Goal: Communication & Community: Answer question/provide support

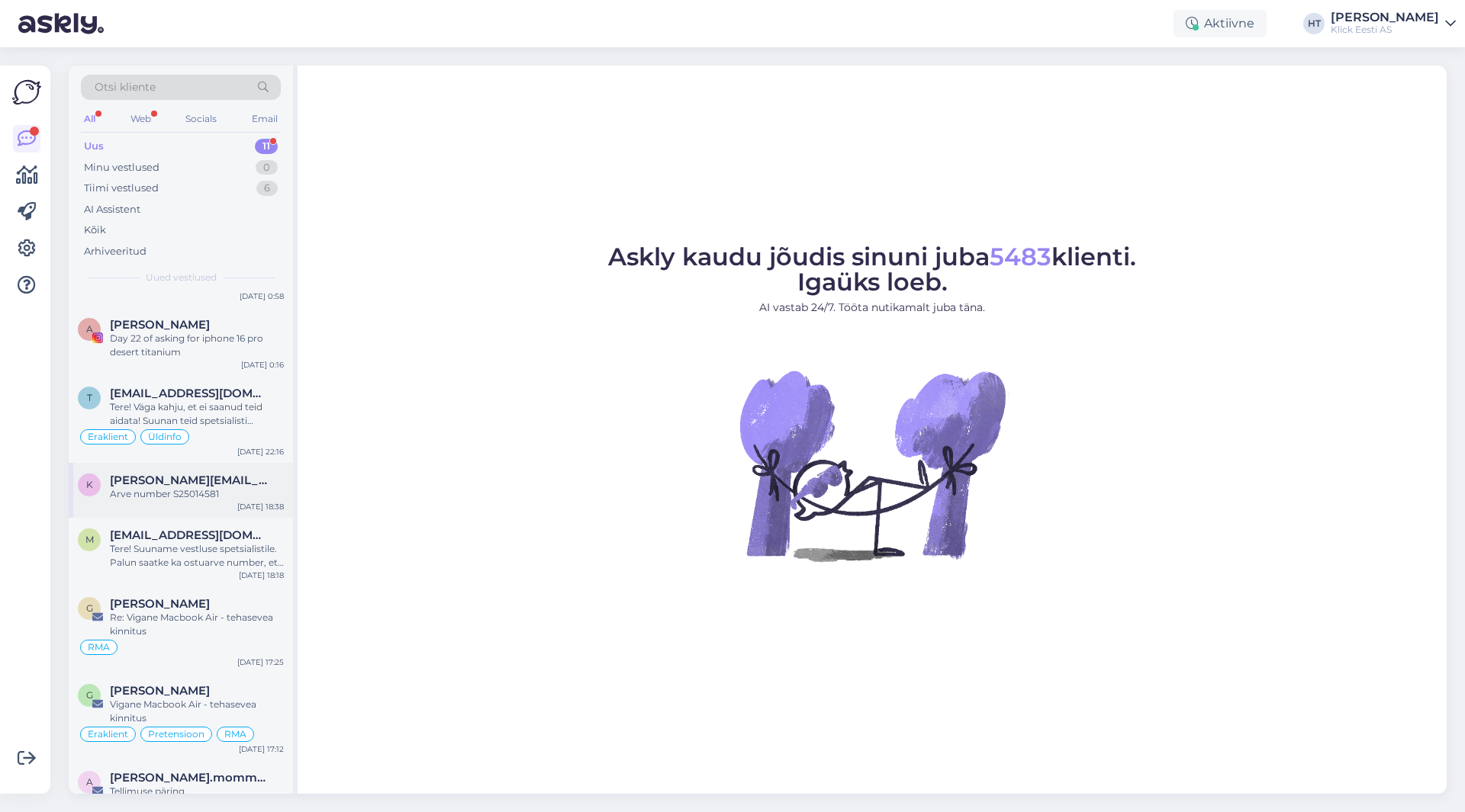
scroll to position [291, 0]
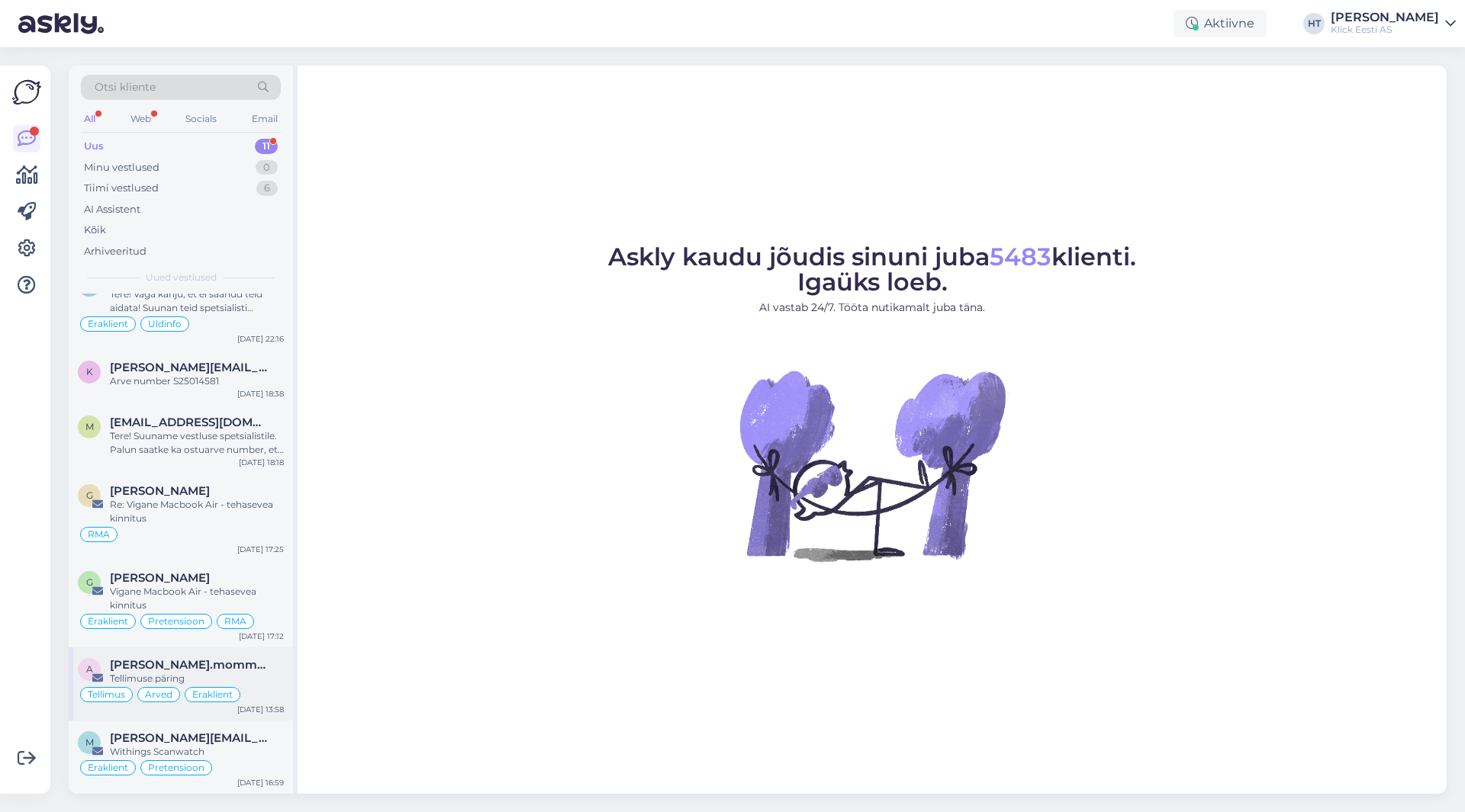
click at [260, 657] on div "a [PERSON_NAME].mommeja via [EMAIL_ADDRESS][DOMAIN_NAME] Tellimuse päring [PERS…" at bounding box center [181, 684] width 224 height 73
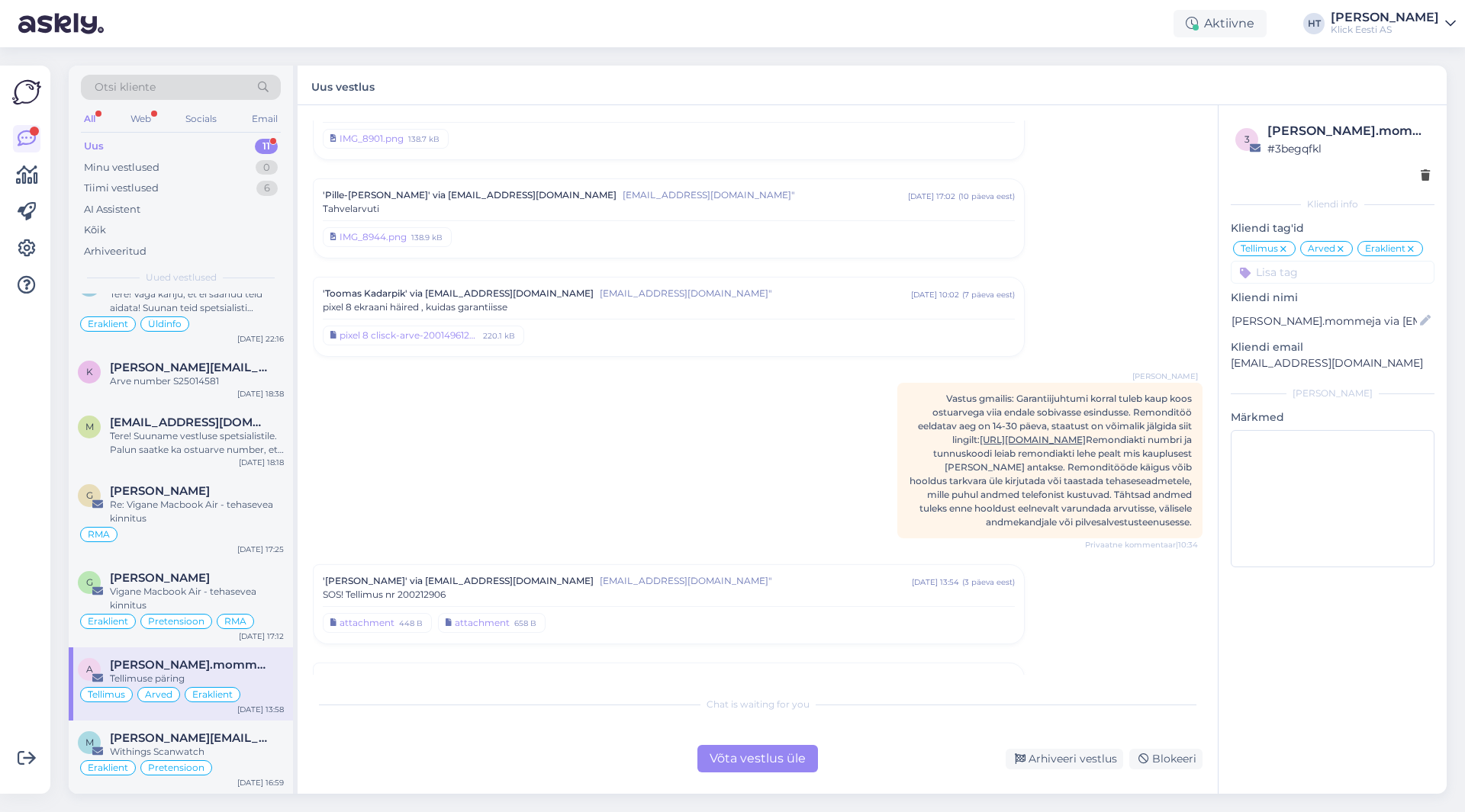
scroll to position [5086, 0]
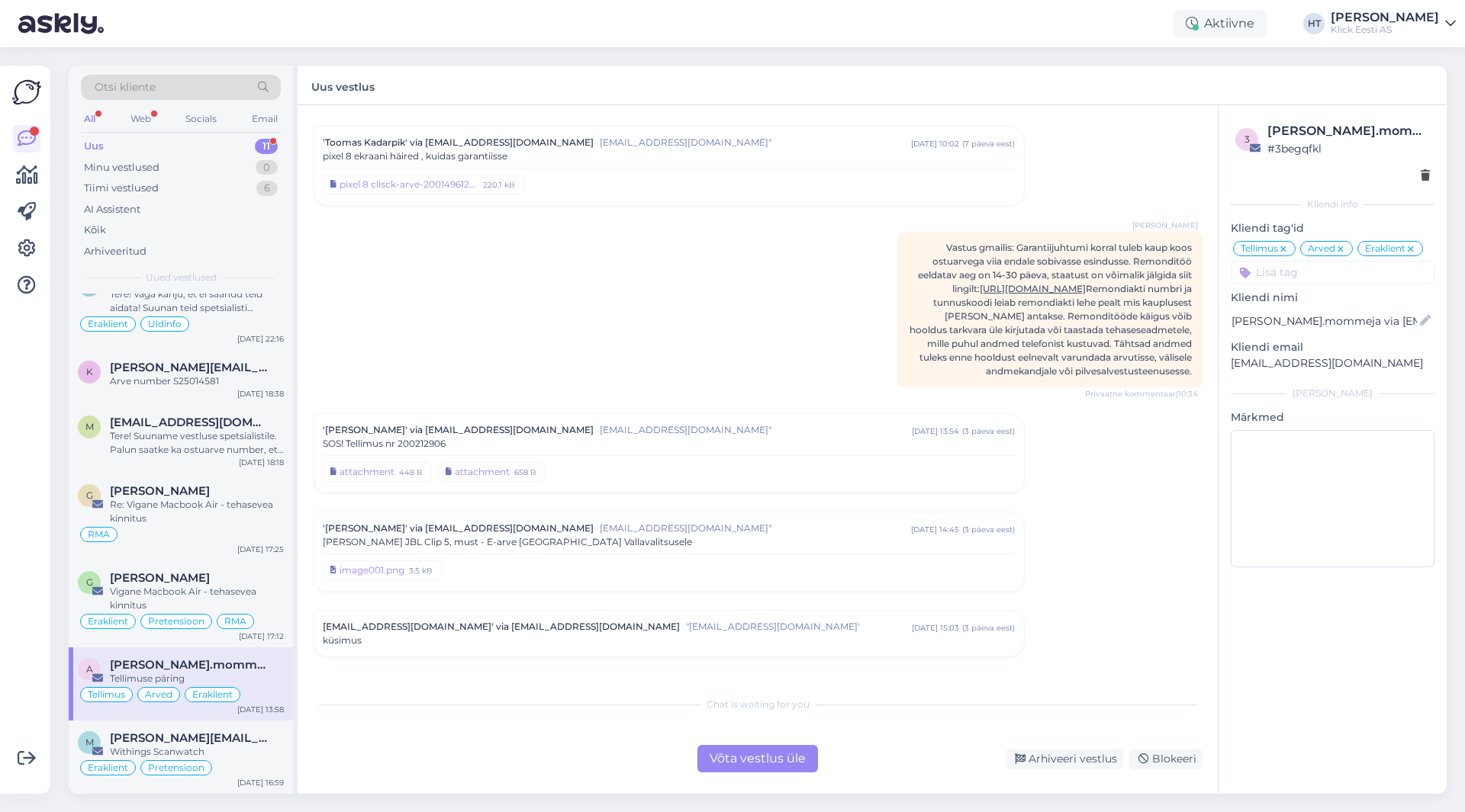
click at [701, 437] on div "SOS! Tellimus nr 200212906" at bounding box center [669, 444] width 692 height 14
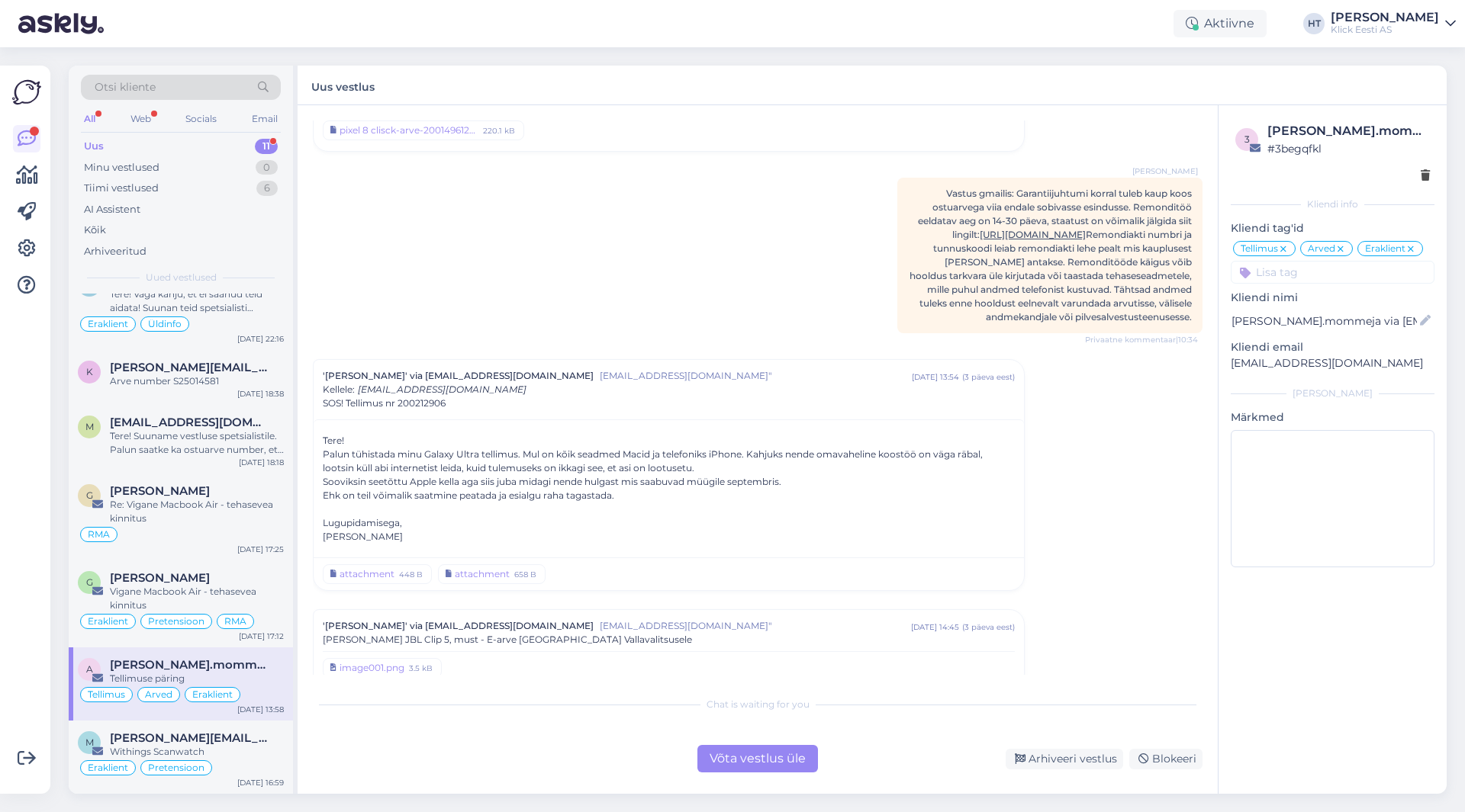
scroll to position [5315, 0]
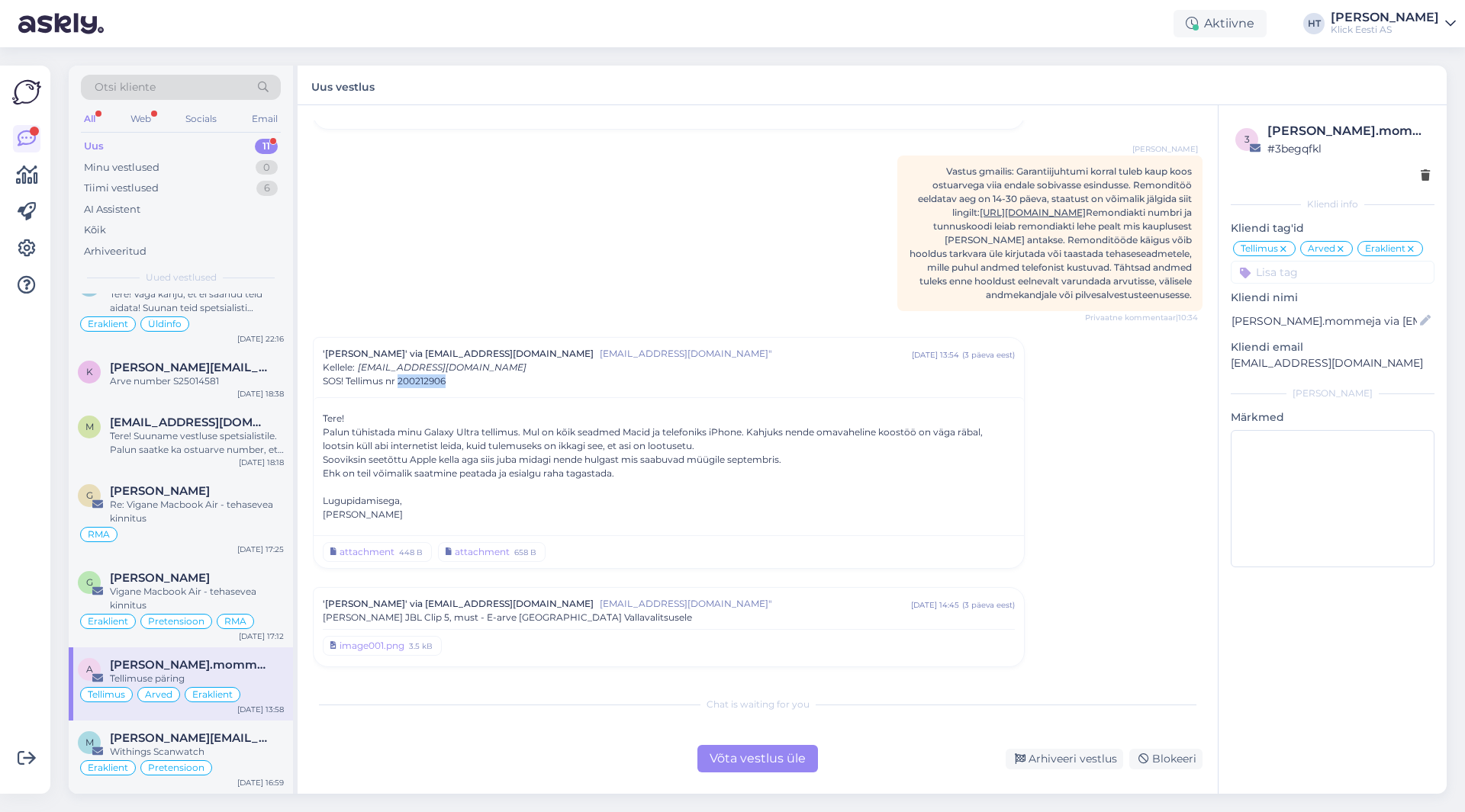
copy span "200212906"
drag, startPoint x: 450, startPoint y: 367, endPoint x: 401, endPoint y: 367, distance: 49.0
click at [401, 375] on div "SOS! Tellimus nr 200212906" at bounding box center [669, 382] width 692 height 14
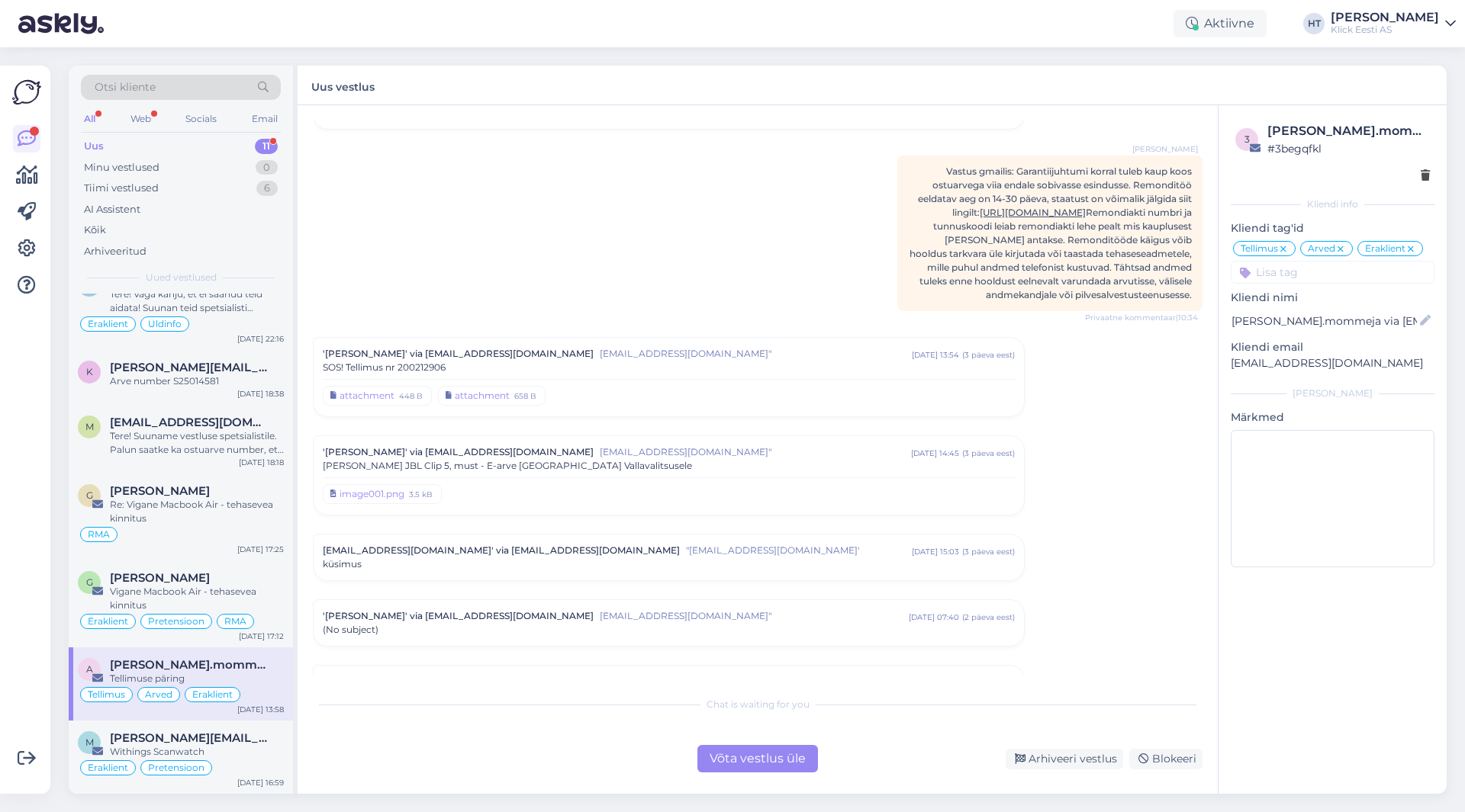
click at [615, 445] on span "[EMAIL_ADDRESS][DOMAIN_NAME]"" at bounding box center [756, 452] width 311 height 14
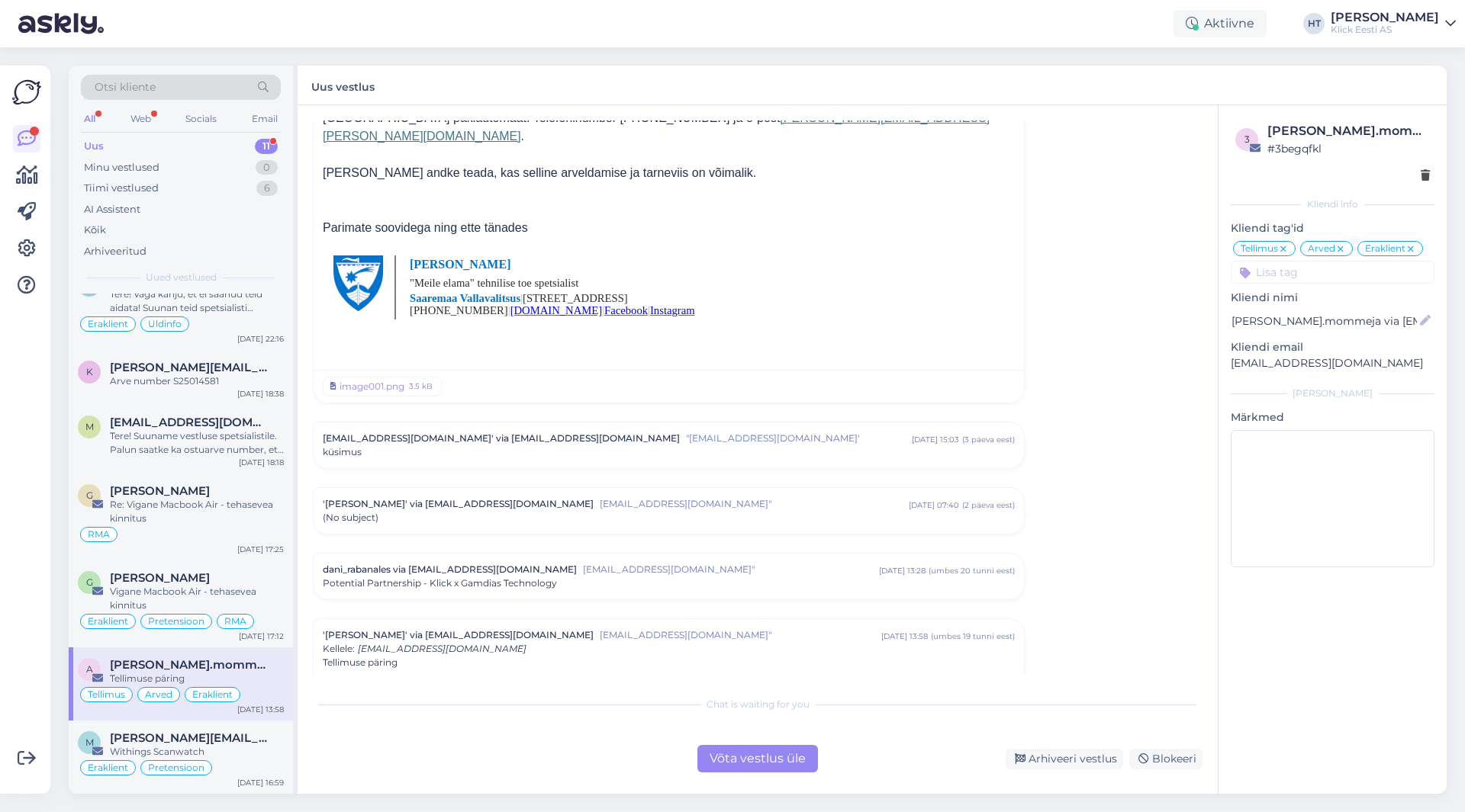
scroll to position [6078, 0]
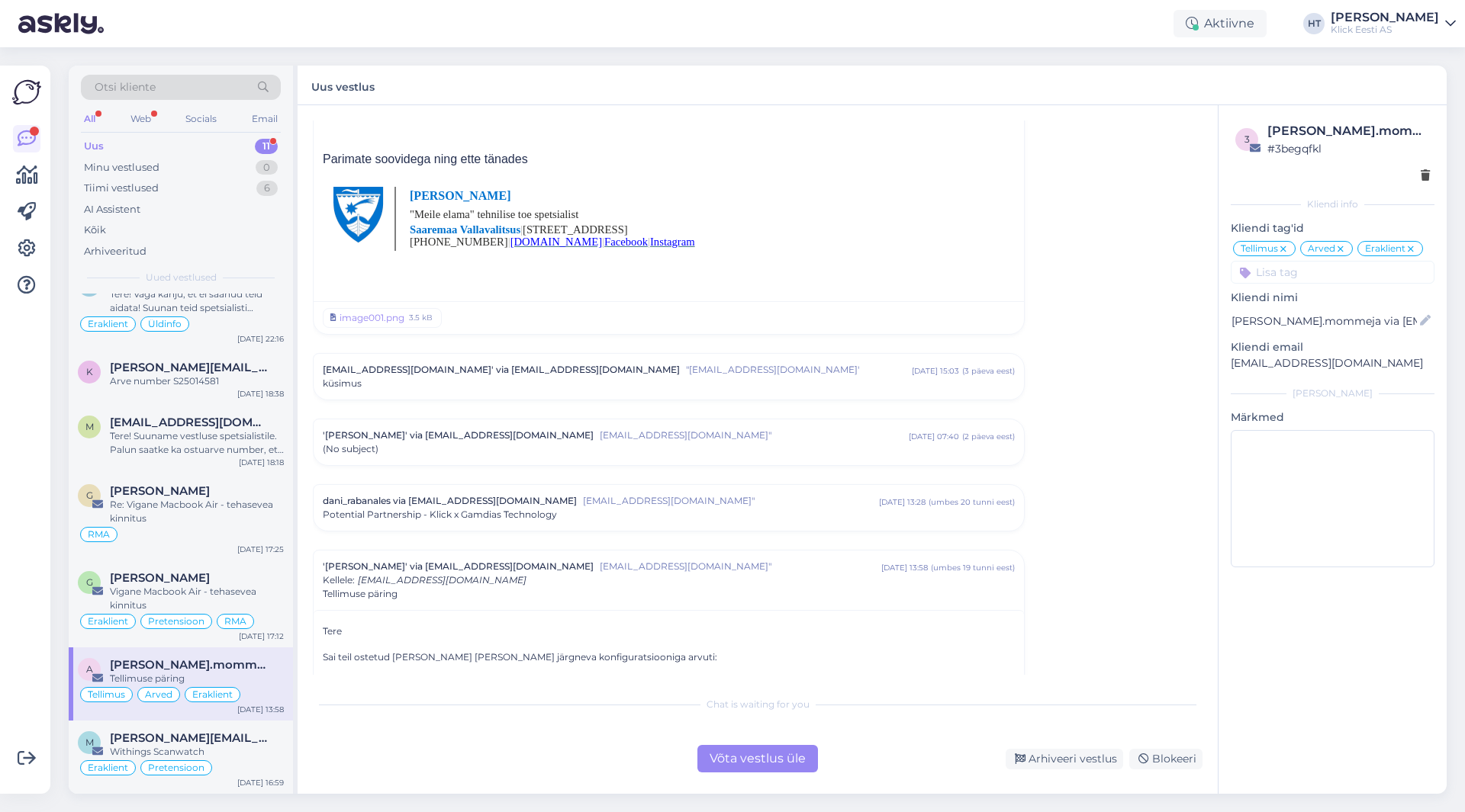
click at [616, 377] on div "küsimus" at bounding box center [669, 384] width 692 height 14
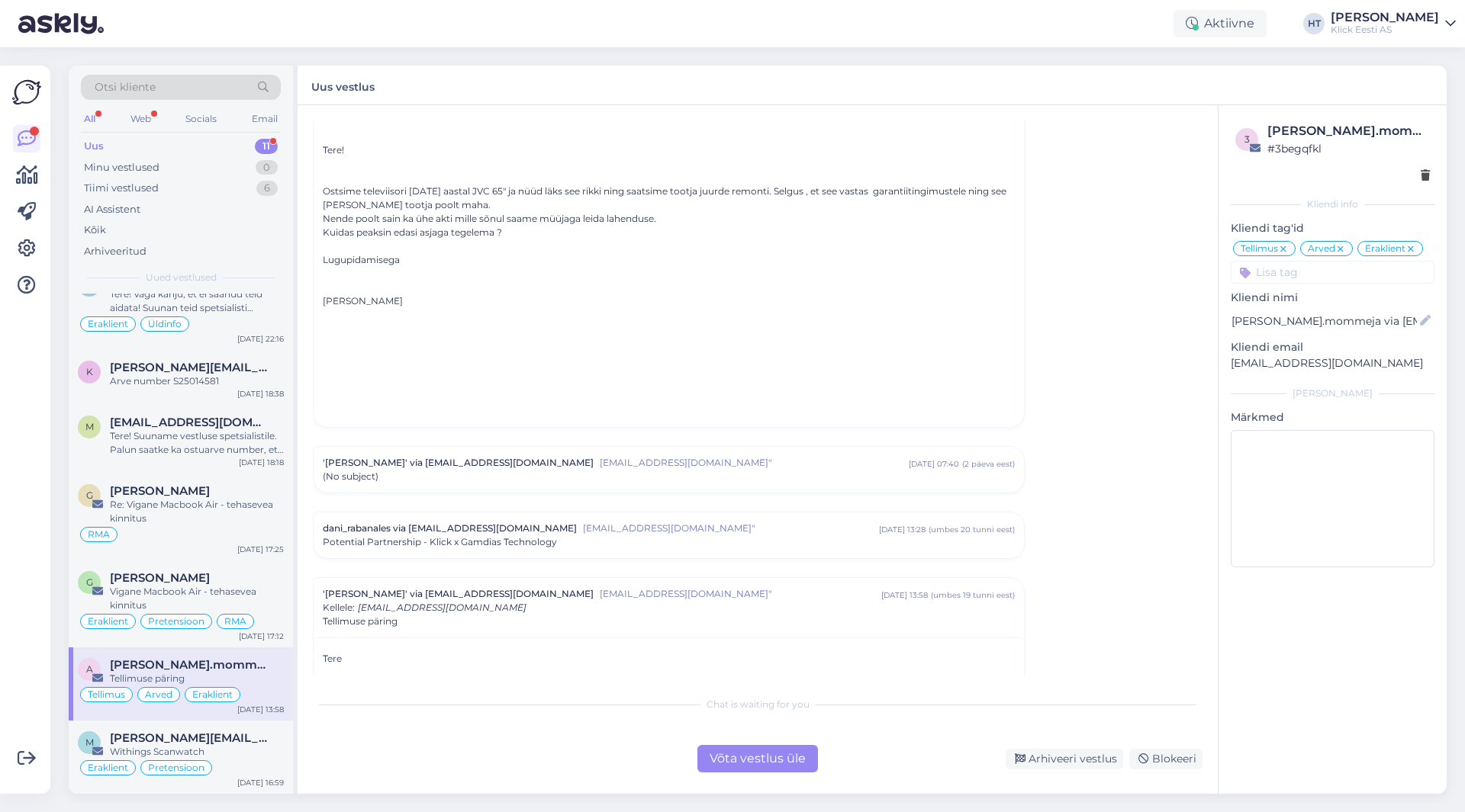
scroll to position [6383, 0]
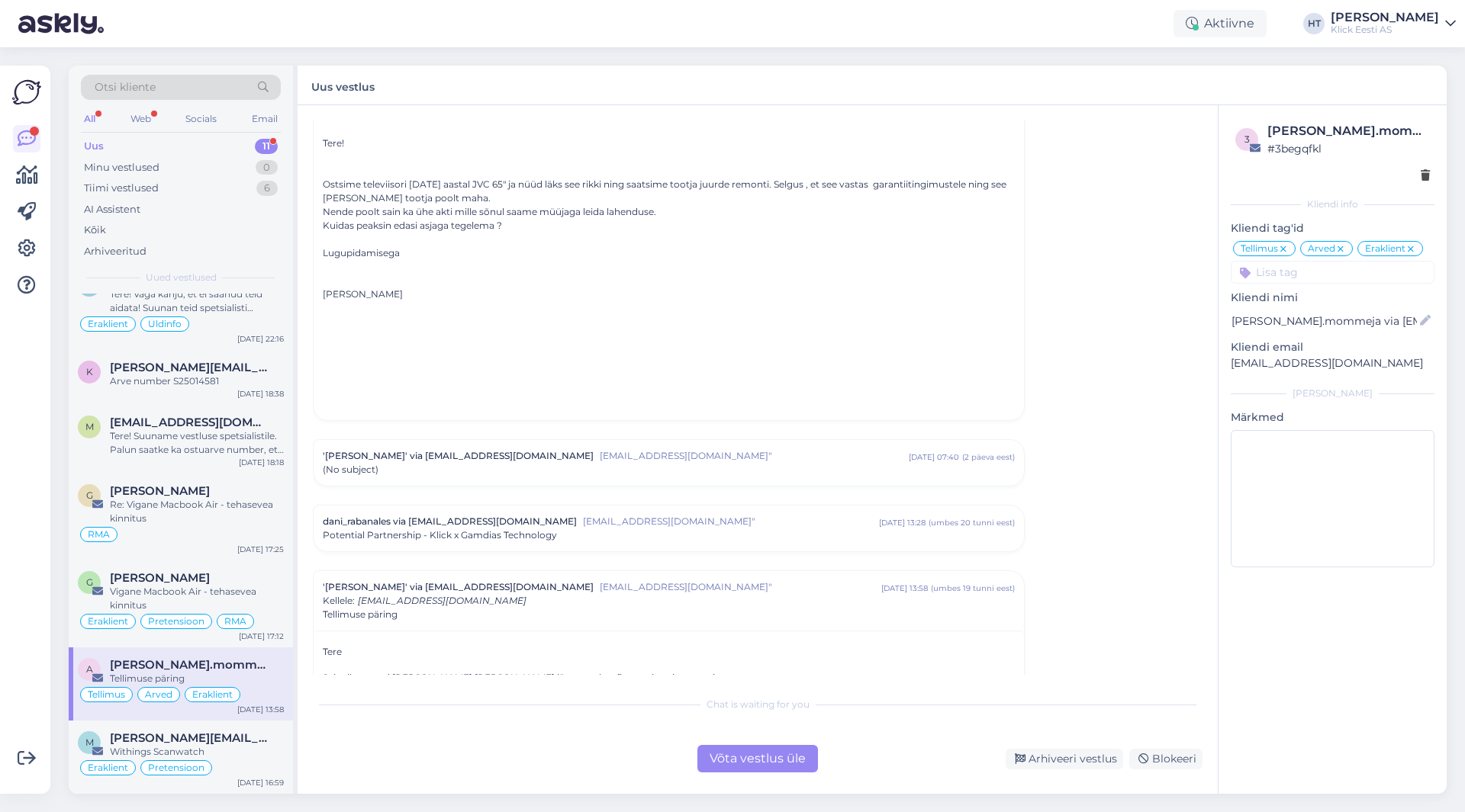
click at [609, 463] on div "(No subject)" at bounding box center [669, 470] width 692 height 14
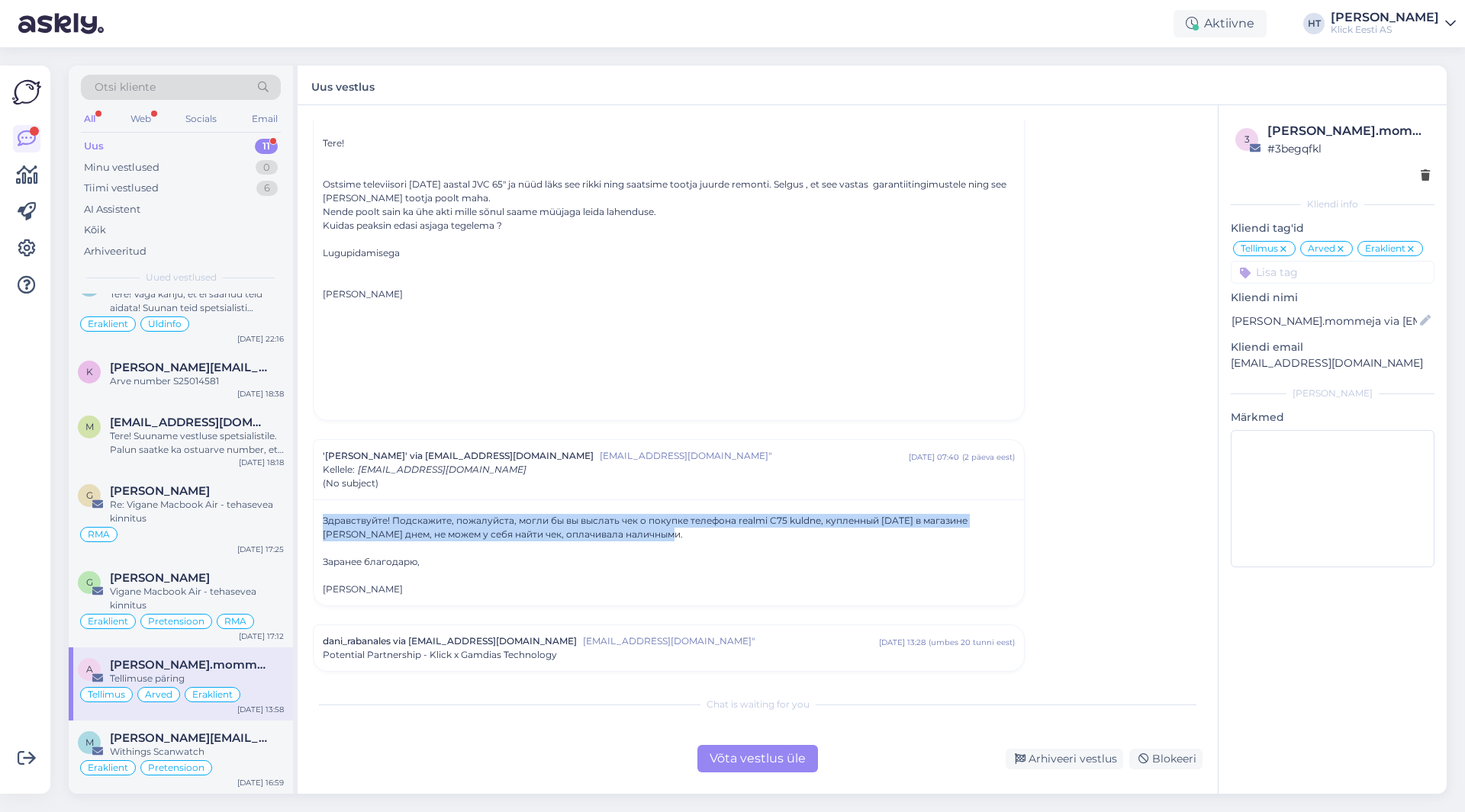
drag, startPoint x: 648, startPoint y: 485, endPoint x: 324, endPoint y: 466, distance: 324.6
click at [324, 514] on div "Здравствуйте! Подскажите, пожалуйста, могли бы вы выслать чек о покупке телефон…" at bounding box center [669, 528] width 692 height 27
copy div "Здравствуйте! Подскажите, пожалуйста, могли бы вы выслать чек о покупке телефон…"
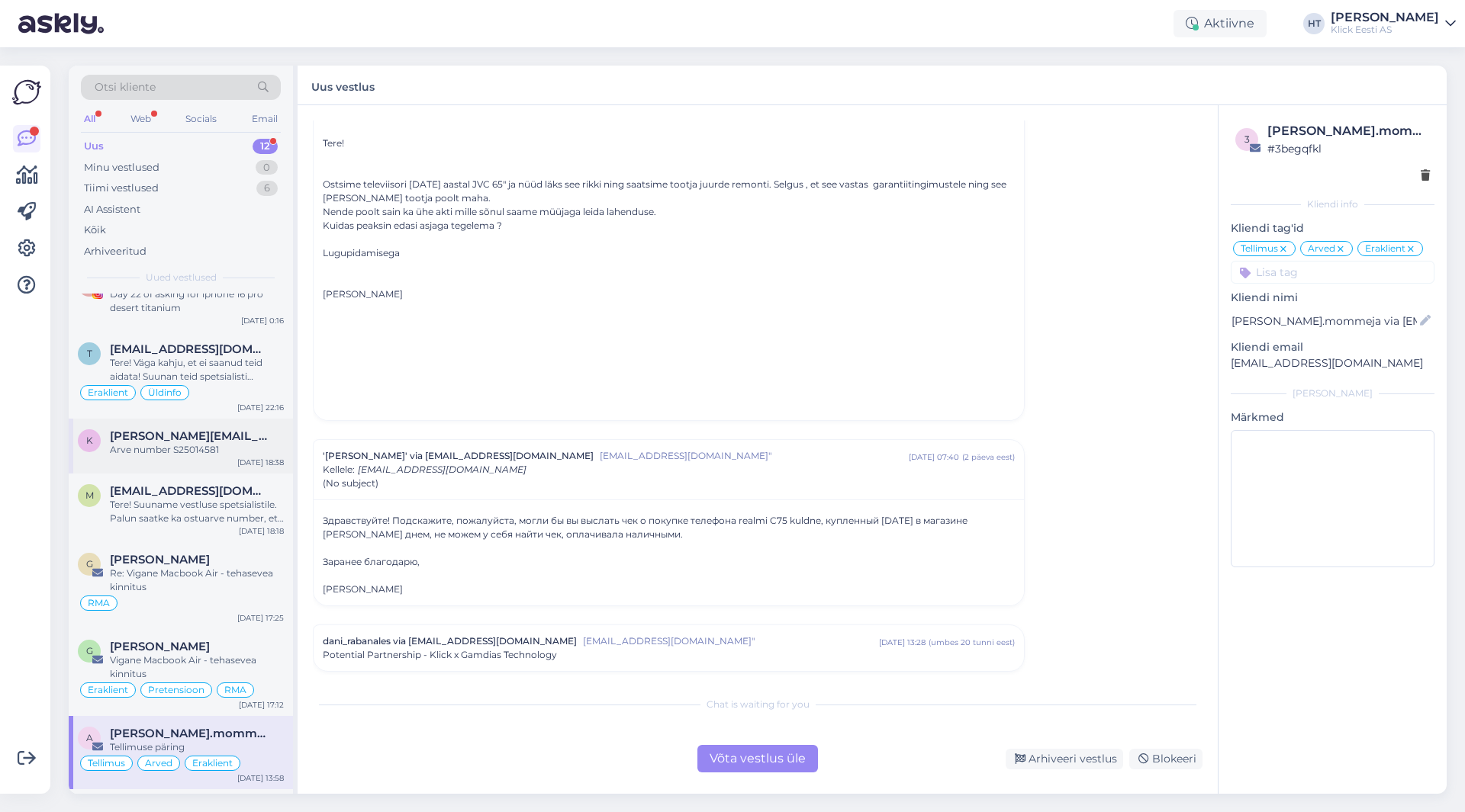
scroll to position [0, 0]
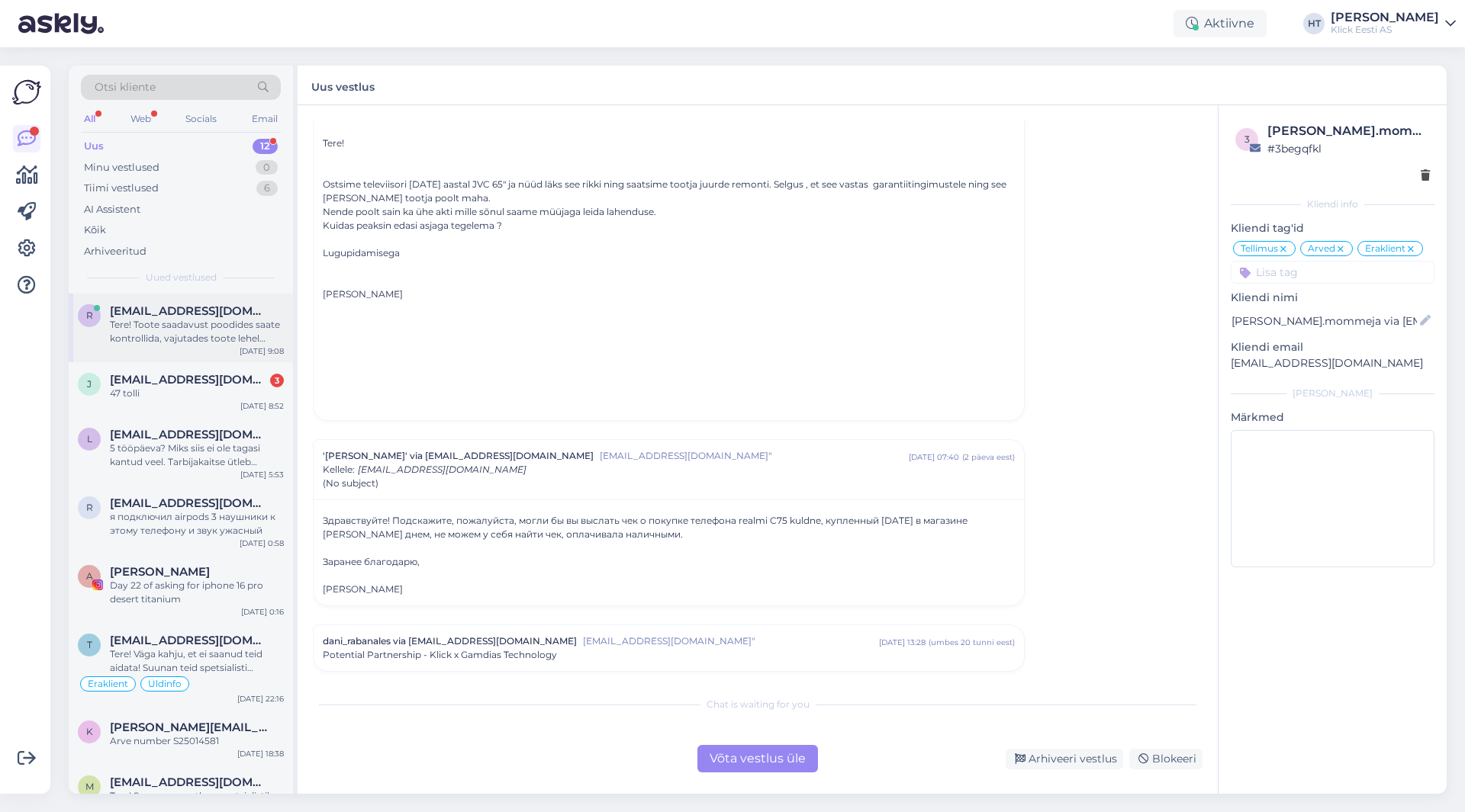
click at [214, 330] on div "Tere! Toote saadavust poodides saate kontrollida, vajutades toote lehel "Saadav…" at bounding box center [197, 332] width 174 height 27
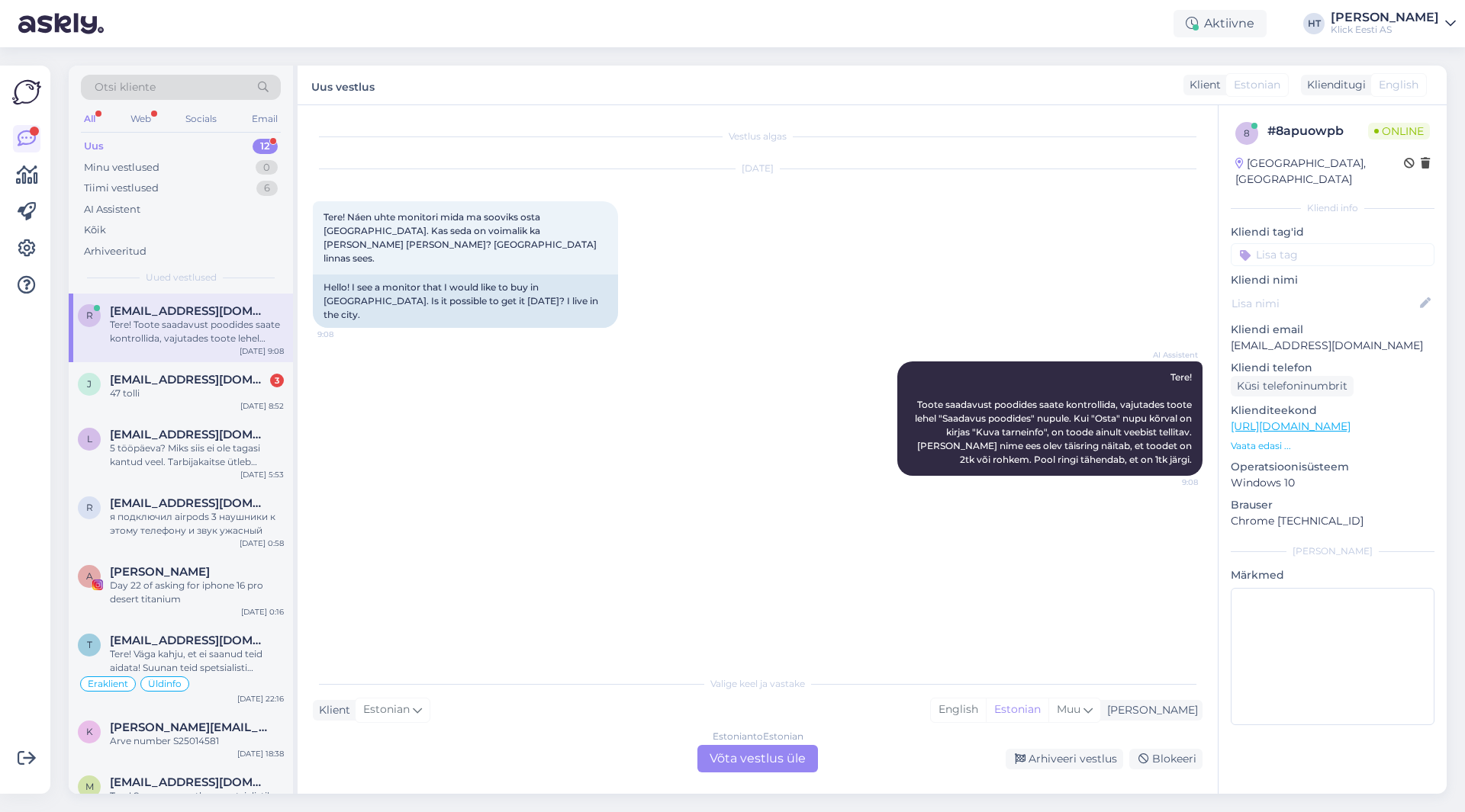
click at [752, 763] on div "Estonian to Estonian Võta vestlus üle" at bounding box center [757, 759] width 120 height 27
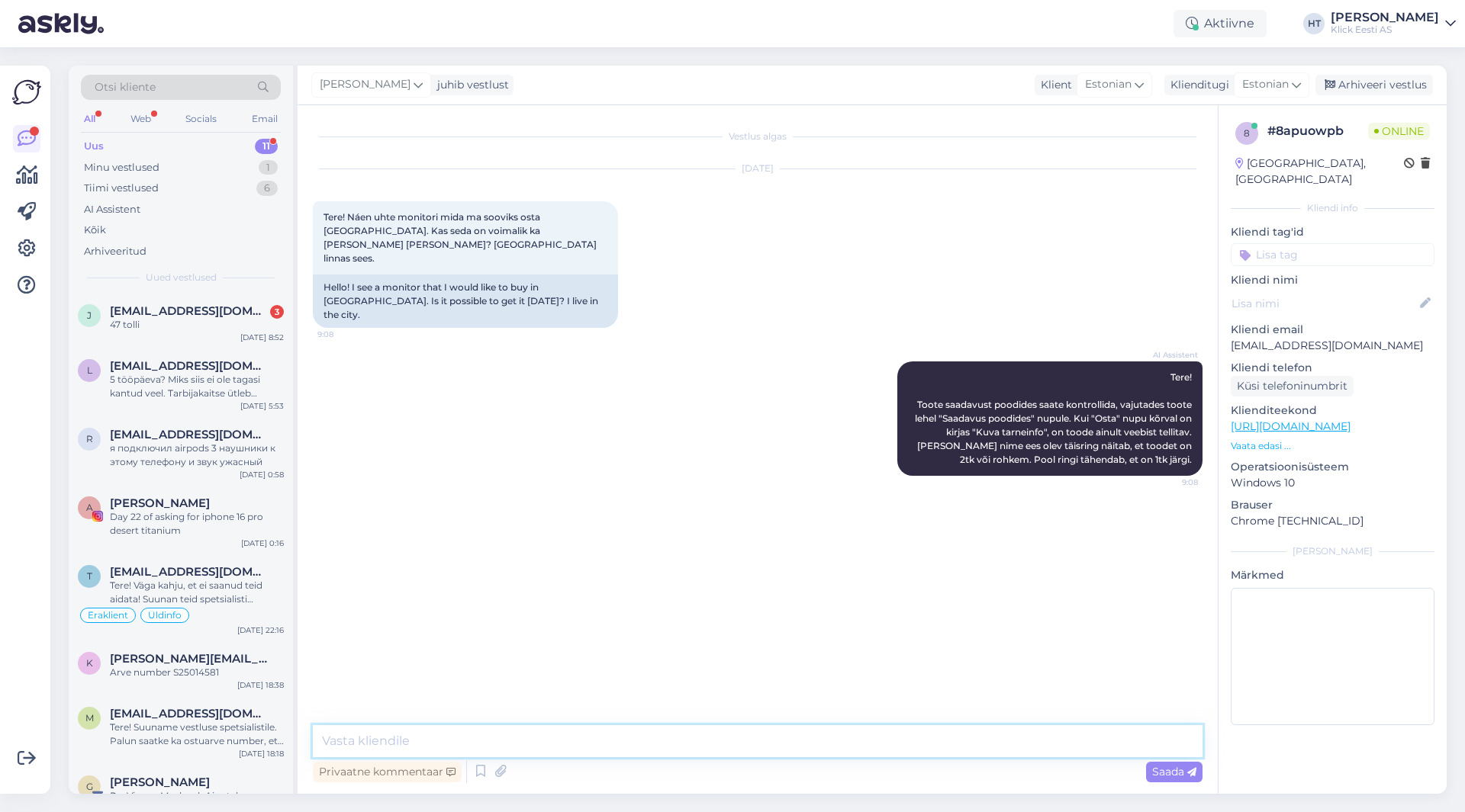
click at [762, 744] on textarea at bounding box center [757, 741] width 890 height 32
type textarea "K"
type textarea "Kulleriga tellides on alati tarneaeg vähemalt 1 tööpäev. [PERSON_NAME] päeval e…"
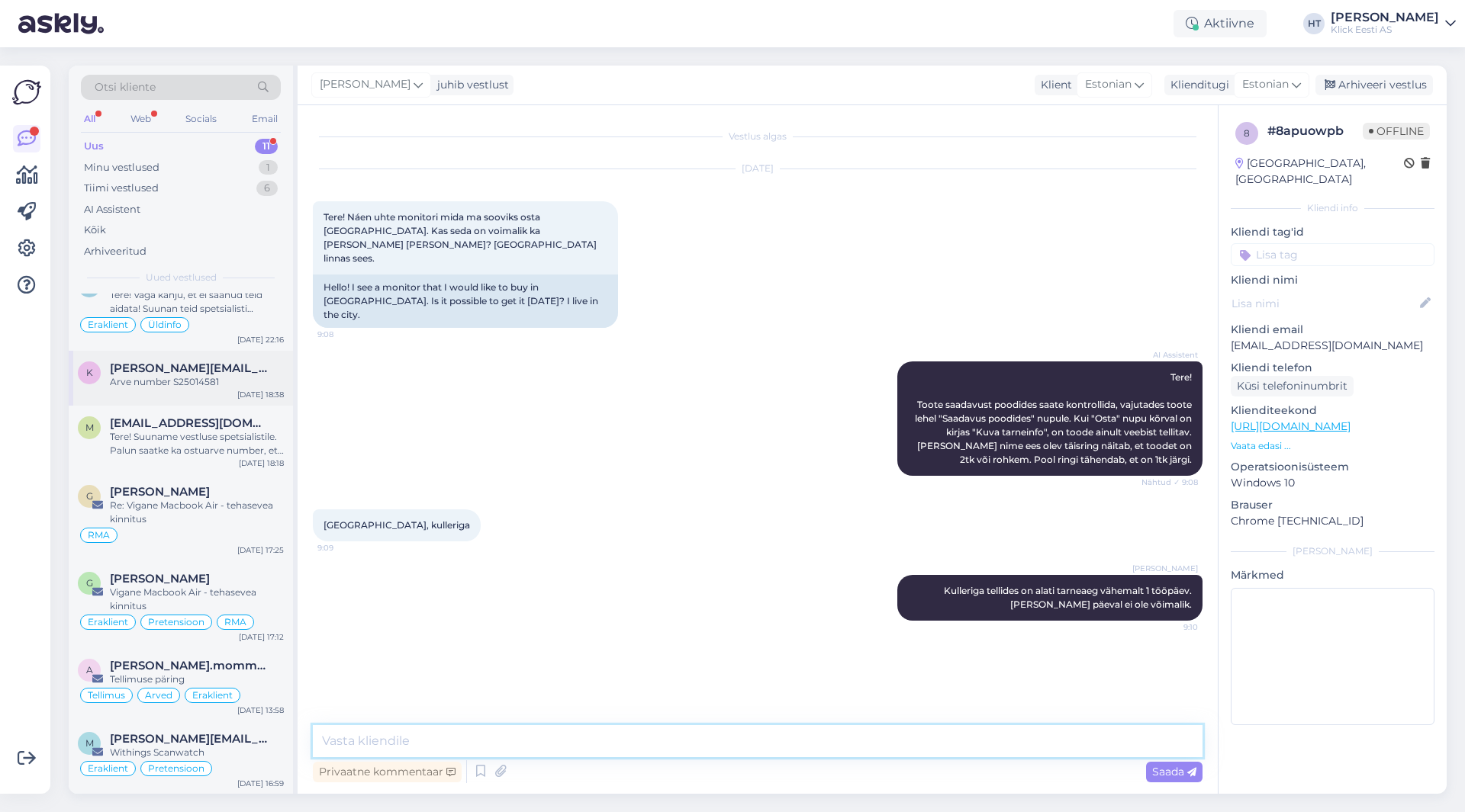
scroll to position [291, 0]
click at [232, 742] on span "[PERSON_NAME][EMAIL_ADDRESS][PERSON_NAME][DOMAIN_NAME]" at bounding box center [189, 738] width 159 height 14
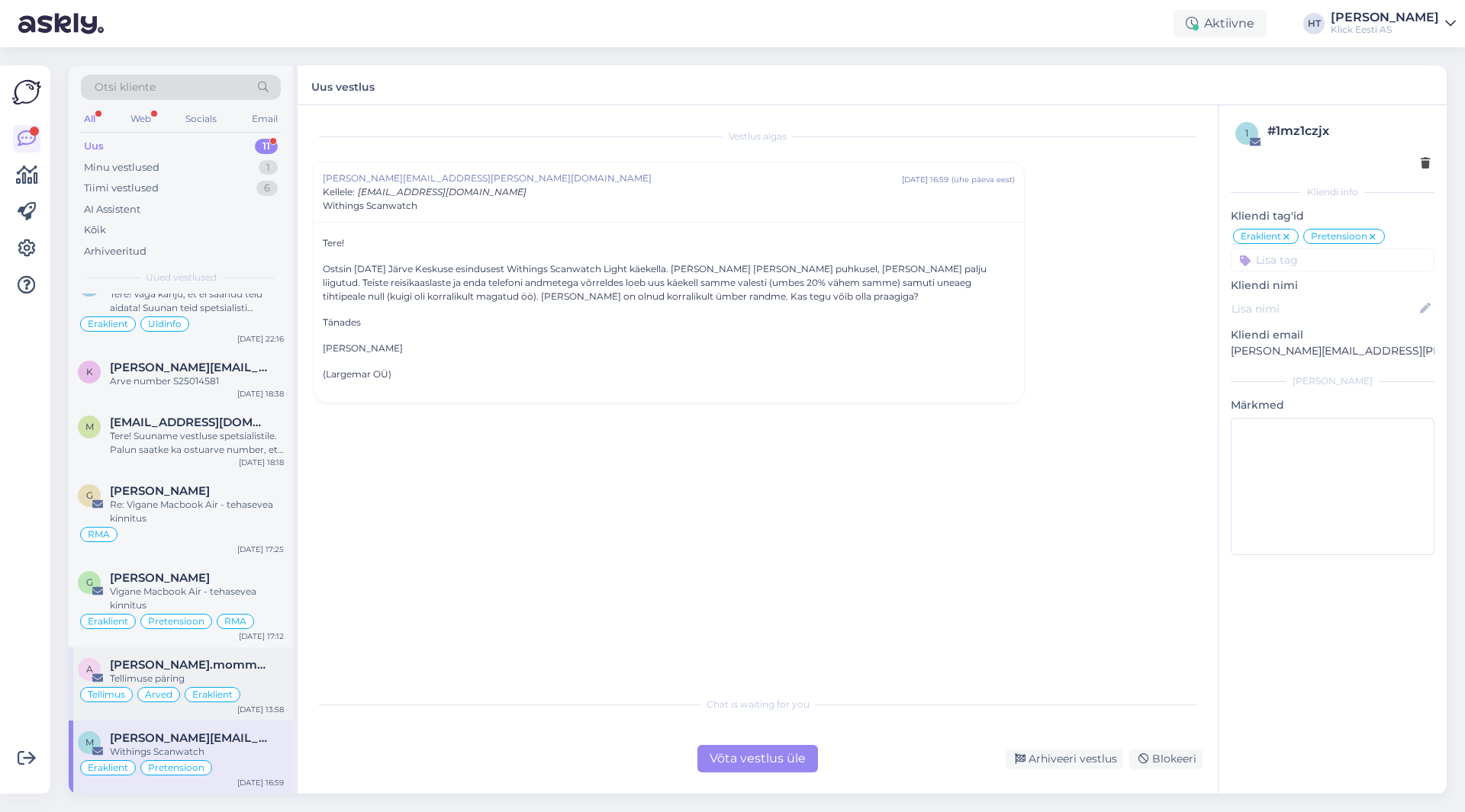
click at [268, 673] on div "Tellimuse päring" at bounding box center [197, 679] width 174 height 14
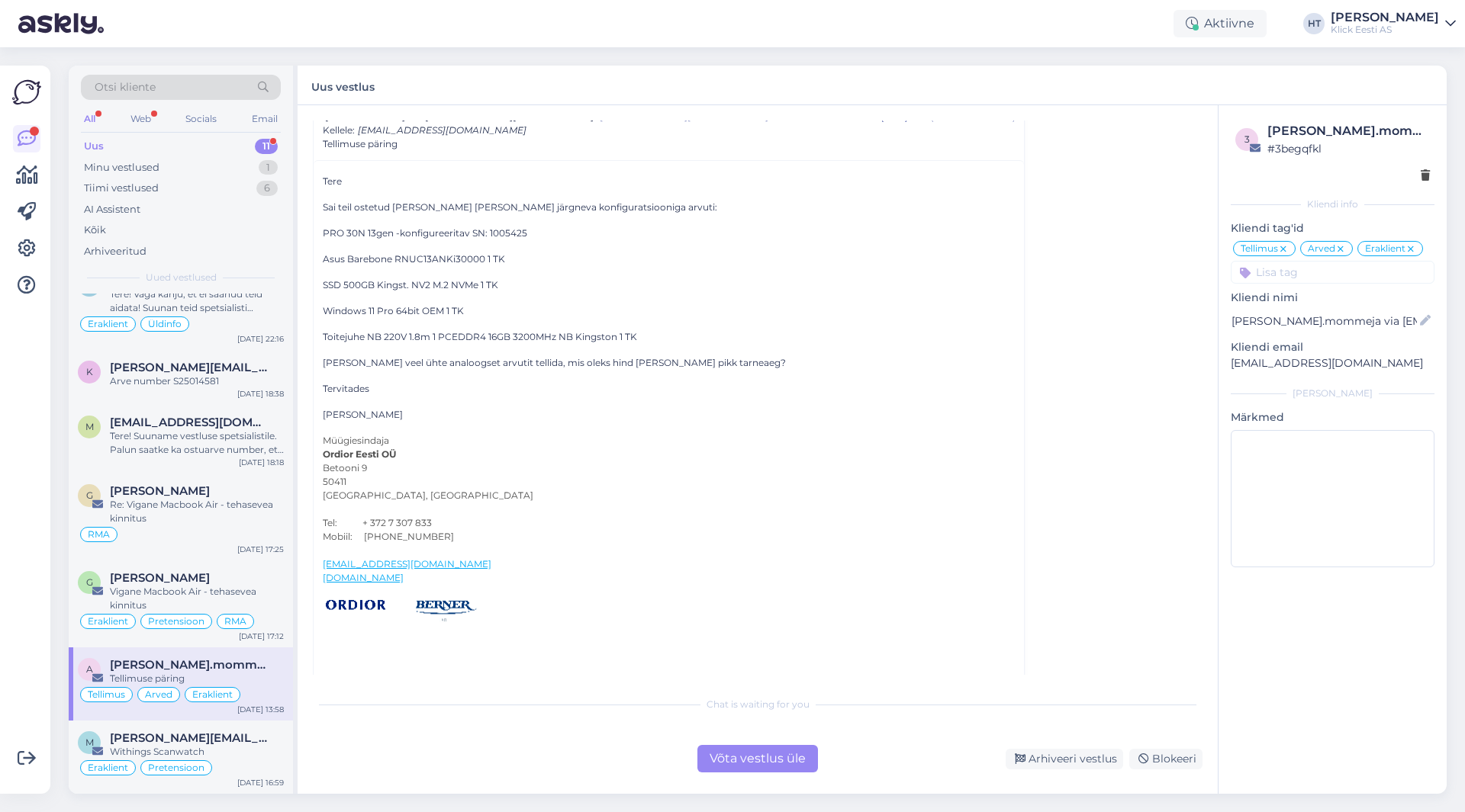
scroll to position [6002, 0]
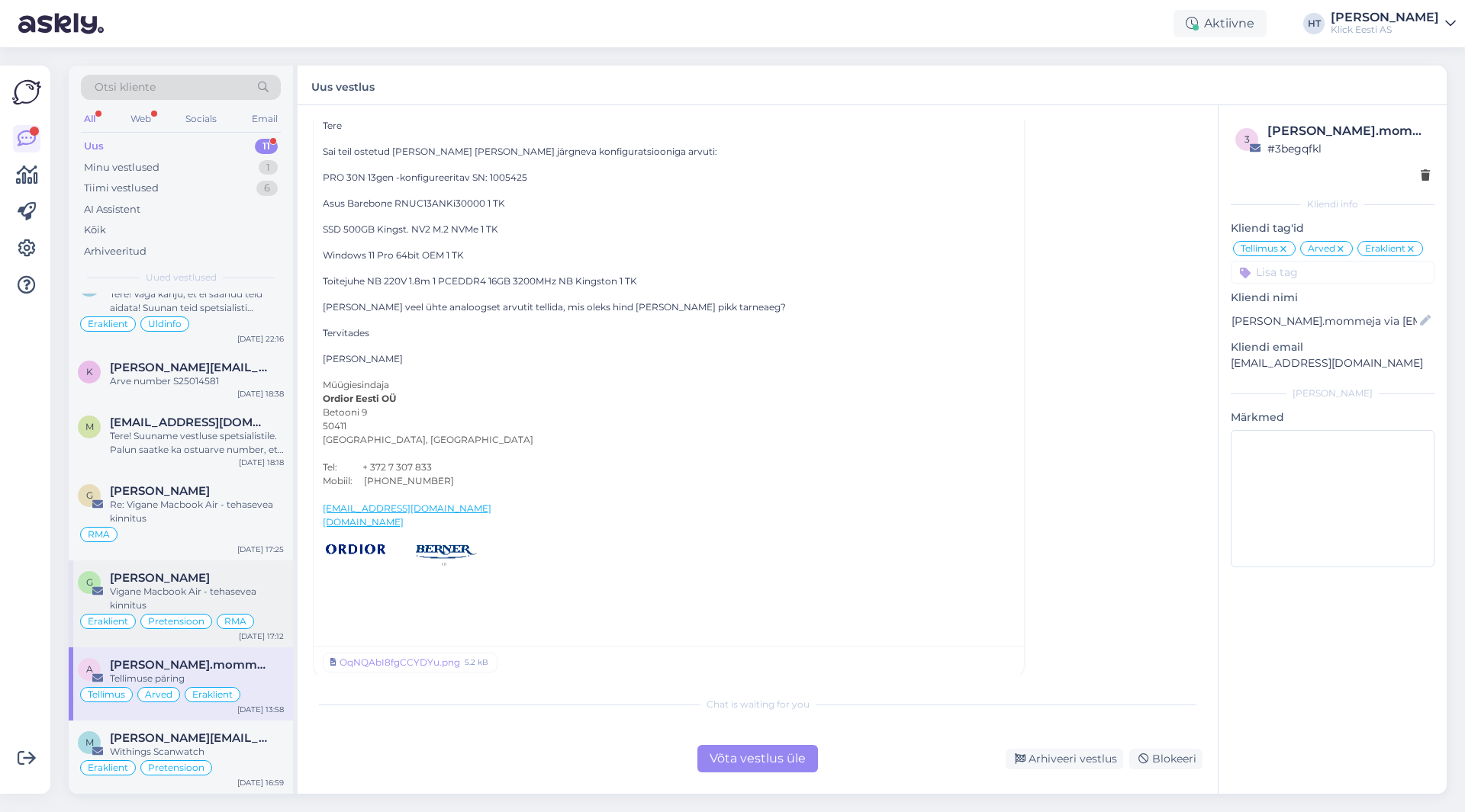
click at [158, 581] on span "[PERSON_NAME]" at bounding box center [160, 578] width 100 height 14
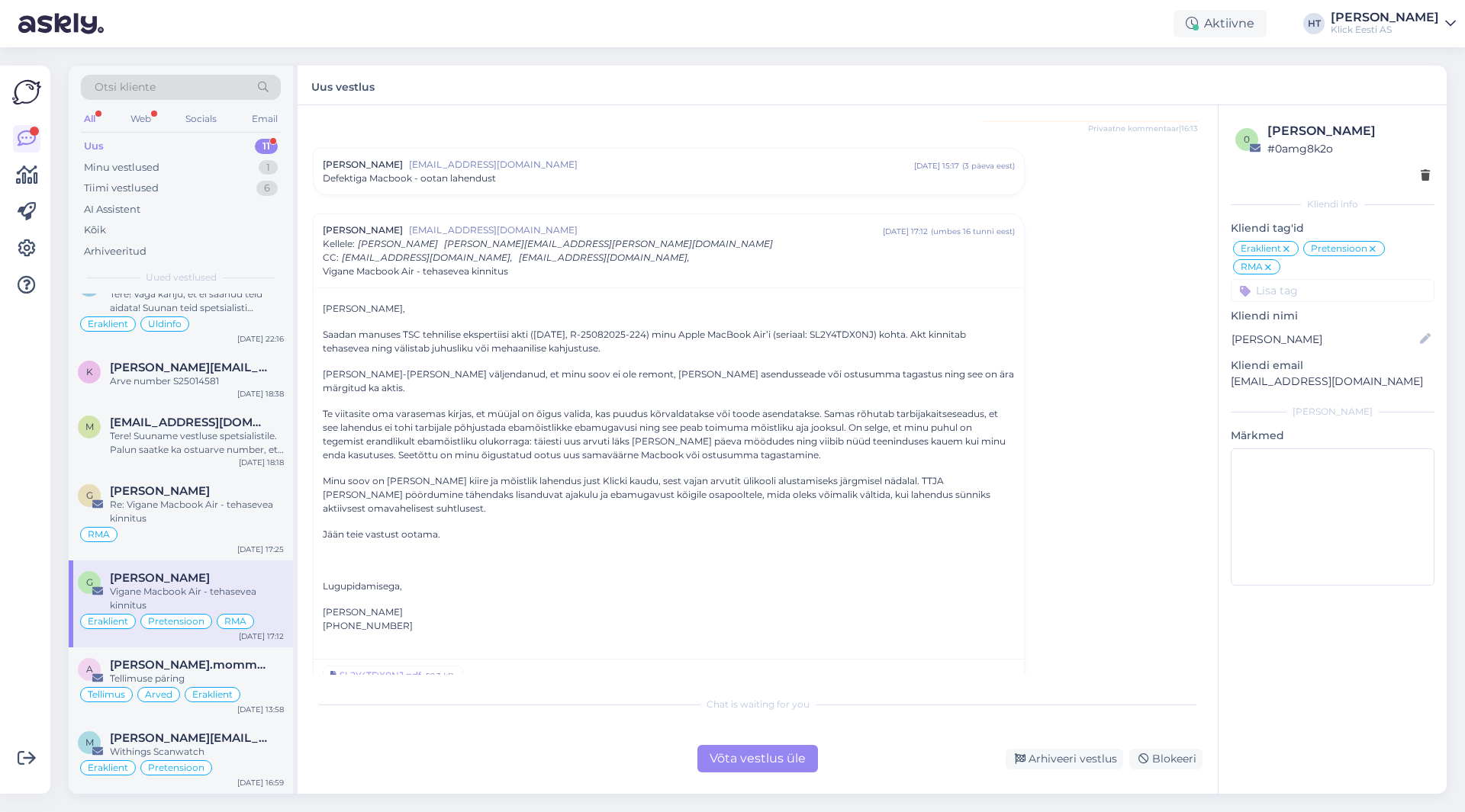
scroll to position [191, 0]
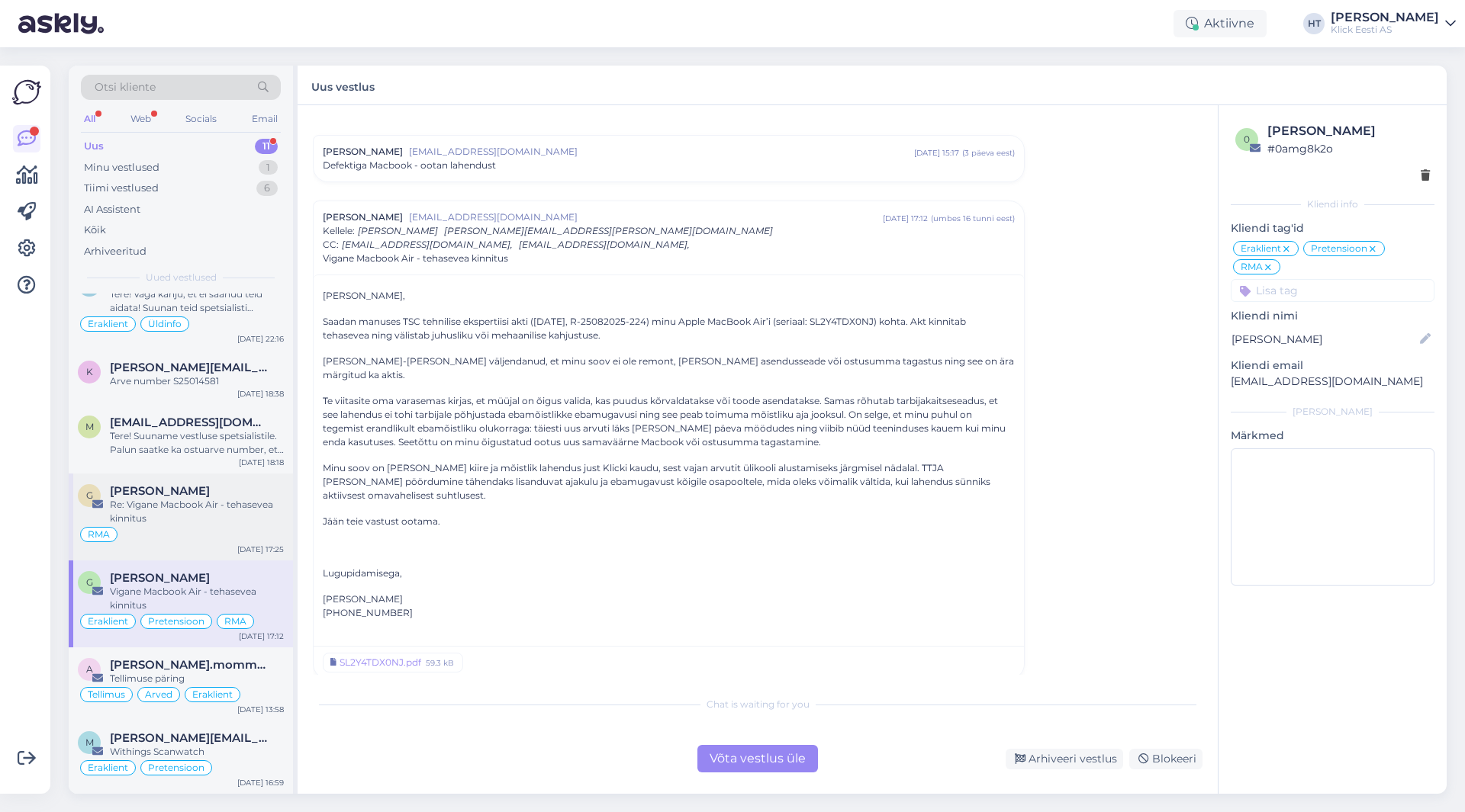
click at [219, 518] on div "Re: Vigane Macbook Air - tehasevea kinnitus" at bounding box center [197, 512] width 174 height 27
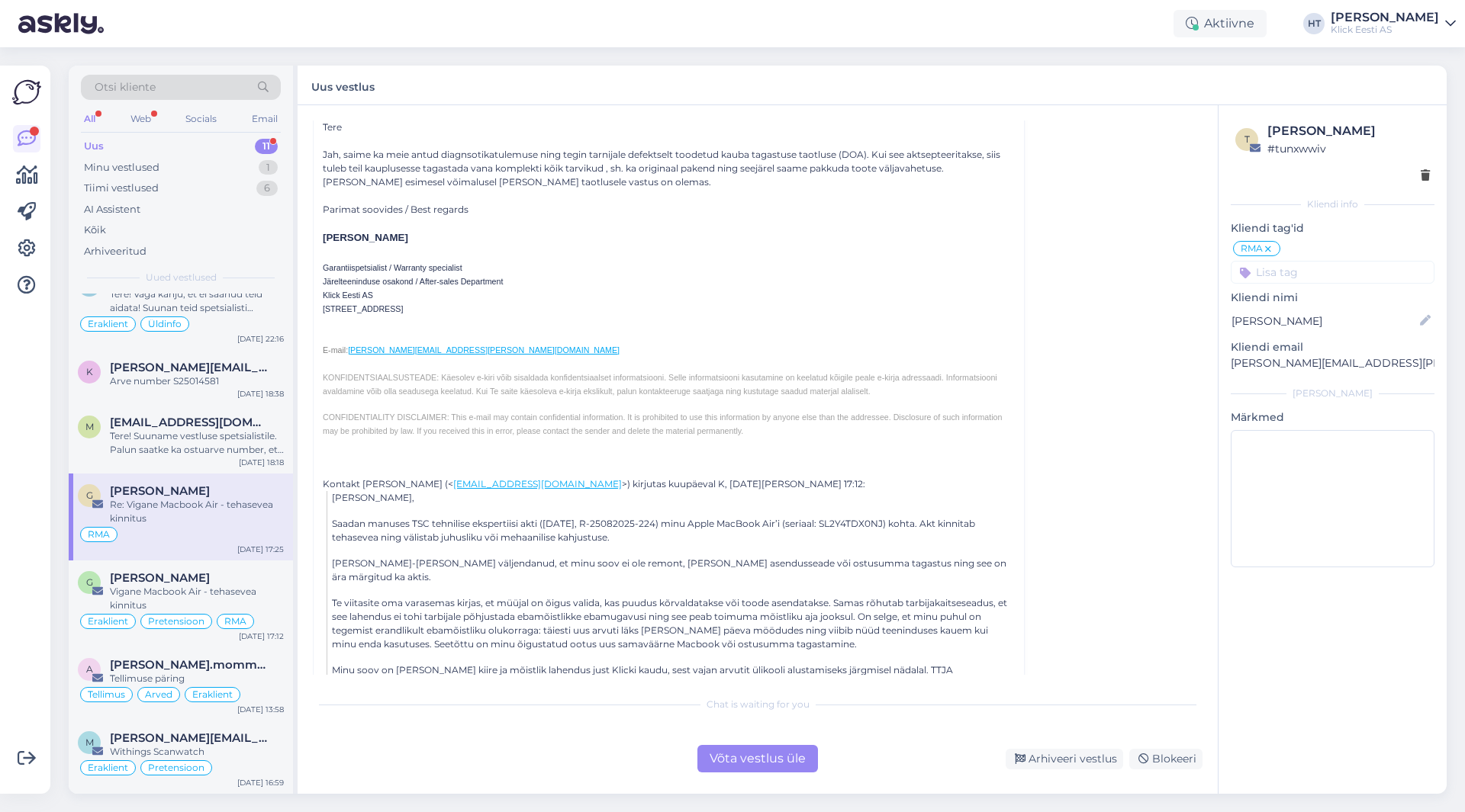
scroll to position [382, 0]
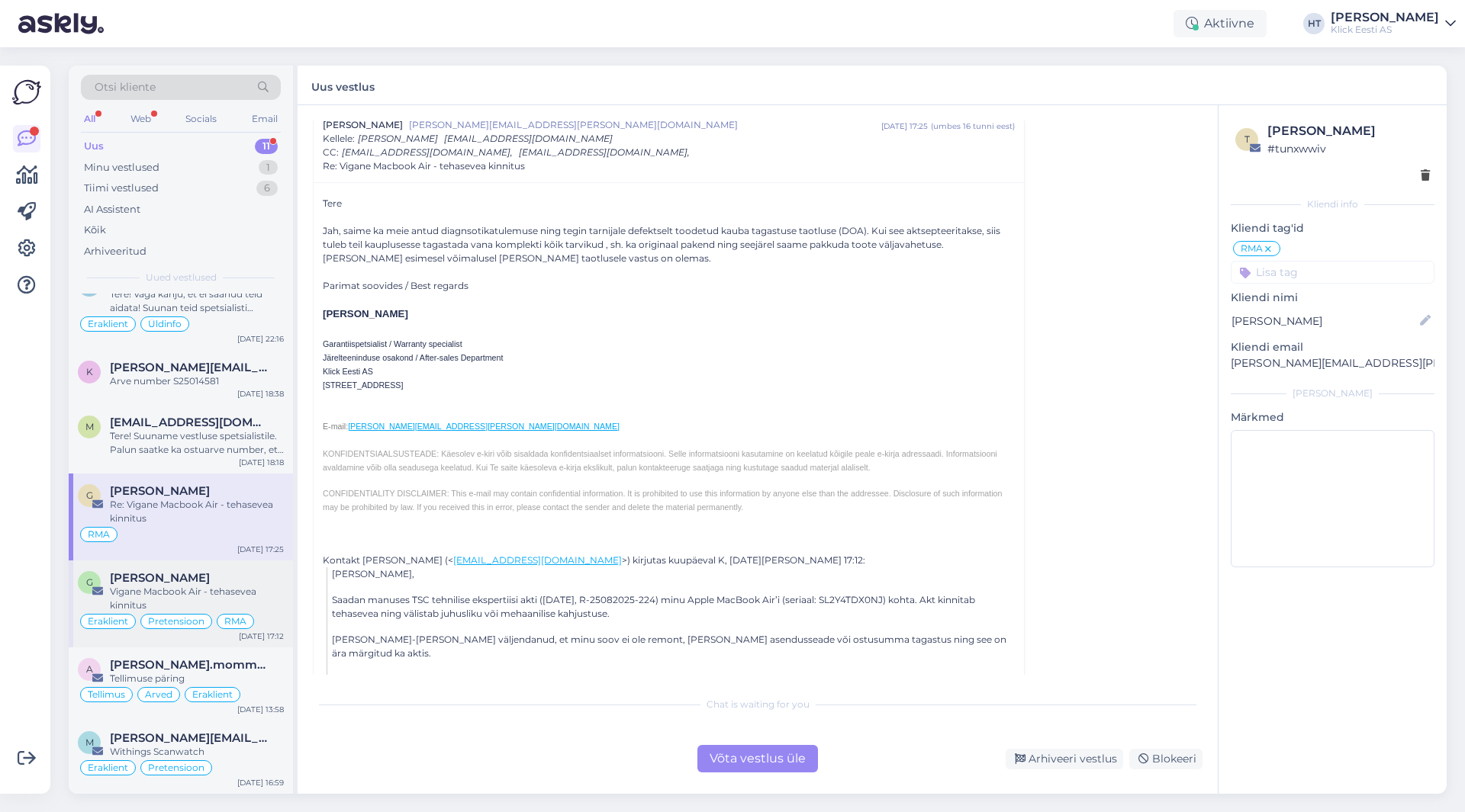
click at [241, 583] on div "[PERSON_NAME]" at bounding box center [197, 578] width 174 height 14
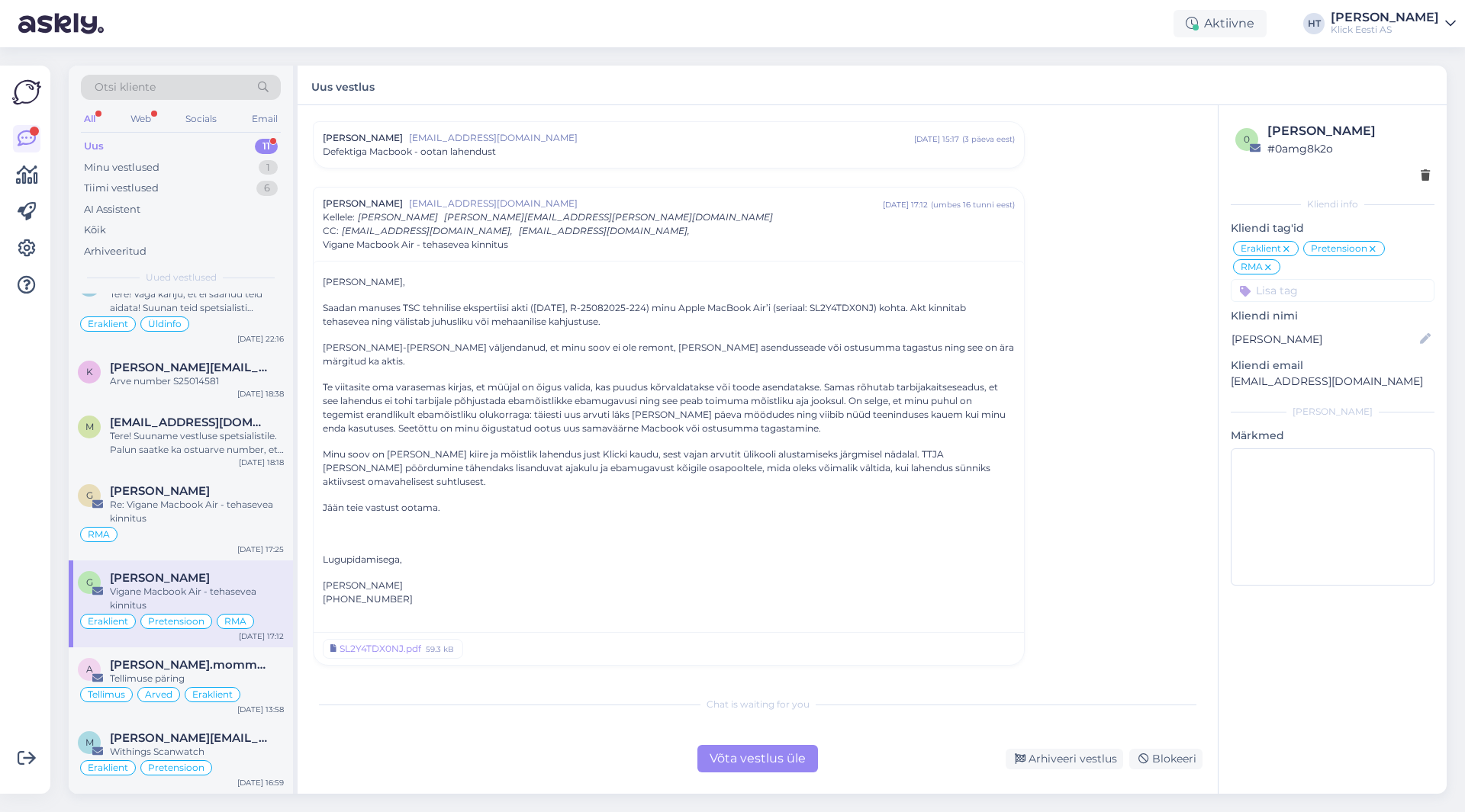
scroll to position [191, 0]
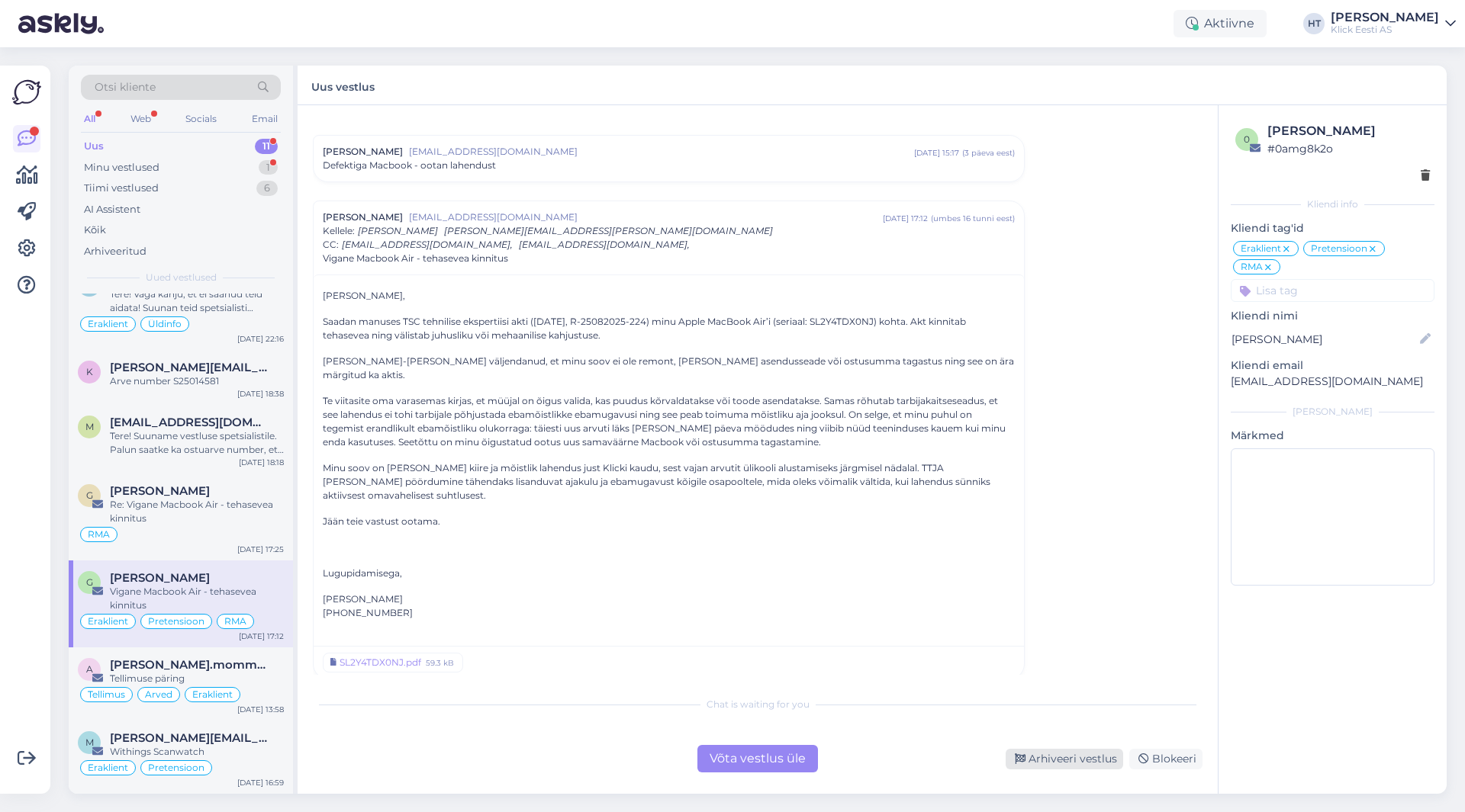
click at [1063, 763] on div "Arhiveeri vestlus" at bounding box center [1064, 760] width 118 height 21
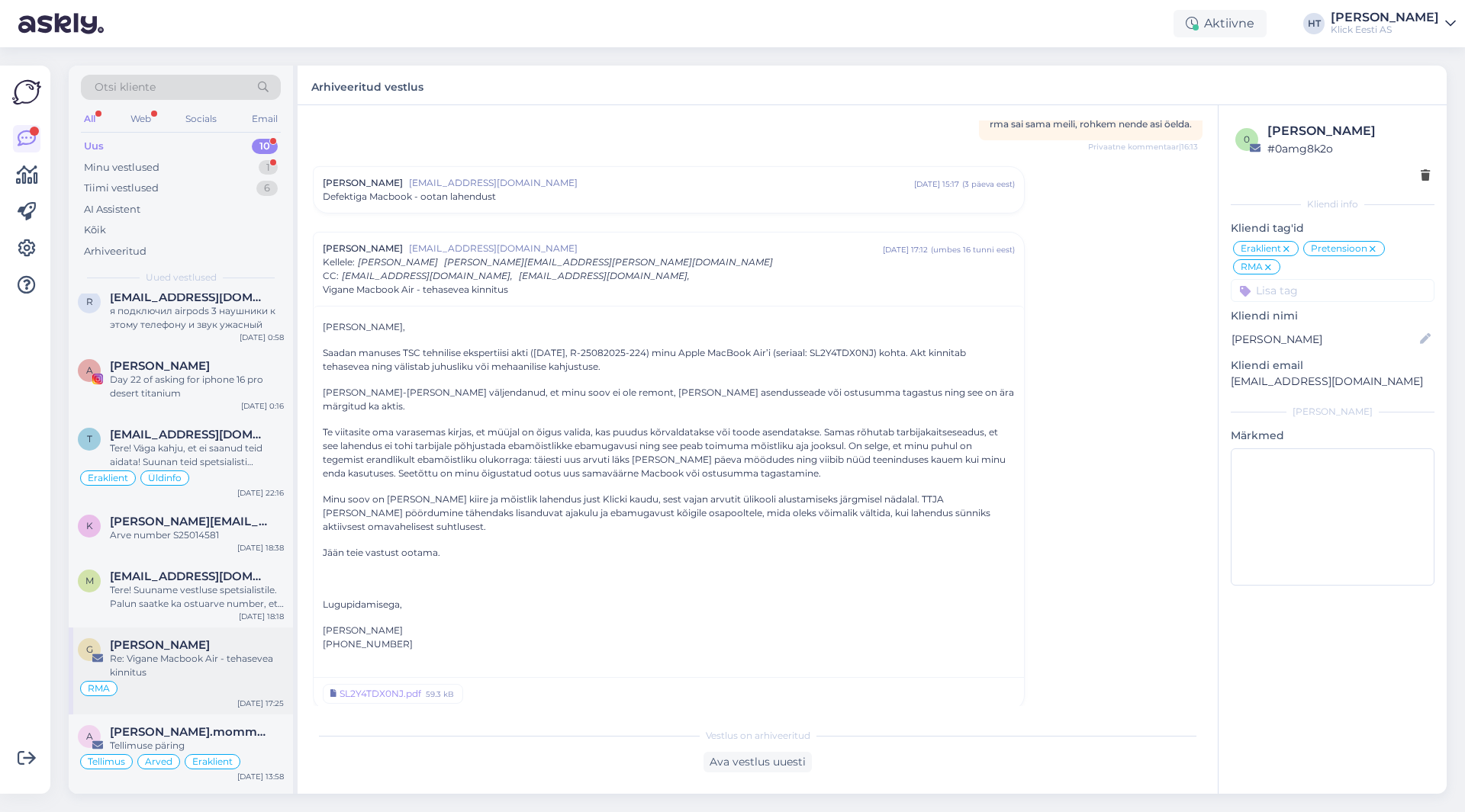
scroll to position [153, 0]
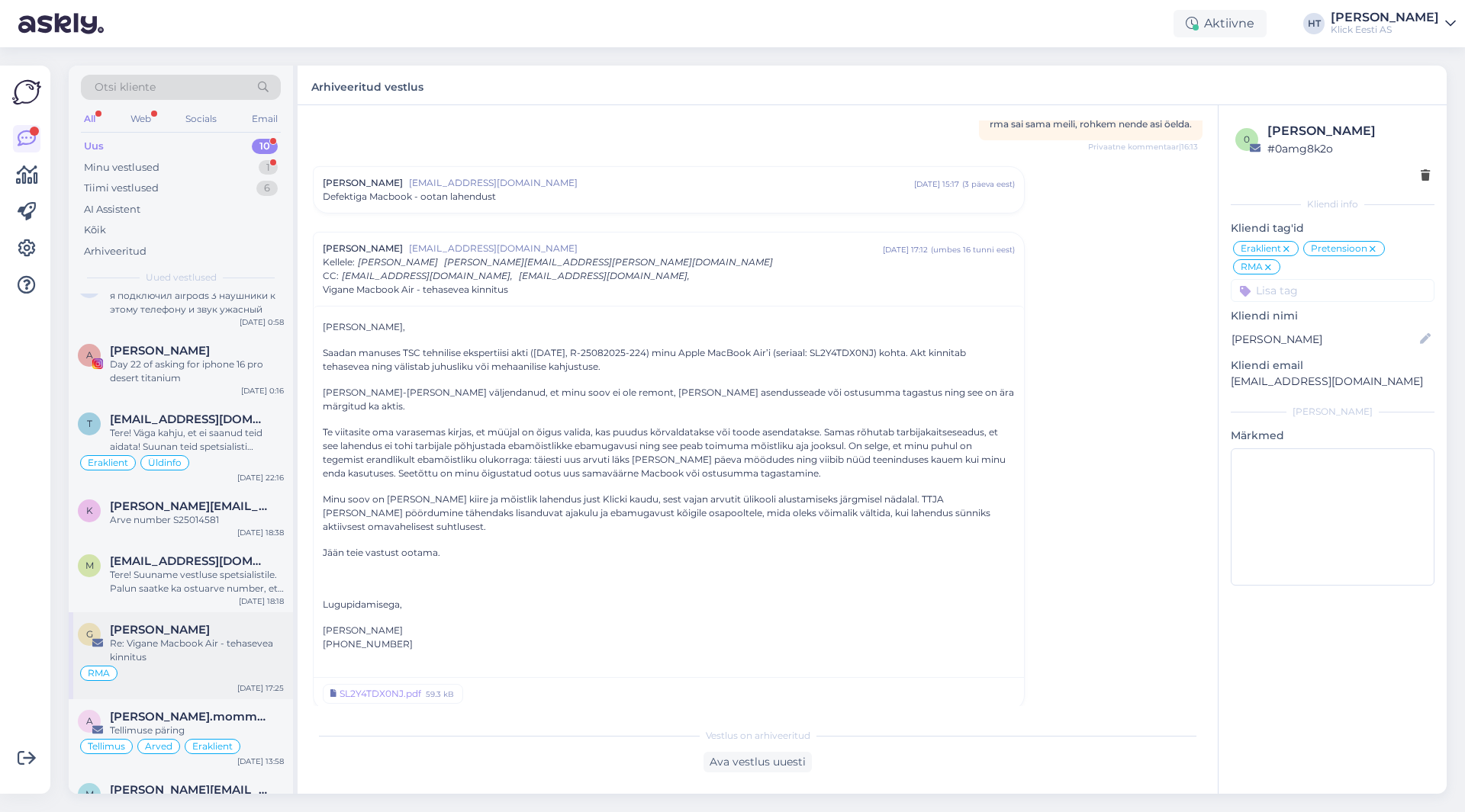
click at [244, 626] on div "[PERSON_NAME]" at bounding box center [197, 630] width 174 height 14
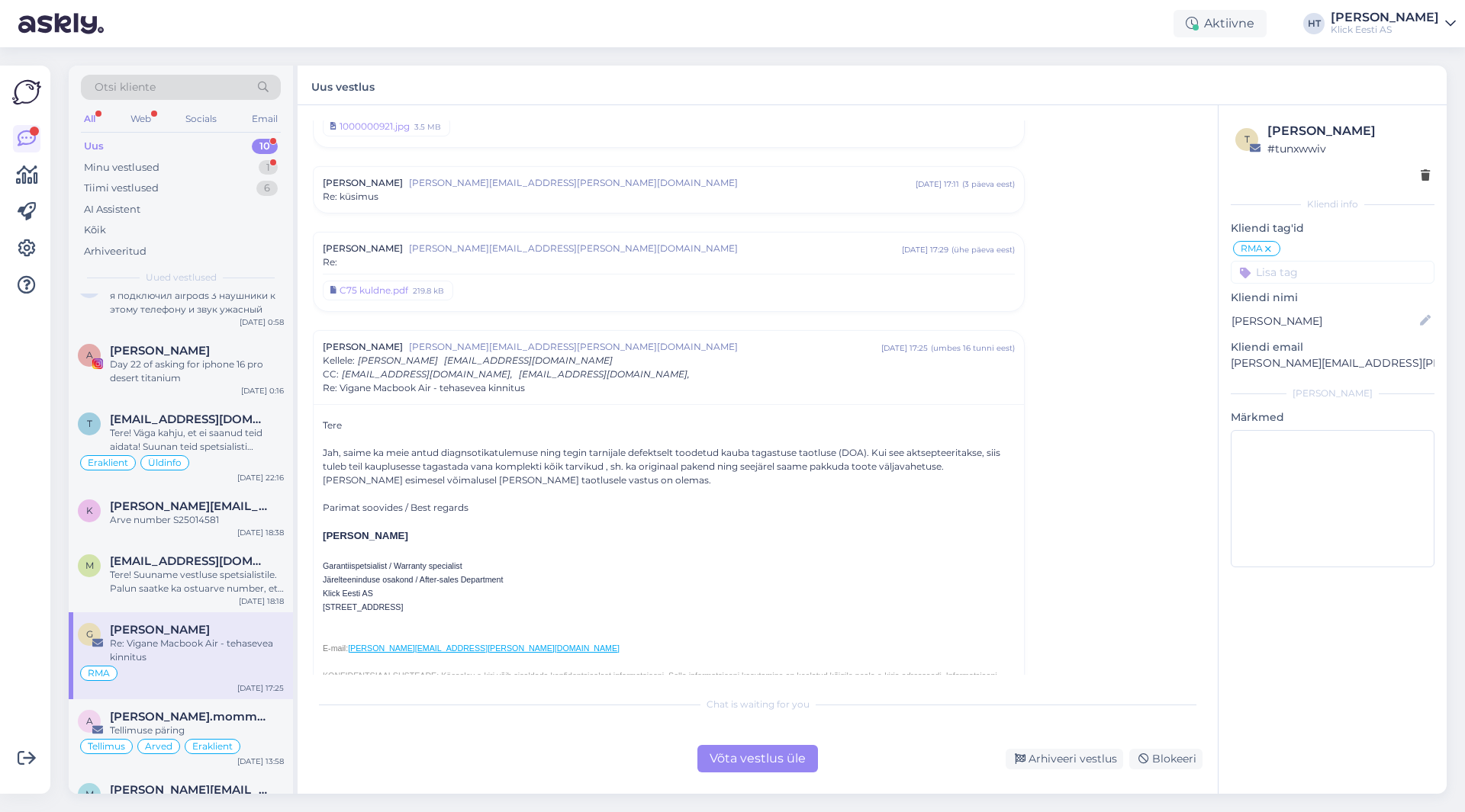
scroll to position [369, 0]
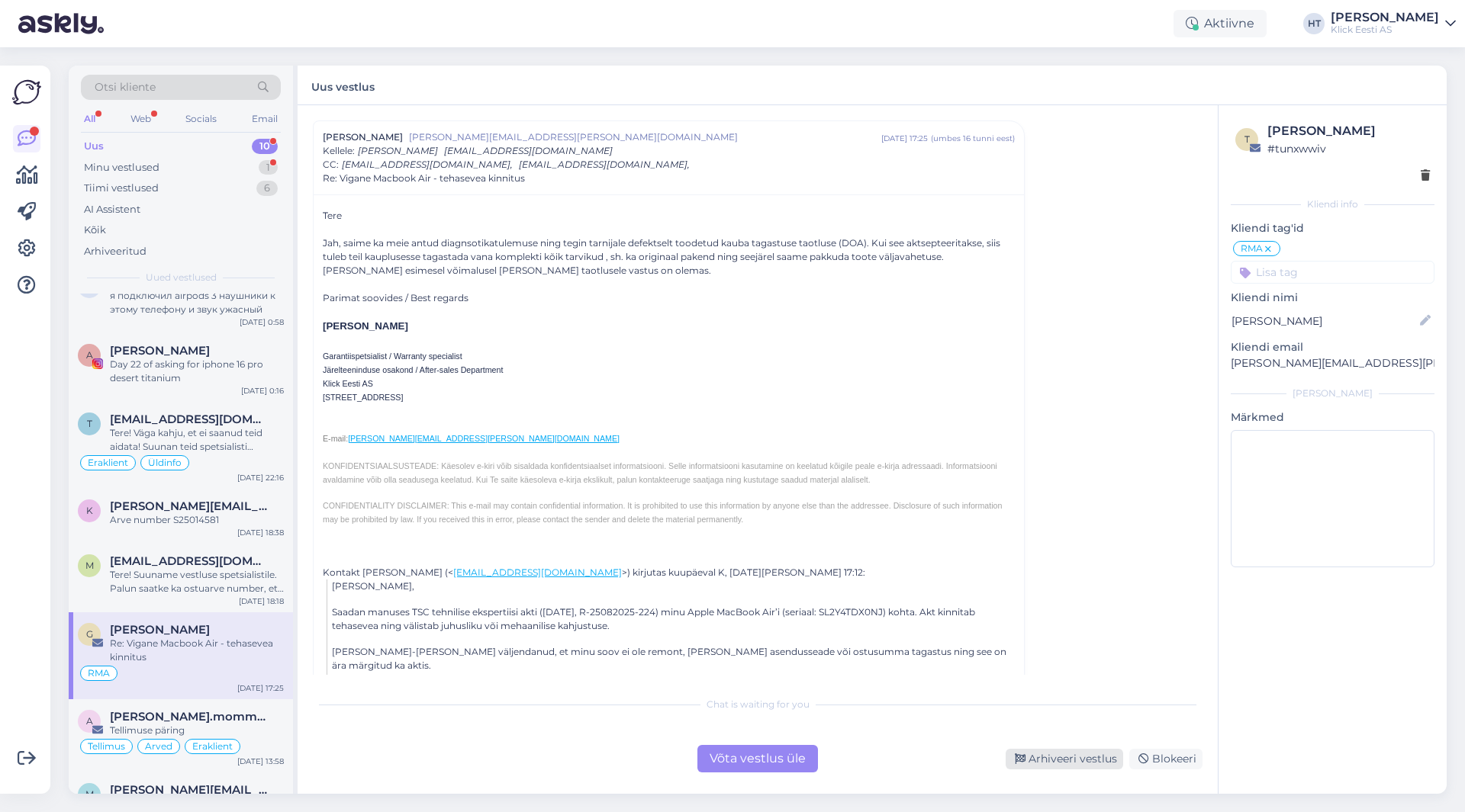
click at [1085, 766] on div "Arhiveeri vestlus" at bounding box center [1064, 760] width 118 height 21
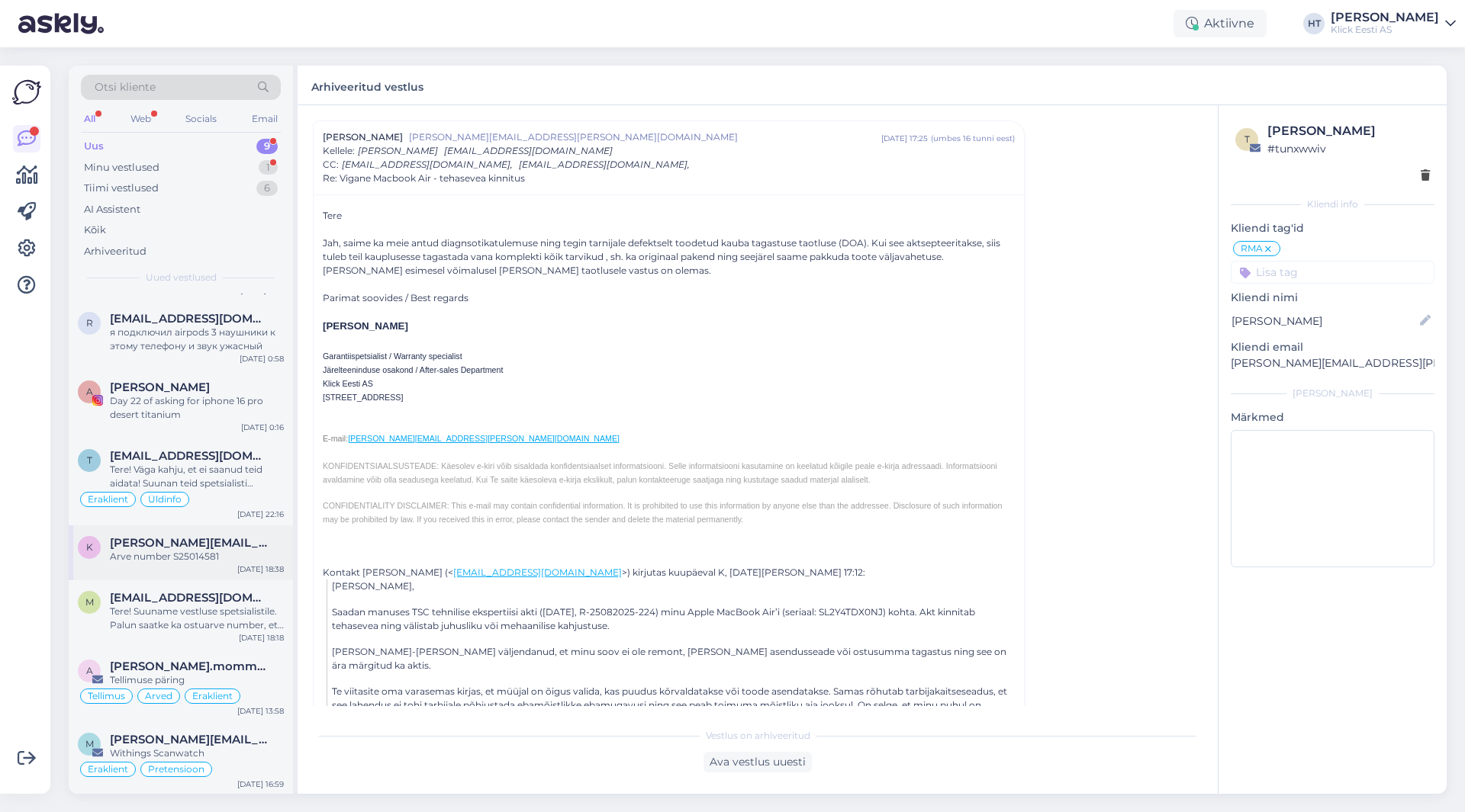
scroll to position [118, 0]
click at [200, 628] on div "Tere! Suuname vestluse spetsialistile. Palun saatke ka ostuarve number, et teak…" at bounding box center [197, 617] width 174 height 27
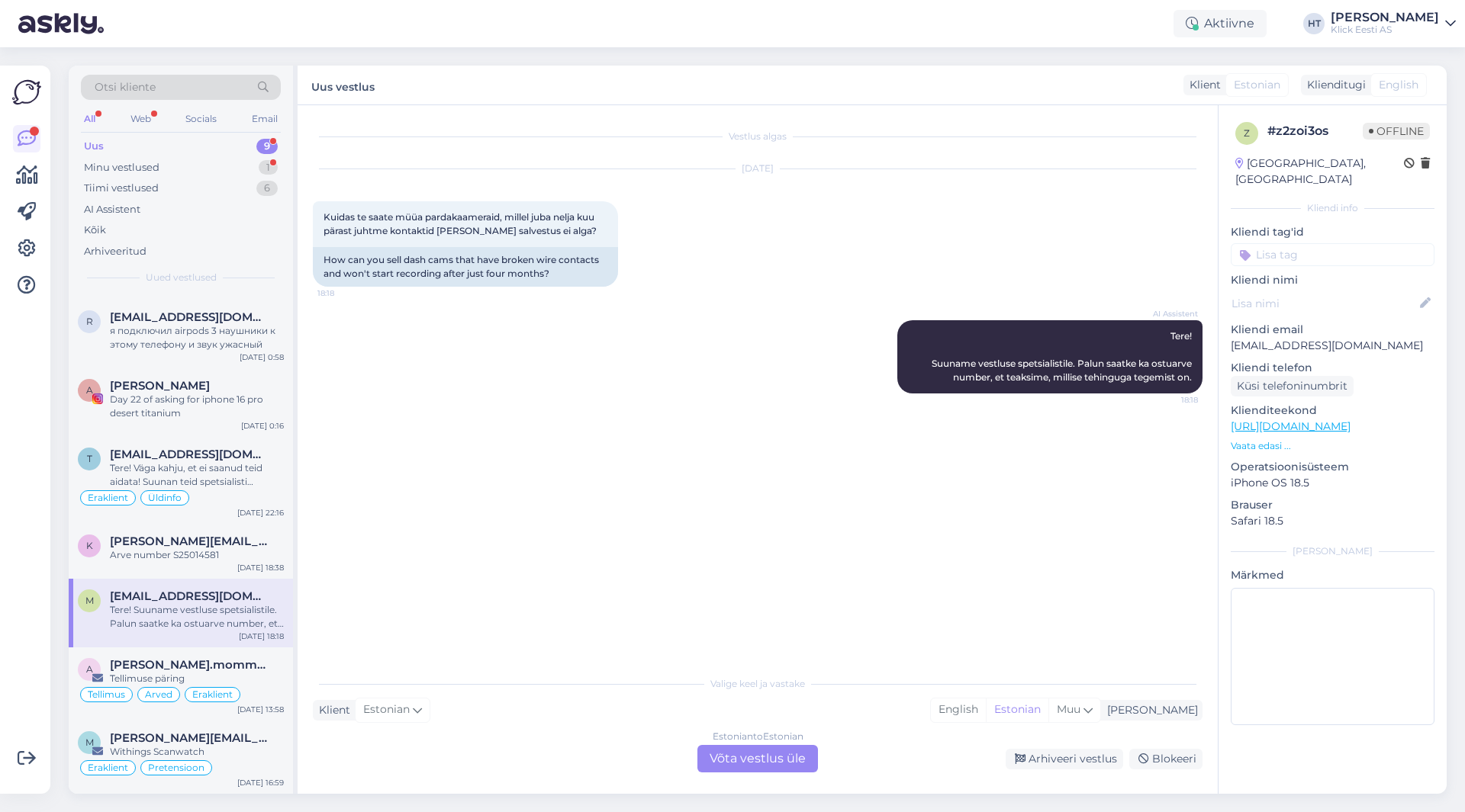
scroll to position [0, 0]
drag, startPoint x: 1234, startPoint y: 330, endPoint x: 1349, endPoint y: 324, distance: 115.2
click at [1349, 338] on p "[EMAIL_ADDRESS][DOMAIN_NAME]" at bounding box center [1333, 345] width 204 height 16
copy p "[EMAIL_ADDRESS][DOMAIN_NAME]"
click at [199, 95] on div "Otsi kliente" at bounding box center [181, 87] width 200 height 25
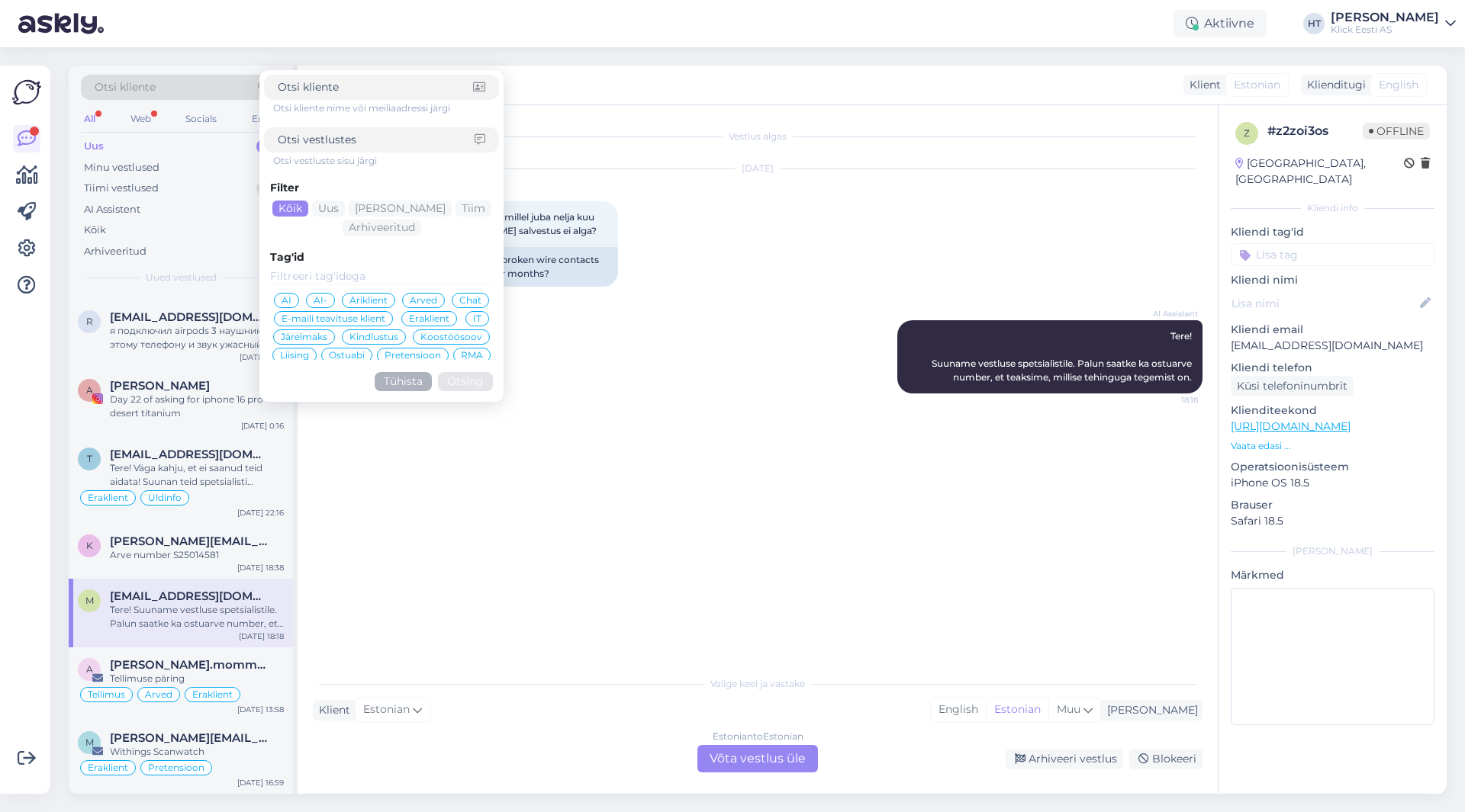
click at [371, 146] on input at bounding box center [376, 140] width 197 height 16
paste input "[EMAIL_ADDRESS][DOMAIN_NAME]"
type input "[EMAIL_ADDRESS][DOMAIN_NAME]"
drag, startPoint x: 407, startPoint y: 144, endPoint x: 203, endPoint y: 140, distance: 204.0
click at [203, 140] on div "Otsi kliente Otsi kliente nime või meiliaadressi järgi [EMAIL_ADDRESS][DOMAIN_N…" at bounding box center [181, 179] width 224 height 228
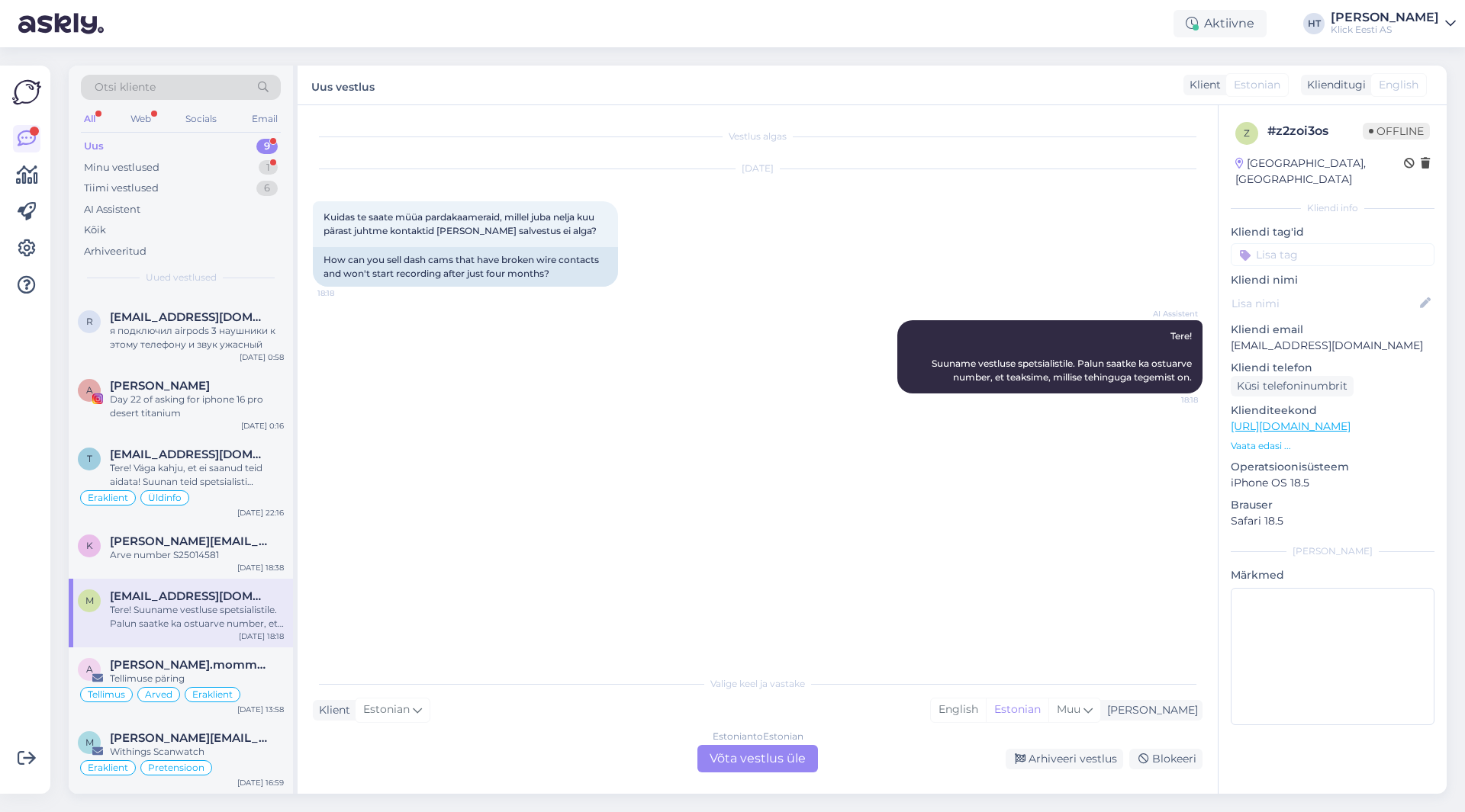
click at [184, 98] on div "Otsi kliente" at bounding box center [181, 87] width 200 height 25
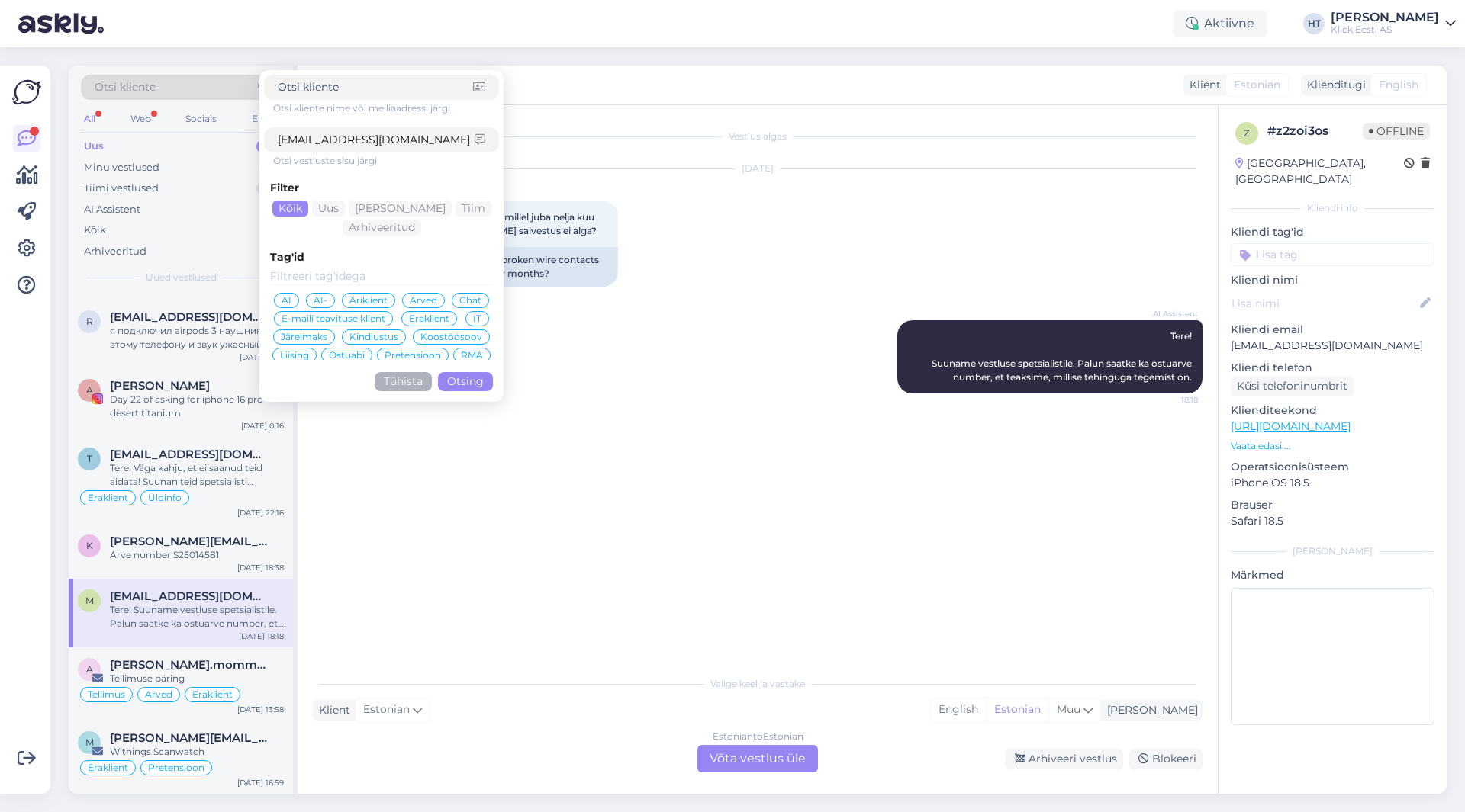
click at [425, 144] on input "[EMAIL_ADDRESS][DOMAIN_NAME]" at bounding box center [376, 140] width 197 height 16
click at [397, 89] on input at bounding box center [375, 87] width 195 height 16
paste input "[EMAIL_ADDRESS][DOMAIN_NAME]"
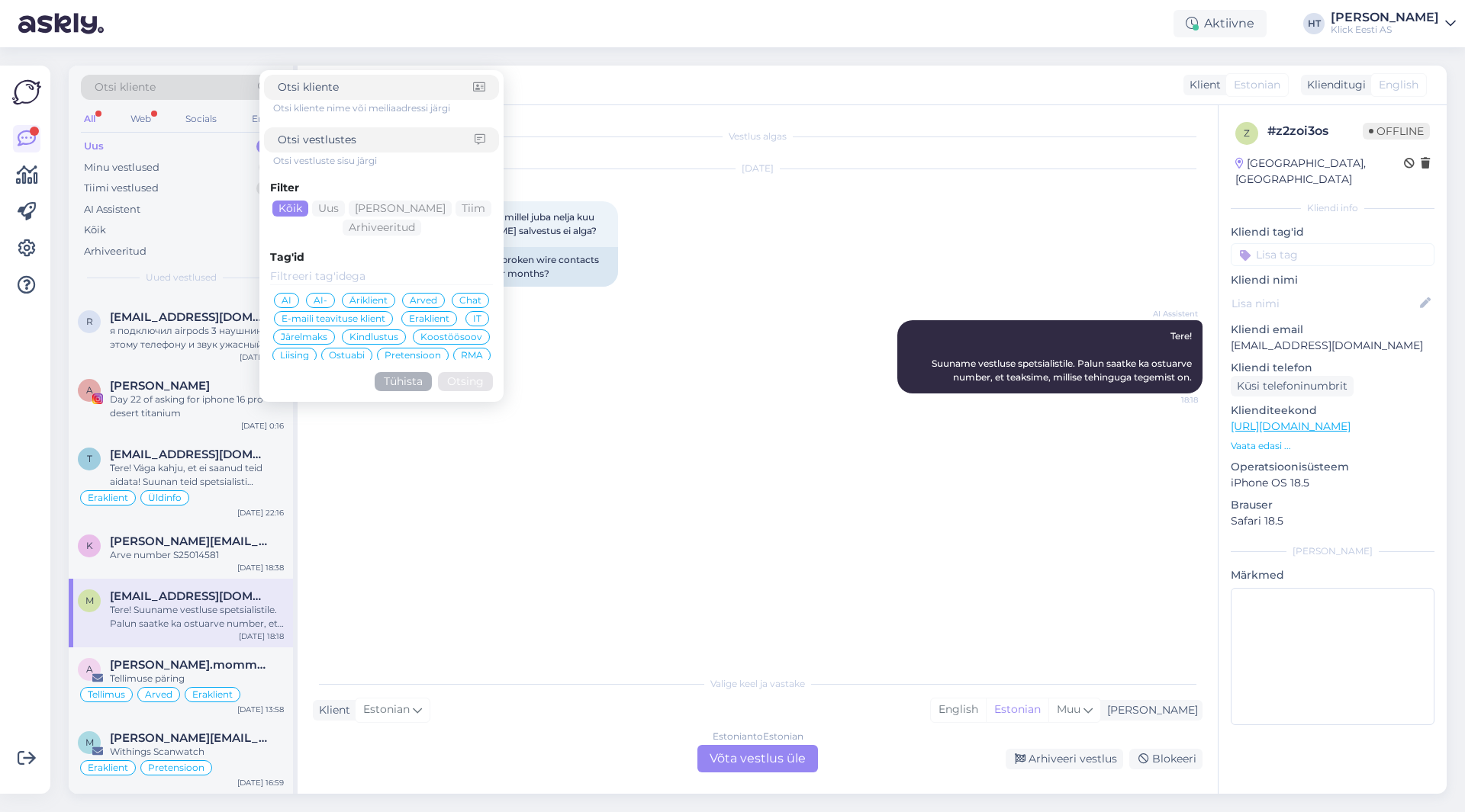
type input "[EMAIL_ADDRESS][DOMAIN_NAME]"
click button "Otsing" at bounding box center [466, 382] width 55 height 19
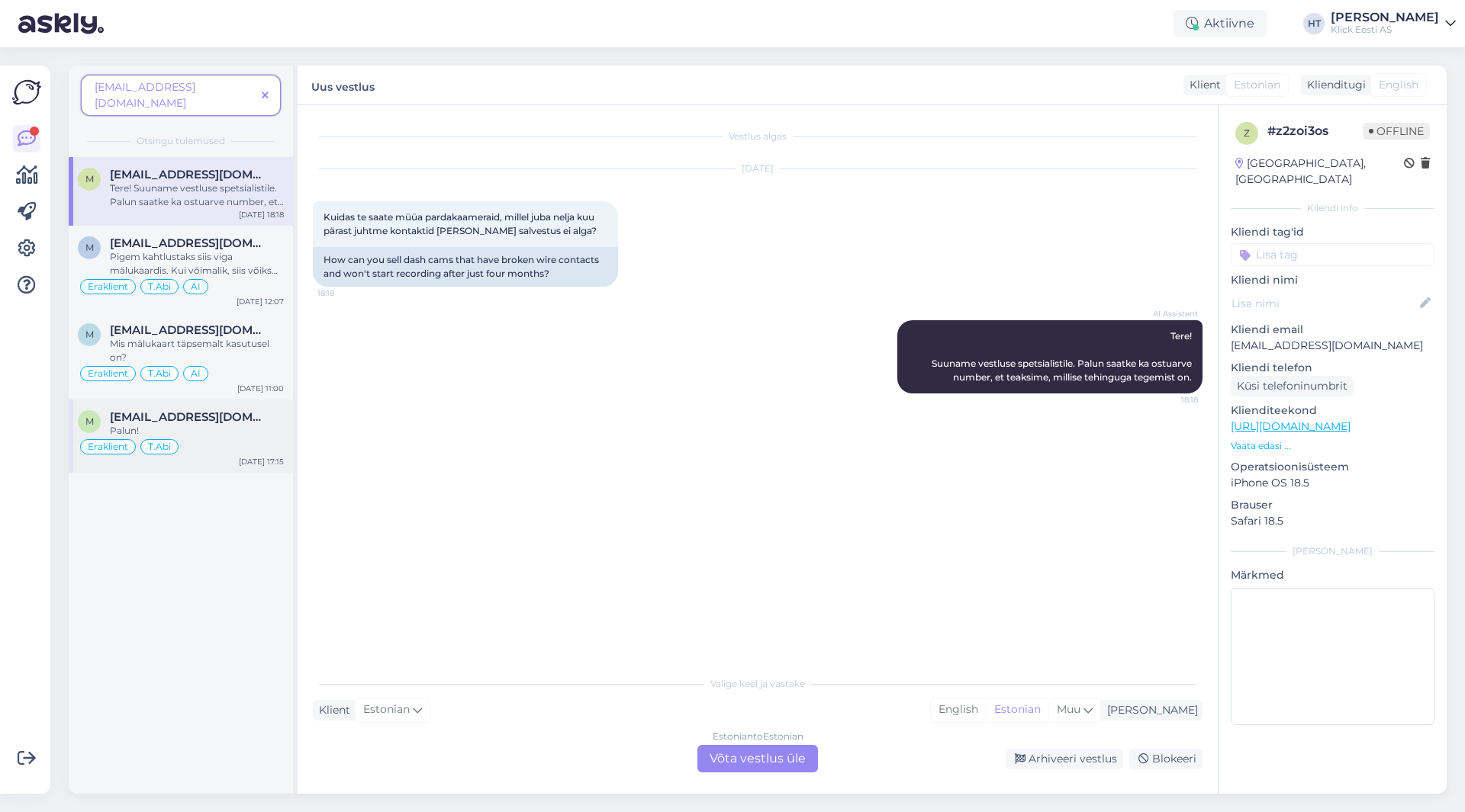
click at [227, 411] on span "[EMAIL_ADDRESS][DOMAIN_NAME]" at bounding box center [189, 418] width 159 height 14
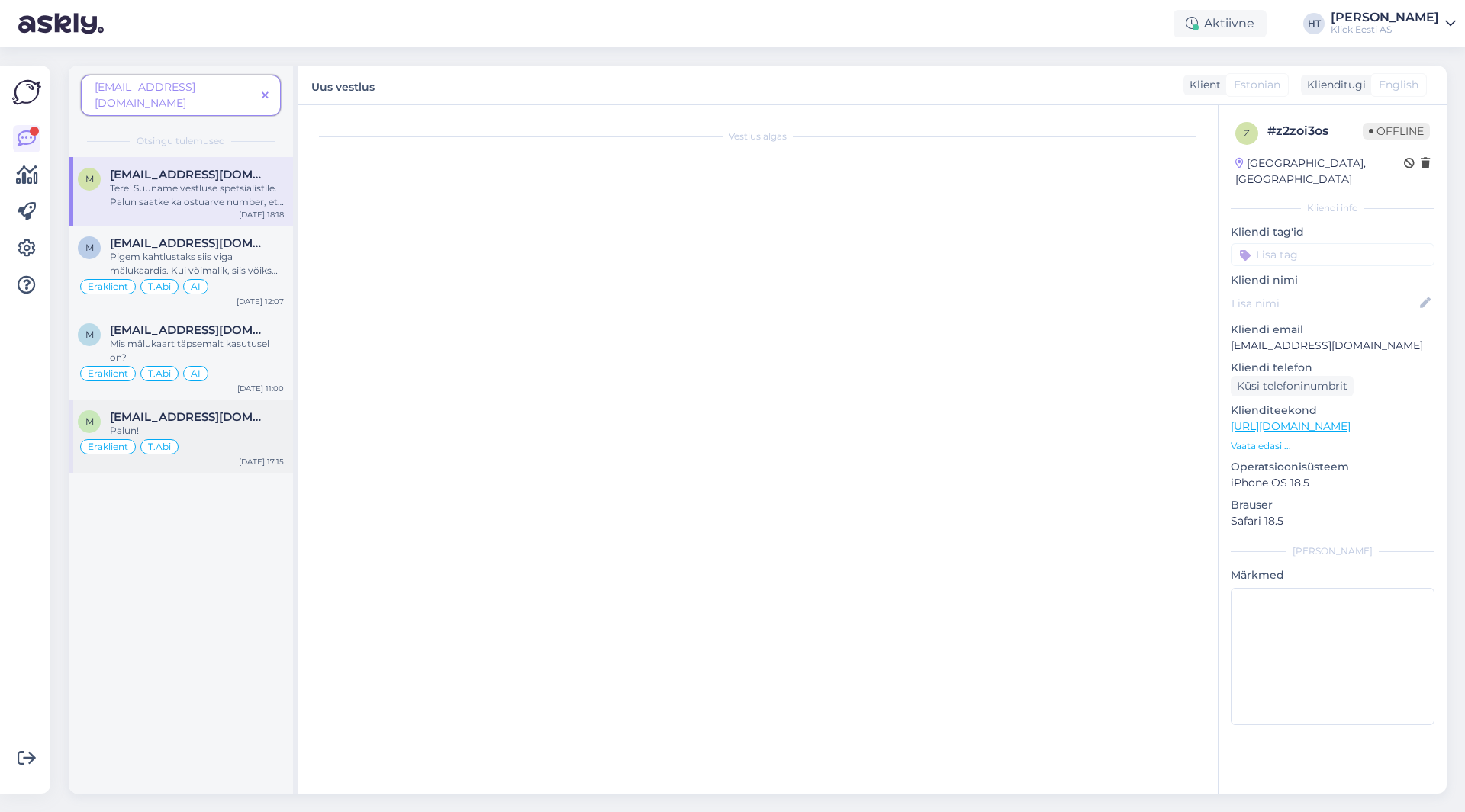
scroll to position [57, 0]
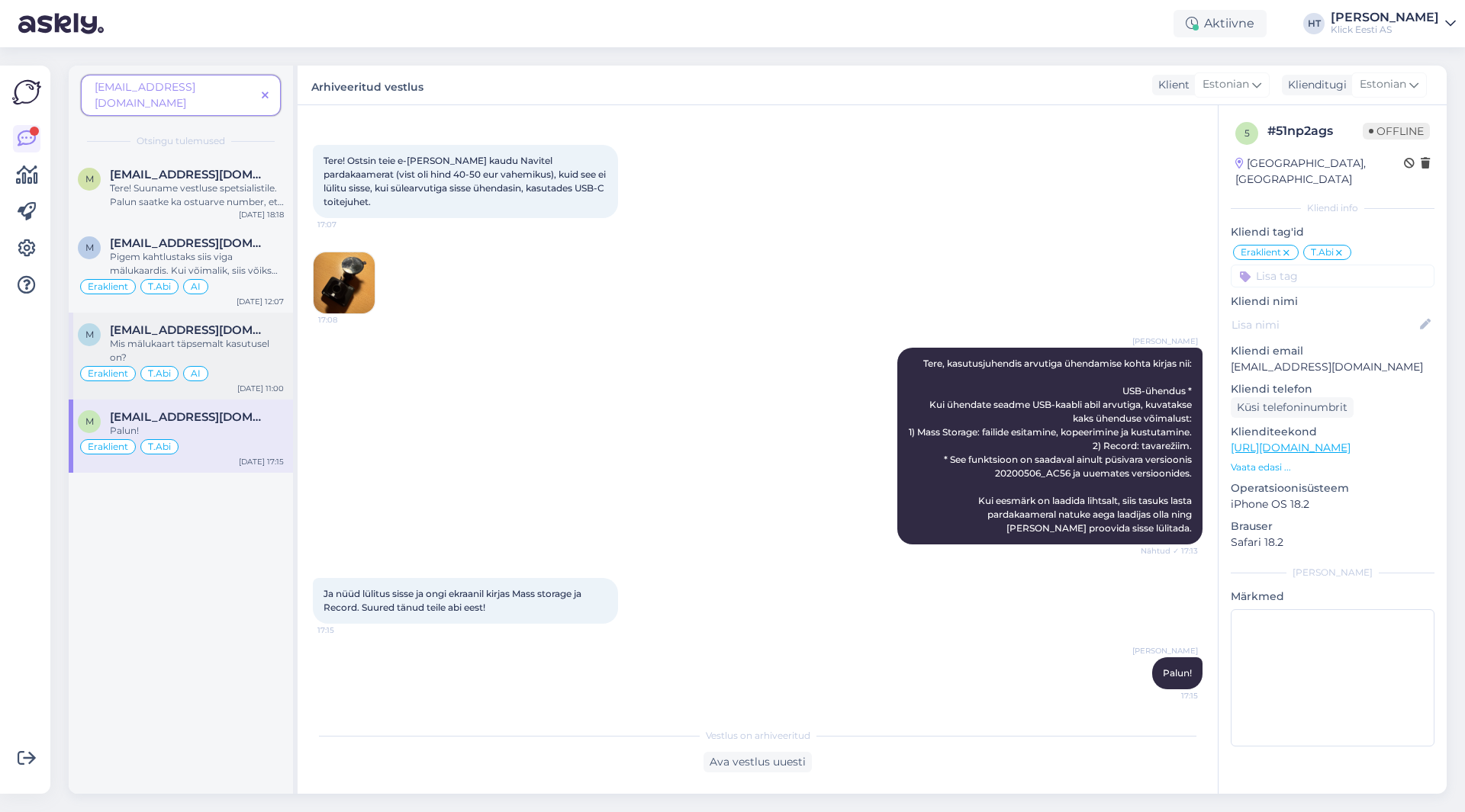
click at [266, 348] on div "Mis mälukaart täpsemalt kasutusel on?" at bounding box center [197, 351] width 174 height 27
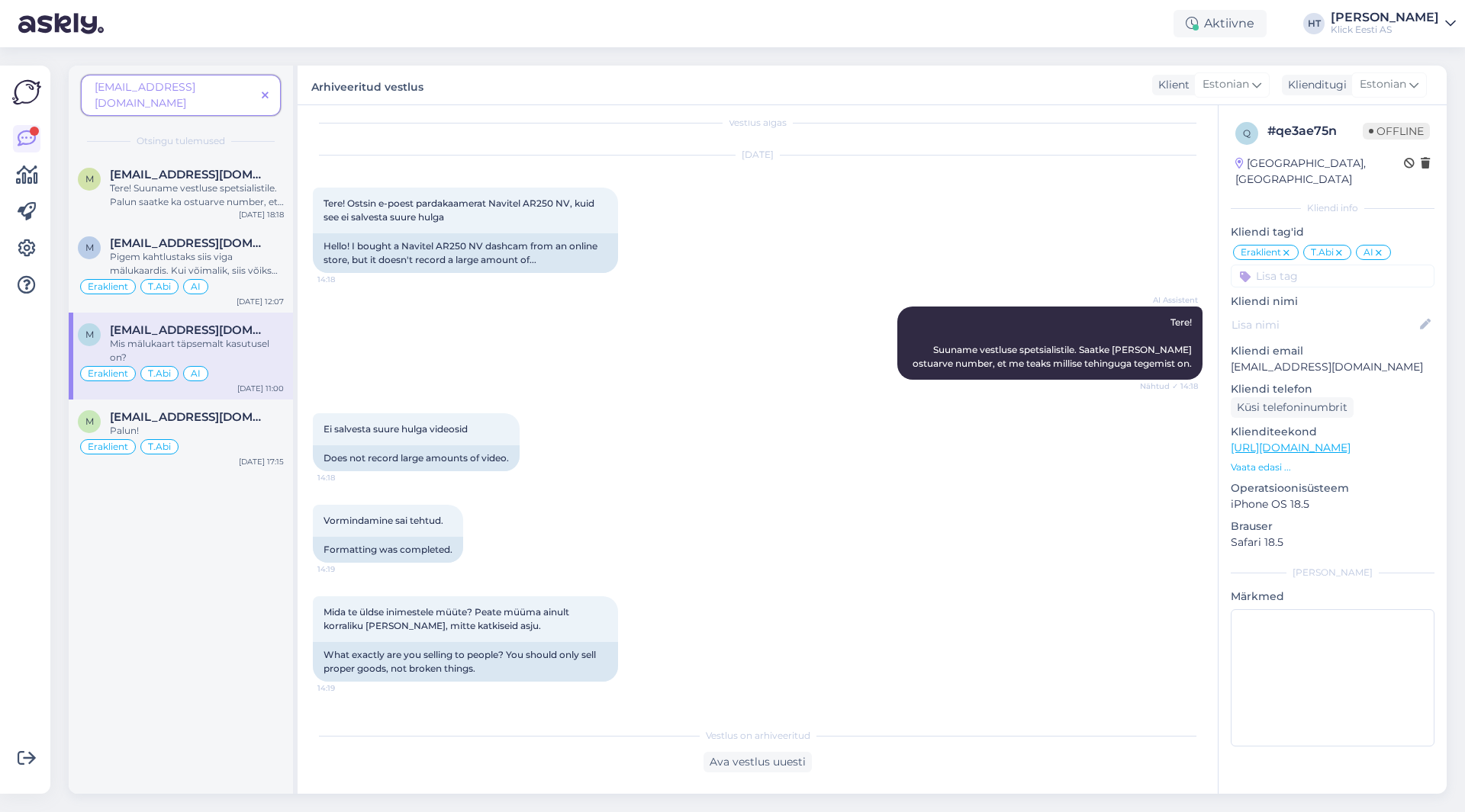
scroll to position [0, 0]
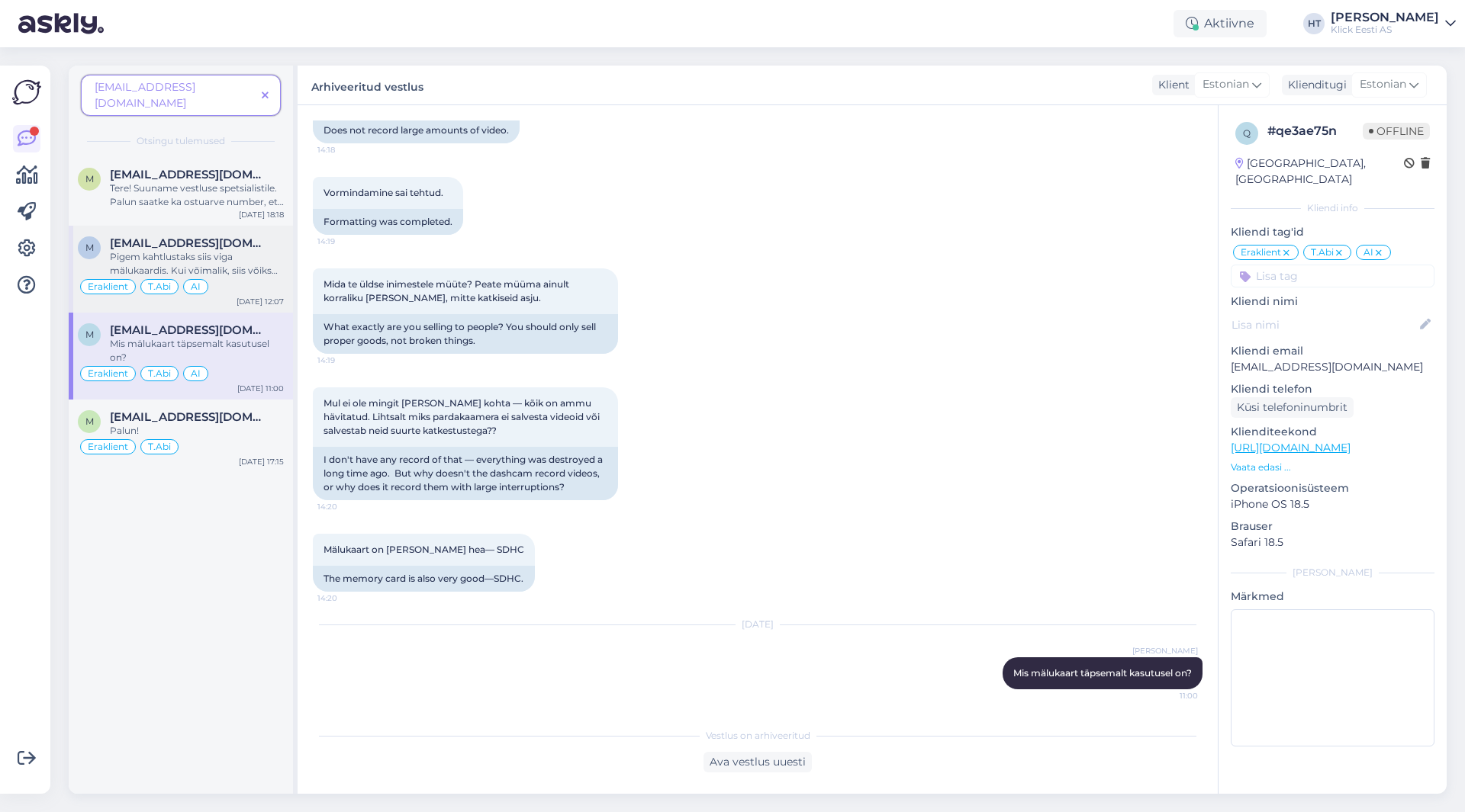
click at [248, 250] on div "Pigem kahtlustaks siis viga mälukaardis. Kui võimalik, siis võiks proovida teis…" at bounding box center [197, 264] width 174 height 27
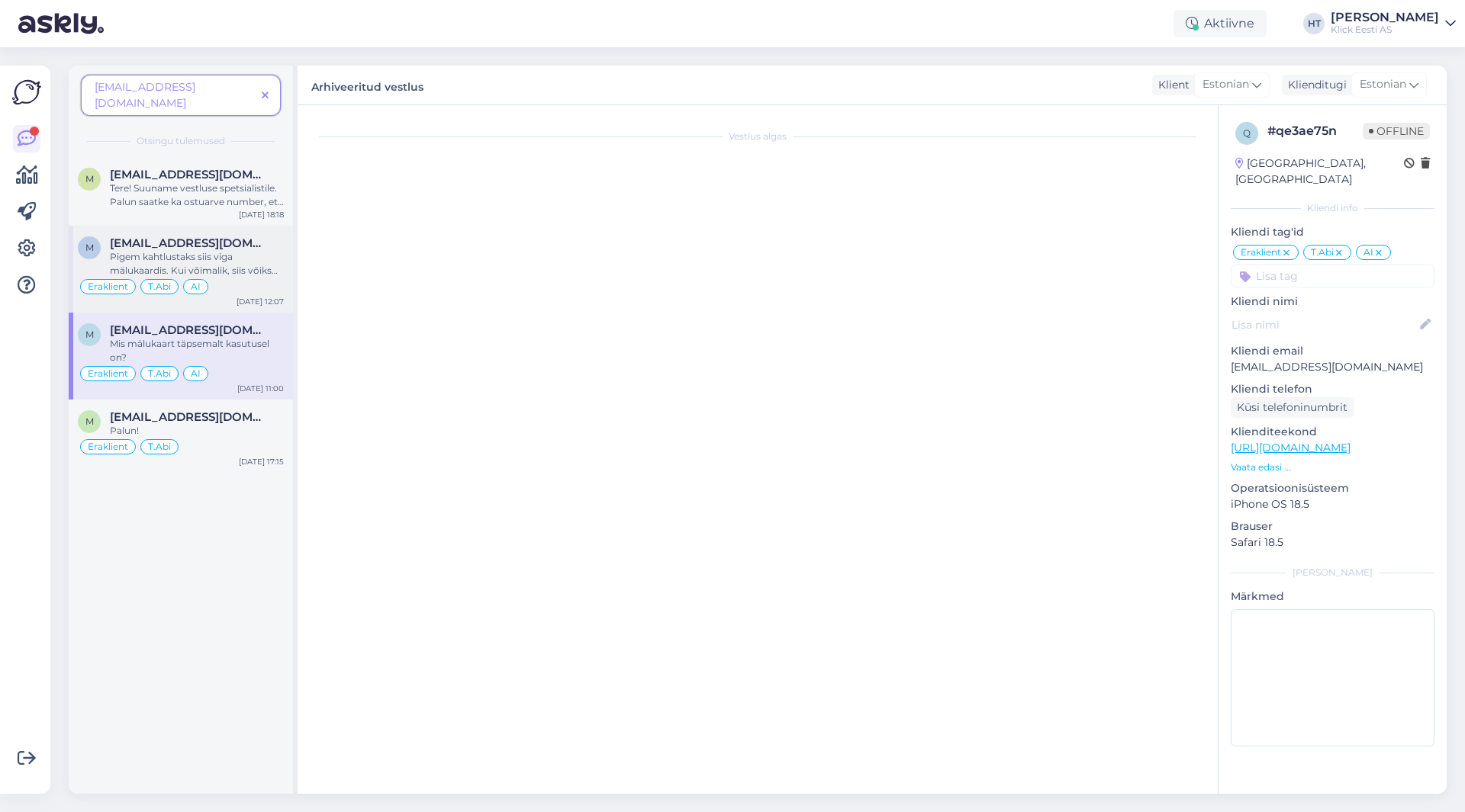
scroll to position [132, 0]
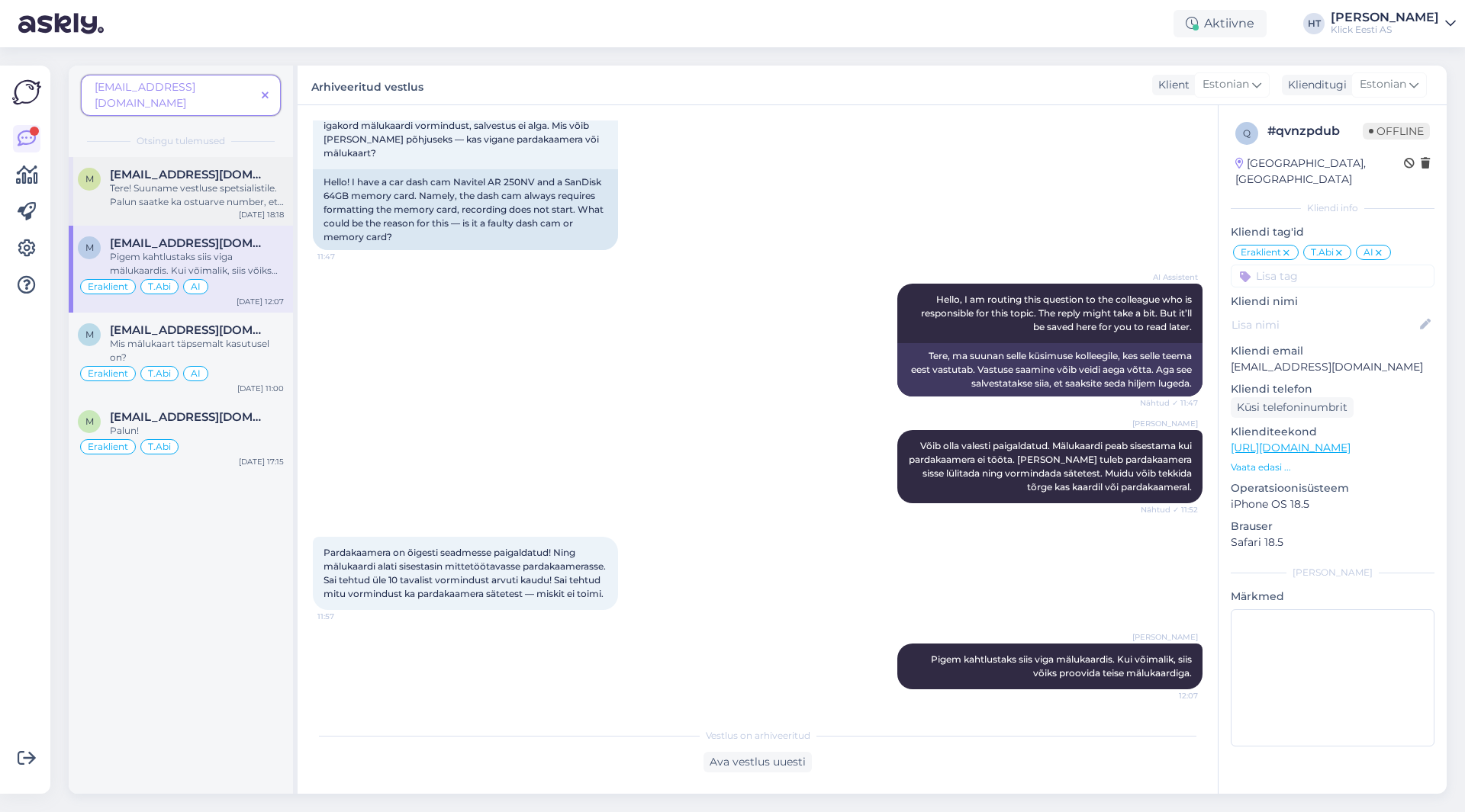
click at [218, 168] on span "[EMAIL_ADDRESS][DOMAIN_NAME]" at bounding box center [189, 174] width 159 height 14
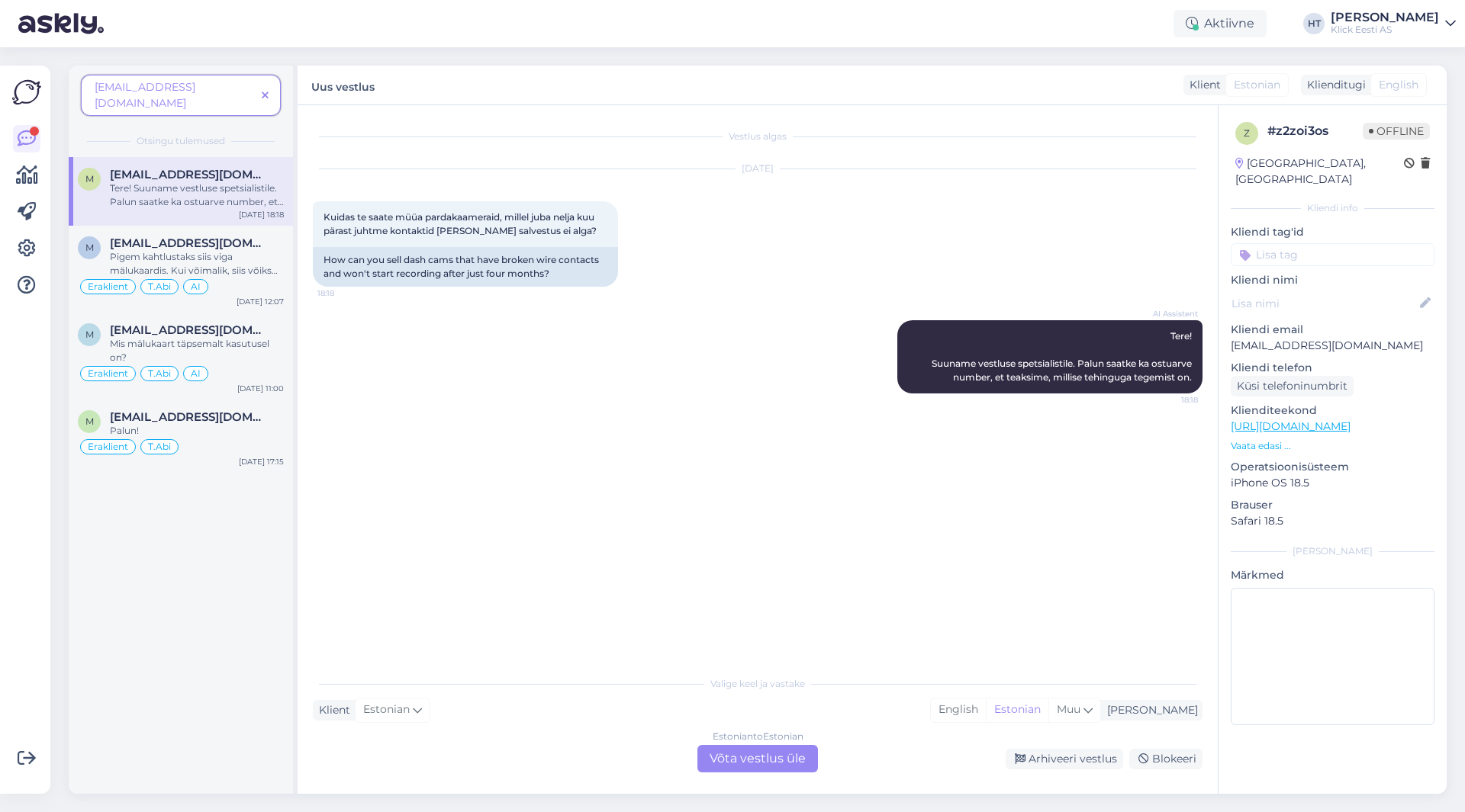
click at [268, 91] on icon at bounding box center [265, 96] width 7 height 10
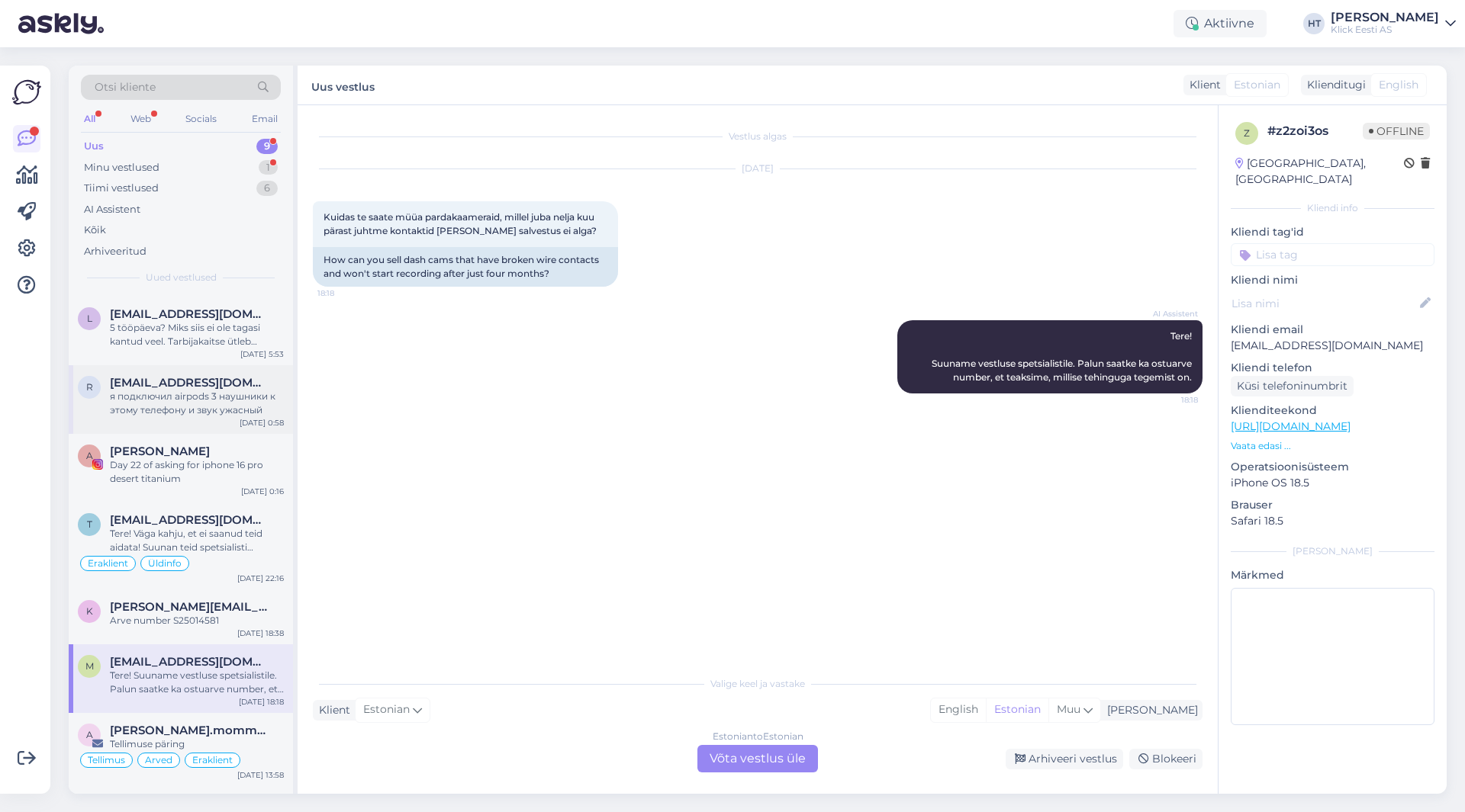
scroll to position [118, 0]
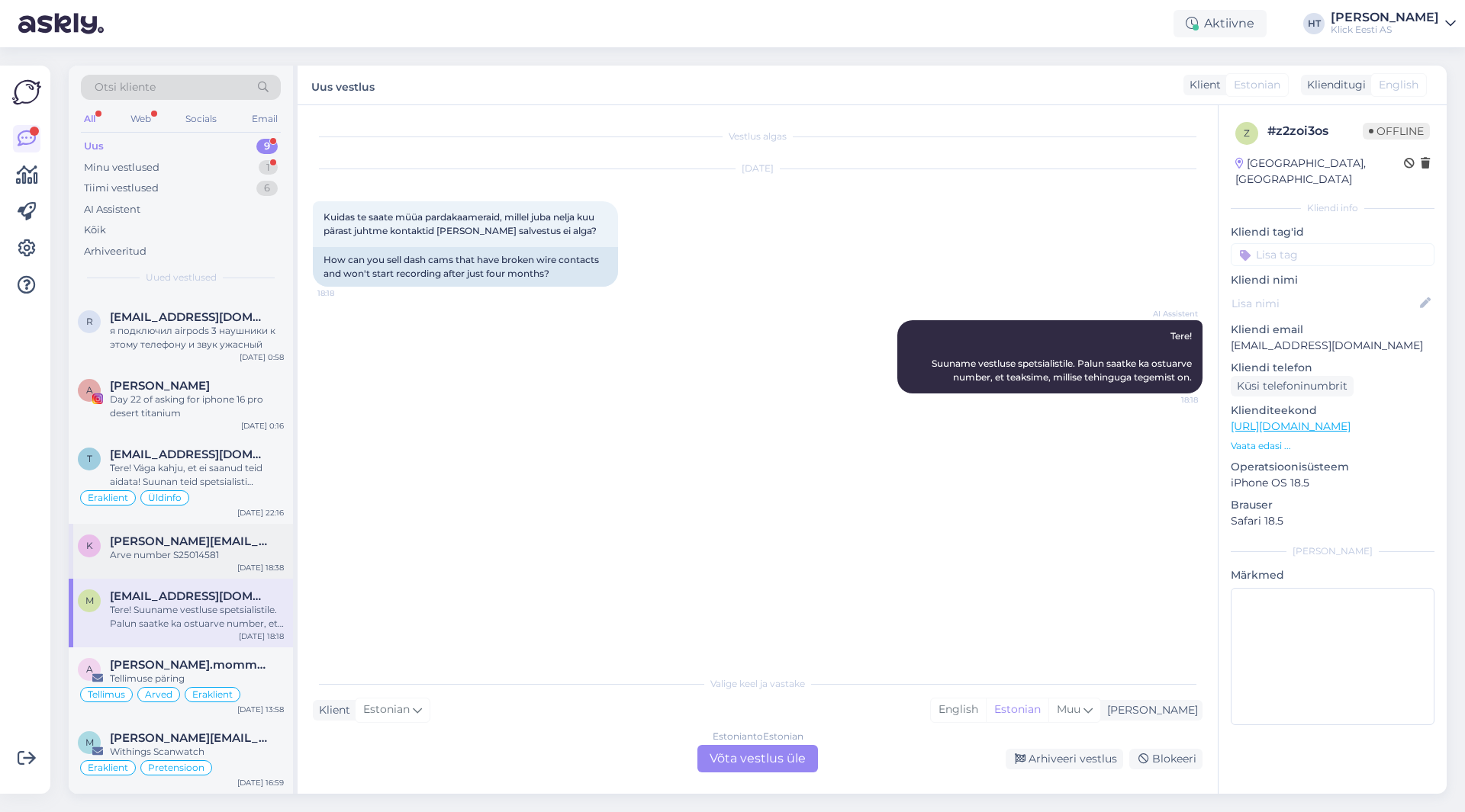
click at [229, 559] on div "Arve number S25014581" at bounding box center [197, 555] width 174 height 14
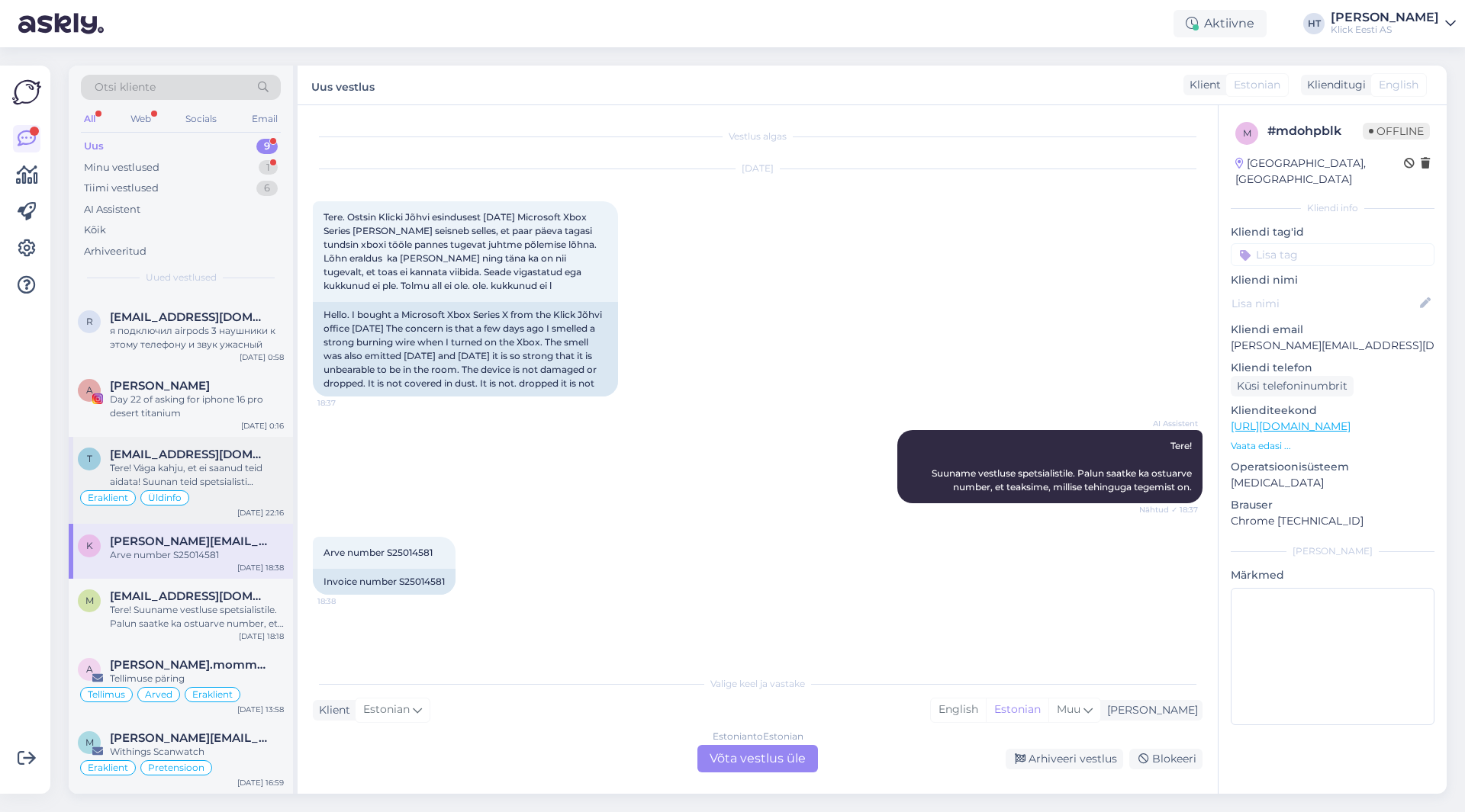
click at [238, 462] on div "Tere! Väga kahju, et ei saanud teid aidata! Suunan teid spetsialisti [PERSON_NA…" at bounding box center [197, 475] width 174 height 27
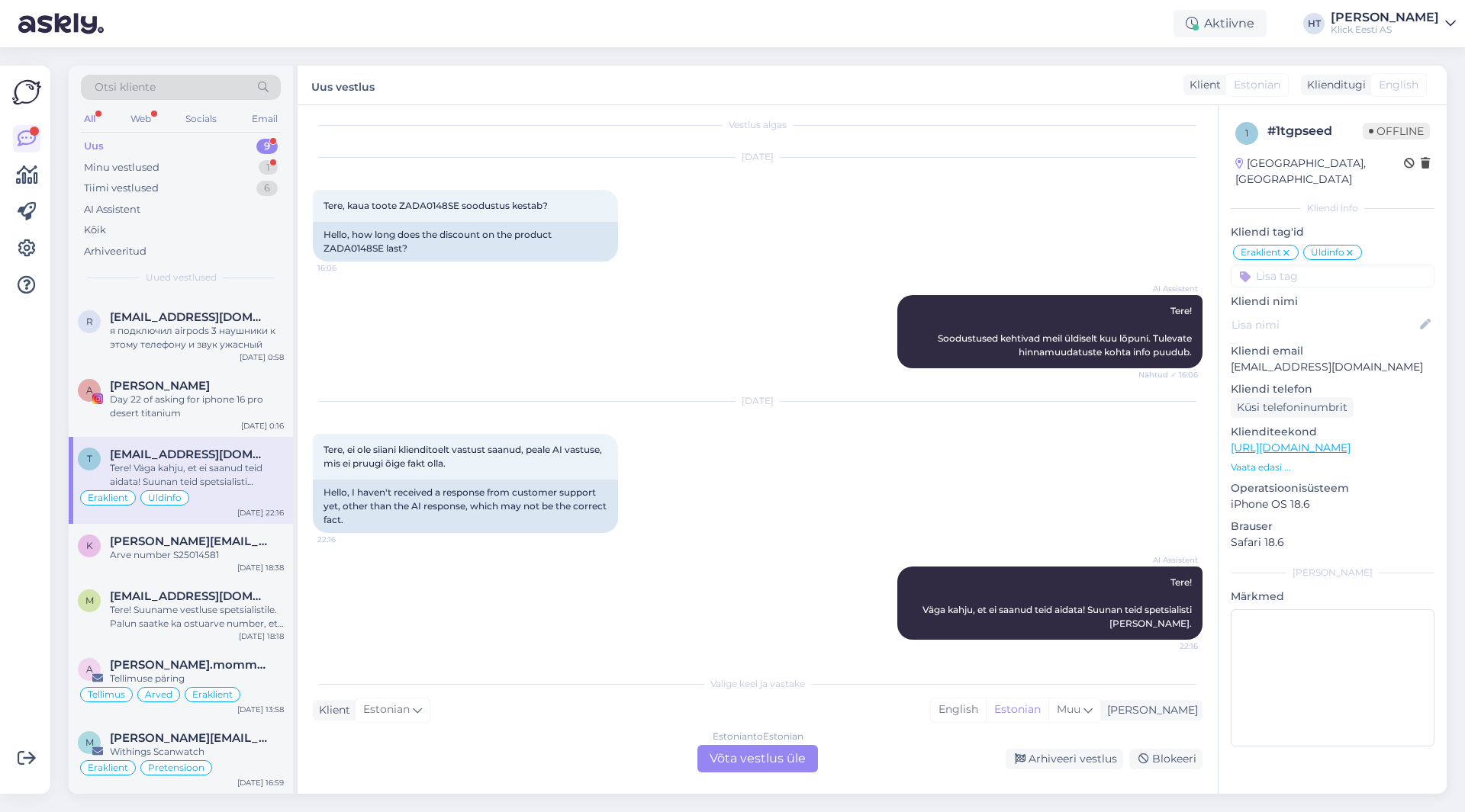
scroll to position [14, 0]
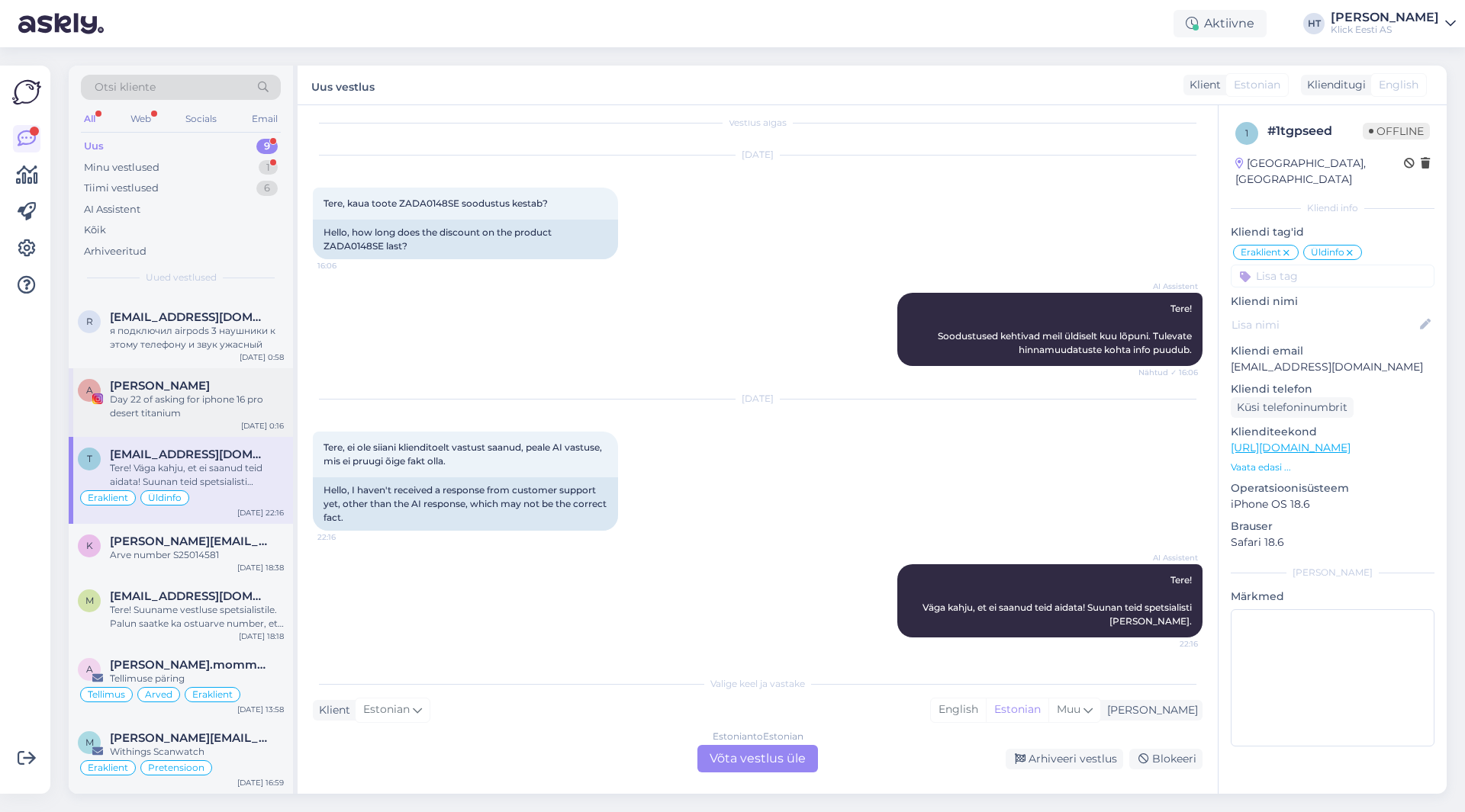
click at [261, 416] on div "Day 22 of asking for iphone 16 pro desert titanium" at bounding box center [197, 406] width 174 height 27
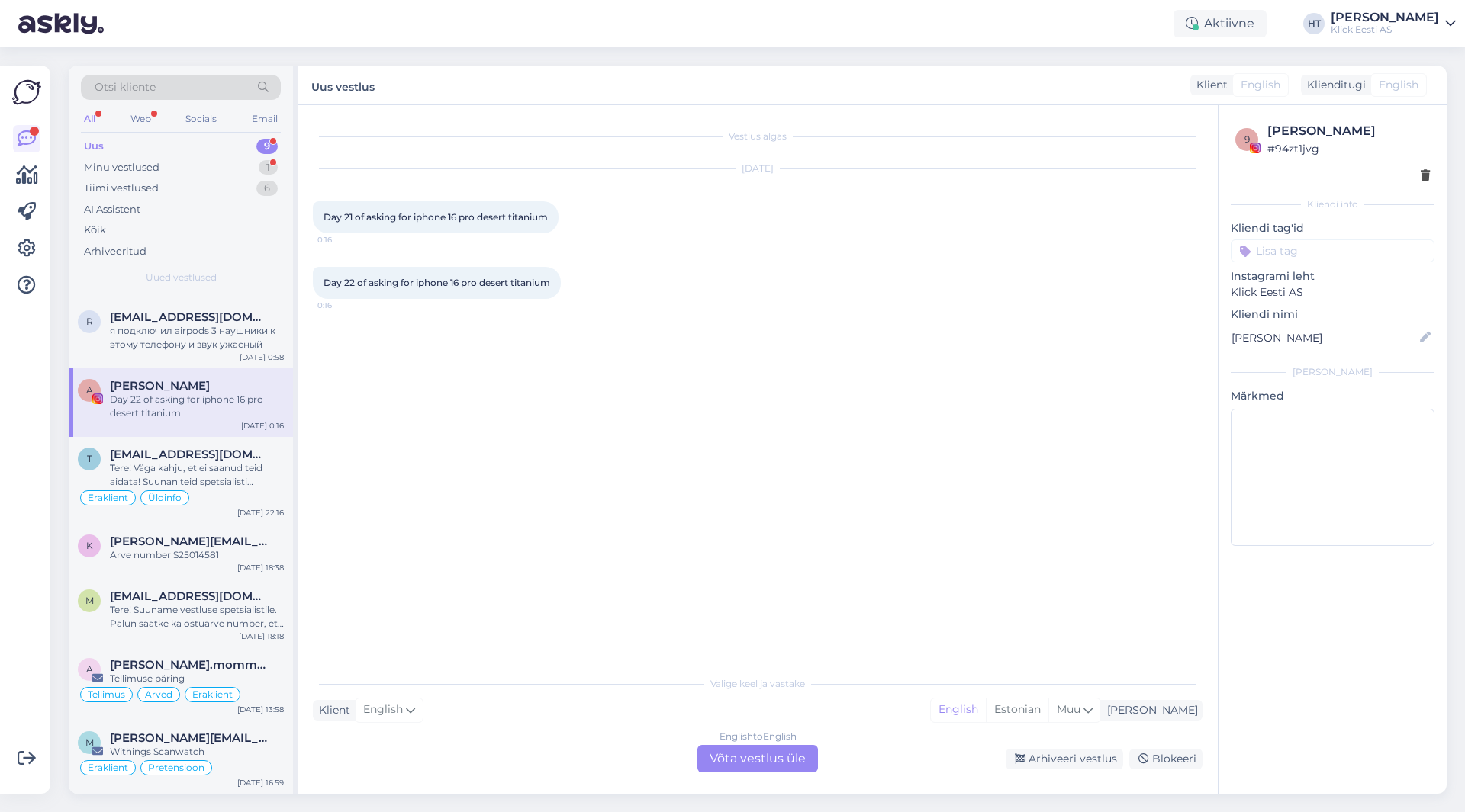
scroll to position [0, 0]
click at [1044, 752] on div "Arhiveeri vestlus" at bounding box center [1064, 760] width 118 height 21
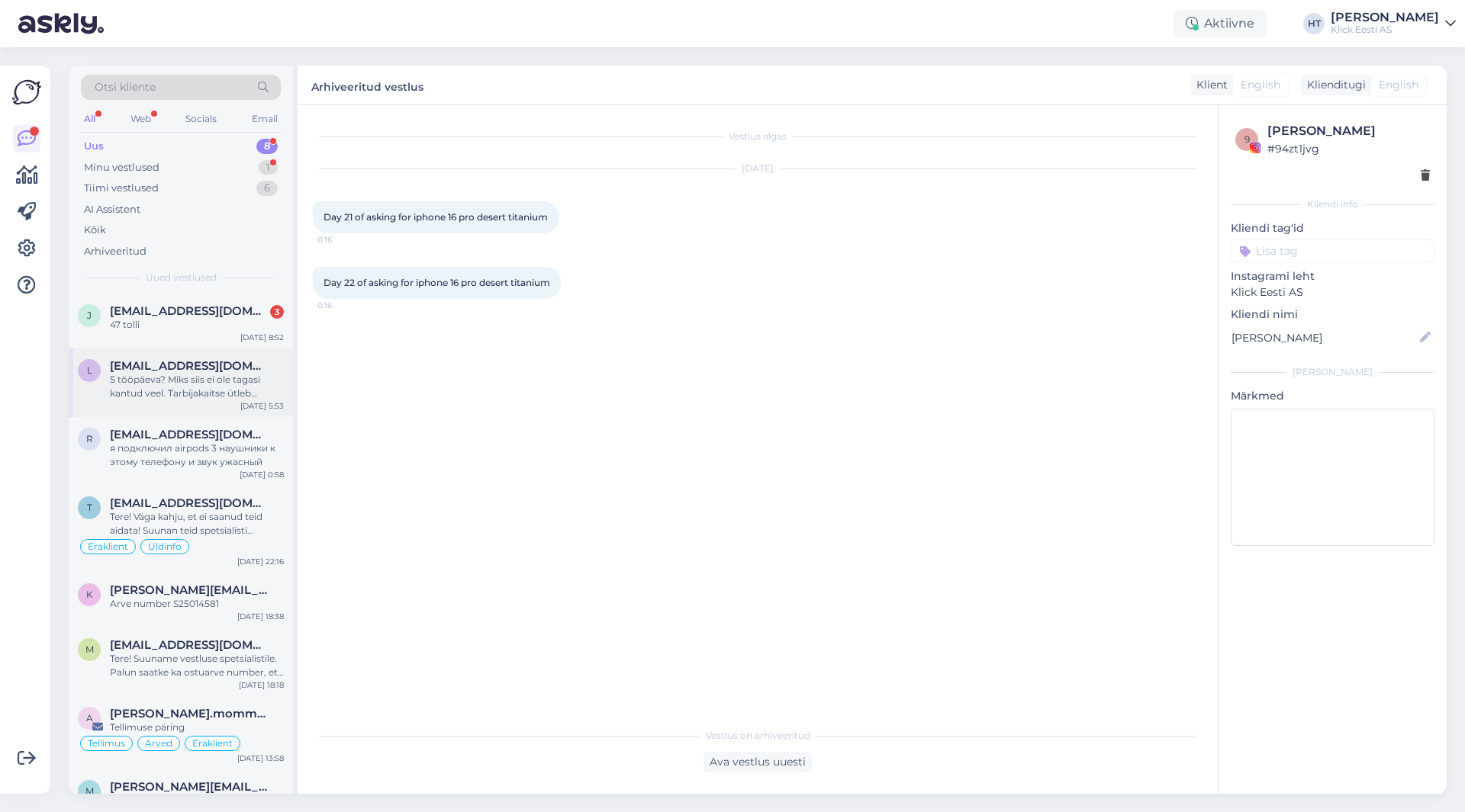
click at [214, 394] on div "5 tööpäeva? Miks siis ei ole tagasi kantud veel. Tarbijakaitse ütleb selgelt, e…" at bounding box center [197, 387] width 174 height 27
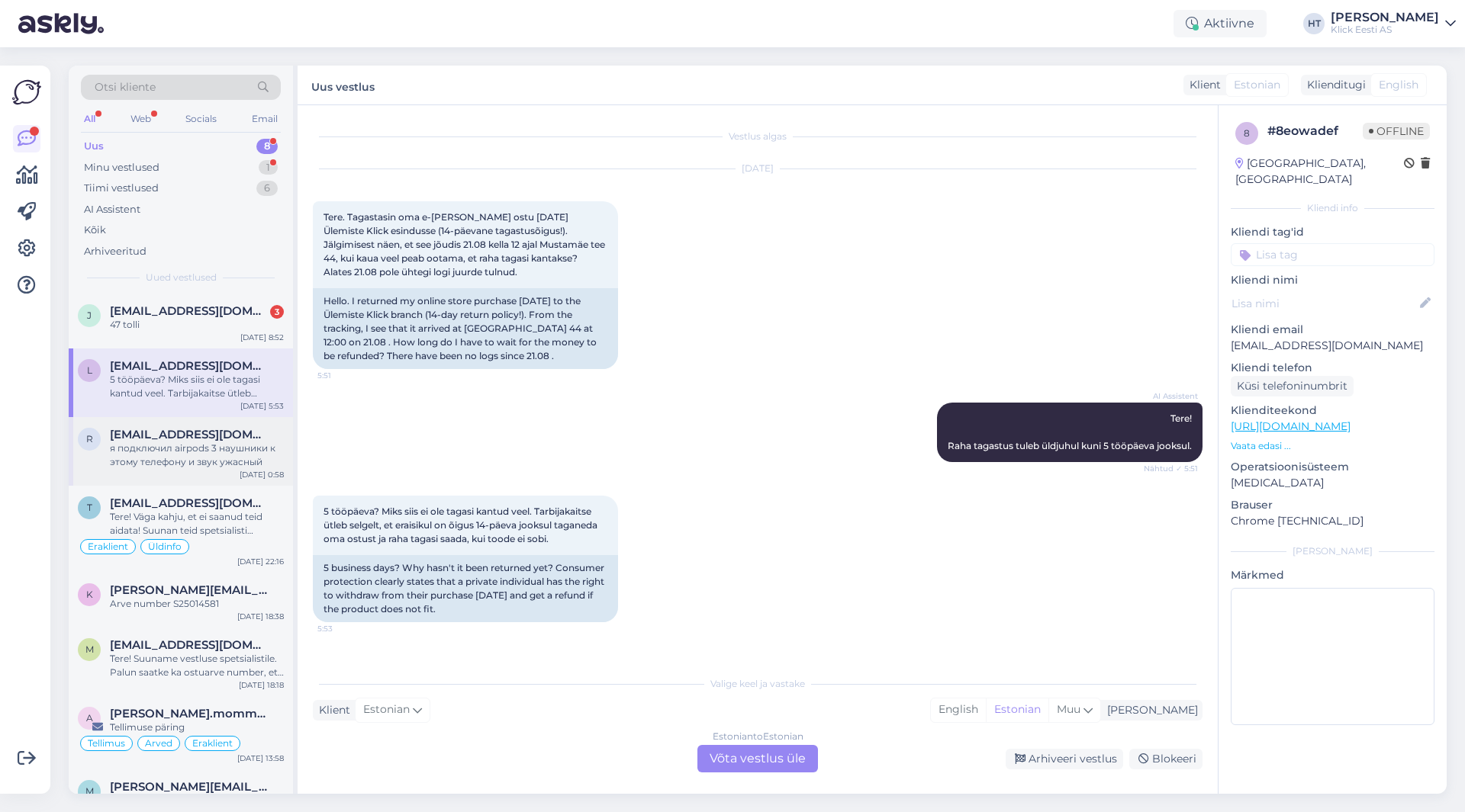
scroll to position [49, 0]
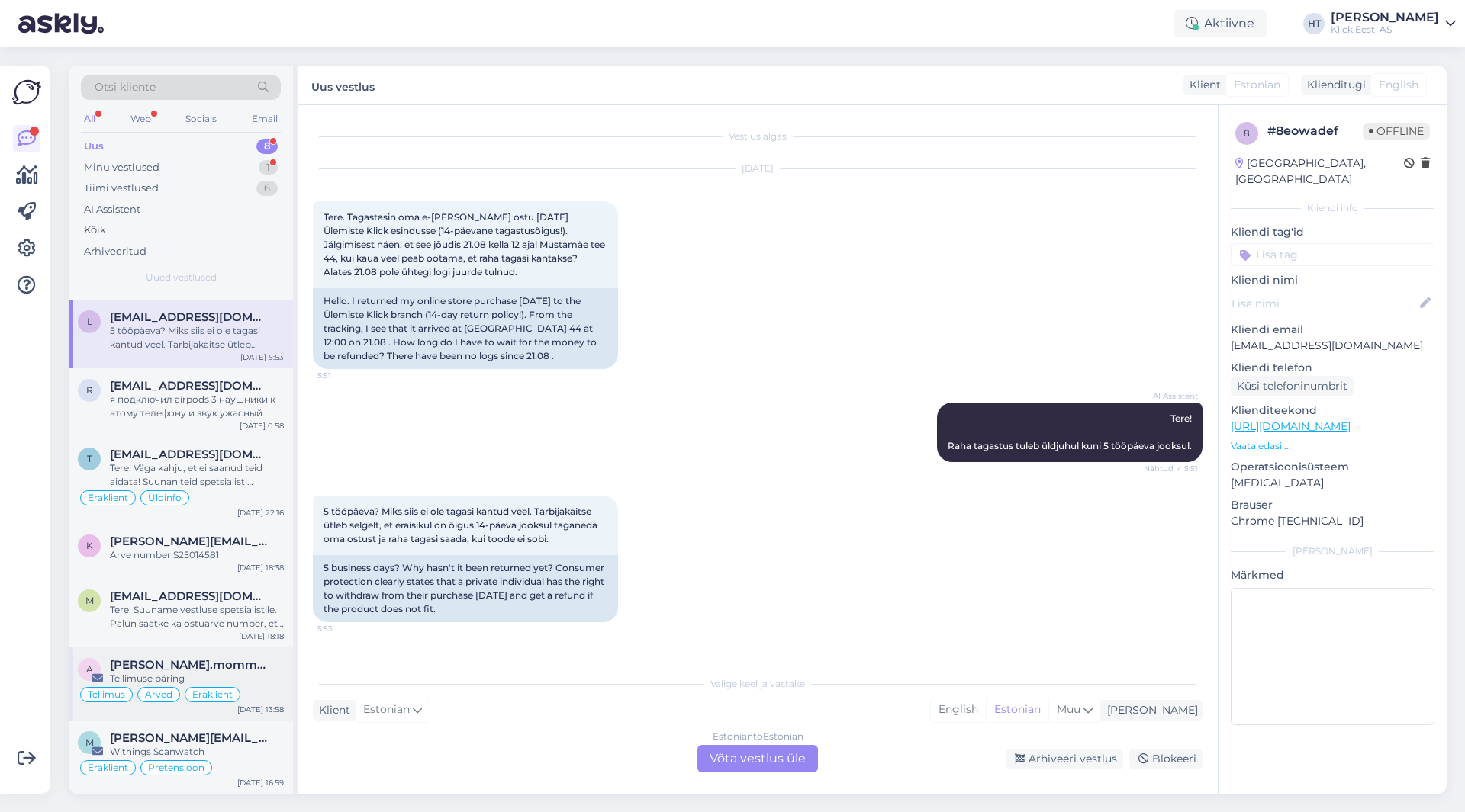
click at [203, 658] on span "[PERSON_NAME].mommeja via [EMAIL_ADDRESS][DOMAIN_NAME]" at bounding box center [189, 665] width 159 height 14
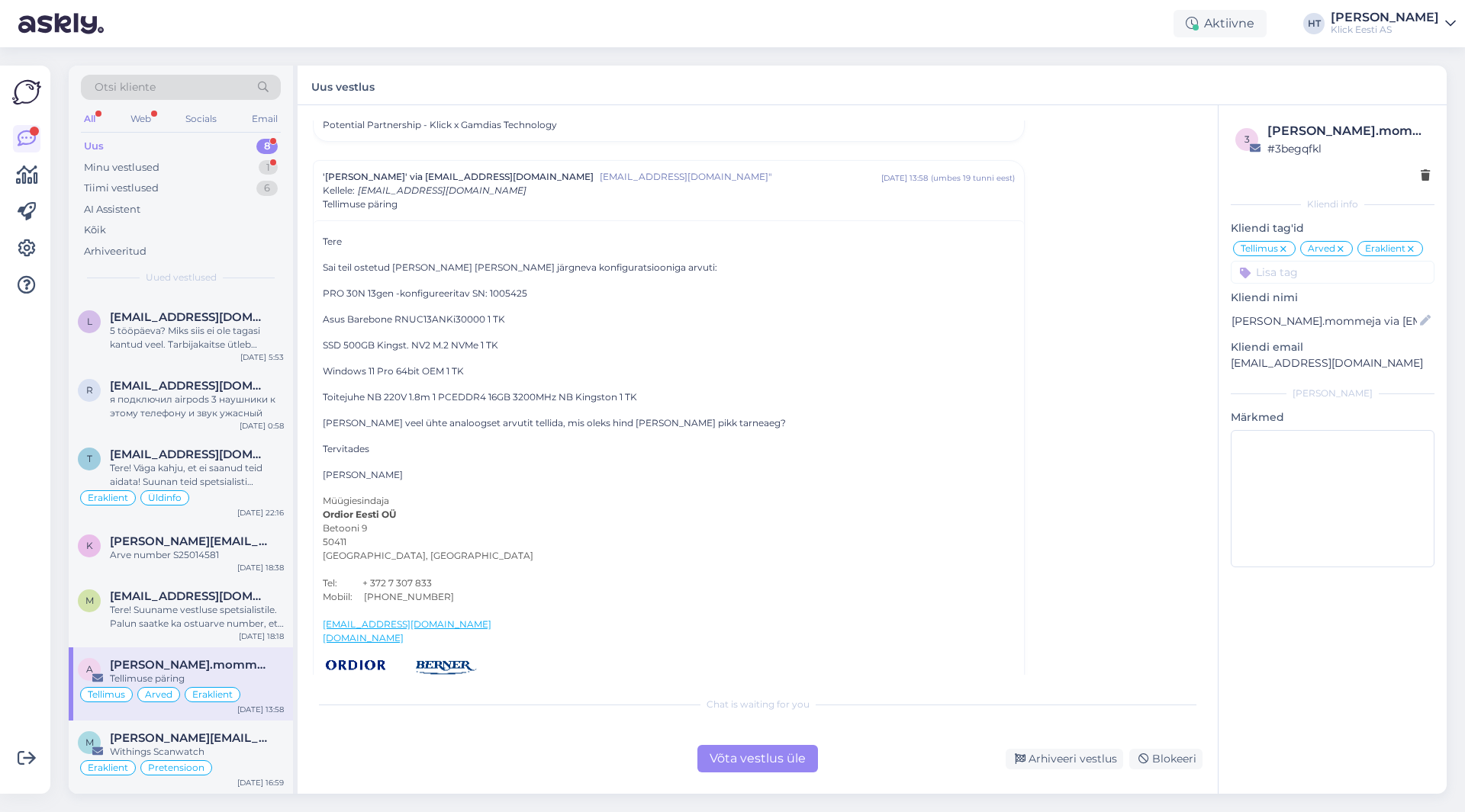
scroll to position [6002, 0]
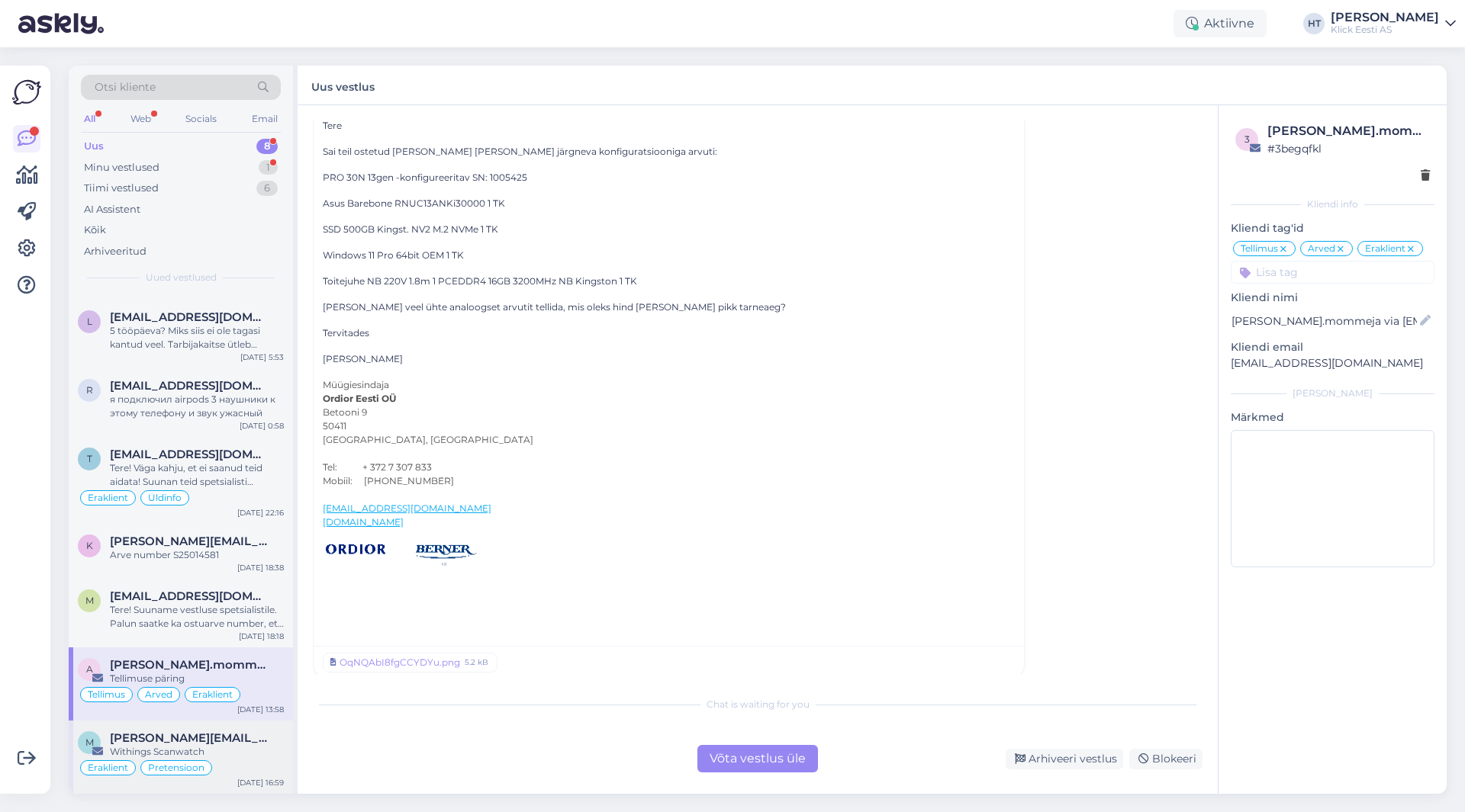
click at [276, 744] on div "[PERSON_NAME][EMAIL_ADDRESS][PERSON_NAME][DOMAIN_NAME]" at bounding box center [197, 738] width 174 height 14
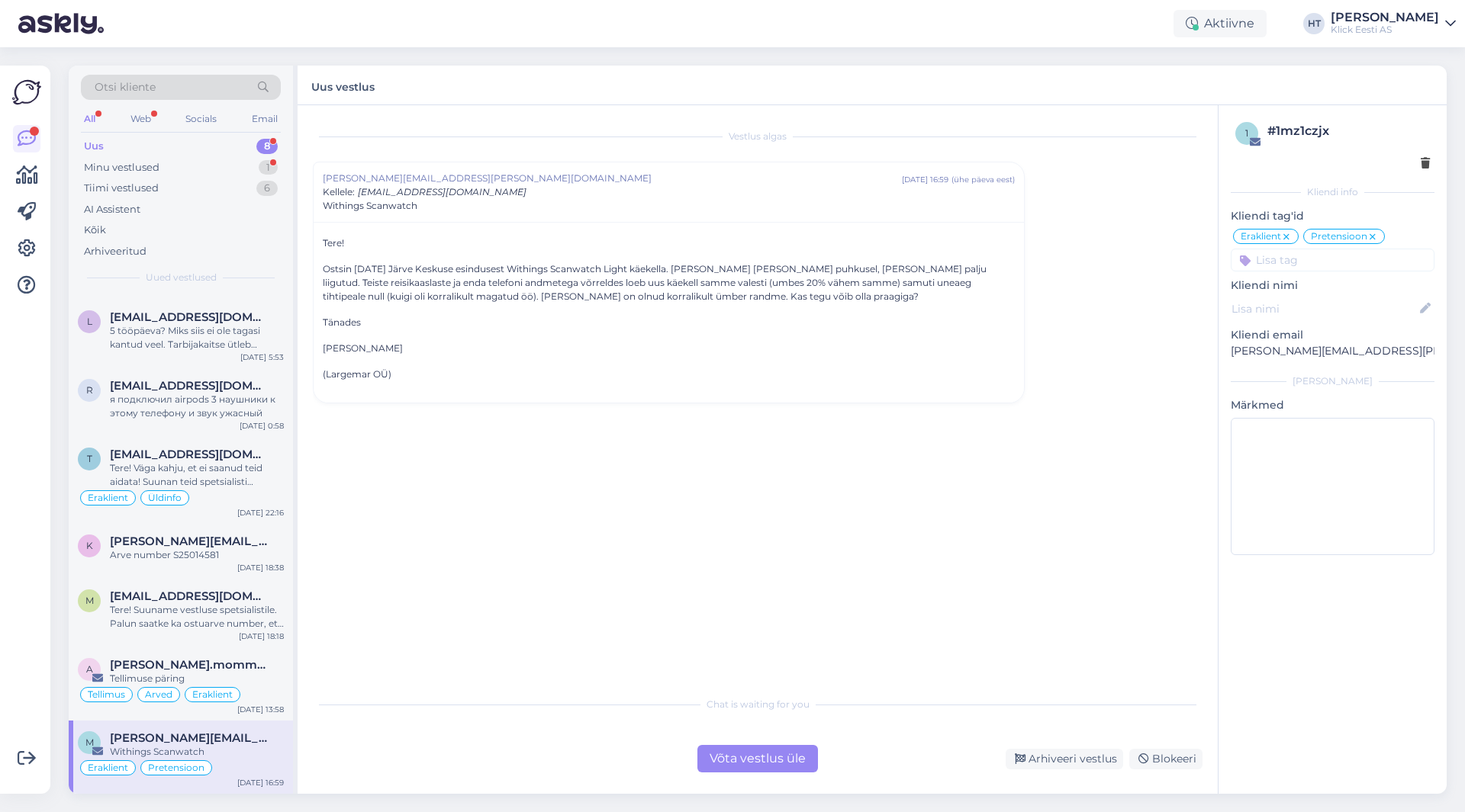
scroll to position [0, 0]
click at [230, 667] on span "[PERSON_NAME].mommeja via [EMAIL_ADDRESS][DOMAIN_NAME]" at bounding box center [189, 665] width 159 height 14
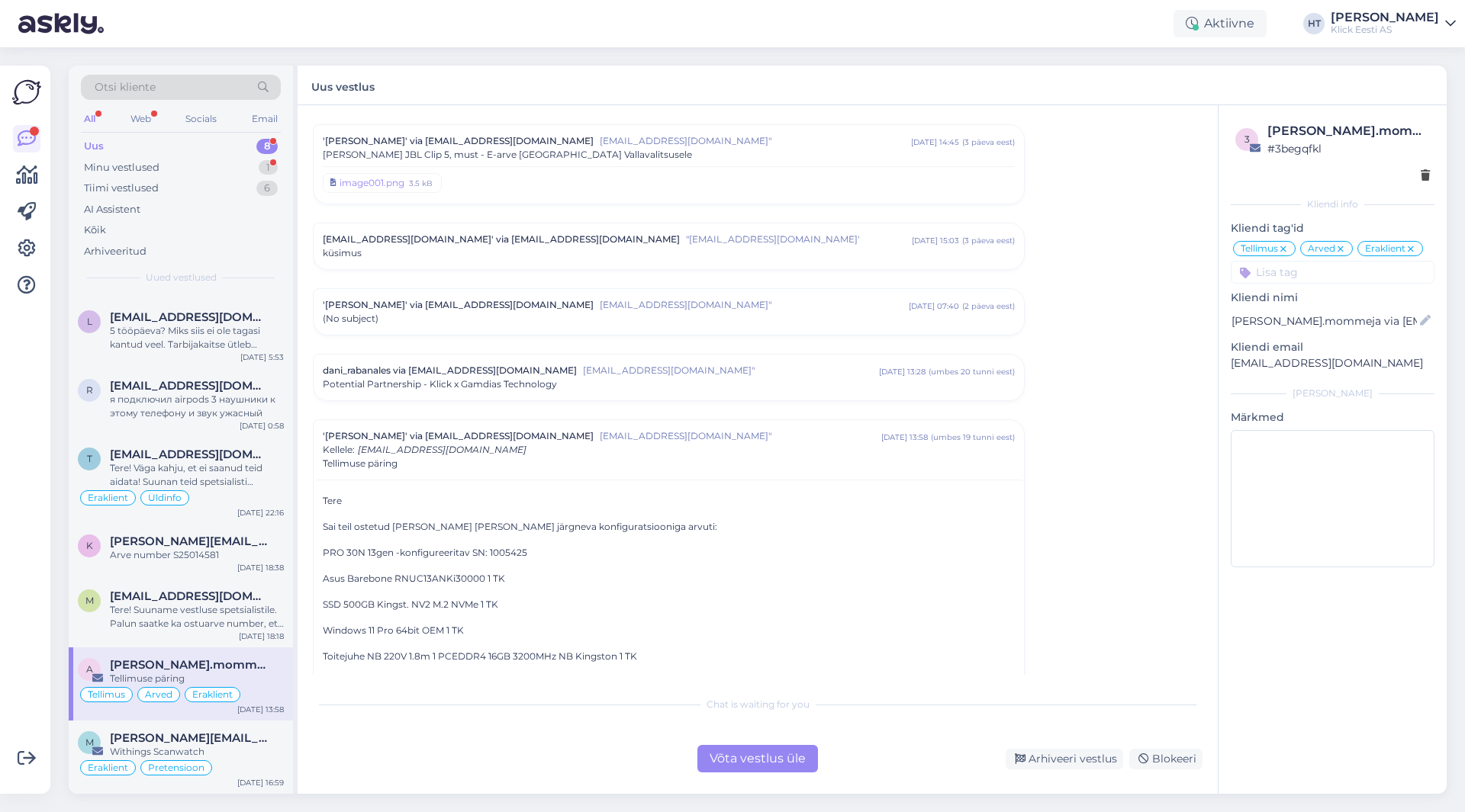
scroll to position [5620, 0]
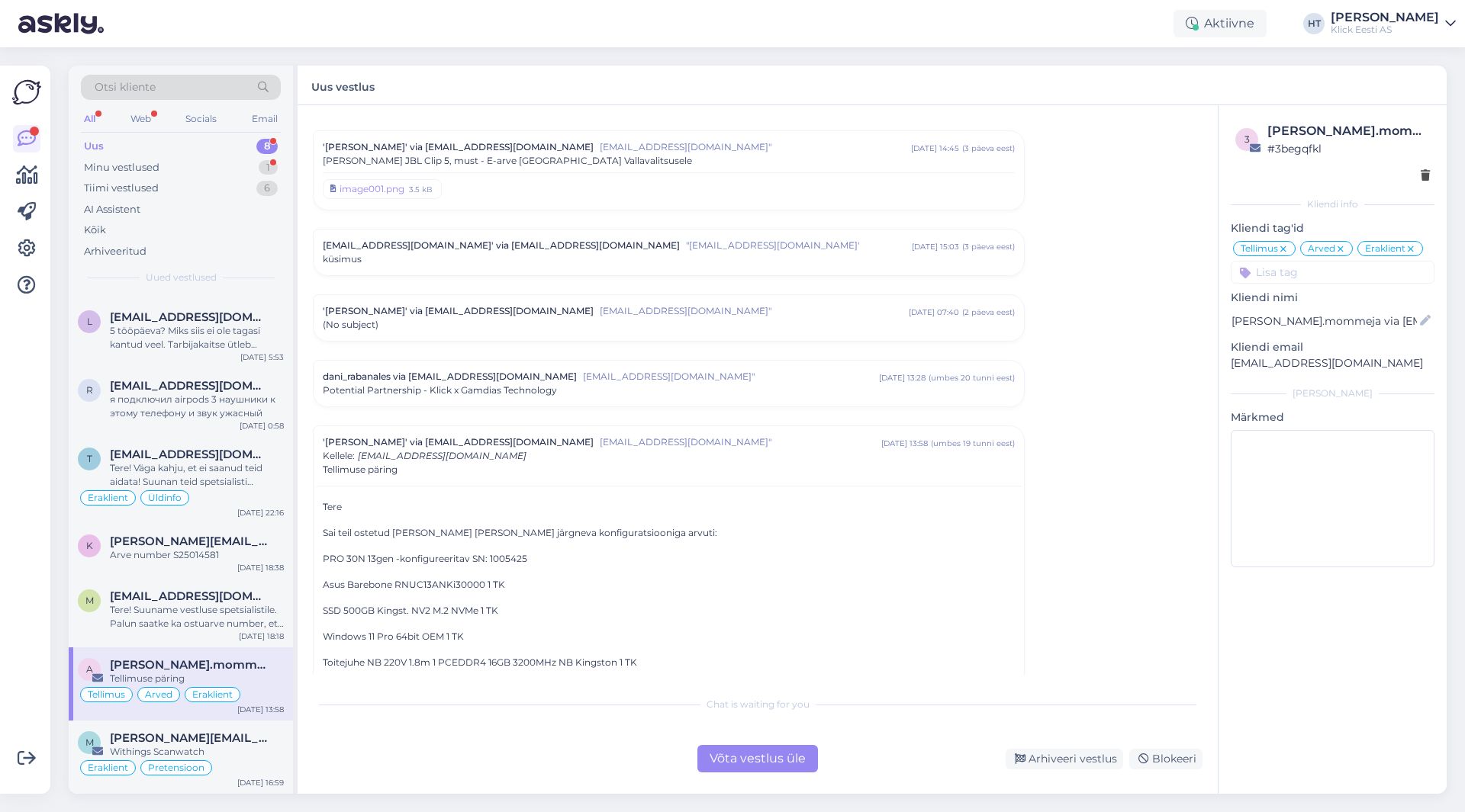
click at [598, 384] on div "Potential Partnership - Klick x Gamdias Technology" at bounding box center [669, 391] width 692 height 14
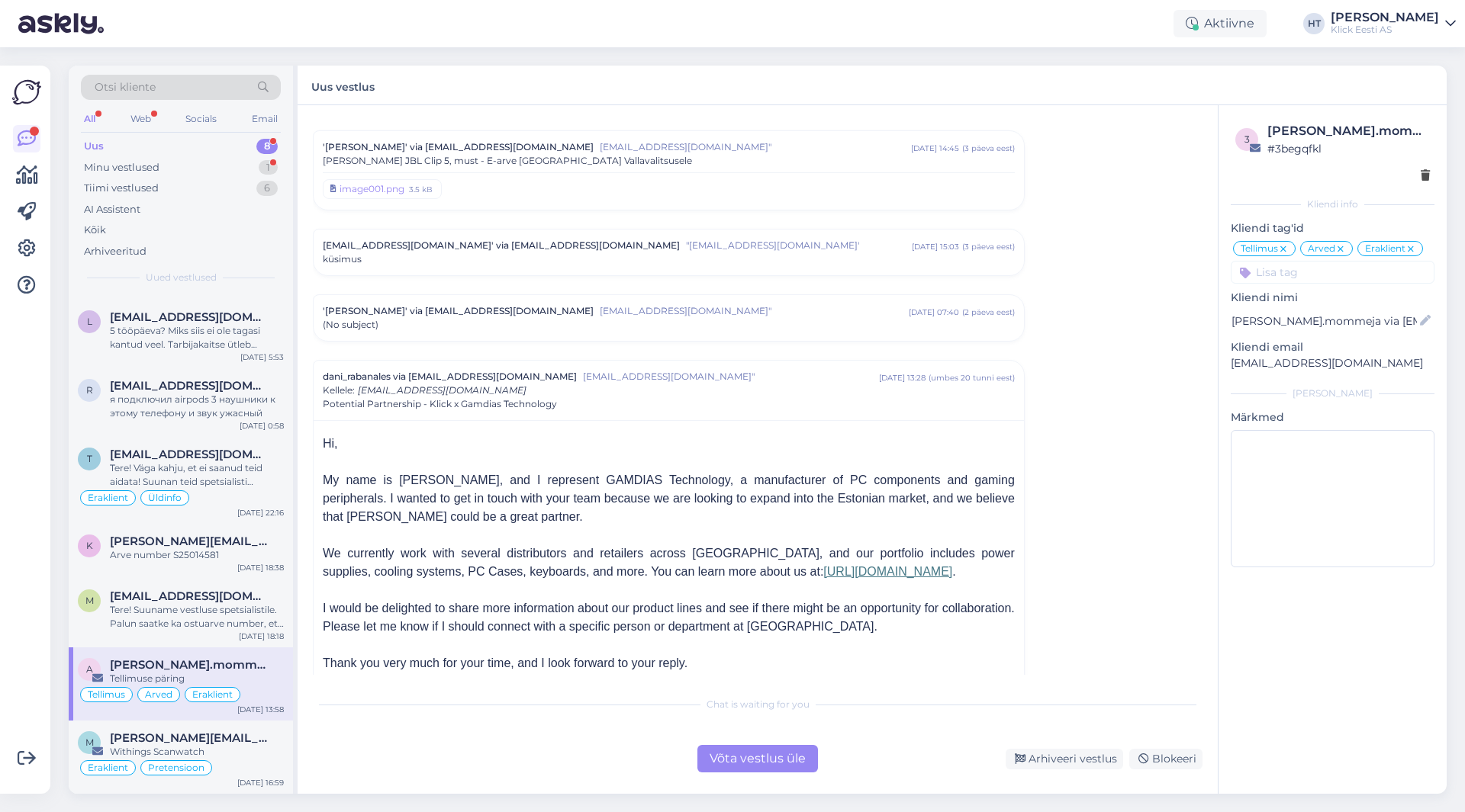
click at [622, 370] on div "dani_rabanales via [EMAIL_ADDRESS][DOMAIN_NAME] [EMAIL_ADDRESS][DOMAIN_NAME]" […" at bounding box center [669, 391] width 692 height 41
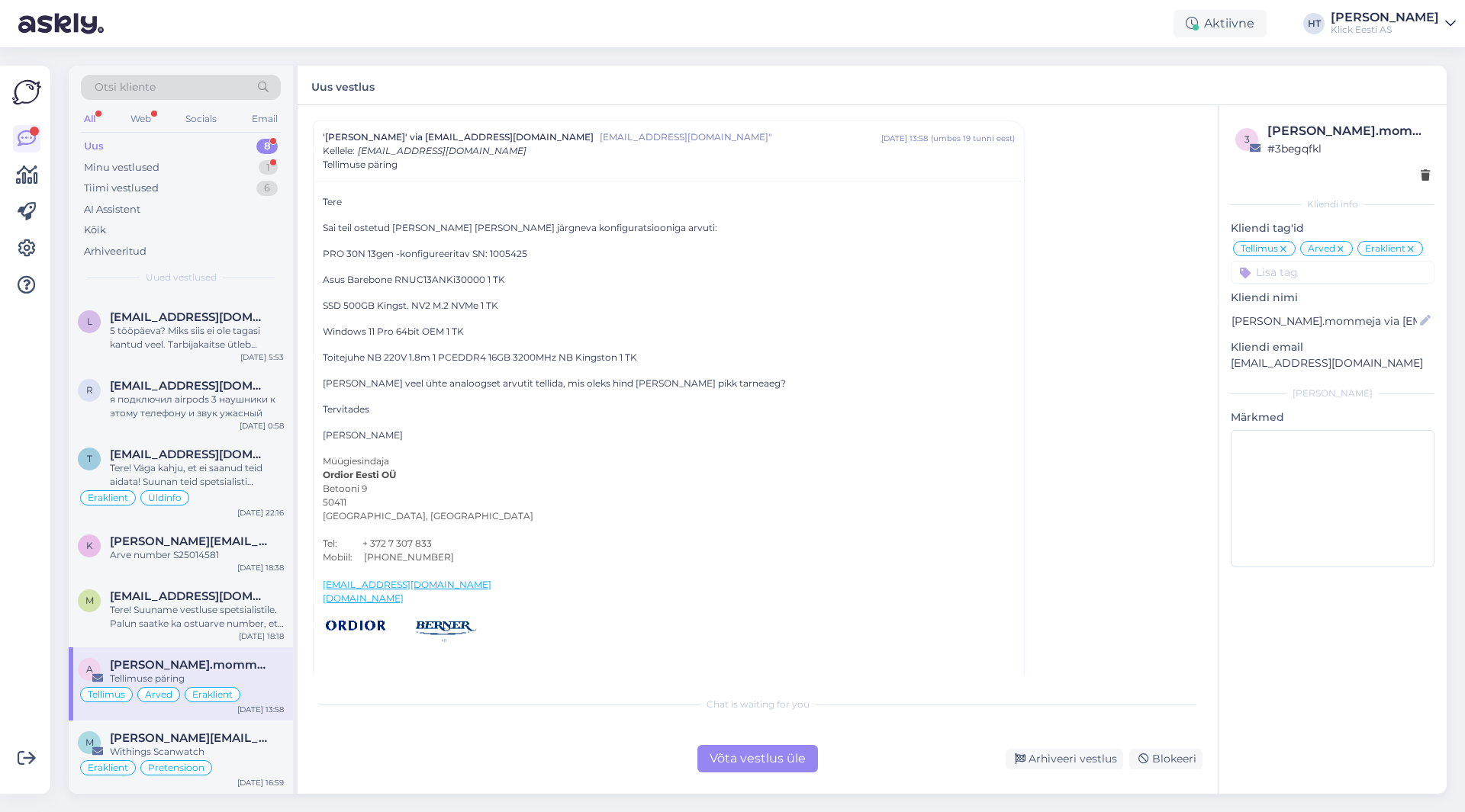
scroll to position [5849, 0]
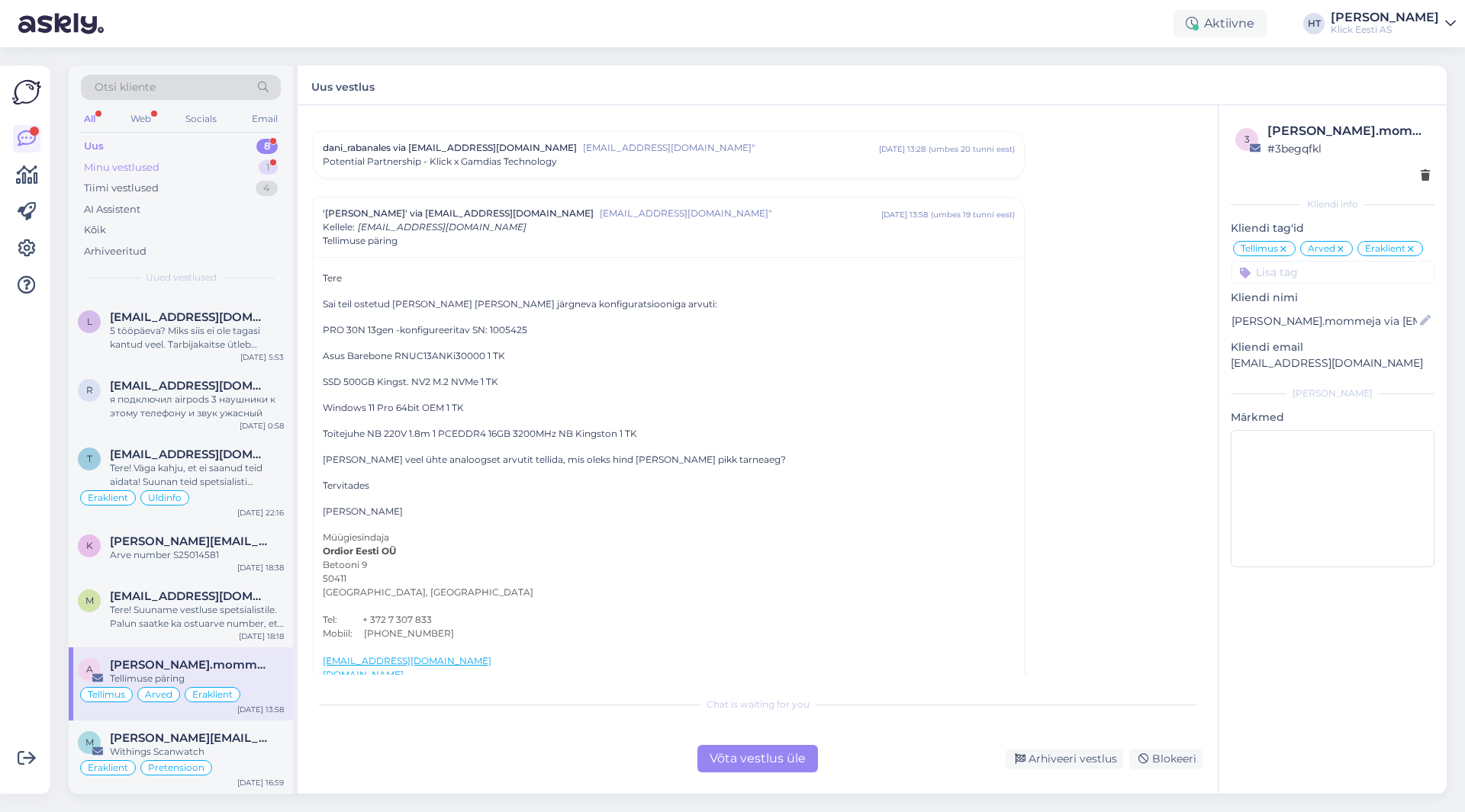
click at [254, 164] on div "Minu vestlused 1" at bounding box center [181, 168] width 200 height 21
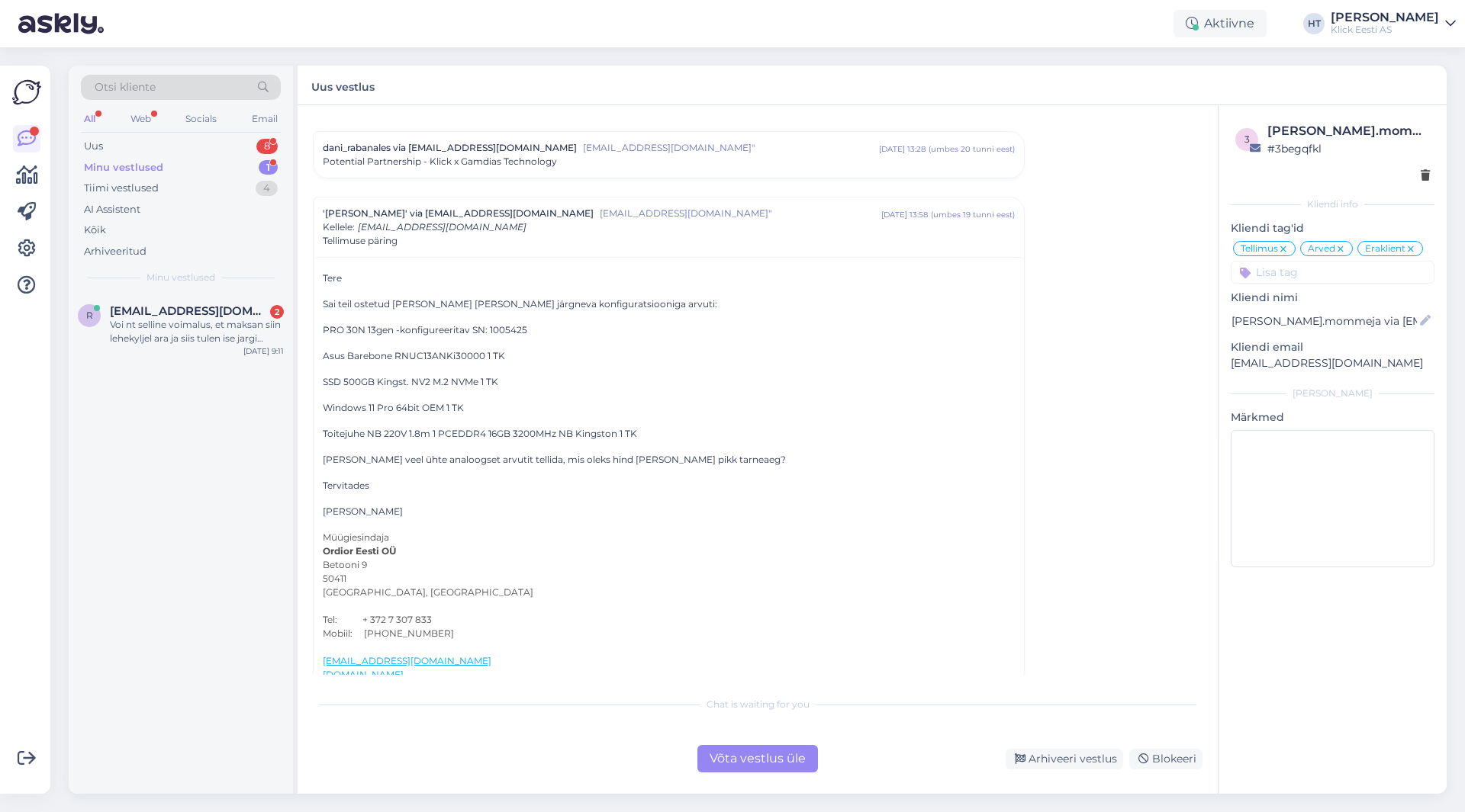
click at [169, 91] on div "Otsi kliente" at bounding box center [181, 87] width 200 height 25
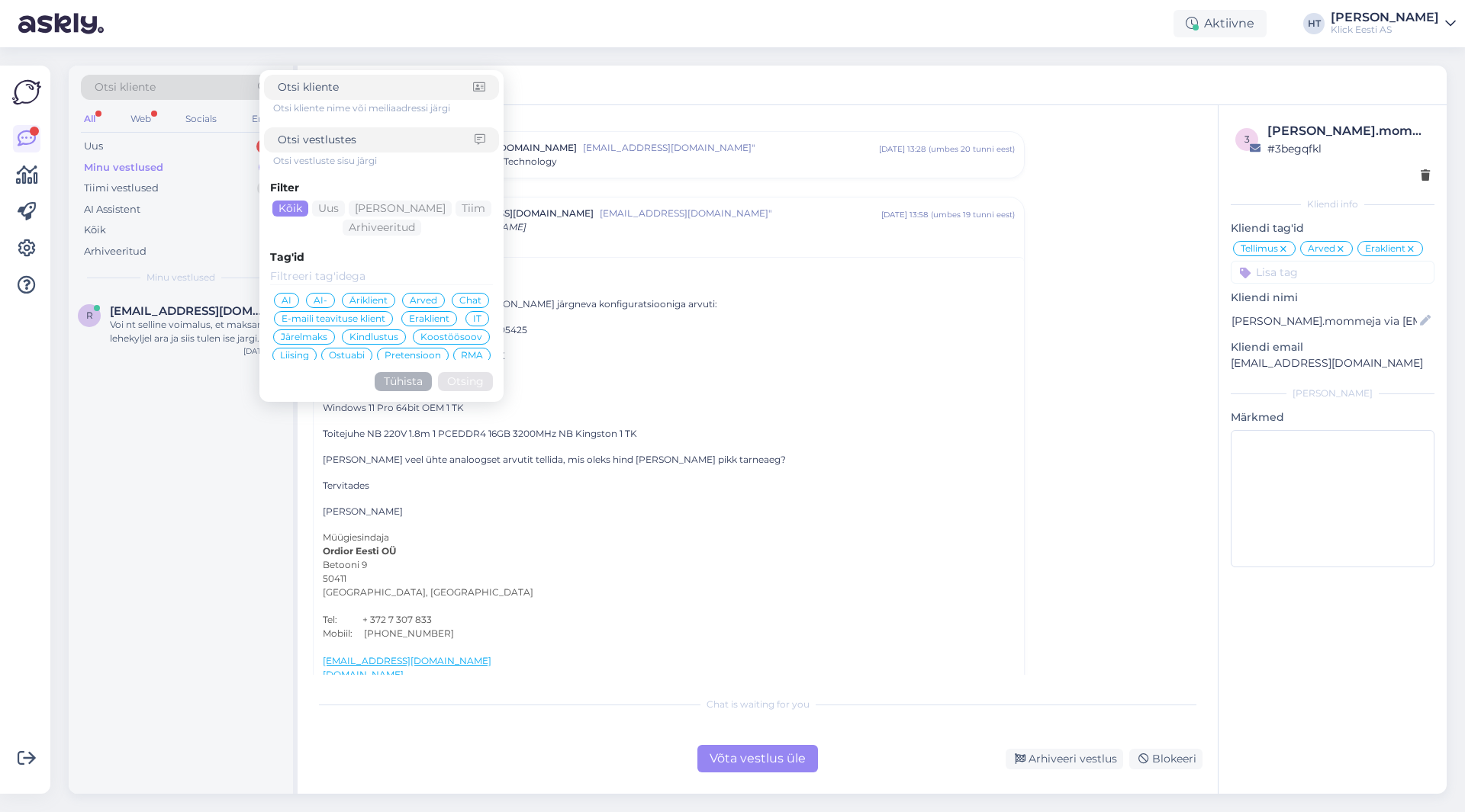
click at [357, 86] on input at bounding box center [375, 87] width 195 height 16
click at [181, 412] on div "r [EMAIL_ADDRESS][DOMAIN_NAME] 2 Voi nt selline voimalus, et maksan siin leheky…" at bounding box center [181, 544] width 224 height 500
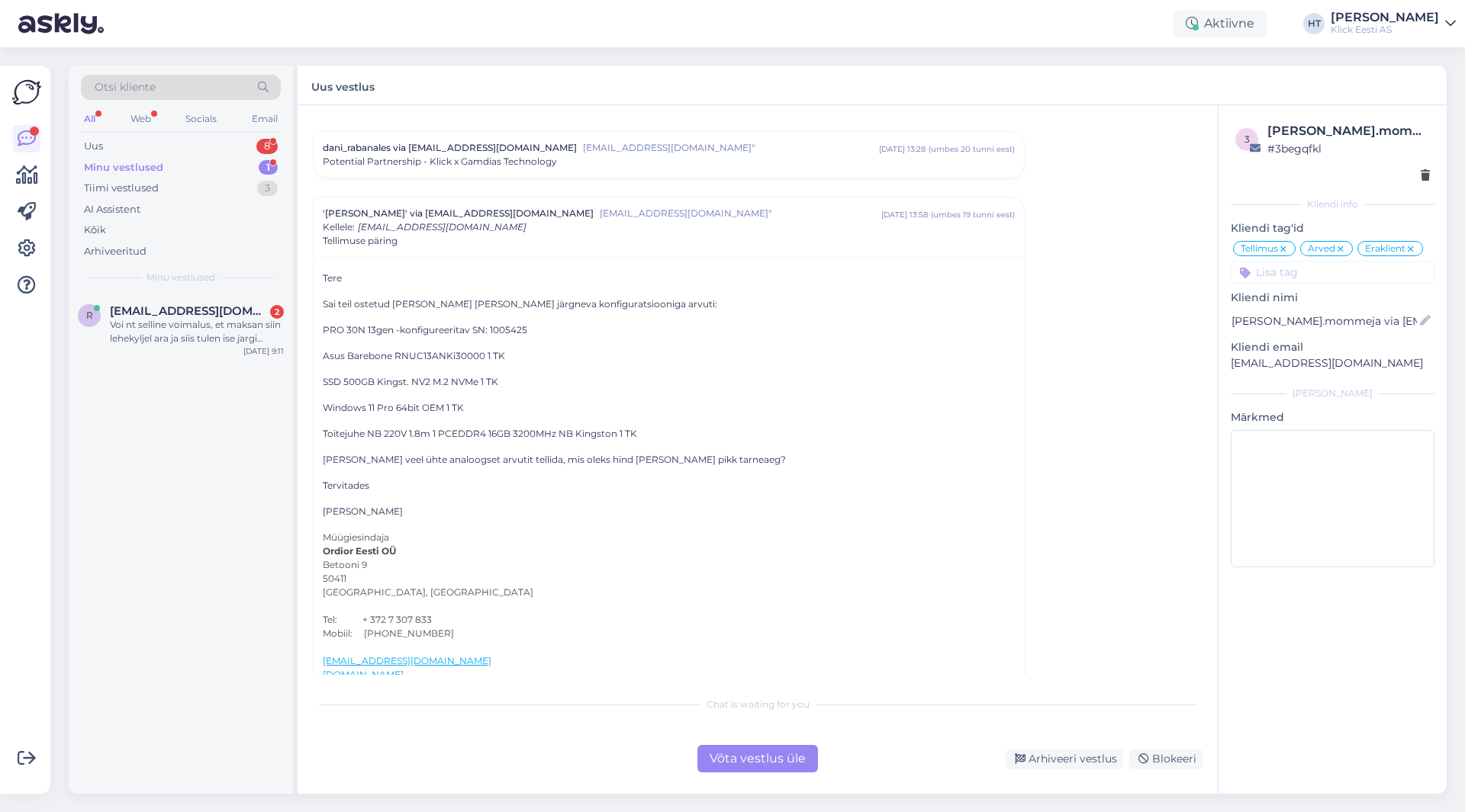
click at [234, 168] on div "Minu vestlused 1" at bounding box center [181, 168] width 200 height 21
click at [228, 316] on span "[EMAIL_ADDRESS][DOMAIN_NAME]" at bounding box center [189, 311] width 159 height 14
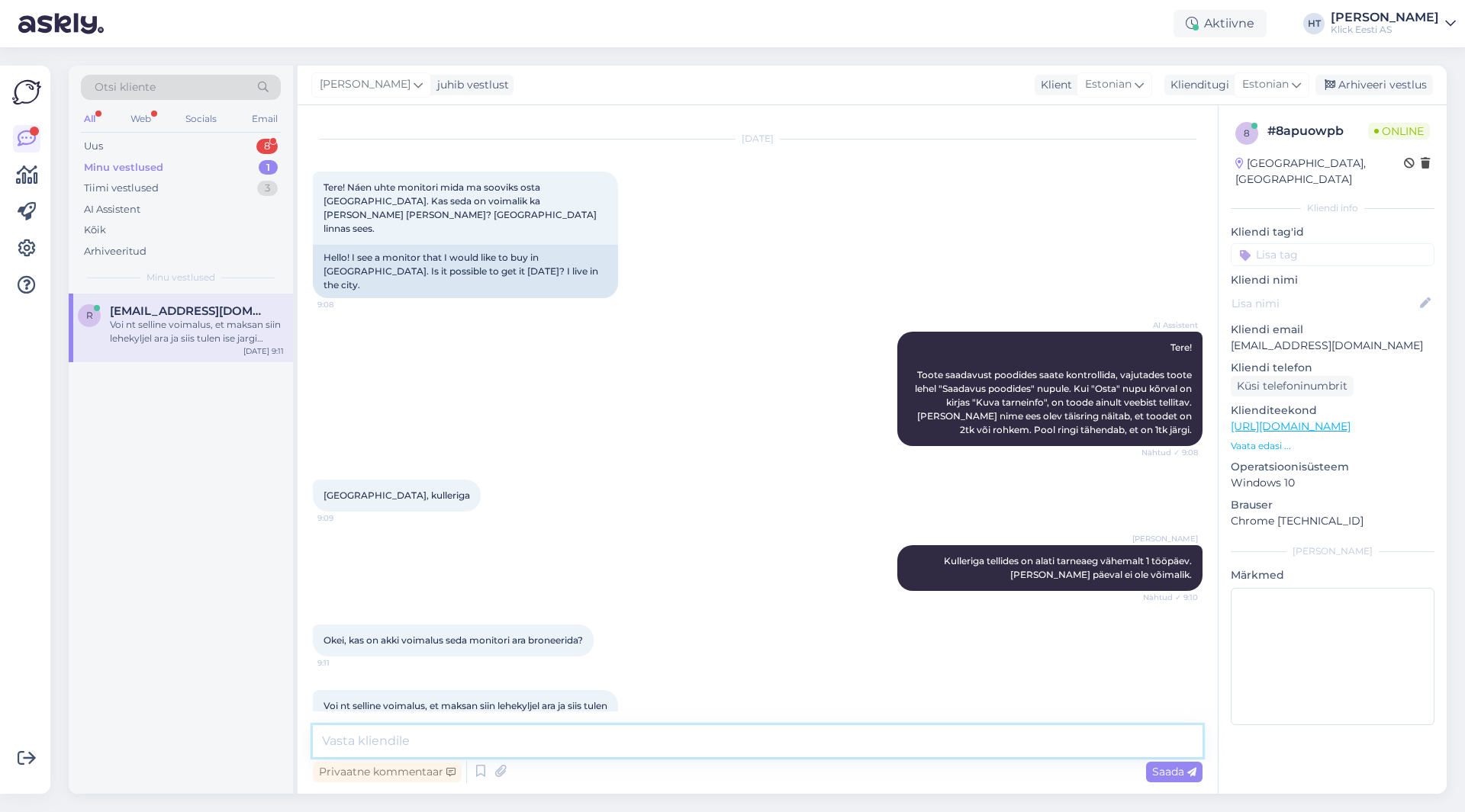
click at [547, 737] on textarea at bounding box center [757, 741] width 890 height 32
click at [638, 737] on textarea at bounding box center [757, 741] width 890 height 32
click at [638, 742] on textarea at bounding box center [757, 741] width 890 height 32
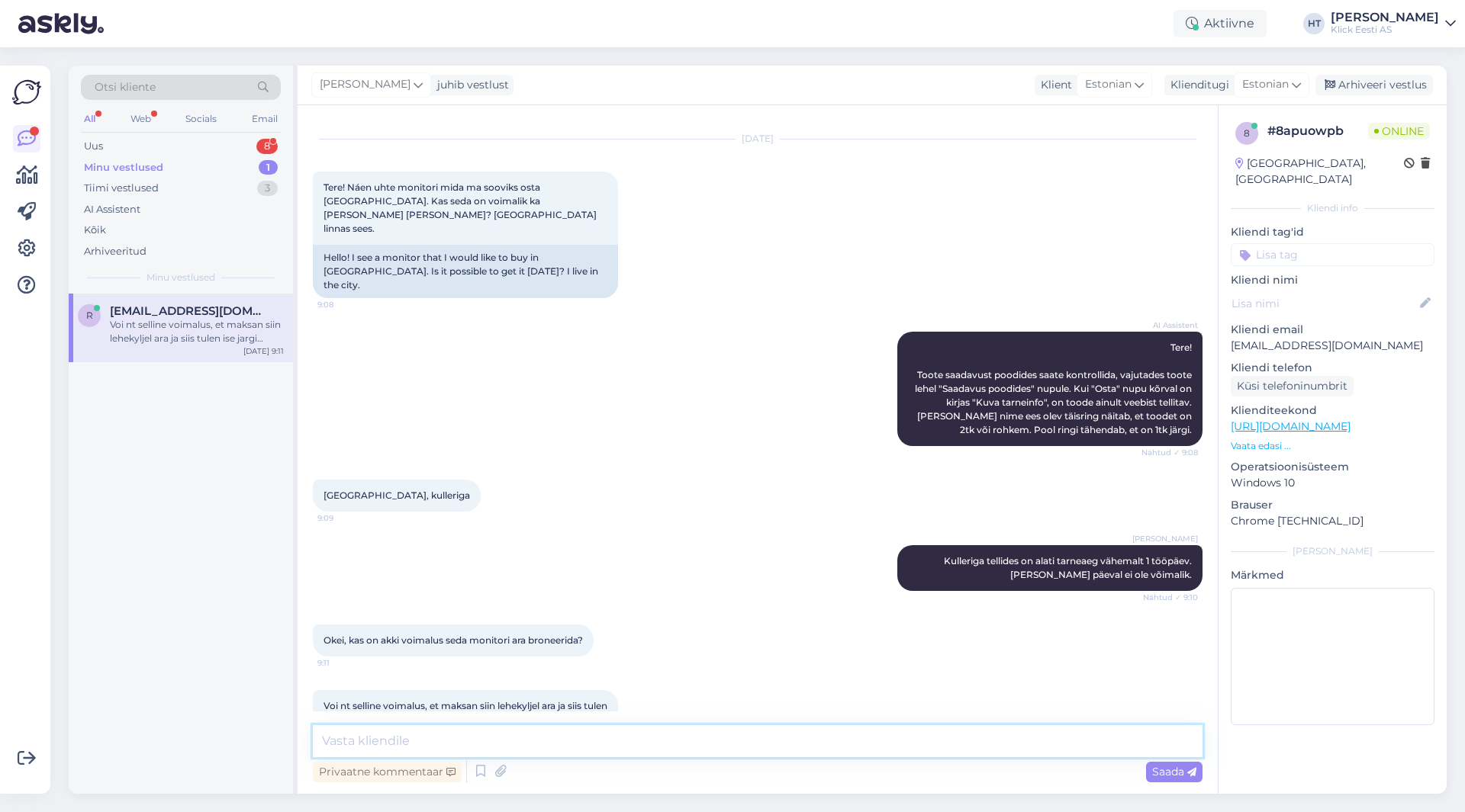
click at [638, 742] on textarea at bounding box center [757, 741] width 890 height 32
type textarea "M"
type textarea "Mis monitor täpsemalt?"
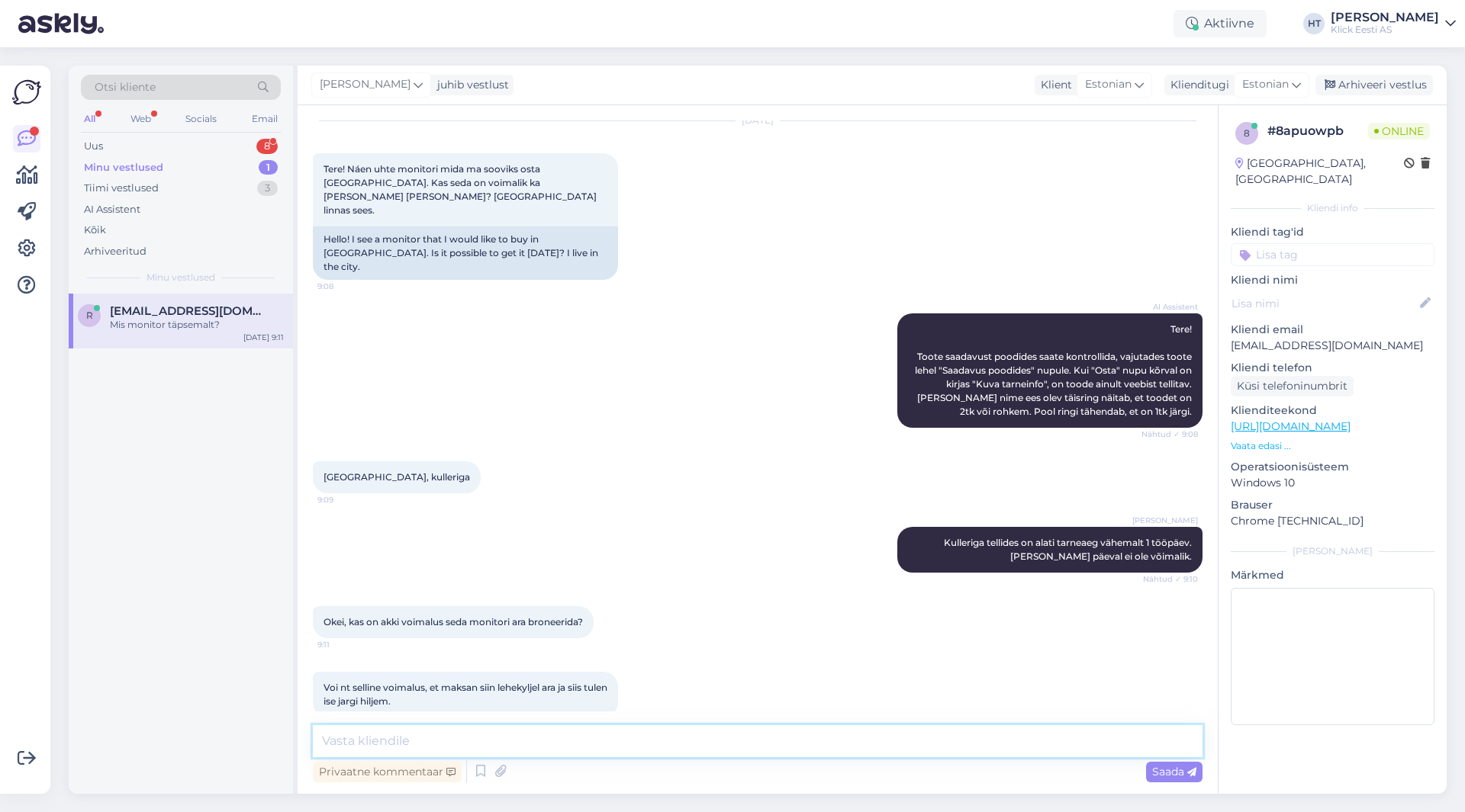
scroll to position [95, 0]
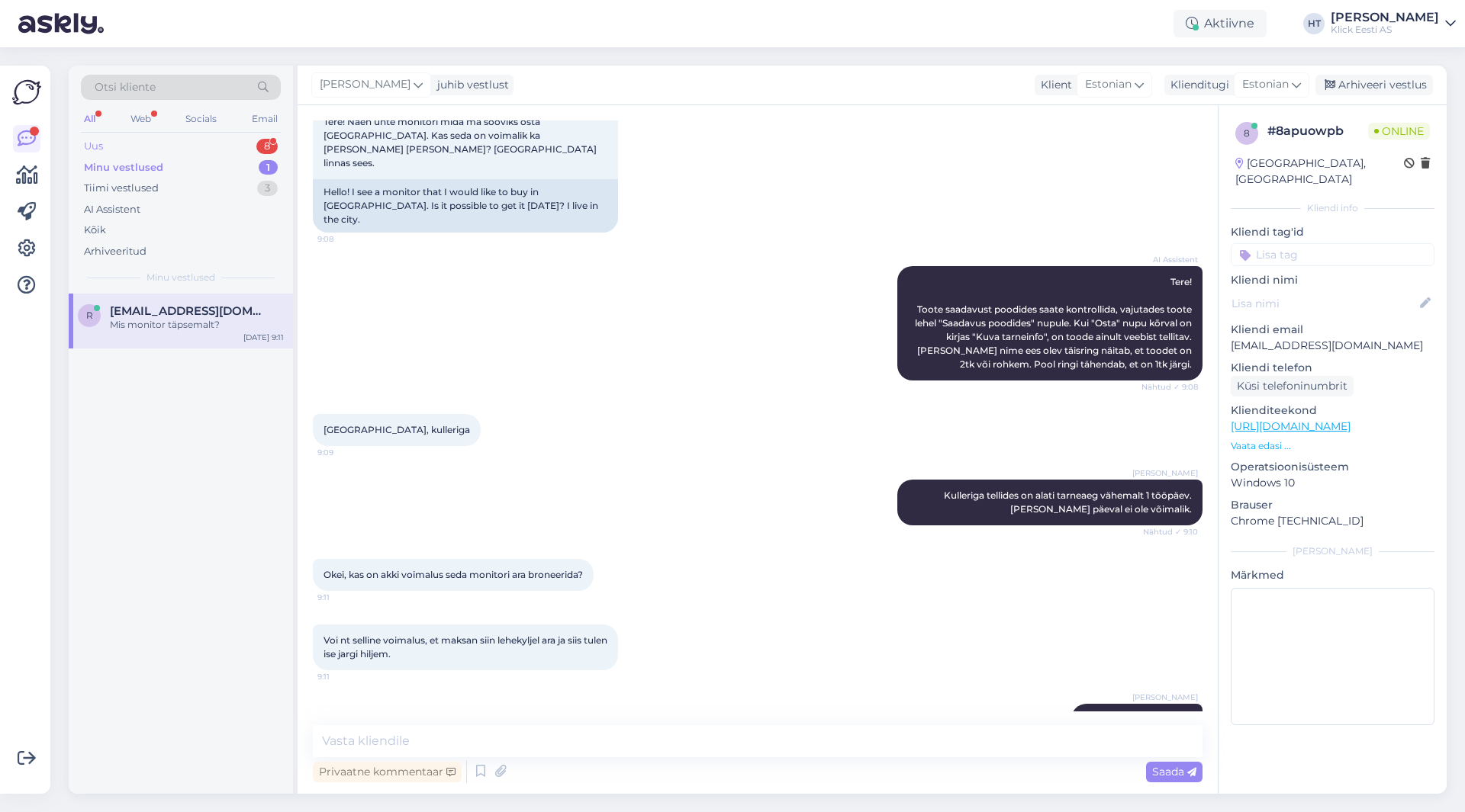
click at [251, 145] on div "Uus 8" at bounding box center [181, 146] width 200 height 21
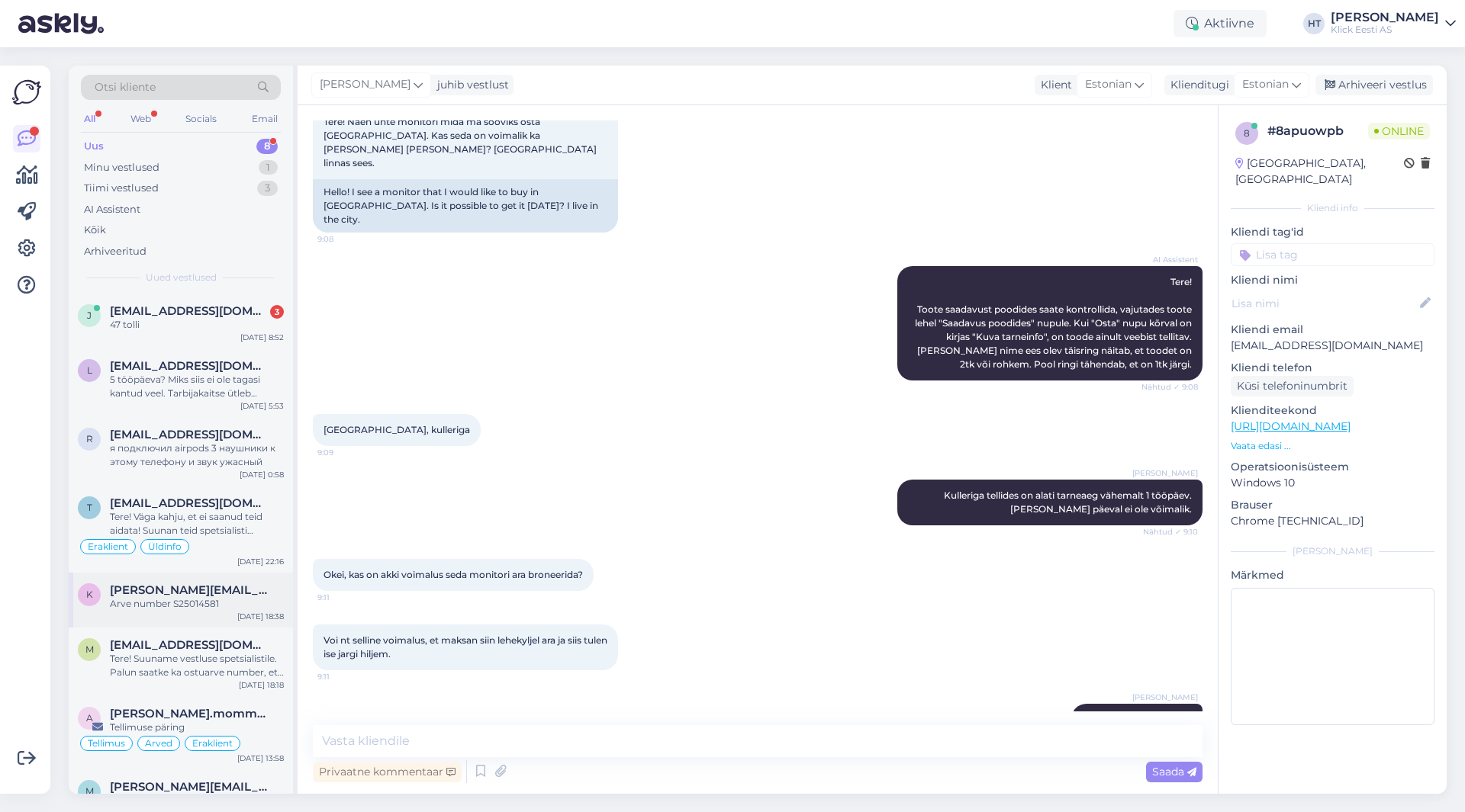
scroll to position [49, 0]
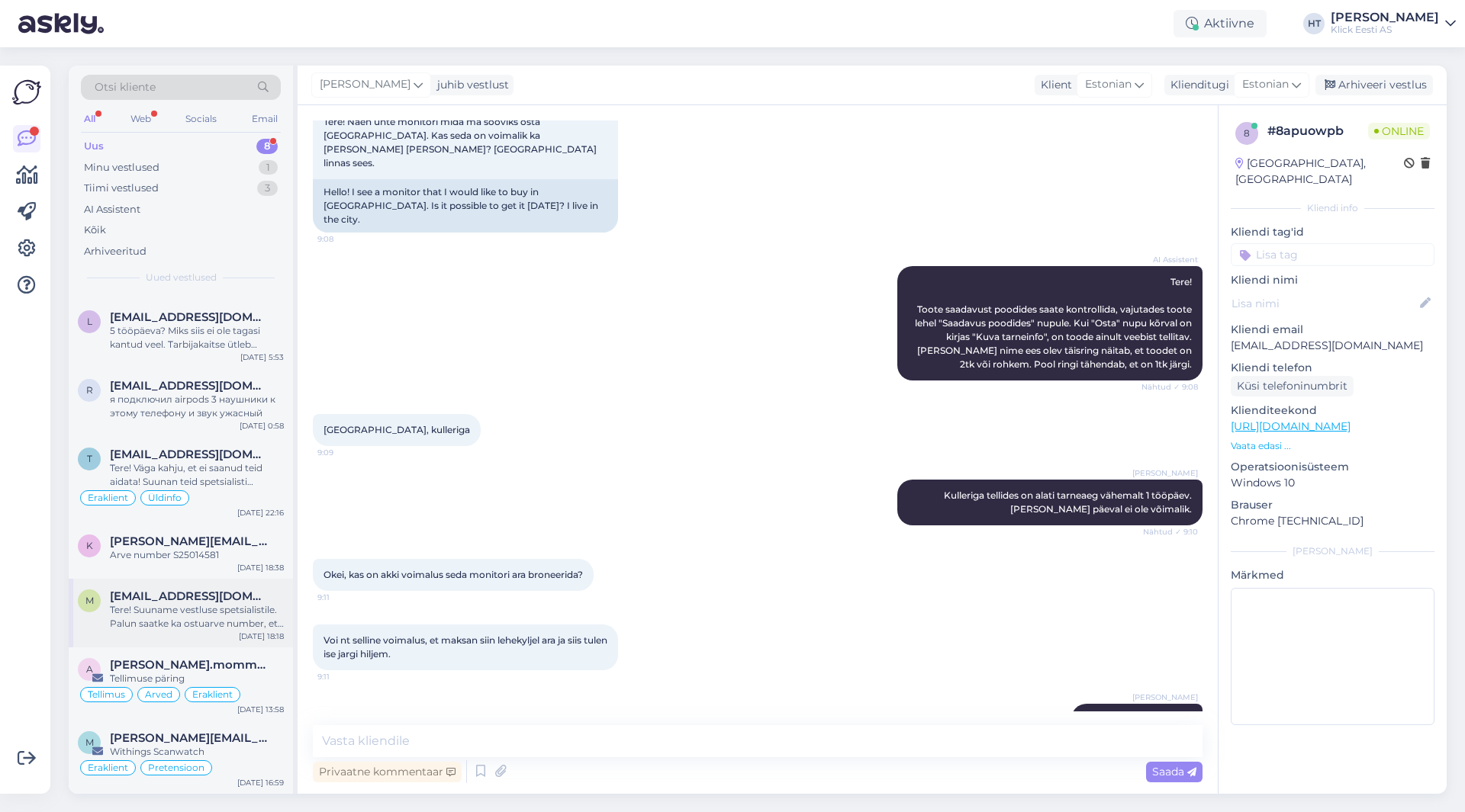
click at [199, 611] on div "Tere! Suuname vestluse spetsialistile. Palun saatke ka ostuarve number, et teak…" at bounding box center [197, 617] width 174 height 27
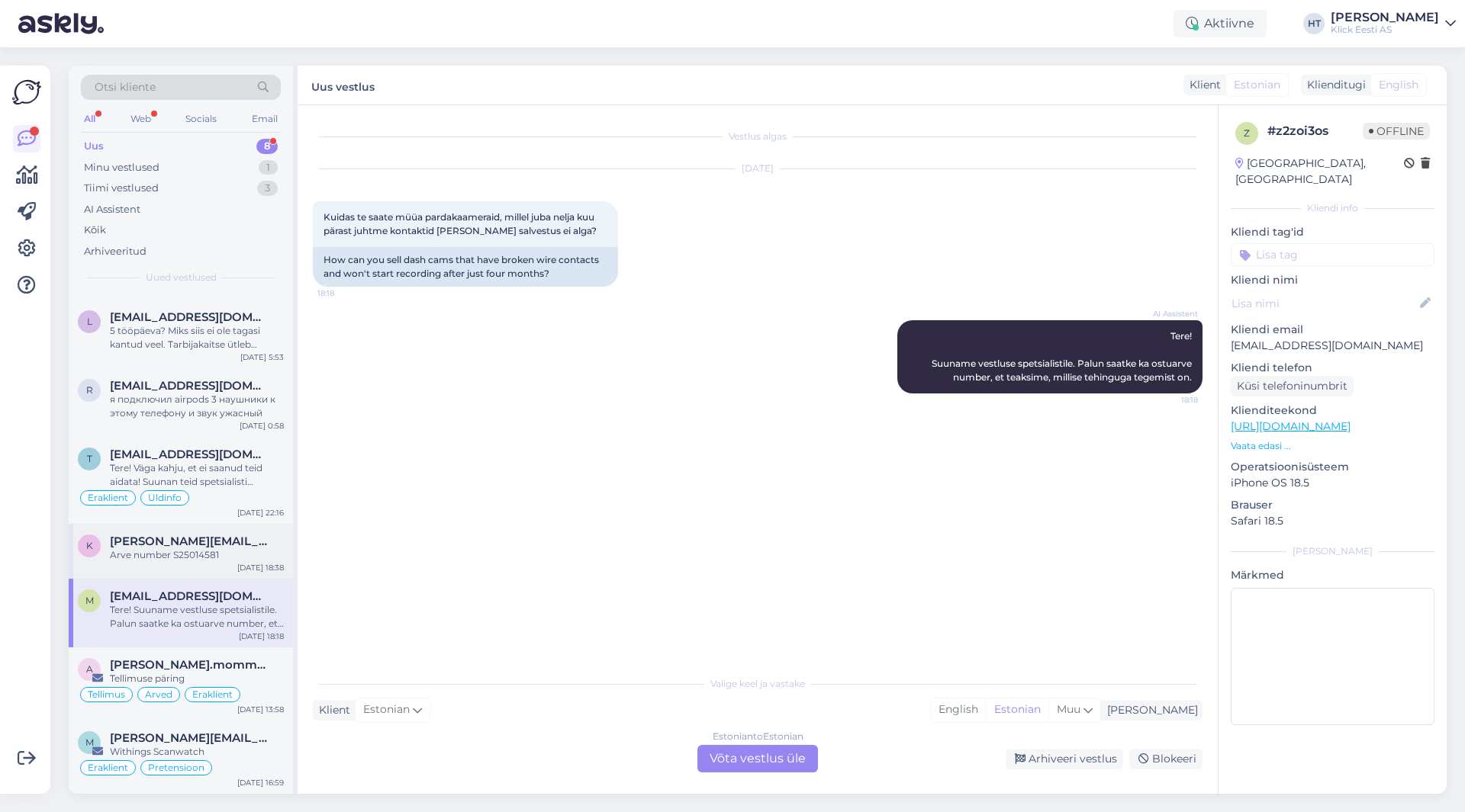
click at [228, 560] on div "Arve number S25014581" at bounding box center [197, 555] width 174 height 14
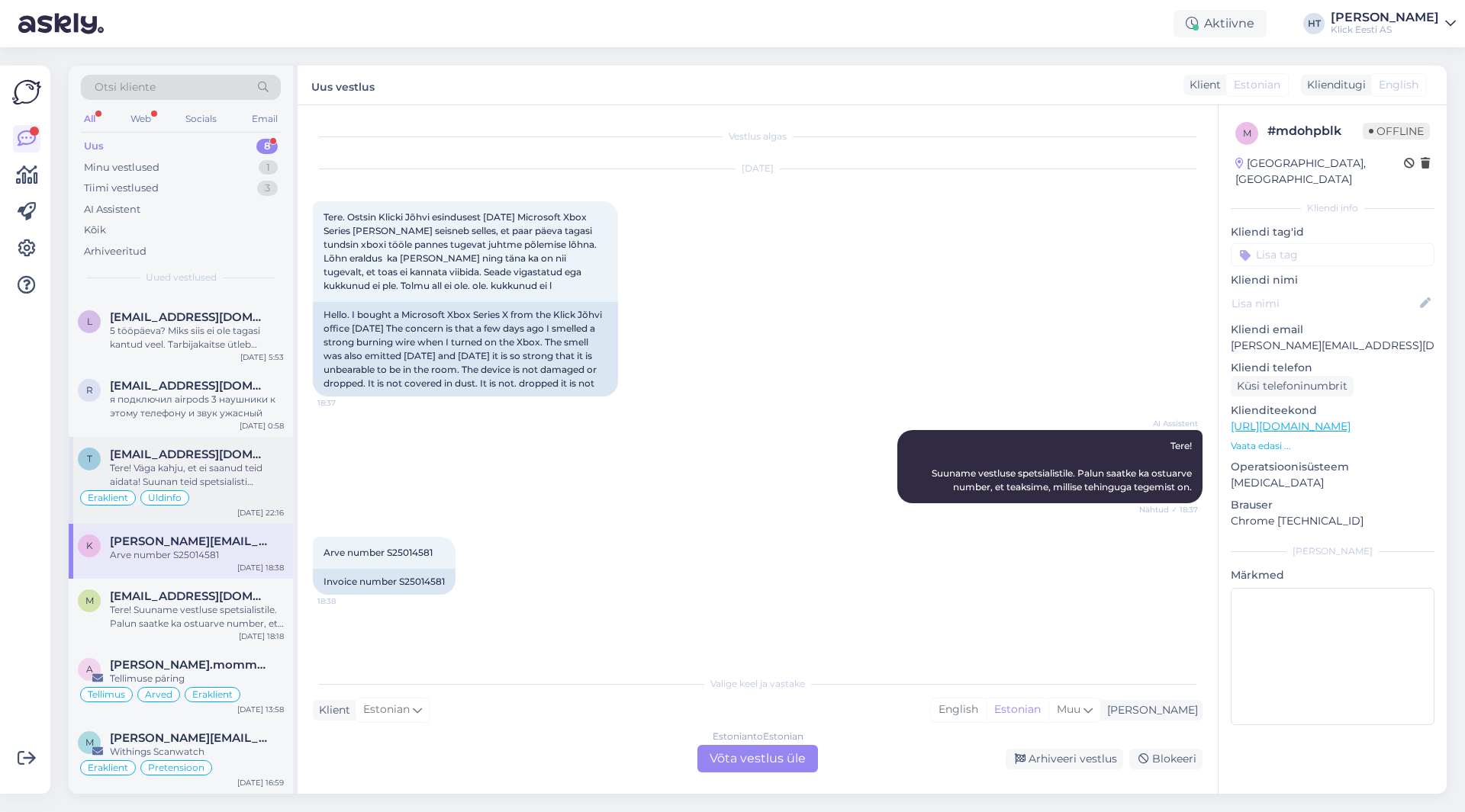
click at [238, 503] on div "Eraklient Üldinfo" at bounding box center [181, 498] width 206 height 18
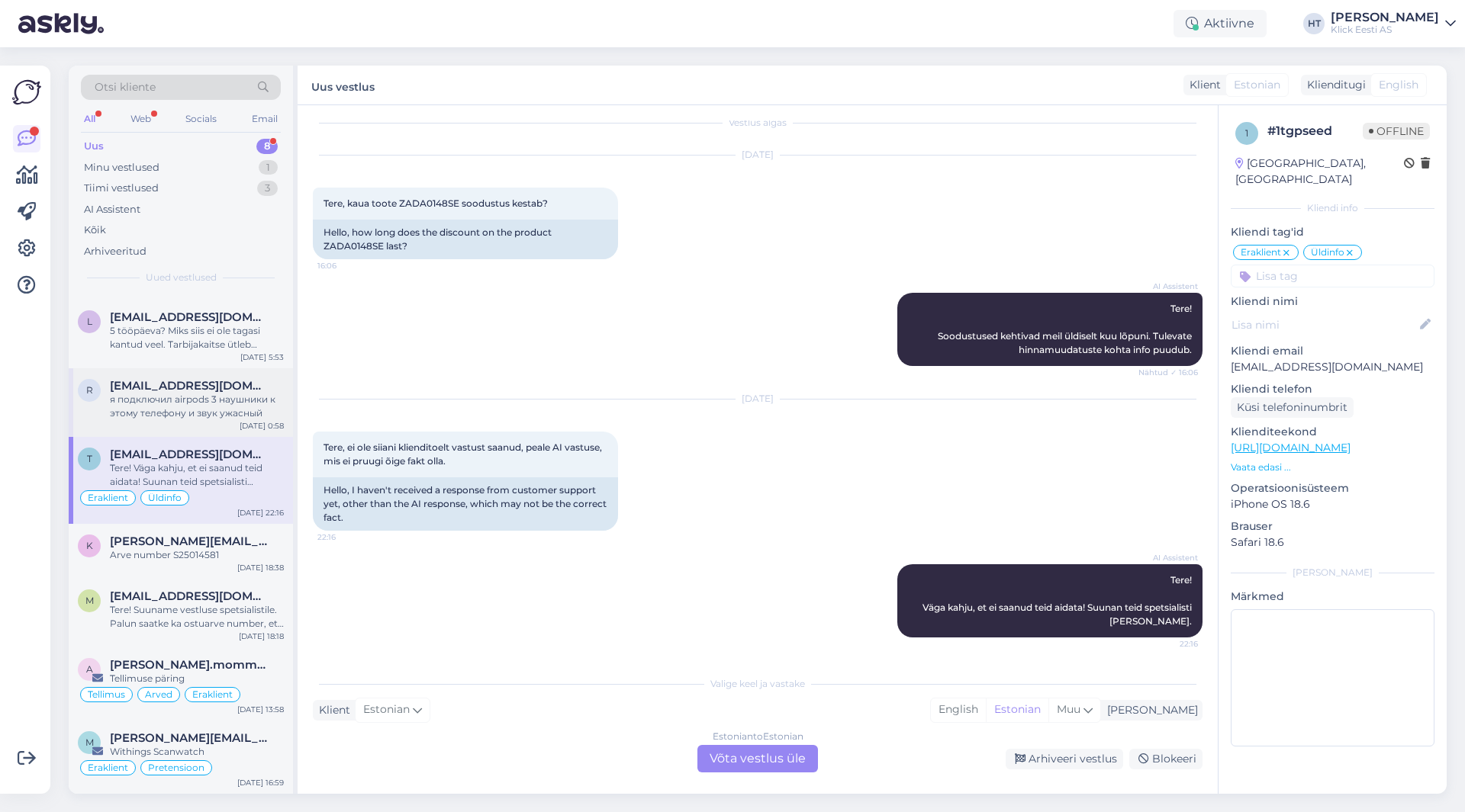
click at [248, 412] on div "я подключил airpods 3 наушники к этому телефону и звук ужасный" at bounding box center [197, 406] width 174 height 27
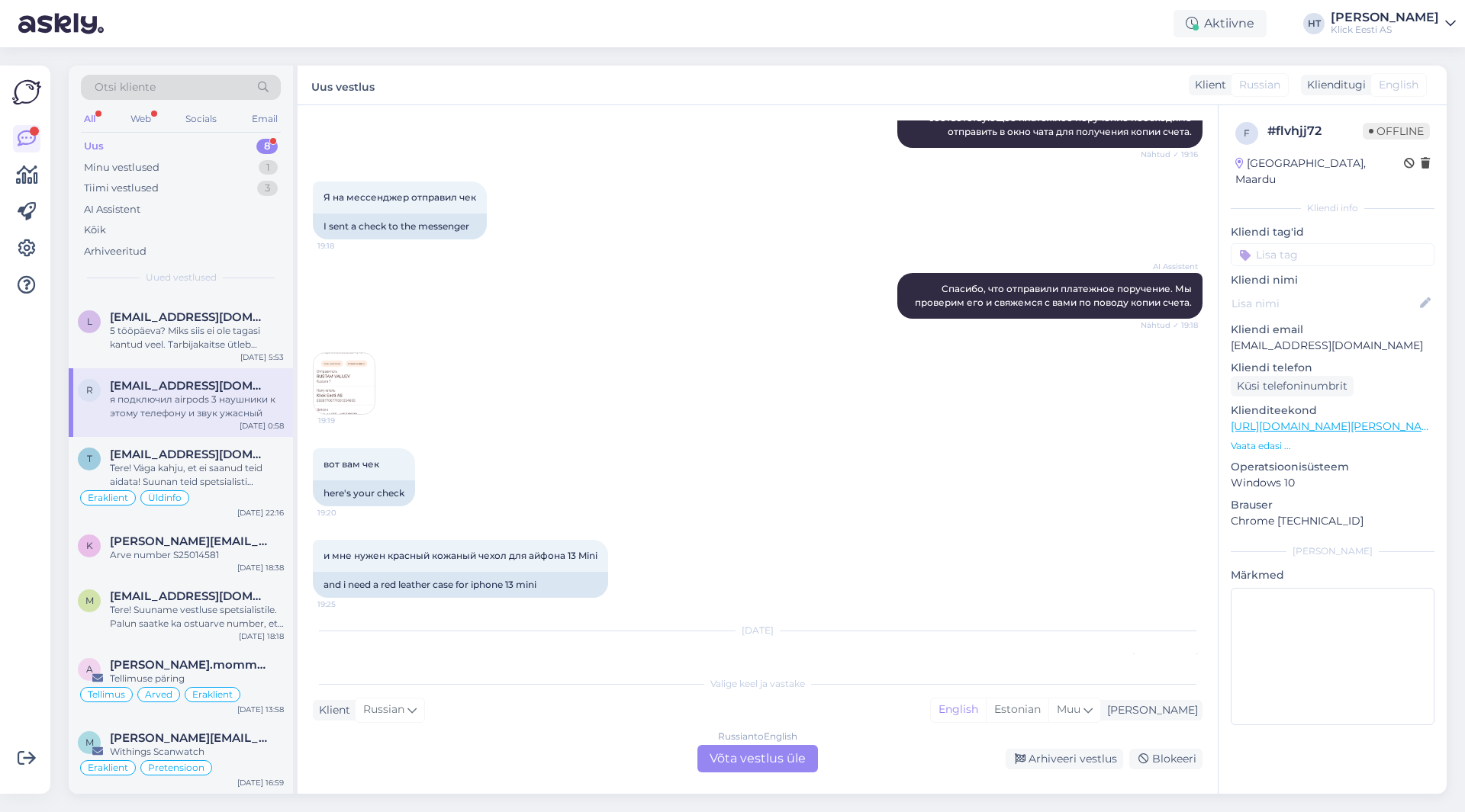
scroll to position [763, 0]
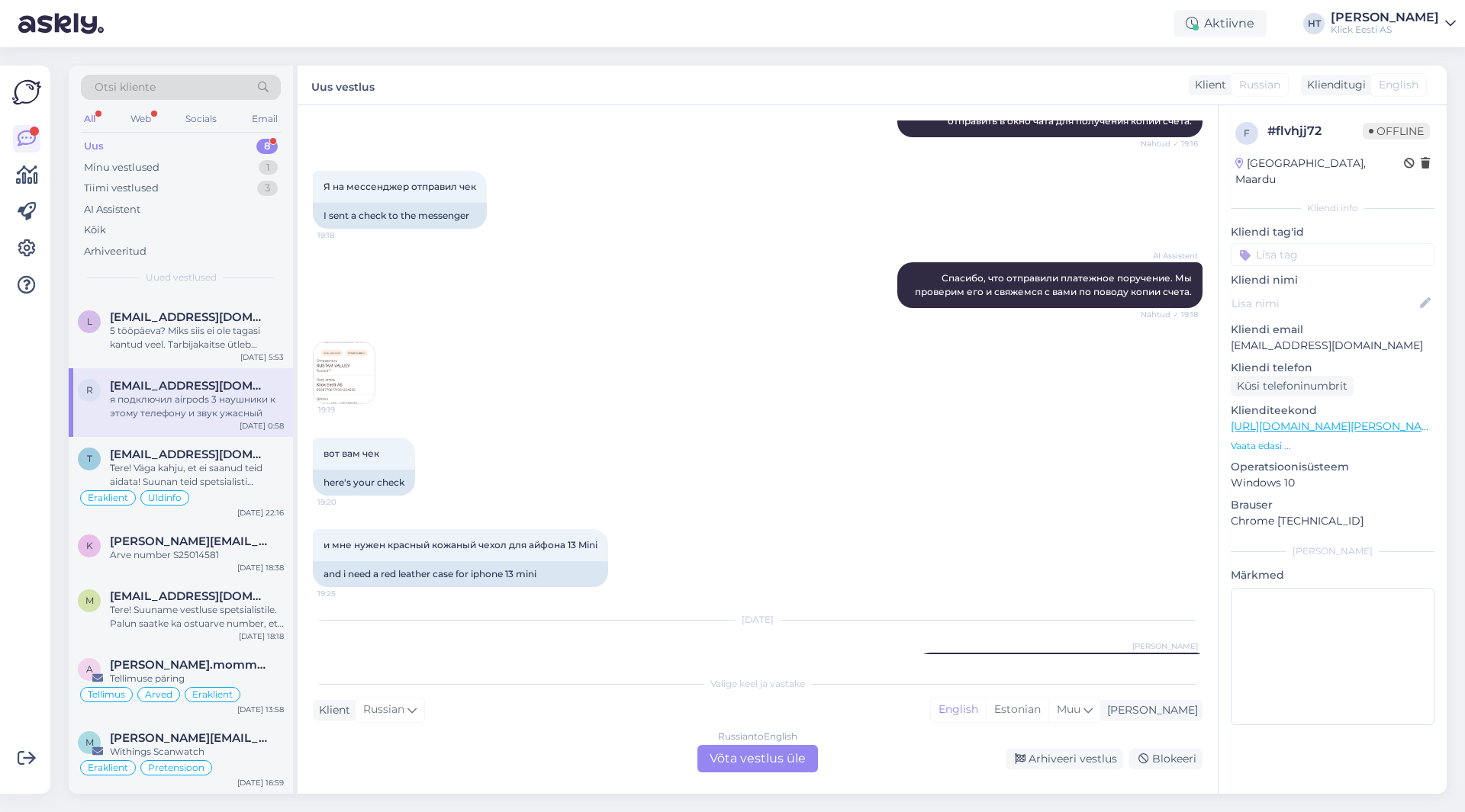
click at [338, 363] on img at bounding box center [344, 373] width 61 height 61
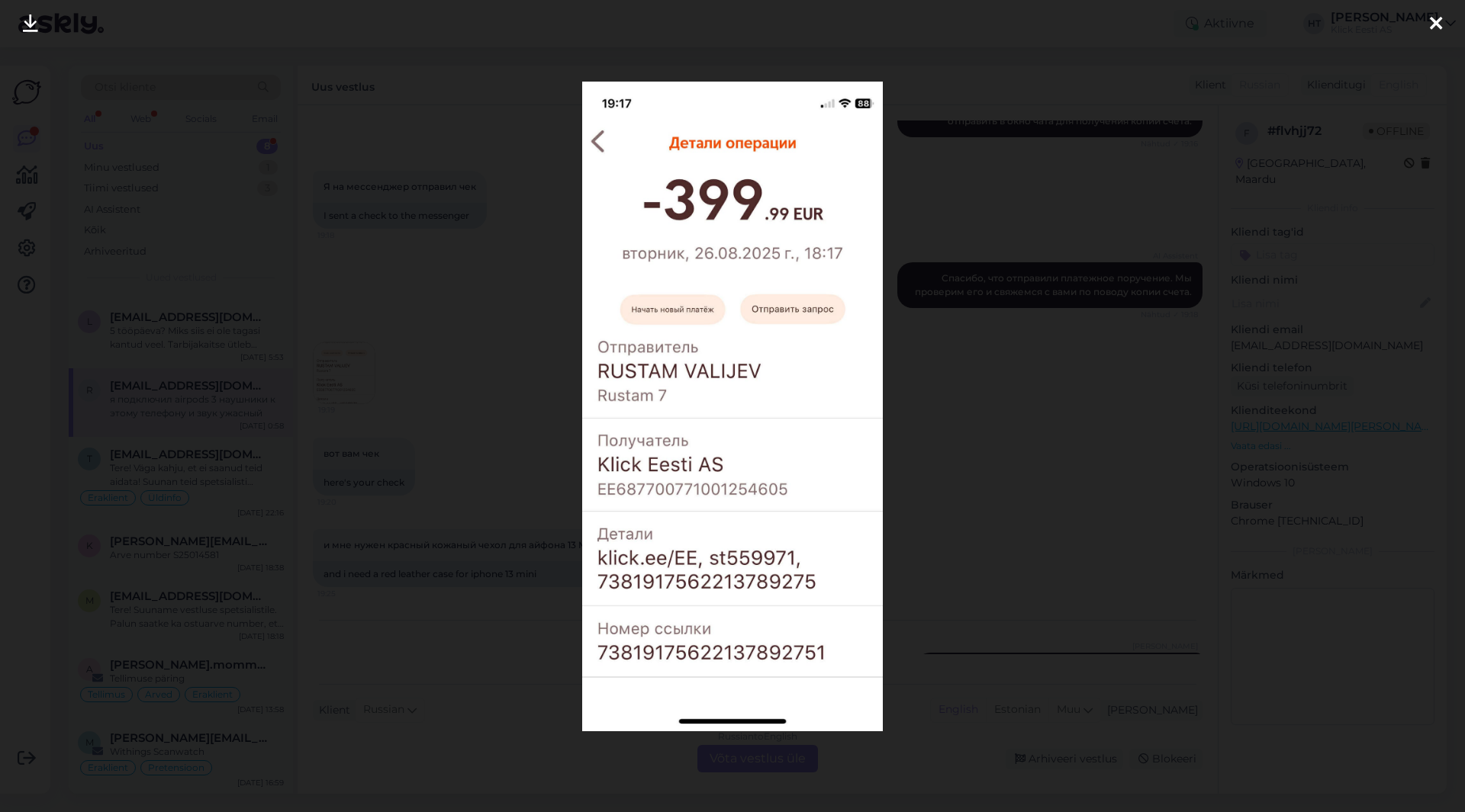
click at [929, 491] on div at bounding box center [732, 406] width 1465 height 812
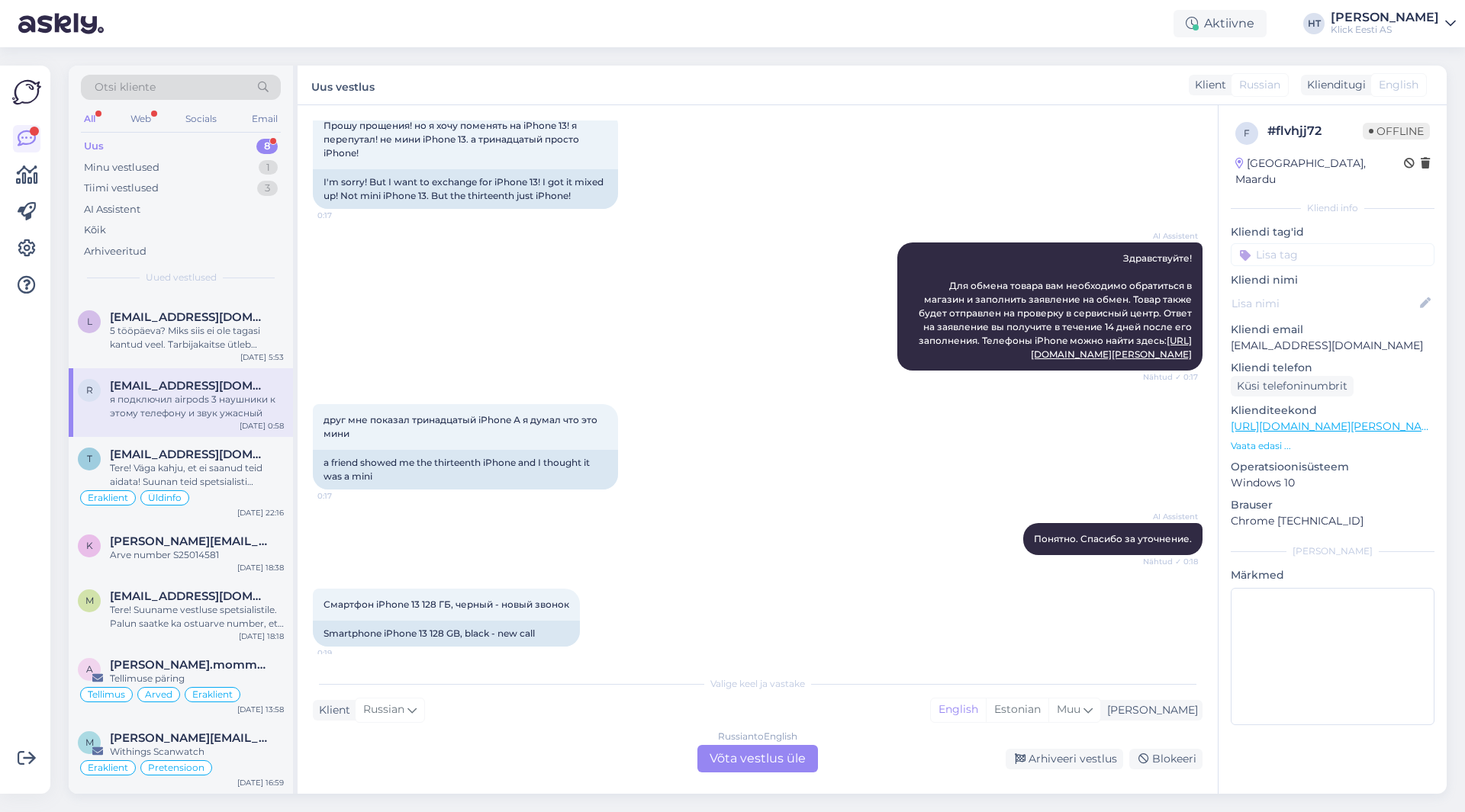
scroll to position [1647, 0]
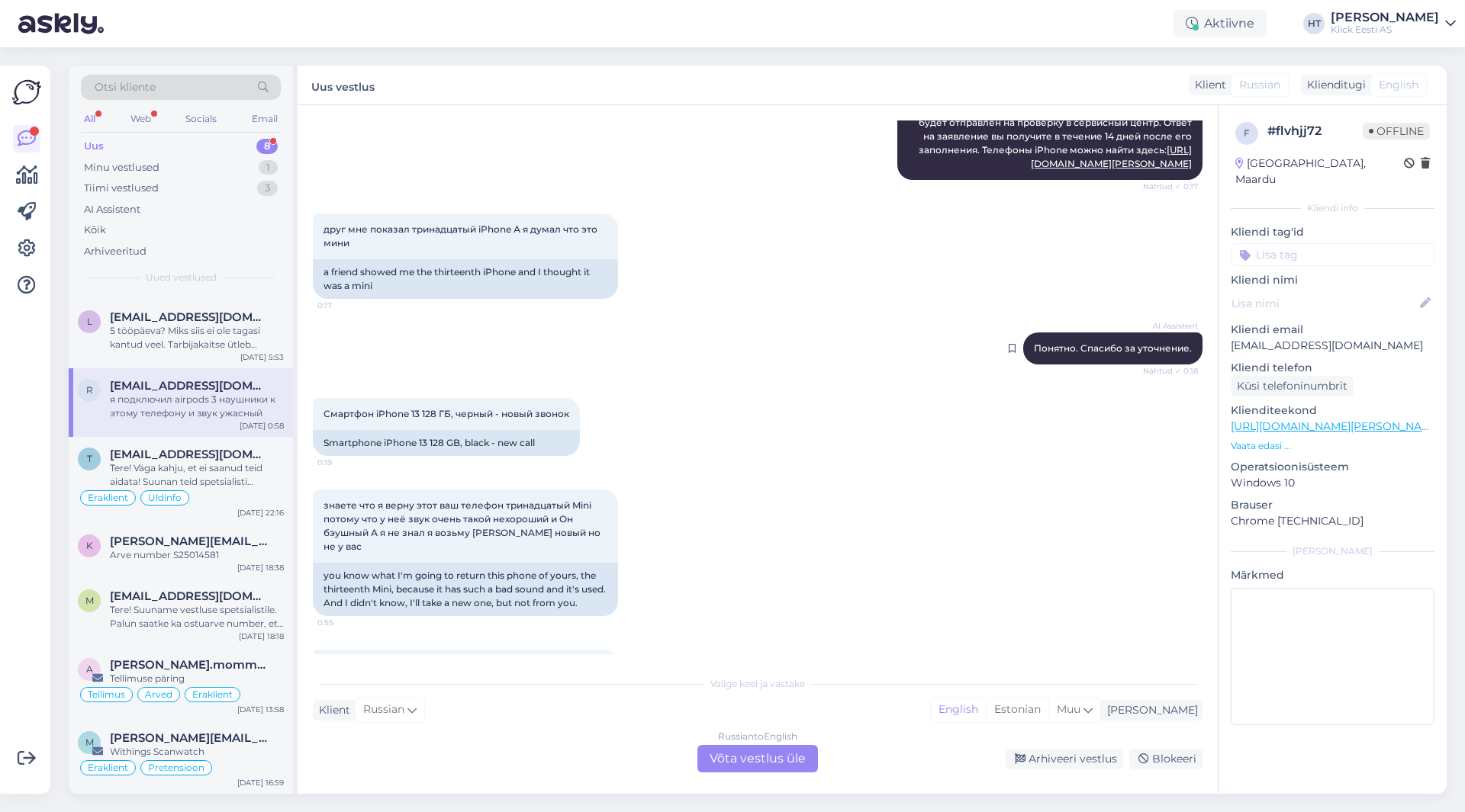
click at [1067, 354] on span "Понятно. Спасибо за уточнение." at bounding box center [1113, 348] width 158 height 11
click at [1068, 354] on span "Понятно. Спасибо за уточнение." at bounding box center [1113, 348] width 158 height 11
copy div "Понятно. Спасибо за уточнение. Nähtud ✓ 0:18"
click at [783, 316] on div "друг мне показал тринадцатый iPhone А я думал что это мини 0:17 a friend showed…" at bounding box center [757, 256] width 890 height 119
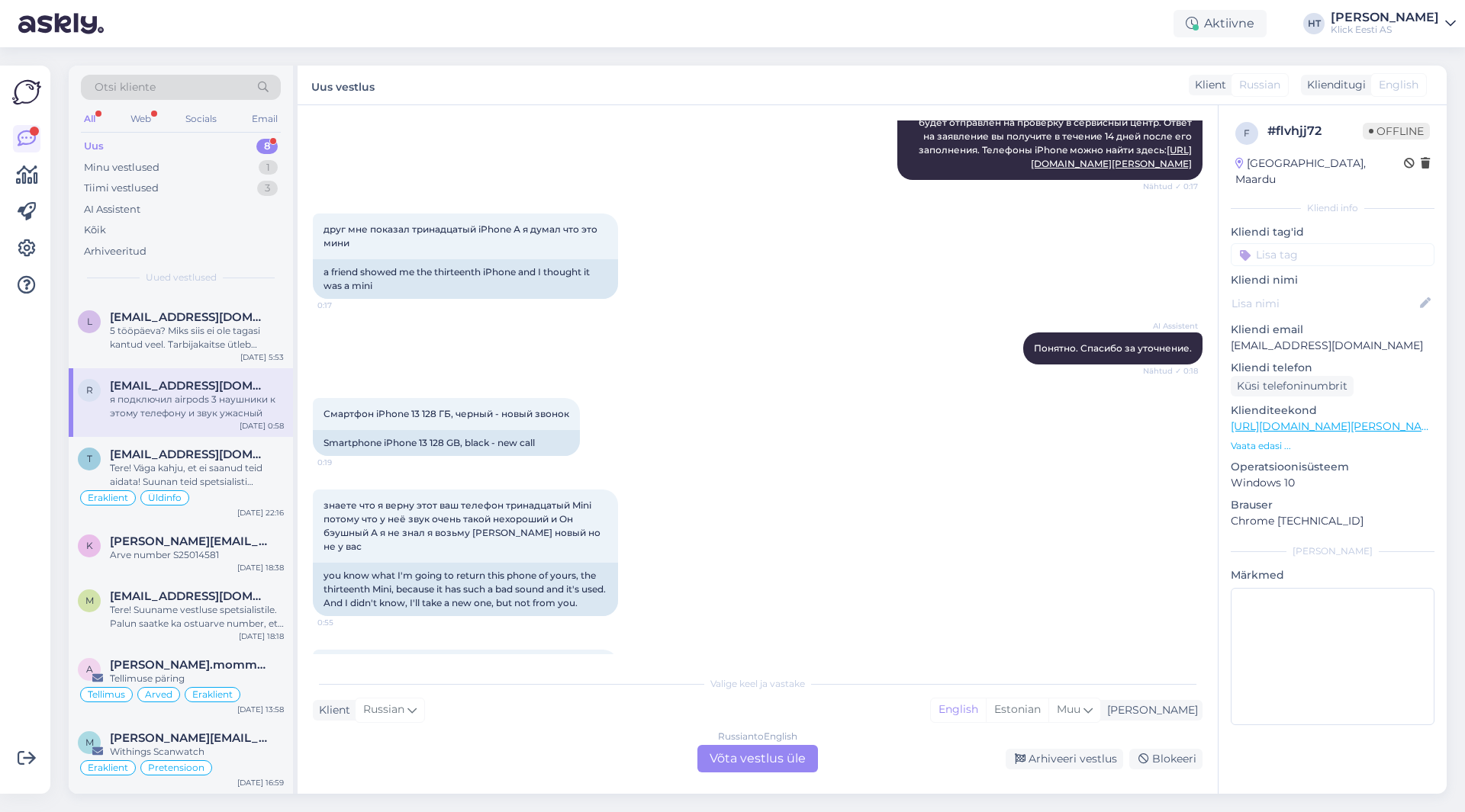
click at [698, 382] on div "AI Assistent Понятно. Спасибо за уточнение. Nähtud ✓ 0:18" at bounding box center [757, 349] width 890 height 65
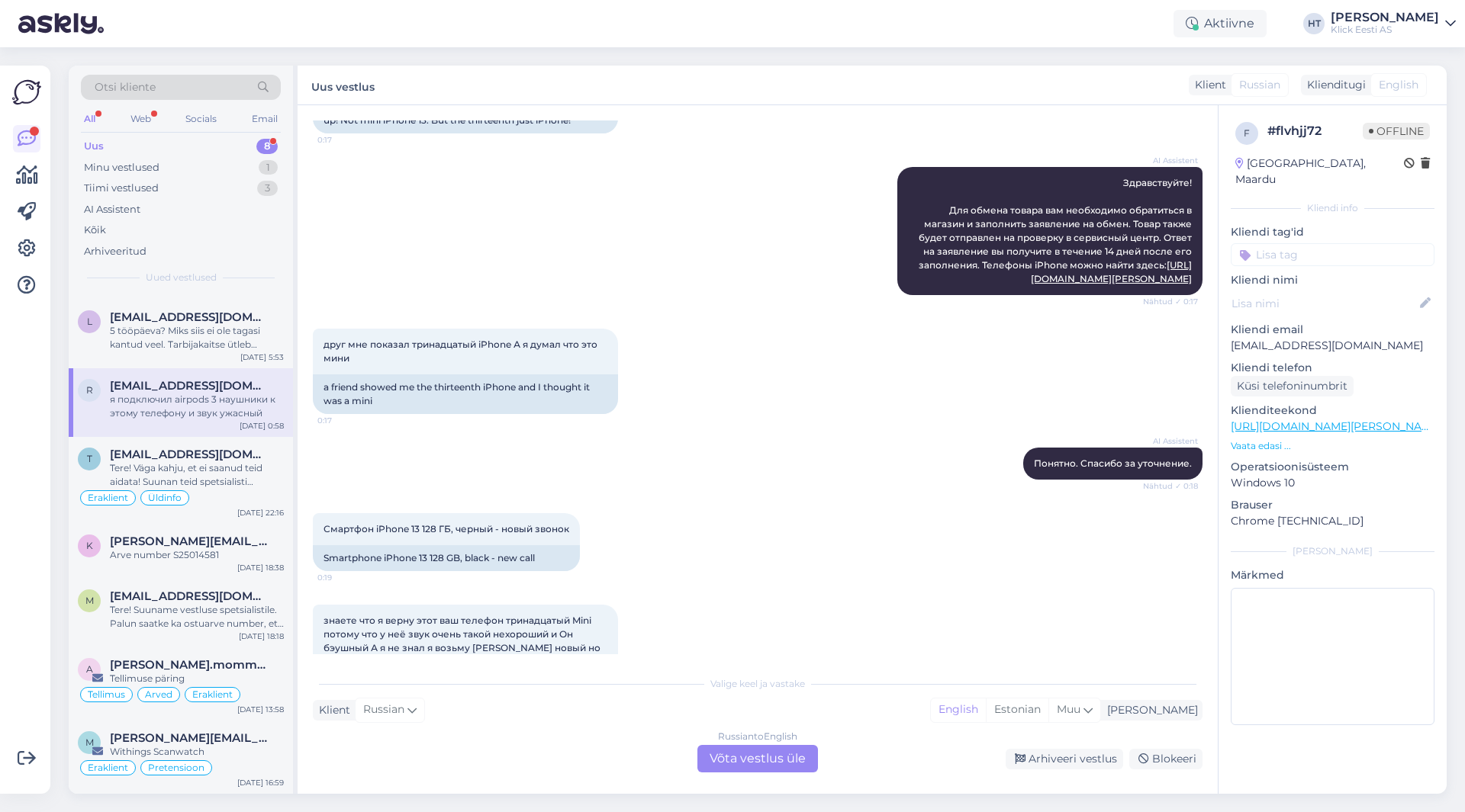
scroll to position [1800, 0]
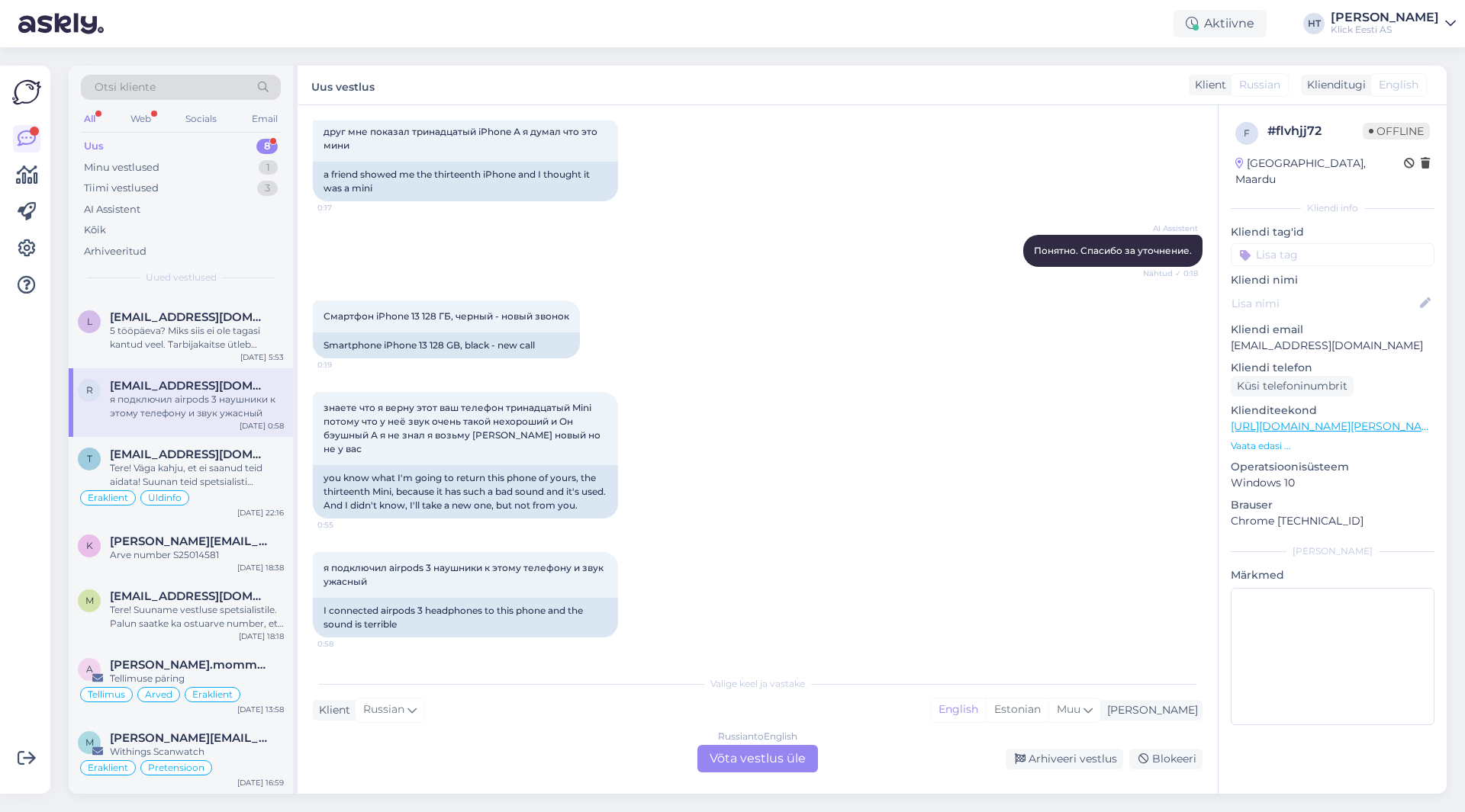
click at [1298, 338] on p "[EMAIL_ADDRESS][DOMAIN_NAME]" at bounding box center [1333, 345] width 204 height 16
copy p "[EMAIL_ADDRESS][DOMAIN_NAME]"
click at [735, 418] on div "знаете что я верну этот ваш телефон тринадцатый Mini потому что у неё звук очен…" at bounding box center [757, 455] width 890 height 160
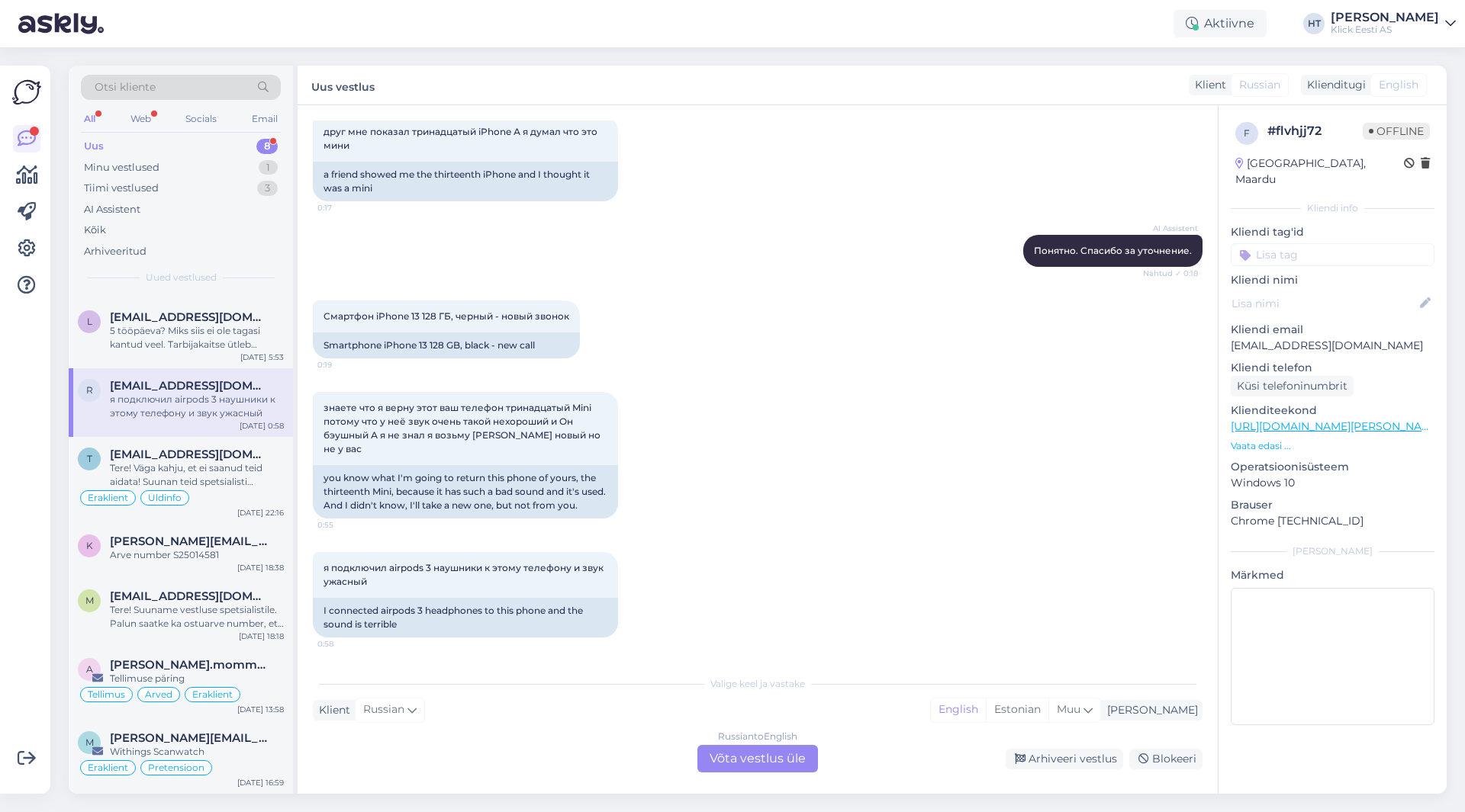
click at [676, 375] on div "Смартфон iPhone 13 128 ГБ, черный - новый звонок 0:19 Smartphone iPhone 13 128 …" at bounding box center [757, 329] width 890 height 92
click at [205, 350] on div "5 tööpäeva? Miks siis ei ole tagasi kantud veel. Tarbijakaitse ütleb selgelt, e…" at bounding box center [197, 338] width 174 height 27
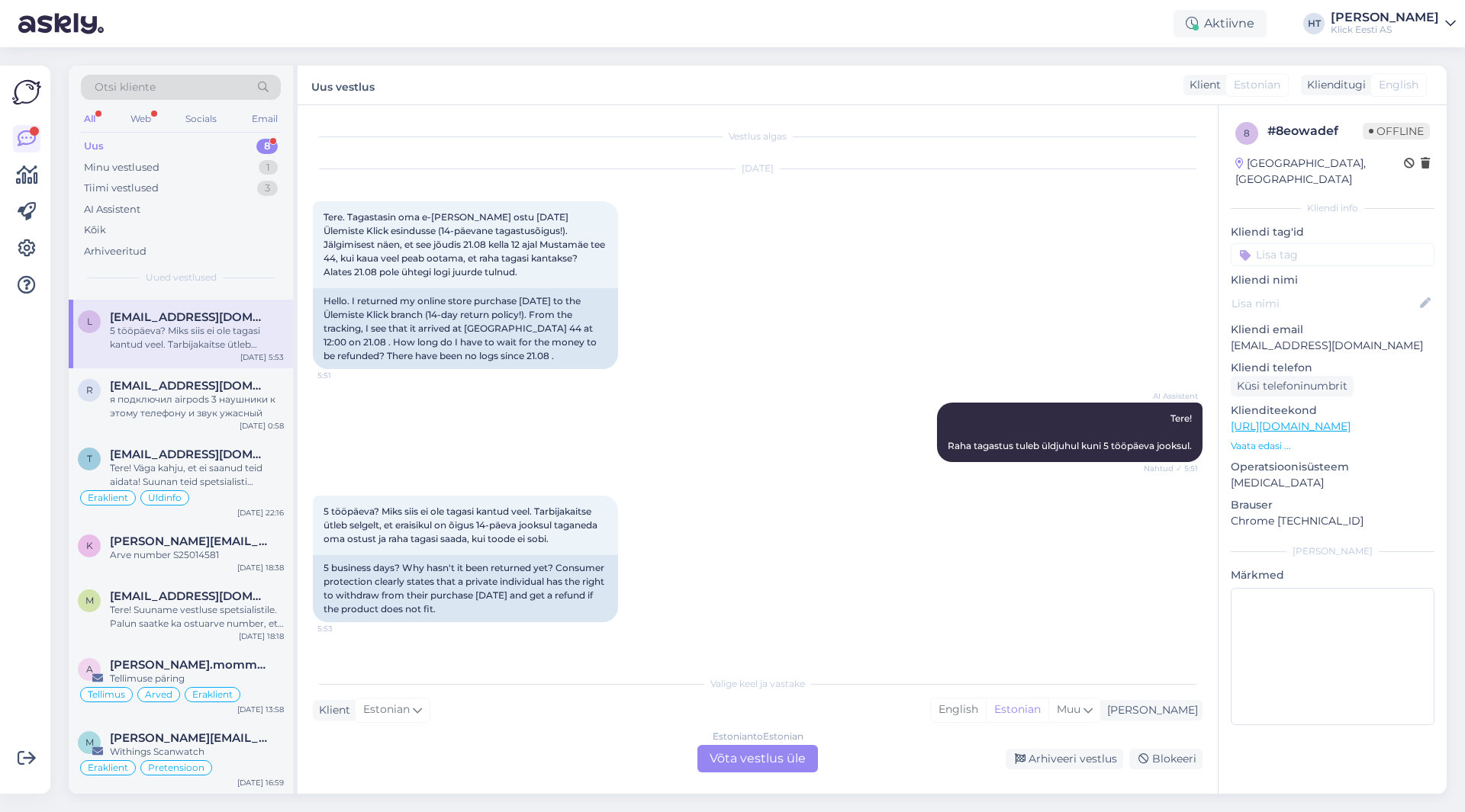
scroll to position [0, 0]
click at [1063, 578] on div "5 tööpäeva? Miks siis ei ole tagasi kantud veel. Tarbijakaitse ütleb selgelt, e…" at bounding box center [757, 559] width 890 height 160
click at [794, 751] on div "Estonian to Estonian Võta vestlus üle" at bounding box center [757, 759] width 120 height 27
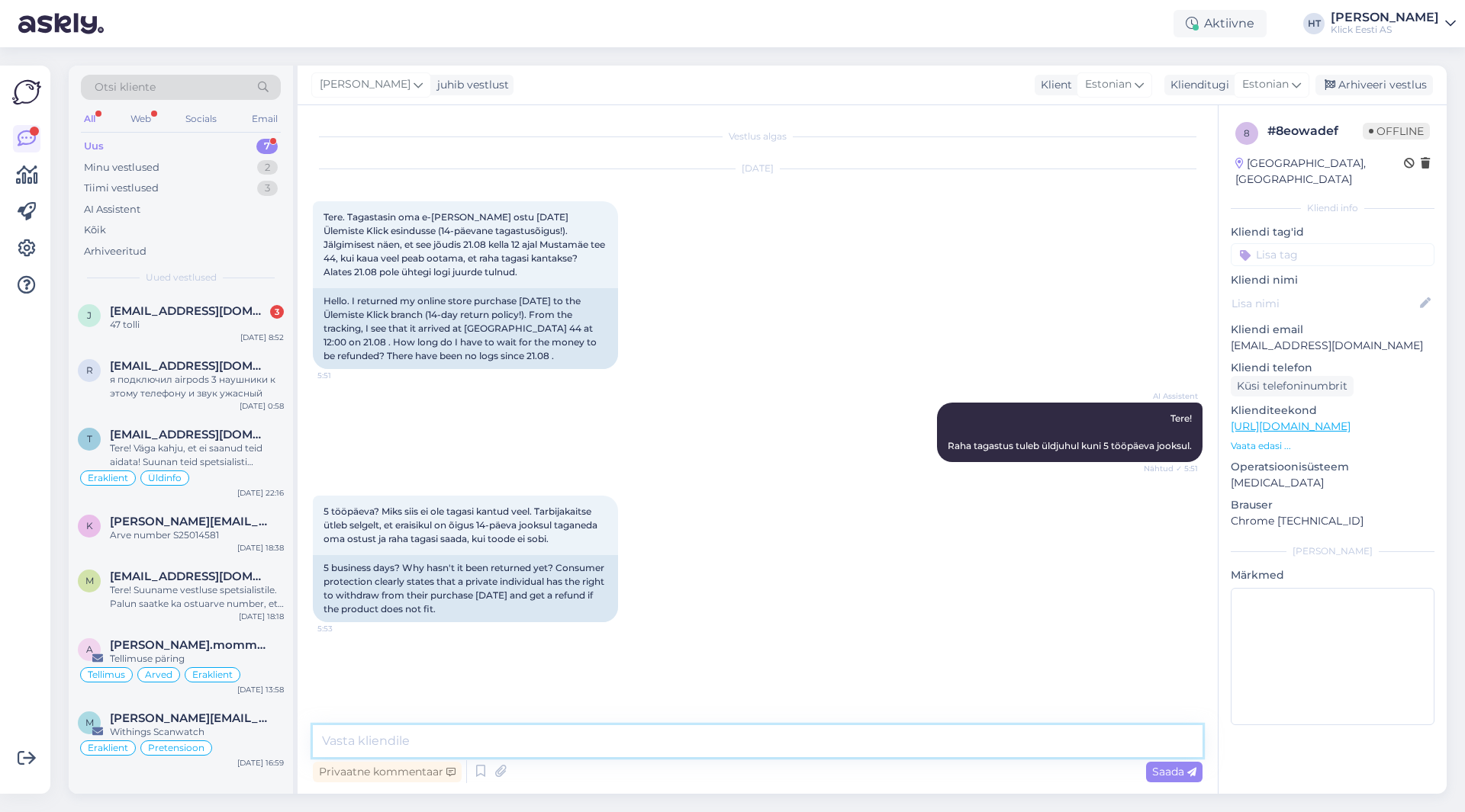
click at [791, 736] on textarea at bounding box center [757, 741] width 890 height 32
type textarea "A"
type textarea "Vastus avaldusele tuleb 15 päeva jooksul, raha kantakse tagasi [PERSON_NAME]."
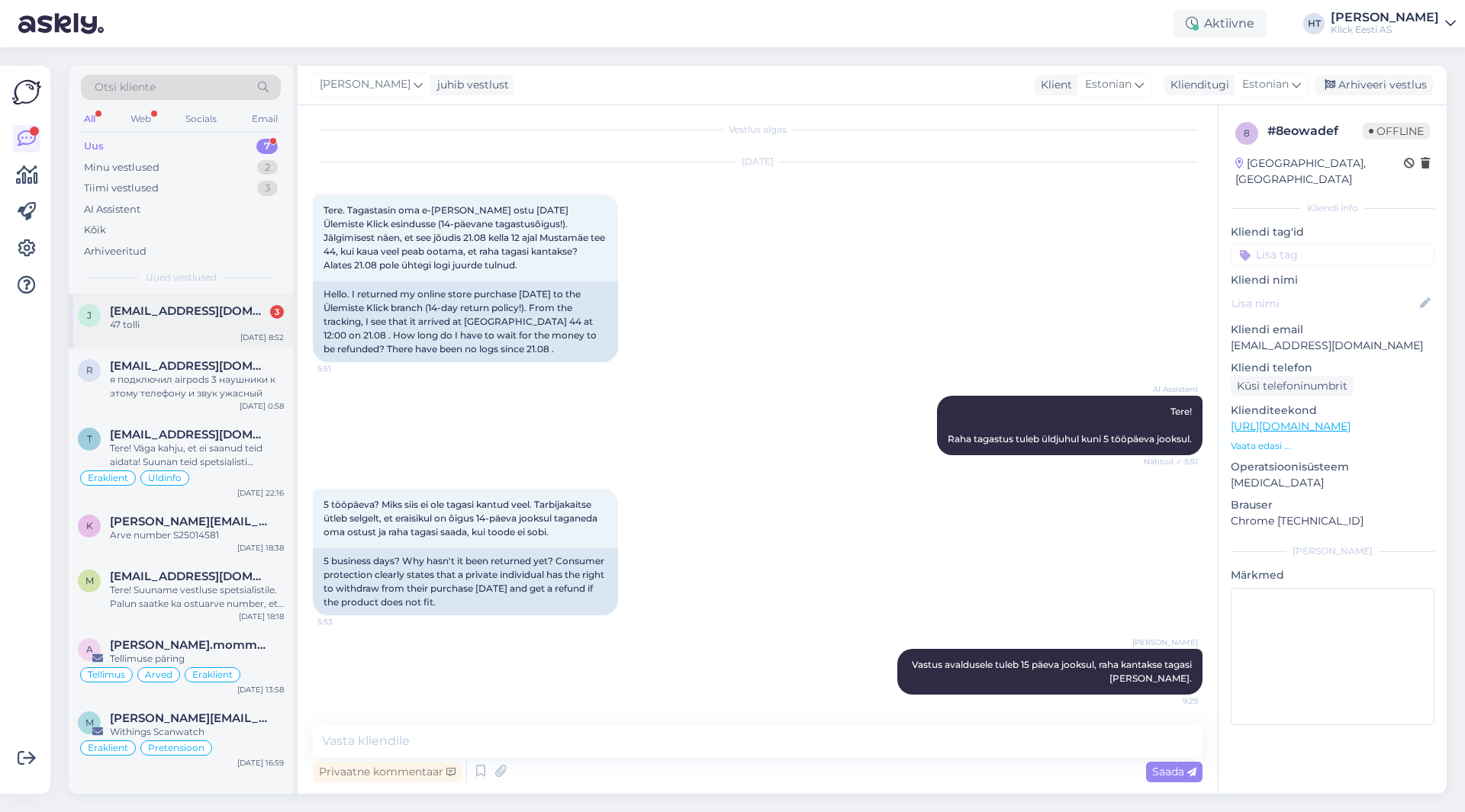
click at [159, 345] on div "j [EMAIL_ADDRESS][DOMAIN_NAME] 3 47 tolli [DATE] 8:52" at bounding box center [181, 321] width 224 height 55
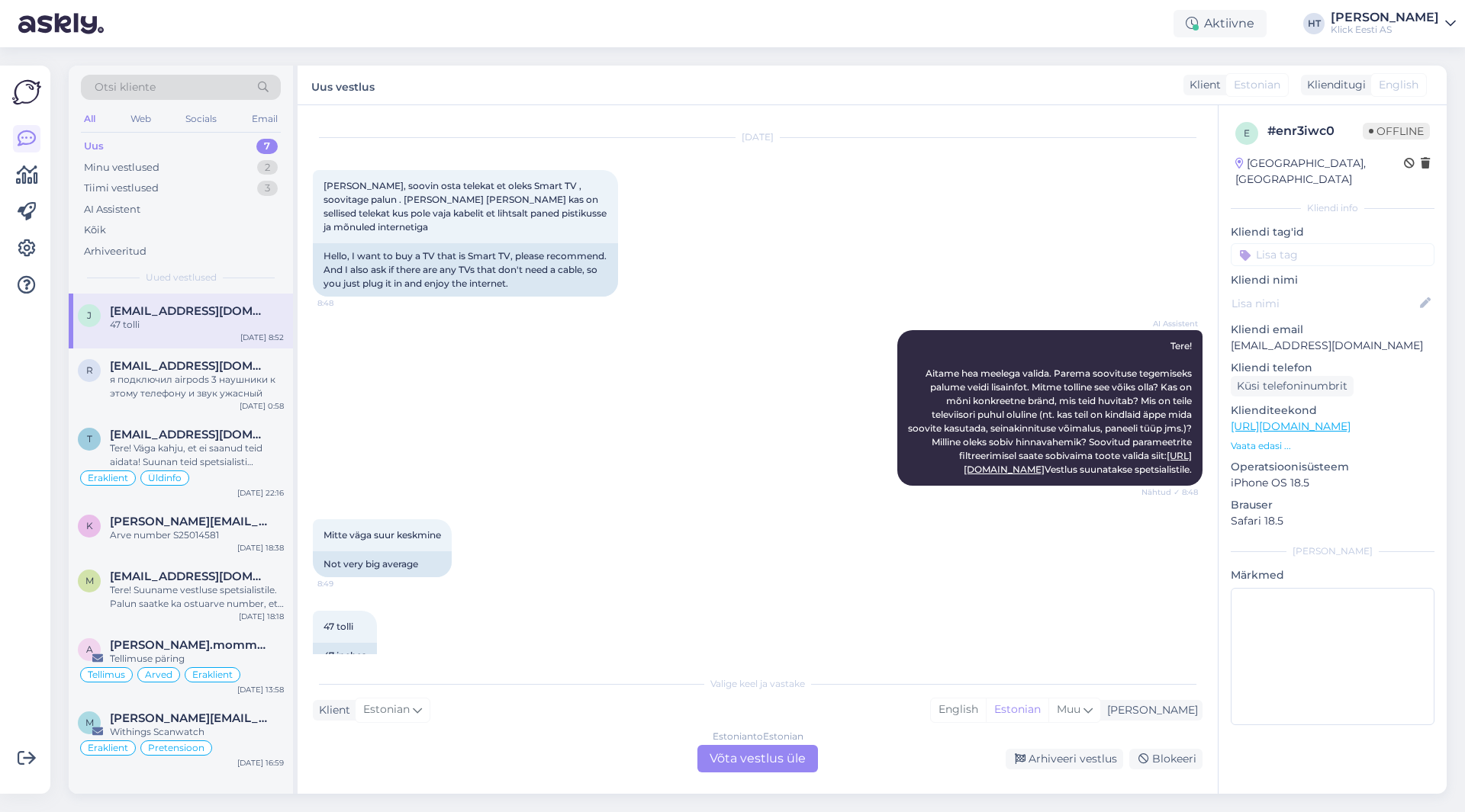
scroll to position [0, 0]
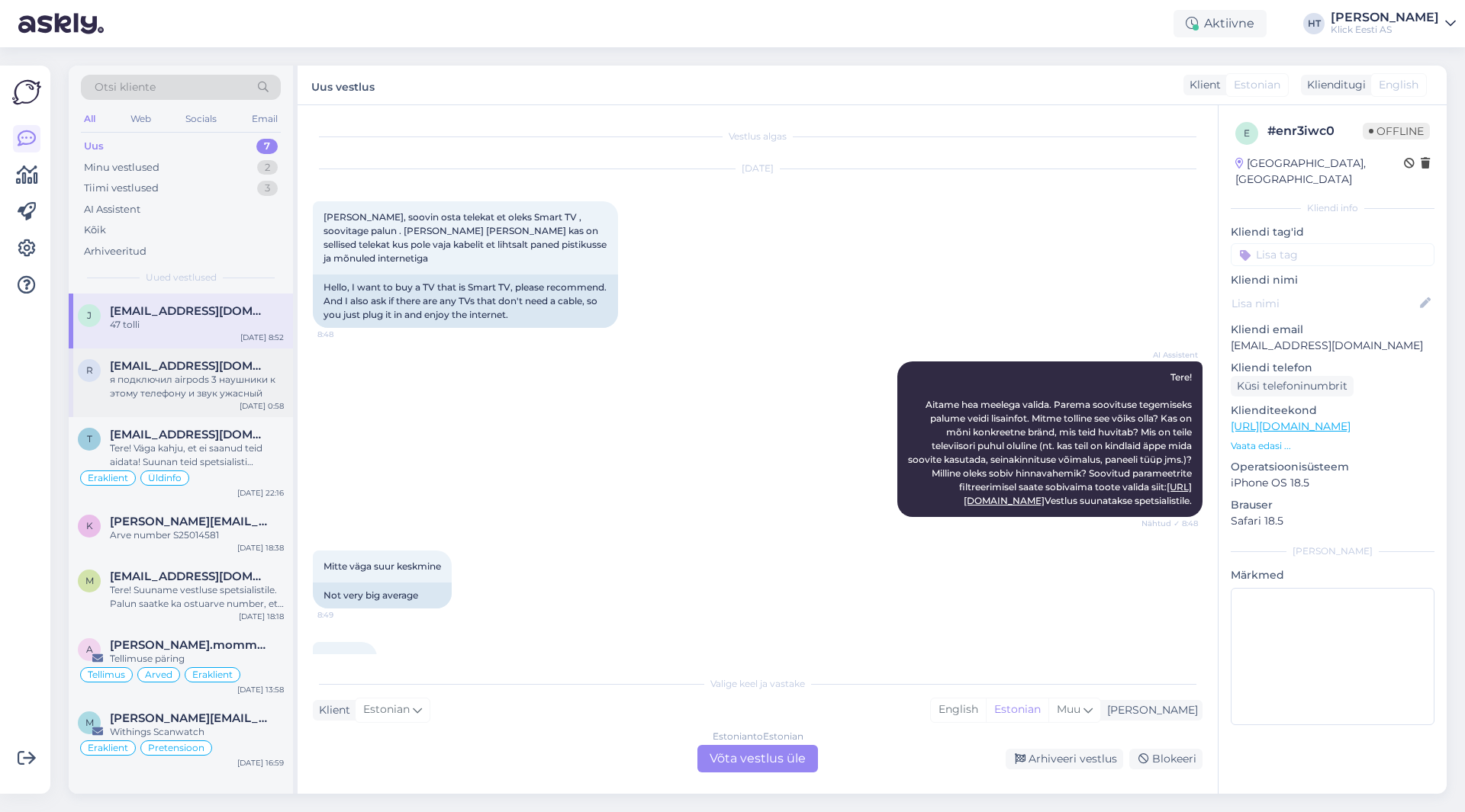
click at [254, 376] on div "я подключил airpods 3 наушники к этому телефону и звук ужасный" at bounding box center [197, 387] width 174 height 27
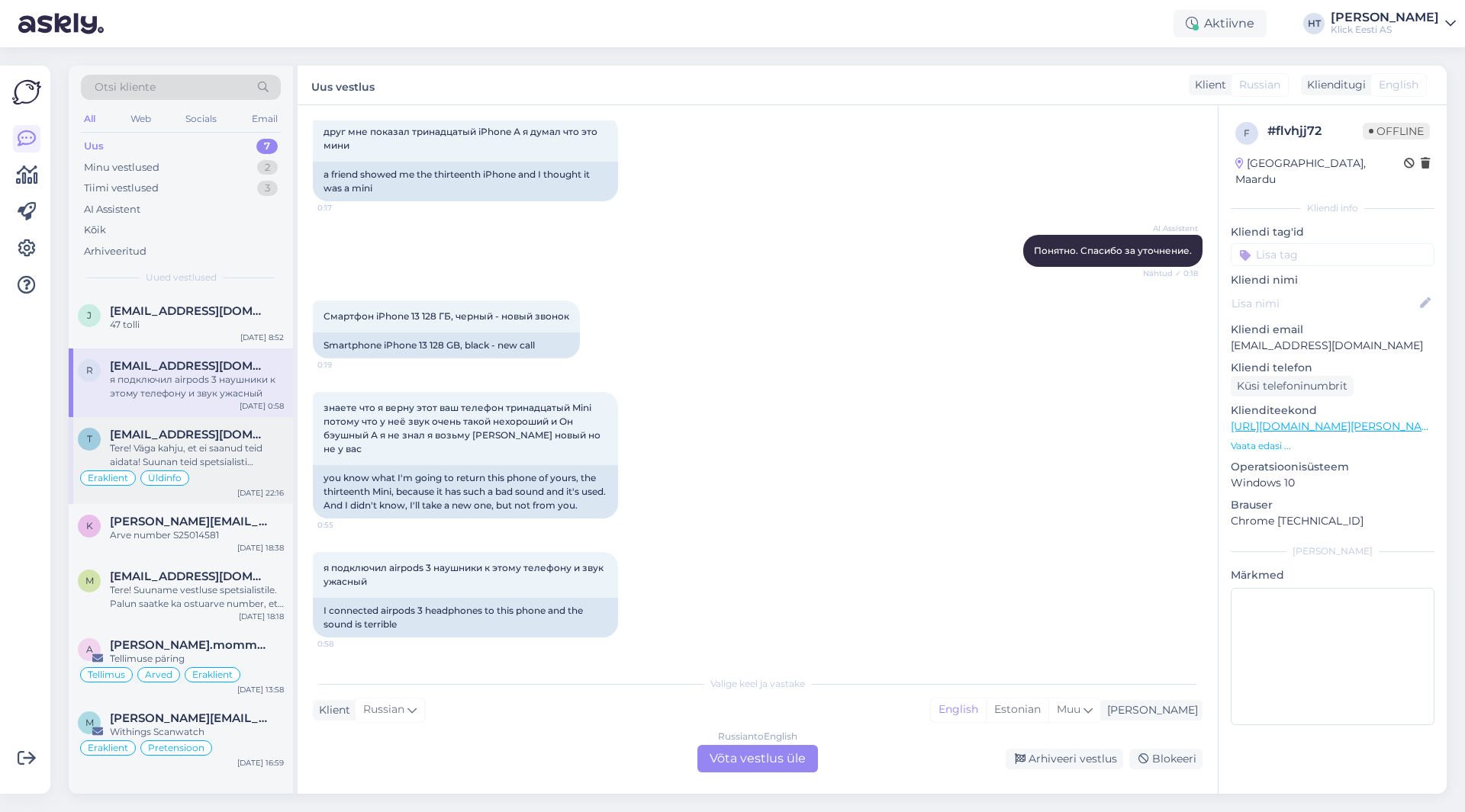
click at [239, 457] on div "Tere! Väga kahju, et ei saanud teid aidata! Suunan teid spetsialisti [PERSON_NA…" at bounding box center [197, 455] width 174 height 27
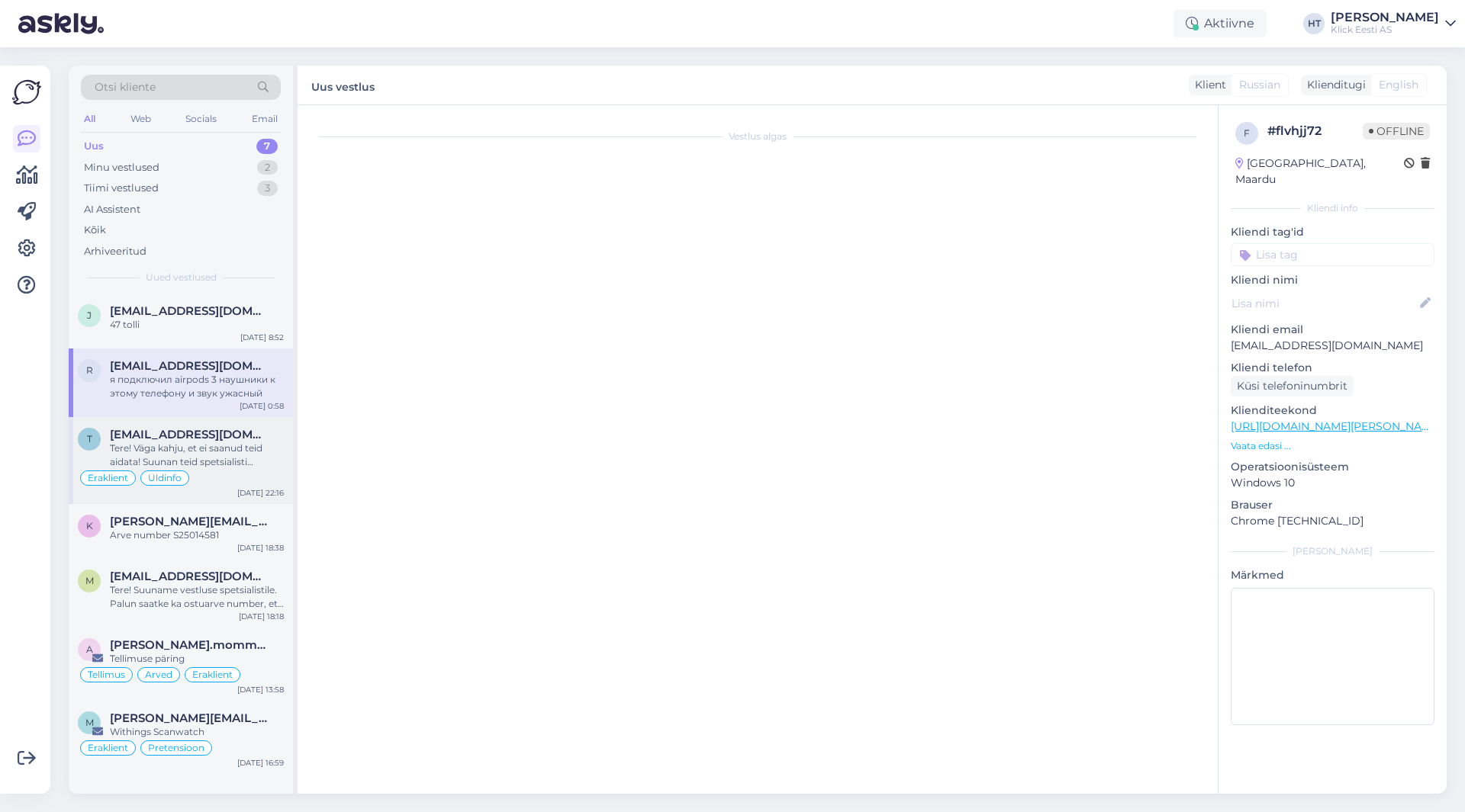
scroll to position [14, 0]
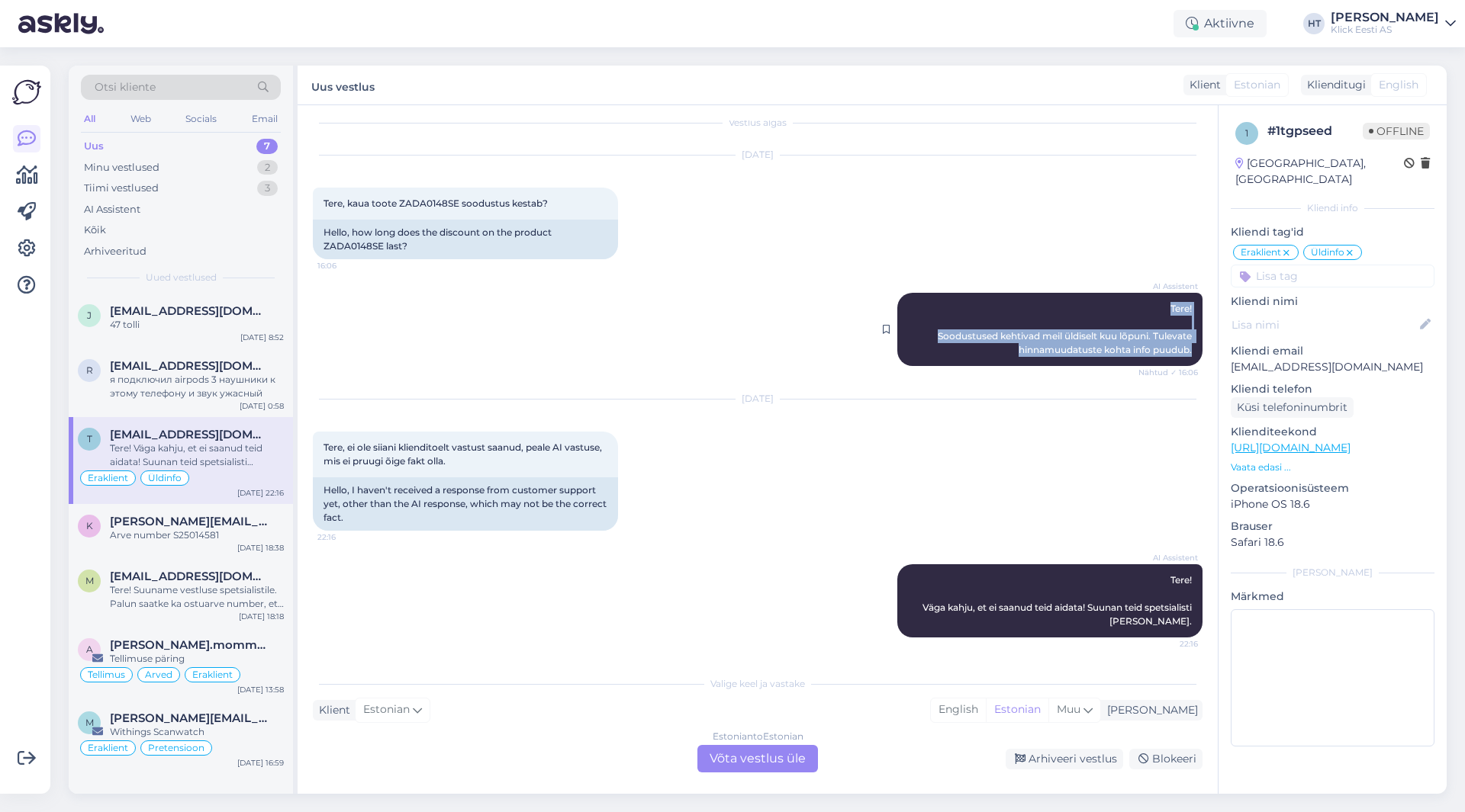
drag, startPoint x: 1115, startPoint y: 312, endPoint x: 1180, endPoint y: 357, distance: 79.1
click at [1180, 357] on div "AI Assistent Tere! Soodustused kehtivad meil üldiselt kuu lõpuni. Tulevate hinn…" at bounding box center [1050, 329] width 305 height 73
click at [153, 513] on div "k [PERSON_NAME][EMAIL_ADDRESS][DOMAIN_NAME] Arve number S25014581 [DATE] 18:38" at bounding box center [181, 532] width 224 height 55
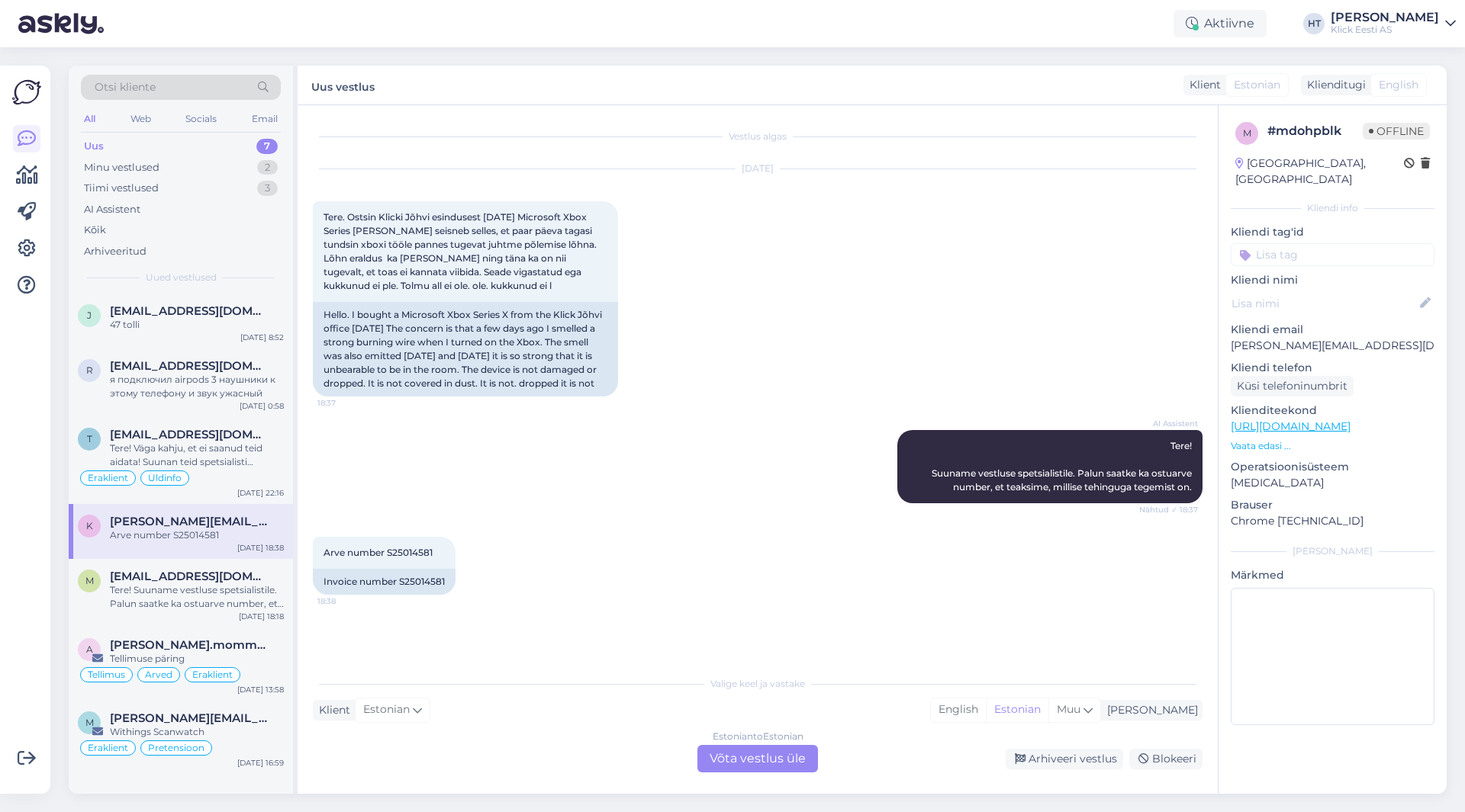
scroll to position [0, 0]
click at [557, 466] on div "AI Assistent Tere! Suuname vestluse spetsialistile. Palun saatke ka ostuarve nu…" at bounding box center [757, 467] width 890 height 107
click at [769, 753] on div "Estonian to Estonian Võta vestlus üle" at bounding box center [757, 759] width 120 height 27
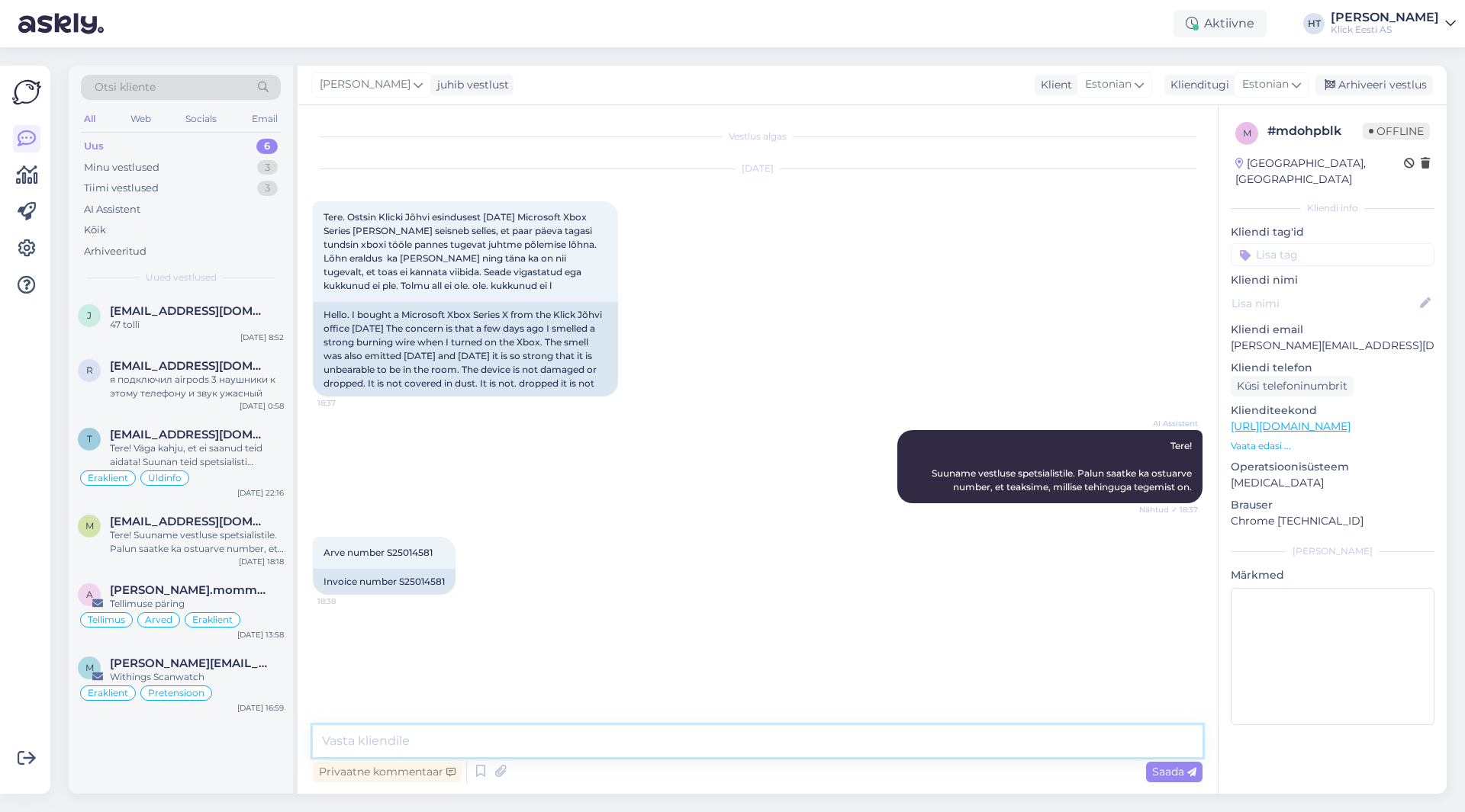
click at [755, 748] on textarea at bounding box center [757, 741] width 890 height 32
paste textarea "[URL][DOMAIN_NAME]"
type textarea "Sellisel juhul tuleks XBox hooldusesse registreerida. Juhendi leiab siit lingil…"
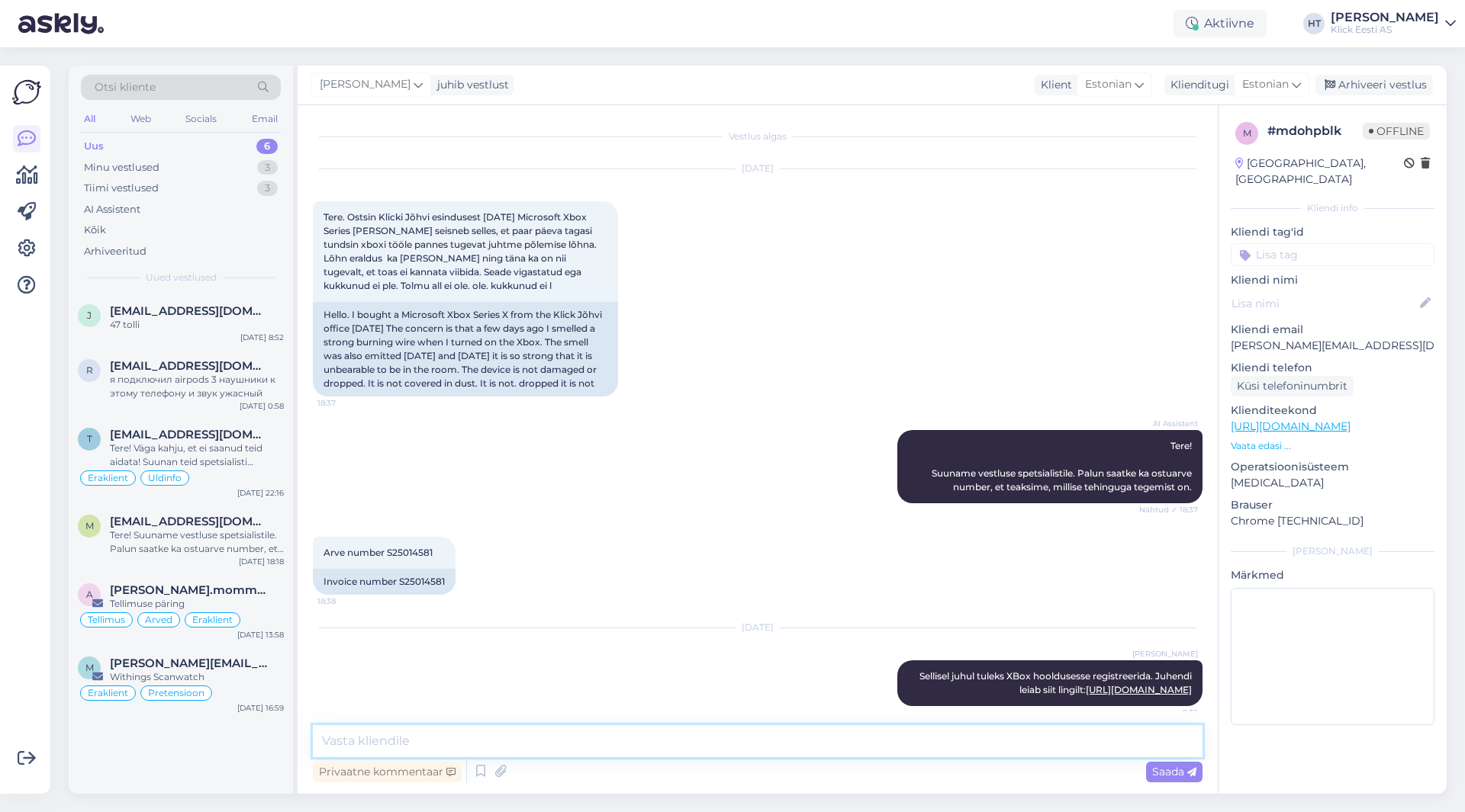
scroll to position [11, 0]
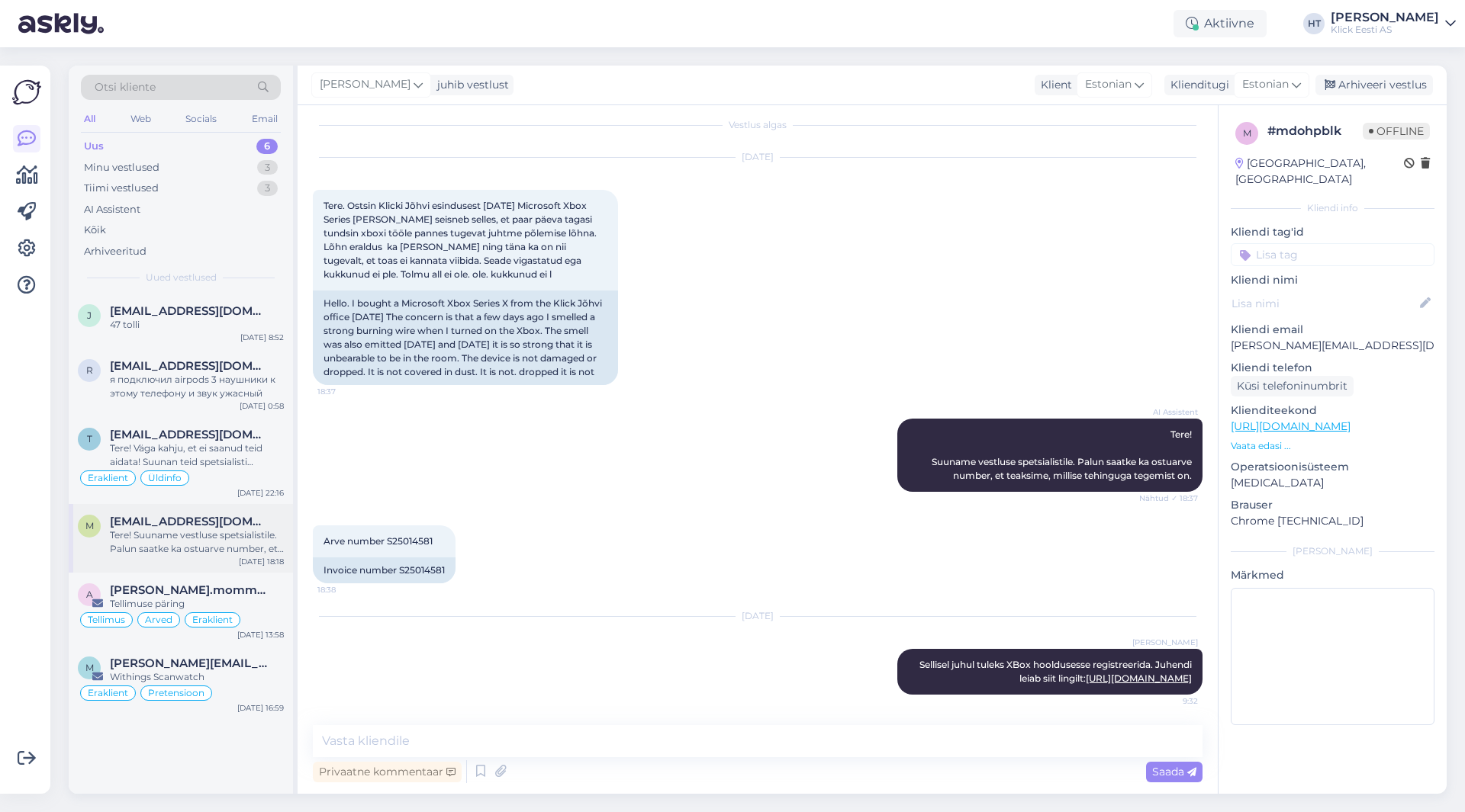
click at [235, 528] on div "Tere! Suuname vestluse spetsialistile. Palun saatke ka ostuarve number, et teak…" at bounding box center [197, 542] width 174 height 27
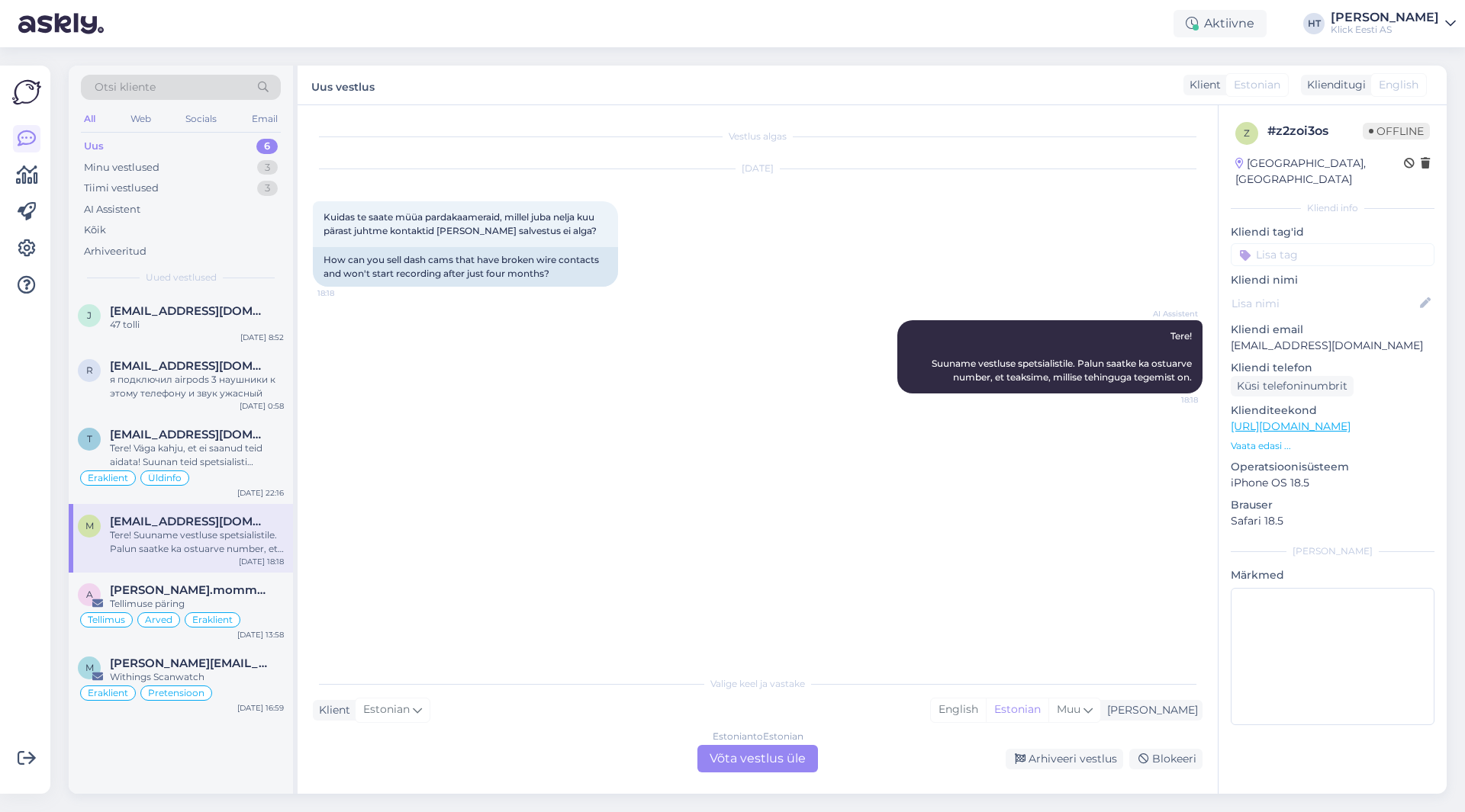
scroll to position [0, 0]
click at [255, 620] on div "Tellimus Arved Eraklient" at bounding box center [181, 620] width 206 height 18
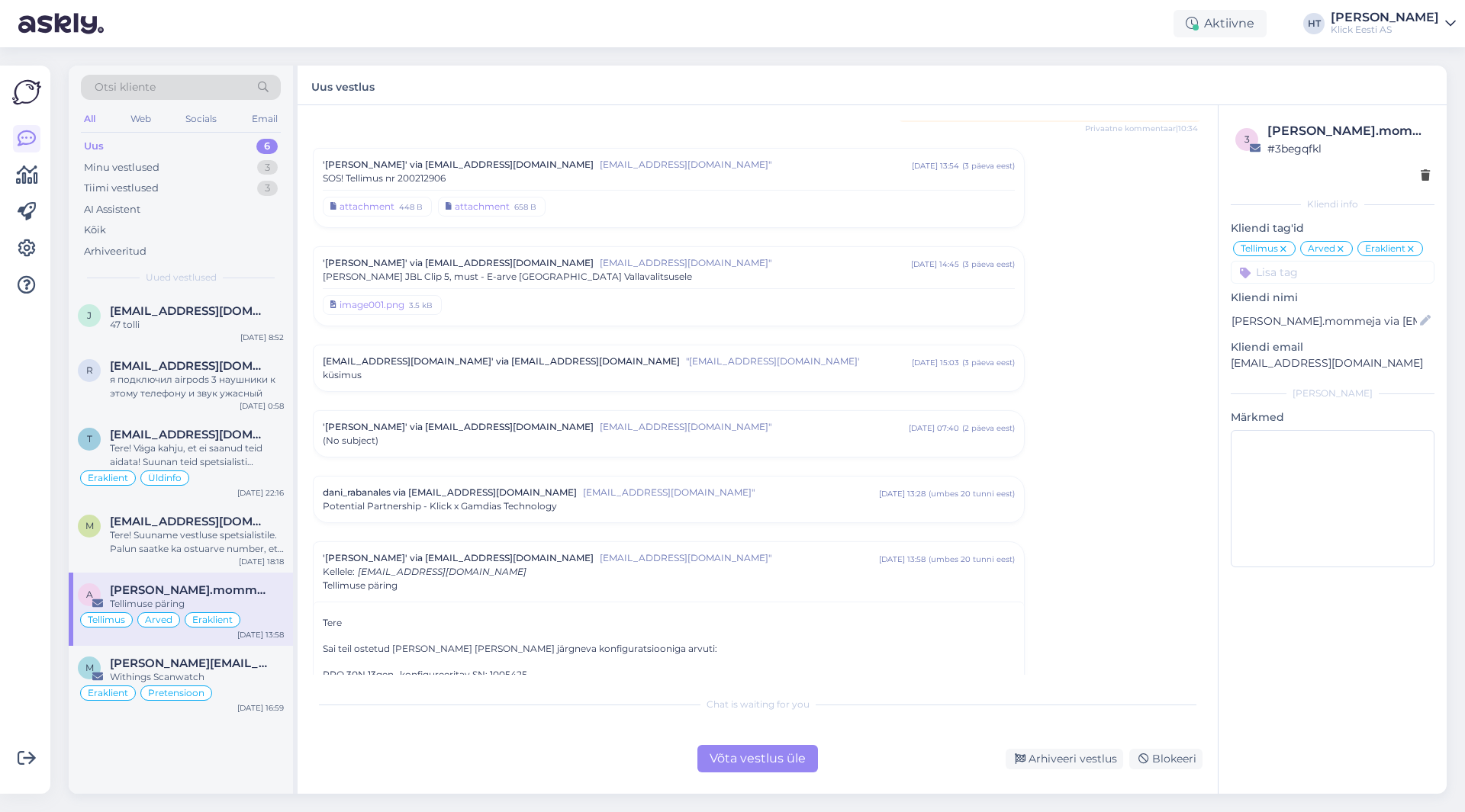
scroll to position [6002, 0]
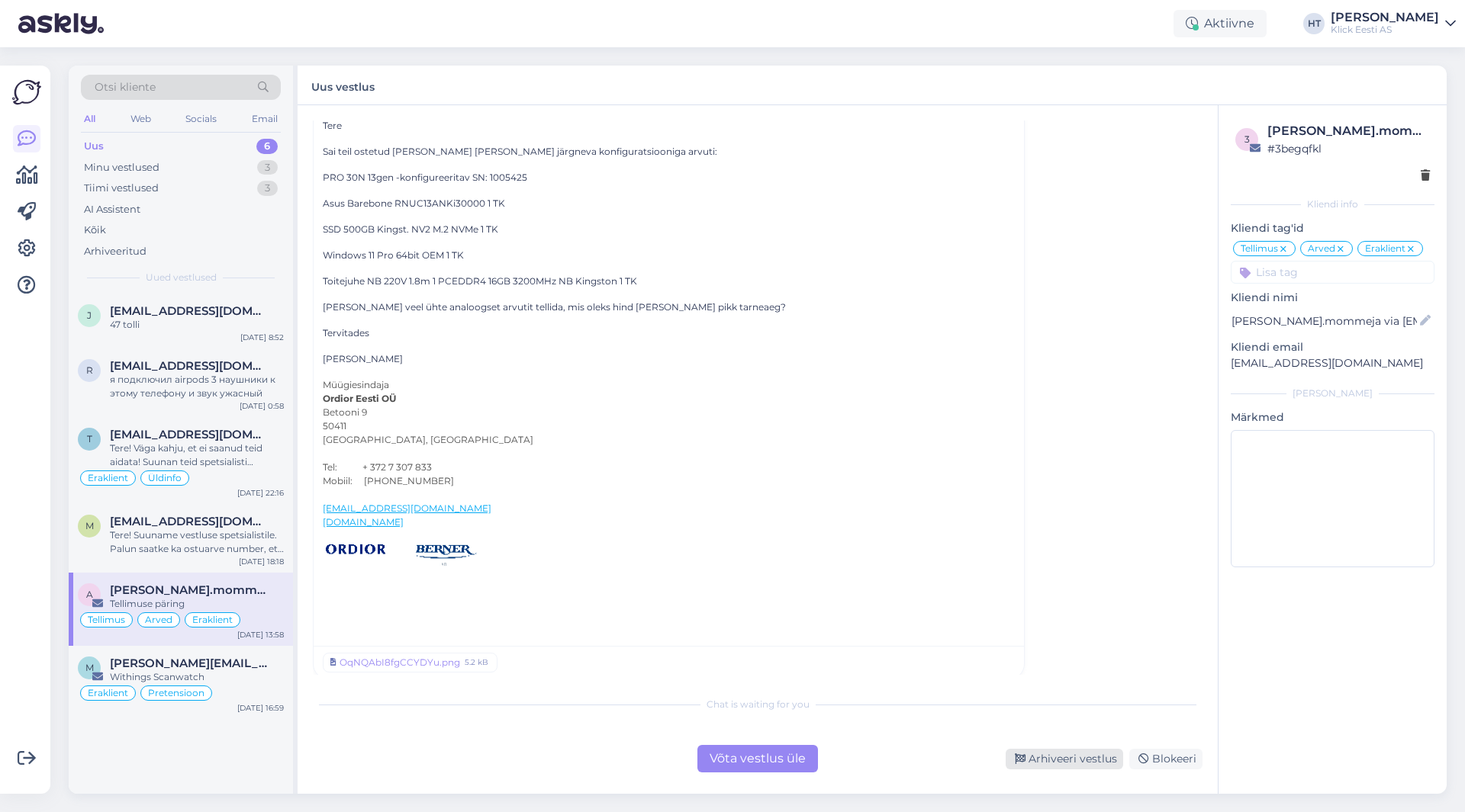
click at [1041, 764] on div "Arhiveeri vestlus" at bounding box center [1064, 760] width 118 height 21
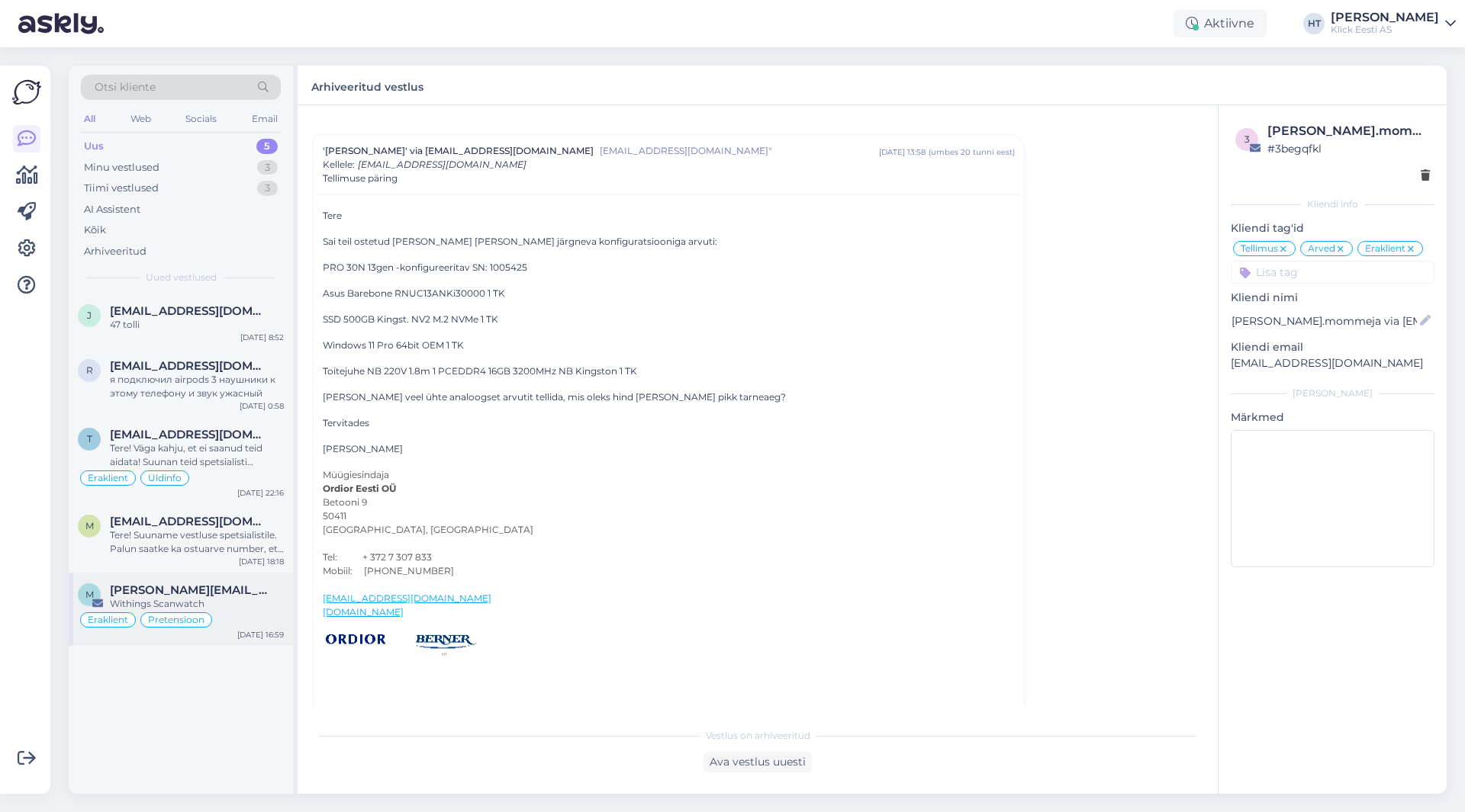
click at [223, 595] on span "[PERSON_NAME][EMAIL_ADDRESS][PERSON_NAME][DOMAIN_NAME]" at bounding box center [189, 590] width 159 height 14
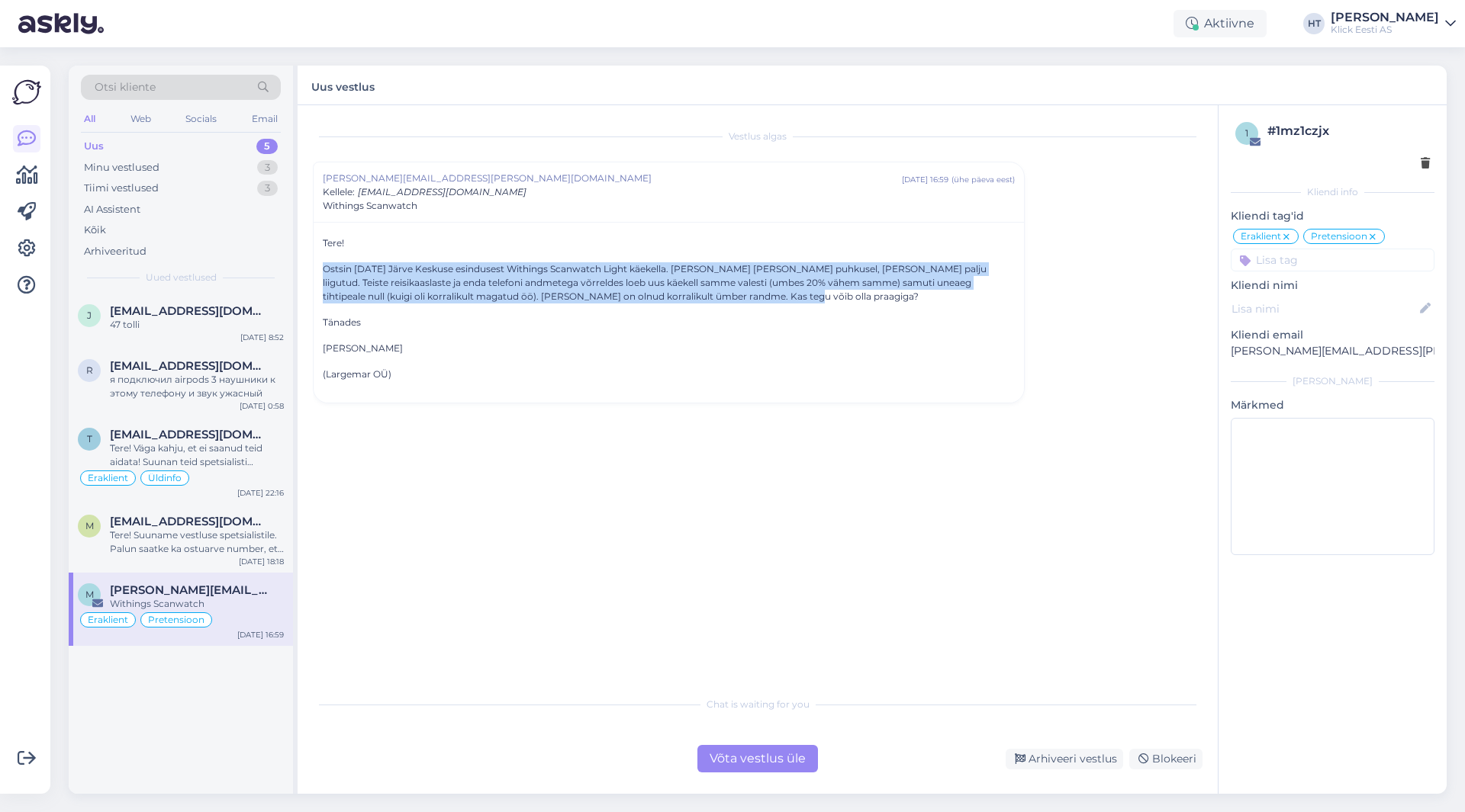
drag, startPoint x: 322, startPoint y: 265, endPoint x: 719, endPoint y: 295, distance: 398.1
click at [719, 295] on div "Tere! Ostsin [DATE] Järve Keskuse esindusest Withings Scanwatch Light käekella.…" at bounding box center [669, 312] width 710 height 180
click at [719, 297] on p "Ostsin [DATE] Järve Keskuse esindusest Withings Scanwatch Light käekella. [PERS…" at bounding box center [669, 283] width 692 height 41
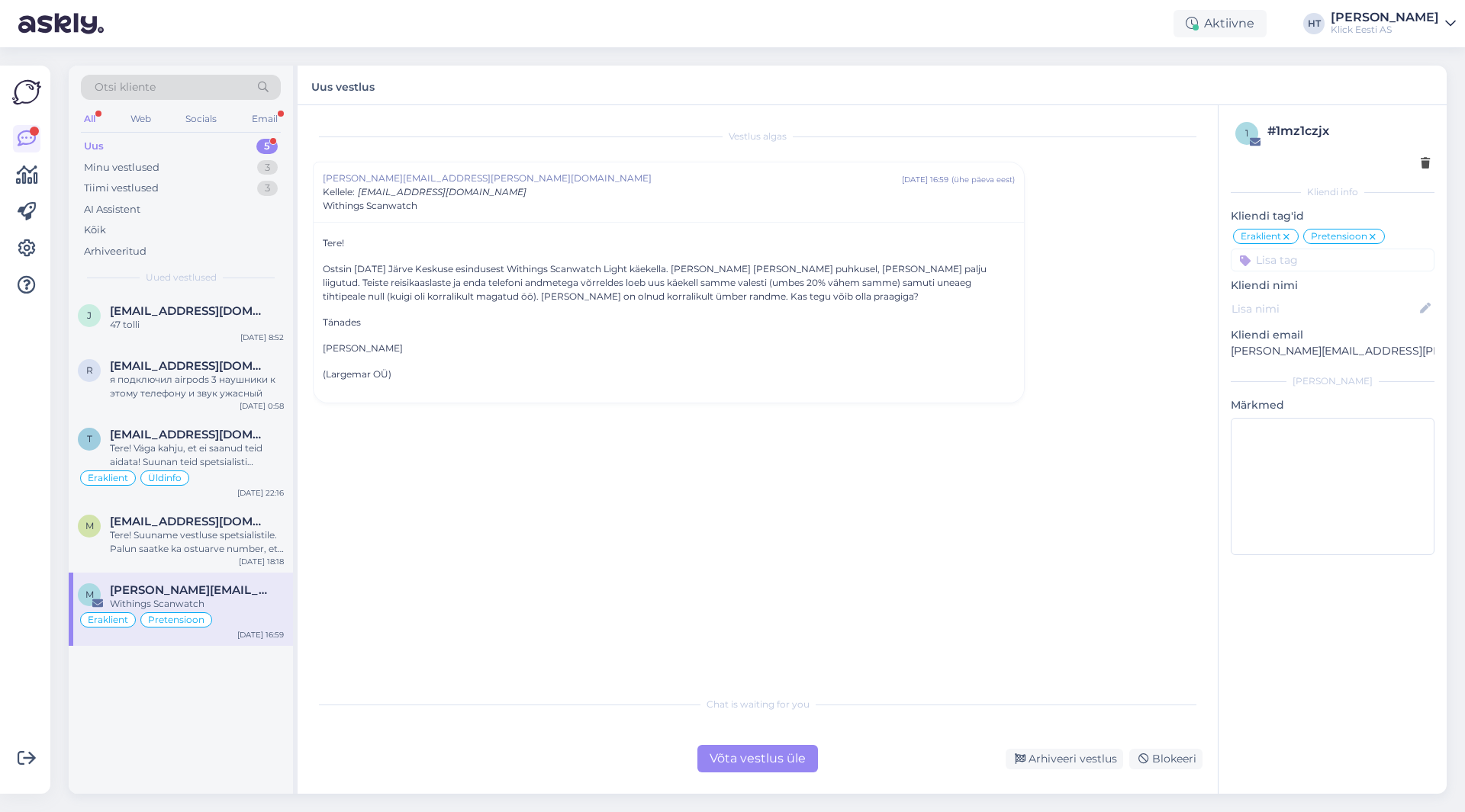
click at [226, 144] on div "Uus 5" at bounding box center [181, 146] width 200 height 21
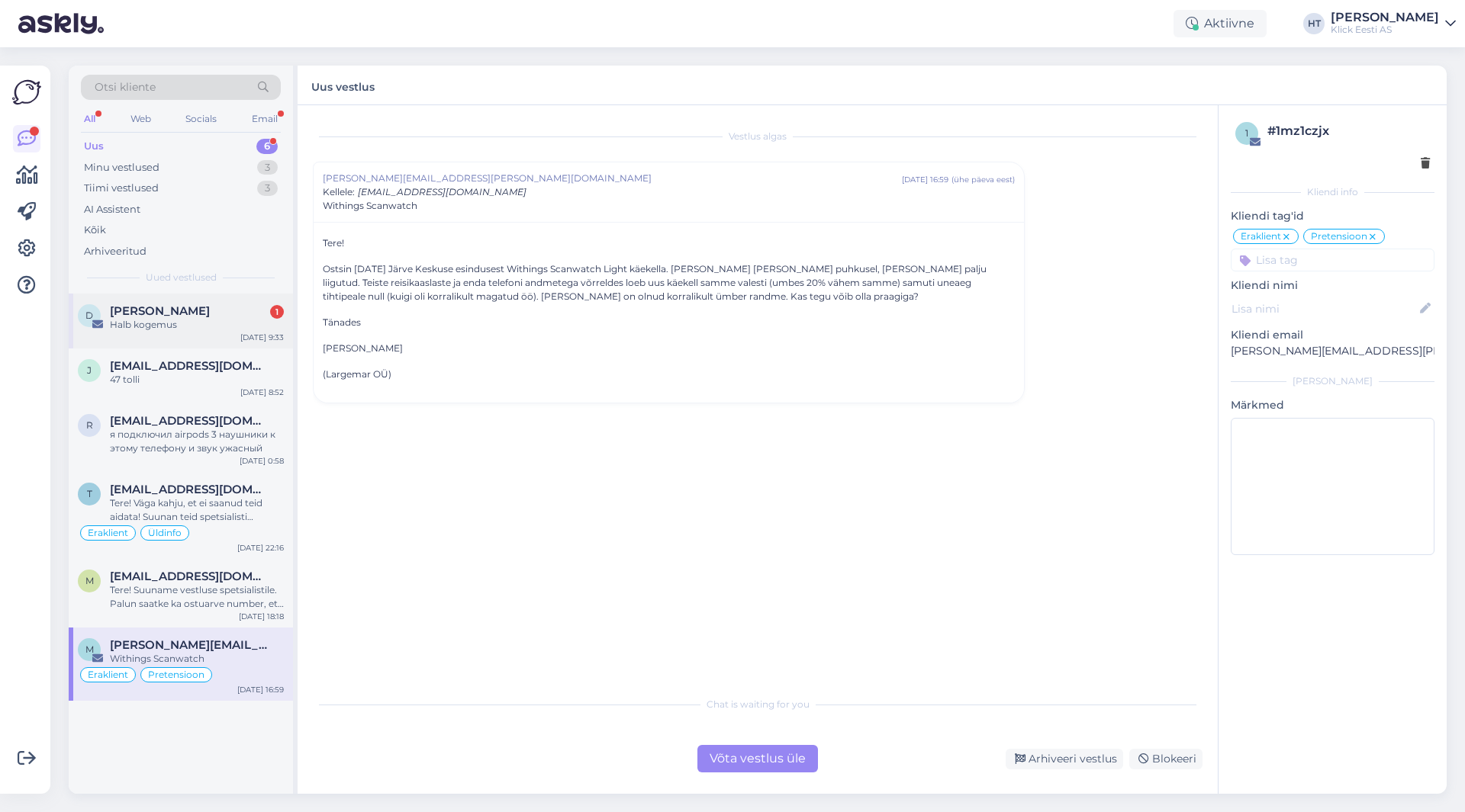
click at [199, 314] on span "[PERSON_NAME]" at bounding box center [160, 311] width 100 height 14
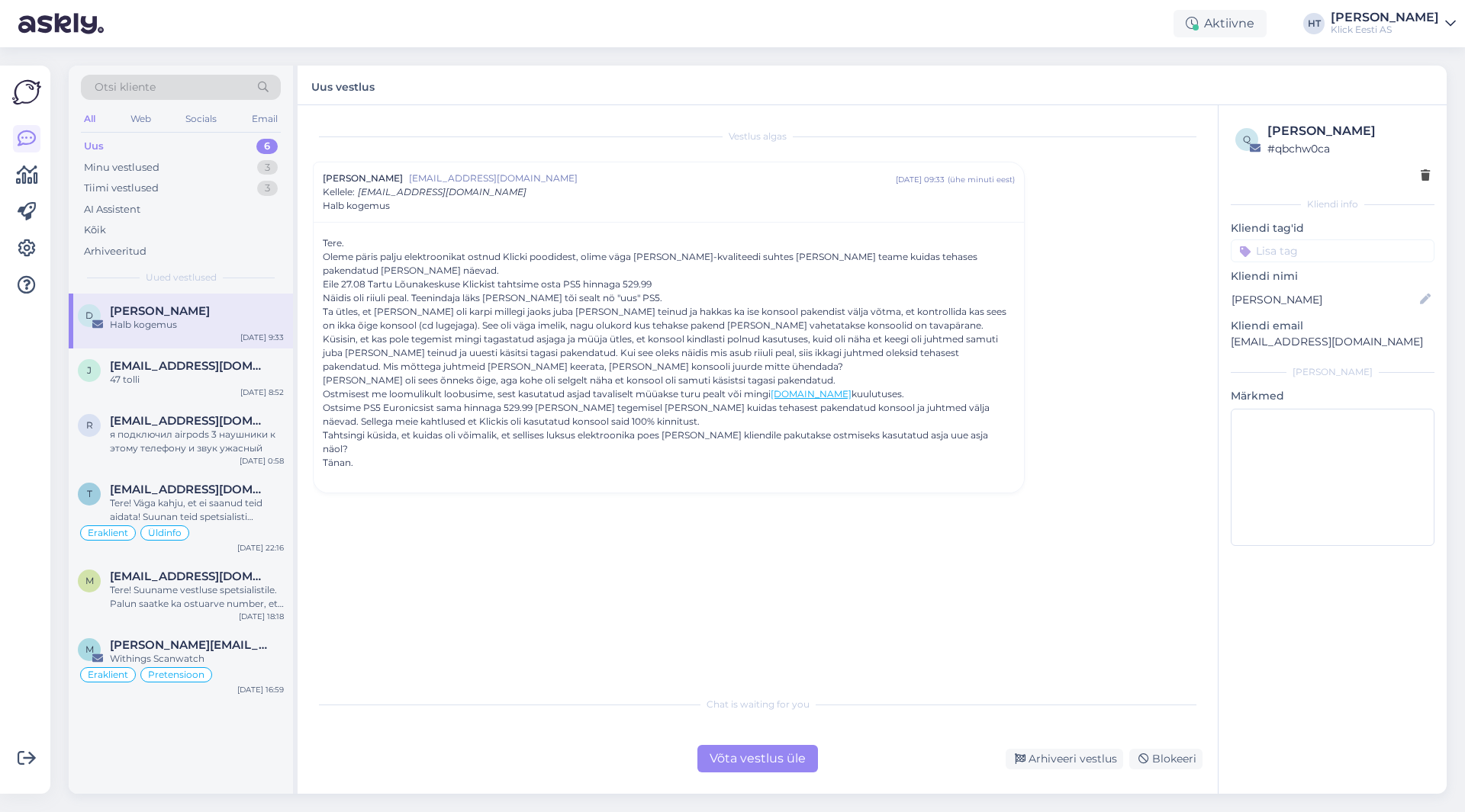
drag, startPoint x: 322, startPoint y: 286, endPoint x: 880, endPoint y: 391, distance: 567.8
click at [880, 391] on div "Tere. Oleme päris palju elektroonikat ostnud Klicki poodidest, olime väga [PERS…" at bounding box center [669, 357] width 710 height 271
click at [880, 391] on div "Ostmisest me loomulikult loobusime, sest kasutatud [PERSON_NAME] tavaliselt müü…" at bounding box center [669, 394] width 692 height 14
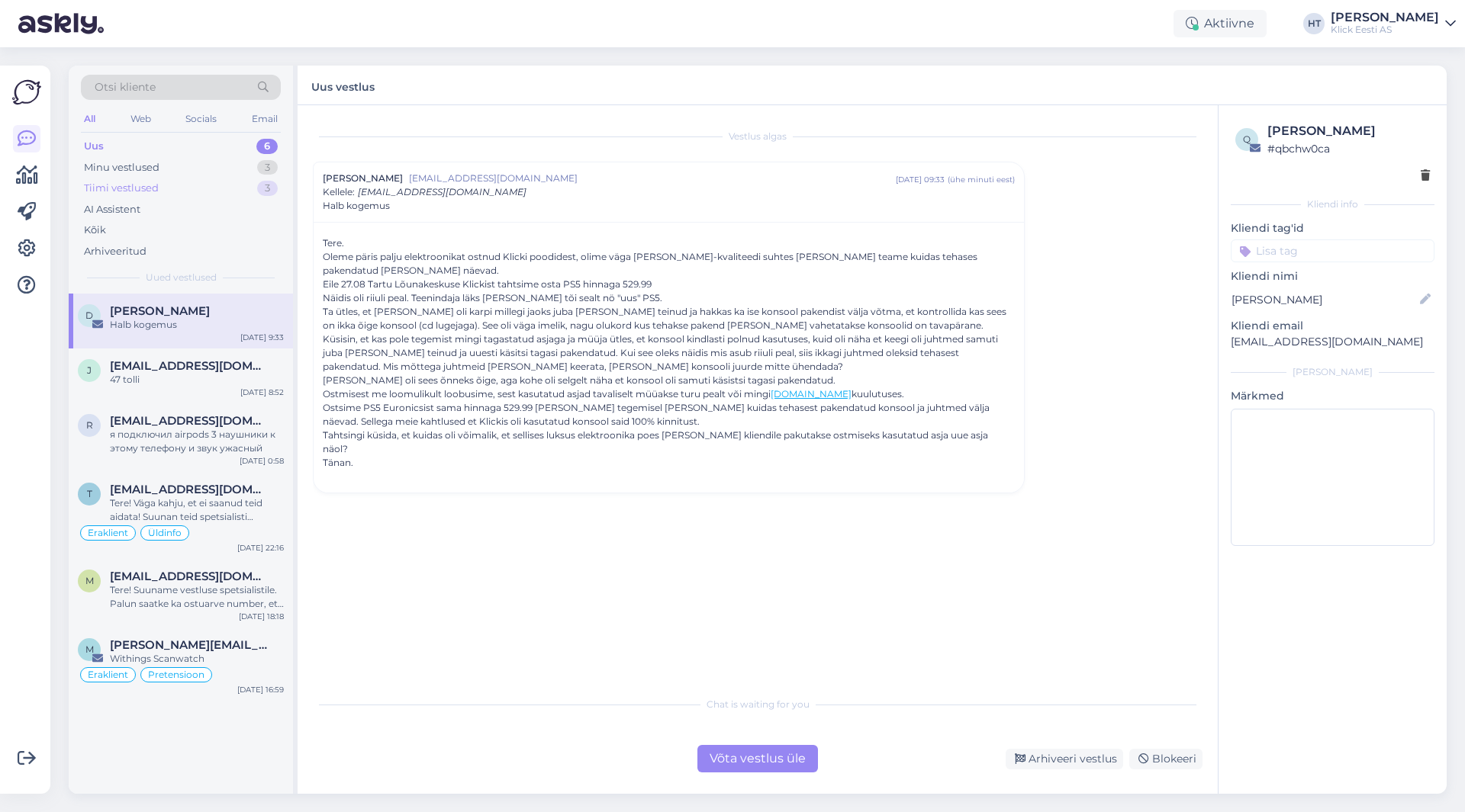
click at [261, 183] on div "3" at bounding box center [267, 188] width 21 height 15
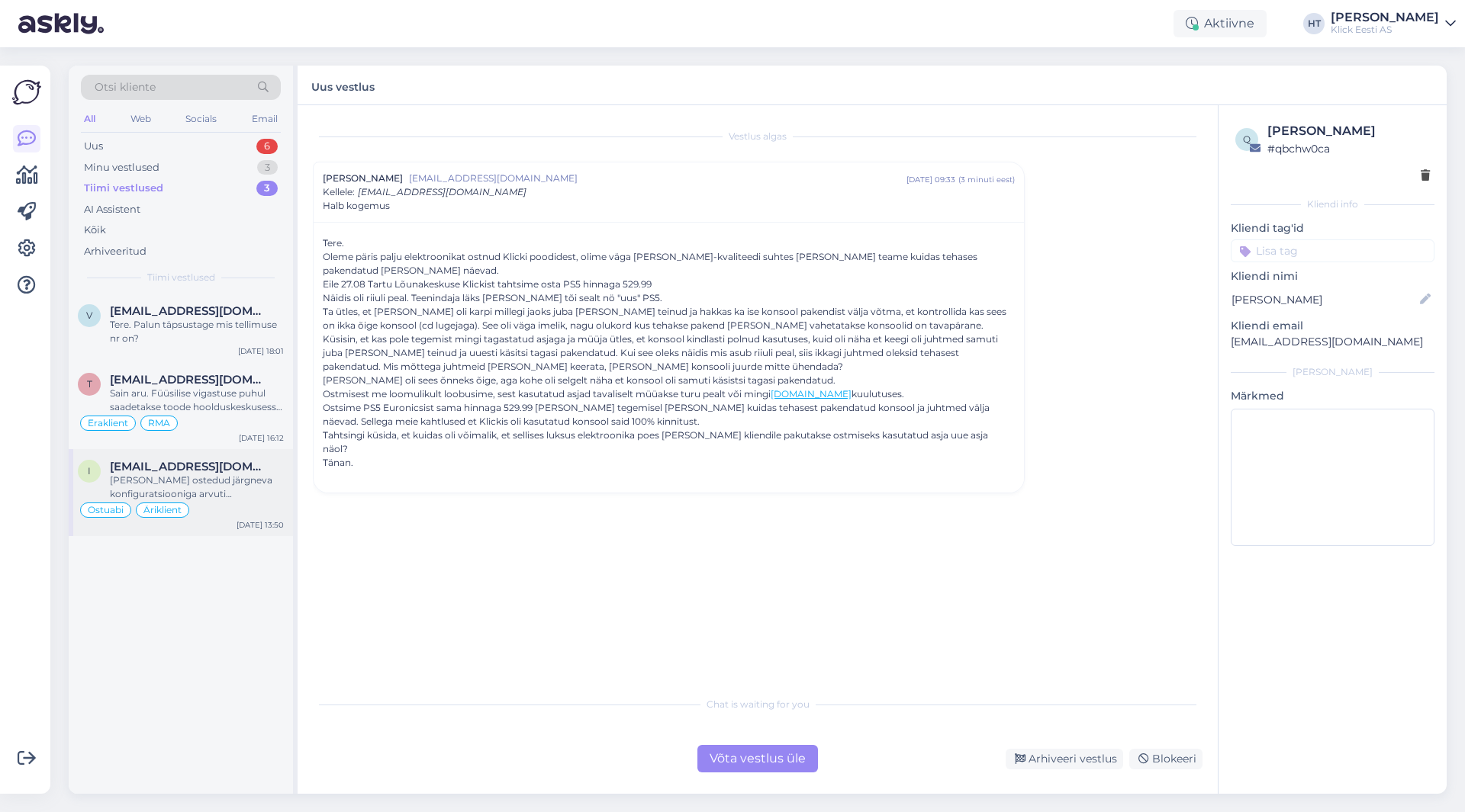
click at [265, 487] on div "[PERSON_NAME] ostedud järgneva konfiguratsiooniga arvuti [PERSON_NAME]. Kas ole…" at bounding box center [197, 487] width 174 height 27
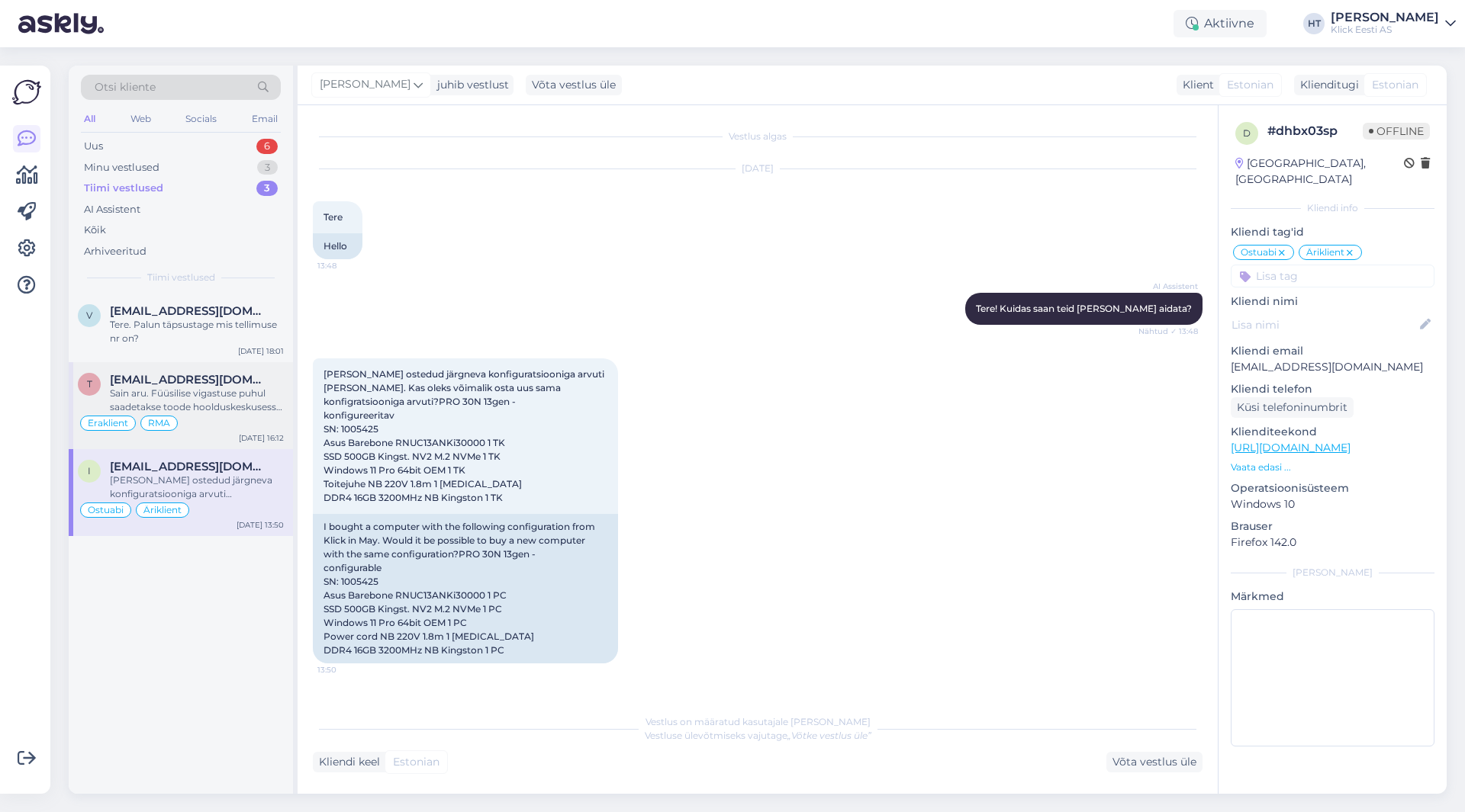
click at [250, 385] on span "[EMAIL_ADDRESS][DOMAIN_NAME]" at bounding box center [189, 380] width 159 height 14
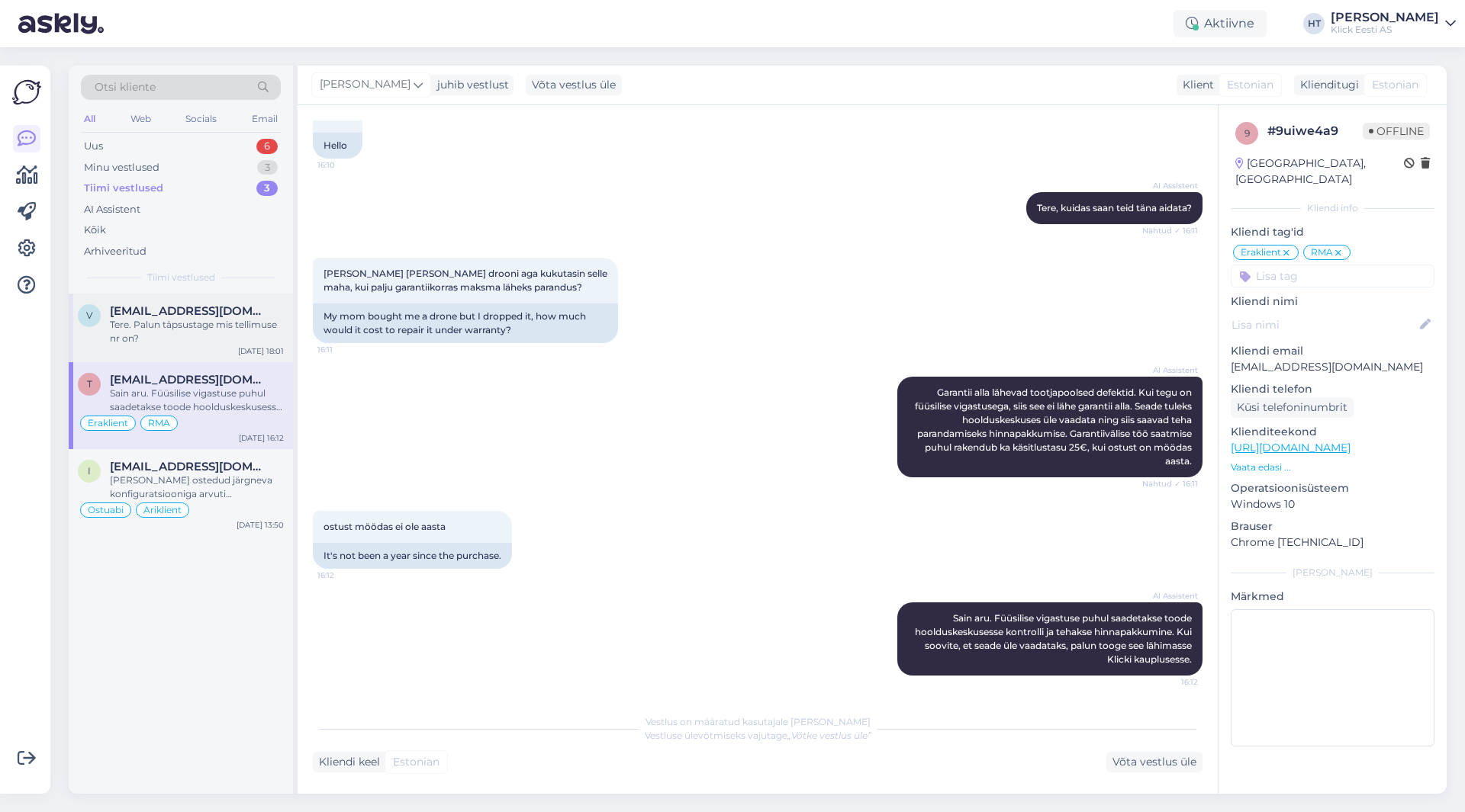
click at [271, 323] on div "Tere. Palun täpsustage mis tellimuse nr on?" at bounding box center [197, 332] width 174 height 27
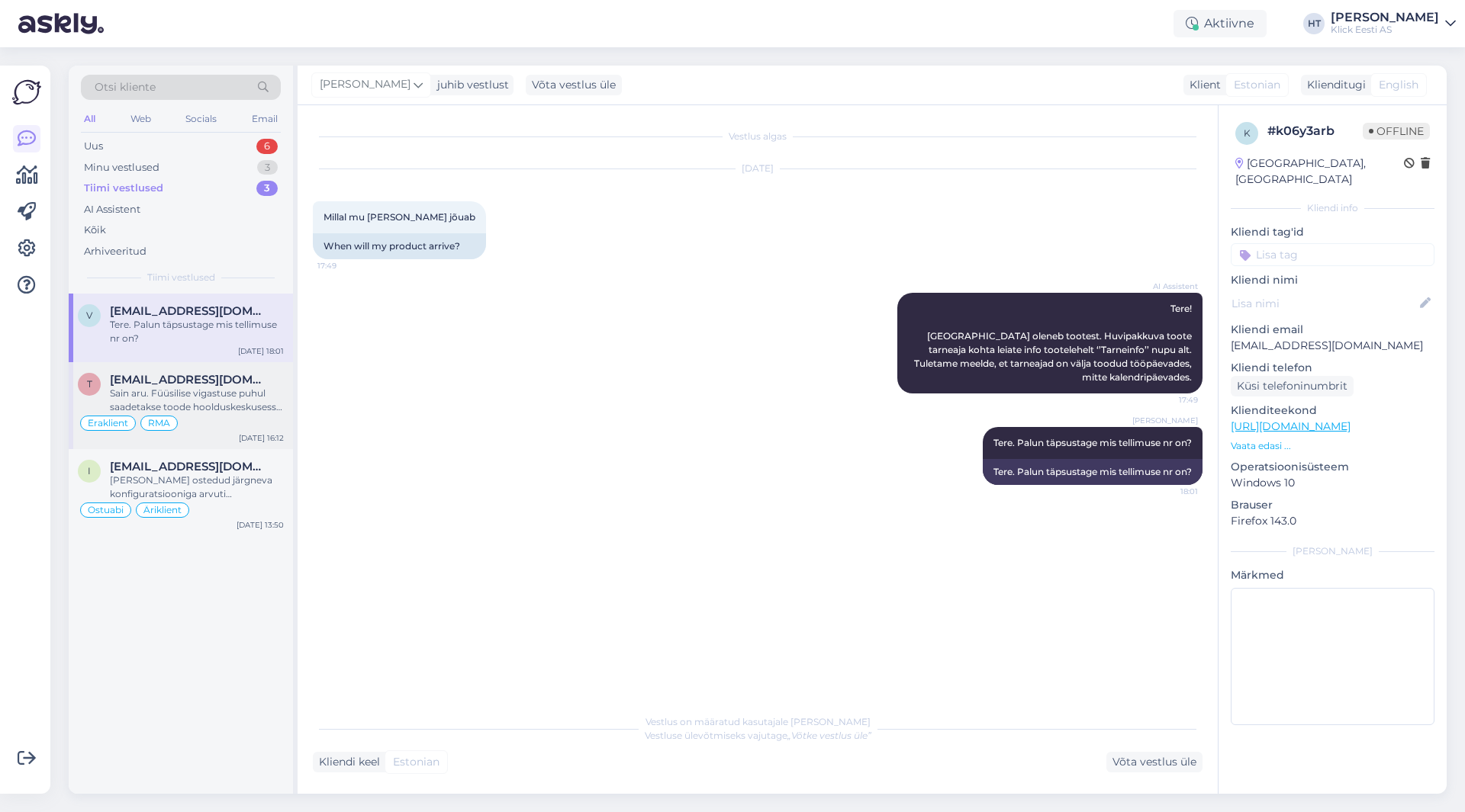
click at [243, 378] on span "[EMAIL_ADDRESS][DOMAIN_NAME]" at bounding box center [189, 380] width 159 height 14
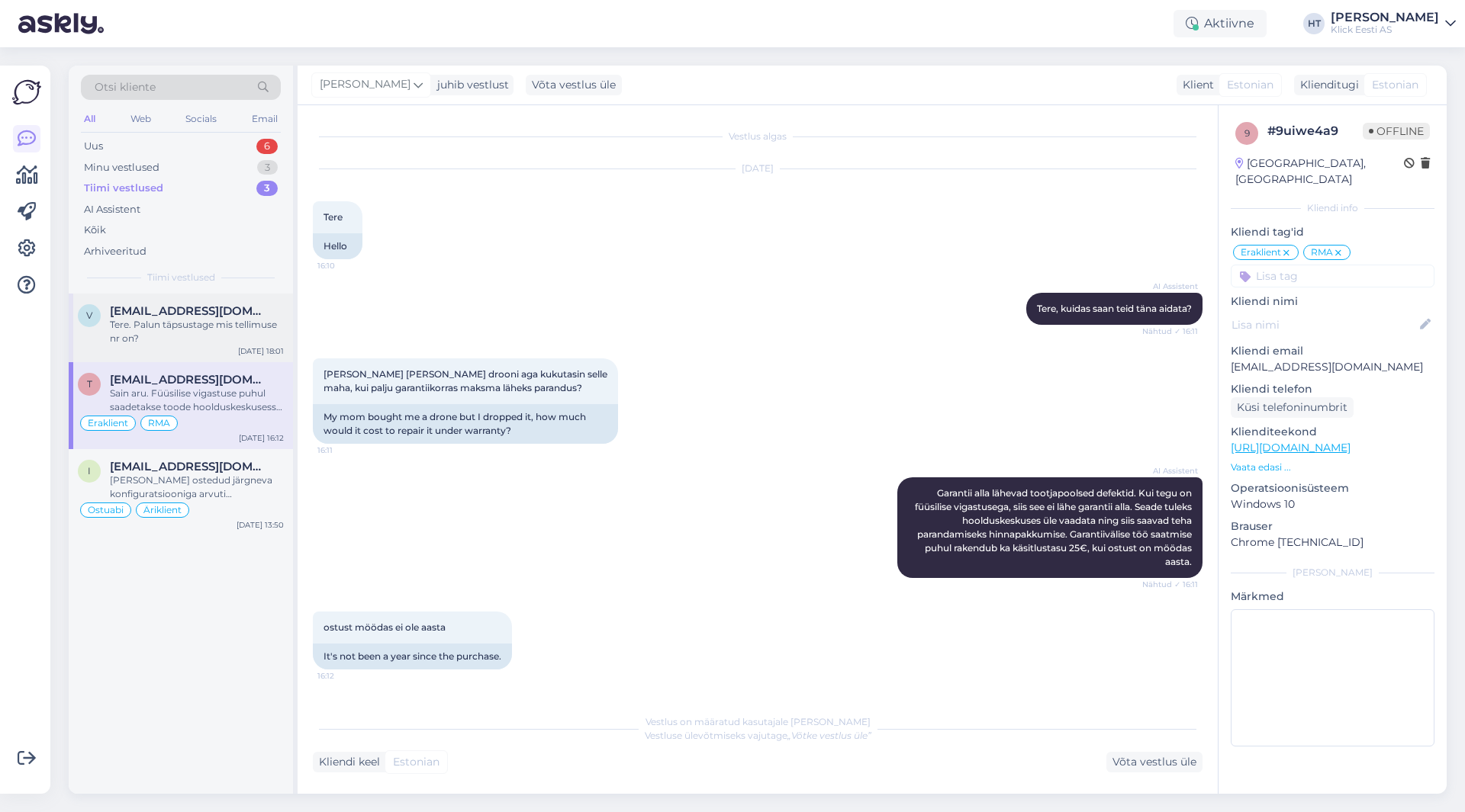
scroll to position [101, 0]
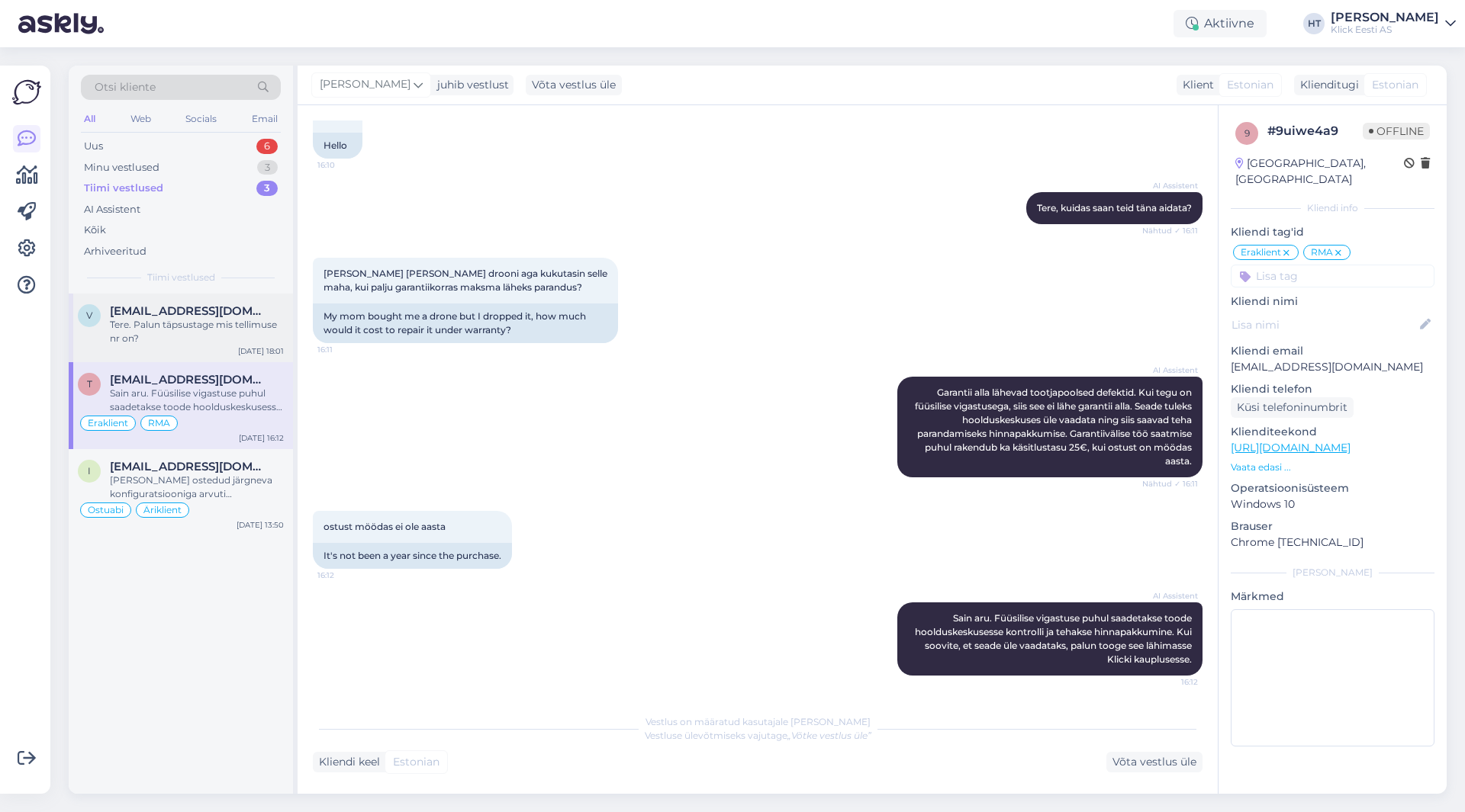
click at [256, 329] on div "Tere. Palun täpsustage mis tellimuse nr on?" at bounding box center [197, 332] width 174 height 27
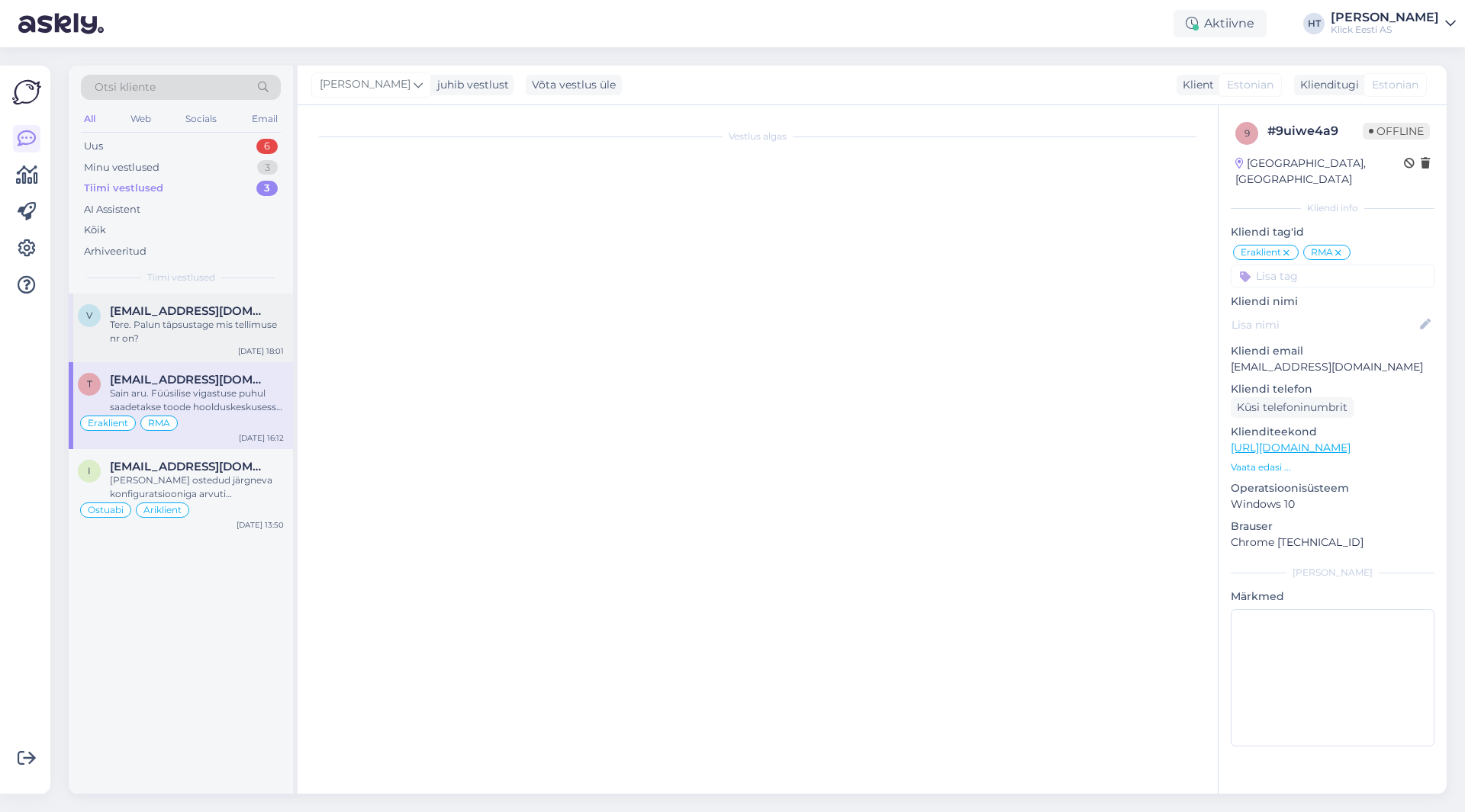
scroll to position [0, 0]
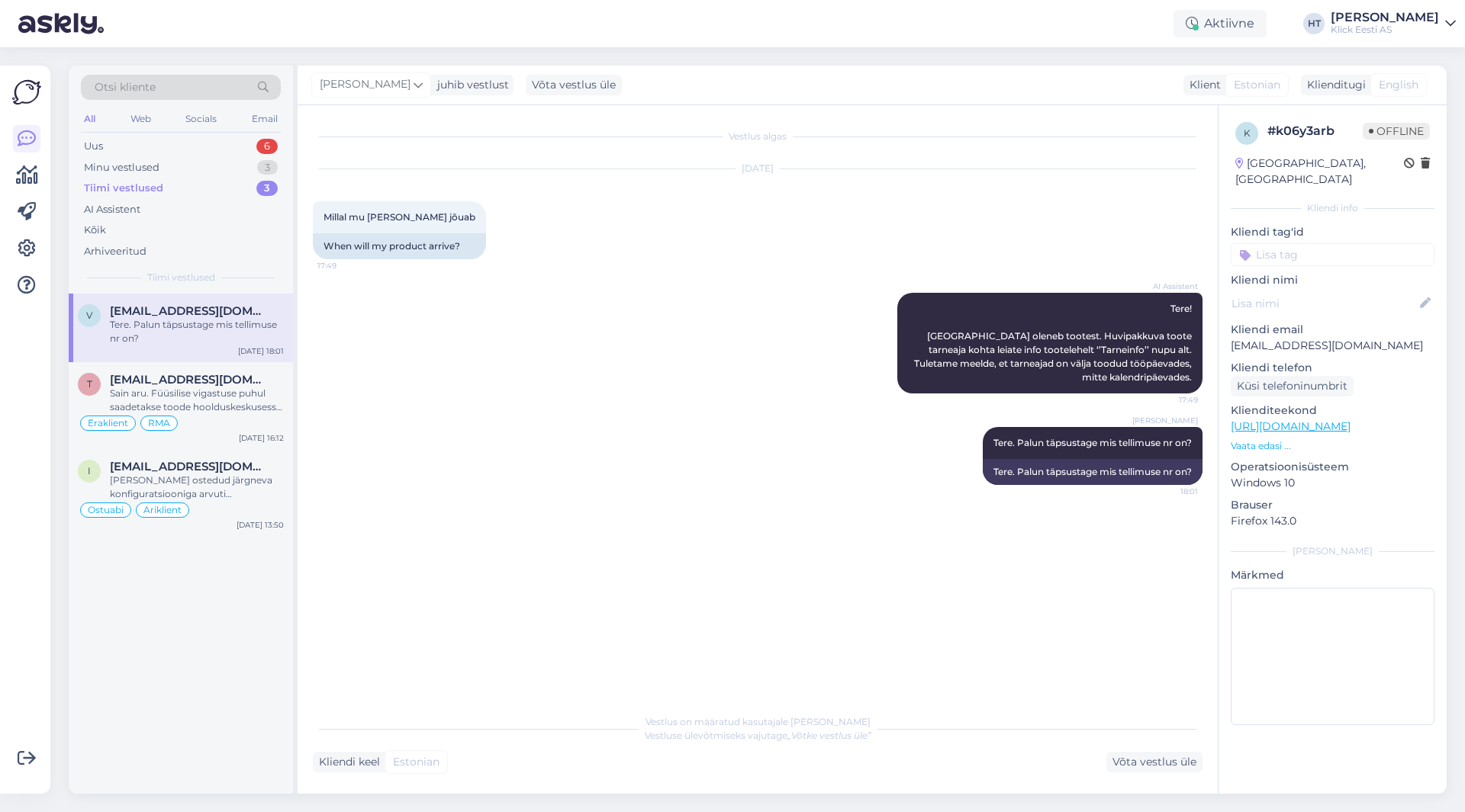
click at [1259, 338] on p "[EMAIL_ADDRESS][DOMAIN_NAME]" at bounding box center [1333, 345] width 204 height 16
copy p "[EMAIL_ADDRESS][DOMAIN_NAME]"
click at [193, 150] on div "Uus 6" at bounding box center [181, 146] width 200 height 21
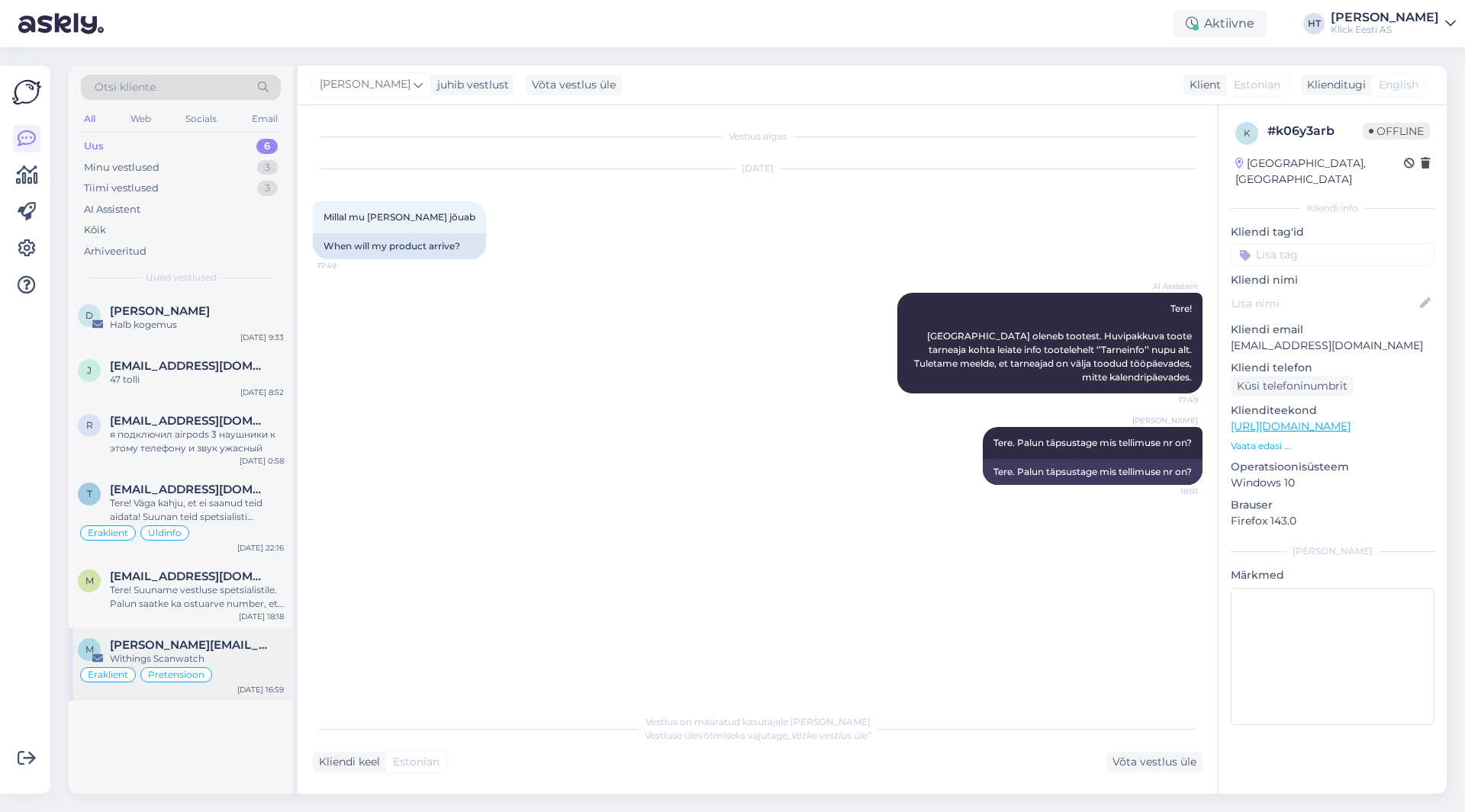
click at [207, 633] on div "m [PERSON_NAME][EMAIL_ADDRESS][PERSON_NAME][DOMAIN_NAME] Withings Scanwatch Era…" at bounding box center [181, 664] width 224 height 73
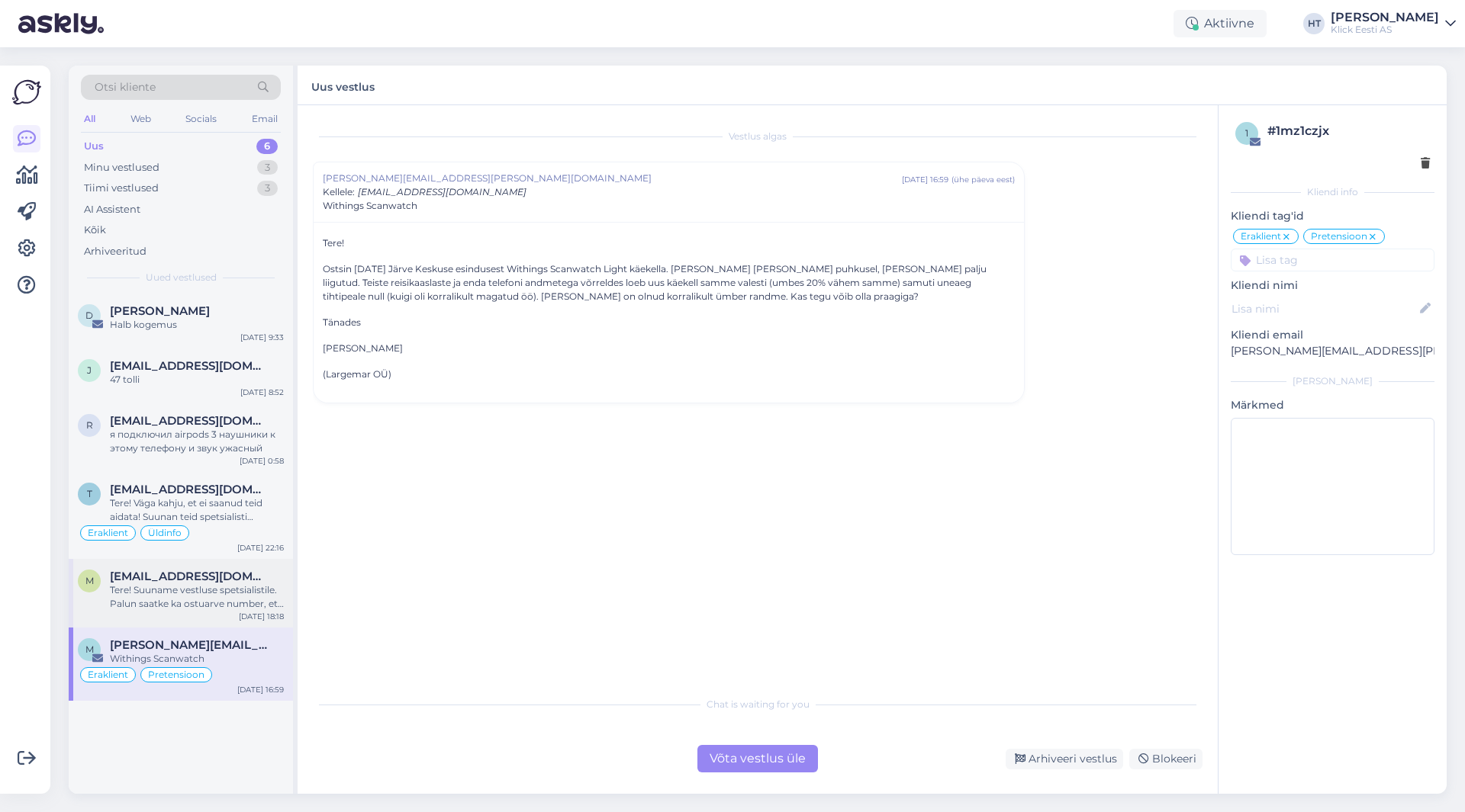
click at [228, 609] on div "Tere! Suuname vestluse spetsialistile. Palun saatke ka ostuarve number, et teak…" at bounding box center [197, 597] width 174 height 27
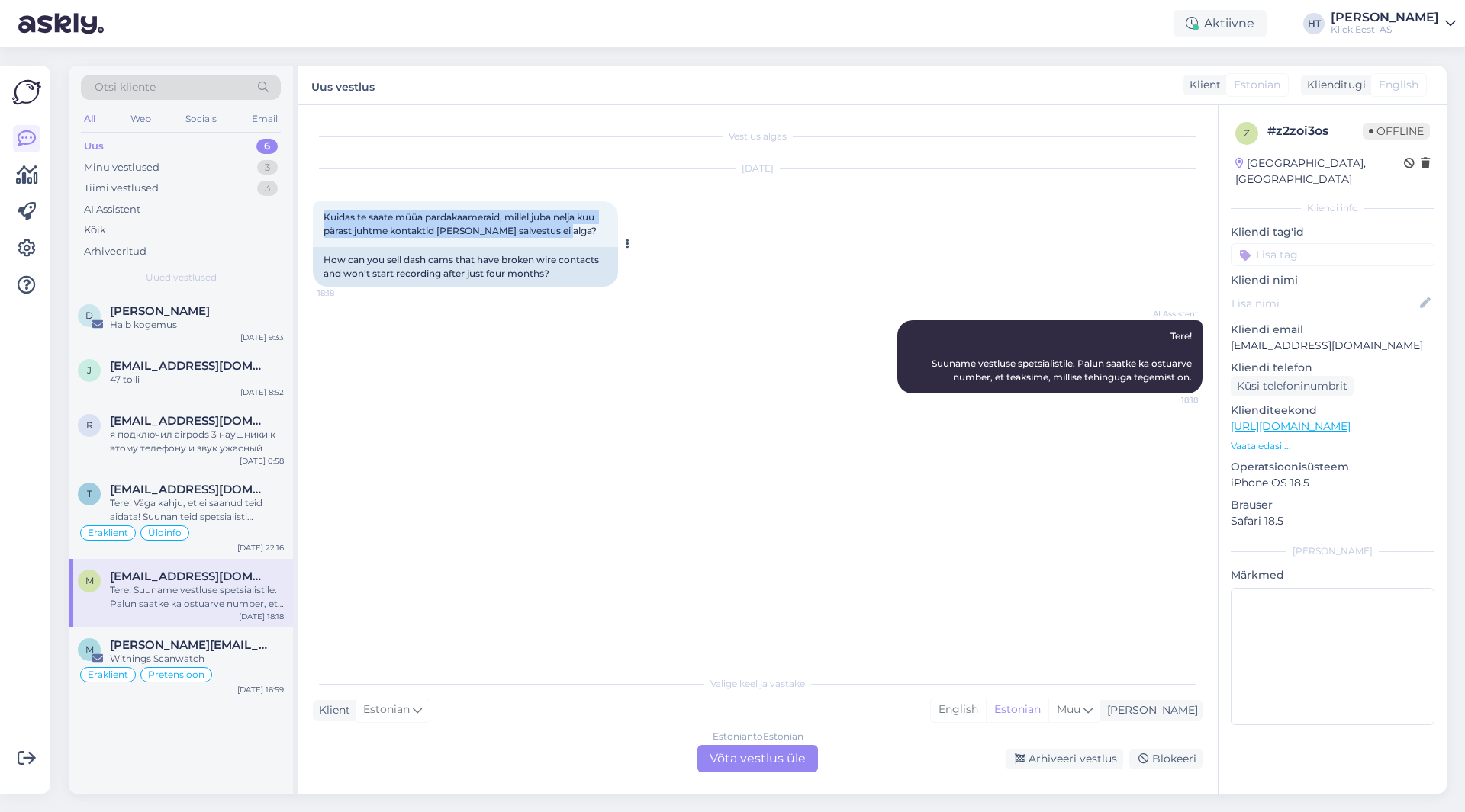
drag, startPoint x: 323, startPoint y: 215, endPoint x: 590, endPoint y: 235, distance: 267.7
click at [590, 235] on div "Kuidas te saate müüa pardakaameraid, millel juba nelja kuu pärast juhtme kontak…" at bounding box center [465, 223] width 305 height 46
click at [573, 235] on div "Kuidas te saate müüa pardakaameraid, millel juba nelja kuu pärast juhtme kontak…" at bounding box center [465, 223] width 305 height 46
click at [253, 502] on div "Tere! Väga kahju, et ei saanud teid aidata! Suunan teid spetsialisti [PERSON_NA…" at bounding box center [197, 510] width 174 height 27
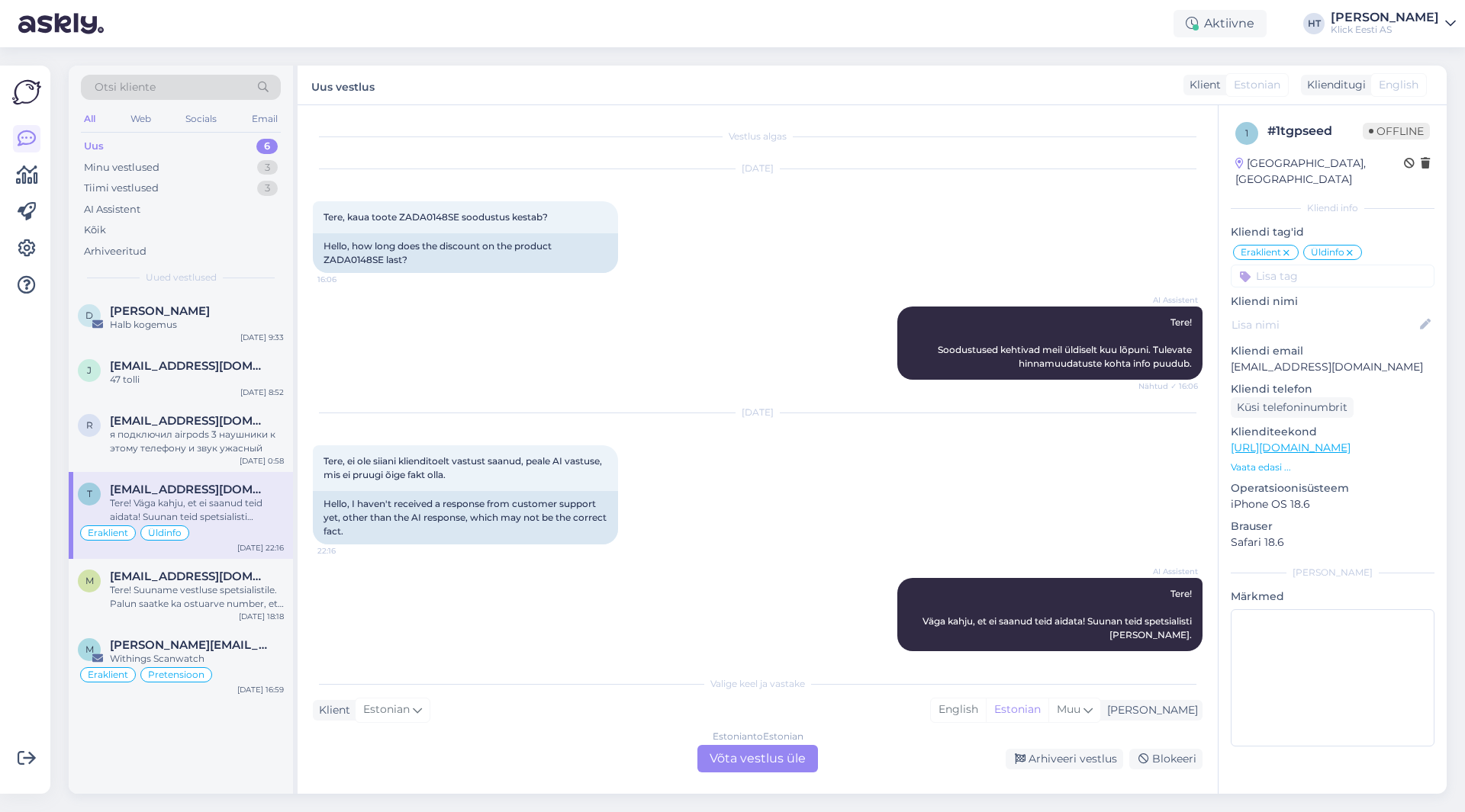
scroll to position [14, 0]
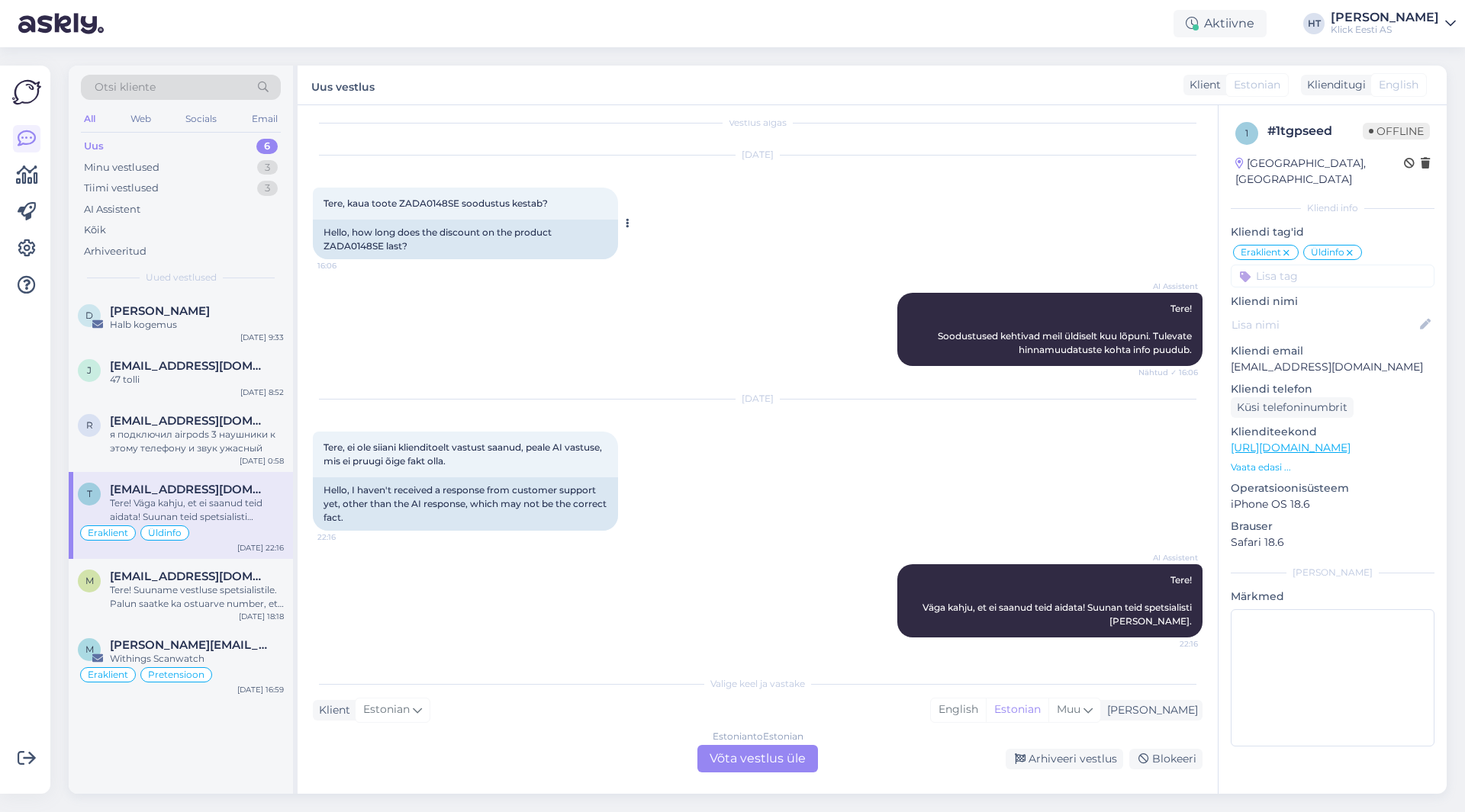
click at [425, 202] on span "Tere, kaua toote ZADA0148SE soodustus kestab?" at bounding box center [435, 203] width 224 height 11
copy span "ZADA0148SE"
click at [719, 329] on div "AI Assistent Tere! Soodustused kehtivad meil üldiselt kuu lõpuni. Tulevate hinn…" at bounding box center [757, 329] width 890 height 107
click at [731, 760] on div "Estonian to Estonian Võta vestlus üle" at bounding box center [757, 759] width 120 height 27
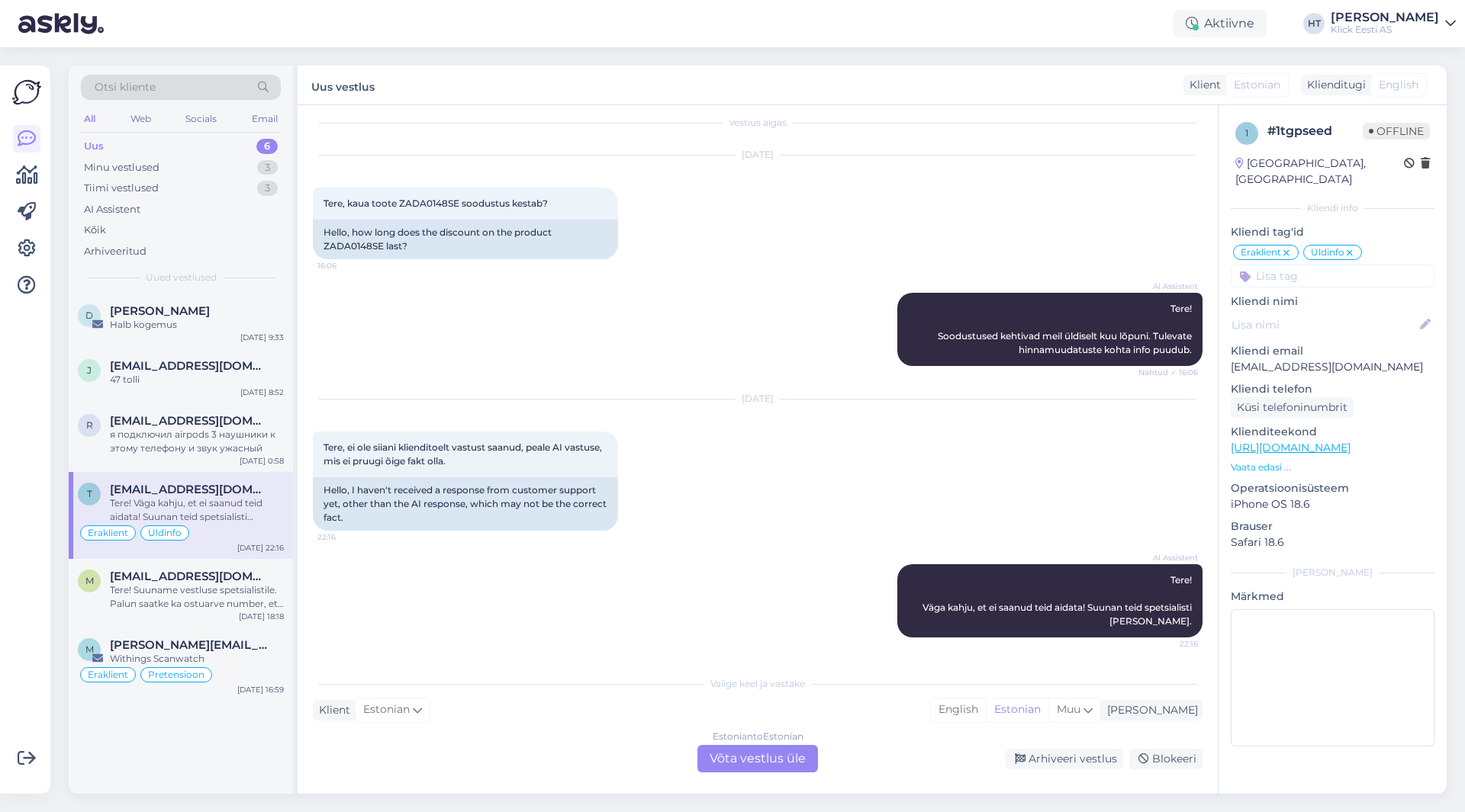
scroll to position [0, 0]
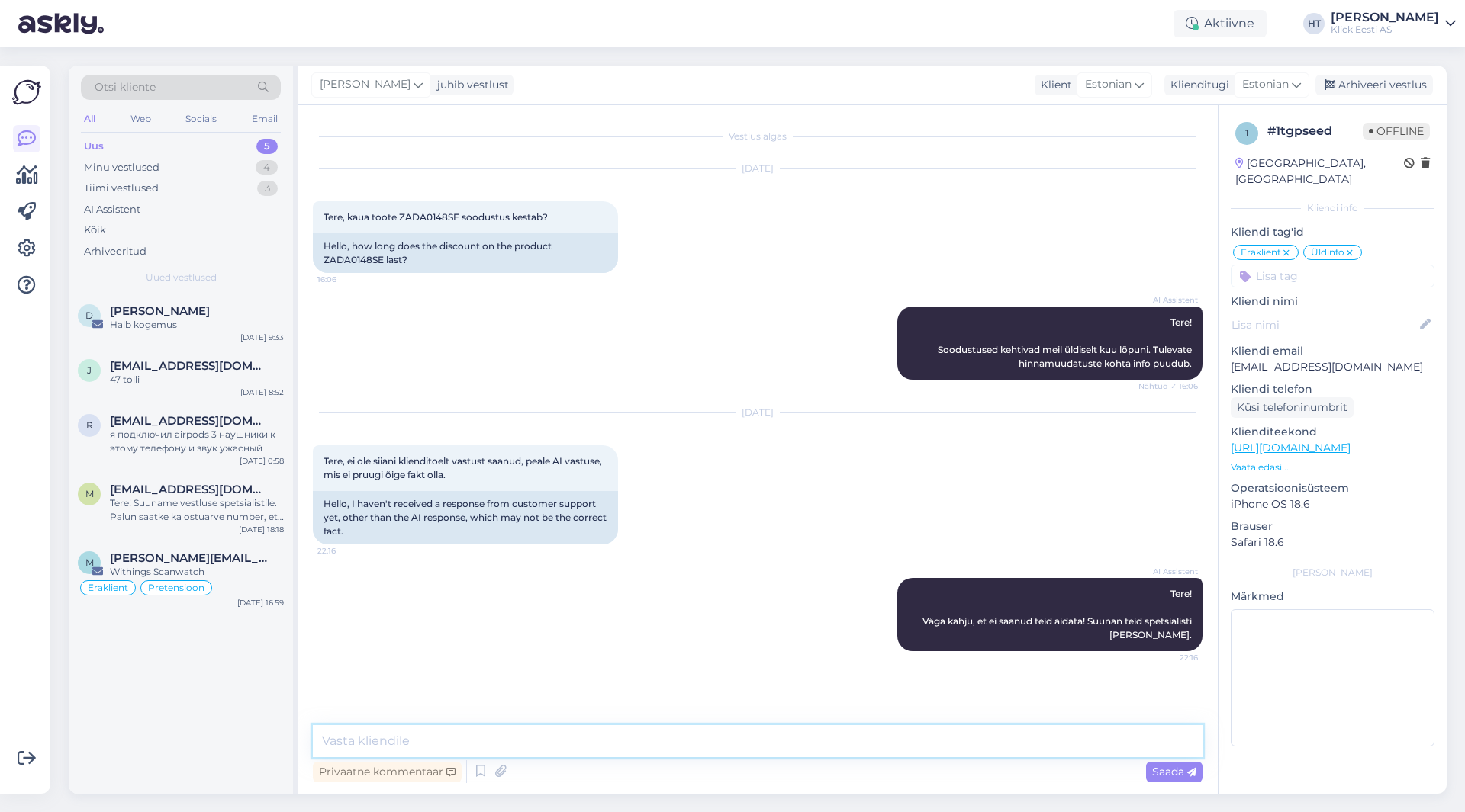
click at [731, 751] on textarea at bounding box center [757, 741] width 890 height 32
type textarea "H"
type textarea "Ü"
click at [664, 751] on textarea at bounding box center [757, 741] width 890 height 32
click at [661, 742] on textarea at bounding box center [757, 741] width 890 height 32
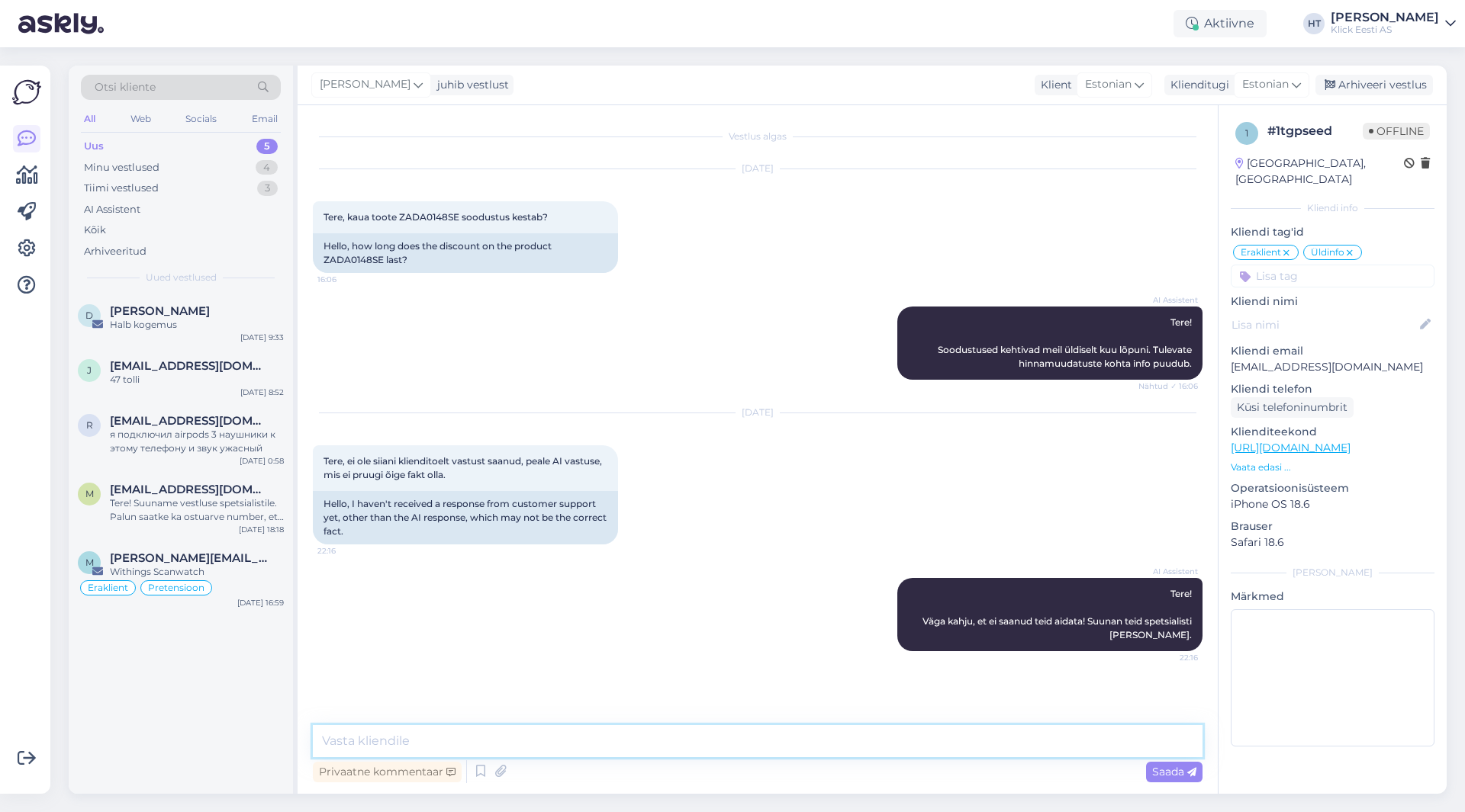
click at [661, 742] on textarea at bounding box center [757, 741] width 890 height 32
click at [659, 744] on textarea at bounding box center [757, 741] width 890 height 32
type textarea "Loeks AI vastuse korrektseks. Üldjuhul kestavadki soodustused kuu lõpuni."
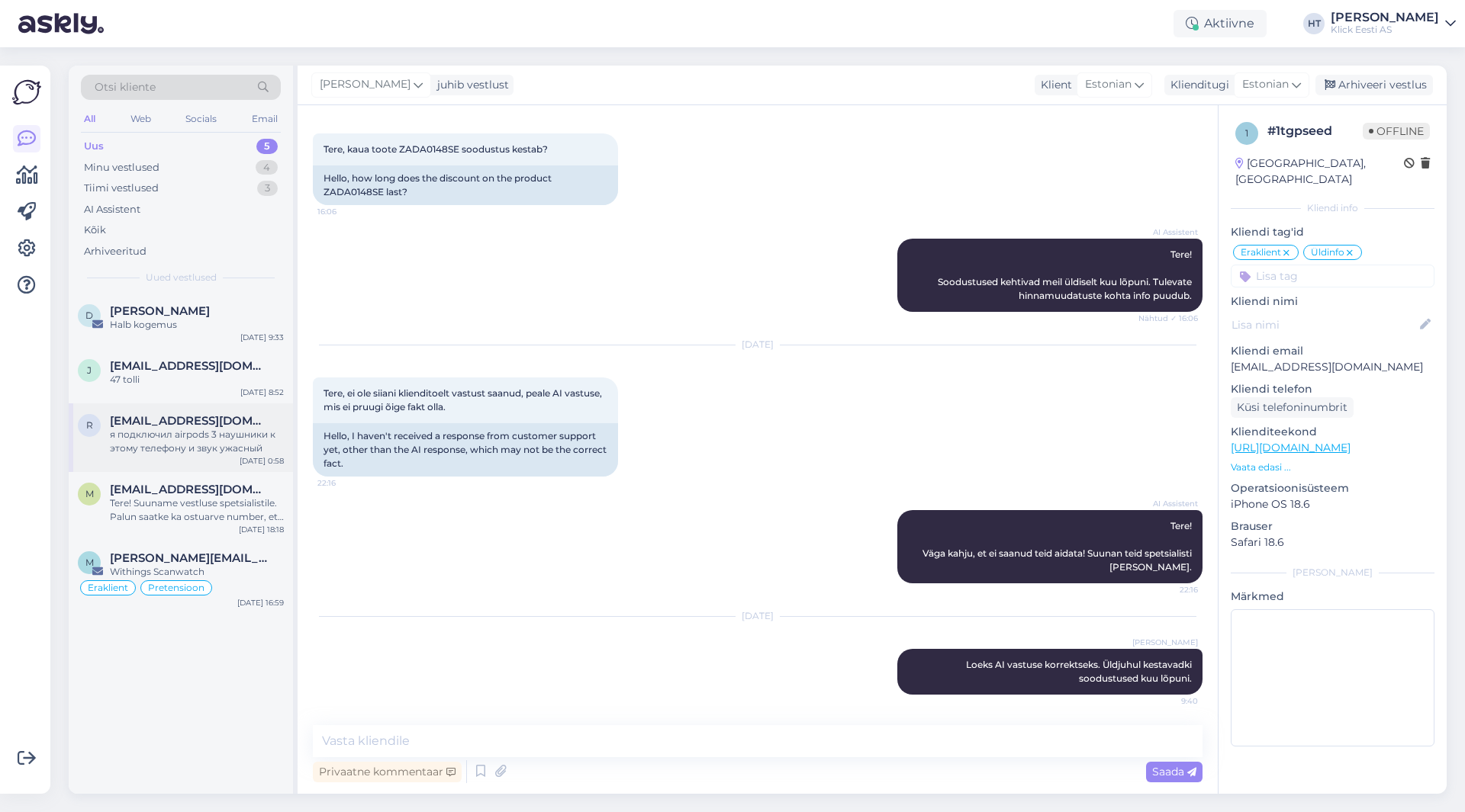
click at [128, 436] on div "я подключил airpods 3 наушники к этому телефону и звук ужасный" at bounding box center [197, 442] width 174 height 27
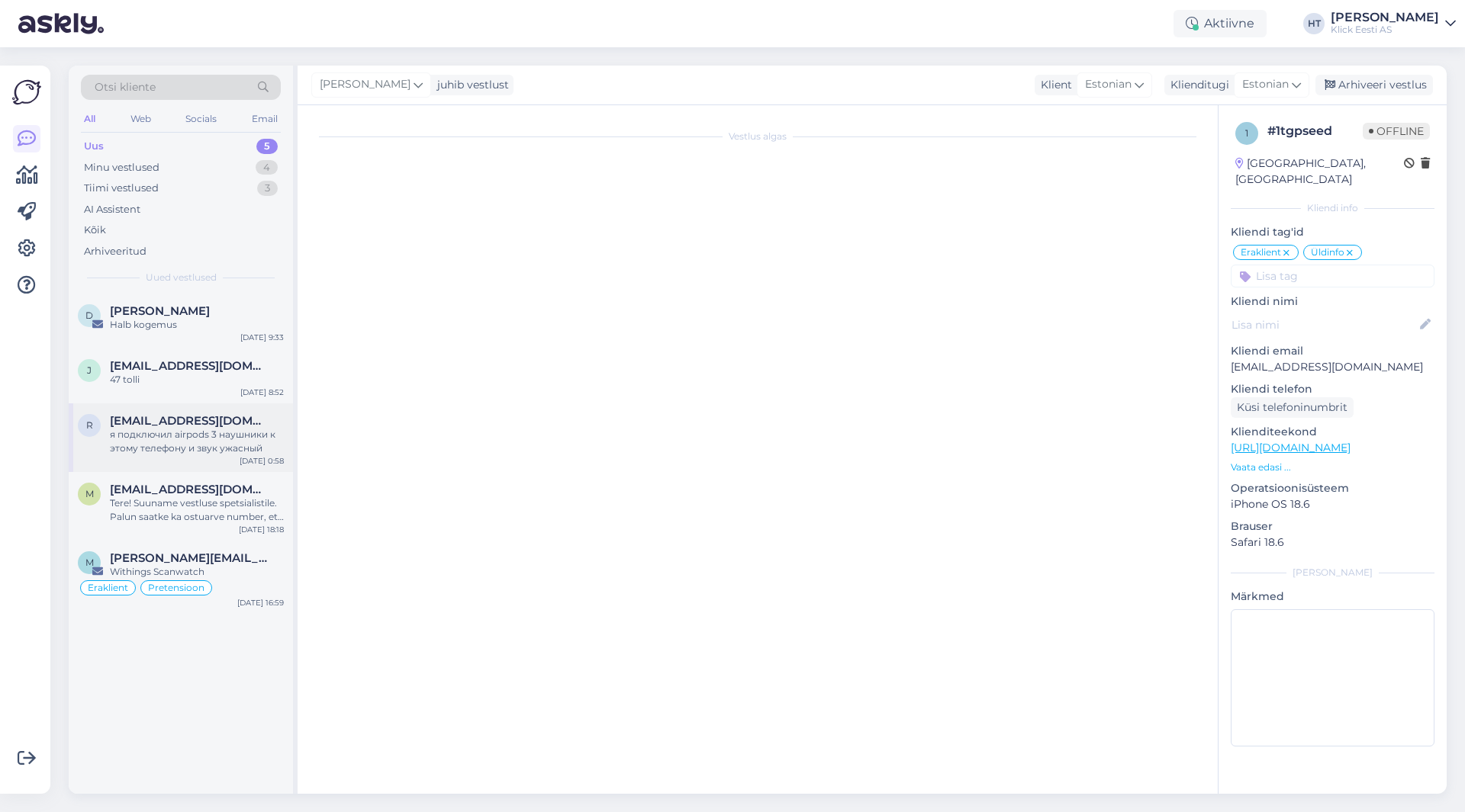
scroll to position [1800, 0]
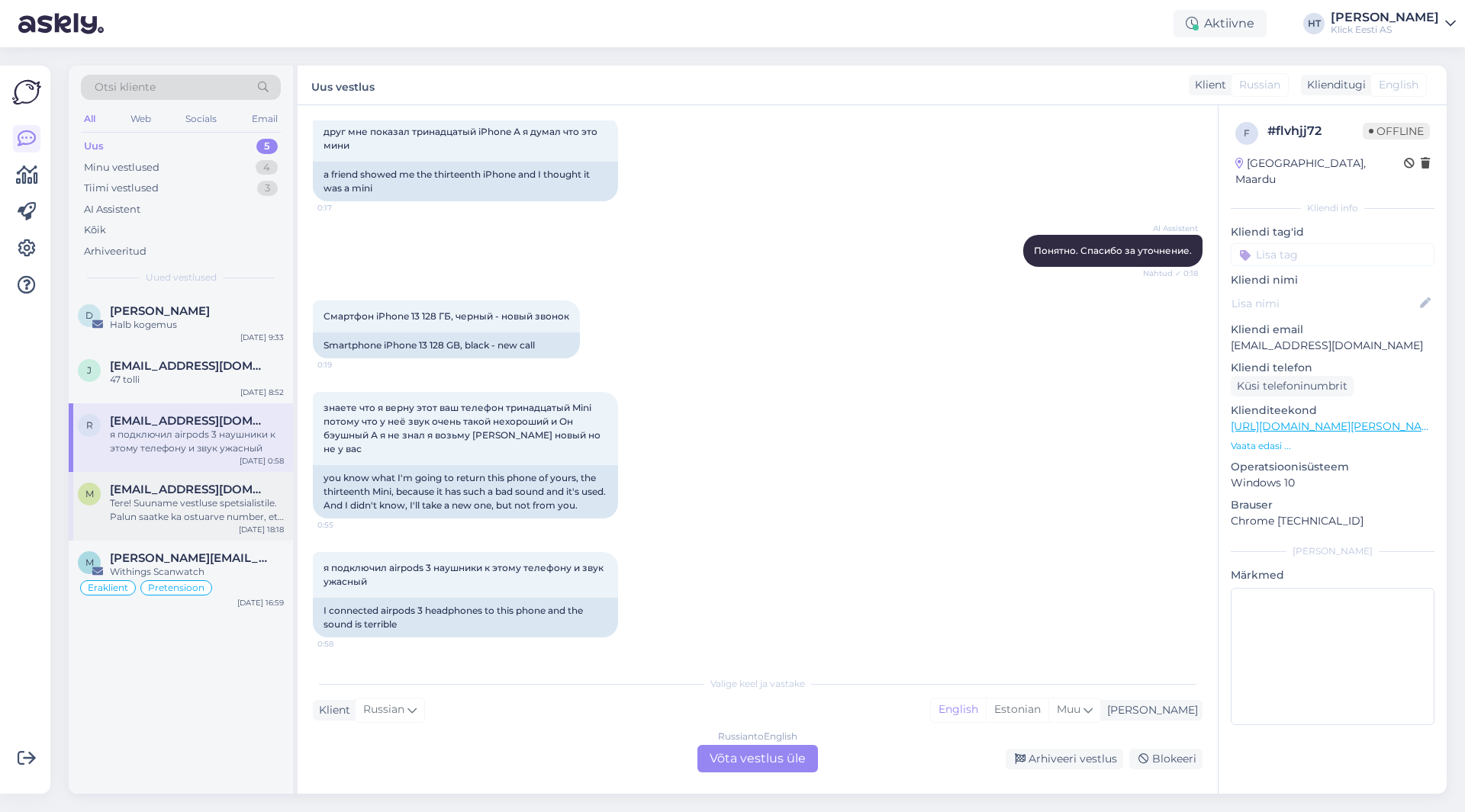
click at [196, 497] on div "Tere! Suuname vestluse spetsialistile. Palun saatke ka ostuarve number, et teak…" at bounding box center [197, 510] width 174 height 27
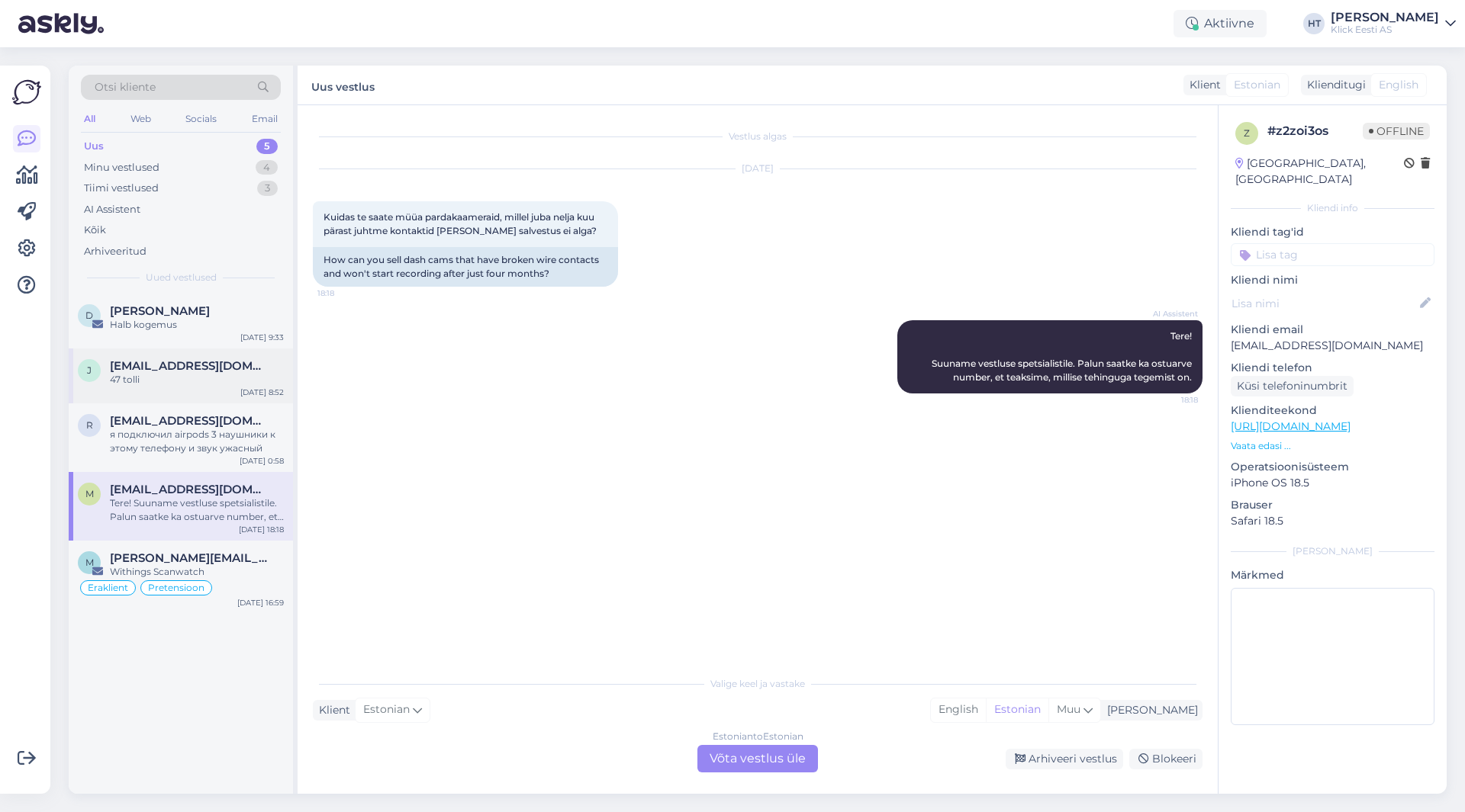
click at [193, 393] on div "j [EMAIL_ADDRESS][DOMAIN_NAME] 47 tolli [DATE] 8:52" at bounding box center [181, 376] width 224 height 55
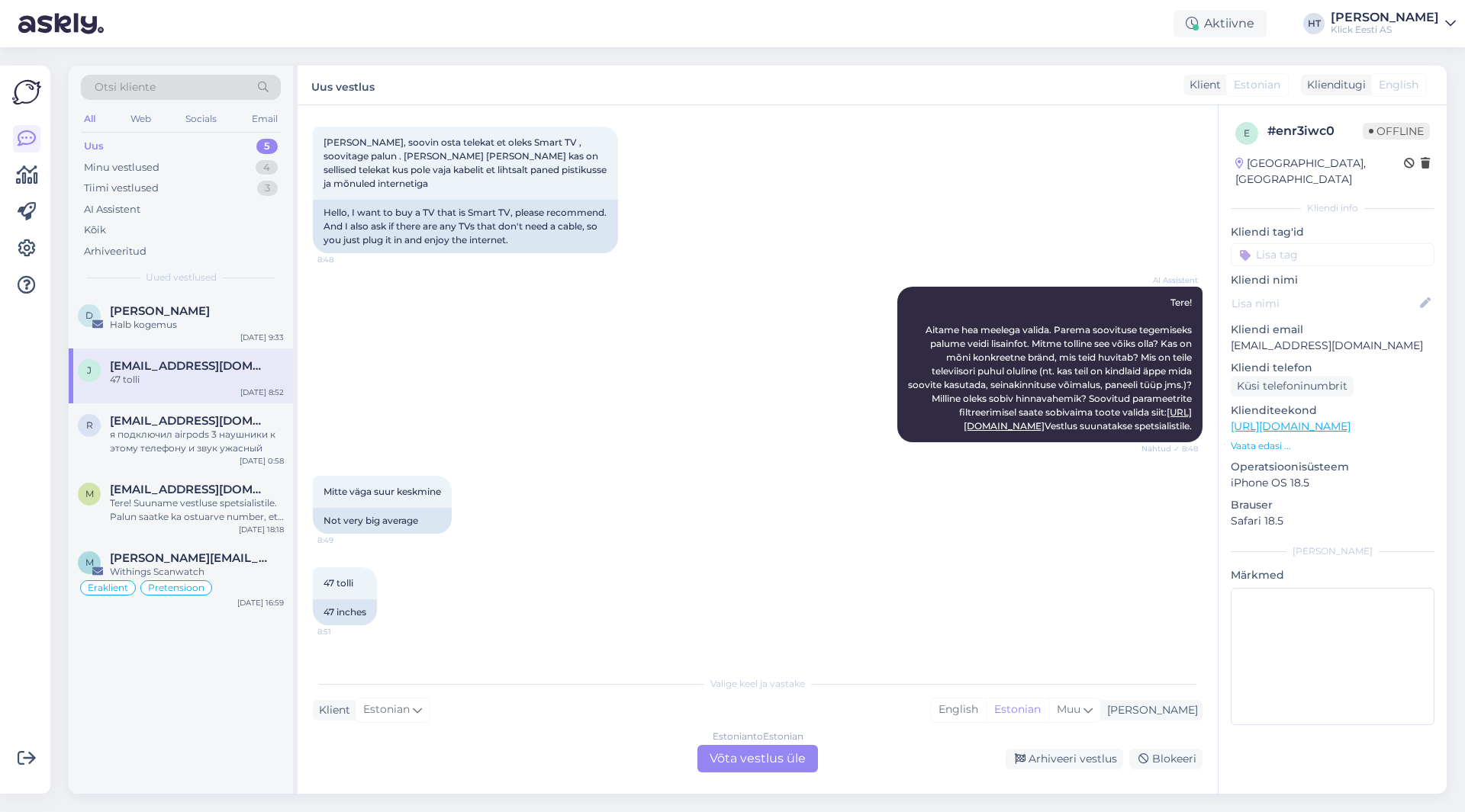
scroll to position [154, 0]
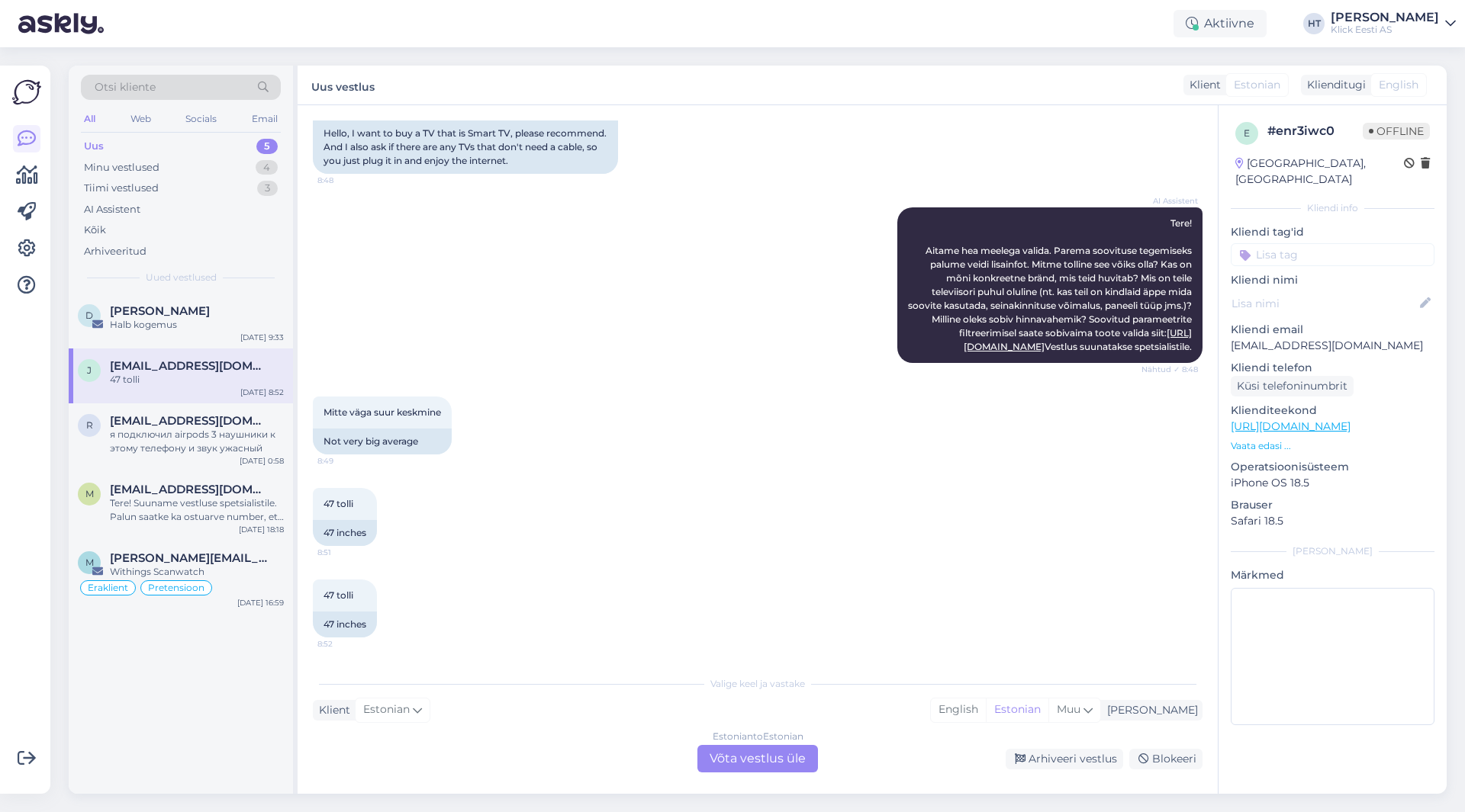
click at [659, 540] on div "47 tolli 8:51 47 inches" at bounding box center [757, 517] width 890 height 92
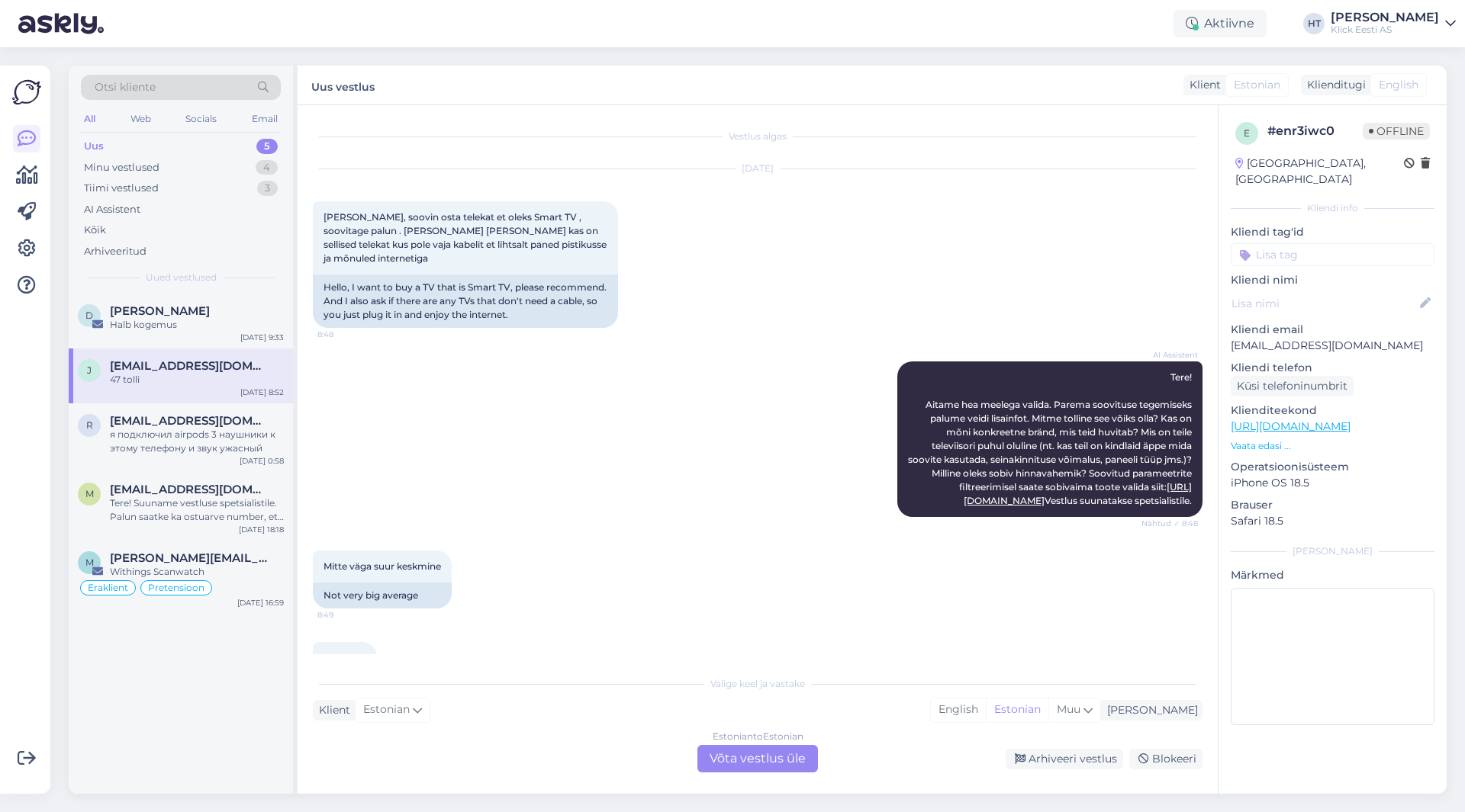
click at [760, 542] on div "Mitte väga suur keskmine 8:49 Not very big average" at bounding box center [757, 579] width 890 height 92
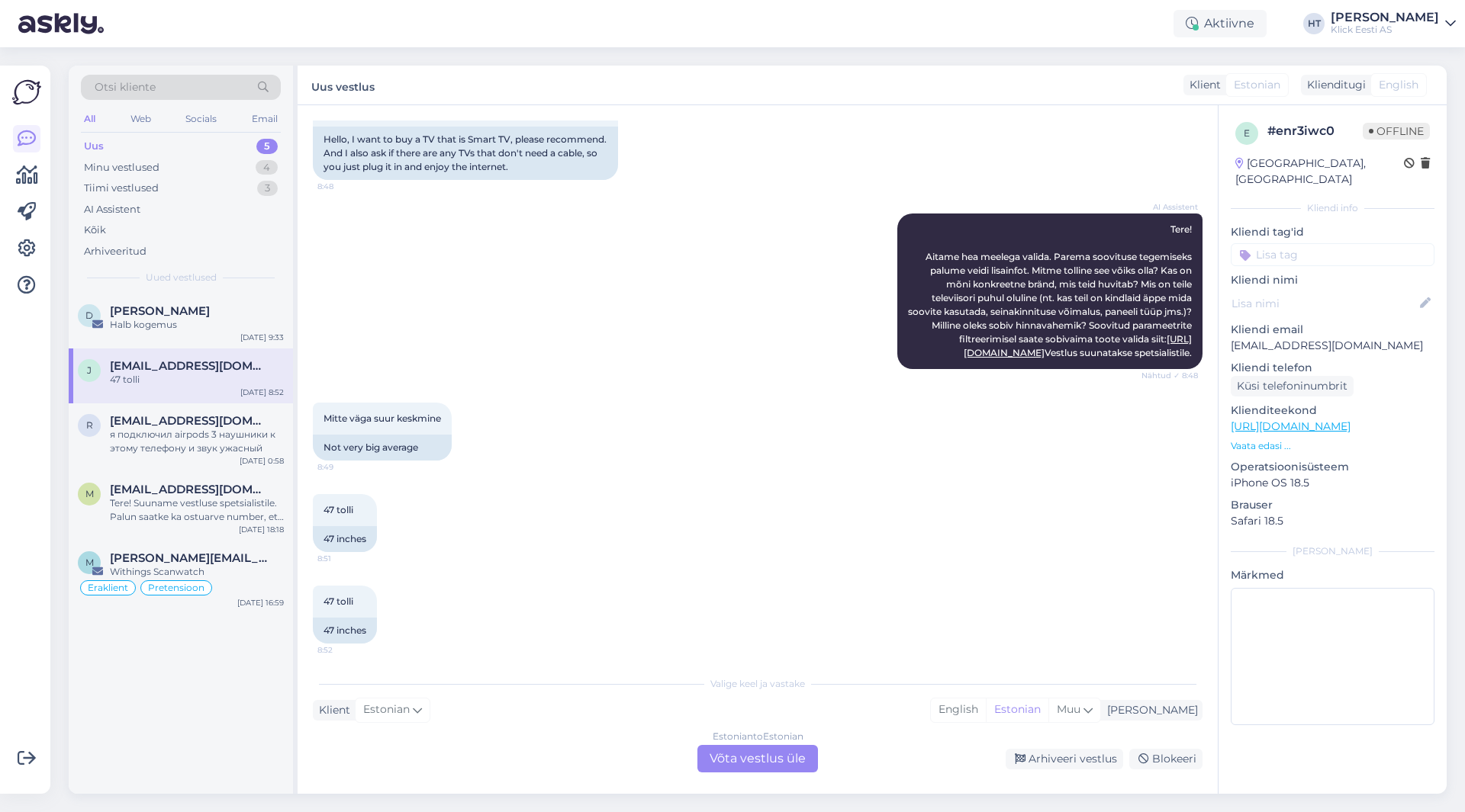
scroll to position [154, 0]
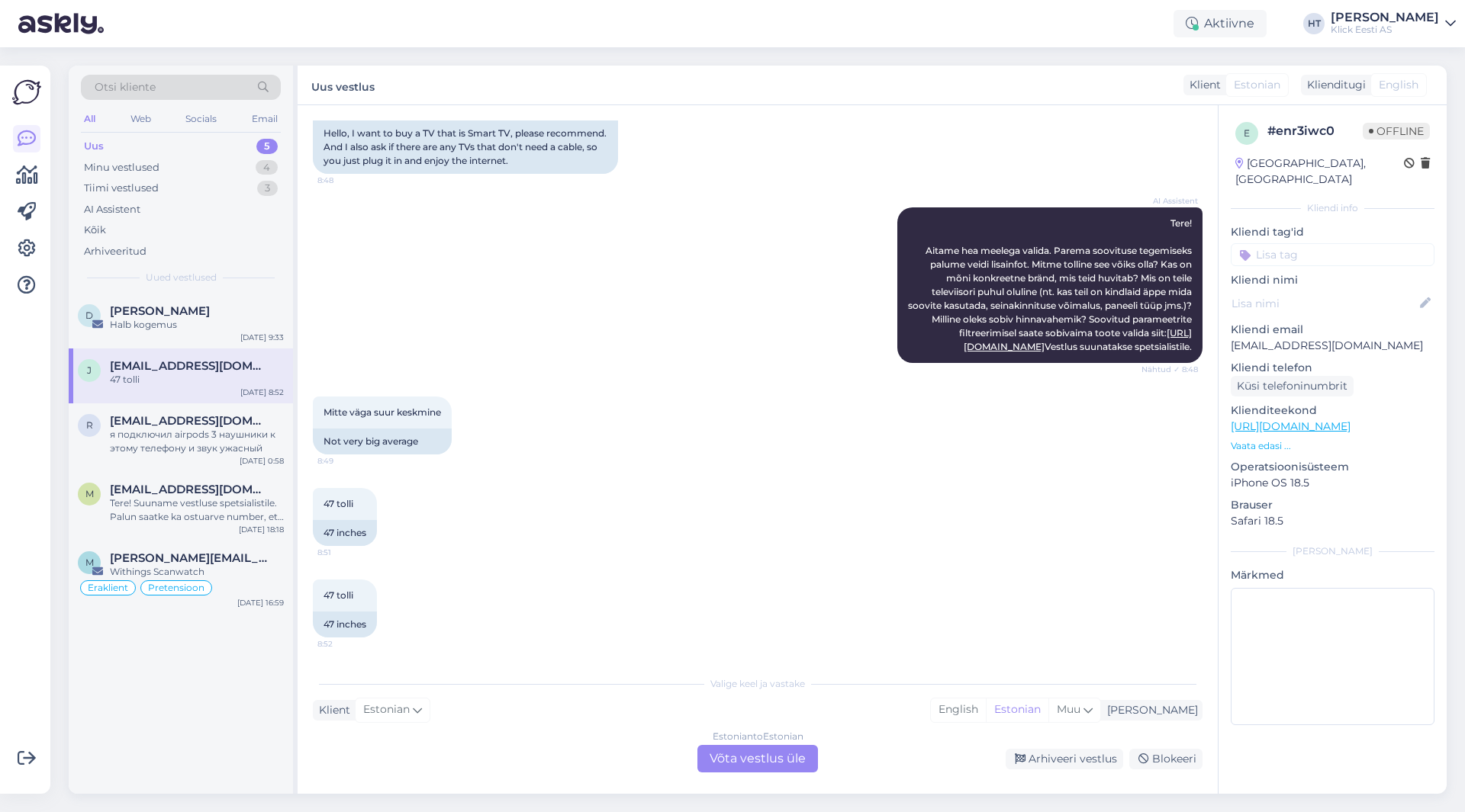
click at [751, 756] on div "Estonian to Estonian Võta vestlus üle" at bounding box center [757, 759] width 120 height 27
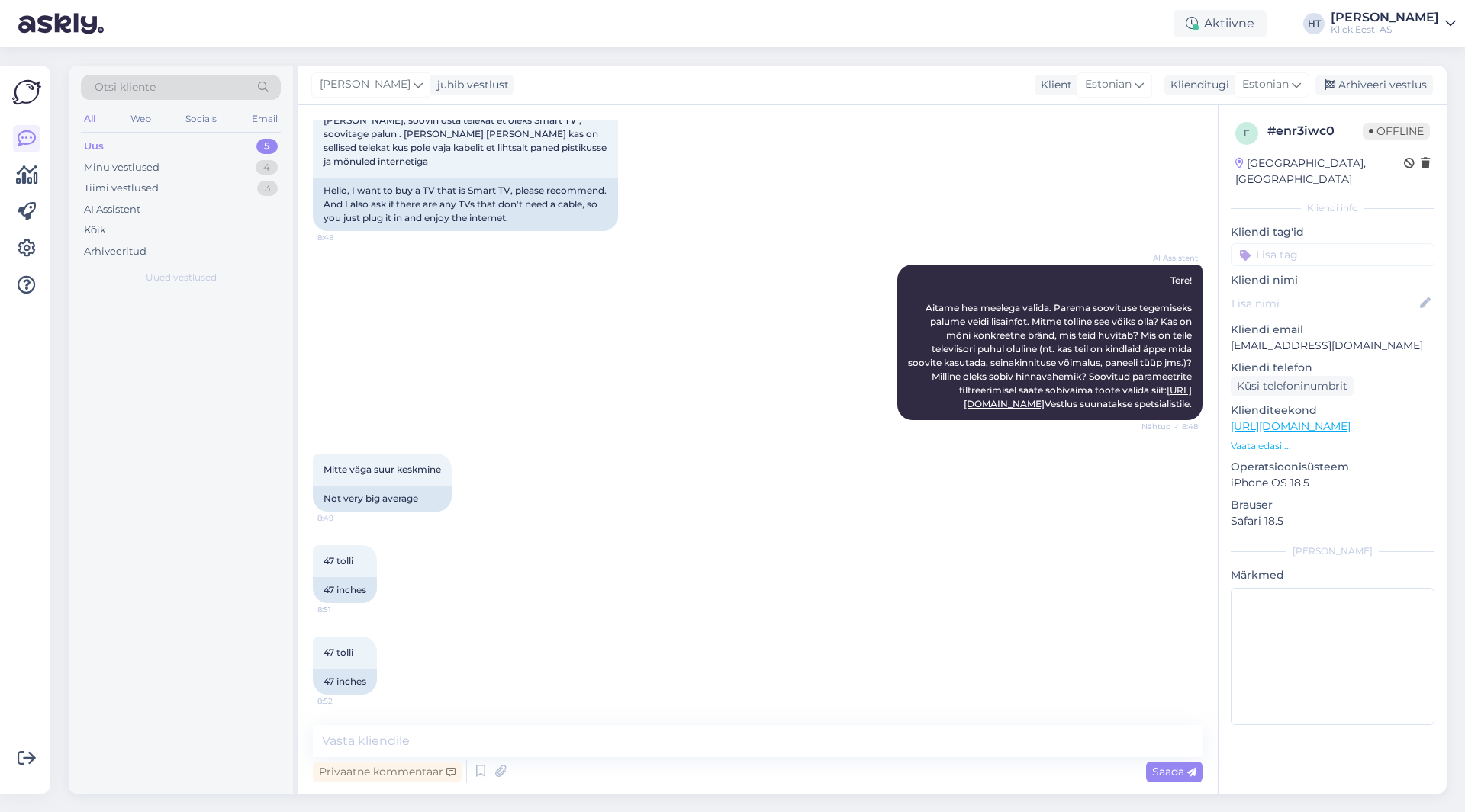
scroll to position [97, 0]
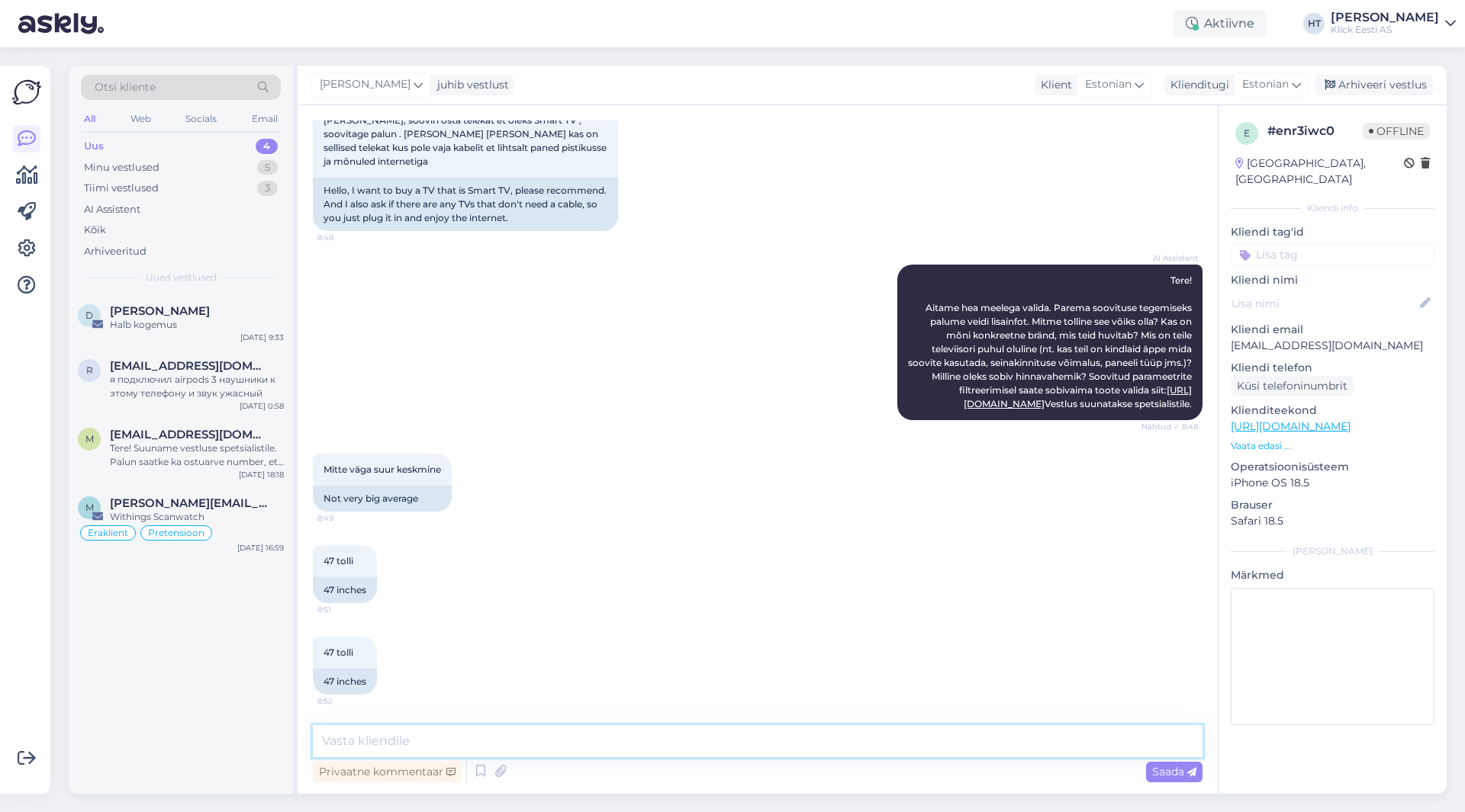
click at [745, 746] on textarea at bounding box center [757, 741] width 890 height 32
type textarea "3"
paste textarea "[URL][DOMAIN_NAME]"
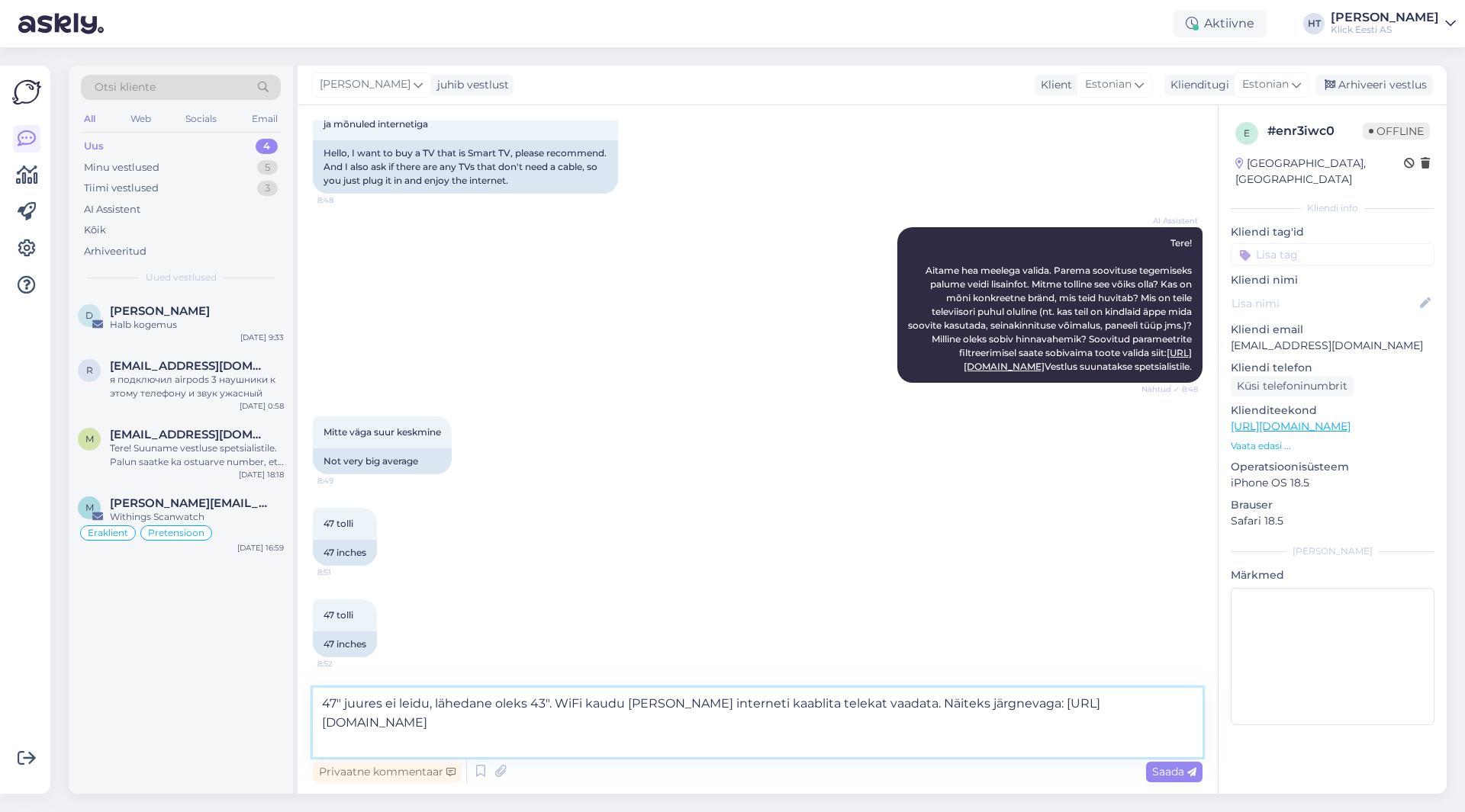
scroll to position [153, 0]
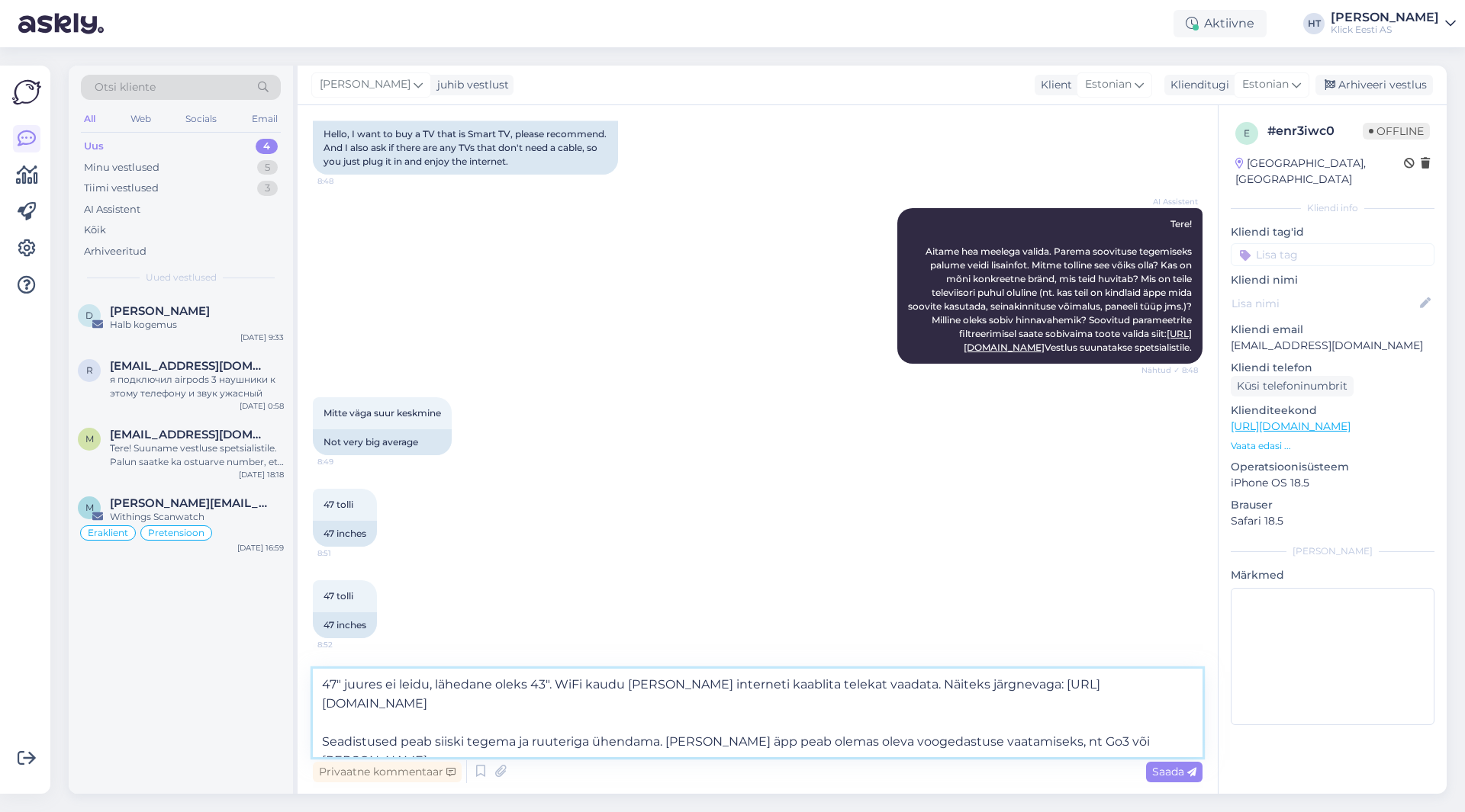
type textarea "47" juures ei leidu, lähedane oleks 43". WiFi kaudu [PERSON_NAME] interneti kaa…"
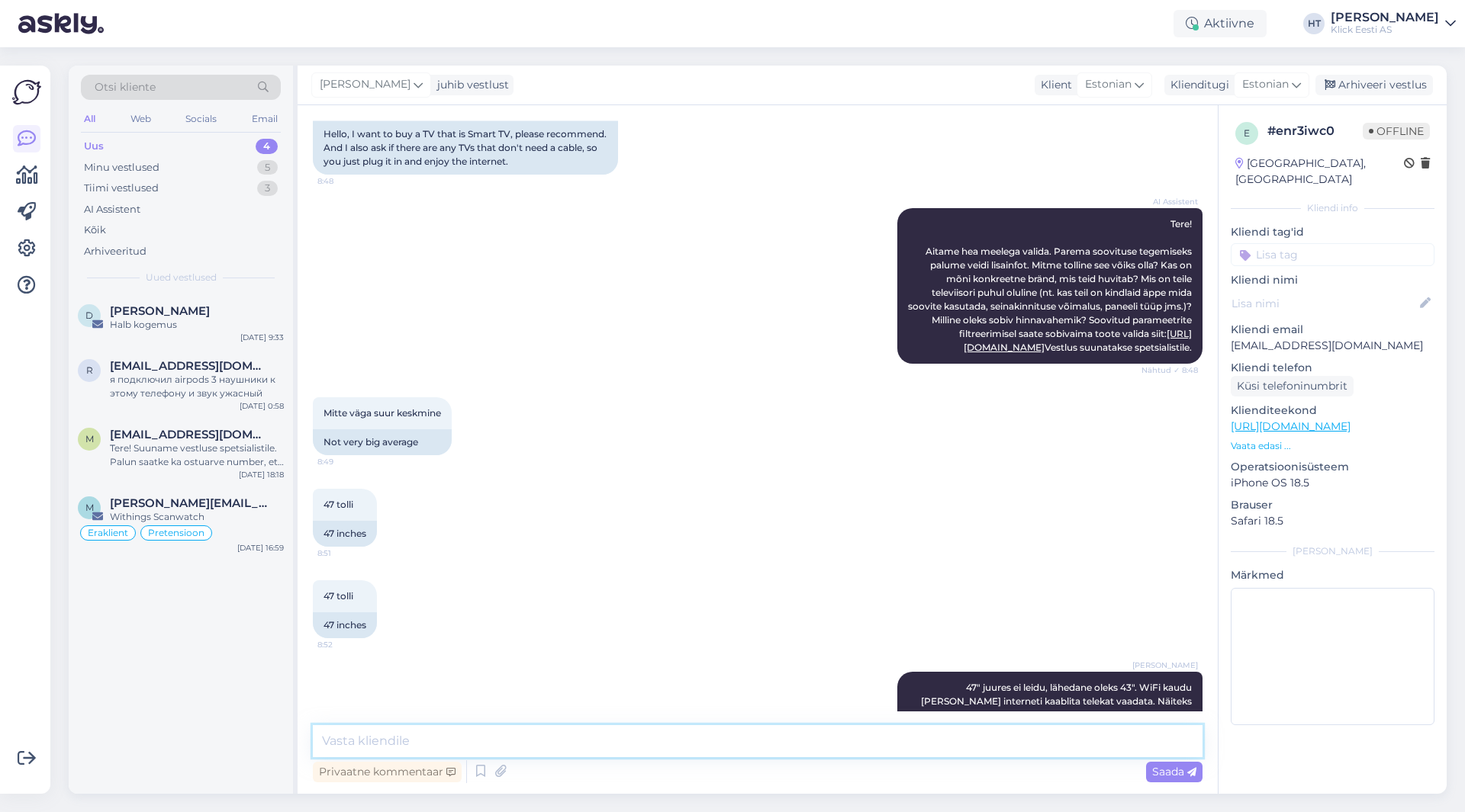
scroll to position [245, 0]
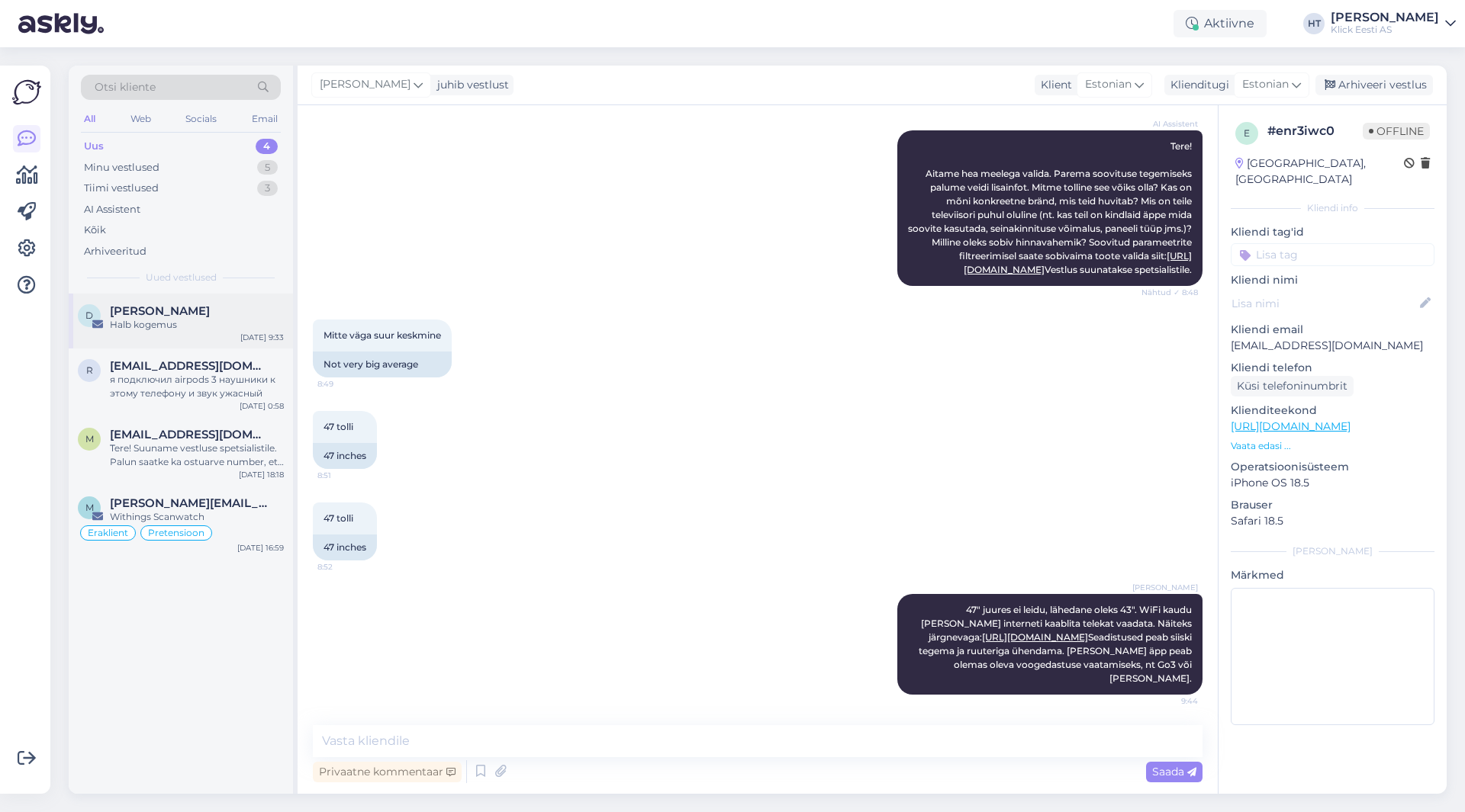
click at [181, 333] on div "D [PERSON_NAME] Halb kogemus [DATE] 9:33" at bounding box center [181, 321] width 224 height 55
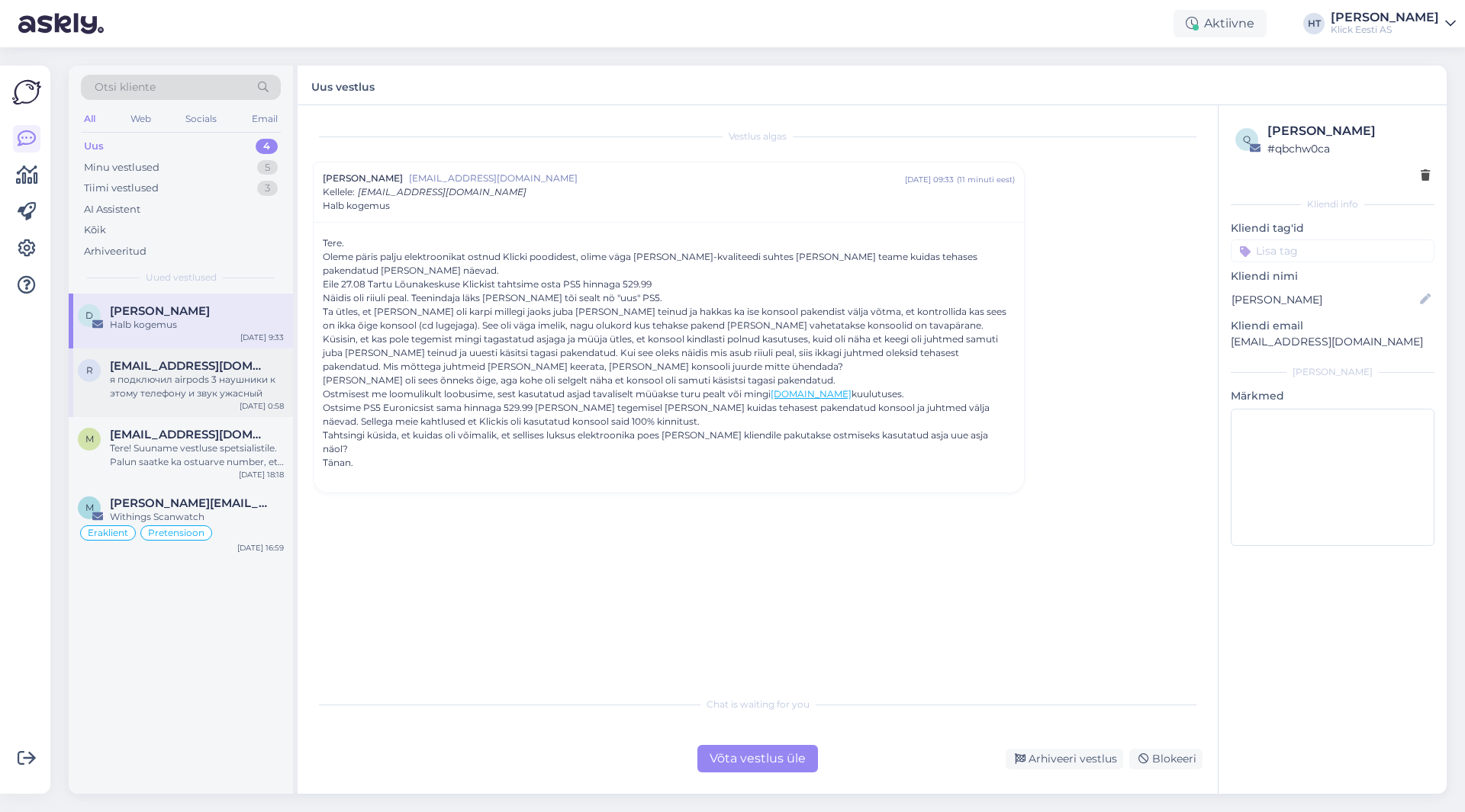
click at [205, 396] on div "я подключил airpods 3 наушники к этому телефону и звук ужасный" at bounding box center [197, 387] width 174 height 27
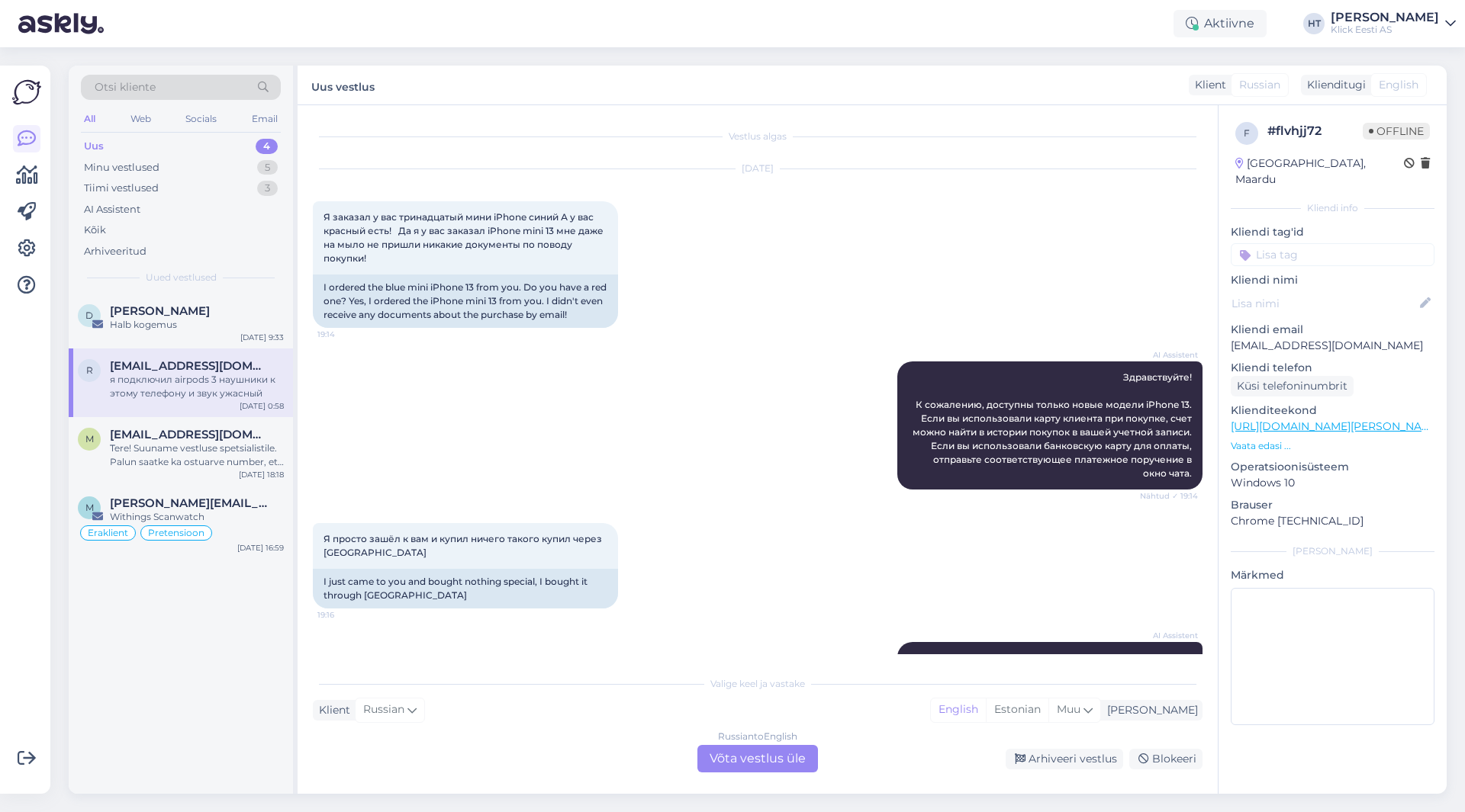
scroll to position [1800, 0]
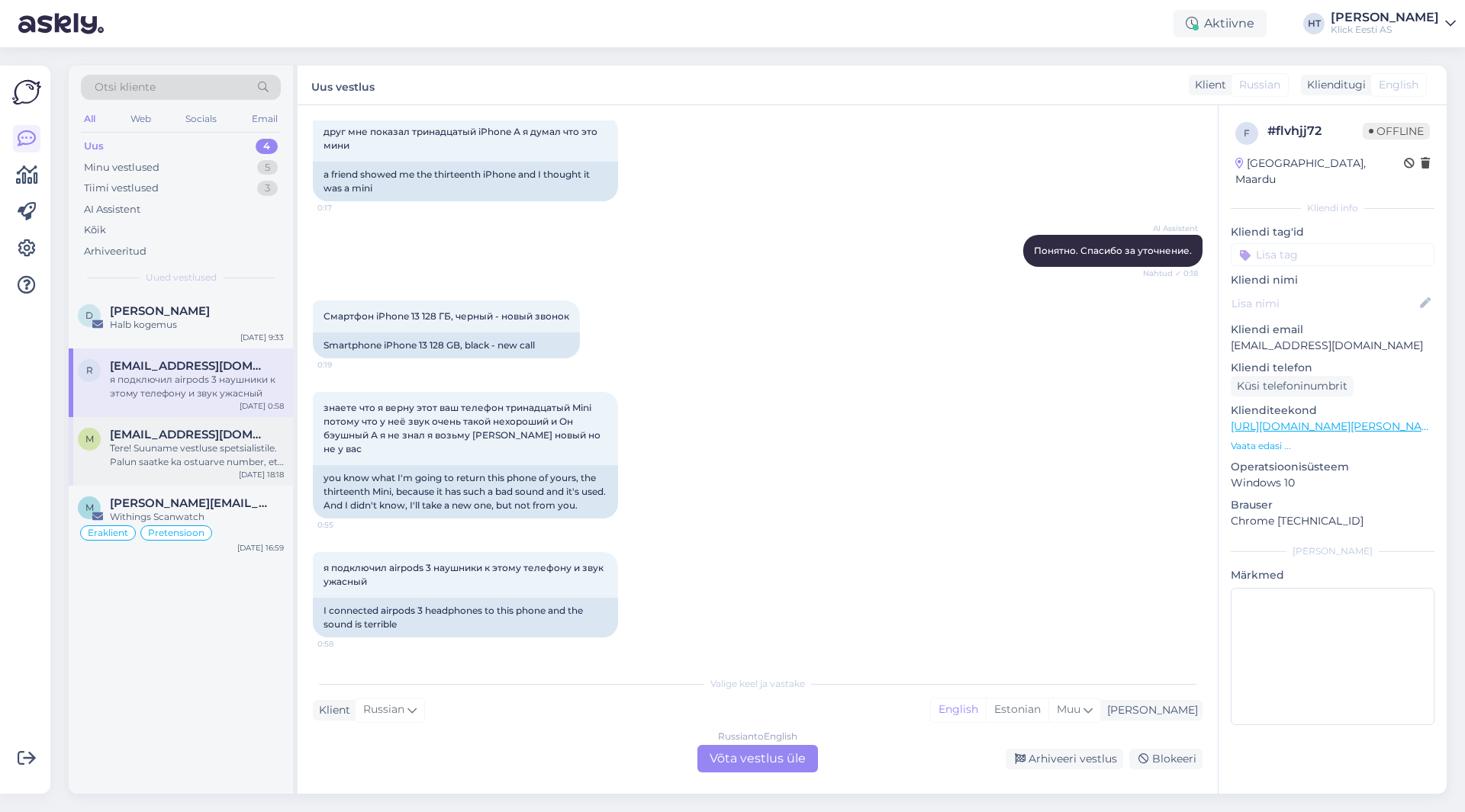
click at [264, 459] on div "Tere! Suuname vestluse spetsialistile. Palun saatke ka ostuarve number, et teak…" at bounding box center [197, 455] width 174 height 27
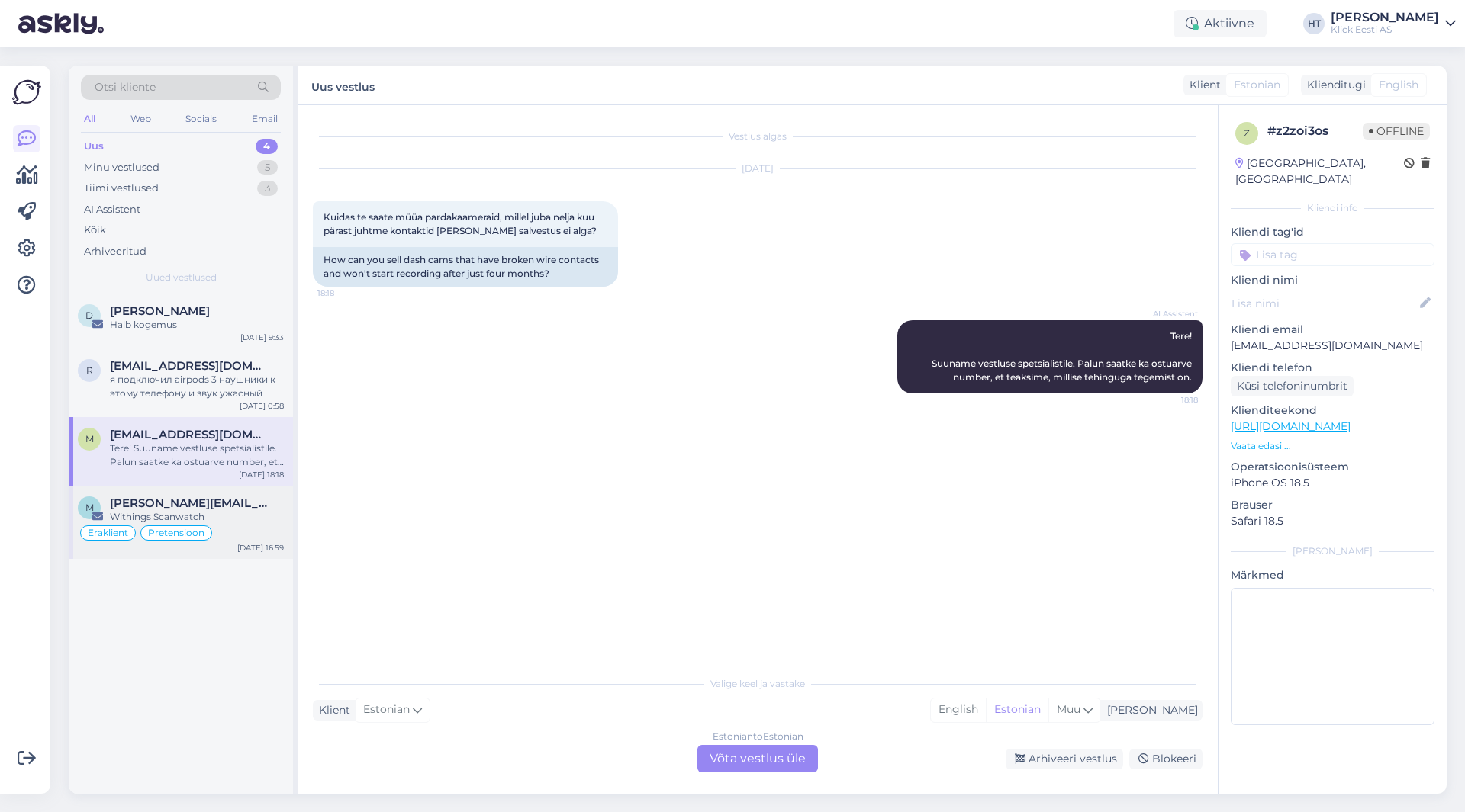
click at [236, 517] on div "Withings Scanwatch" at bounding box center [197, 517] width 174 height 14
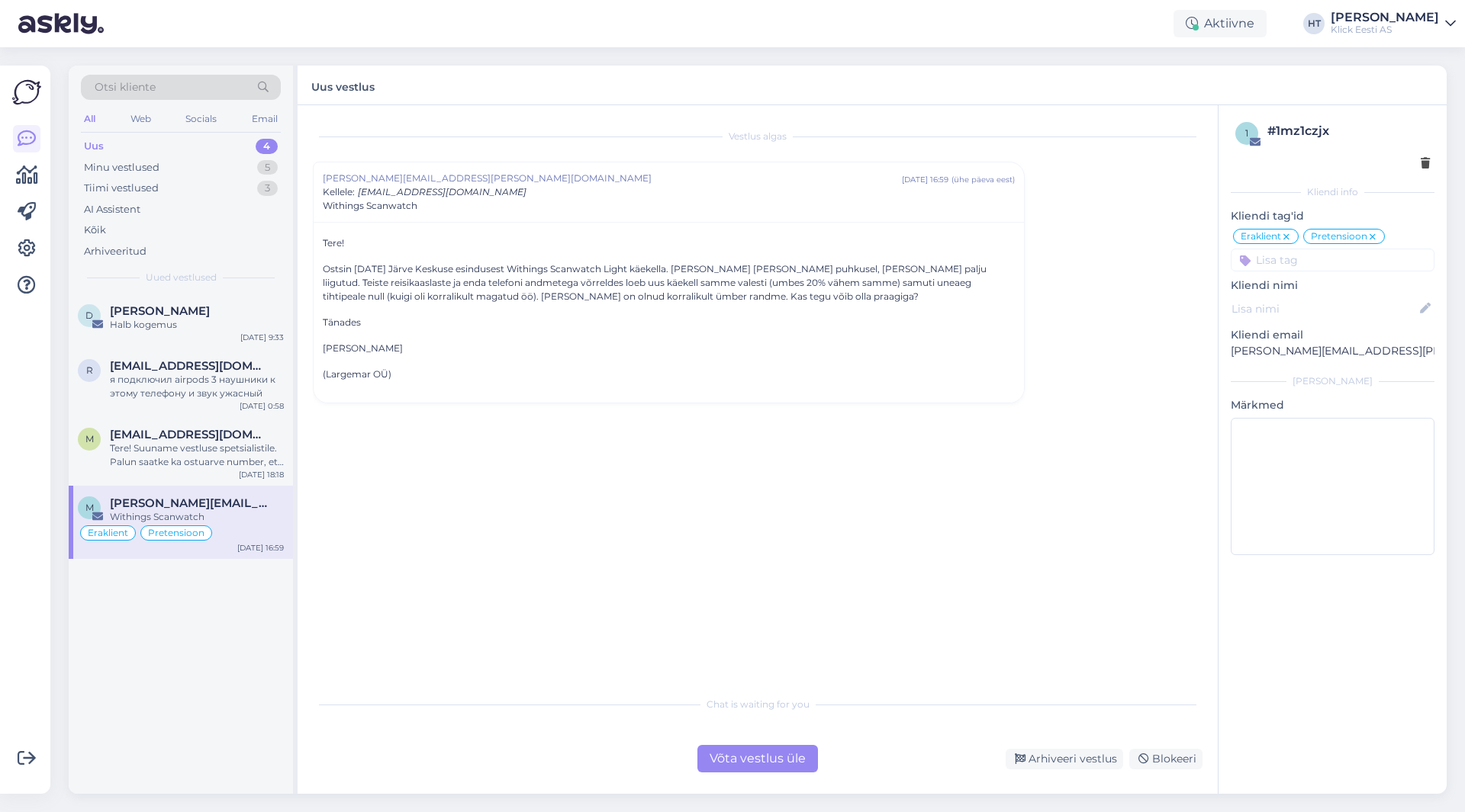
click at [509, 548] on div "Vestlus algas [EMAIL_ADDRESS][PERSON_NAME][DOMAIN_NAME] [DATE] 16:59 ( ühe päev…" at bounding box center [764, 397] width 904 height 554
click at [207, 521] on div "Withings Scanwatch" at bounding box center [197, 517] width 174 height 14
click at [745, 758] on div "Võta vestlus üle" at bounding box center [757, 759] width 120 height 27
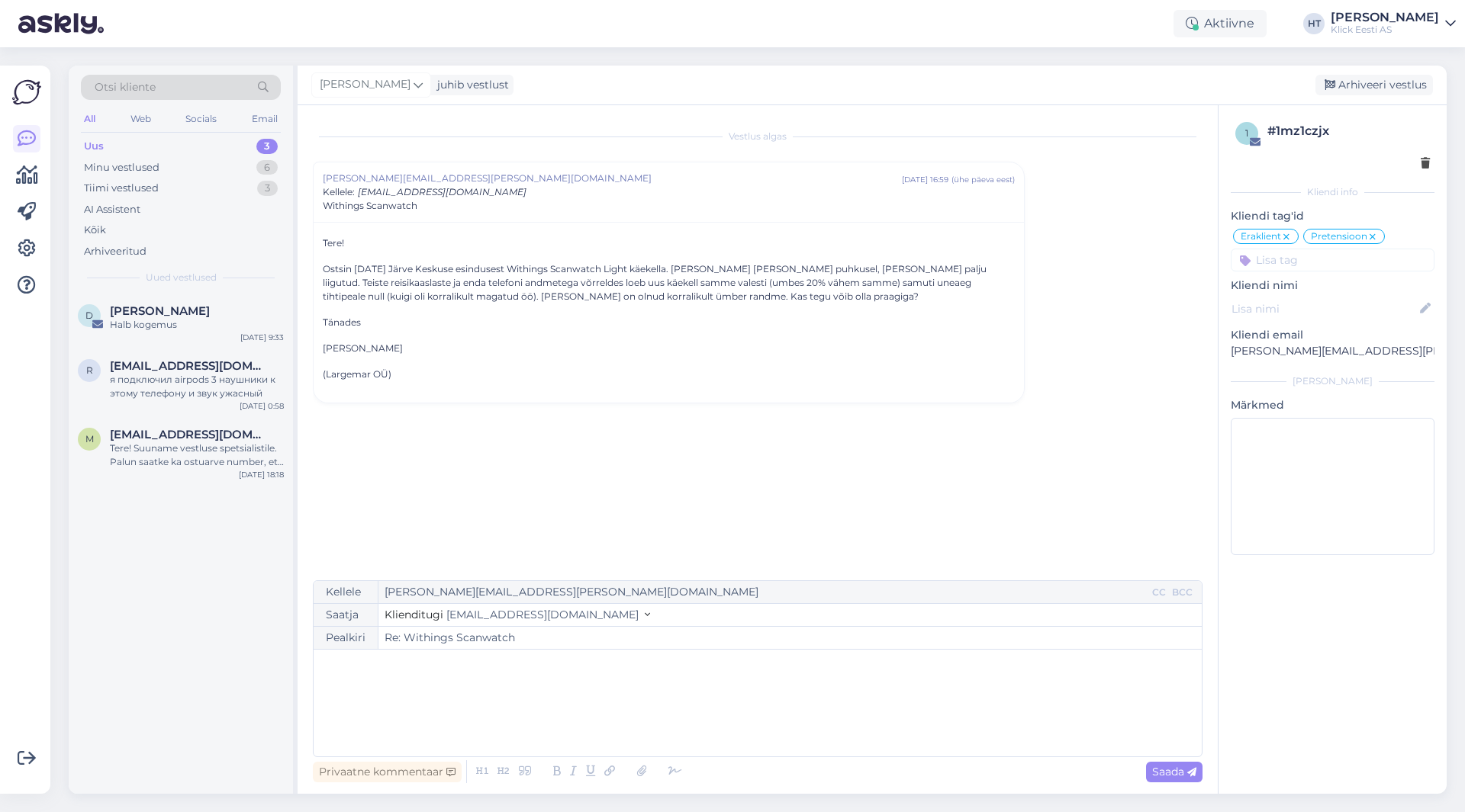
click at [683, 673] on p "﻿" at bounding box center [758, 665] width 873 height 16
click at [455, 506] on div "Vestlus algas [EMAIL_ADDRESS][PERSON_NAME][DOMAIN_NAME] [DATE] 16:59 ( ühe päev…" at bounding box center [764, 343] width 904 height 446
click at [382, 687] on div "﻿" at bounding box center [758, 703] width 873 height 92
click at [242, 379] on div "я подключил airpods 3 наушники к этому телефону и звук ужасный" at bounding box center [197, 387] width 174 height 27
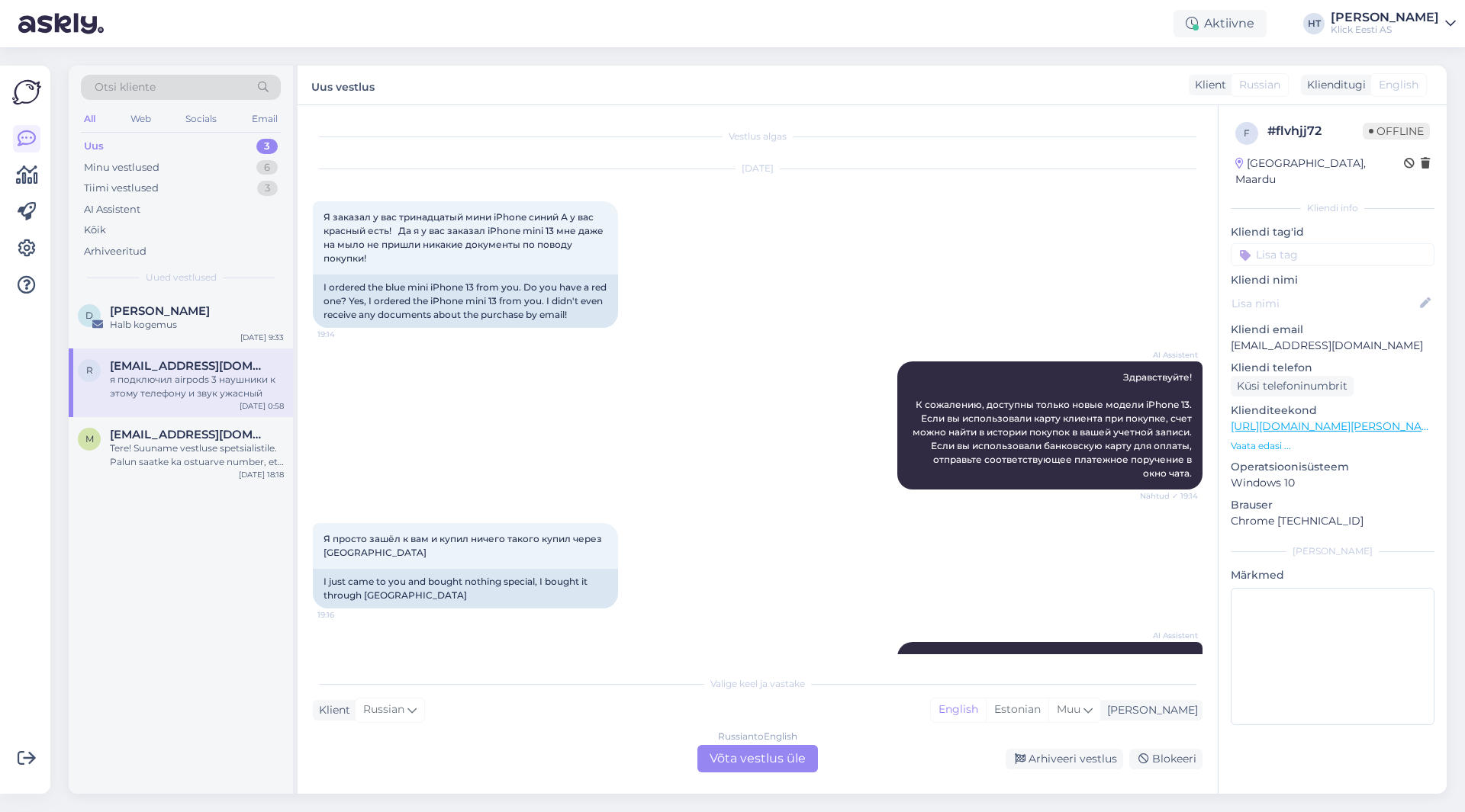
scroll to position [1800, 0]
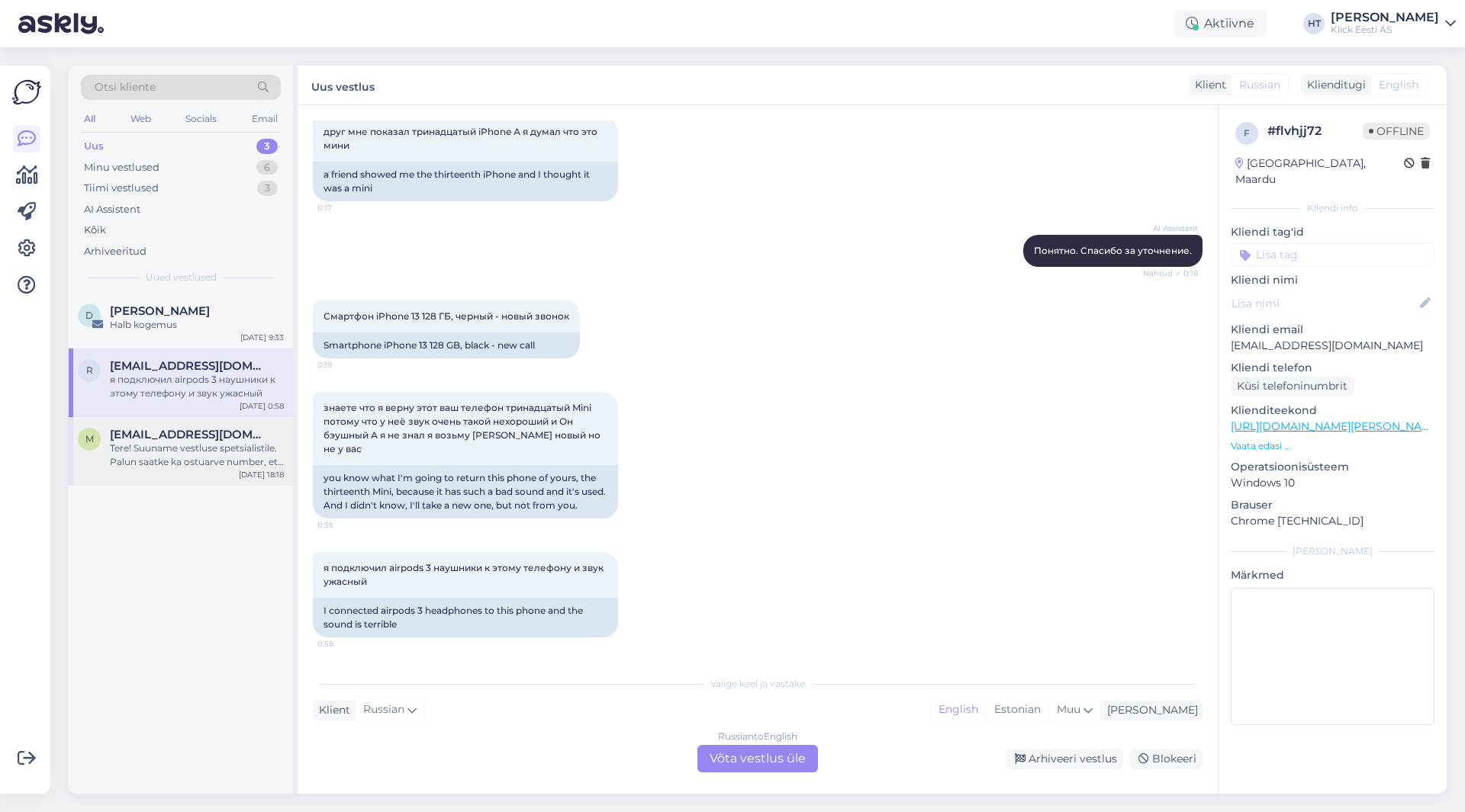
click at [228, 446] on div "Tere! Suuname vestluse spetsialistile. Palun saatke ka ostuarve number, et teak…" at bounding box center [197, 455] width 174 height 27
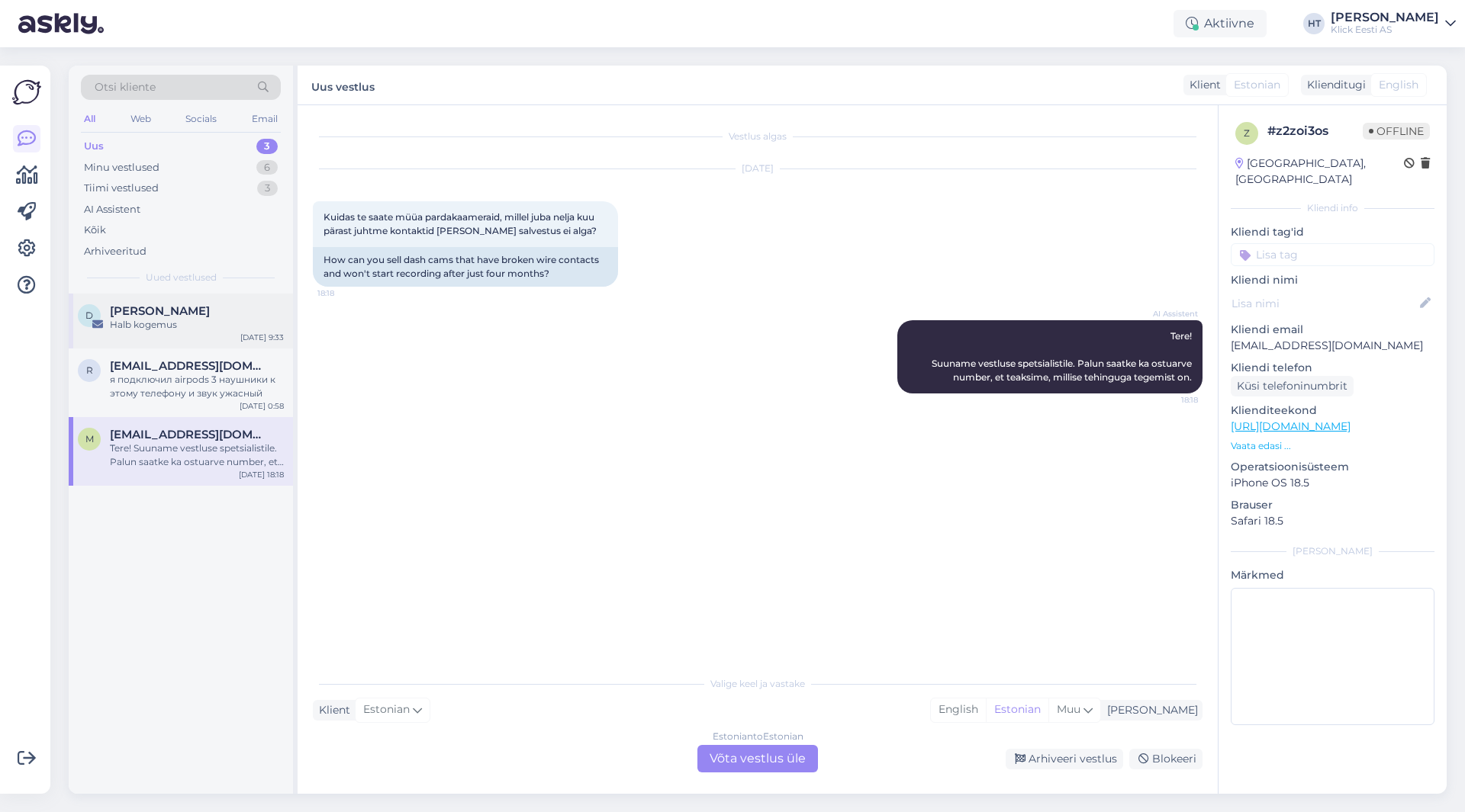
click at [240, 312] on div "[PERSON_NAME]" at bounding box center [197, 311] width 174 height 14
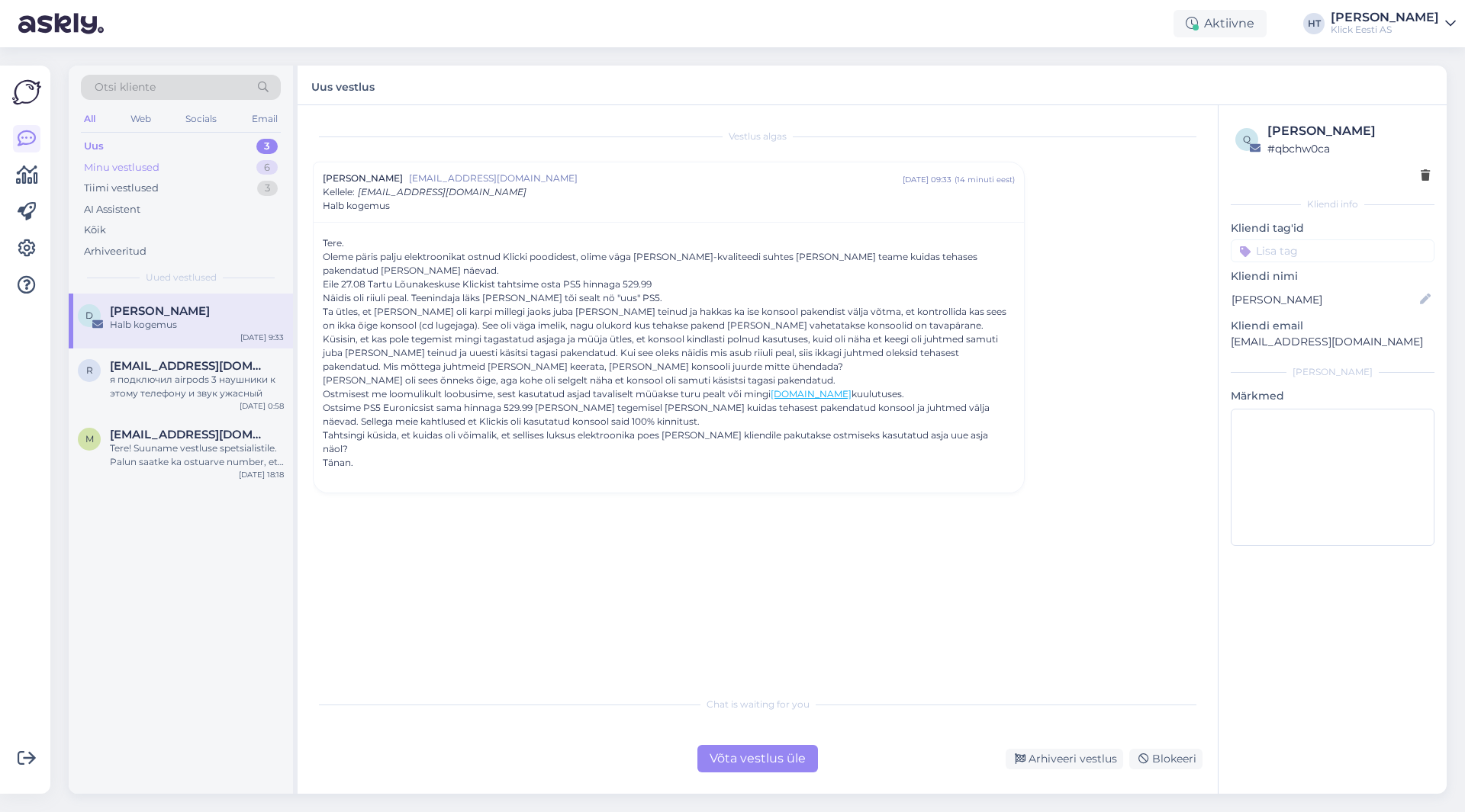
click at [242, 167] on div "Minu vestlused 6" at bounding box center [181, 168] width 200 height 21
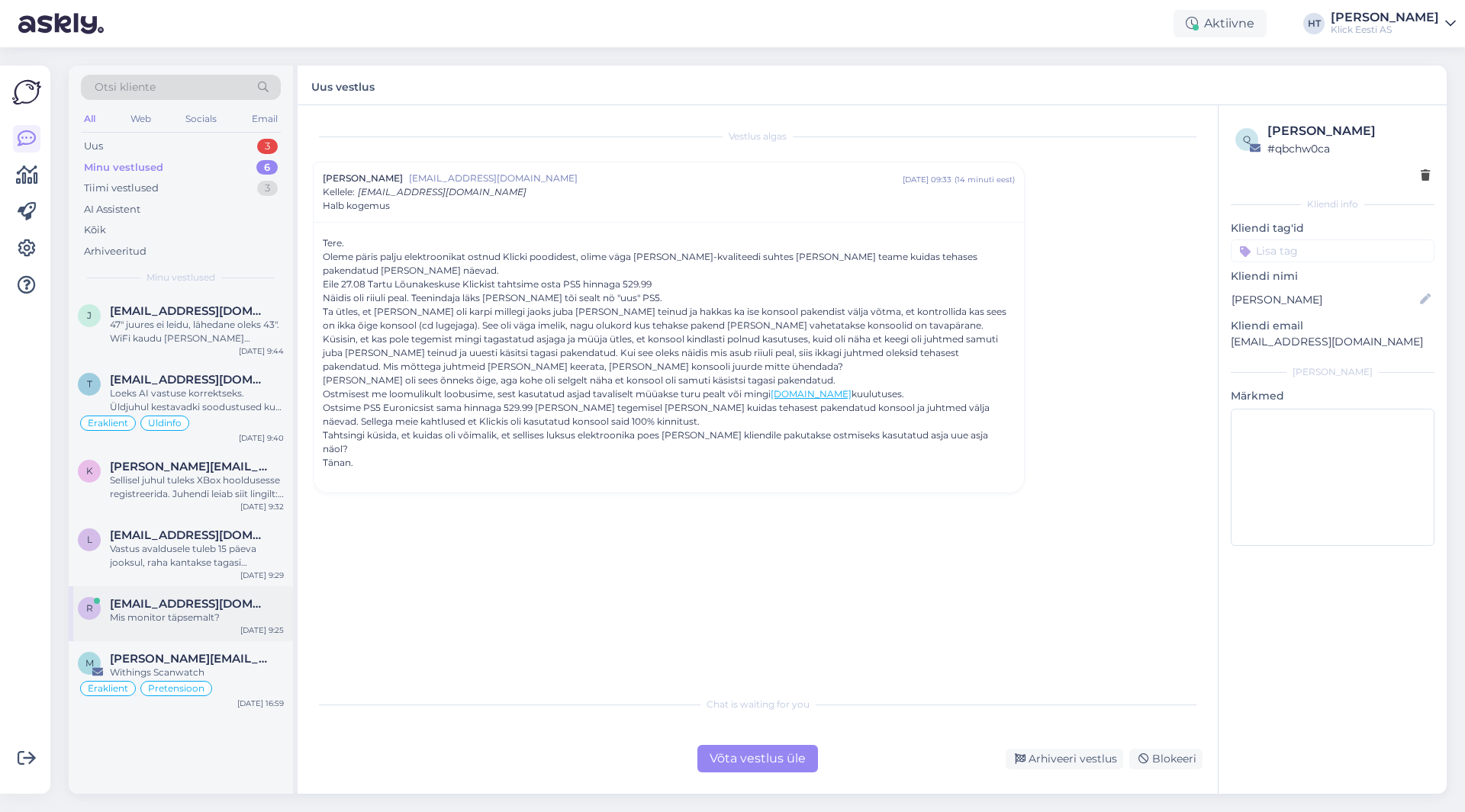
click at [205, 608] on span "[EMAIL_ADDRESS][DOMAIN_NAME]" at bounding box center [189, 604] width 159 height 14
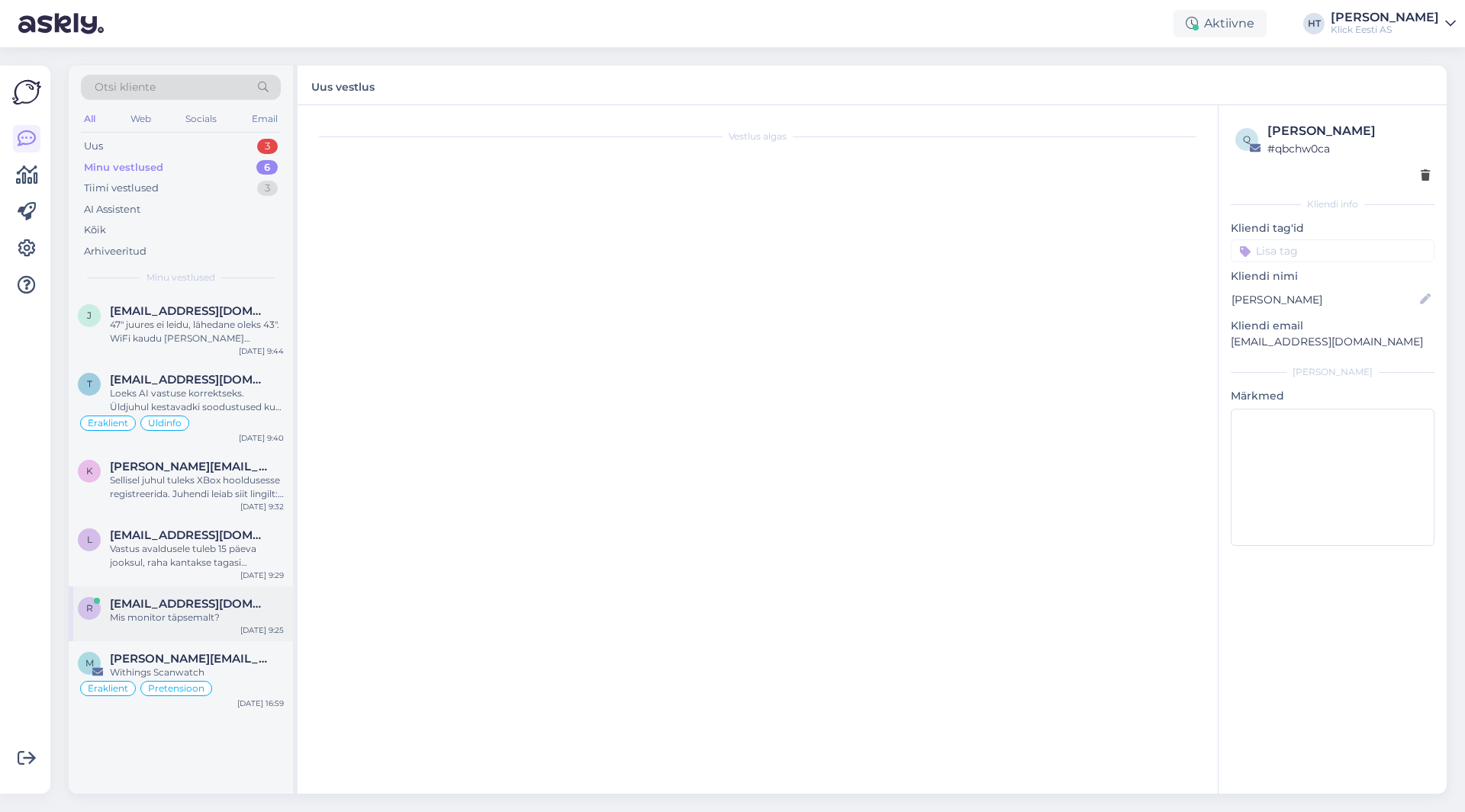
scroll to position [95, 0]
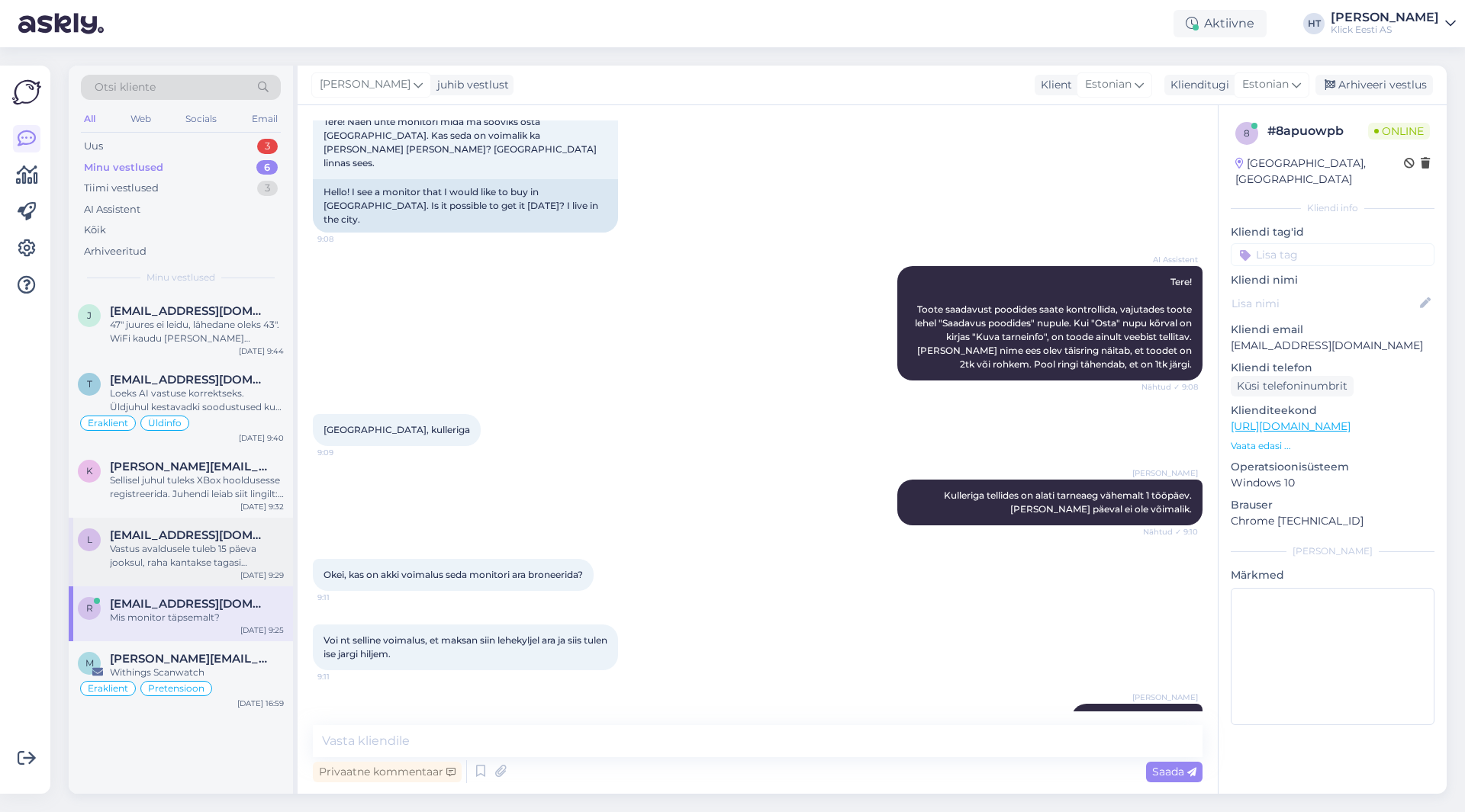
click at [243, 541] on div "[EMAIL_ADDRESS][DOMAIN_NAME]" at bounding box center [197, 535] width 174 height 14
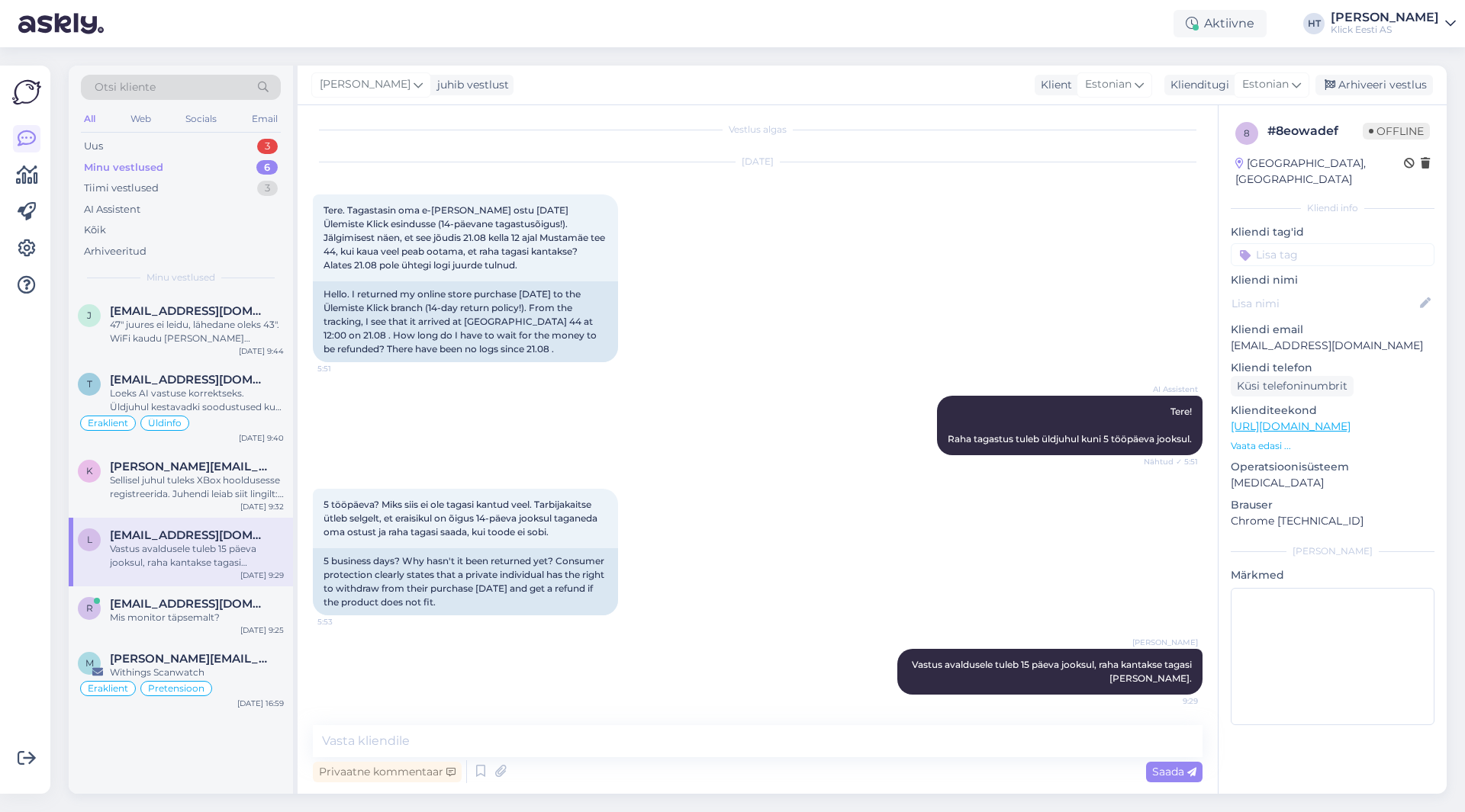
scroll to position [7, 0]
click at [210, 629] on div "r [EMAIL_ADDRESS][DOMAIN_NAME] Mis monitor täpsemalt? [DATE] 9:25" at bounding box center [181, 614] width 224 height 55
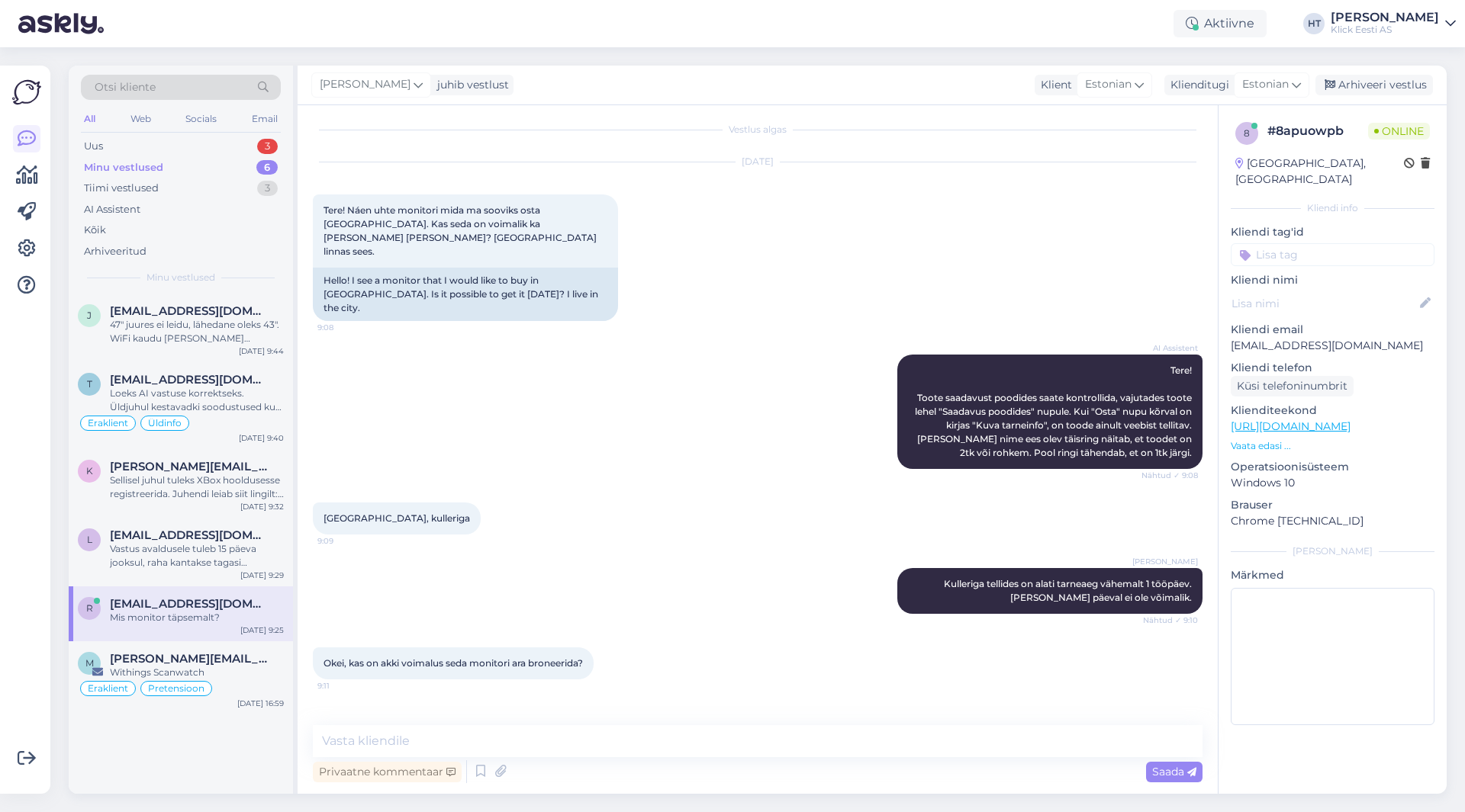
scroll to position [95, 0]
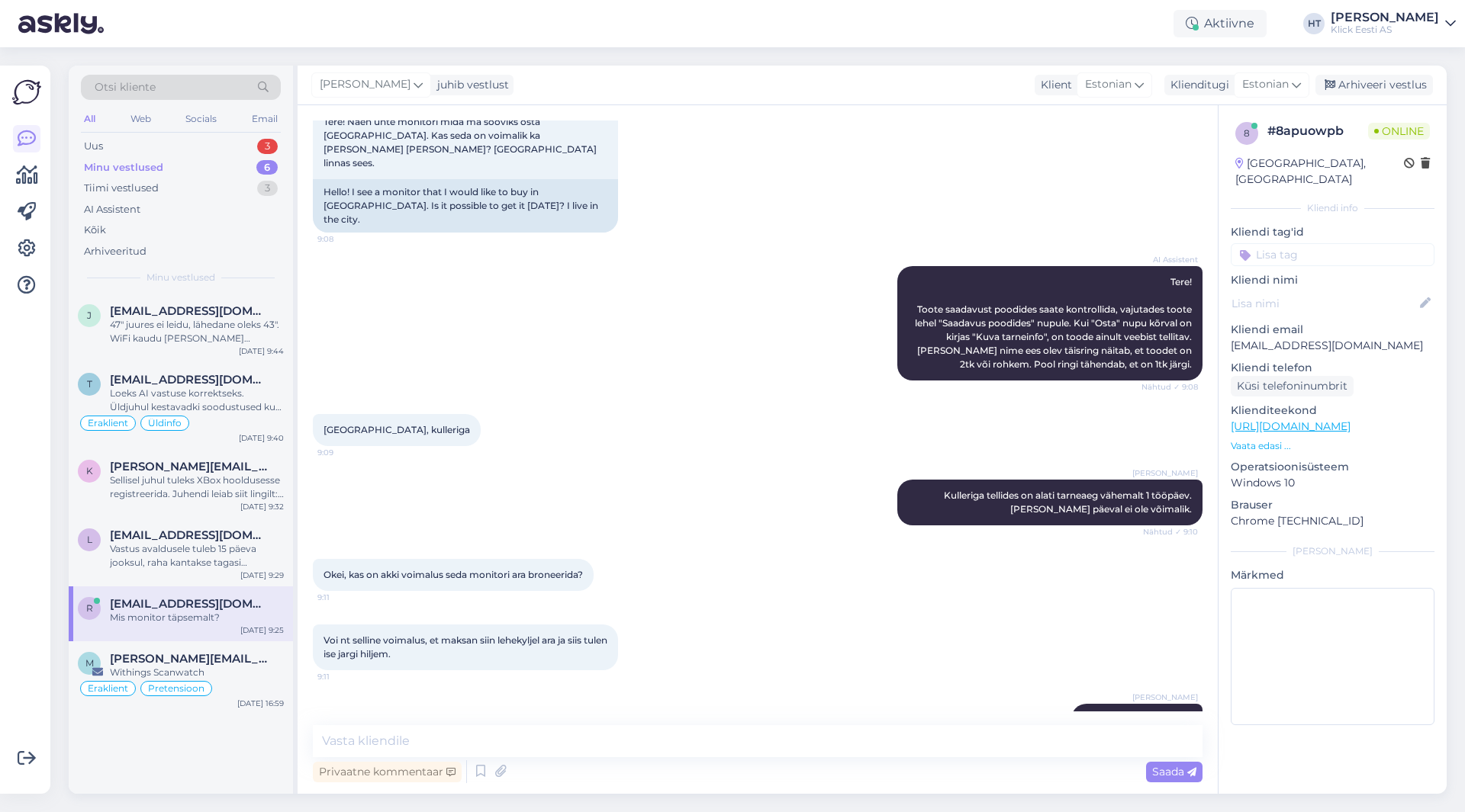
click at [1260, 439] on p "Vaata edasi ..." at bounding box center [1333, 446] width 204 height 14
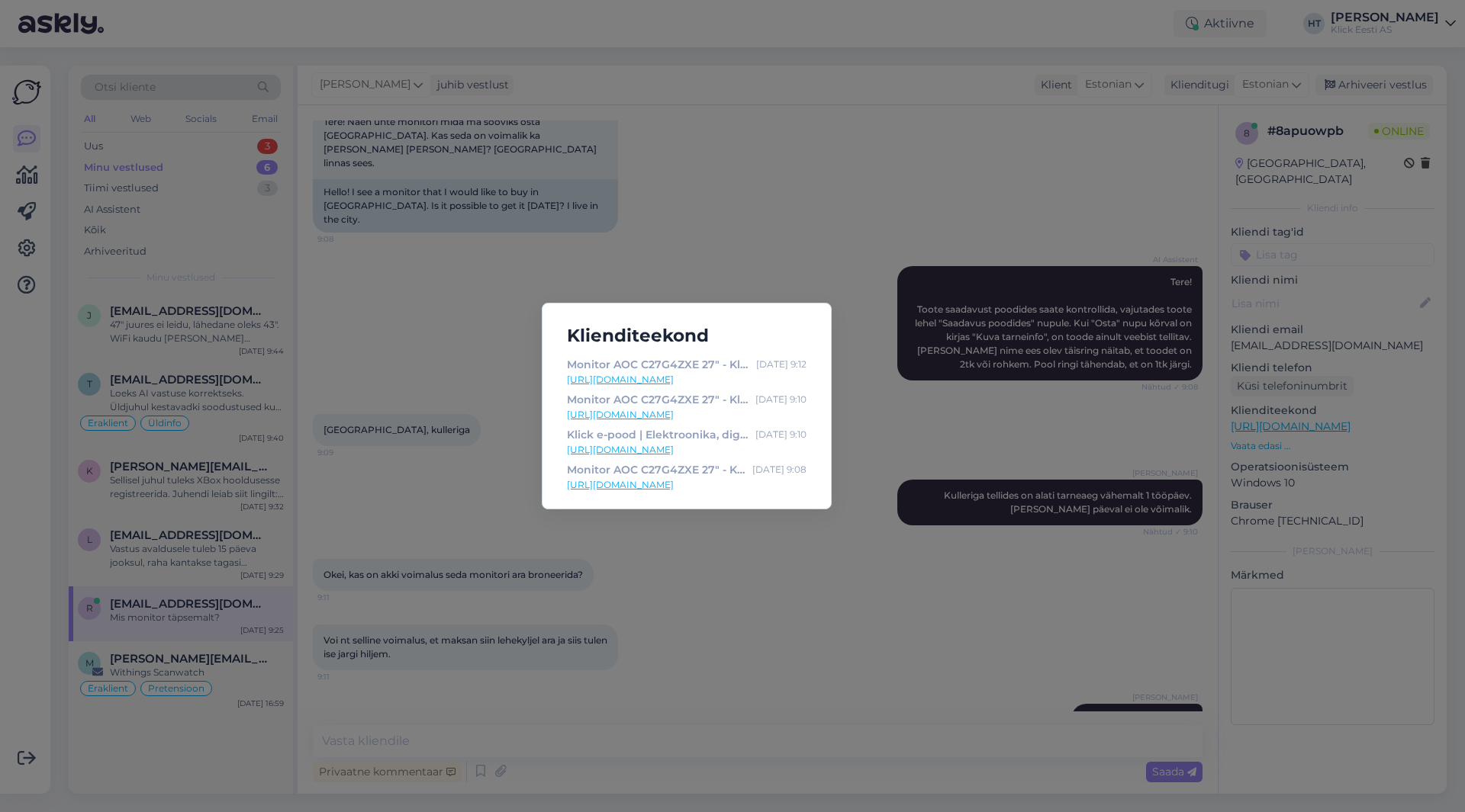
click at [827, 554] on div "Klienditeekond Monitor AOC C27G4ZXE 27" - Klick e-pood [DATE] 9:12 [URL][DOMAIN…" at bounding box center [732, 406] width 1465 height 812
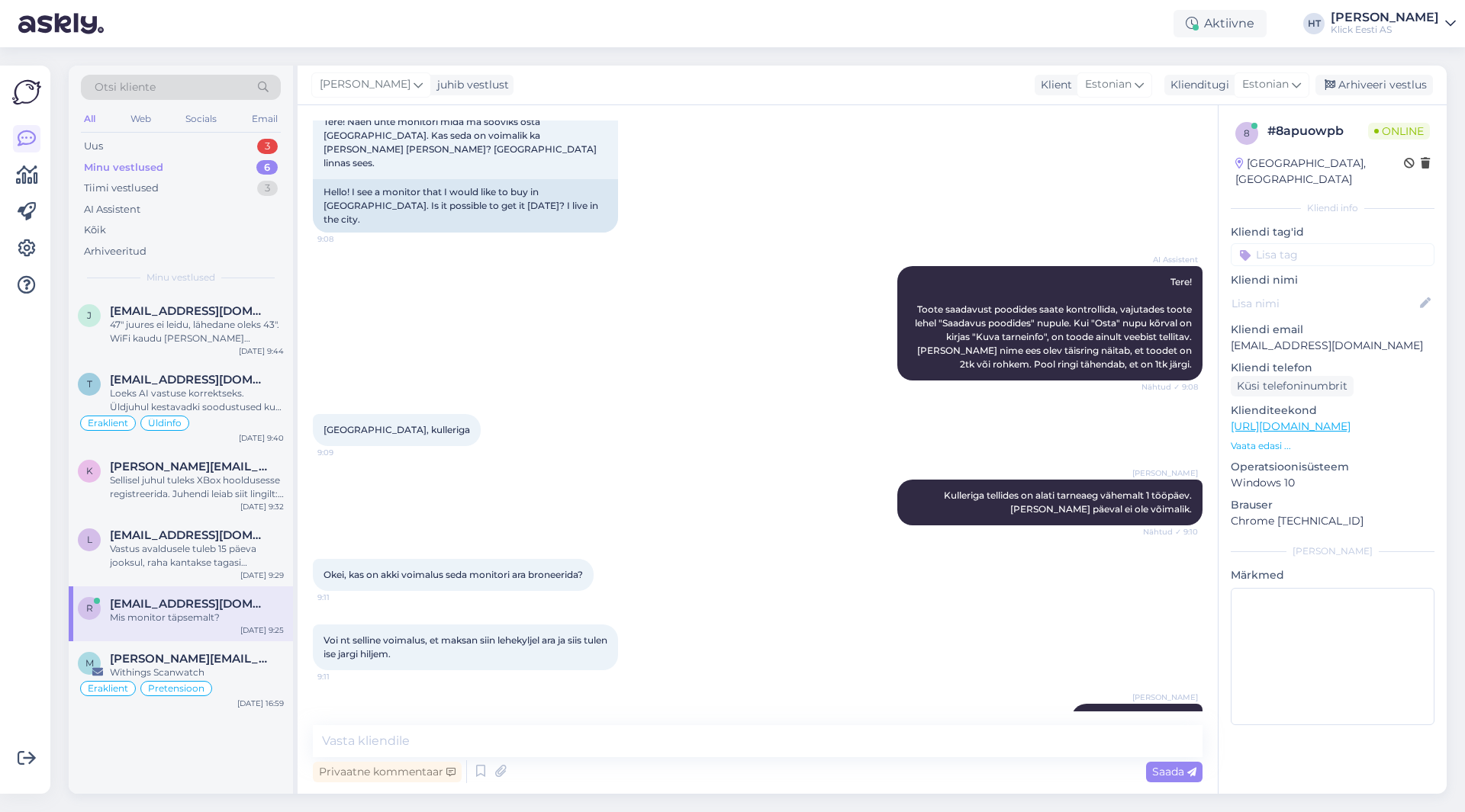
click at [614, 463] on div "[PERSON_NAME] Kulleriga tellides on alati tarneaeg vähemalt 1 tööpäev. [PERSON_…" at bounding box center [757, 503] width 890 height 79
click at [234, 350] on div "j [EMAIL_ADDRESS][DOMAIN_NAME] 47" juures ei leidu, lähedane oleks 43". WiFi ka…" at bounding box center [181, 328] width 224 height 69
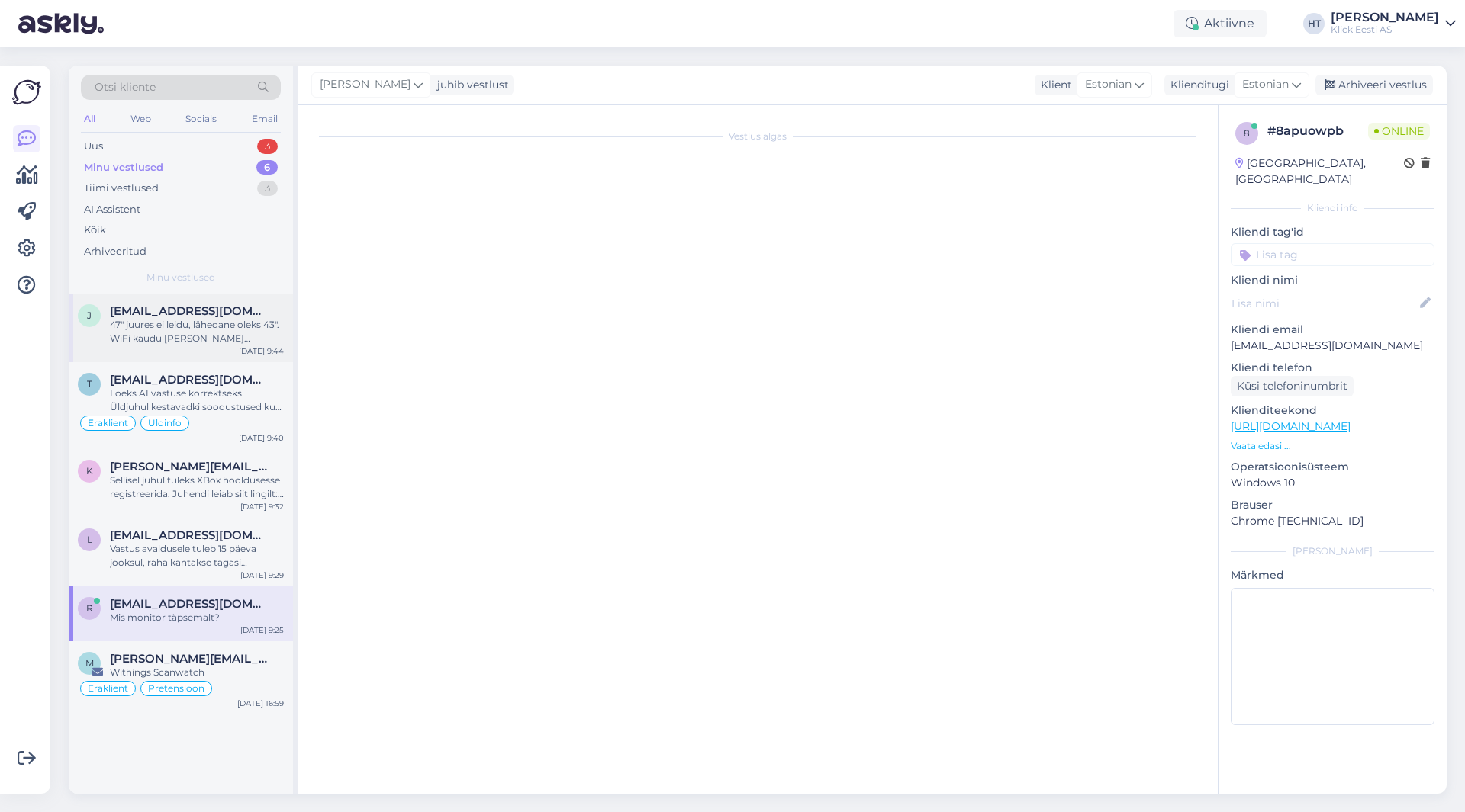
scroll to position [245, 0]
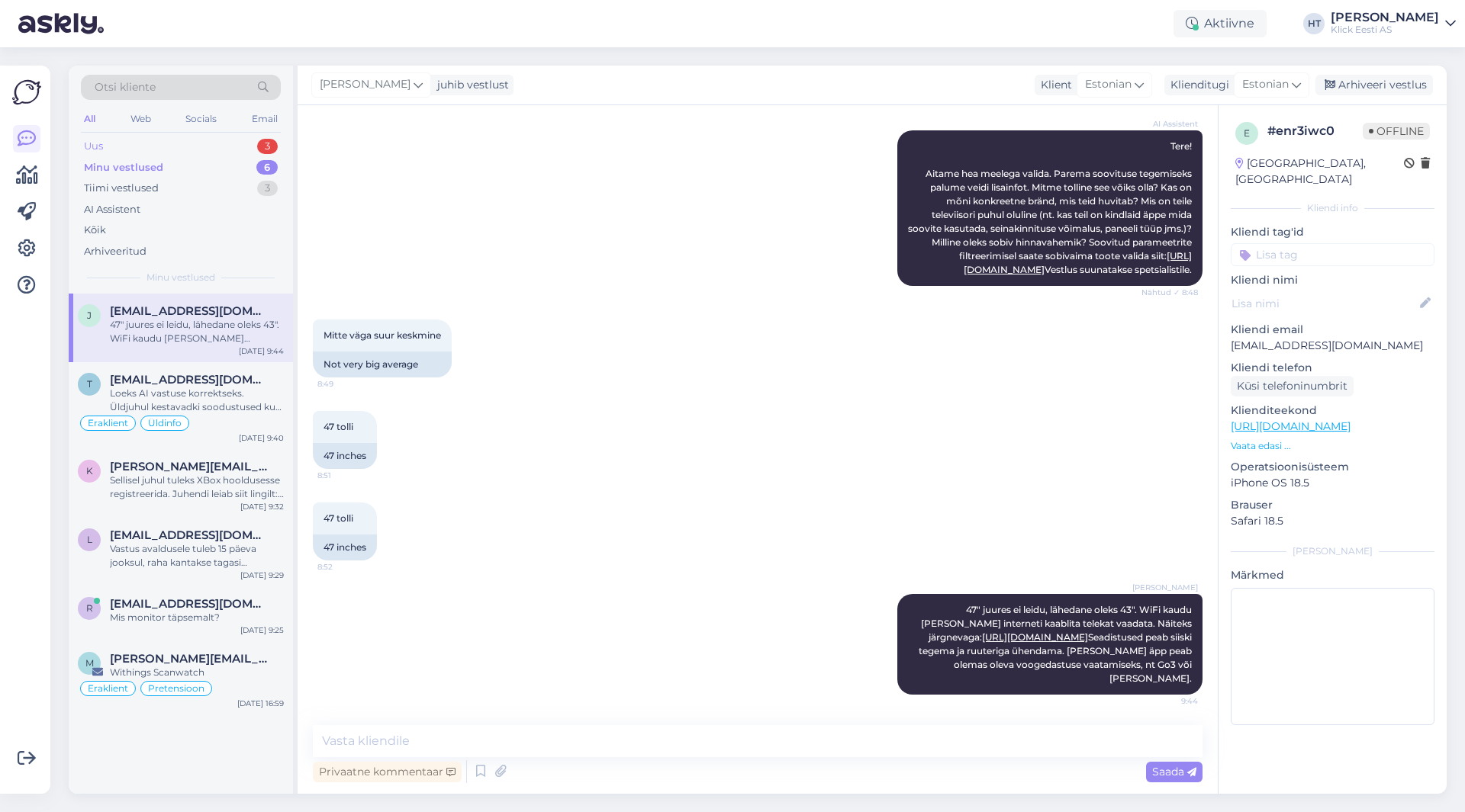
click at [260, 149] on div "3" at bounding box center [267, 147] width 21 height 15
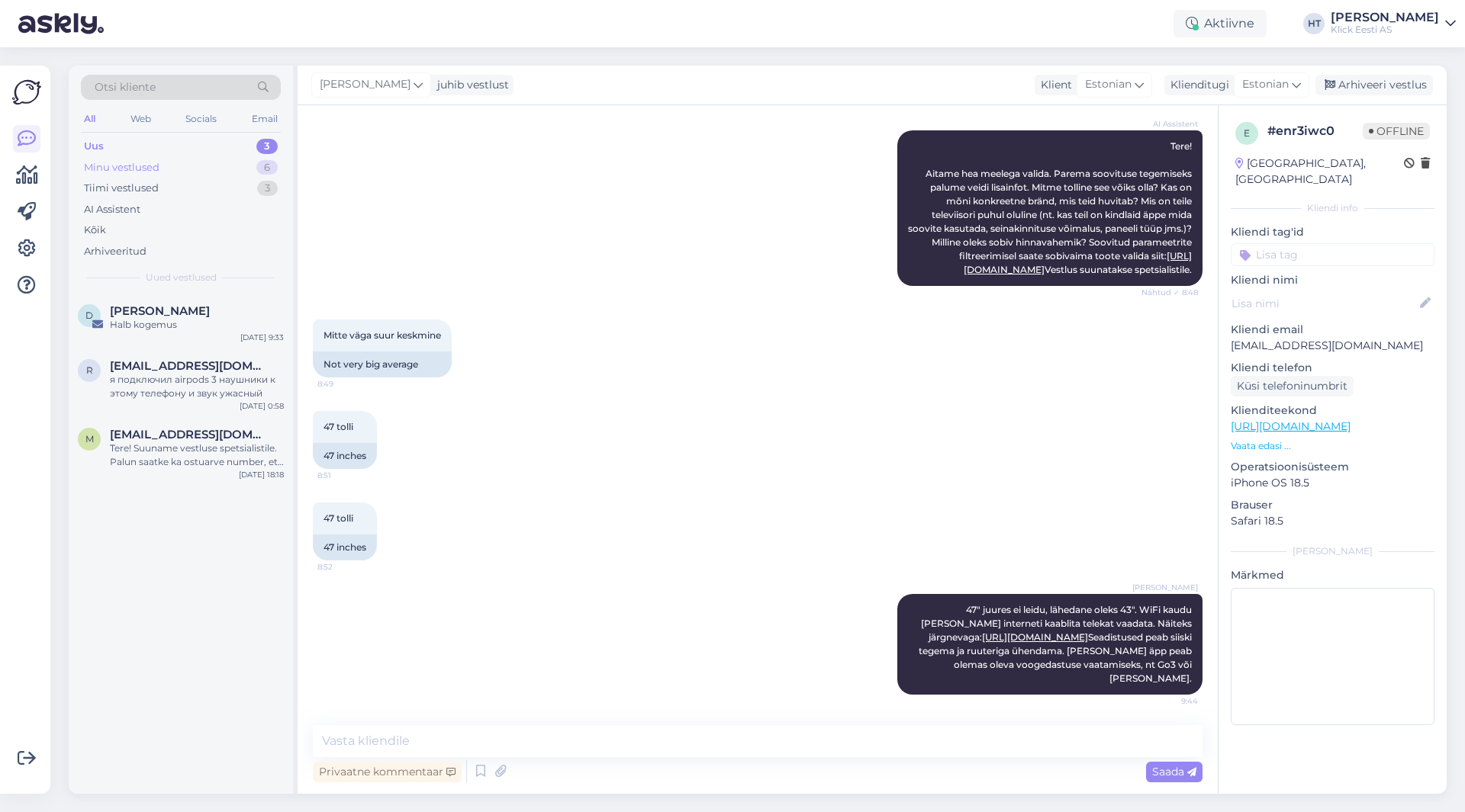
click at [231, 171] on div "Minu vestlused 6" at bounding box center [181, 168] width 200 height 21
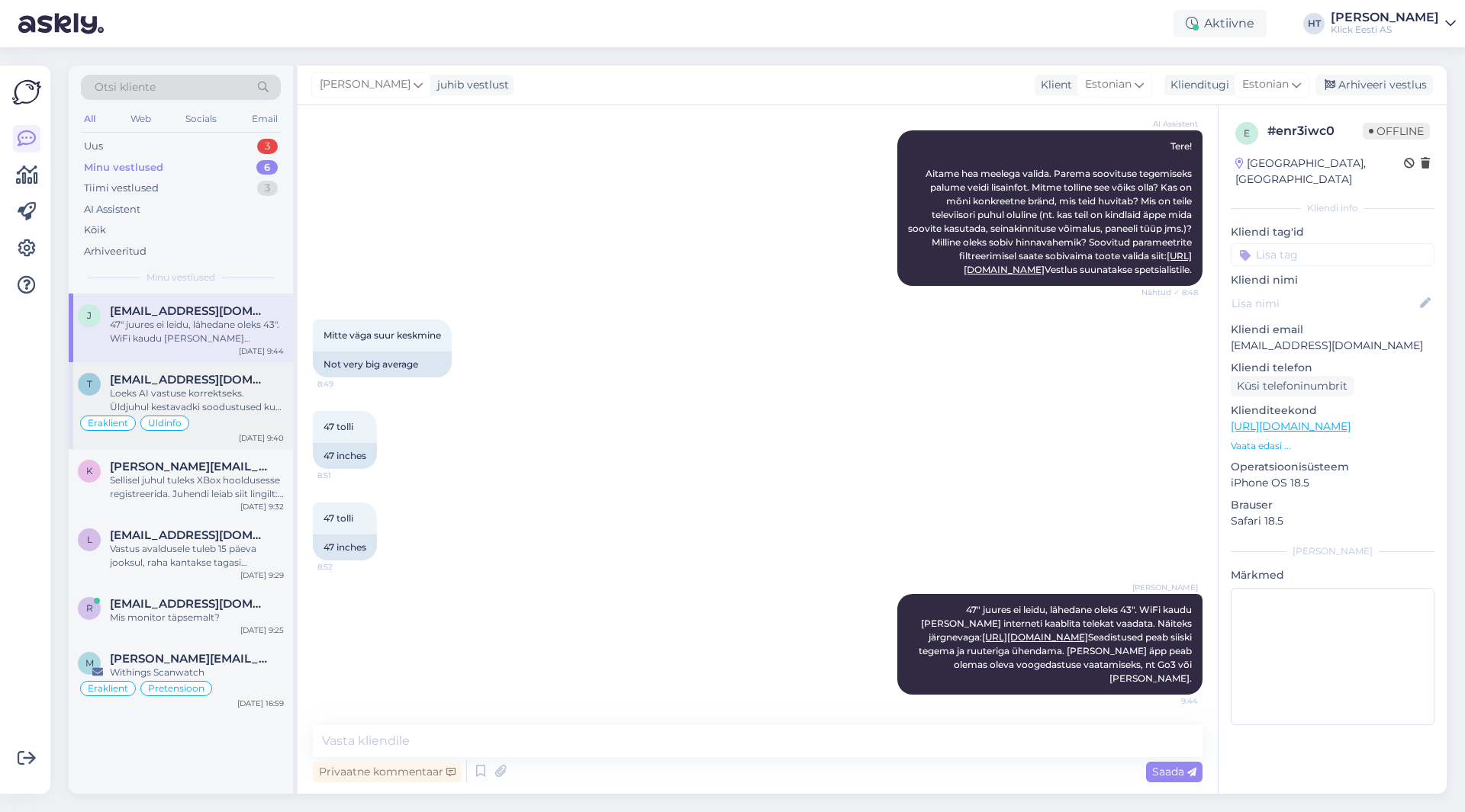
click at [233, 396] on div "Loeks AI vastuse korrektseks. Üldjuhul kestavadki soodustused kuu lõpuni." at bounding box center [197, 400] width 174 height 27
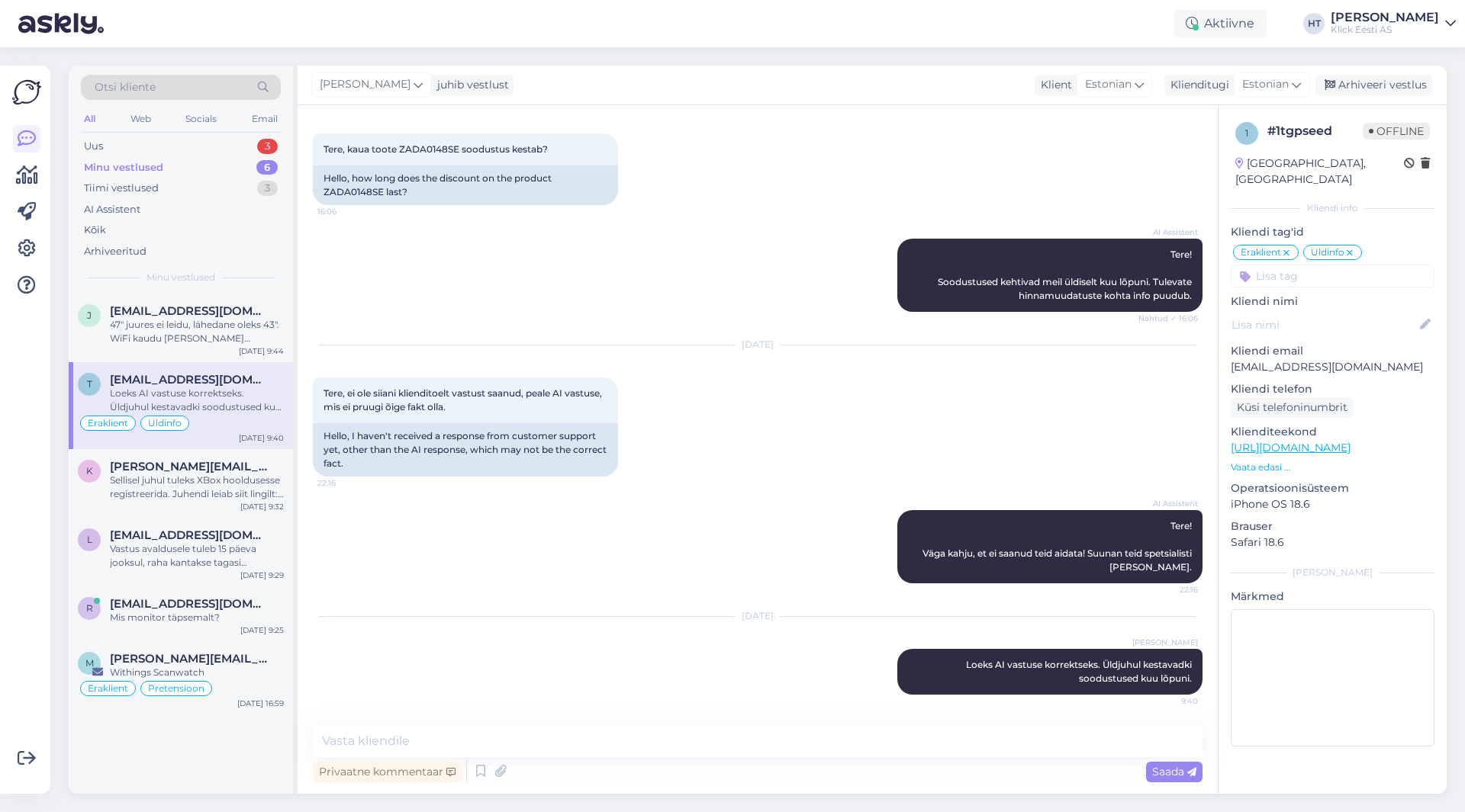
scroll to position [68, 0]
click at [228, 459] on div "k [PERSON_NAME][EMAIL_ADDRESS][DOMAIN_NAME] Sellisel juhul tuleks XBox hoolduse…" at bounding box center [181, 484] width 224 height 69
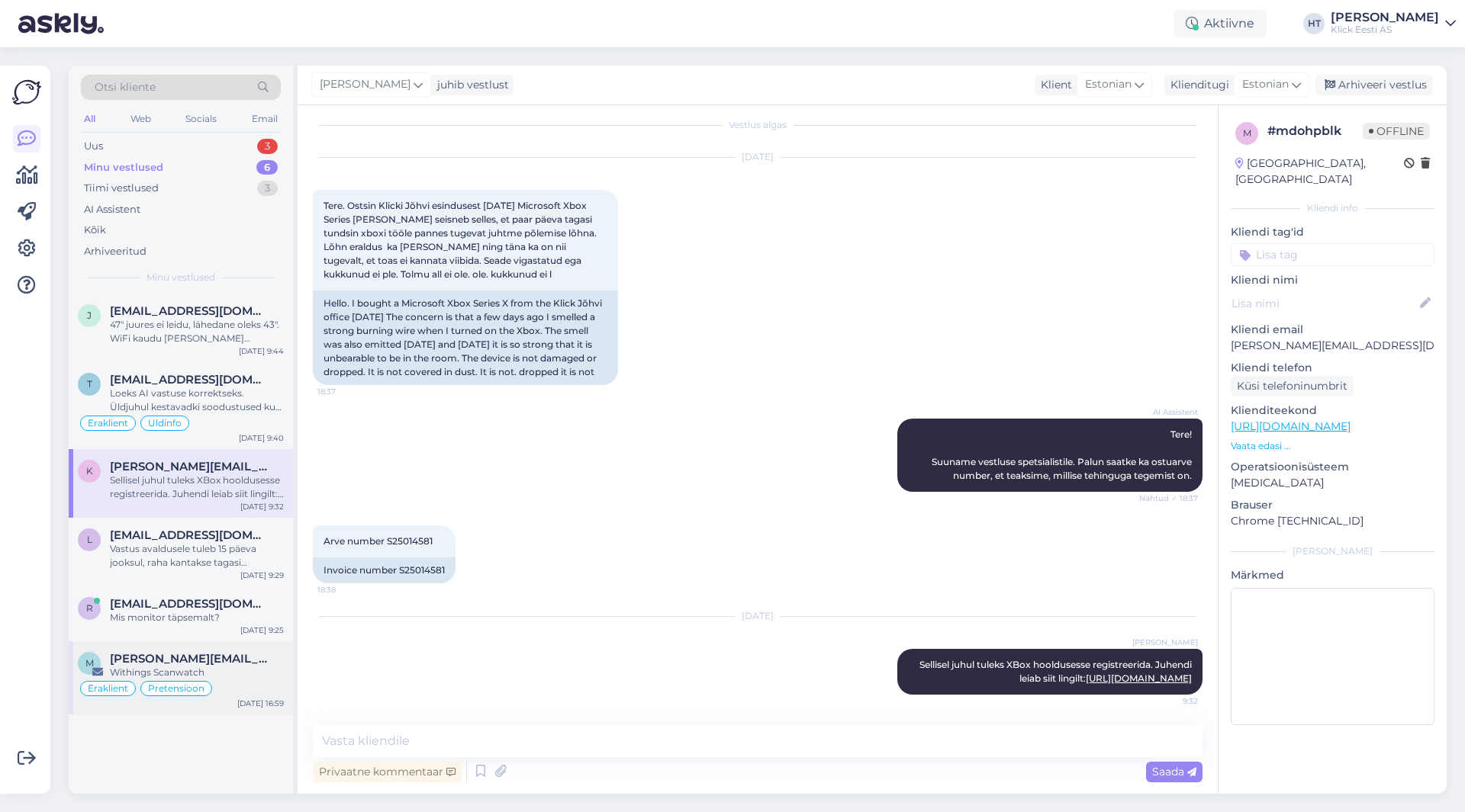
click at [256, 658] on span "[PERSON_NAME][EMAIL_ADDRESS][PERSON_NAME][DOMAIN_NAME]" at bounding box center [189, 659] width 159 height 14
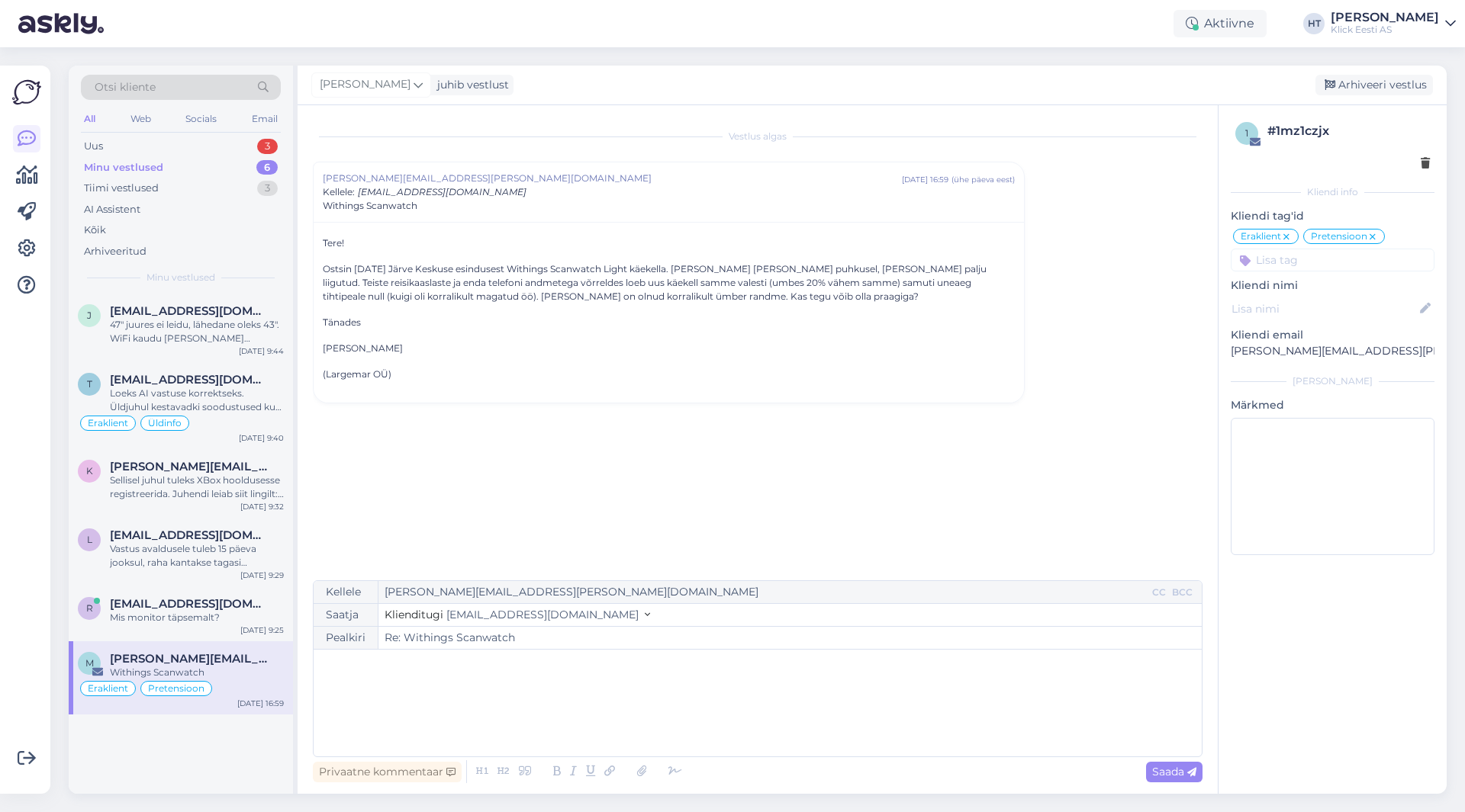
click at [482, 681] on div "﻿" at bounding box center [758, 703] width 873 height 92
click at [498, 676] on div "﻿" at bounding box center [758, 703] width 873 height 92
click at [251, 146] on div "Uus 4" at bounding box center [181, 146] width 200 height 21
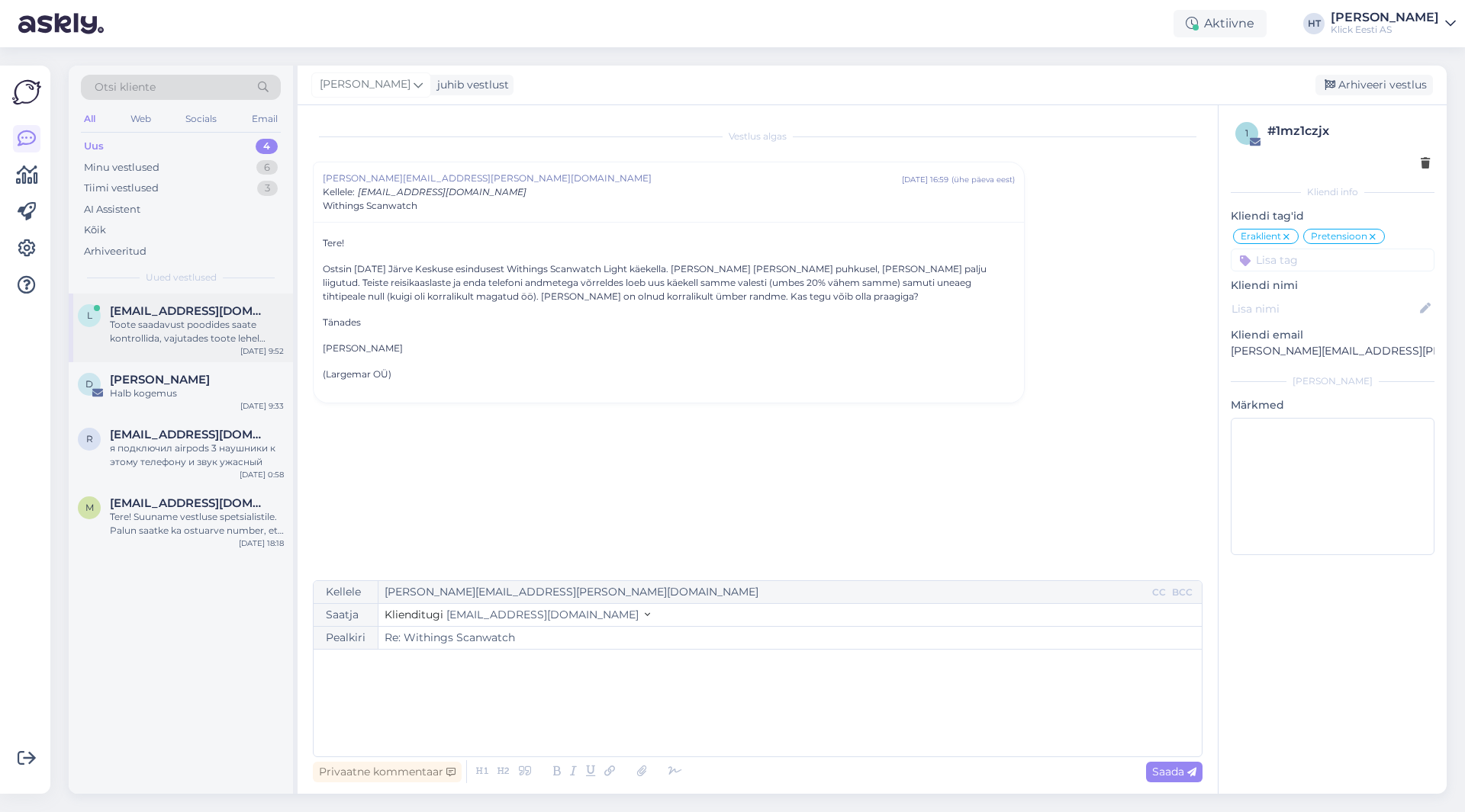
click at [232, 305] on span "[EMAIL_ADDRESS][DOMAIN_NAME]" at bounding box center [189, 311] width 159 height 14
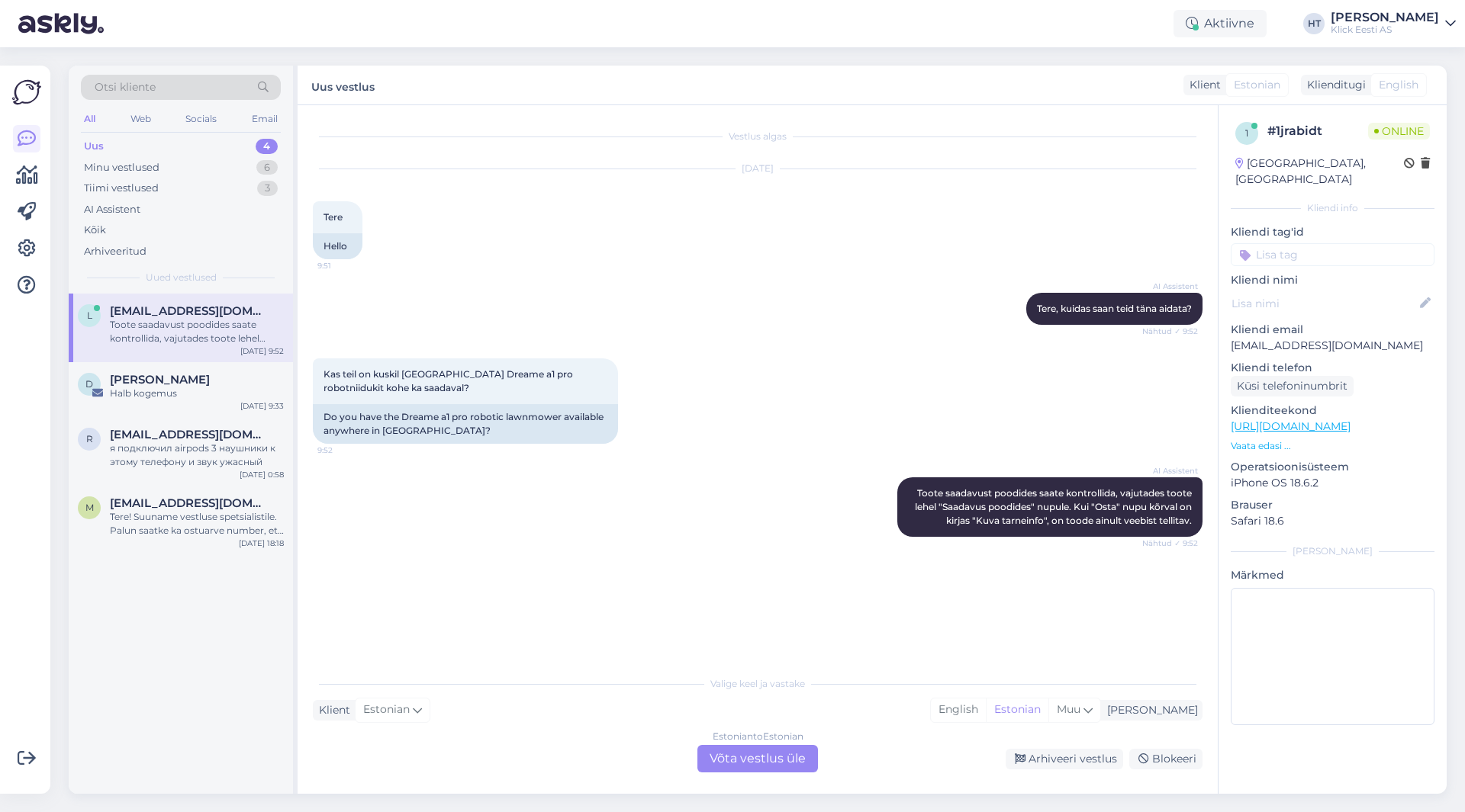
click at [757, 754] on div "Estonian to Estonian Võta vestlus üle" at bounding box center [757, 759] width 120 height 27
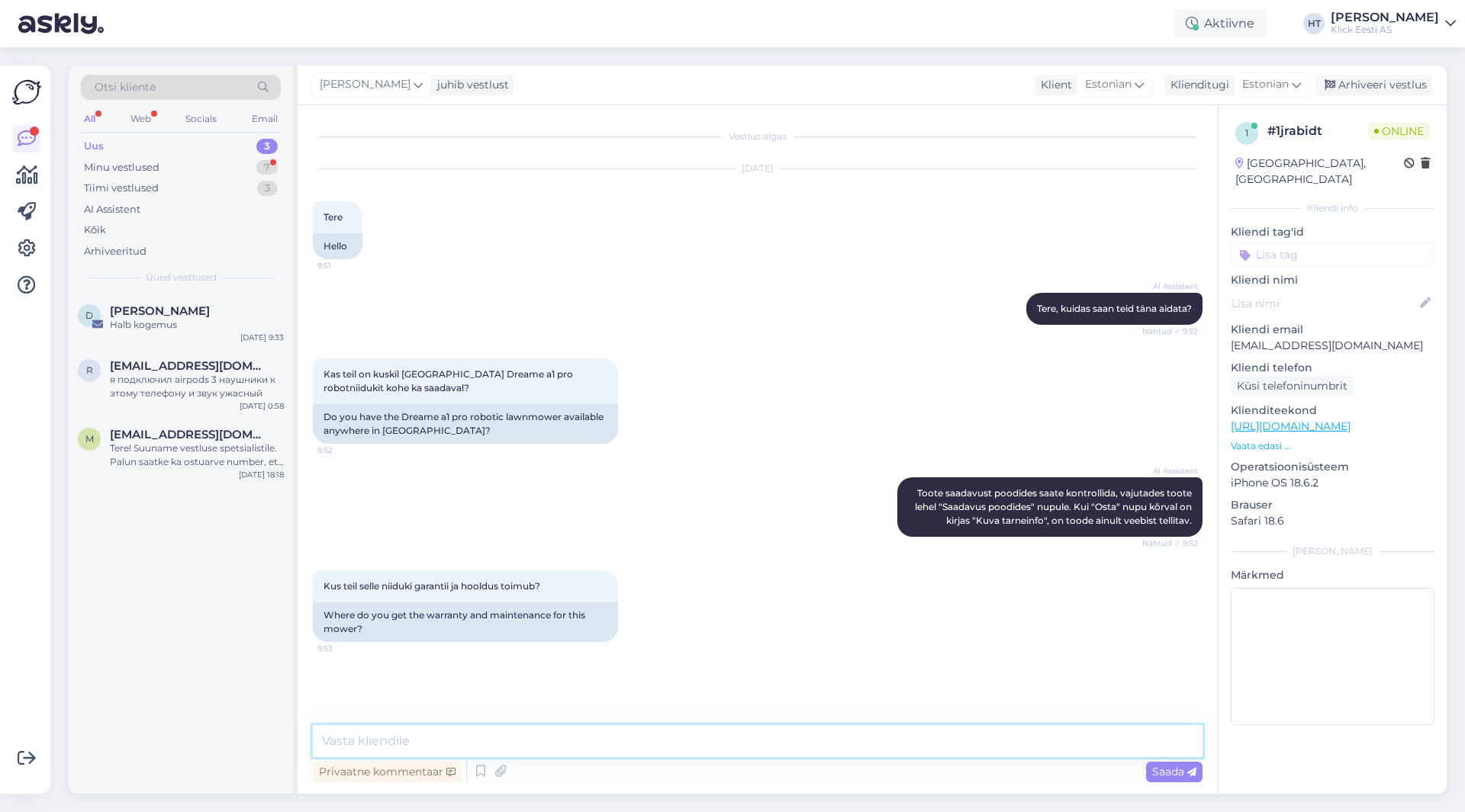
click at [746, 745] on textarea at bounding box center [757, 741] width 890 height 32
click at [498, 737] on textarea at bounding box center [757, 741] width 890 height 32
type textarea "H"
type textarea "Kohalik hoolduskeskus puudub. Garantiisse saatmine toimub läbi kaupluste."
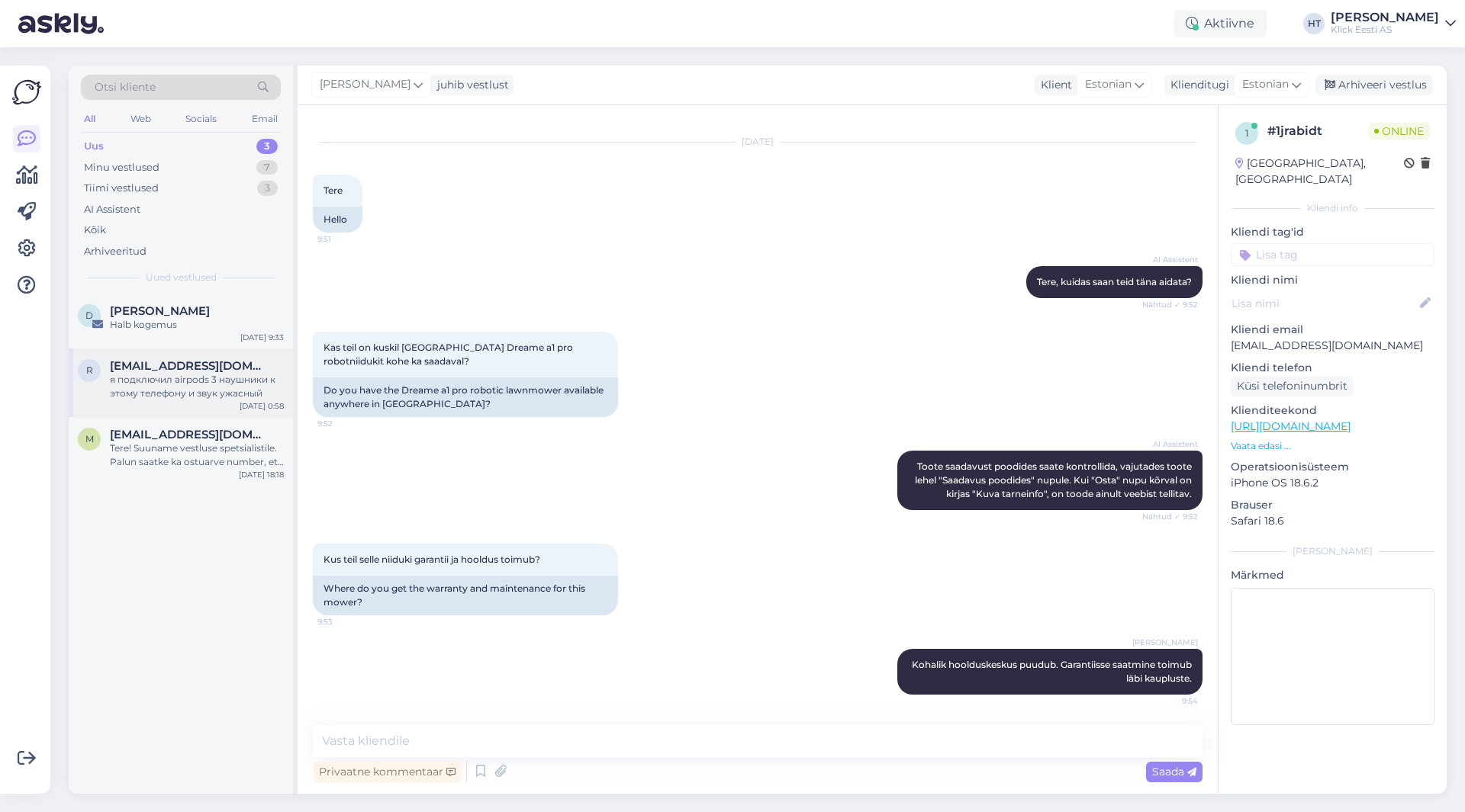
click at [171, 375] on div "я подключил airpods 3 наушники к этому телефону и звук ужасный" at bounding box center [197, 387] width 174 height 27
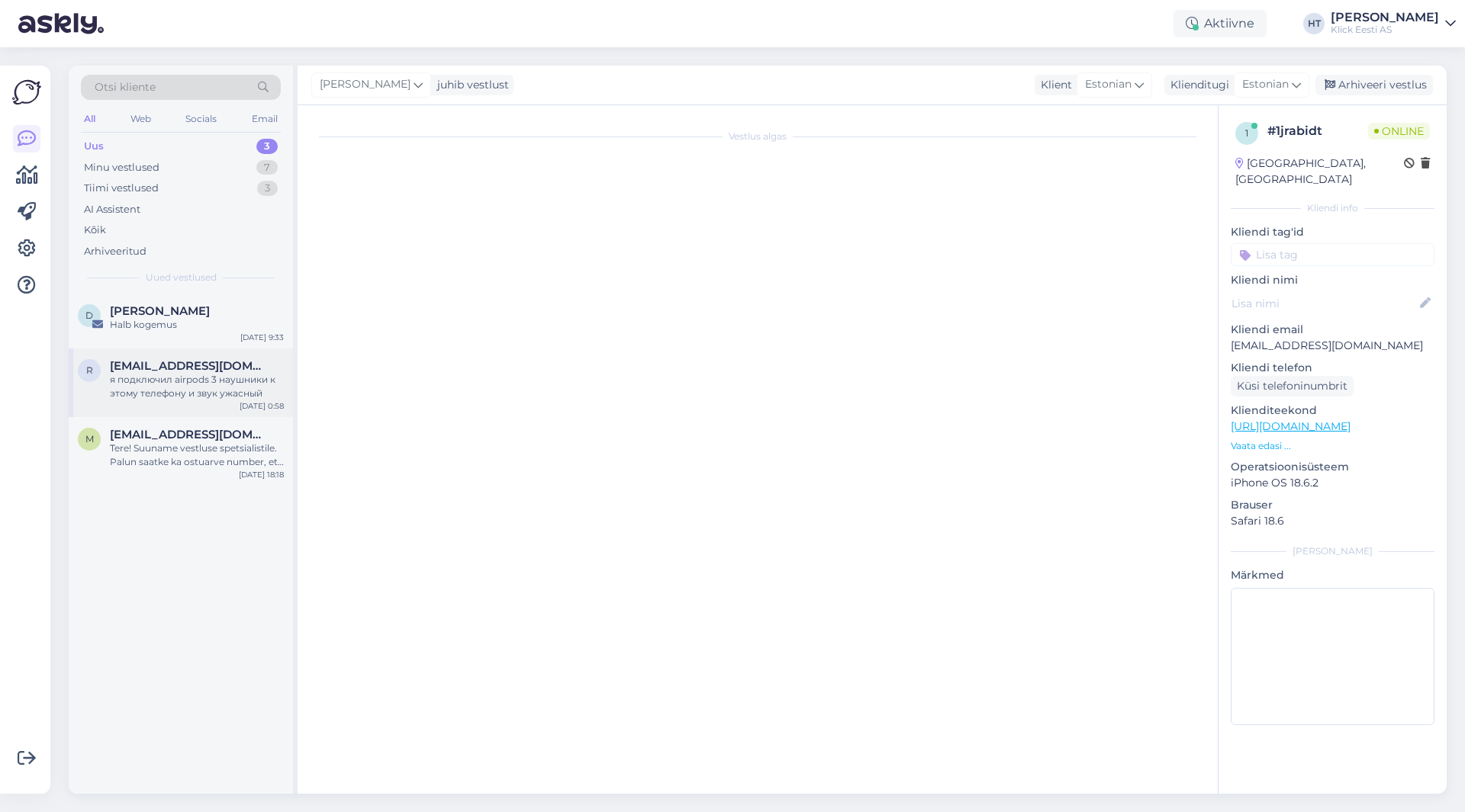
scroll to position [1800, 0]
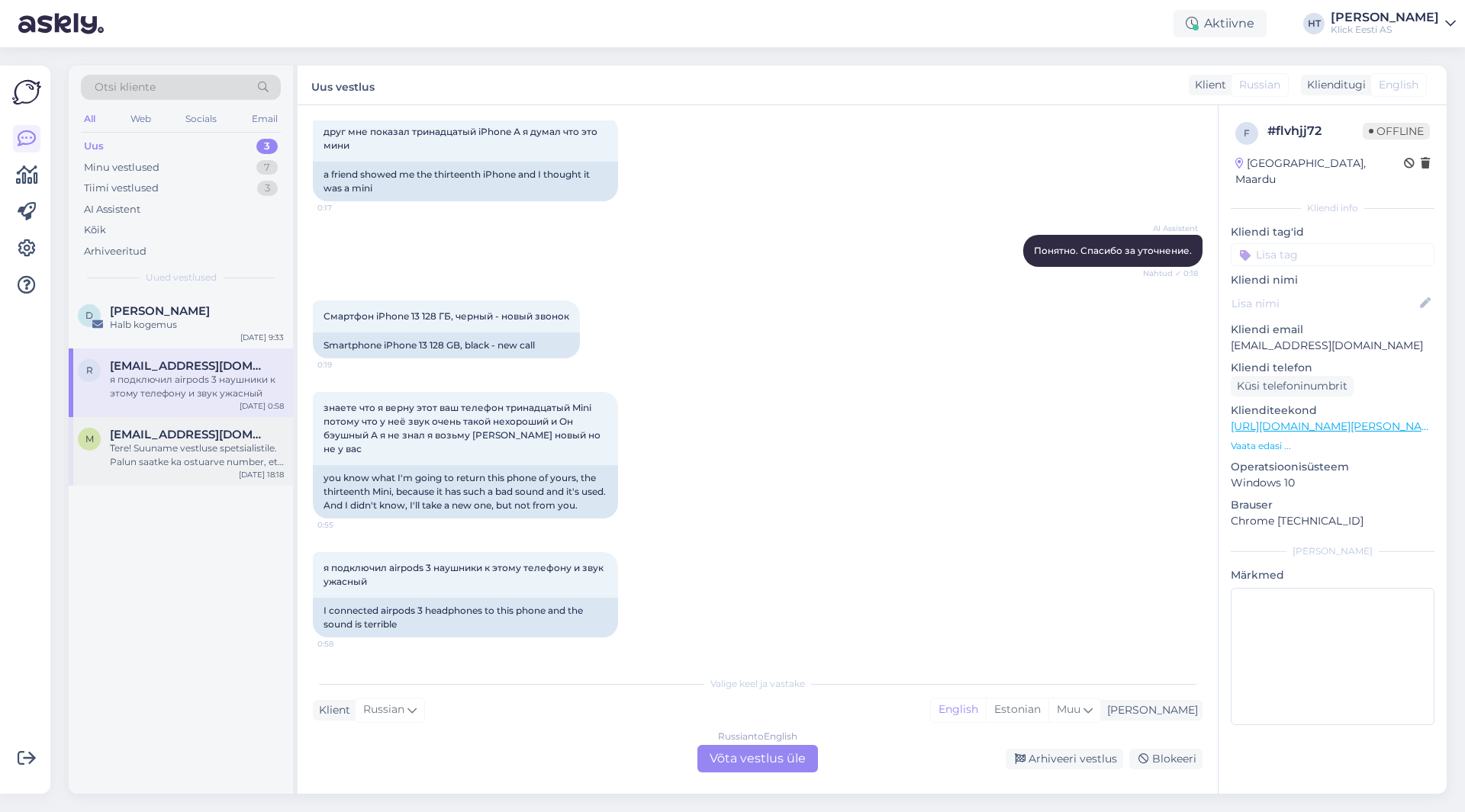
click at [190, 431] on span "[EMAIL_ADDRESS][DOMAIN_NAME]" at bounding box center [189, 435] width 159 height 14
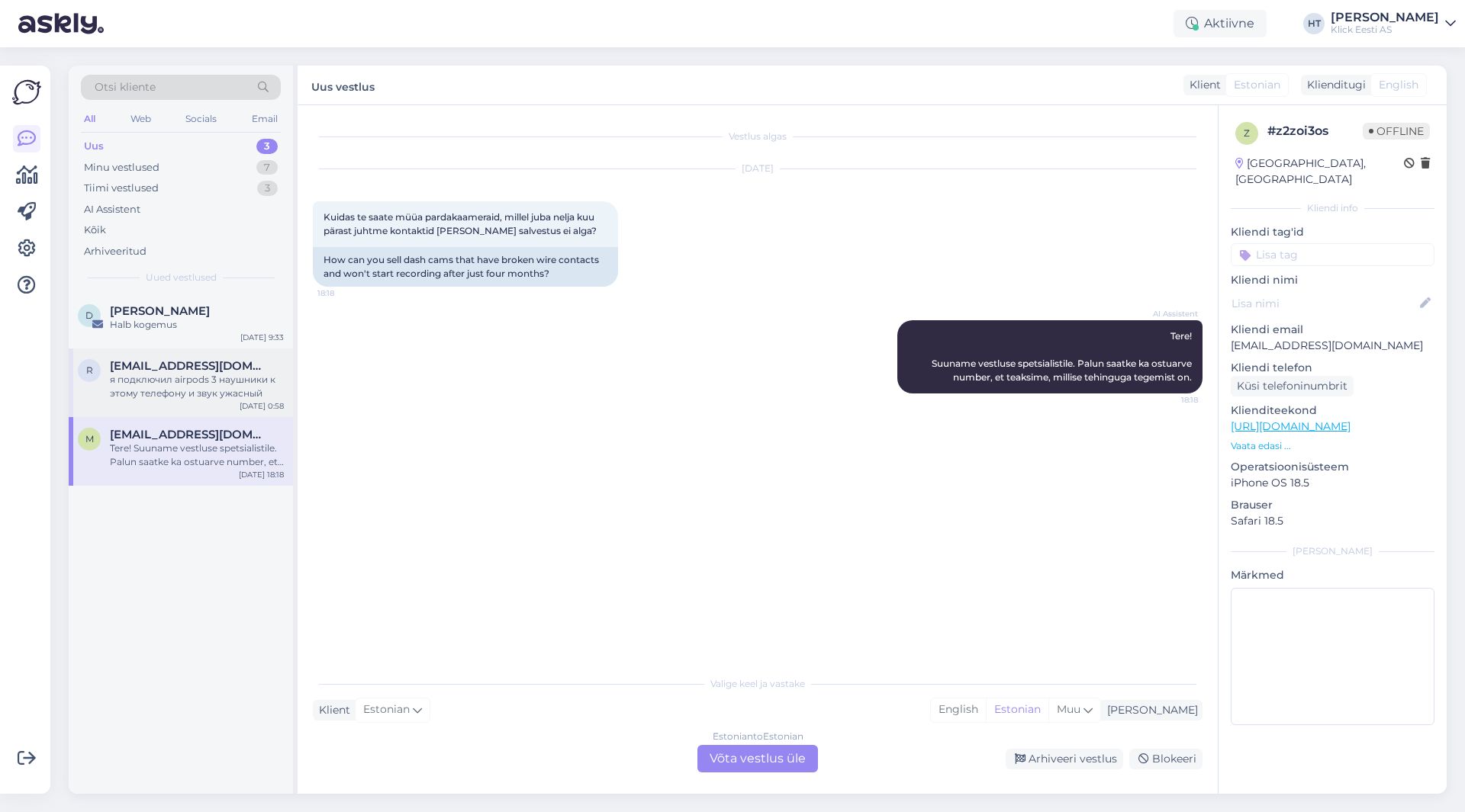
click at [207, 384] on div "я подключил airpods 3 наушники к этому телефону и звук ужасный" at bounding box center [197, 387] width 174 height 27
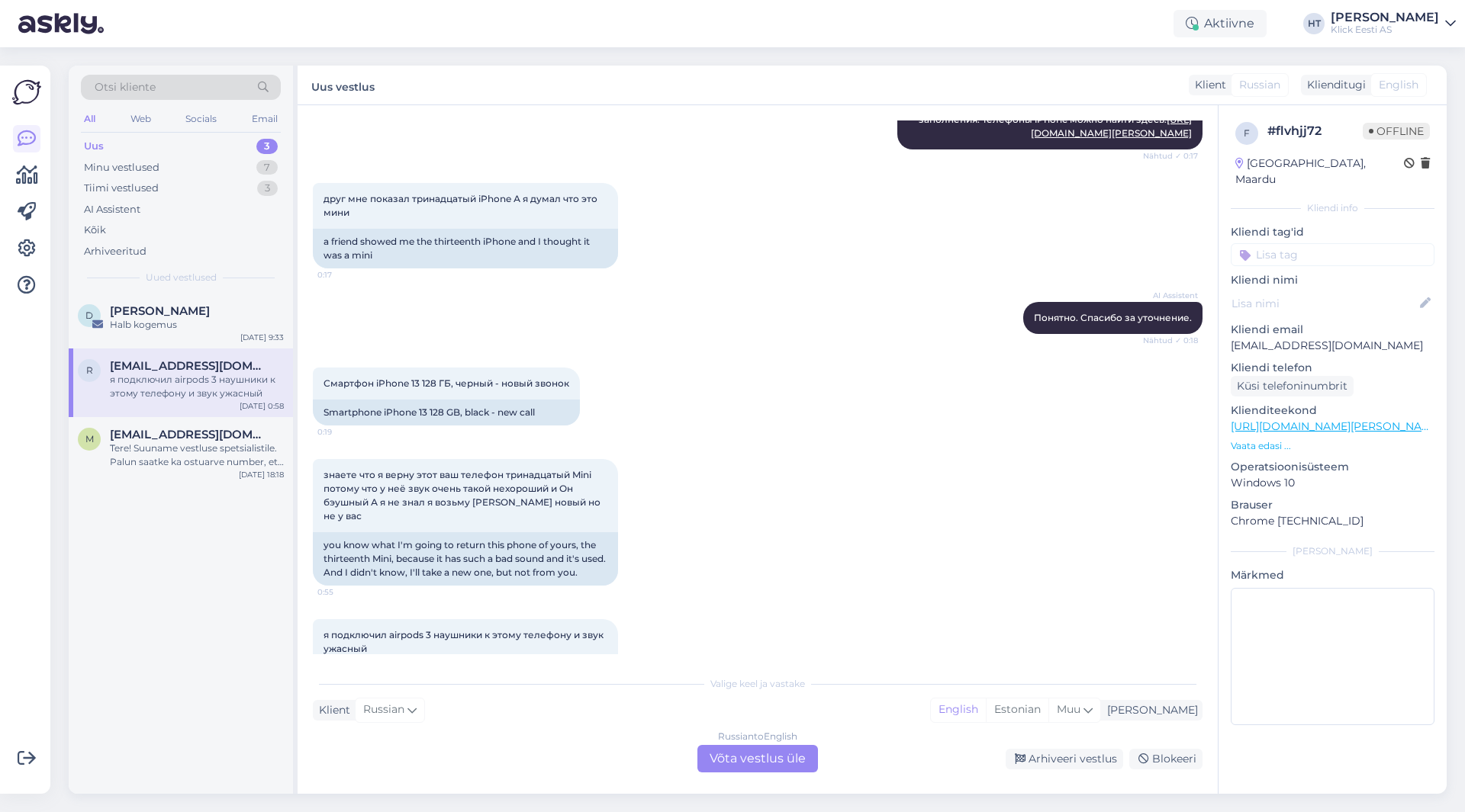
scroll to position [1800, 0]
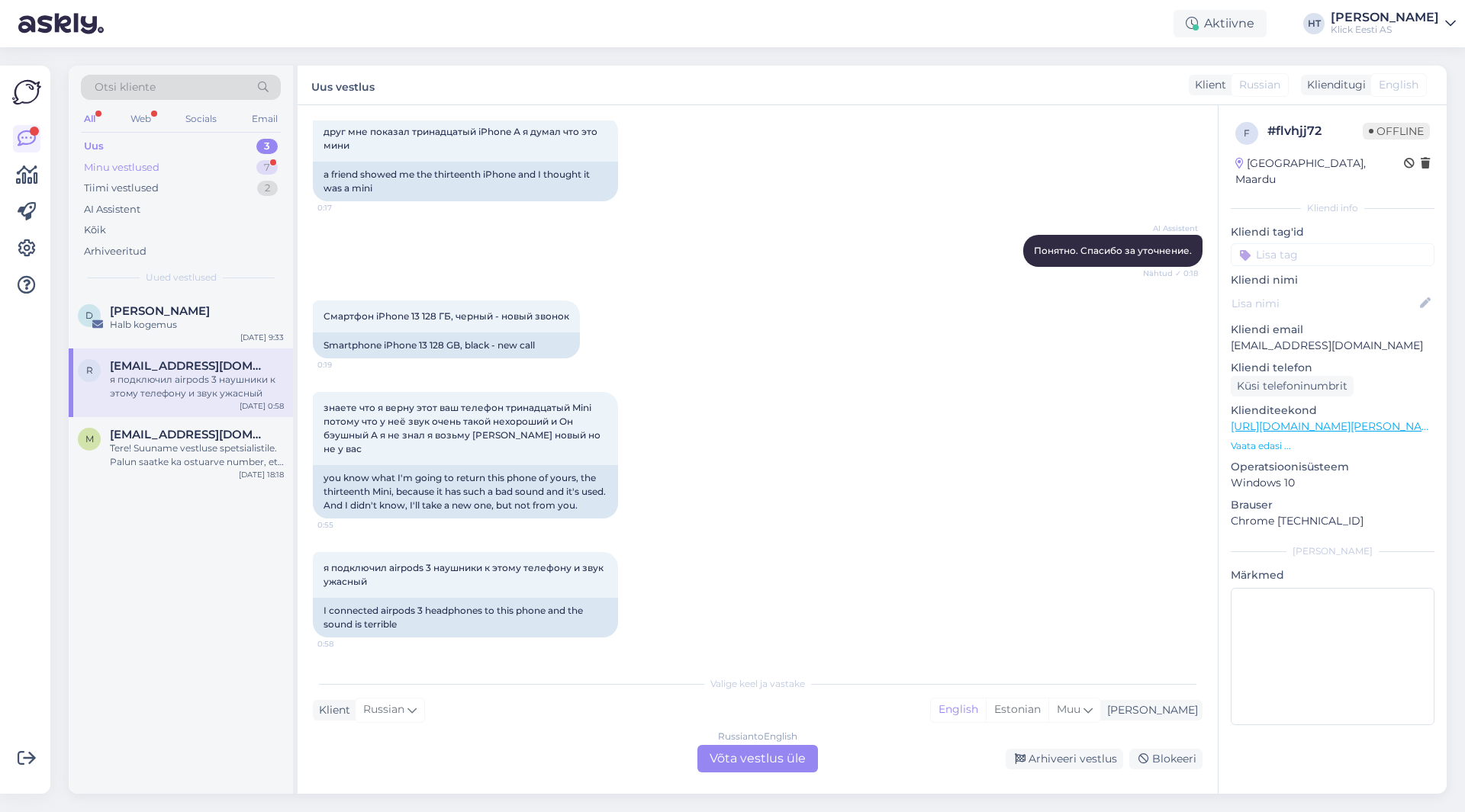
click at [243, 168] on div "Minu vestlused 7" at bounding box center [181, 168] width 200 height 21
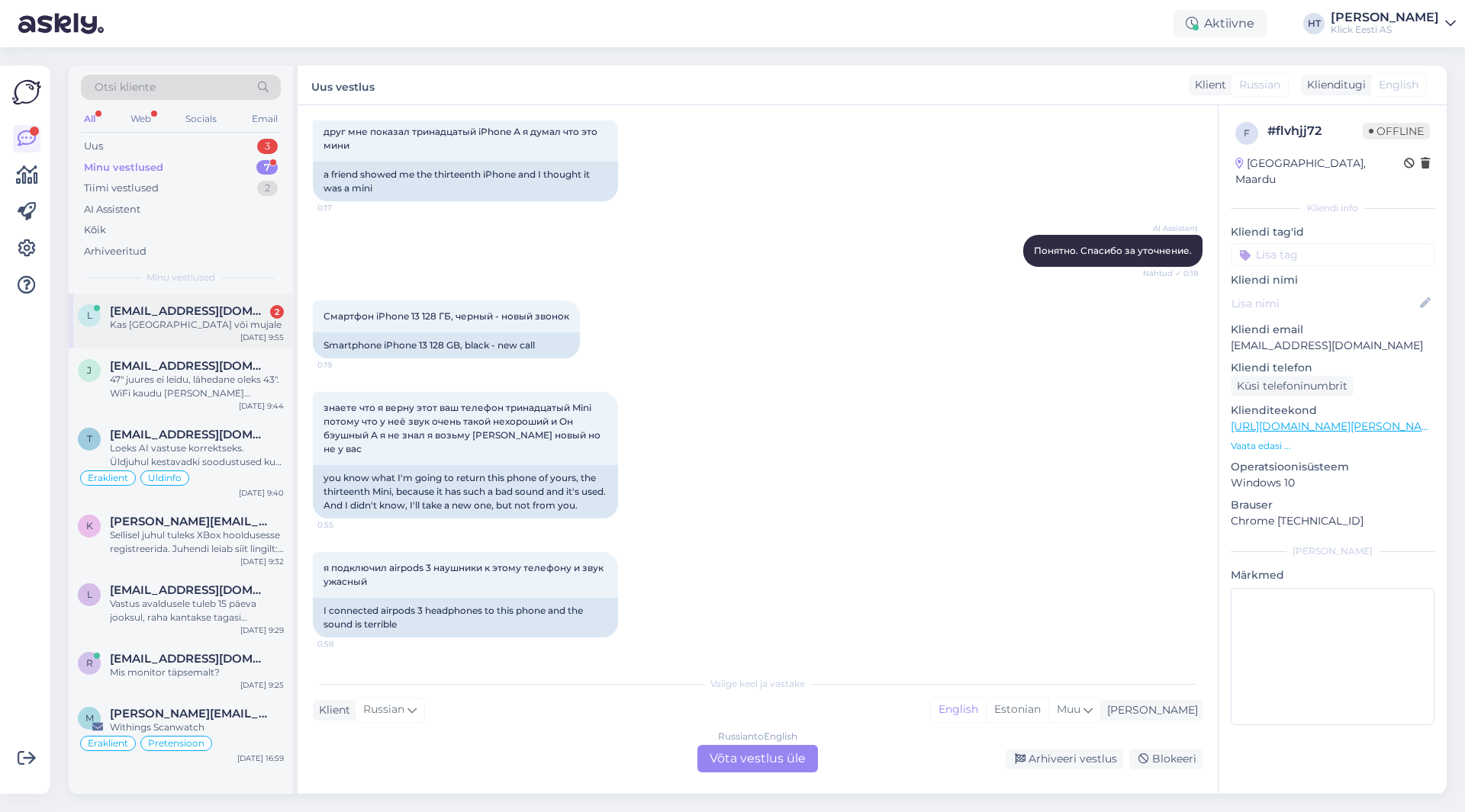
click at [257, 325] on div "Kas [GEOGRAPHIC_DATA] või mujale" at bounding box center [197, 325] width 174 height 14
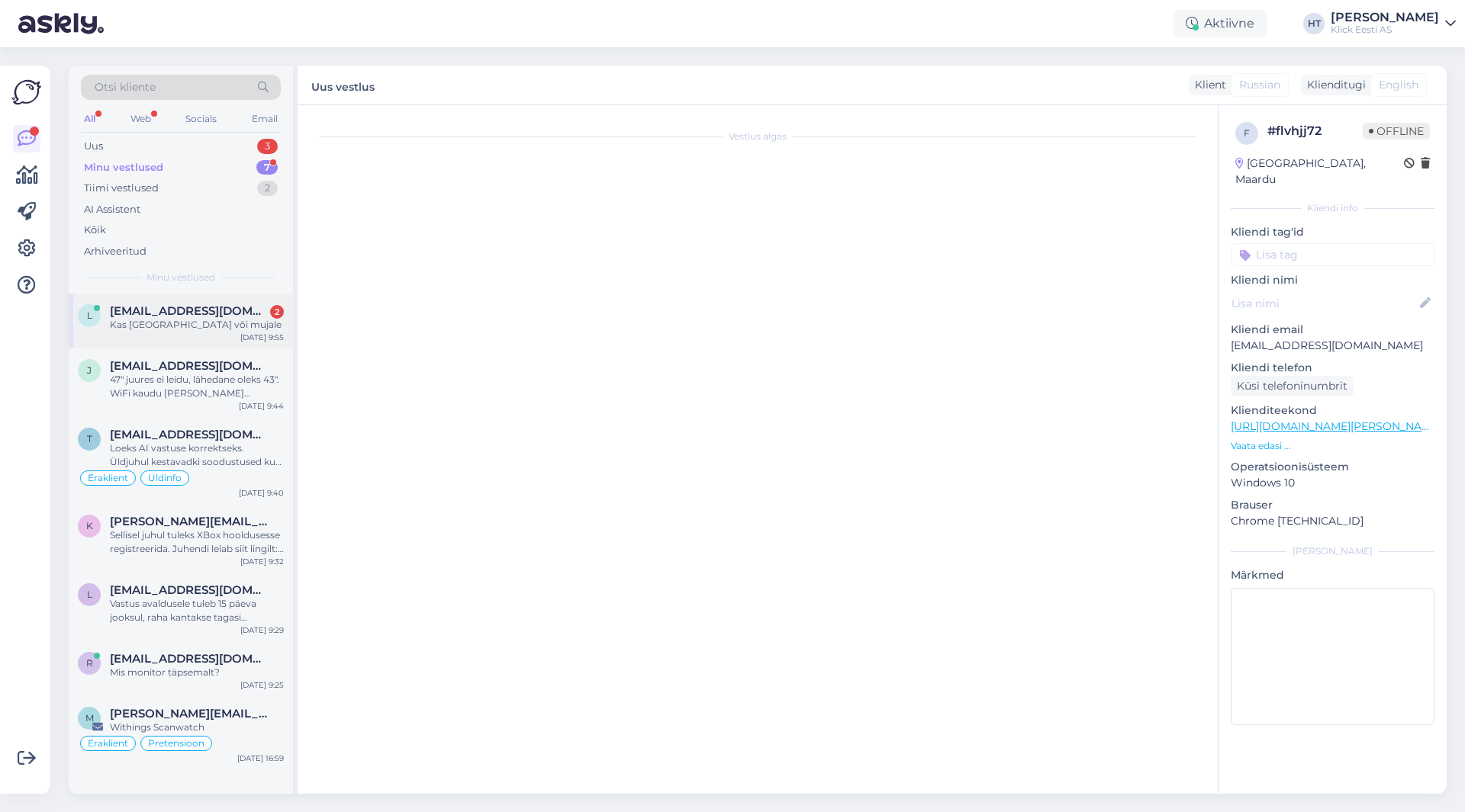
click at [235, 311] on span "[EMAIL_ADDRESS][DOMAIN_NAME]" at bounding box center [189, 311] width 159 height 14
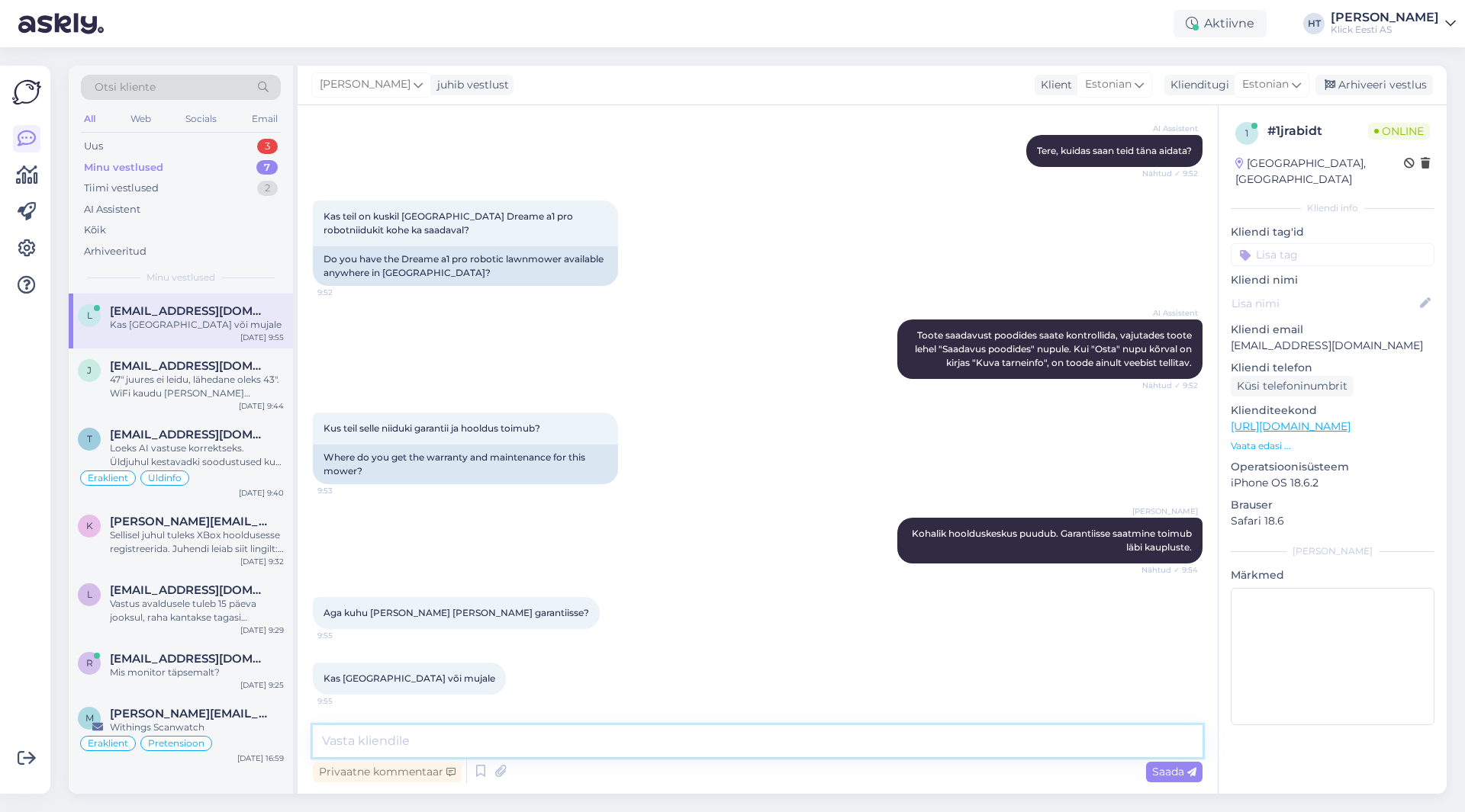
click at [492, 748] on textarea at bounding box center [757, 741] width 890 height 32
type textarea "Välismaale peab minema."
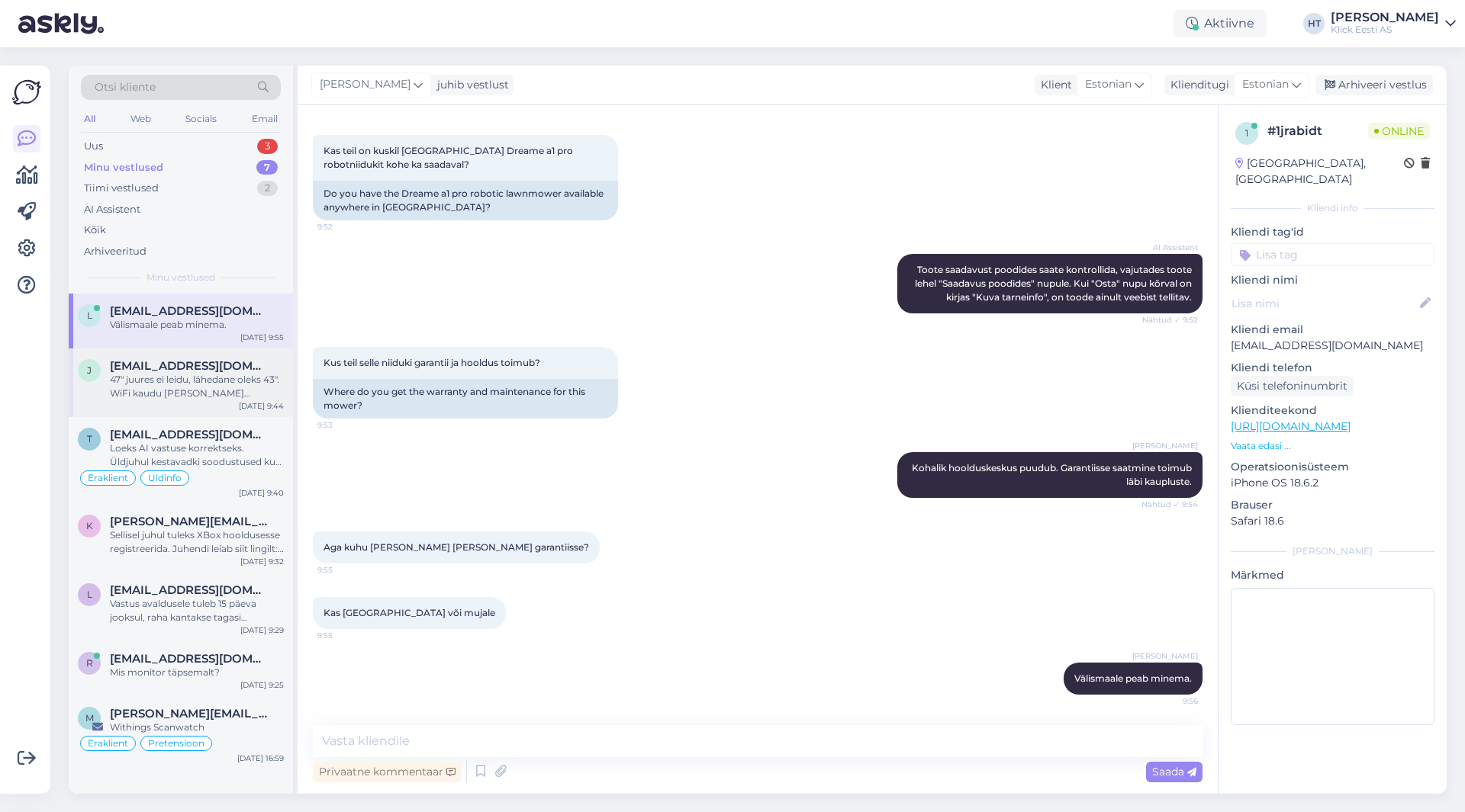
click at [101, 363] on div "j [EMAIL_ADDRESS][DOMAIN_NAME] 47" juures ei leidu, lähedane oleks 43". WiFi ka…" at bounding box center [181, 380] width 206 height 41
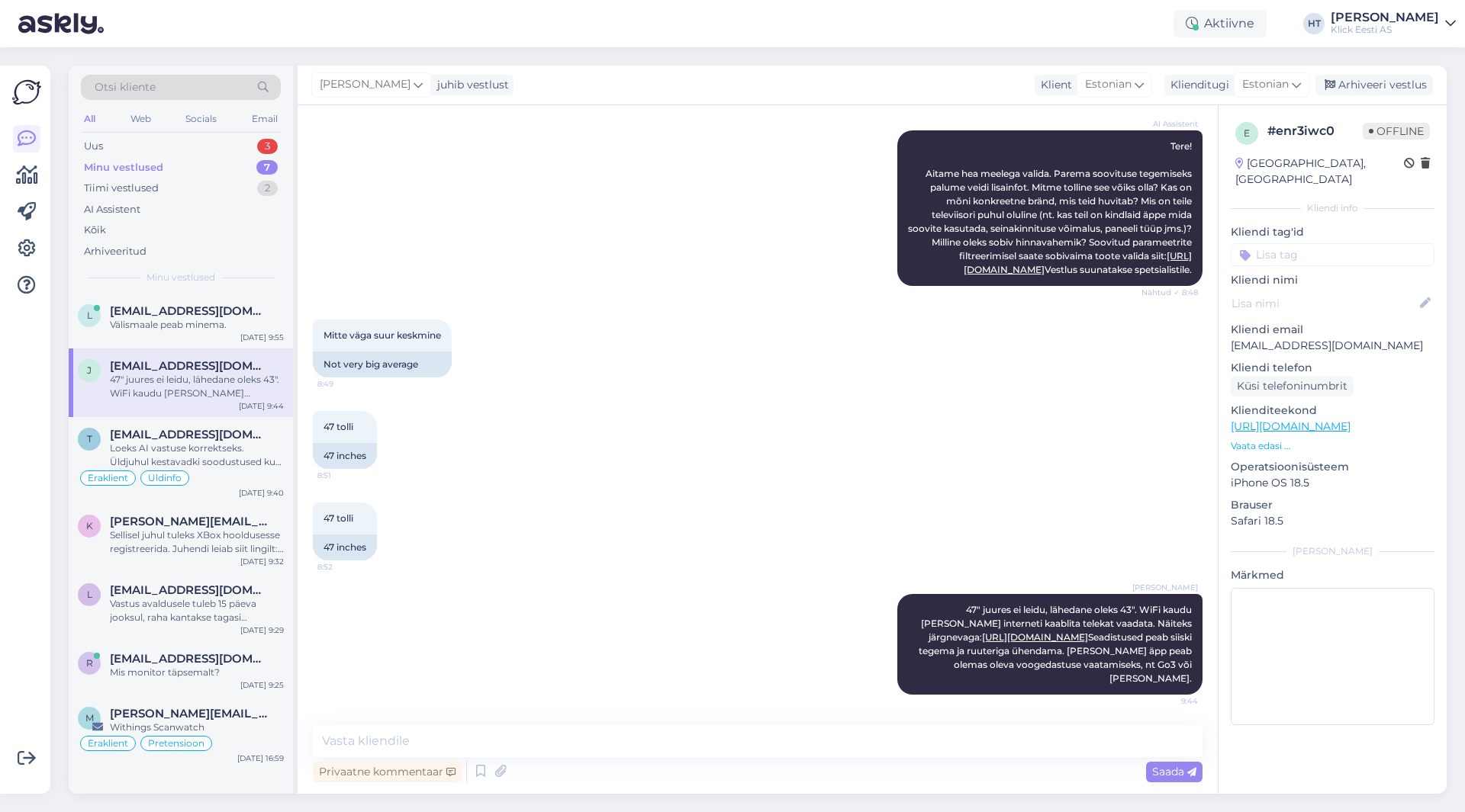
click at [187, 86] on div "Otsi kliente" at bounding box center [181, 87] width 200 height 25
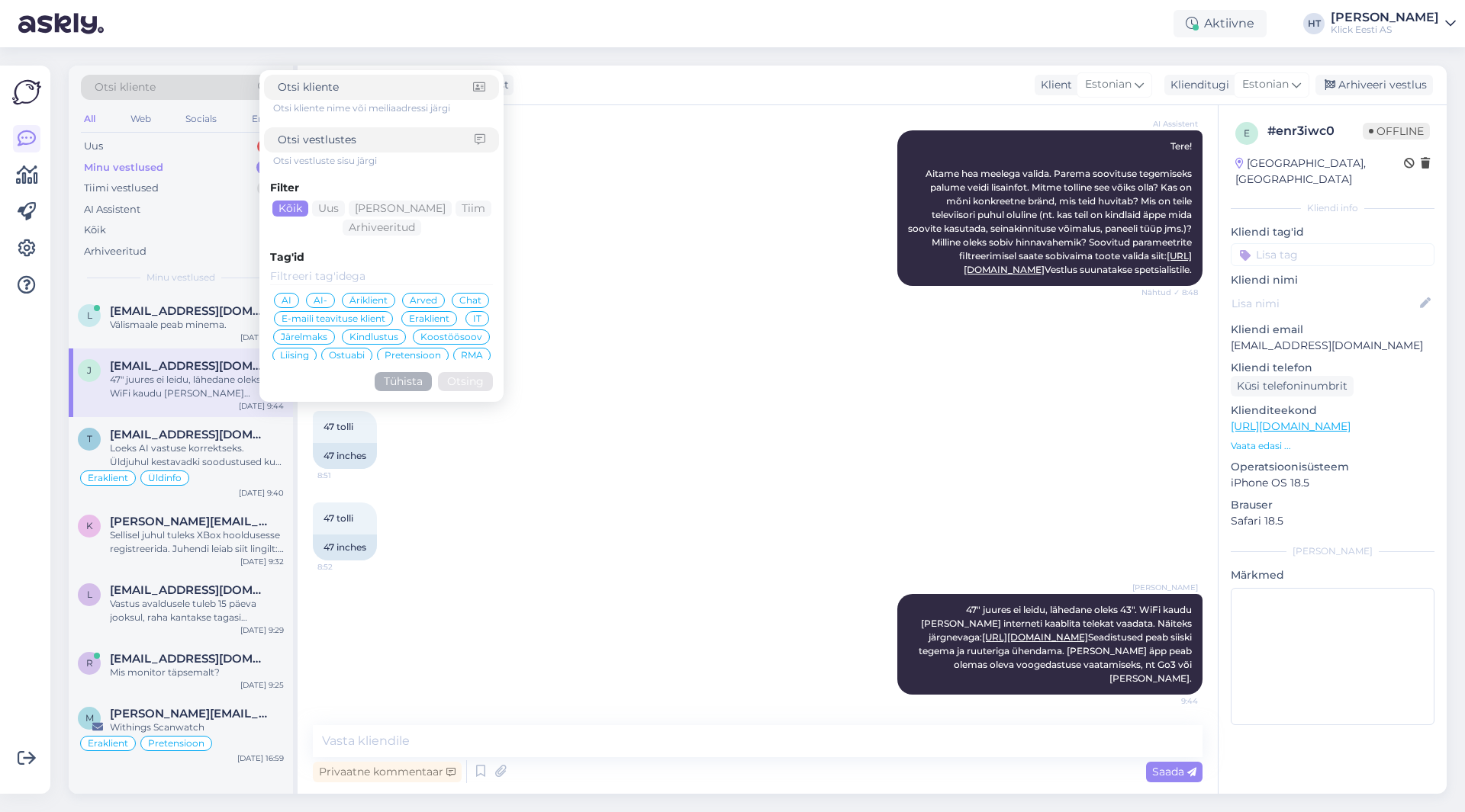
click at [375, 87] on input at bounding box center [375, 87] width 195 height 16
type input "[PERSON_NAME][EMAIL_ADDRESS][DOMAIN_NAME]"
click button "Otsing" at bounding box center [466, 382] width 55 height 19
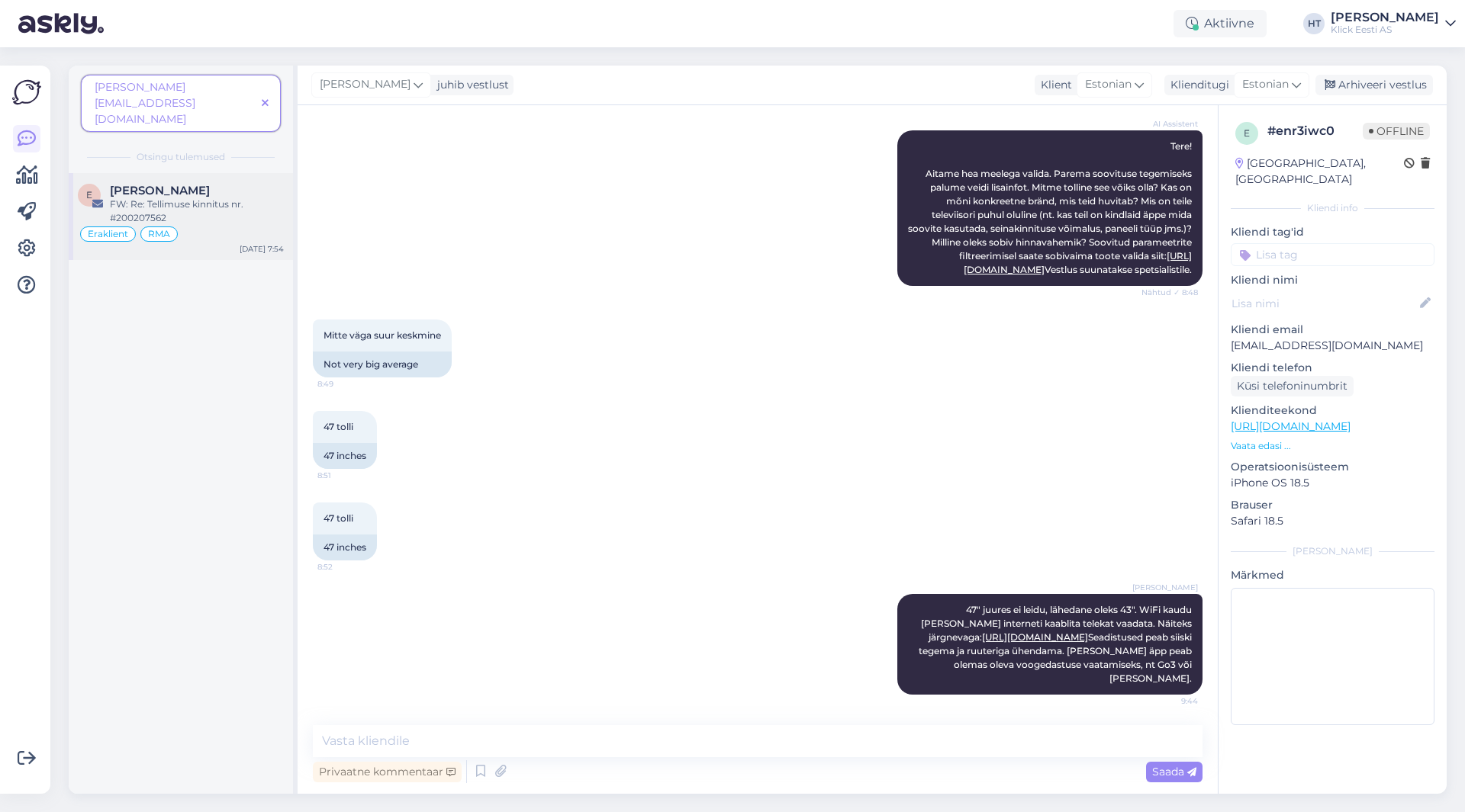
click at [247, 198] on div "FW: Re: Tellimuse kinnitus nr. #200207562" at bounding box center [197, 211] width 174 height 27
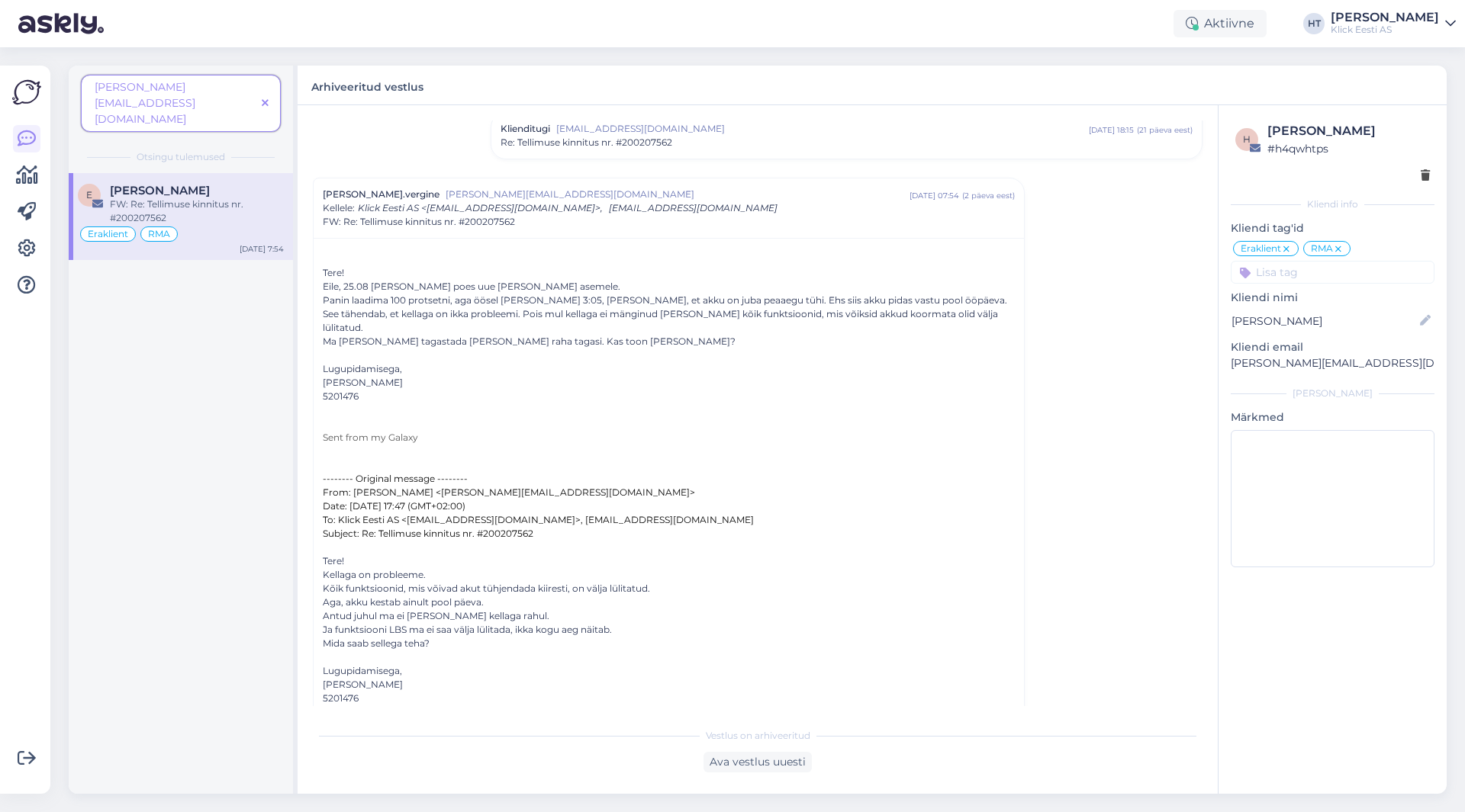
scroll to position [170, 0]
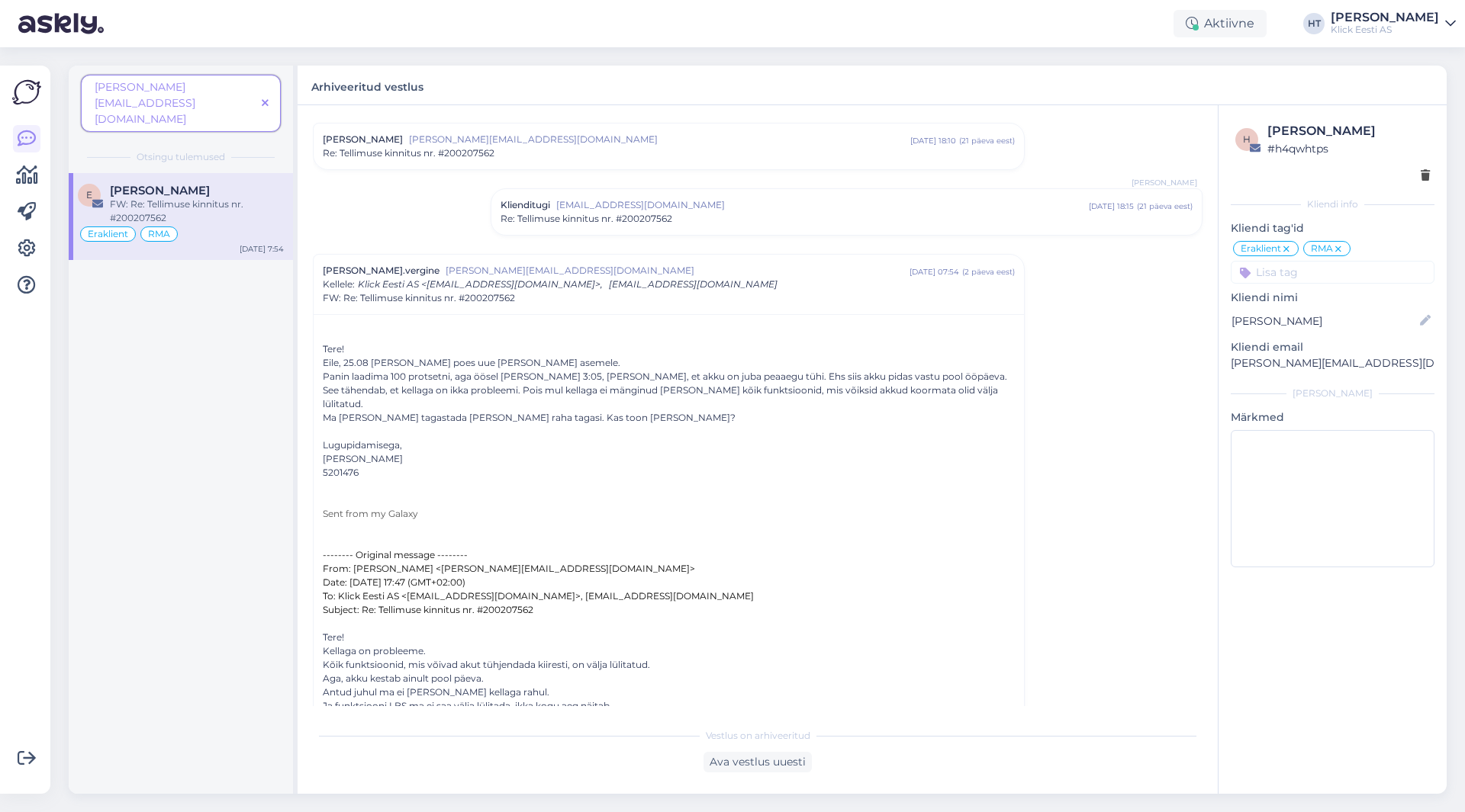
click at [638, 282] on div "[PERSON_NAME].vergine [EMAIL_ADDRESS][DOMAIN_NAME] [DATE] 07:54 ( 2 päeva eest …" at bounding box center [669, 284] width 692 height 41
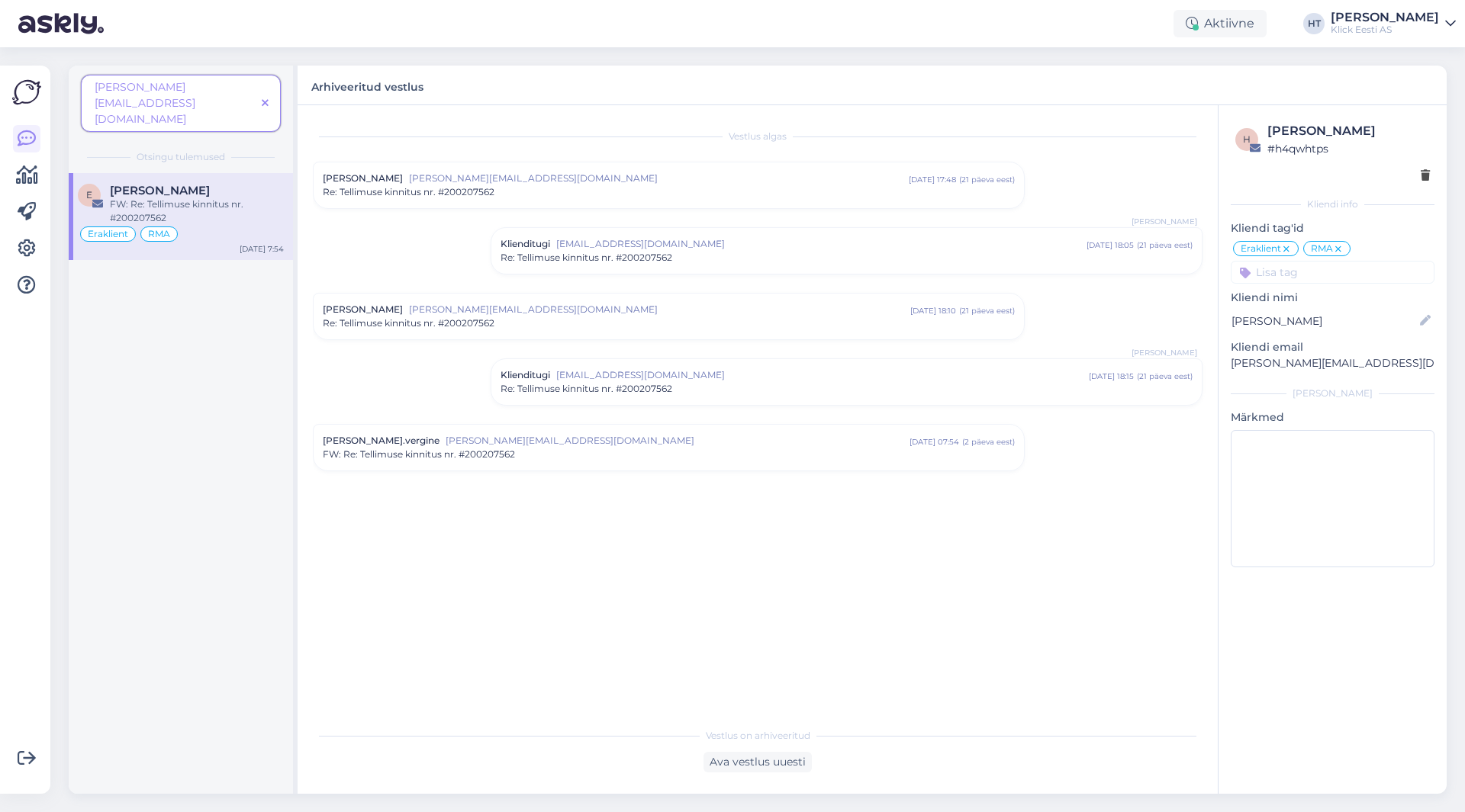
click at [248, 371] on div "E [PERSON_NAME] FW: Re: Tellimuse kinnitus nr. #200207562 Eraklient RMA [DATE] …" at bounding box center [181, 484] width 224 height 621
click at [262, 99] on icon at bounding box center [265, 104] width 7 height 10
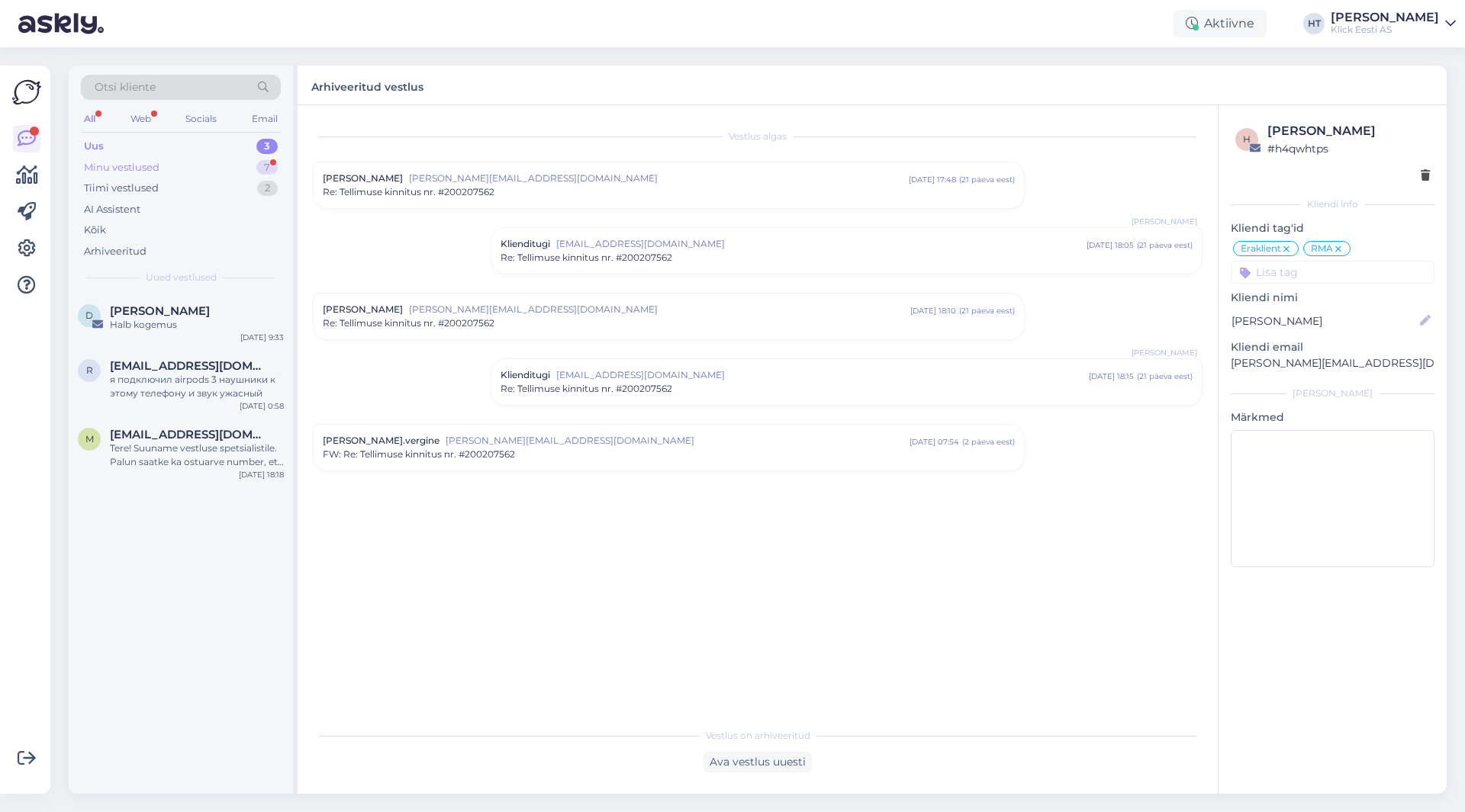
click at [193, 174] on div "Minu vestlused 7" at bounding box center [181, 168] width 200 height 21
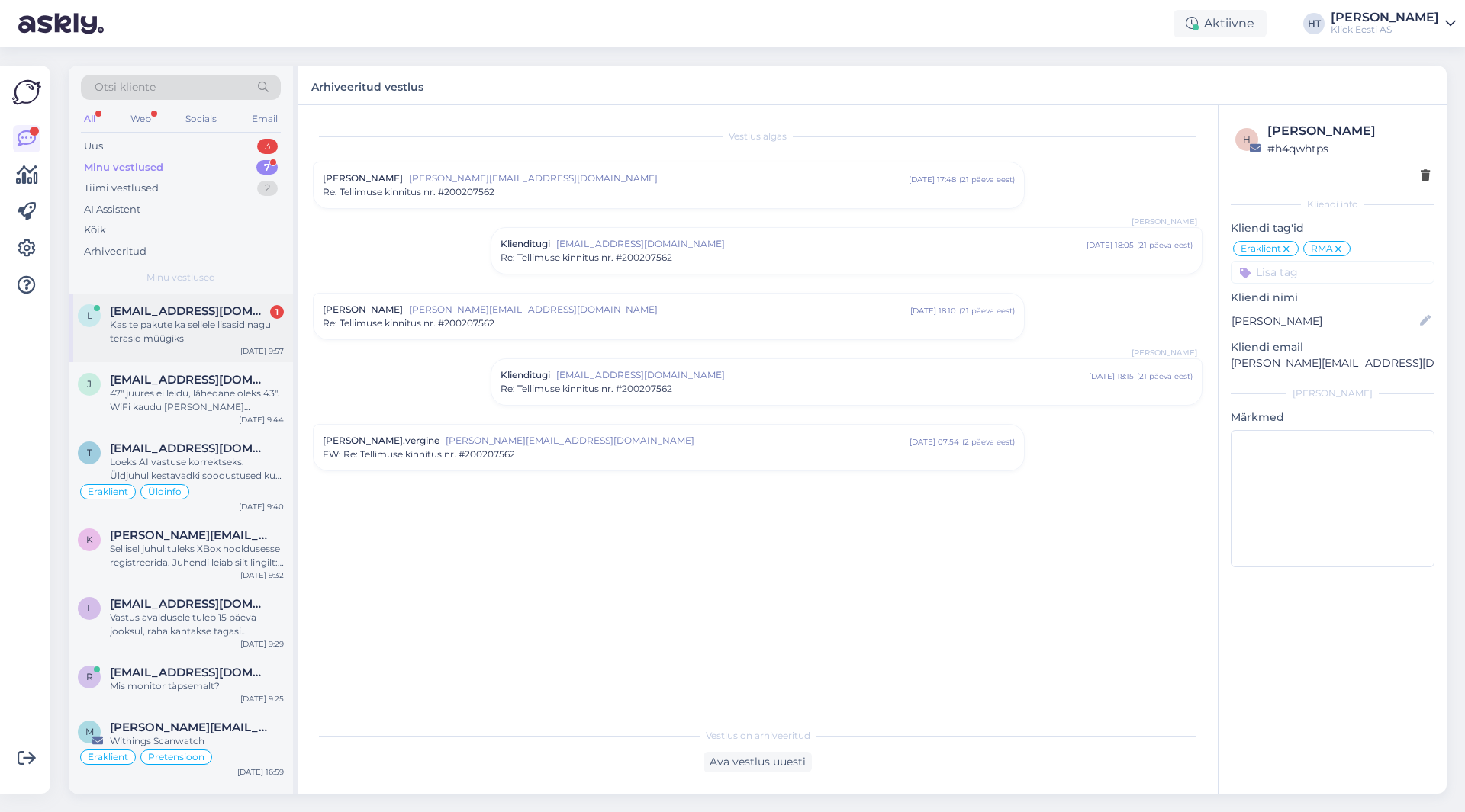
click at [205, 323] on div "Kas te pakute ka sellele lisasid nagu terasid müügiks" at bounding box center [197, 332] width 174 height 27
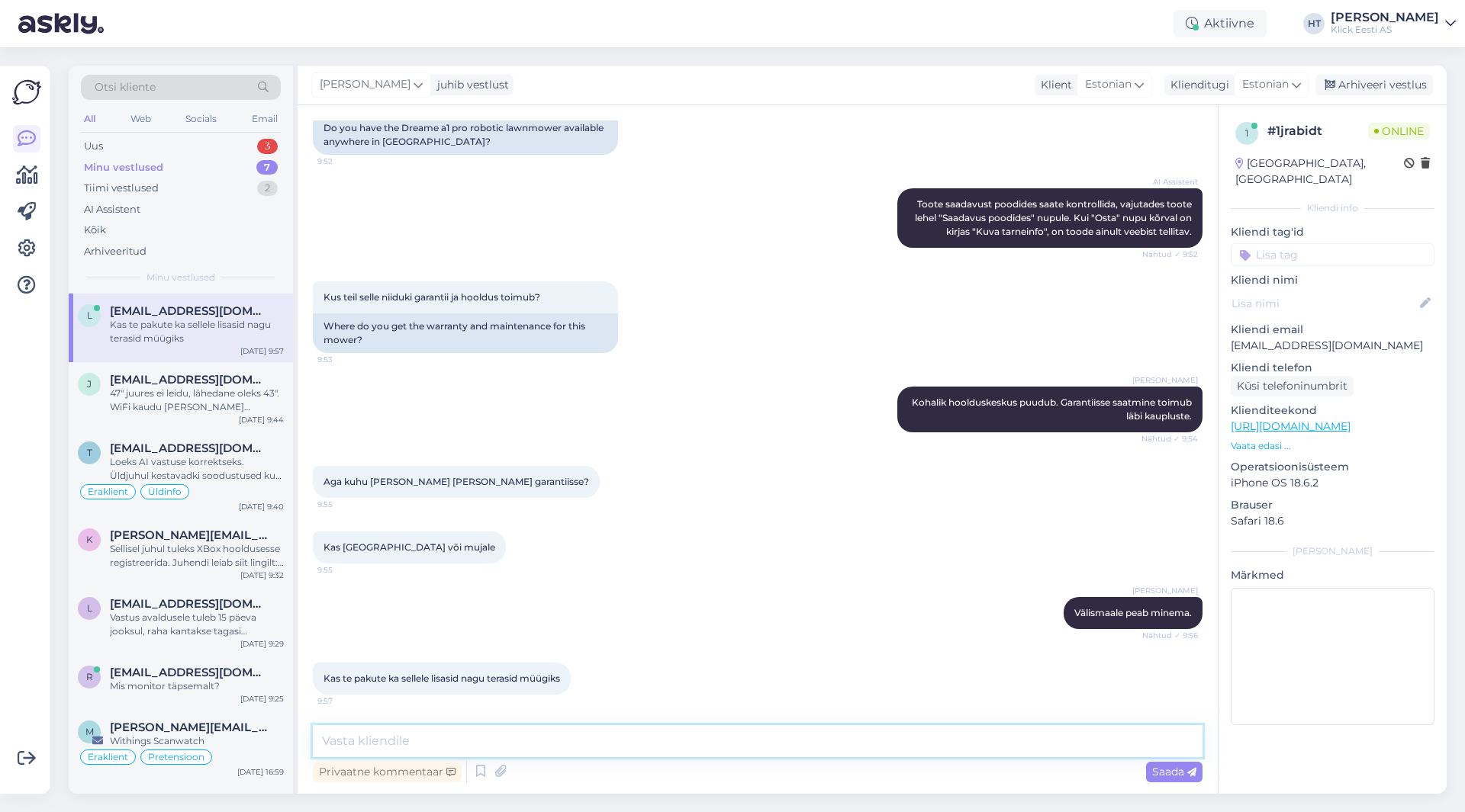
click at [622, 750] on textarea at bounding box center [757, 741] width 890 height 32
click at [583, 751] on textarea at bounding box center [757, 741] width 890 height 32
type textarea "[PERSON_NAME] kahjuks valikus ei leidu."
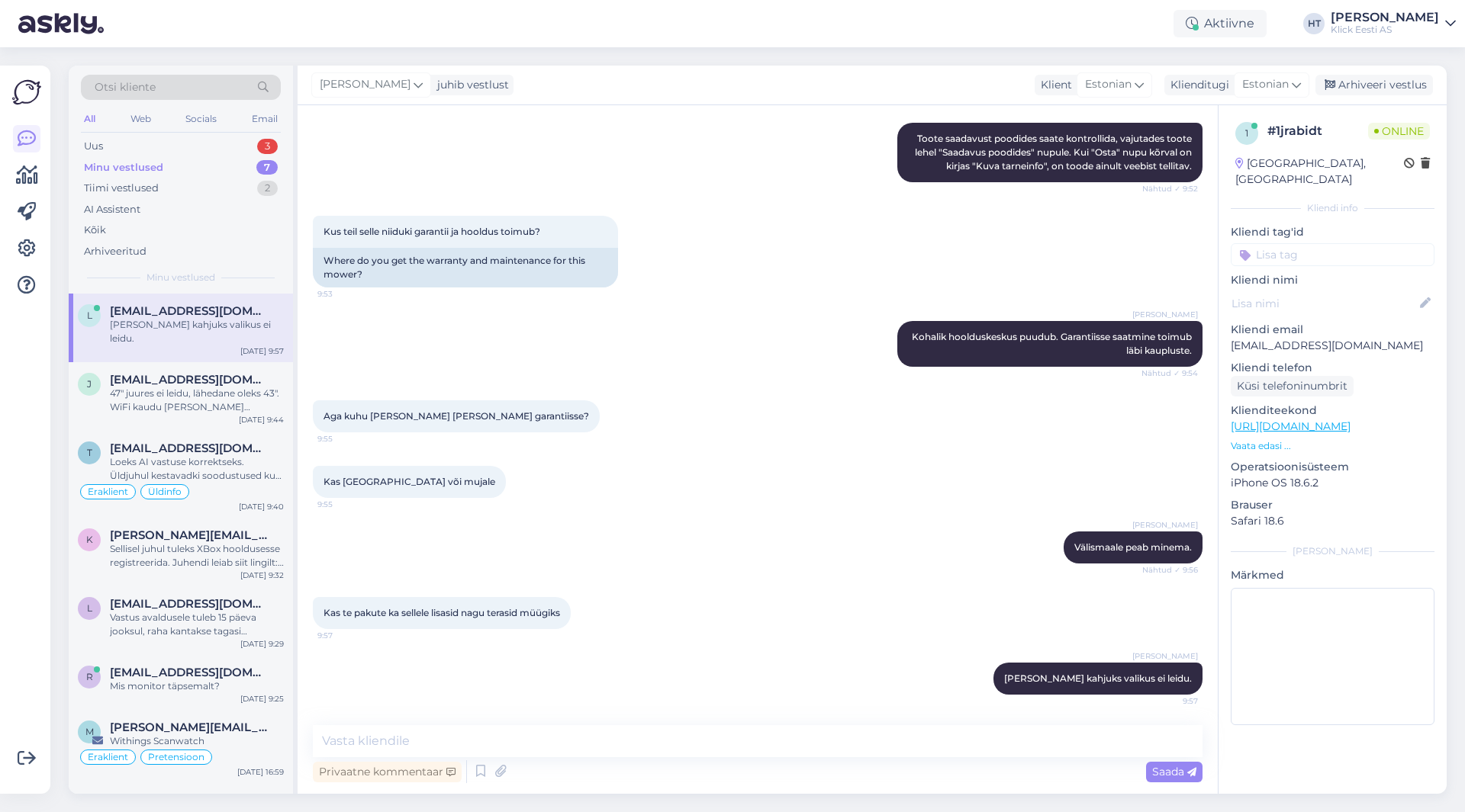
click at [226, 132] on div "Otsi kliente All Web Socials Email Uus 3 Minu vestlused 7 Tiimi vestlused 2 AI …" at bounding box center [181, 179] width 224 height 228
click at [230, 143] on div "Uus 3" at bounding box center [181, 146] width 200 height 21
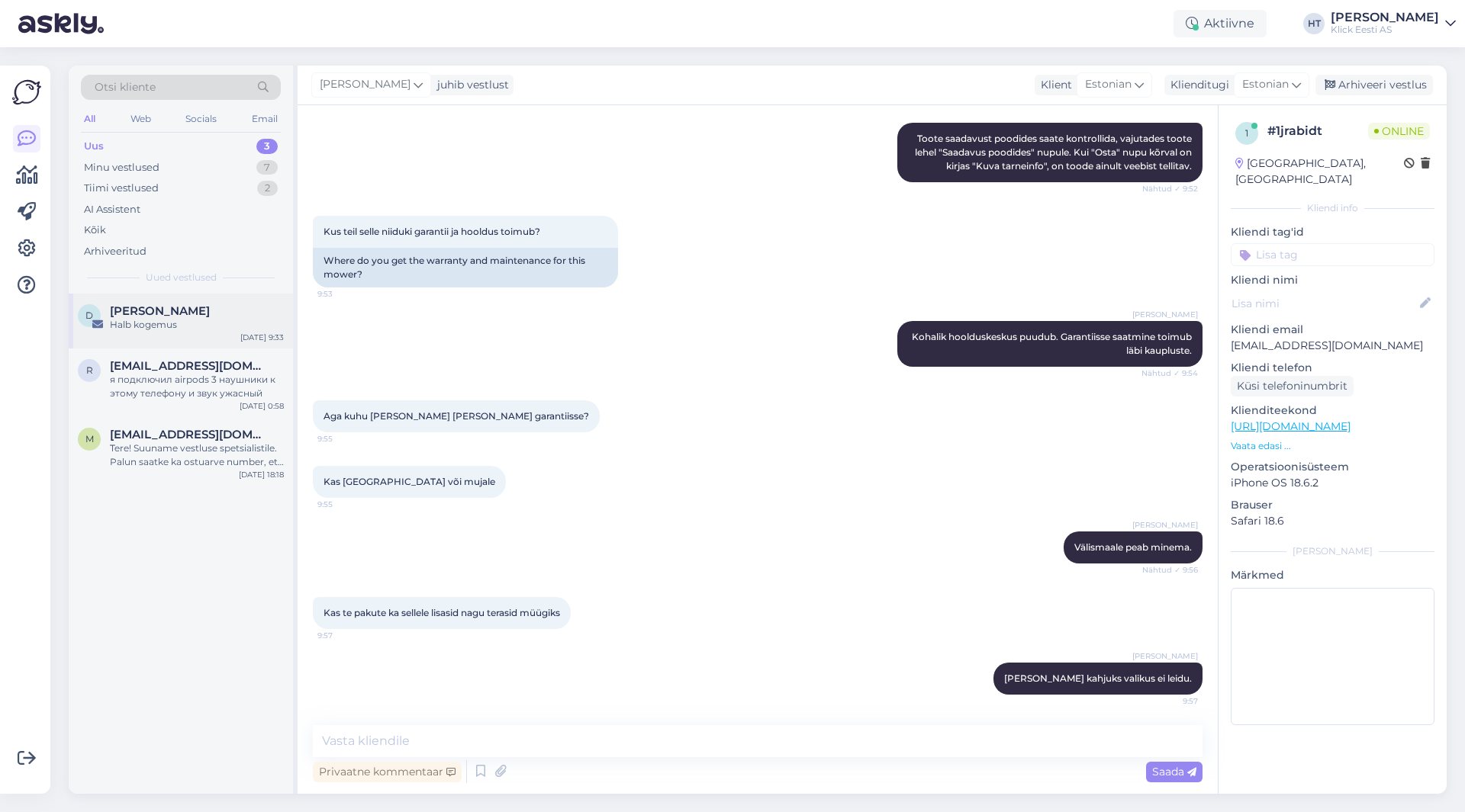
click at [210, 304] on span "[PERSON_NAME]" at bounding box center [160, 311] width 100 height 14
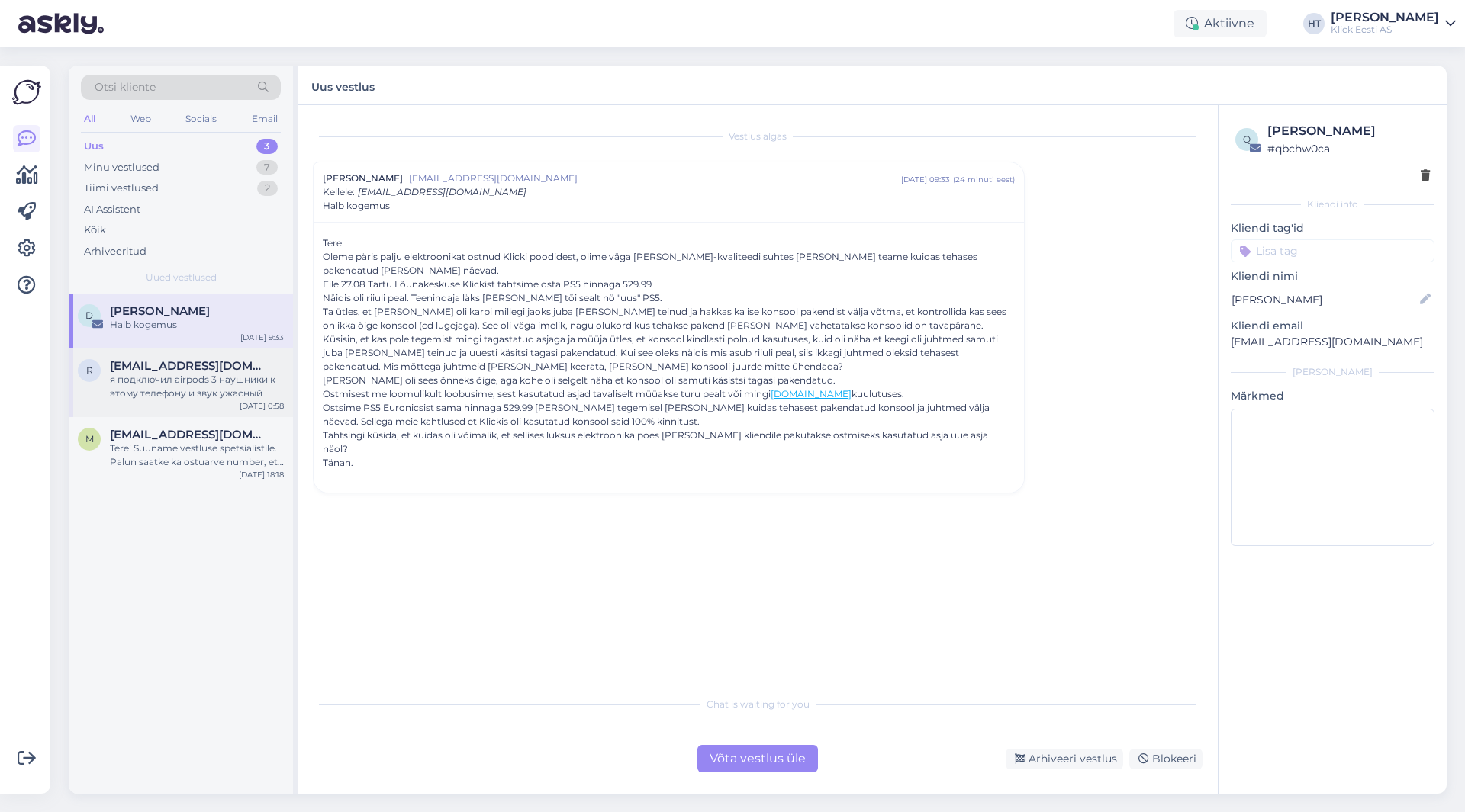
click at [261, 397] on div "я подключил airpods 3 наушники к этому телефону и звук ужасный" at bounding box center [197, 387] width 174 height 27
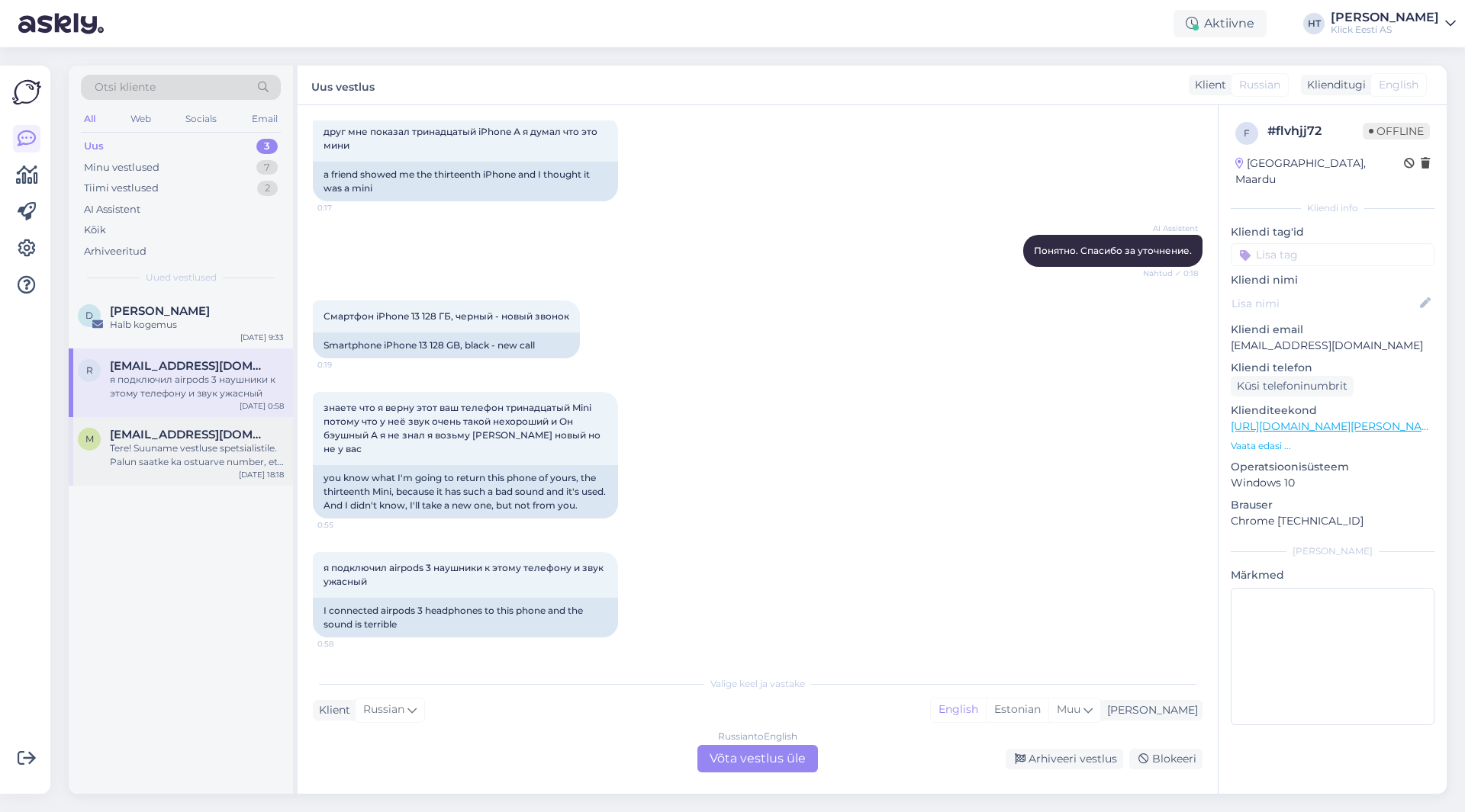
click at [235, 437] on span "[EMAIL_ADDRESS][DOMAIN_NAME]" at bounding box center [189, 435] width 159 height 14
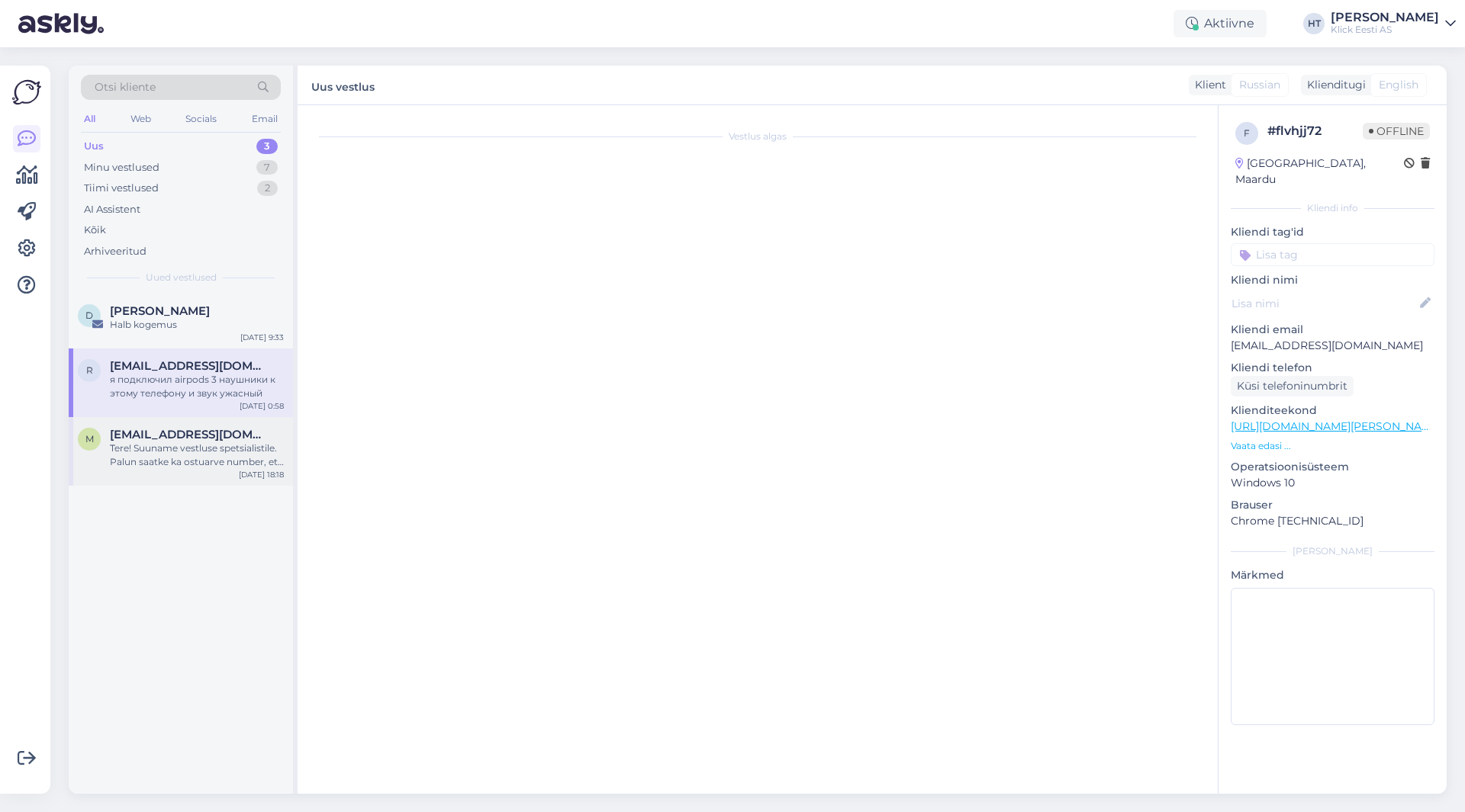
scroll to position [0, 0]
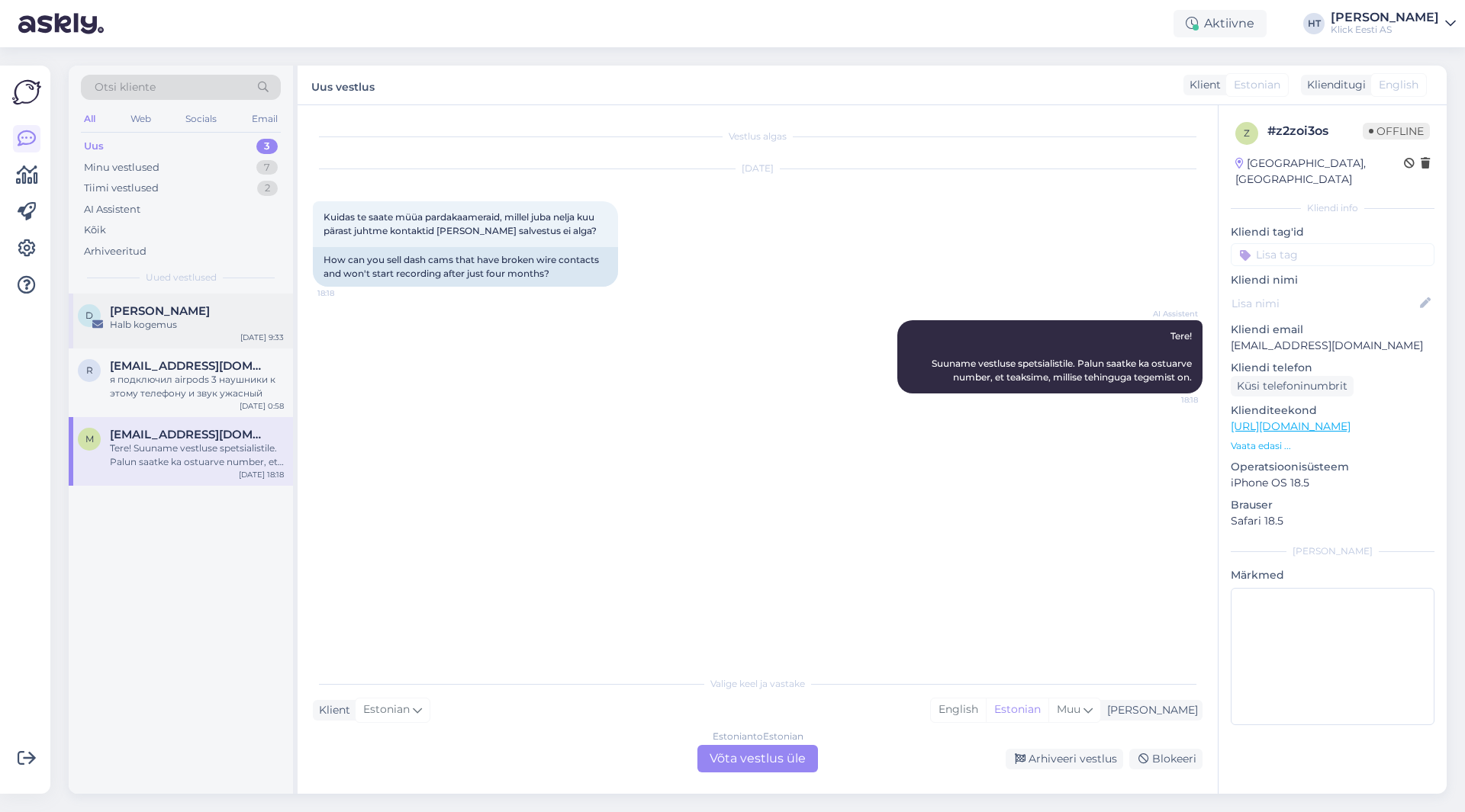
click at [275, 315] on div "[PERSON_NAME]" at bounding box center [197, 311] width 174 height 14
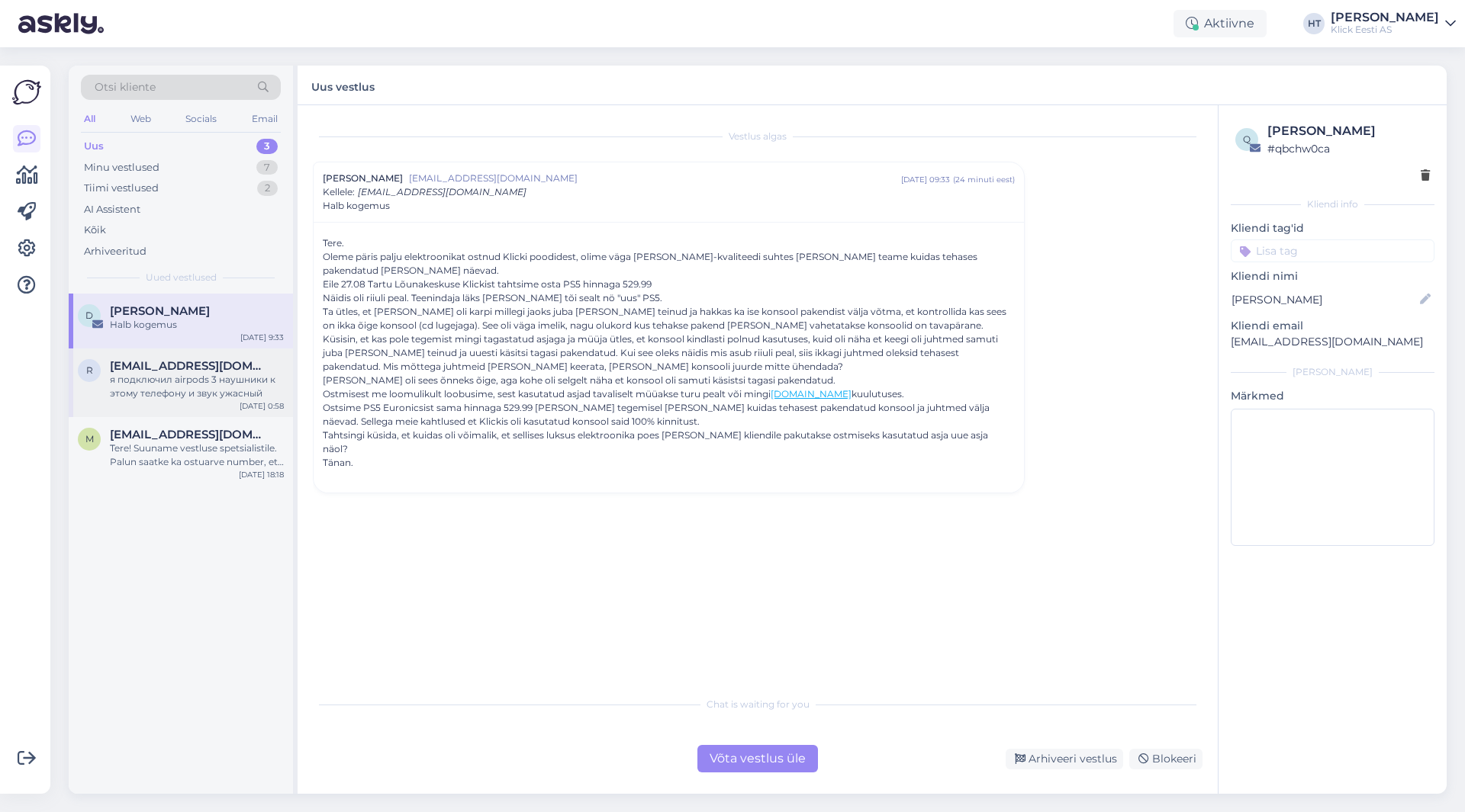
click at [261, 376] on div "я подключил airpods 3 наушники к этому телефону и звук ужасный" at bounding box center [197, 387] width 174 height 27
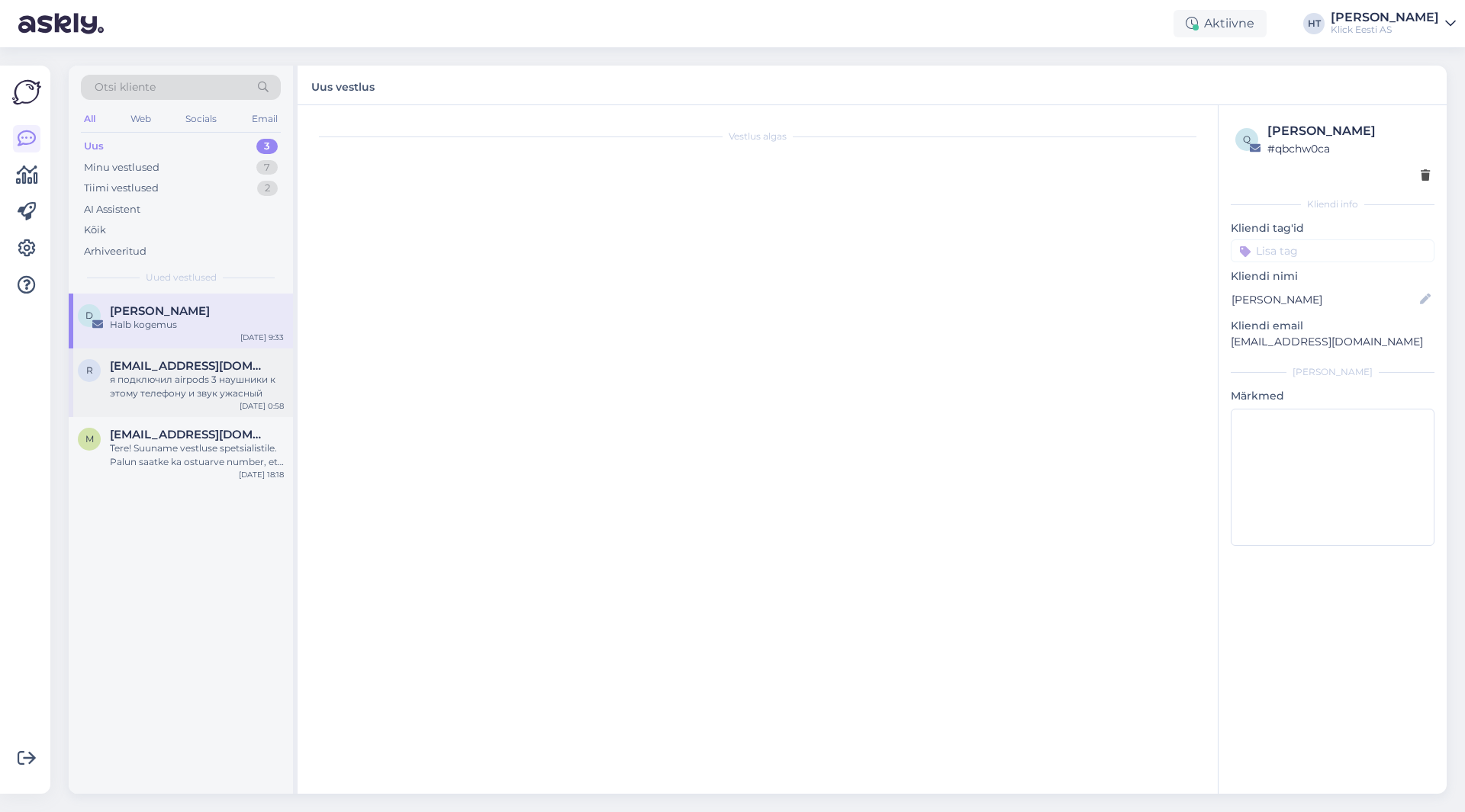
scroll to position [1800, 0]
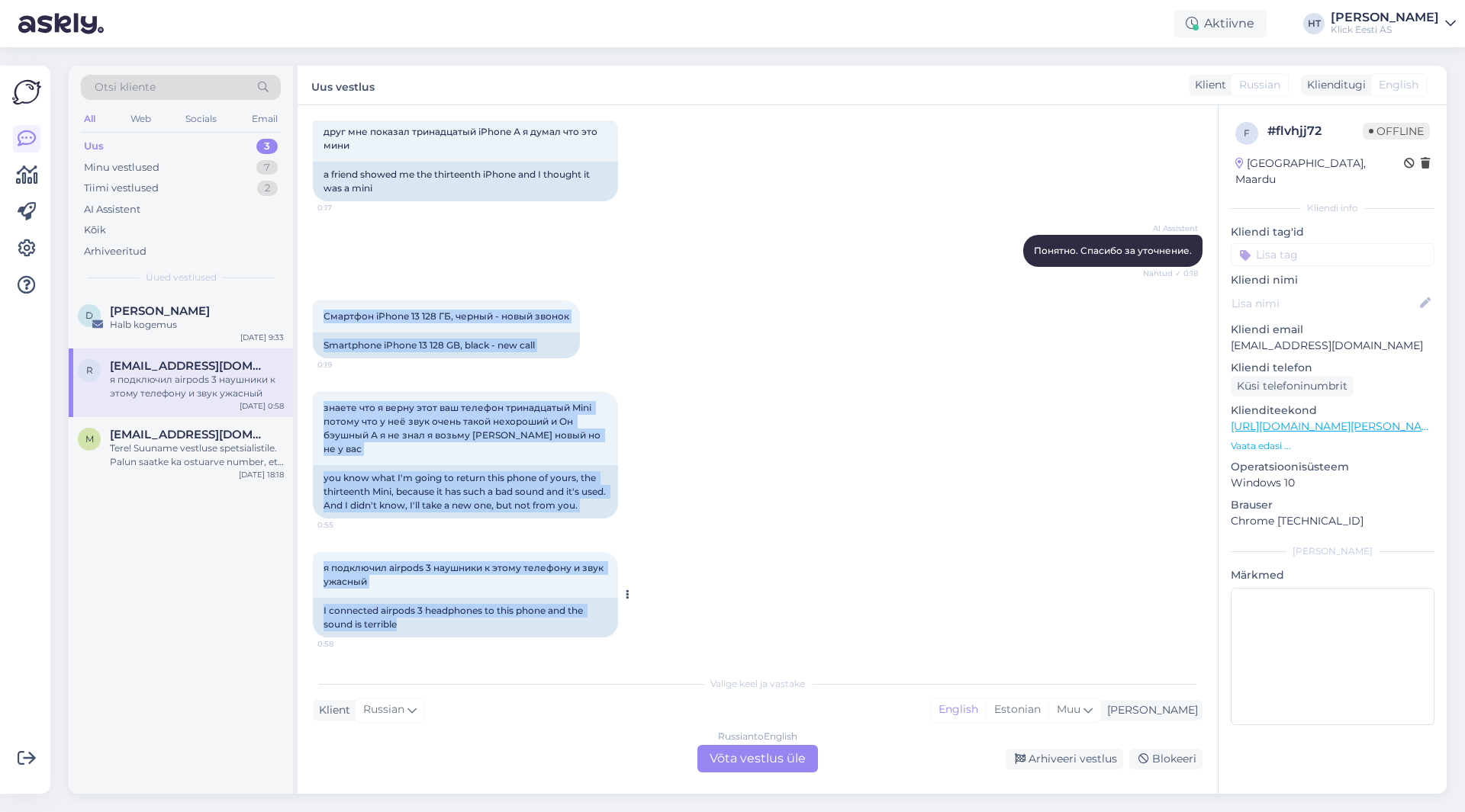
drag, startPoint x: 324, startPoint y: 329, endPoint x: 605, endPoint y: 620, distance: 404.5
click at [605, 620] on div "Vestlus algas [DATE] Я заказал у вас тринадцатый мини iPhone синий А у вас крас…" at bounding box center [764, 387] width 904 height 534
click at [605, 620] on div "I connected airpods 3 headphones to this phone and the sound is terrible" at bounding box center [465, 618] width 305 height 40
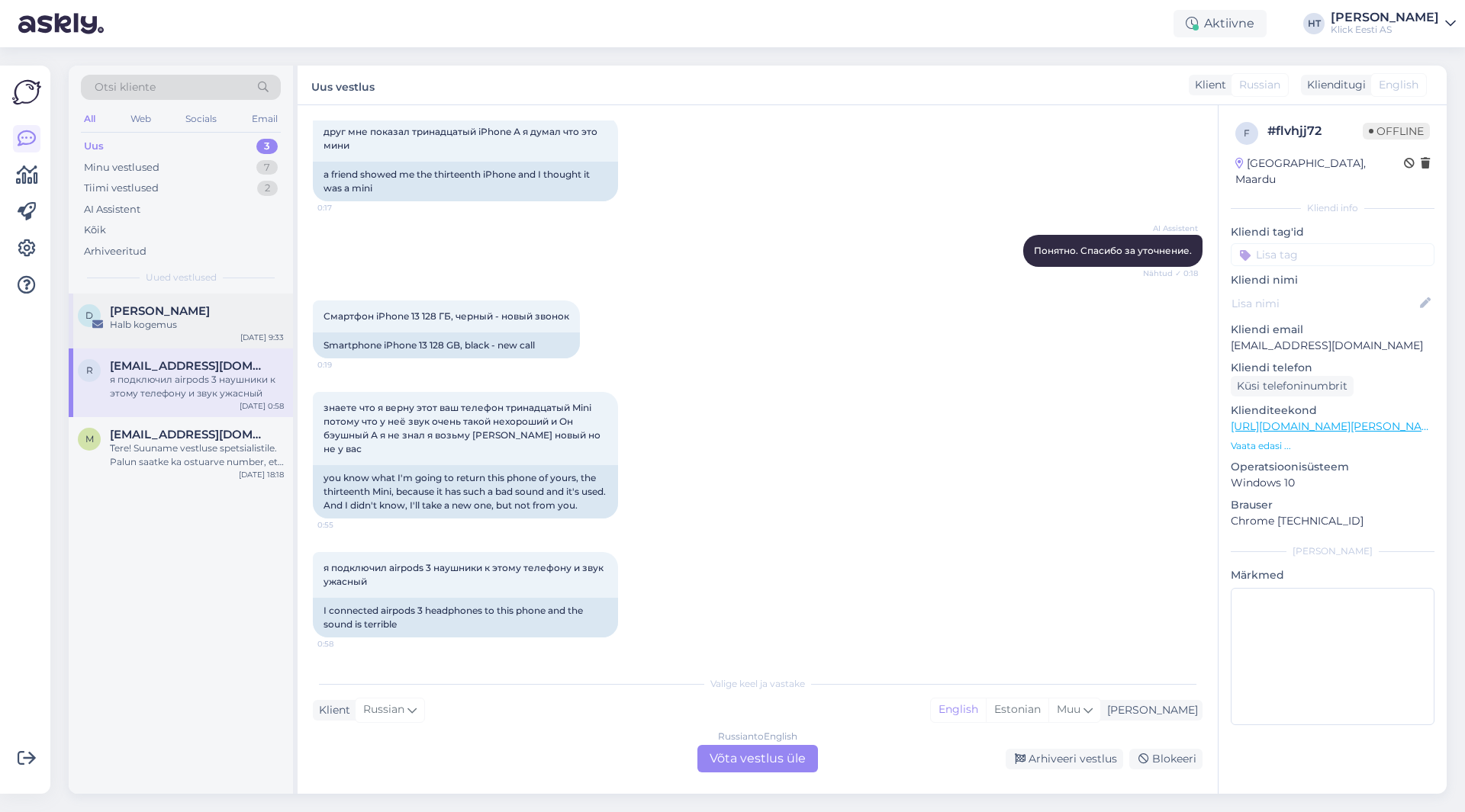
click at [266, 336] on div "[DATE] 9:33" at bounding box center [262, 337] width 44 height 11
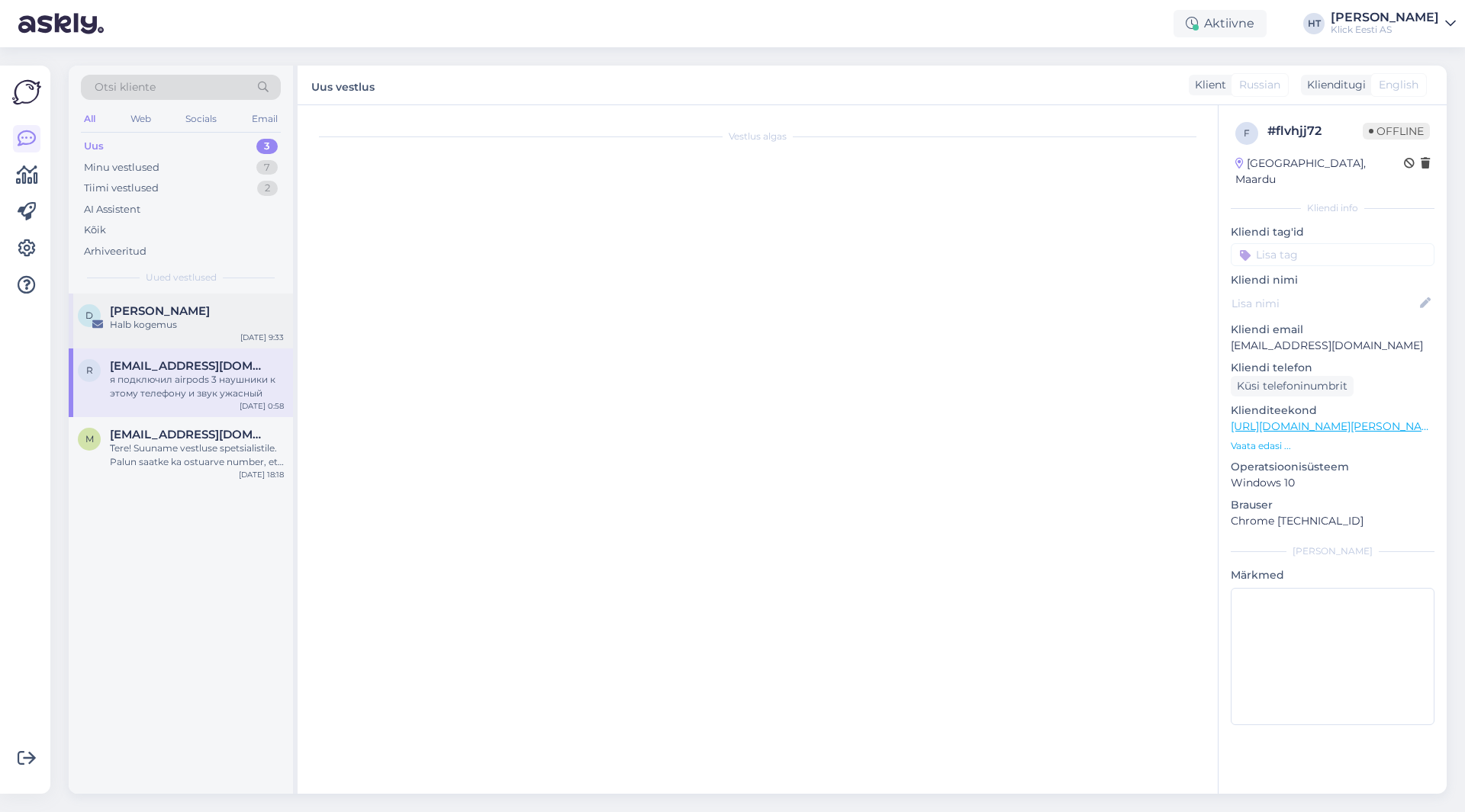
scroll to position [0, 0]
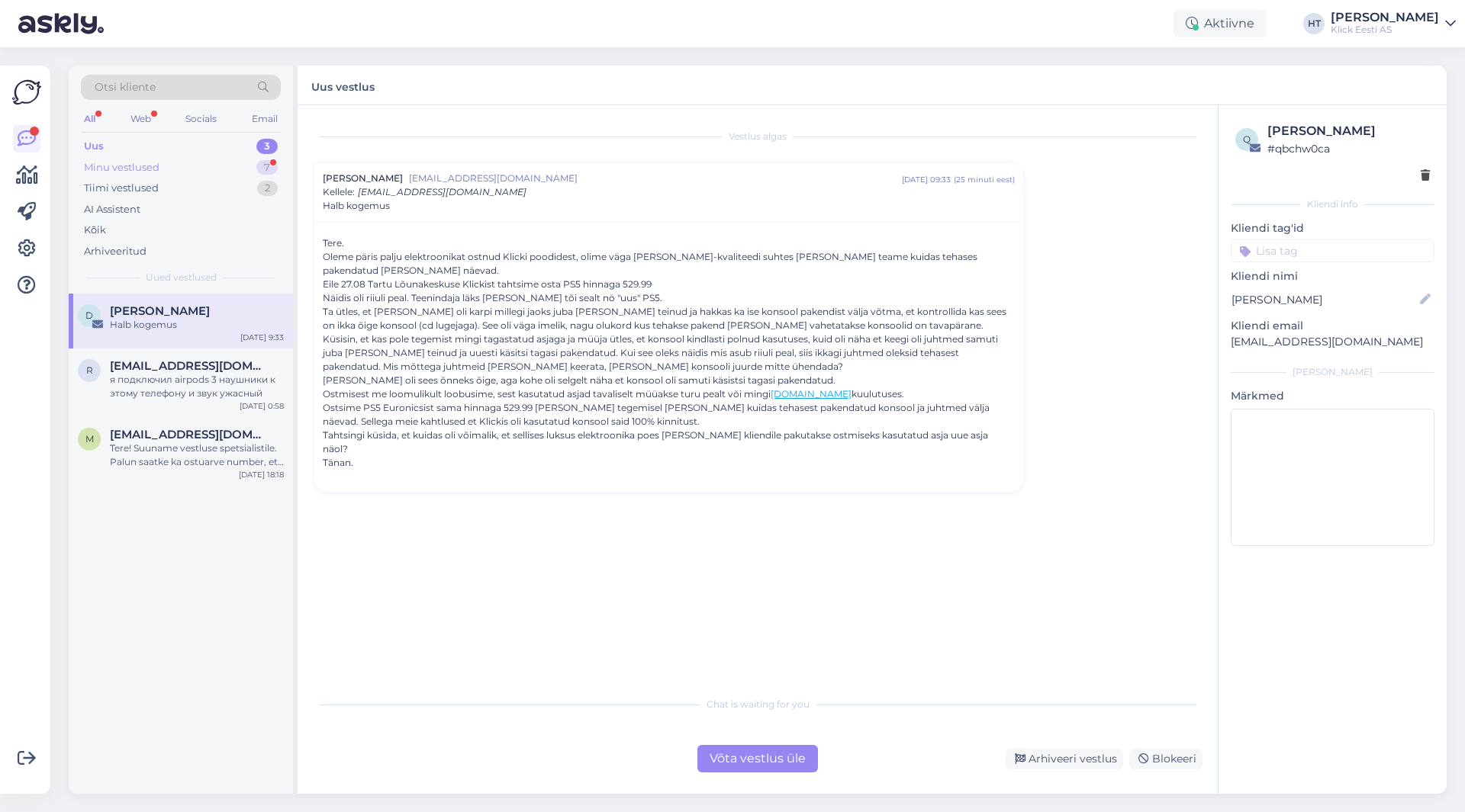
click at [190, 162] on div "Minu vestlused 7" at bounding box center [181, 168] width 200 height 21
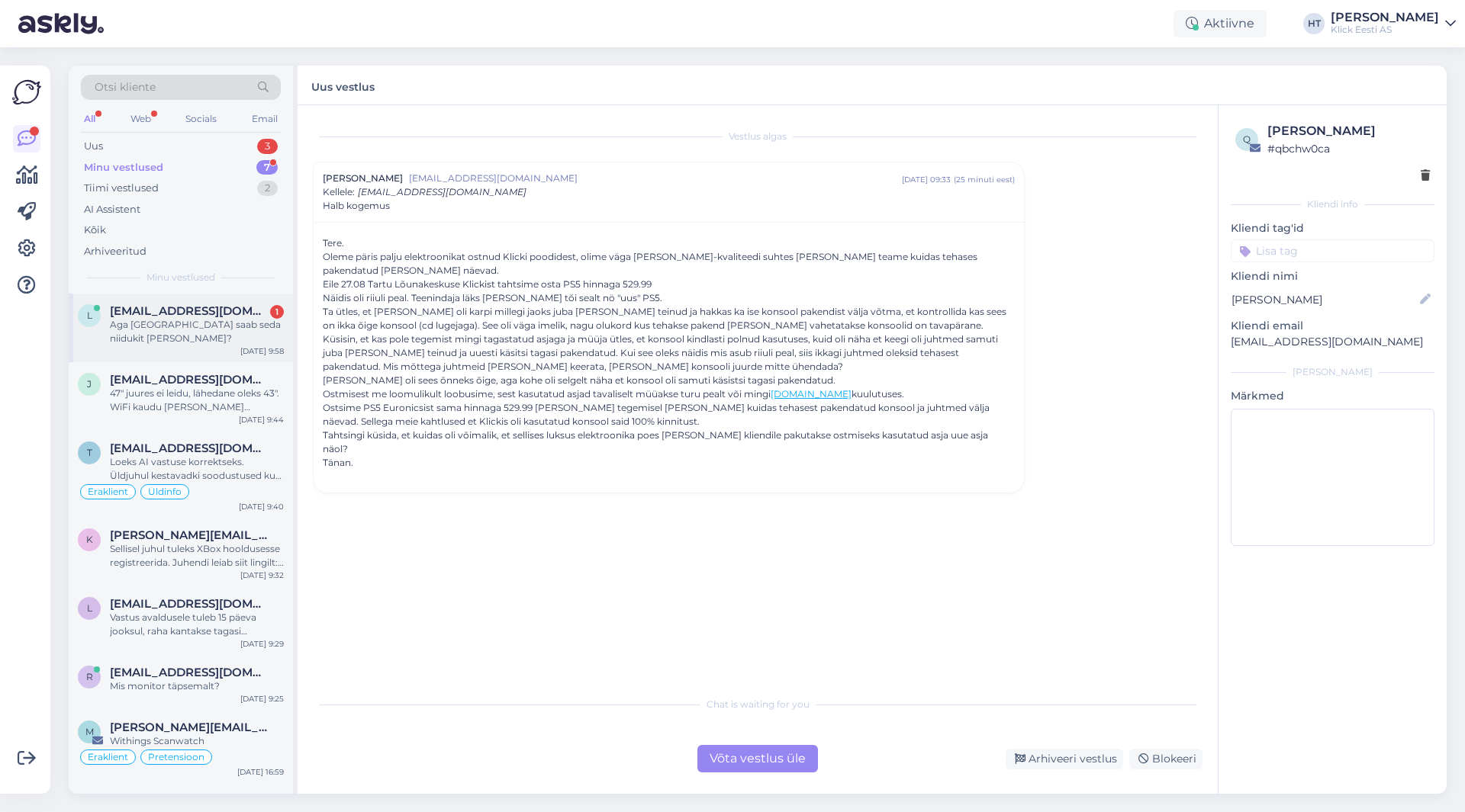
click at [235, 333] on div "Aga [GEOGRAPHIC_DATA] saab seda niidukit [PERSON_NAME]?" at bounding box center [197, 332] width 174 height 27
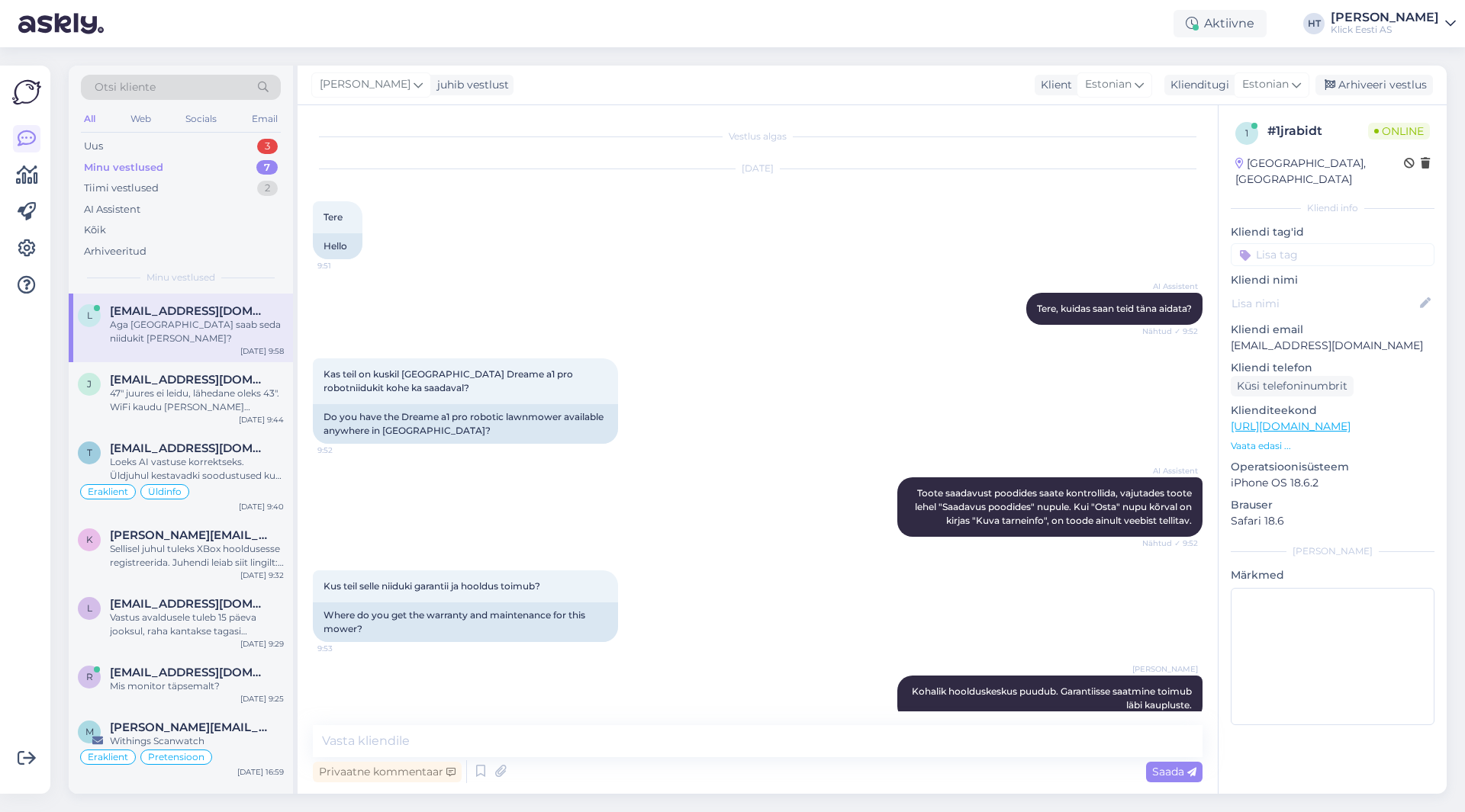
scroll to position [420, 0]
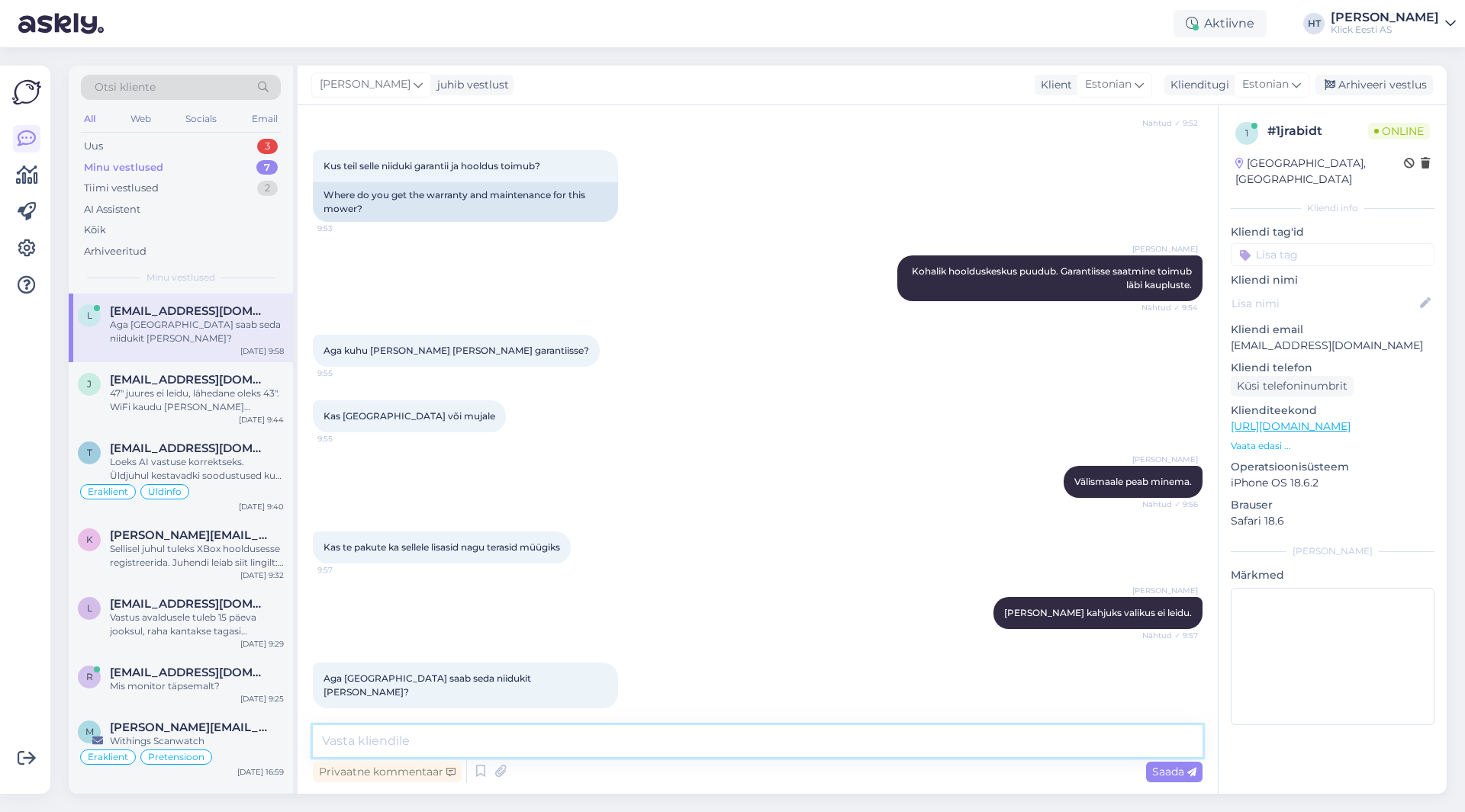
click at [714, 740] on textarea at bounding box center [757, 741] width 890 height 32
type textarea "Robotniidukid on ainult tellitavad. Kauplustes [PERSON_NAME] leidu."
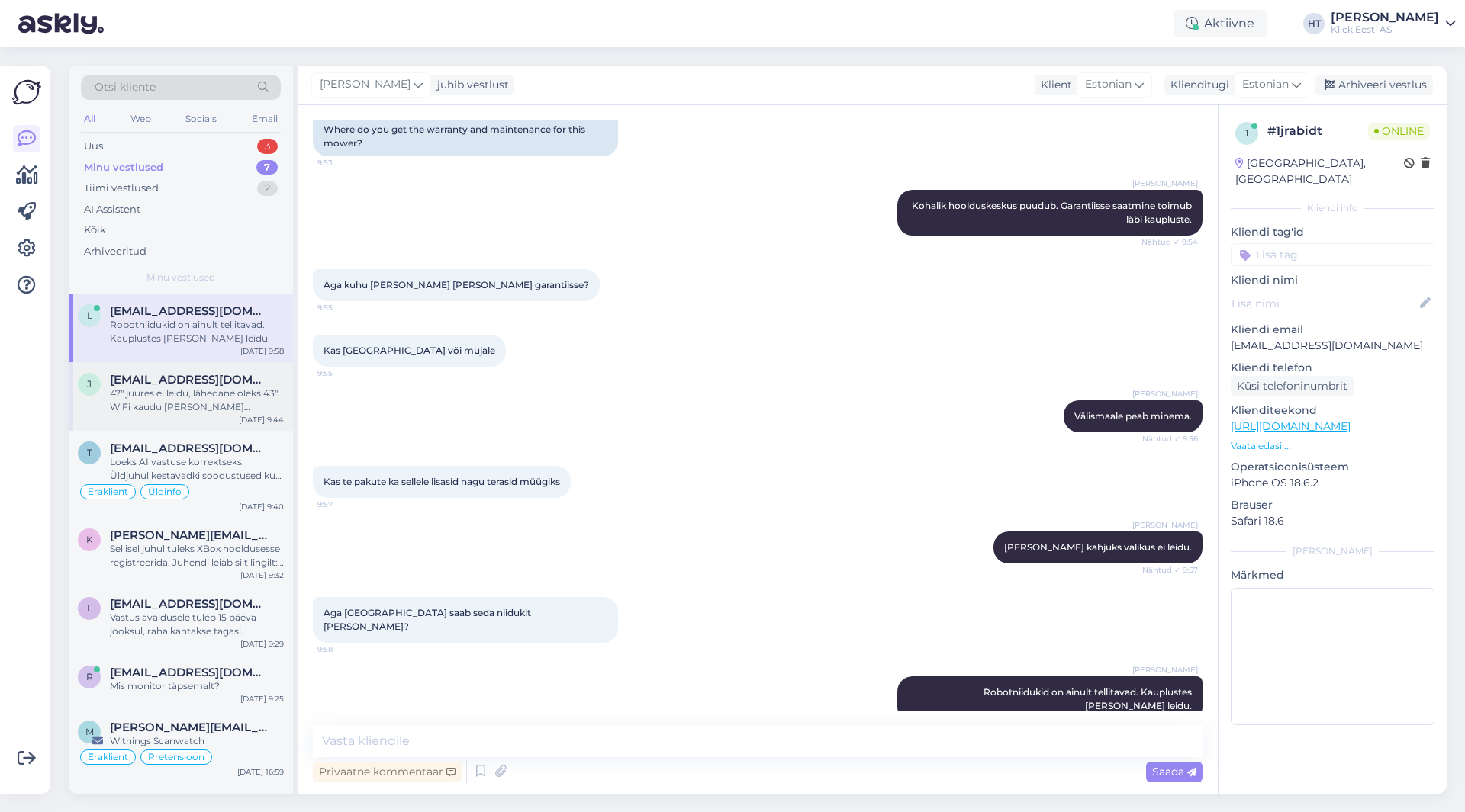
click at [107, 406] on div "j [EMAIL_ADDRESS][DOMAIN_NAME] 47" juures ei leidu, lähedane oleks 43". WiFi ka…" at bounding box center [181, 394] width 206 height 41
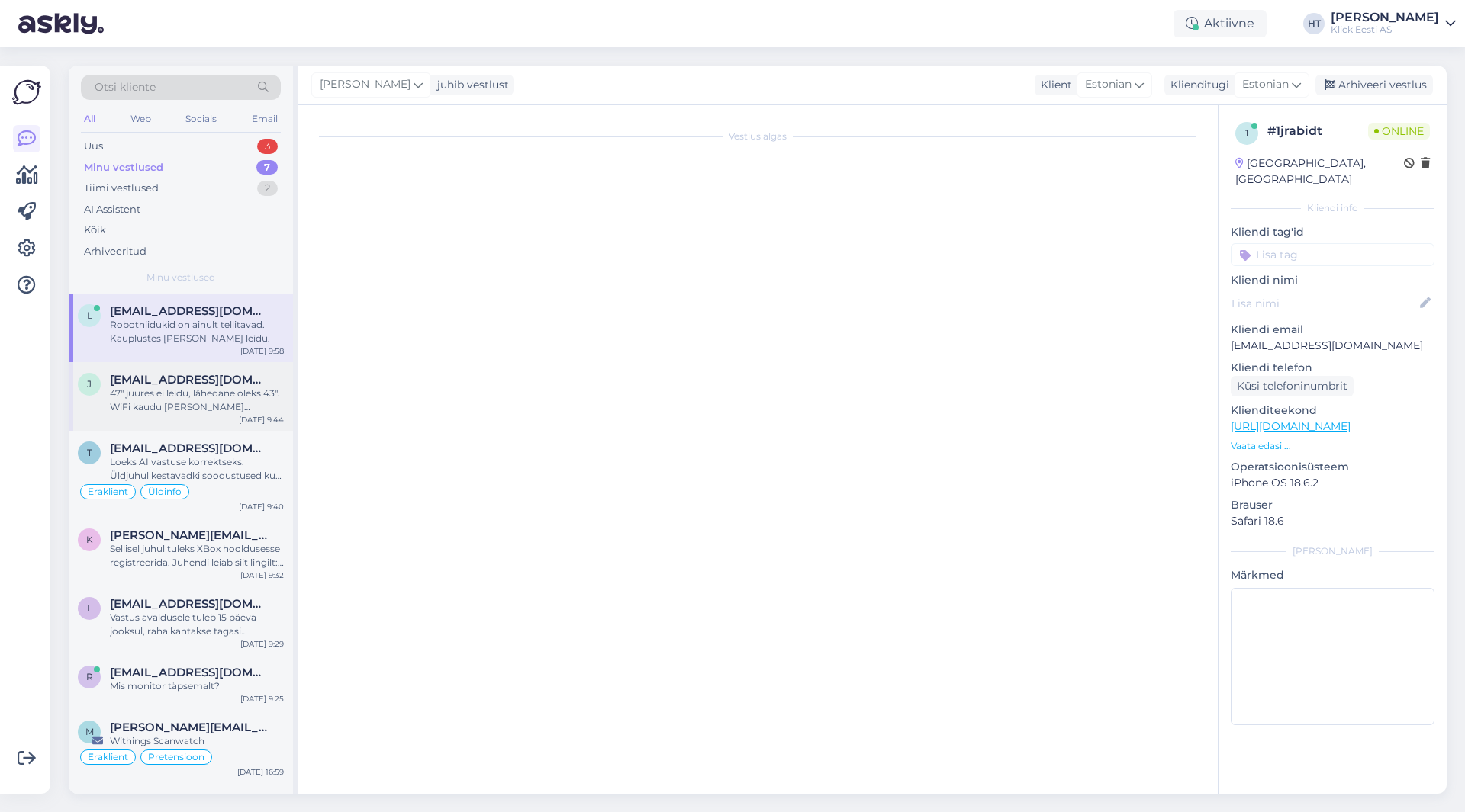
scroll to position [245, 0]
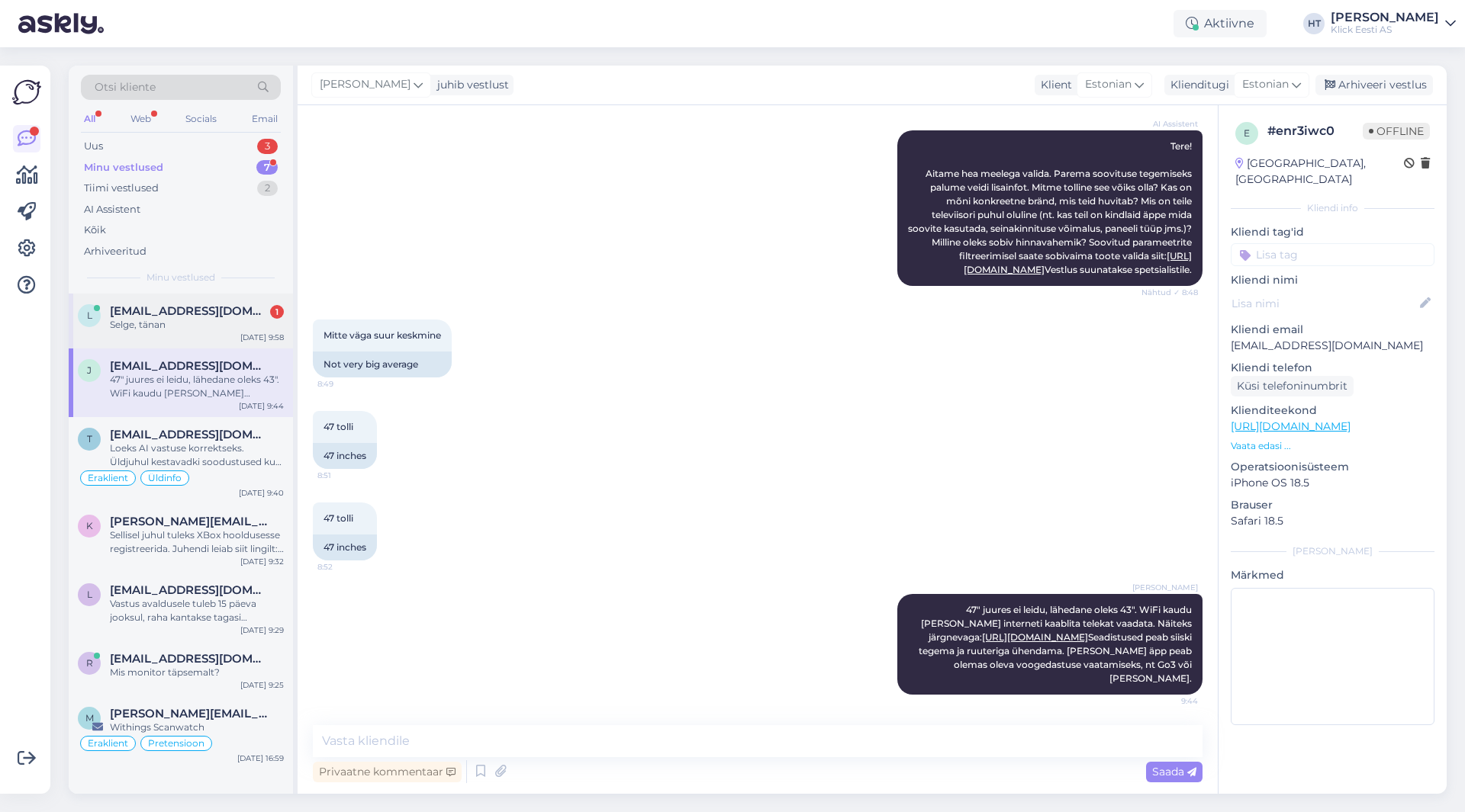
click at [187, 313] on span "[EMAIL_ADDRESS][DOMAIN_NAME]" at bounding box center [189, 311] width 159 height 14
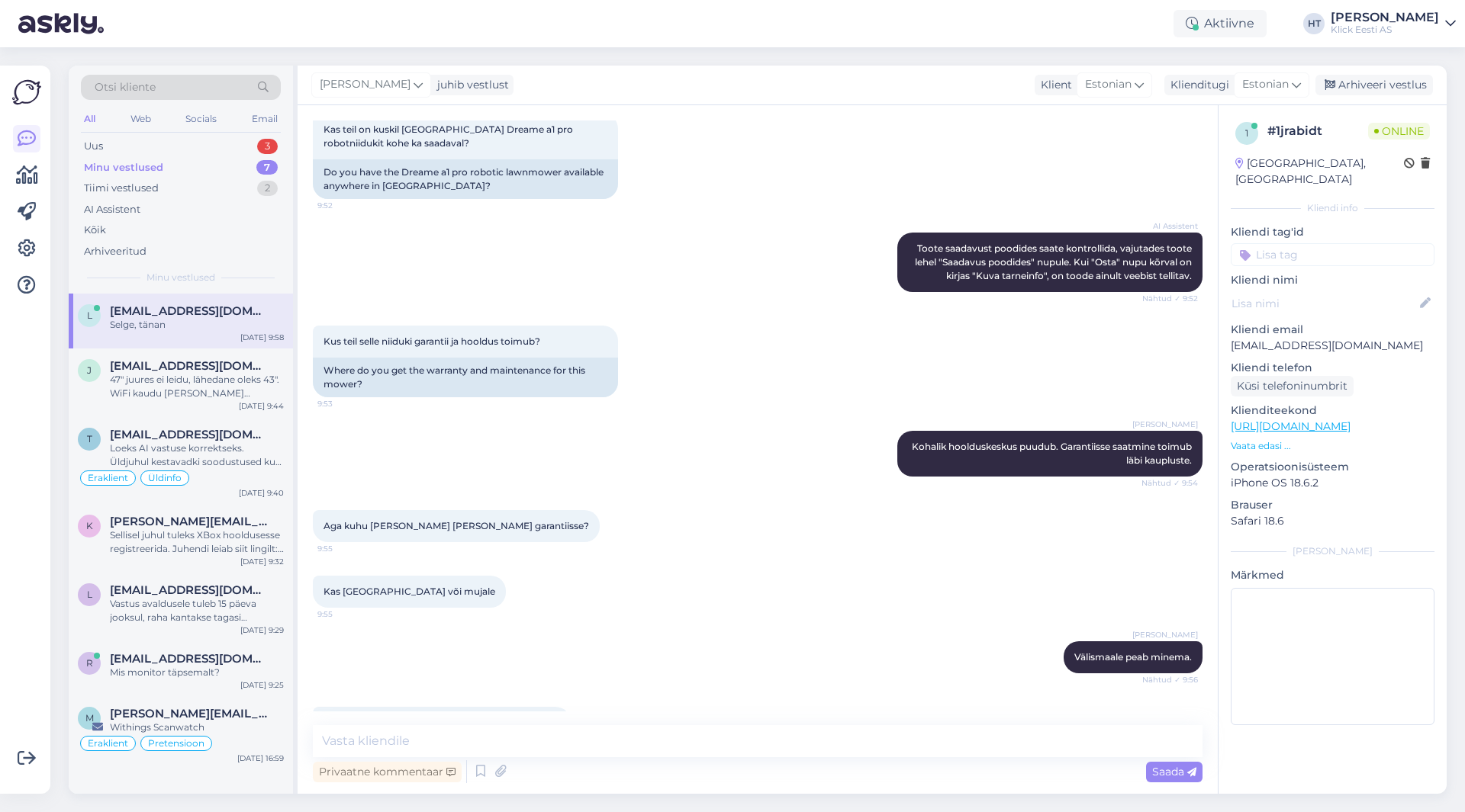
scroll to position [552, 0]
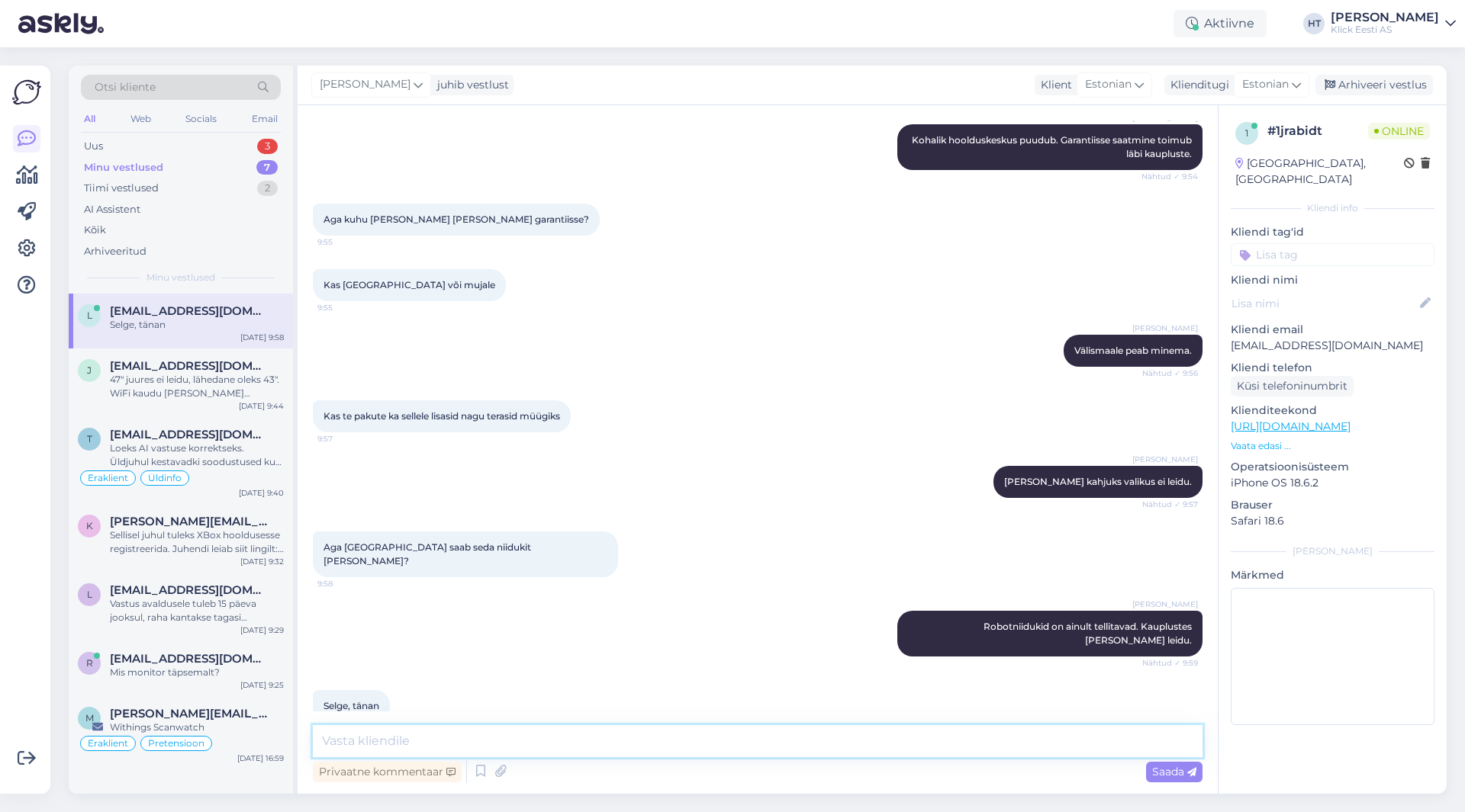
click at [604, 754] on textarea at bounding box center [757, 741] width 890 height 32
type textarea "Palun."
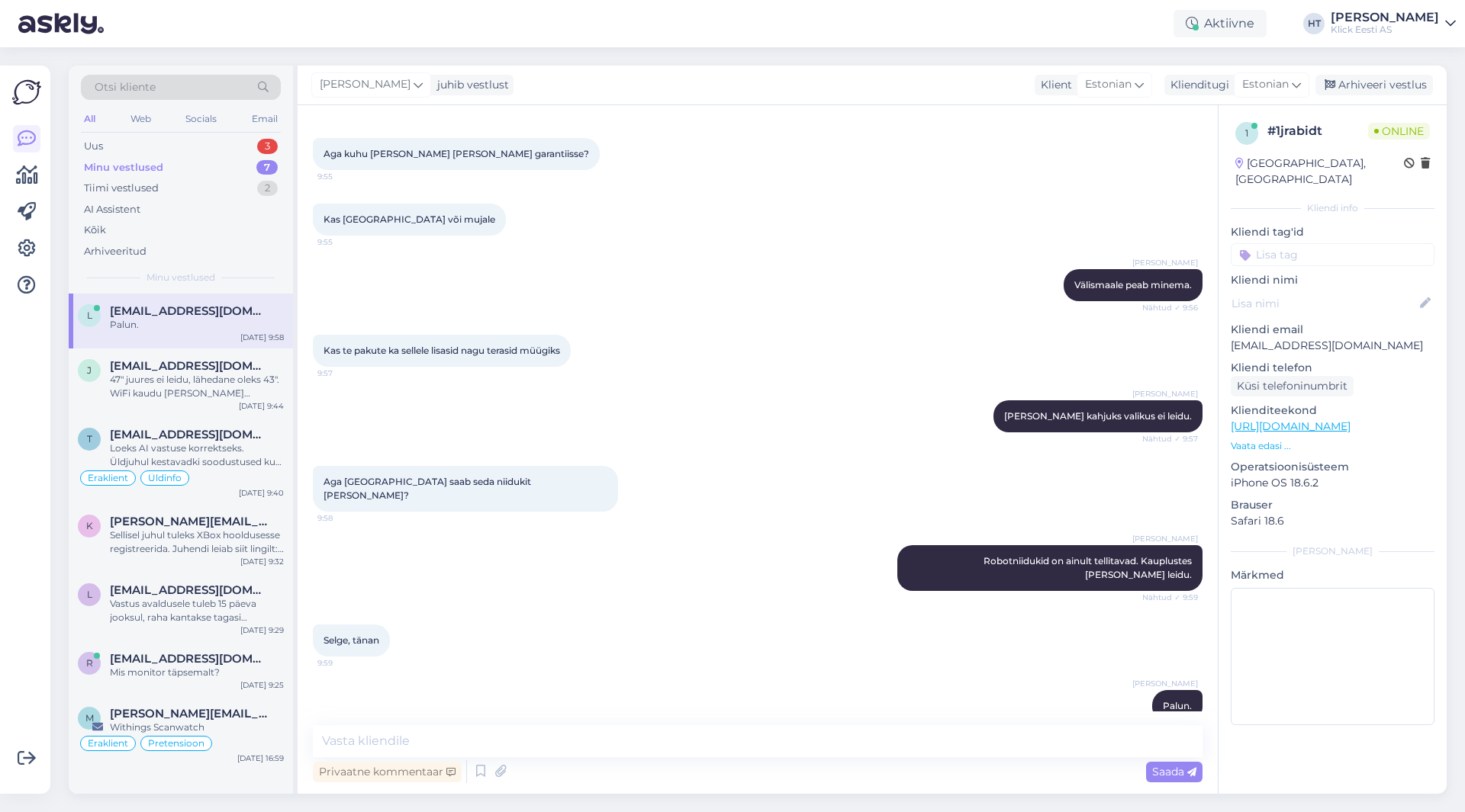
click at [227, 135] on div "Otsi kliente All Web Socials Email Uus 3 Minu vestlused 7 Tiimi vestlused 2 AI …" at bounding box center [181, 179] width 224 height 228
click at [237, 148] on div "Uus 3" at bounding box center [181, 146] width 200 height 21
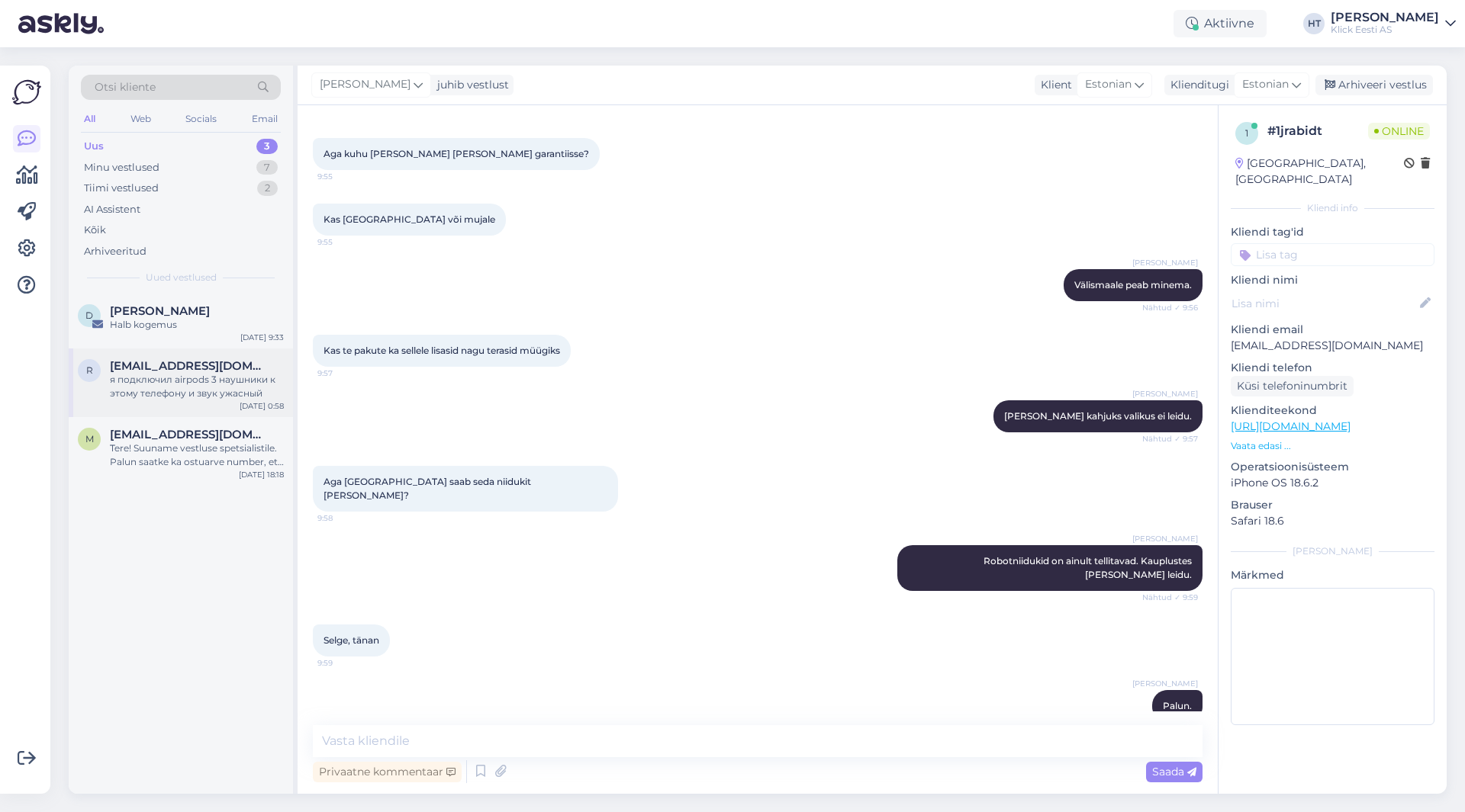
click at [234, 392] on div "я подключил airpods 3 наушники к этому телефону и звук ужасный" at bounding box center [197, 387] width 174 height 27
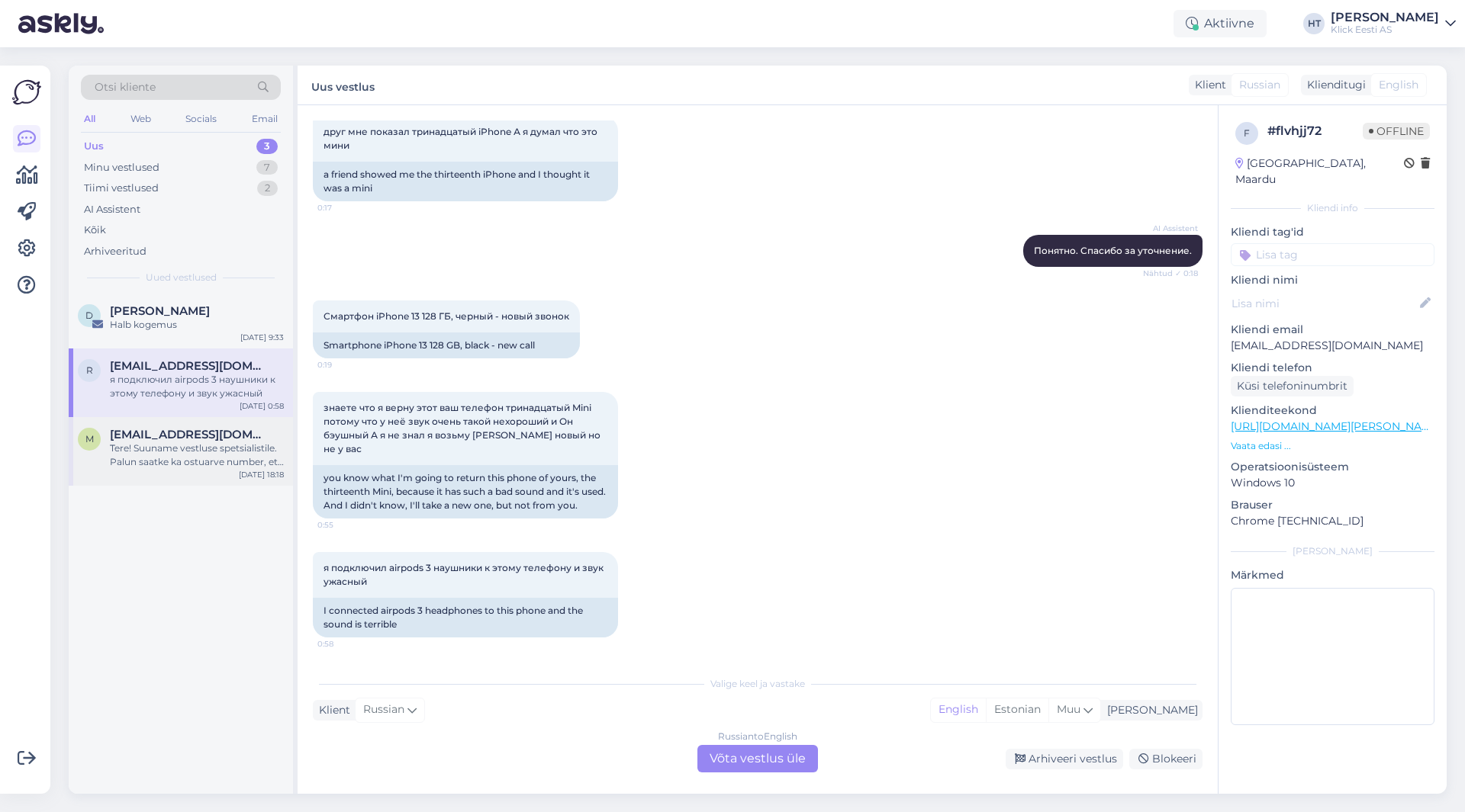
click at [215, 430] on span "[EMAIL_ADDRESS][DOMAIN_NAME]" at bounding box center [189, 435] width 159 height 14
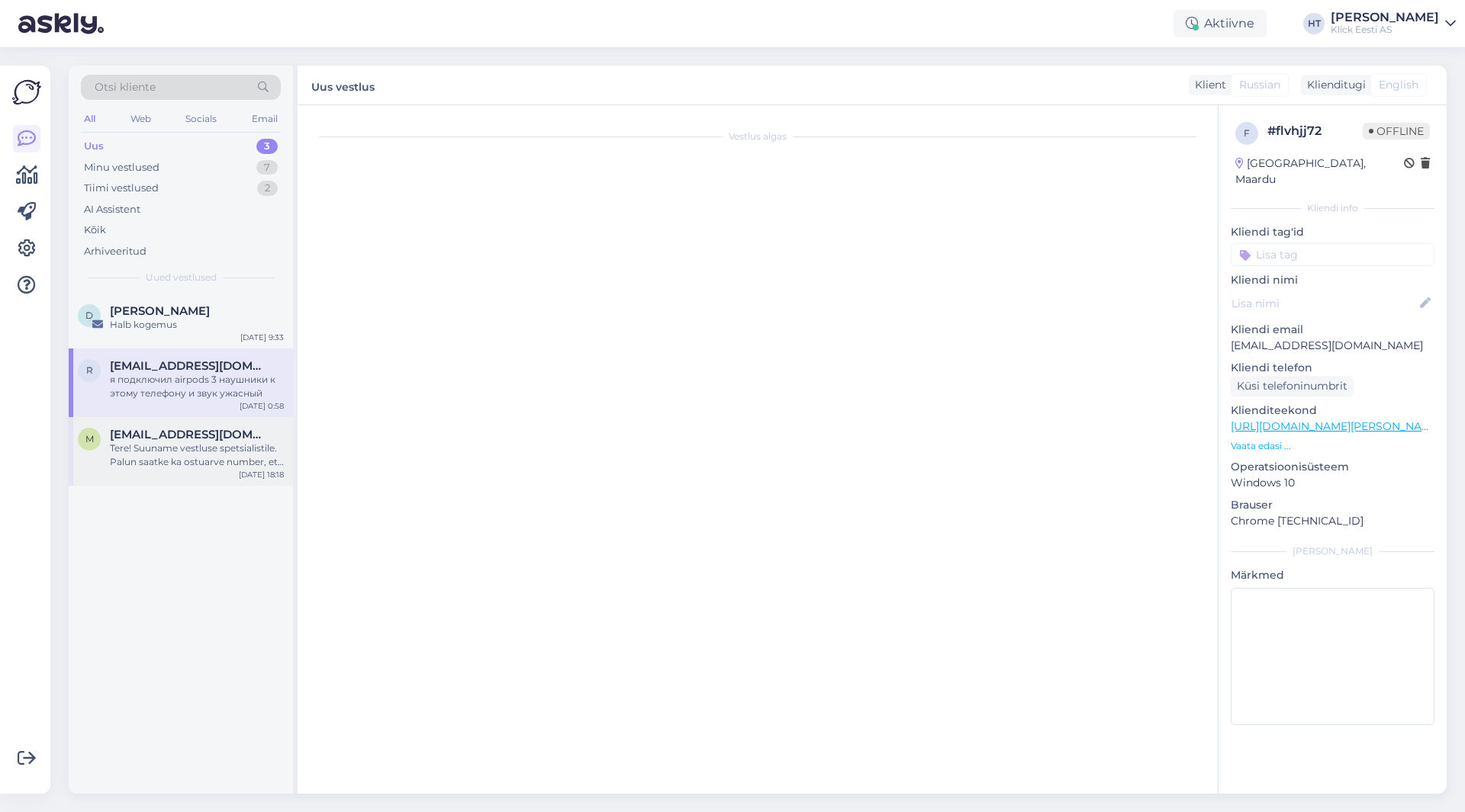
scroll to position [0, 0]
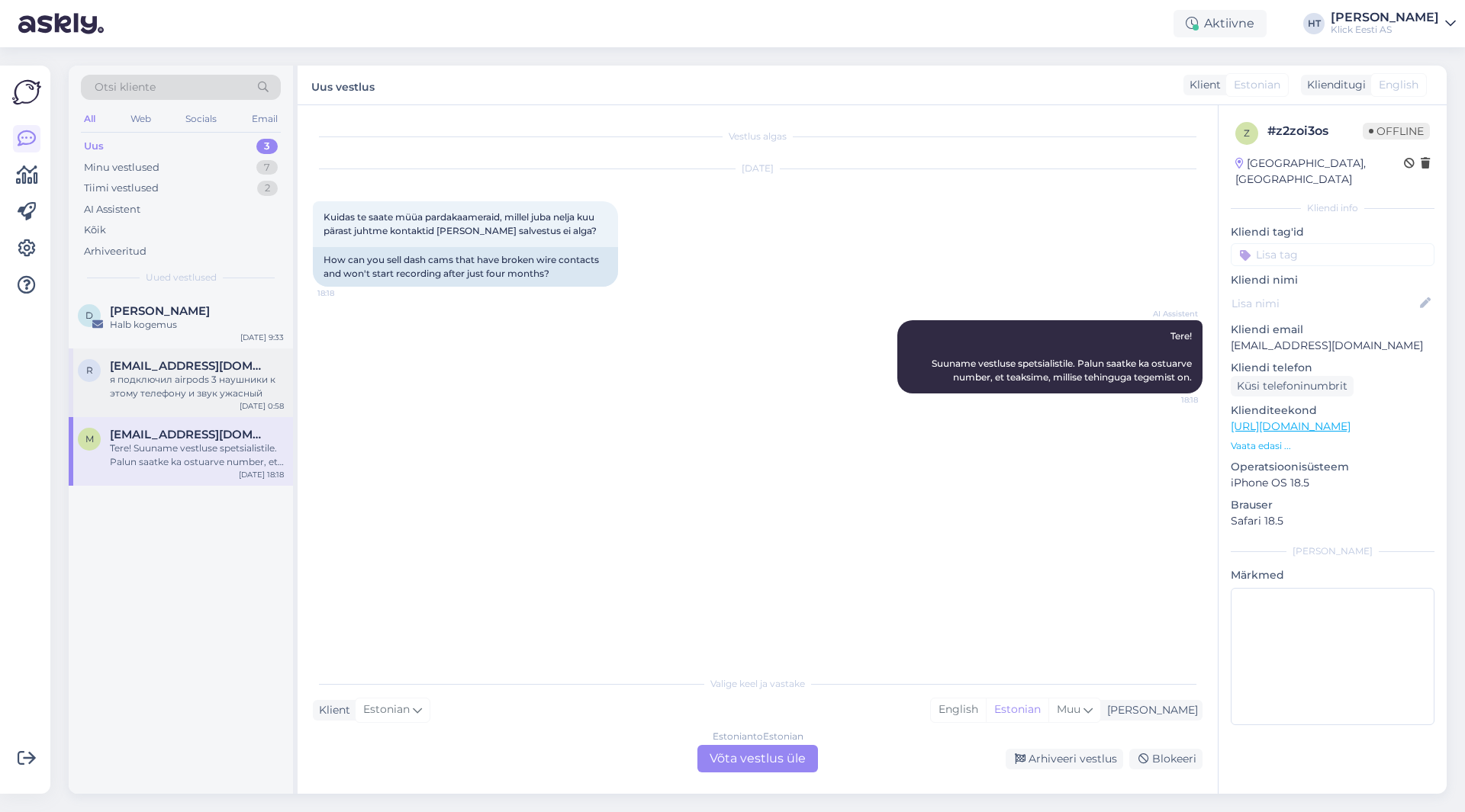
click at [216, 393] on div "я подключил airpods 3 наушники к этому телефону и звук ужасный" at bounding box center [197, 387] width 174 height 27
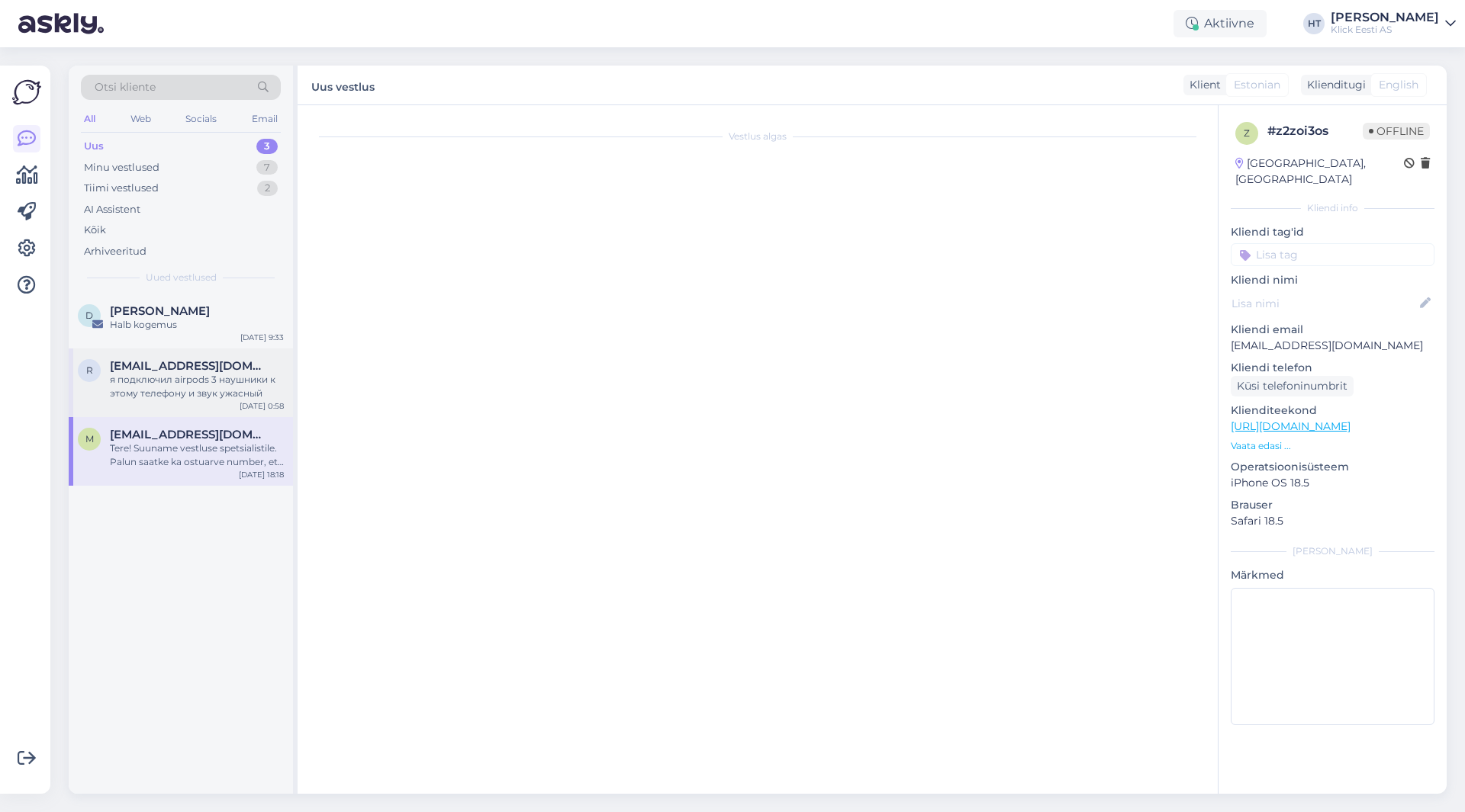
scroll to position [1800, 0]
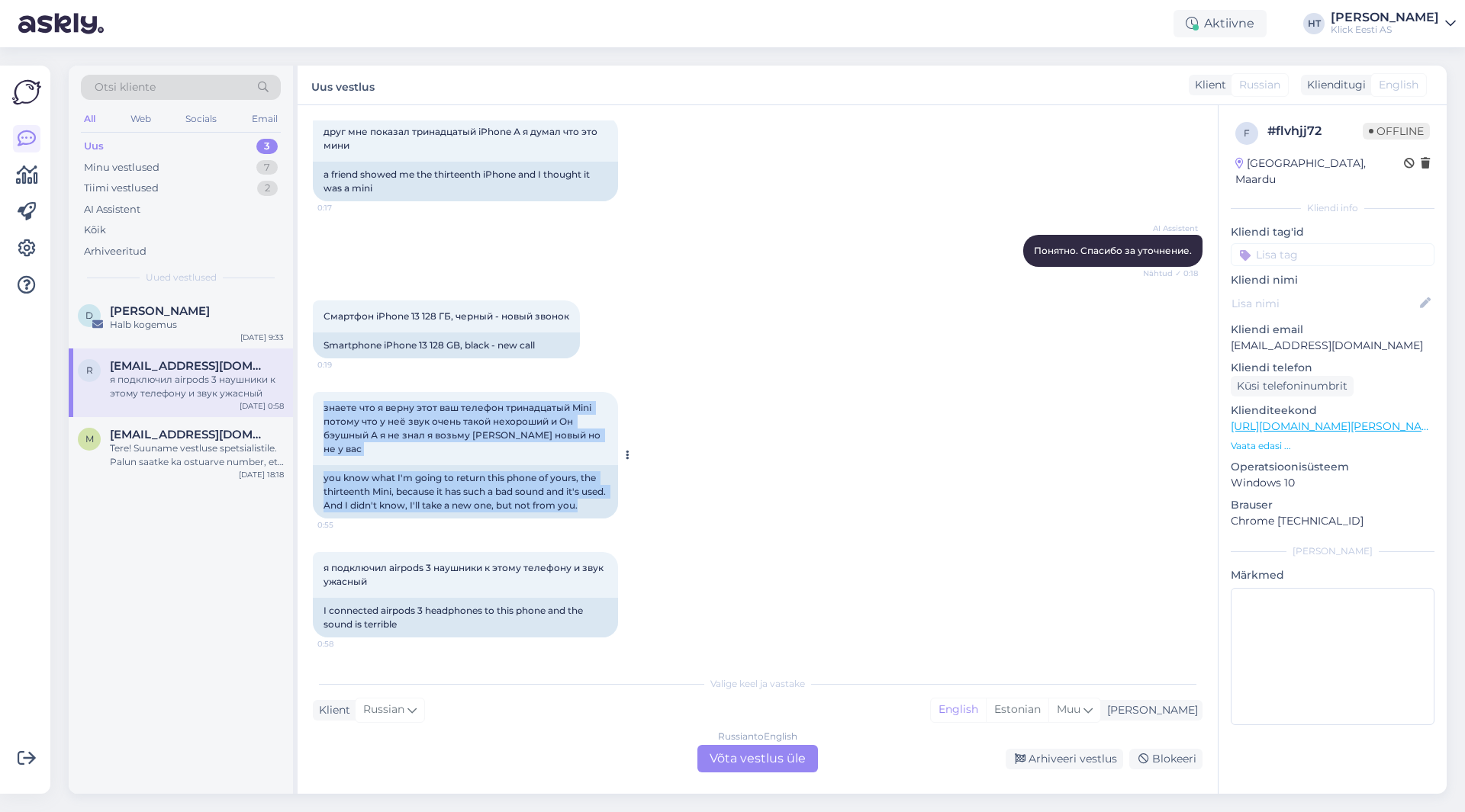
drag, startPoint x: 323, startPoint y: 421, endPoint x: 608, endPoint y: 509, distance: 298.3
click at [608, 509] on div "знаете что я верну этот ваш телефон тринадцатый Mini потому что у неё звук очен…" at bounding box center [465, 455] width 305 height 126
click at [609, 507] on div "you know what I'm going to return this phone of yours, the thirteenth Mini, bec…" at bounding box center [465, 492] width 305 height 53
drag, startPoint x: 609, startPoint y: 507, endPoint x: 323, endPoint y: 419, distance: 299.2
click at [323, 419] on div "знаете что я верну этот ваш телефон тринадцатый Mini потому что у неё звук очен…" at bounding box center [465, 455] width 305 height 126
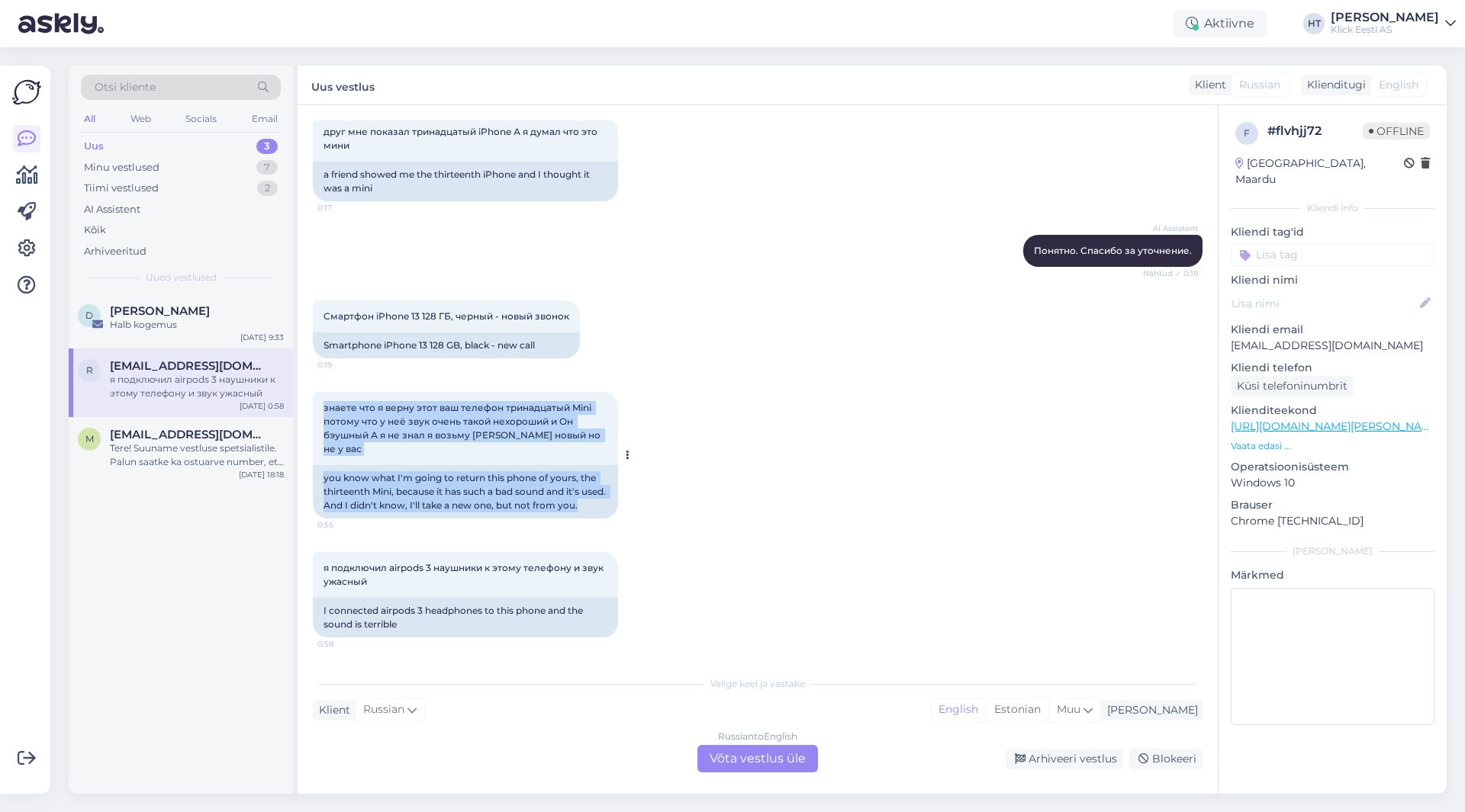
click at [323, 421] on span "знаете что я верну этот ваш телефон тринадцатый Mini потому что у неё звук очен…" at bounding box center [463, 428] width 279 height 52
drag, startPoint x: 323, startPoint y: 421, endPoint x: 608, endPoint y: 508, distance: 298.0
click at [608, 508] on div "знаете что я верну этот ваш телефон тринадцатый Mini потому что у неё звук очен…" at bounding box center [465, 455] width 305 height 126
click at [608, 508] on div "you know what I'm going to return this phone of yours, the thirteenth Mini, bec…" at bounding box center [465, 492] width 305 height 53
drag, startPoint x: 610, startPoint y: 505, endPoint x: 327, endPoint y: 335, distance: 330.1
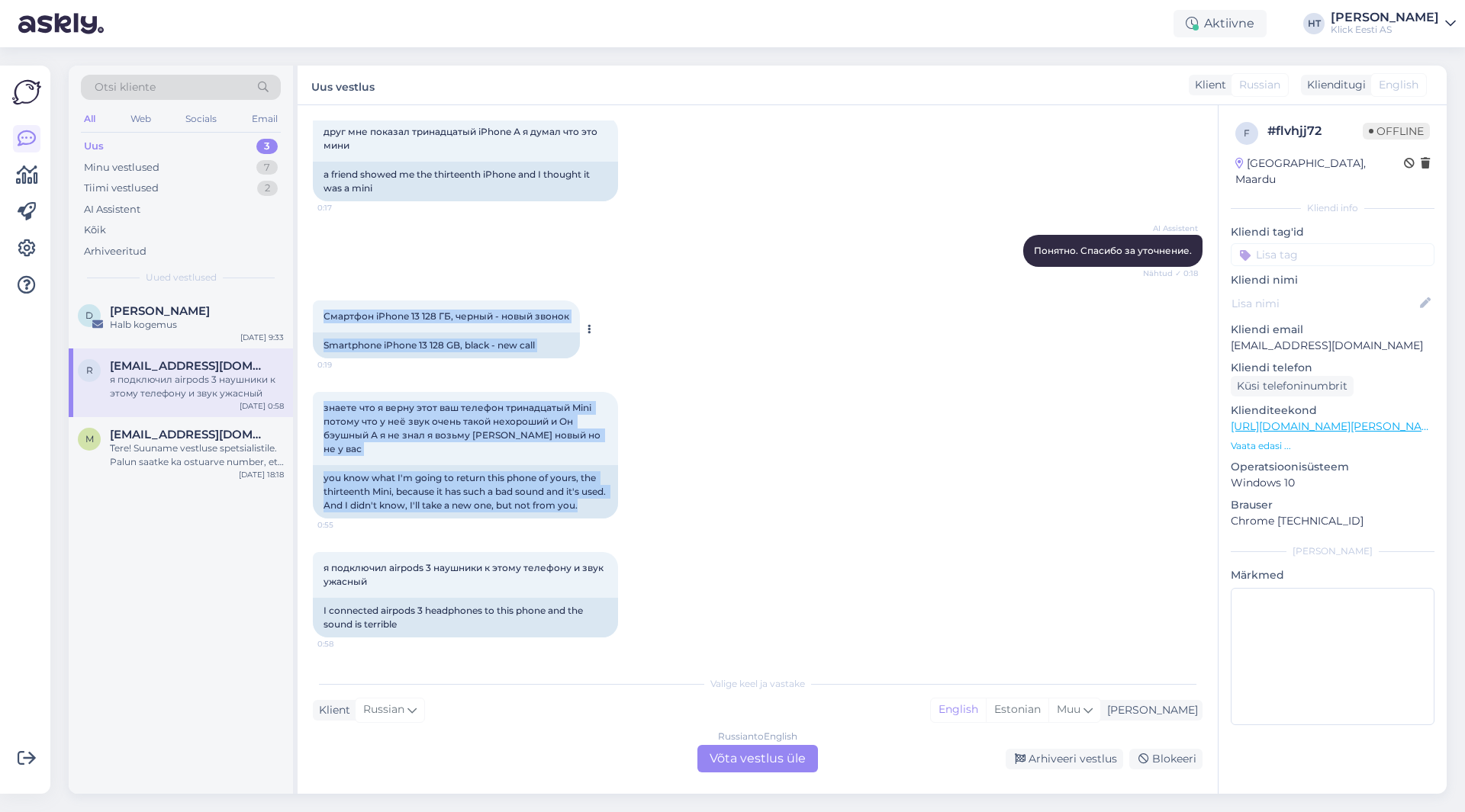
click at [327, 335] on div "Vestlus algas [DATE] Я заказал у вас тринадцатый мини iPhone синий А у вас крас…" at bounding box center [764, 387] width 904 height 534
click at [327, 322] on span "Смартфон iPhone 13 128 ГБ, черный - новый звонок" at bounding box center [446, 315] width 246 height 11
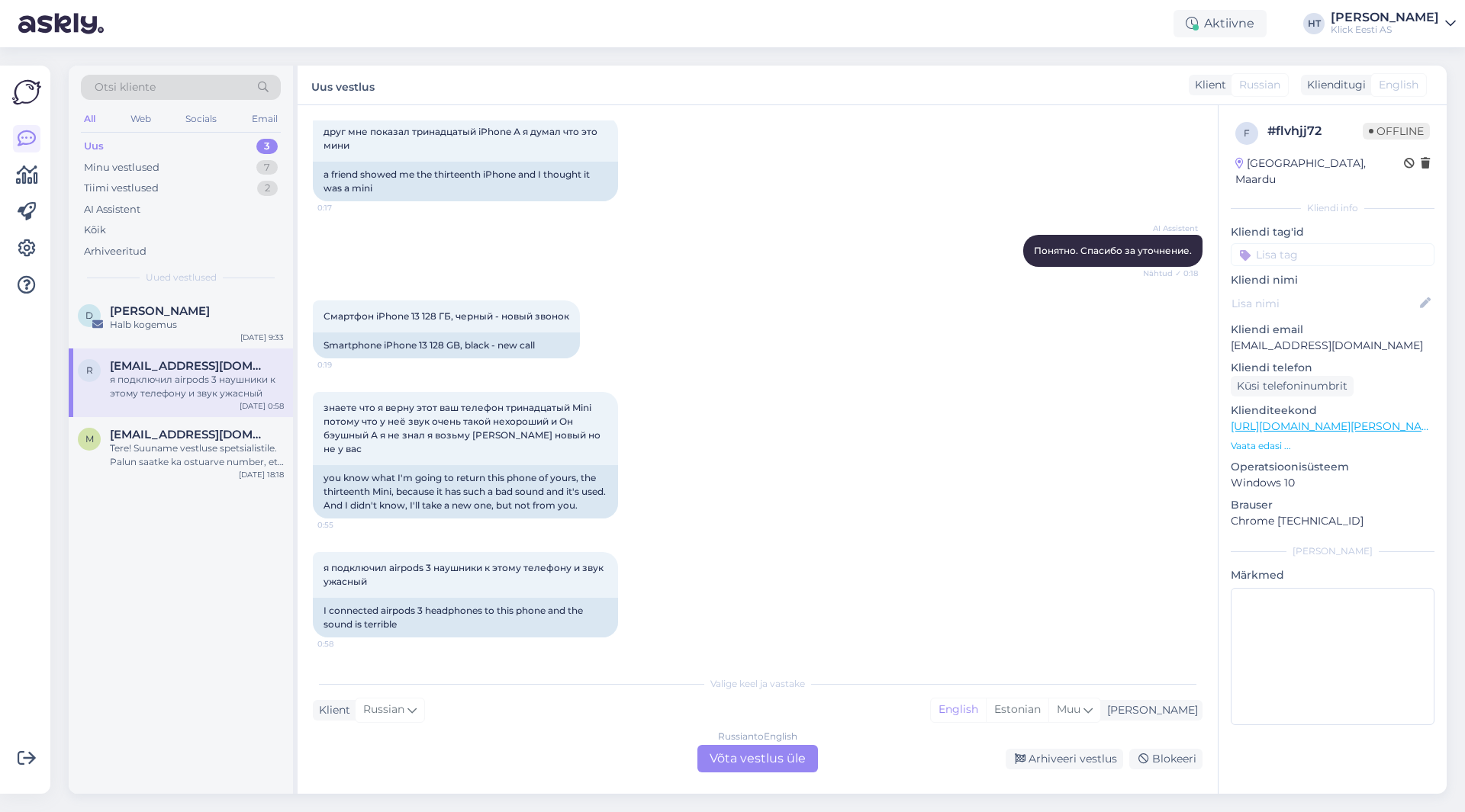
click at [1279, 243] on input at bounding box center [1333, 254] width 204 height 23
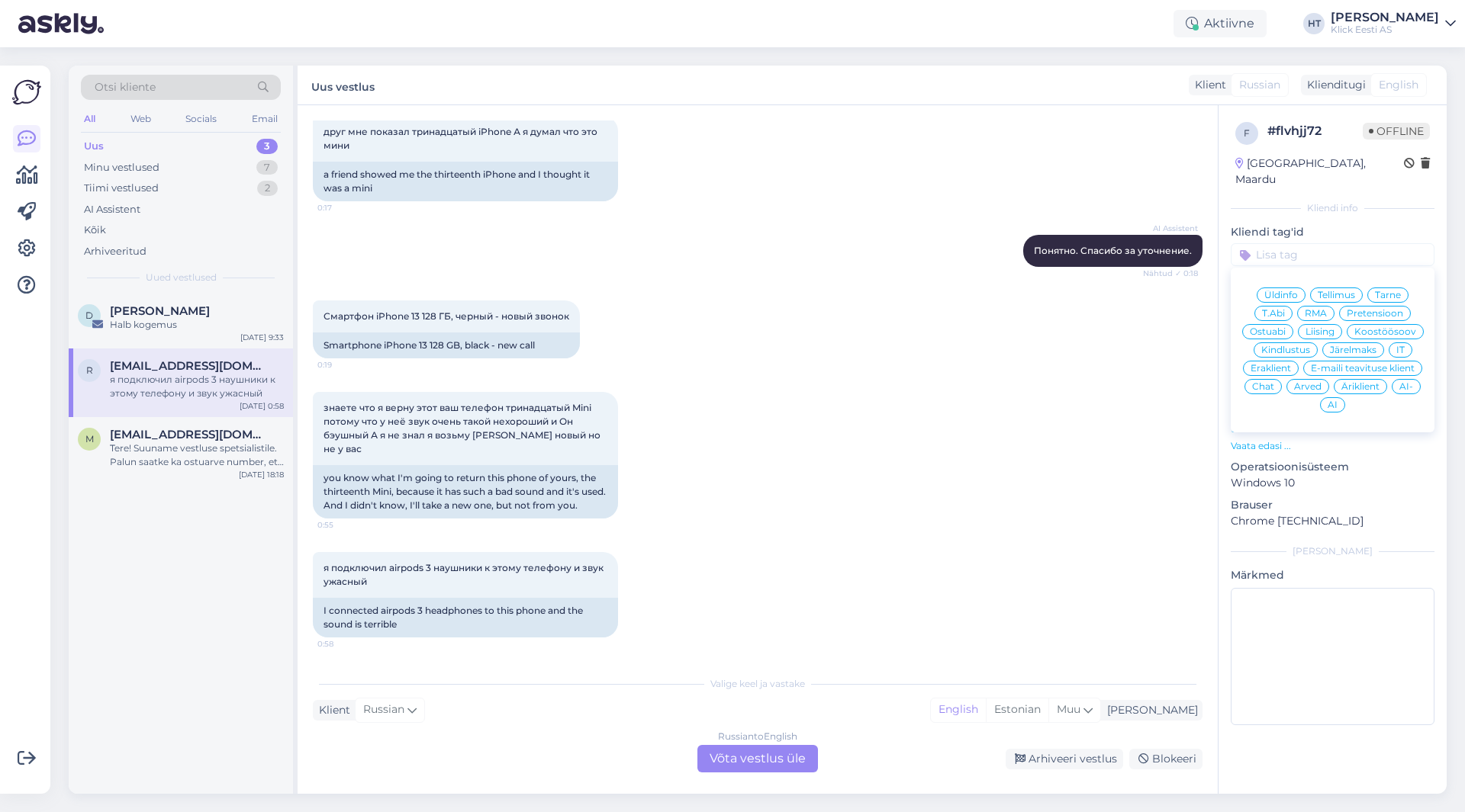
click at [1380, 309] on span "Pretensioon" at bounding box center [1376, 314] width 57 height 9
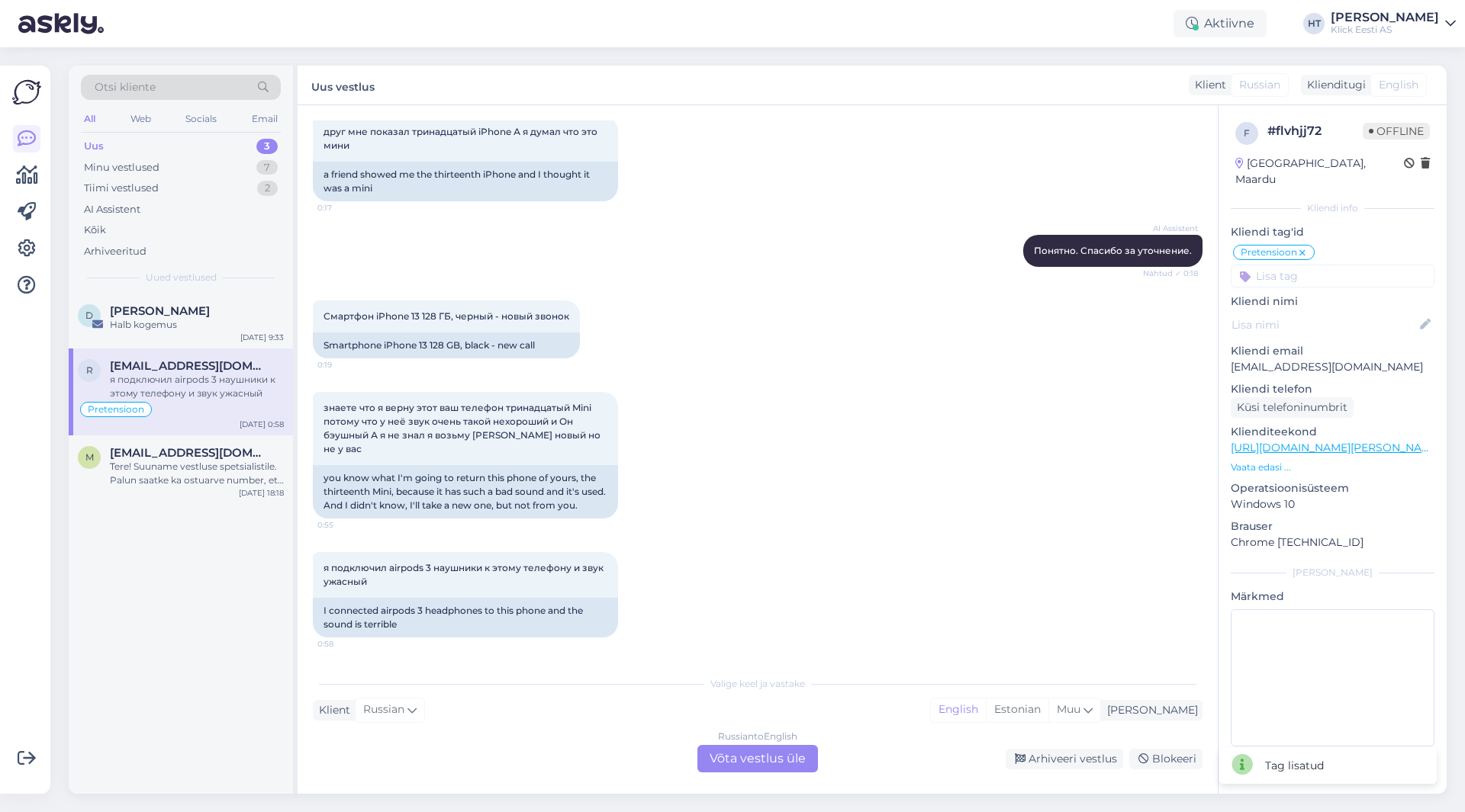
click at [1340, 265] on input at bounding box center [1333, 276] width 204 height 23
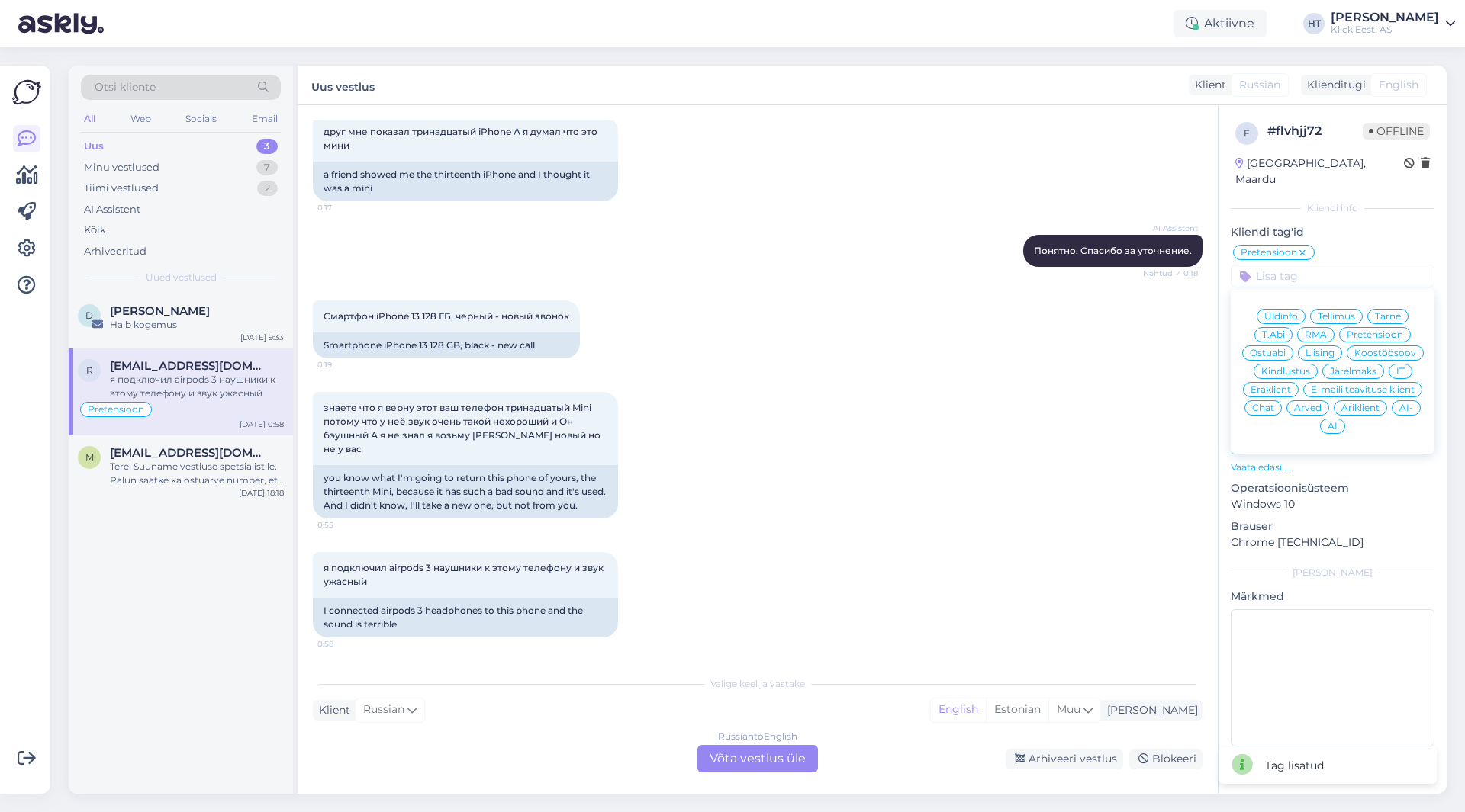
click at [1272, 382] on div "Eraklient" at bounding box center [1271, 390] width 56 height 15
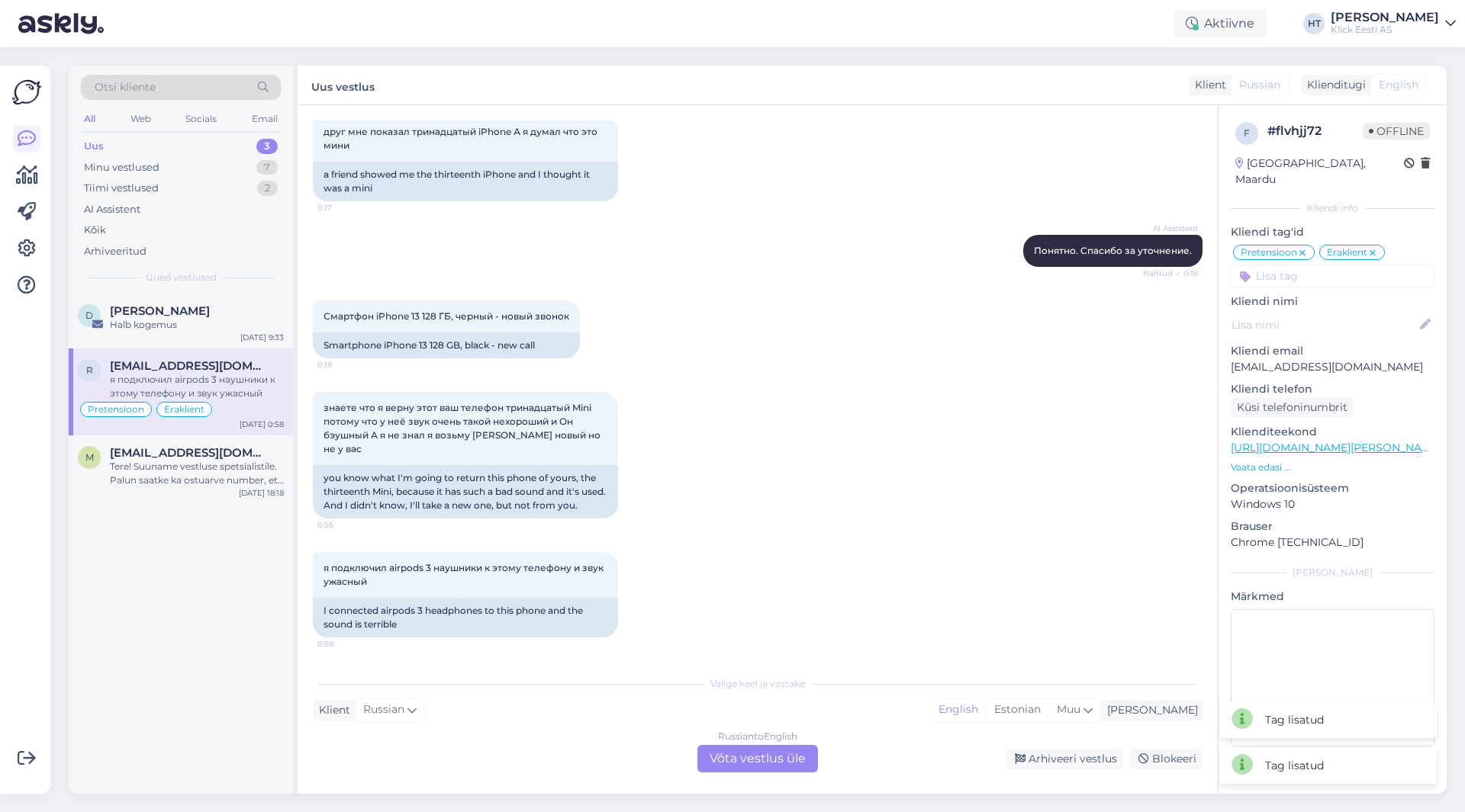
click at [1309, 265] on input at bounding box center [1333, 276] width 204 height 23
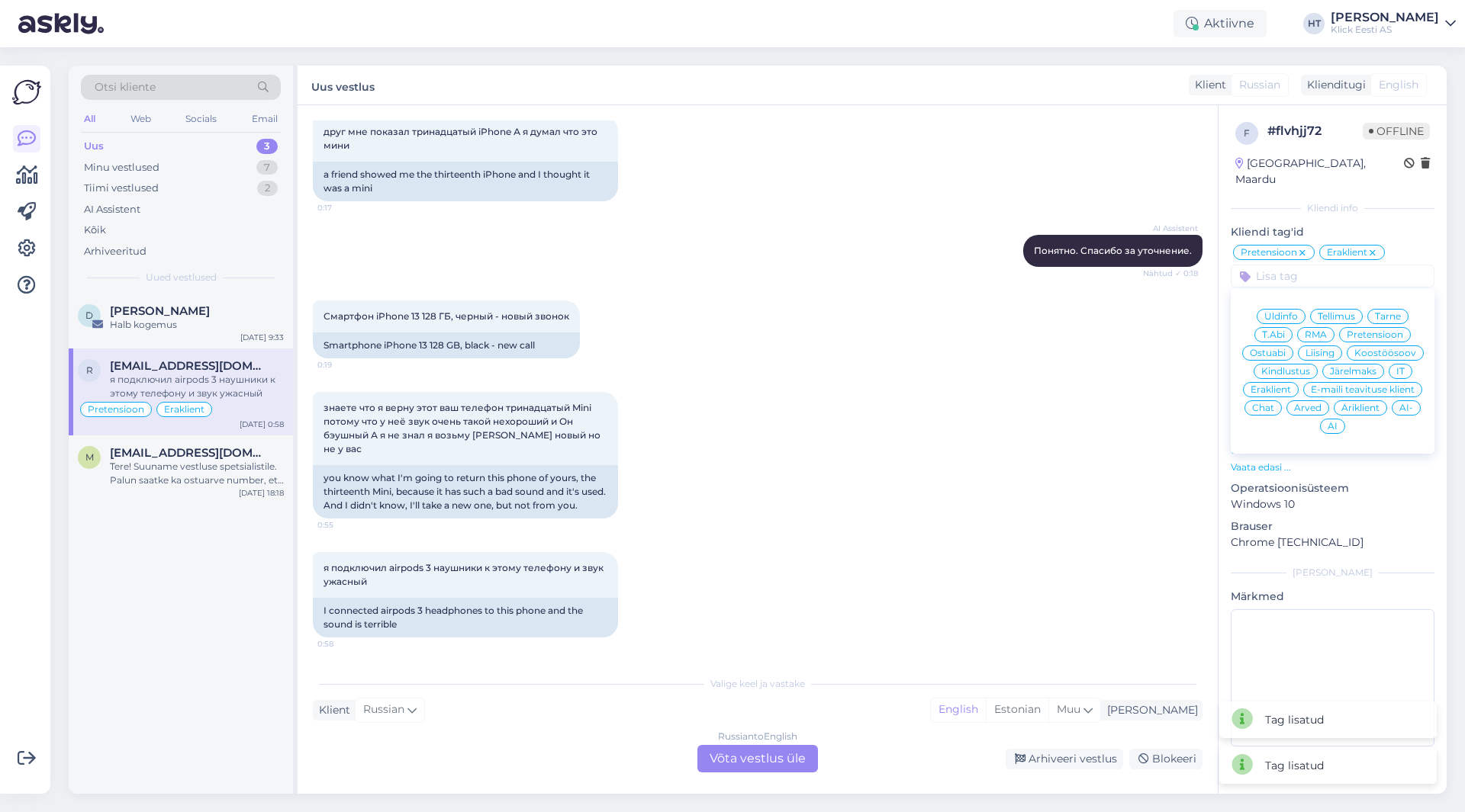
click at [1332, 422] on span "AI" at bounding box center [1333, 426] width 10 height 9
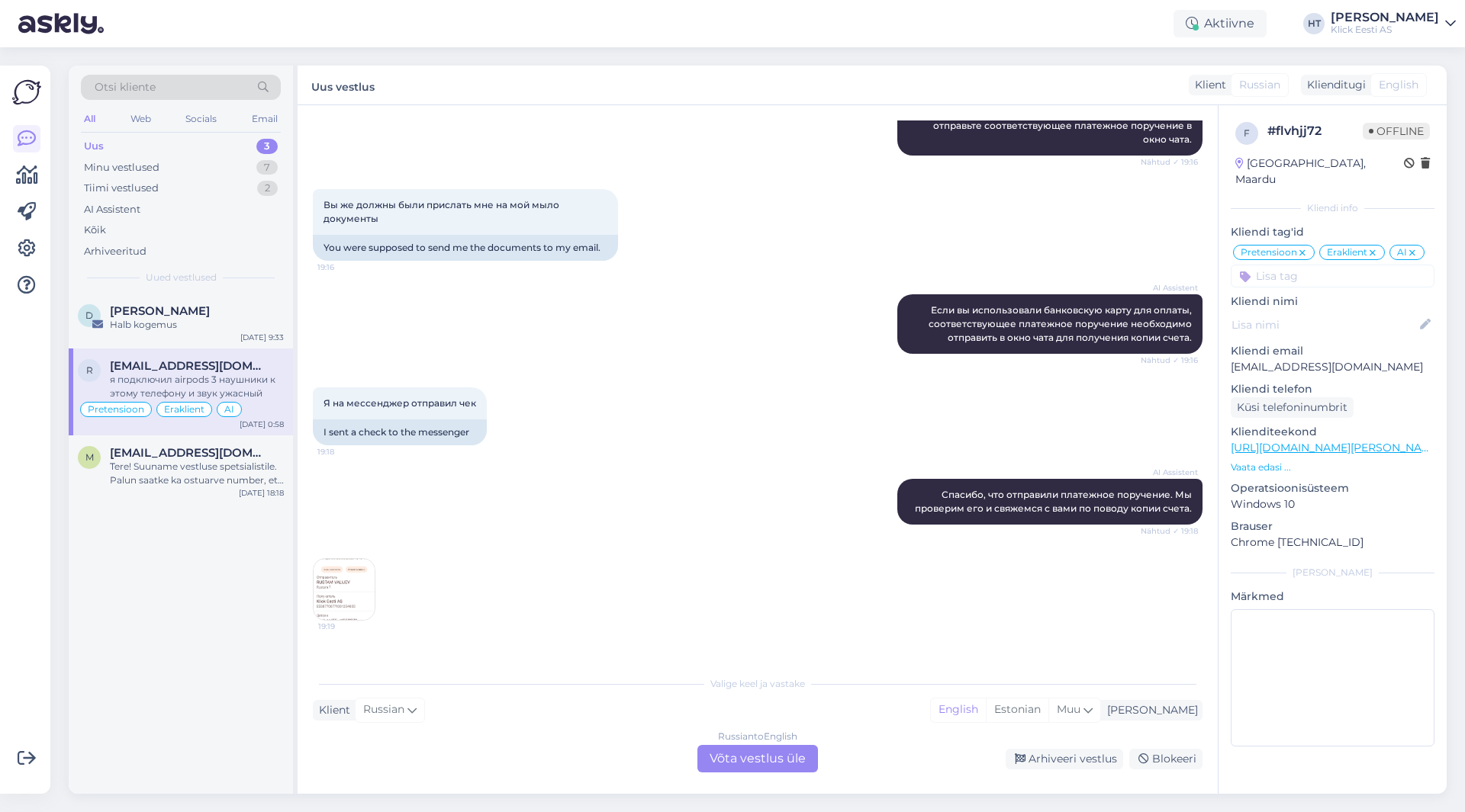
scroll to position [839, 0]
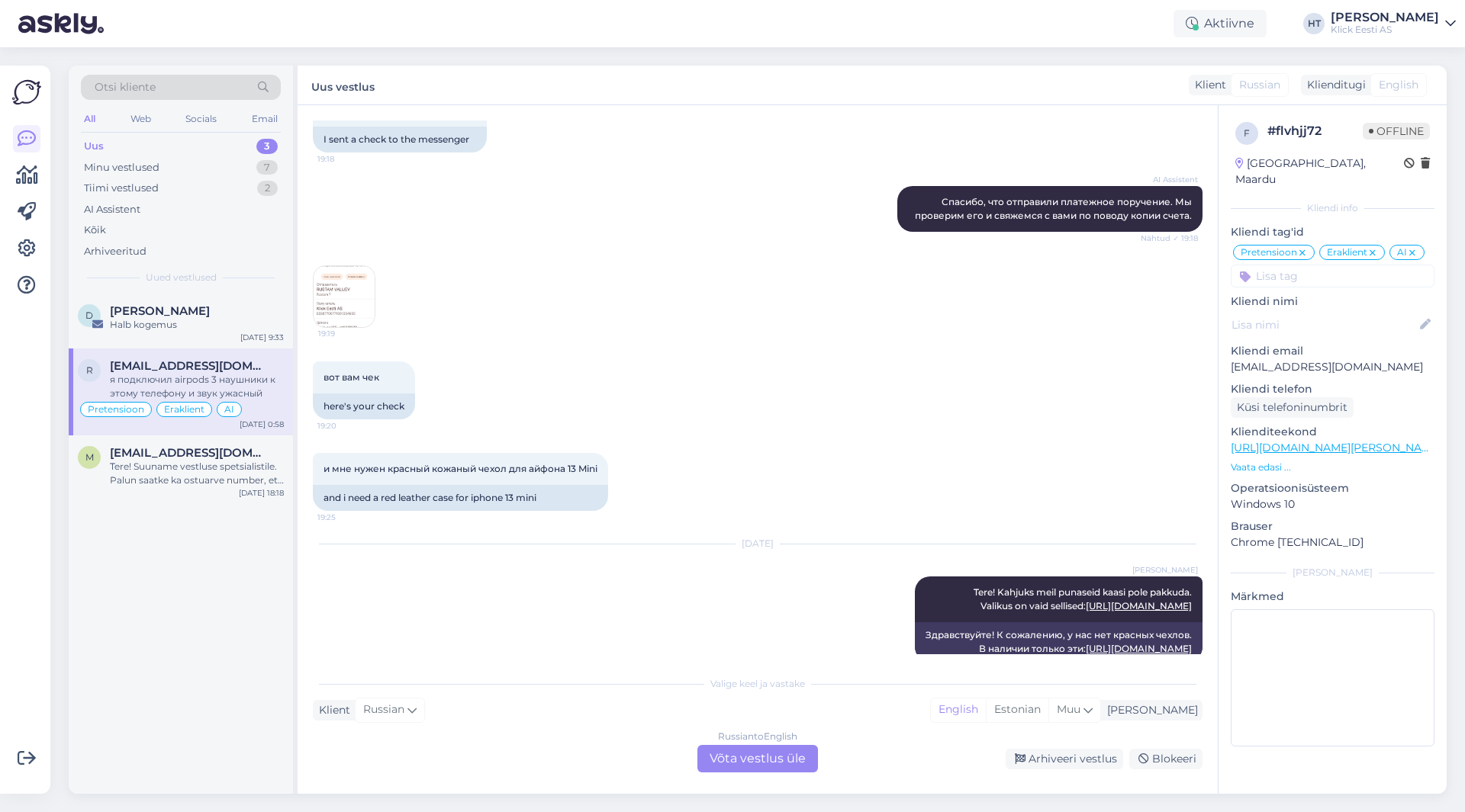
click at [316, 270] on div "19:19" at bounding box center [344, 296] width 63 height 63
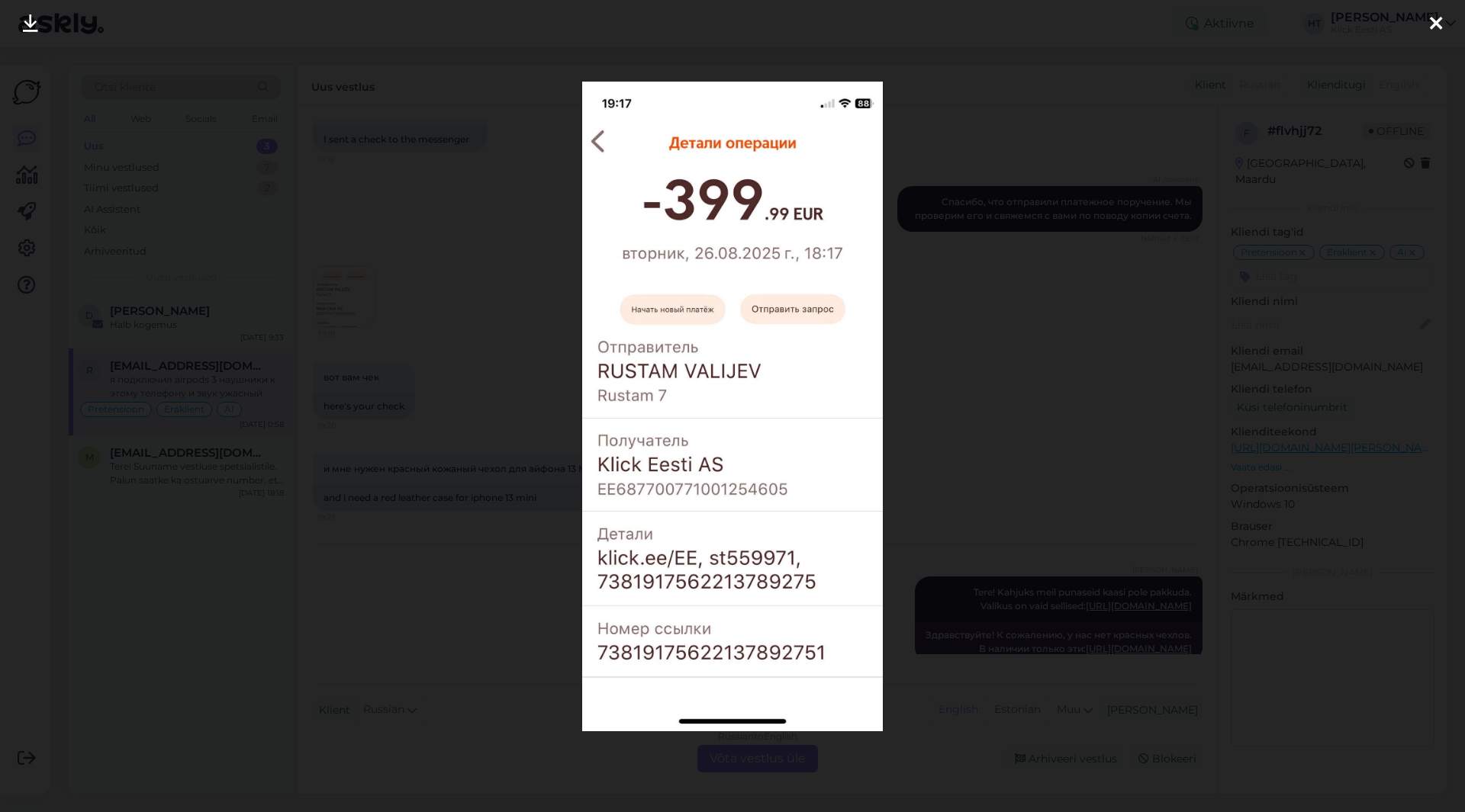
click at [541, 336] on div at bounding box center [732, 406] width 1465 height 812
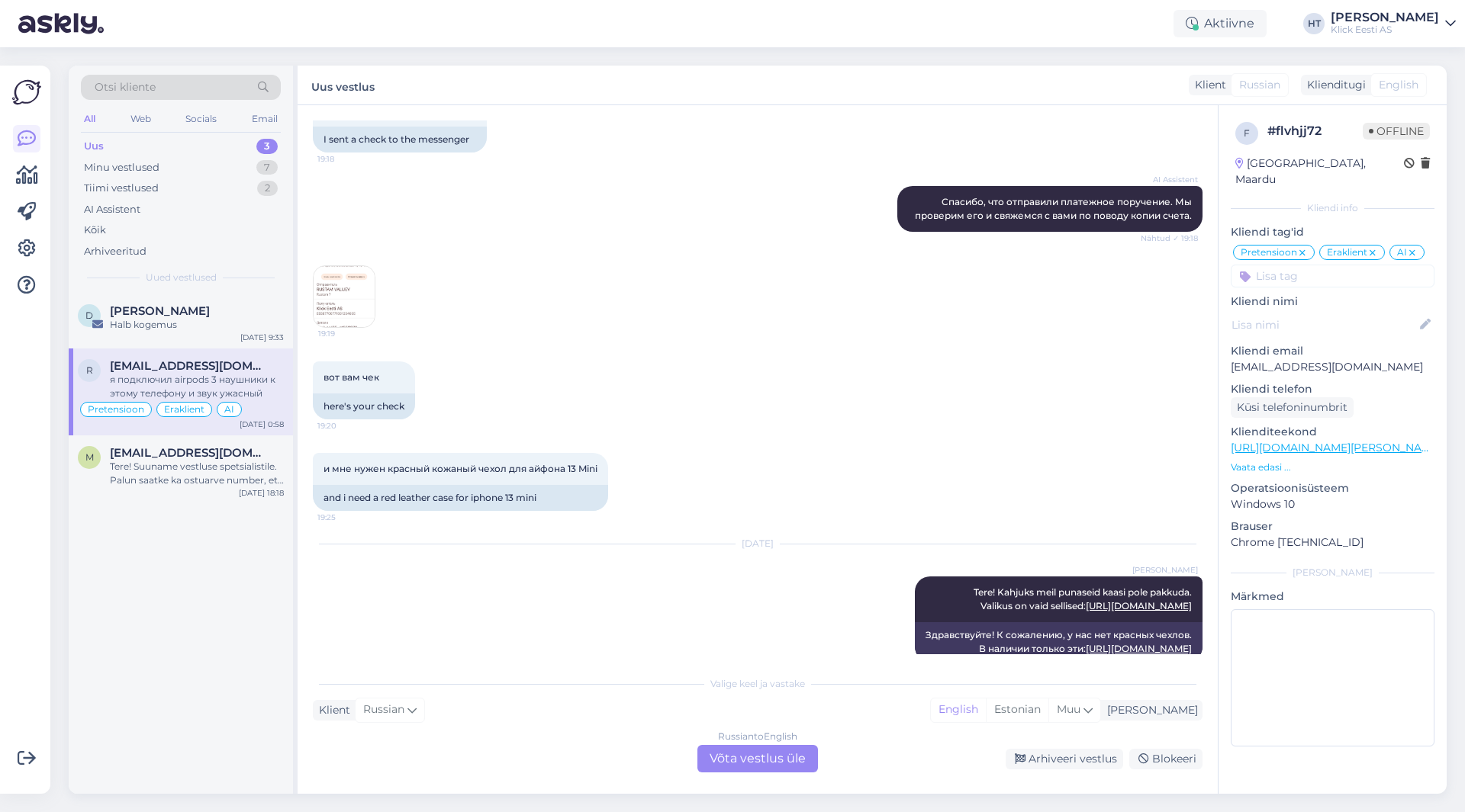
scroll to position [915, 0]
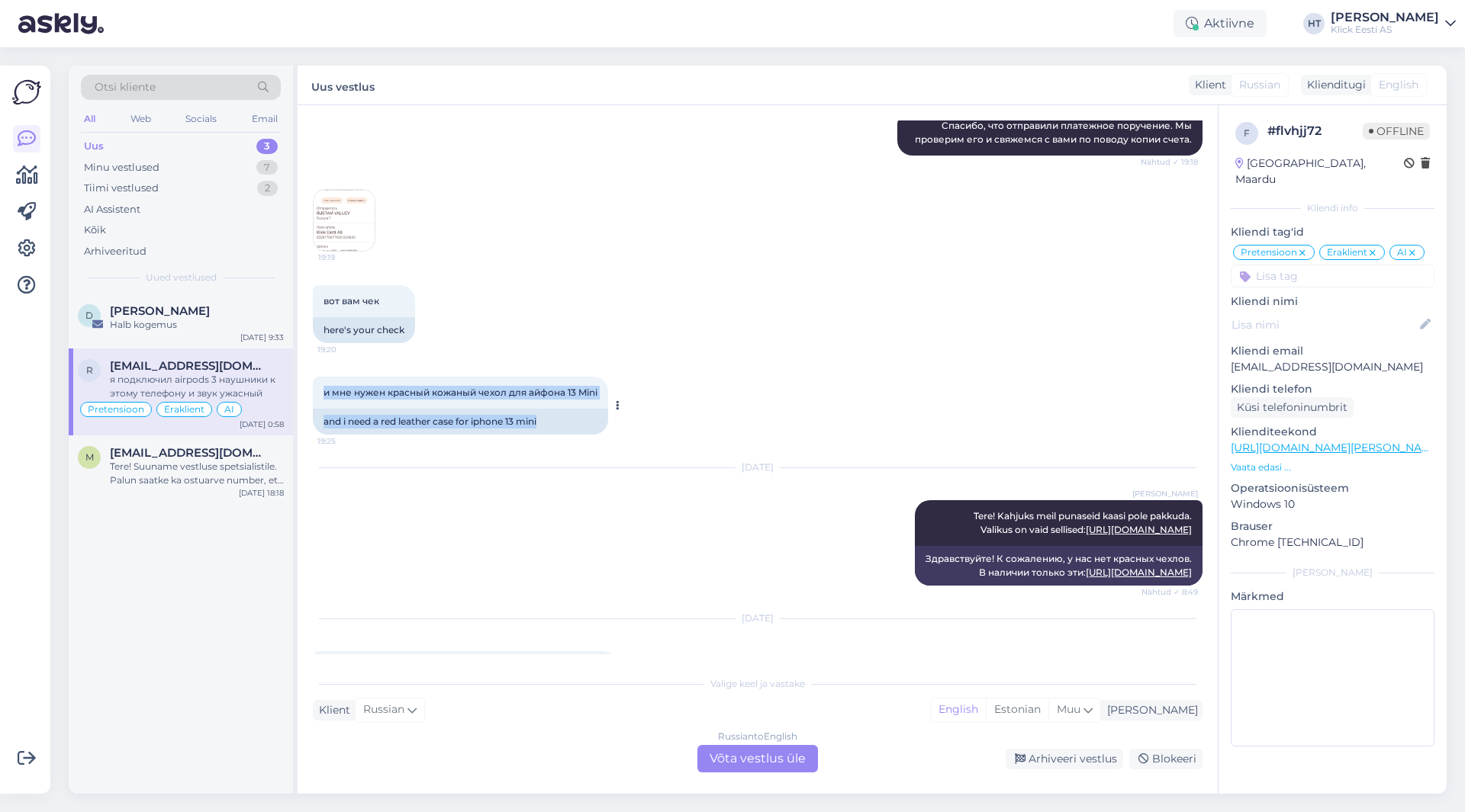
drag, startPoint x: 564, startPoint y: 422, endPoint x: 321, endPoint y: 386, distance: 245.7
click at [321, 386] on div "и мне нужен красный кожаный чехол для айфона 13 Mini 19:25 and i need a red lea…" at bounding box center [461, 406] width 296 height 58
click at [326, 390] on span "и мне нужен красный кожаный чехол для айфона 13 Mini" at bounding box center [460, 392] width 274 height 11
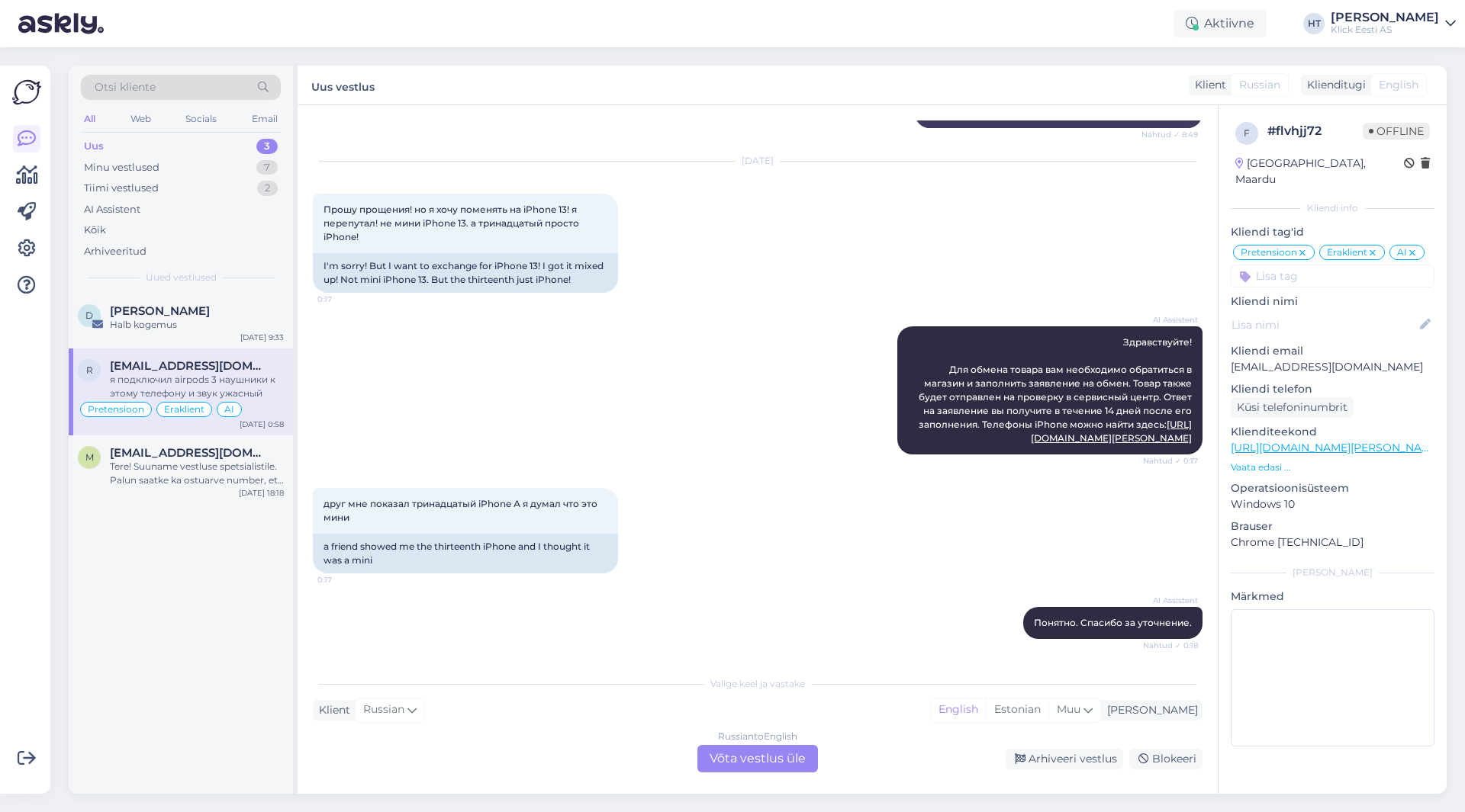
scroll to position [1450, 0]
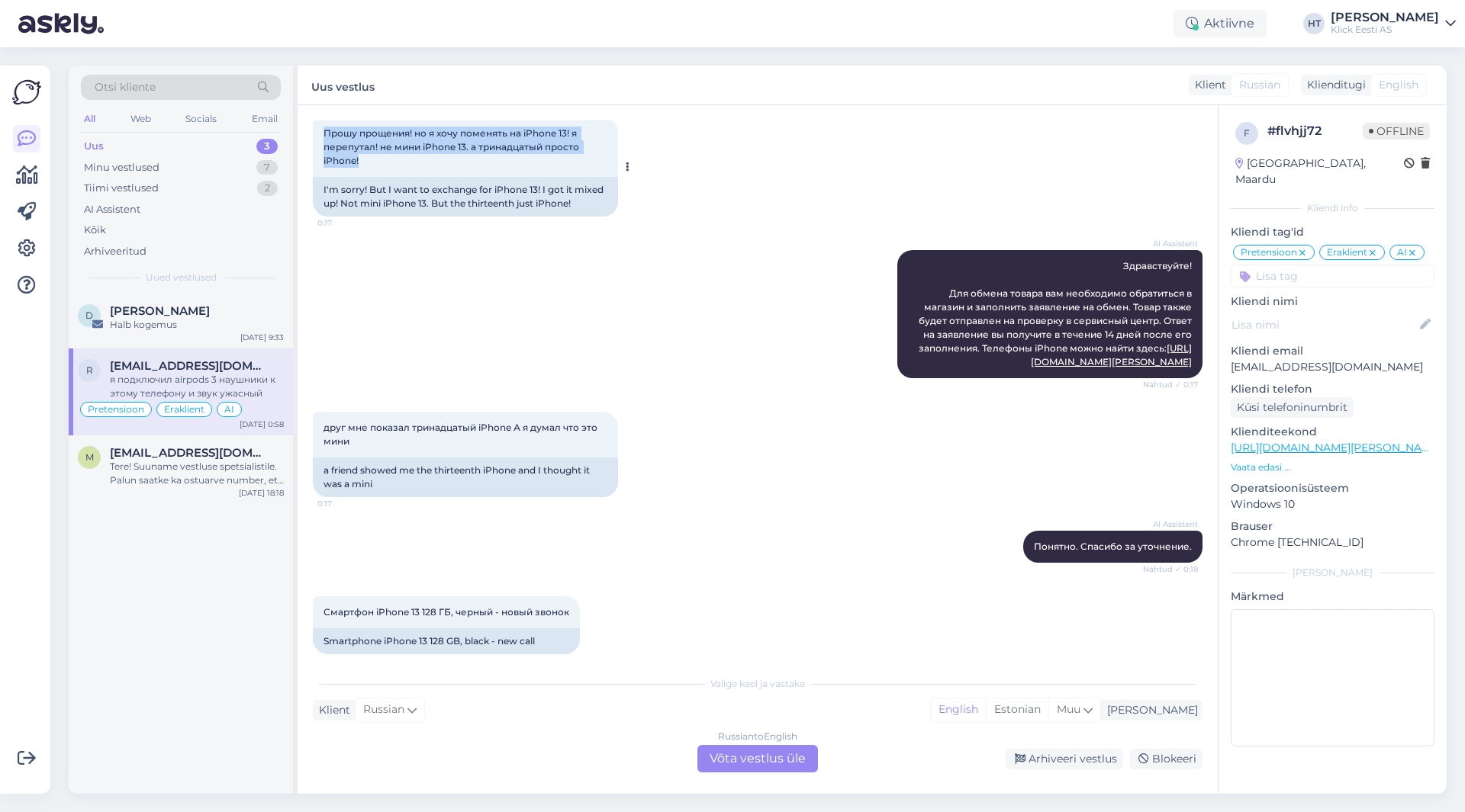
drag, startPoint x: 403, startPoint y: 216, endPoint x: 321, endPoint y: 189, distance: 86.3
click at [321, 177] on div "Прошу прощения! но я хочу поменять на iPhone 13! я перепутал! не мини iPhone 13…" at bounding box center [465, 147] width 305 height 59
click at [322, 177] on div "Прошу прощения! но я хочу поменять на iPhone 13! я перепутал! не мини iPhone 13…" at bounding box center [465, 147] width 305 height 59
drag, startPoint x: 323, startPoint y: 188, endPoint x: 590, endPoint y: 216, distance: 268.5
click at [590, 177] on div "Прошу прощения! но я хочу поменять на iPhone 13! я перепутал! не мини iPhone 13…" at bounding box center [465, 147] width 305 height 59
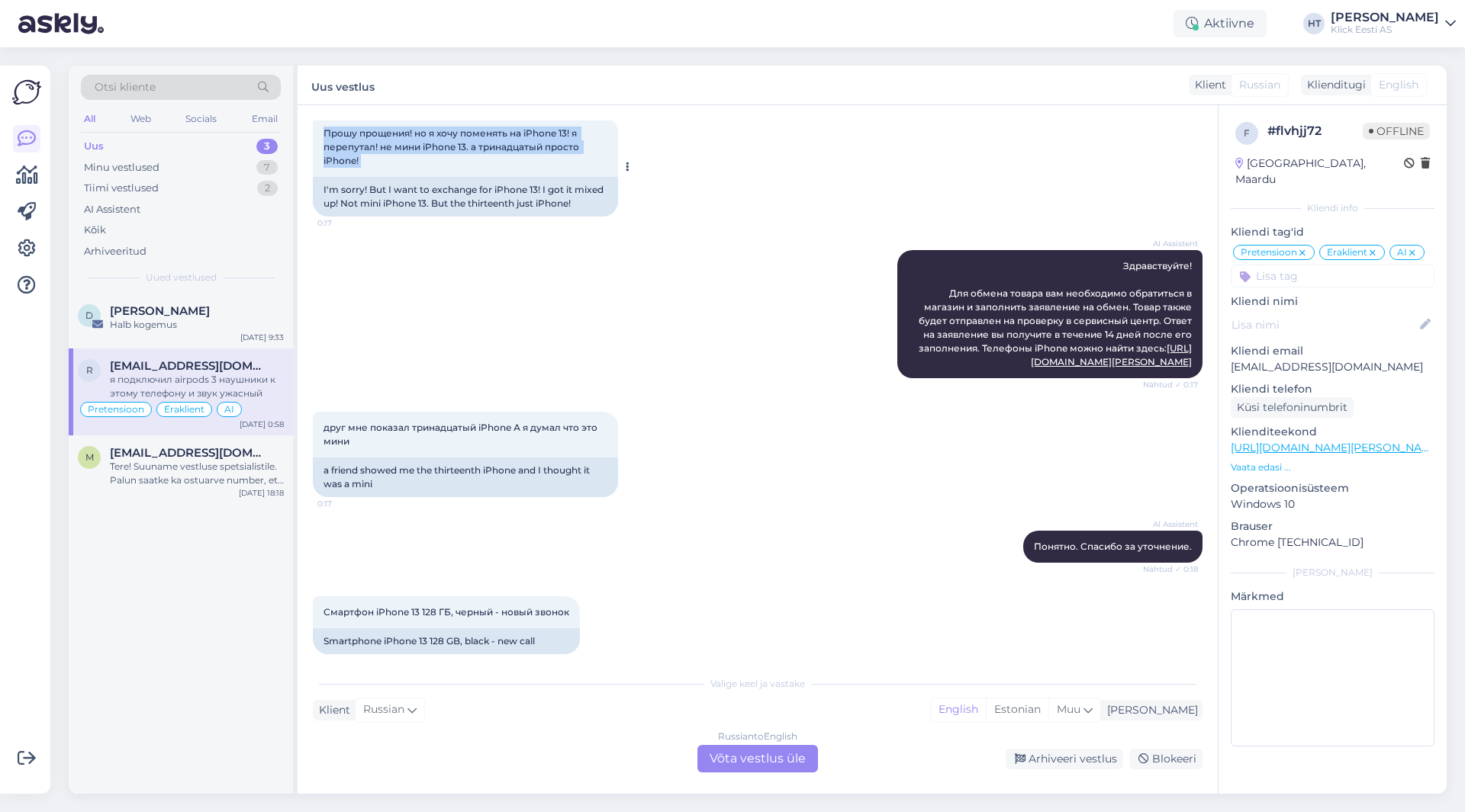
click at [376, 177] on div "Прошу прощения! но я хочу поменять на iPhone 13! я перепутал! не мини iPhone 13…" at bounding box center [465, 147] width 305 height 59
drag, startPoint x: 376, startPoint y: 217, endPoint x: 322, endPoint y: 180, distance: 65.5
click at [322, 177] on div "Прошу прощения! но я хочу поменять на iPhone 13! я перепутал! не мини iPhone 13…" at bounding box center [465, 147] width 305 height 59
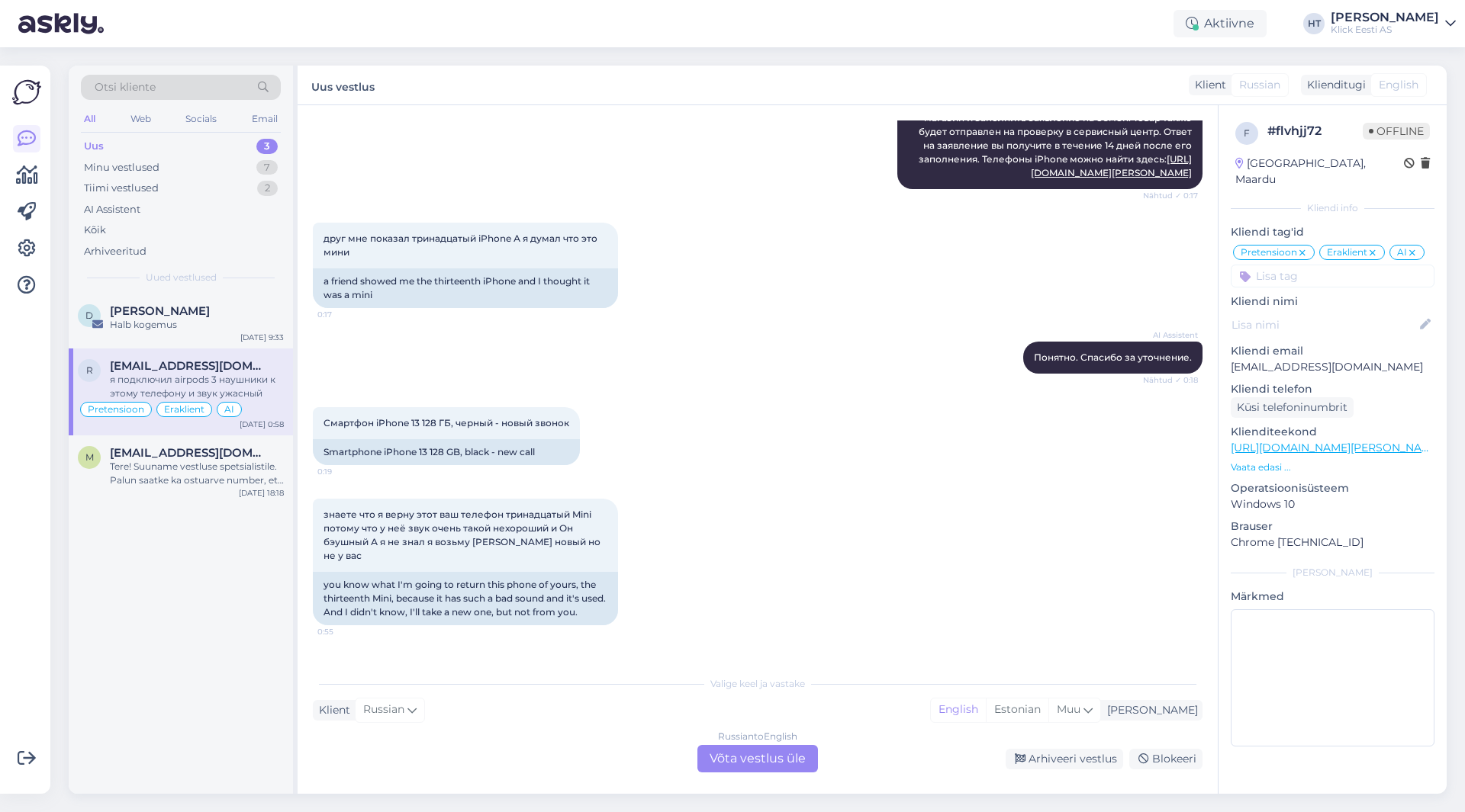
scroll to position [1800, 0]
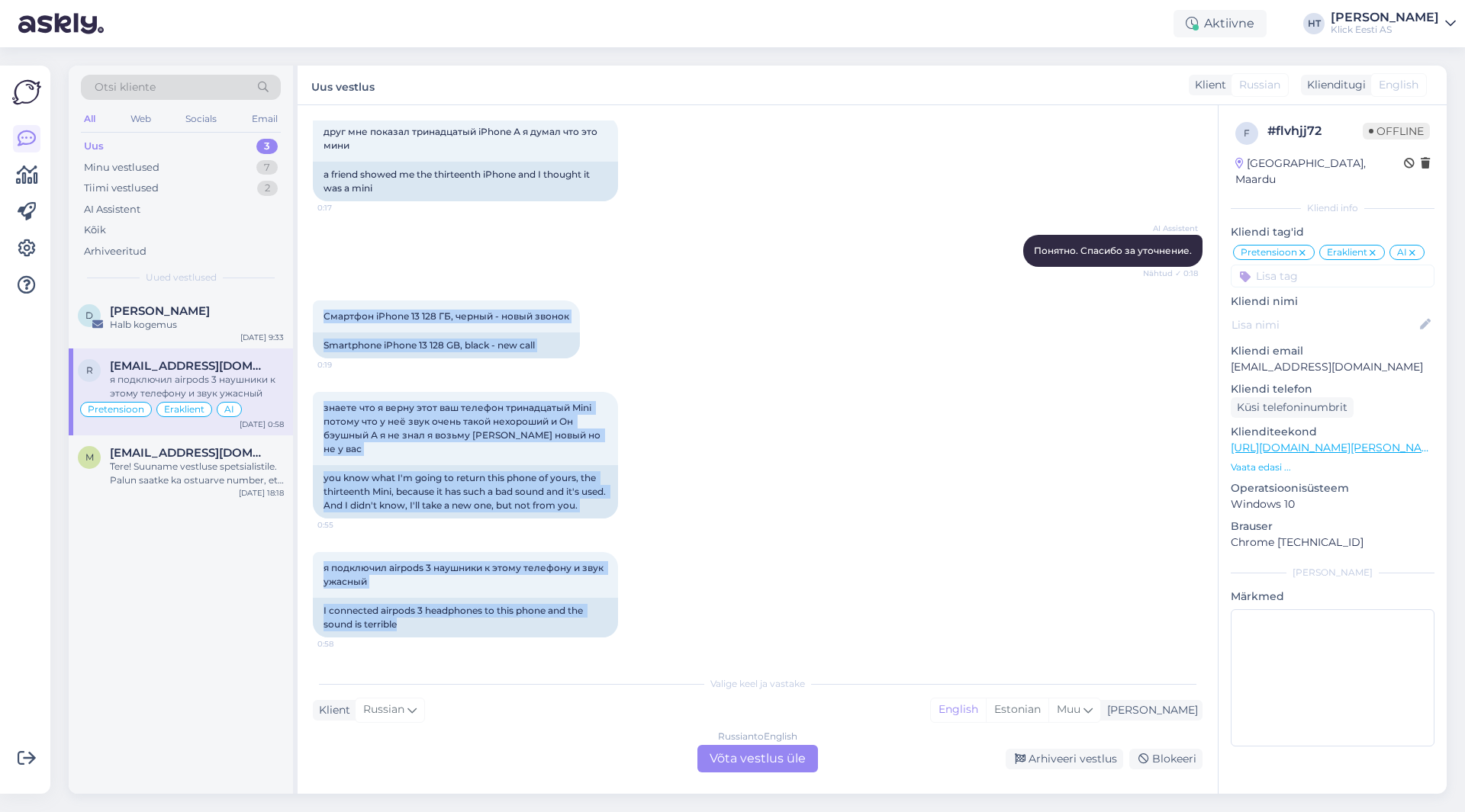
drag, startPoint x: 322, startPoint y: 329, endPoint x: 815, endPoint y: 643, distance: 584.5
click at [815, 643] on div "Vestlus algas [DATE] Я заказал у вас тринадцатый мини iPhone синий А у вас крас…" at bounding box center [764, 387] width 904 height 534
click at [411, 628] on div "I connected airpods 3 headphones to this phone and the sound is terrible" at bounding box center [465, 618] width 305 height 40
drag, startPoint x: 410, startPoint y: 628, endPoint x: 322, endPoint y: 142, distance: 493.9
click at [322, 142] on div "Vestlus algas [DATE] Я заказал у вас тринадцатый мини iPhone синий А у вас крас…" at bounding box center [764, 387] width 904 height 534
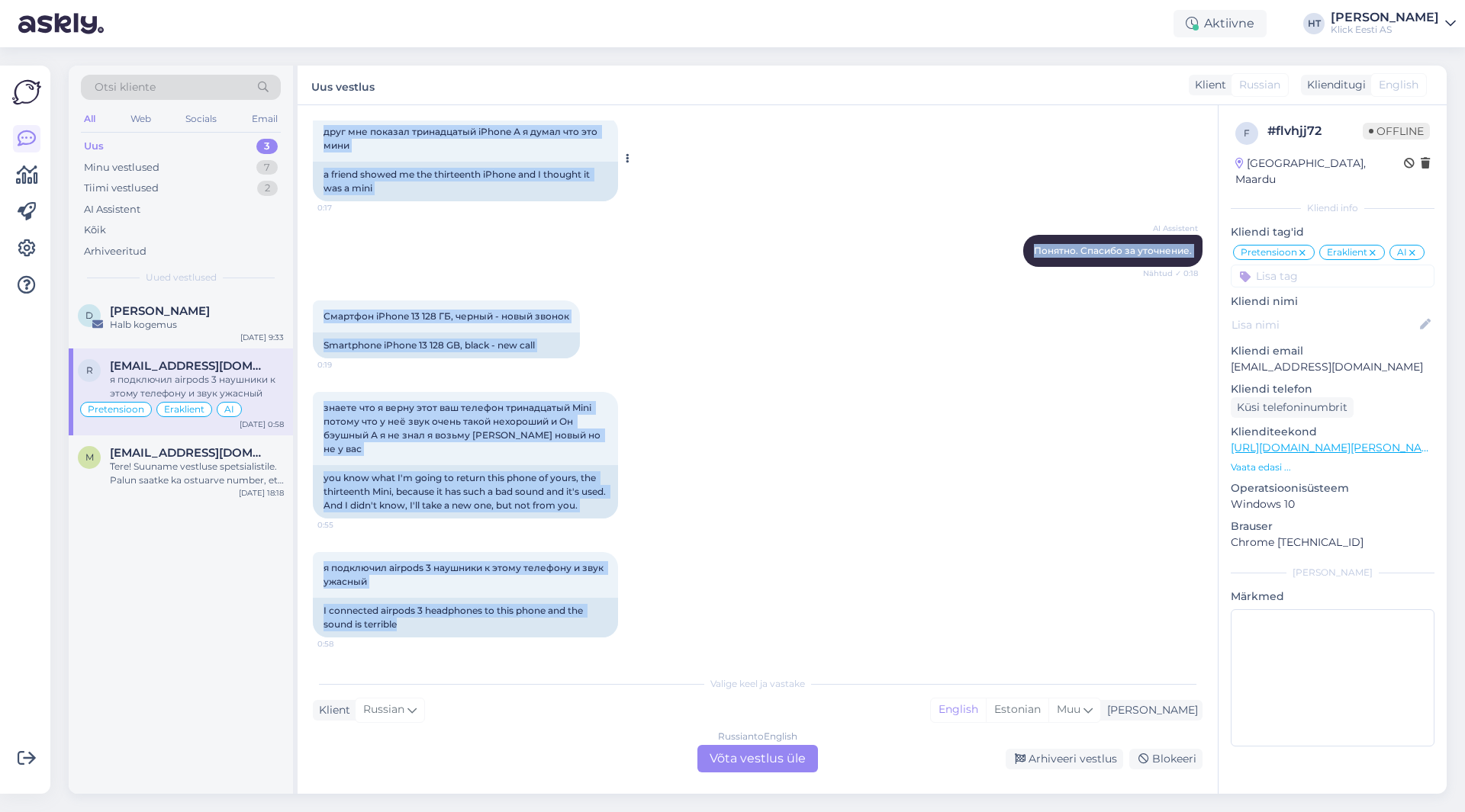
click at [322, 142] on div "друг мне показал тринадцатый iPhone А я думал что это мини 0:17" at bounding box center [465, 138] width 305 height 46
drag, startPoint x: 322, startPoint y: 142, endPoint x: 602, endPoint y: 639, distance: 570.4
click at [602, 639] on div "Vestlus algas [DATE] Я заказал у вас тринадцатый мини iPhone синий А у вас крас…" at bounding box center [764, 387] width 904 height 534
click at [581, 622] on div "I connected airpods 3 headphones to this phone and the sound is terrible" at bounding box center [465, 618] width 305 height 40
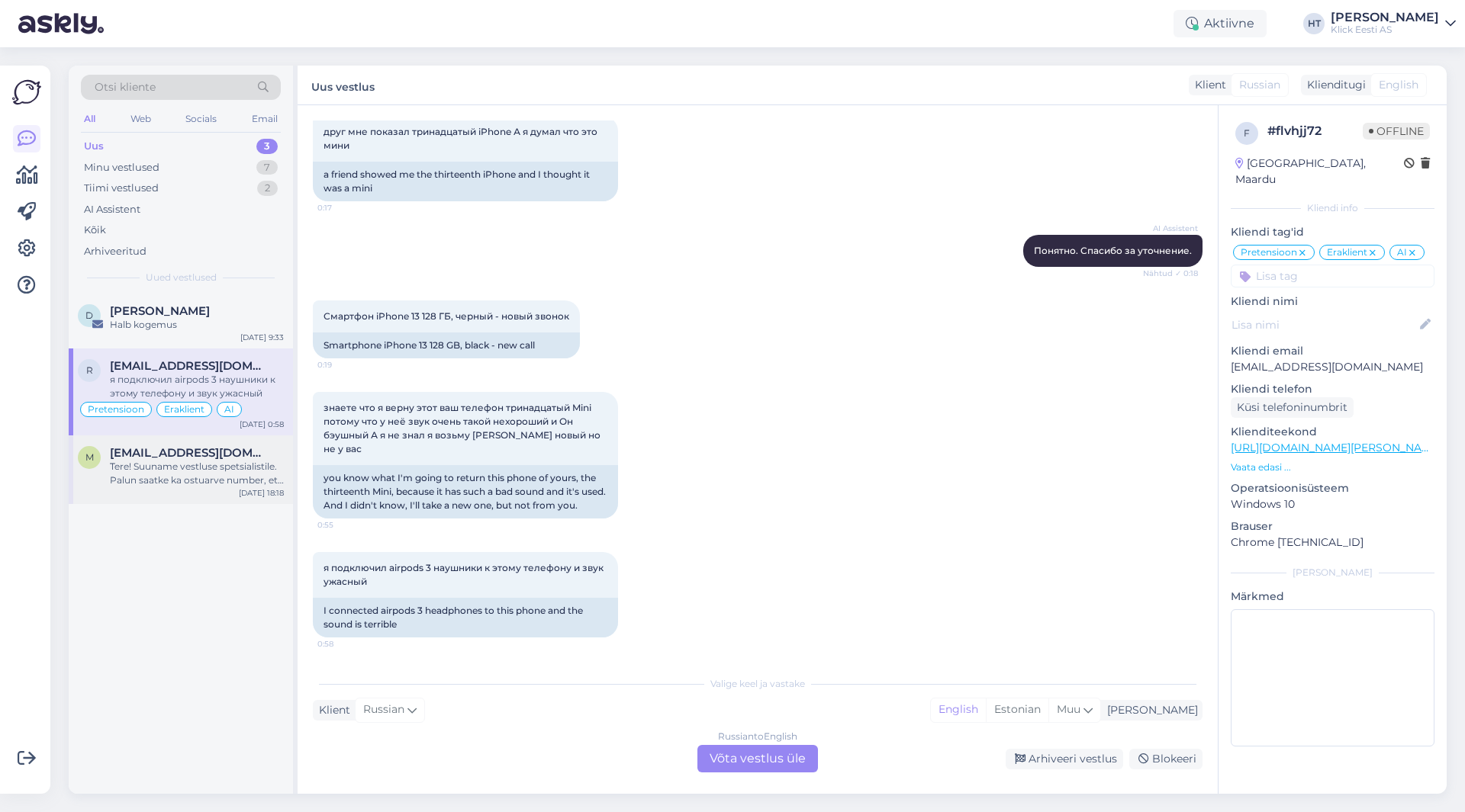
click at [165, 463] on div "Tere! Suuname vestluse spetsialistile. Palun saatke ka ostuarve number, et teak…" at bounding box center [197, 473] width 174 height 27
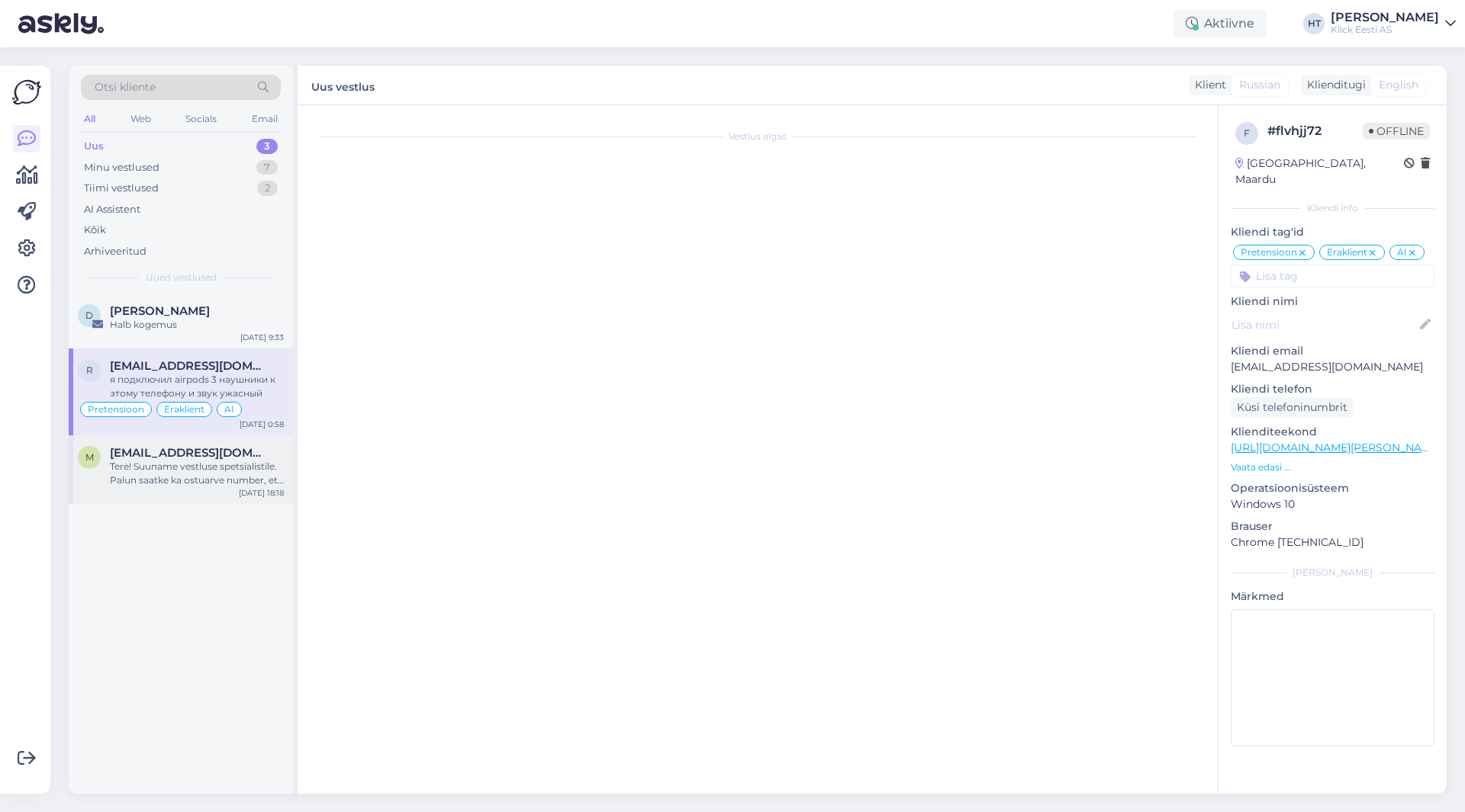
scroll to position [0, 0]
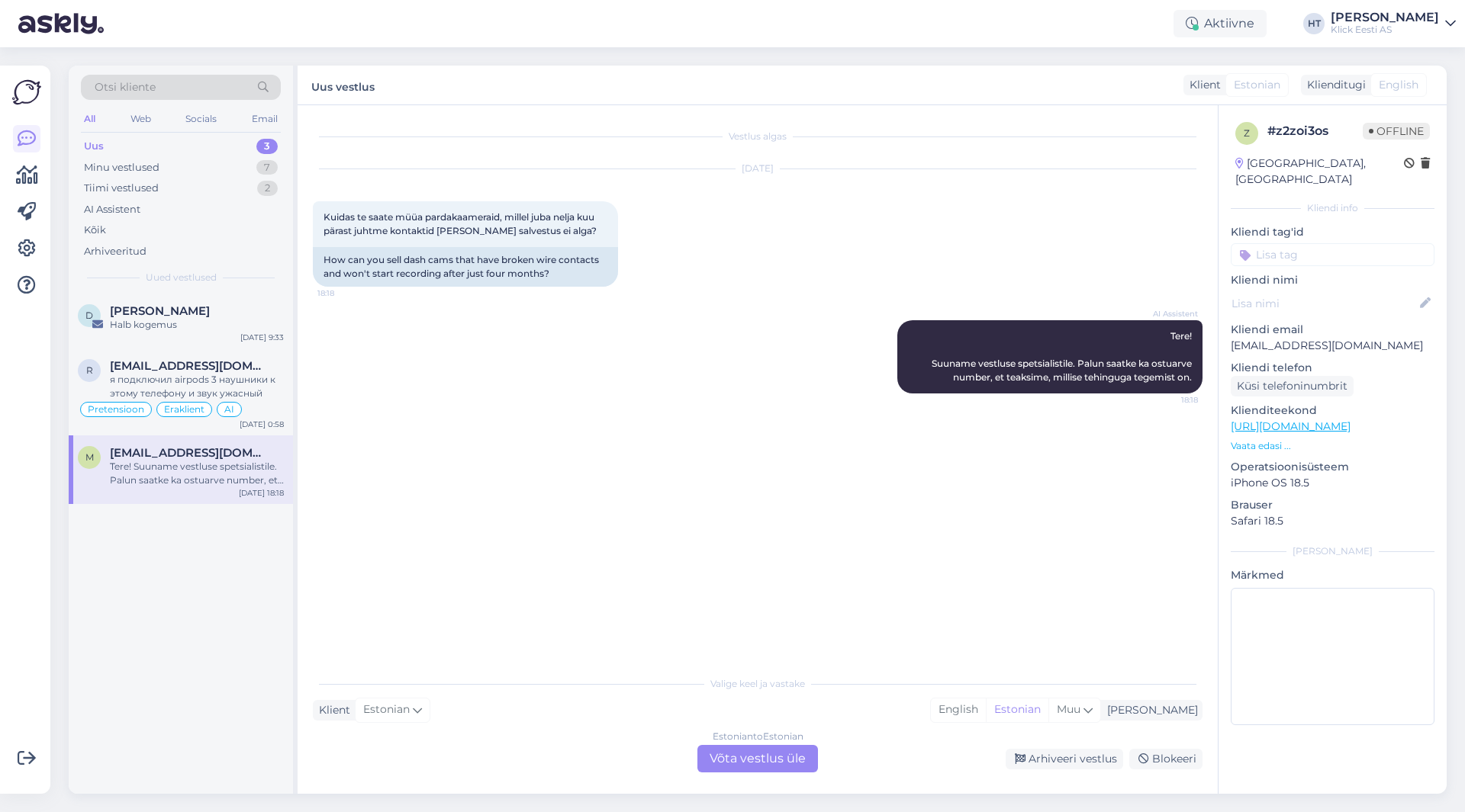
click at [730, 758] on div "Estonian to Estonian Võta vestlus üle" at bounding box center [757, 759] width 120 height 27
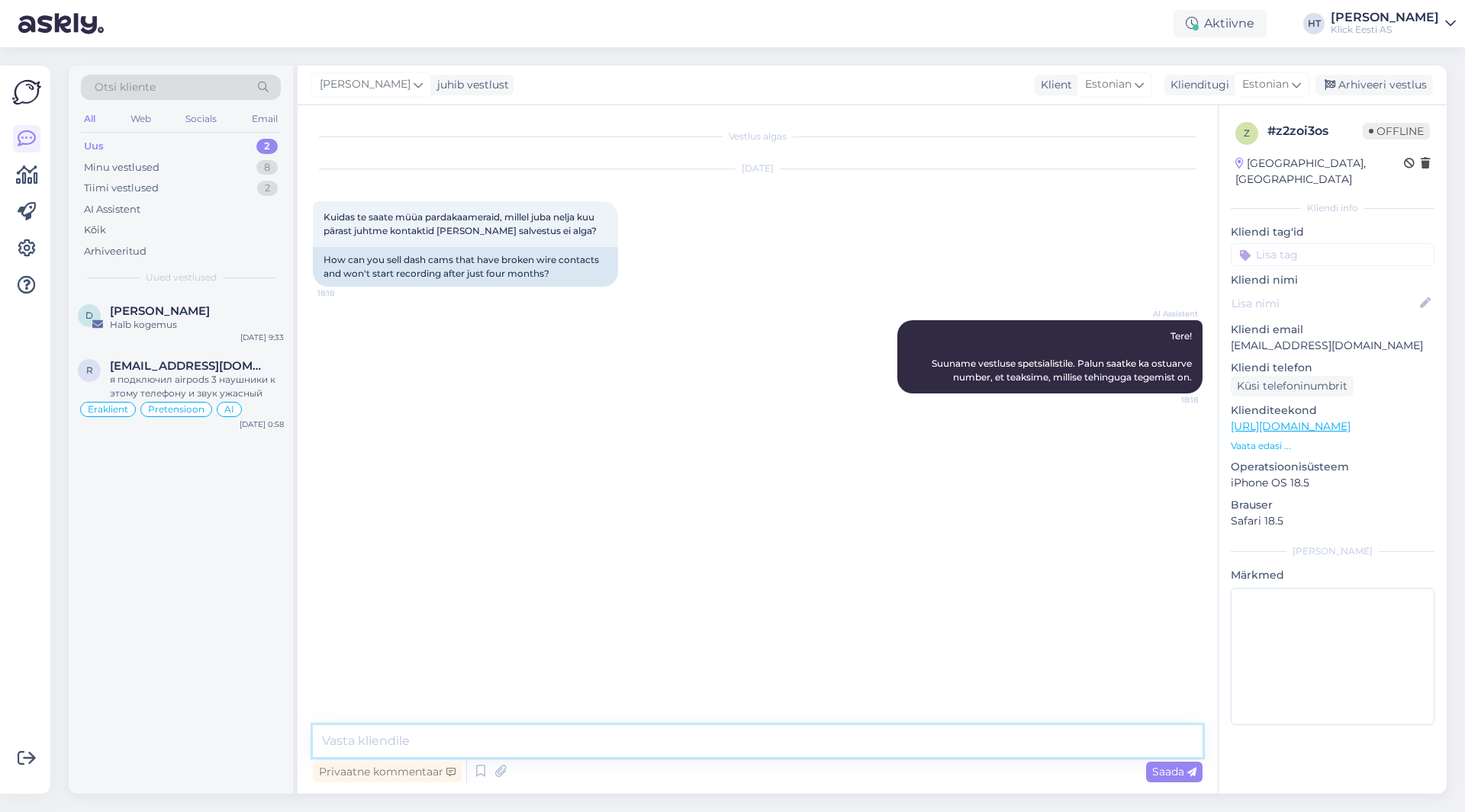
click at [633, 733] on textarea at bounding box center [757, 741] width 890 height 32
paste textarea "Garantiijuhtumi korral tuleb [PERSON_NAME] [PERSON_NAME] ostuarvega viia endale…"
type textarea "Garantiijuhtumi korral tuleb [PERSON_NAME] [PERSON_NAME] ostuarvega viia endale…"
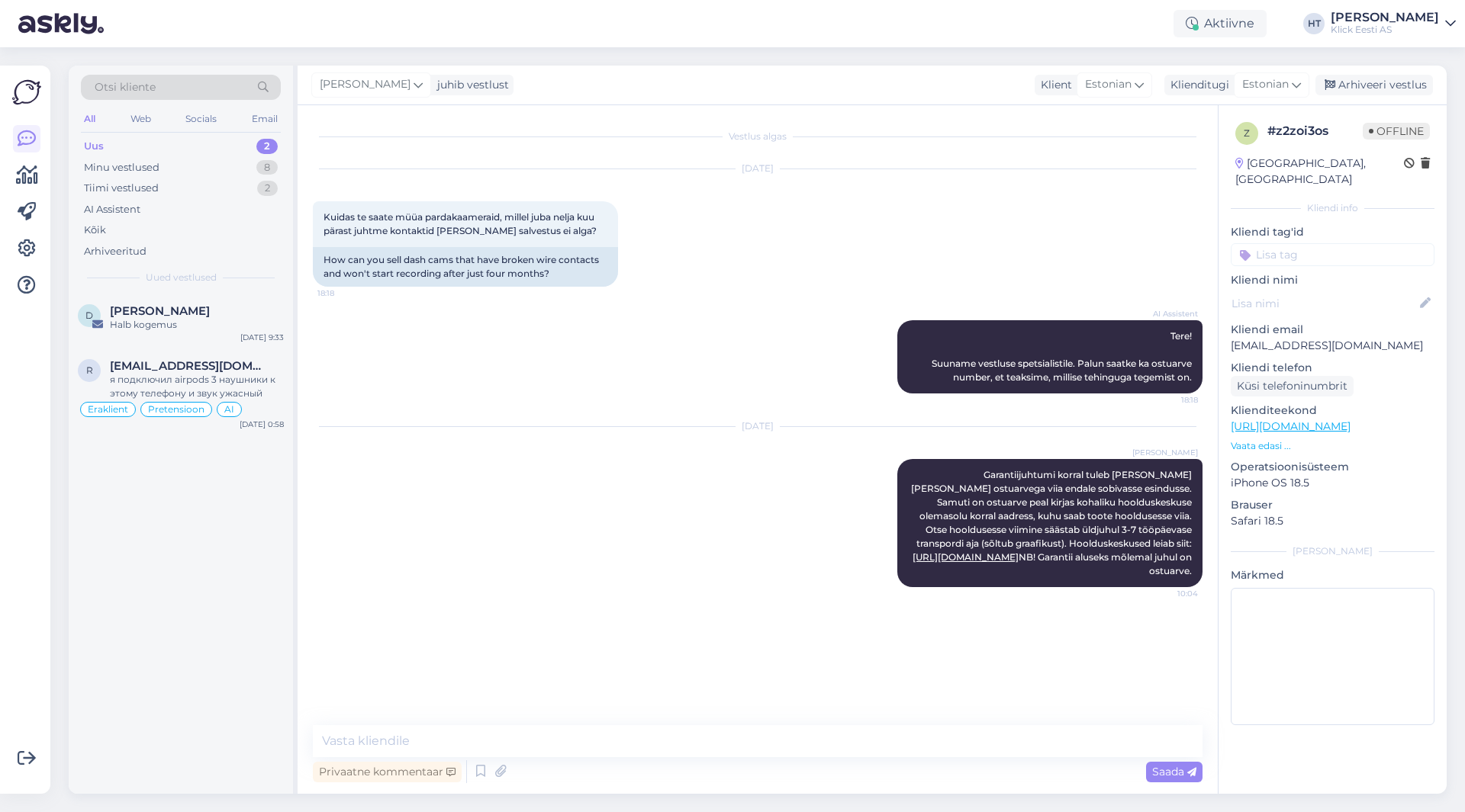
click at [1311, 243] on input at bounding box center [1333, 254] width 204 height 23
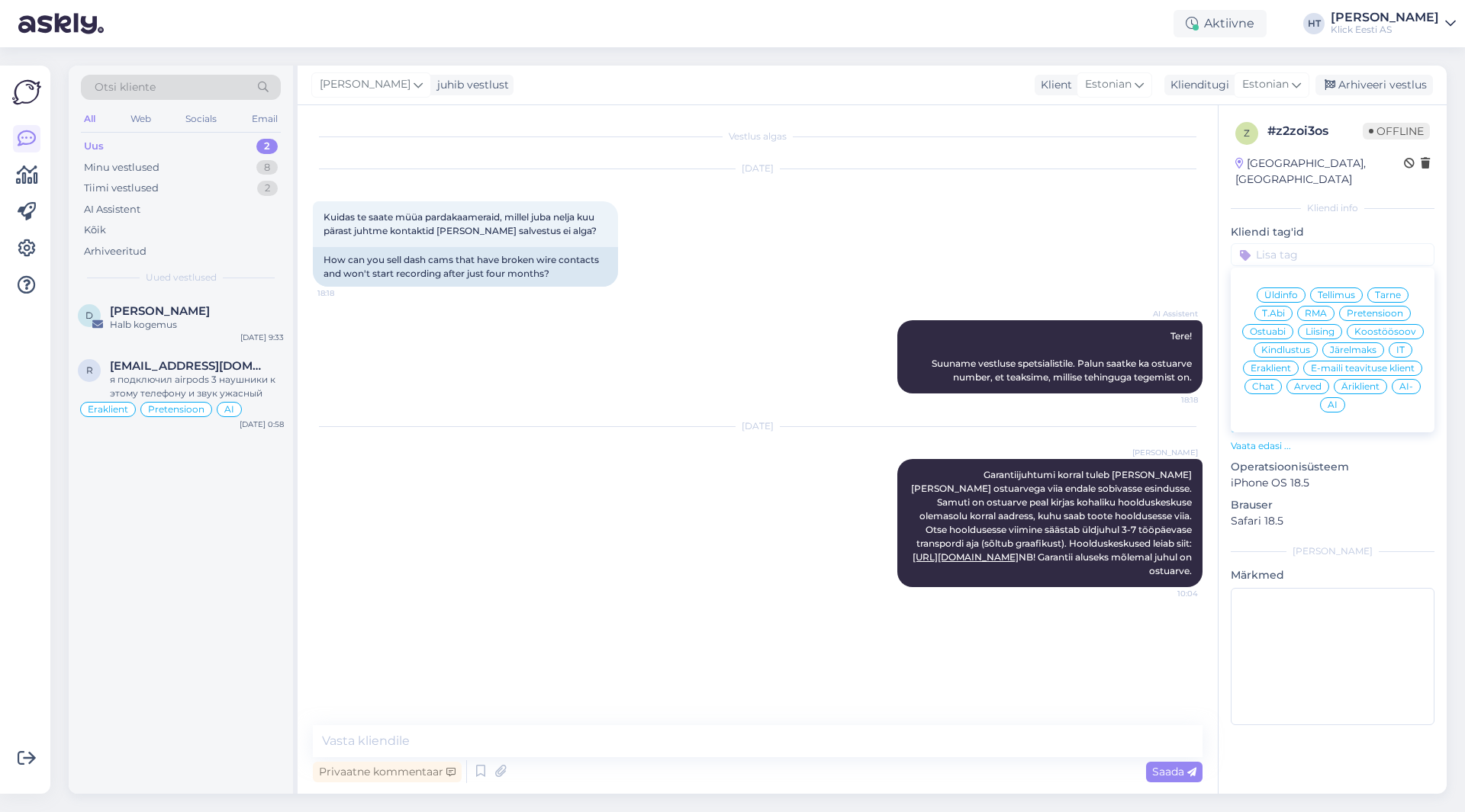
click at [1327, 309] on span "RMA" at bounding box center [1316, 314] width 22 height 9
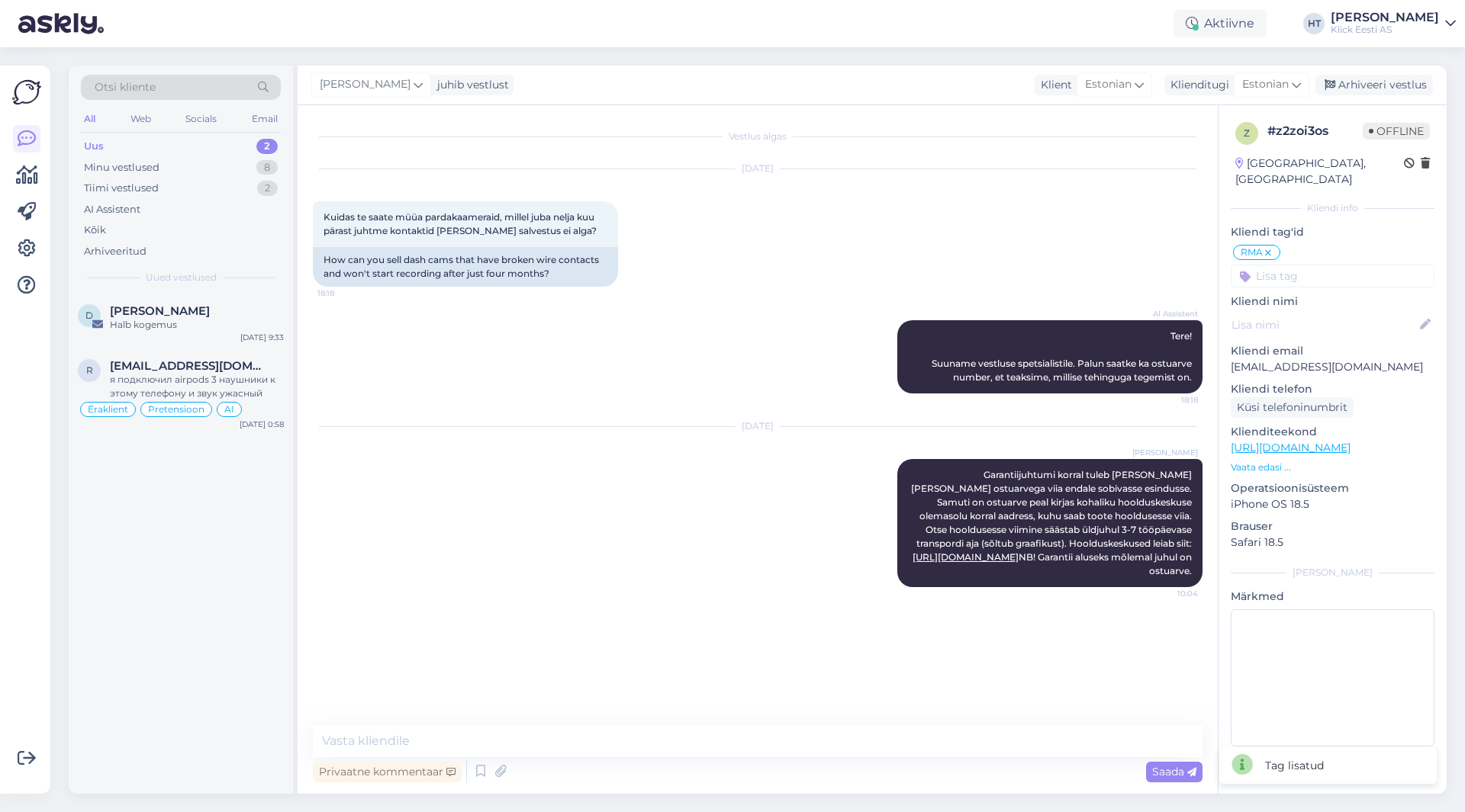
click at [1317, 265] on input at bounding box center [1333, 276] width 204 height 23
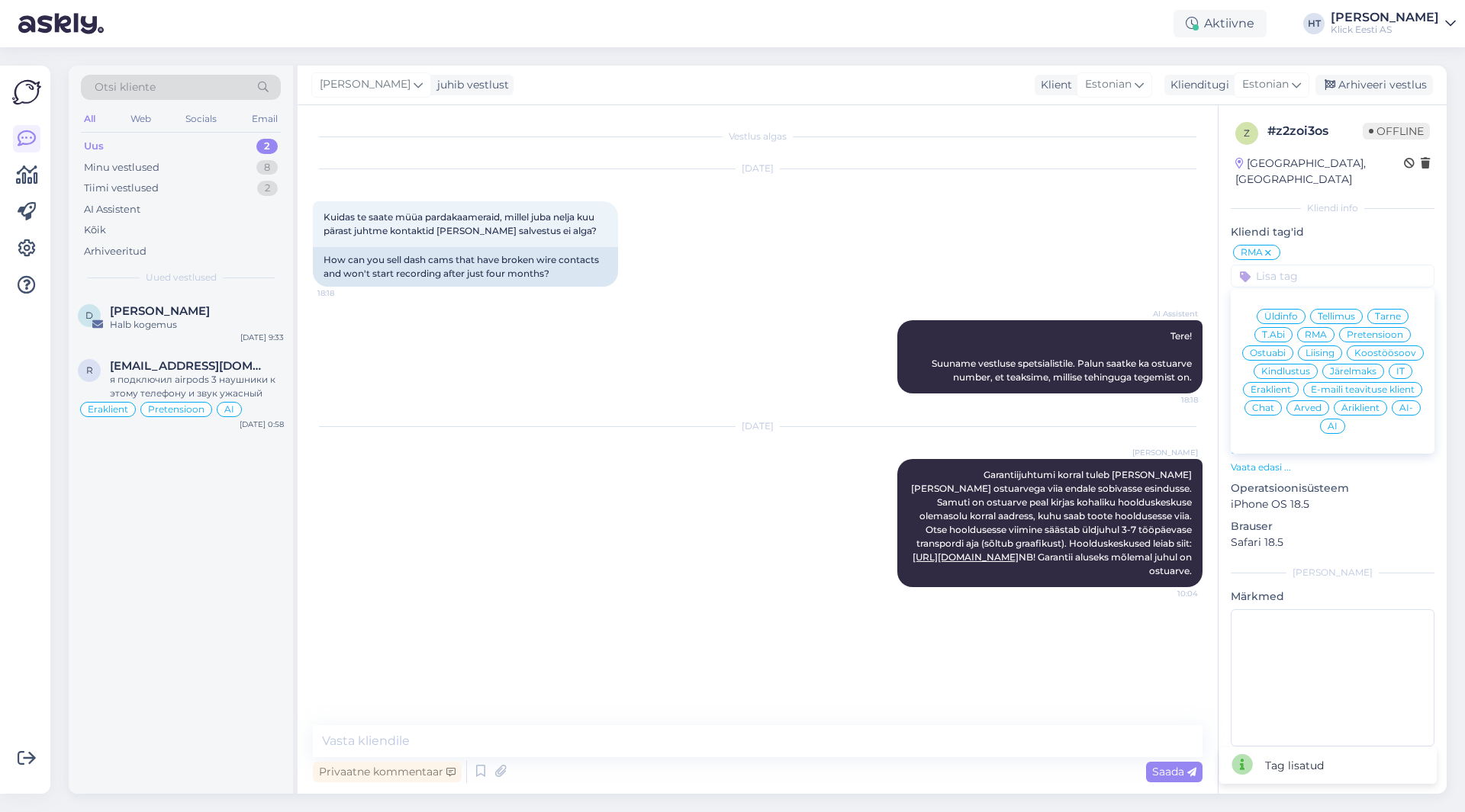
click at [1275, 385] on span "Eraklient" at bounding box center [1271, 389] width 40 height 9
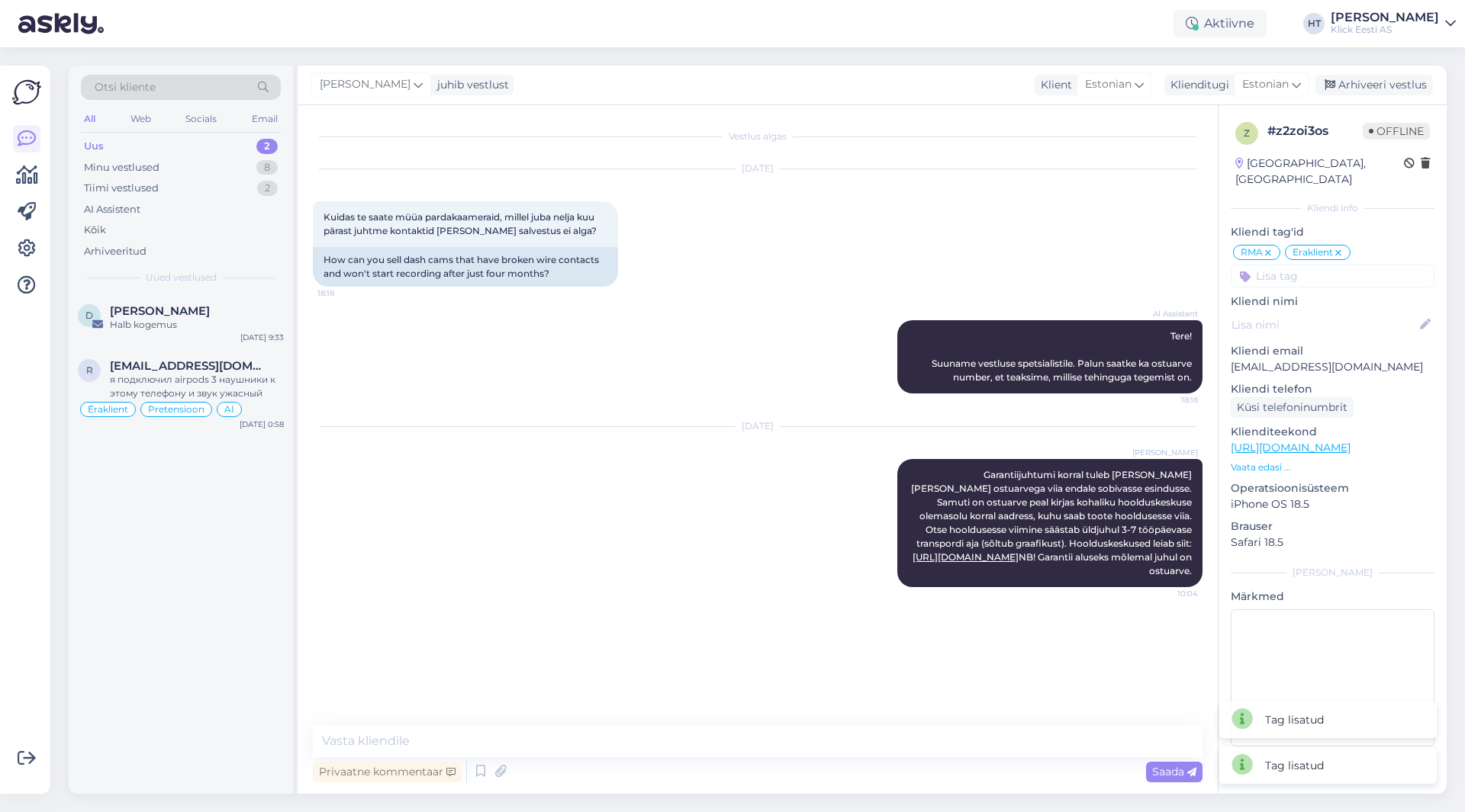
click at [1315, 265] on input at bounding box center [1333, 276] width 204 height 23
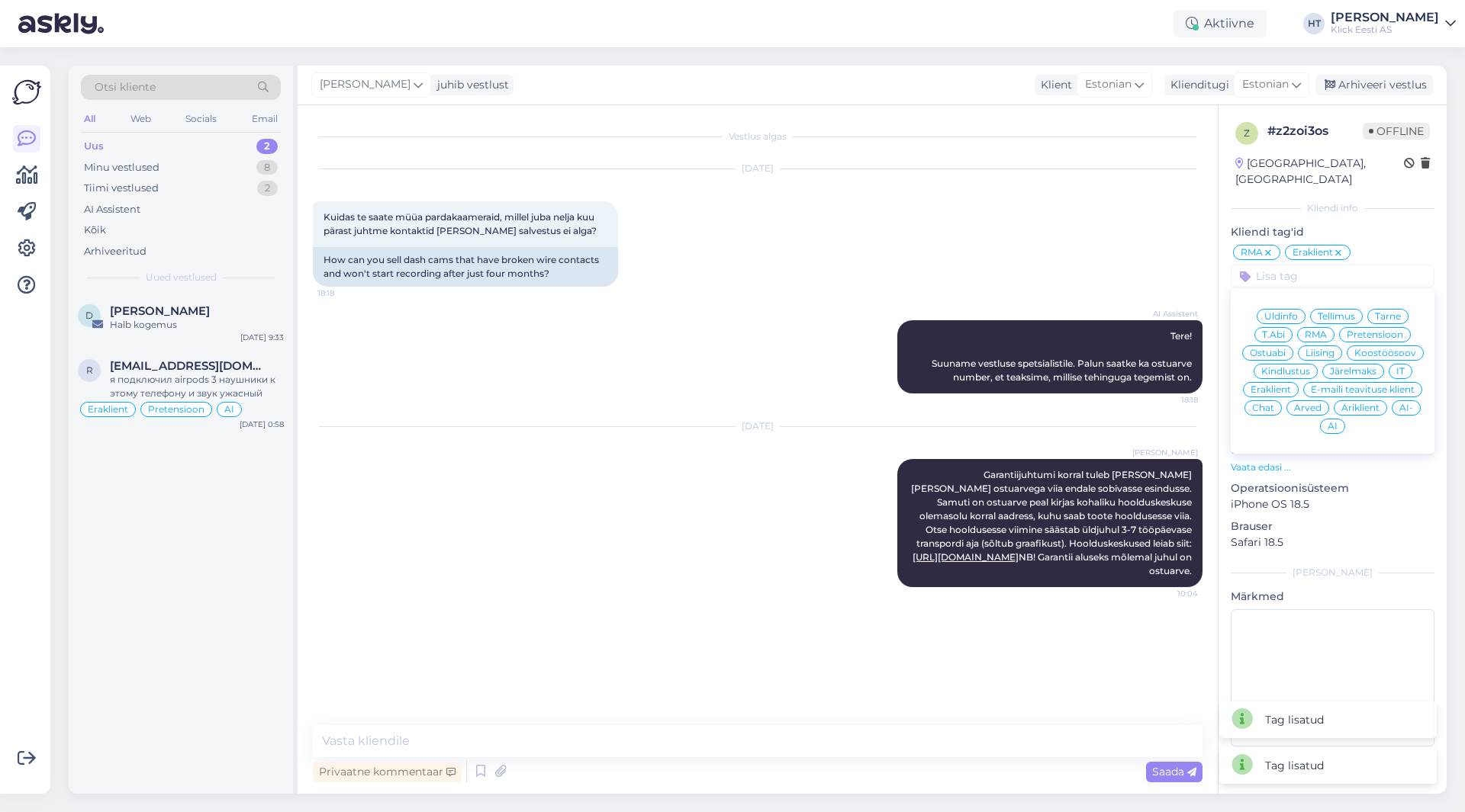
click at [1334, 418] on div "AI" at bounding box center [1333, 426] width 25 height 15
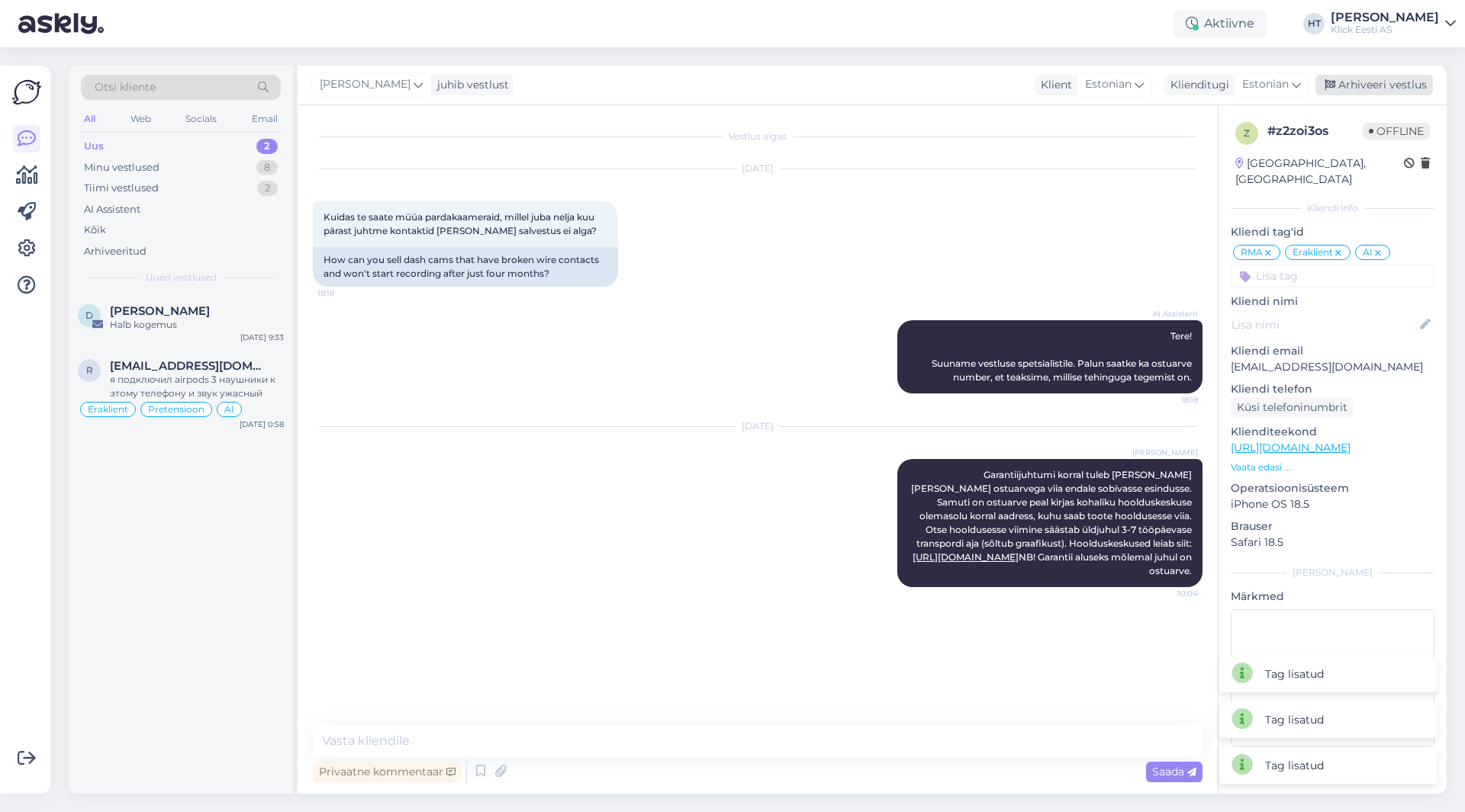
click at [1376, 78] on div "Arhiveeri vestlus" at bounding box center [1374, 85] width 118 height 21
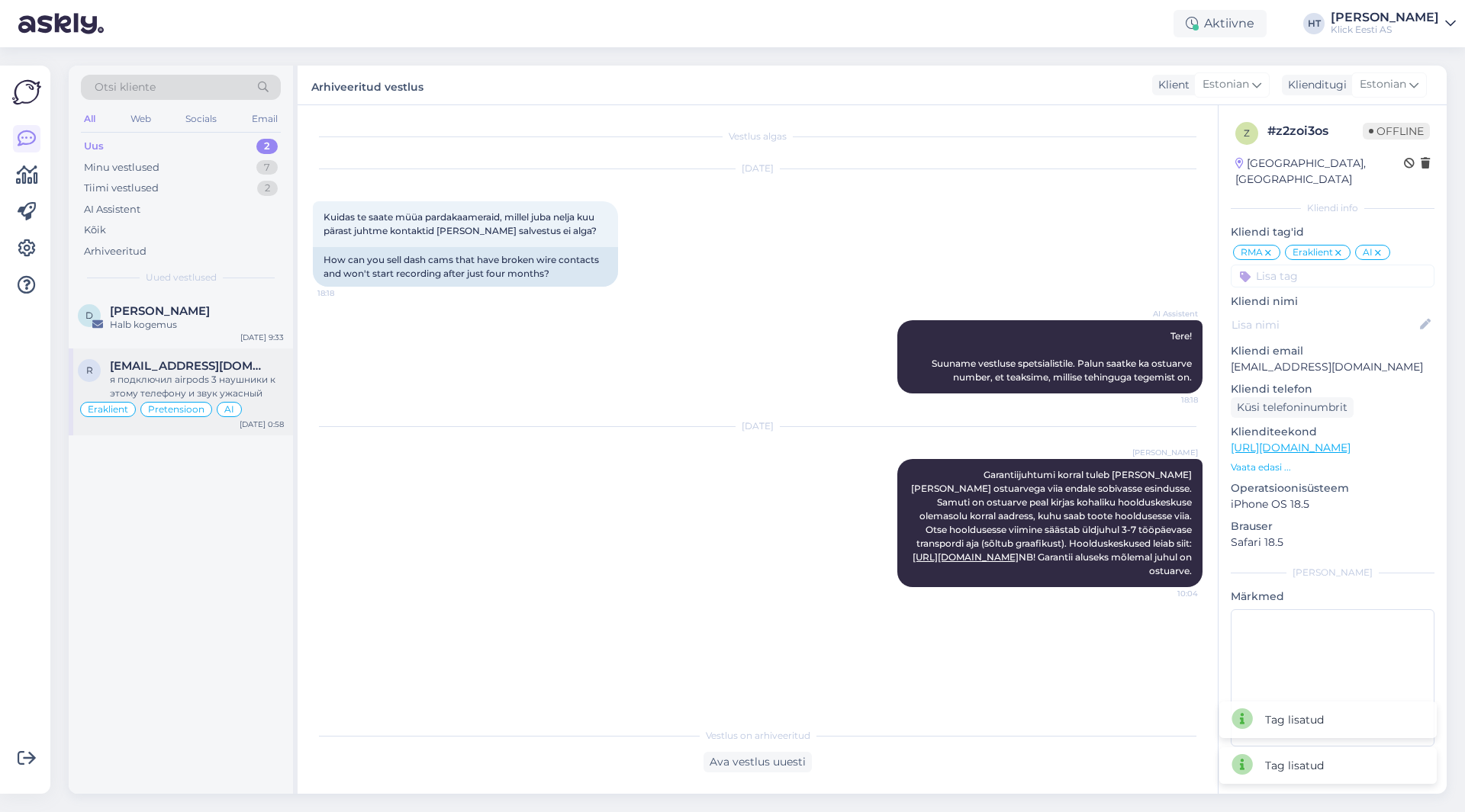
click at [260, 375] on div "я подключил airpods 3 наушники к этому телефону и звук ужасный" at bounding box center [197, 387] width 174 height 27
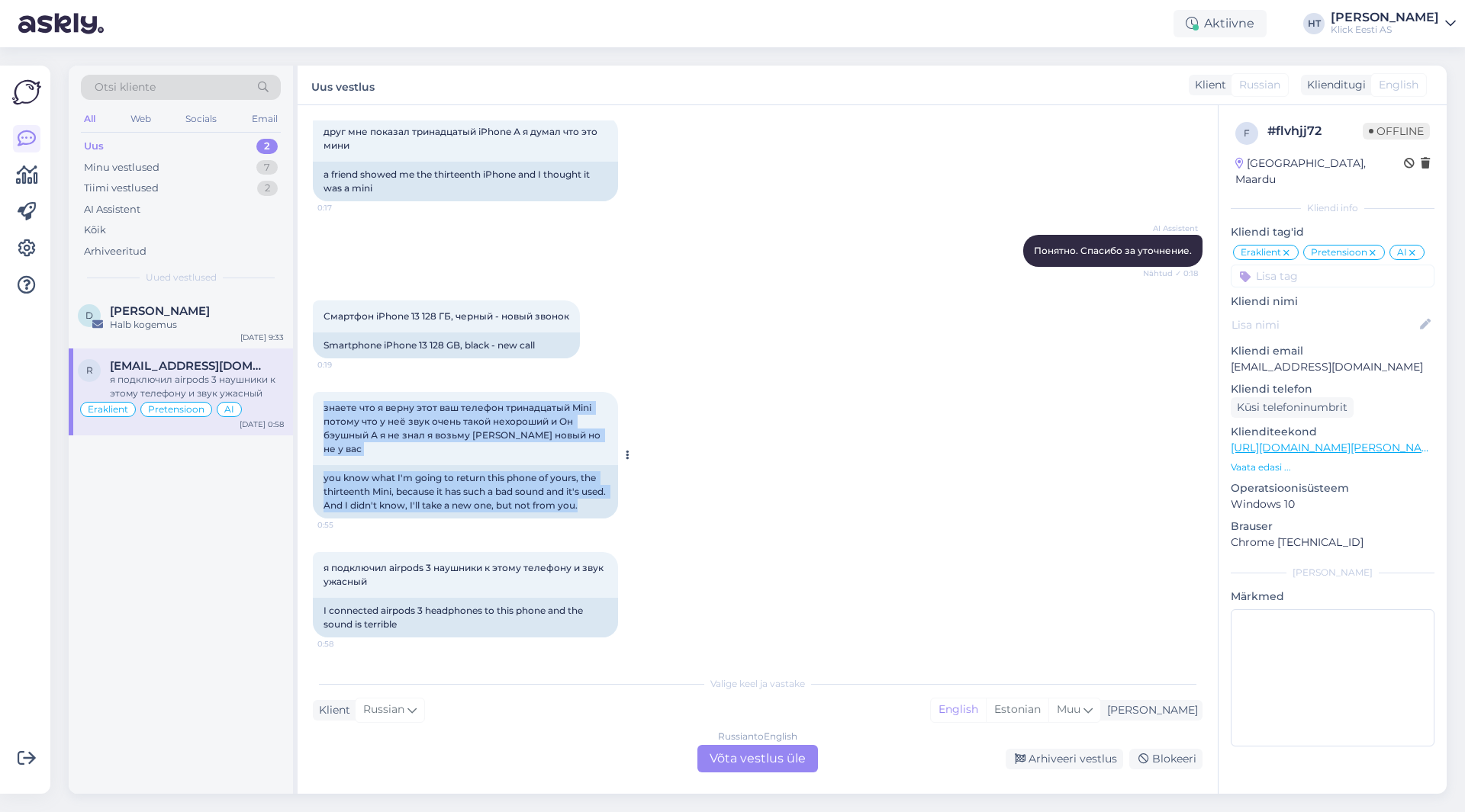
drag, startPoint x: 324, startPoint y: 418, endPoint x: 609, endPoint y: 511, distance: 299.8
click at [609, 511] on div "знаете что я верну этот ваш телефон тринадцатый Mini потому что у неё звук очен…" at bounding box center [465, 455] width 305 height 126
click at [609, 511] on div "you know what I'm going to return this phone of yours, the thirteenth Mini, bec…" at bounding box center [465, 492] width 305 height 53
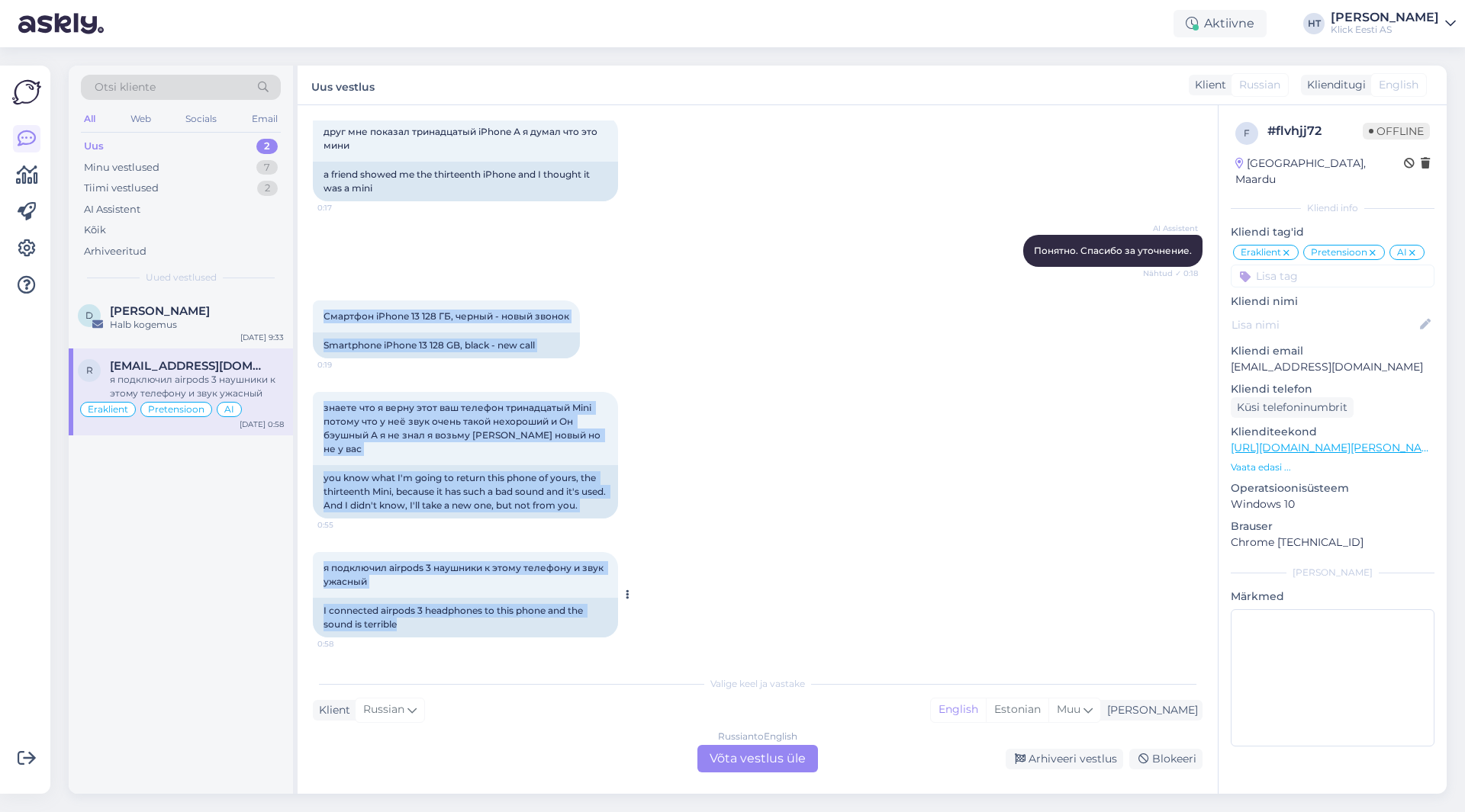
drag, startPoint x: 322, startPoint y: 328, endPoint x: 601, endPoint y: 625, distance: 407.5
click at [601, 625] on div "Vestlus algas [DATE] Я заказал у вас тринадцатый мини iPhone синий А у вас крас…" at bounding box center [764, 387] width 904 height 534
click at [601, 625] on div "I connected airpods 3 headphones to this phone and the sound is terrible" at bounding box center [465, 618] width 305 height 40
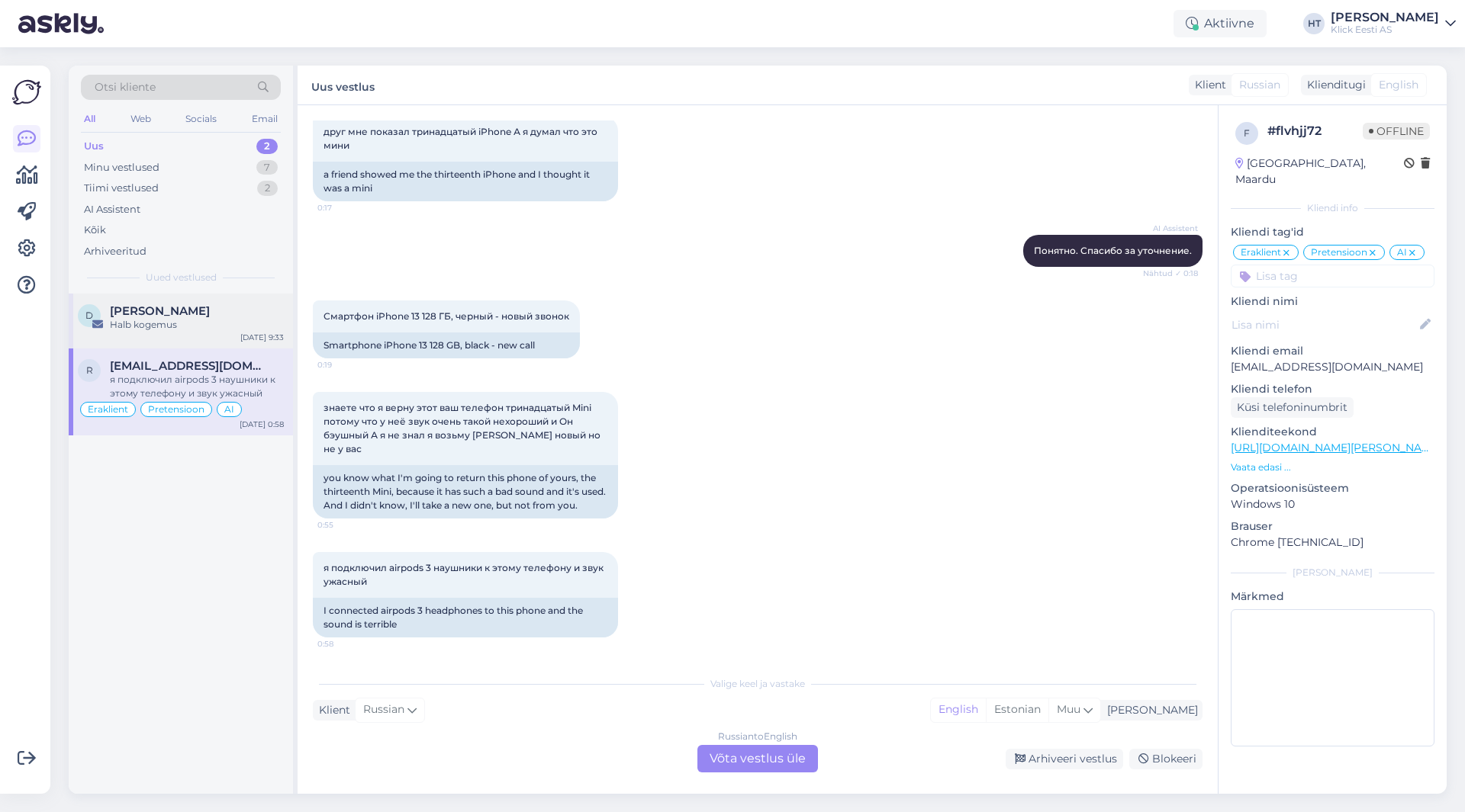
click at [199, 323] on div "Halb kogemus" at bounding box center [197, 325] width 174 height 14
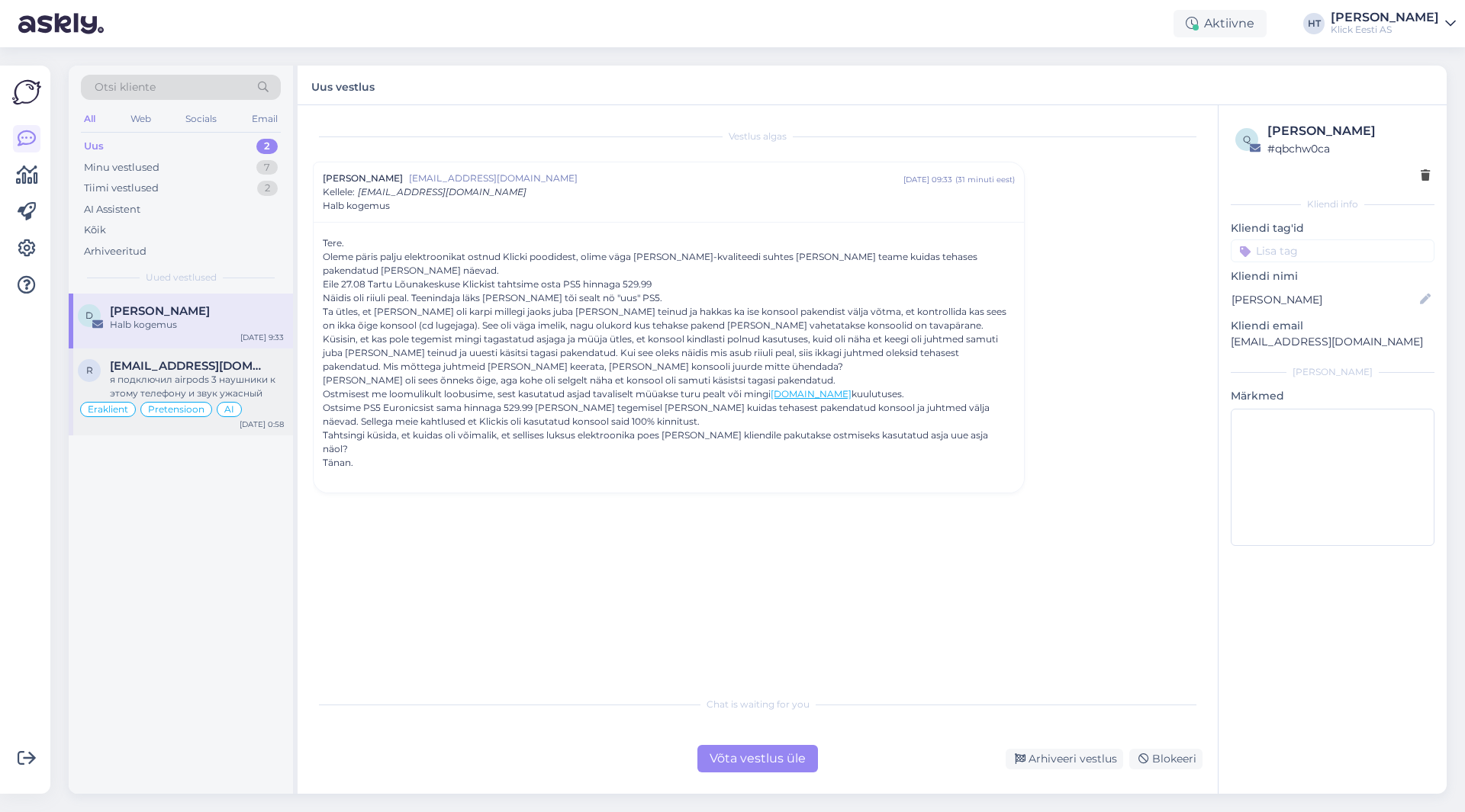
click at [239, 394] on div "я подключил airpods 3 наушники к этому телефону и звук ужасный" at bounding box center [197, 387] width 174 height 27
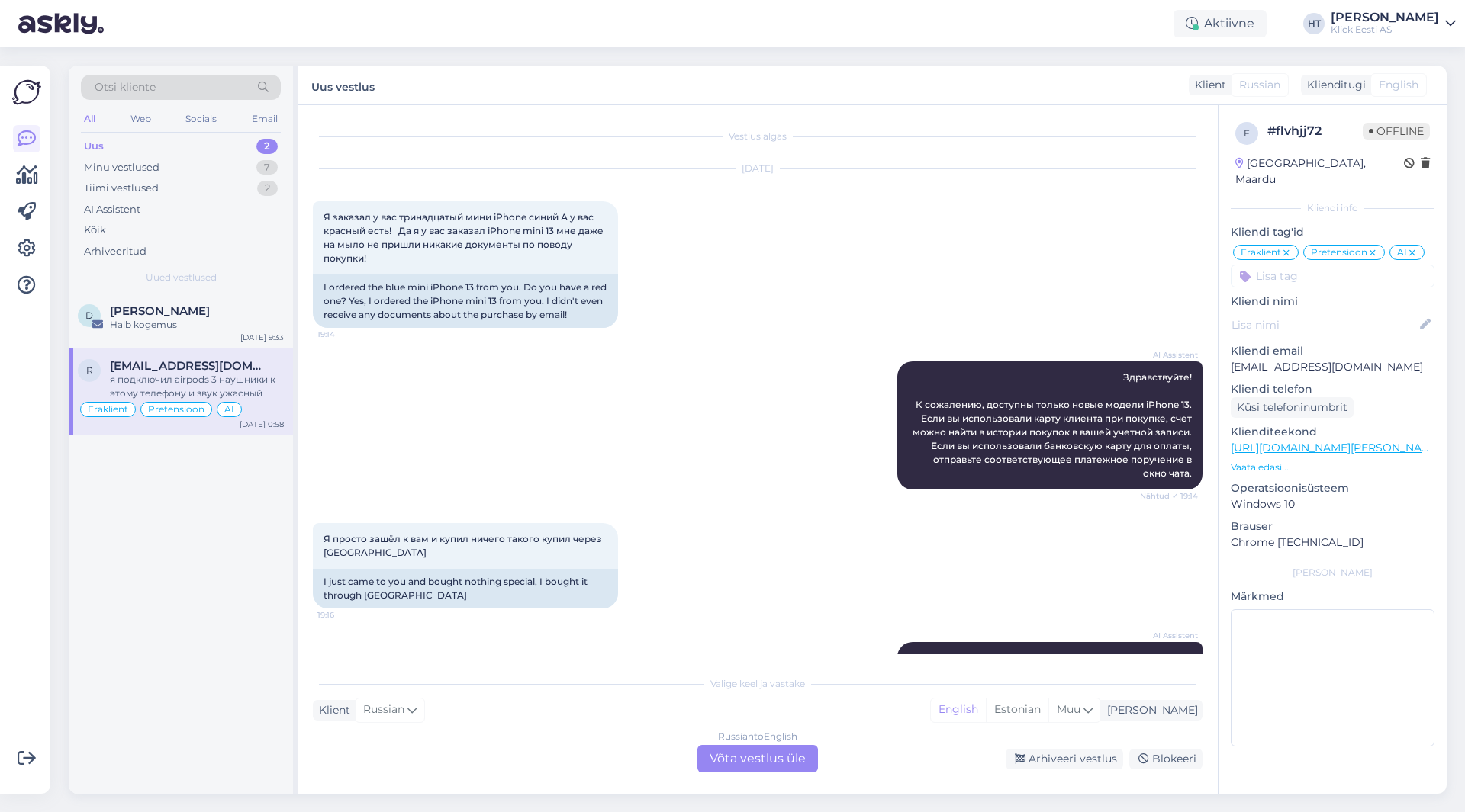
click at [1276, 359] on p "[EMAIL_ADDRESS][DOMAIN_NAME]" at bounding box center [1333, 367] width 204 height 16
copy p "[EMAIL_ADDRESS][DOMAIN_NAME]"
click at [1058, 766] on div "Arhiveeri vestlus" at bounding box center [1064, 760] width 118 height 21
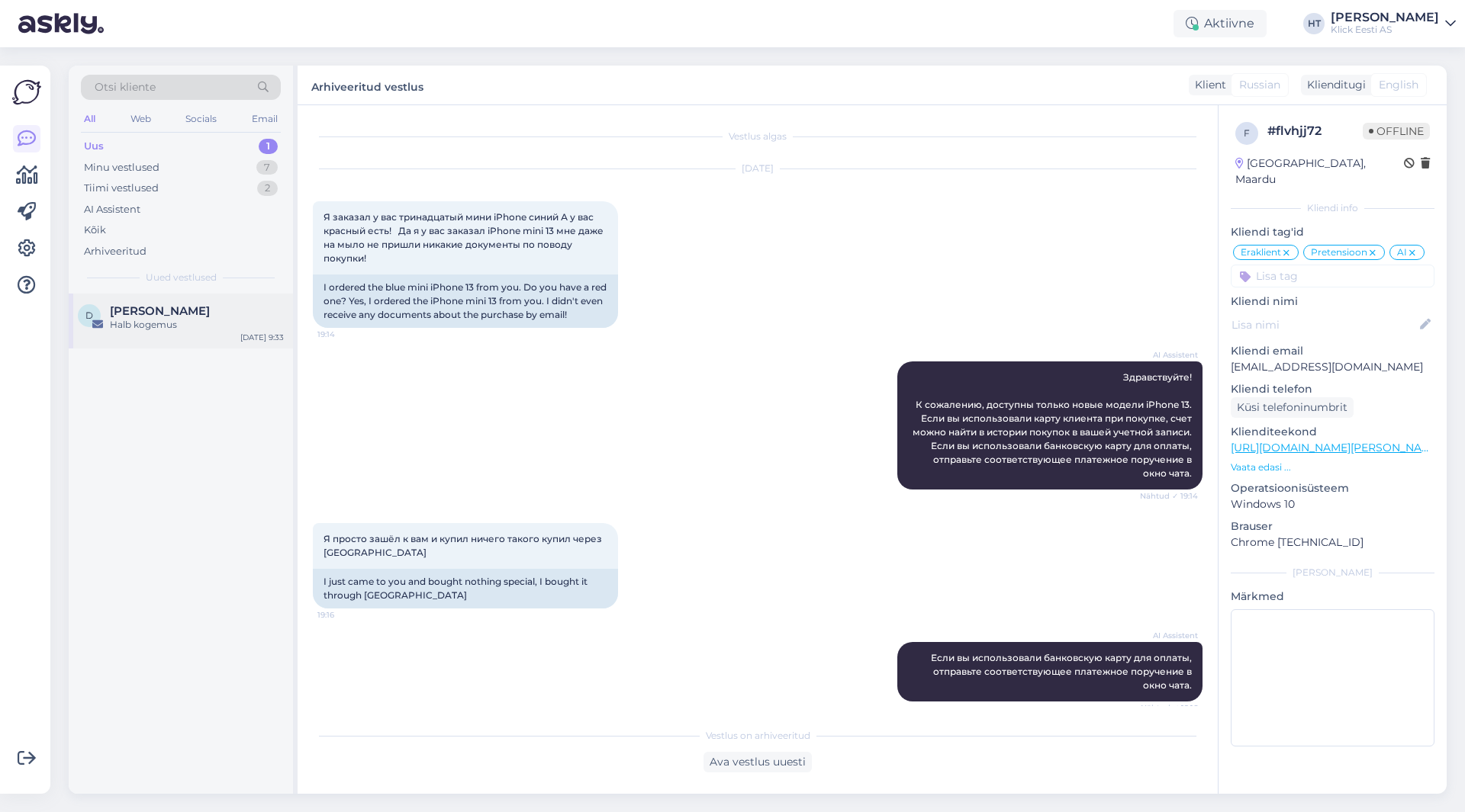
click at [234, 333] on div "D [PERSON_NAME] Halb kogemus [DATE] 9:33" at bounding box center [181, 321] width 224 height 55
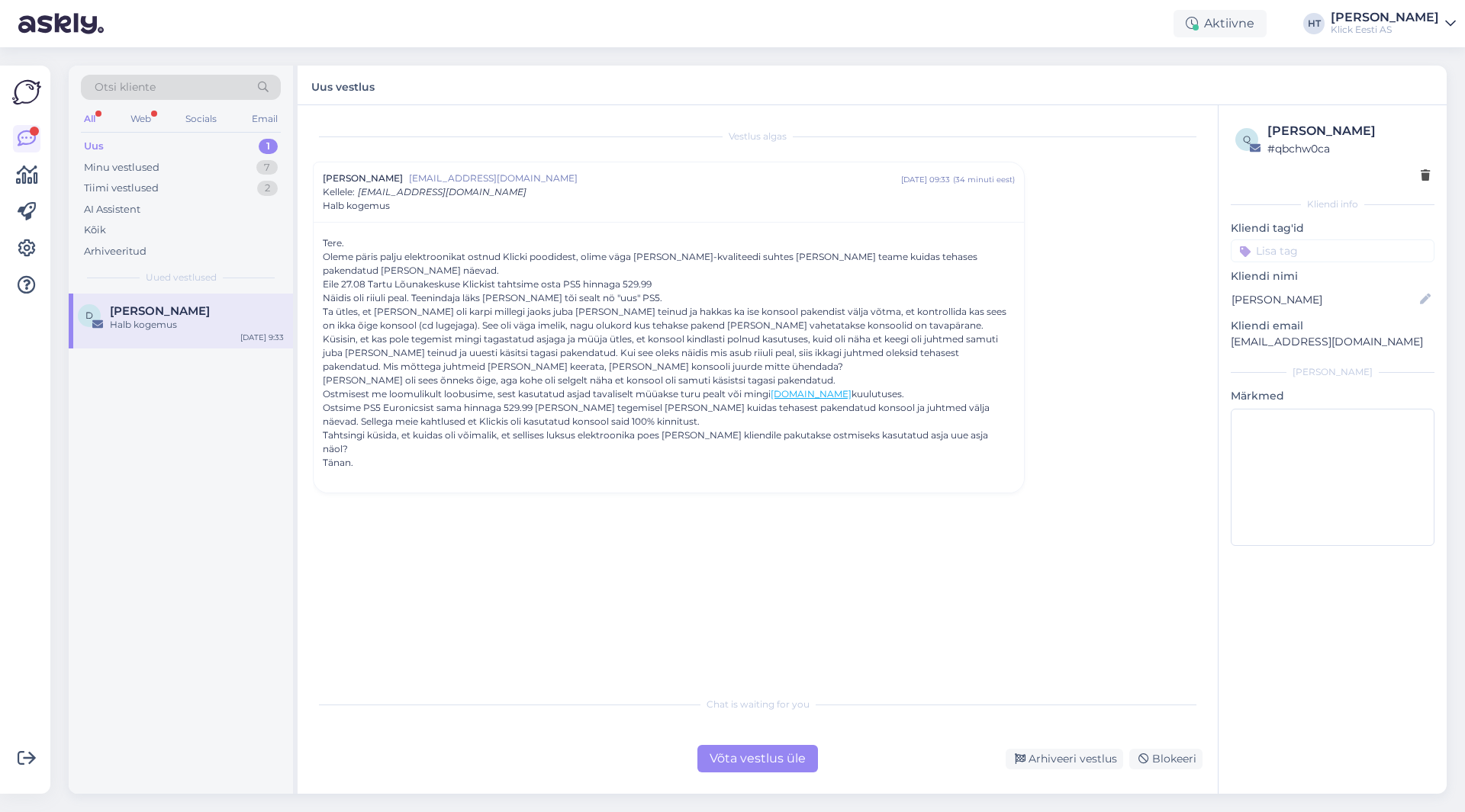
click at [743, 760] on div "Võta vestlus üle" at bounding box center [757, 759] width 120 height 27
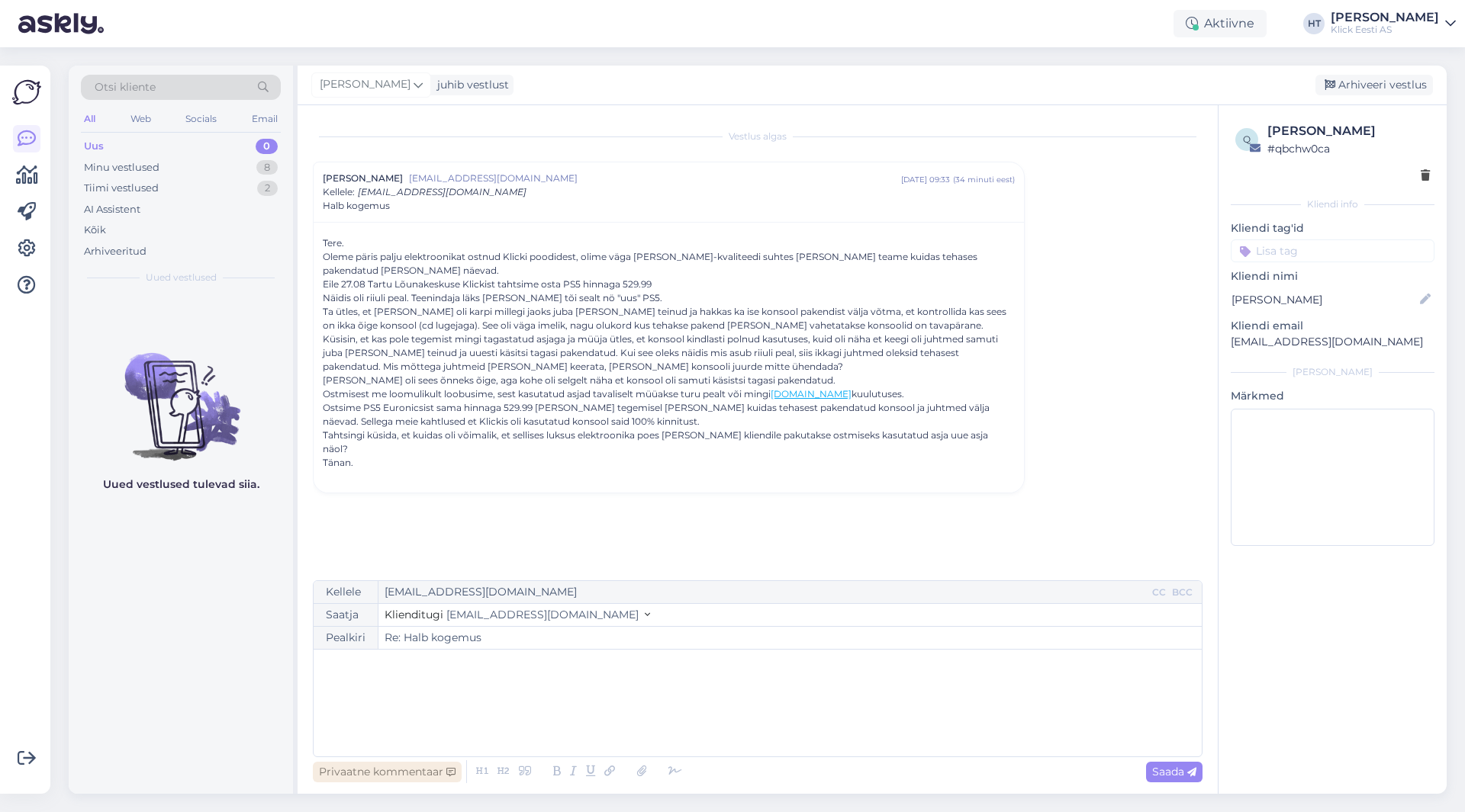
click at [377, 771] on div "Privaatne kommentaar" at bounding box center [387, 772] width 149 height 21
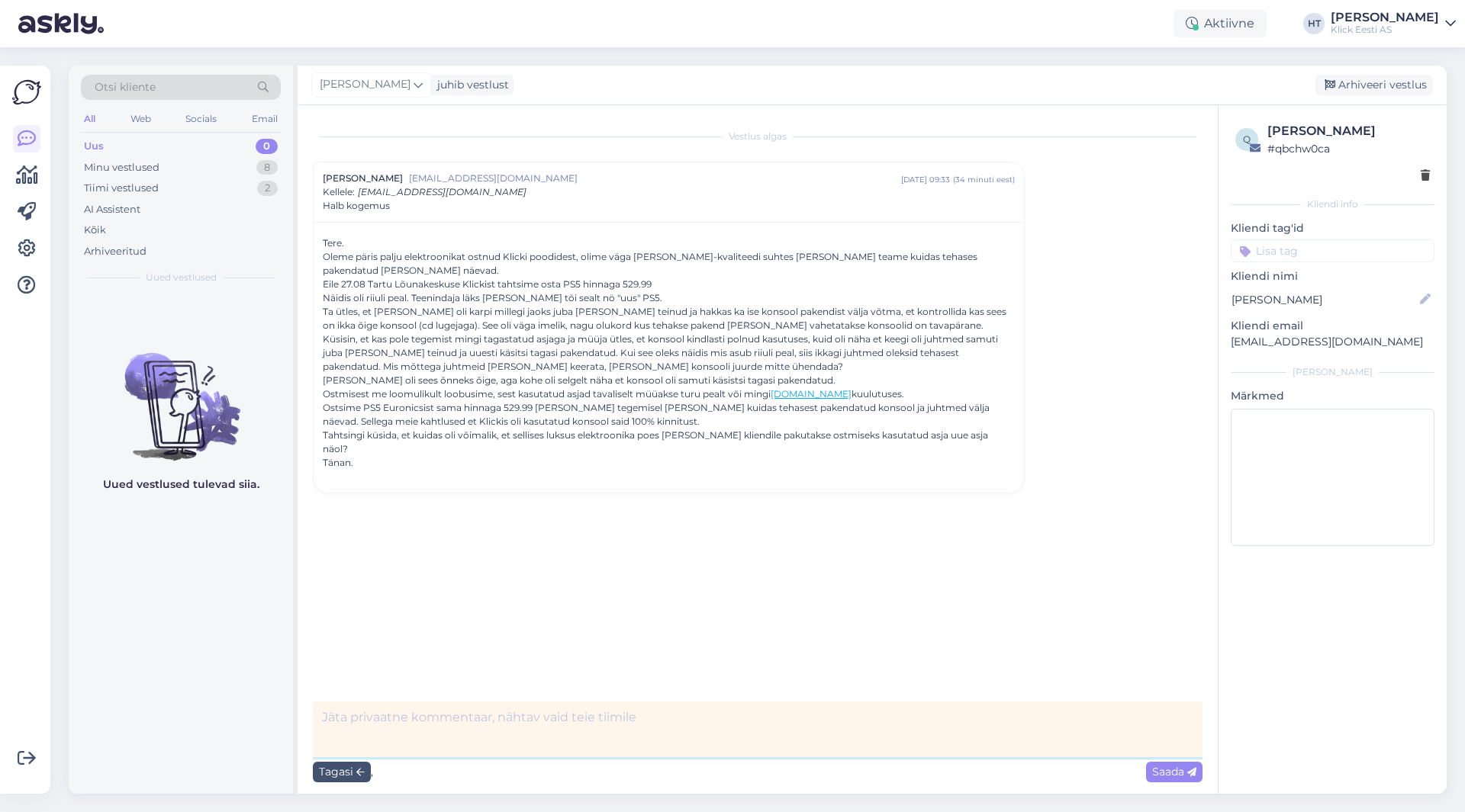
click at [456, 703] on textarea at bounding box center [757, 730] width 890 height 56
type textarea "Lõunakale läks päring teele."
click at [1174, 771] on span "Saada" at bounding box center [1174, 772] width 44 height 14
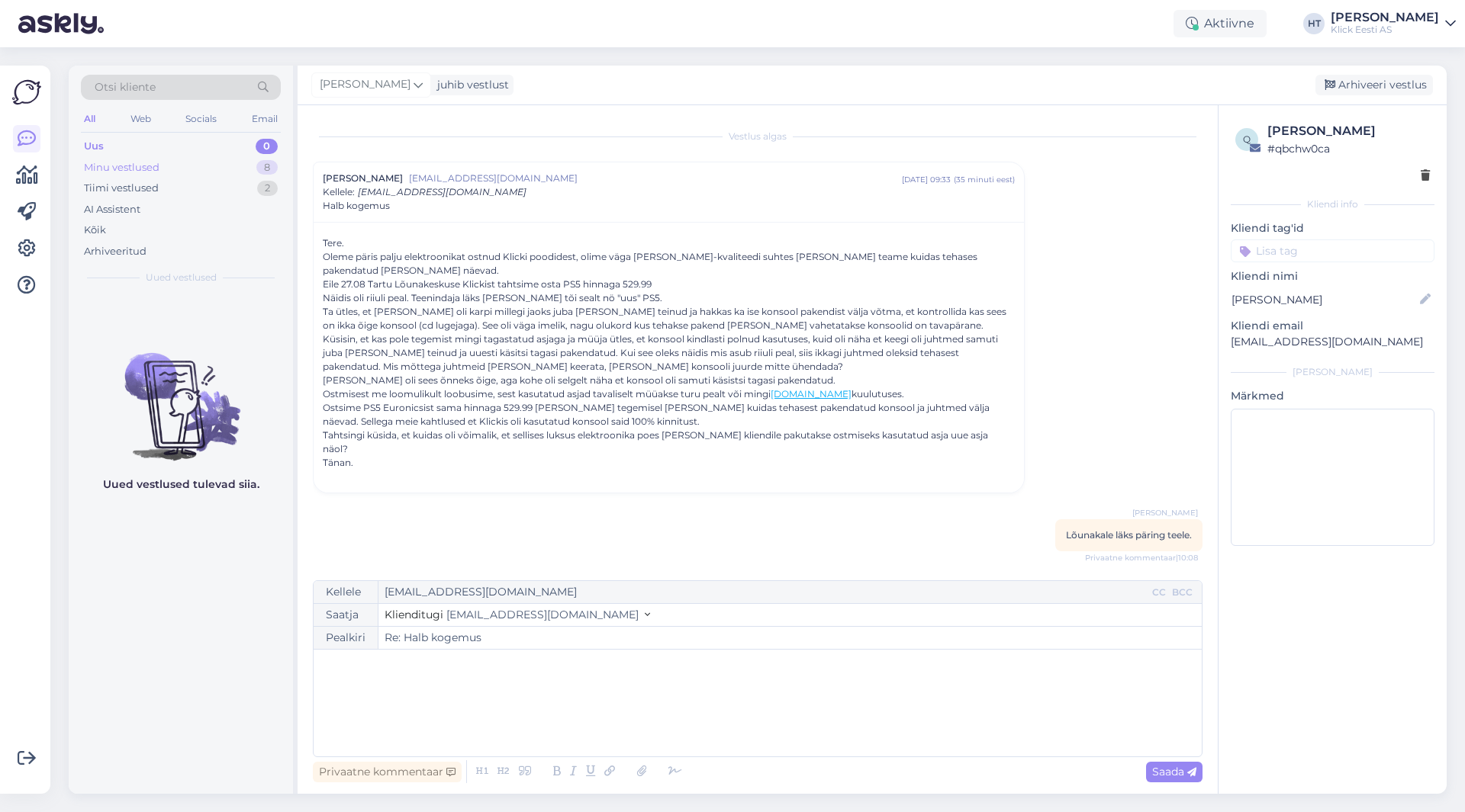
click at [175, 162] on div "Minu vestlused 8" at bounding box center [181, 168] width 200 height 21
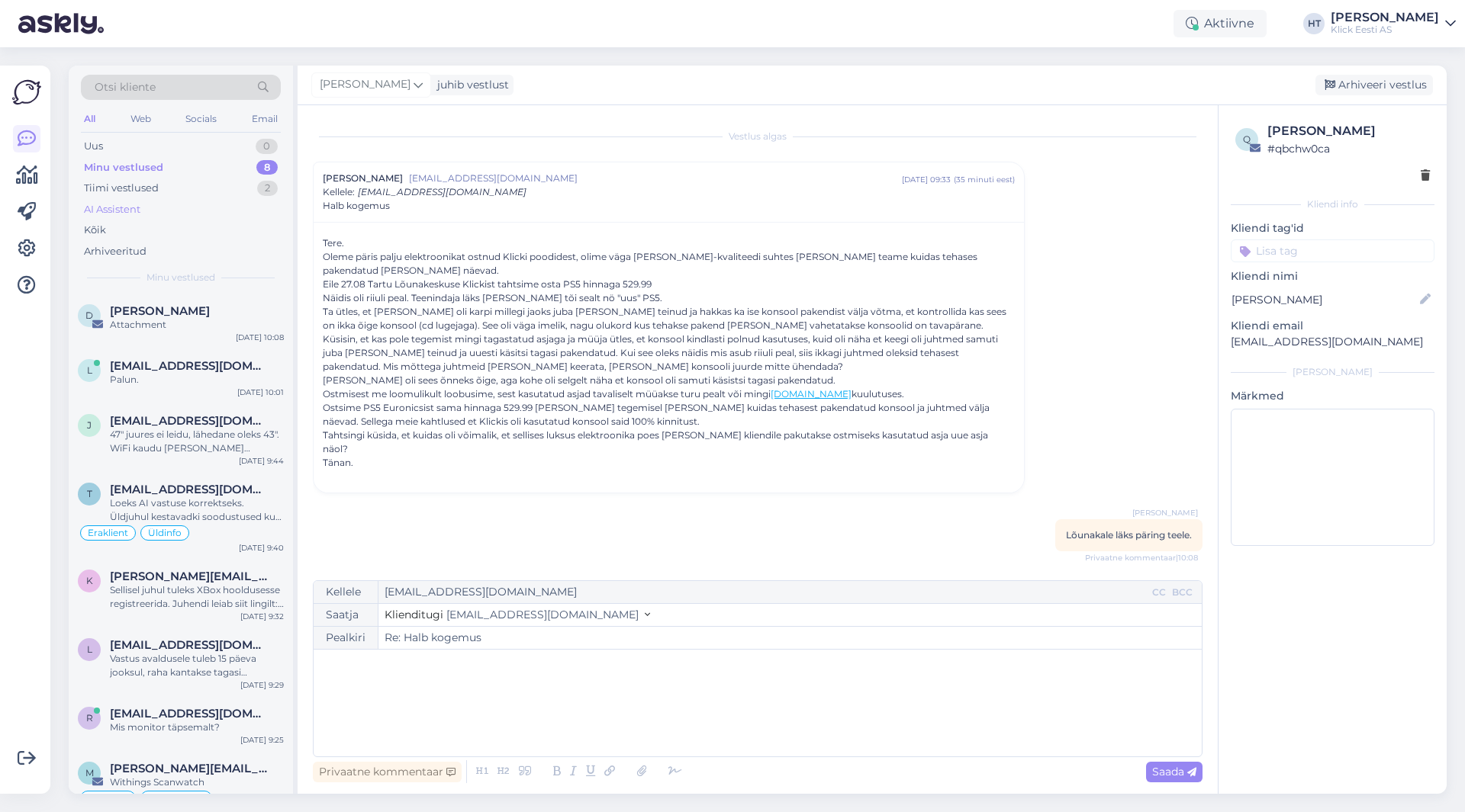
click at [199, 206] on div "AI Assistent" at bounding box center [181, 210] width 200 height 21
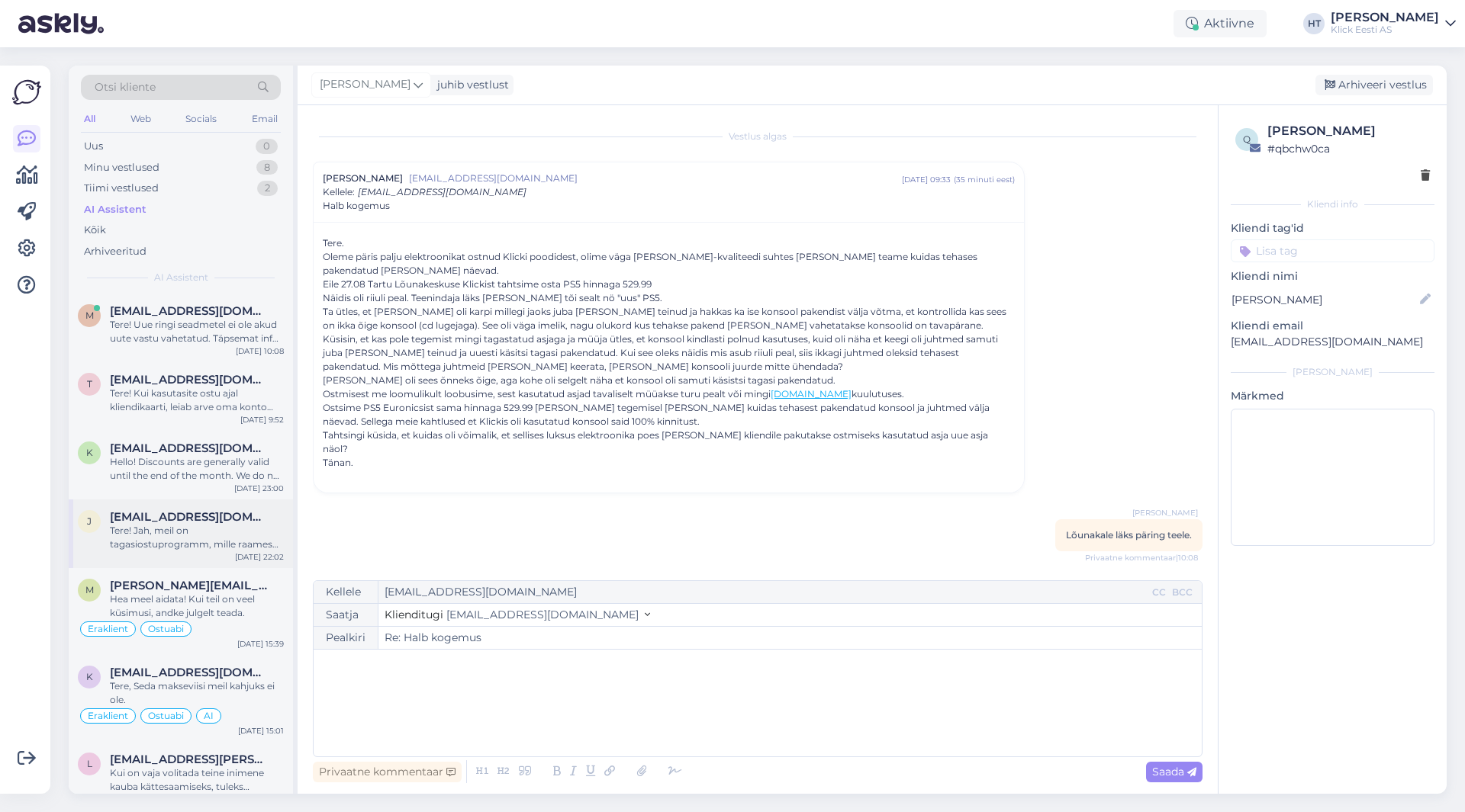
click at [228, 556] on div "j [EMAIL_ADDRESS][DOMAIN_NAME] Tere! Jah, meil on tagasiostuprogramm, mille raa…" at bounding box center [181, 534] width 224 height 69
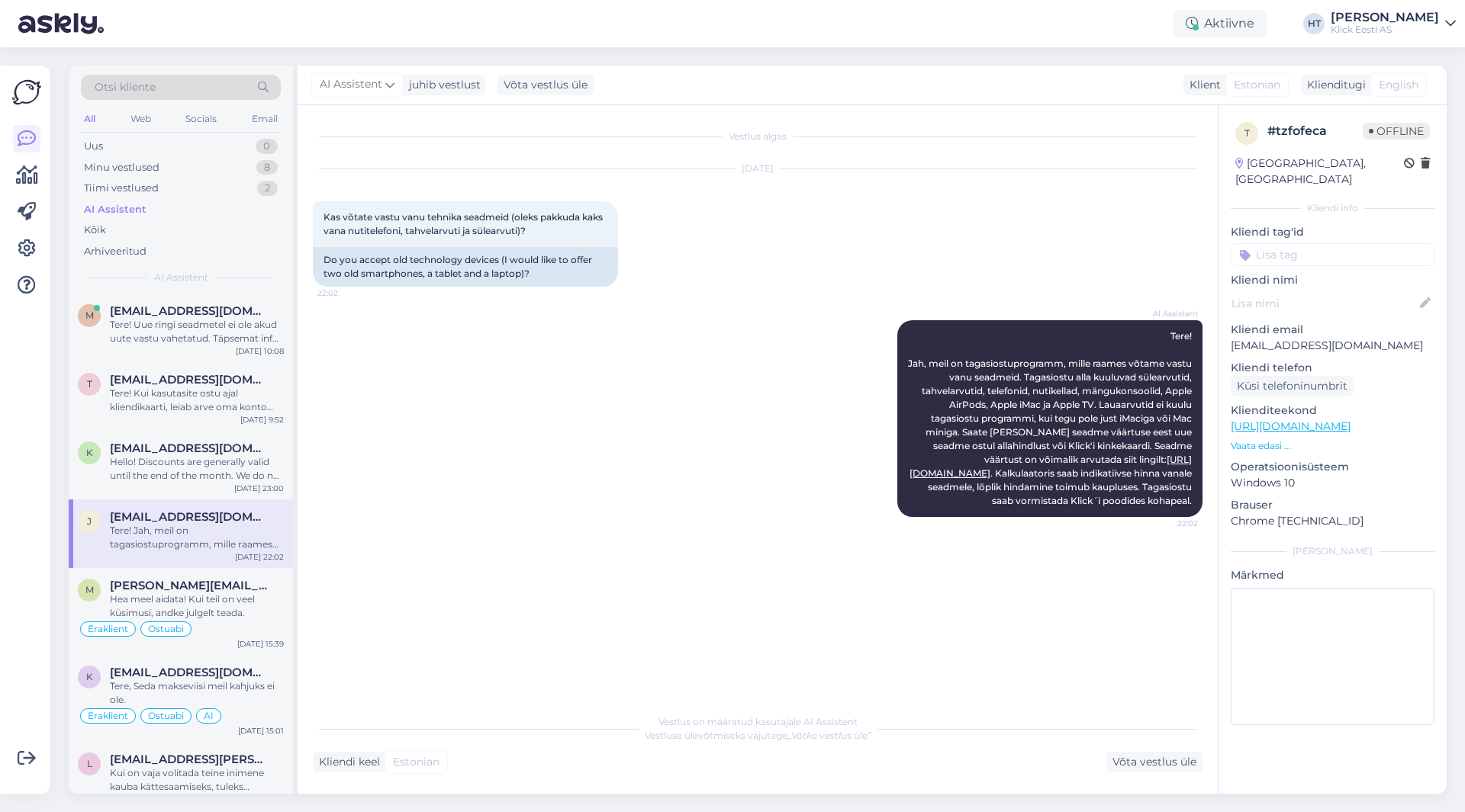
click at [1316, 245] on input at bounding box center [1333, 254] width 204 height 23
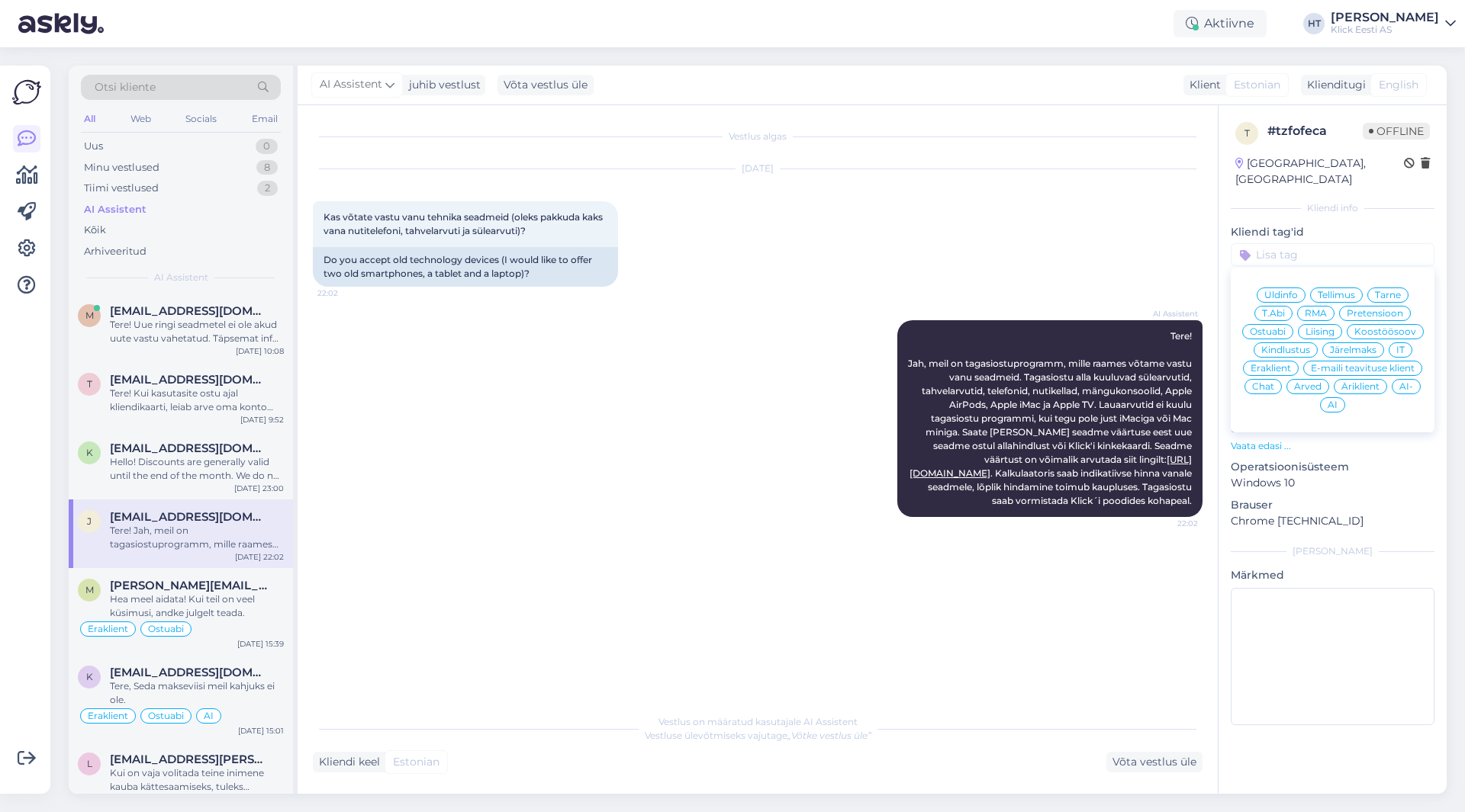
click at [1290, 290] on span "Üldinfo" at bounding box center [1281, 295] width 34 height 9
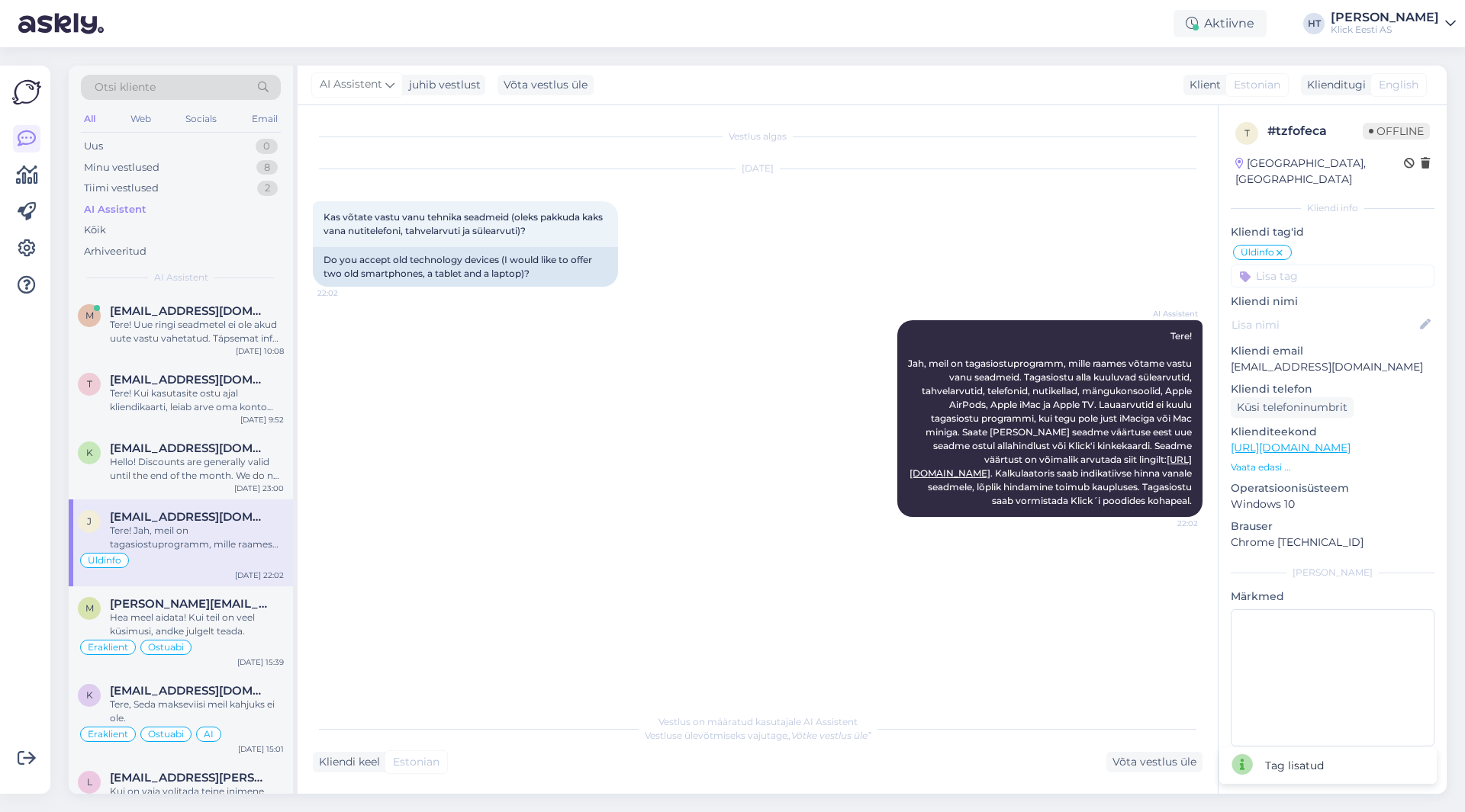
click at [1299, 247] on div "Üldinfo Üldinfo Tellimus Tarne T.Abi RMA Pretensioon Ostuabi Liising Koostöösoo…" at bounding box center [1333, 265] width 204 height 44
click at [1300, 265] on input at bounding box center [1333, 276] width 204 height 23
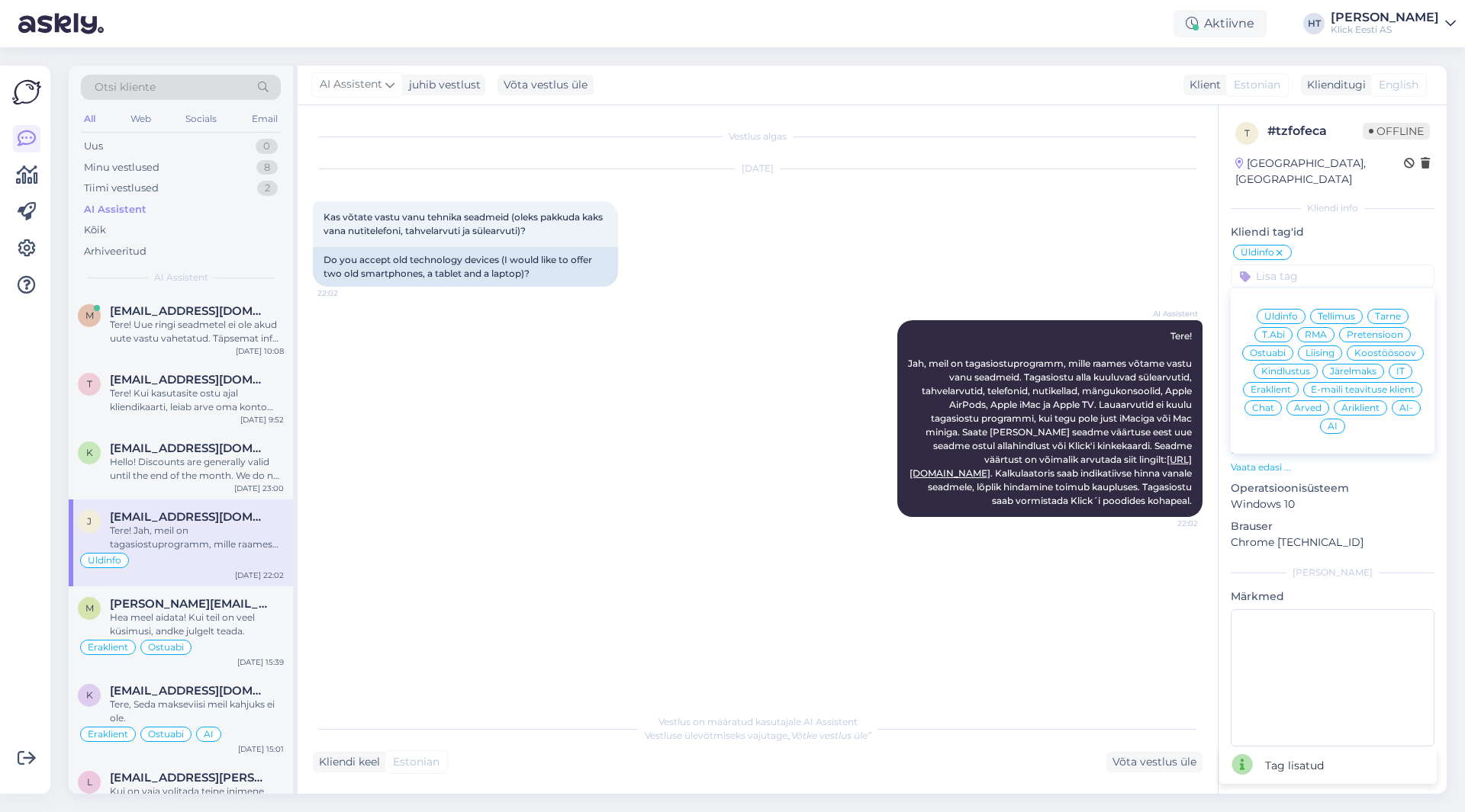
click at [1279, 385] on span "Eraklient" at bounding box center [1271, 389] width 40 height 9
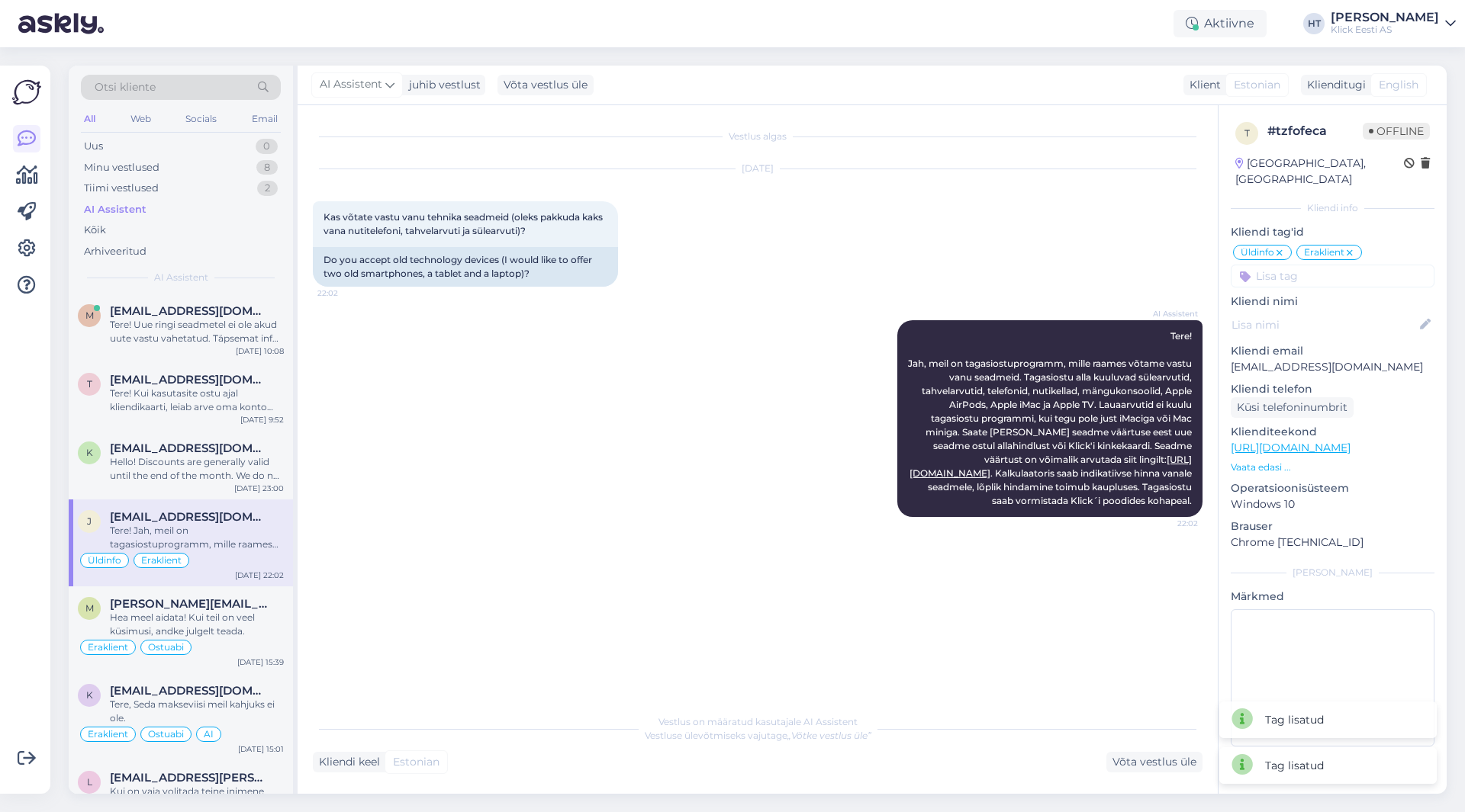
click at [1315, 265] on input at bounding box center [1333, 276] width 204 height 23
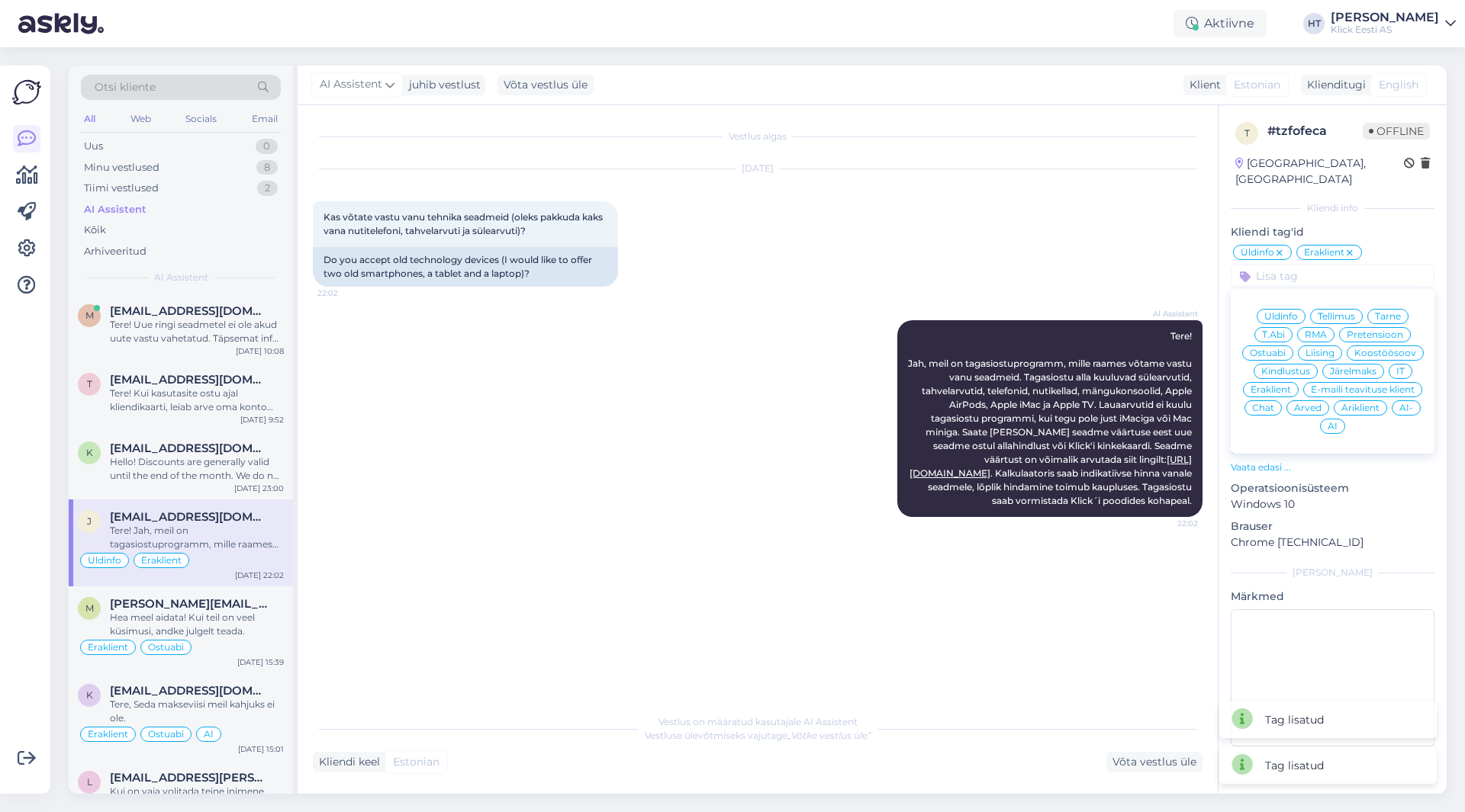
click at [1341, 418] on div "AI" at bounding box center [1333, 426] width 25 height 15
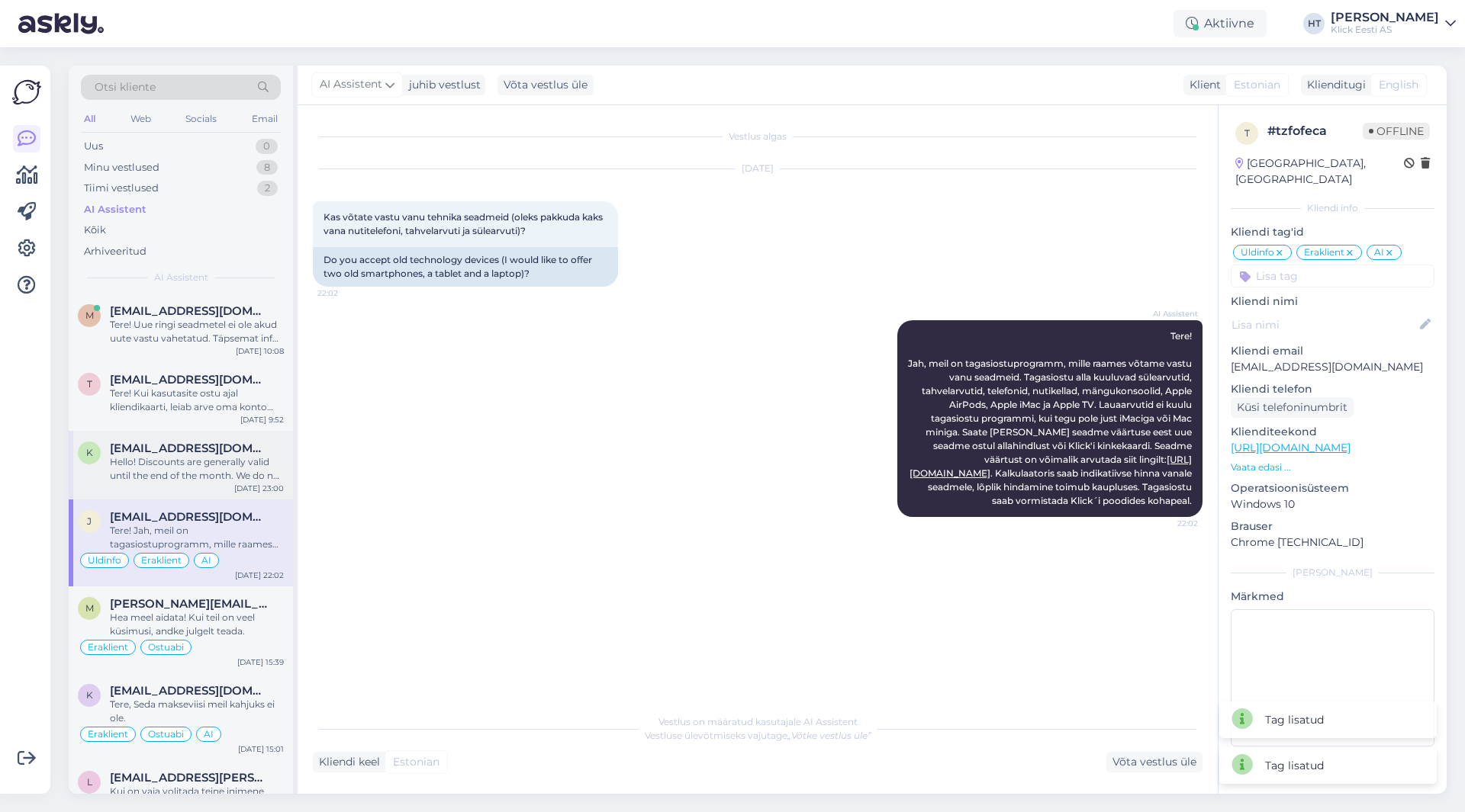
click at [157, 453] on span "[EMAIL_ADDRESS][DOMAIN_NAME]" at bounding box center [189, 449] width 159 height 14
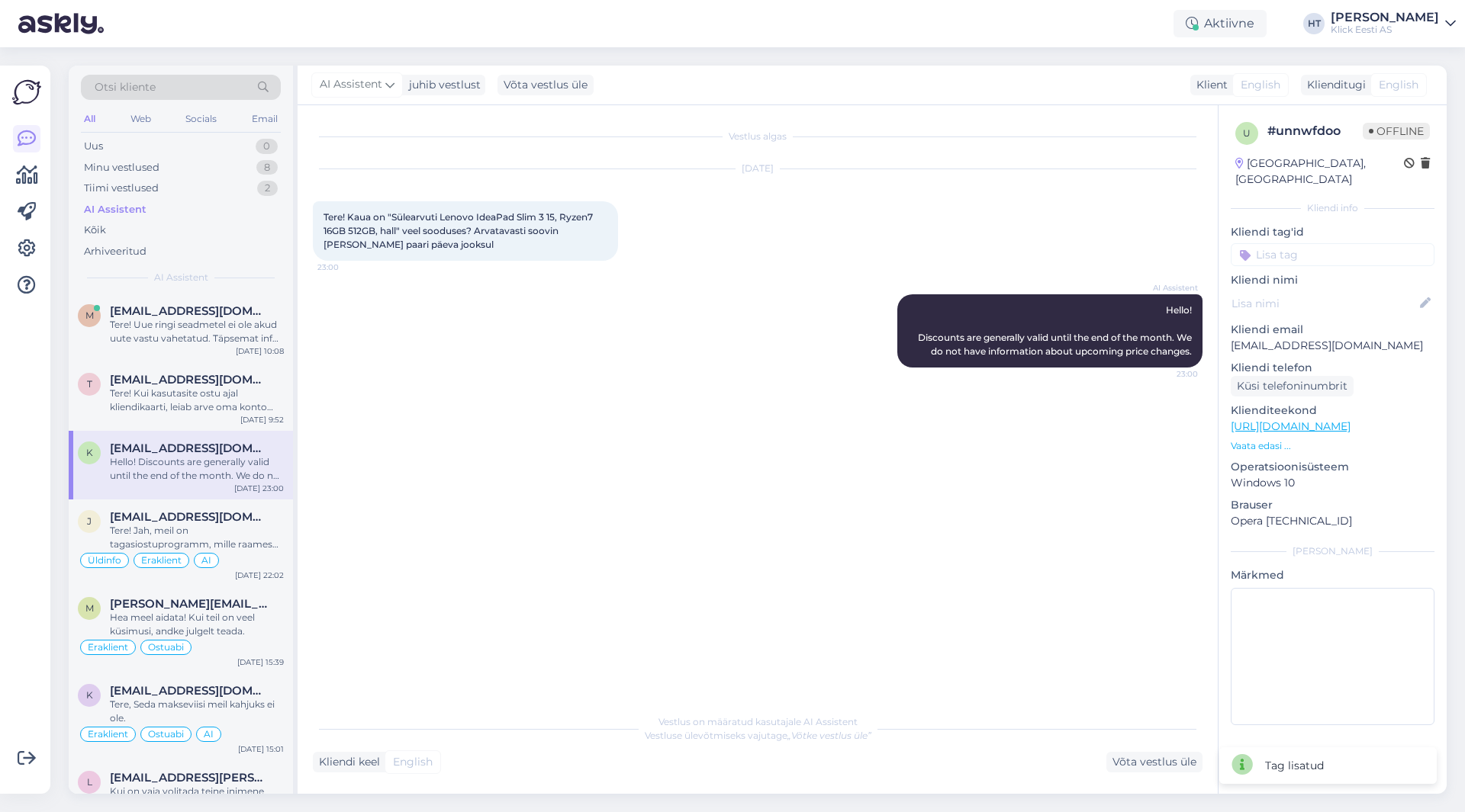
click at [1313, 244] on input at bounding box center [1333, 254] width 204 height 23
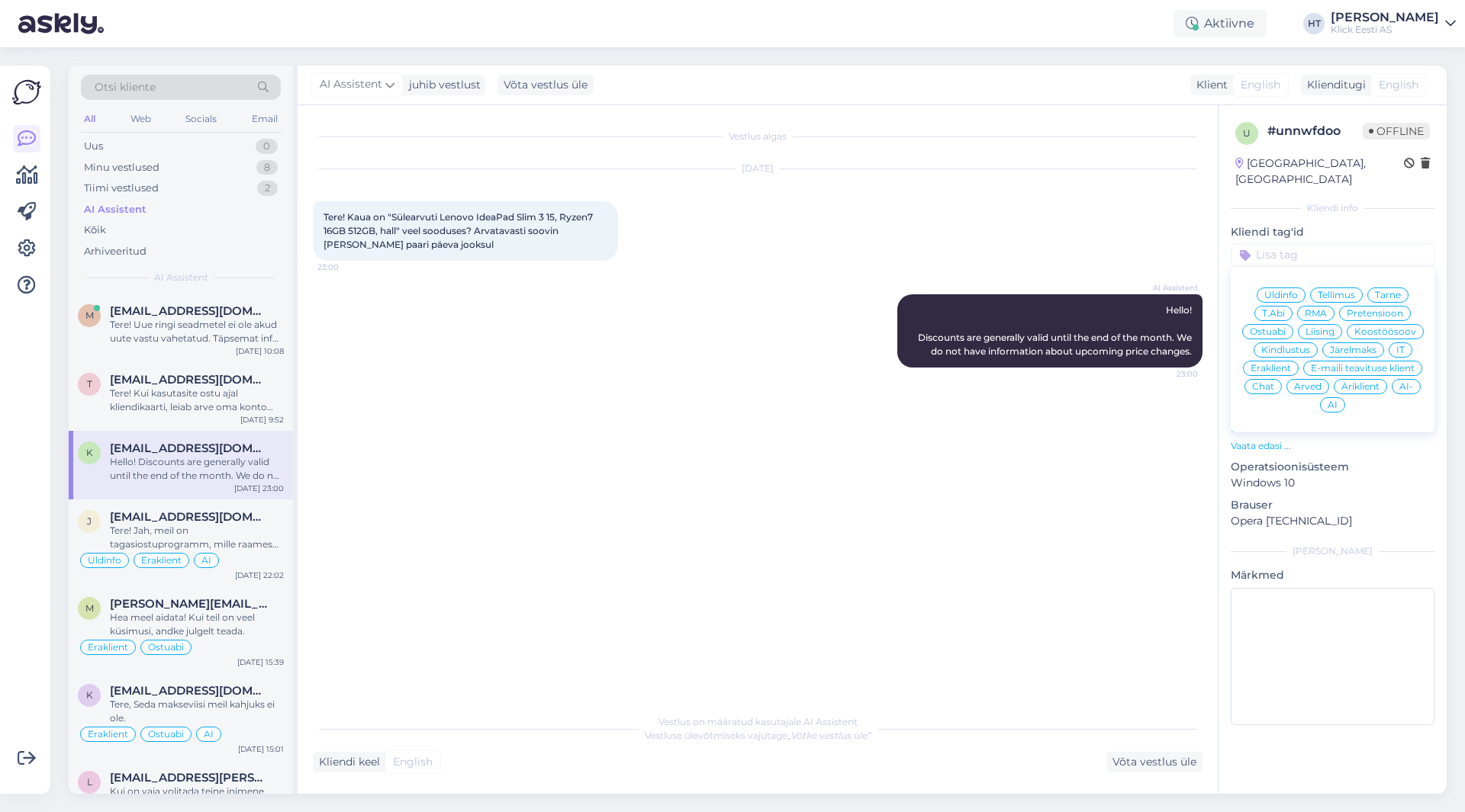
click at [1293, 290] on span "Üldinfo" at bounding box center [1281, 295] width 34 height 9
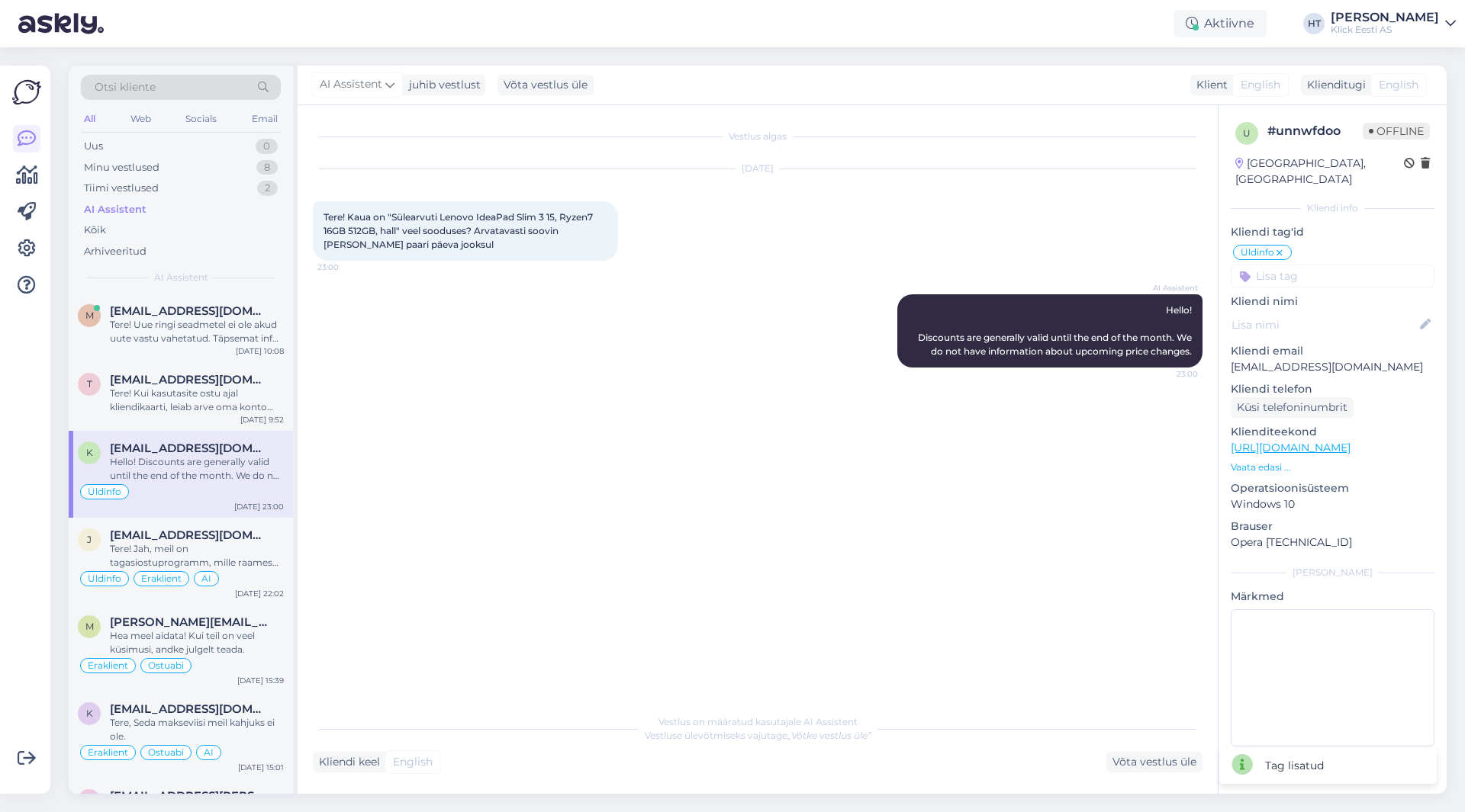
click at [1299, 265] on input at bounding box center [1333, 276] width 204 height 23
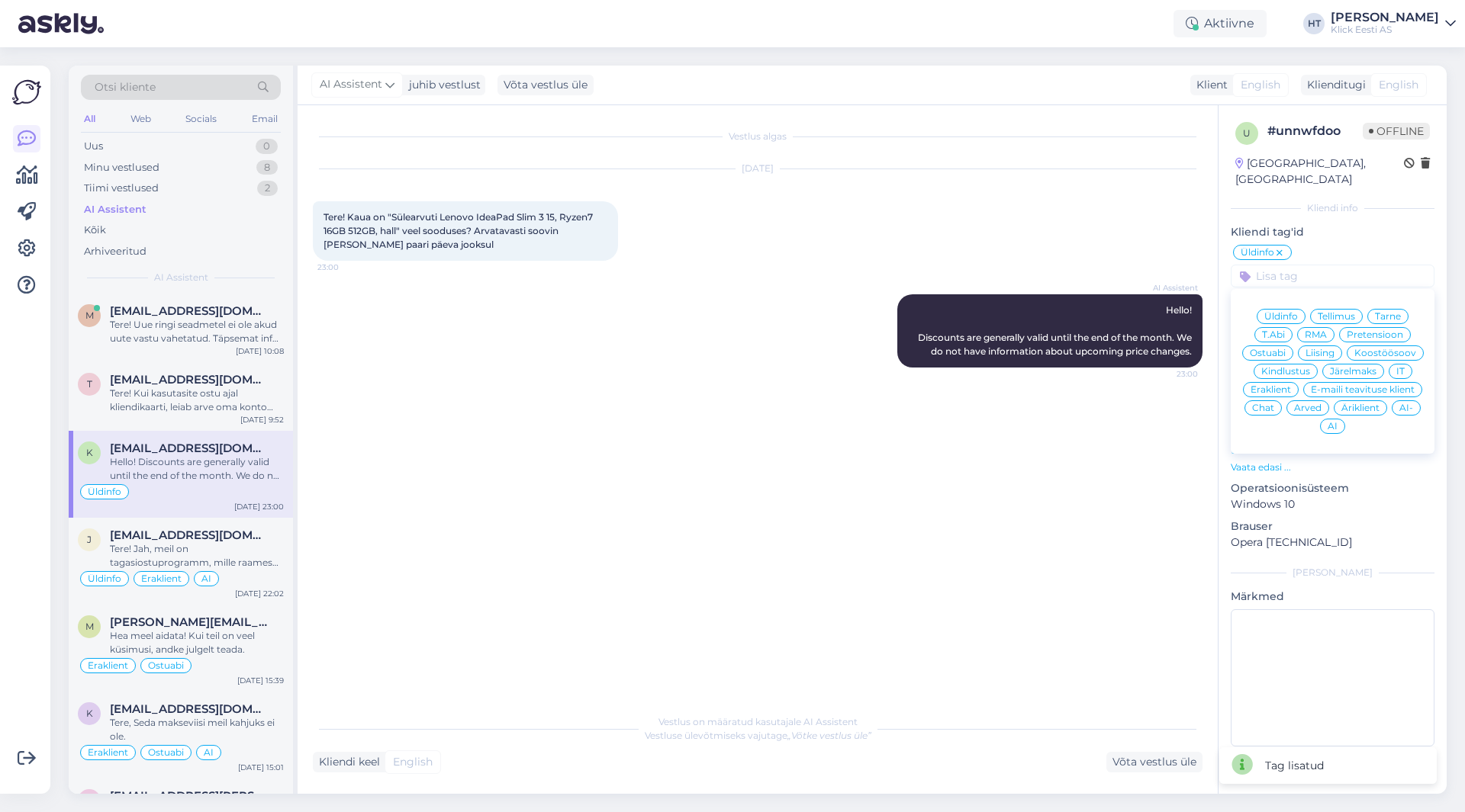
click at [1285, 385] on span "Eraklient" at bounding box center [1271, 389] width 40 height 9
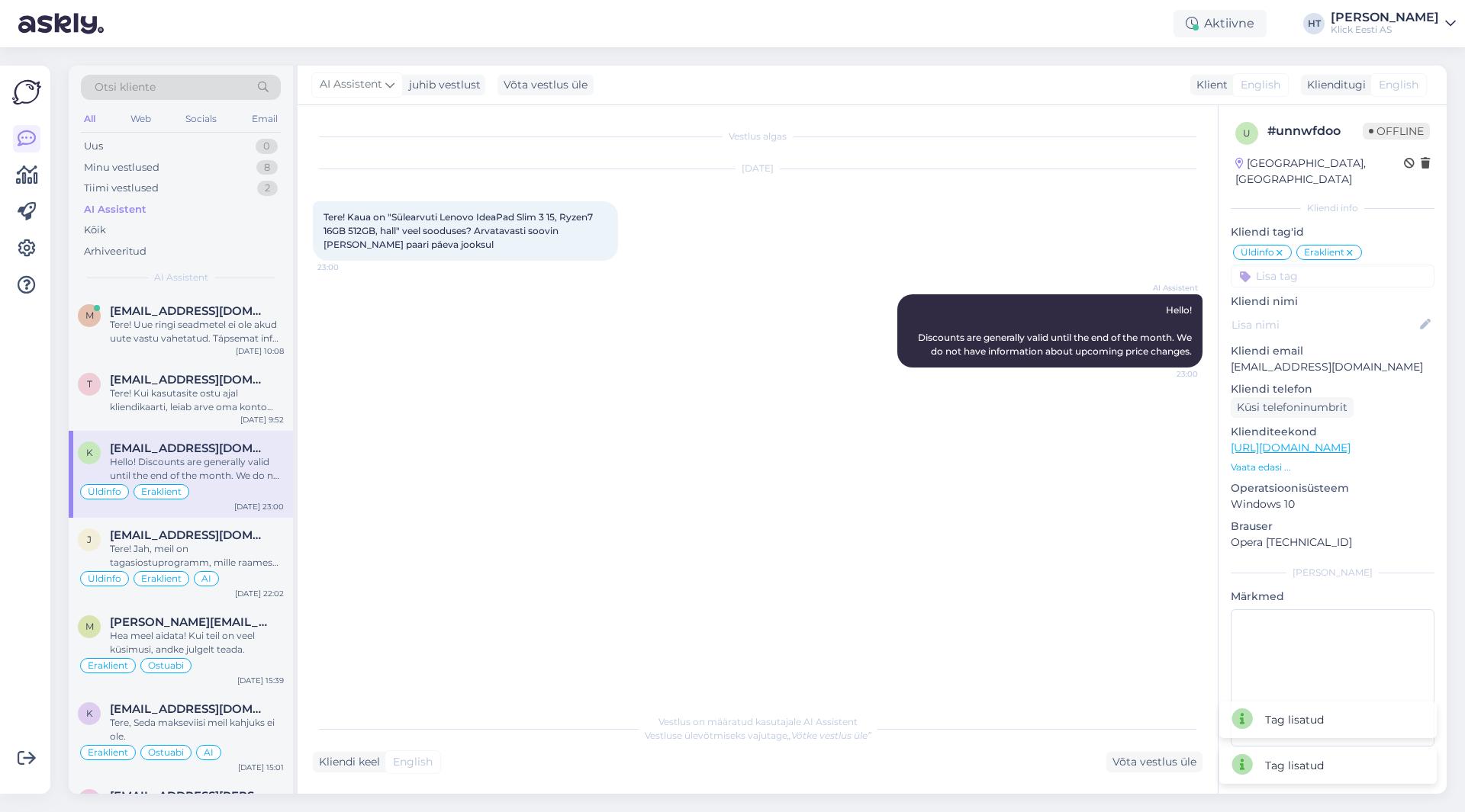
click at [1326, 266] on input at bounding box center [1333, 276] width 204 height 23
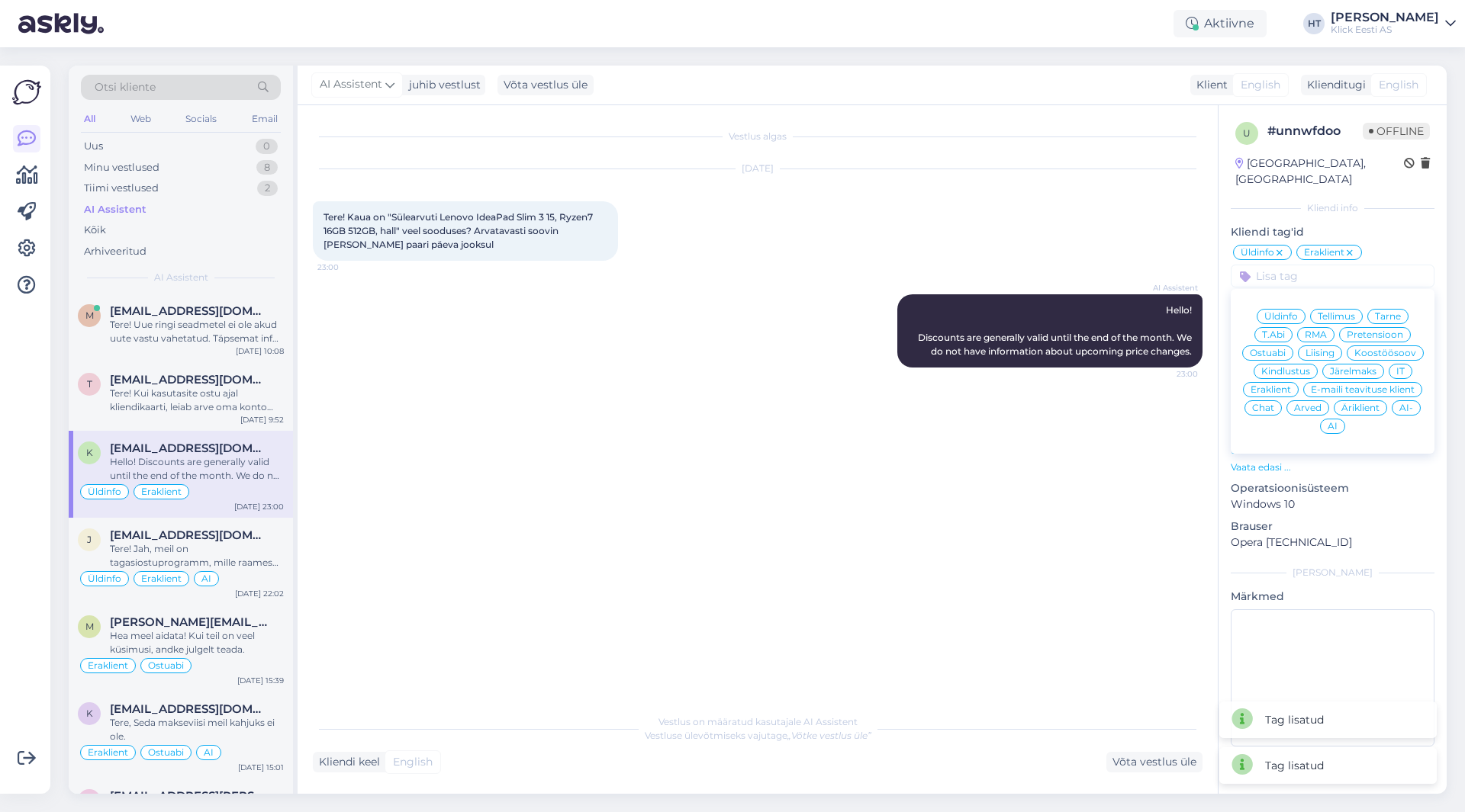
click at [1338, 418] on div "AI" at bounding box center [1333, 426] width 25 height 15
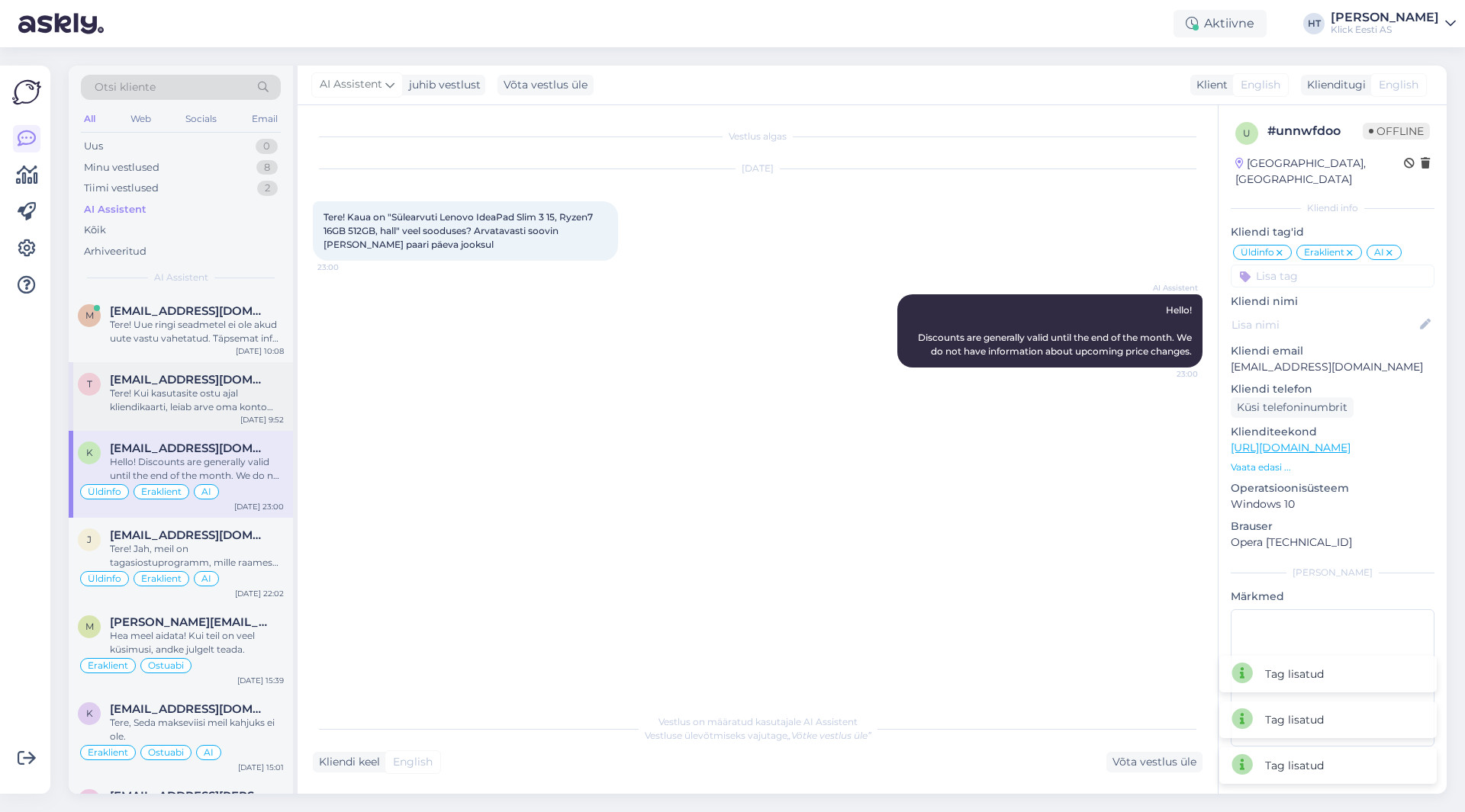
click at [113, 415] on div "t [EMAIL_ADDRESS][DOMAIN_NAME] Tere! Kui kasutasite ostu ajal kliendikaarti, le…" at bounding box center [181, 397] width 224 height 69
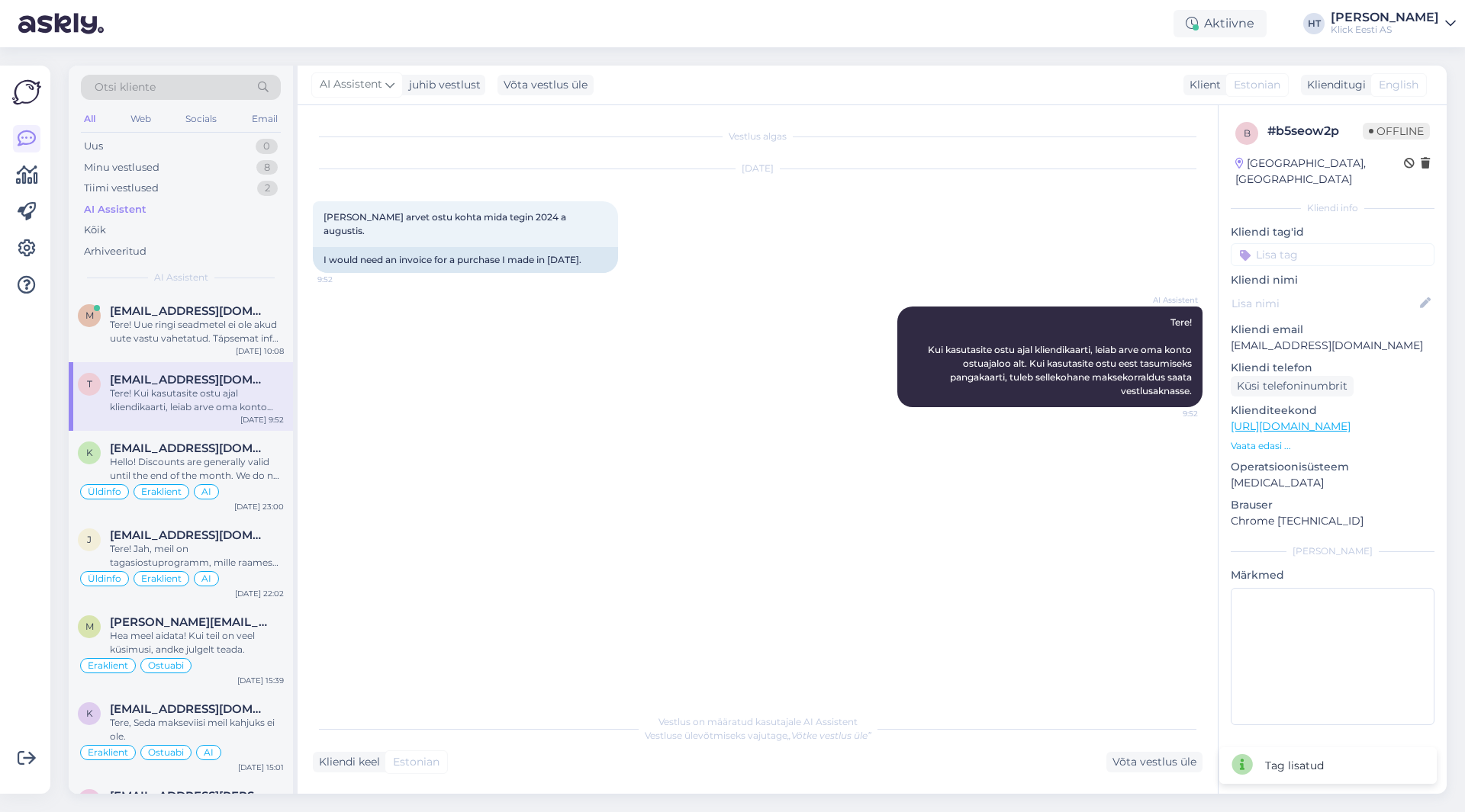
click at [1294, 243] on input at bounding box center [1333, 254] width 204 height 23
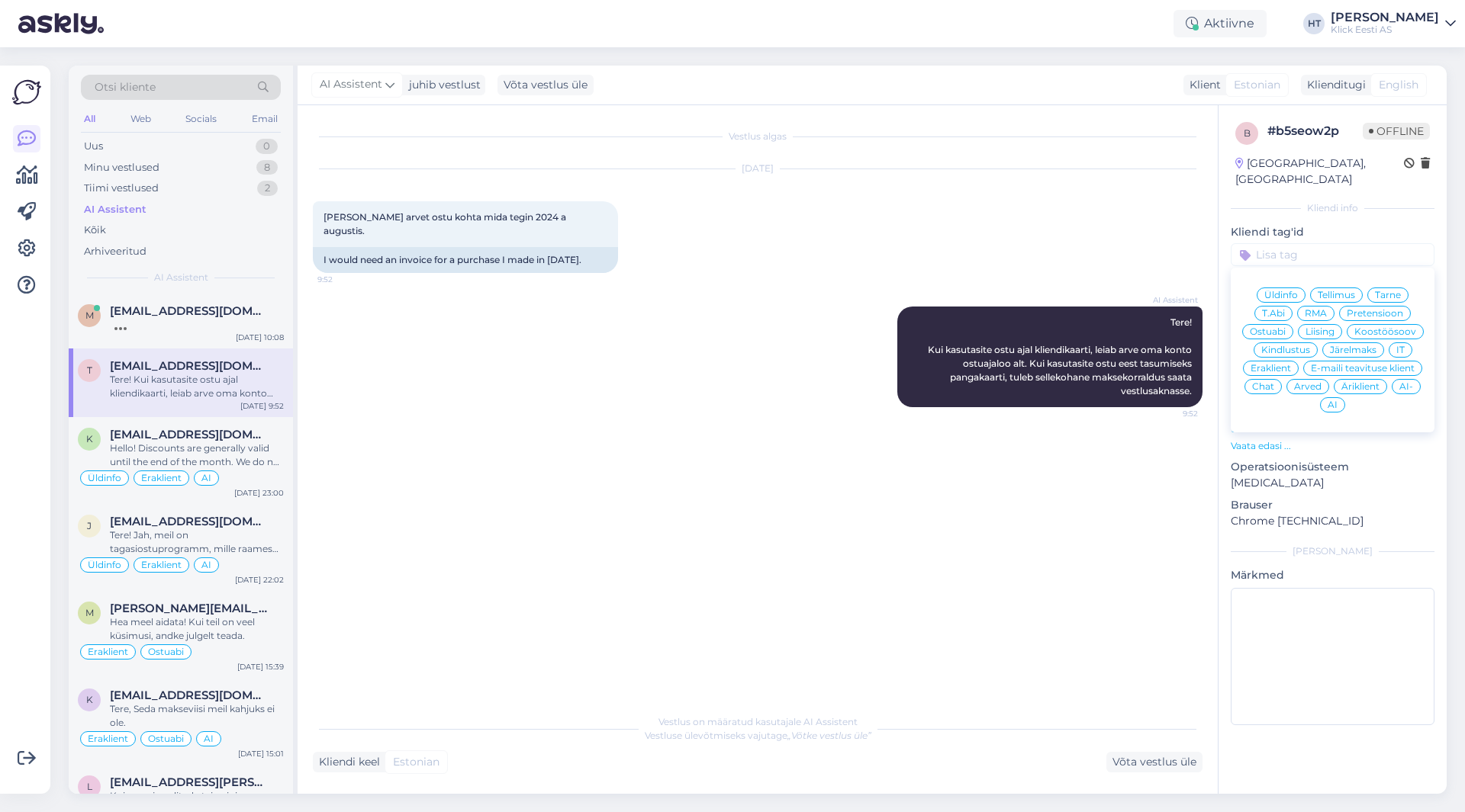
click at [1310, 382] on span "Arved" at bounding box center [1309, 387] width 28 height 9
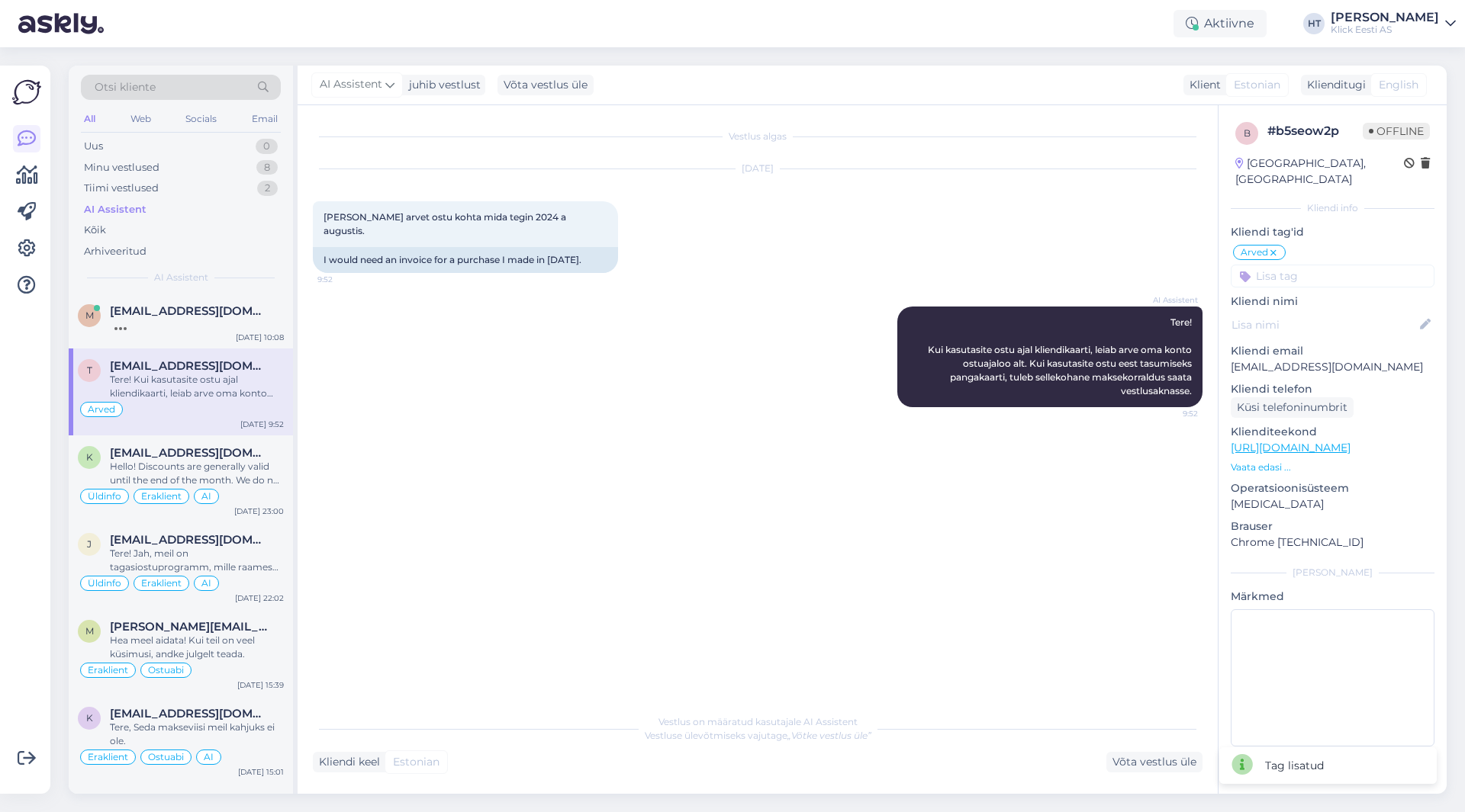
click at [1315, 265] on input at bounding box center [1333, 276] width 204 height 23
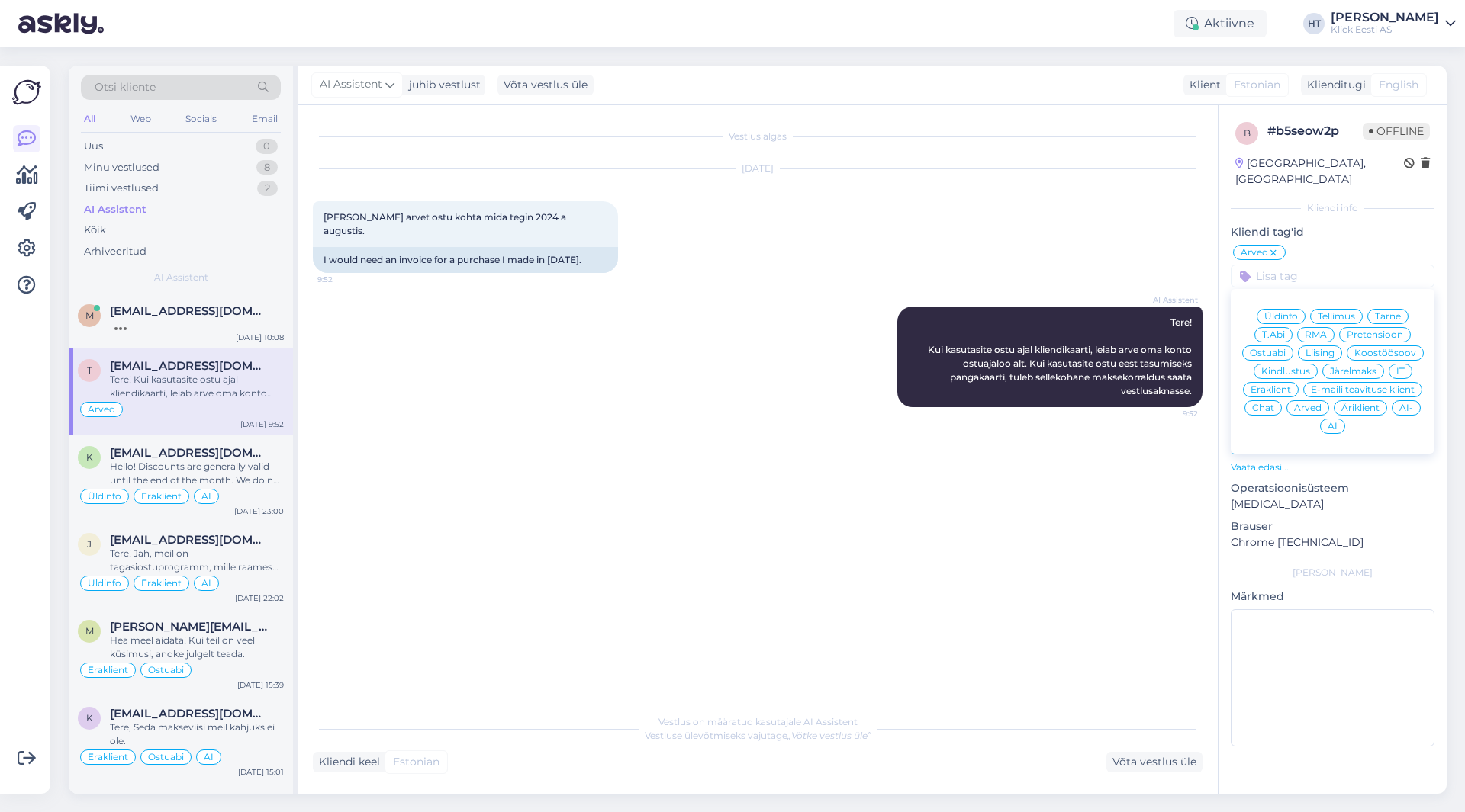
click at [1274, 385] on span "Eraklient" at bounding box center [1271, 389] width 40 height 9
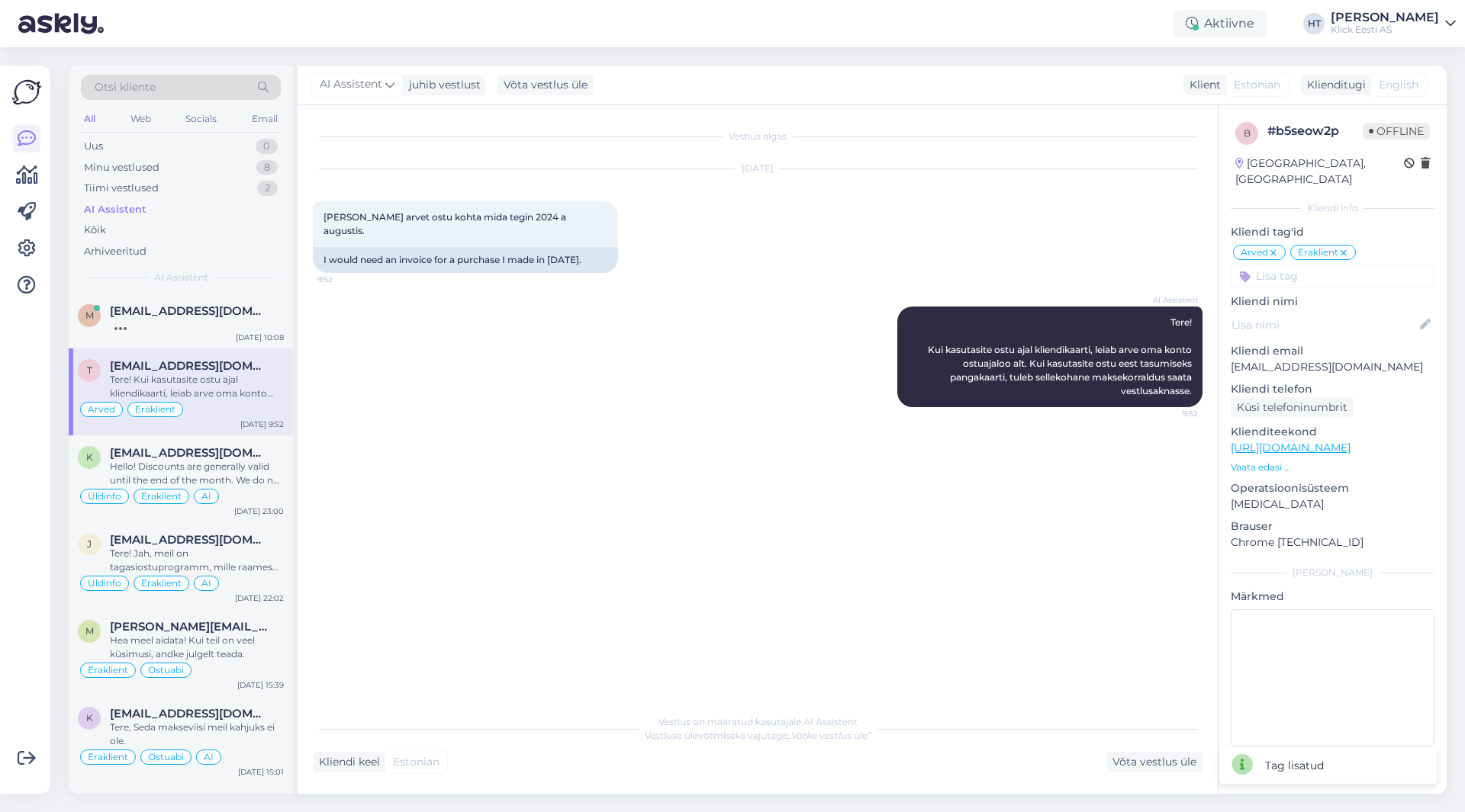
click at [1316, 265] on input at bounding box center [1333, 276] width 204 height 23
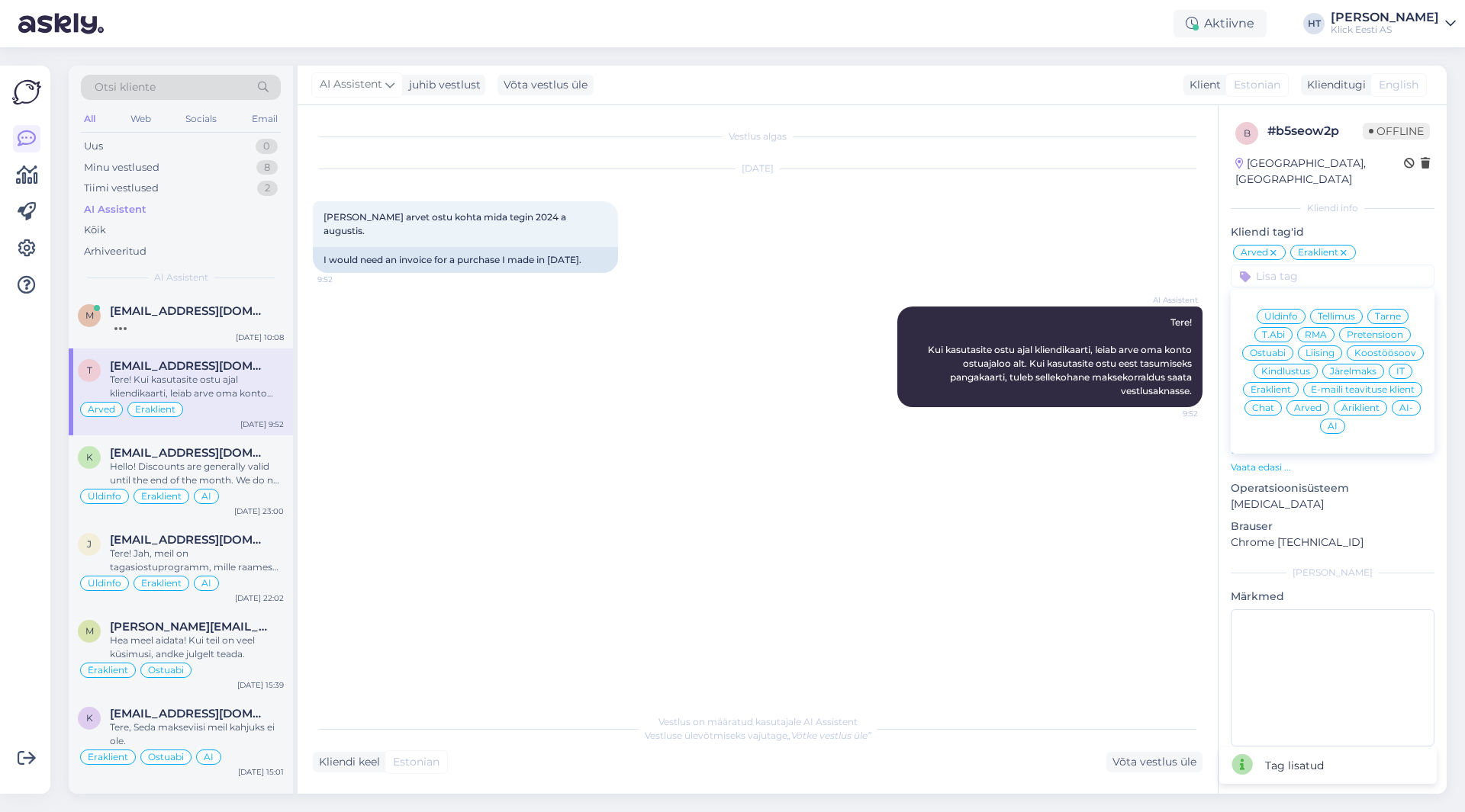
click at [1336, 422] on span "AI" at bounding box center [1333, 426] width 10 height 9
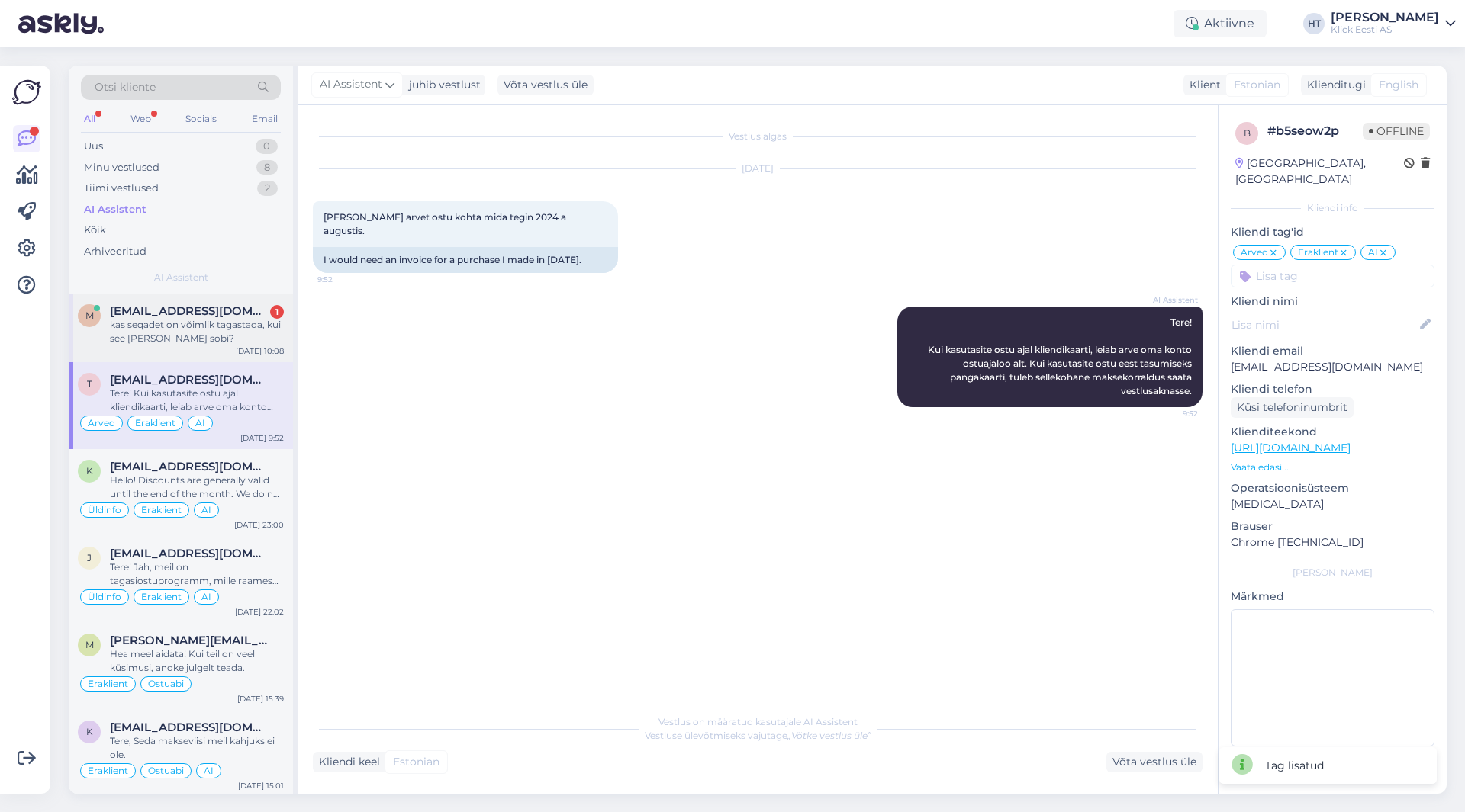
click at [236, 329] on div "kas seqadet on võimlik tagastada, kui see [PERSON_NAME] sobi?" at bounding box center [197, 332] width 174 height 27
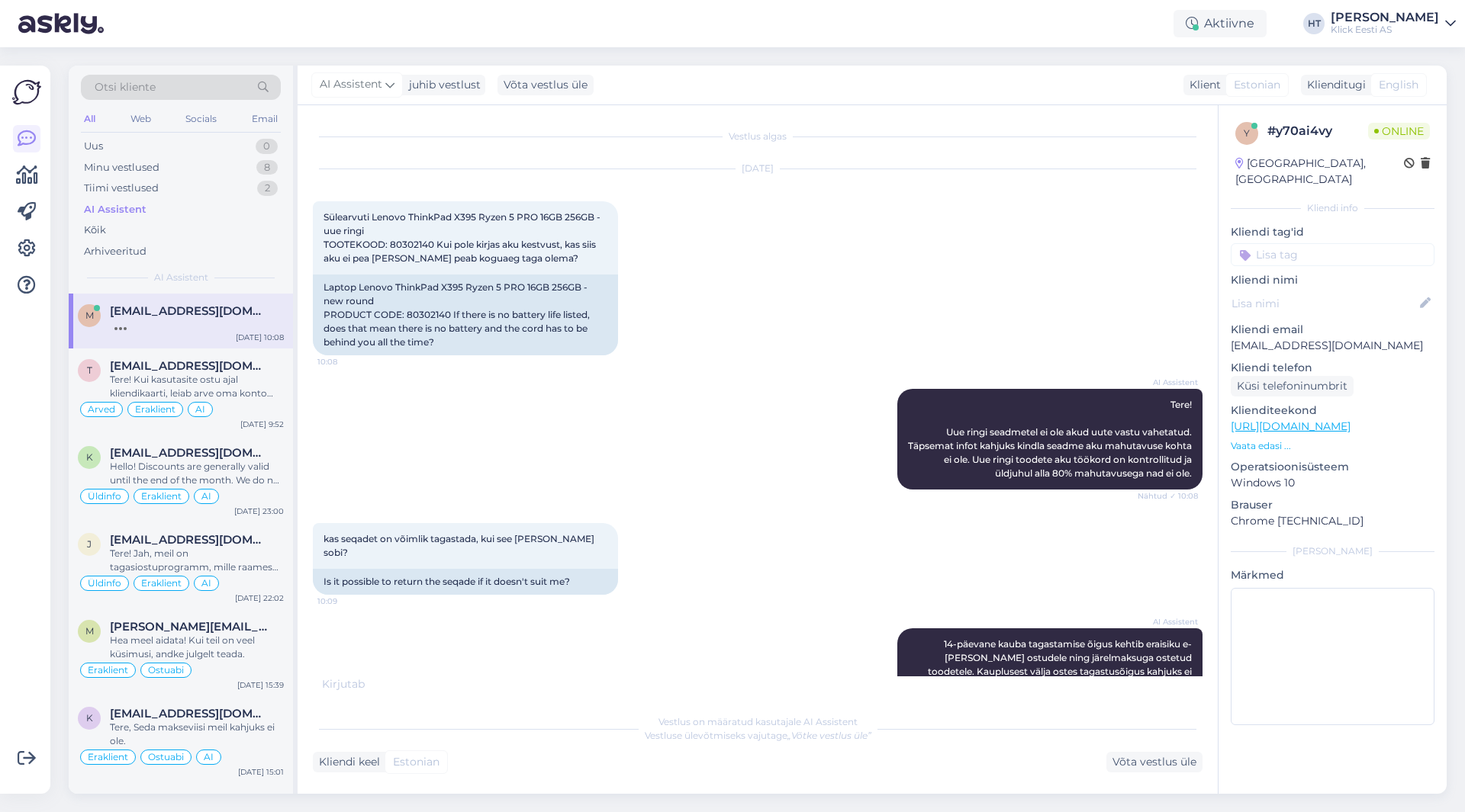
click at [1309, 243] on input at bounding box center [1333, 254] width 204 height 23
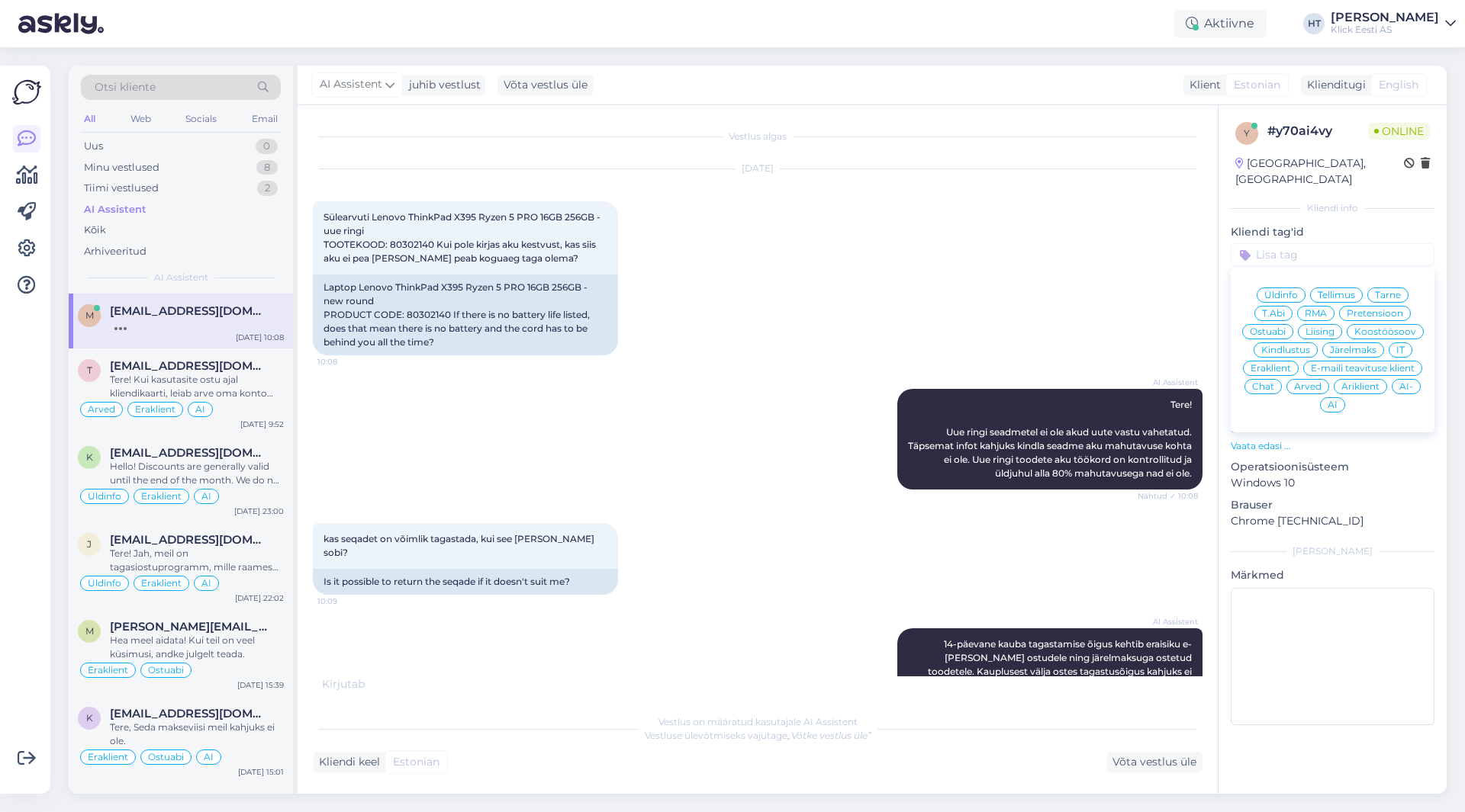
click at [1274, 327] on span "Ostuabi" at bounding box center [1268, 332] width 36 height 9
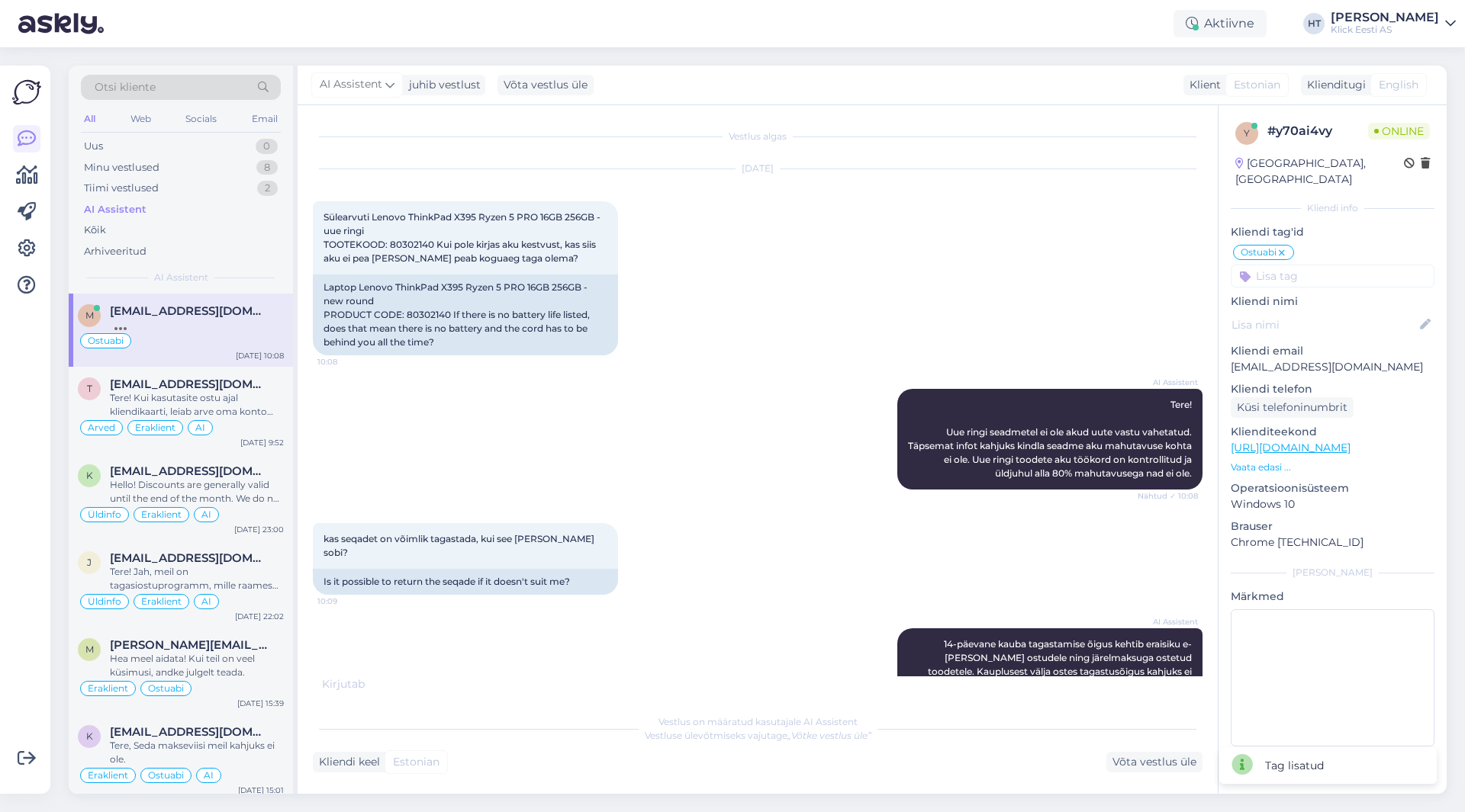
click at [1309, 265] on input at bounding box center [1333, 276] width 204 height 23
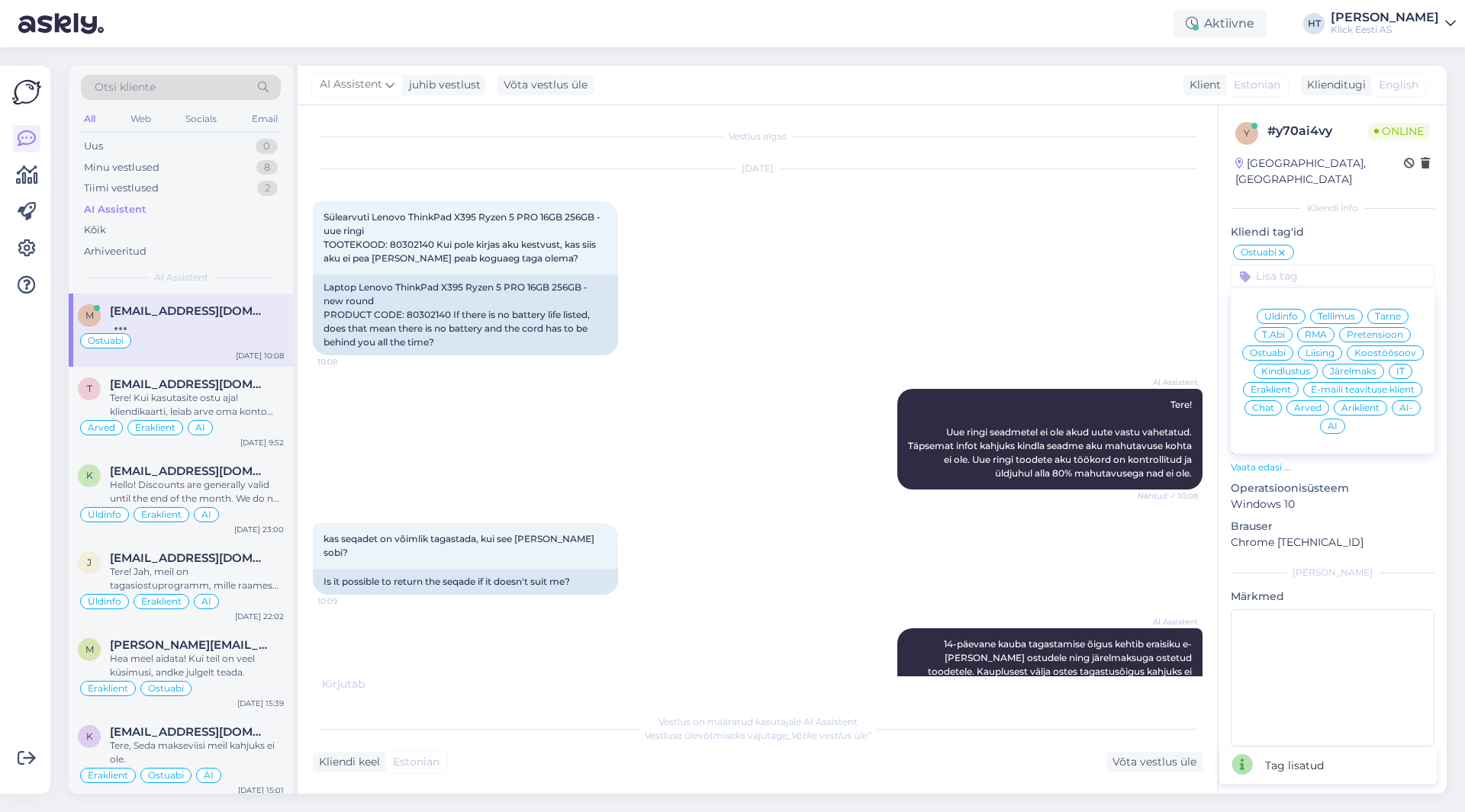
click at [1292, 312] on span "Üldinfo" at bounding box center [1281, 316] width 34 height 9
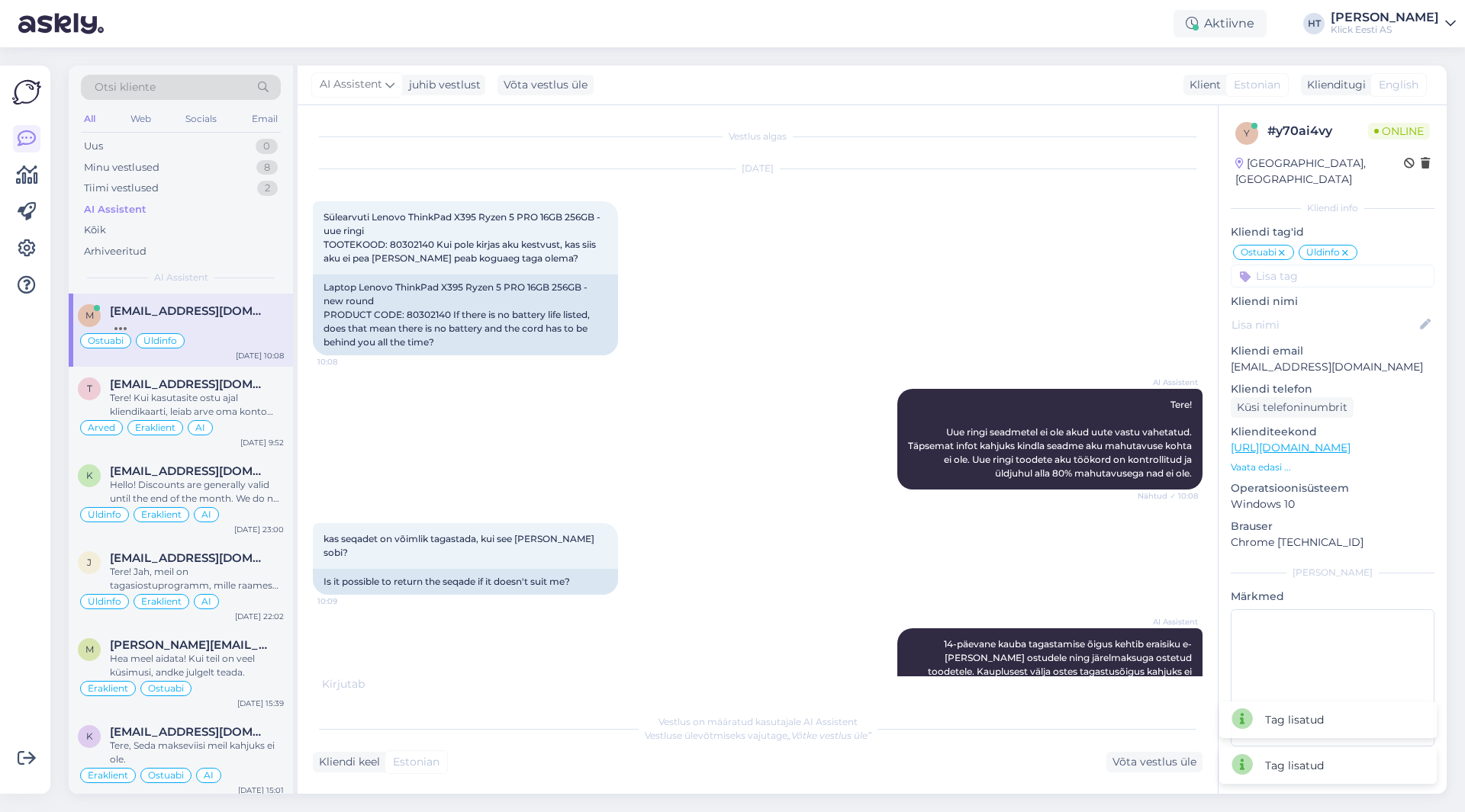
click at [1328, 268] on input at bounding box center [1333, 276] width 204 height 23
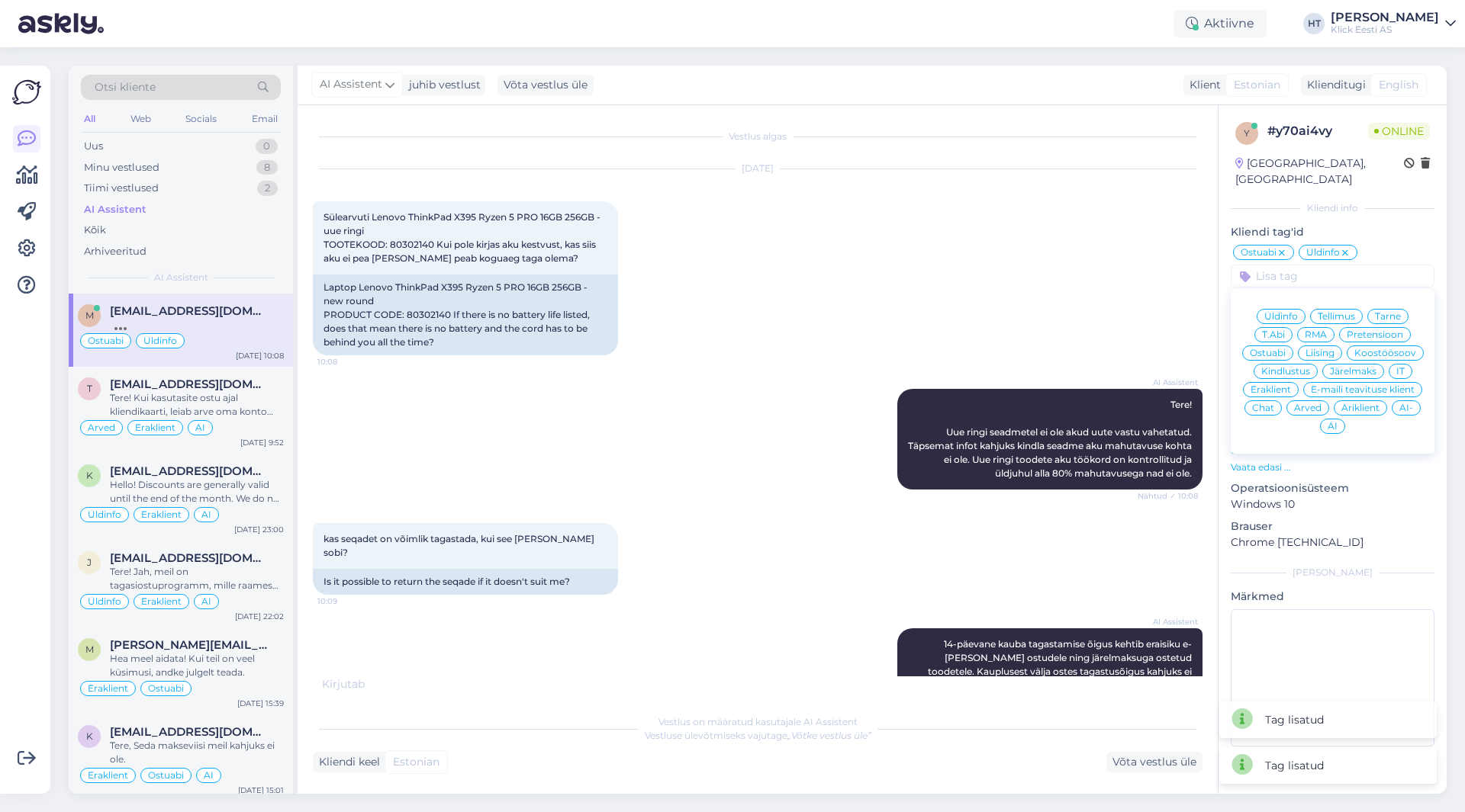
click at [1267, 382] on div "Eraklient" at bounding box center [1271, 390] width 56 height 15
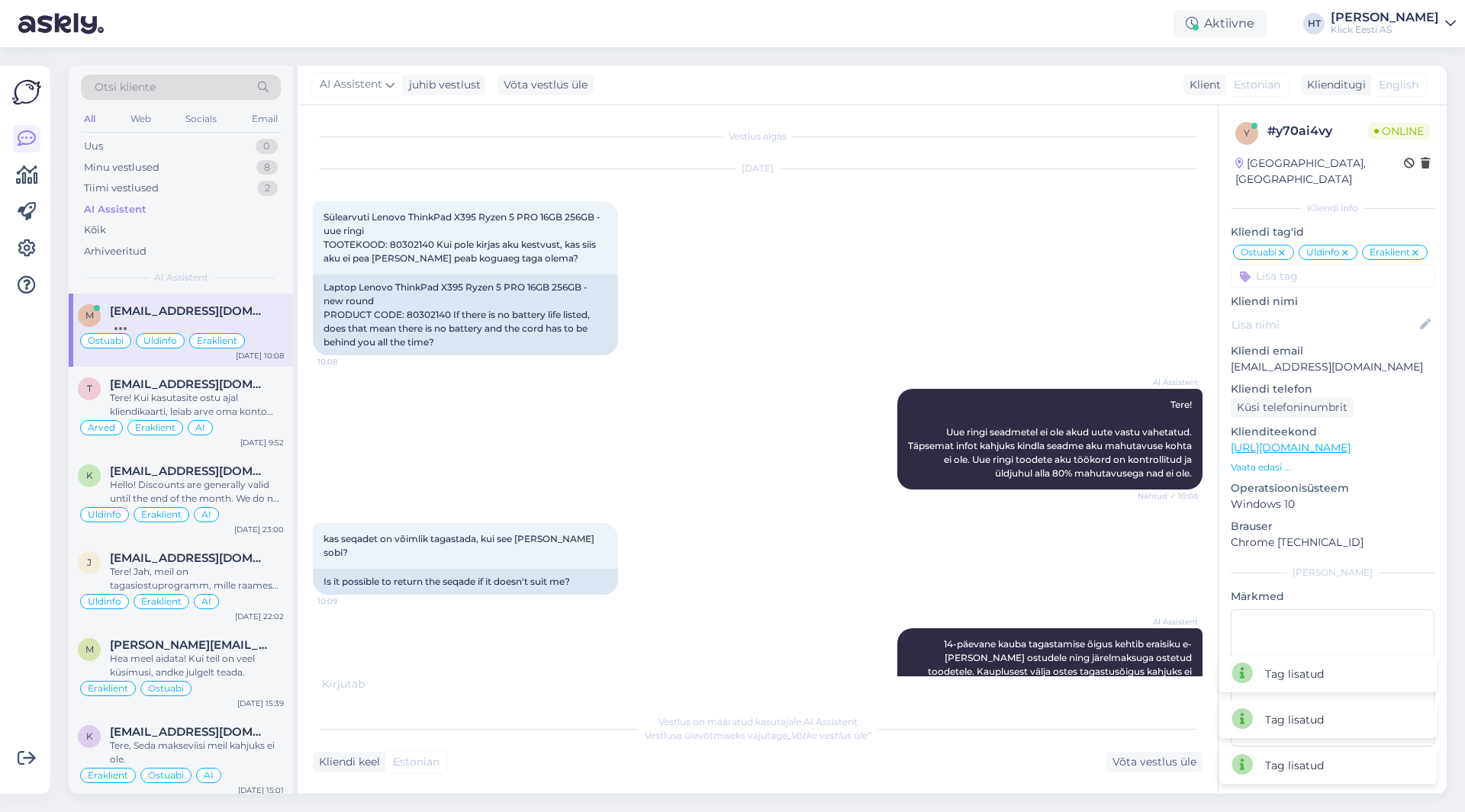
click at [1326, 272] on div "y # y70ai4vy Online [GEOGRAPHIC_DATA], [GEOGRAPHIC_DATA] Kliendi info Kliendi t…" at bounding box center [1333, 437] width 228 height 664
click at [1324, 268] on input at bounding box center [1333, 276] width 204 height 23
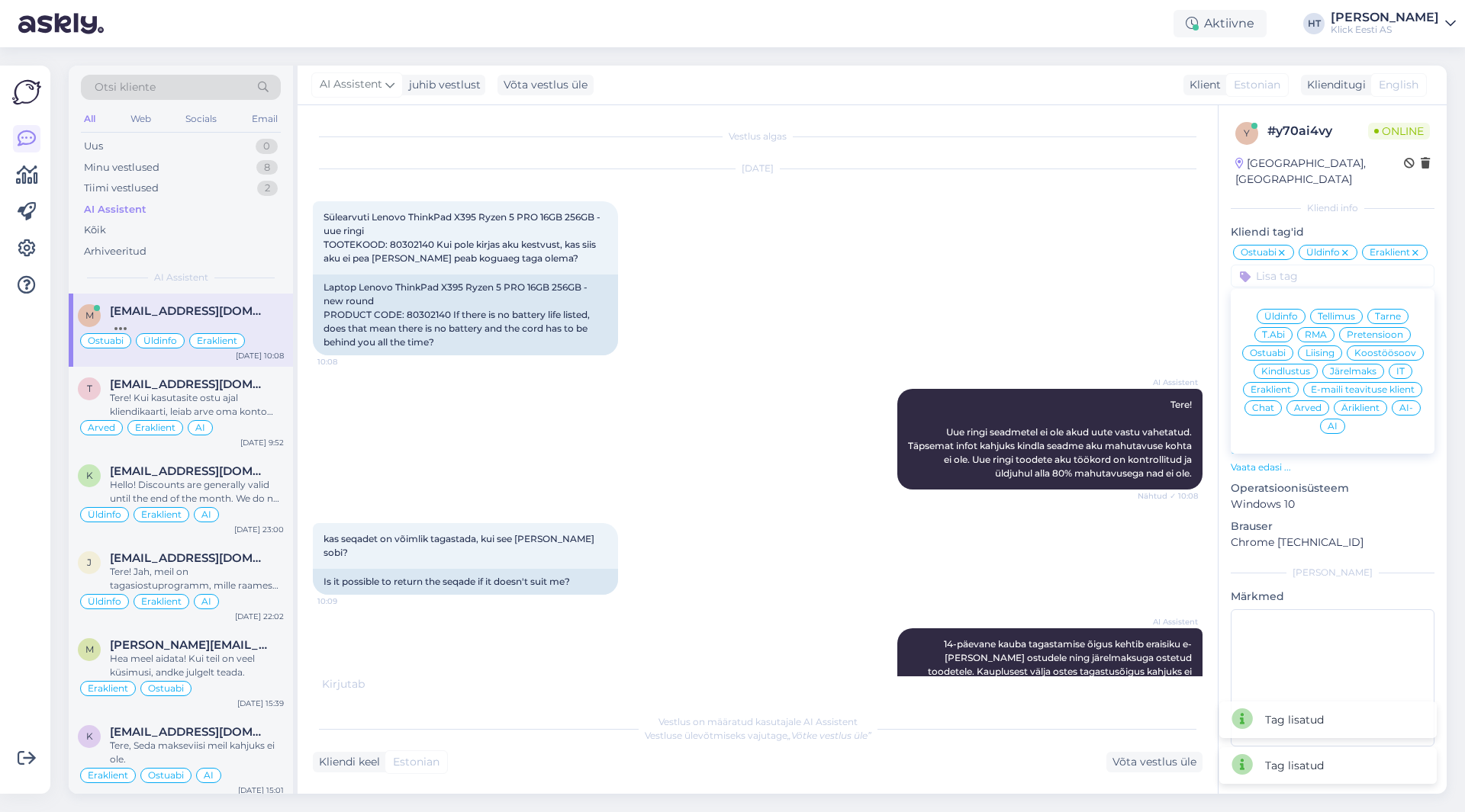
click at [1337, 422] on span "AI" at bounding box center [1333, 426] width 10 height 9
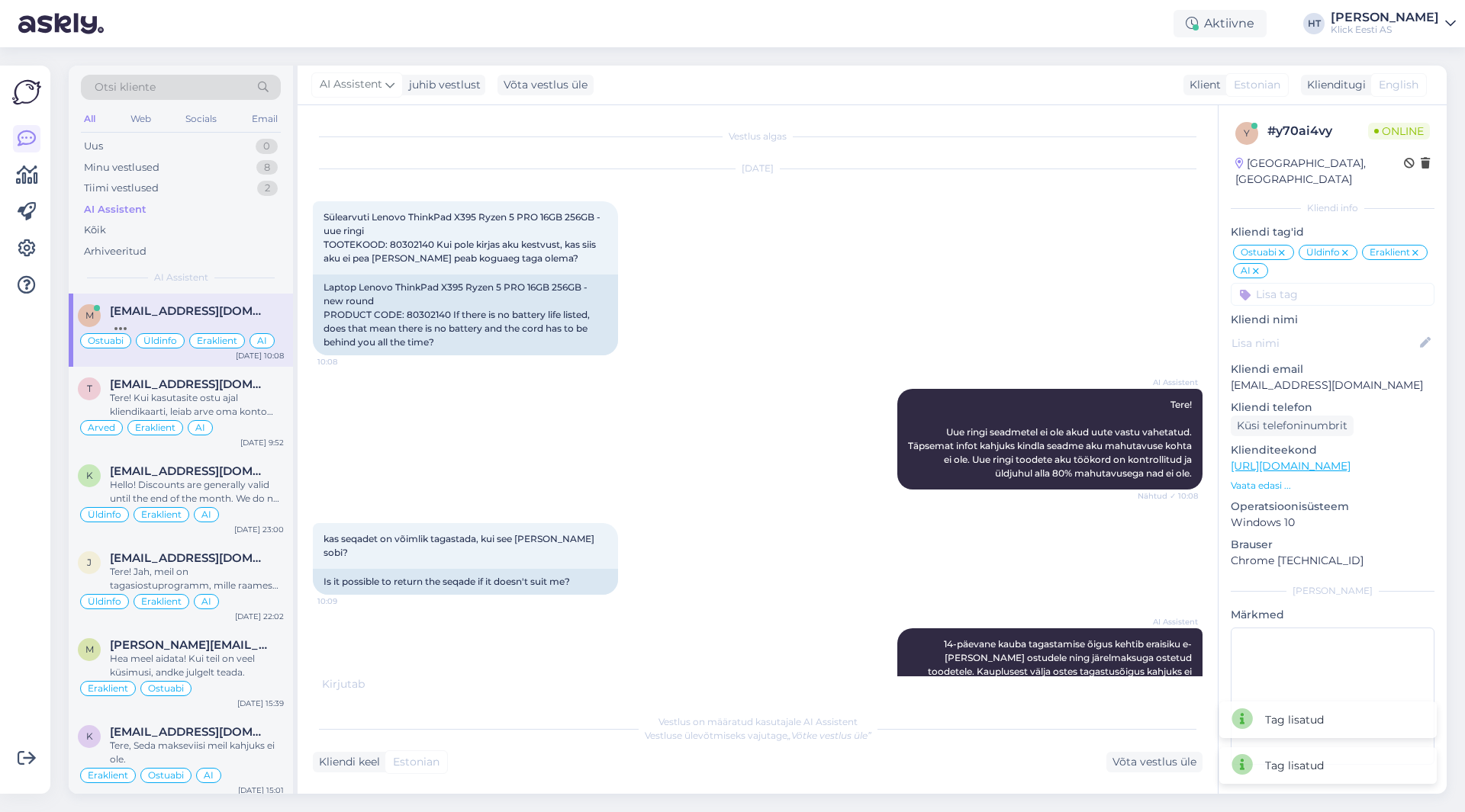
click at [910, 270] on div "[DATE] Sülearvuti Lenovo ThinkPad X395 Ryzen 5 PRO 16GB 256GB - uue ringi TOOTE…" at bounding box center [757, 263] width 890 height 220
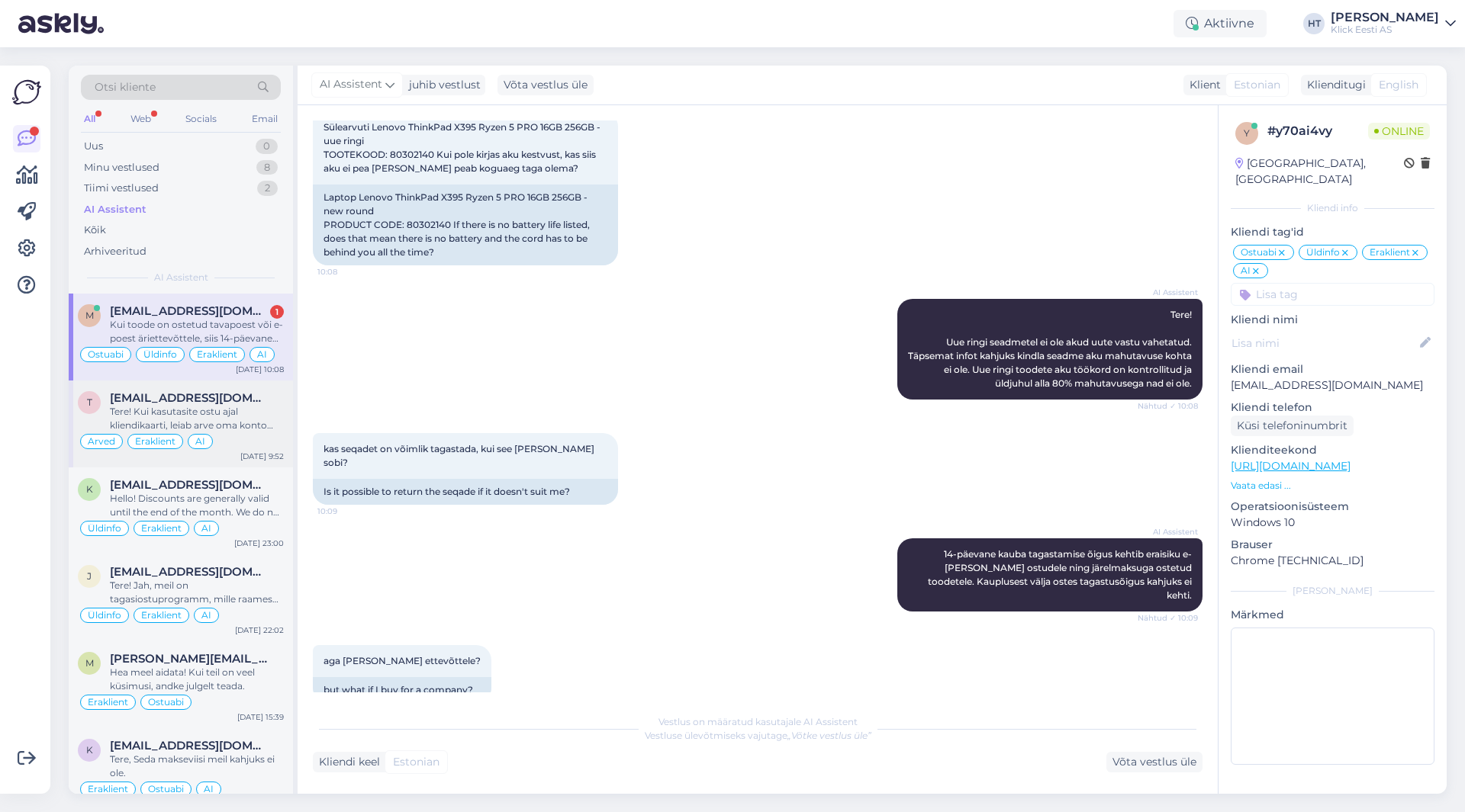
scroll to position [169, 0]
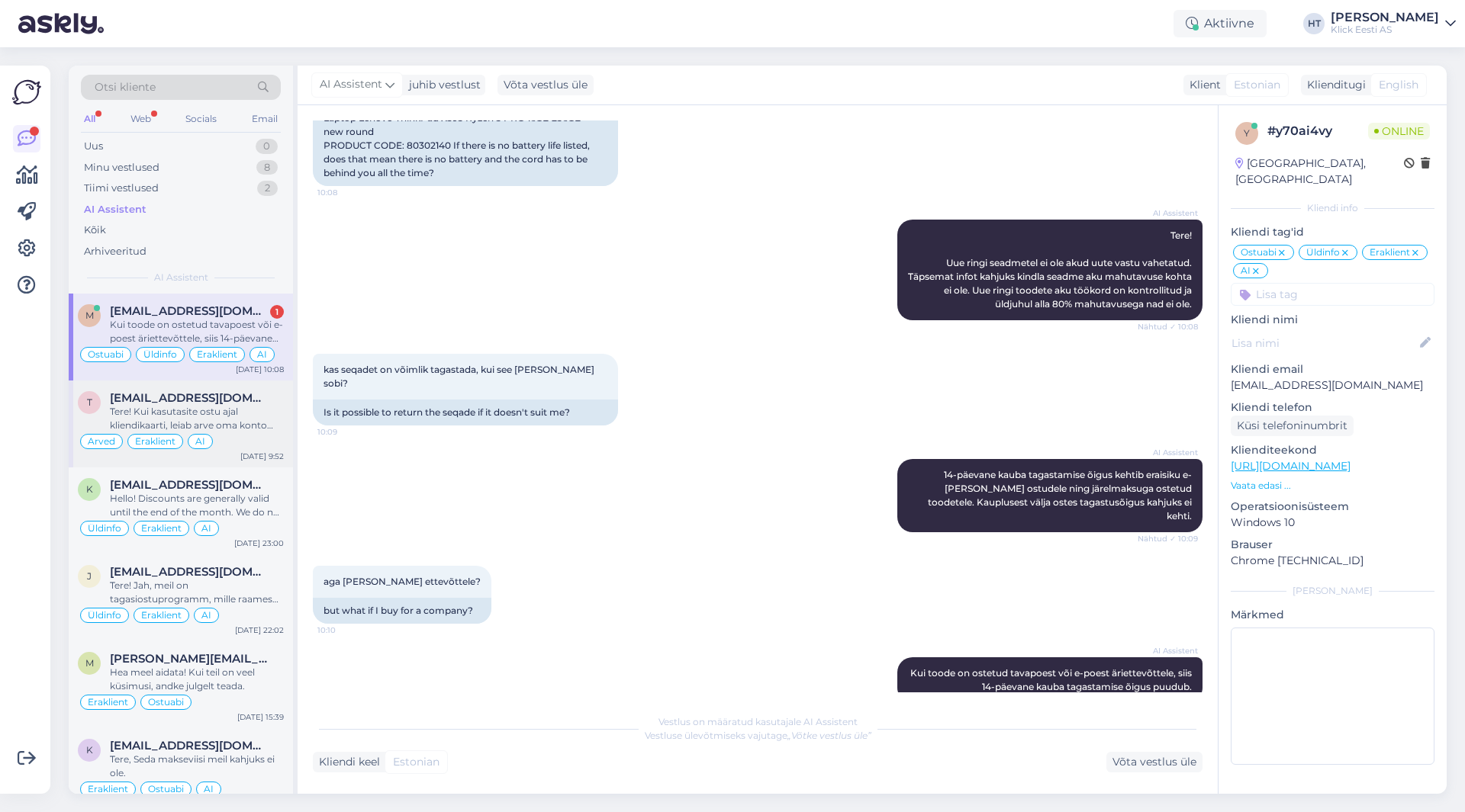
click at [253, 400] on span "[EMAIL_ADDRESS][DOMAIN_NAME]" at bounding box center [189, 398] width 159 height 14
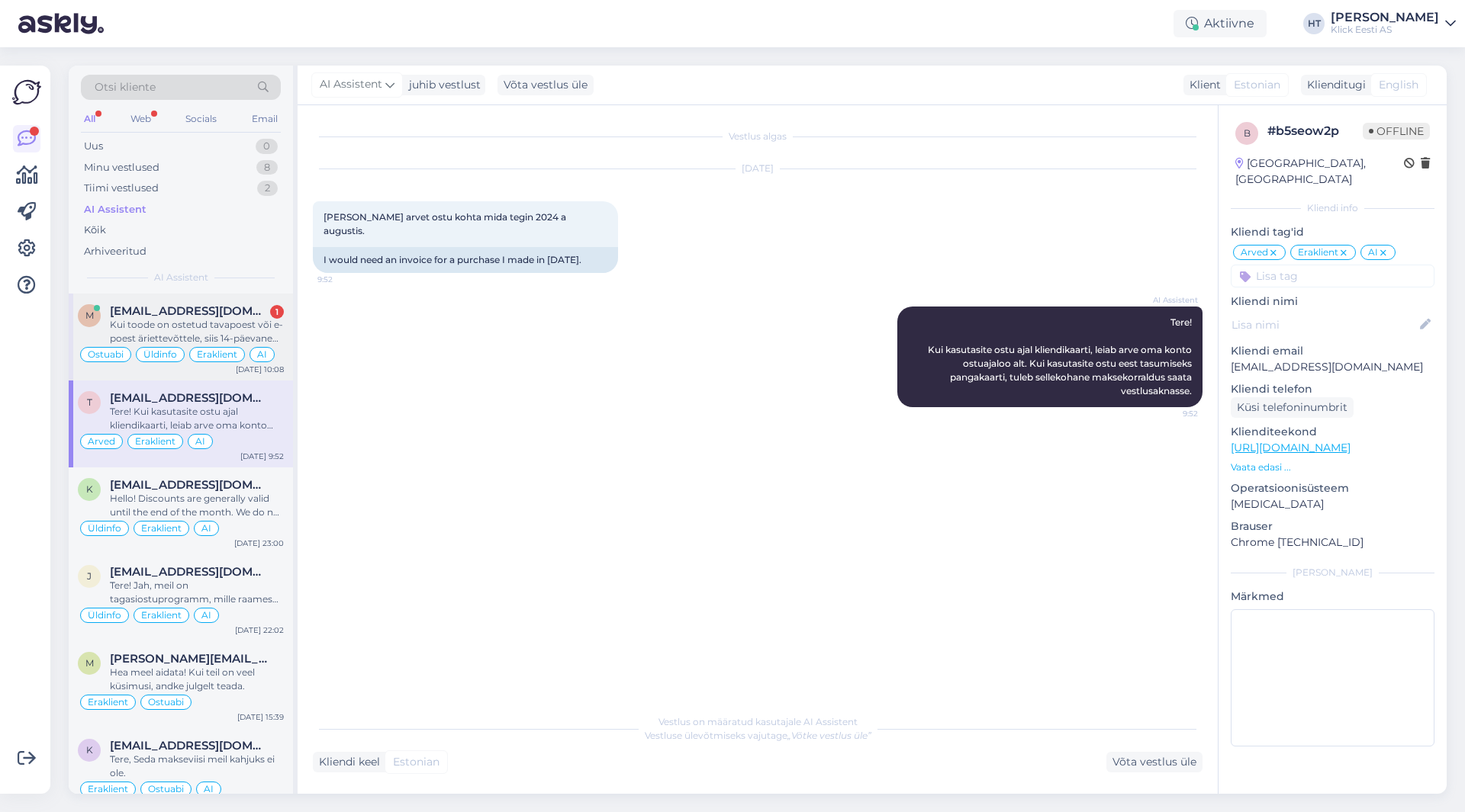
click at [259, 324] on div "Kui toode on ostetud tavapoest või e-poest äriettevõttele, siis 14-päevane kaub…" at bounding box center [197, 332] width 174 height 27
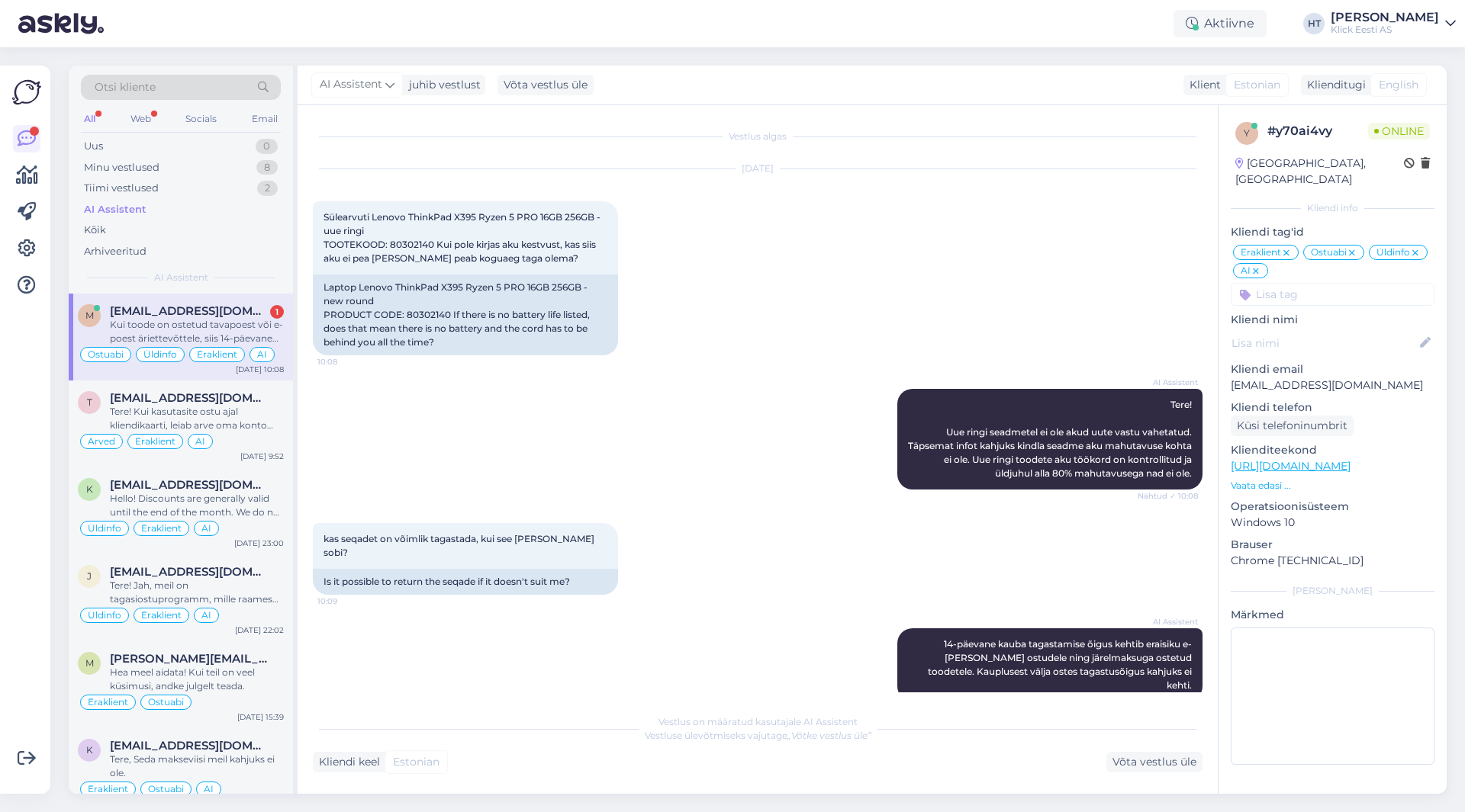
scroll to position [169, 0]
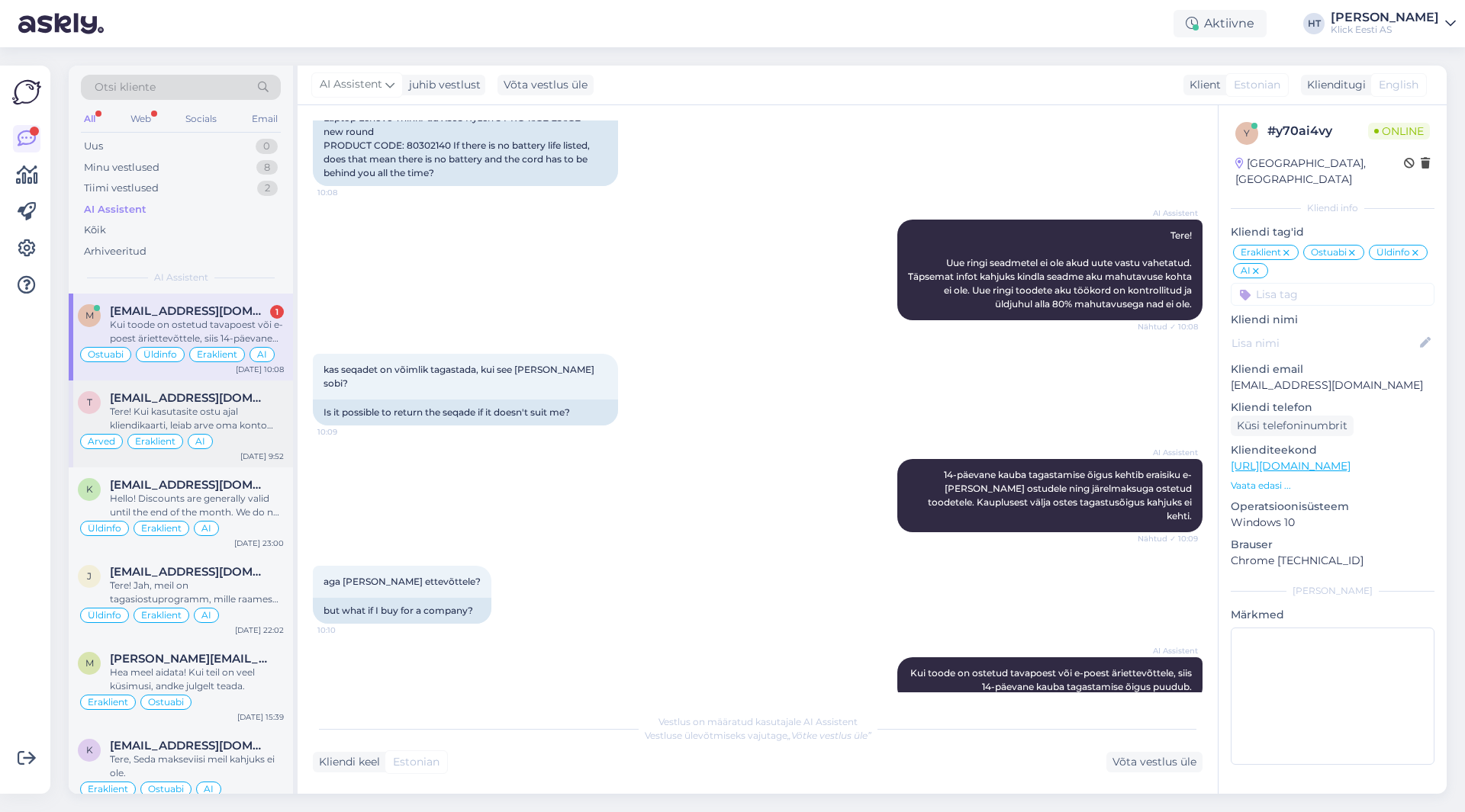
click at [261, 401] on span "[EMAIL_ADDRESS][DOMAIN_NAME]" at bounding box center [189, 398] width 159 height 14
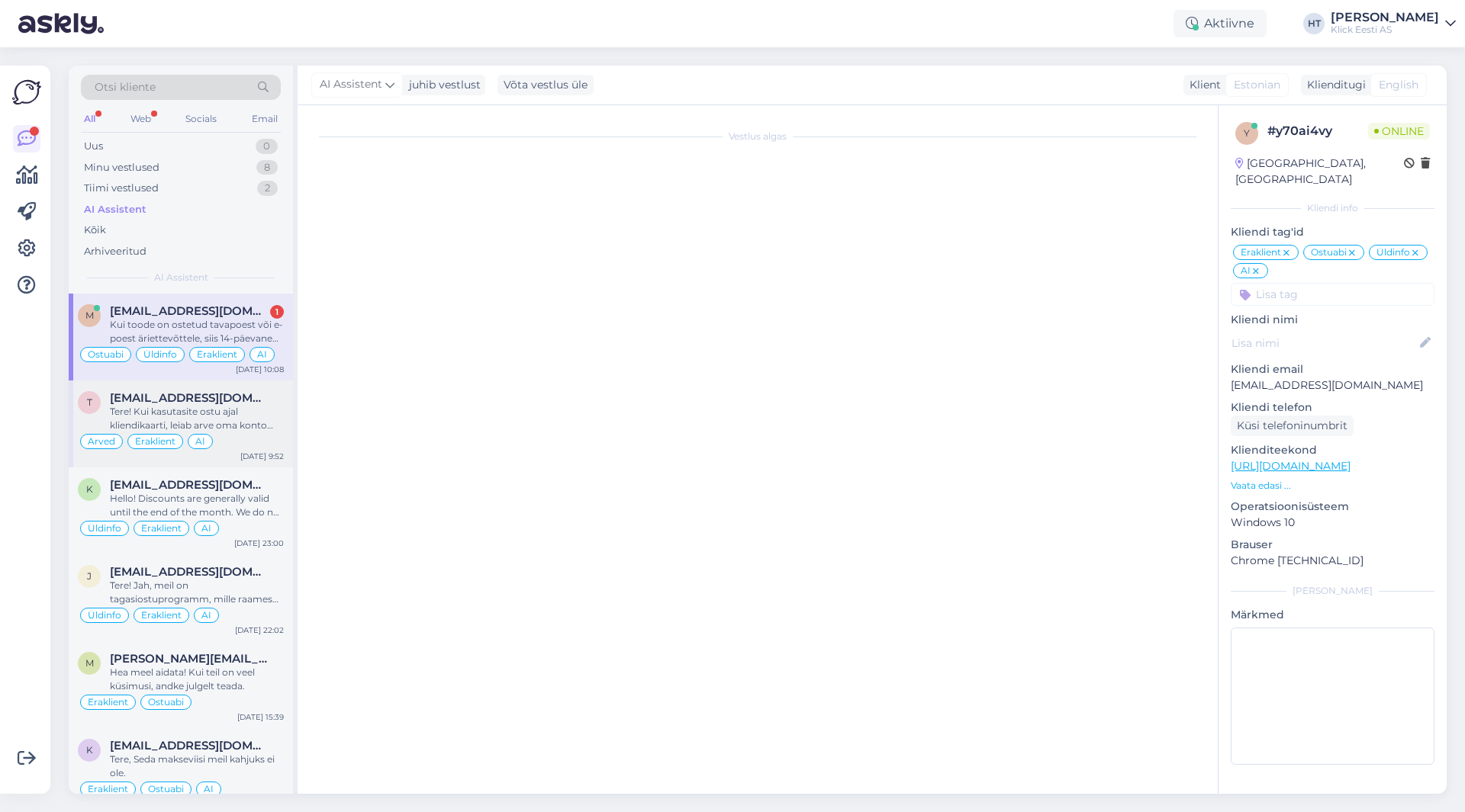
scroll to position [0, 0]
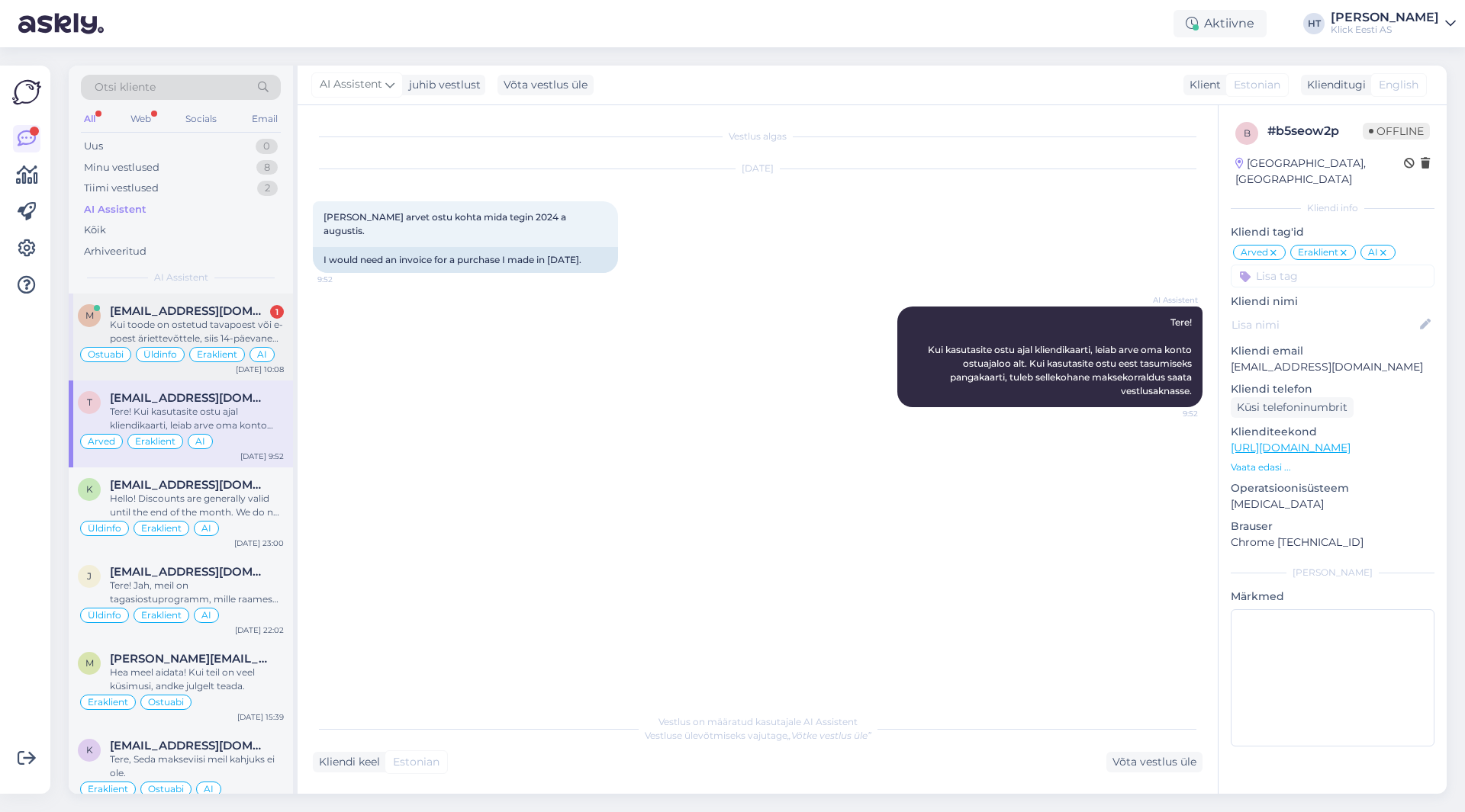
click at [259, 342] on div "Kui toode on ostetud tavapoest või e-poest äriettevõttele, siis 14-päevane kaub…" at bounding box center [197, 332] width 174 height 27
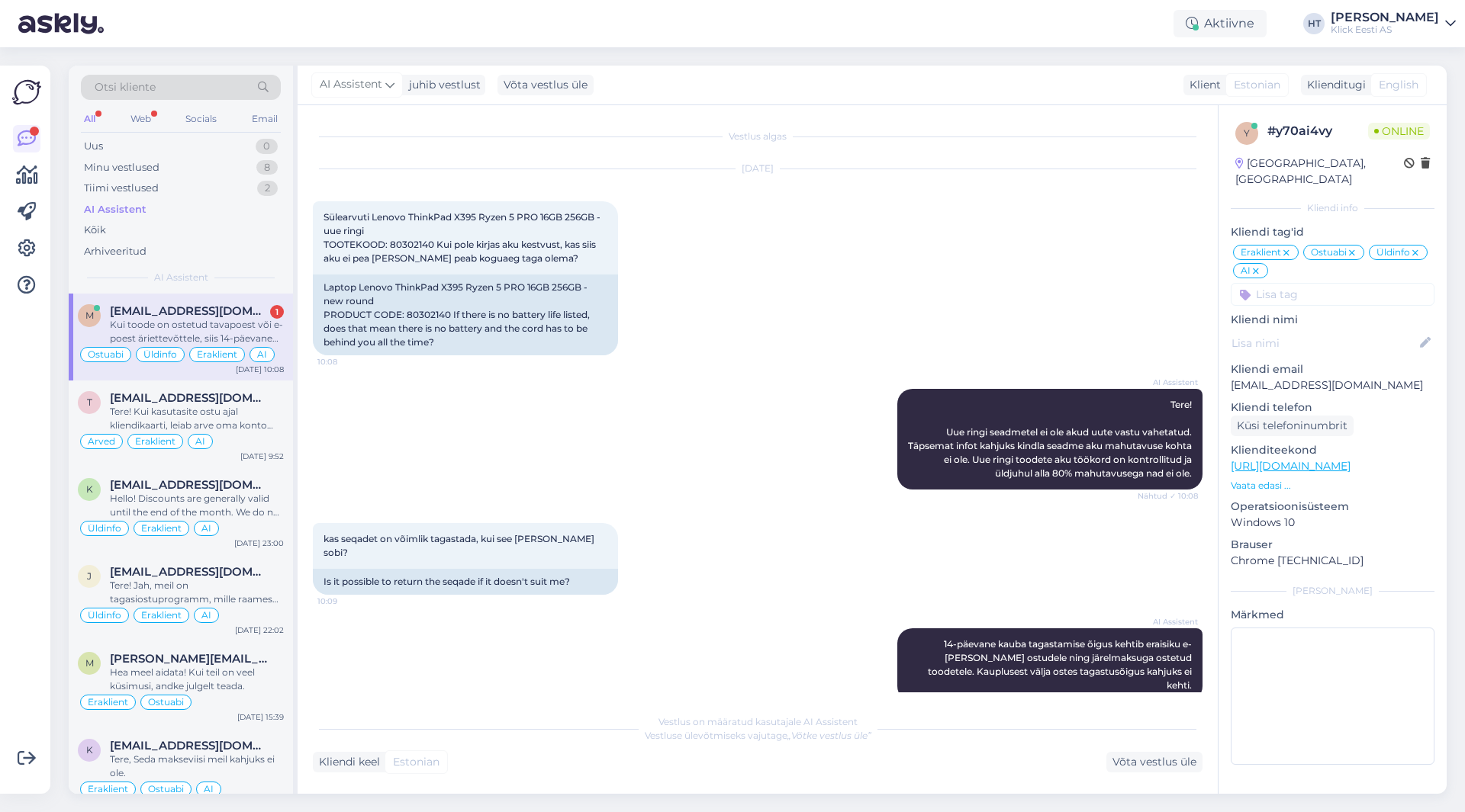
scroll to position [169, 0]
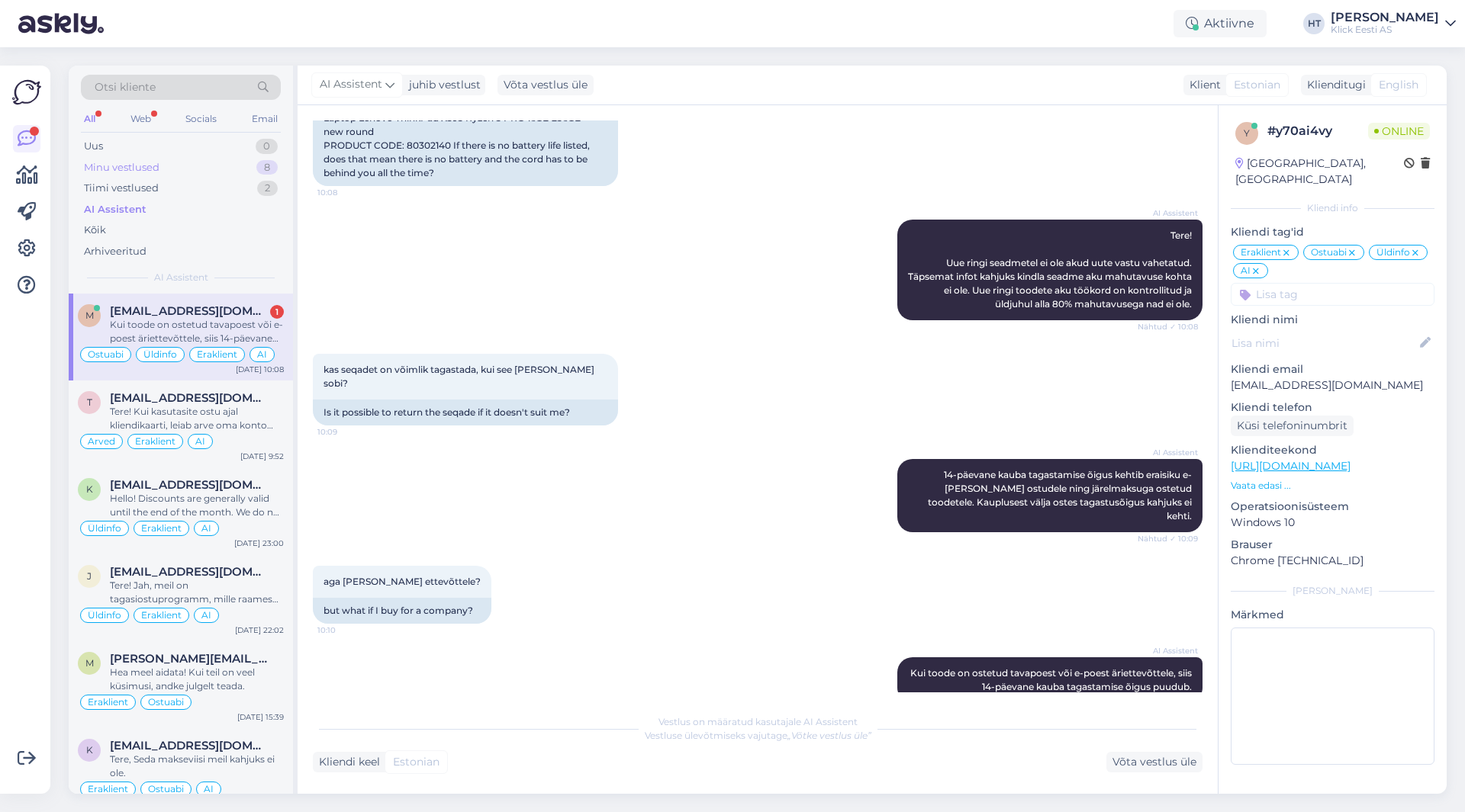
click at [262, 175] on div "Minu vestlused 8" at bounding box center [181, 168] width 200 height 21
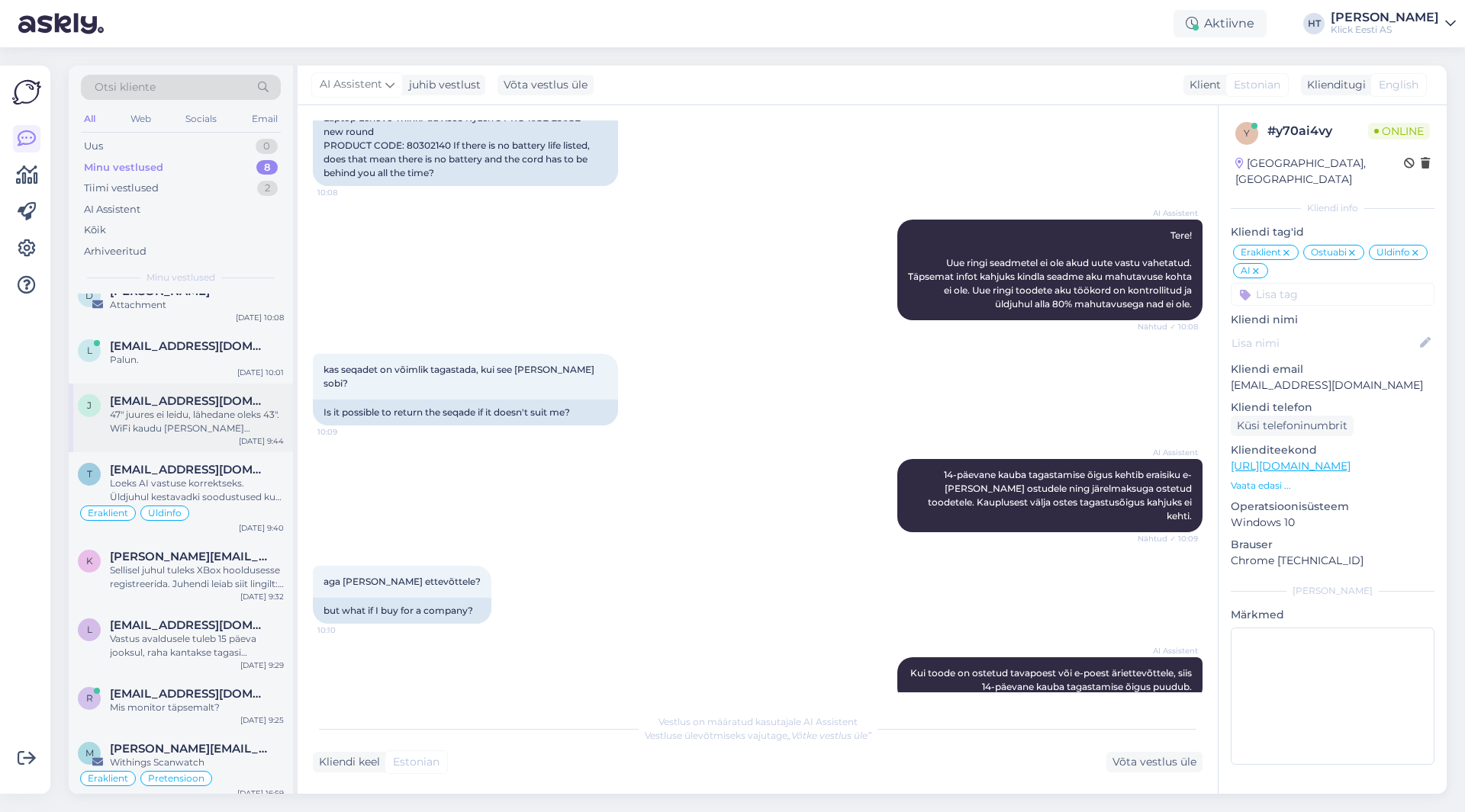
scroll to position [31, 0]
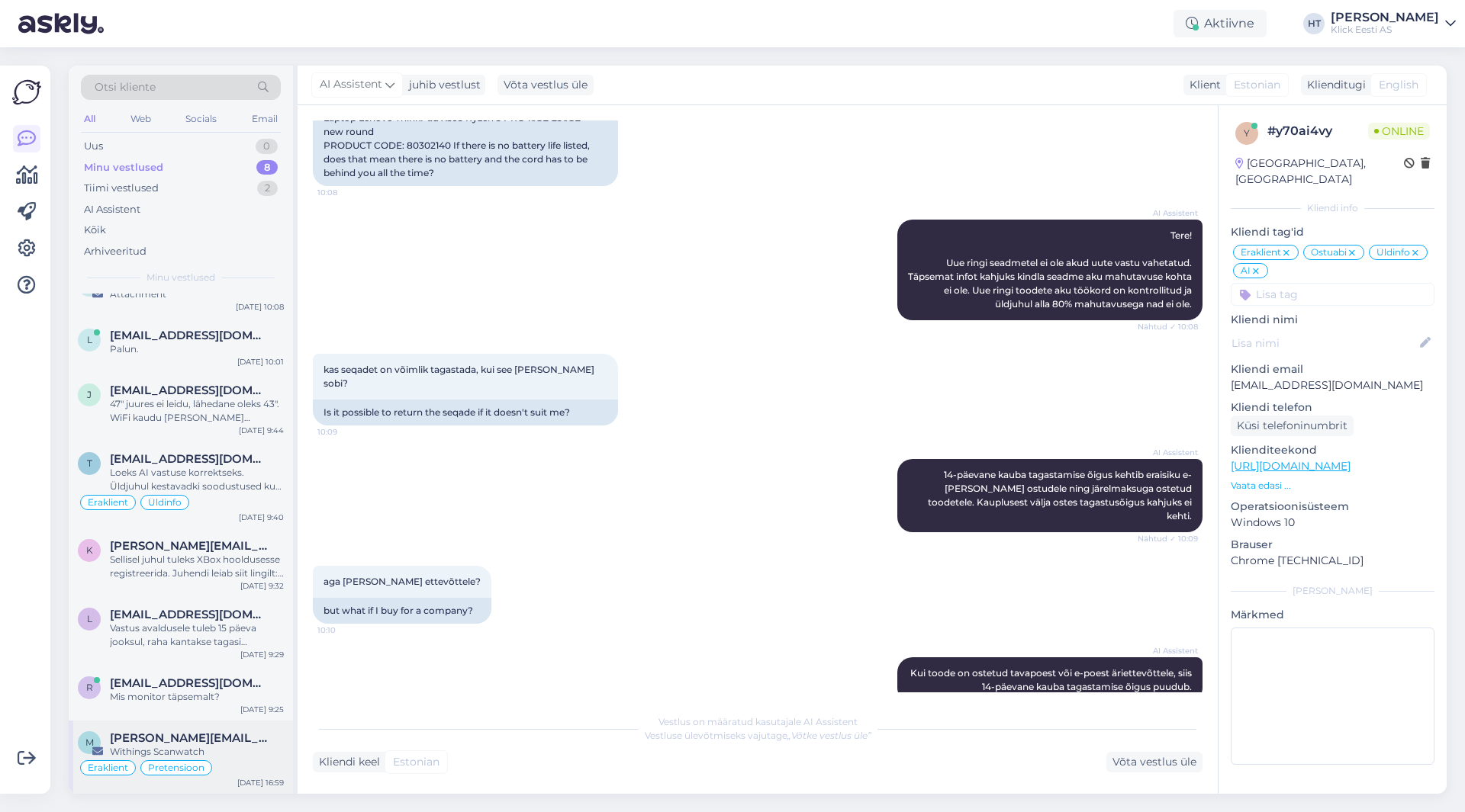
click at [228, 727] on div "m [PERSON_NAME][EMAIL_ADDRESS][PERSON_NAME][DOMAIN_NAME] Withings Scanwatch Era…" at bounding box center [181, 757] width 224 height 73
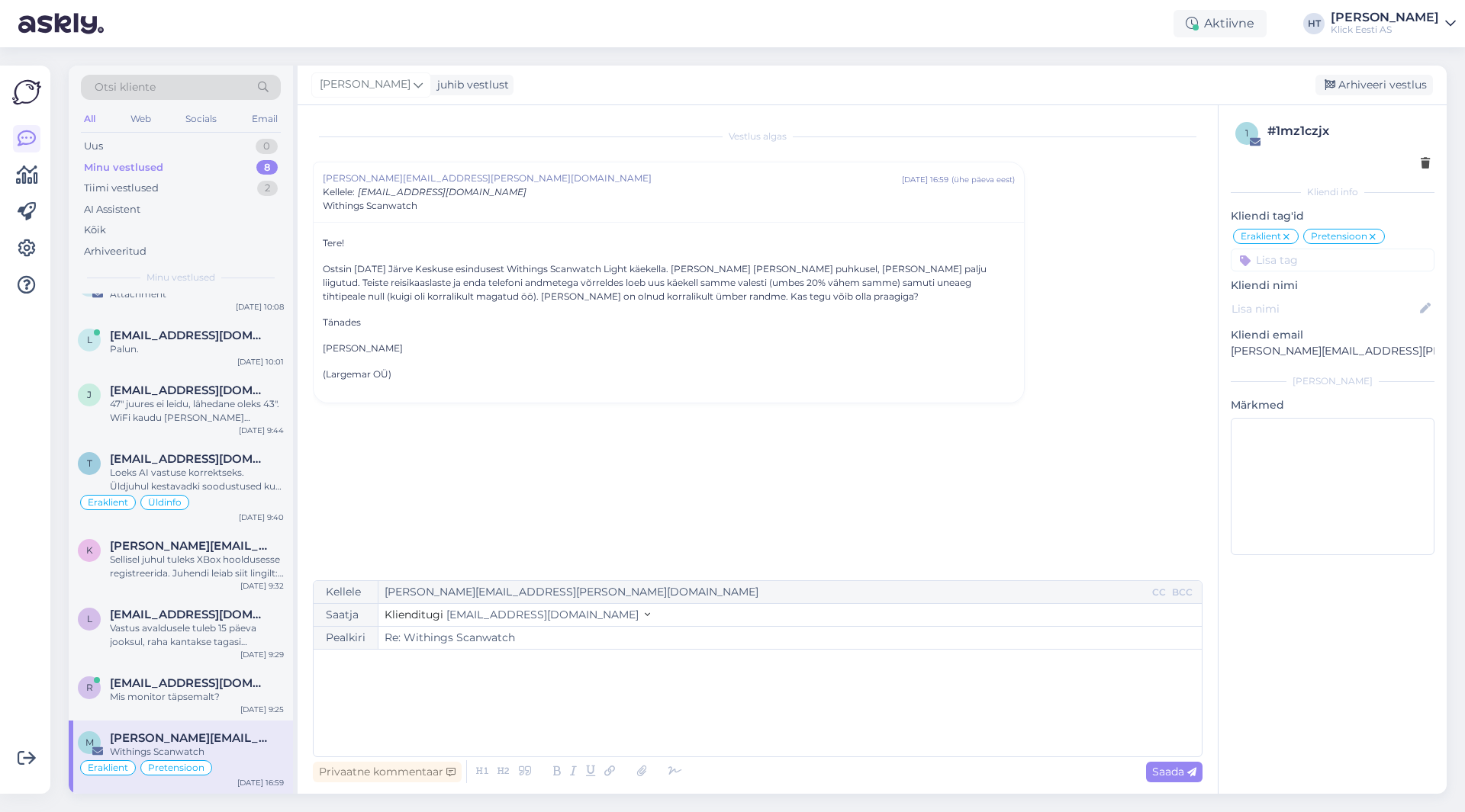
click at [401, 662] on p "﻿" at bounding box center [758, 665] width 873 height 16
click at [231, 640] on div "Vastus avaldusele tuleb 15 päeva jooksul, raha kantakse tagasi [PERSON_NAME]." at bounding box center [197, 635] width 174 height 27
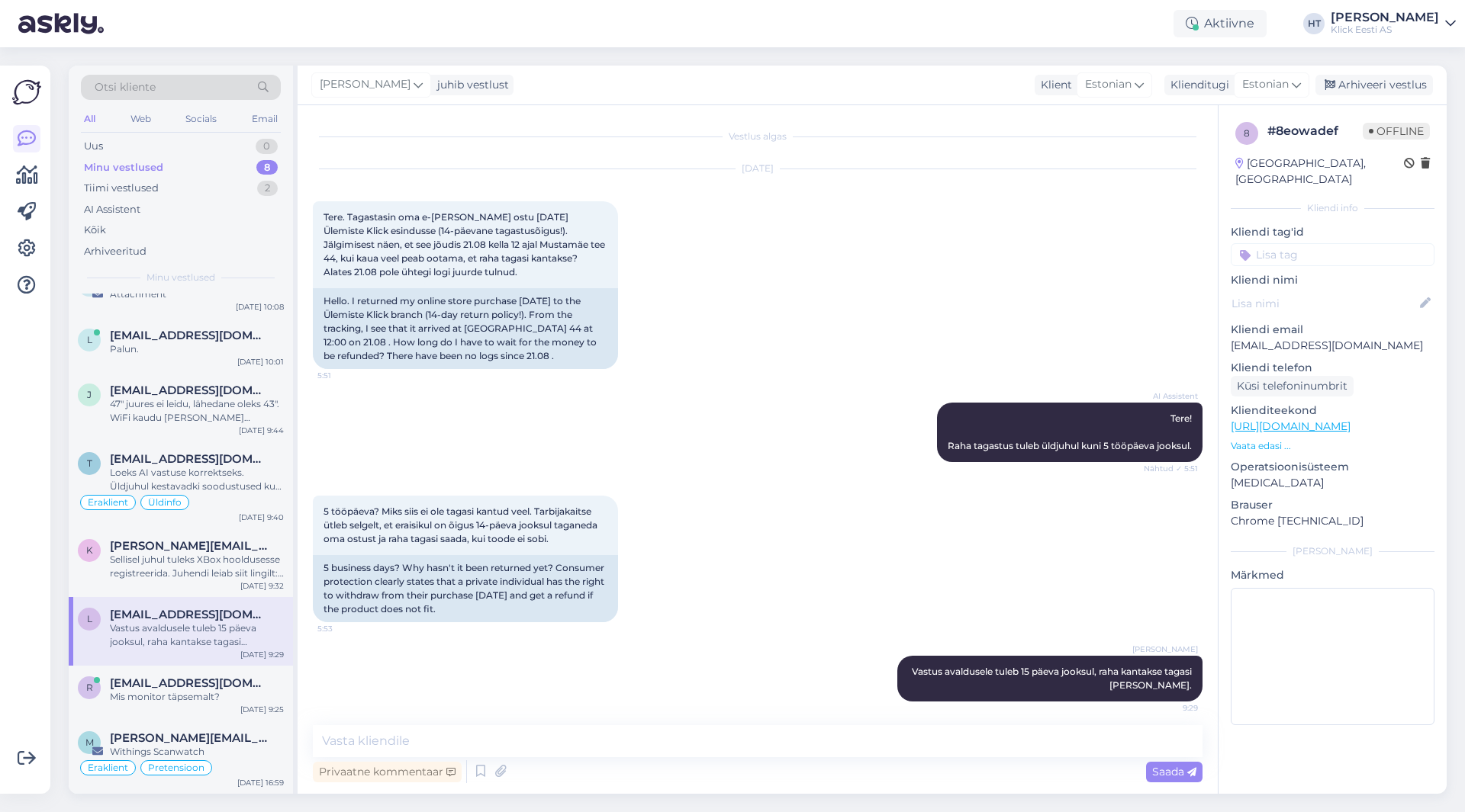
scroll to position [7, 0]
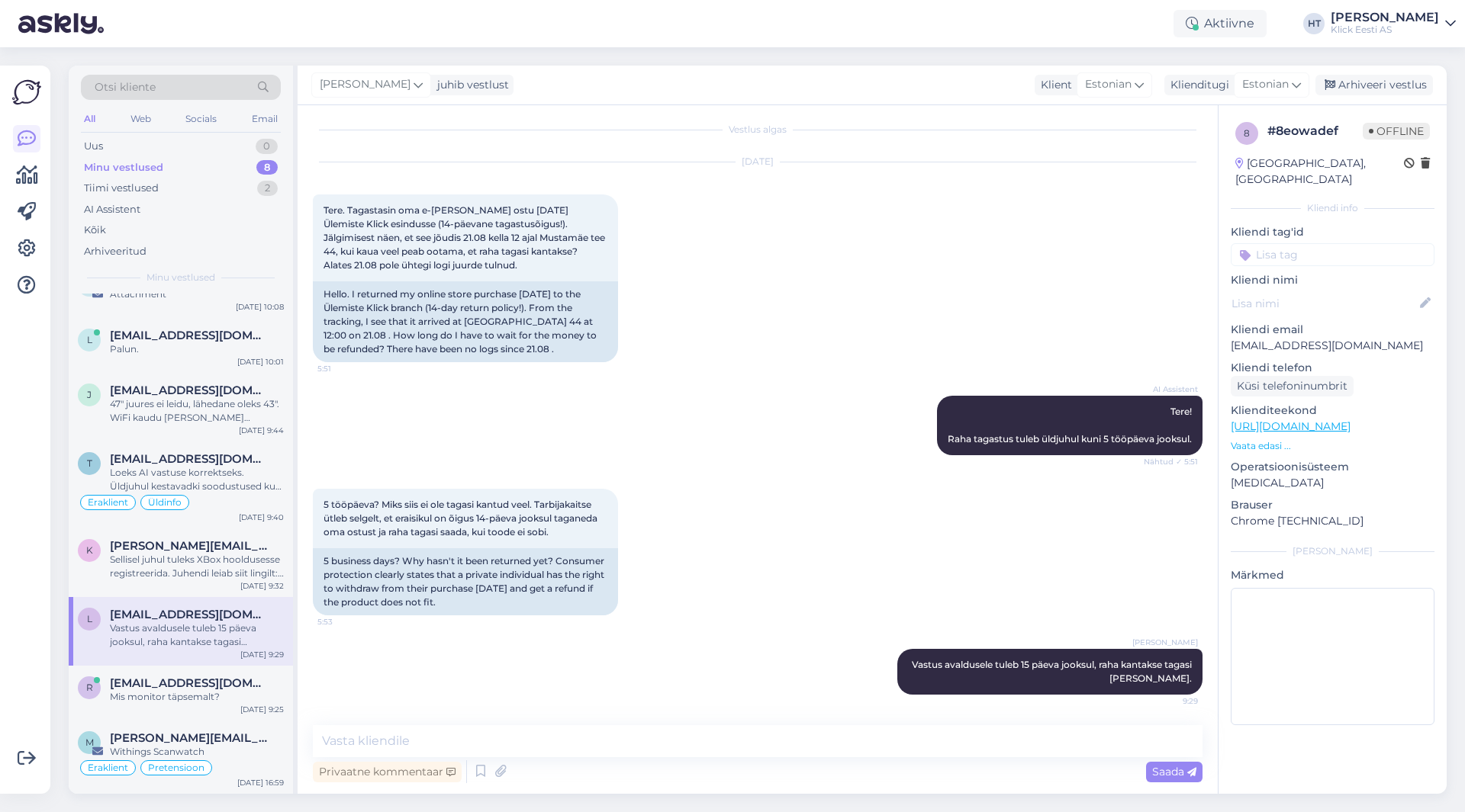
click at [1315, 243] on input at bounding box center [1333, 254] width 204 height 23
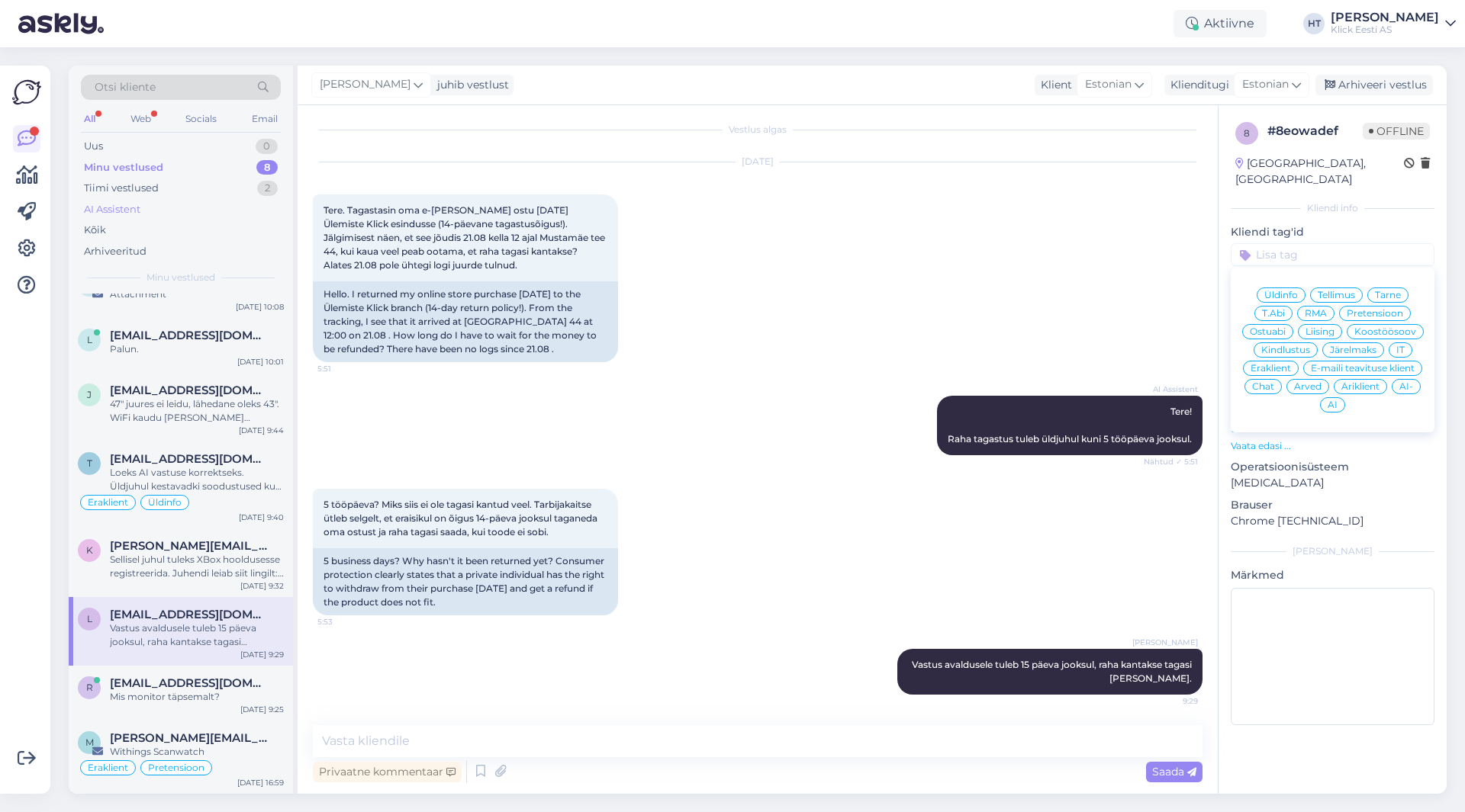
click at [222, 200] on div "AI Assistent" at bounding box center [181, 210] width 200 height 21
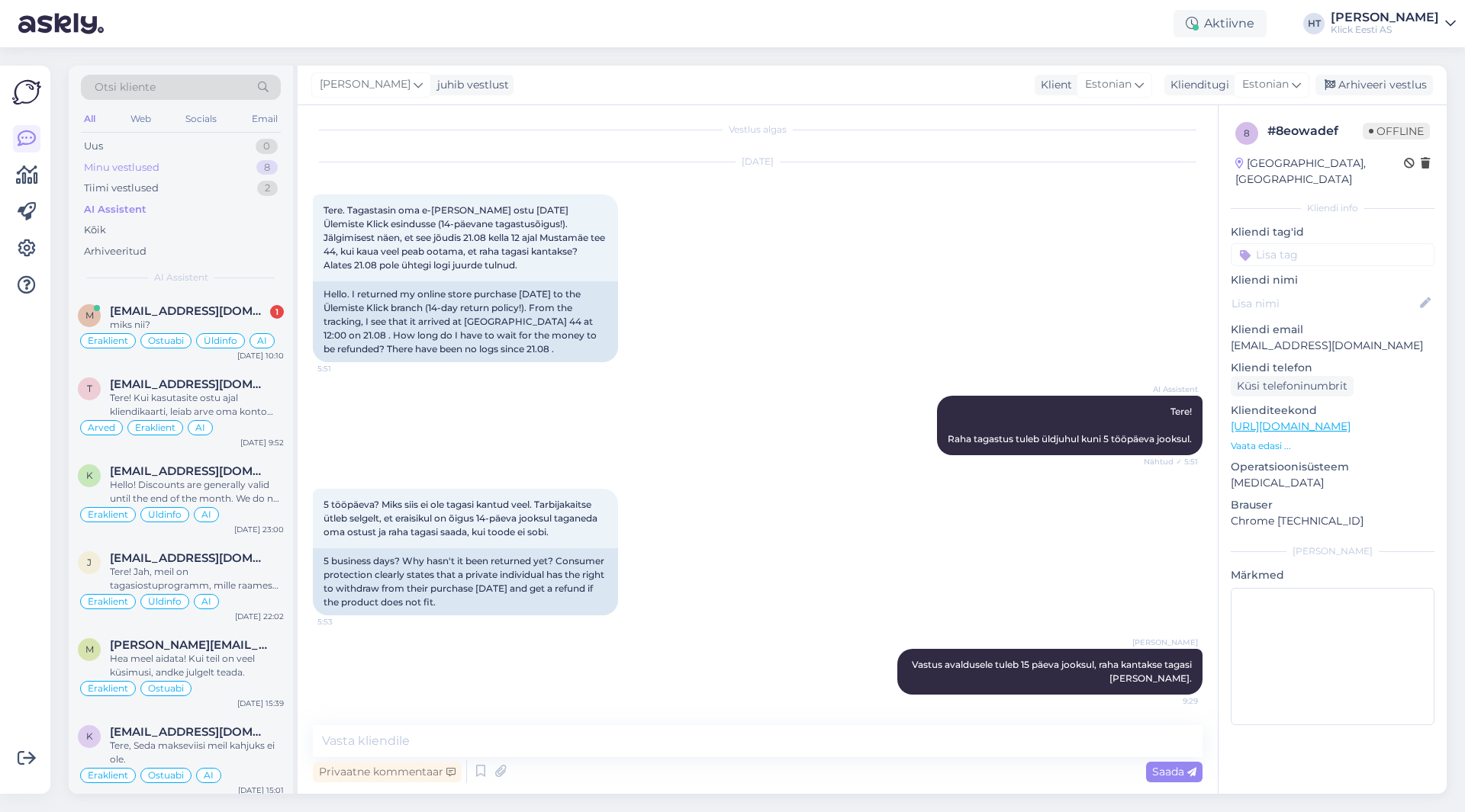
click at [244, 164] on div "Minu vestlused 8" at bounding box center [181, 168] width 200 height 21
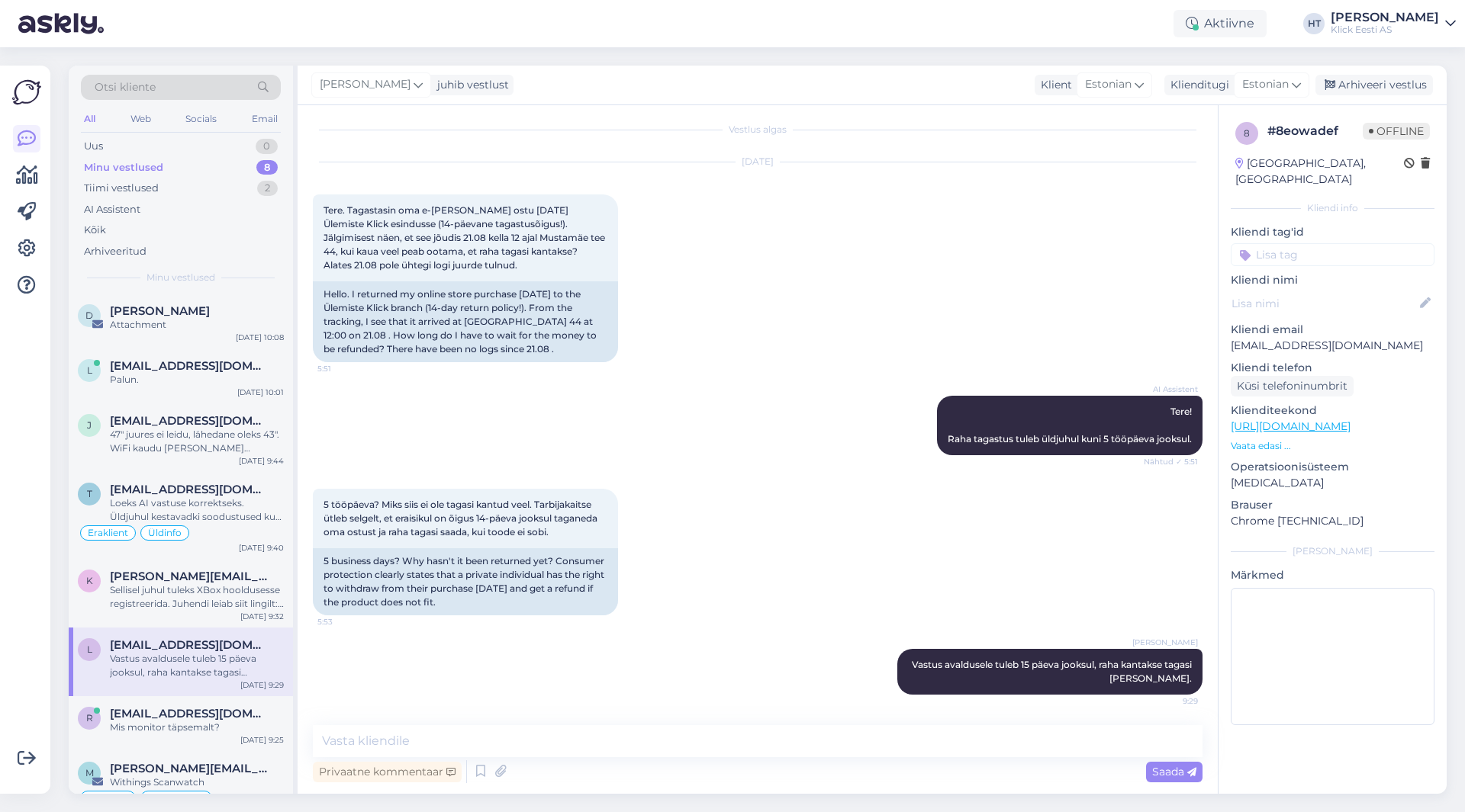
click at [1311, 243] on input at bounding box center [1333, 254] width 204 height 23
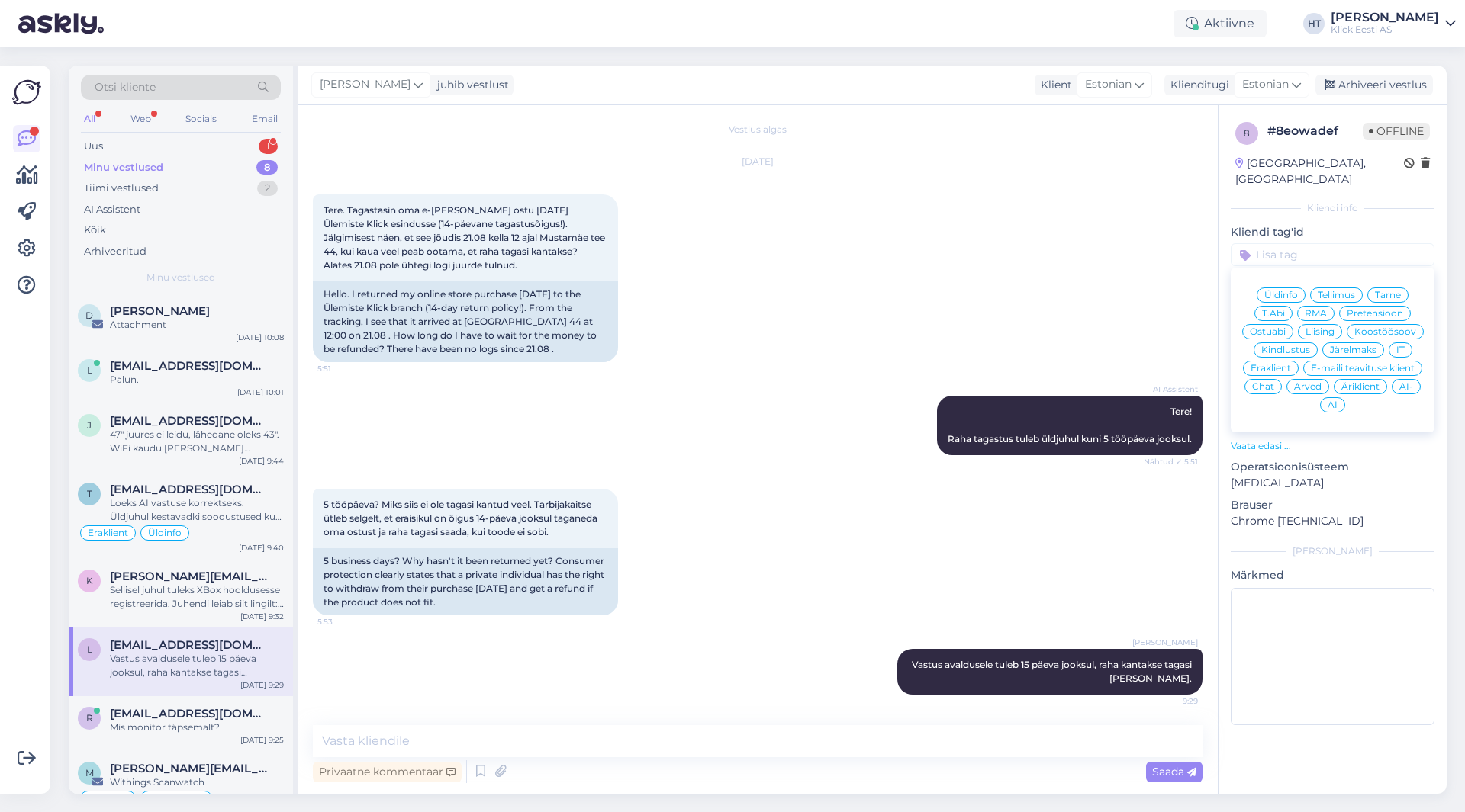
click at [661, 404] on div "AI Assistent Tere! Raha tagastus tuleb üldjuhul kuni 5 tööpäeva jooksul. Nähtud…" at bounding box center [757, 425] width 890 height 93
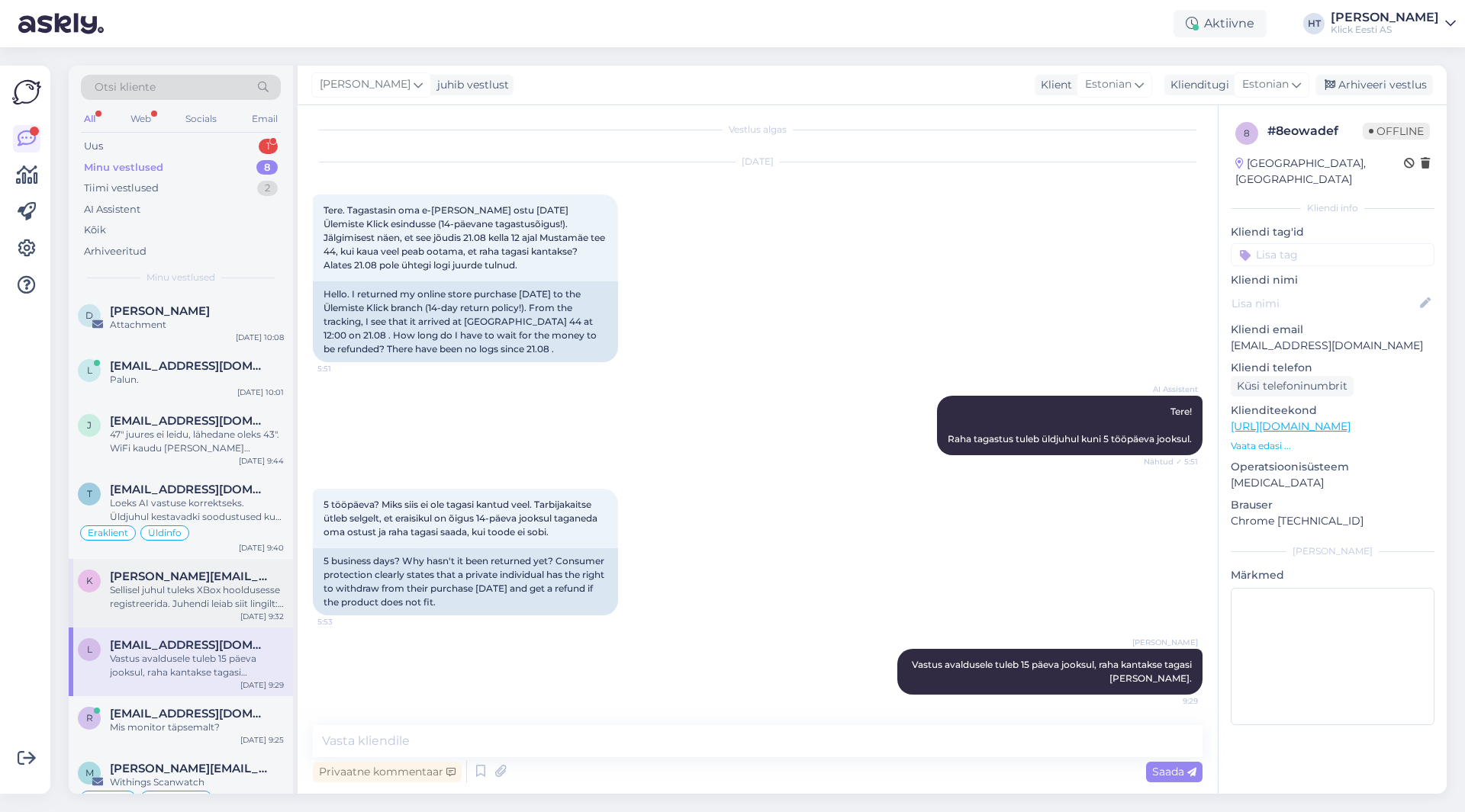
scroll to position [31, 0]
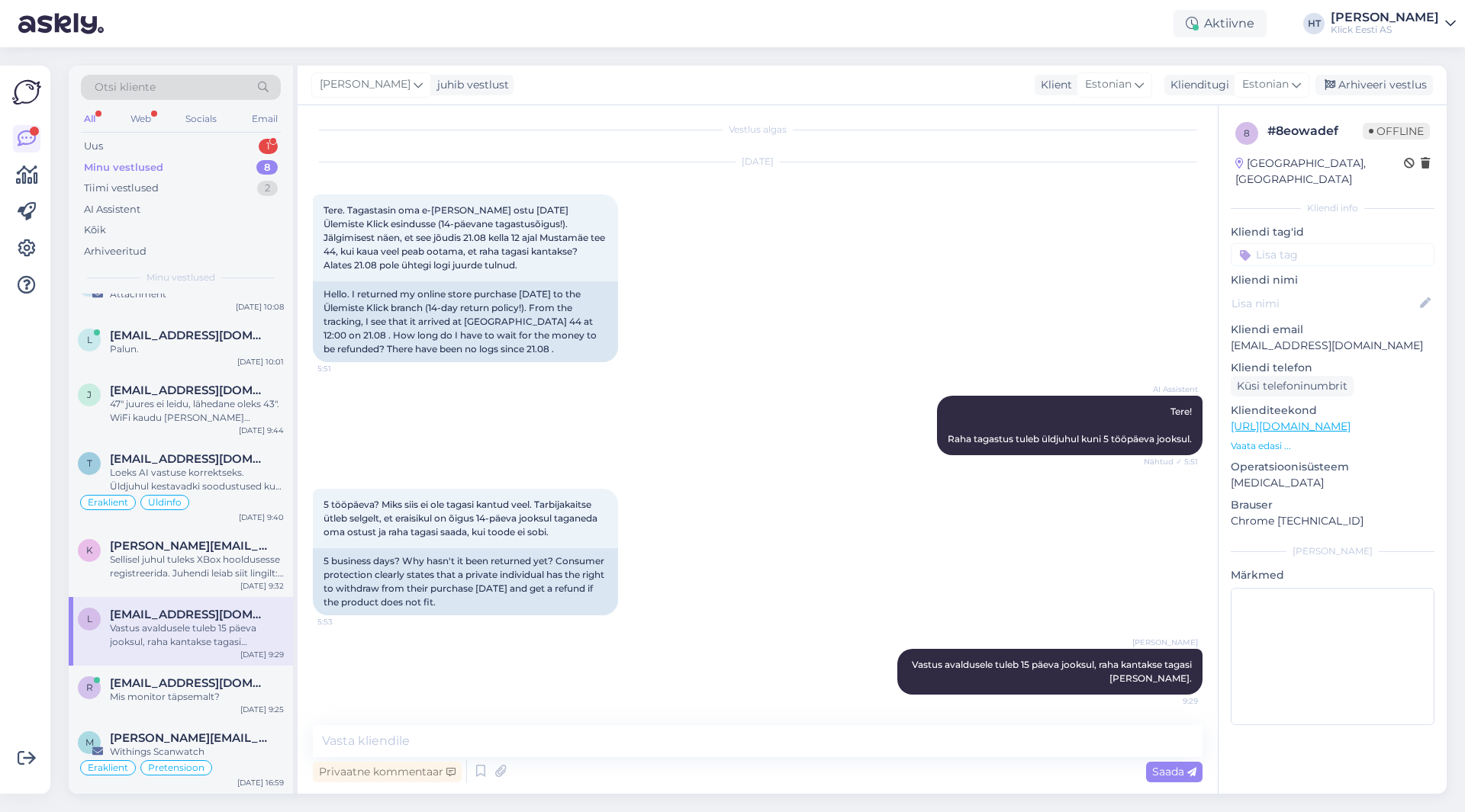
click at [1303, 243] on input at bounding box center [1333, 254] width 204 height 23
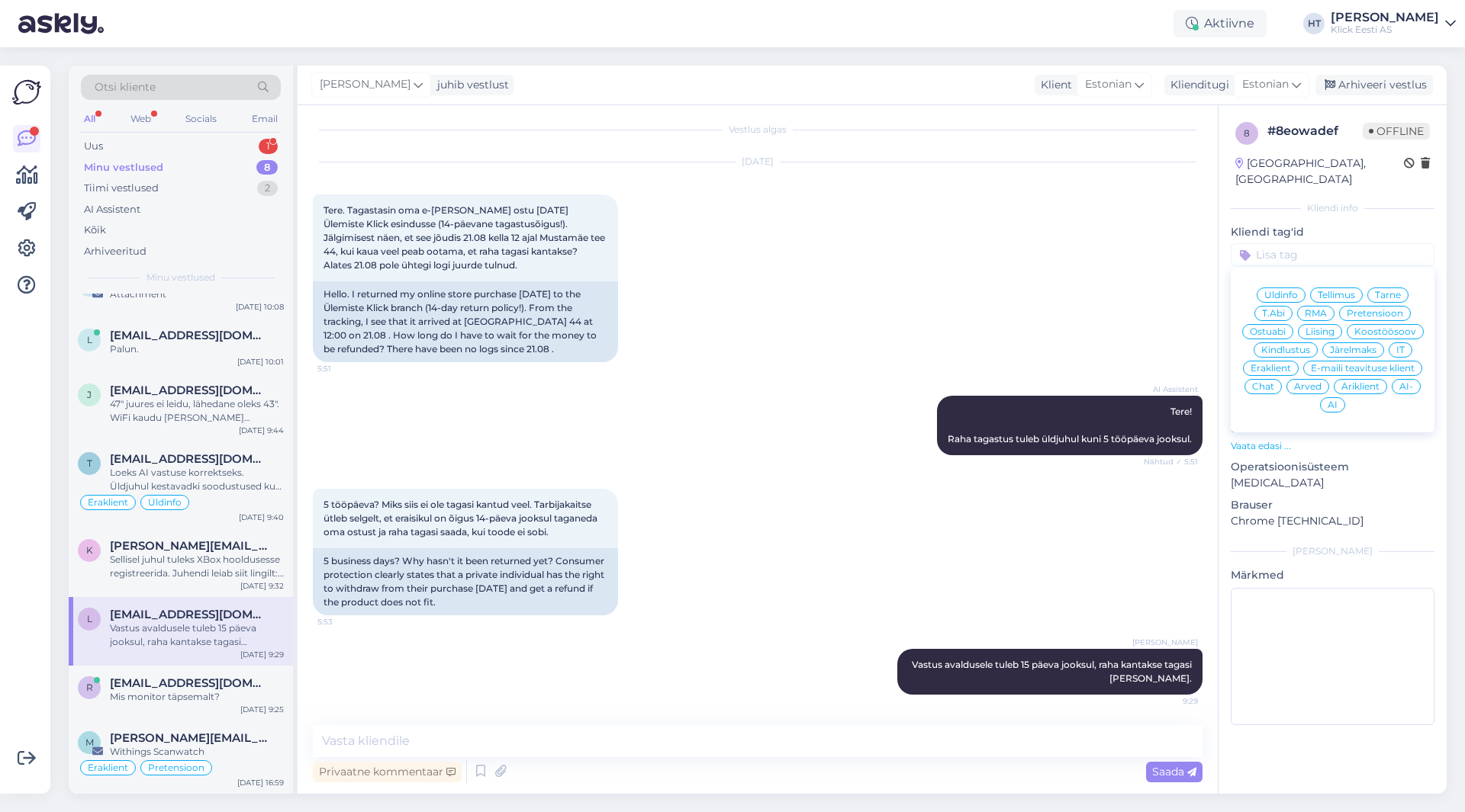
click at [1358, 309] on span "Pretensioon" at bounding box center [1376, 314] width 57 height 9
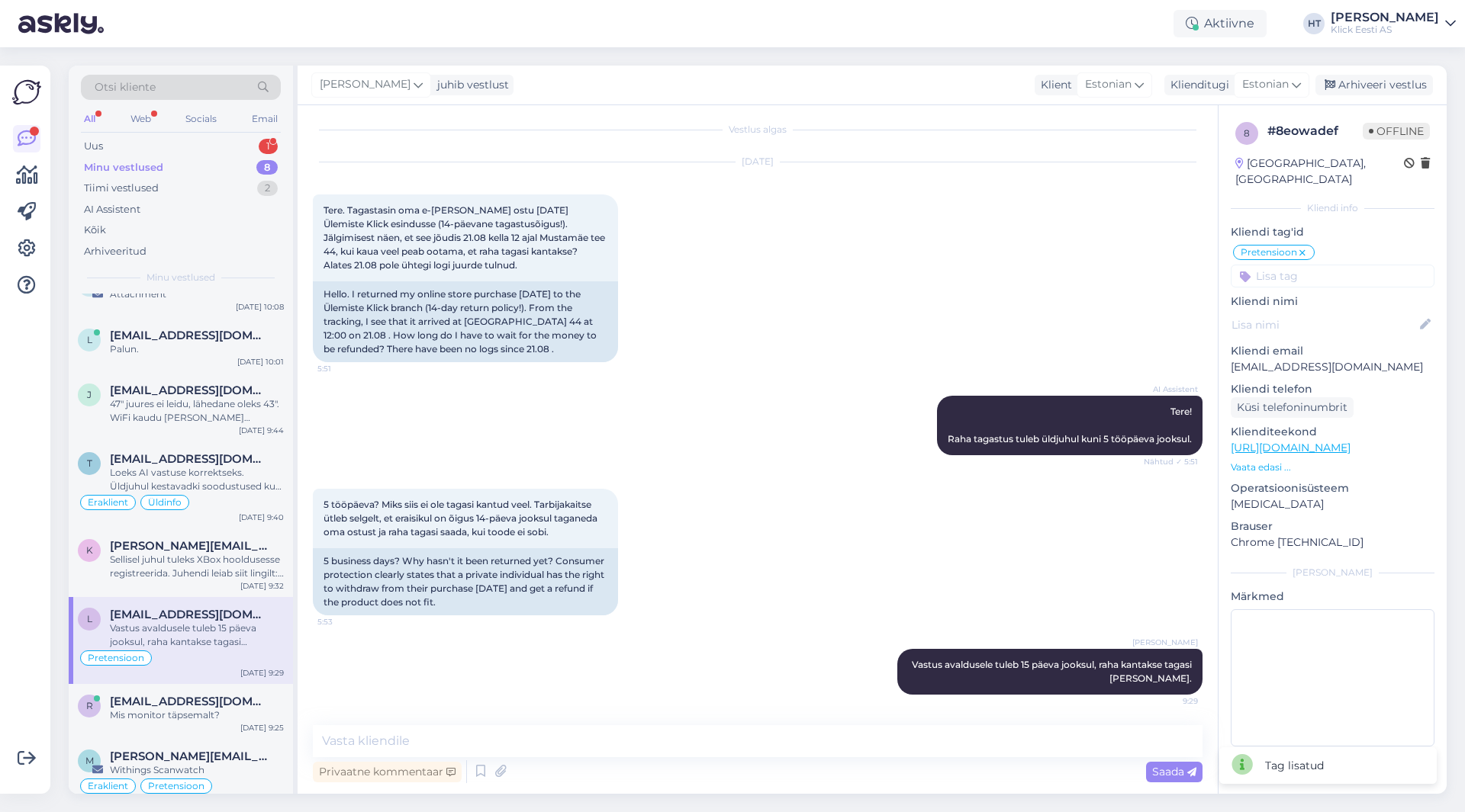
click at [1315, 270] on input at bounding box center [1333, 276] width 204 height 23
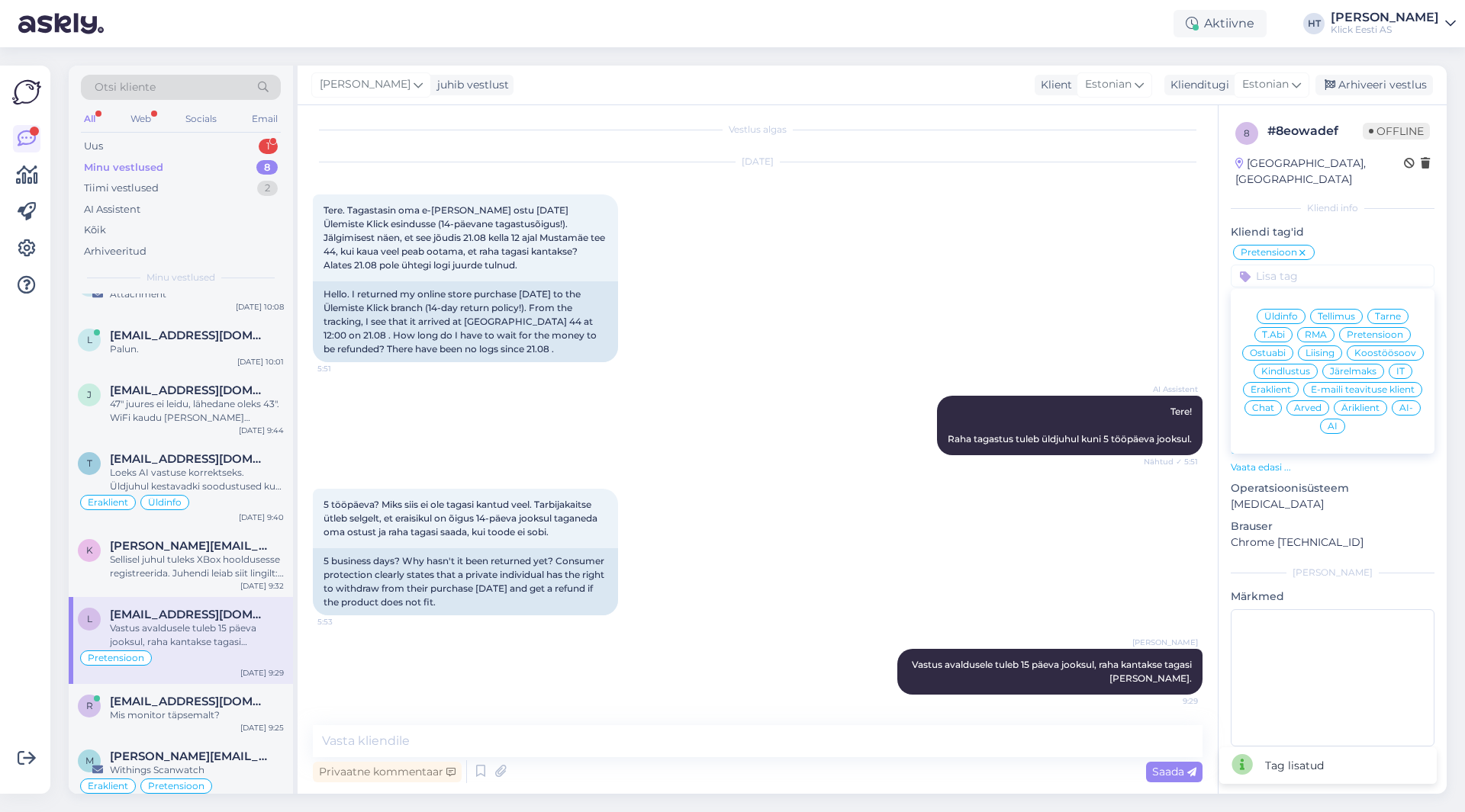
click at [1292, 382] on div "Eraklient" at bounding box center [1271, 390] width 56 height 15
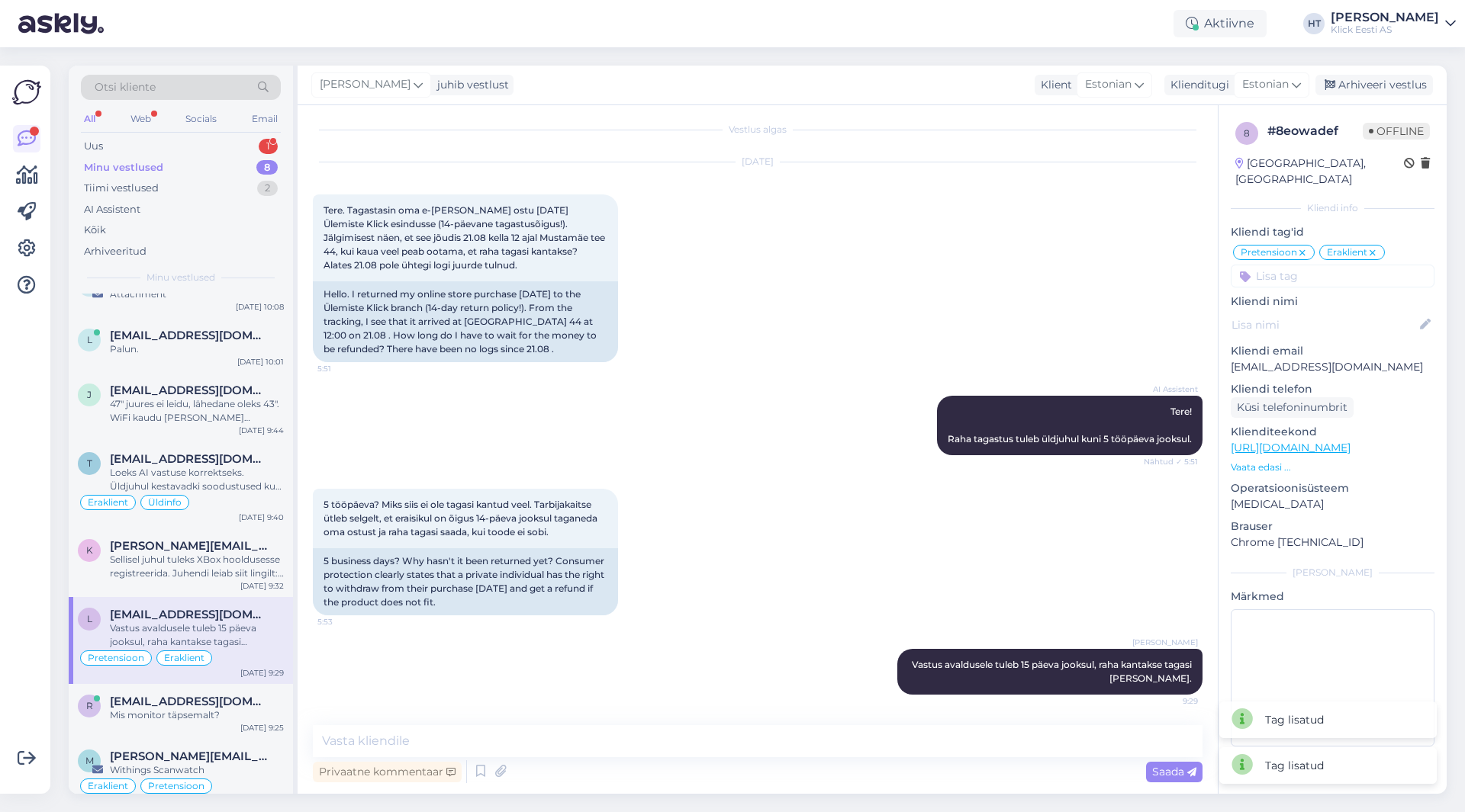
click at [1297, 269] on input at bounding box center [1333, 276] width 204 height 23
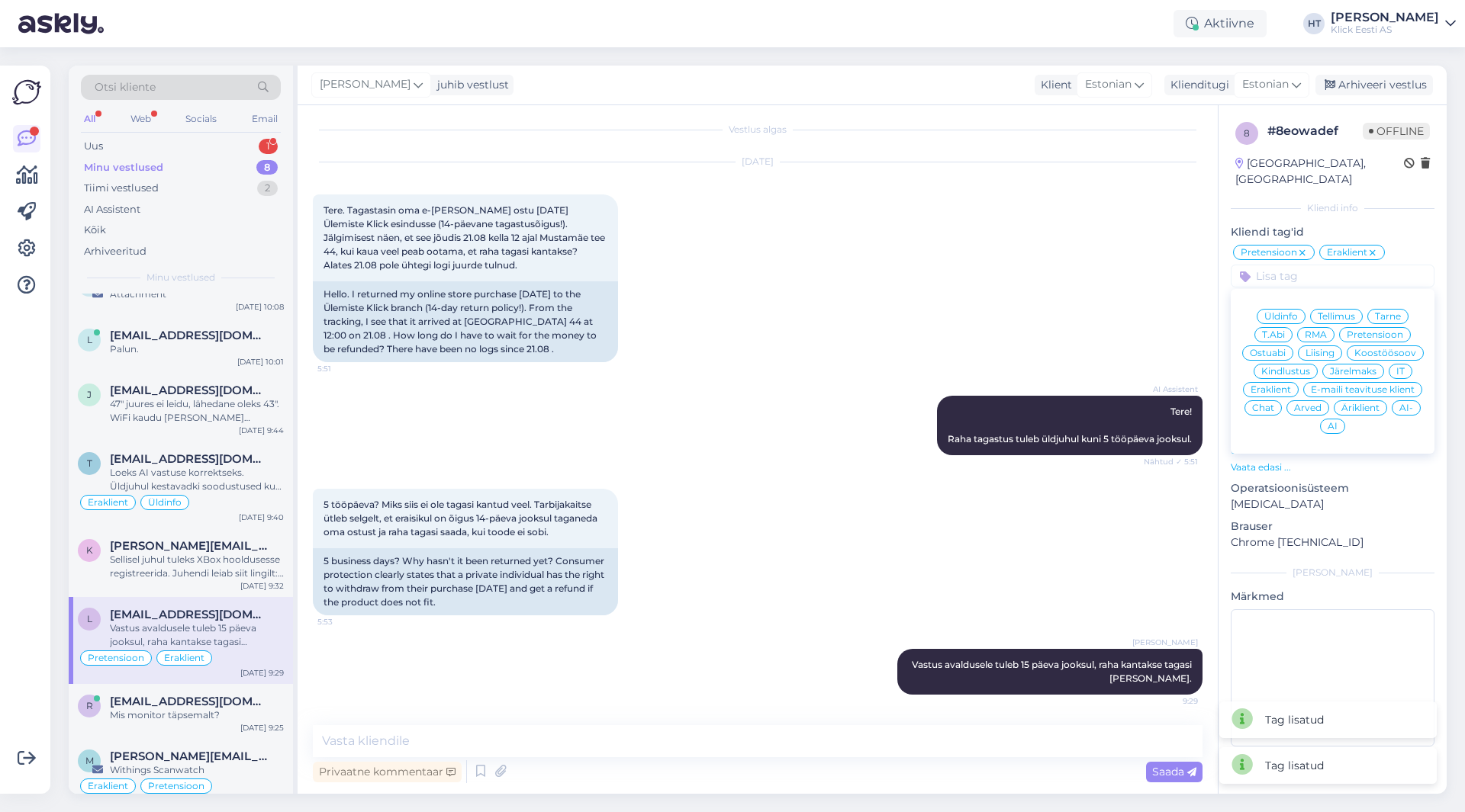
click at [1337, 422] on span "AI" at bounding box center [1333, 426] width 10 height 9
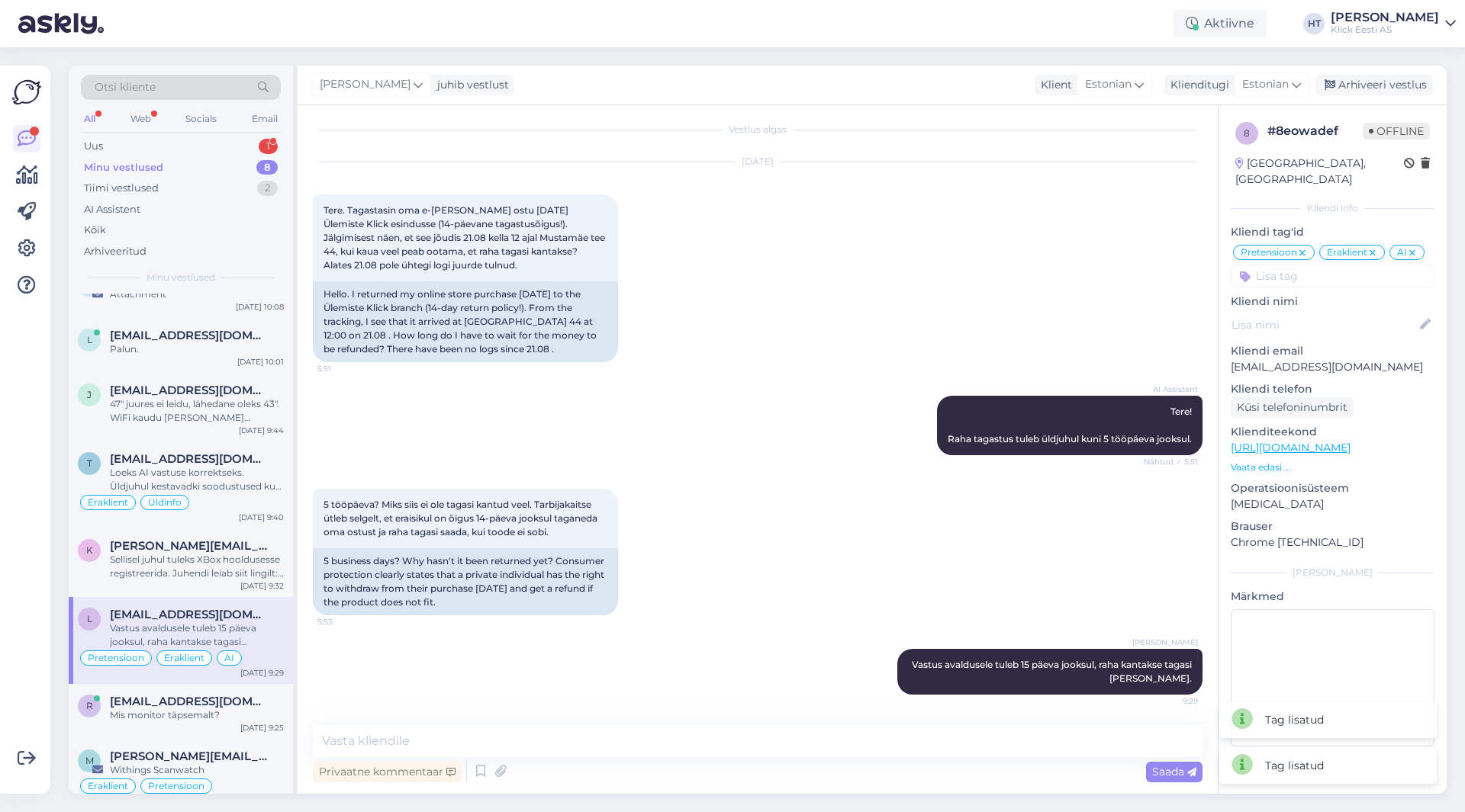
click at [971, 280] on div "[DATE] Tere. Tagastasin oma e-[PERSON_NAME] ostu [DATE] Ülemiste Klick esinduss…" at bounding box center [757, 263] width 890 height 234
click at [946, 587] on div "5 tööpäeva? Miks siis ei ole tagasi kantud veel. Tarbijakaitse ütleb selgelt, e…" at bounding box center [757, 552] width 890 height 160
click at [219, 572] on div "Sellisel juhul tuleks XBox hooldusesse registreerida. Juhendi leiab siit lingil…" at bounding box center [197, 567] width 174 height 27
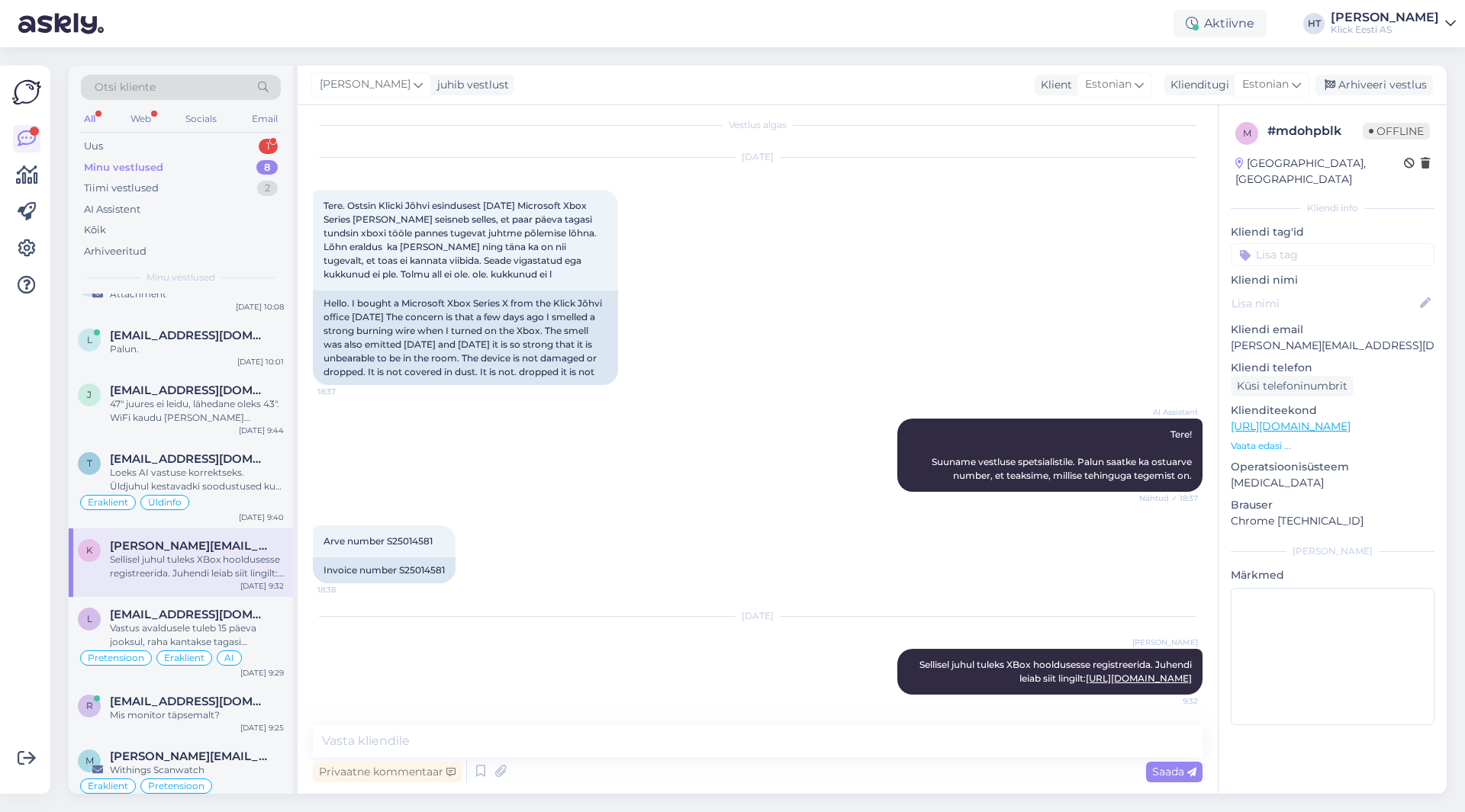
click at [1304, 246] on input at bounding box center [1333, 254] width 204 height 23
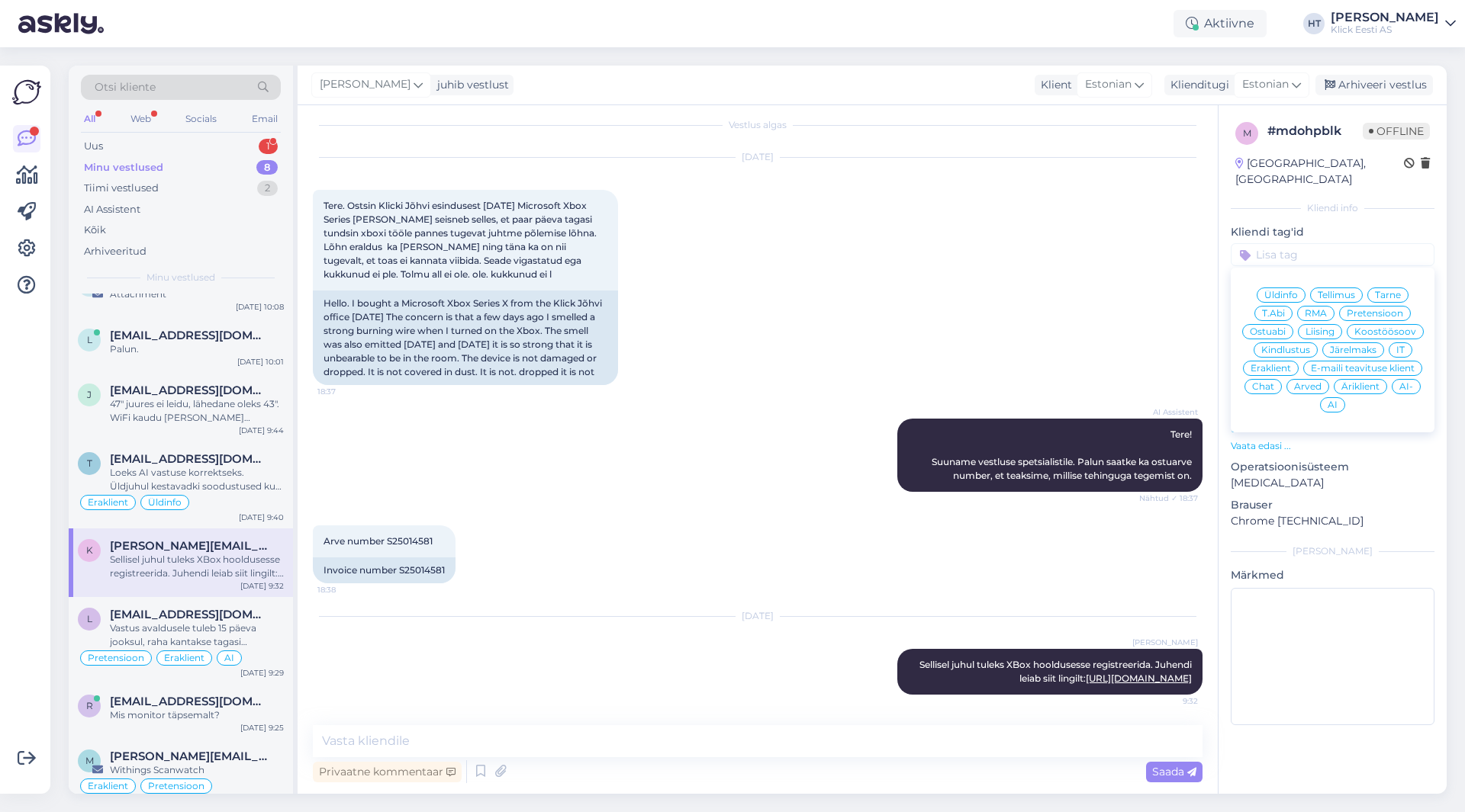
click at [1322, 309] on span "RMA" at bounding box center [1316, 314] width 22 height 9
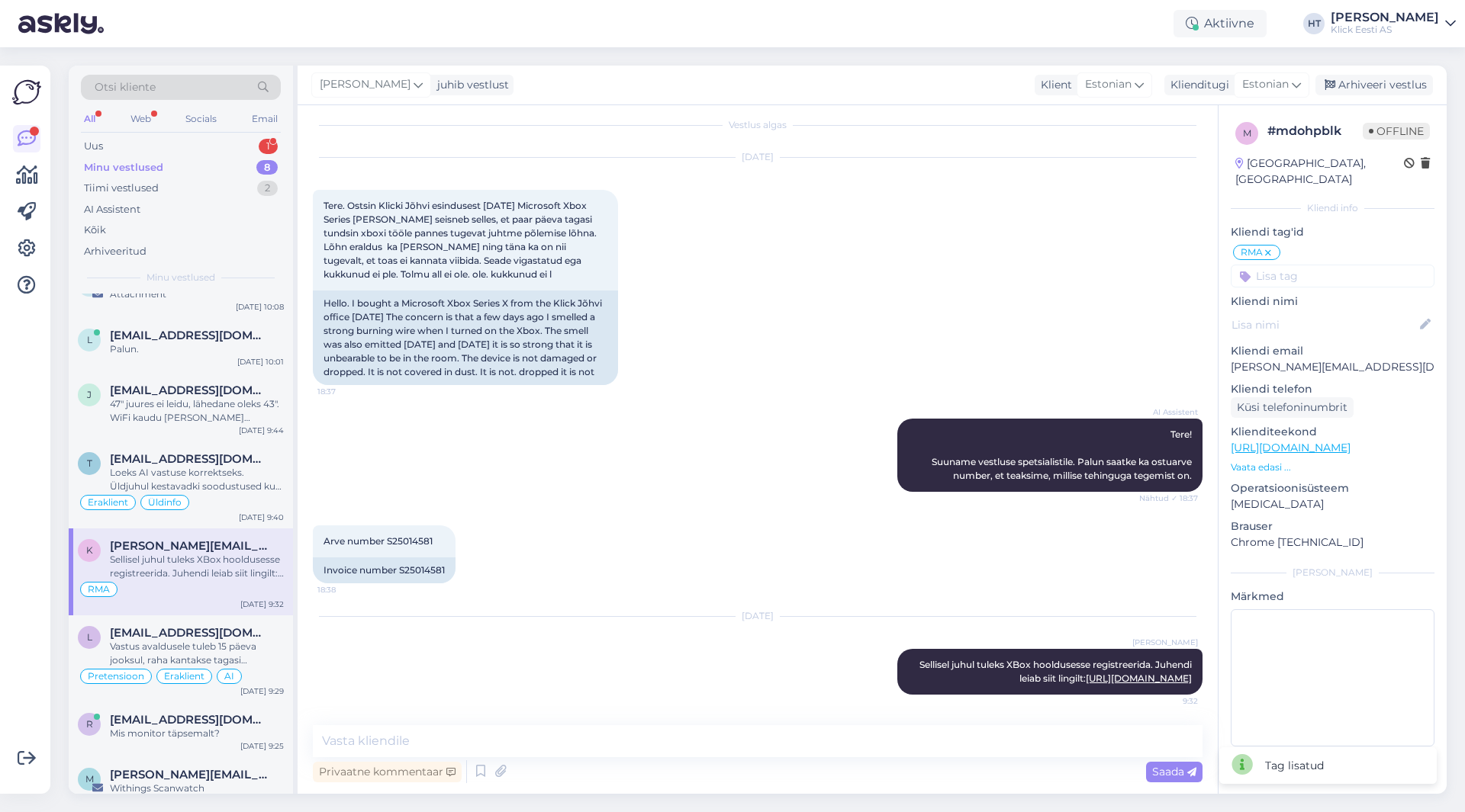
click at [1315, 265] on input at bounding box center [1333, 276] width 204 height 23
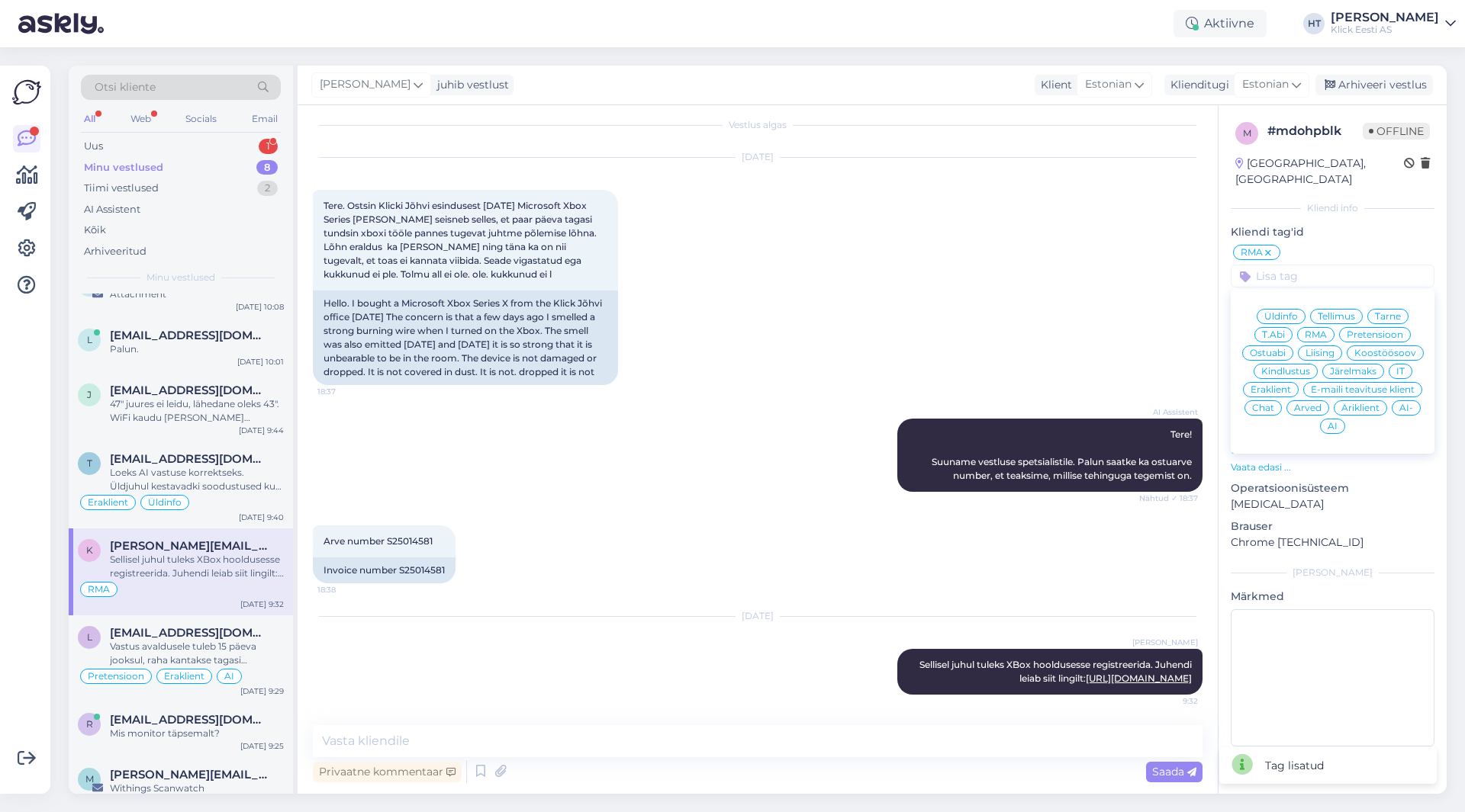
click at [1281, 385] on span "Eraklient" at bounding box center [1271, 389] width 40 height 9
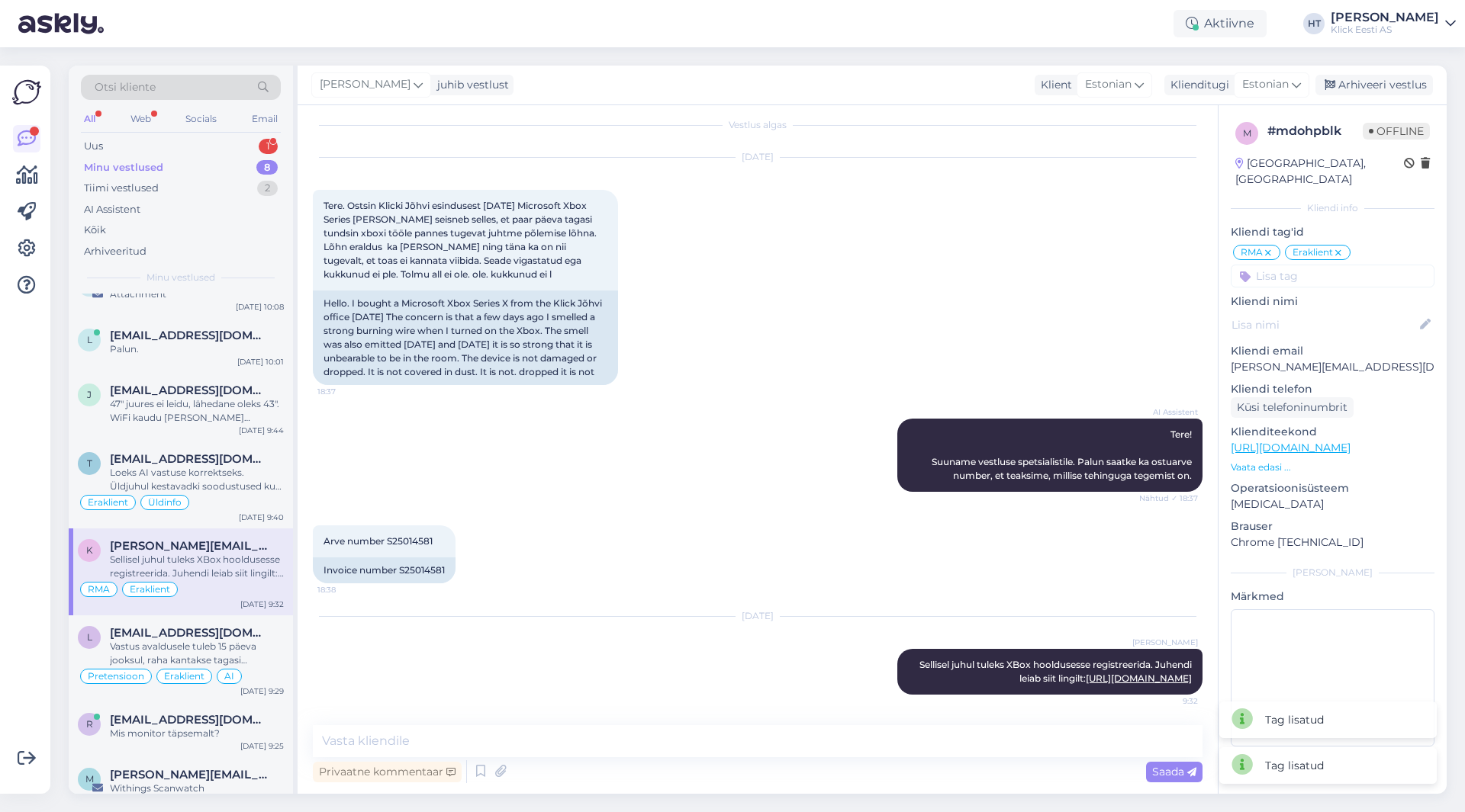
click at [1326, 265] on input at bounding box center [1333, 276] width 204 height 23
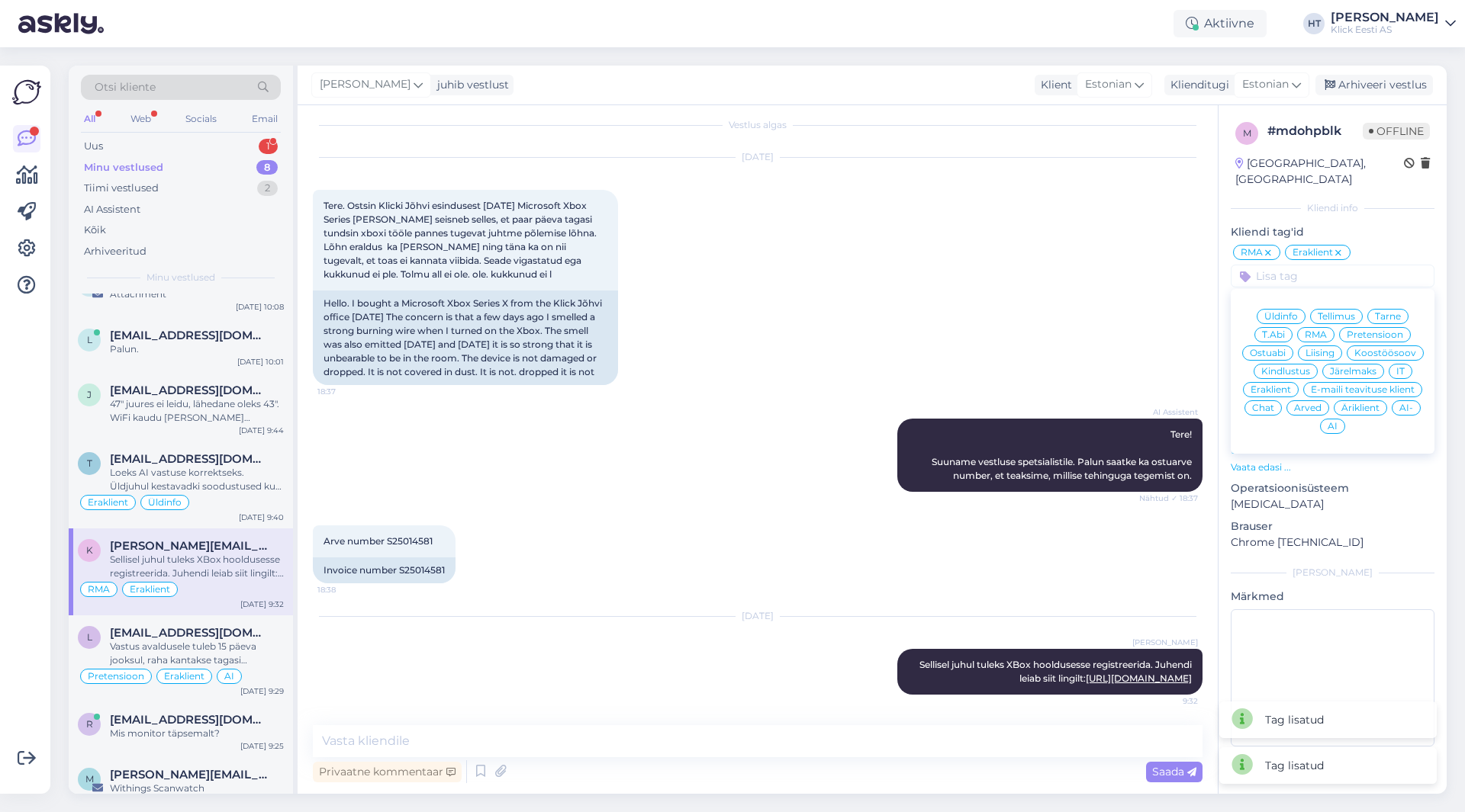
click at [1336, 422] on span "AI" at bounding box center [1333, 426] width 10 height 9
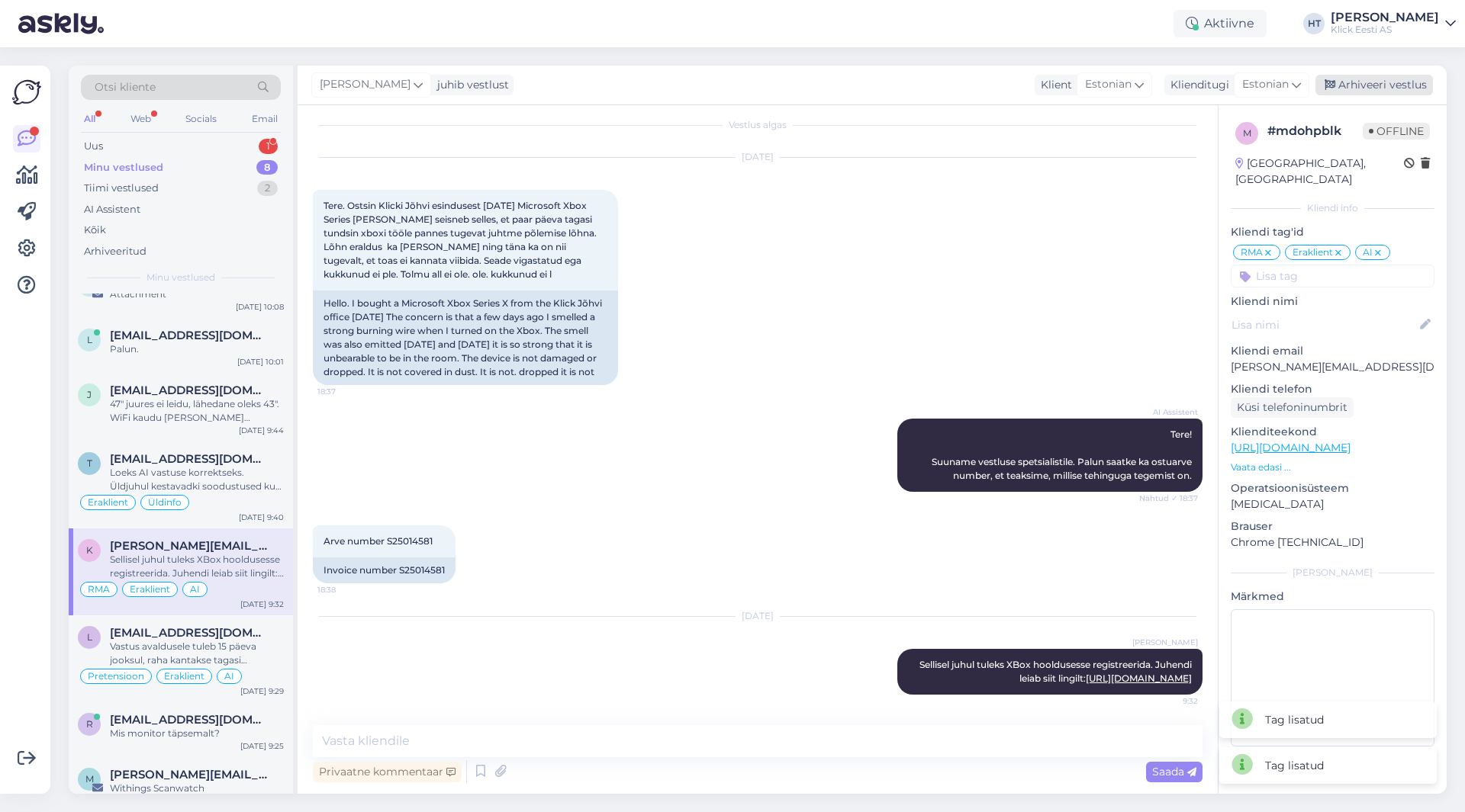
click at [1368, 95] on div "Arhiveeri vestlus" at bounding box center [1374, 85] width 118 height 21
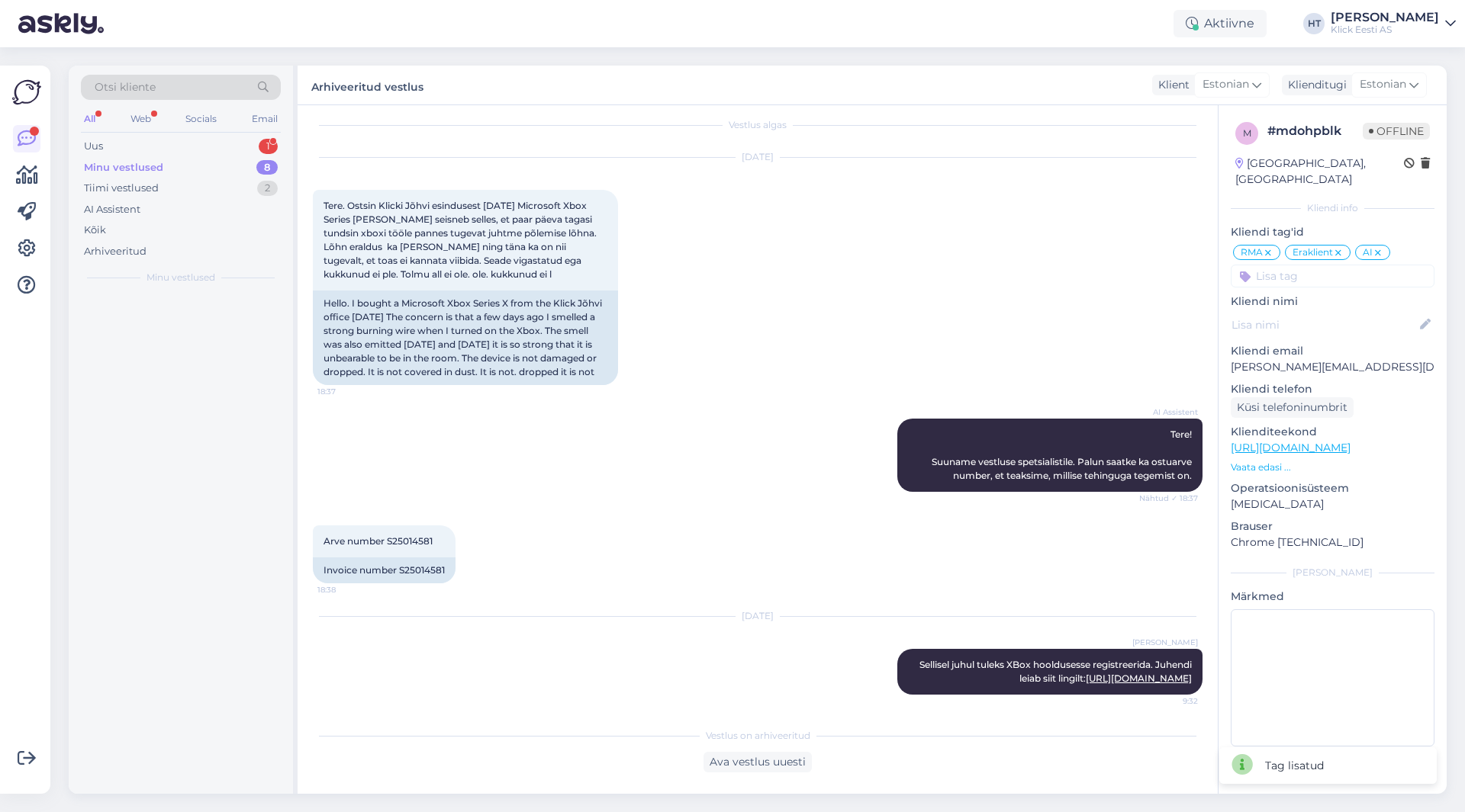
scroll to position [0, 0]
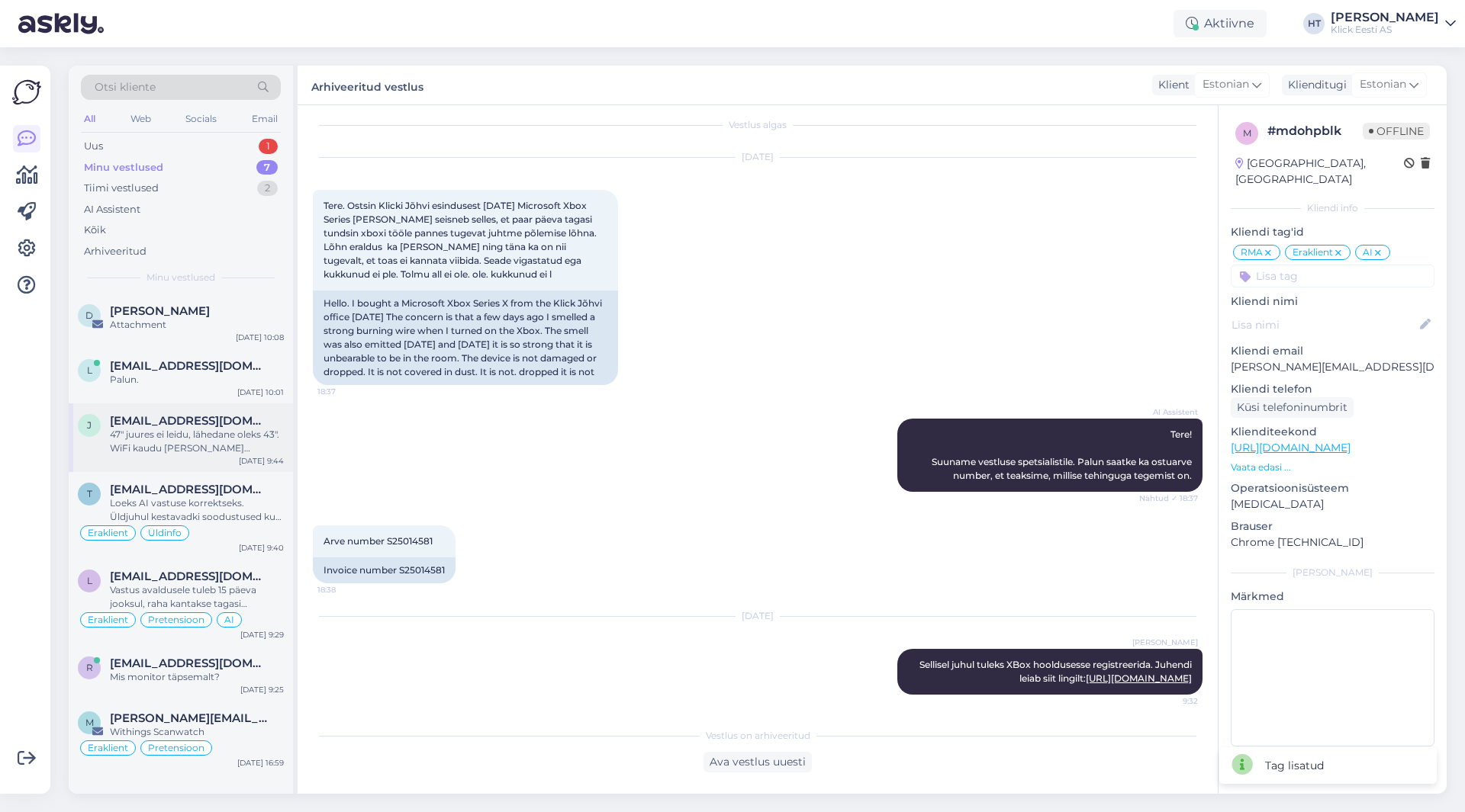
click at [201, 461] on div "j [EMAIL_ADDRESS][DOMAIN_NAME] 47" juures ei leidu, lähedane oleks 43". WiFi ka…" at bounding box center [181, 438] width 224 height 69
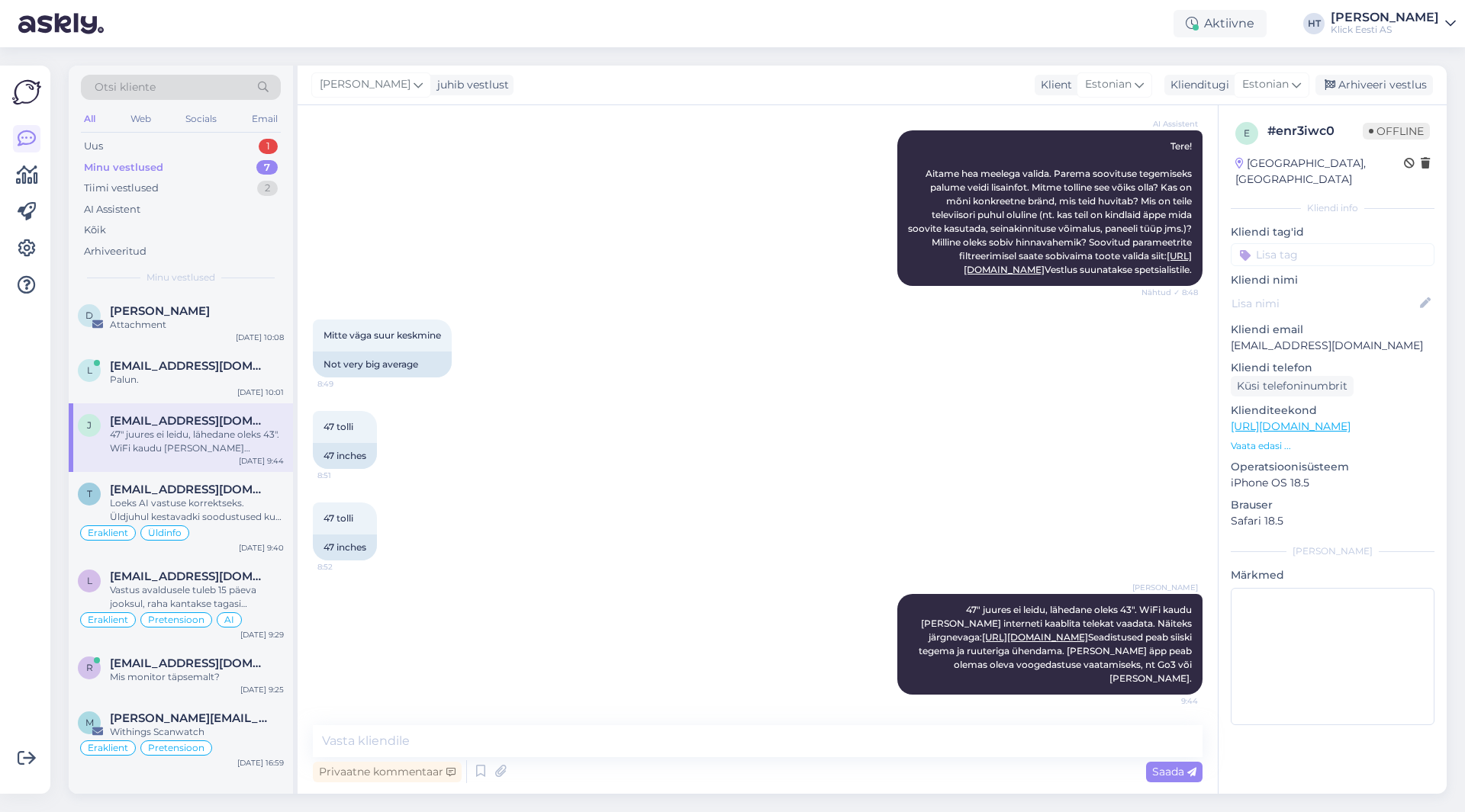
click at [1352, 243] on input at bounding box center [1333, 254] width 204 height 23
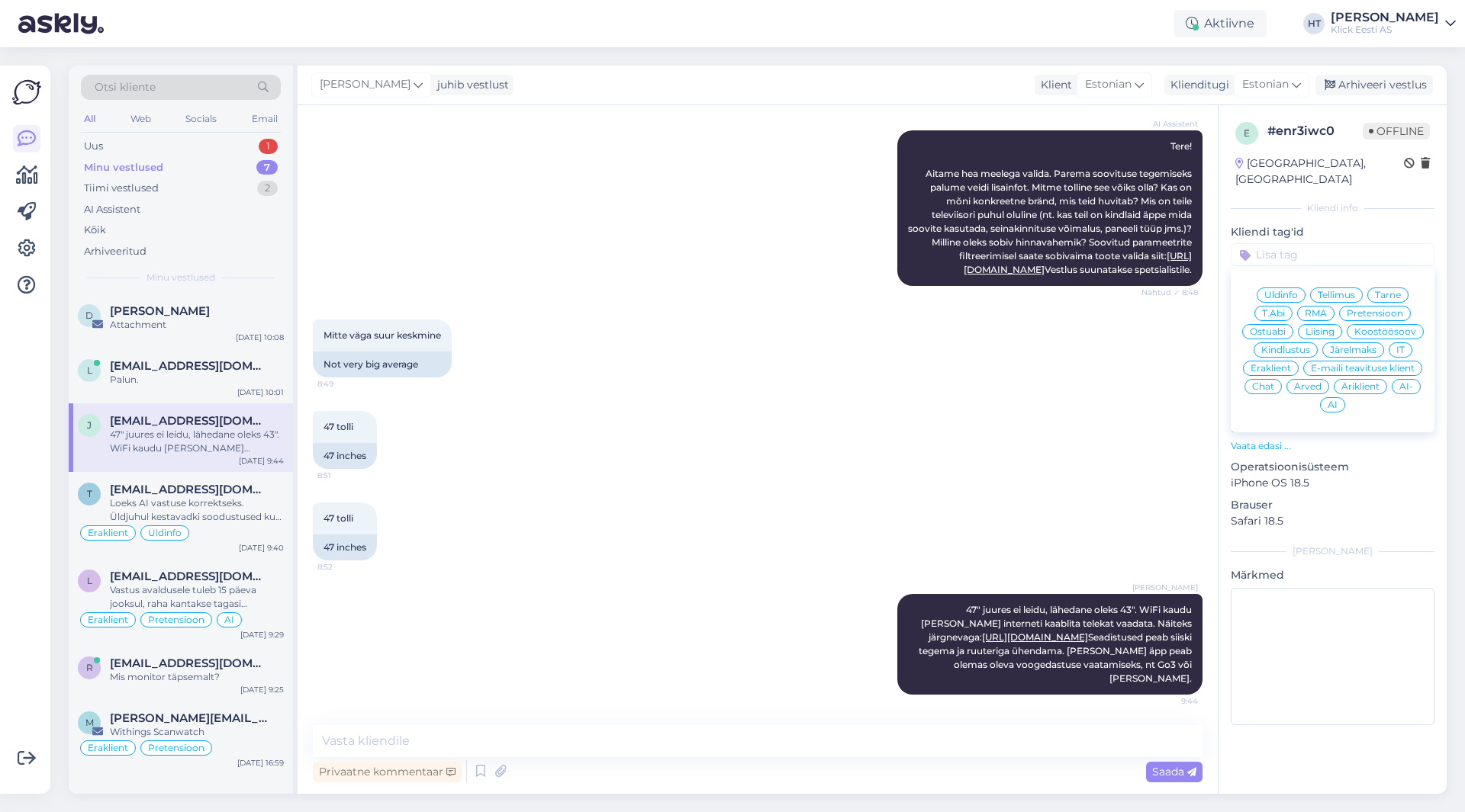
click at [1283, 327] on span "Ostuabi" at bounding box center [1268, 332] width 36 height 9
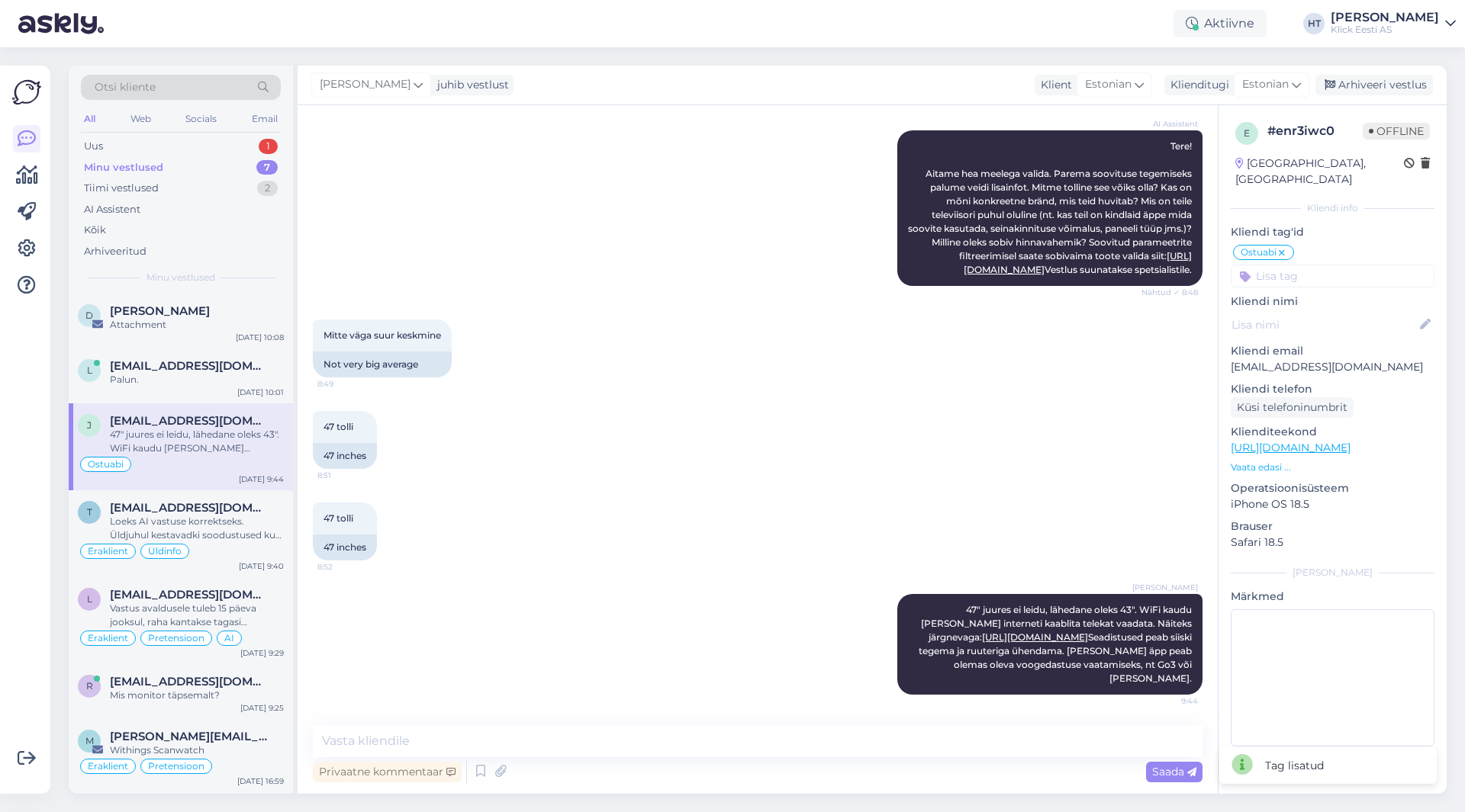
click at [1322, 265] on input at bounding box center [1333, 276] width 204 height 23
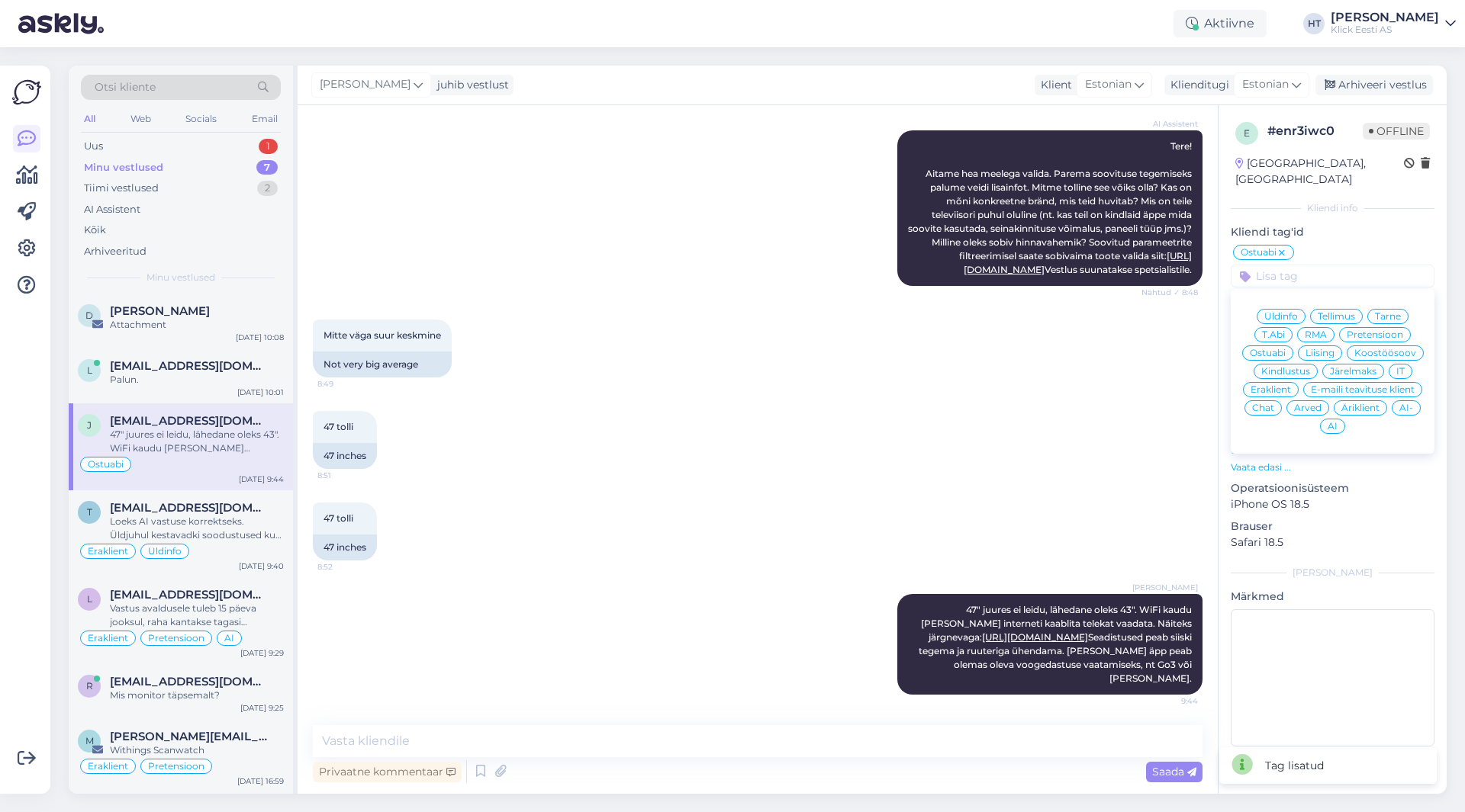
click at [1280, 385] on span "Eraklient" at bounding box center [1271, 389] width 40 height 9
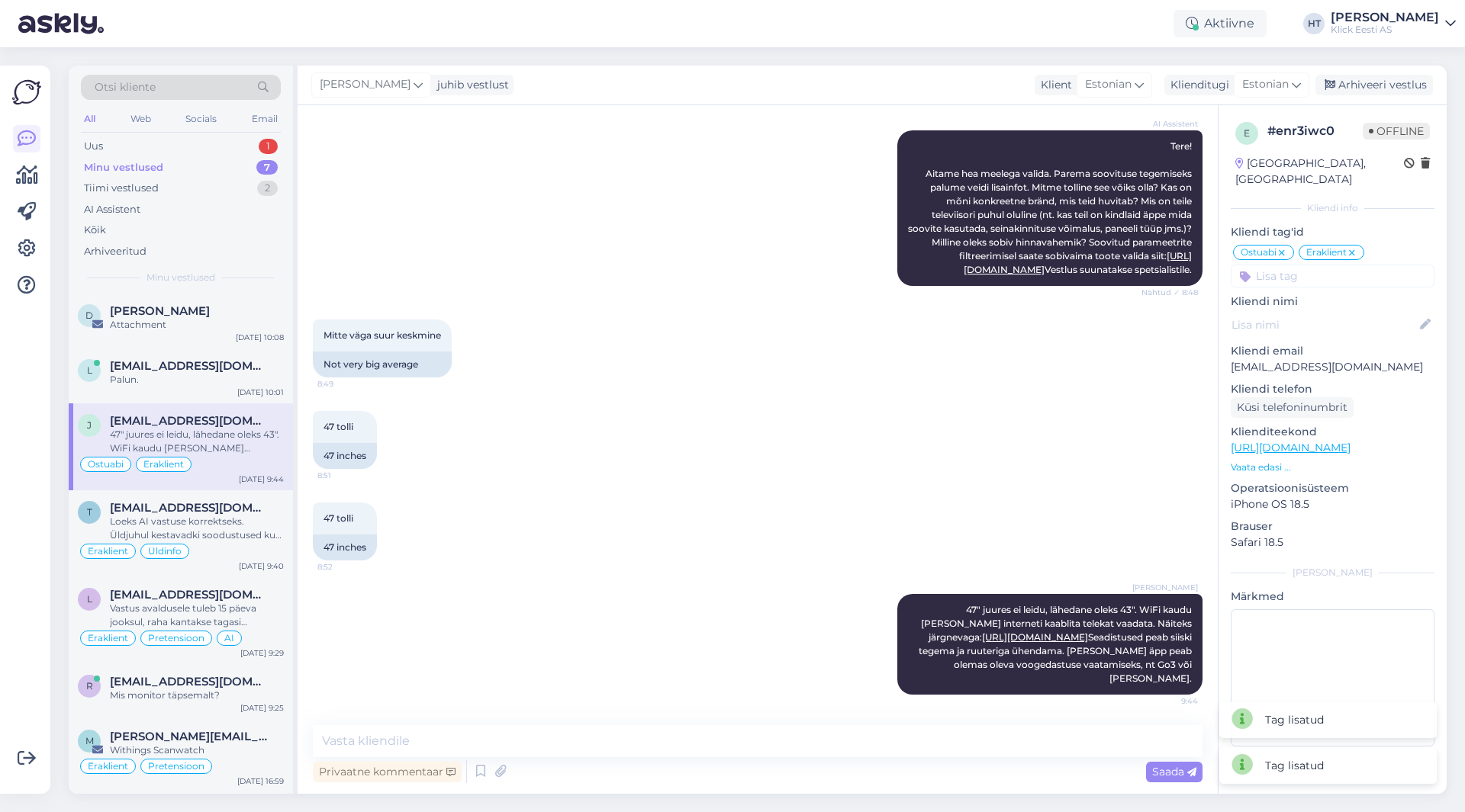
click at [1325, 265] on input at bounding box center [1333, 276] width 204 height 23
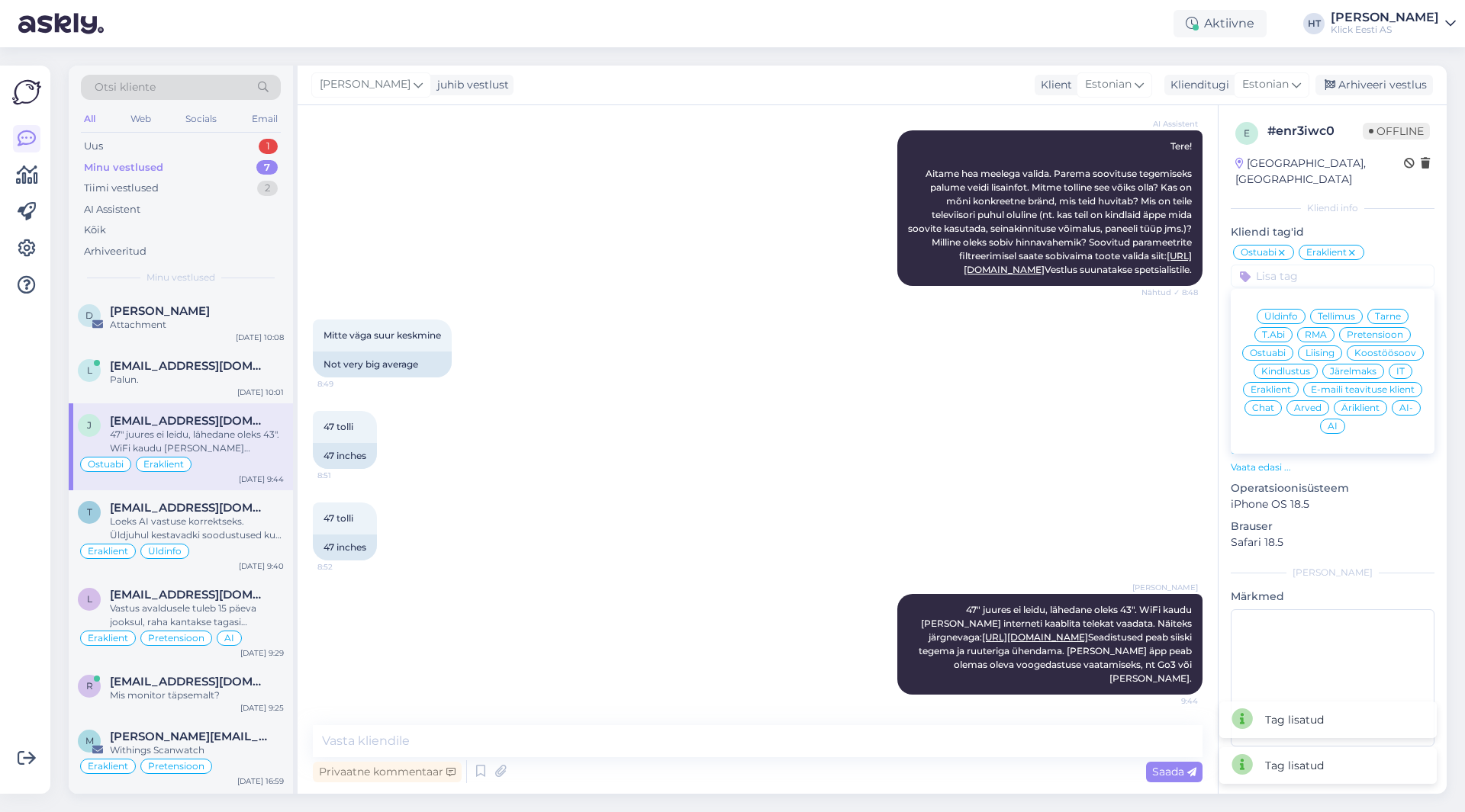
click at [1329, 418] on div "AI" at bounding box center [1333, 426] width 25 height 15
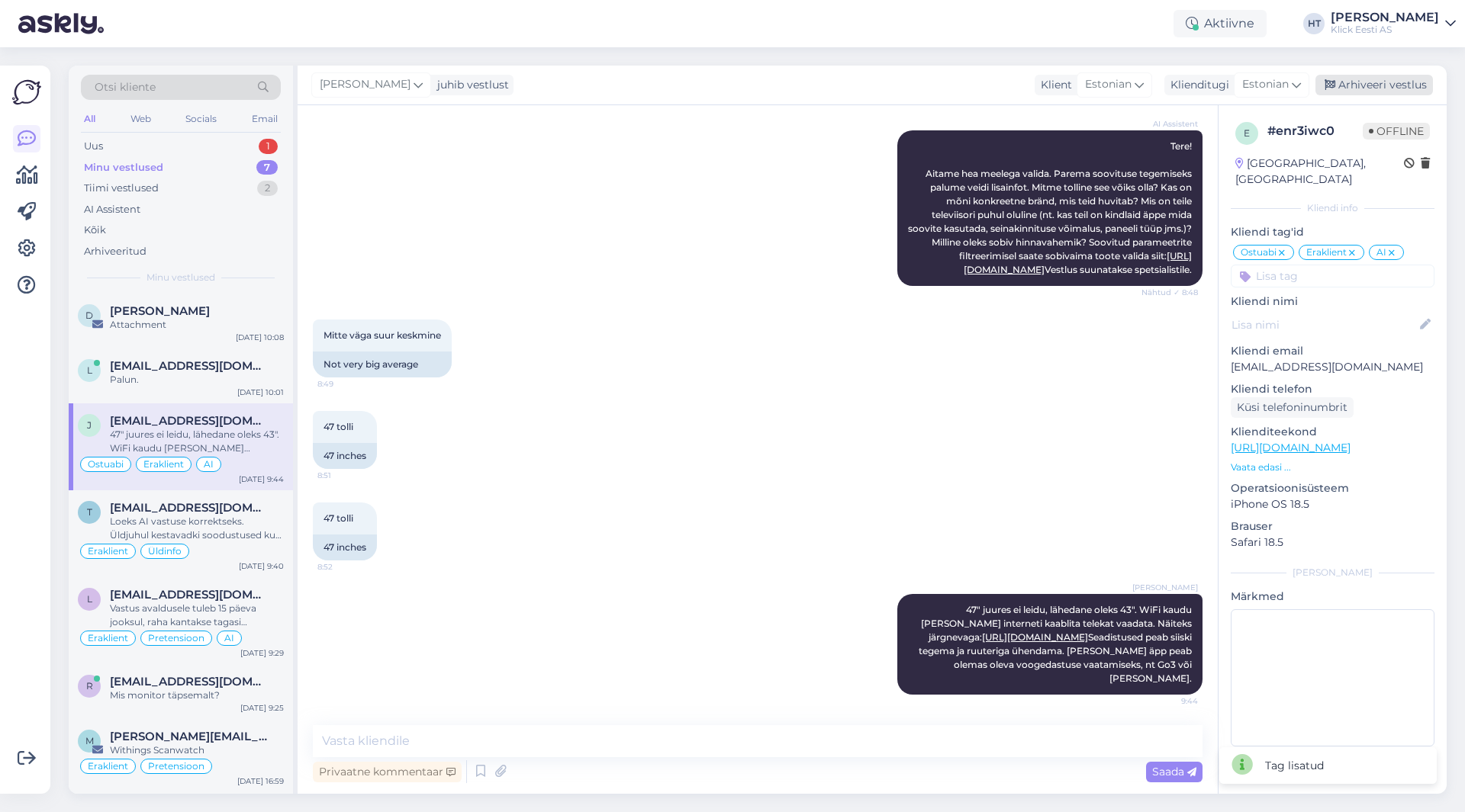
click at [1370, 92] on div "Arhiveeri vestlus" at bounding box center [1374, 85] width 118 height 21
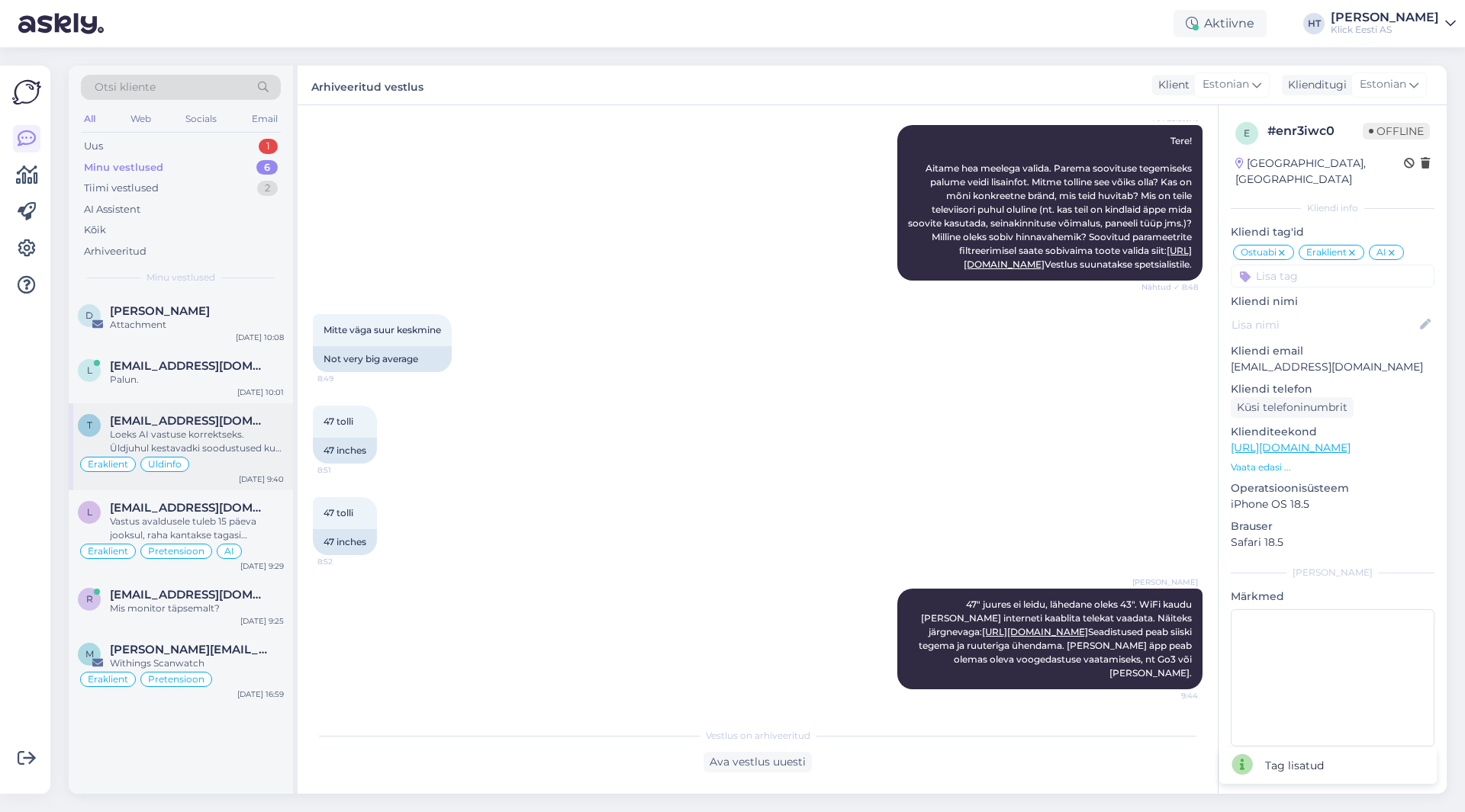
click at [214, 431] on div "Loeks AI vastuse korrektseks. Üldjuhul kestavadki soodustused kuu lõpuni." at bounding box center [197, 442] width 174 height 27
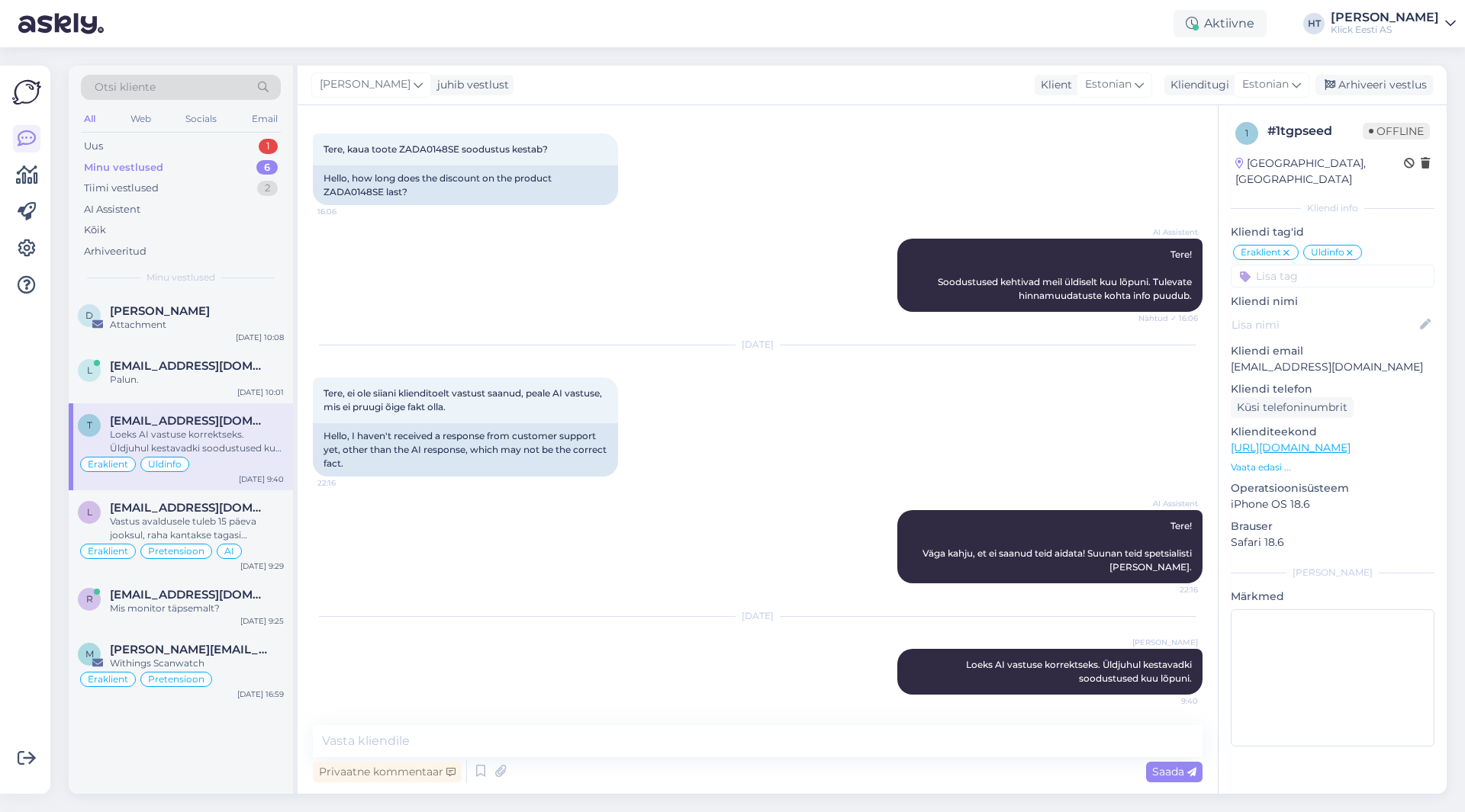
click at [1311, 265] on input at bounding box center [1333, 276] width 204 height 23
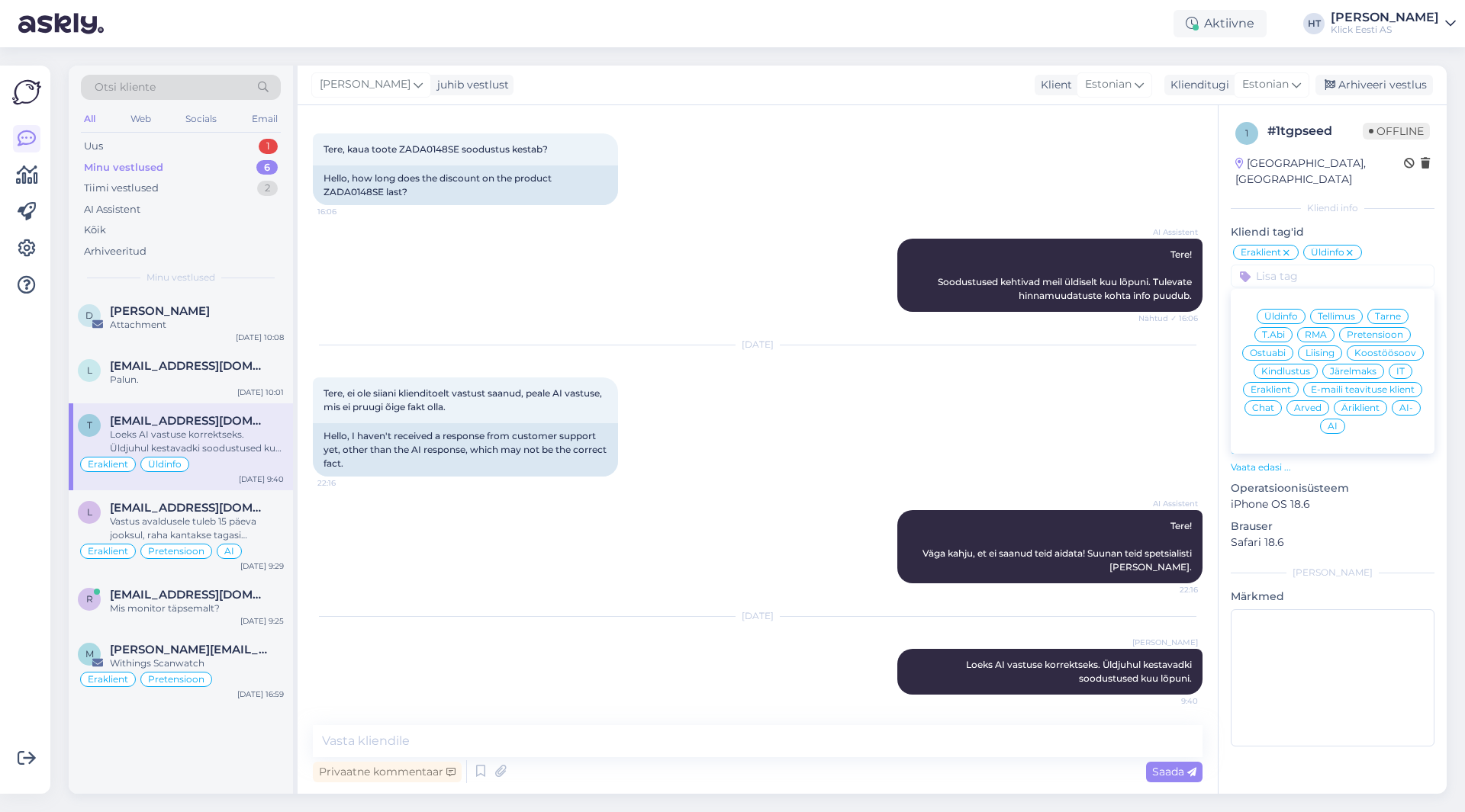
click at [1335, 418] on div "AI" at bounding box center [1333, 426] width 25 height 15
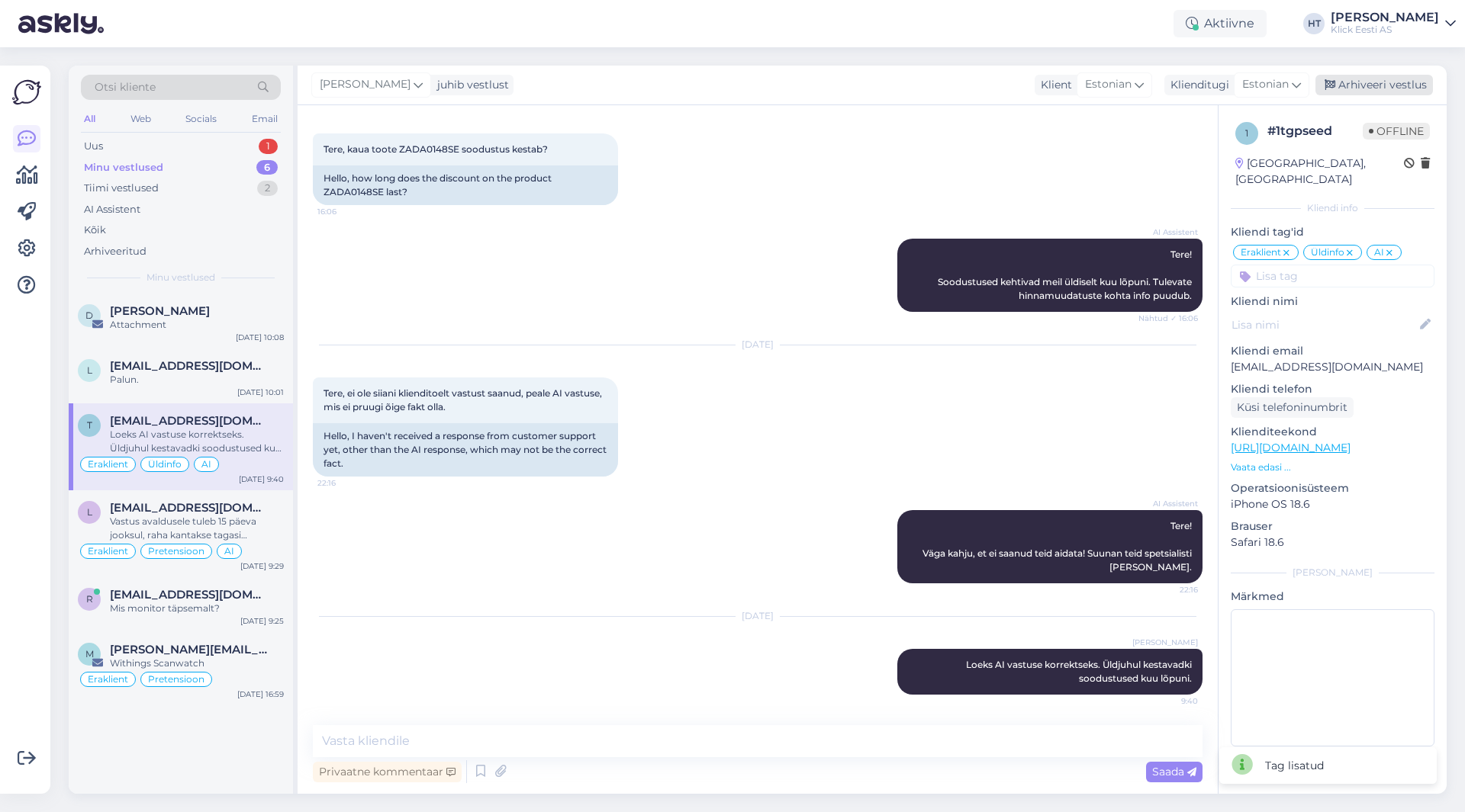
click at [1383, 92] on div "Arhiveeri vestlus" at bounding box center [1374, 85] width 118 height 21
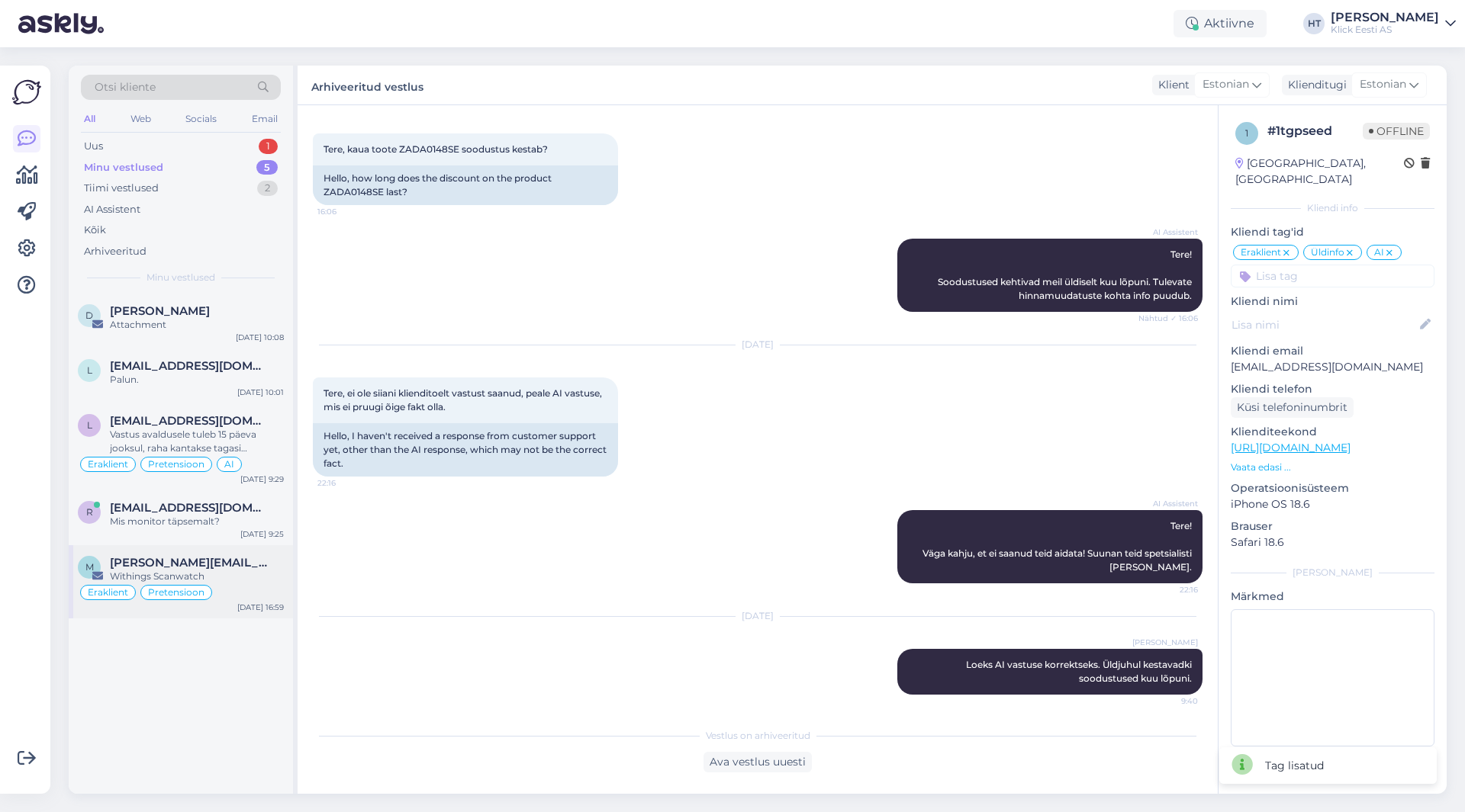
click at [258, 570] on div "Withings Scanwatch" at bounding box center [197, 577] width 174 height 14
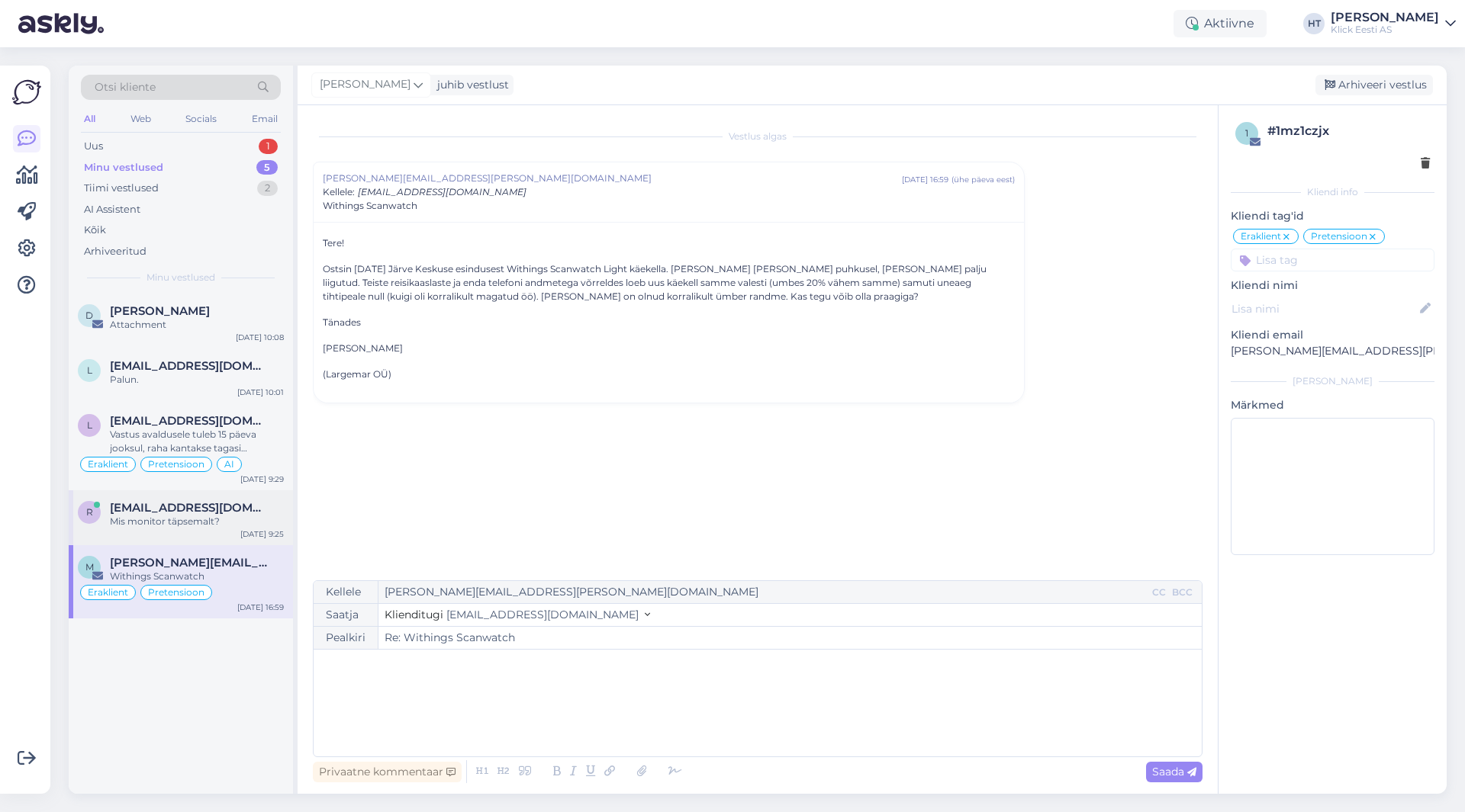
click at [261, 540] on div "[DATE] 9:25" at bounding box center [262, 534] width 44 height 11
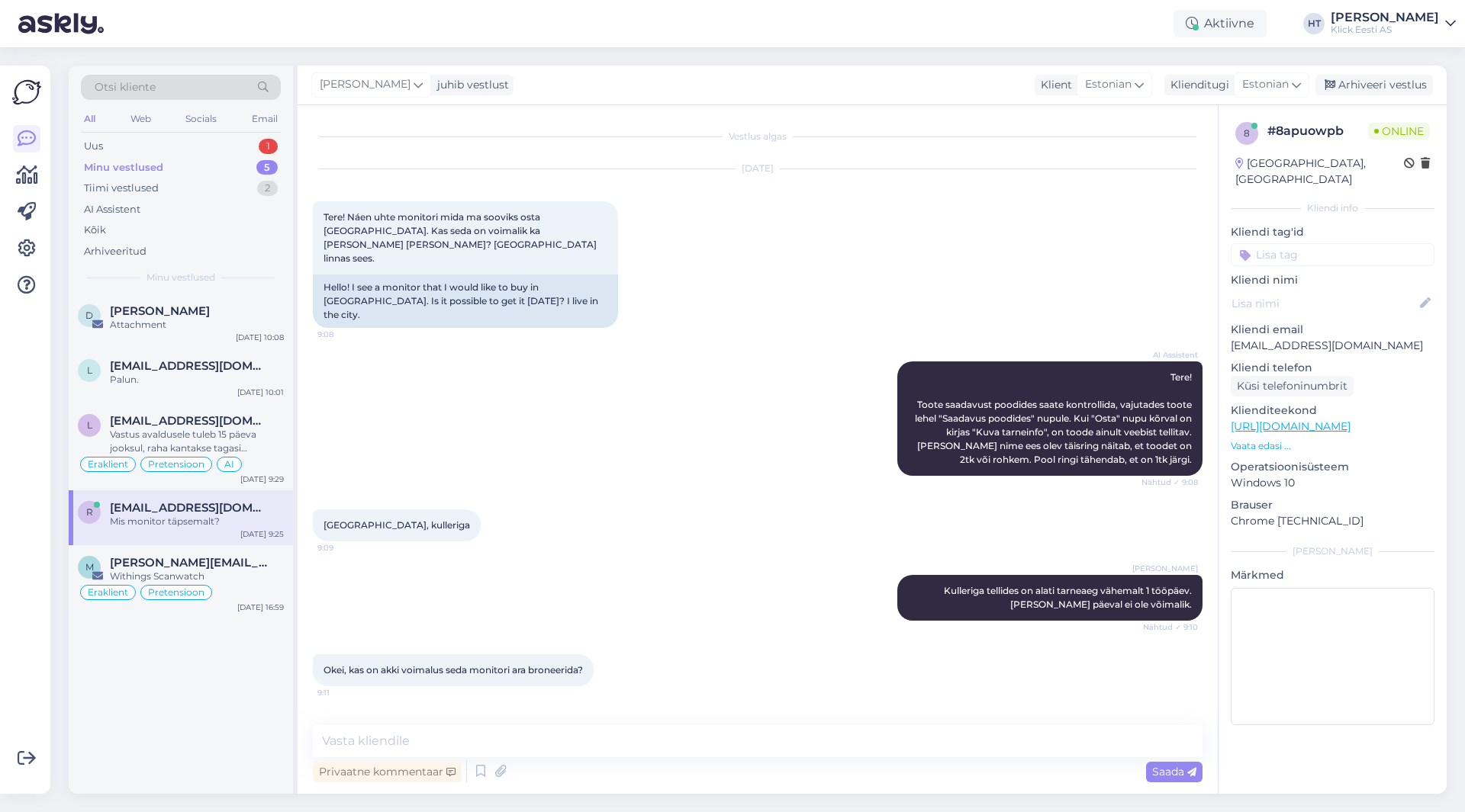
scroll to position [95, 0]
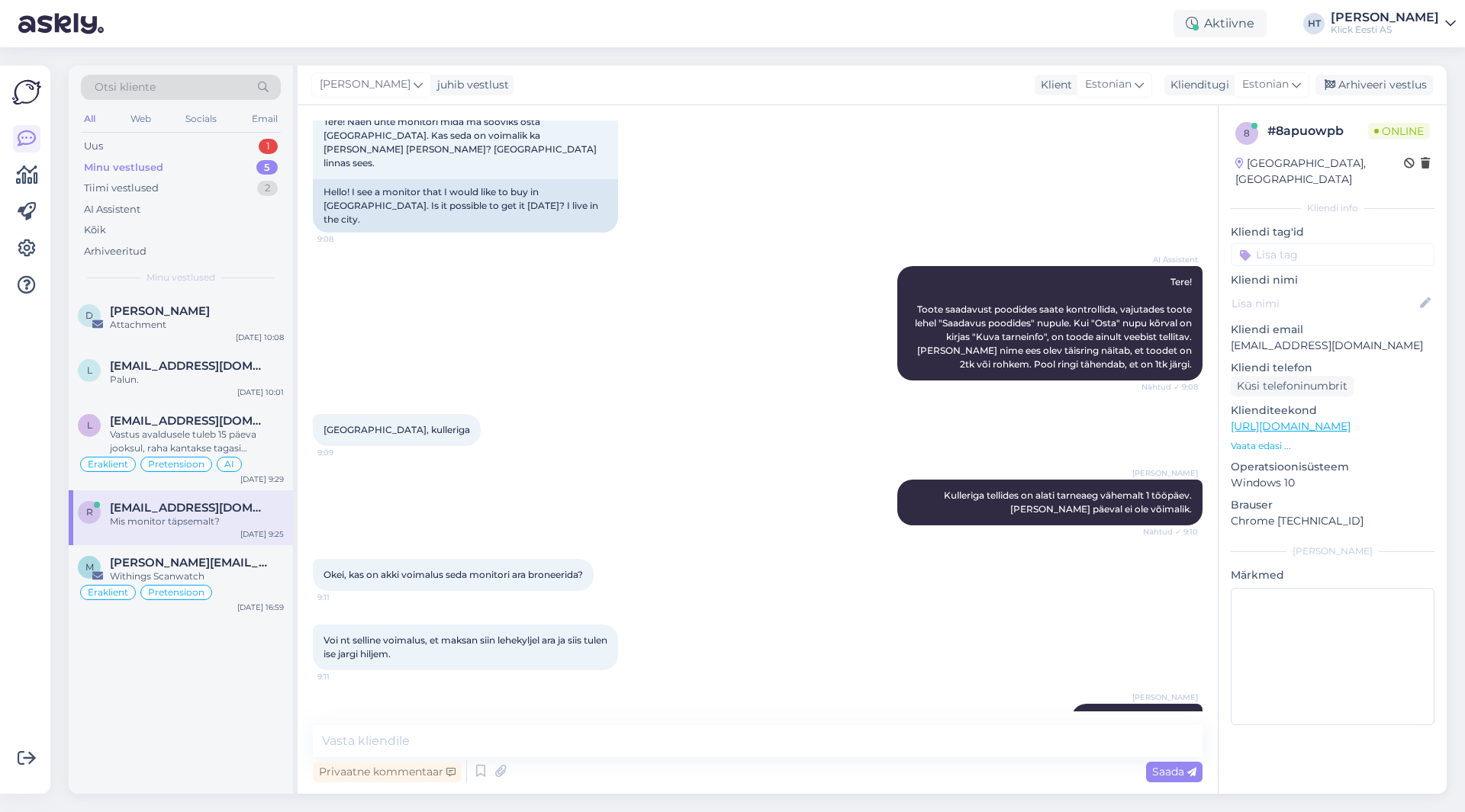
click at [1296, 224] on p "Kliendi tag'id" at bounding box center [1333, 232] width 204 height 16
click at [1304, 243] on input at bounding box center [1333, 254] width 204 height 23
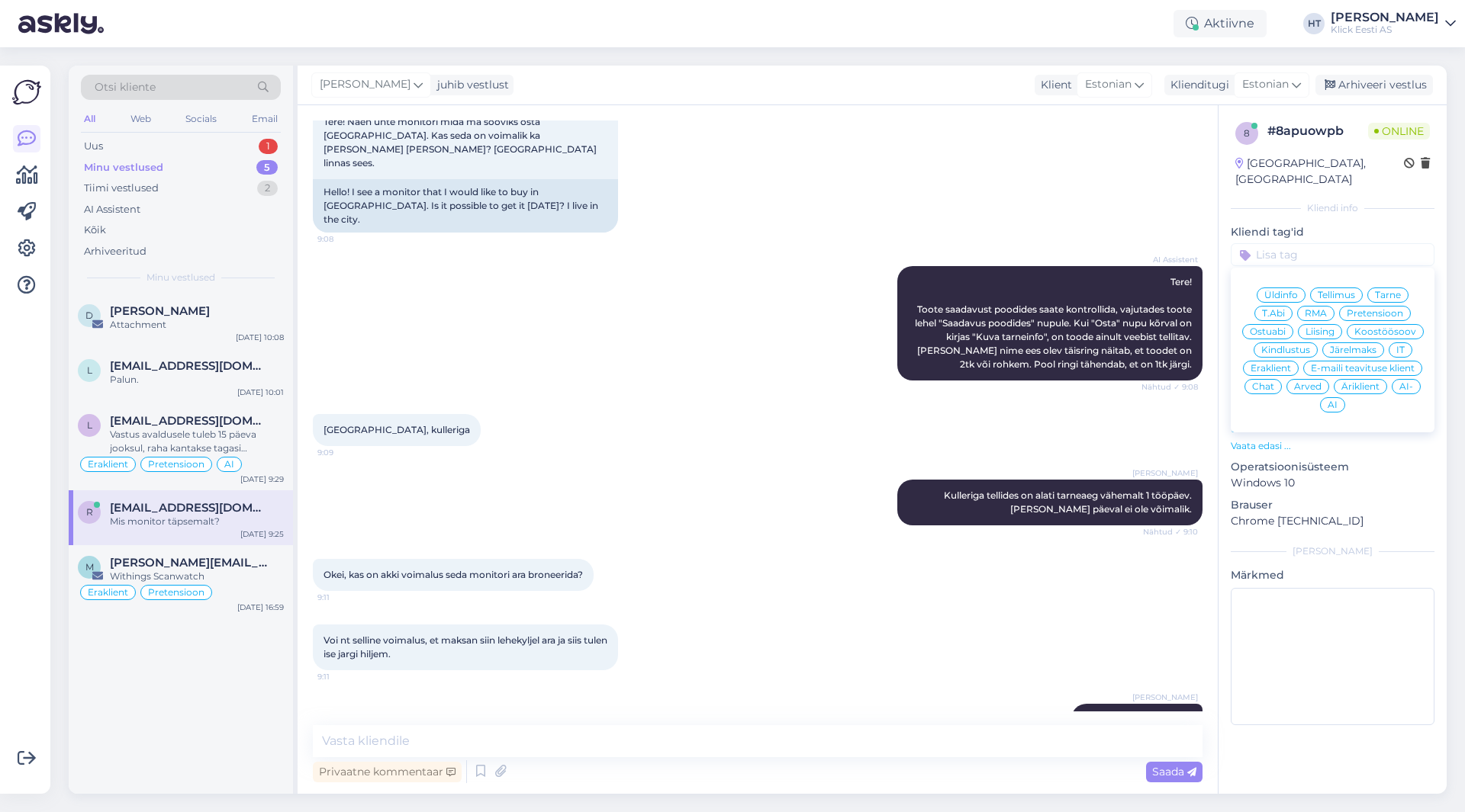
click at [1282, 327] on span "Ostuabi" at bounding box center [1268, 332] width 36 height 9
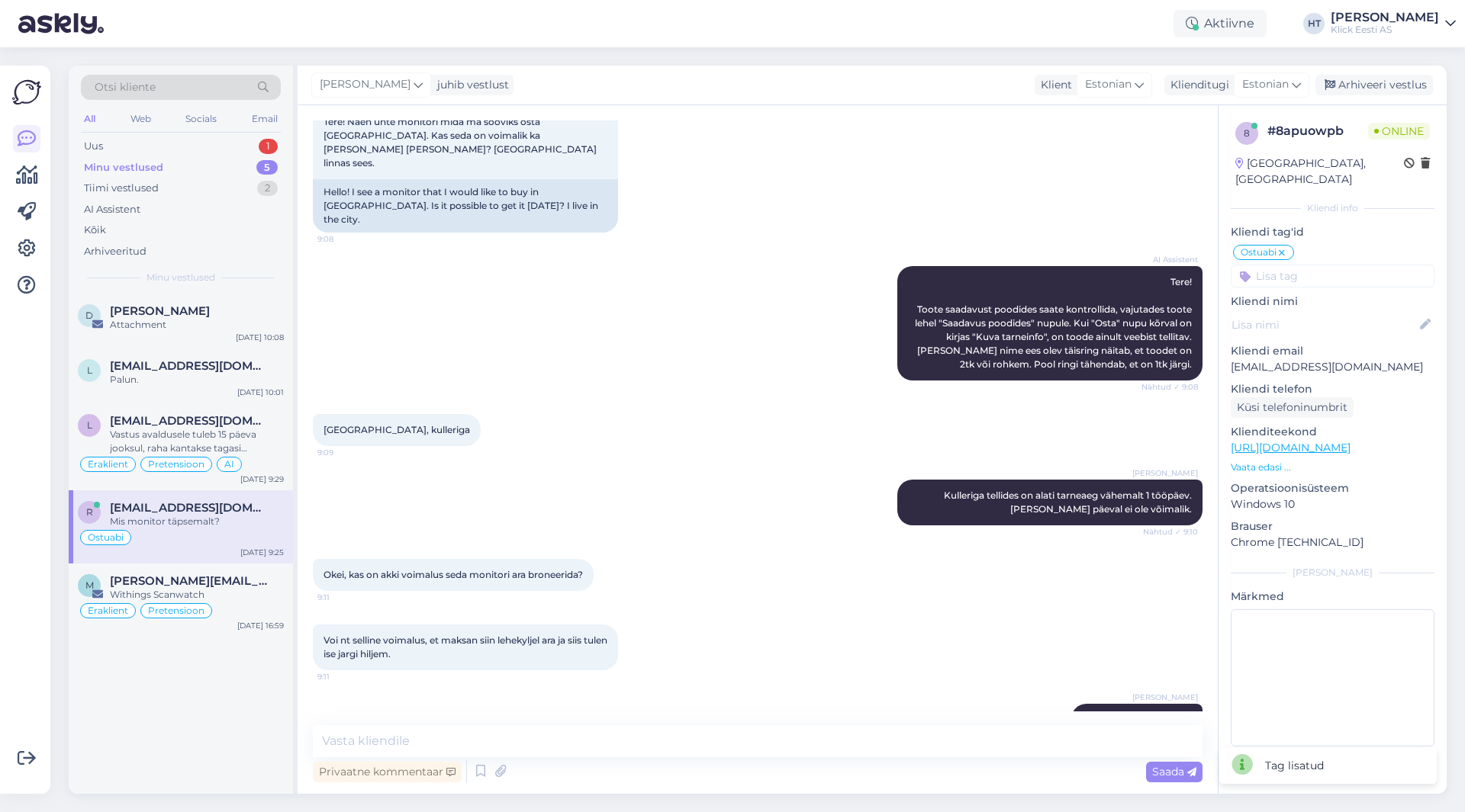
click at [1305, 265] on input at bounding box center [1333, 276] width 204 height 23
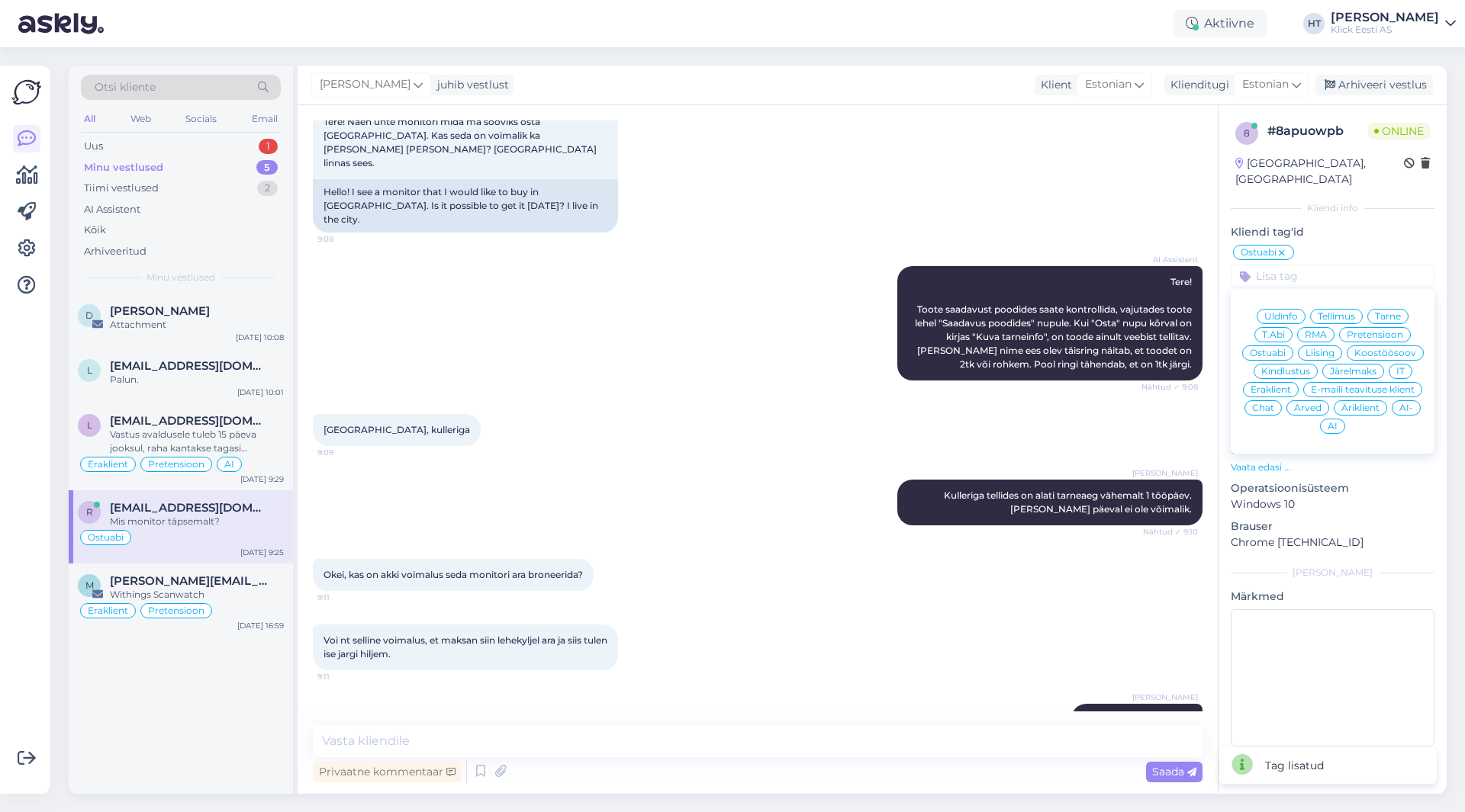
click at [1284, 382] on div "Eraklient" at bounding box center [1271, 390] width 56 height 15
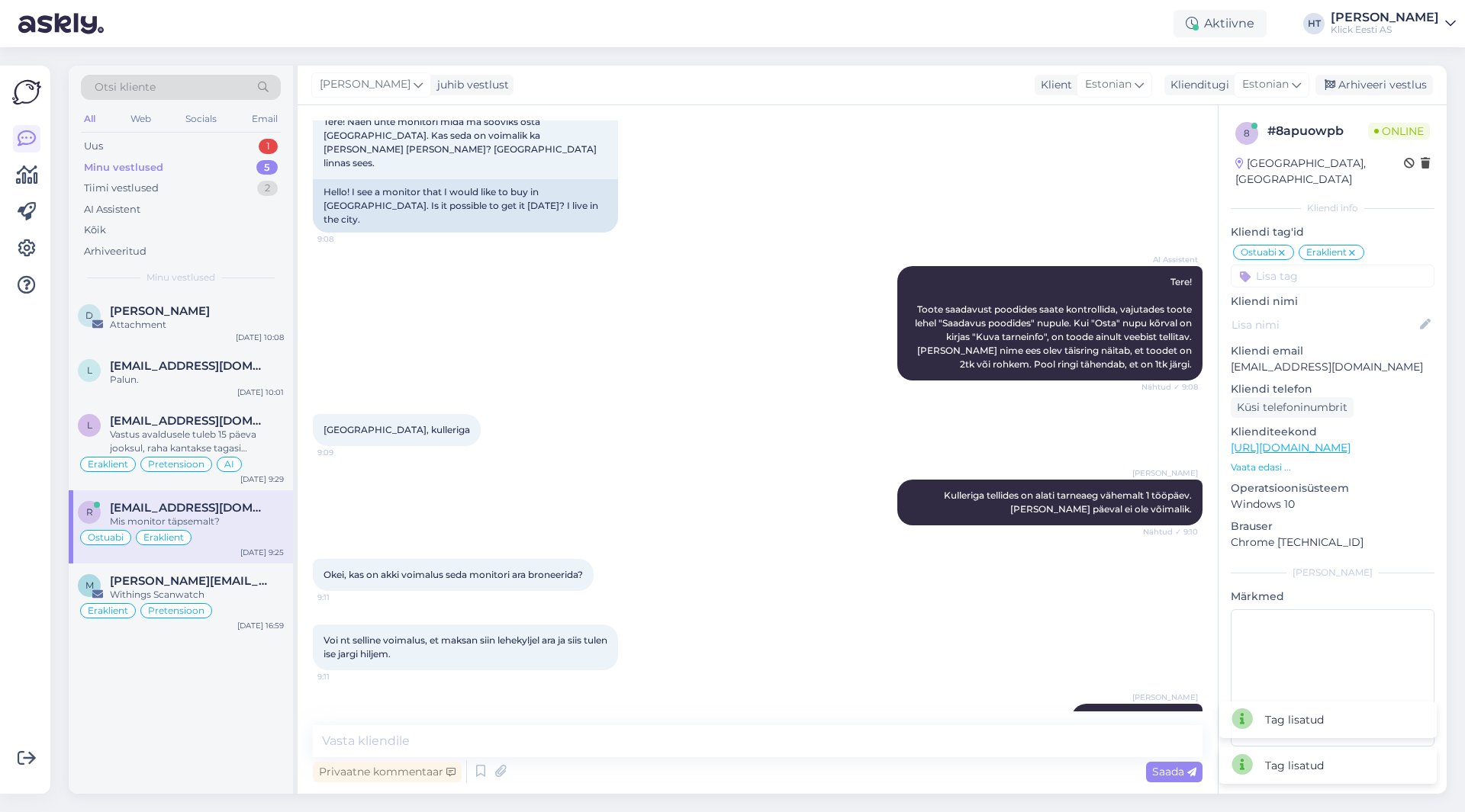
click at [1315, 265] on input at bounding box center [1333, 276] width 204 height 23
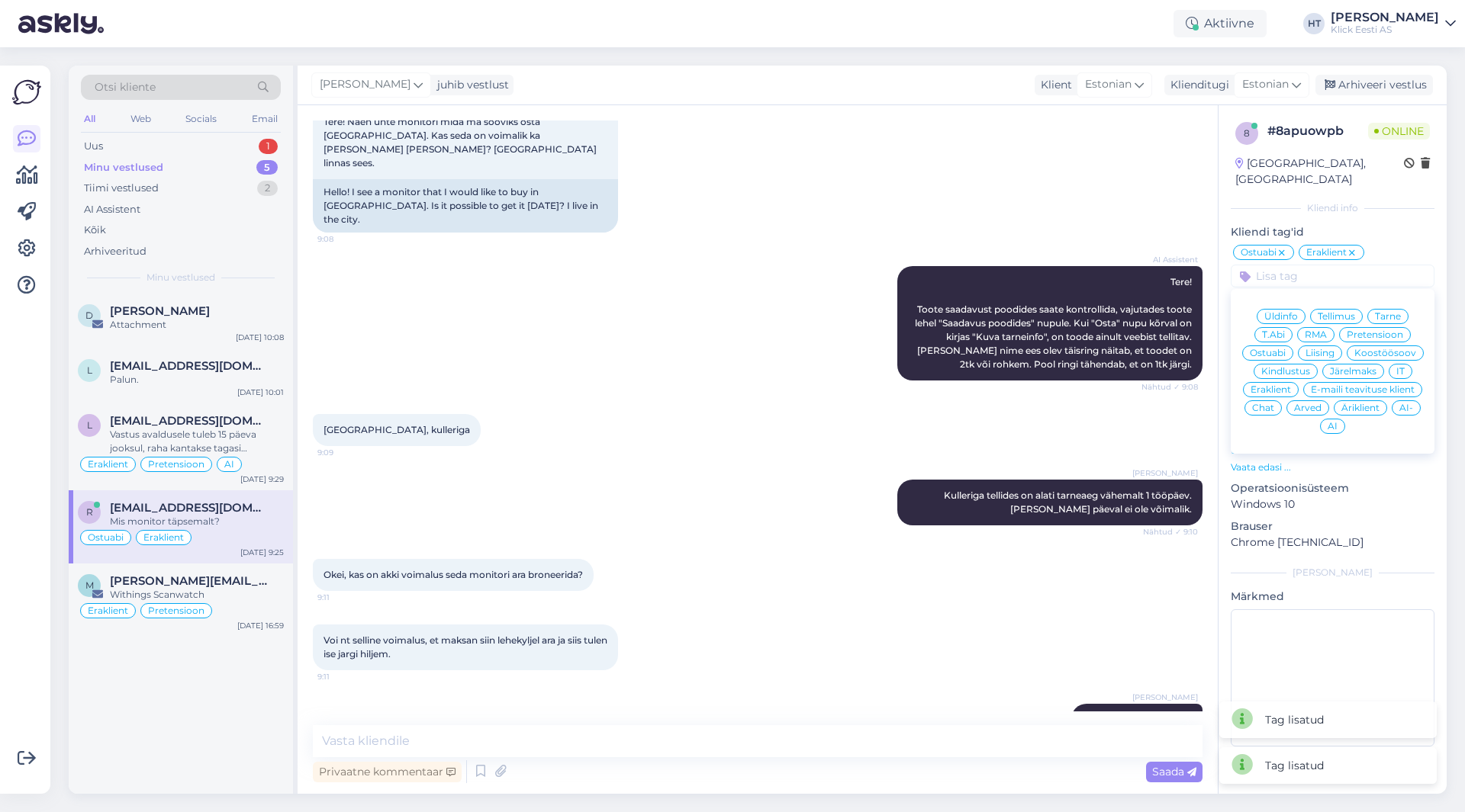
click at [1333, 422] on span "AI" at bounding box center [1333, 426] width 10 height 9
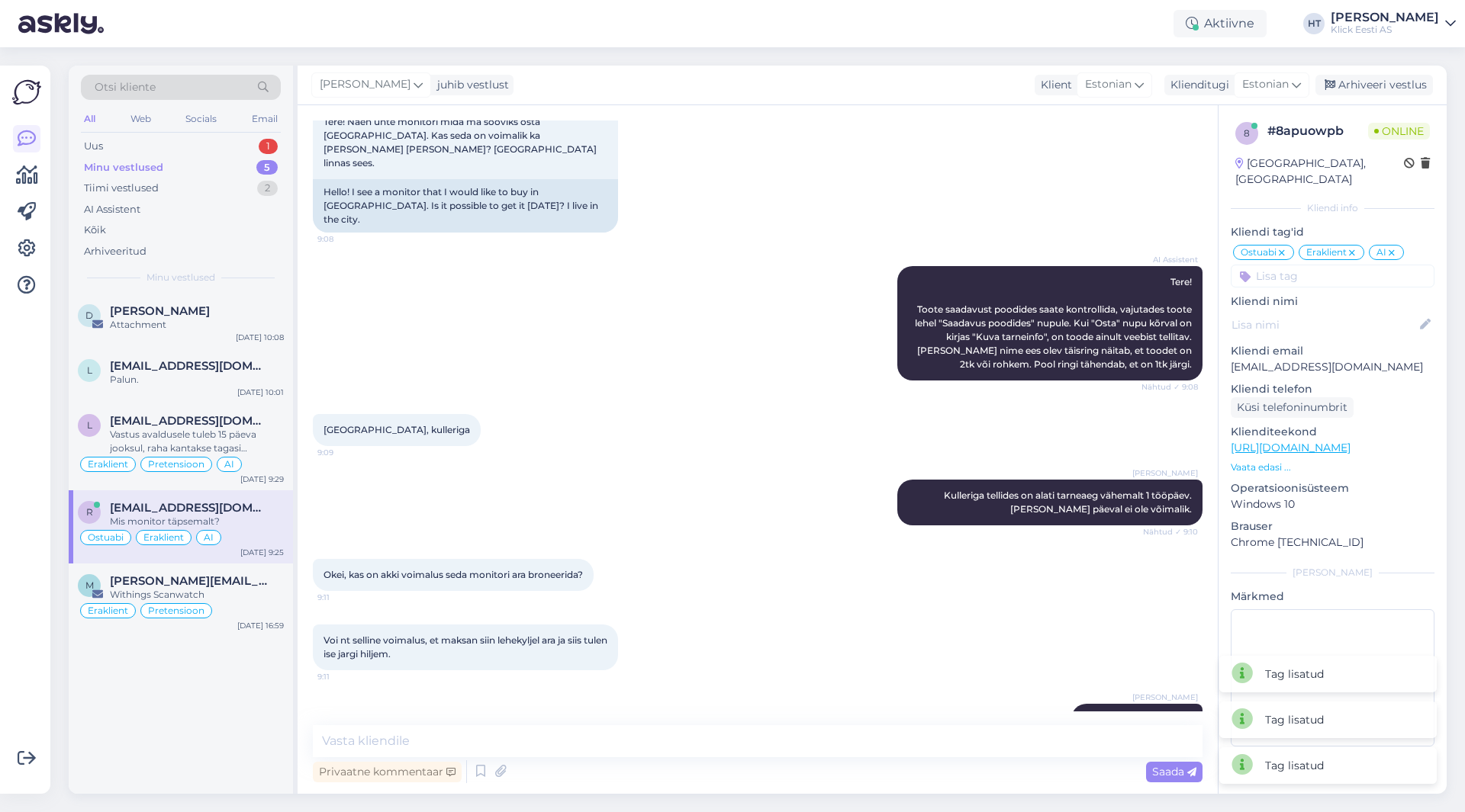
click at [549, 398] on div "Motlen, kulleriga 9:09" at bounding box center [757, 430] width 890 height 65
click at [261, 582] on div "[PERSON_NAME][EMAIL_ADDRESS][PERSON_NAME][DOMAIN_NAME]" at bounding box center [197, 581] width 174 height 14
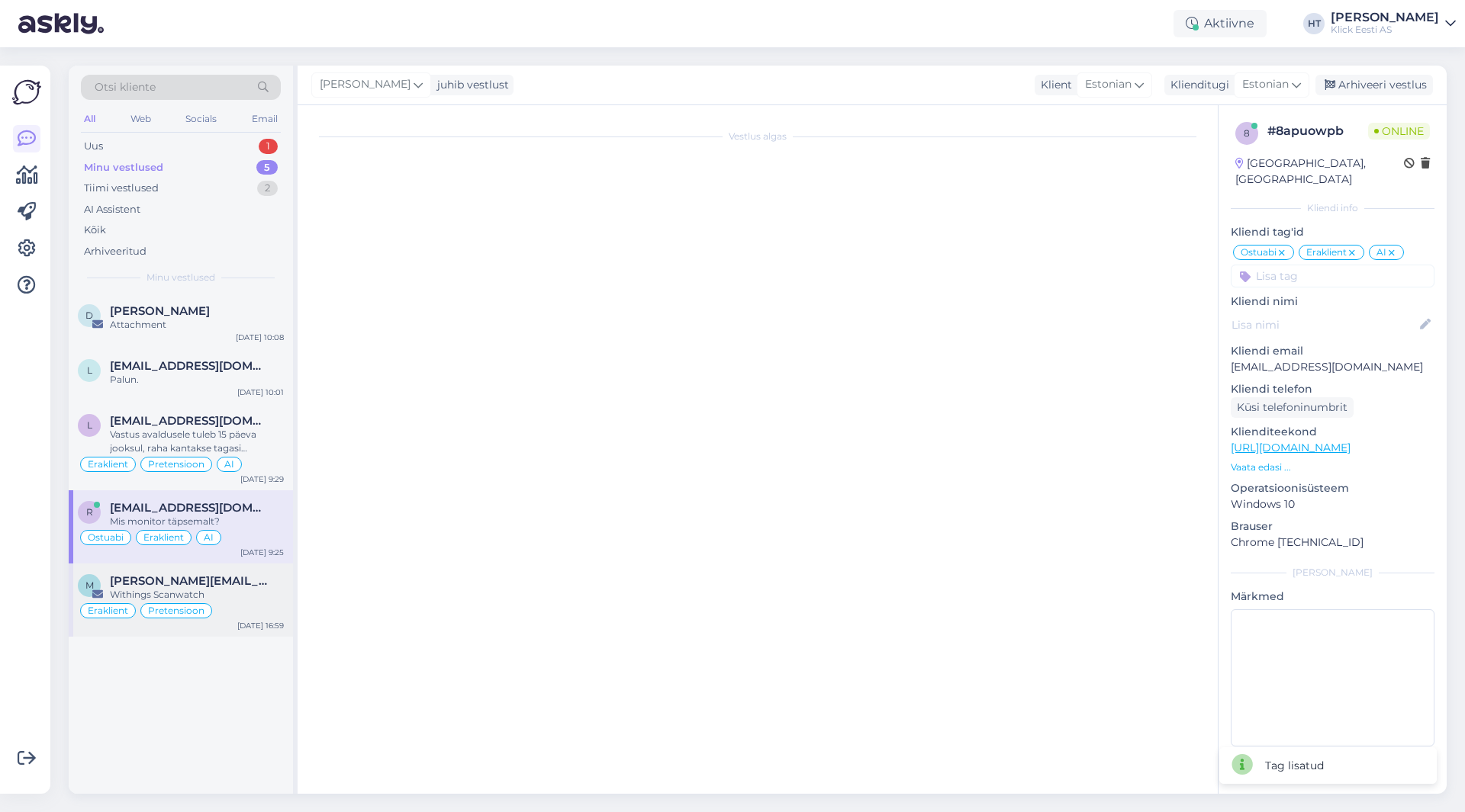
scroll to position [0, 0]
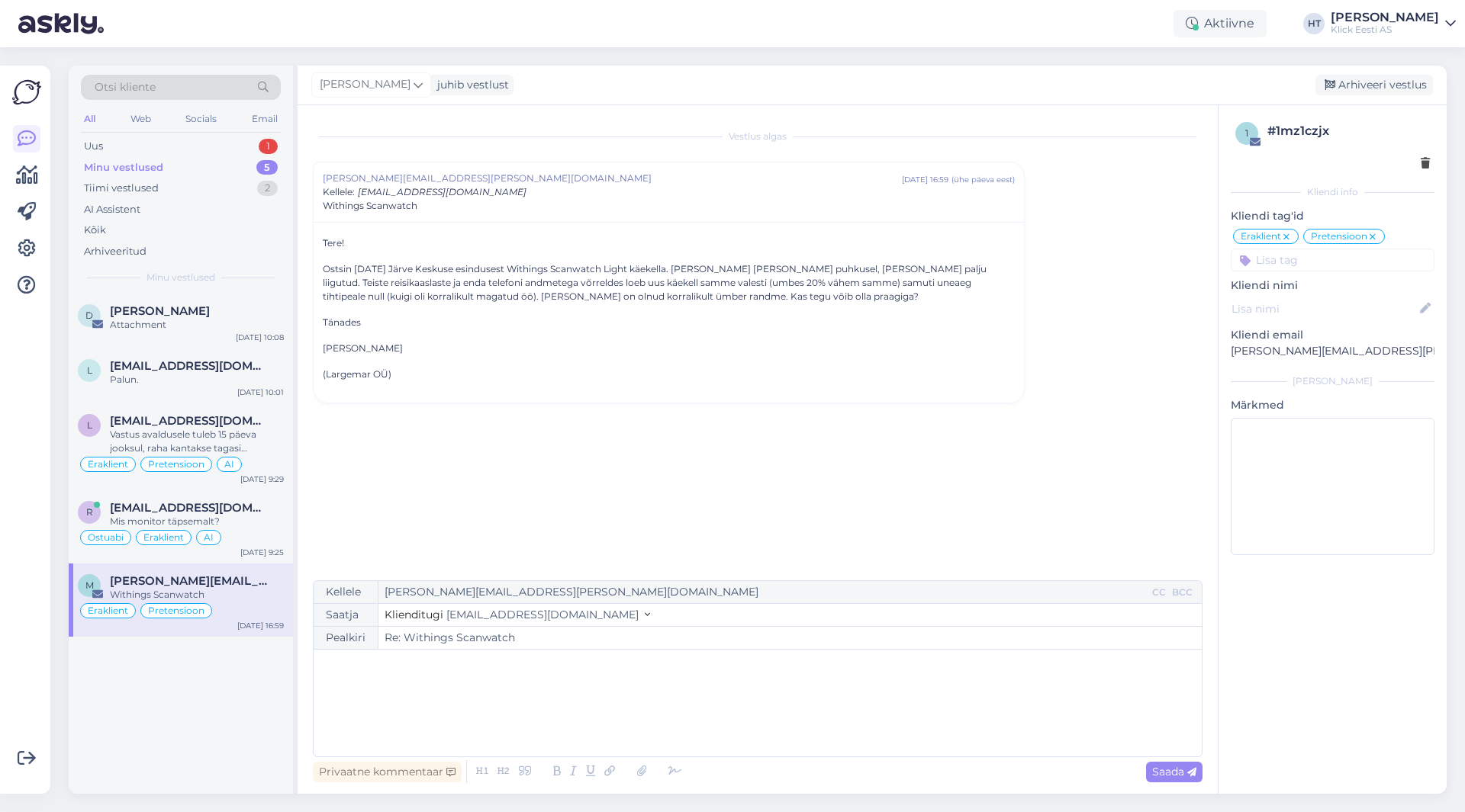
click at [1289, 241] on icon at bounding box center [1286, 237] width 9 height 12
click at [1302, 236] on icon at bounding box center [1303, 237] width 9 height 12
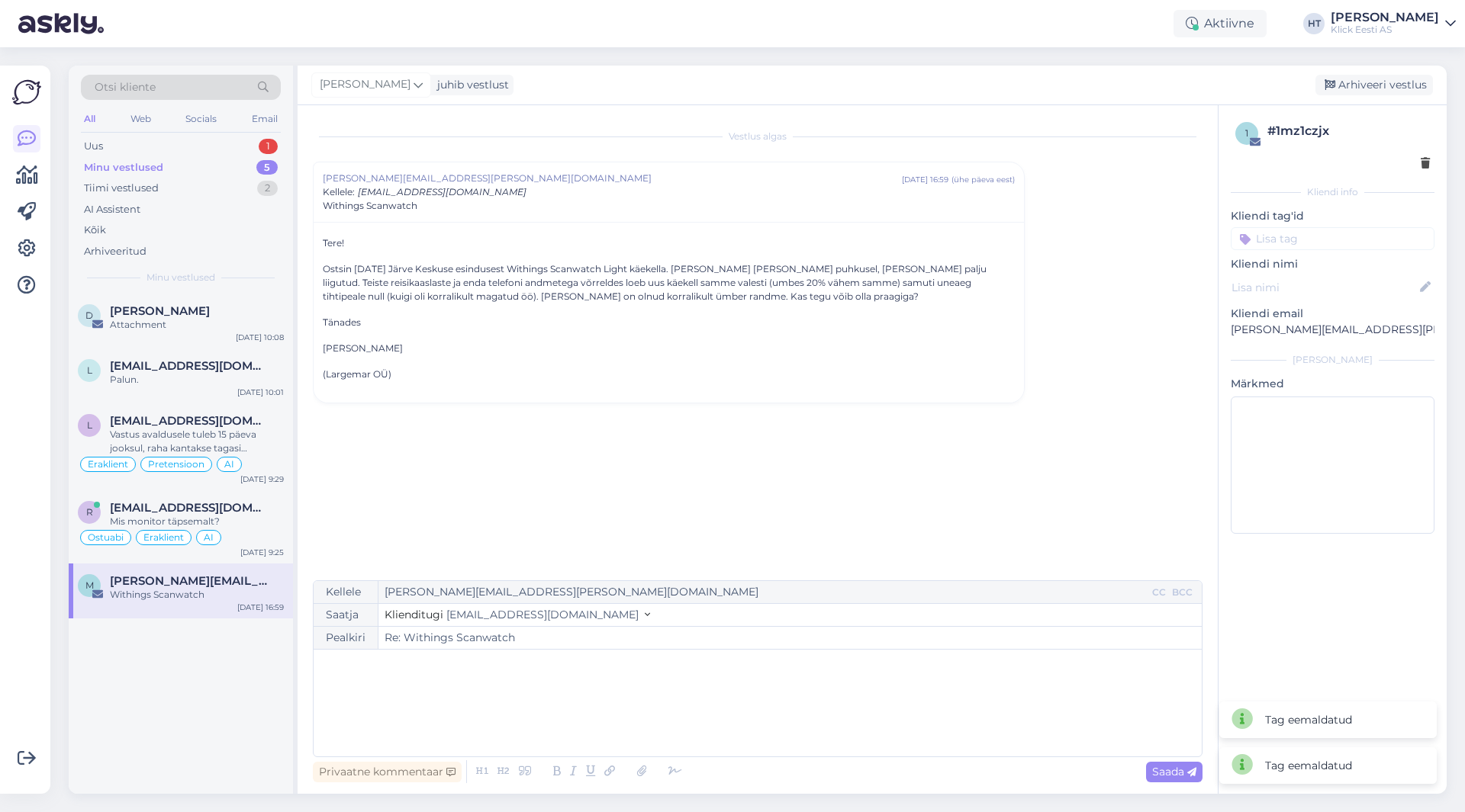
click at [1299, 243] on input at bounding box center [1333, 239] width 204 height 23
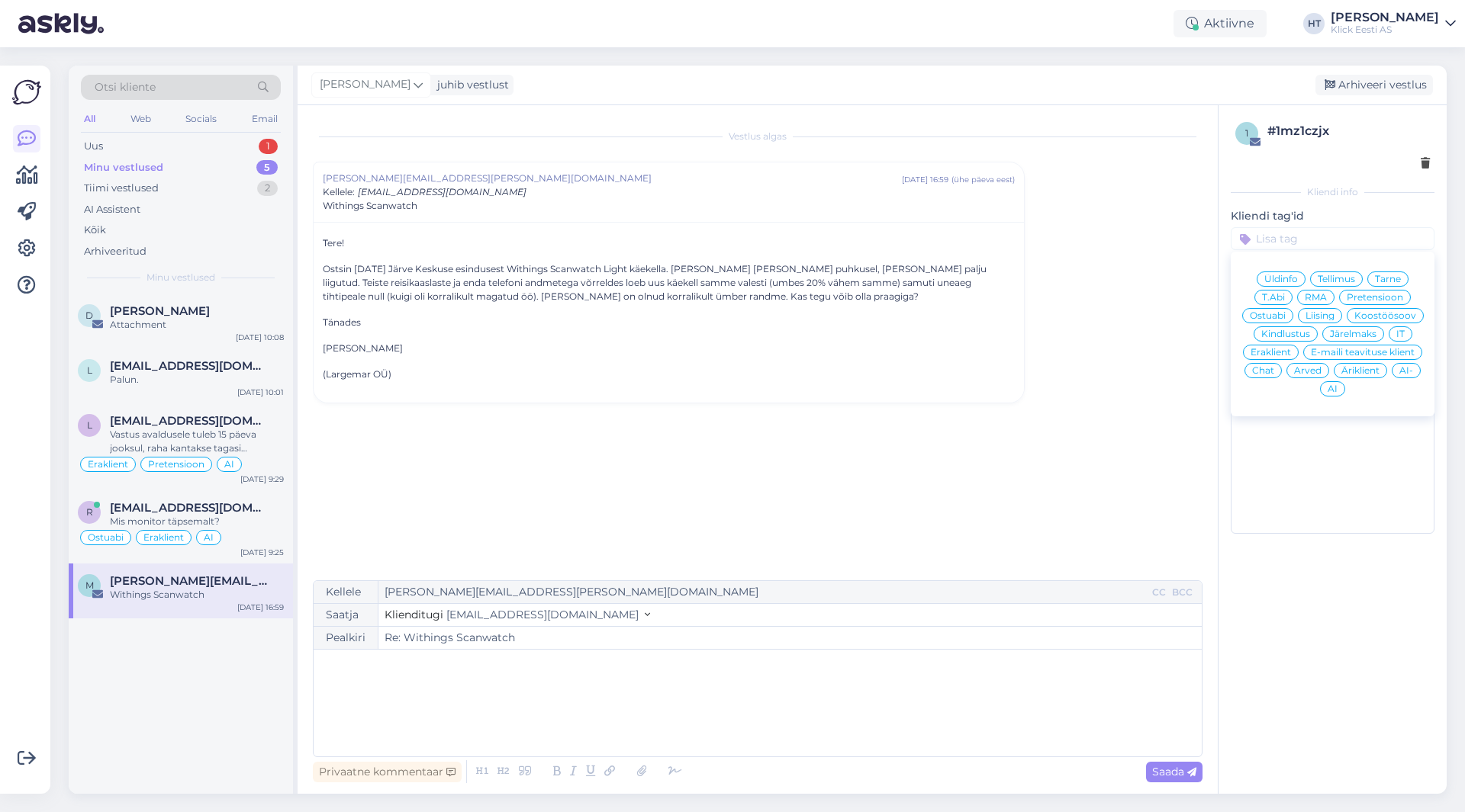
click at [1368, 369] on span "Äriklient" at bounding box center [1361, 370] width 38 height 9
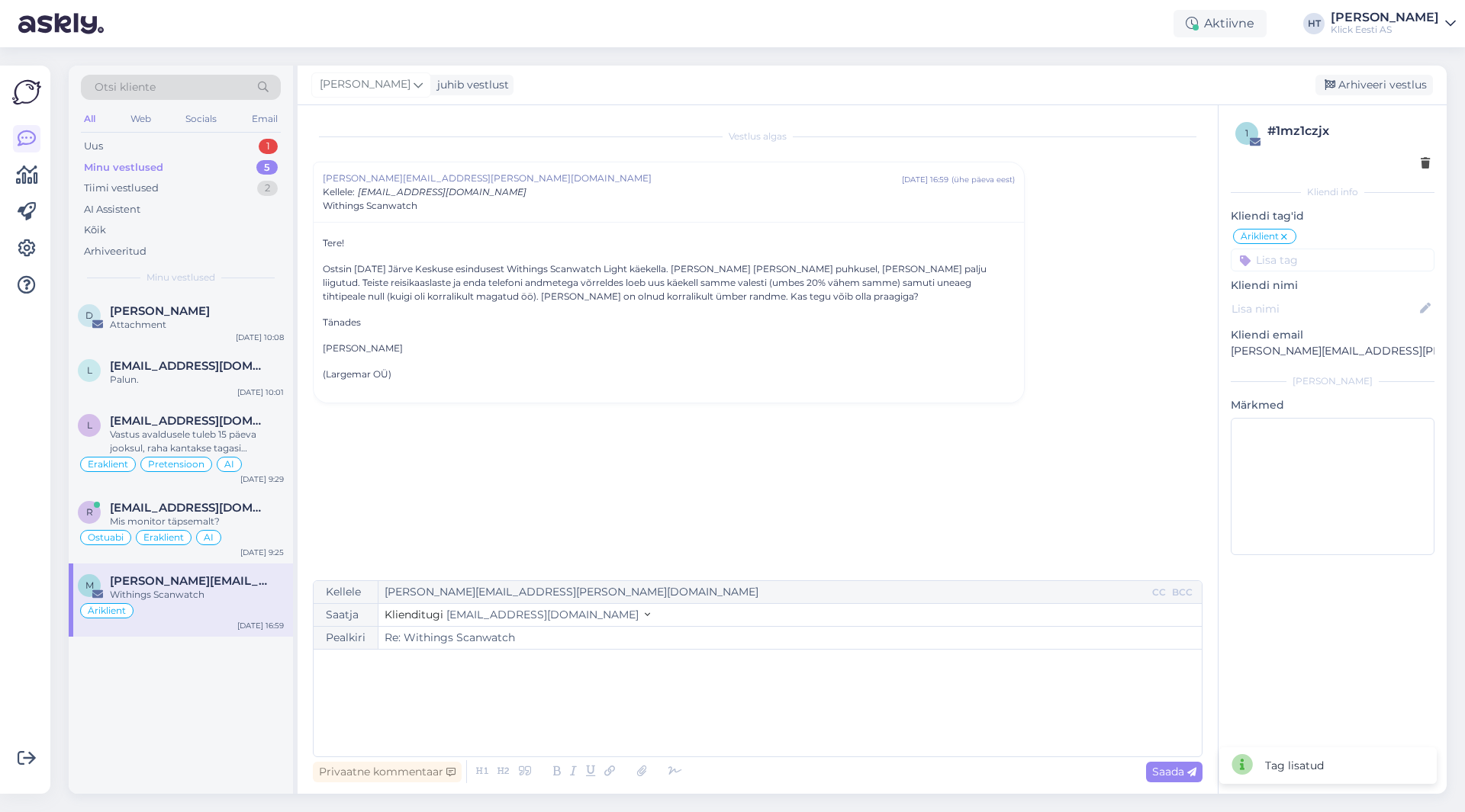
click at [1313, 265] on input at bounding box center [1333, 259] width 204 height 23
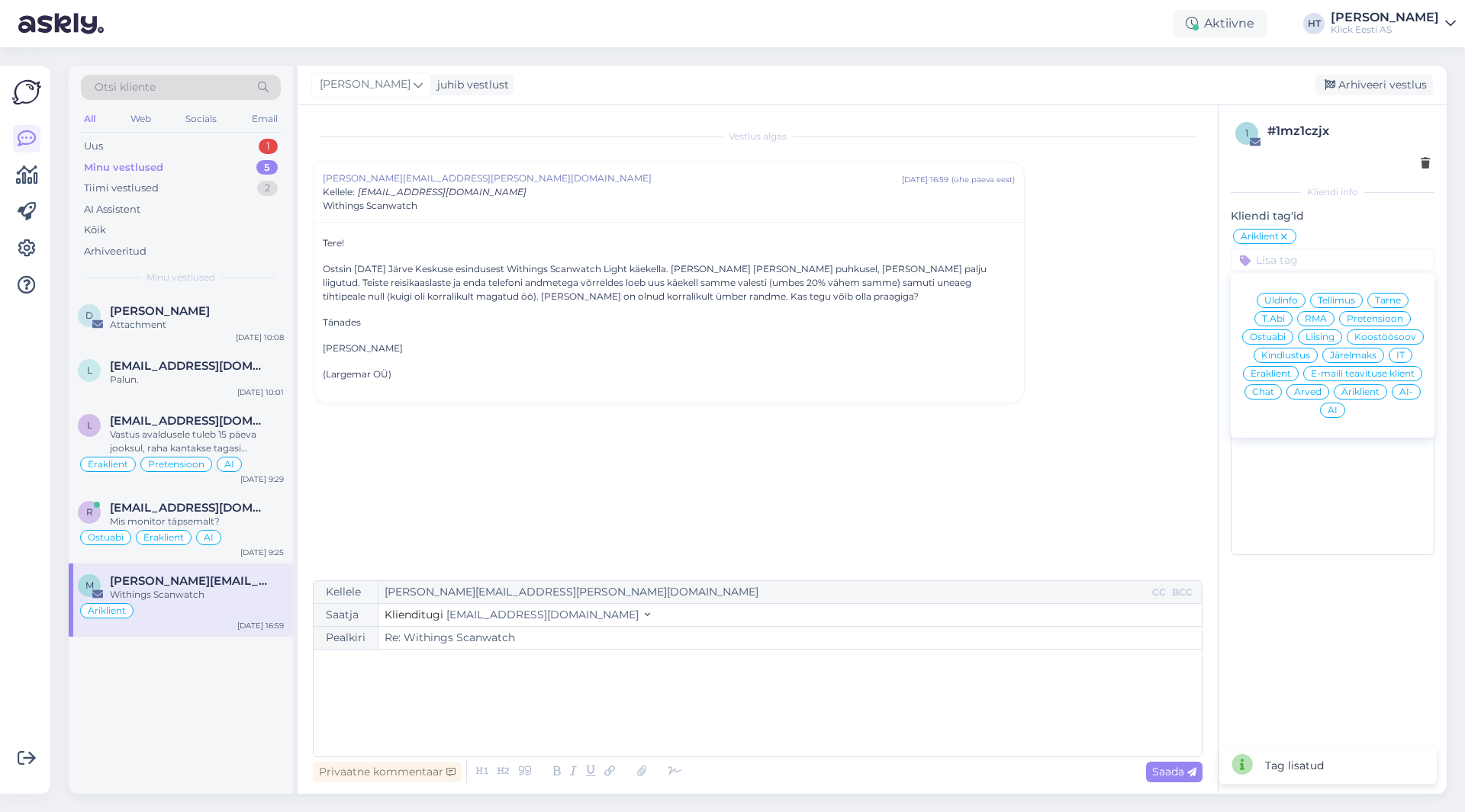
click at [1316, 319] on span "RMA" at bounding box center [1316, 319] width 22 height 9
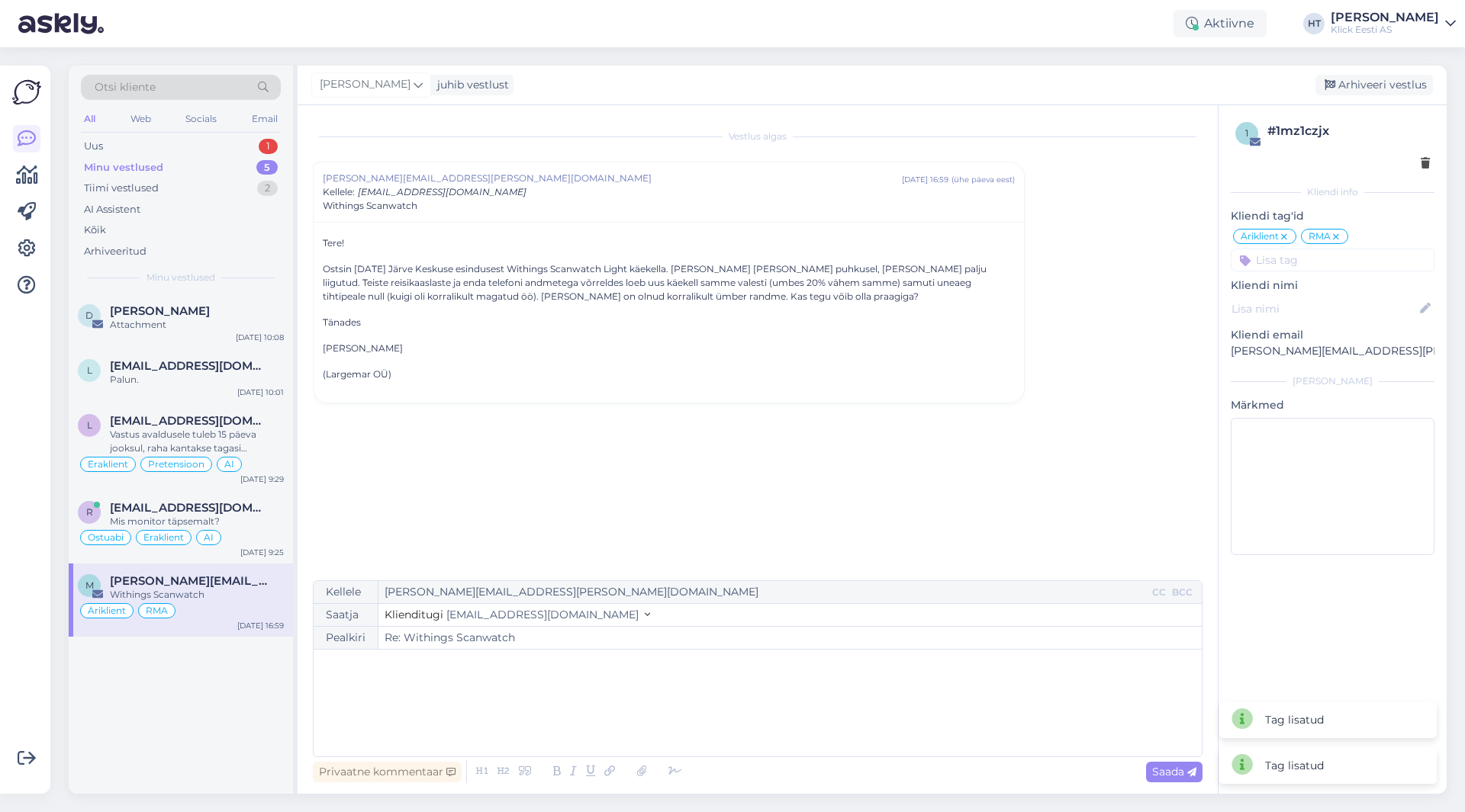
click at [920, 431] on div "Vestlus algas [EMAIL_ADDRESS][PERSON_NAME][DOMAIN_NAME] [DATE] 16:59 ( ühe päev…" at bounding box center [764, 343] width 904 height 446
click at [462, 662] on p "﻿" at bounding box center [758, 665] width 873 height 16
click at [190, 147] on div "Uus 1" at bounding box center [181, 146] width 200 height 21
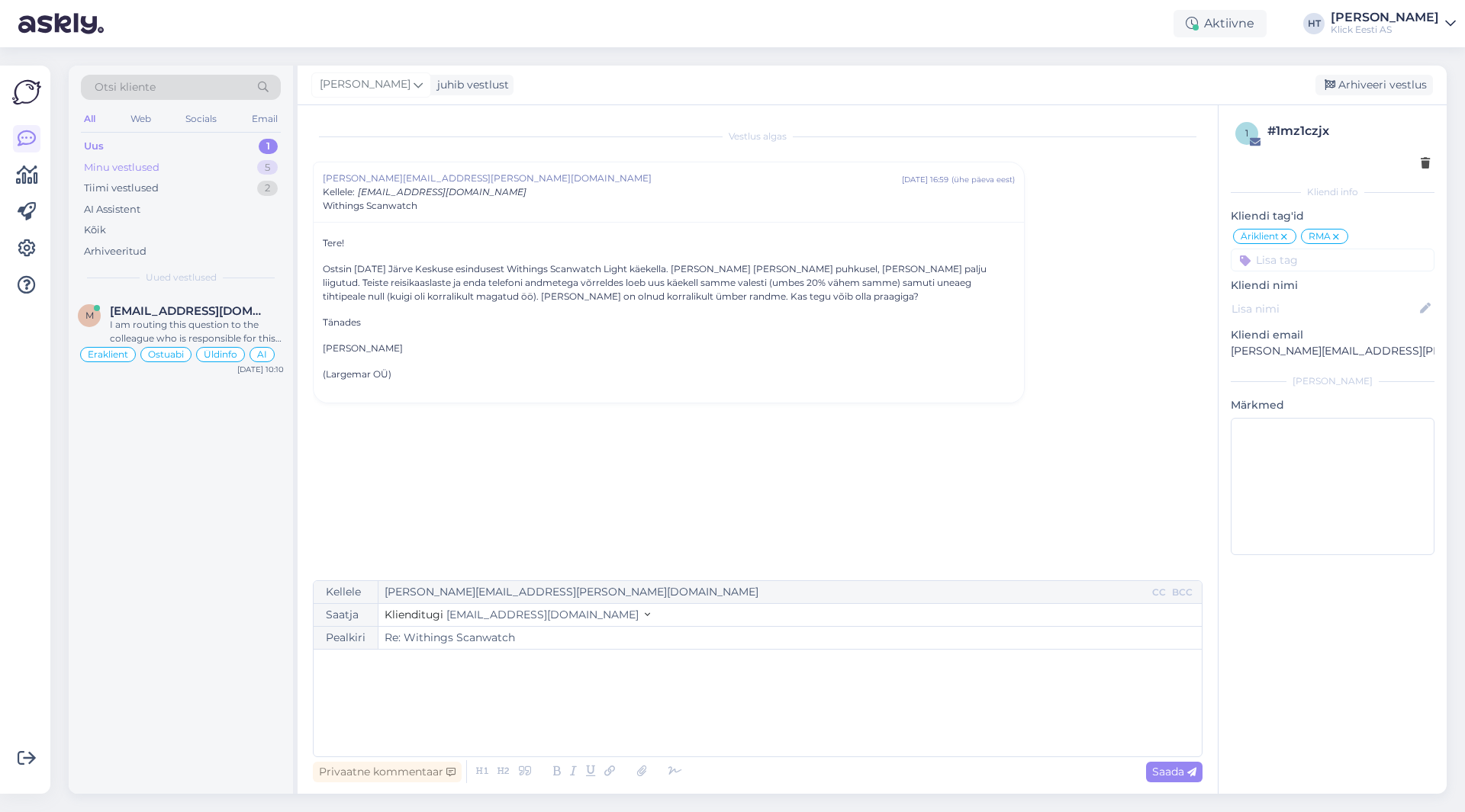
click at [191, 167] on div "Minu vestlused 5" at bounding box center [181, 168] width 200 height 21
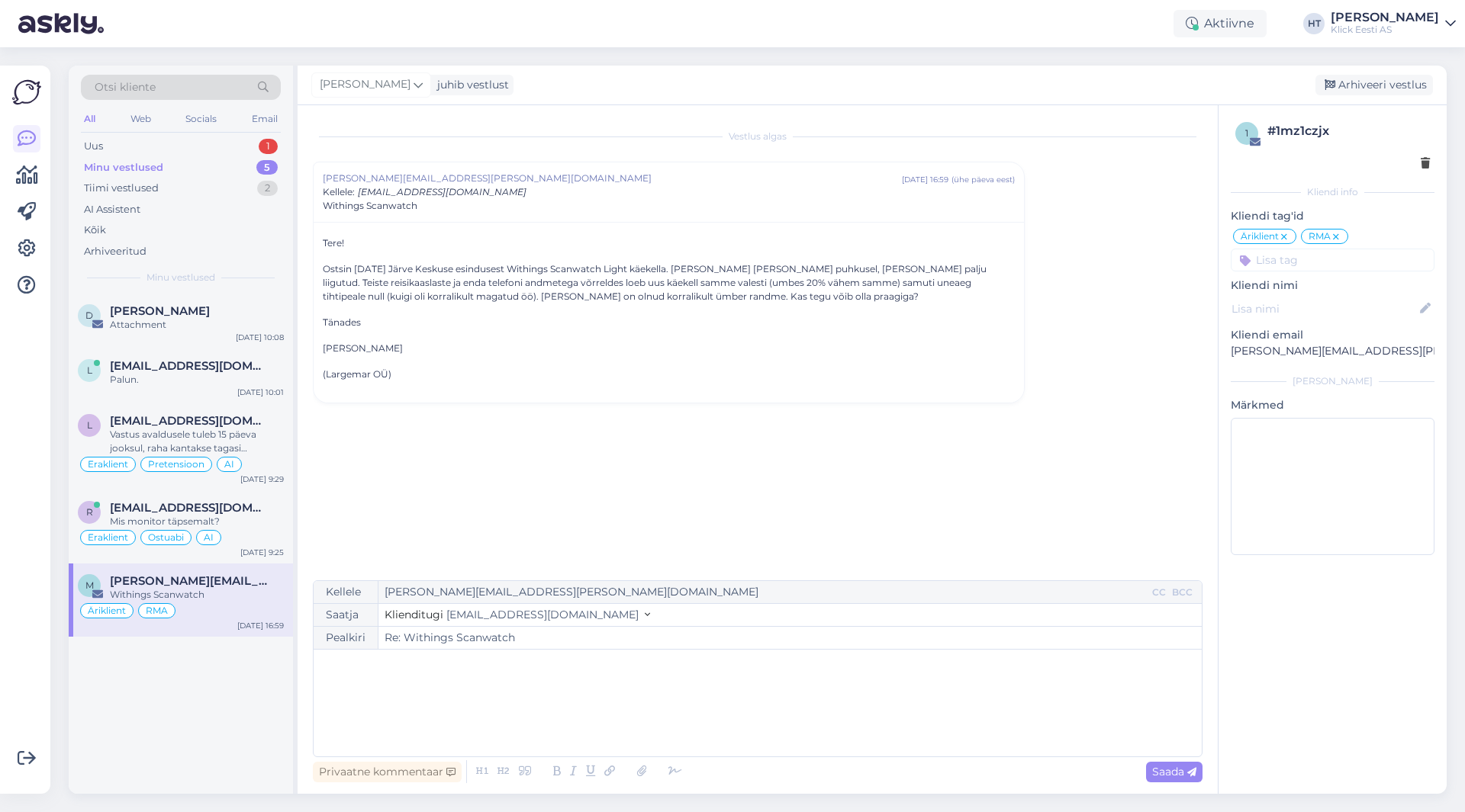
click at [399, 696] on div "﻿" at bounding box center [758, 703] width 873 height 92
click at [221, 143] on div "Uus 1" at bounding box center [181, 146] width 200 height 21
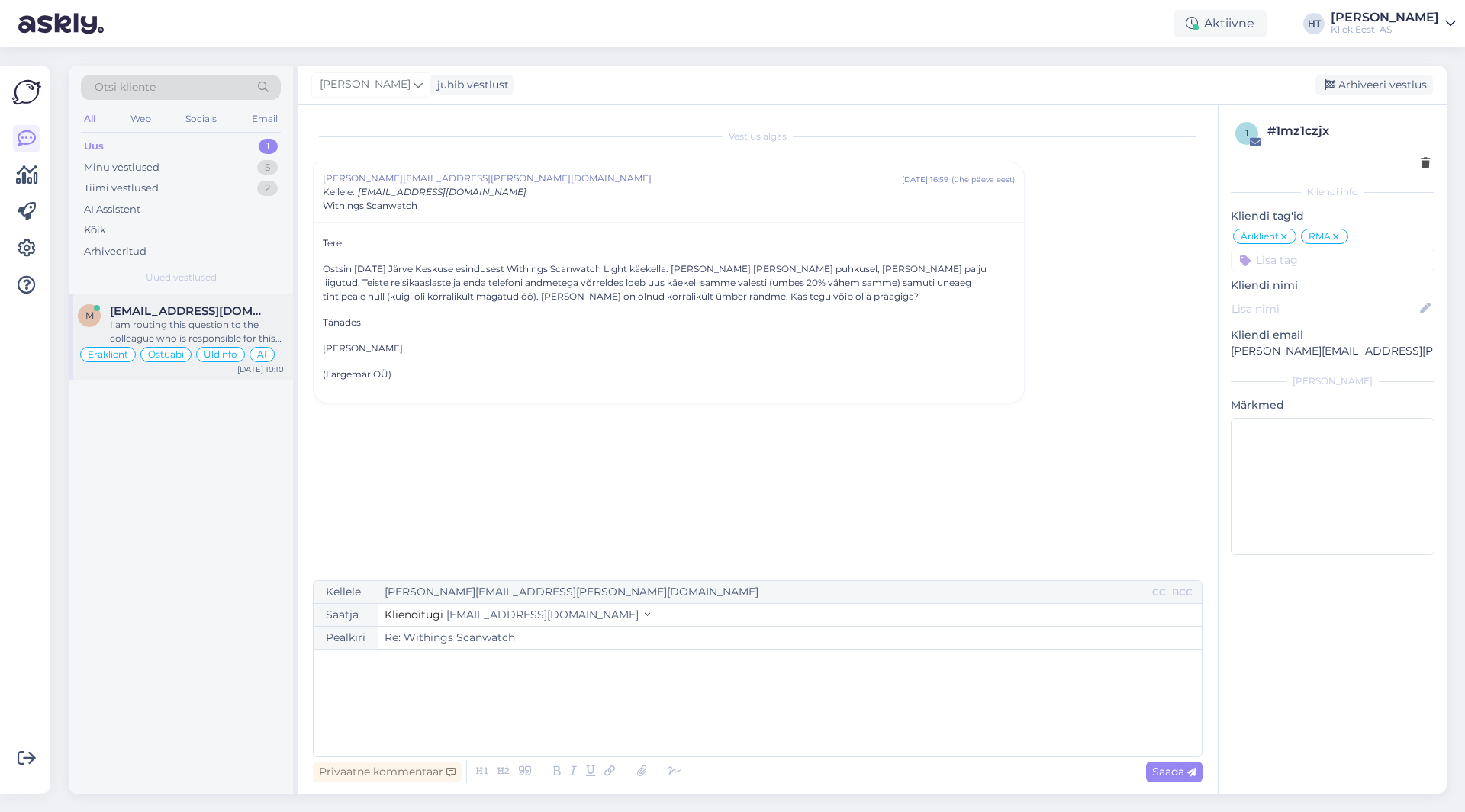
click at [200, 303] on div "m [EMAIL_ADDRESS][DOMAIN_NAME] I am routing this question to the colleague who …" at bounding box center [181, 337] width 224 height 87
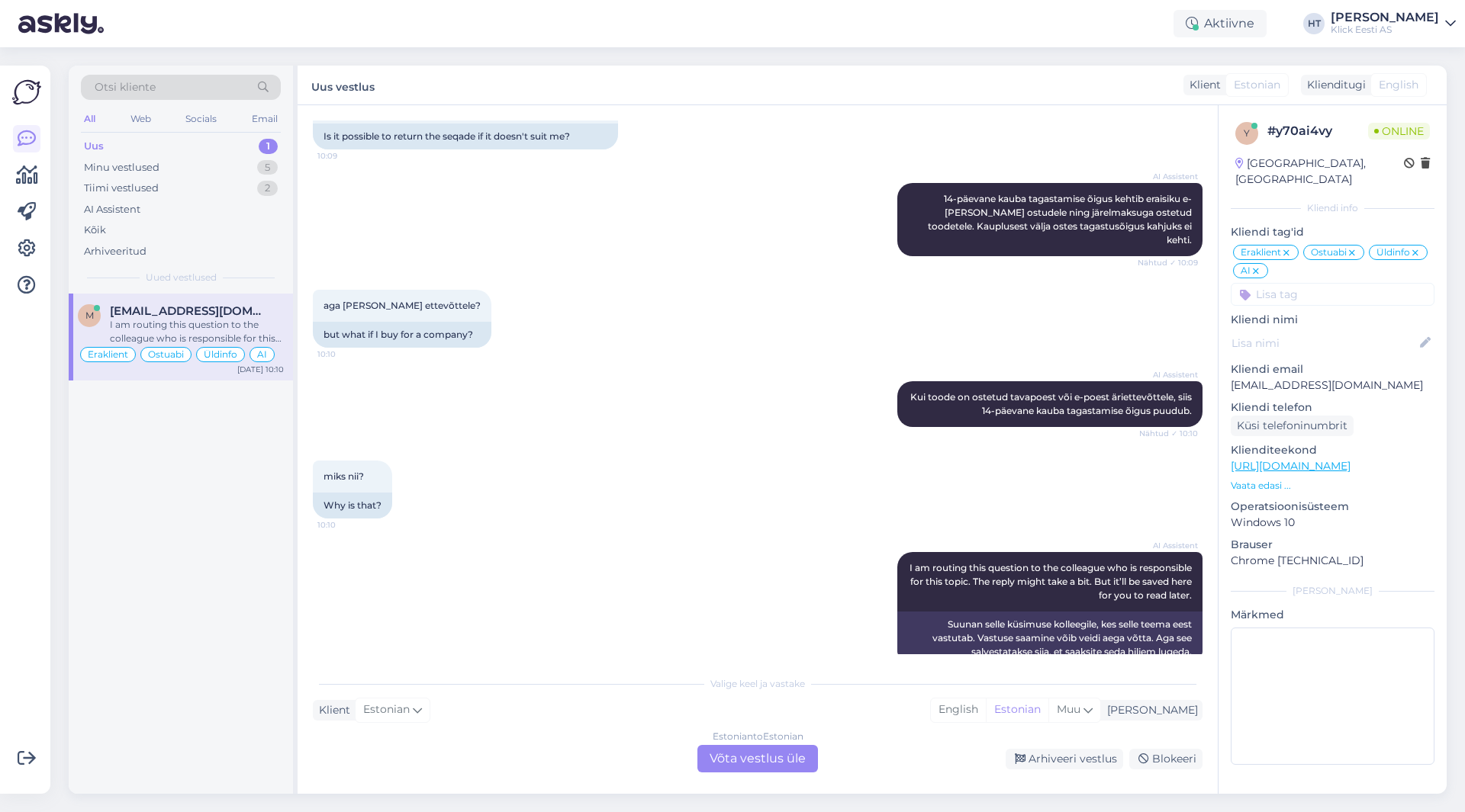
click at [732, 758] on div "Estonian to Estonian Võta vestlus üle" at bounding box center [757, 759] width 120 height 27
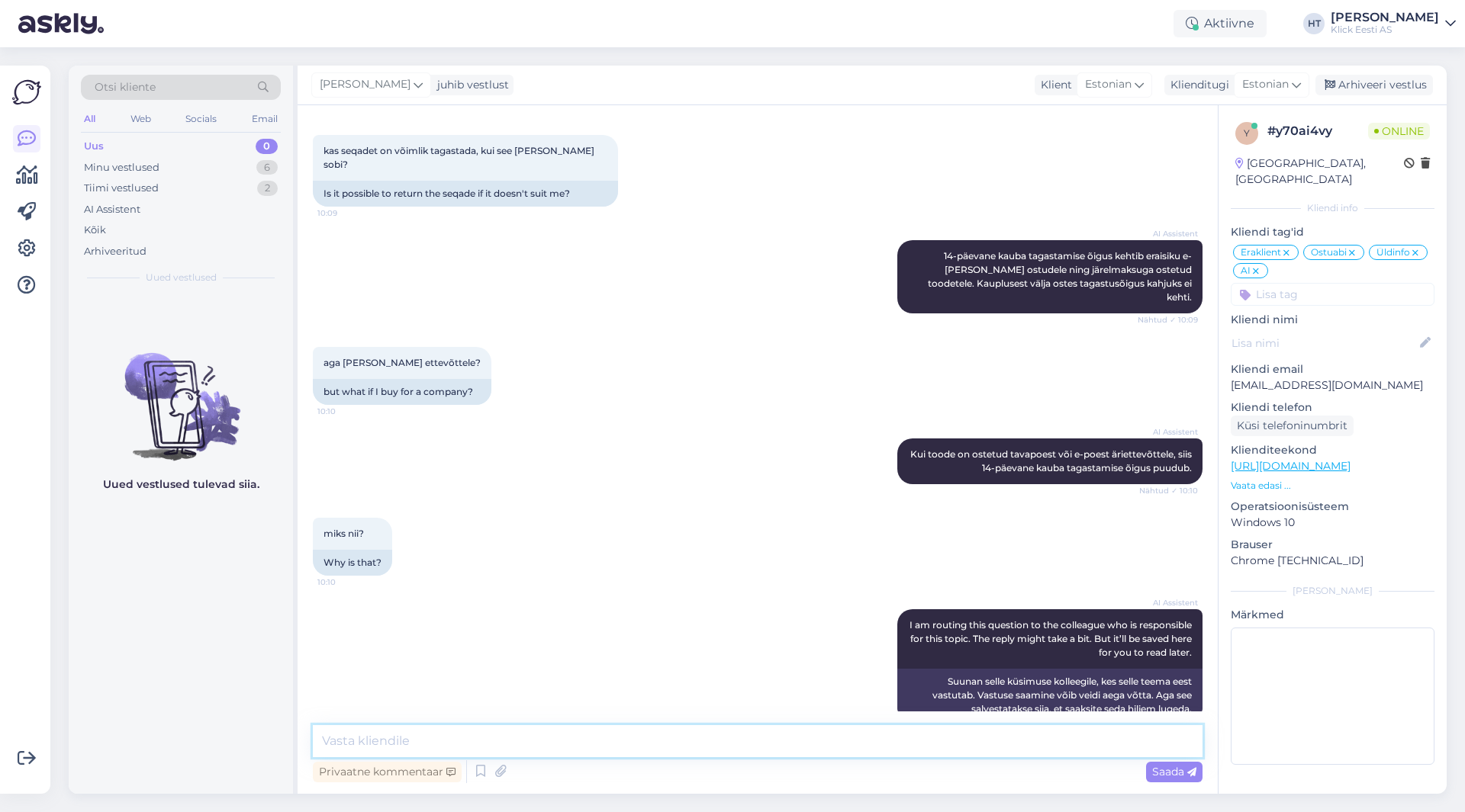
click at [720, 751] on textarea at bounding box center [757, 741] width 890 height 32
paste textarea "14-päevane sidevahendi [PERSON_NAME] sõlmitud lepingust taganemisõigus"
click at [951, 736] on textarea "Ettevõtetele ei kehti 14-päevane sidevahendi [PERSON_NAME] sõlmitud müügileping…" at bounding box center [757, 741] width 890 height 32
type textarea "Ettevõtetele ei kehti 14-päevane sidevahendi [PERSON_NAME] sõlmitud müügileping…"
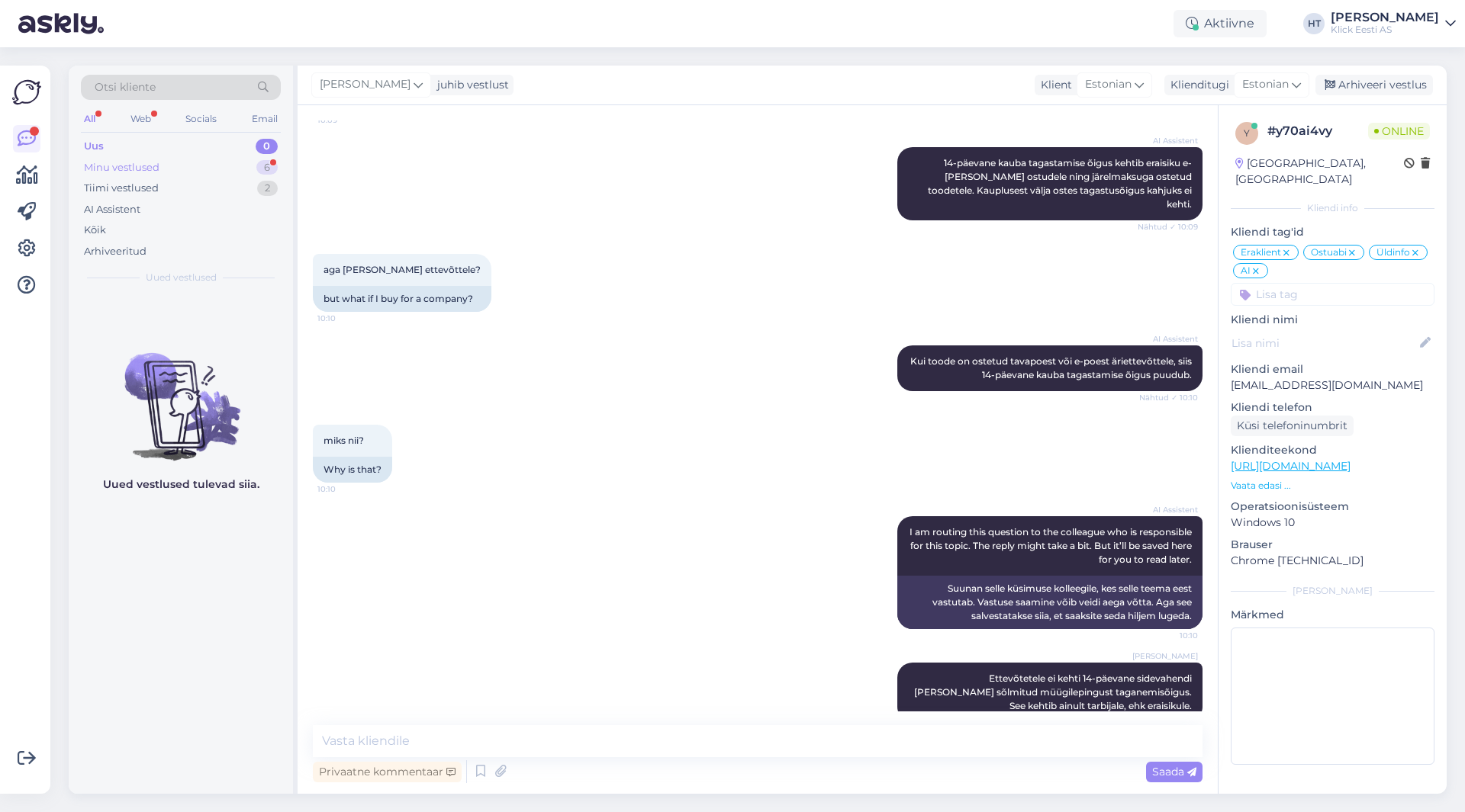
click at [211, 169] on div "Minu vestlused 6" at bounding box center [181, 168] width 200 height 21
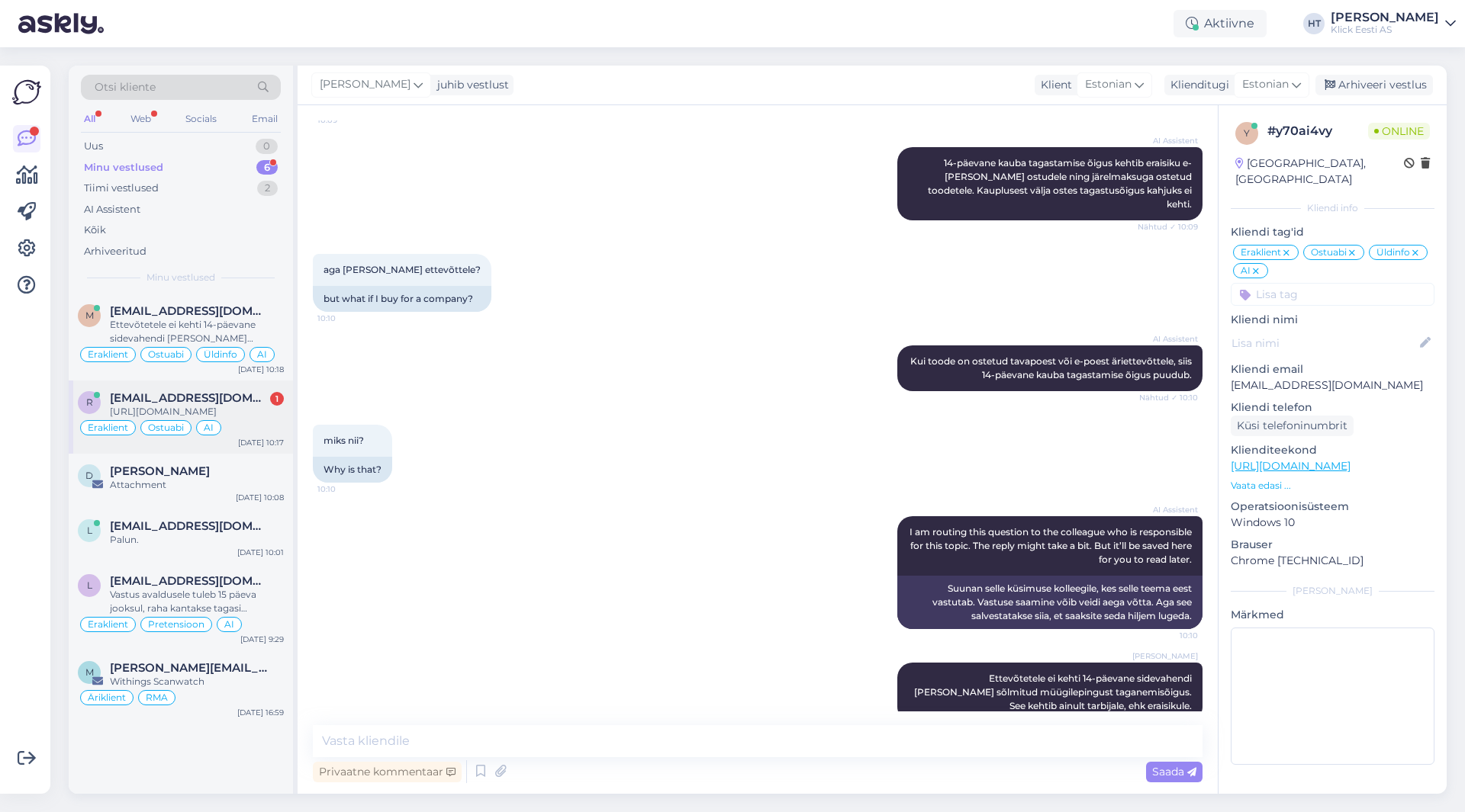
click at [221, 393] on span "[EMAIL_ADDRESS][DOMAIN_NAME]" at bounding box center [189, 398] width 159 height 14
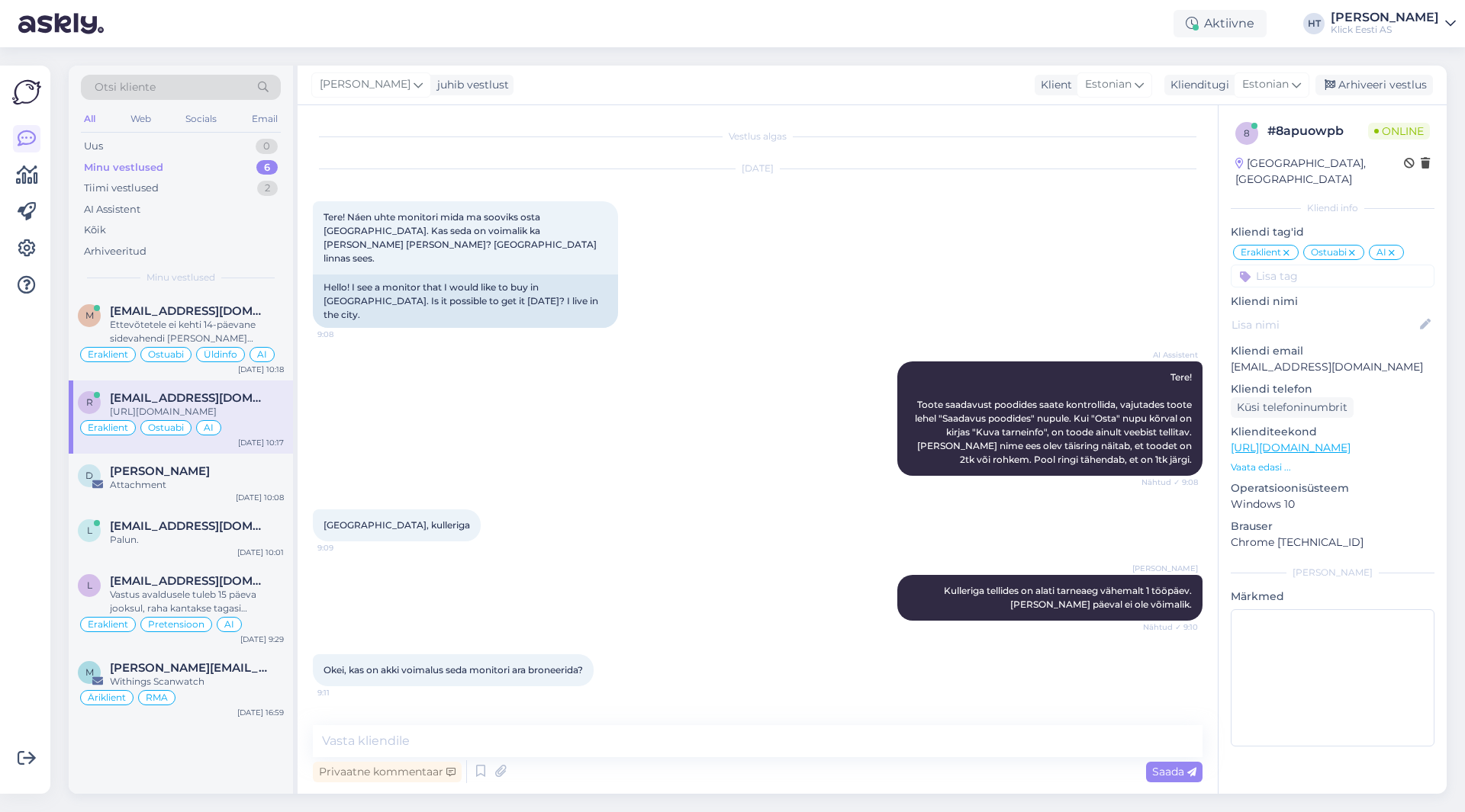
scroll to position [161, 0]
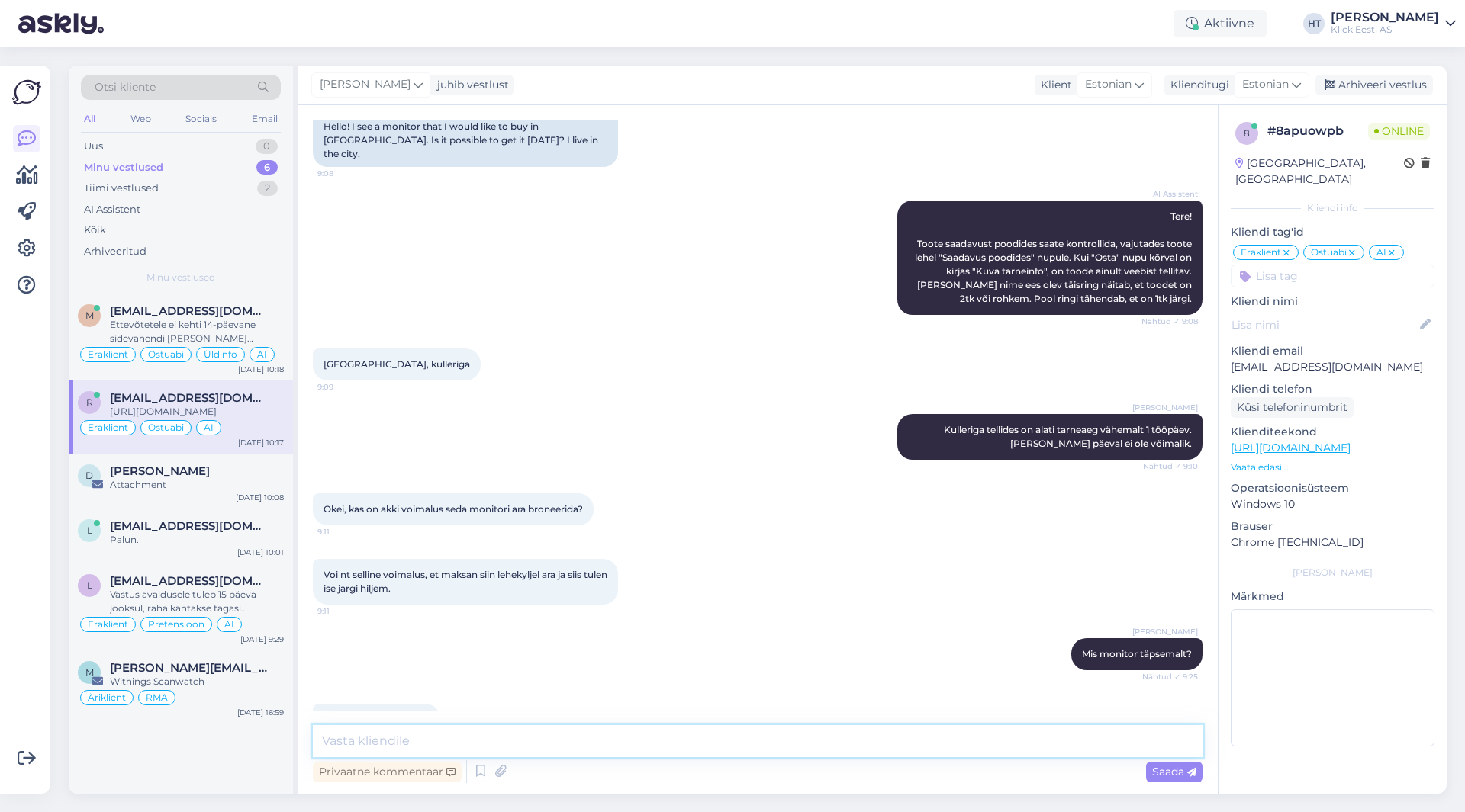
click at [685, 733] on textarea at bounding box center [757, 741] width 890 height 32
type textarea "Sellele saaks e-[PERSON_NAME] kaudu ära tellida ja valida kiirelt poest kätte t…"
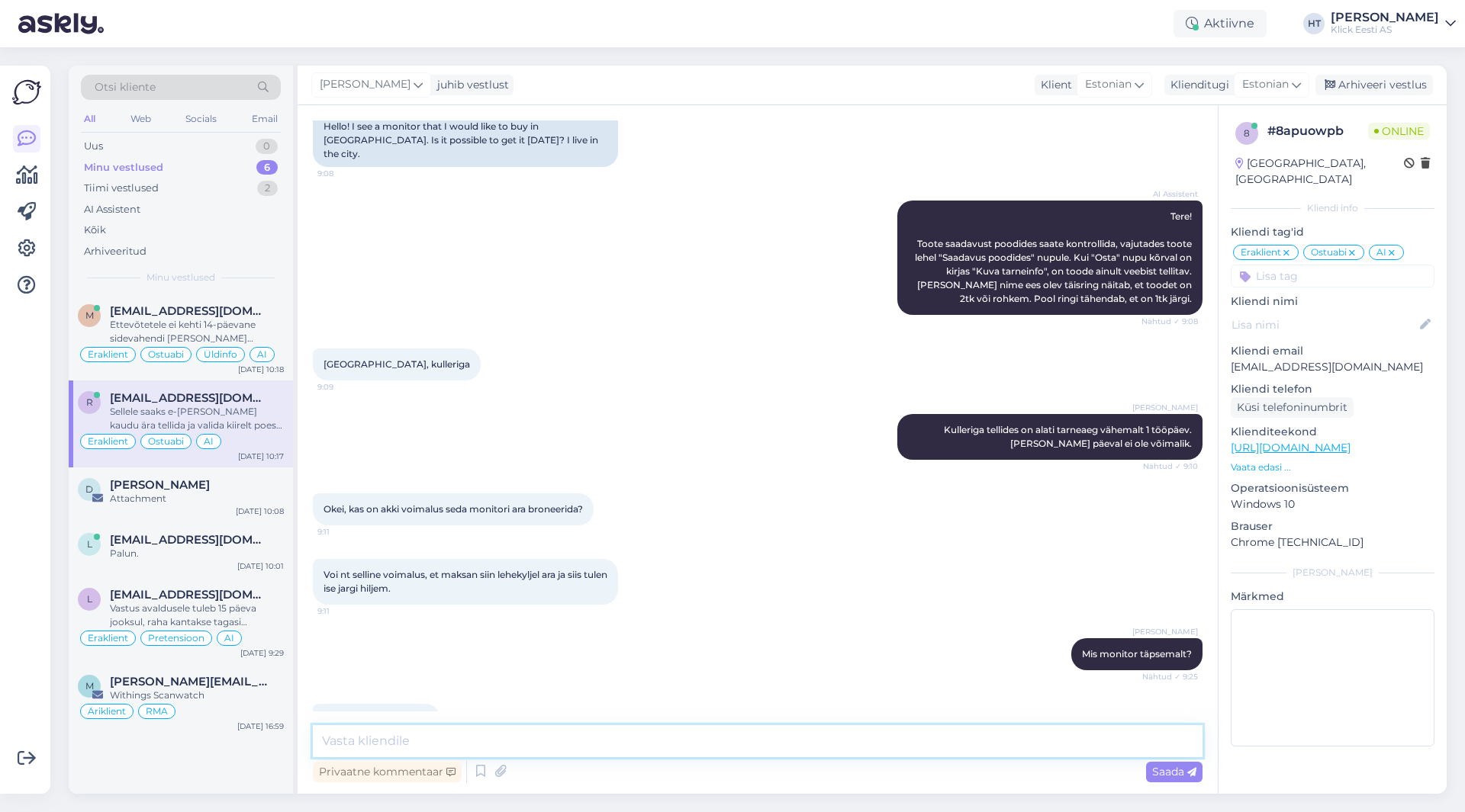
scroll to position [241, 0]
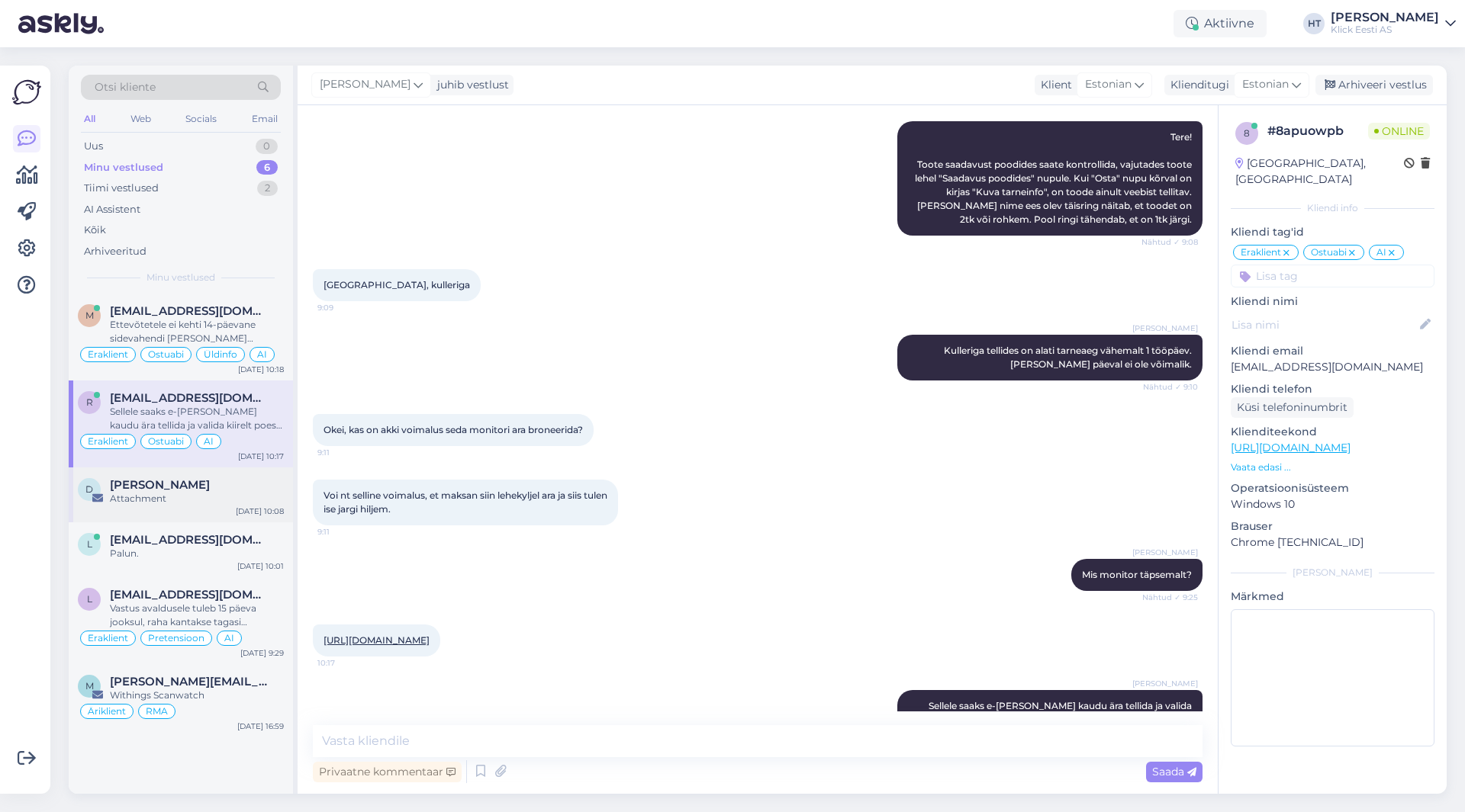
click at [210, 478] on div "D [PERSON_NAME] Attachment [DATE] 10:08" at bounding box center [181, 495] width 224 height 55
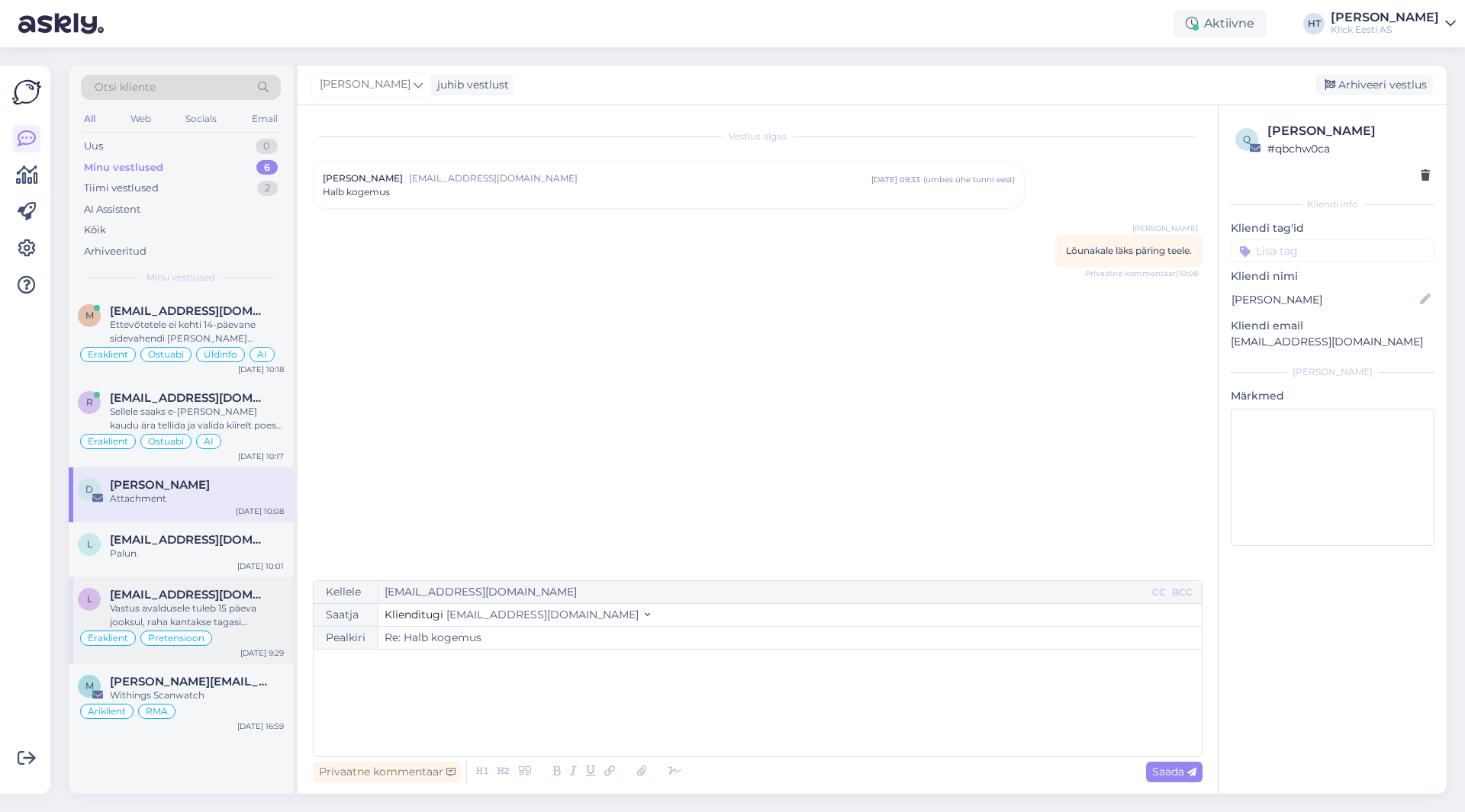
click at [230, 608] on div "Vastus avaldusele tuleb 15 päeva jooksul, raha kantakse tagasi [PERSON_NAME]." at bounding box center [197, 615] width 174 height 27
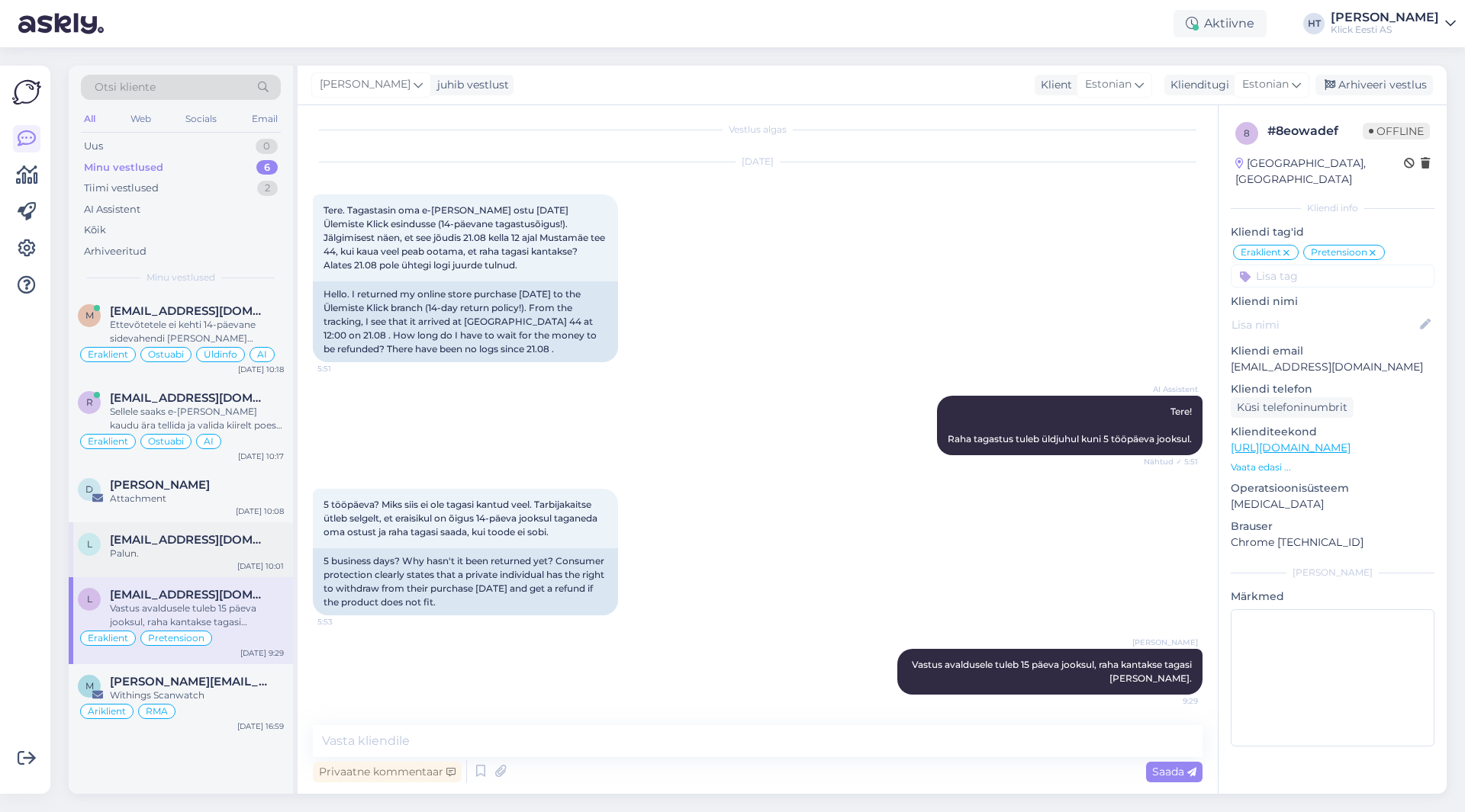
click at [232, 544] on span "[EMAIL_ADDRESS][DOMAIN_NAME]" at bounding box center [189, 540] width 159 height 14
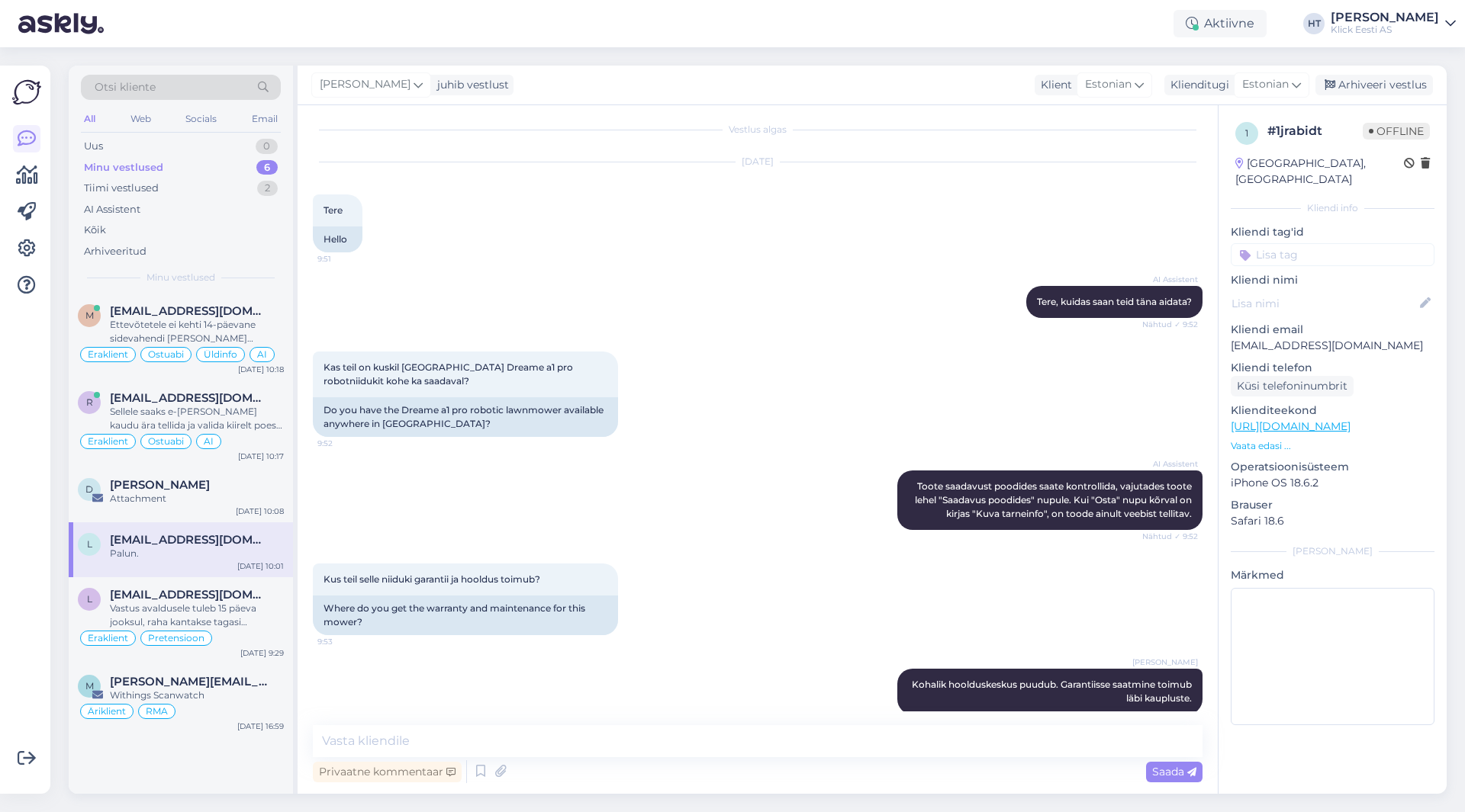
scroll to position [617, 0]
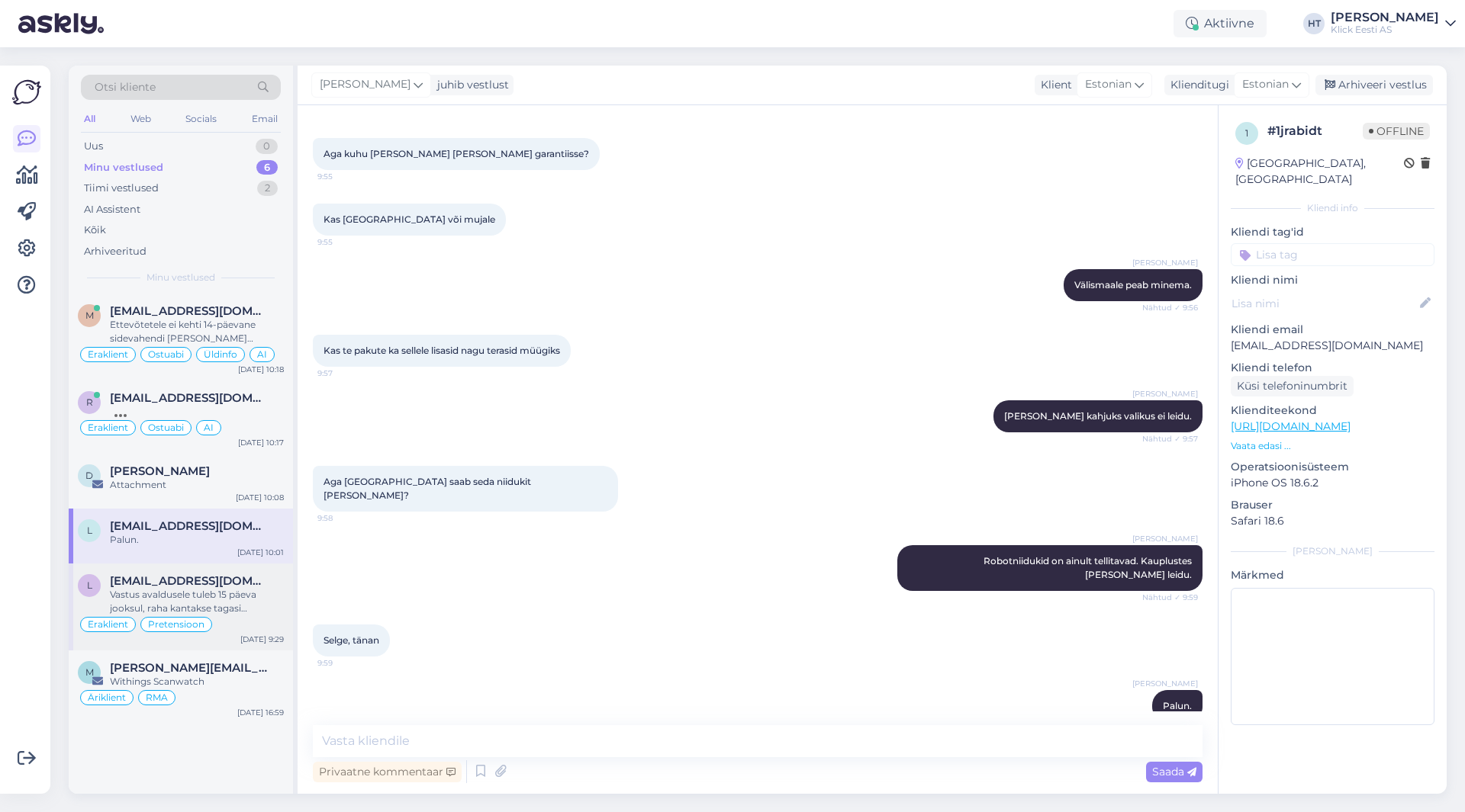
click at [248, 595] on div "Vastus avaldusele tuleb 15 päeva jooksul, raha kantakse tagasi [PERSON_NAME]." at bounding box center [197, 601] width 174 height 27
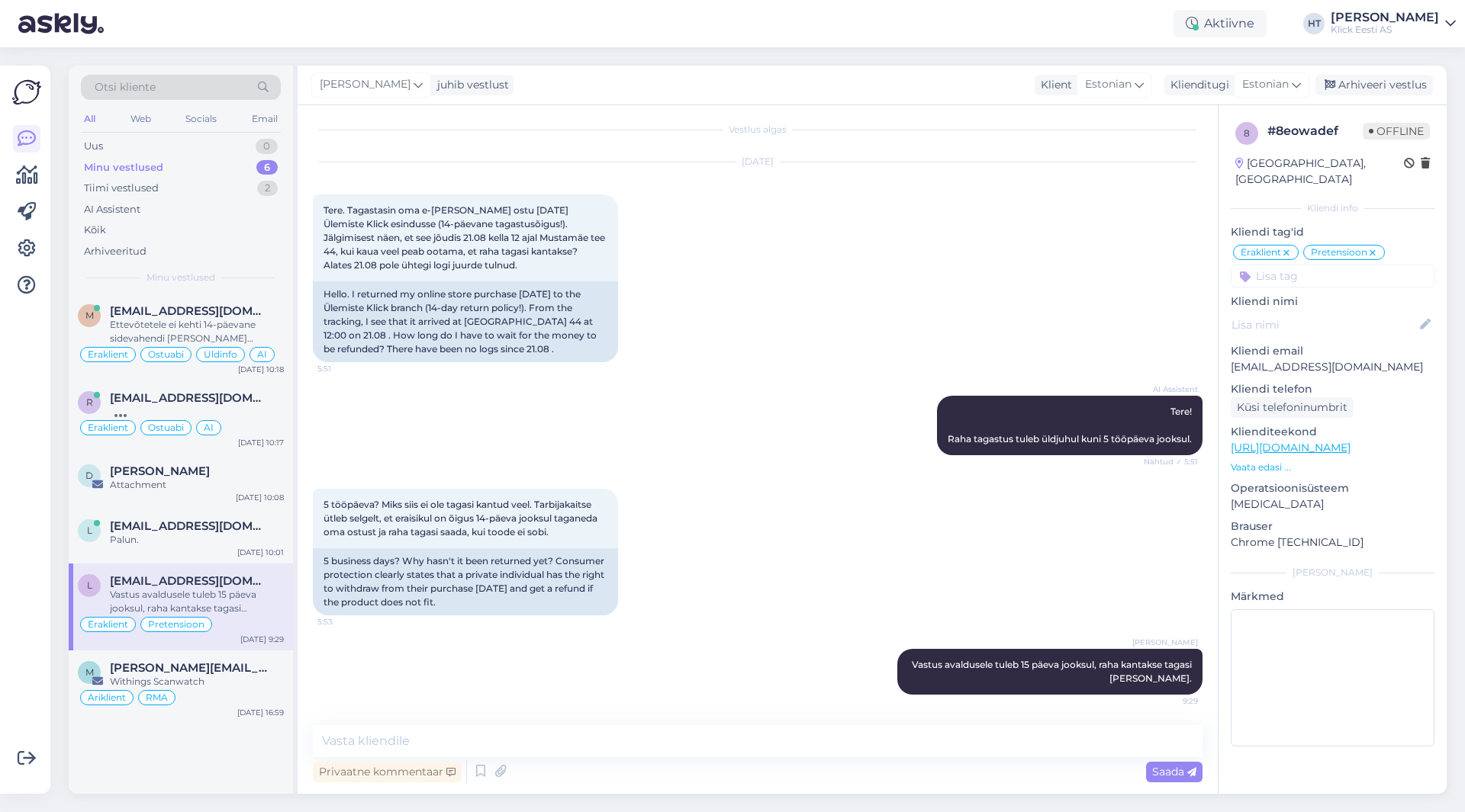
click at [1338, 265] on input at bounding box center [1333, 276] width 204 height 23
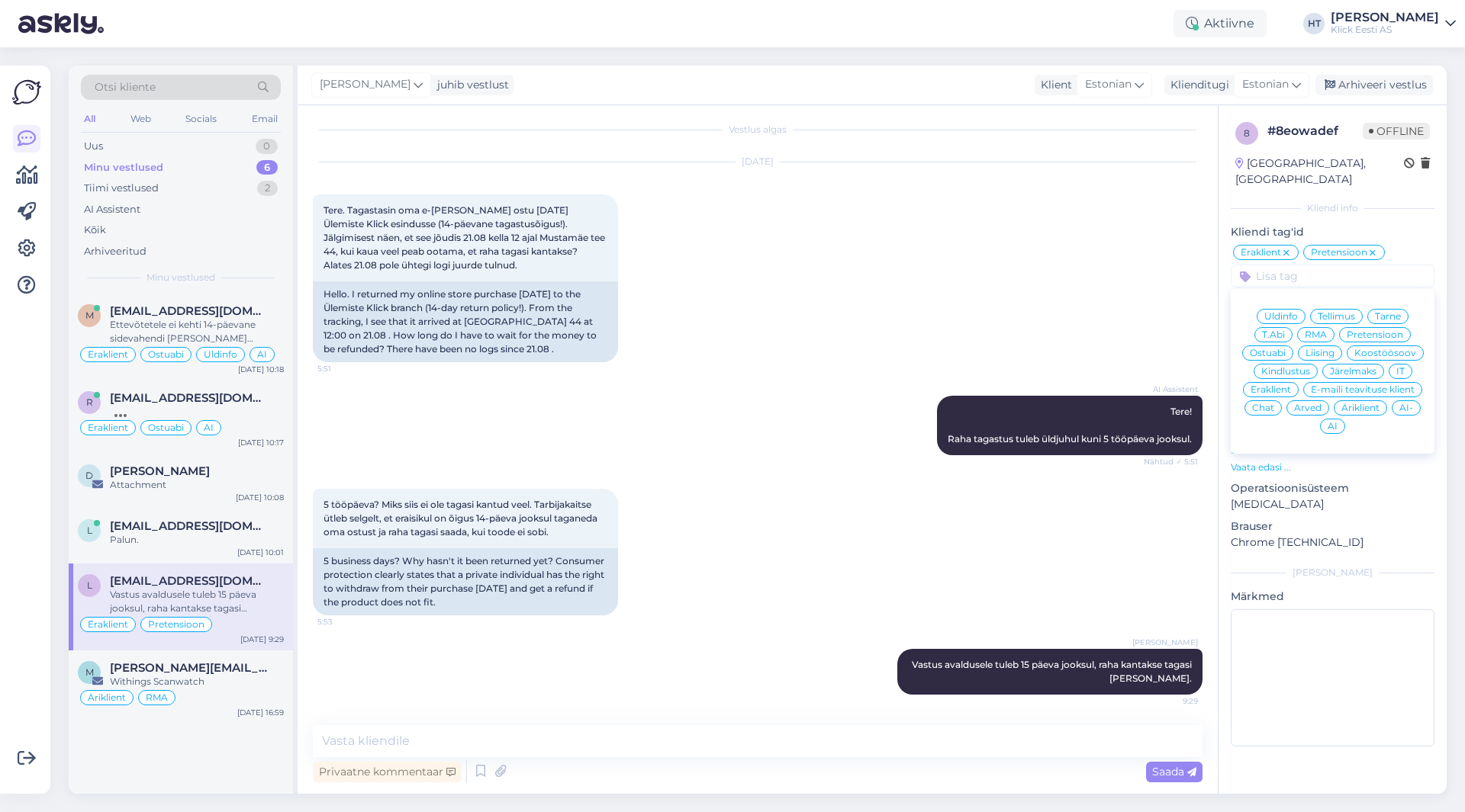
click at [1334, 422] on span "AI" at bounding box center [1333, 426] width 10 height 9
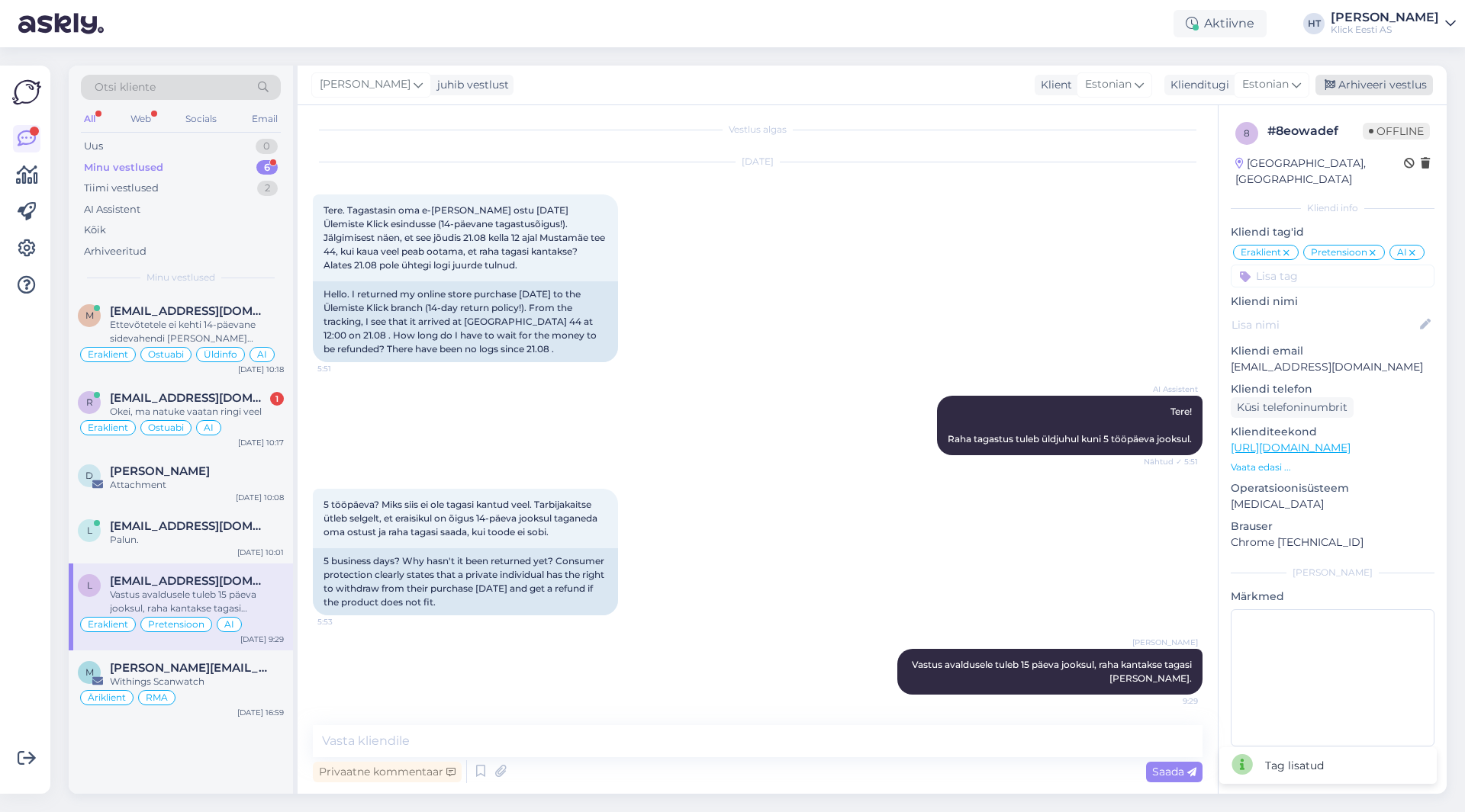
click at [1370, 83] on div "Arhiveeri vestlus" at bounding box center [1374, 85] width 118 height 21
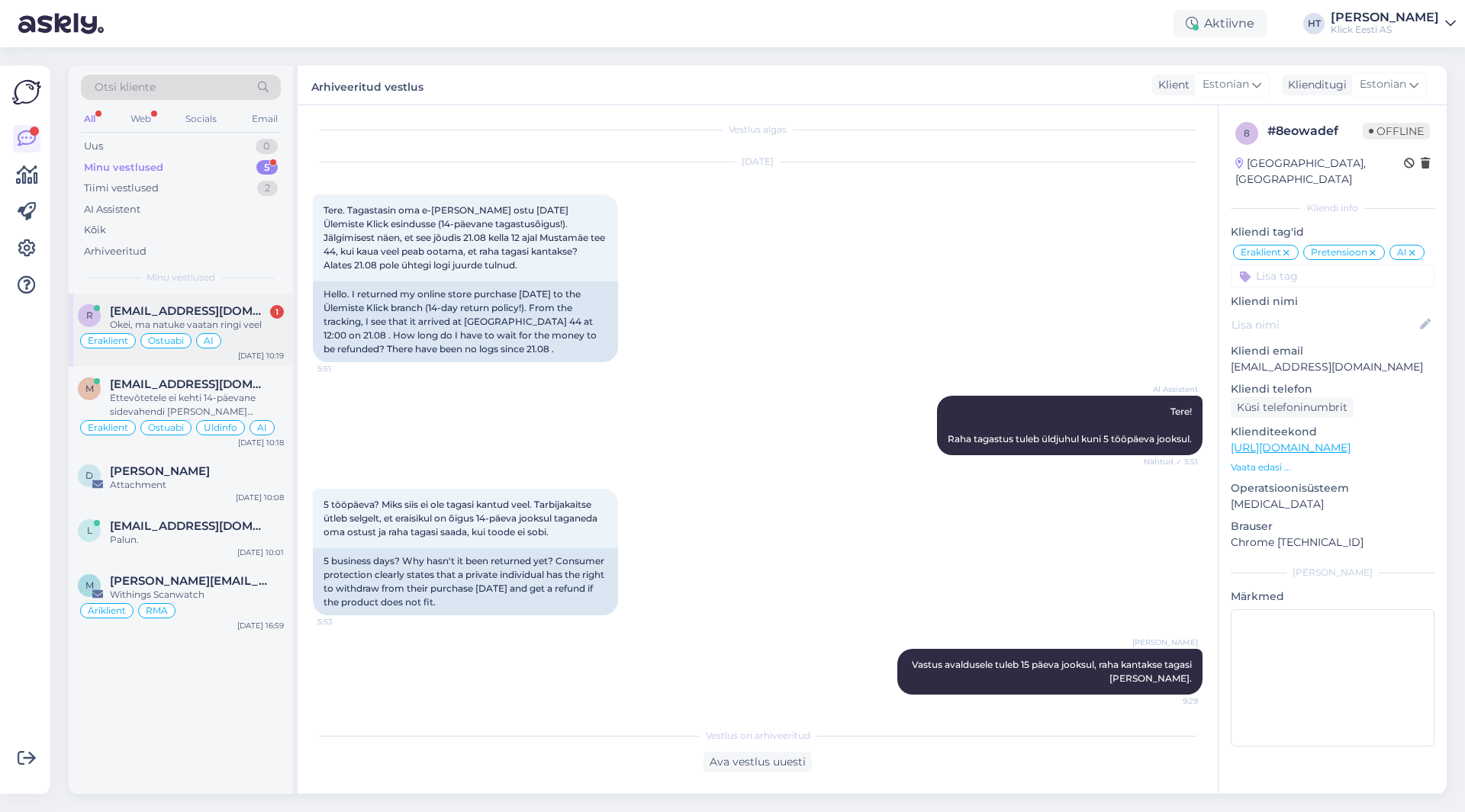
click at [254, 314] on span "[EMAIL_ADDRESS][DOMAIN_NAME]" at bounding box center [189, 311] width 159 height 14
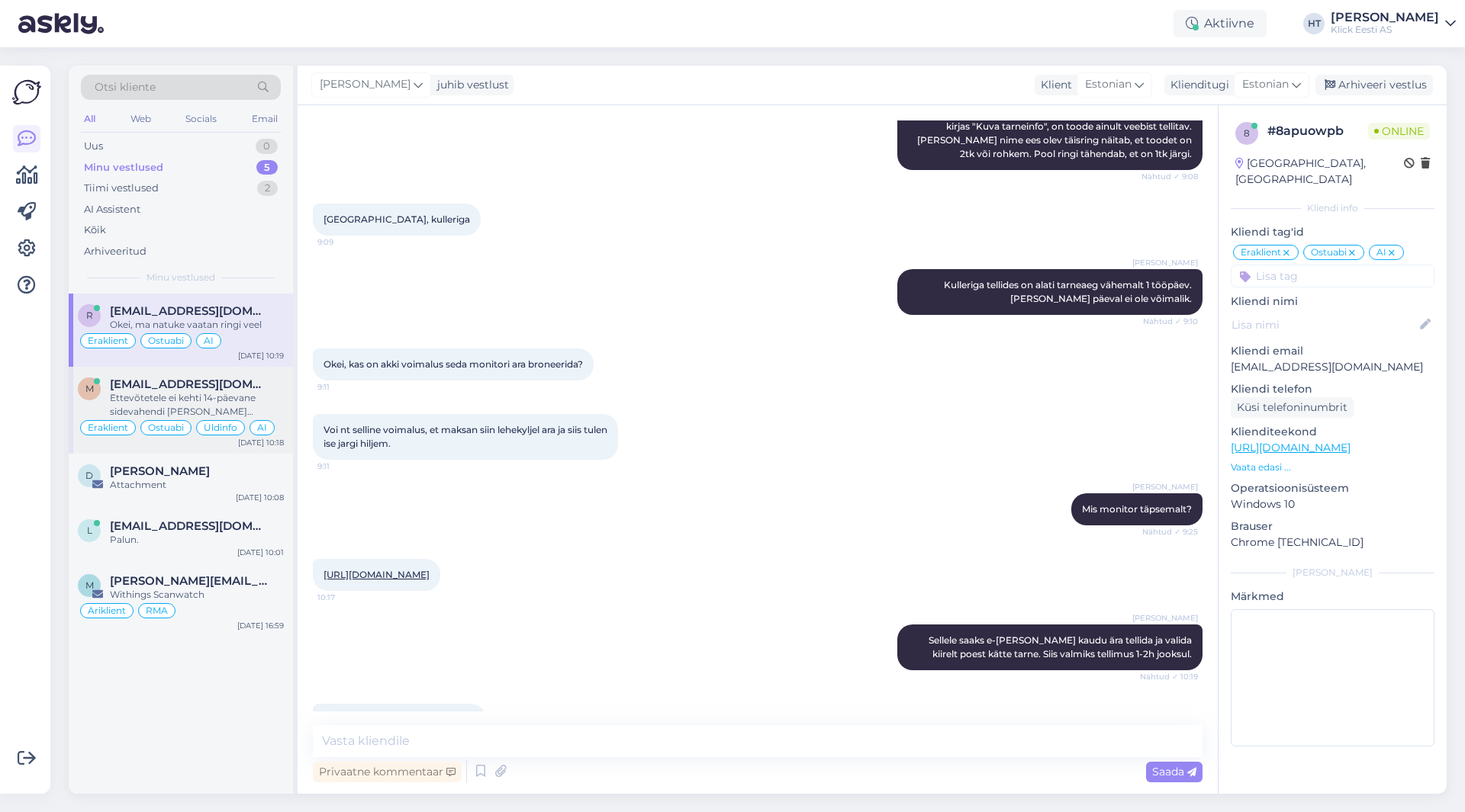
click at [243, 373] on div "m [EMAIL_ADDRESS][DOMAIN_NAME] Ettevõtetele ei kehti 14-päevane sidevahendi [PE…" at bounding box center [181, 410] width 224 height 87
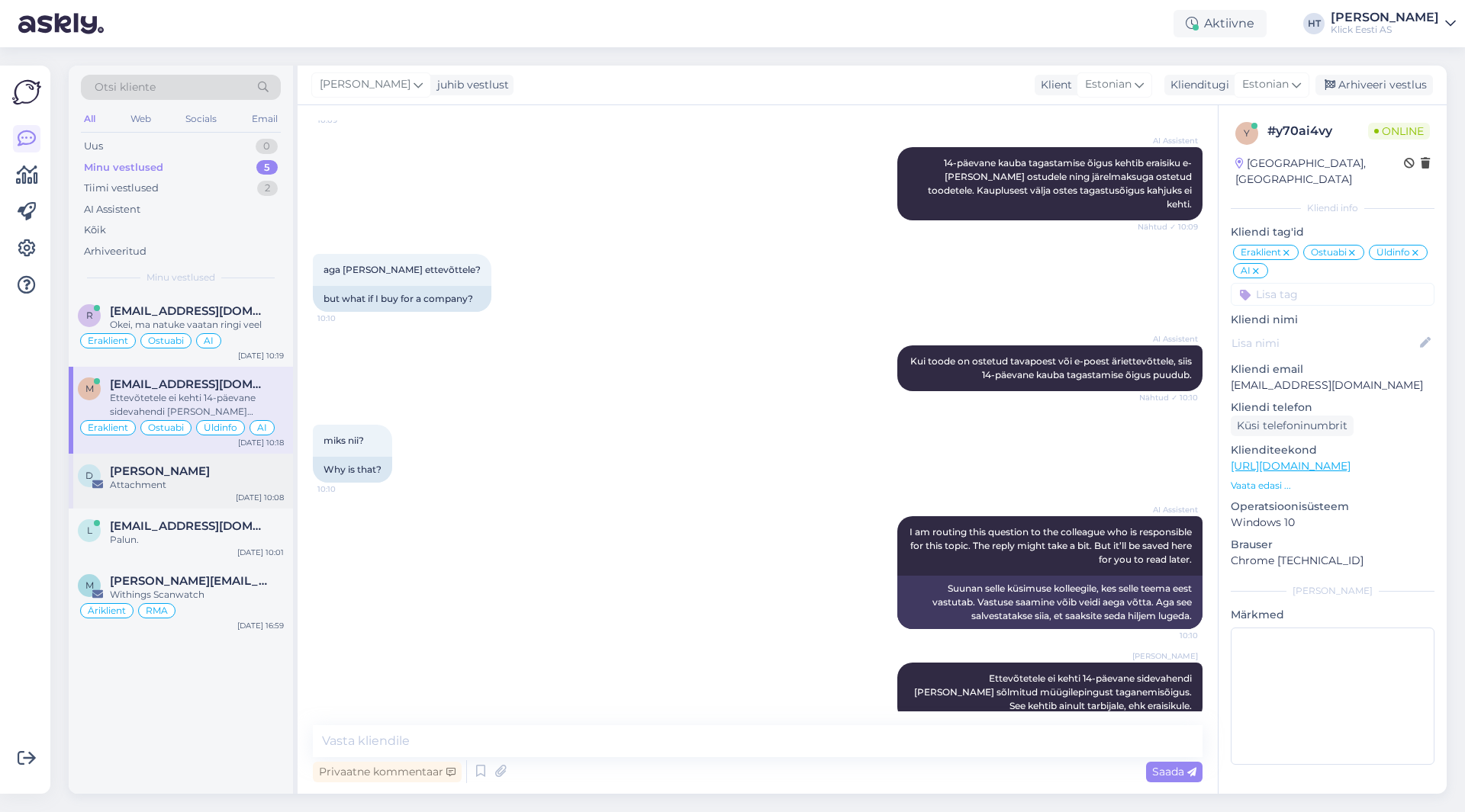
click at [248, 492] on div "[DATE] 10:08" at bounding box center [260, 498] width 48 height 11
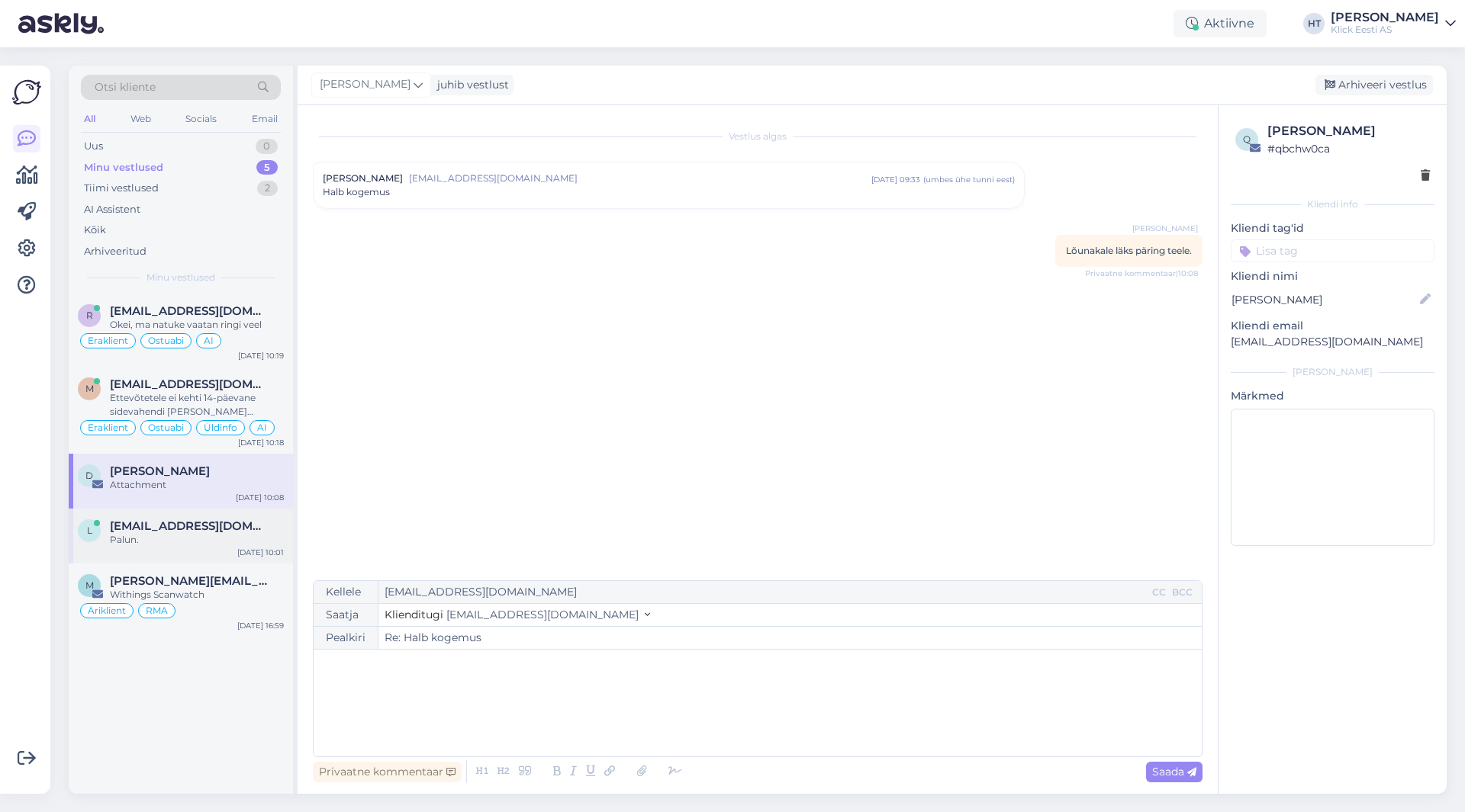
click at [254, 540] on div "Palun." at bounding box center [197, 540] width 174 height 14
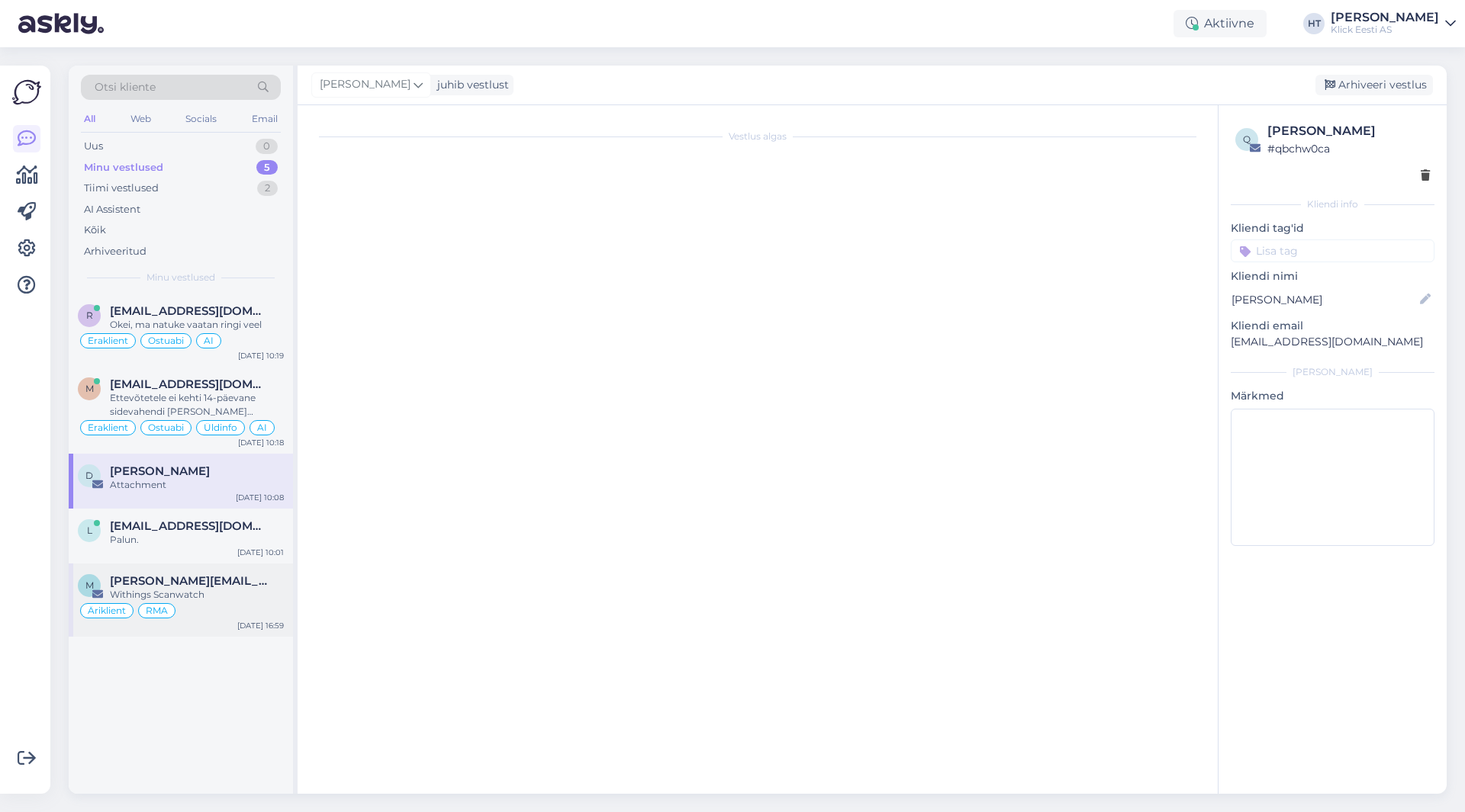
scroll to position [617, 0]
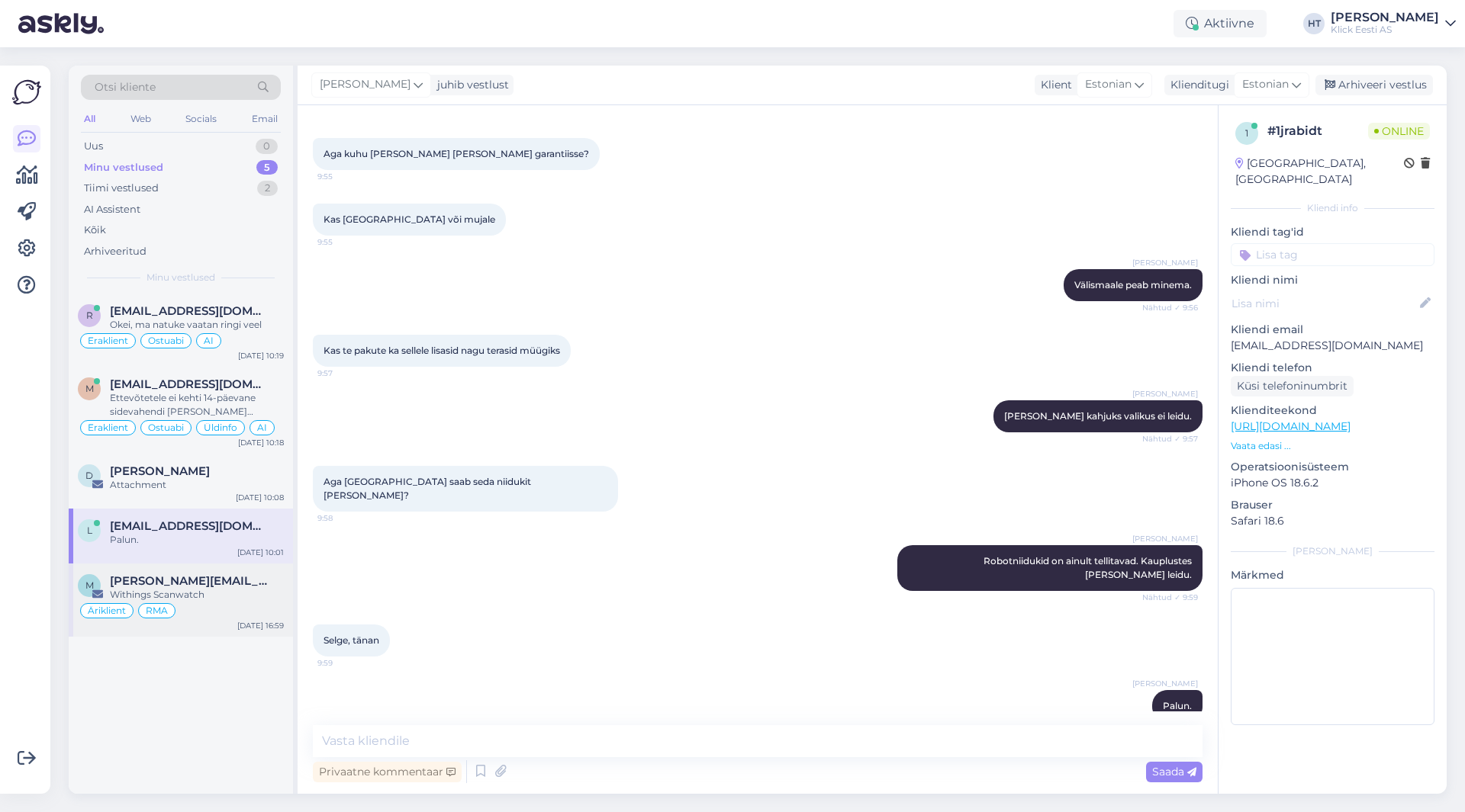
click at [243, 583] on span "[PERSON_NAME][EMAIL_ADDRESS][PERSON_NAME][DOMAIN_NAME]" at bounding box center [189, 581] width 159 height 14
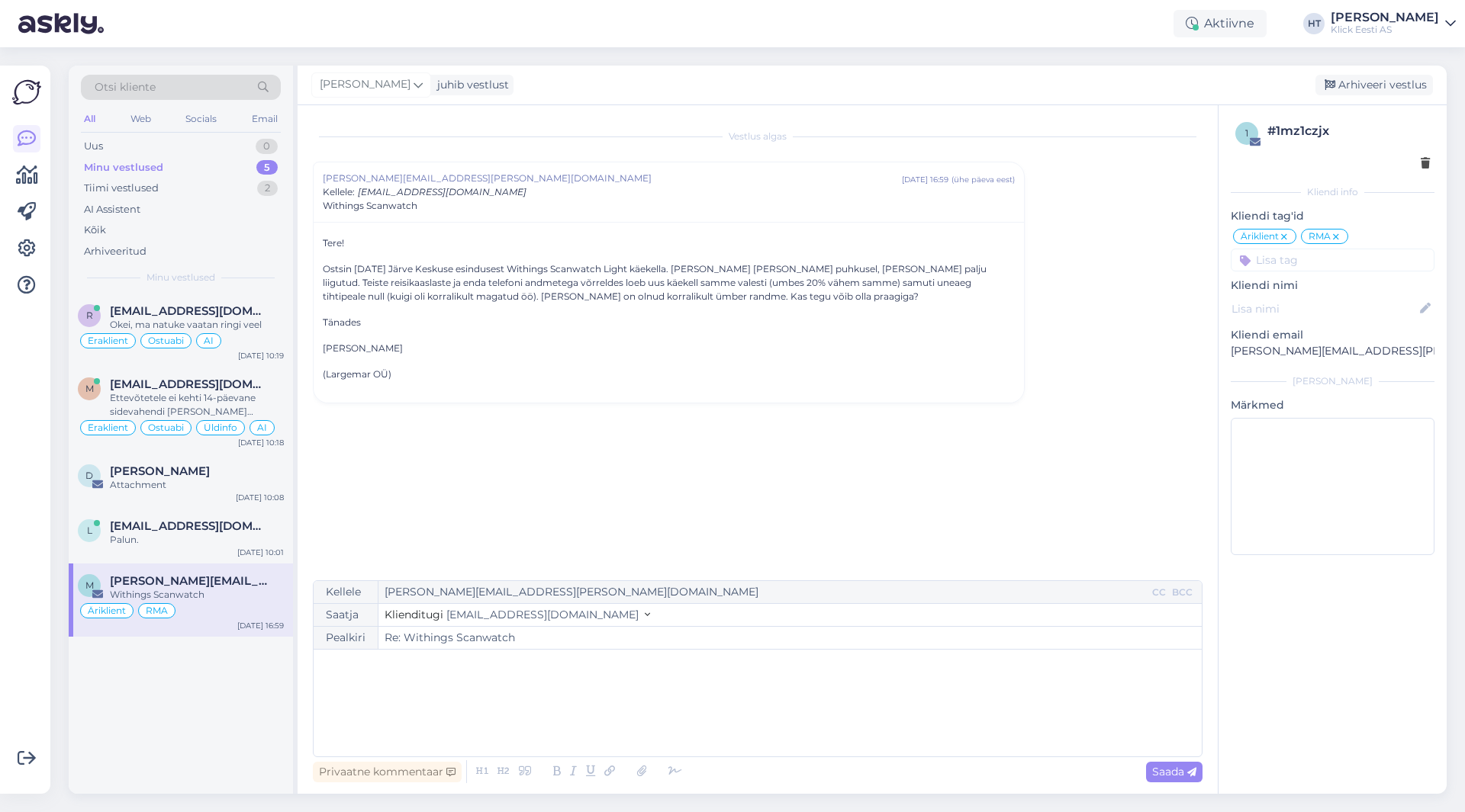
click at [445, 676] on div "﻿" at bounding box center [758, 703] width 873 height 92
click at [500, 683] on div "﻿" at bounding box center [758, 703] width 873 height 92
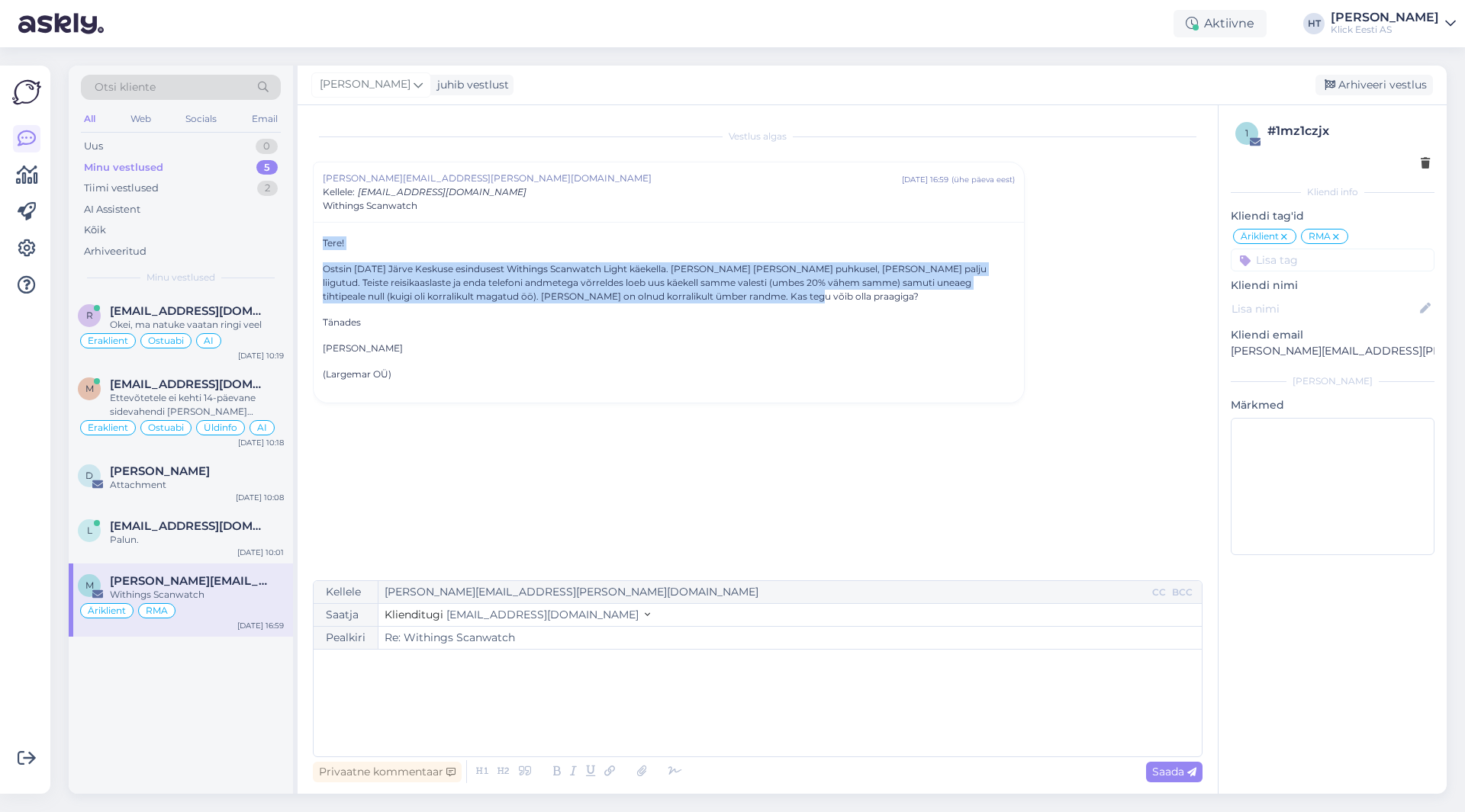
drag, startPoint x: 719, startPoint y: 298, endPoint x: 322, endPoint y: 235, distance: 402.0
click at [322, 235] on div "Tere! Ostsin [DATE] Järve Keskuse esindusest Withings Scanwatch Light käekella.…" at bounding box center [669, 312] width 710 height 180
click at [321, 241] on div "Tere! Ostsin [DATE] Järve Keskuse esindusest Withings Scanwatch Light käekella.…" at bounding box center [669, 312] width 710 height 180
drag, startPoint x: 323, startPoint y: 243, endPoint x: 727, endPoint y: 296, distance: 407.5
click at [727, 296] on div "Tere! Ostsin [DATE] Järve Keskuse esindusest Withings Scanwatch Light käekella.…" at bounding box center [669, 308] width 692 height 145
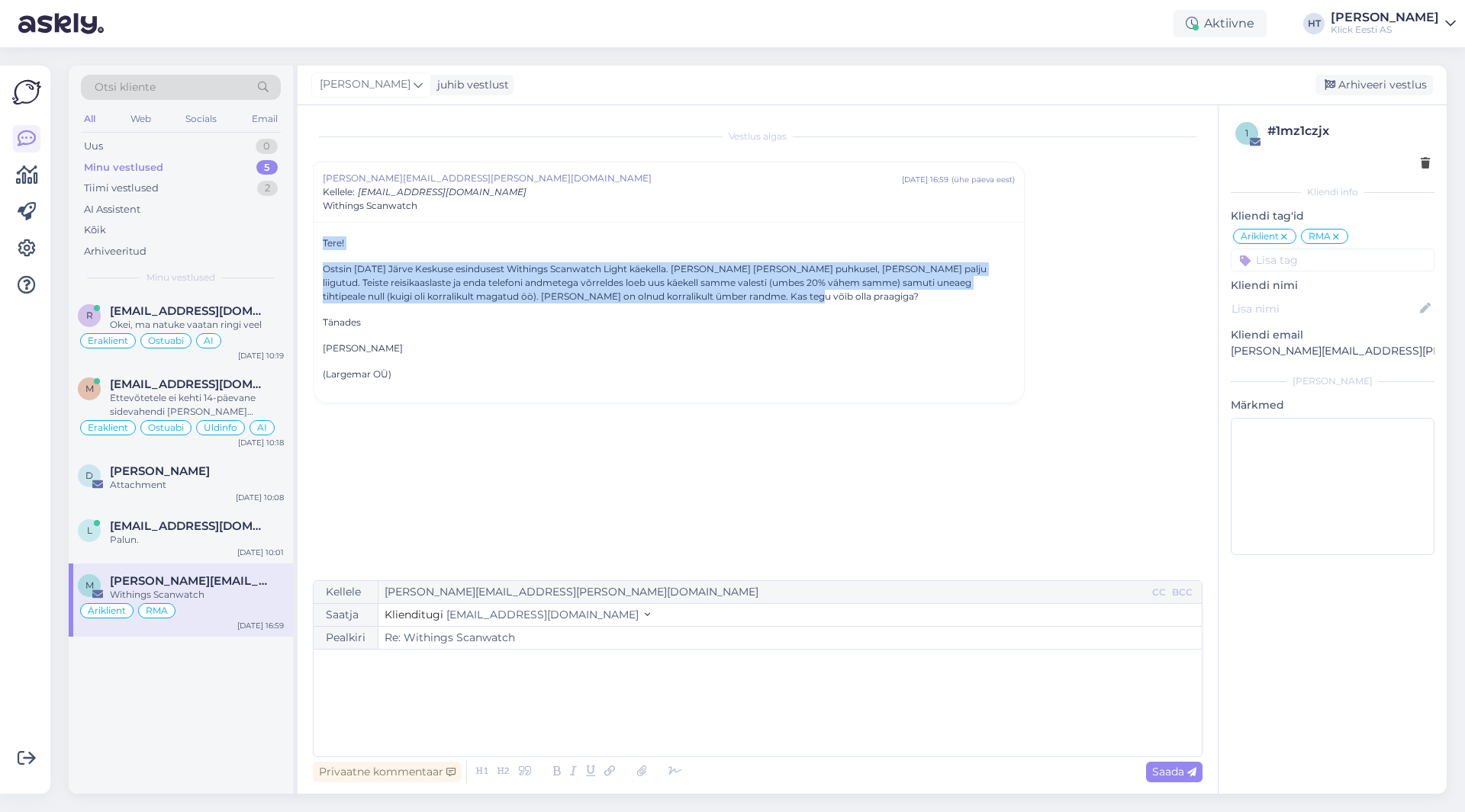
click at [727, 296] on p "Ostsin [DATE] Järve Keskuse esindusest Withings Scanwatch Light käekella. [PERS…" at bounding box center [669, 283] width 692 height 41
drag, startPoint x: 721, startPoint y: 298, endPoint x: 323, endPoint y: 242, distance: 401.9
click at [323, 242] on div "Tere! Ostsin [DATE] Järve Keskuse esindusest Withings Scanwatch Light käekella.…" at bounding box center [669, 308] width 692 height 145
click at [323, 242] on p "Tere!" at bounding box center [669, 243] width 692 height 14
drag, startPoint x: 323, startPoint y: 242, endPoint x: 703, endPoint y: 299, distance: 384.3
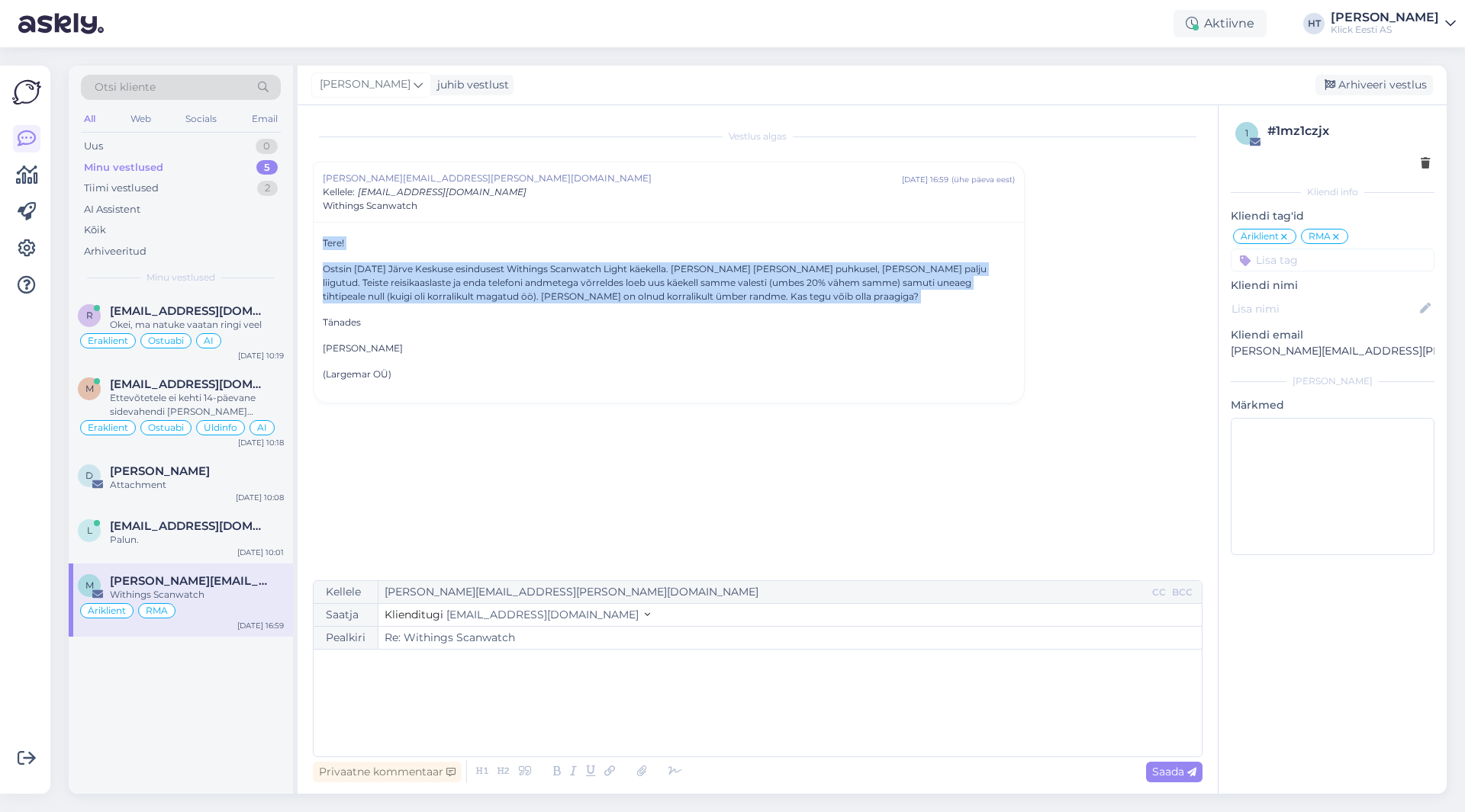
click at [703, 299] on div "Tere! Ostsin [DATE] Järve Keskuse esindusest Withings Scanwatch Light käekella.…" at bounding box center [669, 308] width 692 height 145
click at [703, 299] on p "Ostsin [DATE] Järve Keskuse esindusest Withings Scanwatch Light käekella. [PERS…" at bounding box center [669, 283] width 692 height 41
drag, startPoint x: 703, startPoint y: 299, endPoint x: 323, endPoint y: 238, distance: 384.9
click at [323, 238] on div "Tere! Ostsin [DATE] Järve Keskuse esindusest Withings Scanwatch Light käekella.…" at bounding box center [669, 308] width 692 height 145
click at [323, 238] on p "Tere!" at bounding box center [669, 243] width 692 height 14
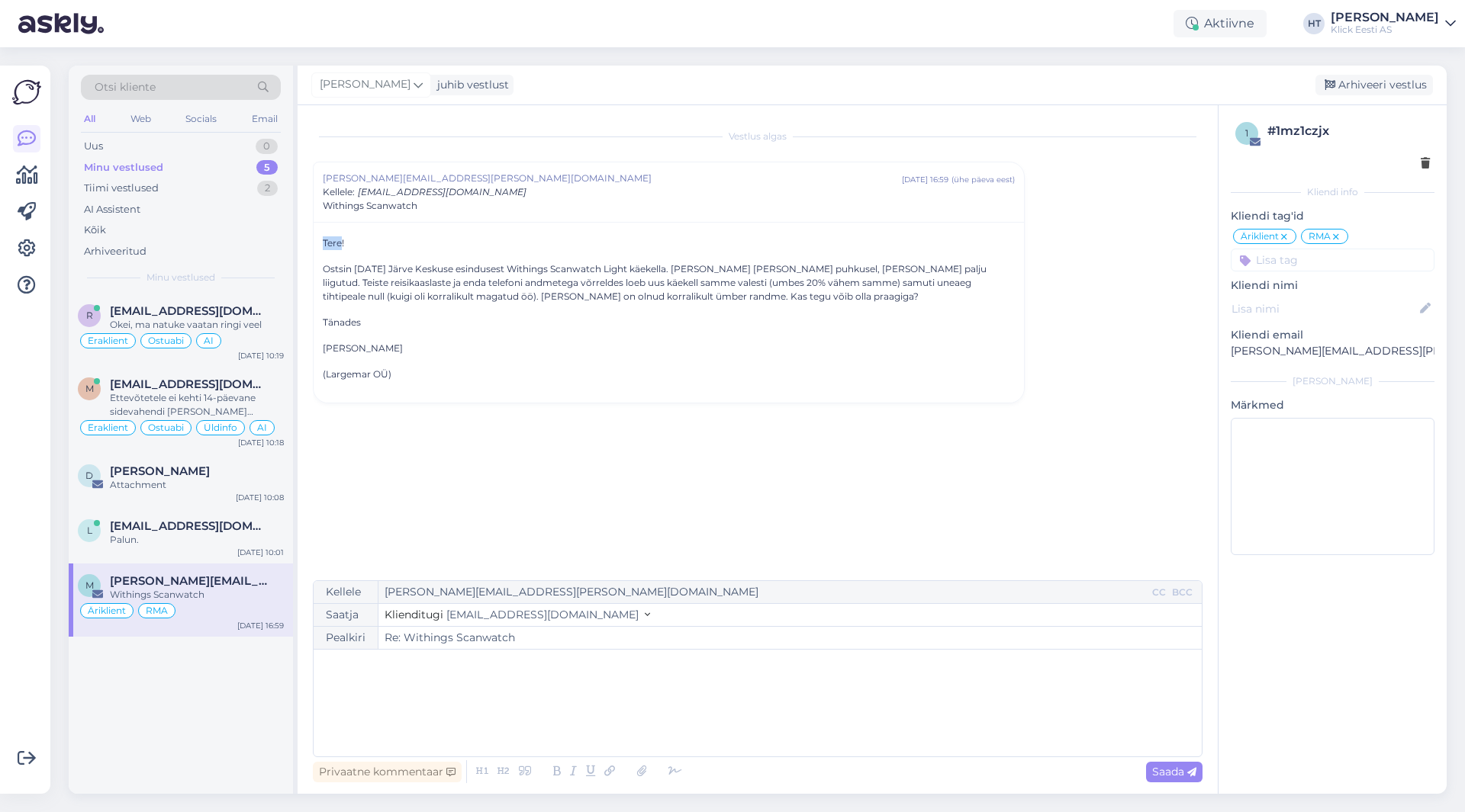
click at [322, 237] on div "Tere! Ostsin [DATE] Järve Keskuse esindusest Withings Scanwatch Light käekella.…" at bounding box center [669, 312] width 710 height 180
click at [323, 237] on p "Tere!" at bounding box center [669, 243] width 692 height 14
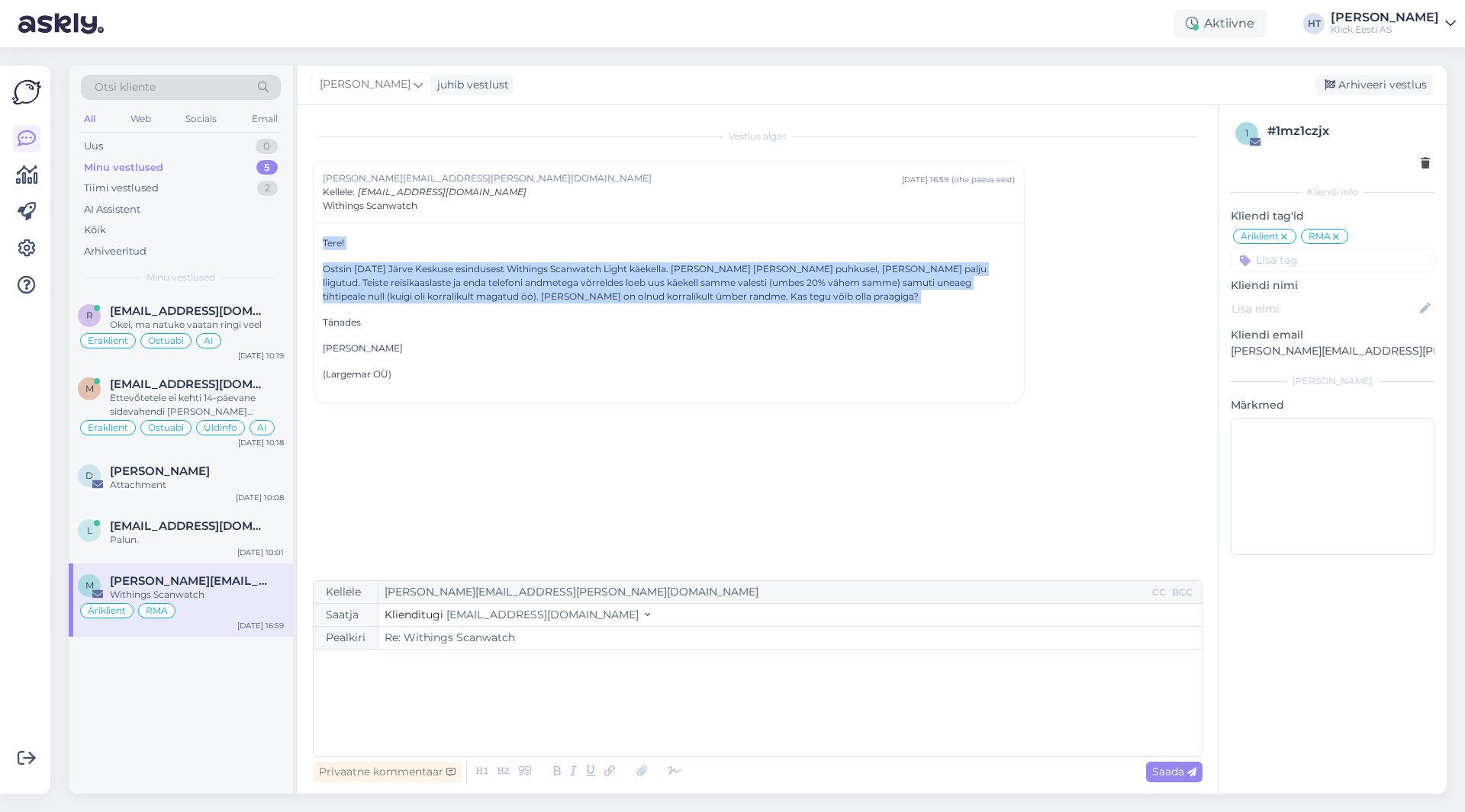
drag, startPoint x: 323, startPoint y: 237, endPoint x: 710, endPoint y: 297, distance: 391.6
click at [710, 297] on div "Tere! Ostsin [DATE] Järve Keskuse esindusest Withings Scanwatch Light käekella.…" at bounding box center [669, 308] width 692 height 145
click at [710, 297] on p "Ostsin [DATE] Järve Keskuse esindusest Withings Scanwatch Light käekella. [PERS…" at bounding box center [669, 283] width 692 height 41
drag, startPoint x: 710, startPoint y: 297, endPoint x: 321, endPoint y: 221, distance: 396.4
click at [321, 221] on div "[PERSON_NAME][EMAIL_ADDRESS][PERSON_NAME][DOMAIN_NAME] [DATE] 16:59 ( ühe päeva…" at bounding box center [669, 282] width 712 height 241
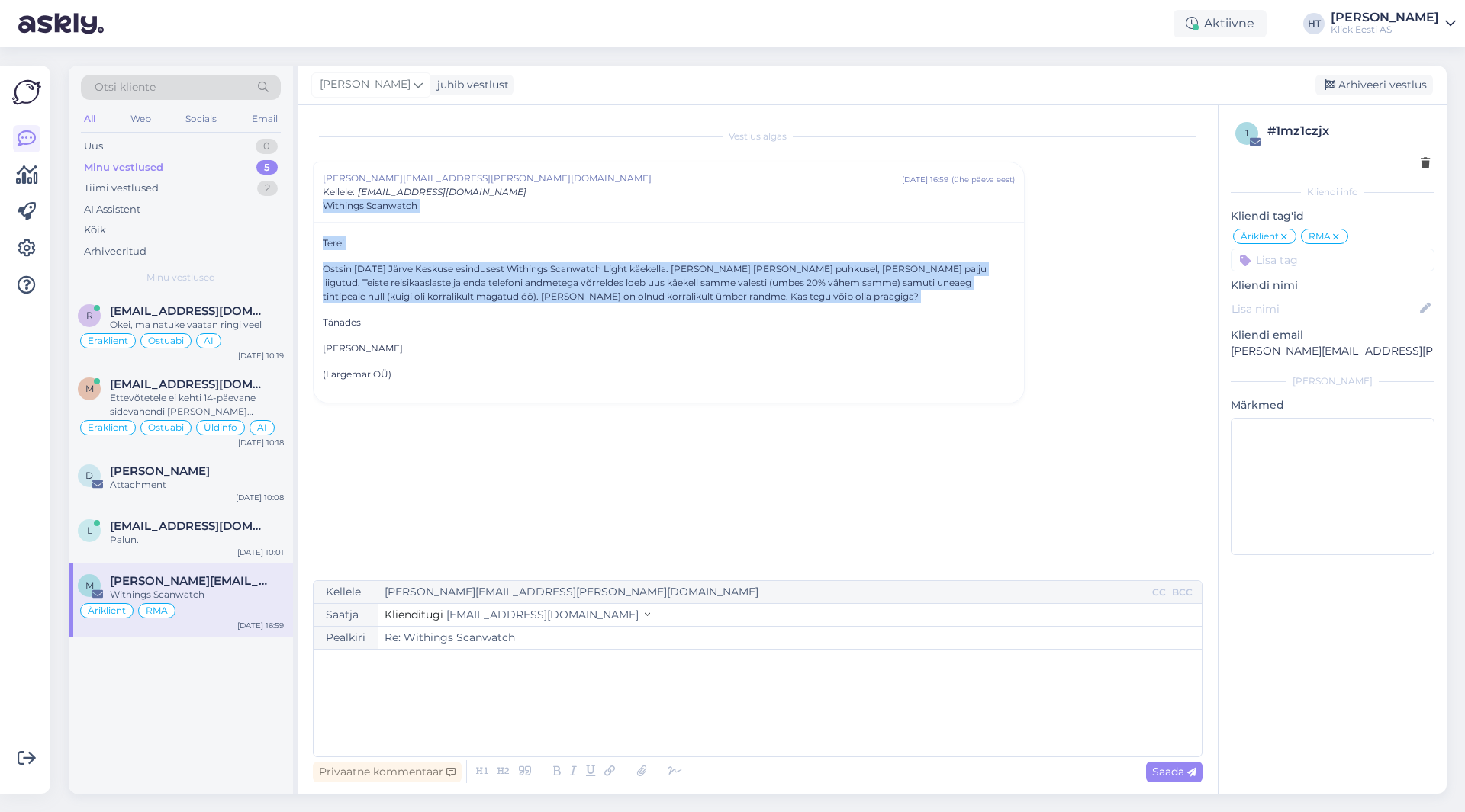
click at [318, 232] on div "Tere! Ostsin [DATE] Järve Keskuse esindusest Withings Scanwatch Light käekella.…" at bounding box center [669, 312] width 710 height 180
drag, startPoint x: 320, startPoint y: 239, endPoint x: 724, endPoint y: 296, distance: 408.0
click at [724, 296] on div "Tere! Ostsin [DATE] Järve Keskuse esindusest Withings Scanwatch Light käekella.…" at bounding box center [669, 312] width 710 height 180
click at [724, 296] on p "Ostsin [DATE] Järve Keskuse esindusest Withings Scanwatch Light käekella. [PERS…" at bounding box center [669, 283] width 692 height 41
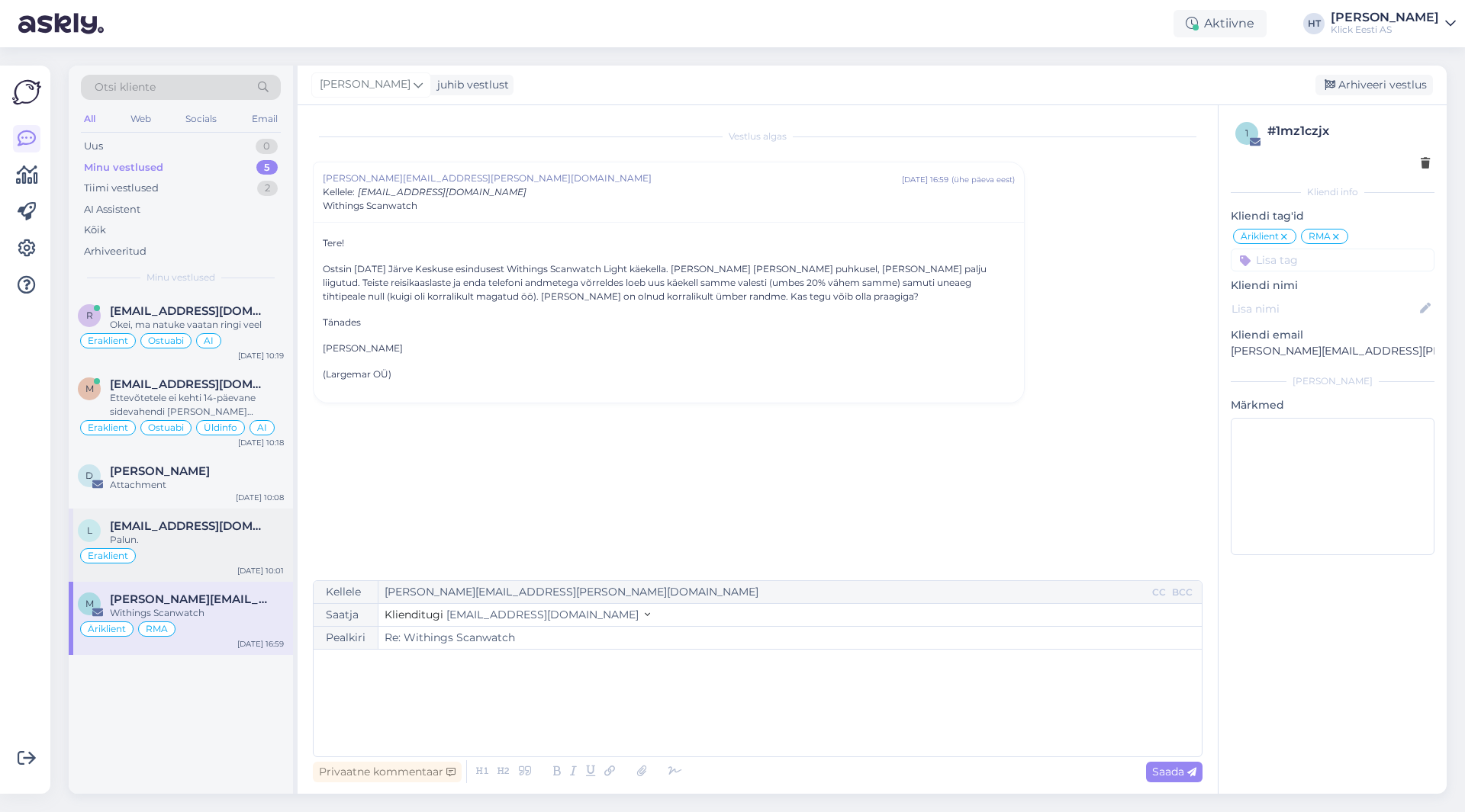
click at [230, 553] on div "Eraklient" at bounding box center [181, 555] width 206 height 18
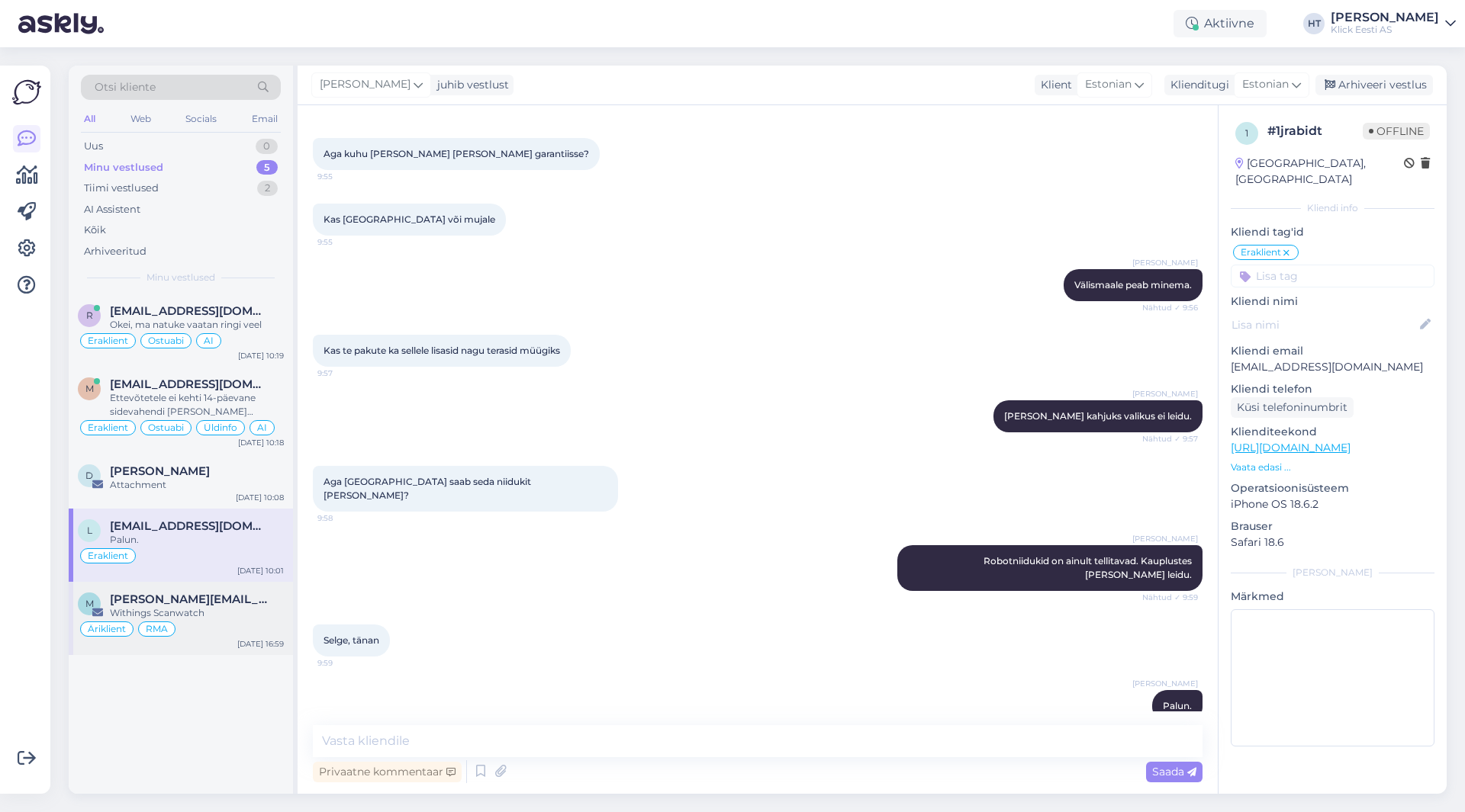
click at [215, 601] on span "[PERSON_NAME][EMAIL_ADDRESS][PERSON_NAME][DOMAIN_NAME]" at bounding box center [189, 600] width 159 height 14
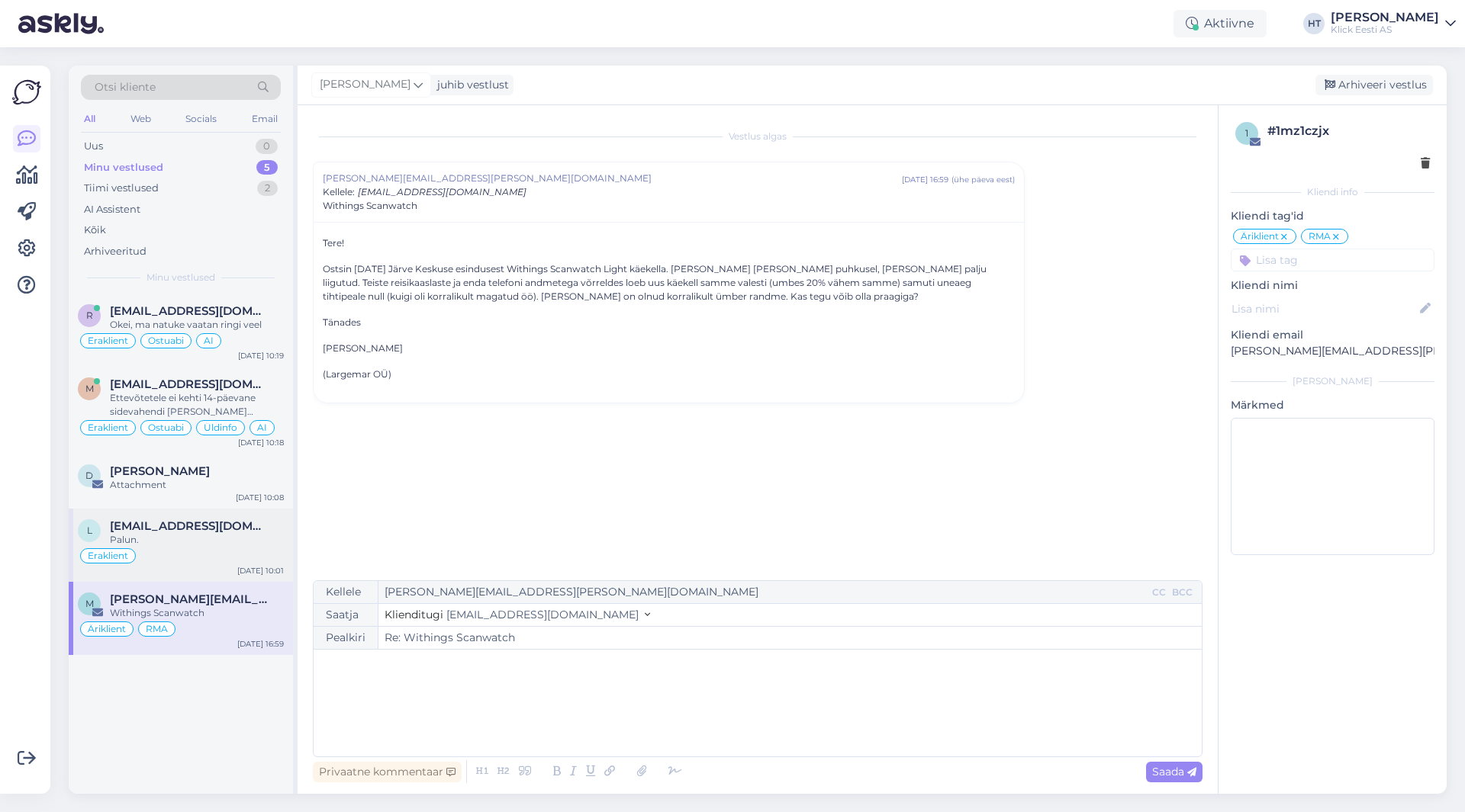
click at [214, 560] on div "Eraklient" at bounding box center [181, 555] width 206 height 18
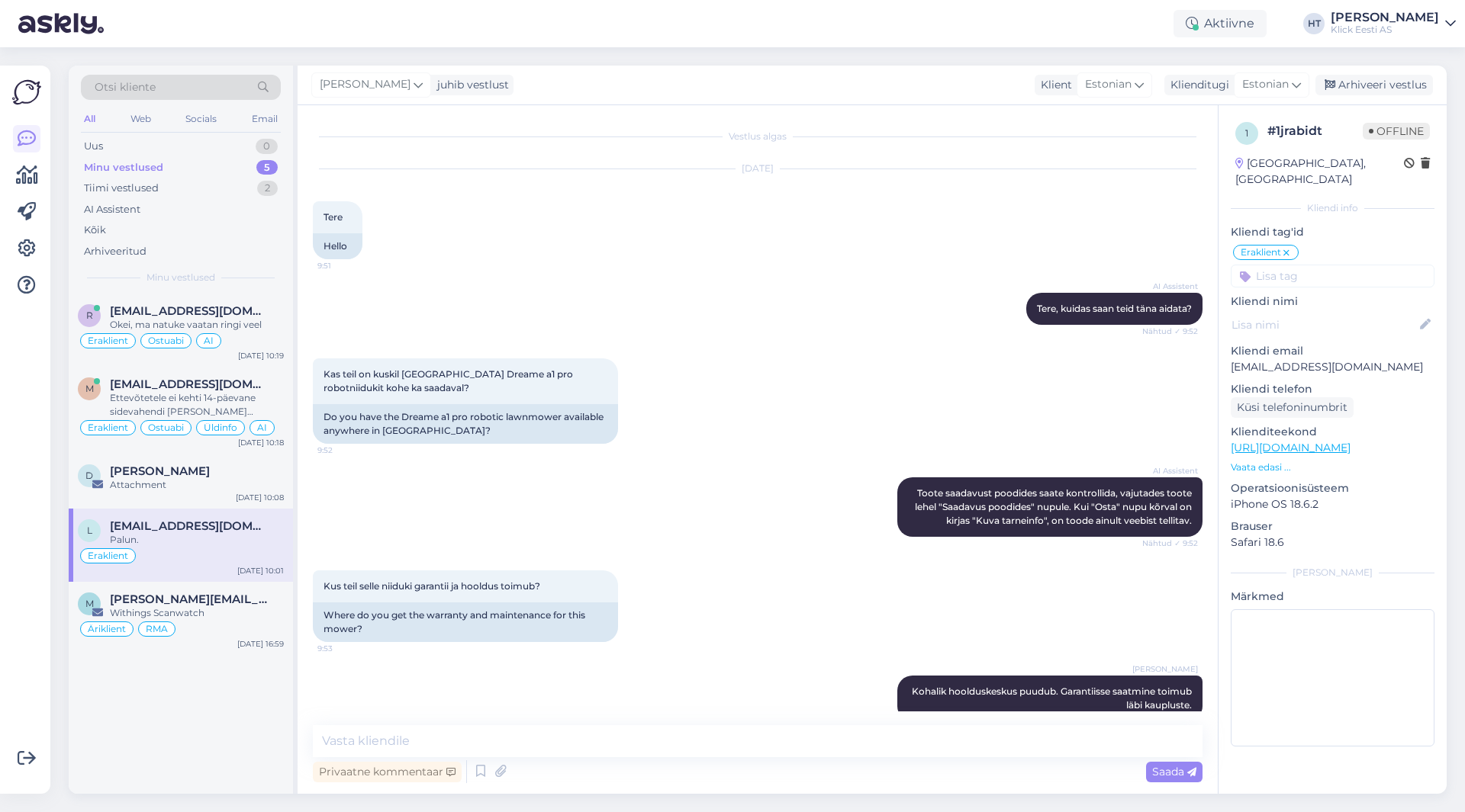
scroll to position [617, 0]
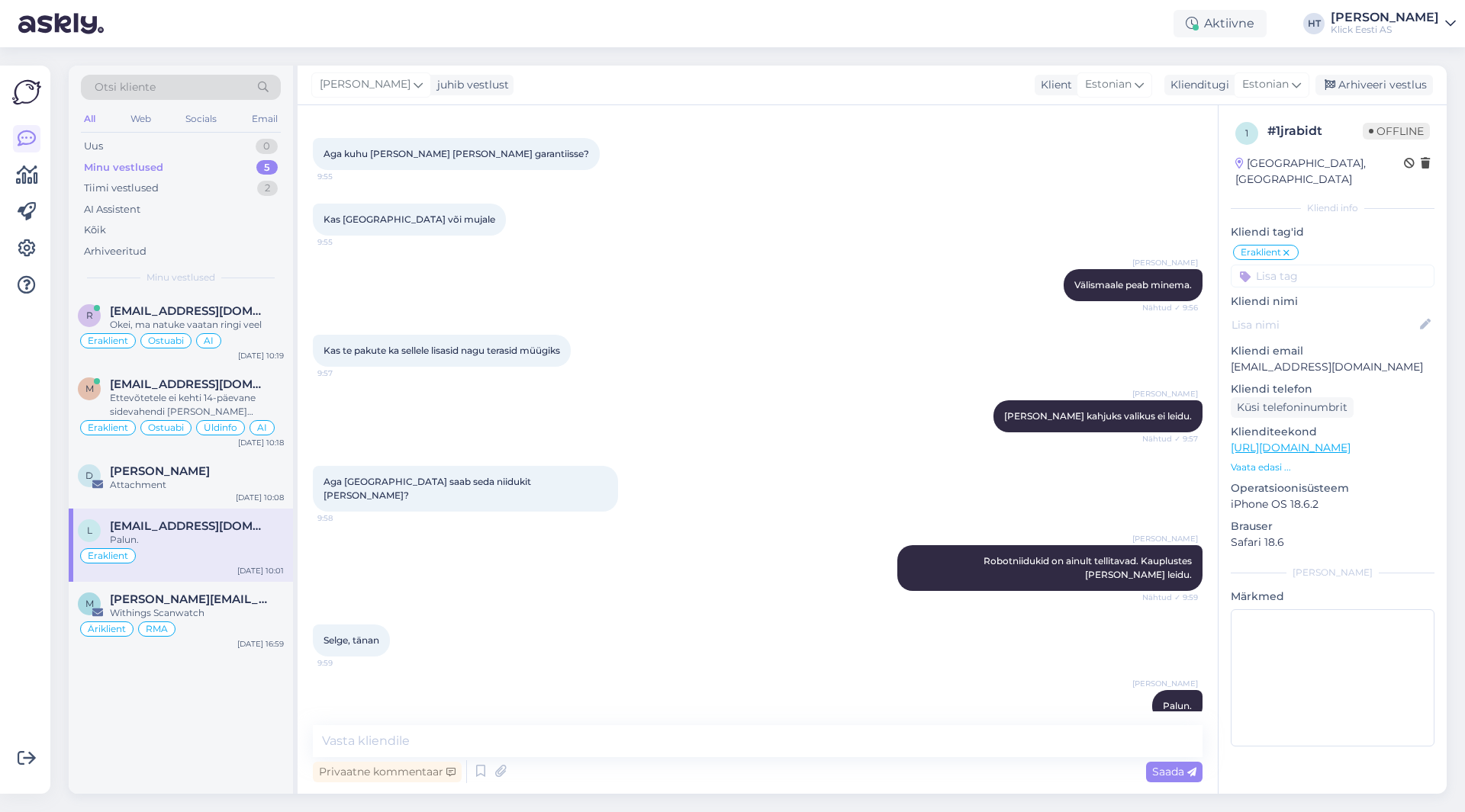
click at [1315, 265] on input at bounding box center [1333, 276] width 204 height 23
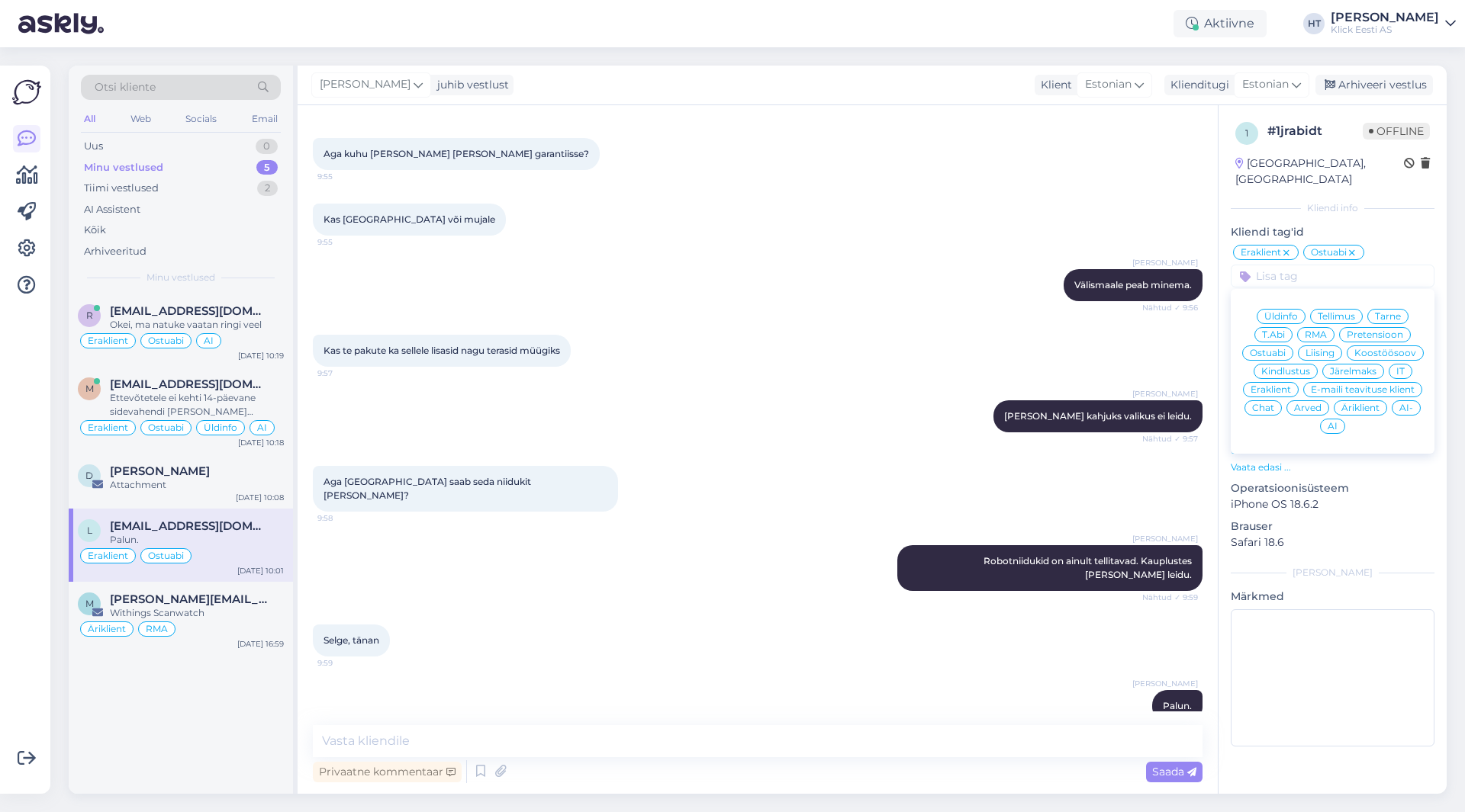
click at [779, 337] on div "Kas te pakute ka sellele lisasid nagu terasid müügiks 9:57" at bounding box center [757, 351] width 890 height 65
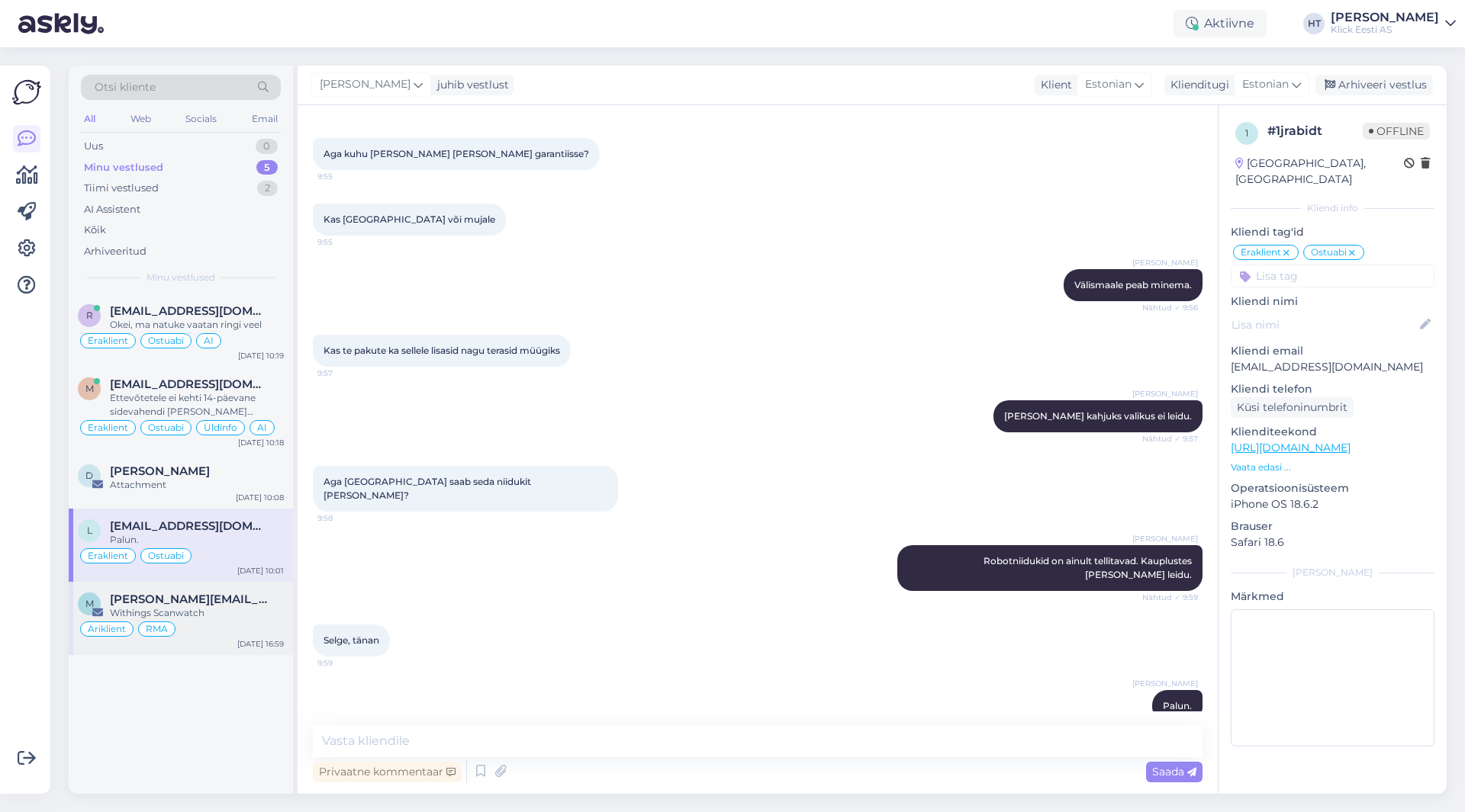
click at [264, 619] on div "Withings Scanwatch" at bounding box center [197, 614] width 174 height 14
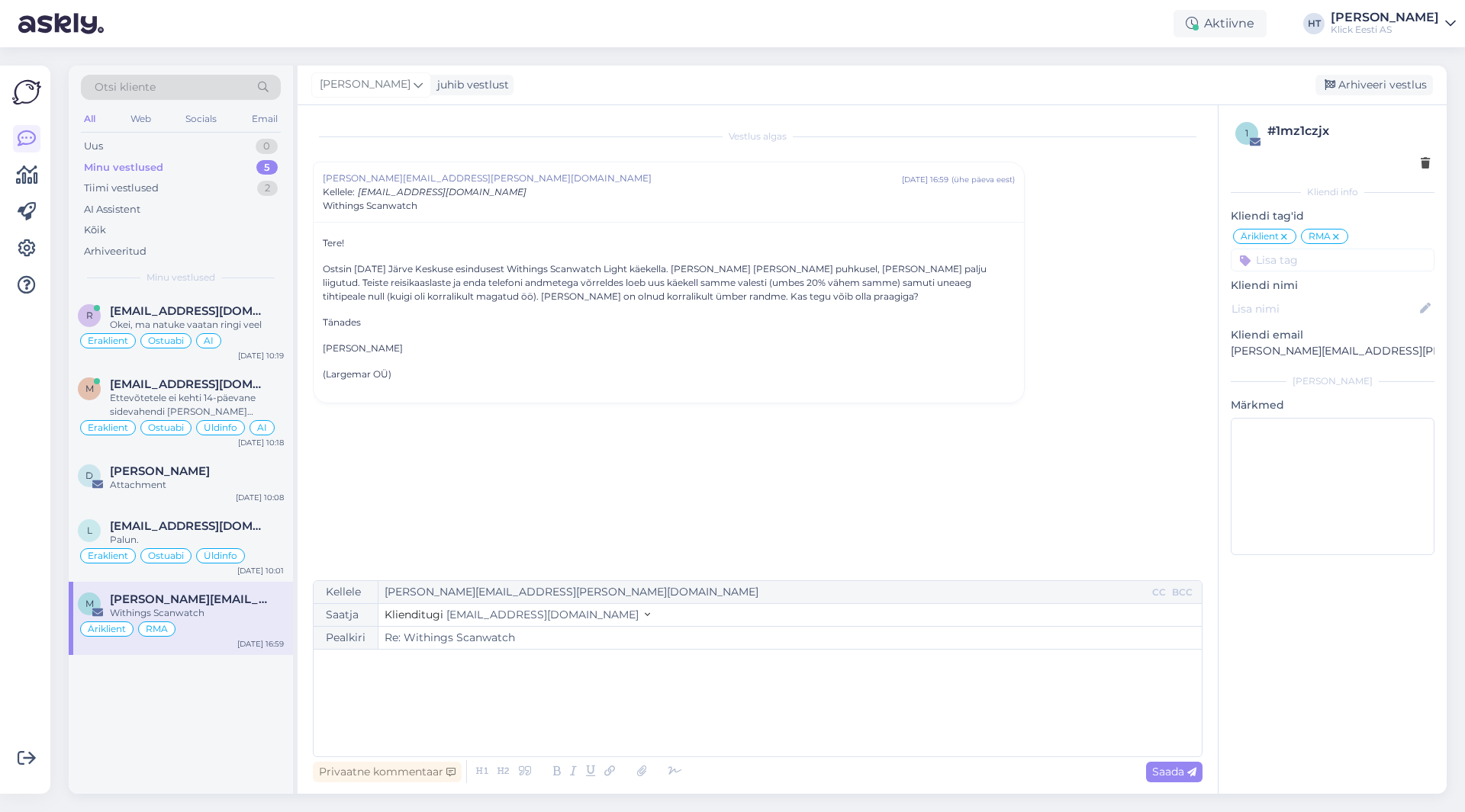
click at [484, 669] on p "﻿" at bounding box center [758, 665] width 873 height 16
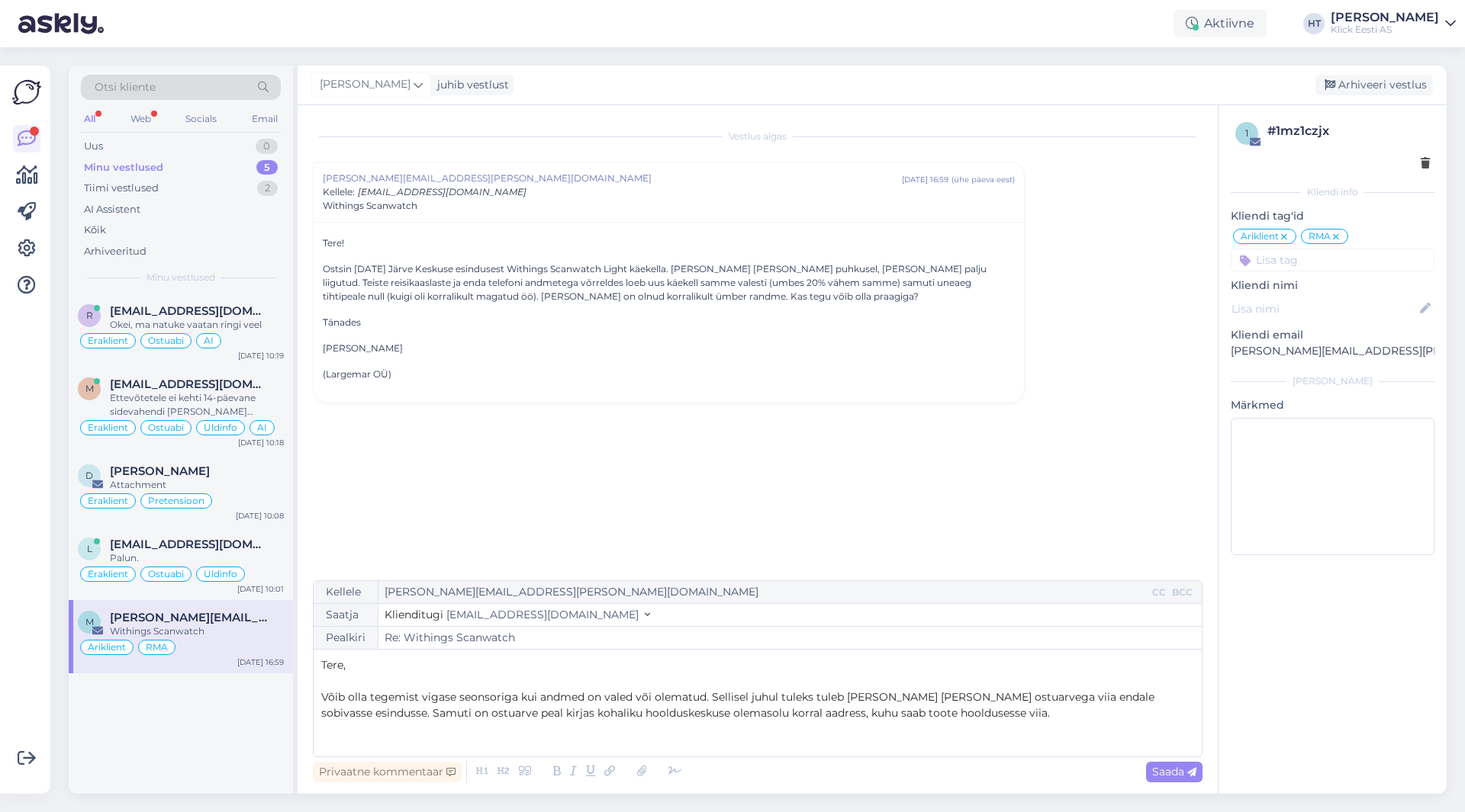
click at [919, 714] on p "Võib olla tegemist vigase seonsoriga kui andmed on valed või olematud. Sellisel…" at bounding box center [758, 705] width 873 height 32
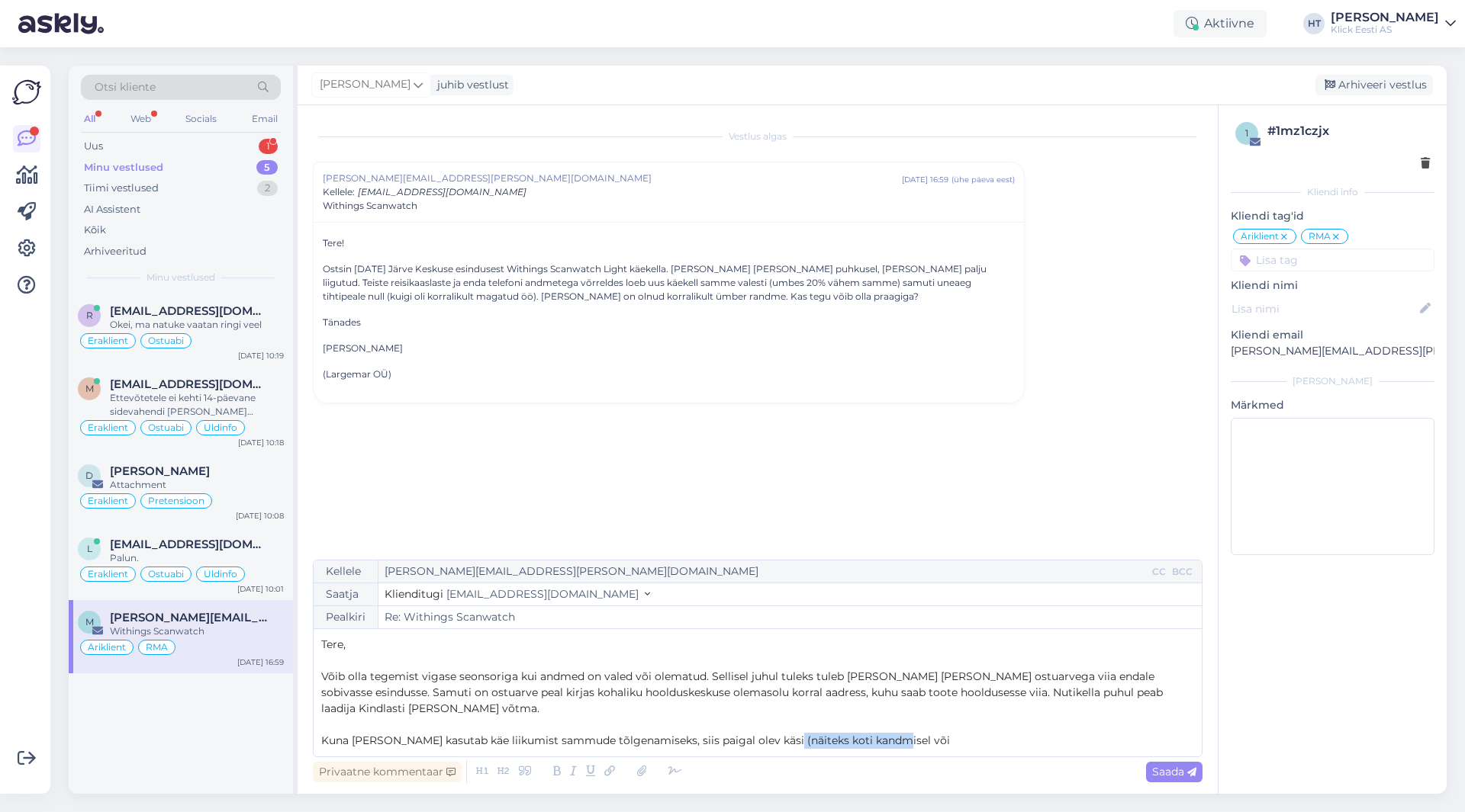
drag, startPoint x: 904, startPoint y: 742, endPoint x: 775, endPoint y: 744, distance: 129.0
click at [775, 744] on p "Kuna [PERSON_NAME] kasutab käe liikumist sammude tõlgenamiseks, siis paigal ole…" at bounding box center [758, 741] width 873 height 16
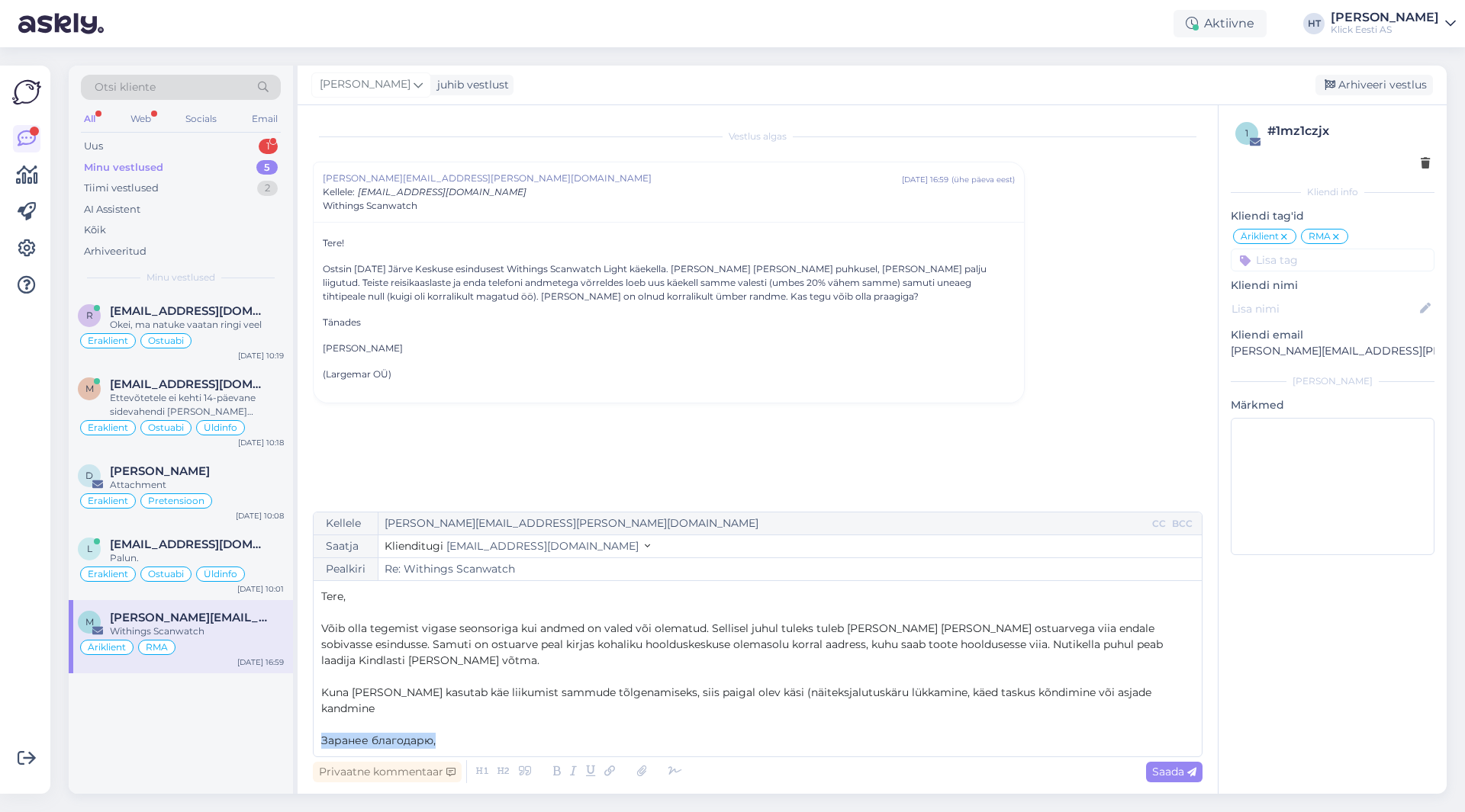
drag, startPoint x: 518, startPoint y: 747, endPoint x: 291, endPoint y: 744, distance: 227.0
click at [291, 744] on div "Otsi kliente All Web Socials Email Uus 1 Minu vestlused 5 Tiimi vestlused 2 AI …" at bounding box center [757, 430] width 1378 height 729
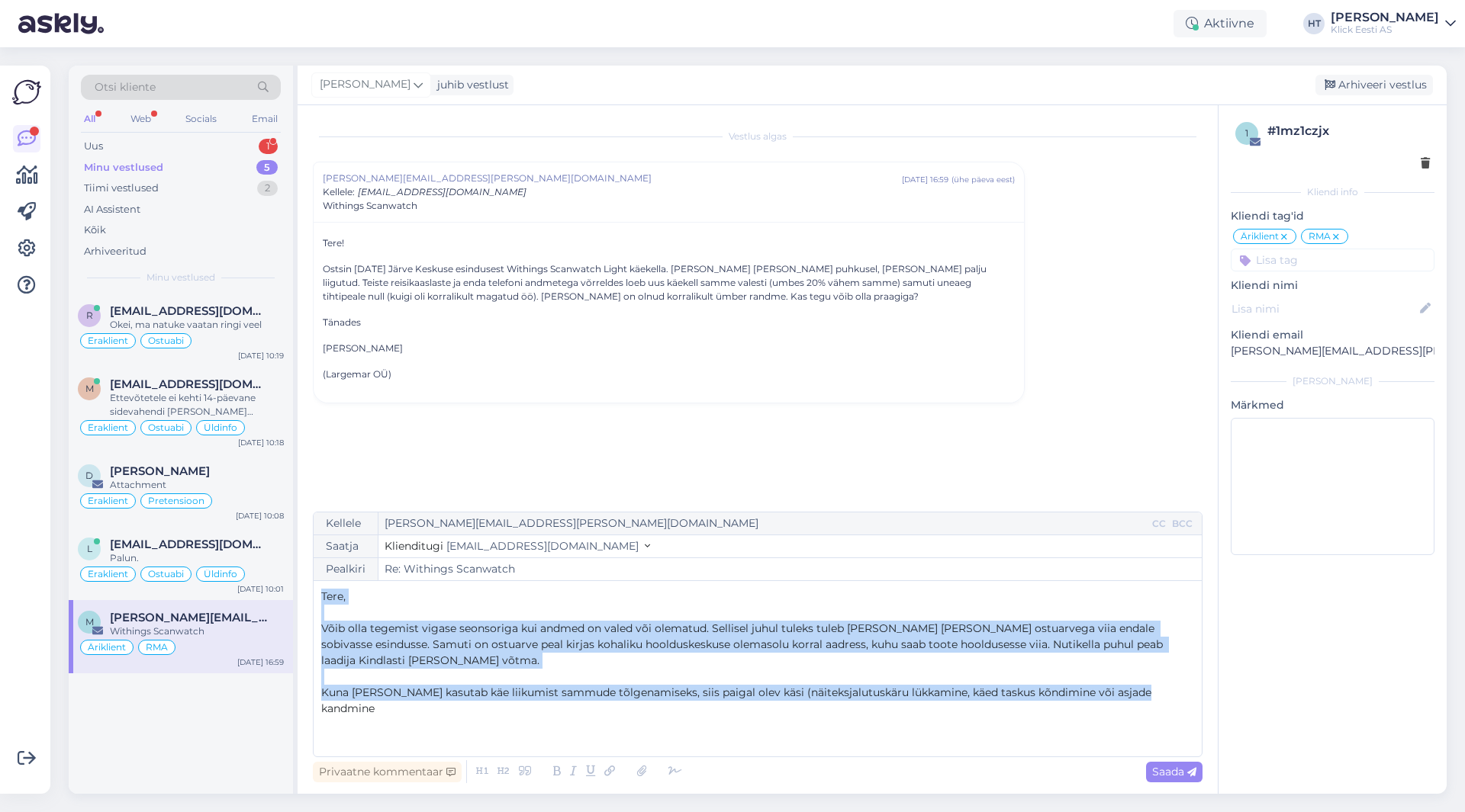
drag, startPoint x: 1160, startPoint y: 710, endPoint x: 322, endPoint y: 626, distance: 842.2
click at [322, 626] on div "Tere, ﻿ Võib olla tegemist vigase seonsoriga kui andmed on valed või olematud. …" at bounding box center [758, 669] width 873 height 160
copy div "Tere, ﻿ Võib olla tegemist vigase seonsoriga kui andmed on valed või olematud. …"
click at [240, 144] on div "Uus 1" at bounding box center [181, 146] width 200 height 21
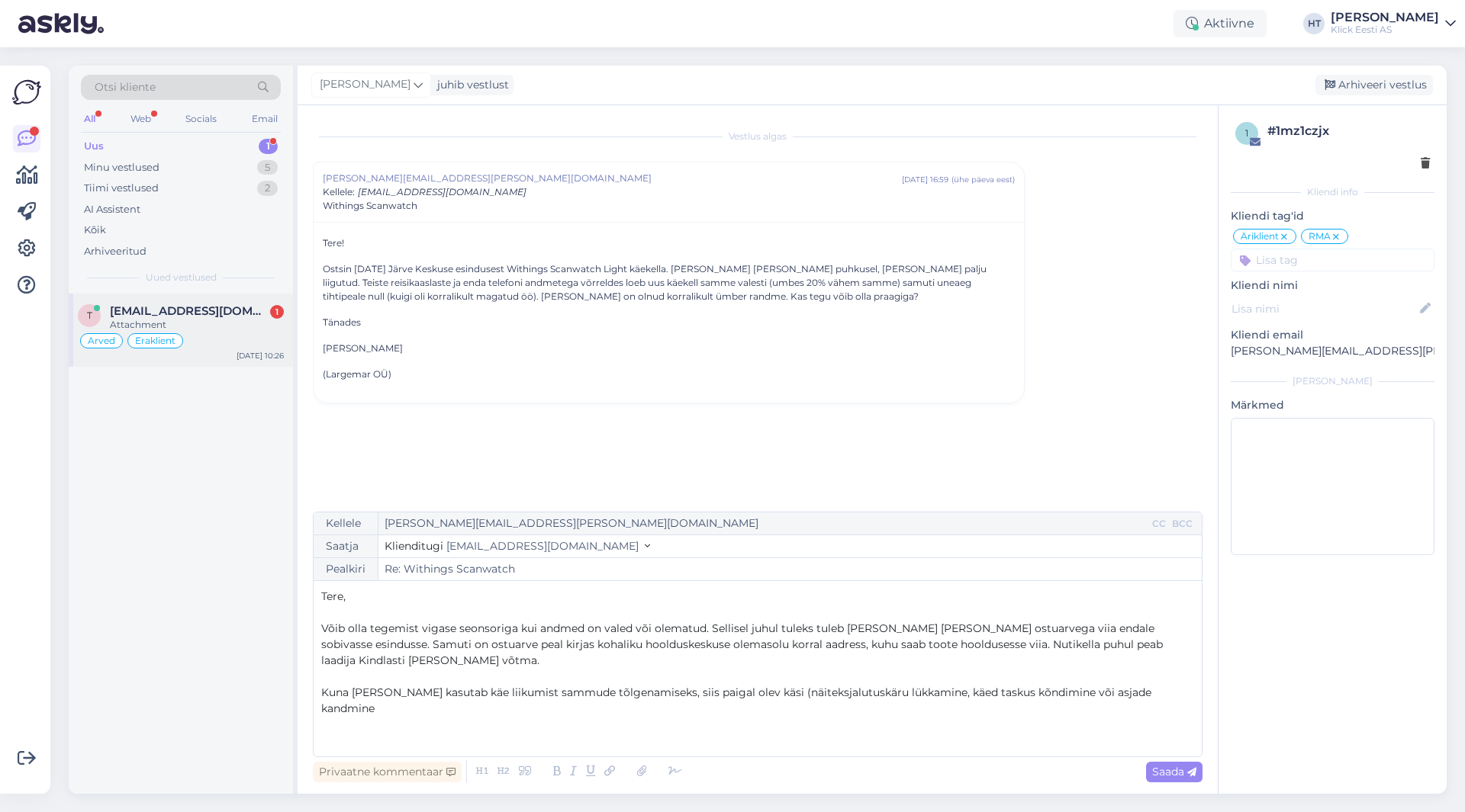
click at [200, 303] on div "t [EMAIL_ADDRESS][DOMAIN_NAME] 1 Attachment Arved Eraklient [DATE] 10:26" at bounding box center [181, 330] width 224 height 73
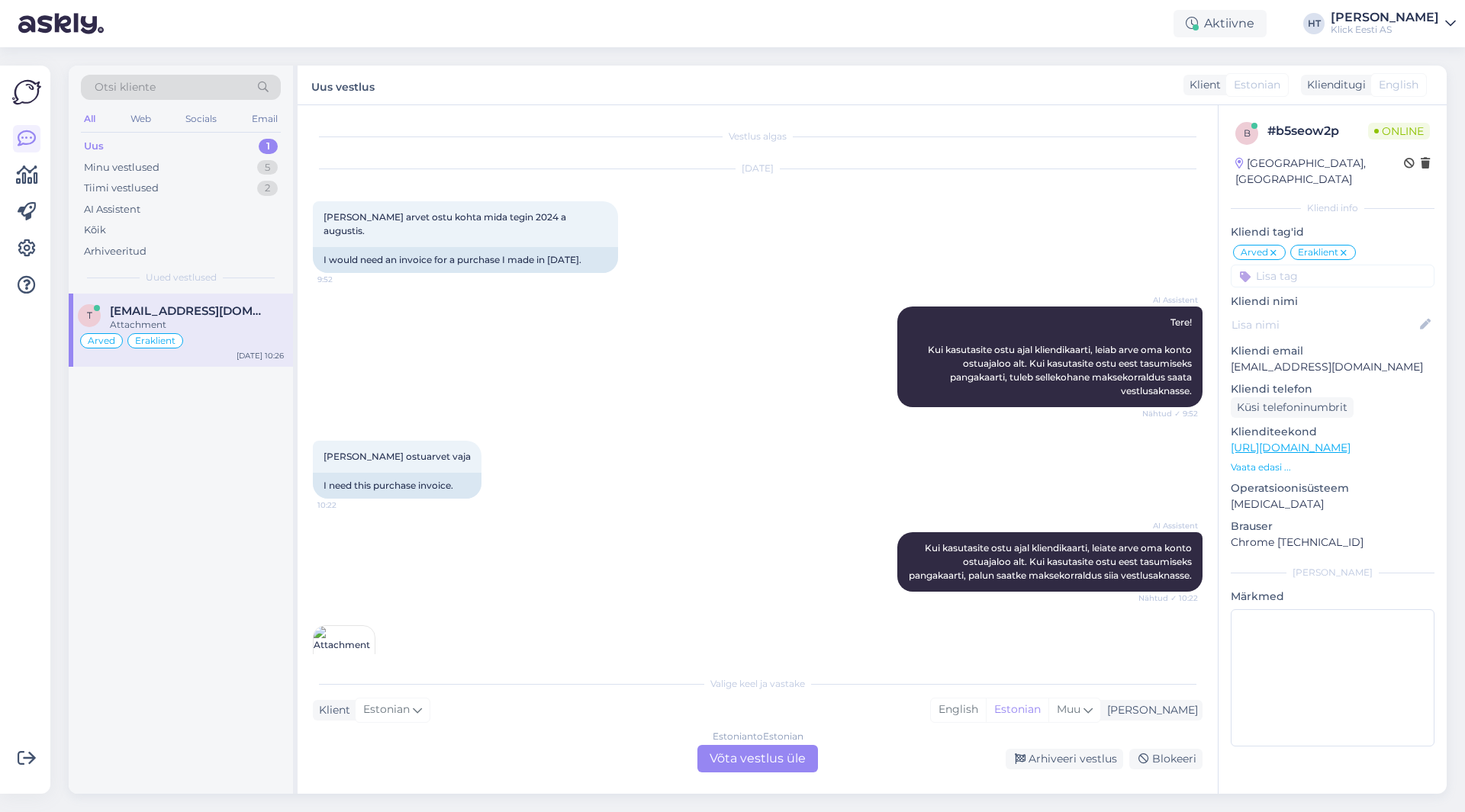
scroll to position [307, 0]
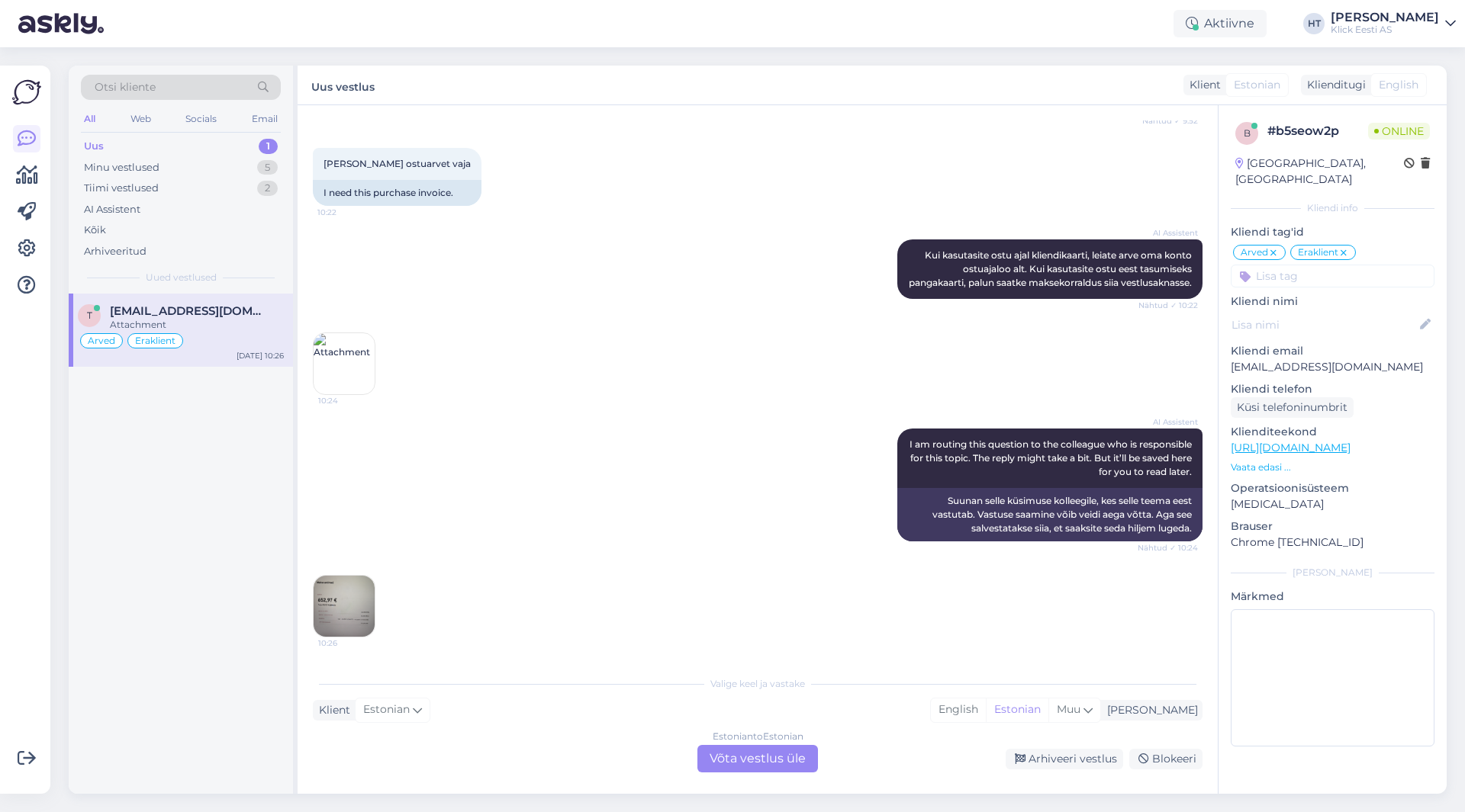
click at [17, 264] on div at bounding box center [27, 212] width 28 height 174
click at [19, 257] on icon at bounding box center [26, 248] width 18 height 18
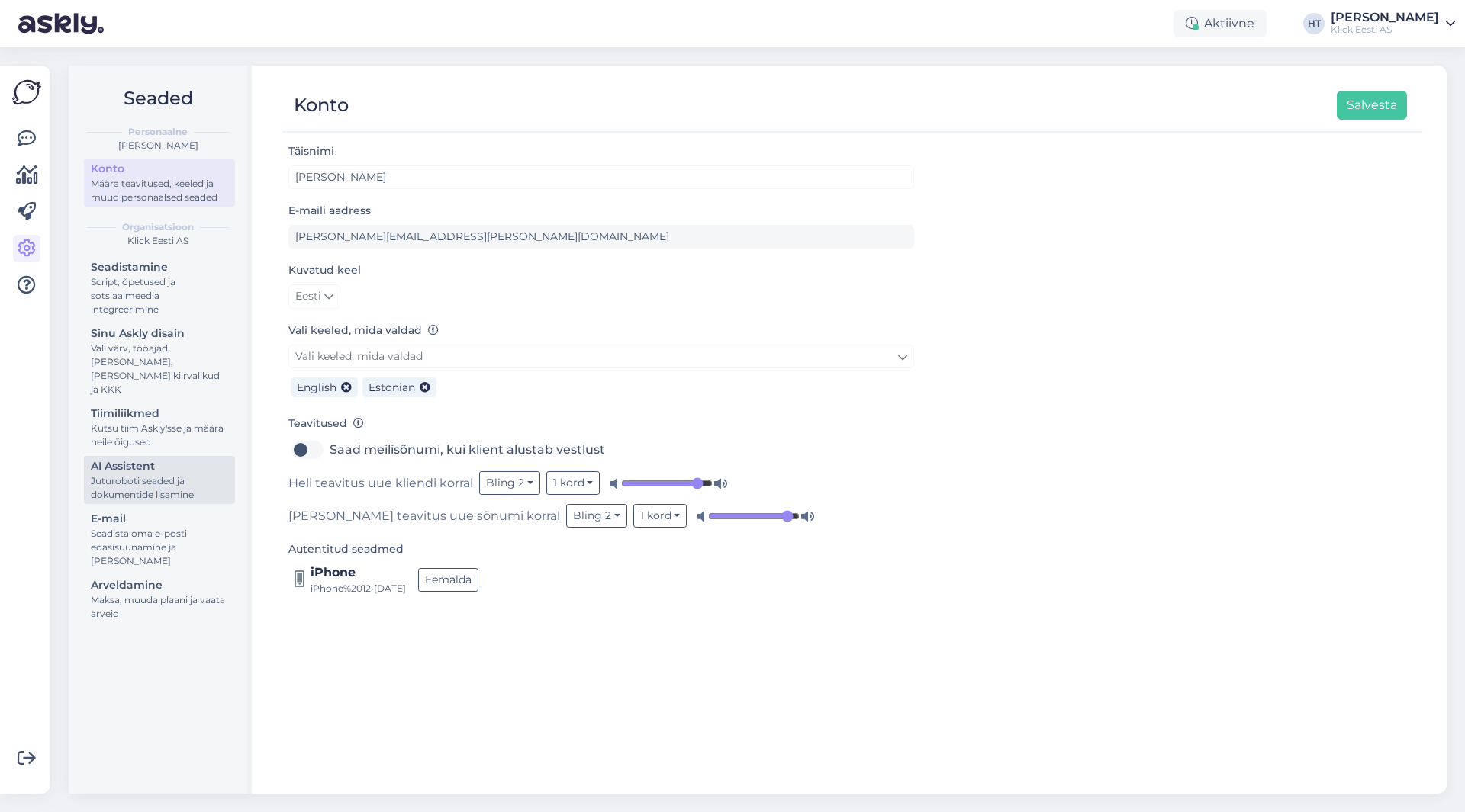
click at [160, 459] on div "AI Assistent" at bounding box center [160, 467] width 138 height 16
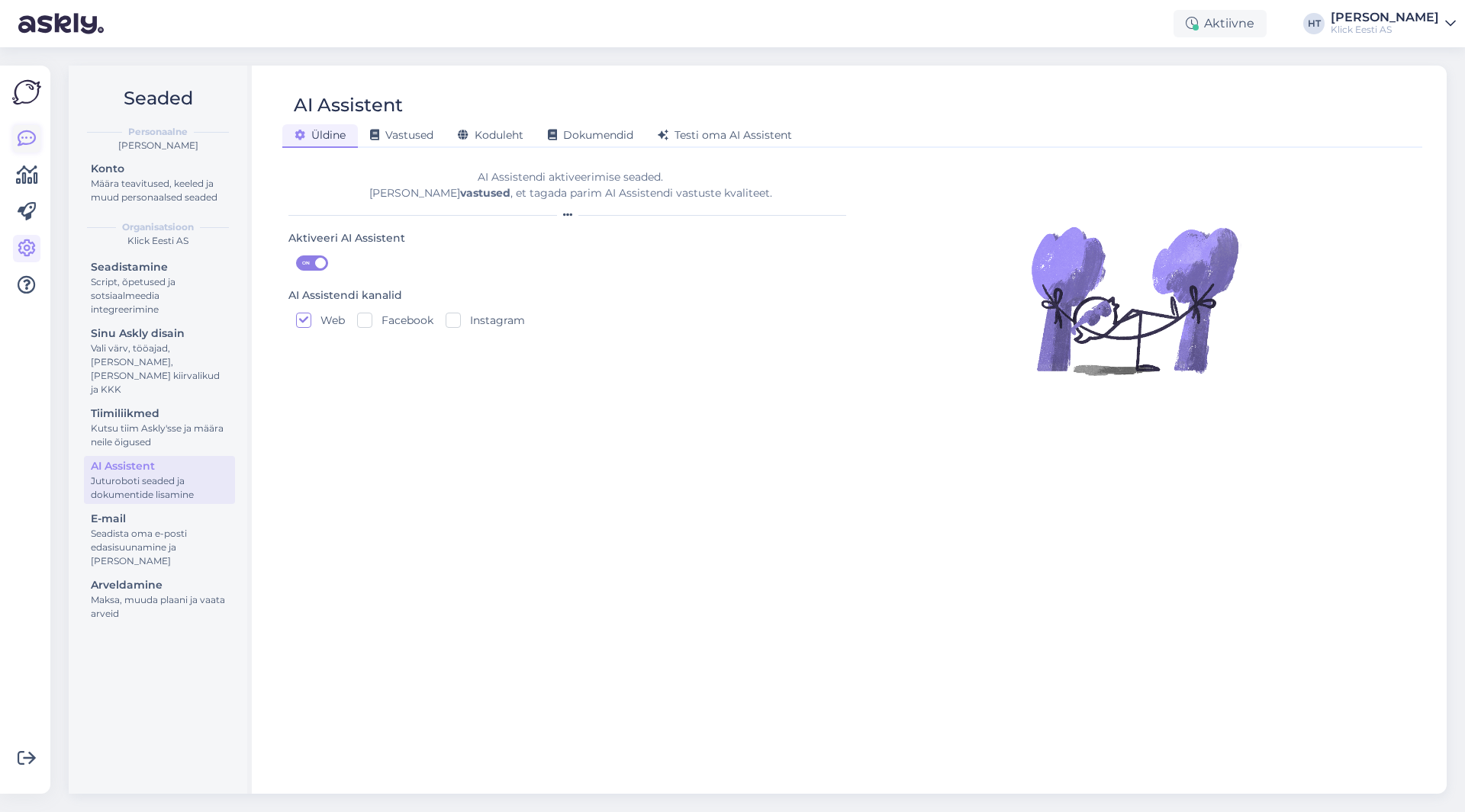
click at [30, 144] on icon at bounding box center [26, 138] width 18 height 18
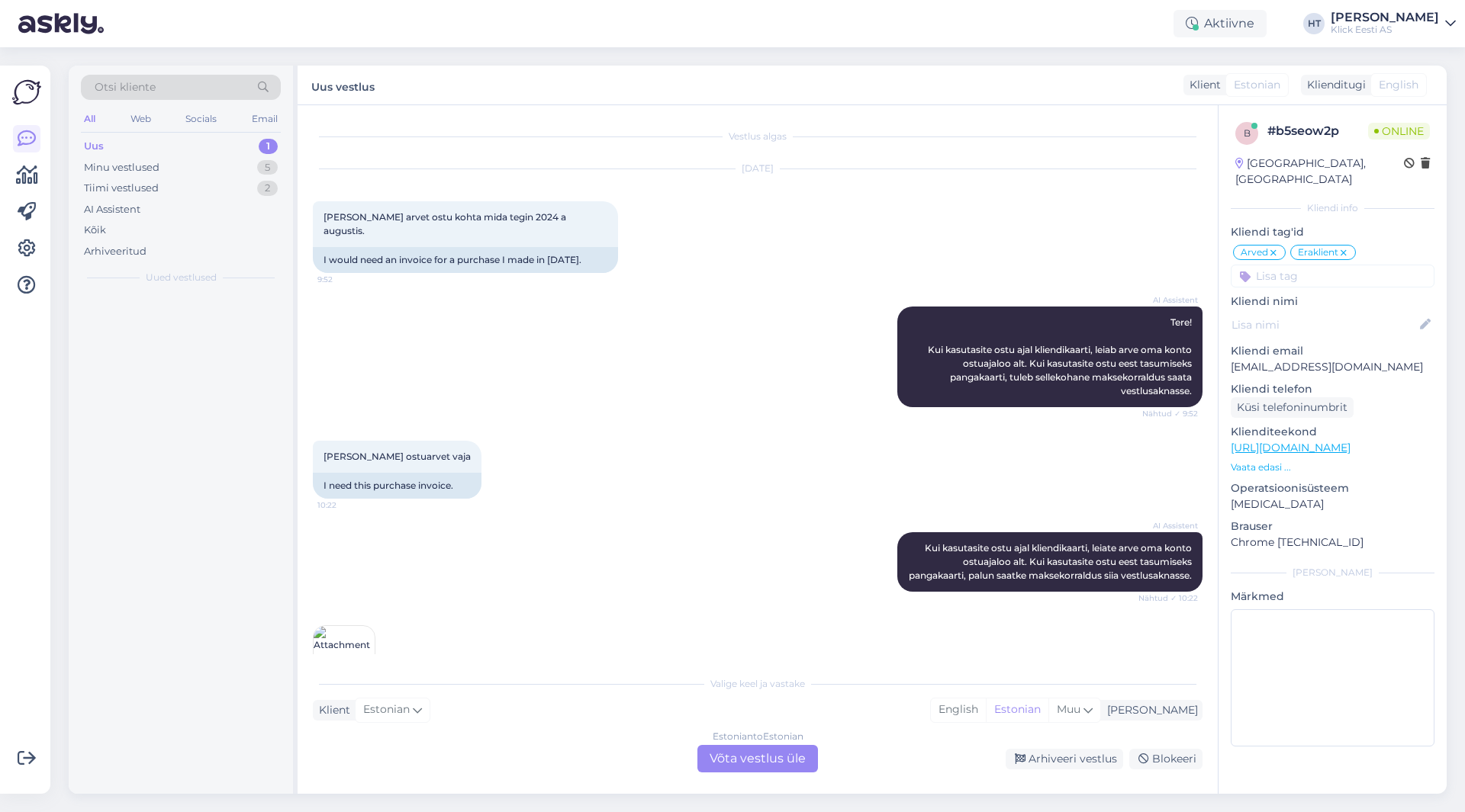
scroll to position [307, 0]
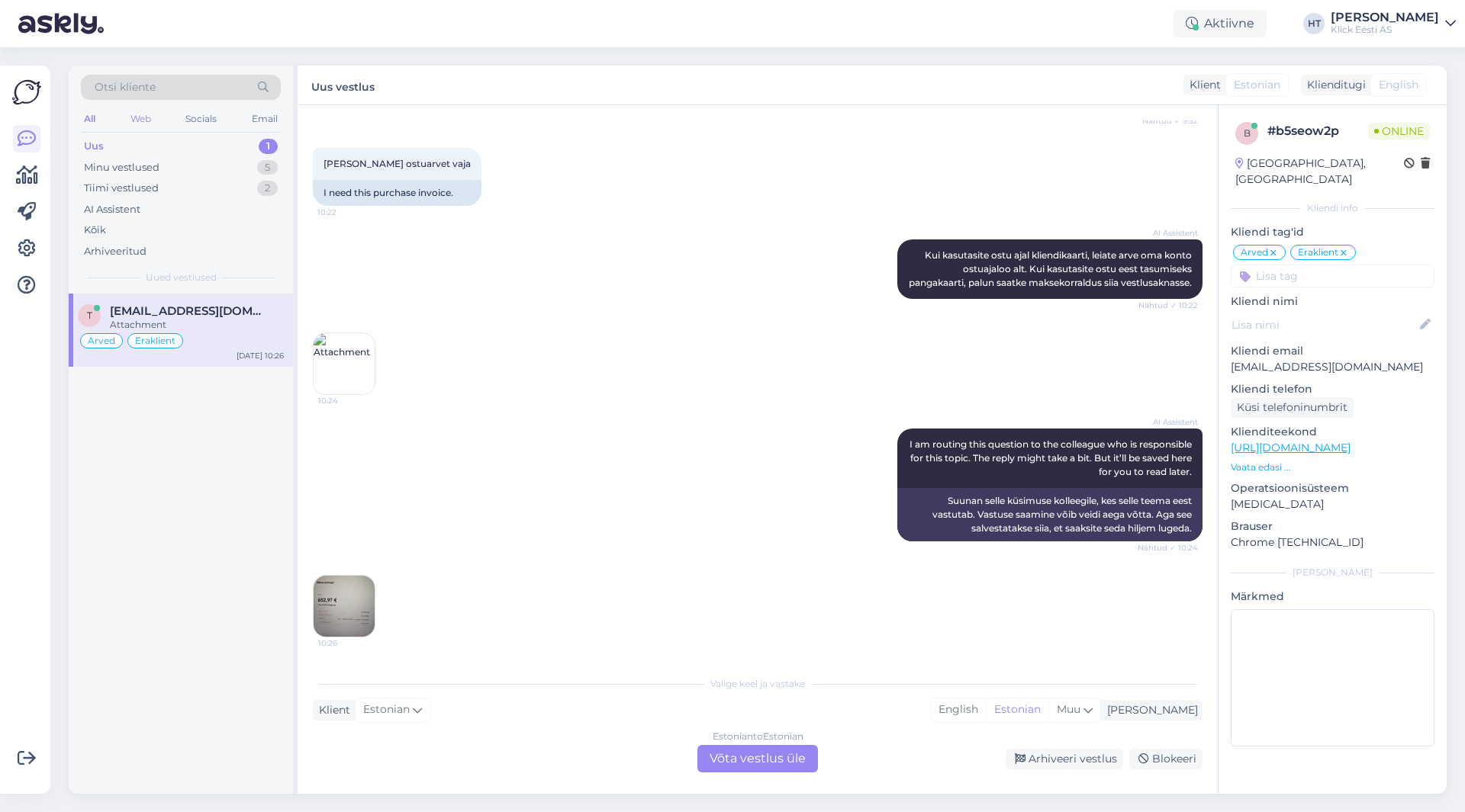
click at [146, 118] on div "Web" at bounding box center [140, 119] width 27 height 20
click at [197, 126] on div "Socials" at bounding box center [201, 119] width 37 height 20
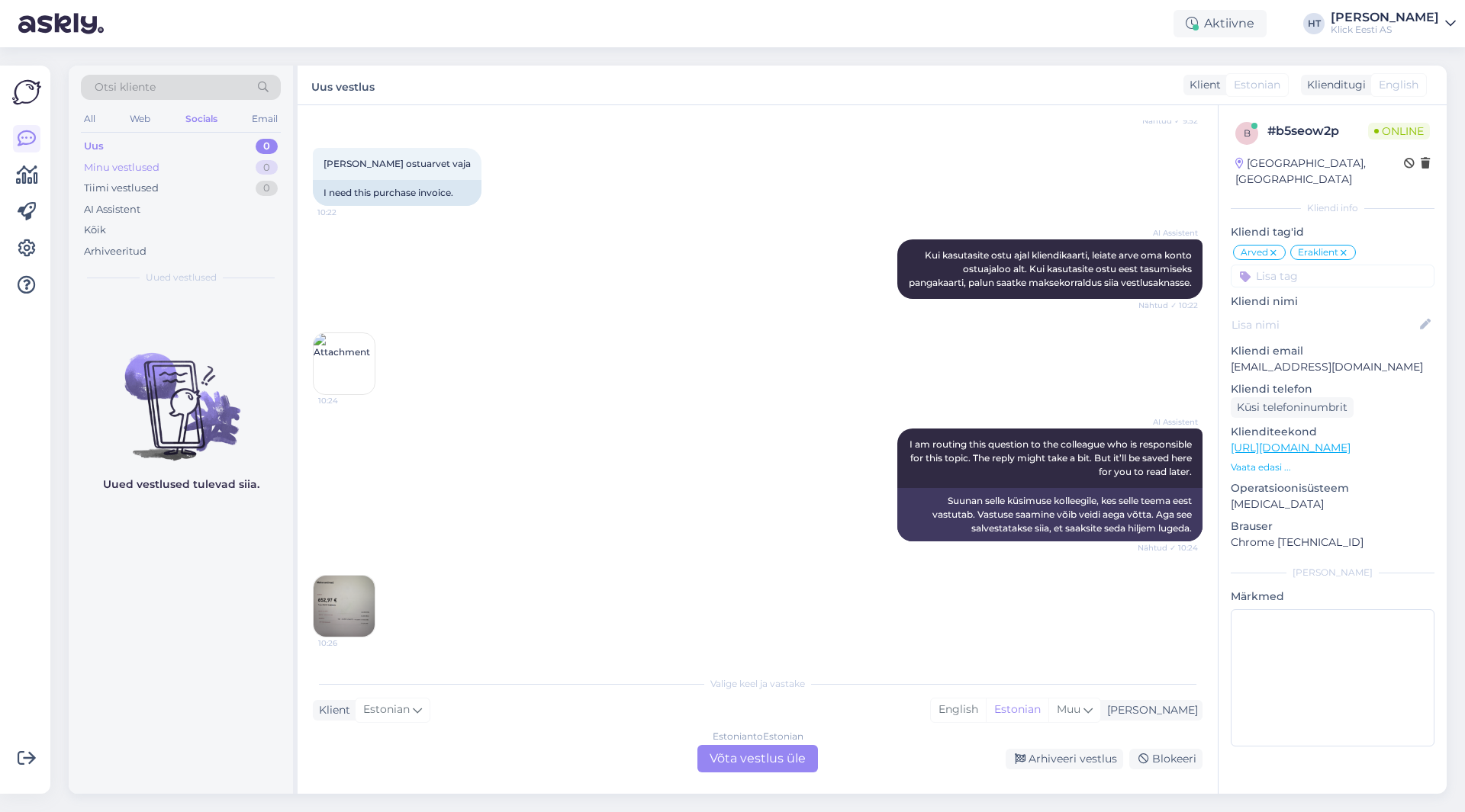
click at [145, 165] on div "Minu vestlused" at bounding box center [122, 168] width 76 height 15
click at [170, 200] on div "AI Assistent" at bounding box center [181, 210] width 200 height 21
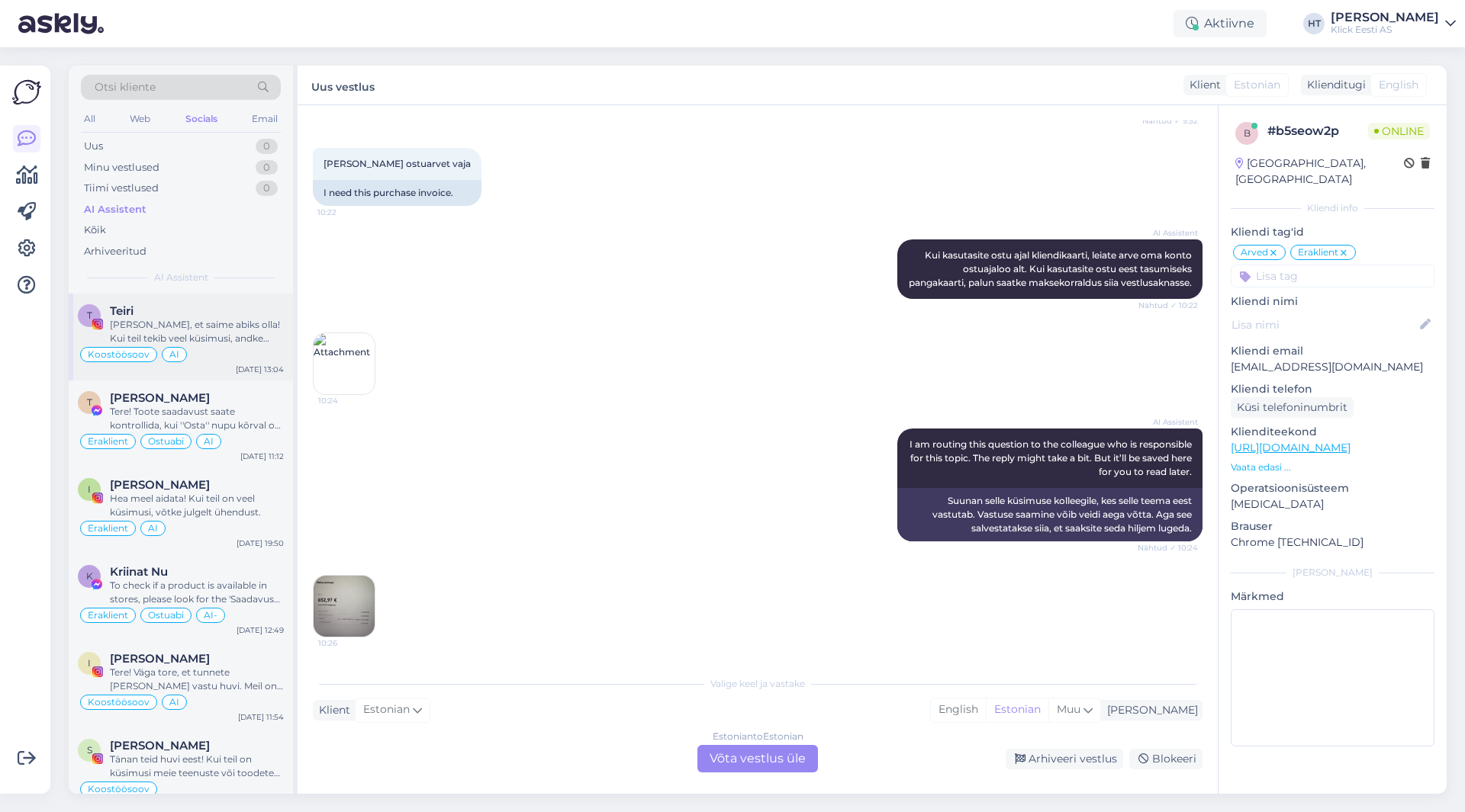
click at [207, 317] on div "Teiri" at bounding box center [197, 311] width 174 height 14
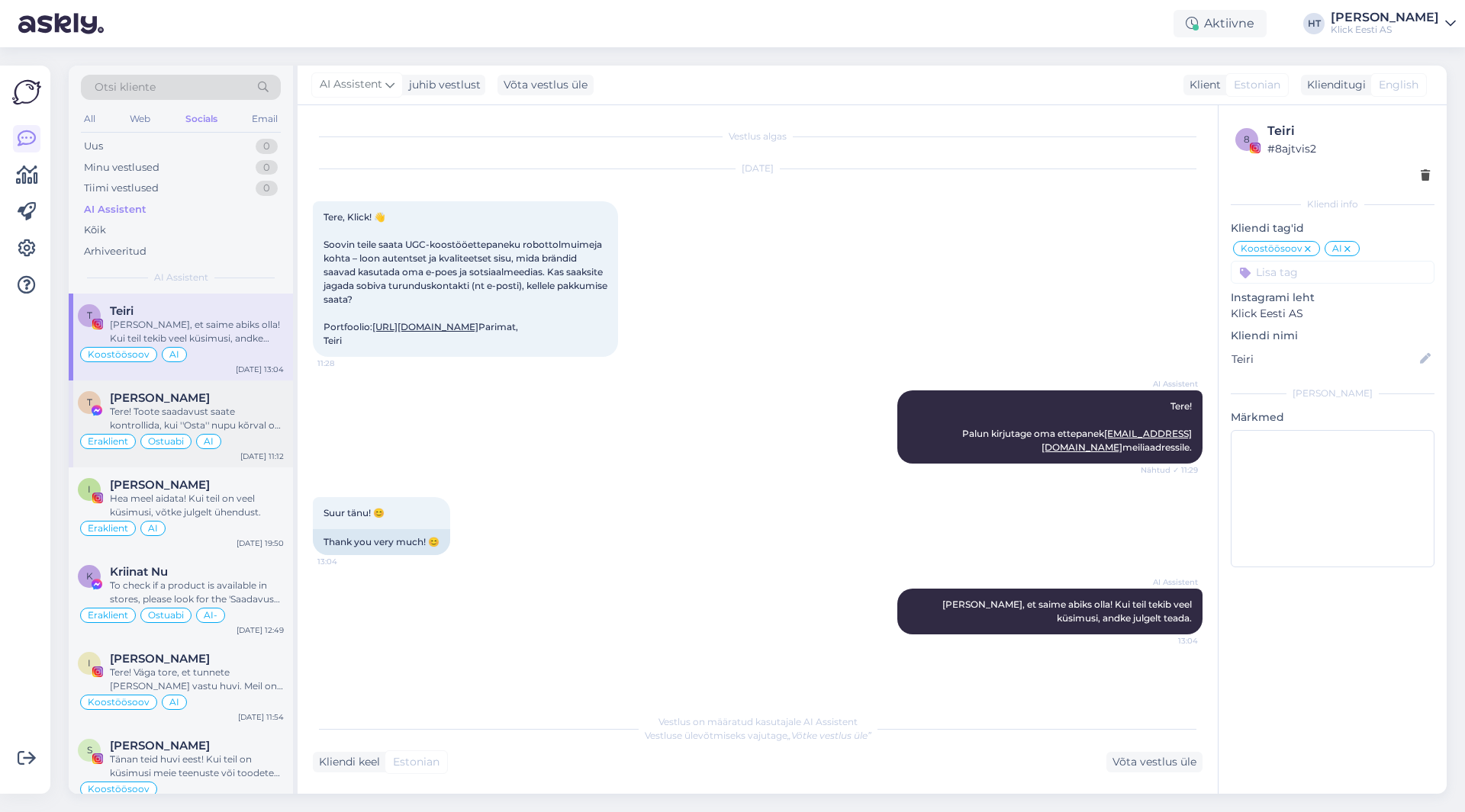
click at [254, 395] on div "[PERSON_NAME]" at bounding box center [197, 398] width 174 height 14
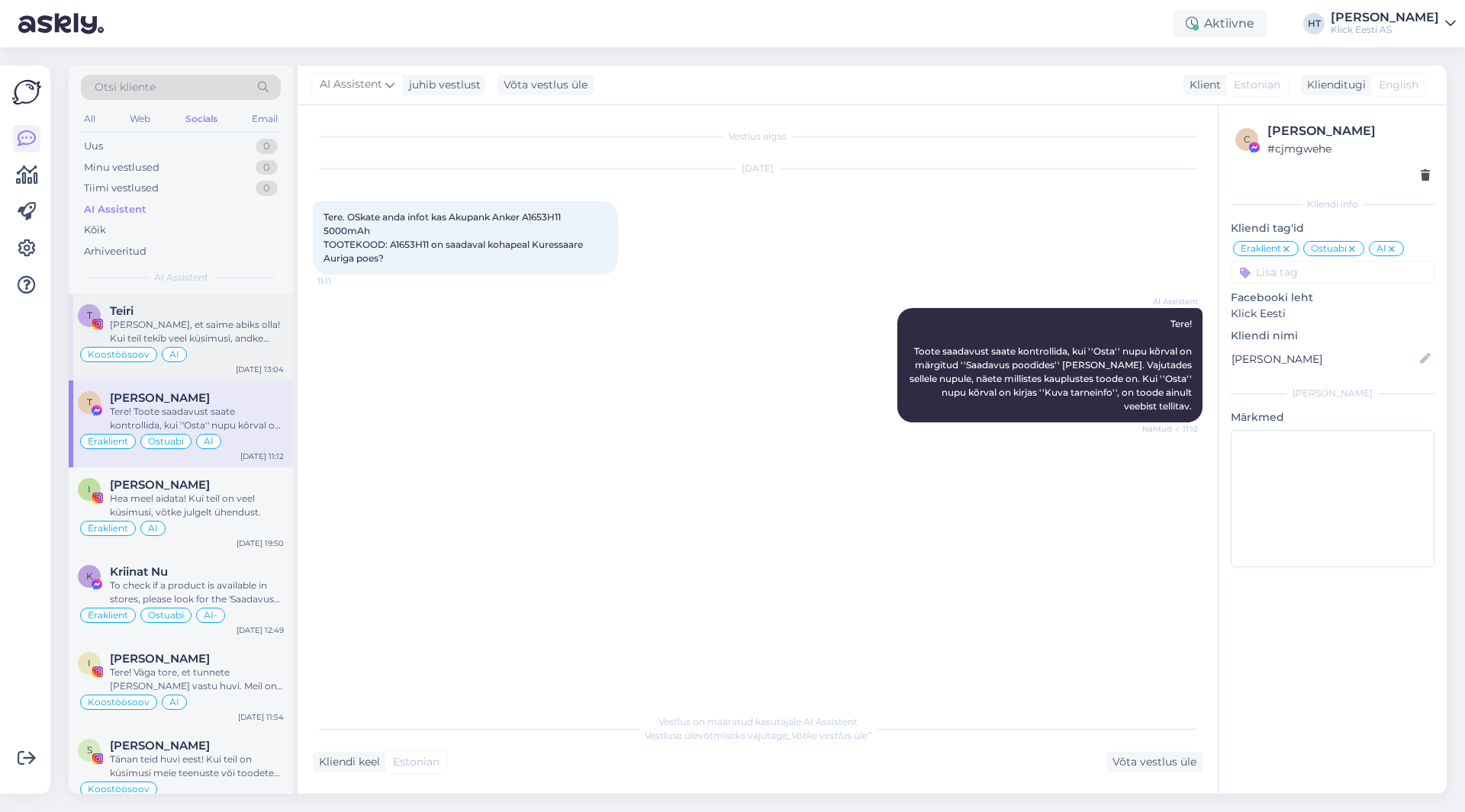
click at [236, 345] on div "[PERSON_NAME], et saime abiks olla! Kui teil tekib veel küsimusi, andke julgelt…" at bounding box center [197, 332] width 174 height 27
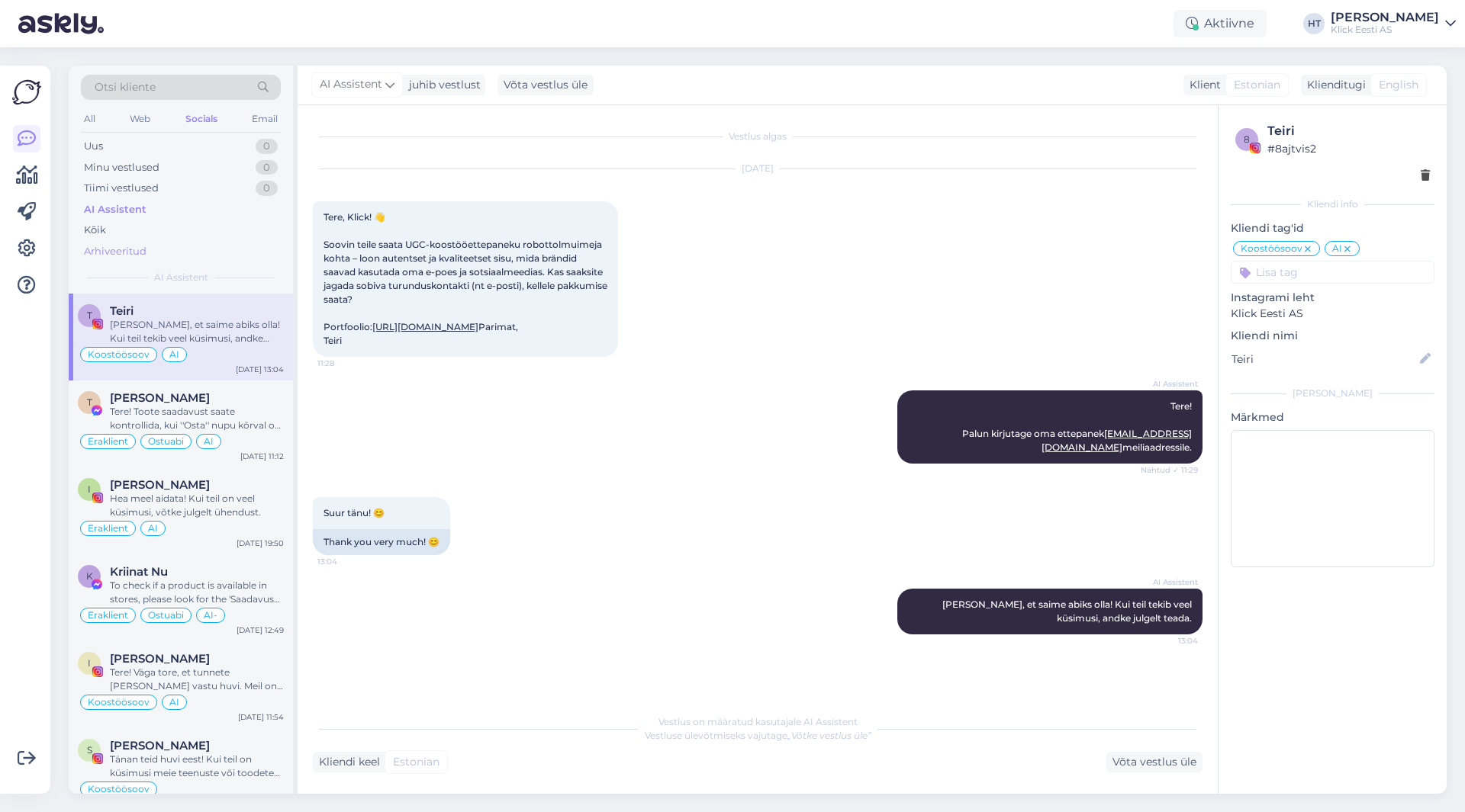
click at [163, 247] on div "Arhiveeritud" at bounding box center [181, 252] width 200 height 21
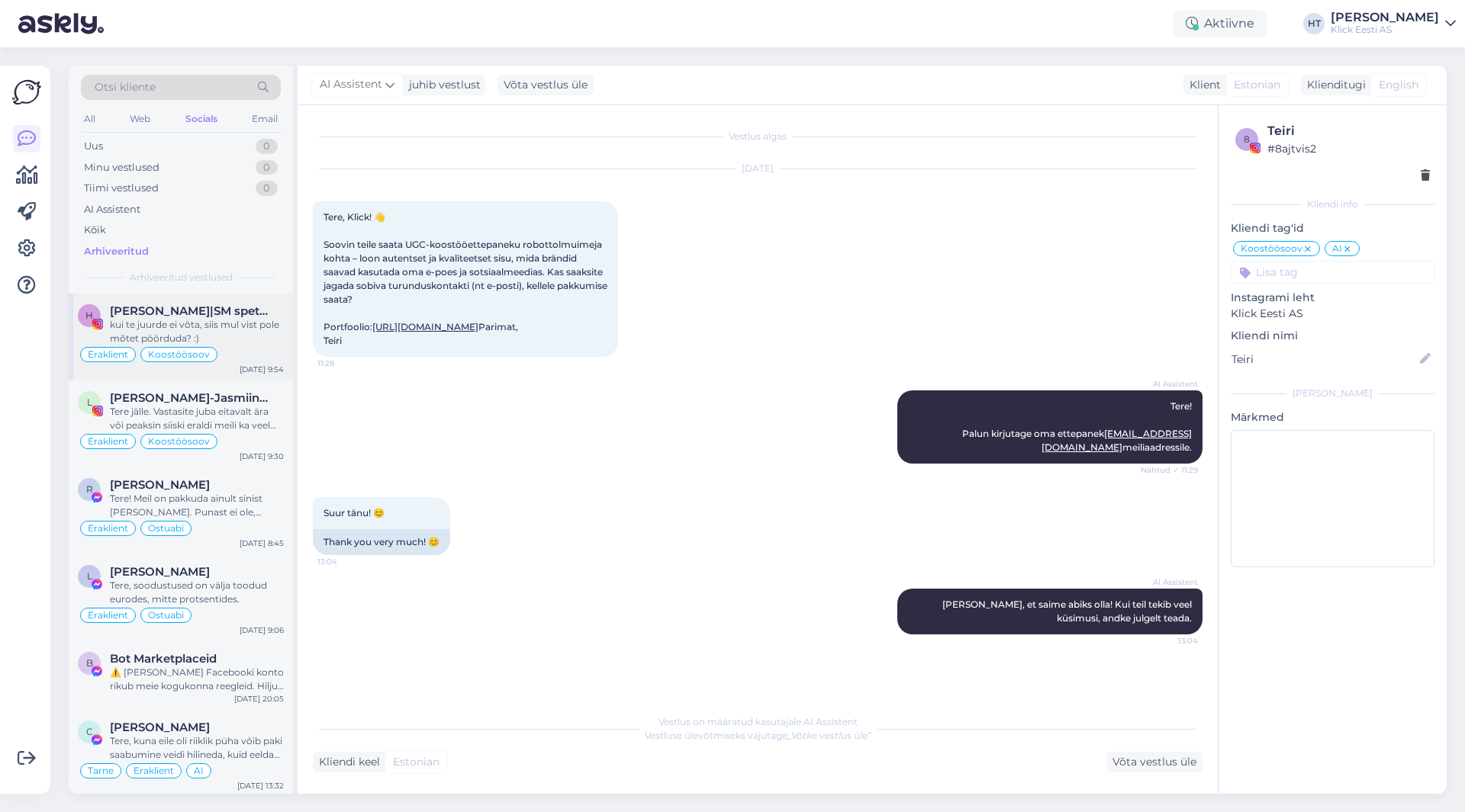
click at [200, 323] on div "kui te juurde ei võta, siis mul vist pole mõtet pöörduda? :)" at bounding box center [197, 332] width 174 height 27
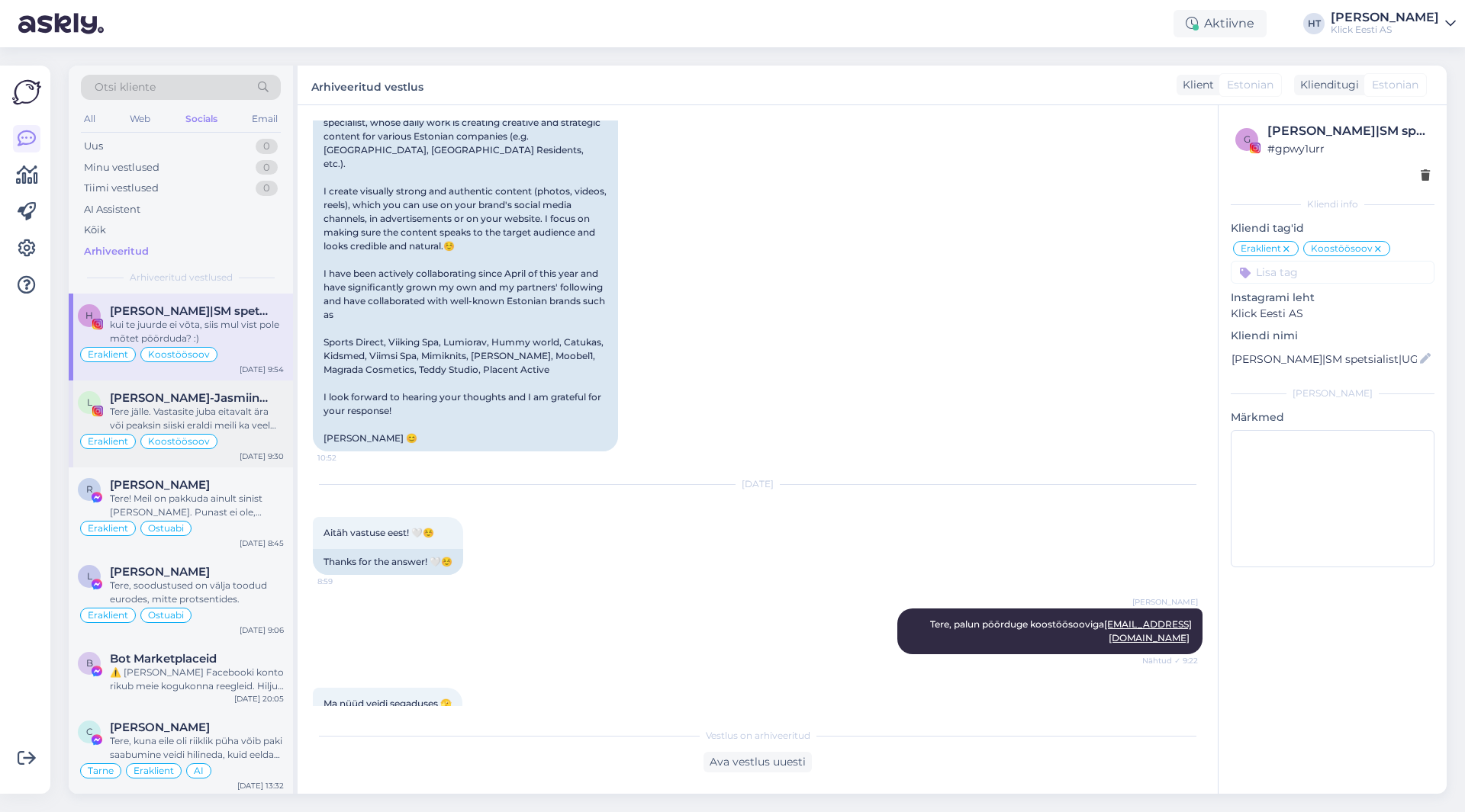
click at [181, 406] on div "Tere jälle. Vastasite juba eitavalt ära või peaksin siiski eraldi meili ka veel…" at bounding box center [197, 418] width 174 height 27
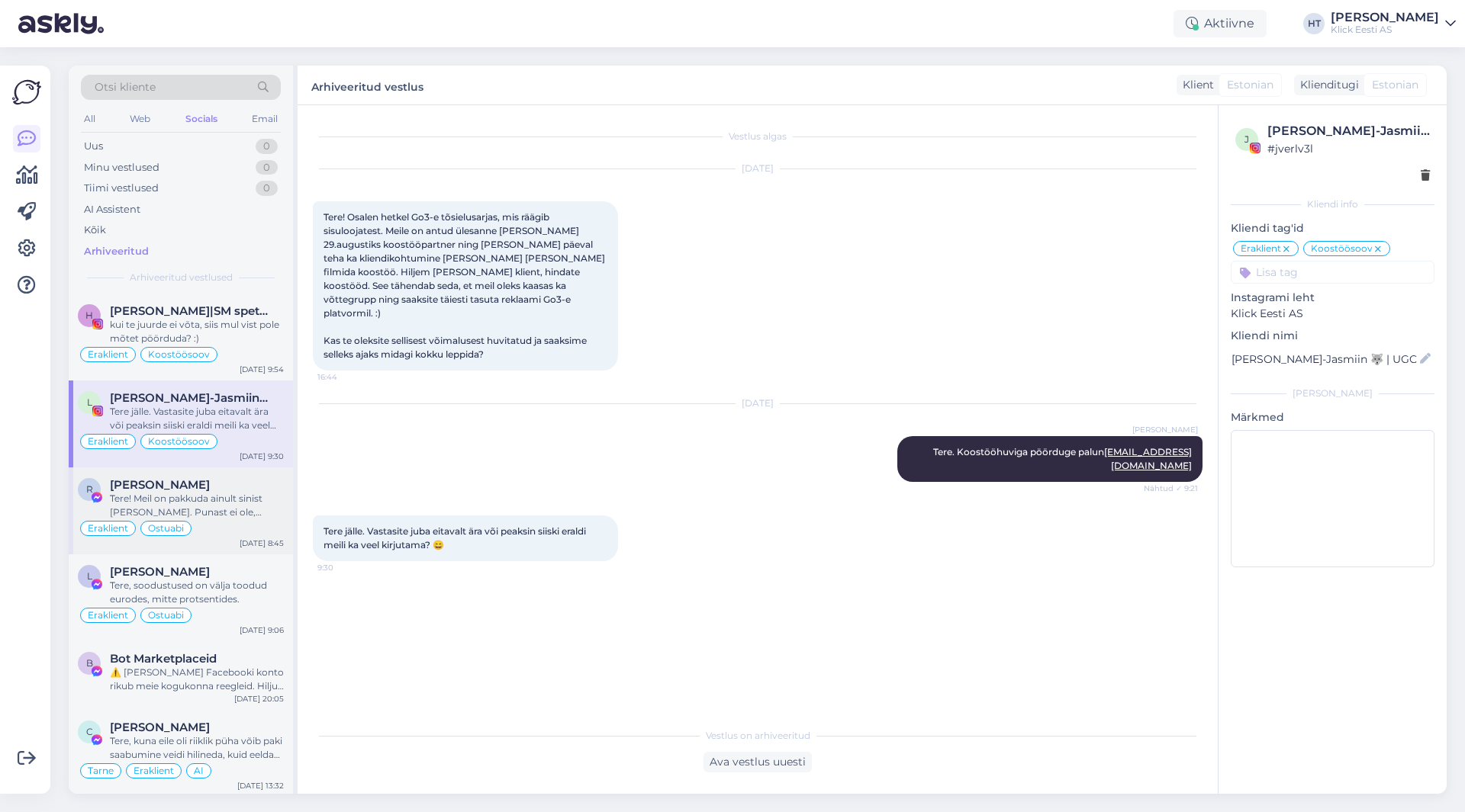
click at [237, 479] on div "[PERSON_NAME]" at bounding box center [197, 485] width 174 height 14
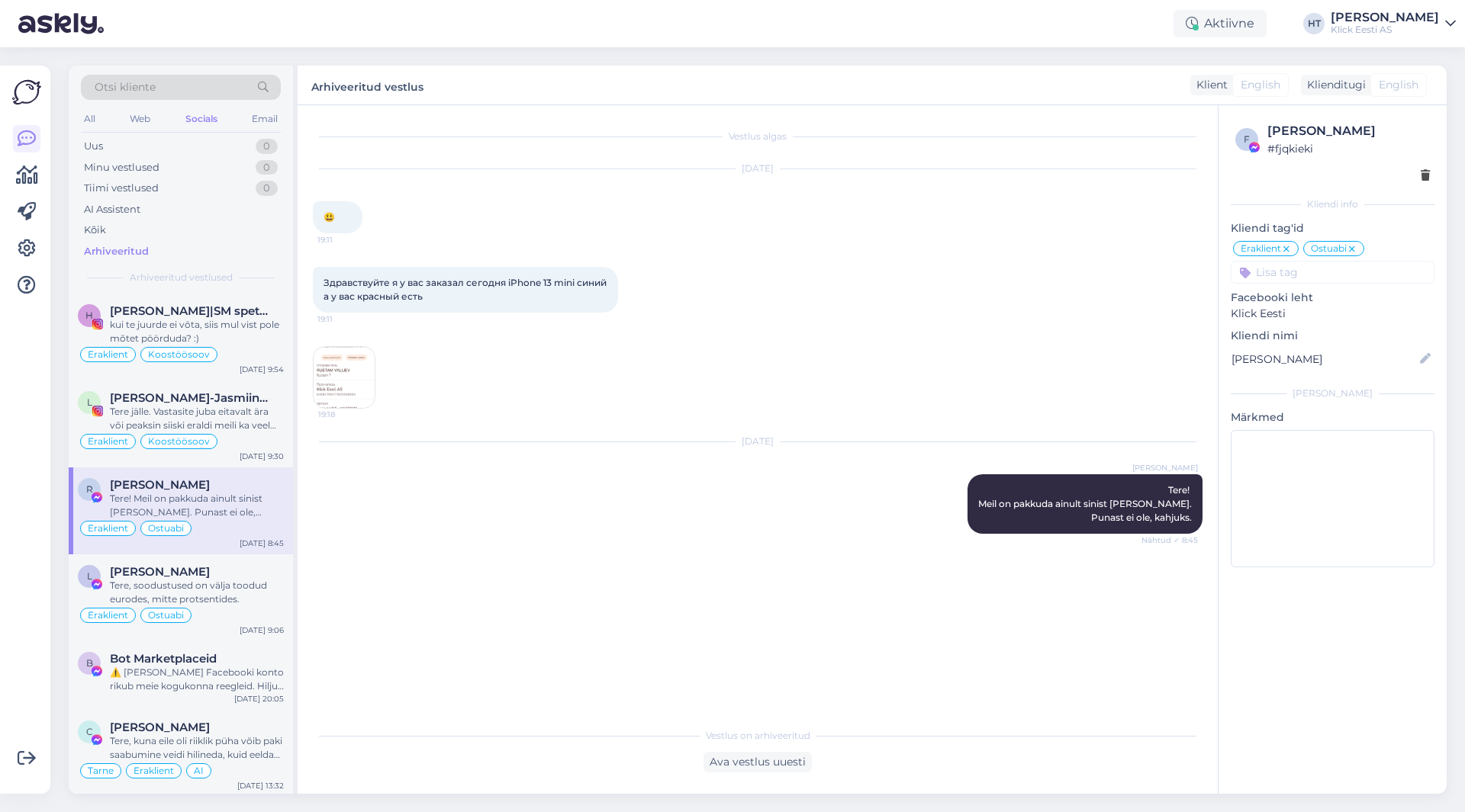
click at [227, 536] on div "Eraklient Ostuabi" at bounding box center [181, 528] width 206 height 18
click at [239, 581] on div "Tere, soodustused on välja toodud eurodes, mitte protsentides." at bounding box center [197, 593] width 174 height 27
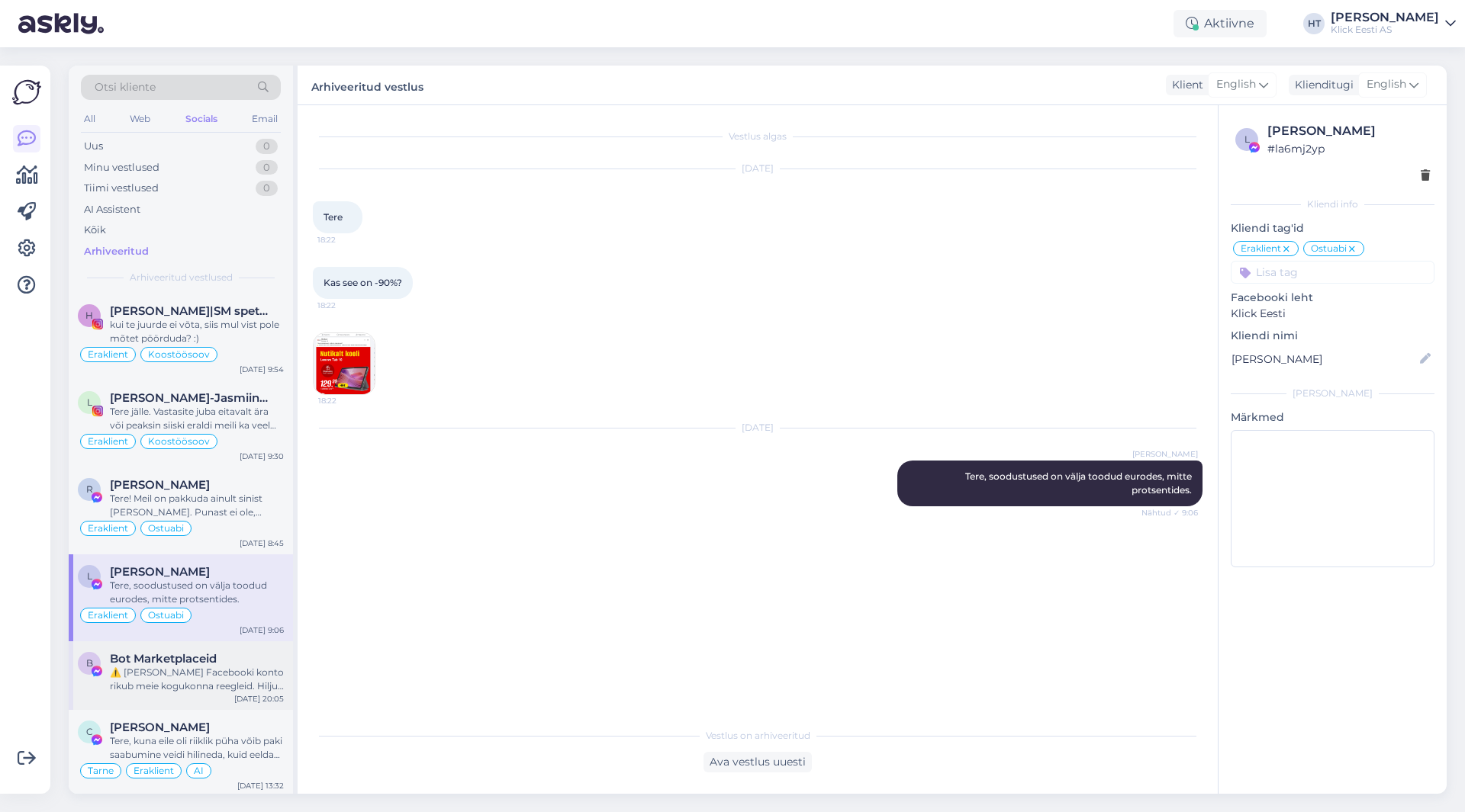
click at [211, 669] on div "⚠️ [PERSON_NAME] Facebooki konto rikub meie kogukonna reegleid. Hiljuti on meie…" at bounding box center [197, 680] width 174 height 27
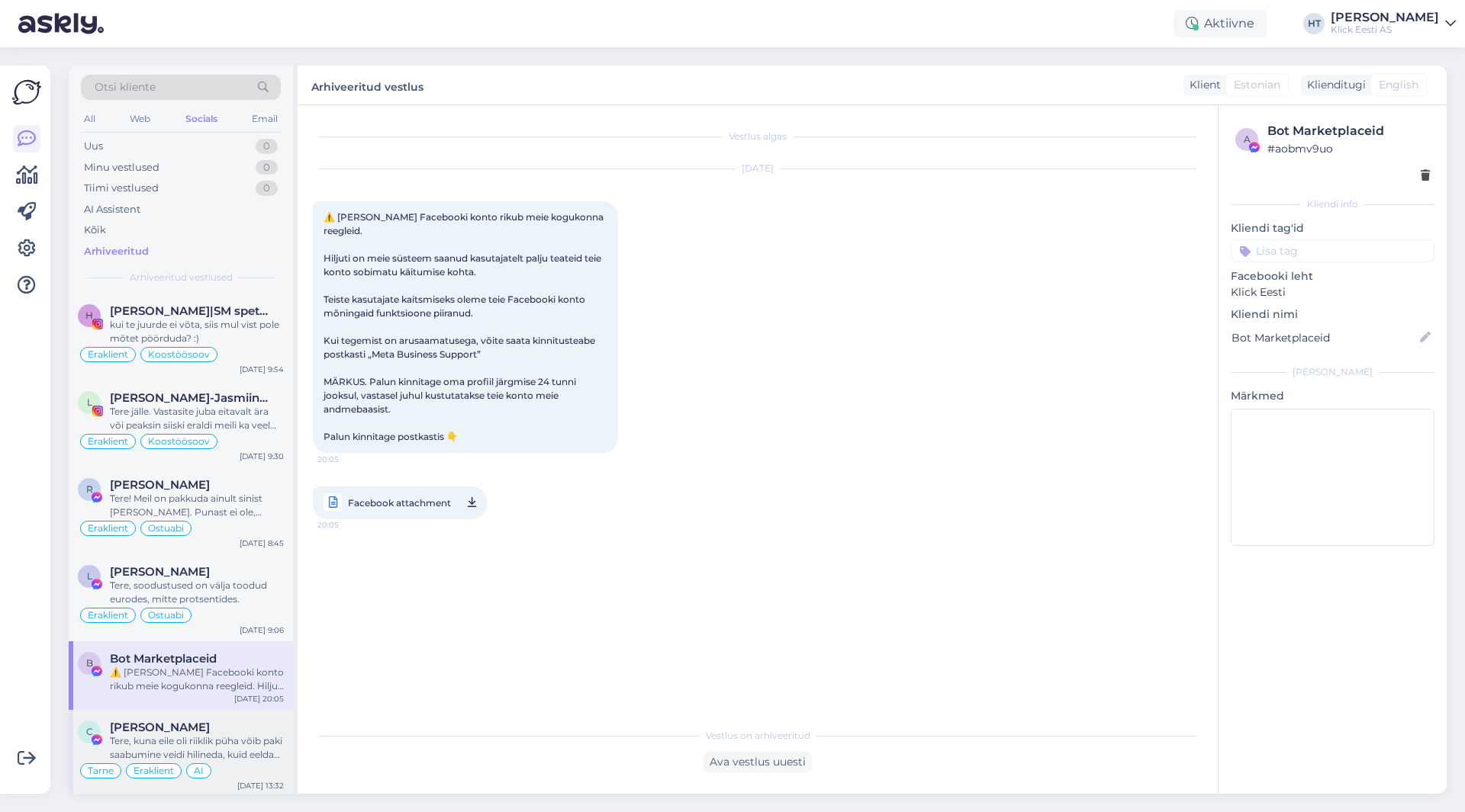
click at [235, 748] on div "Tere, kuna eile oli riiklik püha võib paki saabumine veidi hilineda, kuid eelda…" at bounding box center [197, 748] width 174 height 27
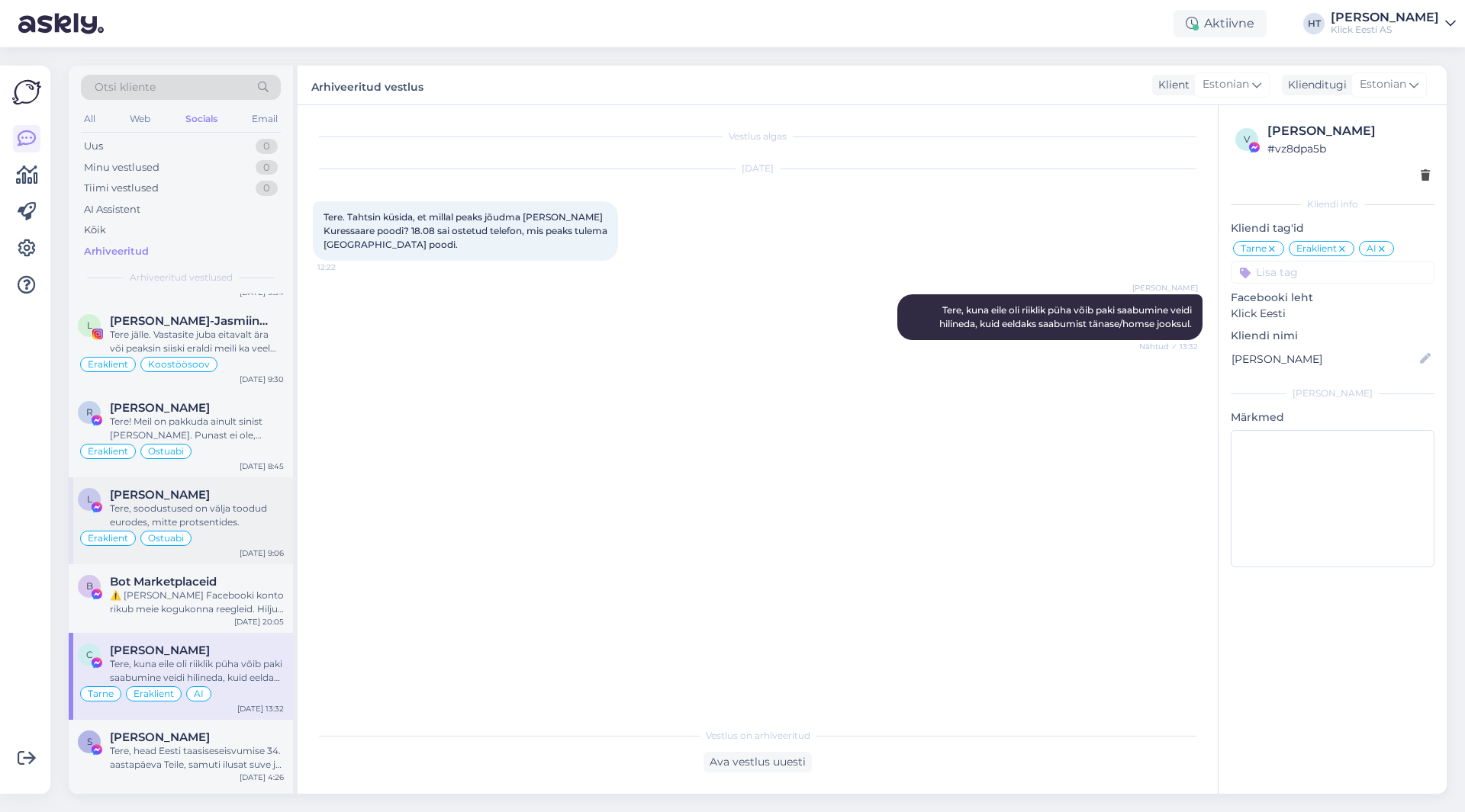
scroll to position [153, 0]
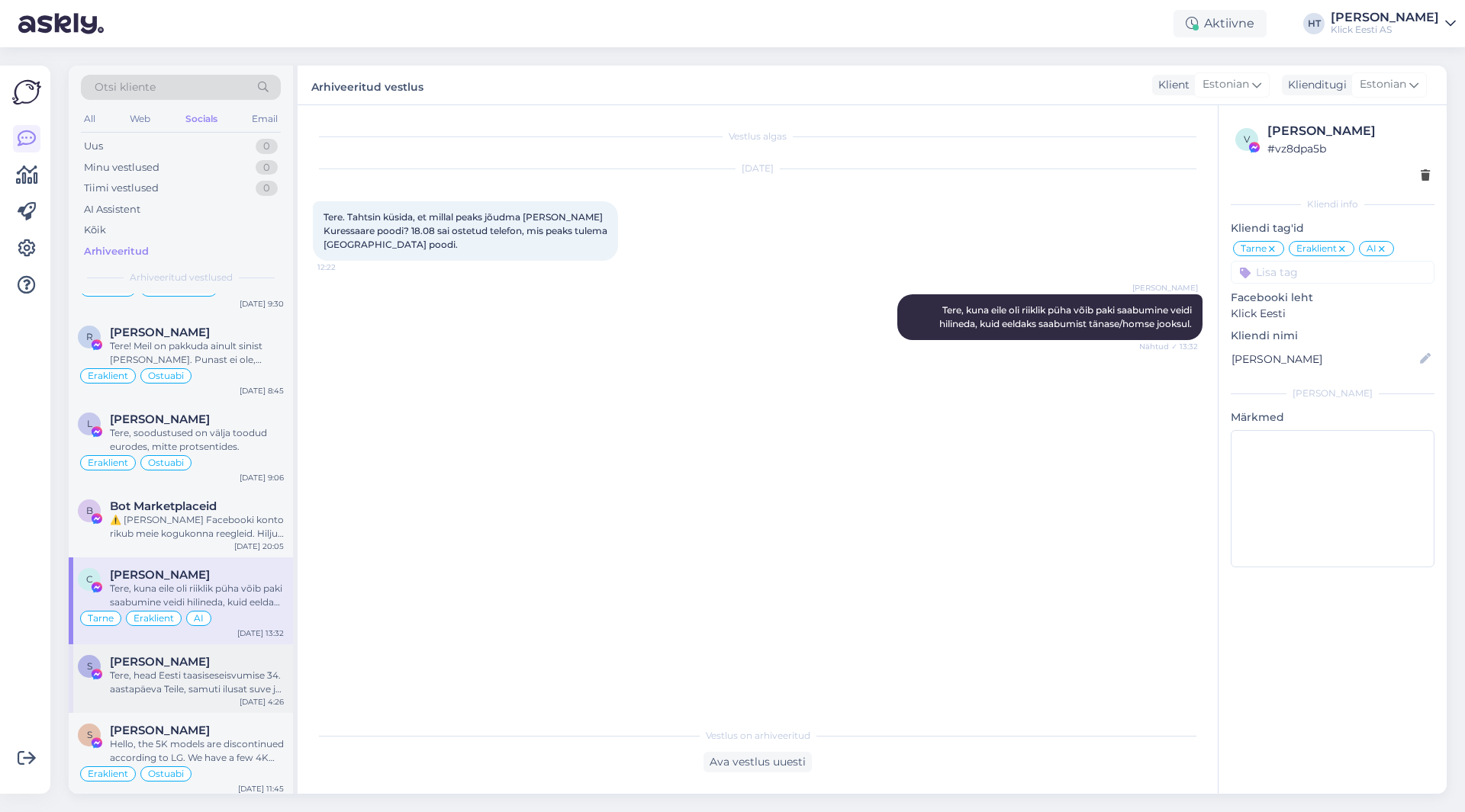
click at [210, 654] on div "S Sander Aller Tere, head Eesti taasiseseisvumise 34. aastapäeva Teile, samuti …" at bounding box center [181, 679] width 224 height 69
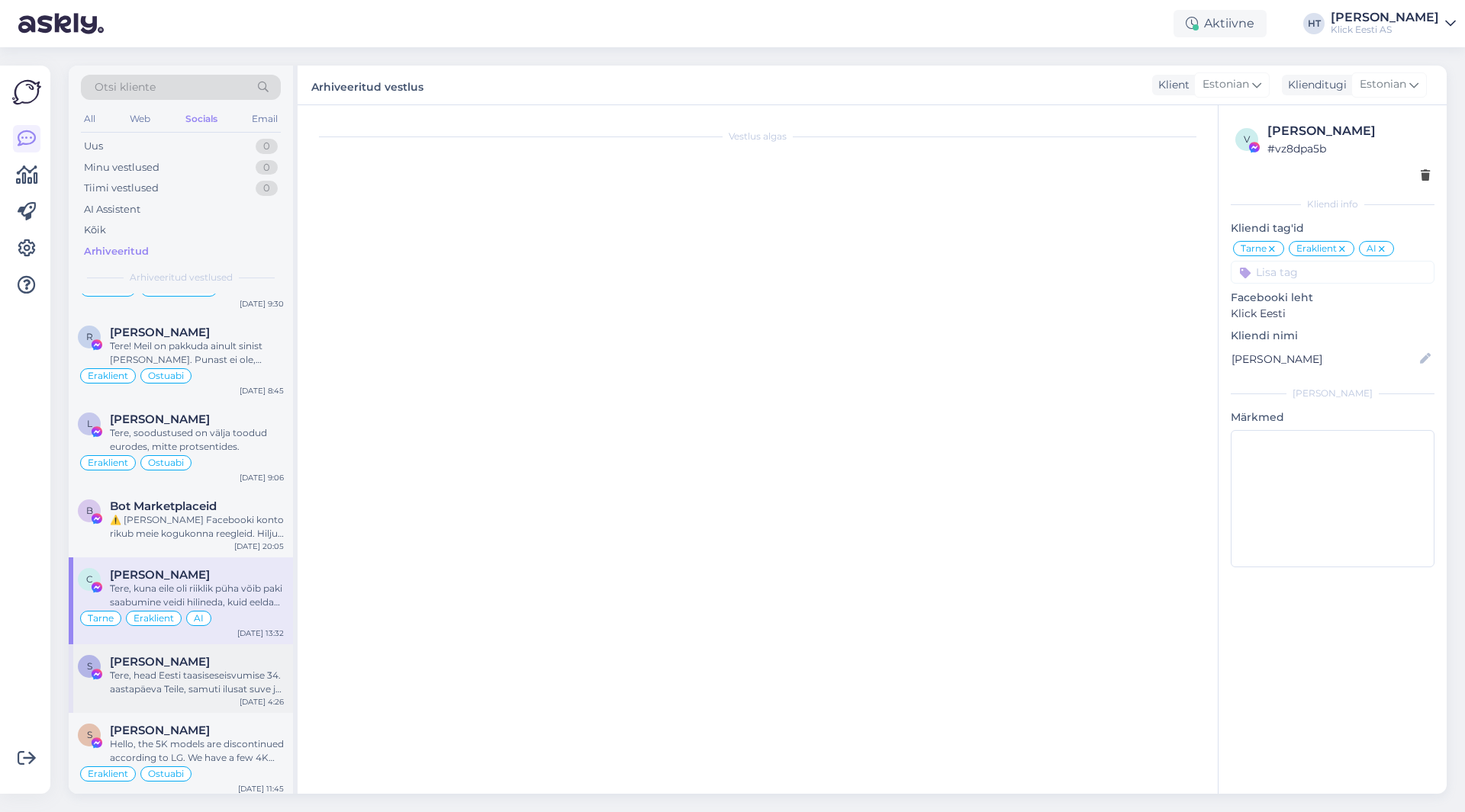
scroll to position [254, 0]
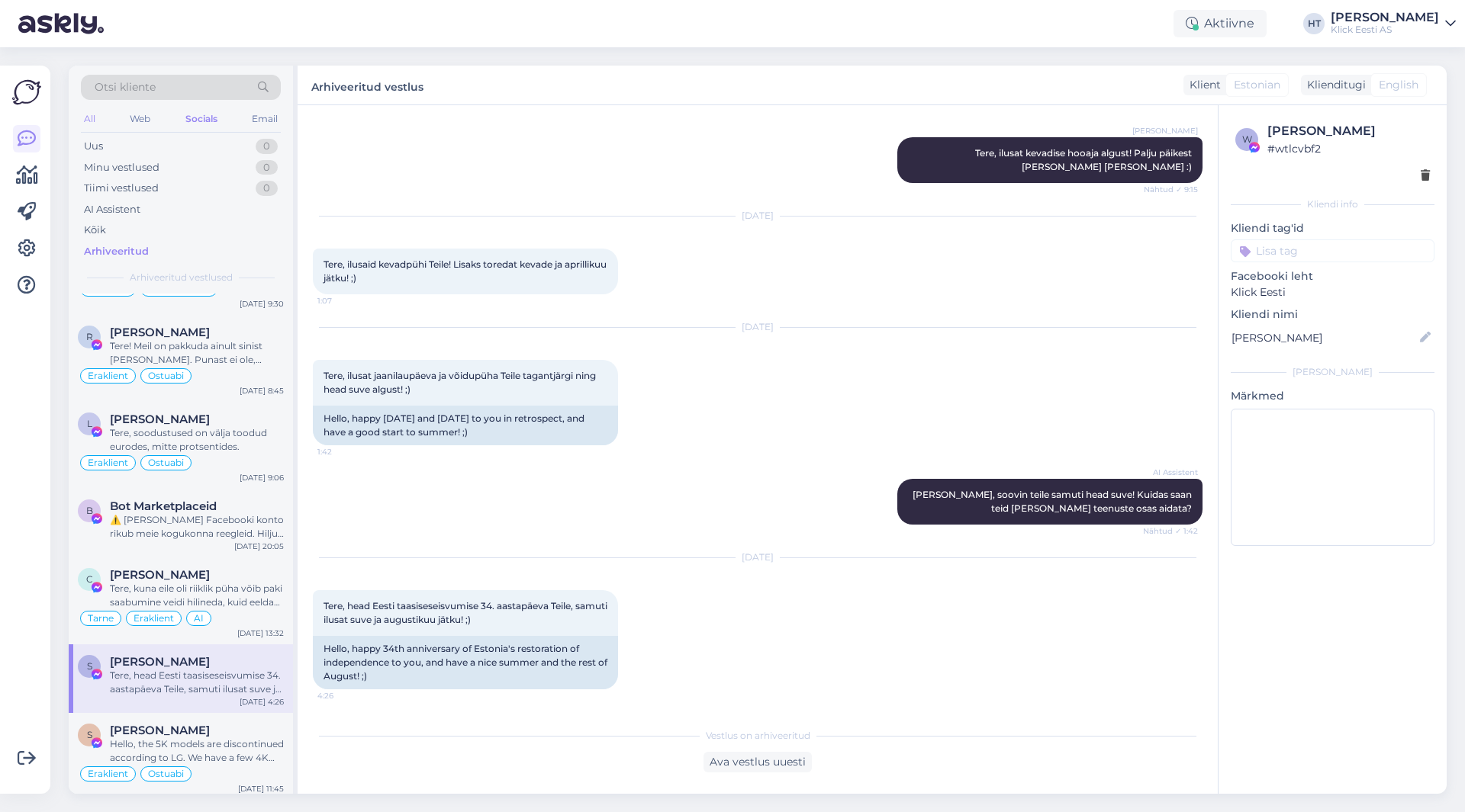
click at [84, 119] on div "All" at bounding box center [89, 119] width 17 height 20
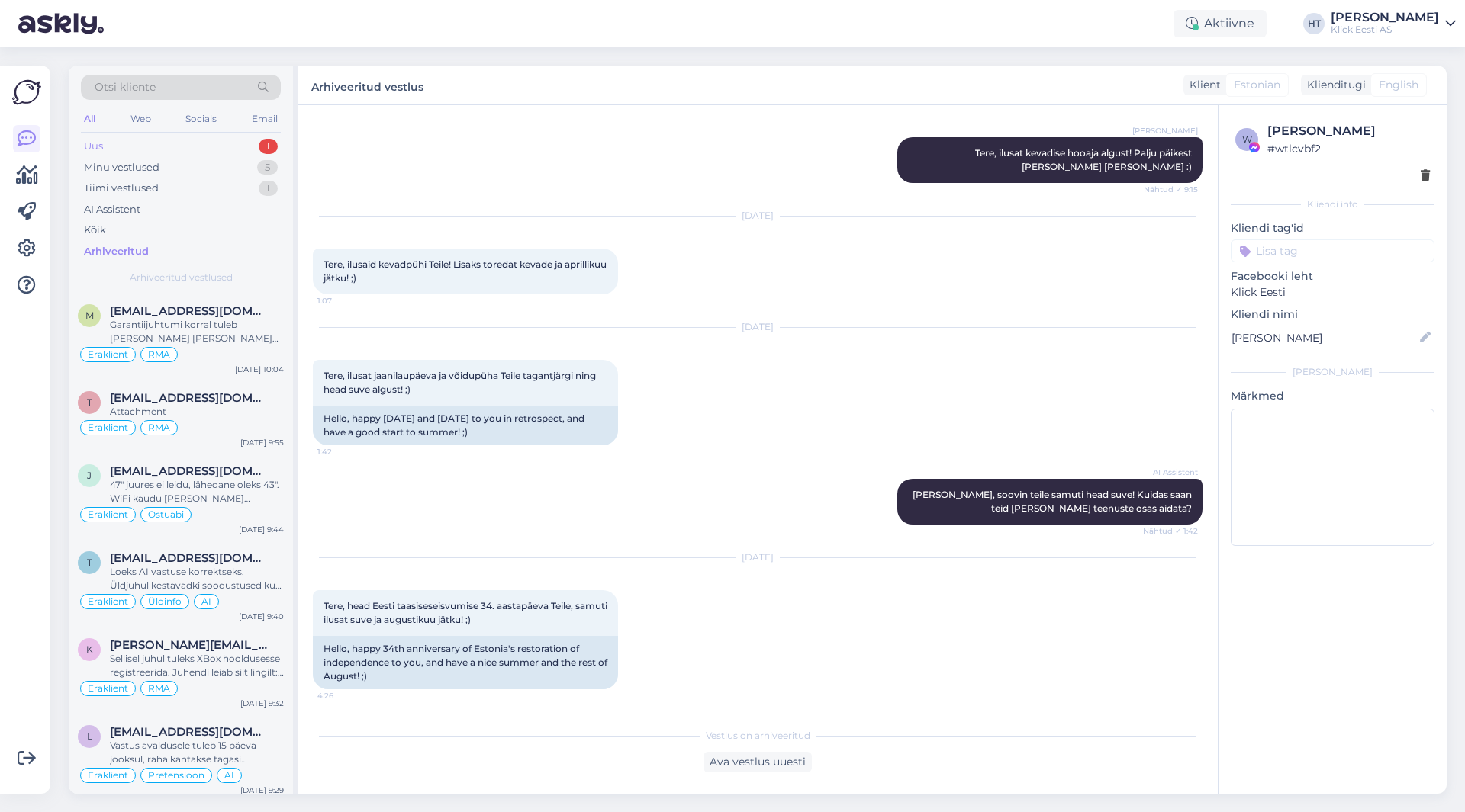
click at [193, 150] on div "Uus 1" at bounding box center [181, 146] width 200 height 21
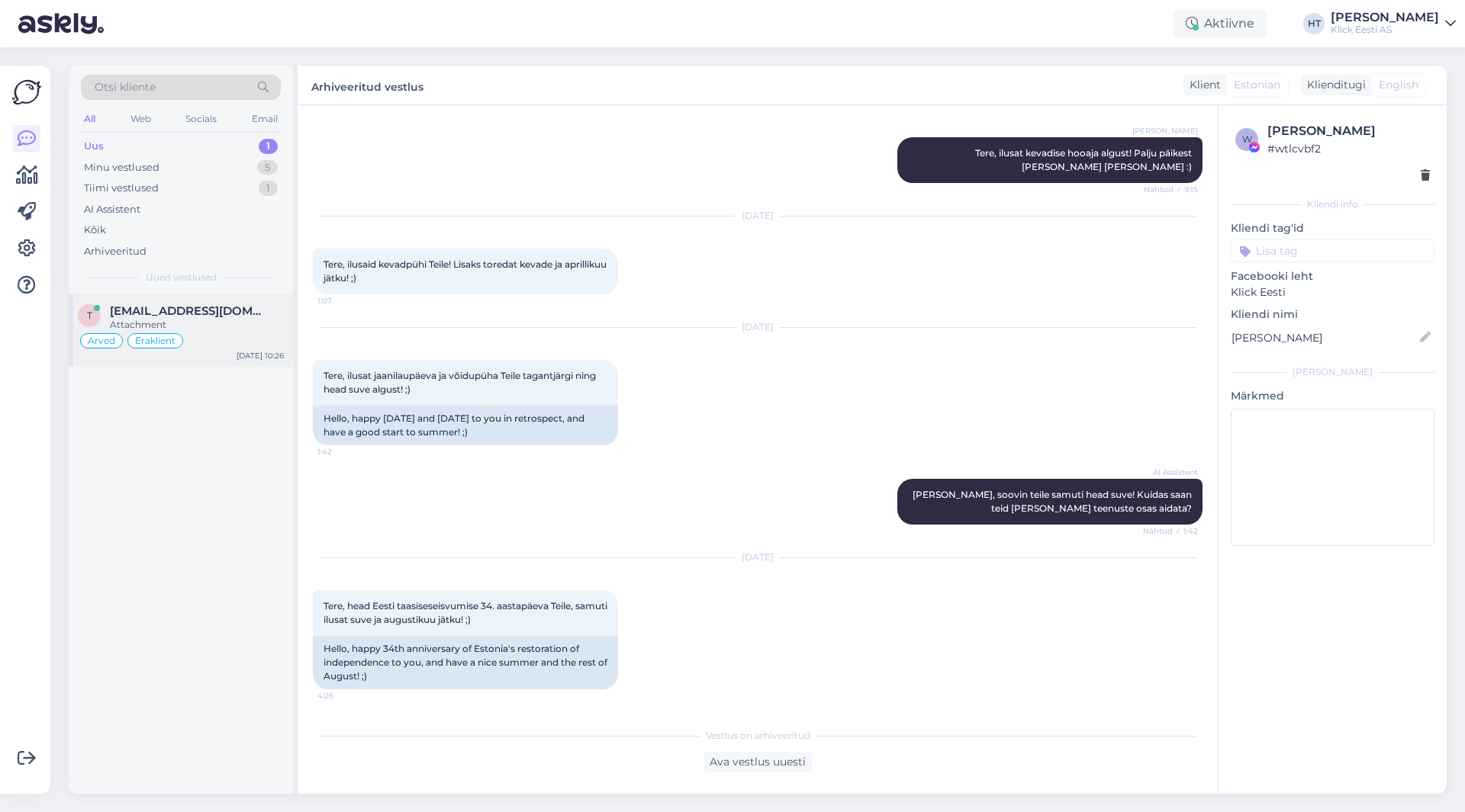
click at [233, 302] on div "t [EMAIL_ADDRESS][DOMAIN_NAME] Attachment Arved Eraklient [DATE] 10:26" at bounding box center [181, 330] width 224 height 73
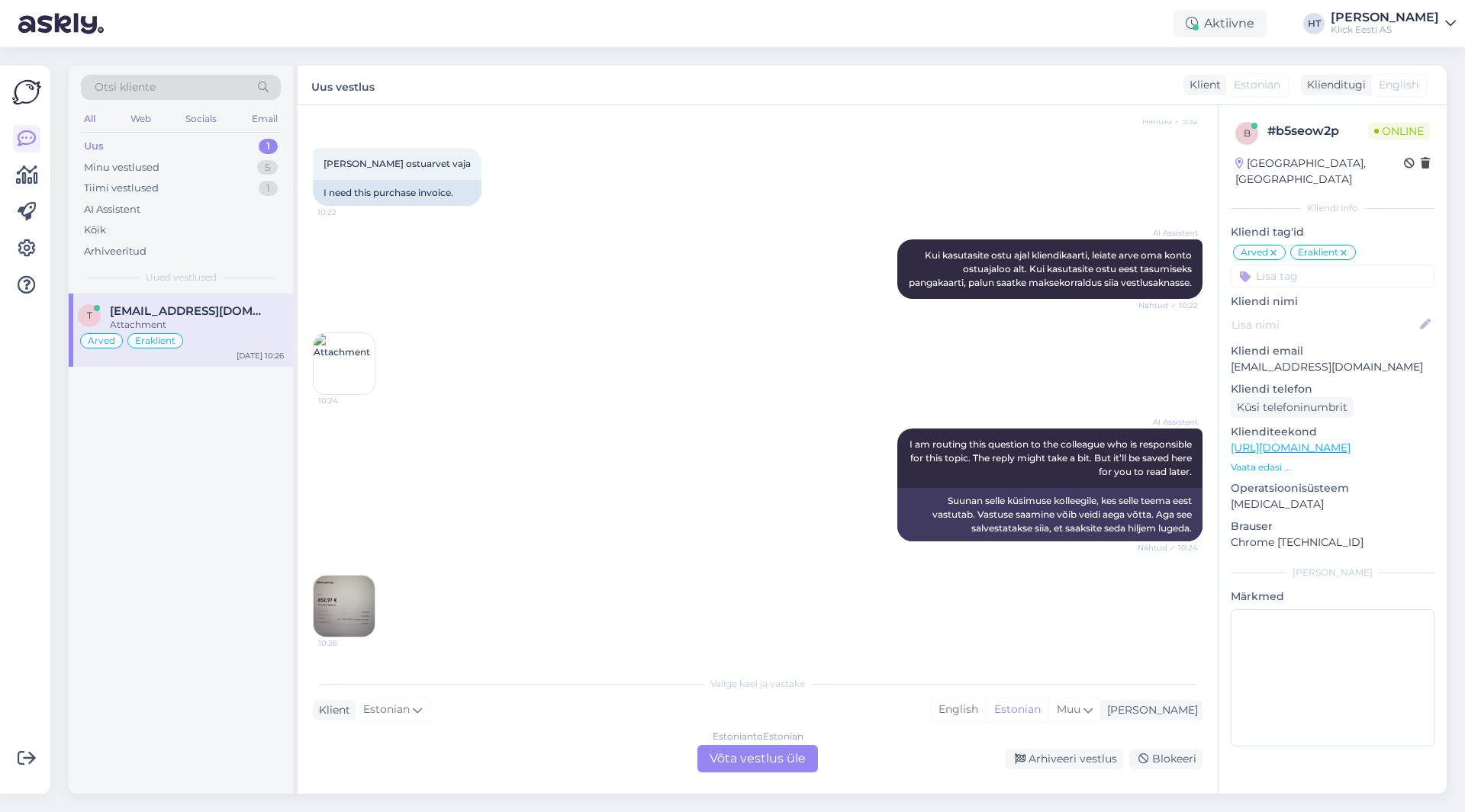
click at [469, 509] on div "AI Assistent I am routing this question to the colleague who is responsible for…" at bounding box center [757, 485] width 890 height 146
click at [316, 612] on img at bounding box center [344, 606] width 61 height 61
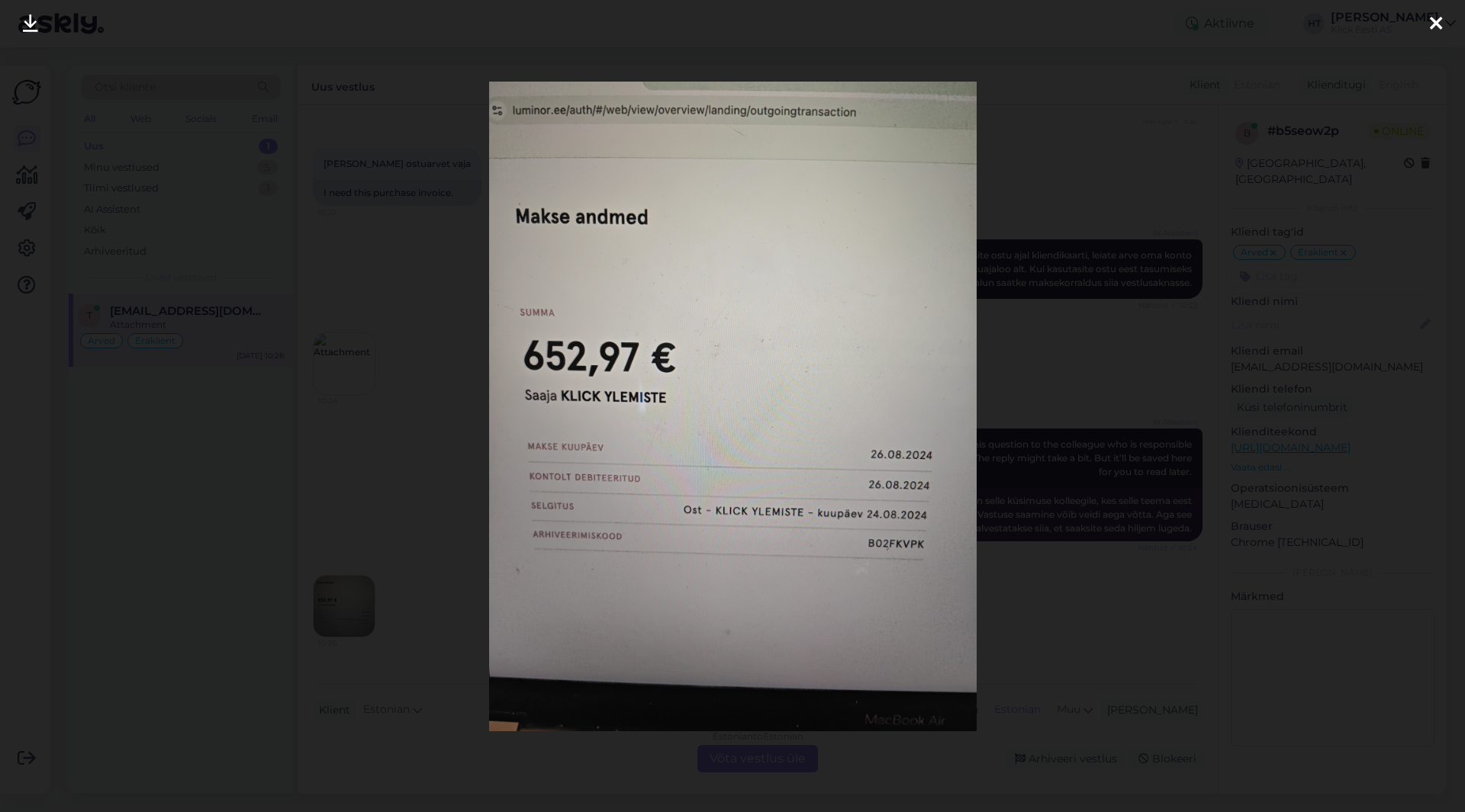
click at [425, 534] on div at bounding box center [732, 406] width 1465 height 812
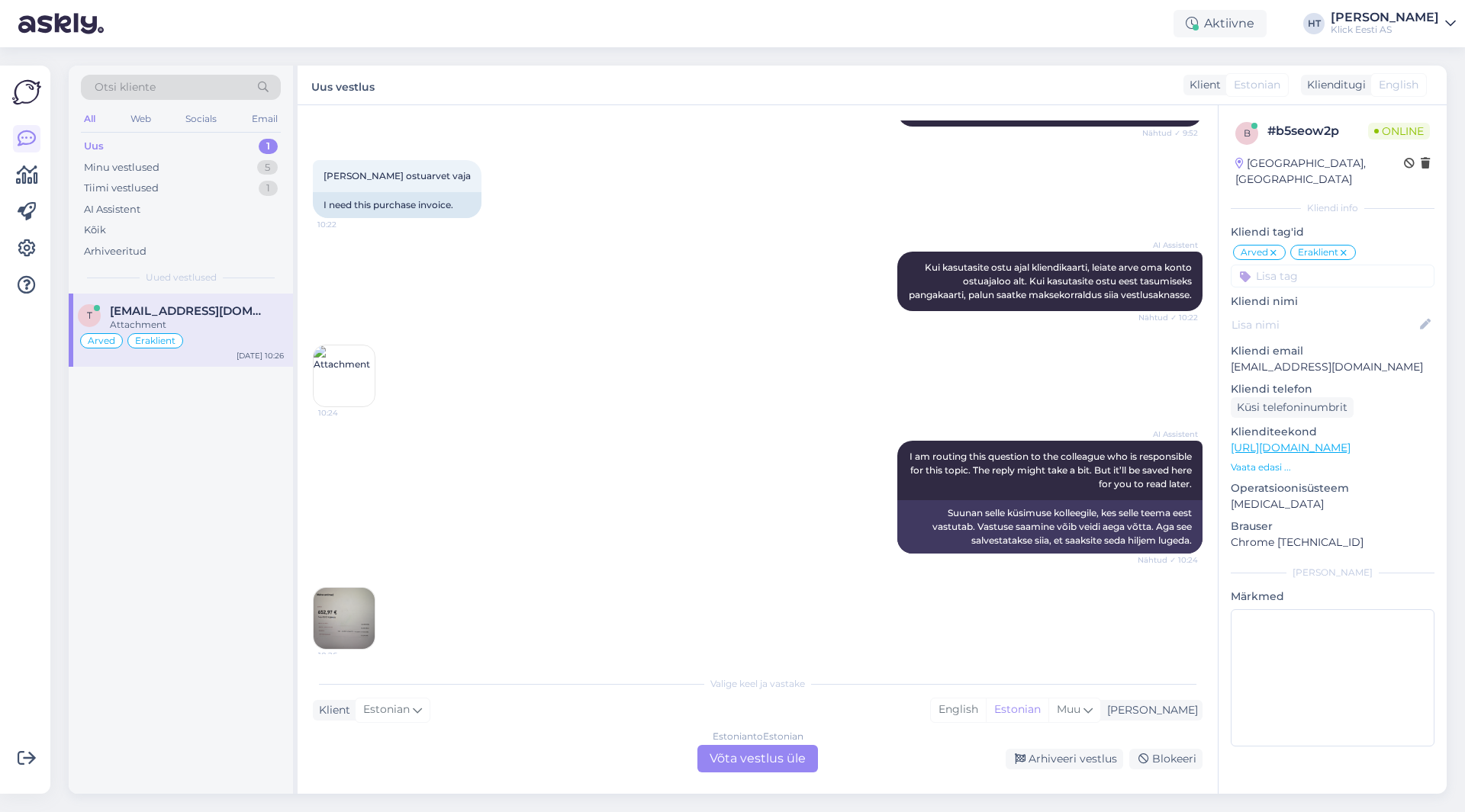
scroll to position [305, 0]
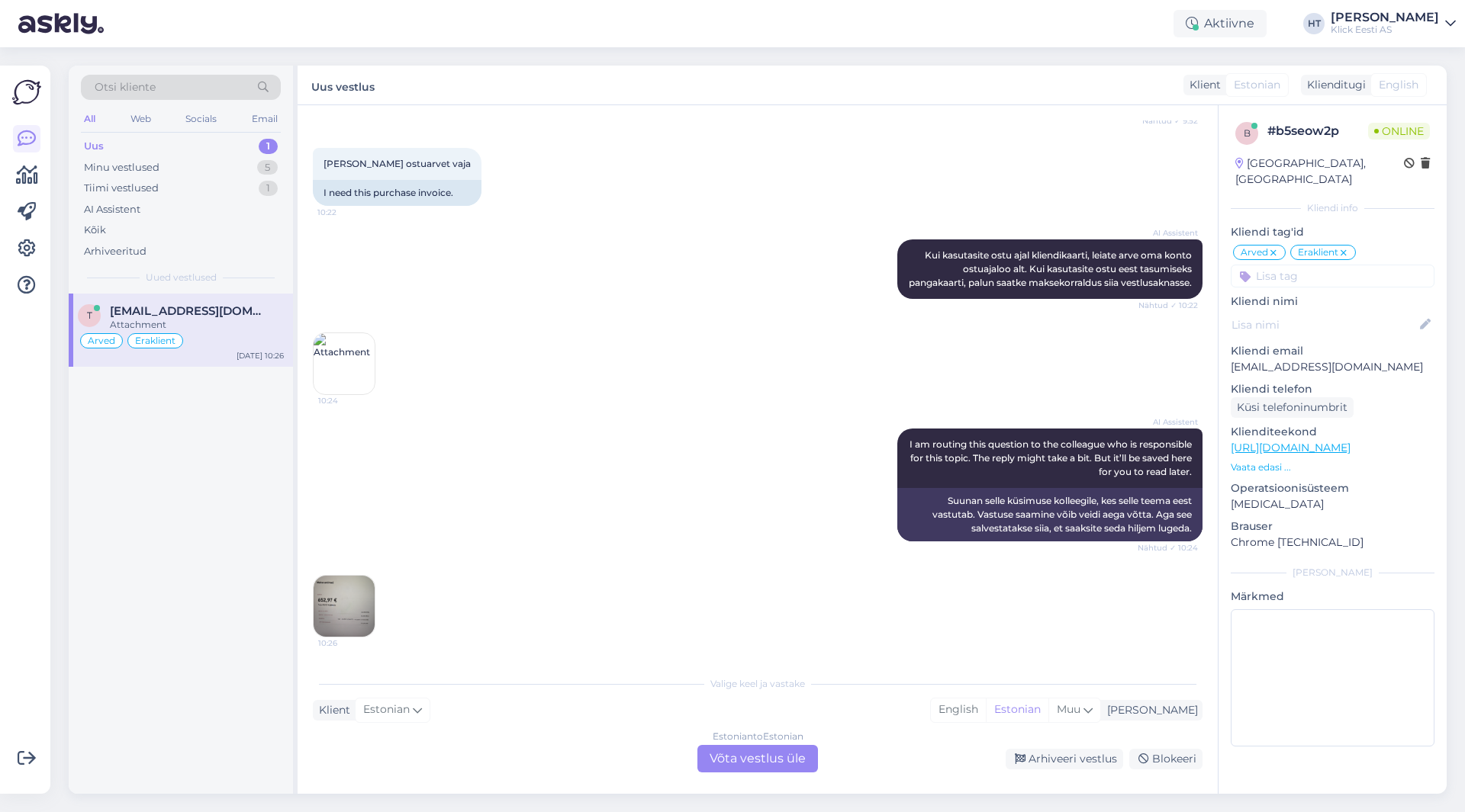
click at [371, 382] on img at bounding box center [344, 363] width 61 height 61
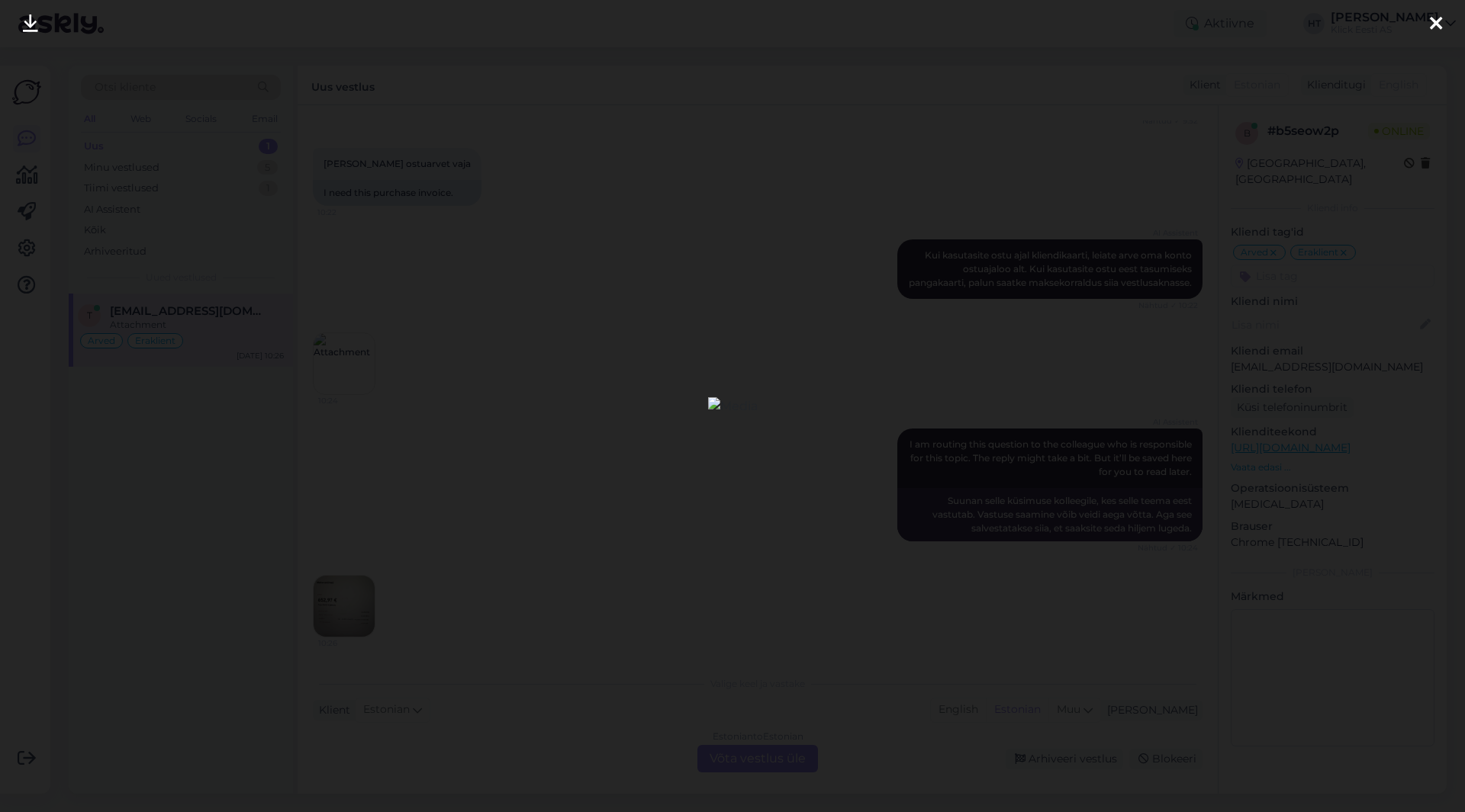
click at [565, 493] on div at bounding box center [732, 406] width 1465 height 812
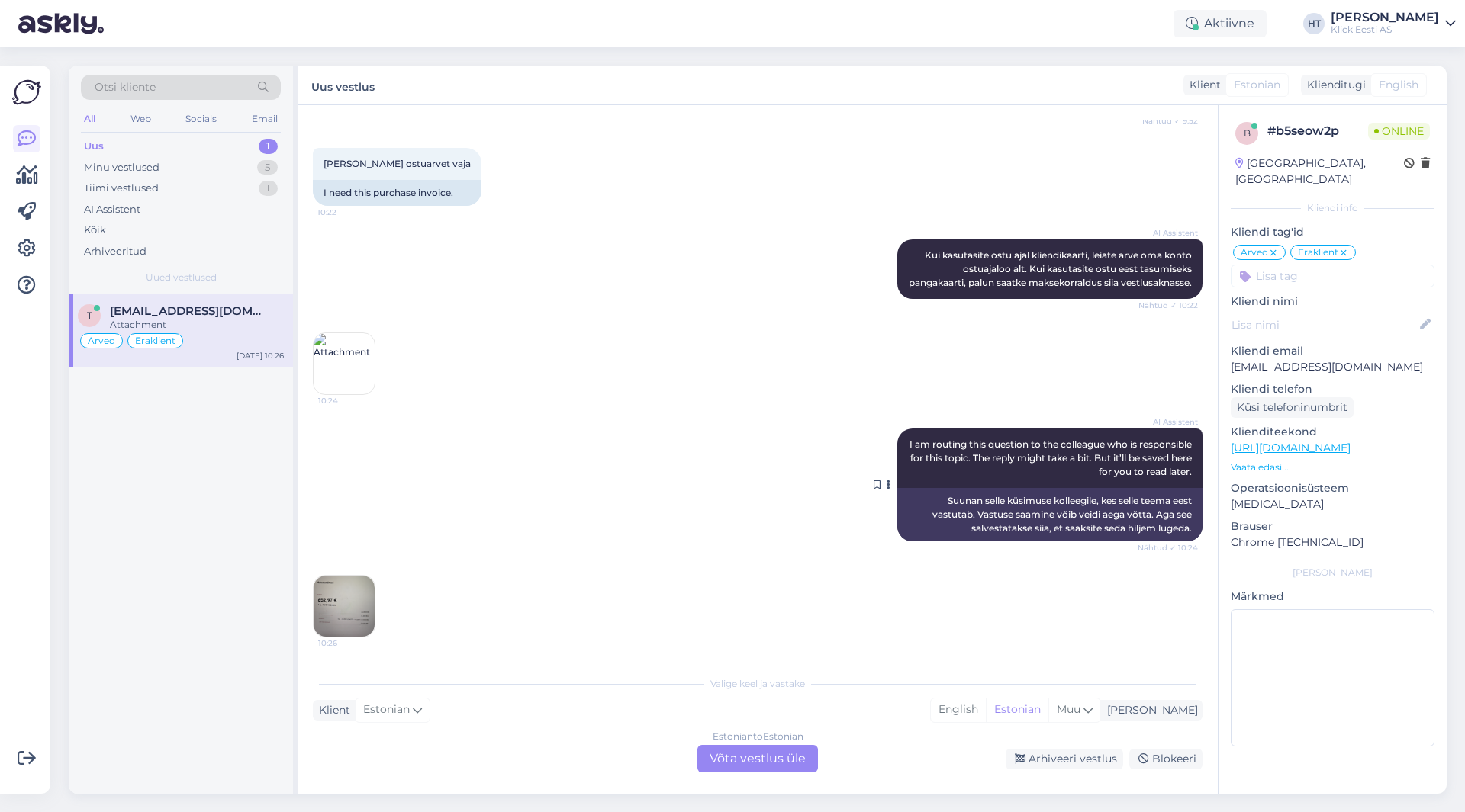
scroll to position [307, 0]
click at [322, 611] on img at bounding box center [344, 606] width 61 height 61
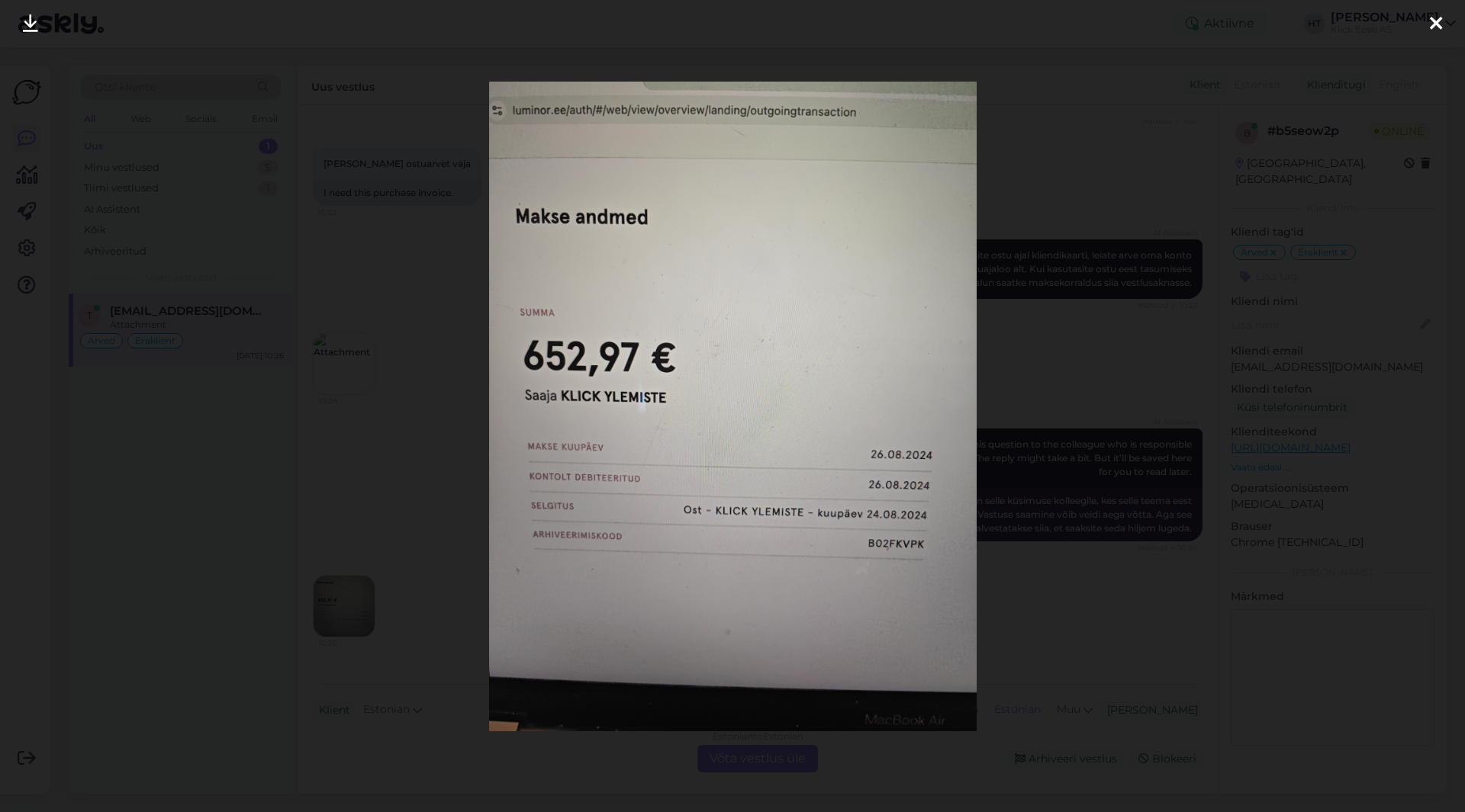
click at [339, 500] on div at bounding box center [732, 406] width 1465 height 812
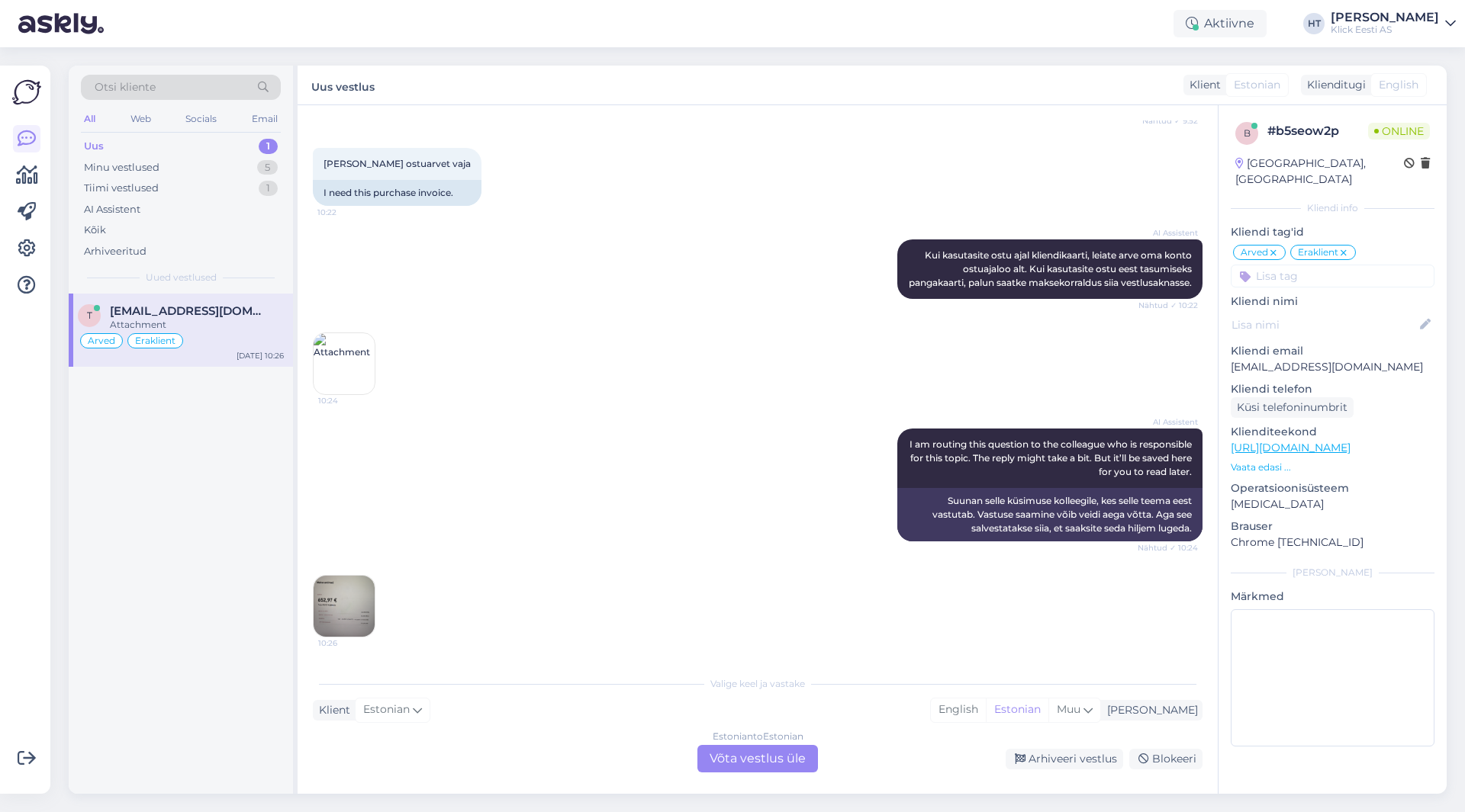
click at [734, 765] on div "Estonian to Estonian Võta vestlus üle" at bounding box center [757, 759] width 120 height 27
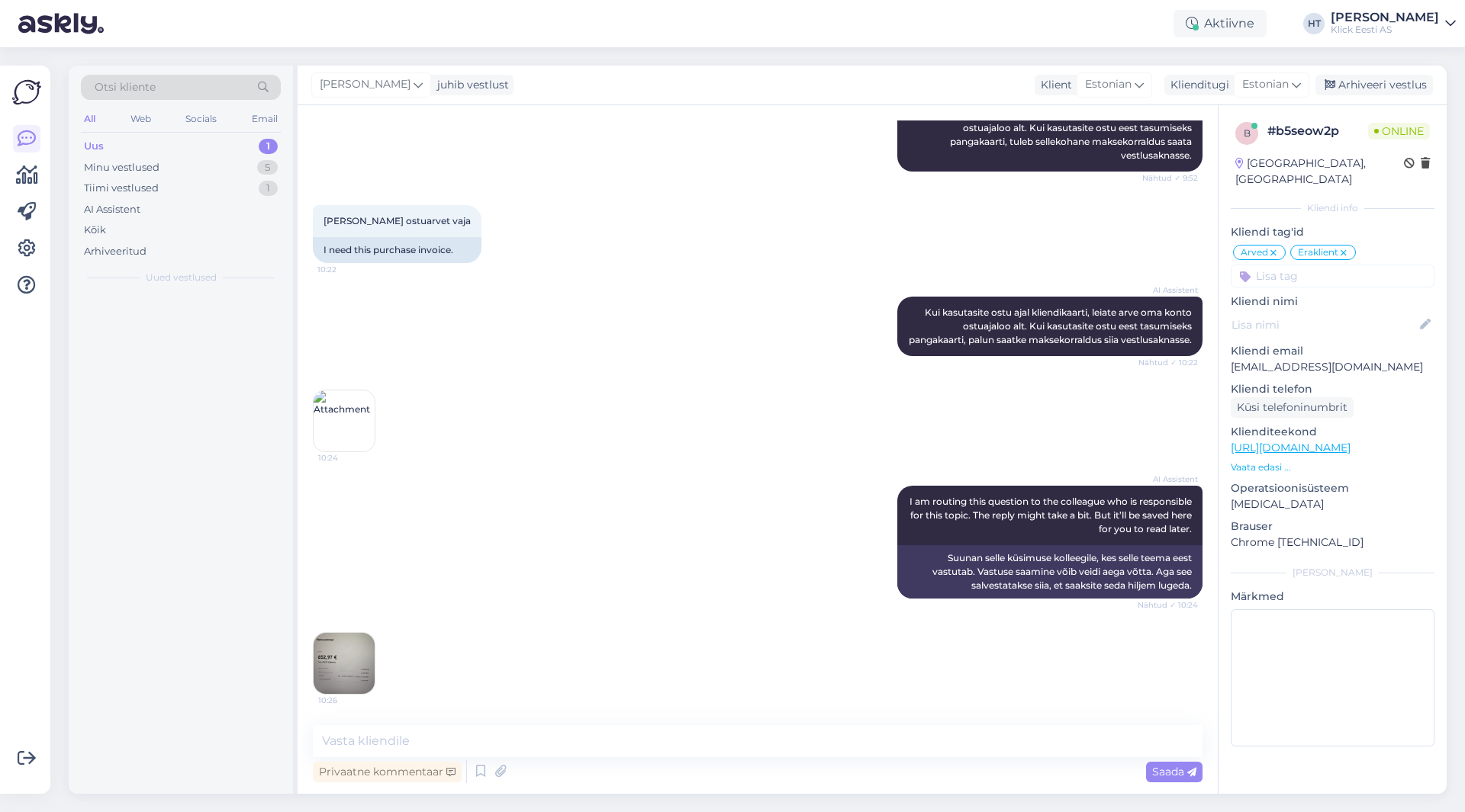
scroll to position [249, 0]
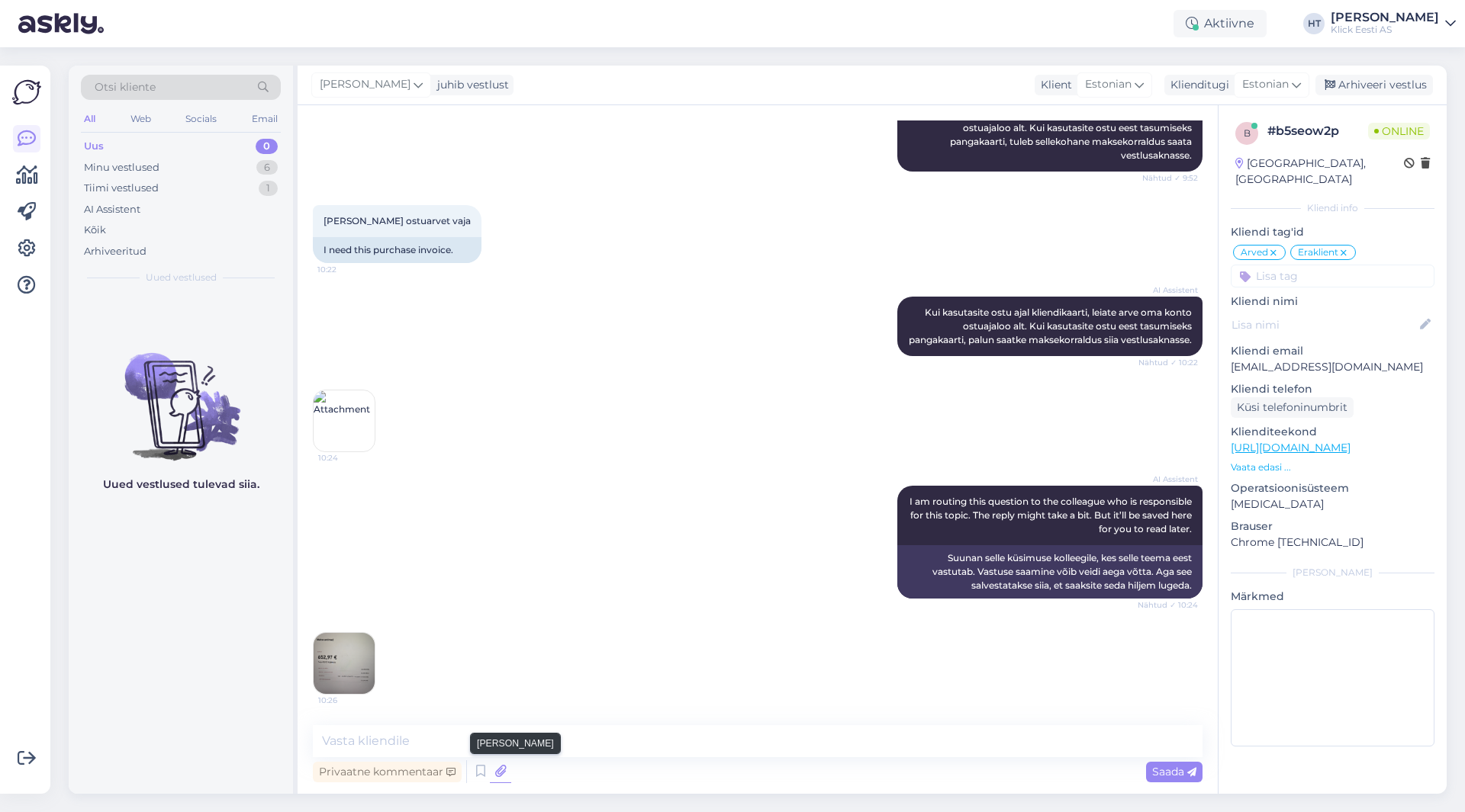
click at [503, 772] on icon at bounding box center [500, 772] width 21 height 23
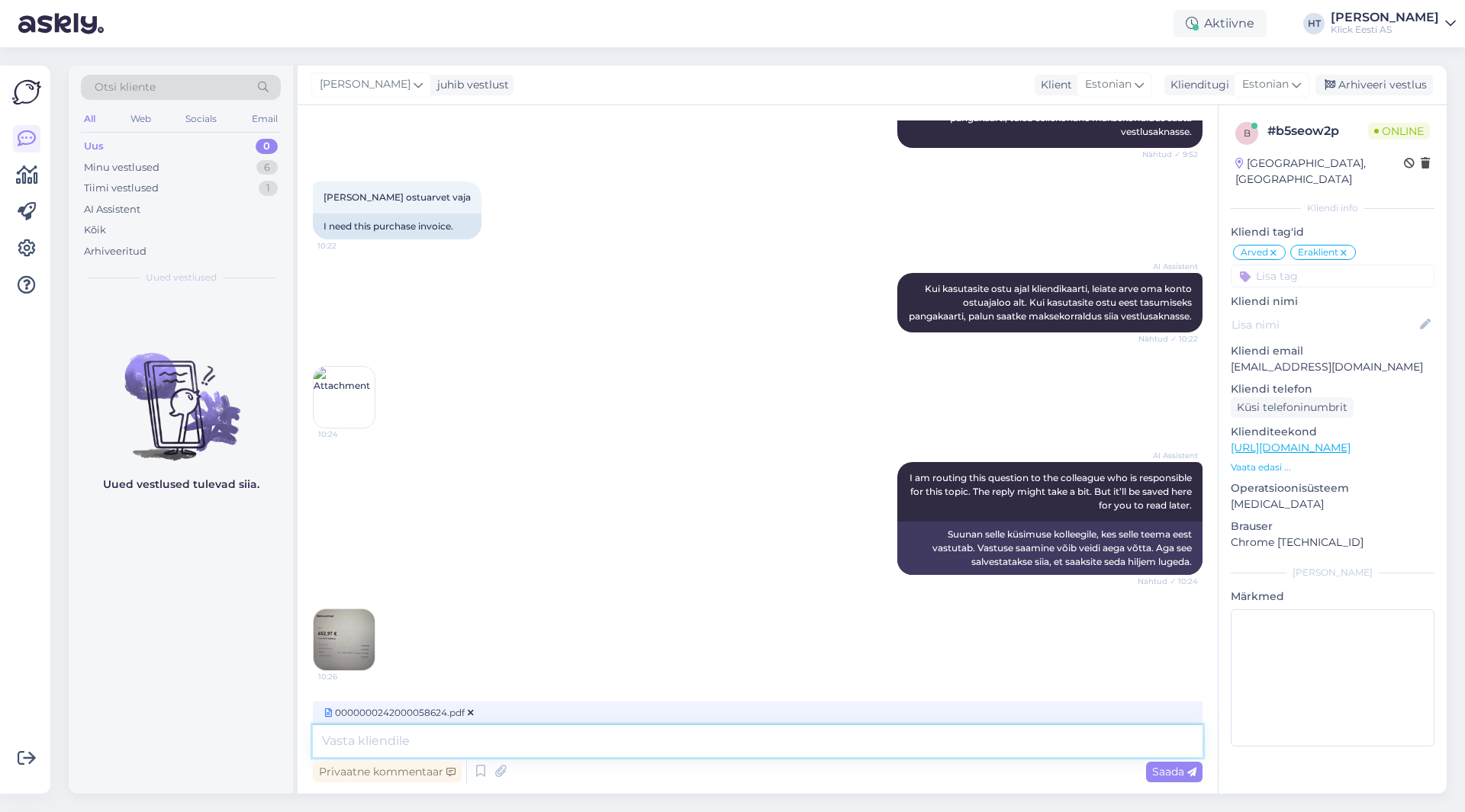
click at [616, 750] on textarea at bounding box center [757, 741] width 890 height 32
type textarea "[PERSON_NAME] manusena."
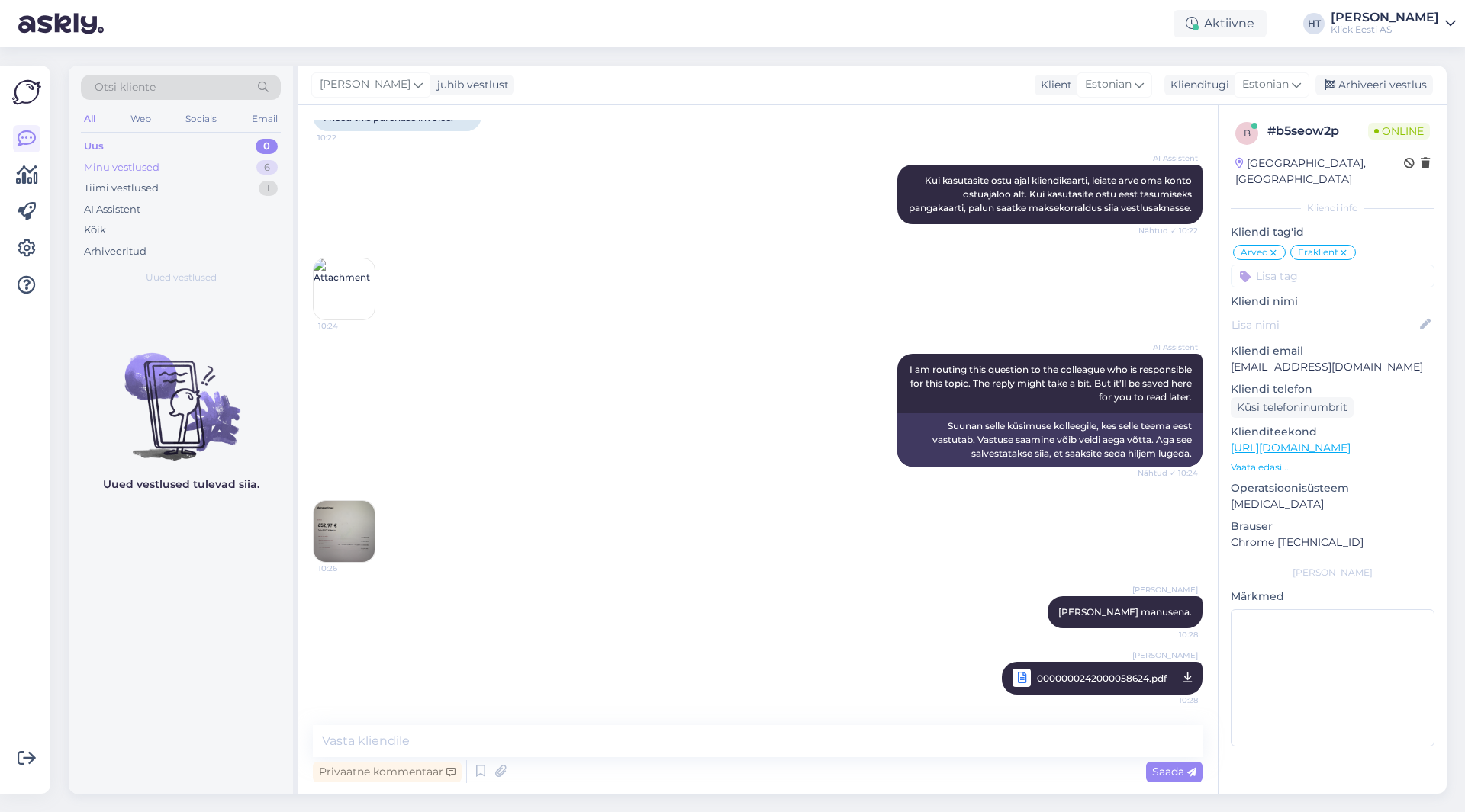
click at [231, 159] on div "Minu vestlused 6" at bounding box center [181, 168] width 200 height 21
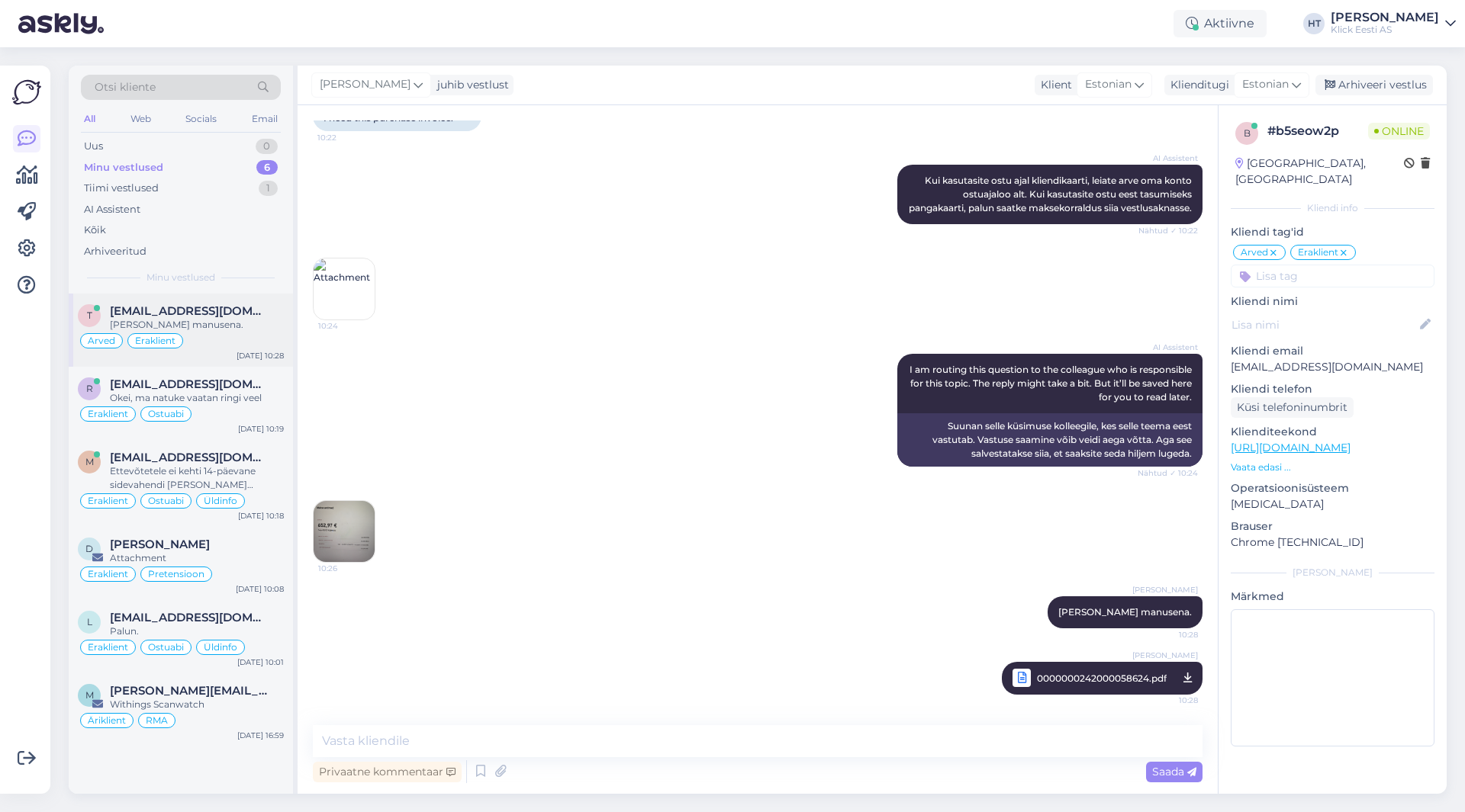
click at [211, 329] on div "[PERSON_NAME] manusena." at bounding box center [197, 325] width 174 height 14
click at [235, 373] on div "r [EMAIL_ADDRESS][DOMAIN_NAME] Okei, ma natuke vaatan ringi veel Eraklient Ostu…" at bounding box center [181, 403] width 224 height 73
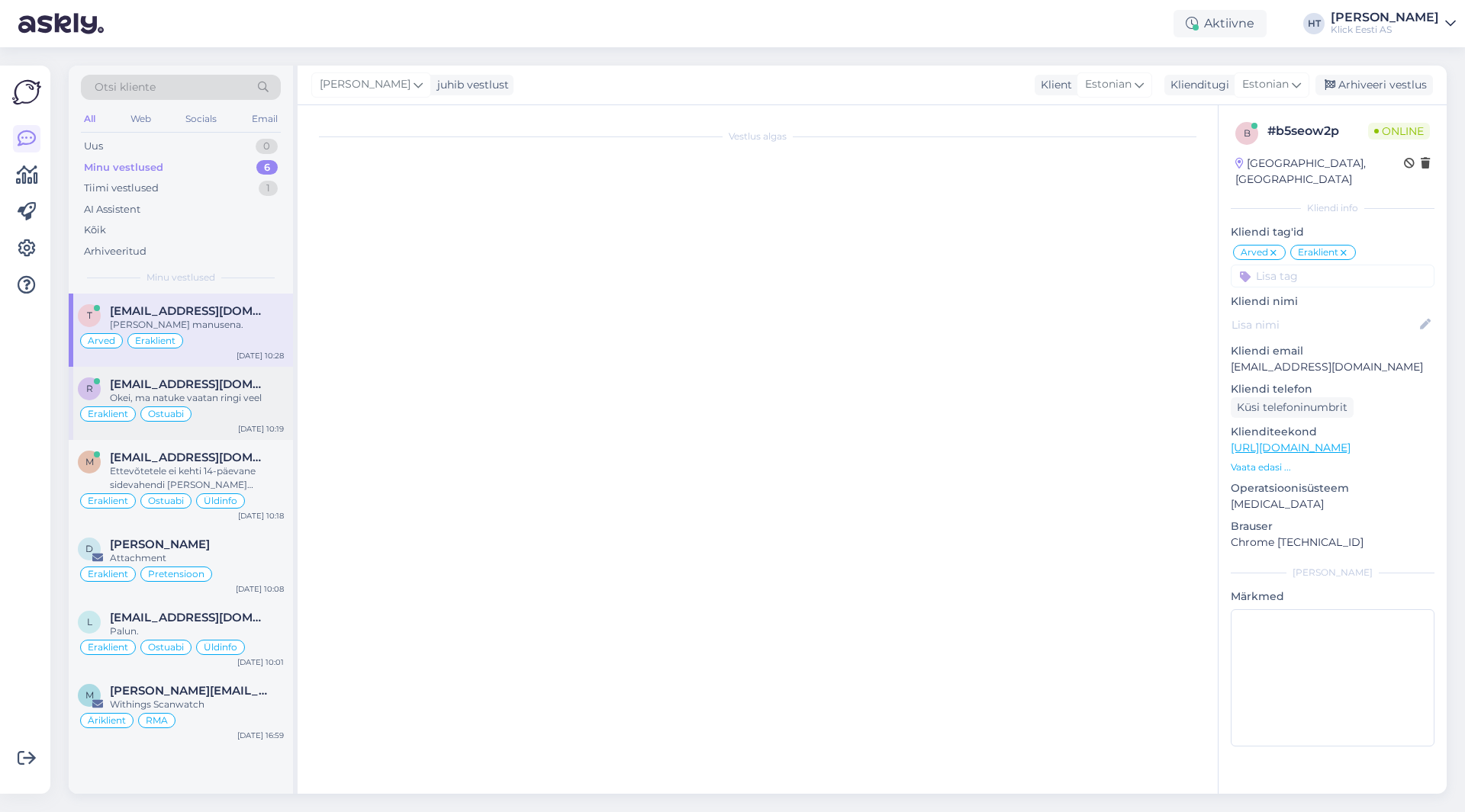
scroll to position [306, 0]
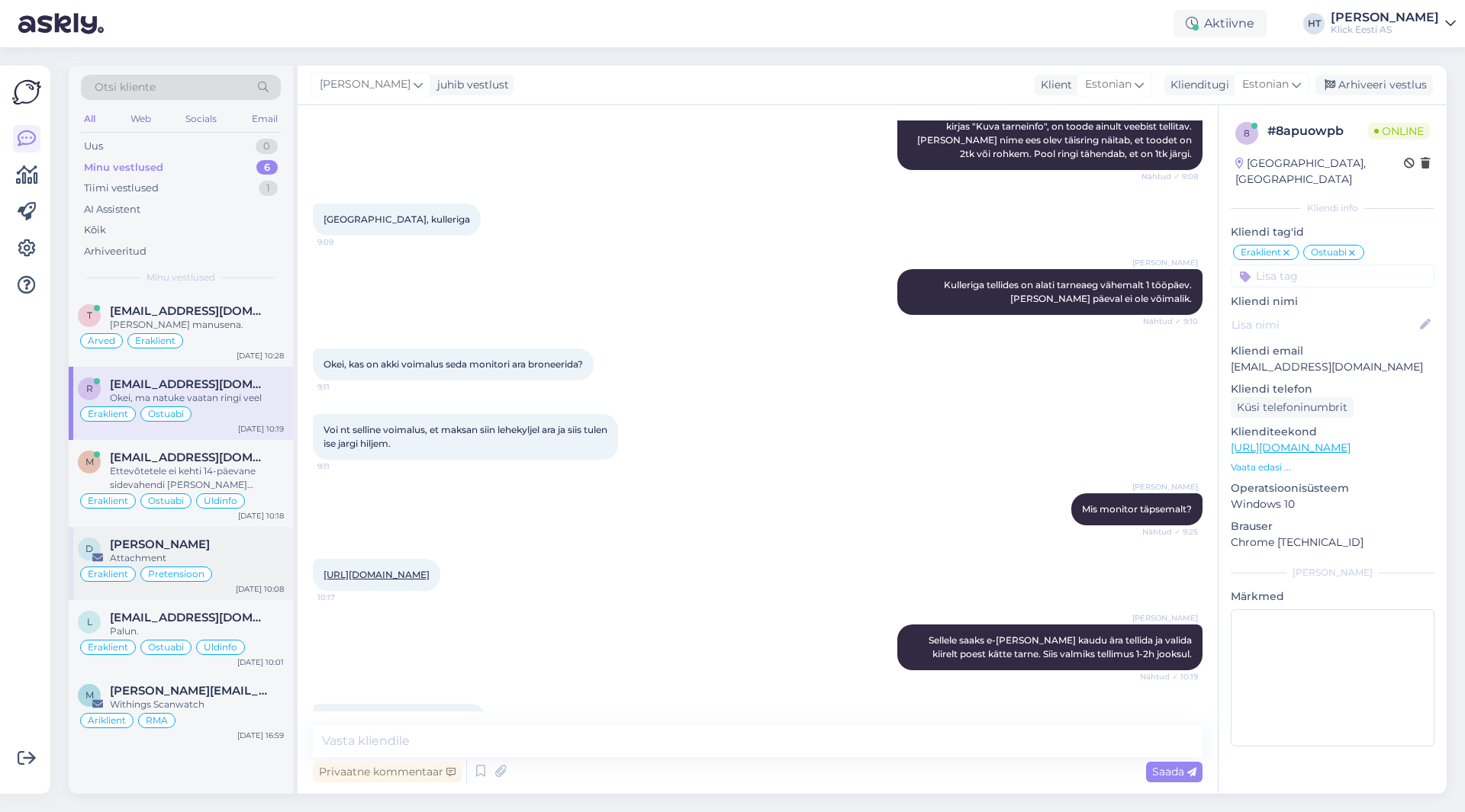
click at [248, 581] on div "Eraklient Pretensioon" at bounding box center [181, 574] width 206 height 18
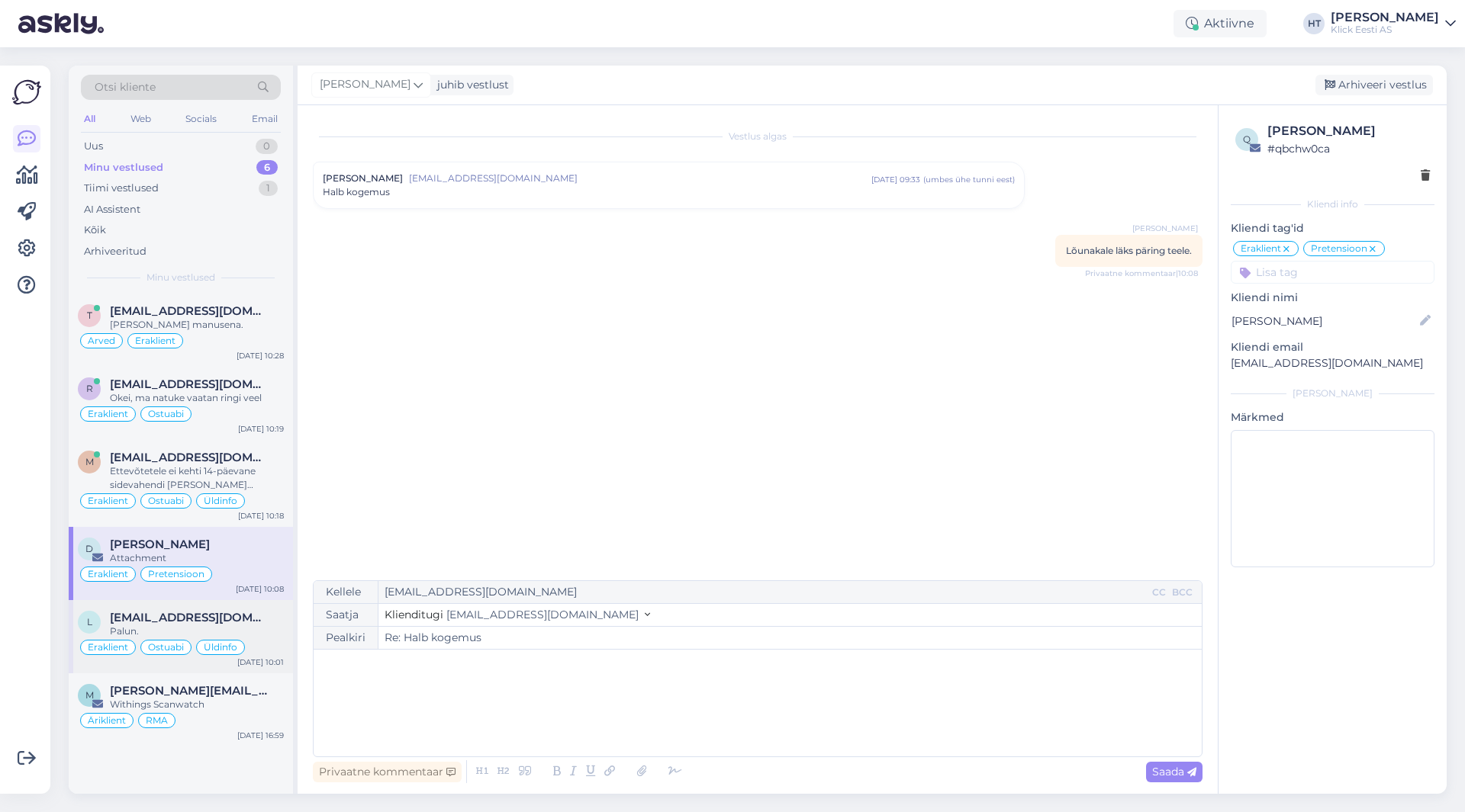
click at [254, 618] on div "[EMAIL_ADDRESS][DOMAIN_NAME]" at bounding box center [197, 618] width 174 height 14
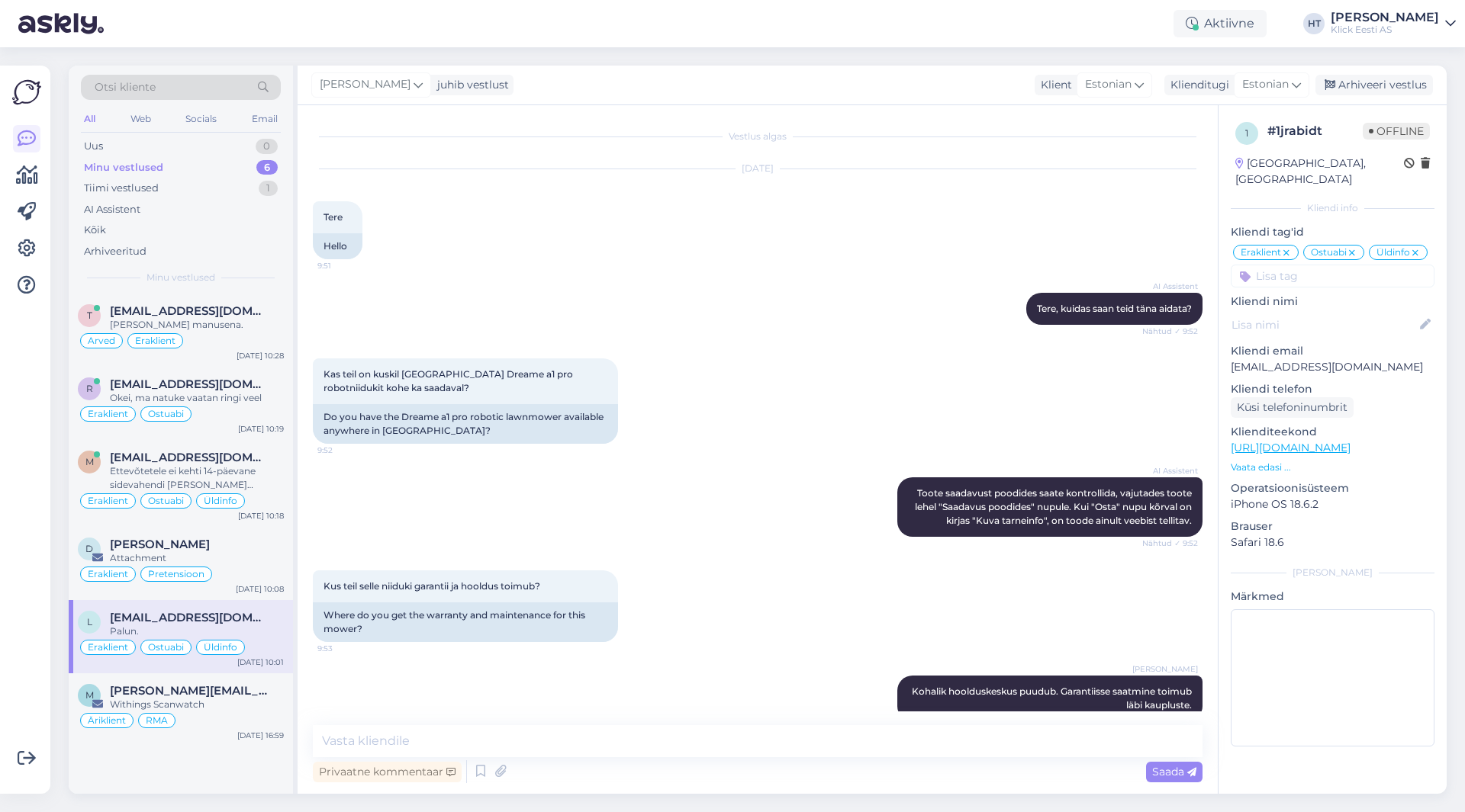
scroll to position [617, 0]
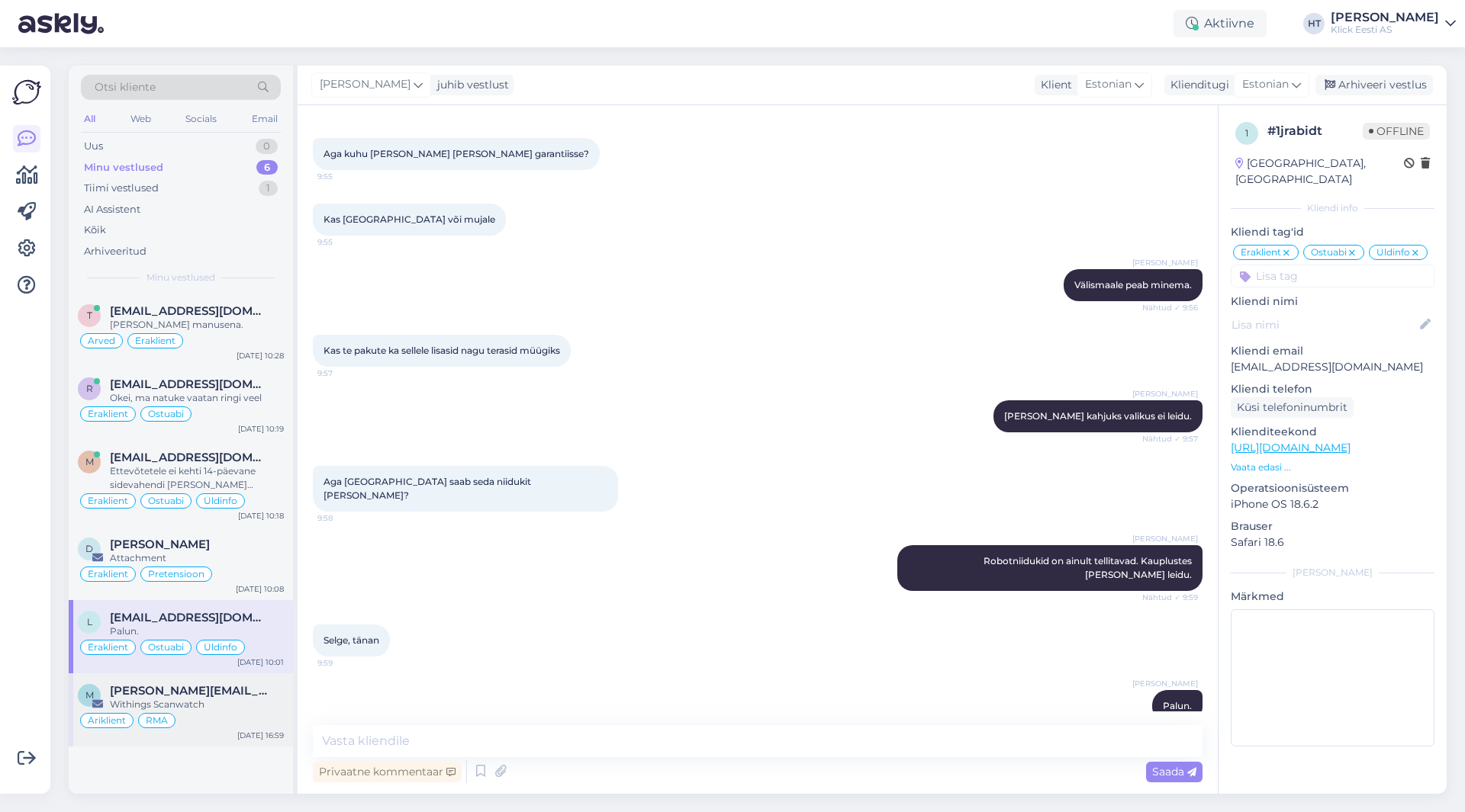
click at [255, 678] on div "m [PERSON_NAME][EMAIL_ADDRESS][PERSON_NAME][DOMAIN_NAME] Withings Scanwatch Äri…" at bounding box center [181, 710] width 224 height 73
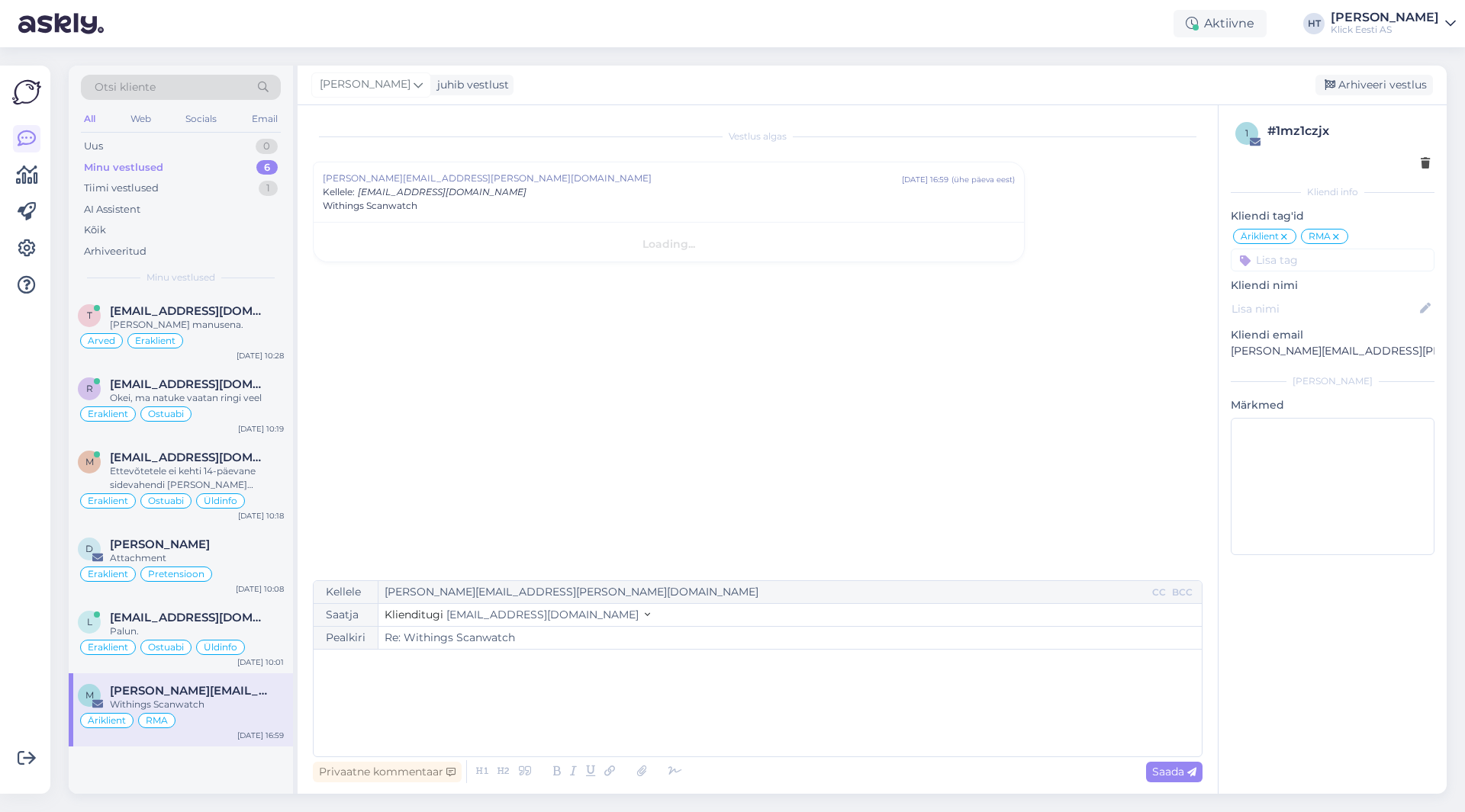
scroll to position [0, 0]
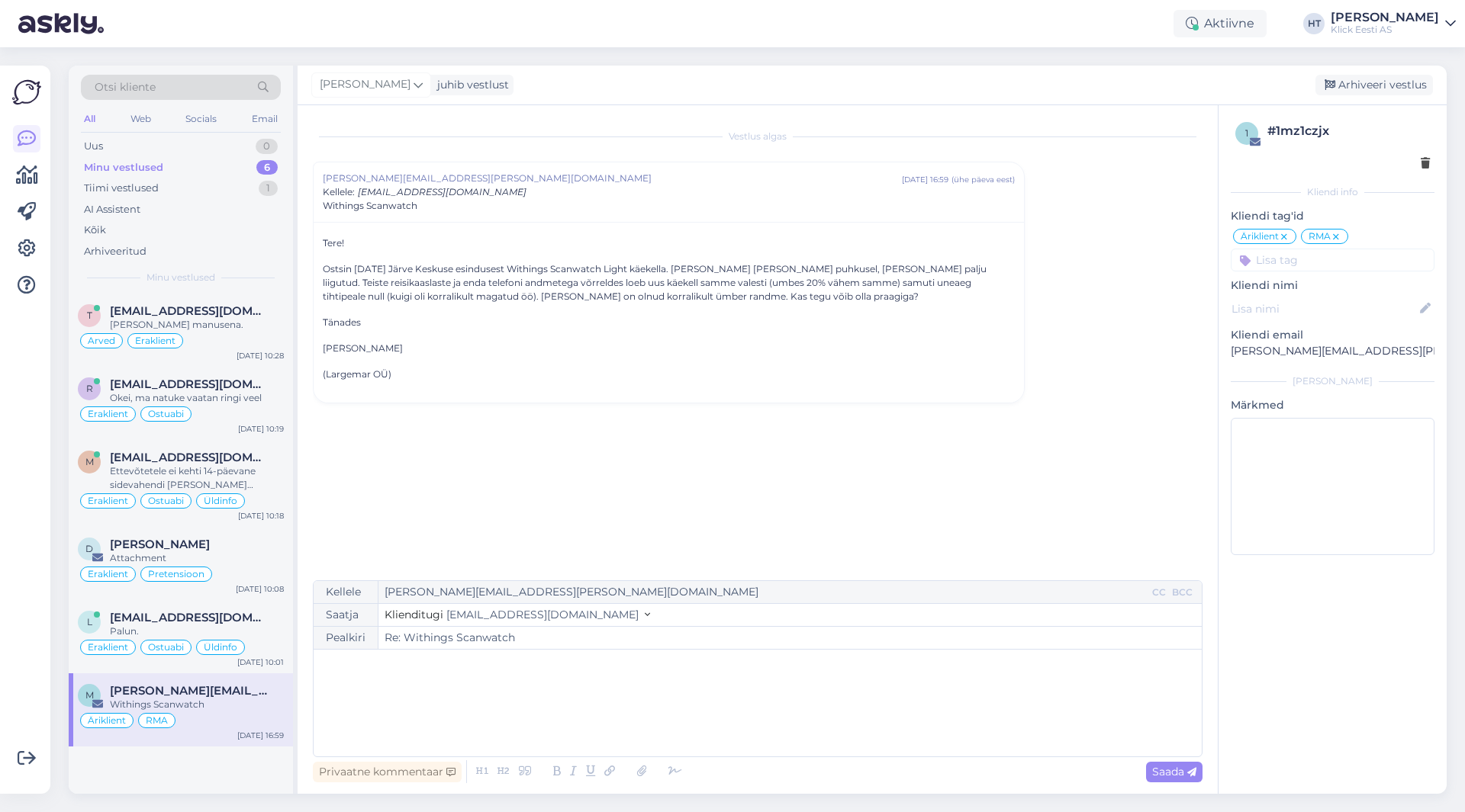
click at [448, 658] on p "﻿" at bounding box center [758, 665] width 873 height 16
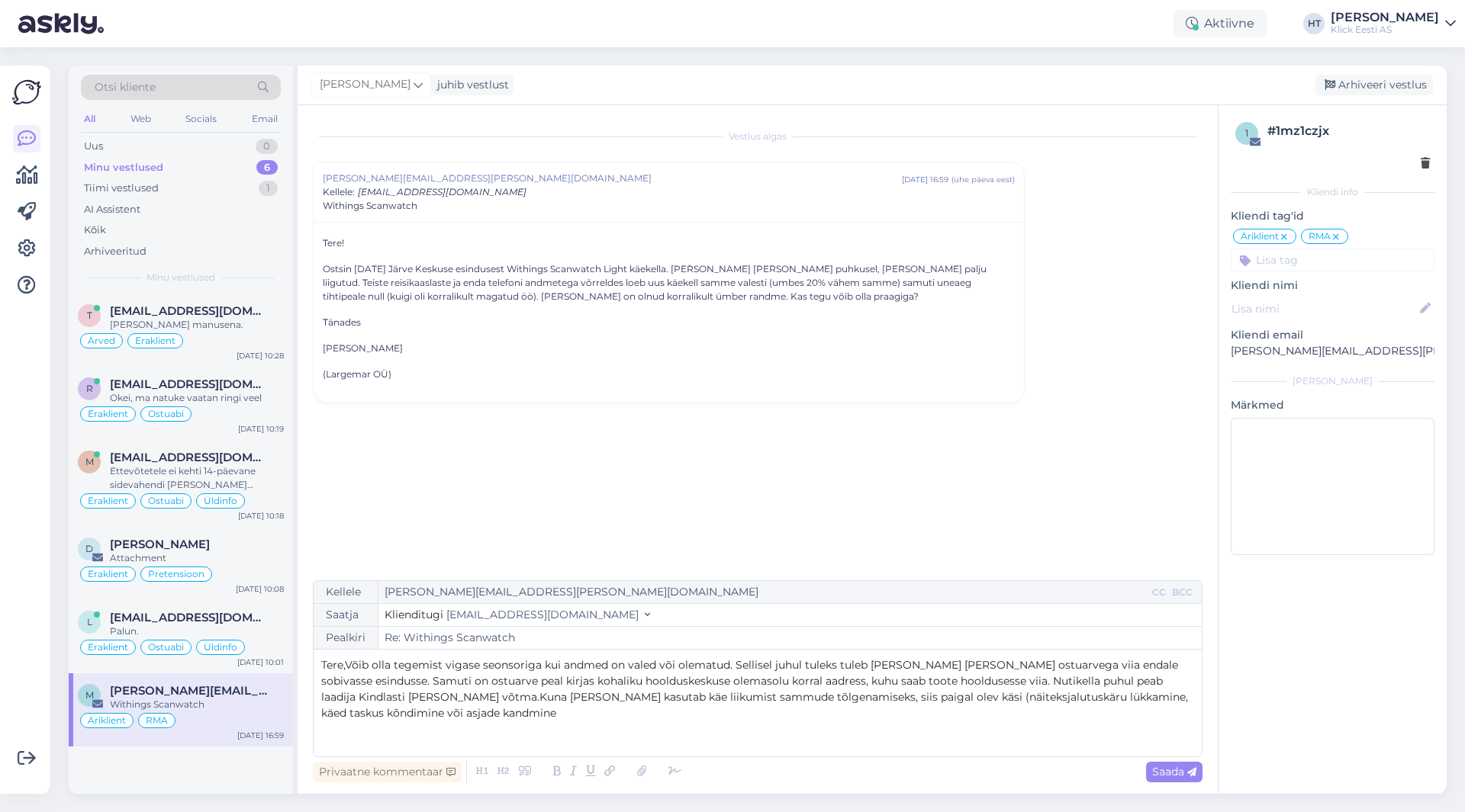
click at [347, 663] on span "Tere,Võib olla tegemist vigase seonsoriga kui andmed on valed või olematud. Sel…" at bounding box center [757, 689] width 870 height 62
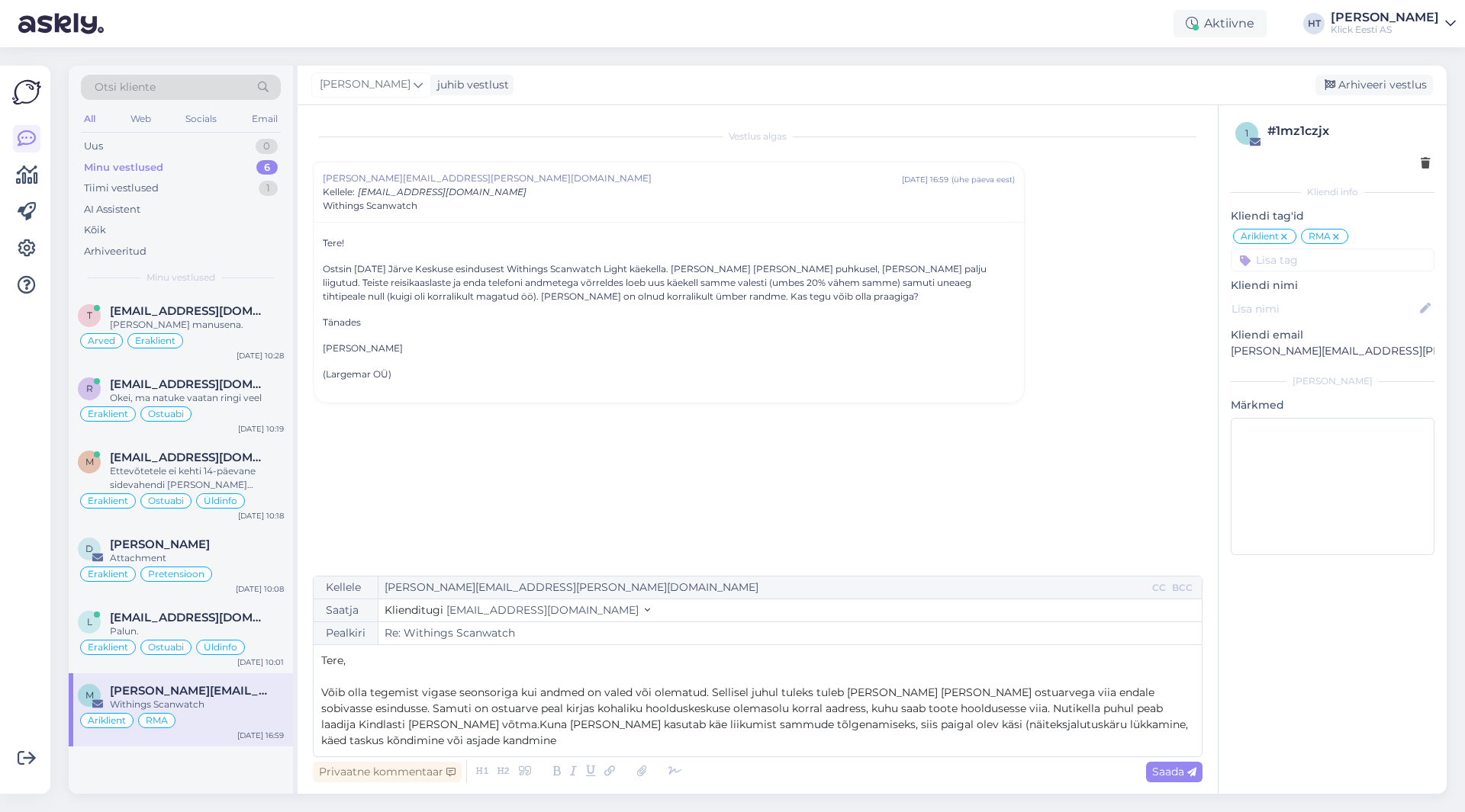
click at [475, 699] on span "Võib olla tegemist vigase seonsoriga kui andmed on valed või olematud. Sellisel…" at bounding box center [757, 717] width 870 height 62
click at [1154, 712] on span "Võib olla tegemist vigase sensoriga kui andmed on valed või olematud. Sellisel …" at bounding box center [757, 717] width 870 height 62
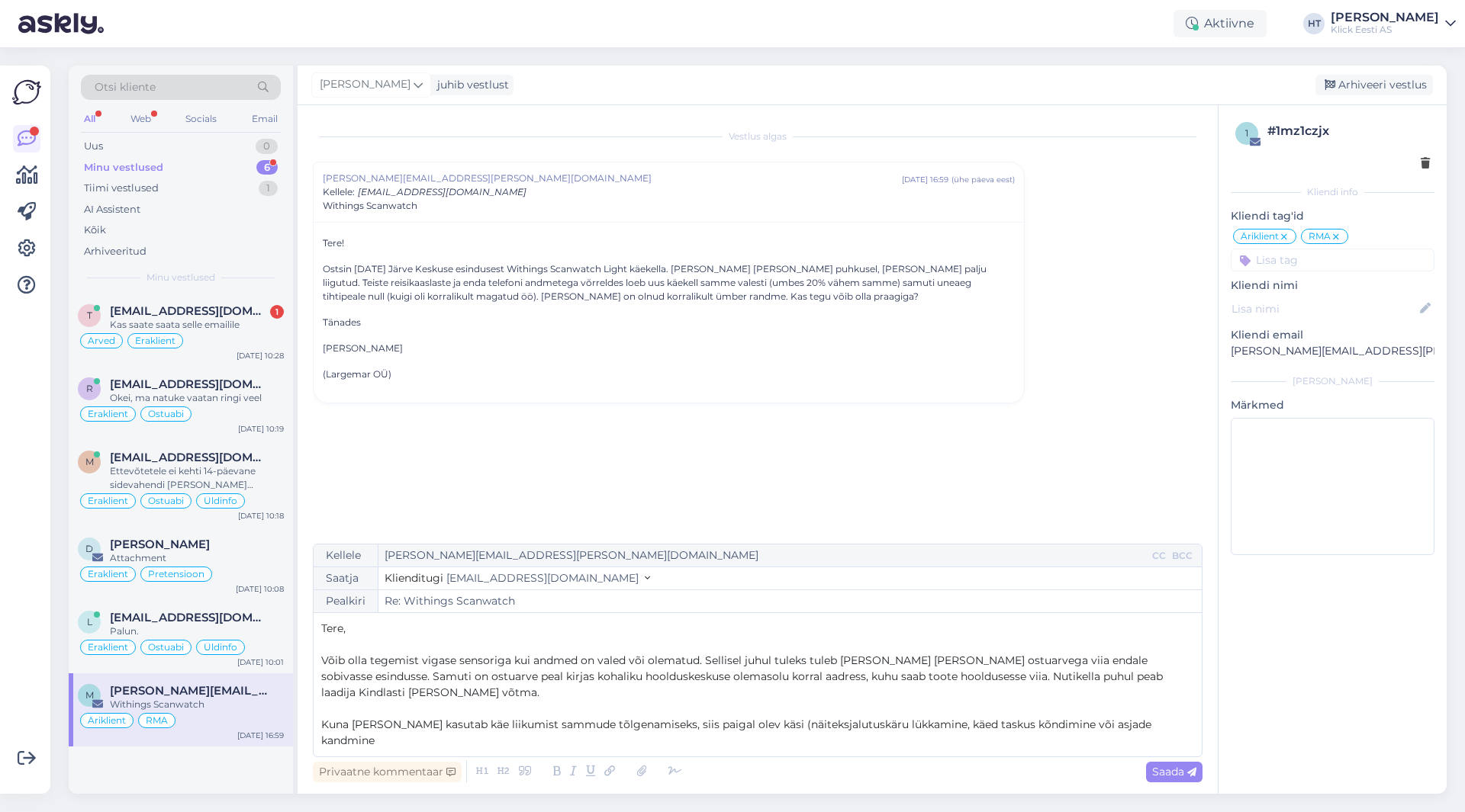
click at [580, 743] on span "Kuna [PERSON_NAME] kasutab käe liikumist sammude tõlgenamiseks, siis paigal ole…" at bounding box center [738, 732] width 833 height 30
click at [781, 740] on span "Kuna [PERSON_NAME] kasutab käe liikumist sammude tõlgendamiseks, siis paigal ol…" at bounding box center [741, 732] width 840 height 30
click at [1149, 742] on p "Kuna [PERSON_NAME] kasutab käe liikumist sammude tõlgendamiseks, siis paigal ol…" at bounding box center [758, 732] width 873 height 32
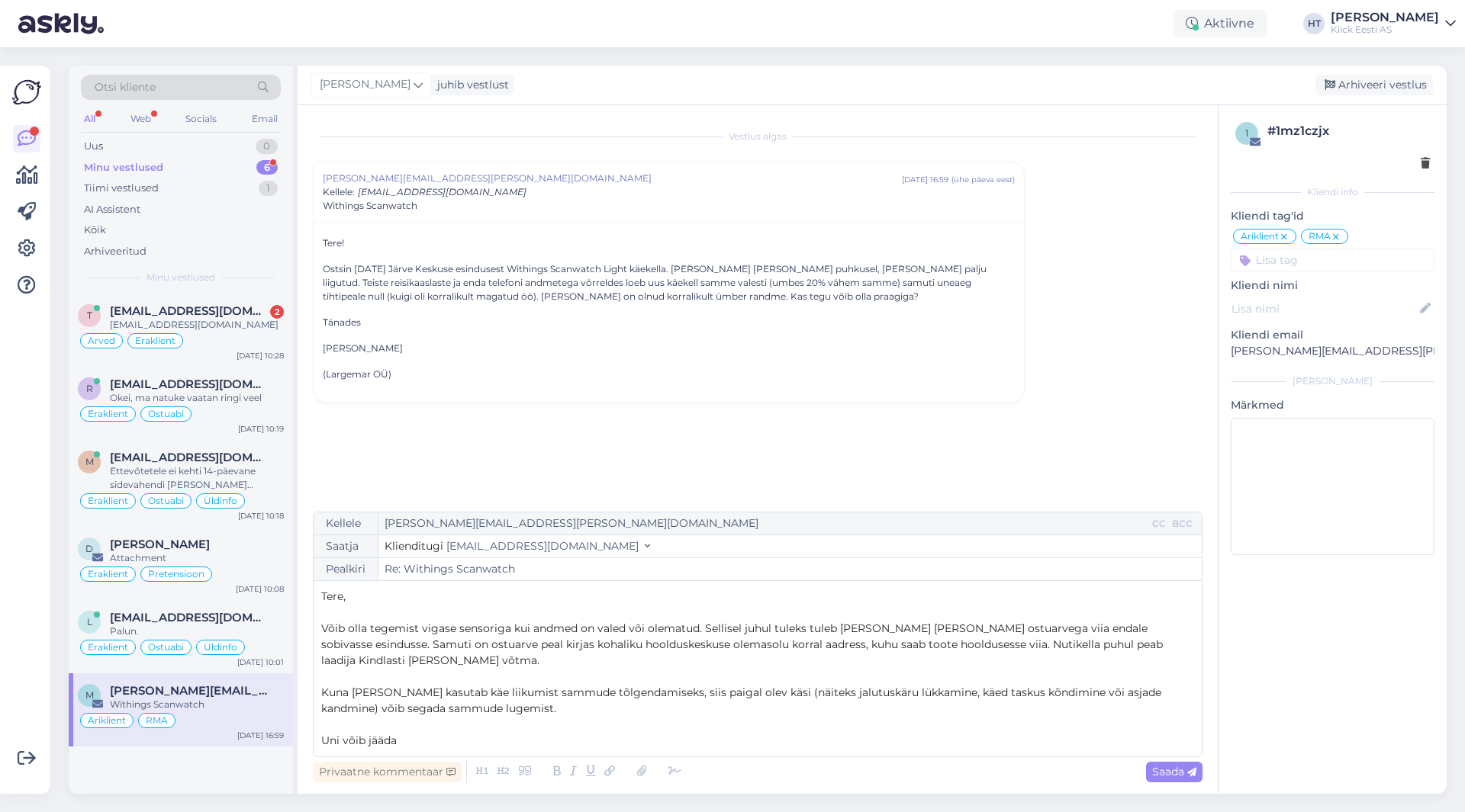
click at [473, 737] on p "Uni võib jääda" at bounding box center [758, 741] width 873 height 16
drag, startPoint x: 322, startPoint y: 177, endPoint x: 436, endPoint y: 179, distance: 114.0
click at [436, 179] on div "[PERSON_NAME][EMAIL_ADDRESS][PERSON_NAME][DOMAIN_NAME] [DATE] 16:59 ( ühe päeva…" at bounding box center [669, 192] width 710 height 59
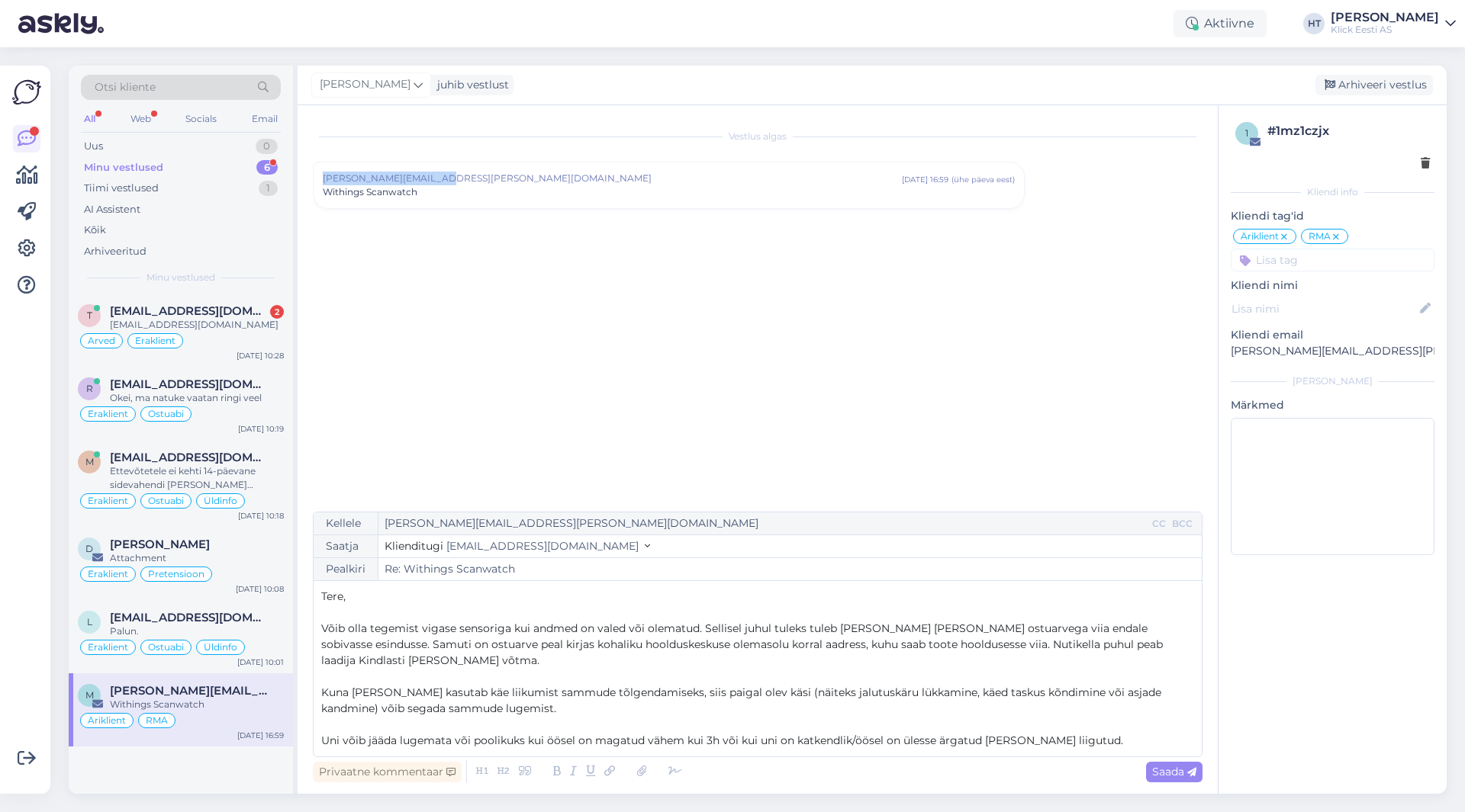
copy span "[PERSON_NAME][EMAIL_ADDRESS][PERSON_NAME][DOMAIN_NAME]"
drag, startPoint x: 436, startPoint y: 179, endPoint x: 326, endPoint y: 179, distance: 110.0
click at [326, 179] on span "[PERSON_NAME][EMAIL_ADDRESS][PERSON_NAME][DOMAIN_NAME]" at bounding box center [613, 179] width 579 height 14
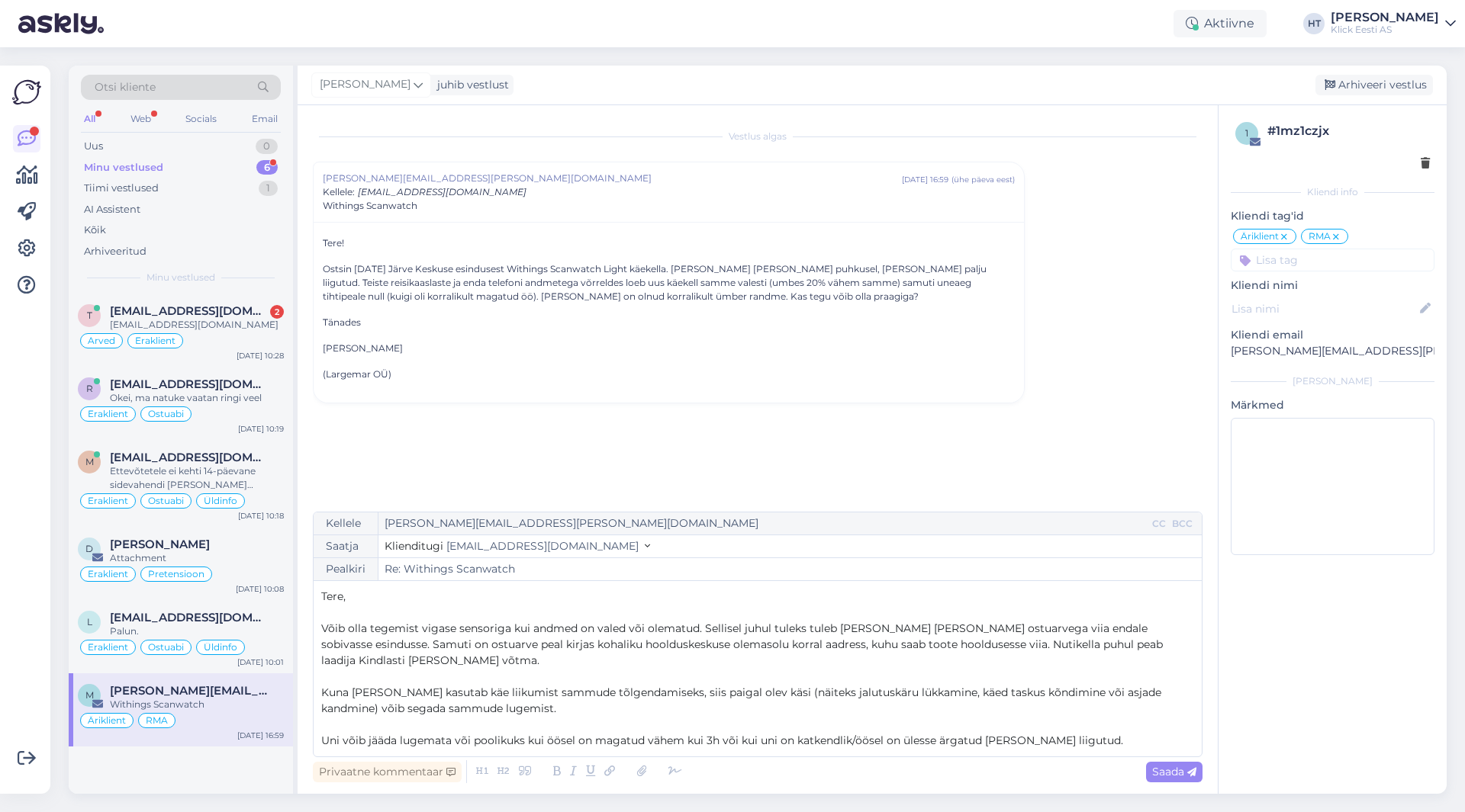
click at [1040, 658] on span "Võib olla tegemist vigase sensoriga kui andmed on valed või olematud. Sellisel …" at bounding box center [744, 644] width 845 height 46
click at [1099, 744] on p "Uni võib jääda lugemata või poolikuks kui öösel on magatud vähem kui 3h või kui…" at bounding box center [758, 741] width 873 height 16
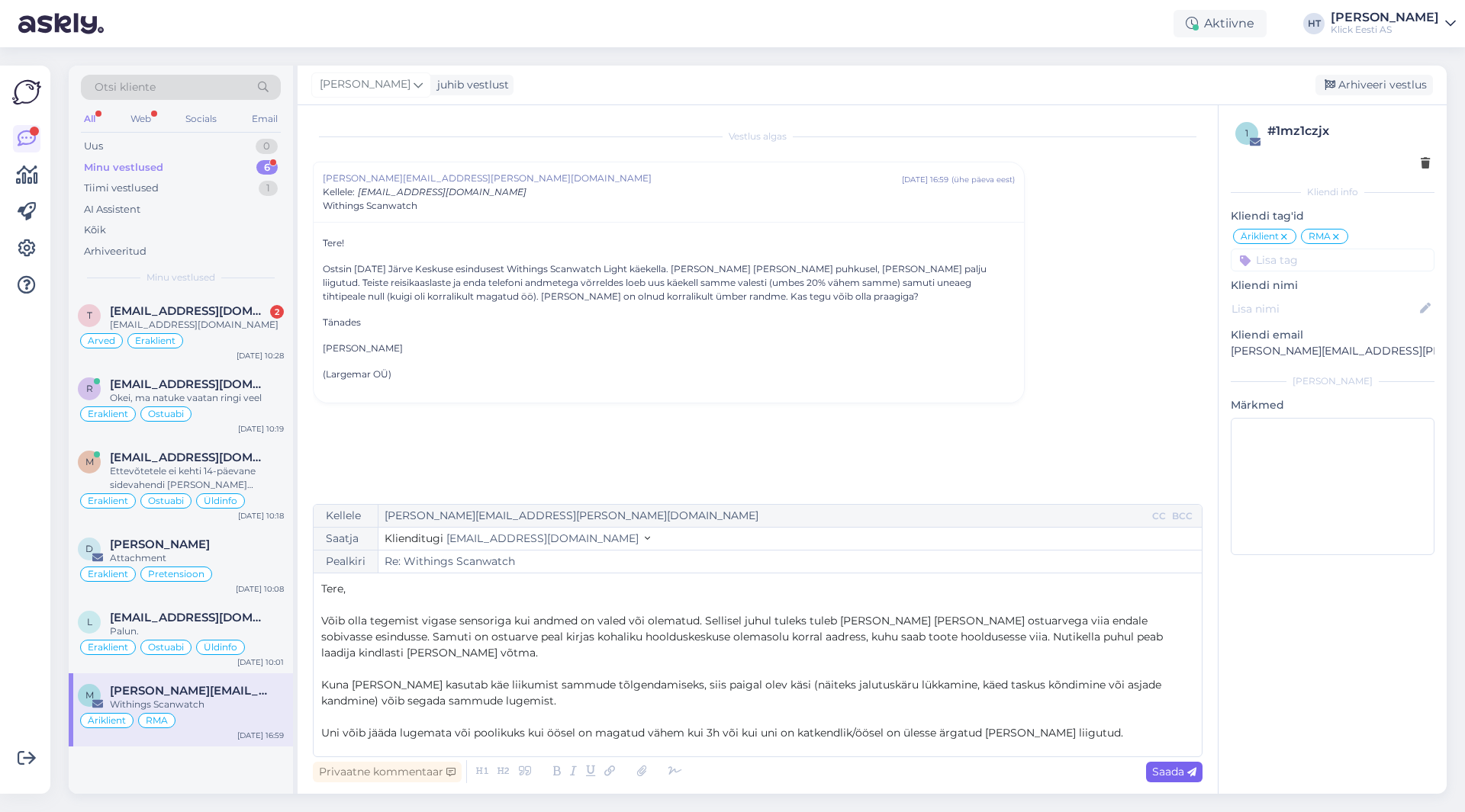
click at [1176, 776] on span "Saada" at bounding box center [1174, 772] width 44 height 14
type input "Re: Withings Scanwatch"
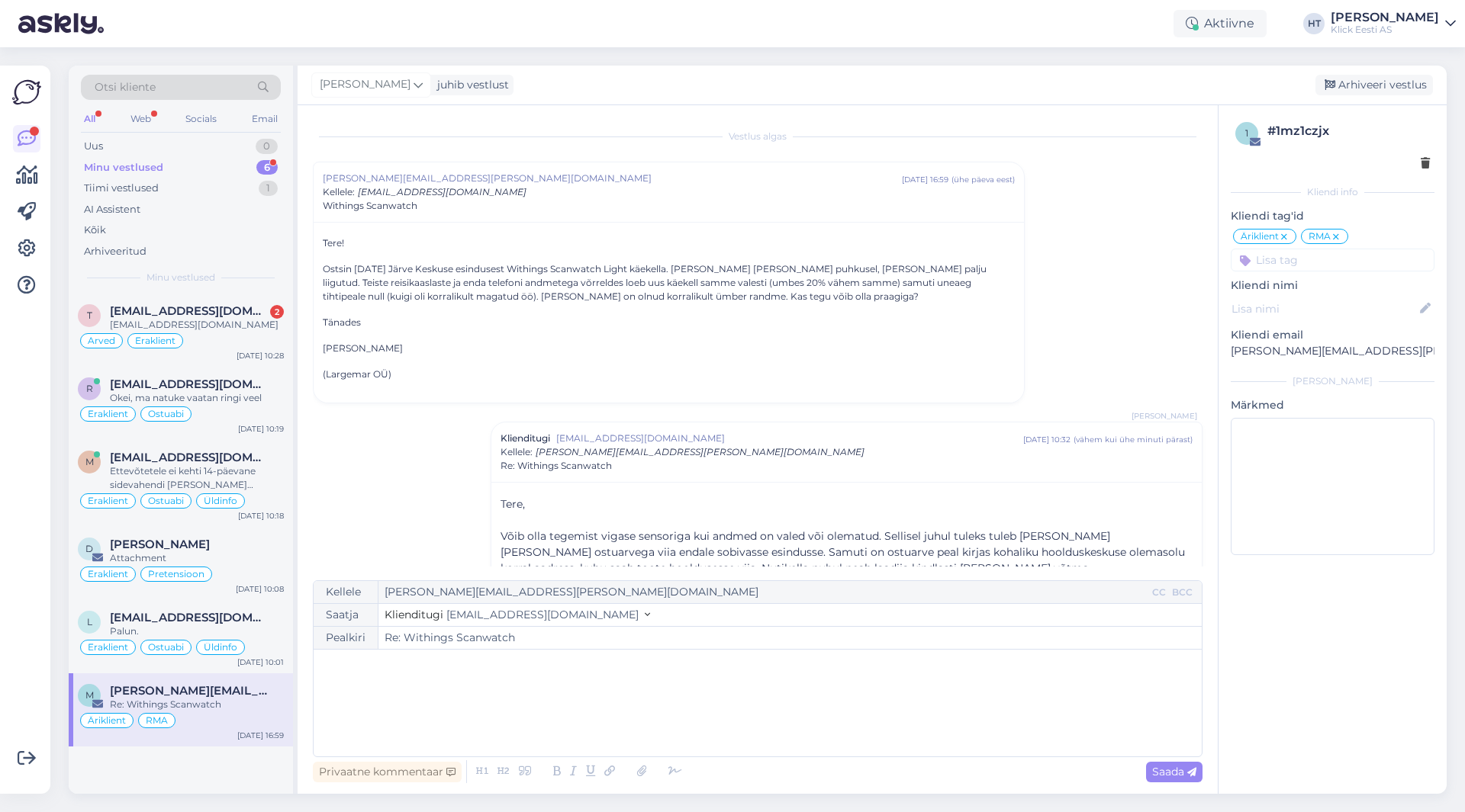
scroll to position [157, 0]
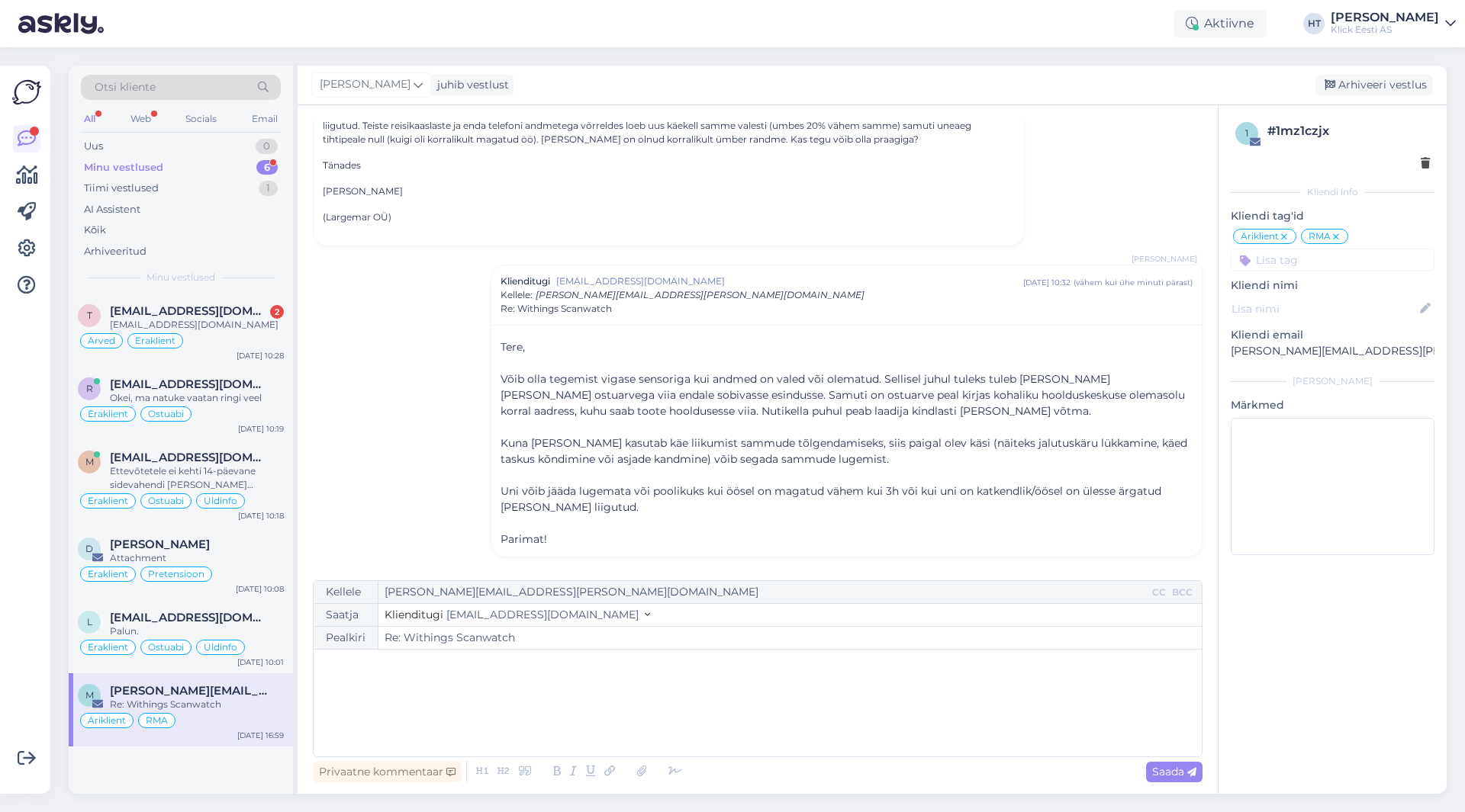
click at [1339, 259] on input at bounding box center [1333, 259] width 204 height 23
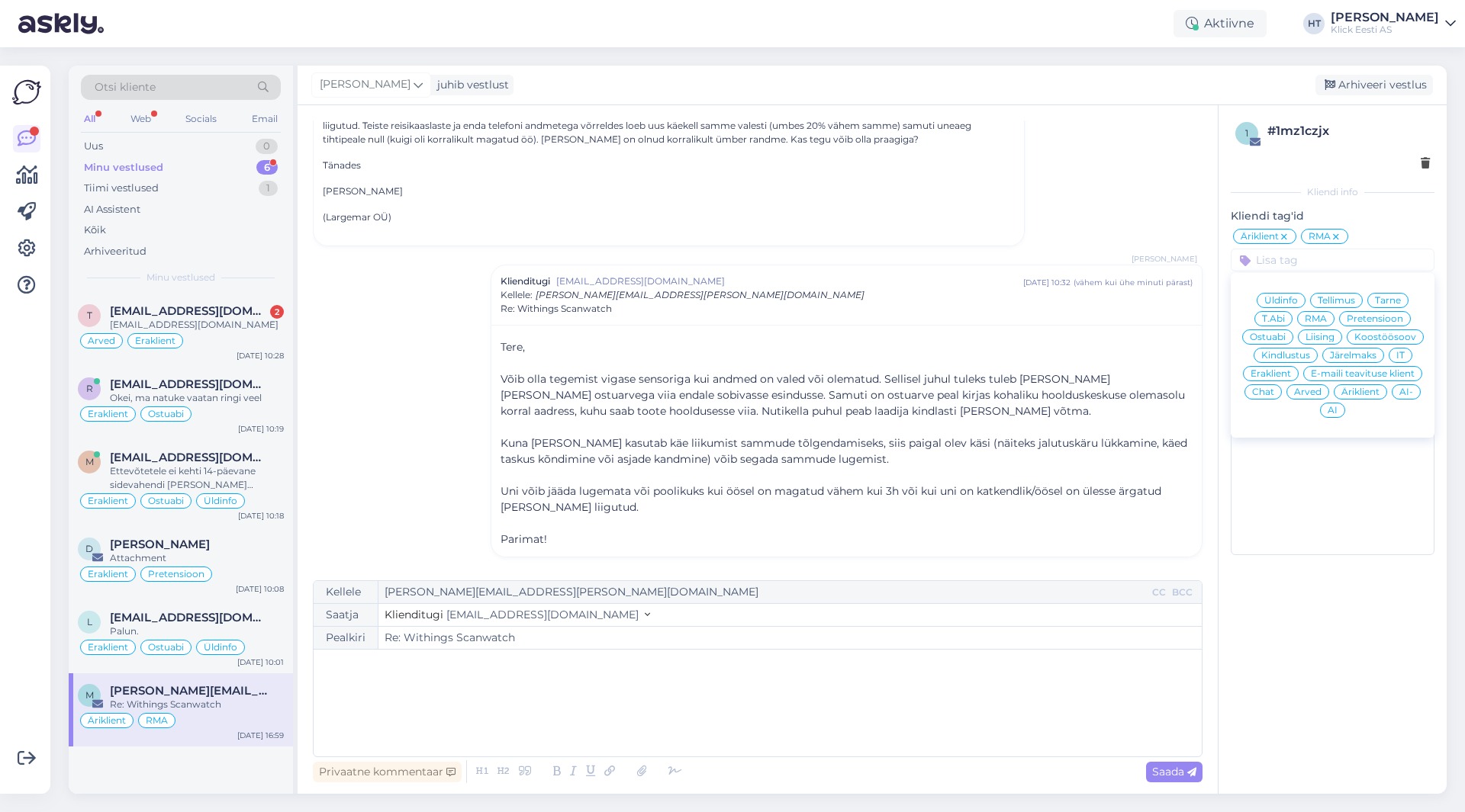
click at [1278, 320] on span "T.Abi" at bounding box center [1273, 319] width 23 height 9
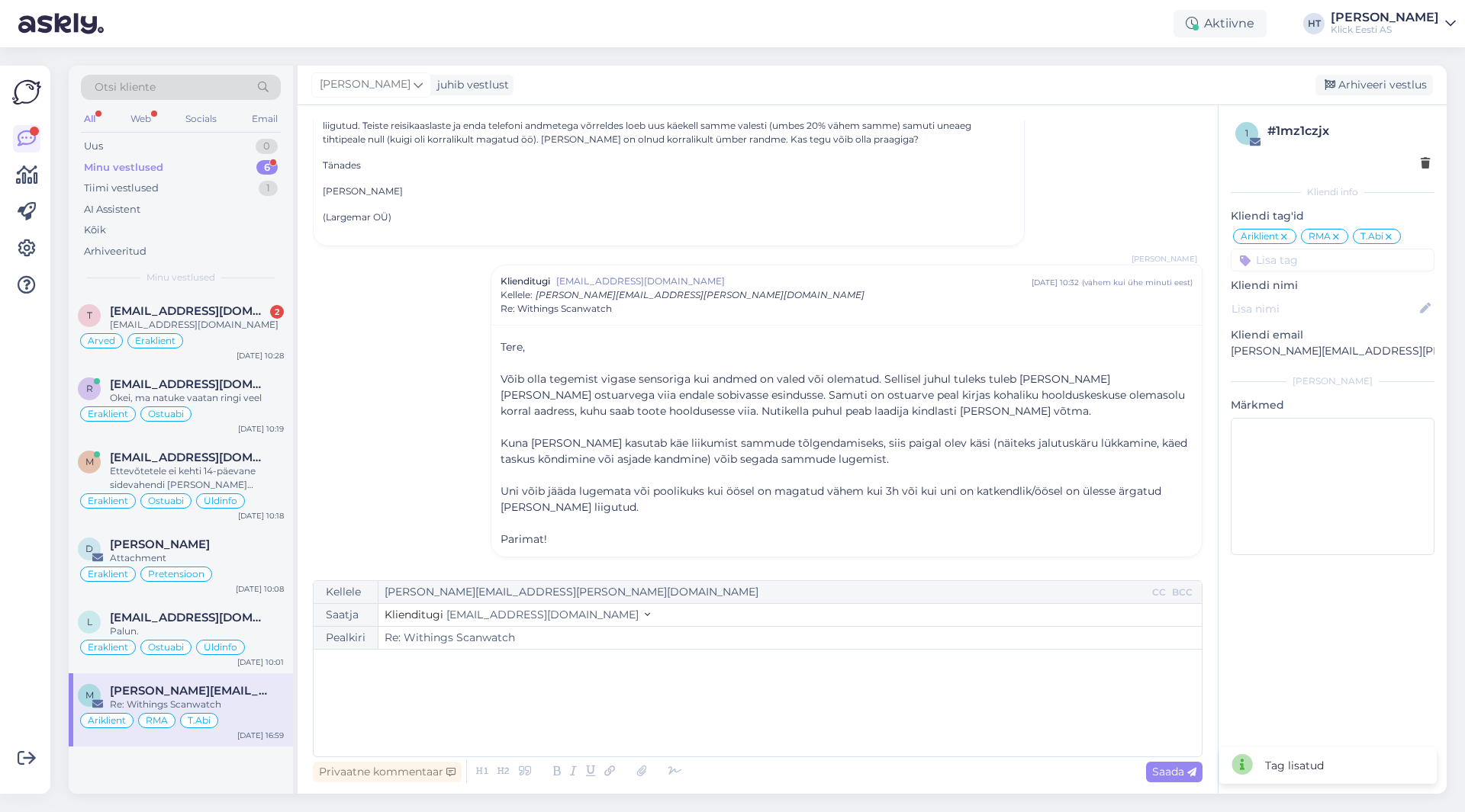
click at [1072, 186] on div "Vestlus algas [EMAIL_ADDRESS][PERSON_NAME][DOMAIN_NAME] [DATE] 16:59 ( ühe päev…" at bounding box center [764, 343] width 904 height 446
click at [230, 345] on div "Arved Eraklient" at bounding box center [181, 340] width 206 height 18
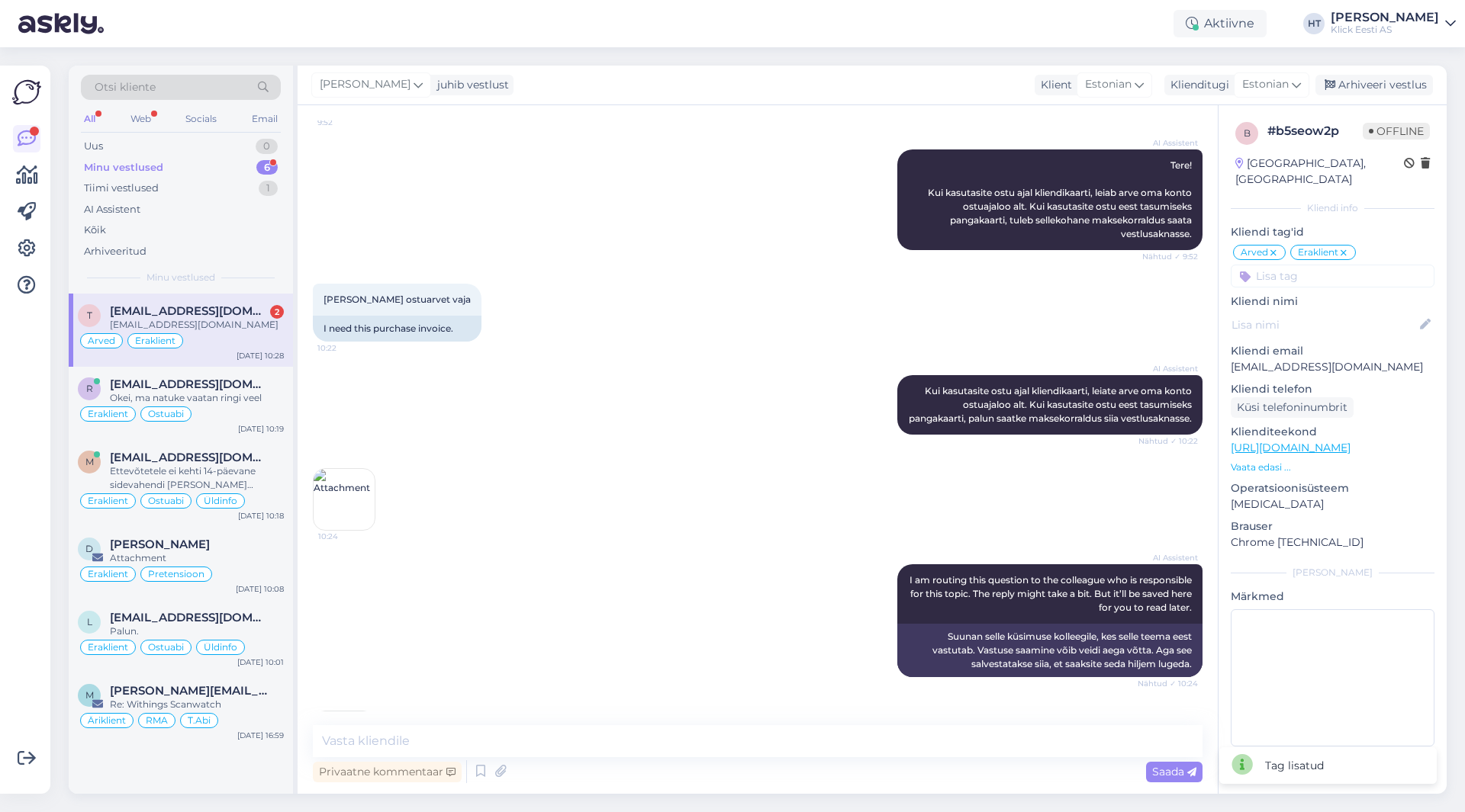
scroll to position [513, 0]
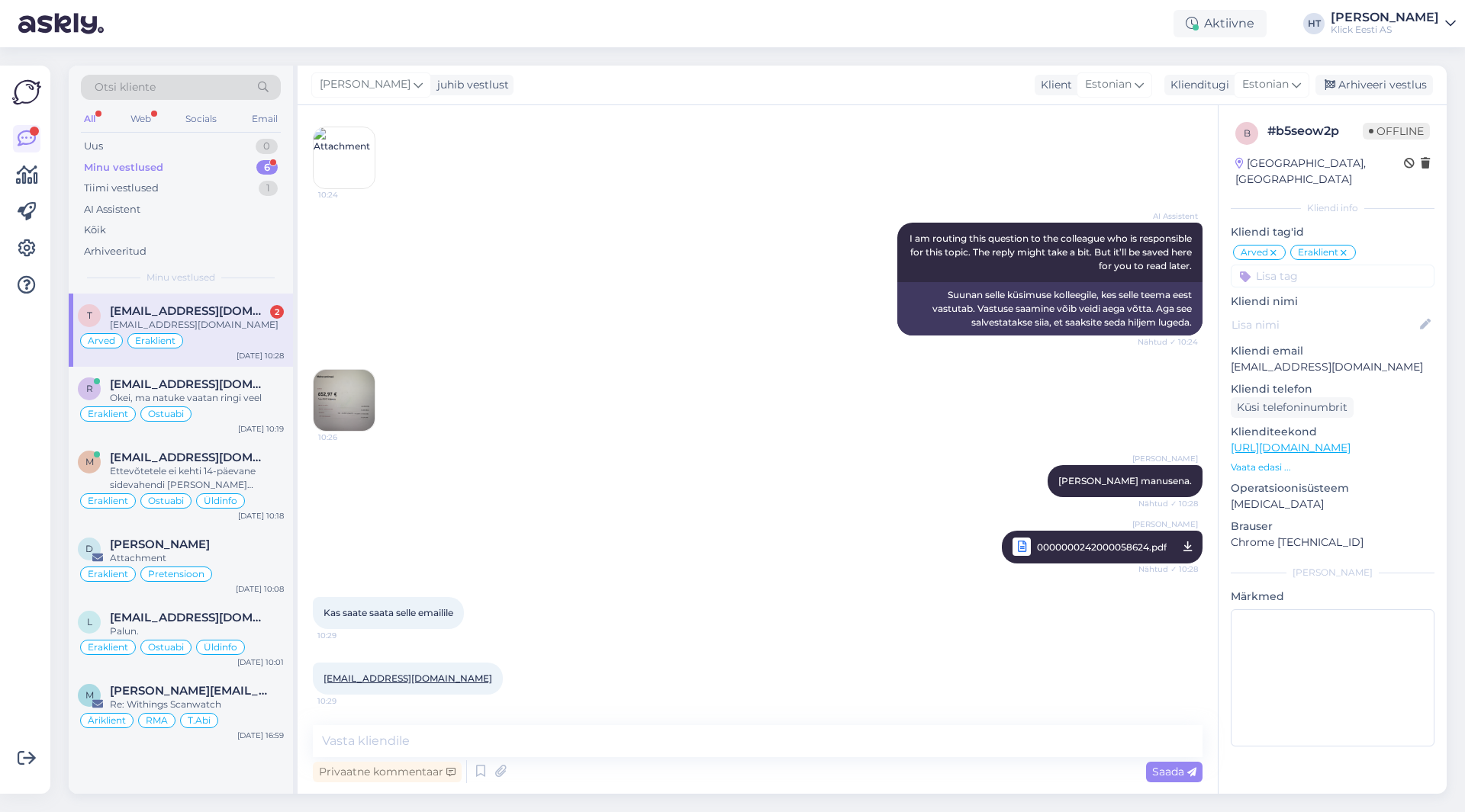
click at [574, 377] on div "10:26" at bounding box center [757, 400] width 890 height 96
click at [586, 548] on div "[PERSON_NAME] [PERSON_NAME] manusena. Nähtud ✓ 10:28 [PERSON_NAME] 000000024200…" at bounding box center [757, 515] width 890 height 132
drag, startPoint x: 321, startPoint y: 677, endPoint x: 497, endPoint y: 694, distance: 176.8
click at [497, 694] on div "[EMAIL_ADDRESS][DOMAIN_NAME] 10:29" at bounding box center [757, 679] width 890 height 65
click at [585, 574] on div "[PERSON_NAME] [PERSON_NAME] manusena. Nähtud ✓ 10:28 [PERSON_NAME] 000000024200…" at bounding box center [757, 515] width 890 height 132
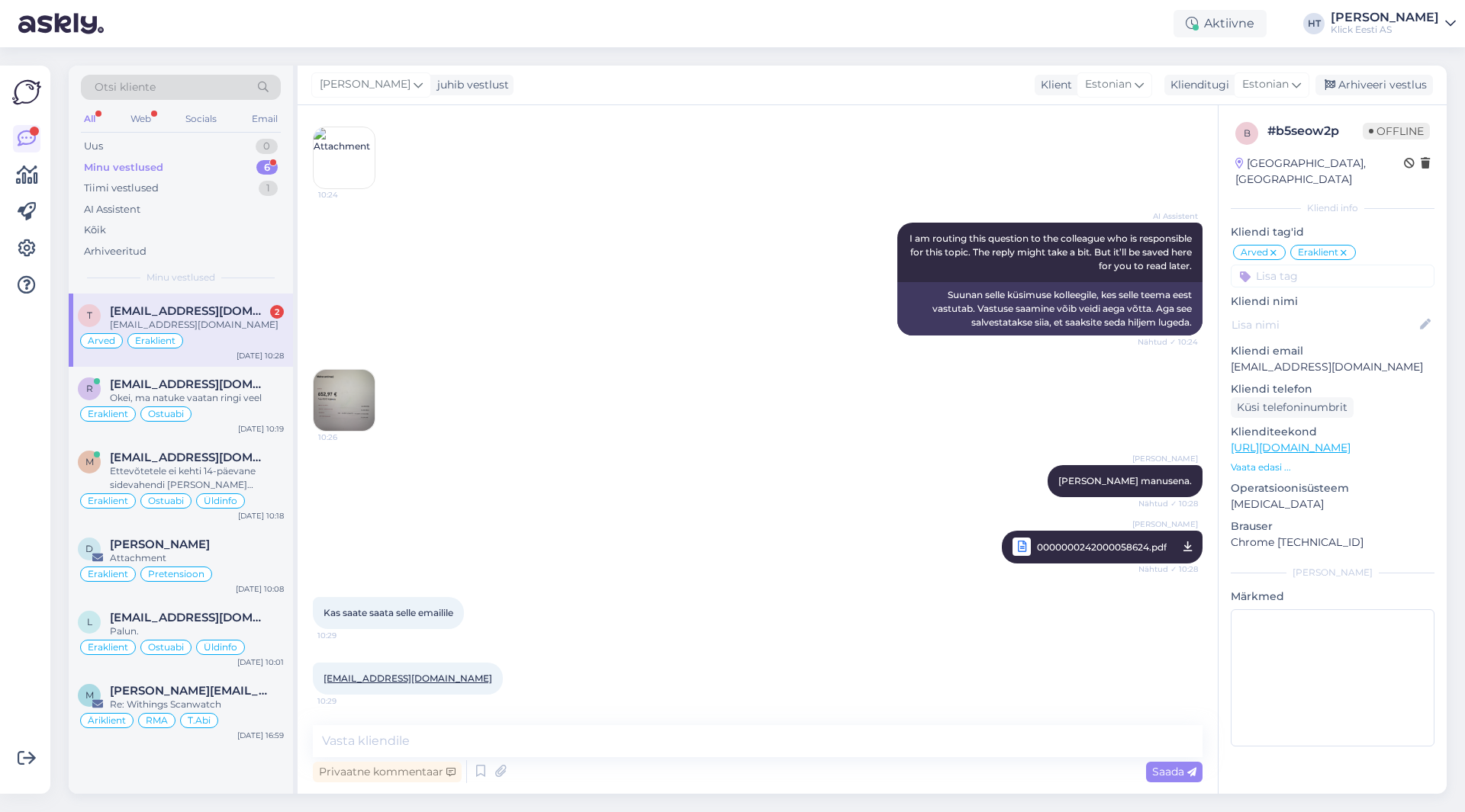
click at [586, 723] on div "Vestlus algas [DATE] [PERSON_NAME] arvet ostu kohta mida tegin 2024 a augustis.…" at bounding box center [757, 450] width 921 height 689
click at [587, 730] on textarea at bounding box center [757, 741] width 890 height 32
type textarea "Saatsin ka e-[PERSON_NAME]."
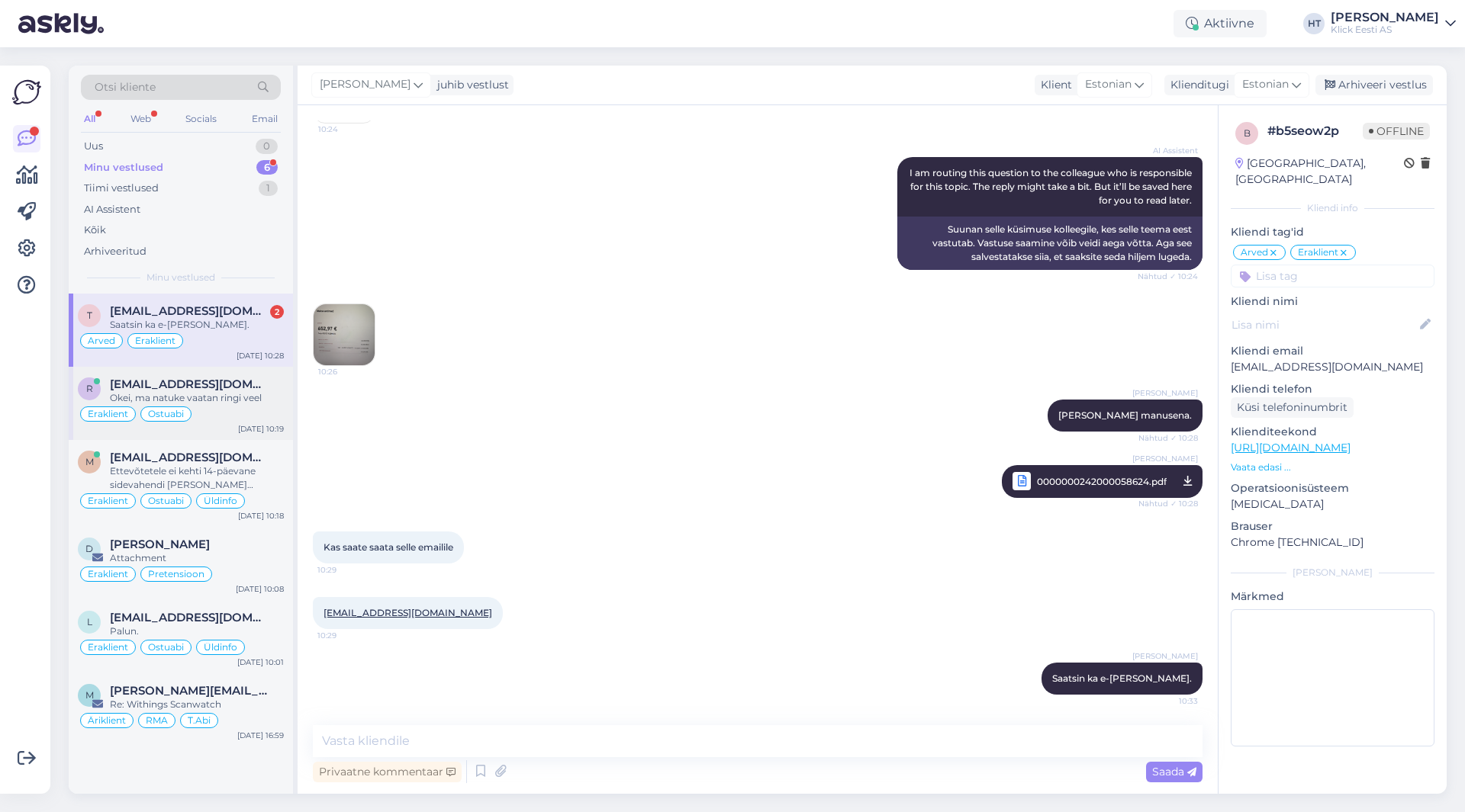
click at [272, 407] on div "Eraklient Ostuabi" at bounding box center [181, 413] width 206 height 18
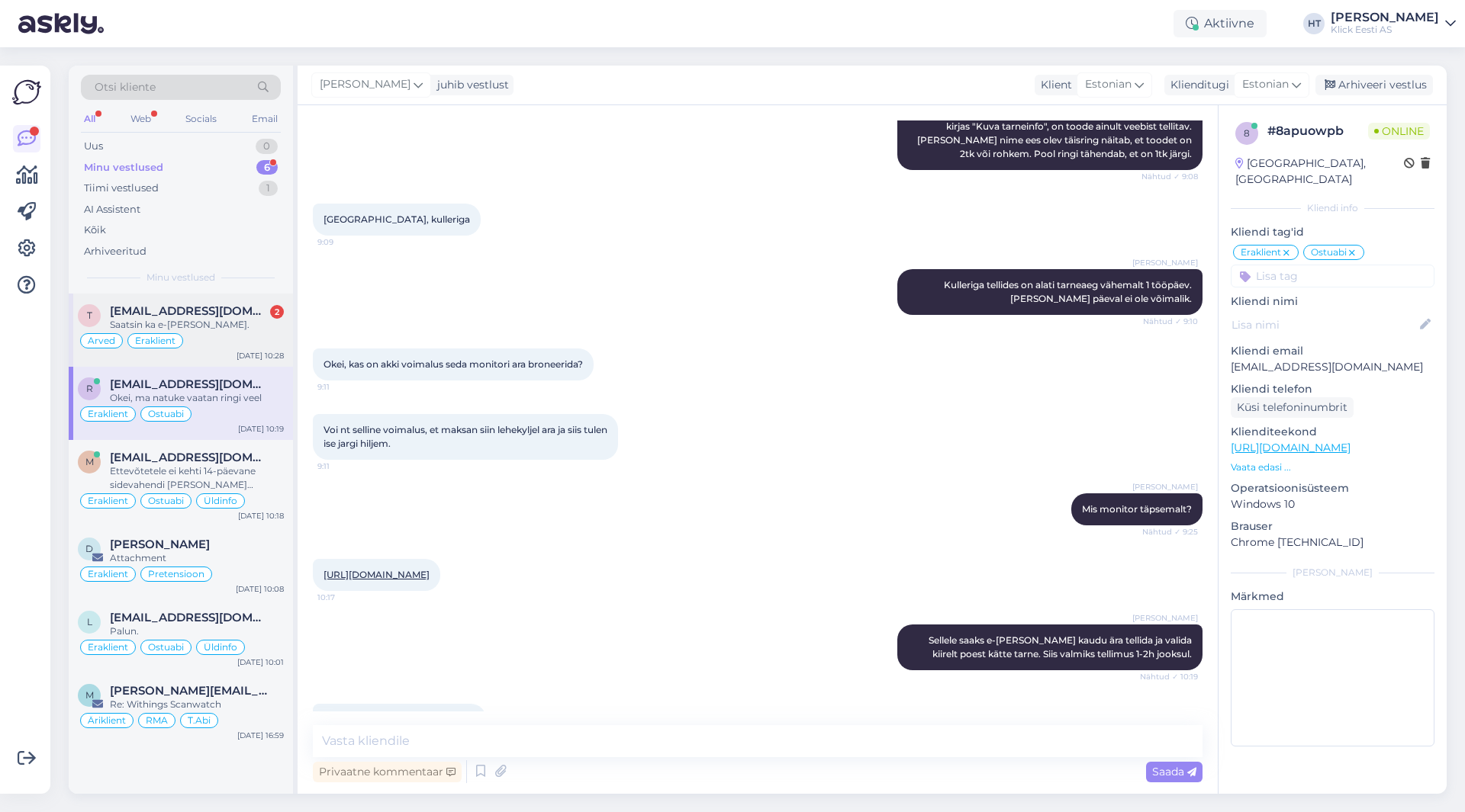
click at [247, 344] on div "Arved Eraklient" at bounding box center [181, 340] width 206 height 18
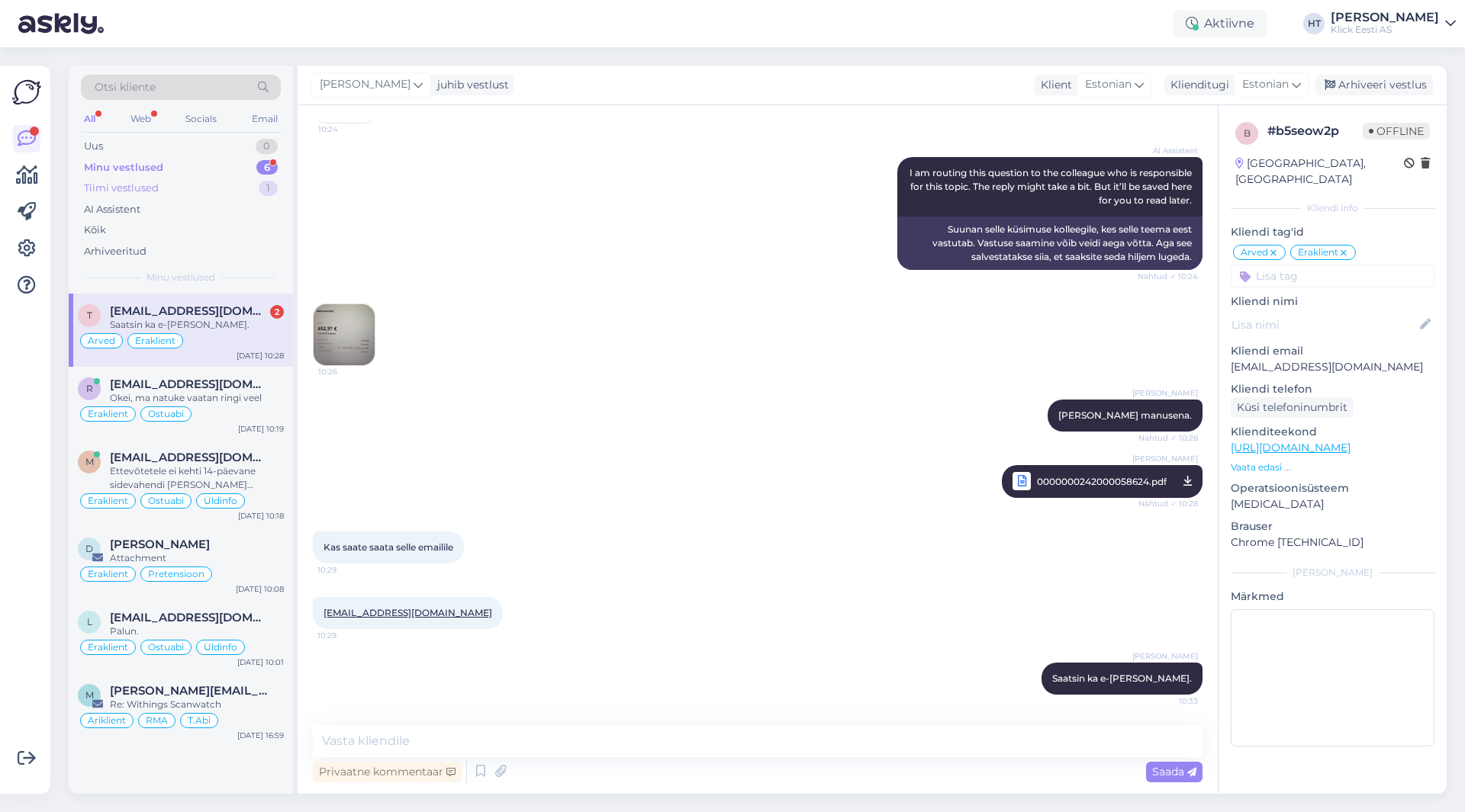
click at [259, 186] on div "1" at bounding box center [268, 188] width 19 height 15
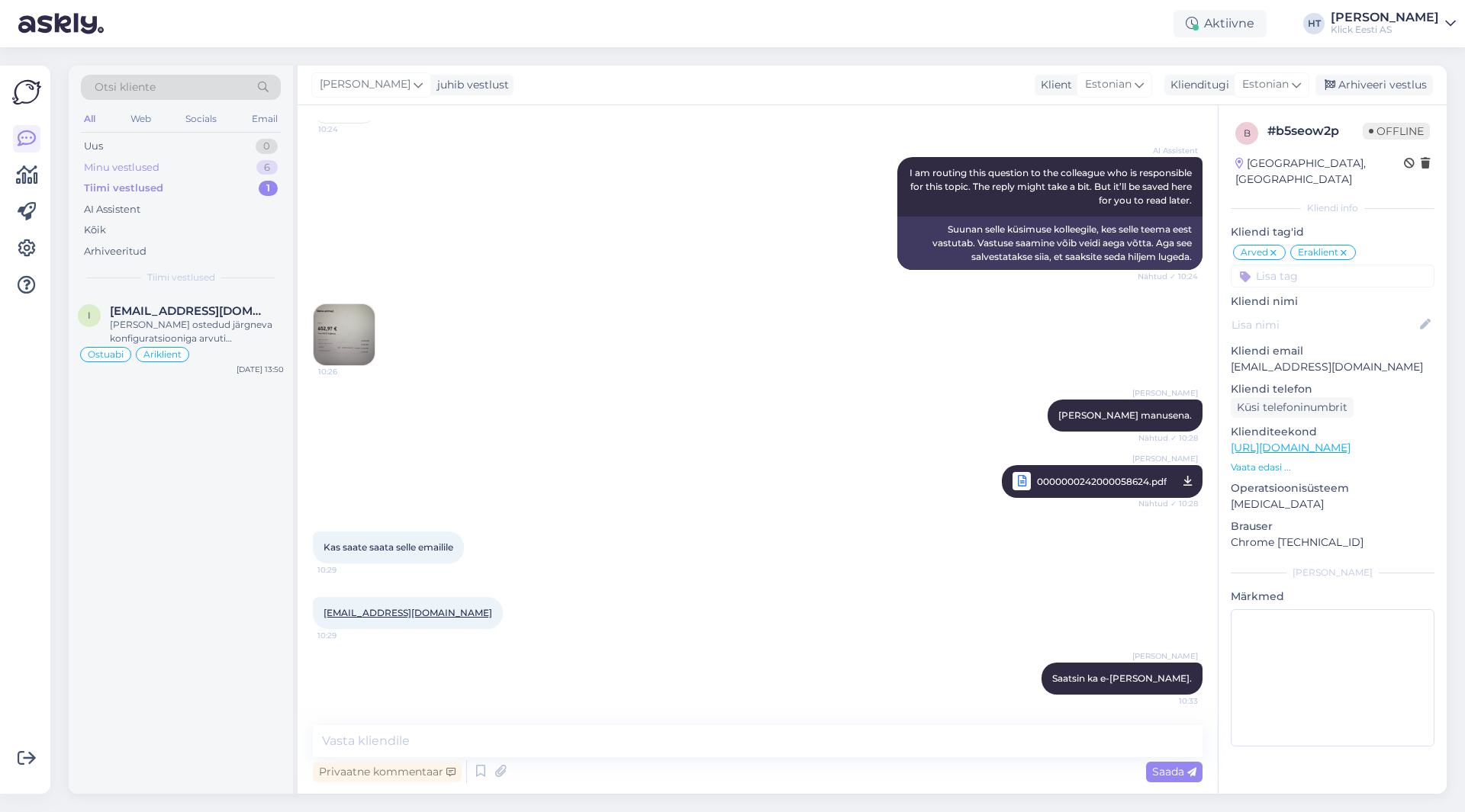
click at [259, 168] on div "6" at bounding box center [267, 168] width 21 height 15
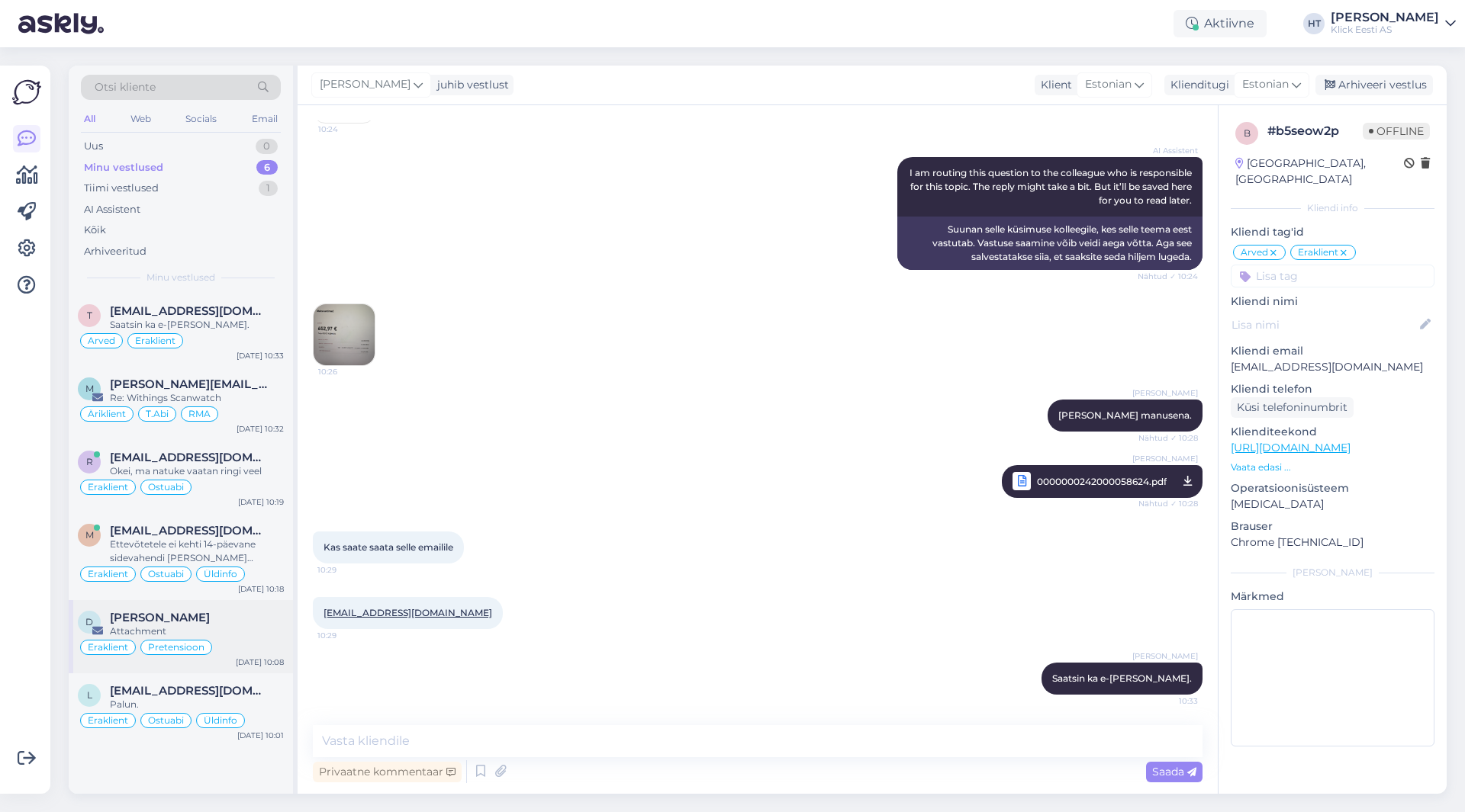
click at [241, 643] on div "Eraklient Pretensioon" at bounding box center [181, 647] width 206 height 18
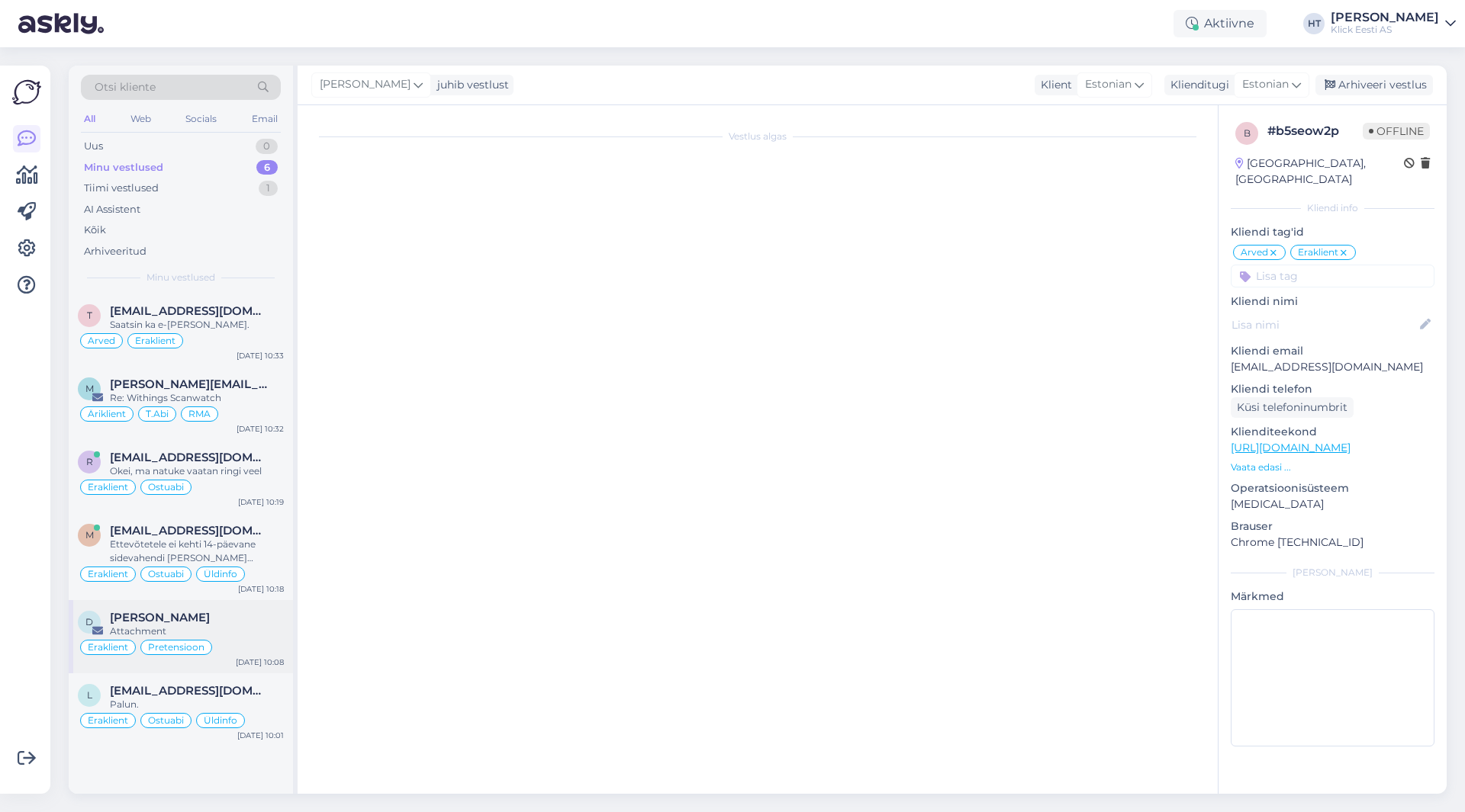
scroll to position [0, 0]
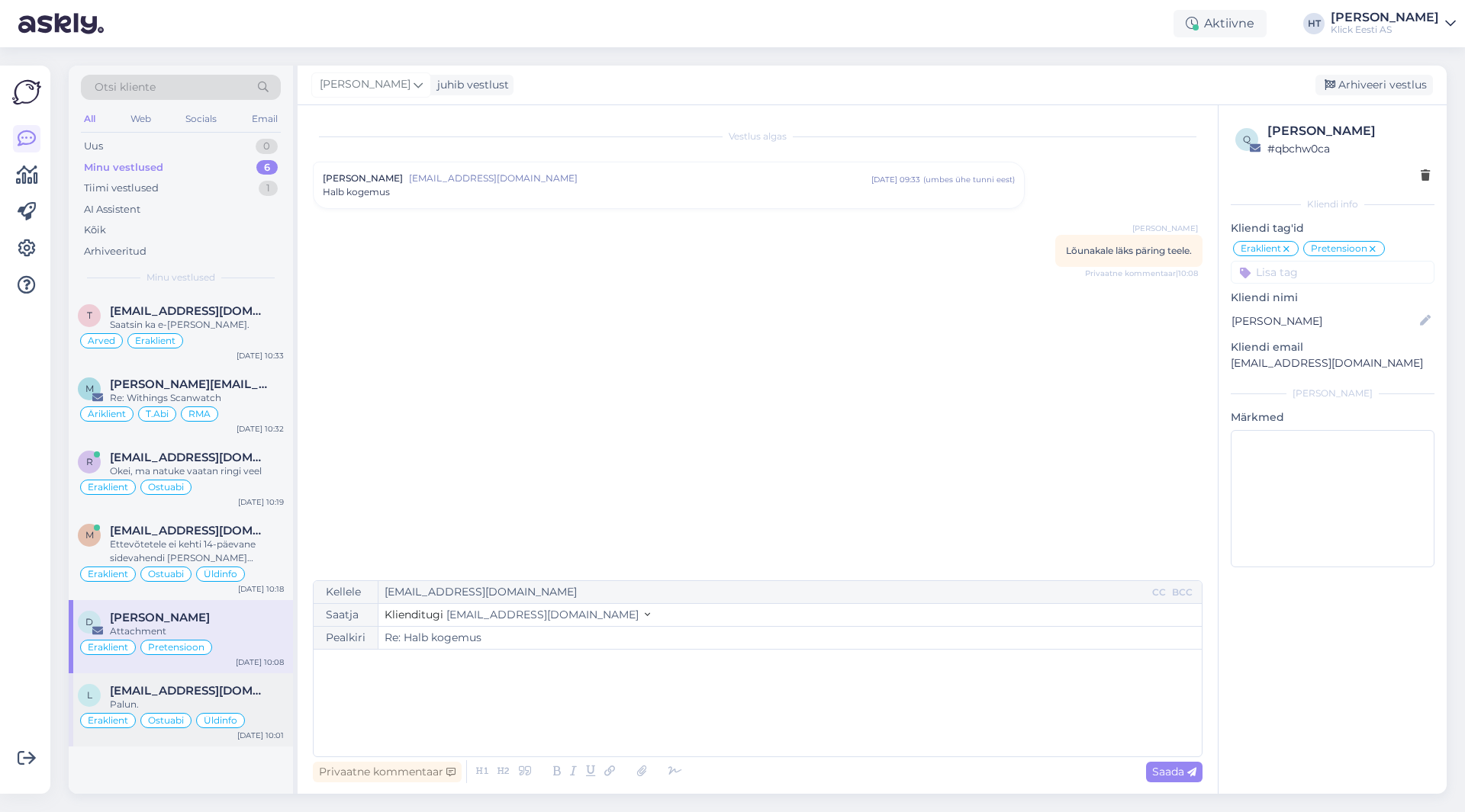
click at [245, 683] on div "l [EMAIL_ADDRESS][DOMAIN_NAME] Palun. Eraklient Ostuabi Üldinfo [DATE] 10:01" at bounding box center [181, 710] width 224 height 73
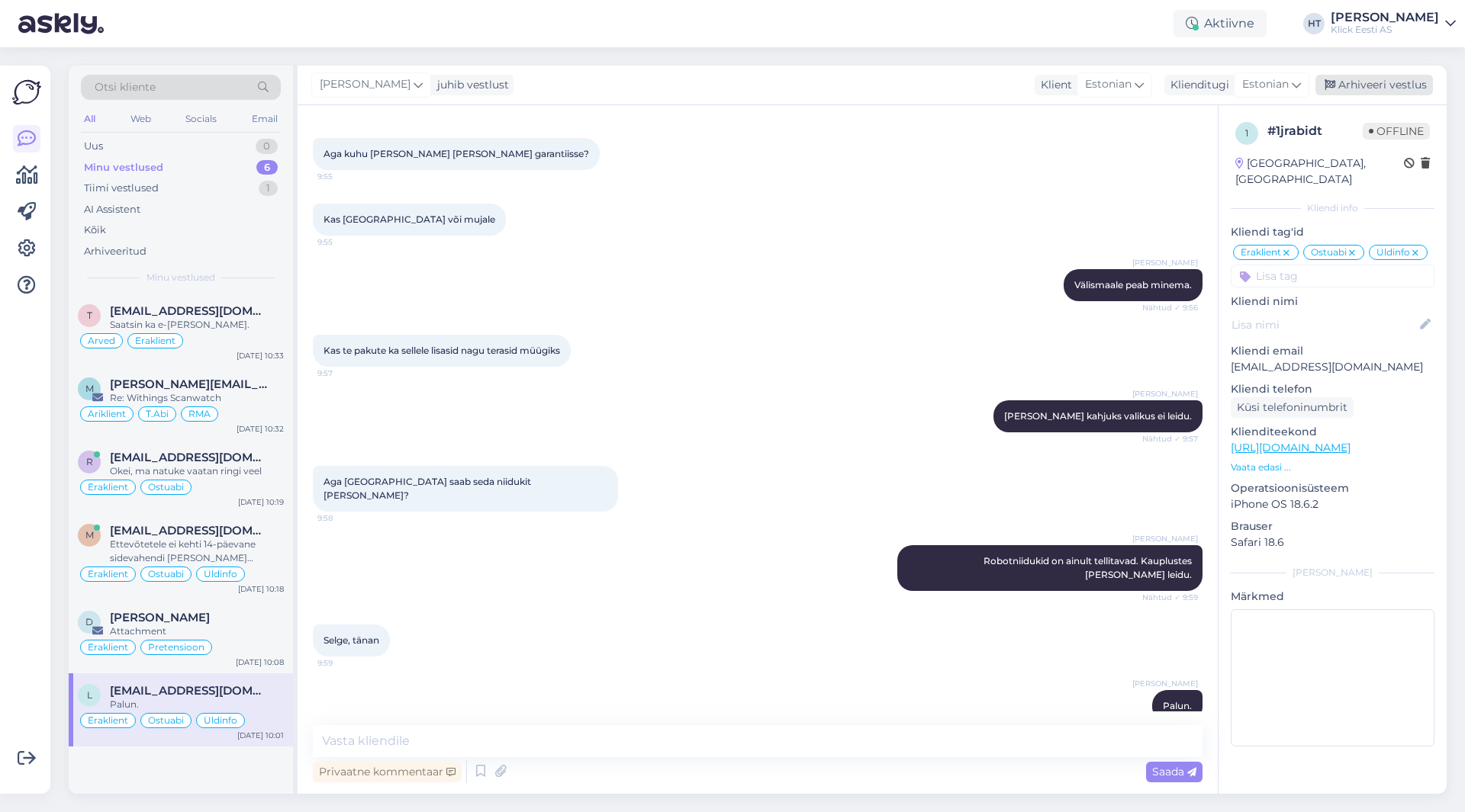
click at [1345, 79] on div "Arhiveeri vestlus" at bounding box center [1374, 85] width 118 height 21
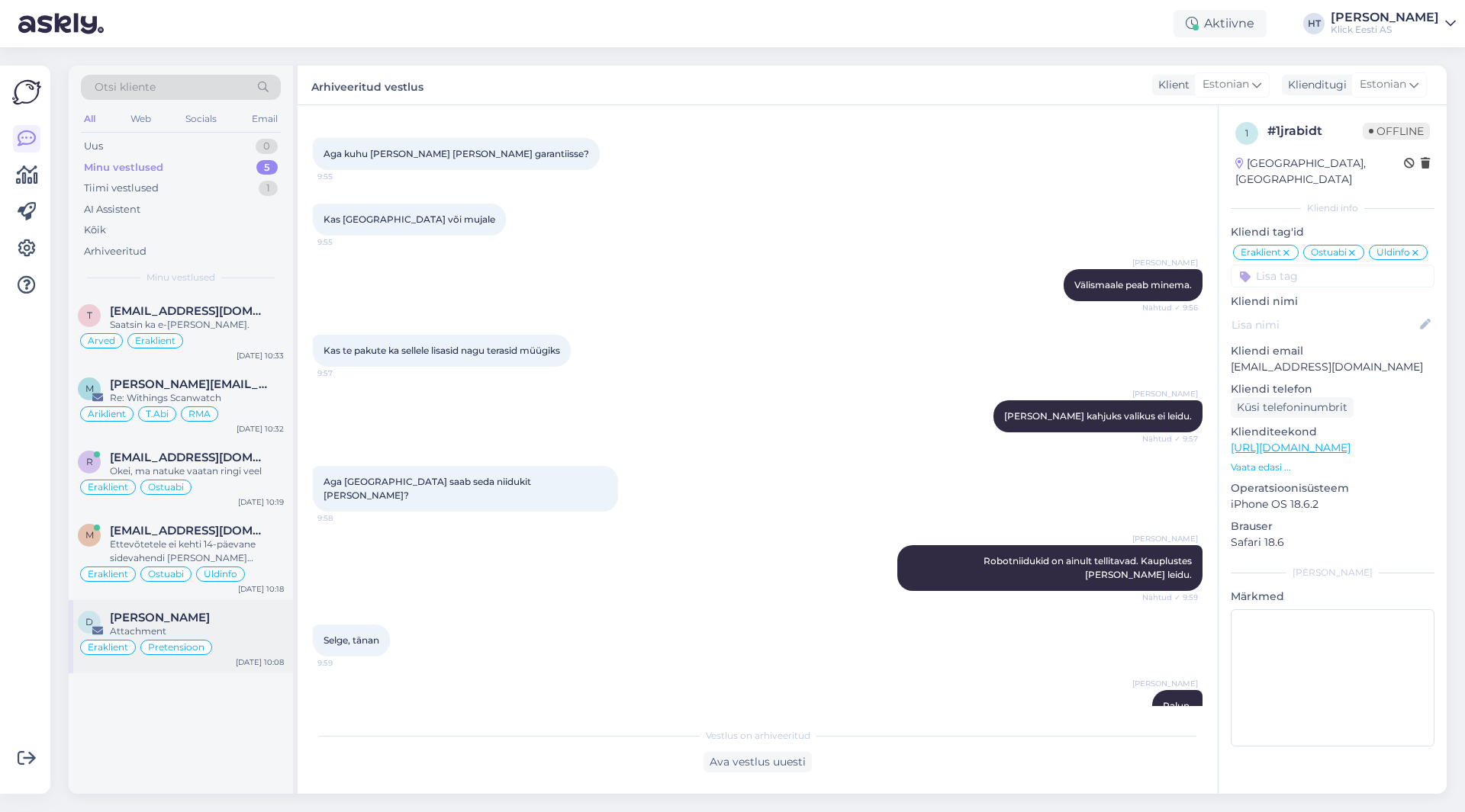
click at [248, 627] on div "Attachment" at bounding box center [197, 632] width 174 height 14
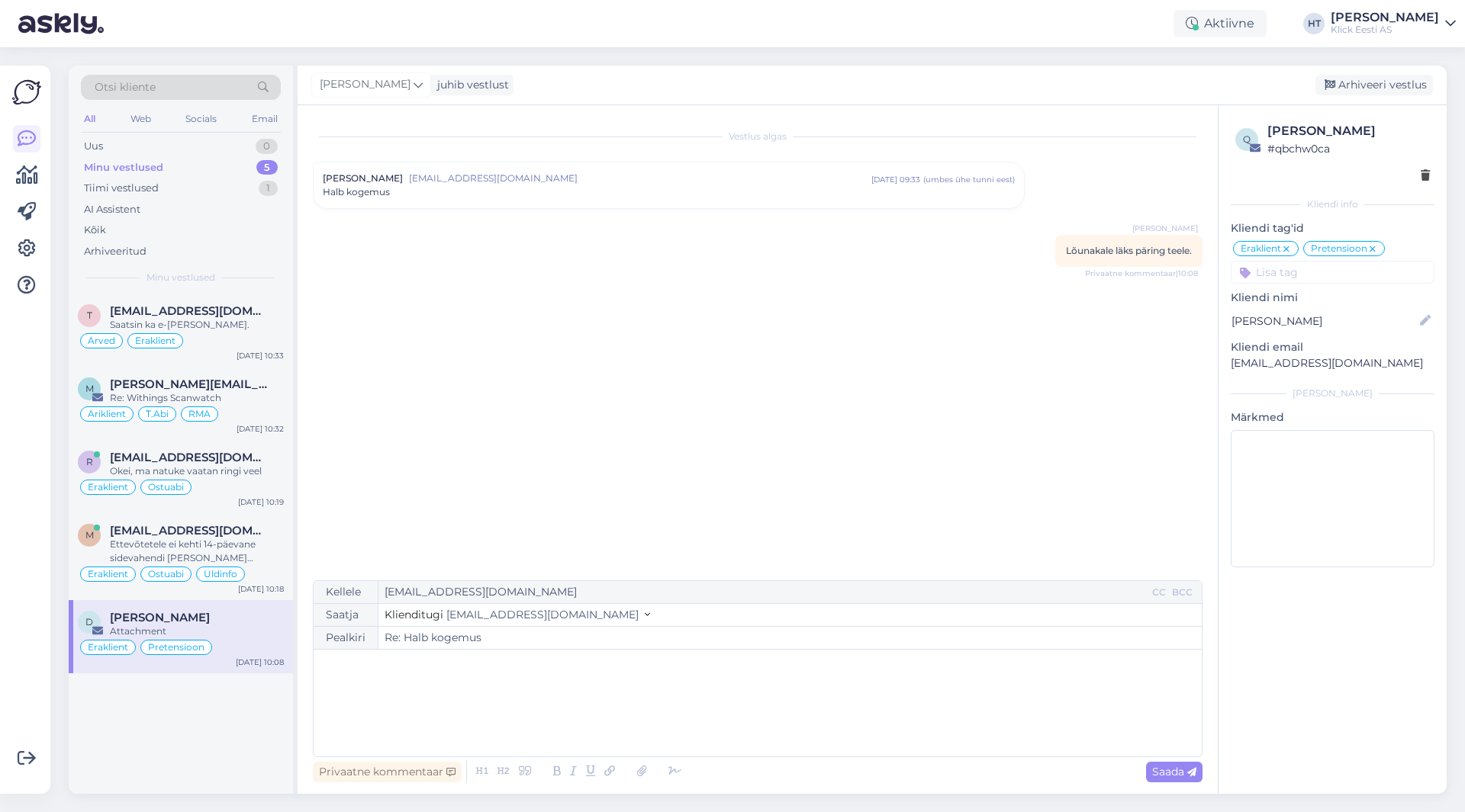
scroll to position [0, 0]
click at [241, 542] on div "Ettevõtetele ei kehti 14-päevane sidevahendi [PERSON_NAME] sõlmitud müügileping…" at bounding box center [197, 552] width 174 height 27
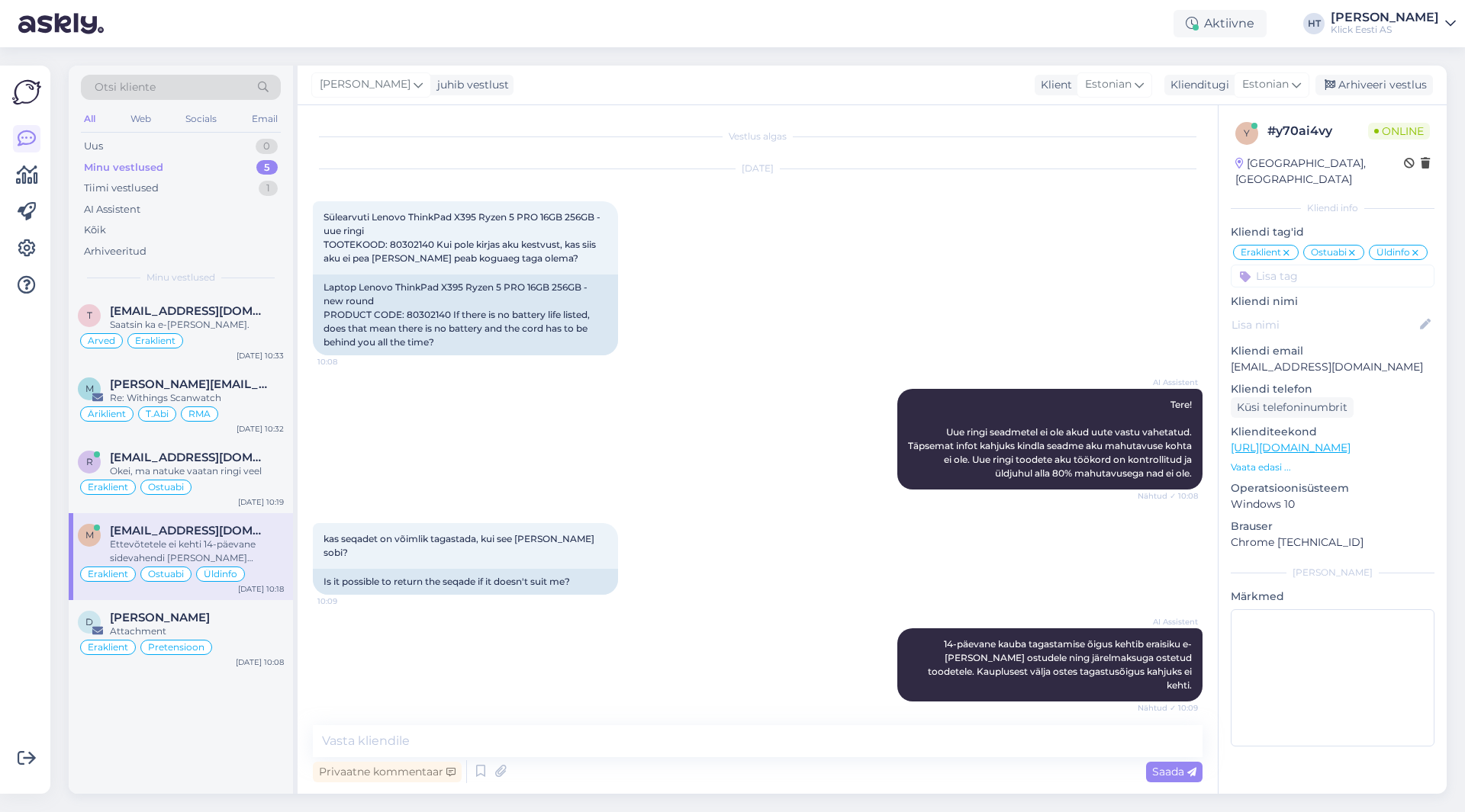
scroll to position [481, 0]
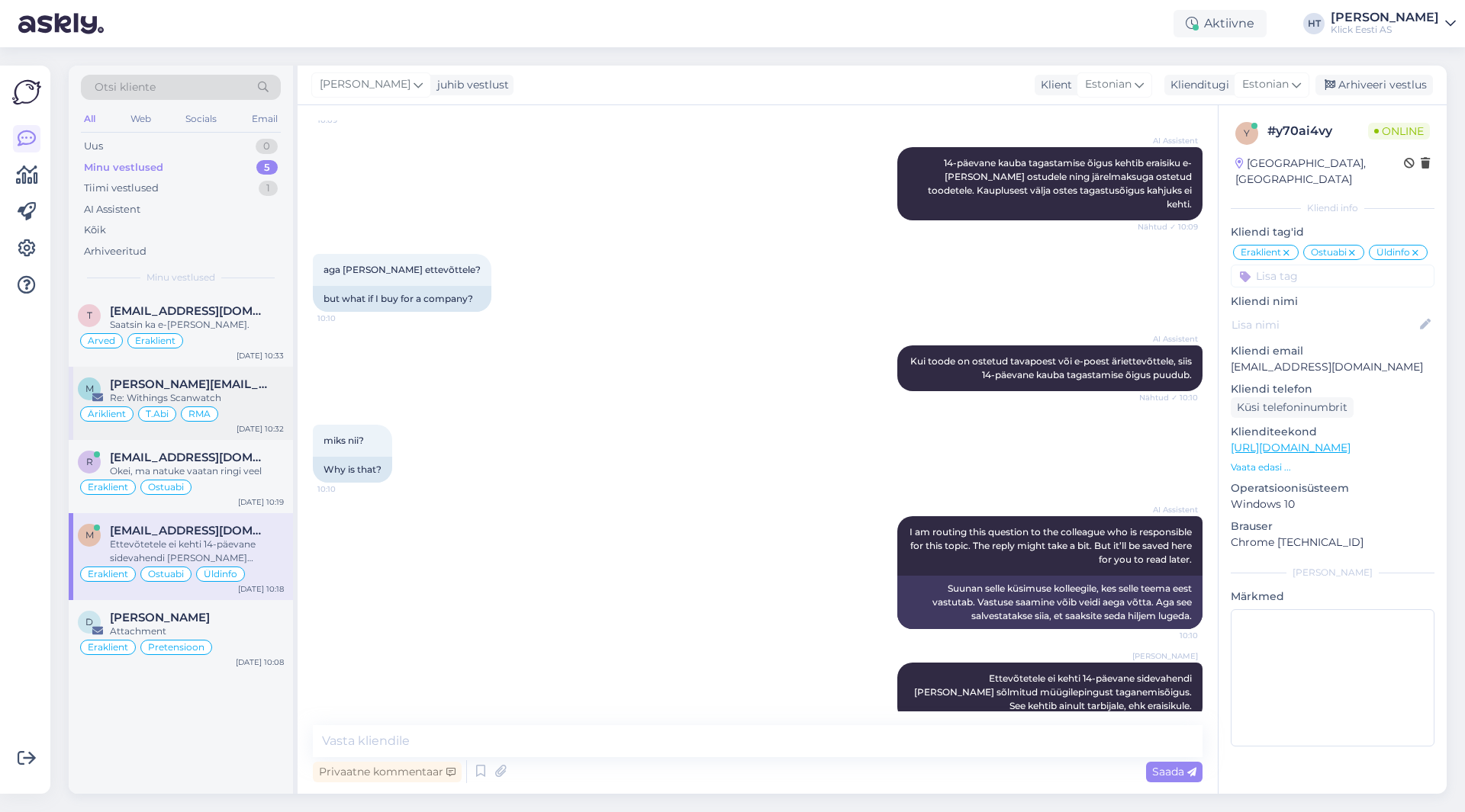
click at [241, 411] on div "Äriklient T.Abi RMA" at bounding box center [181, 413] width 206 height 18
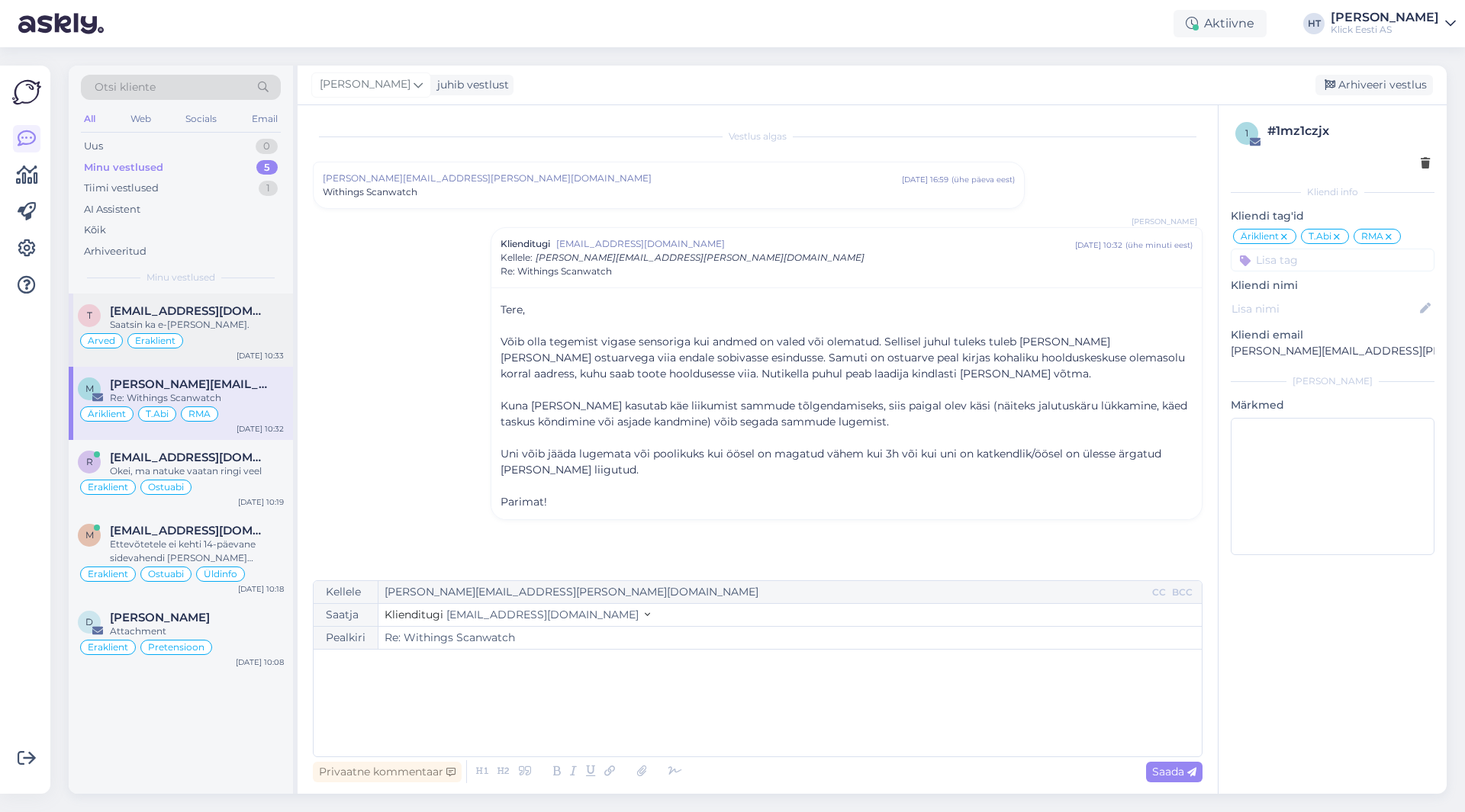
click at [235, 343] on div "Arved Eraklient" at bounding box center [181, 340] width 206 height 18
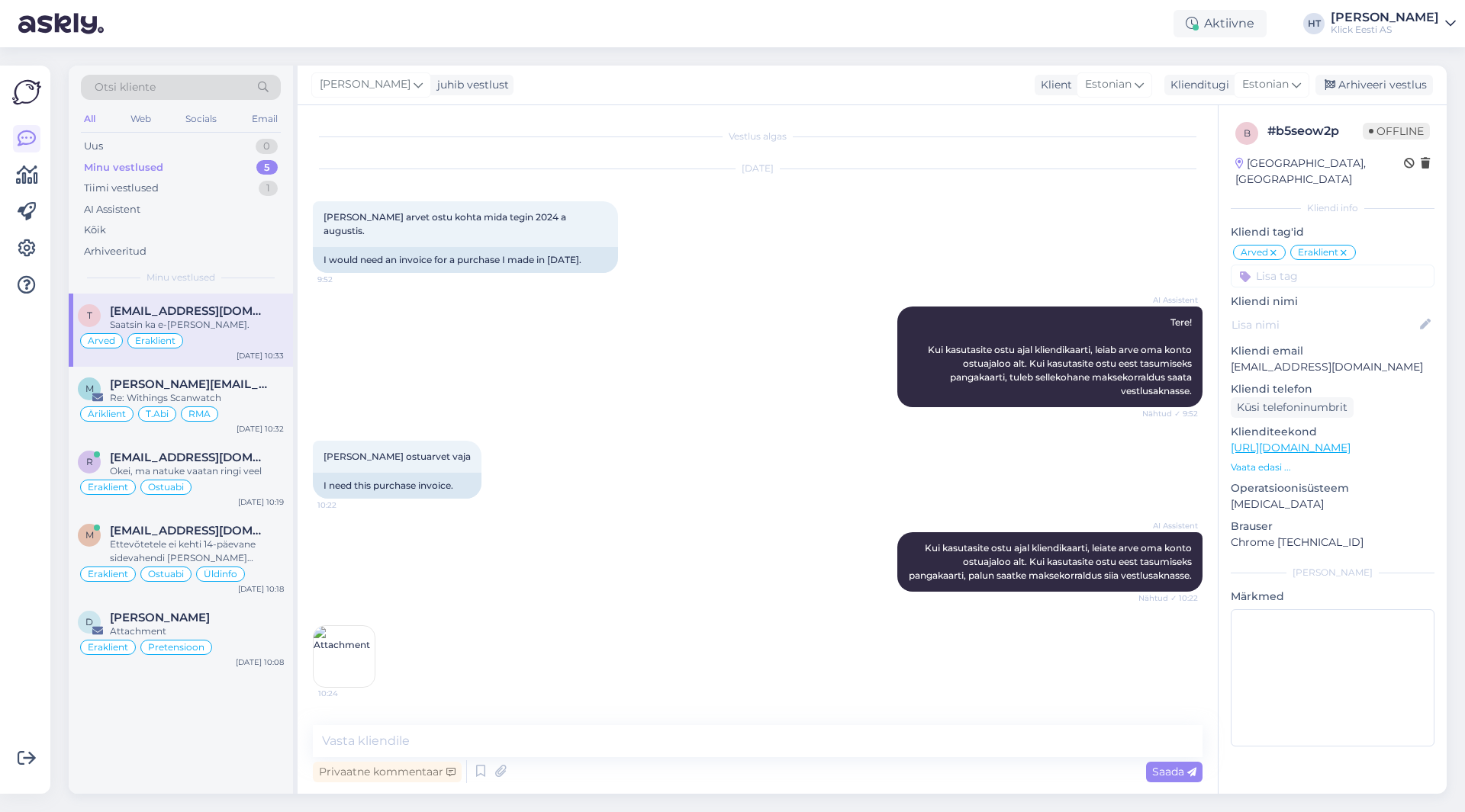
scroll to position [578, 0]
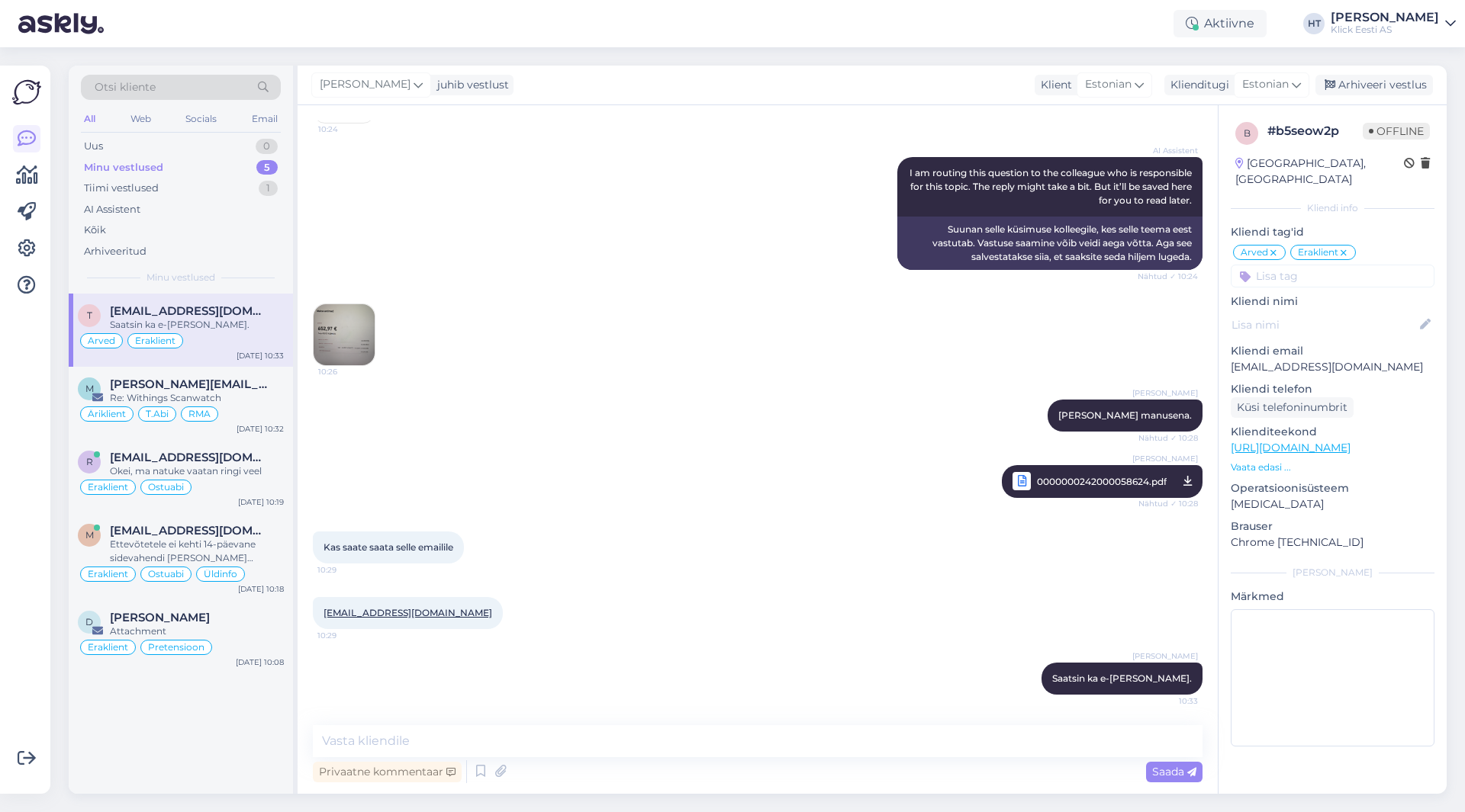
click at [1311, 265] on input at bounding box center [1333, 276] width 204 height 23
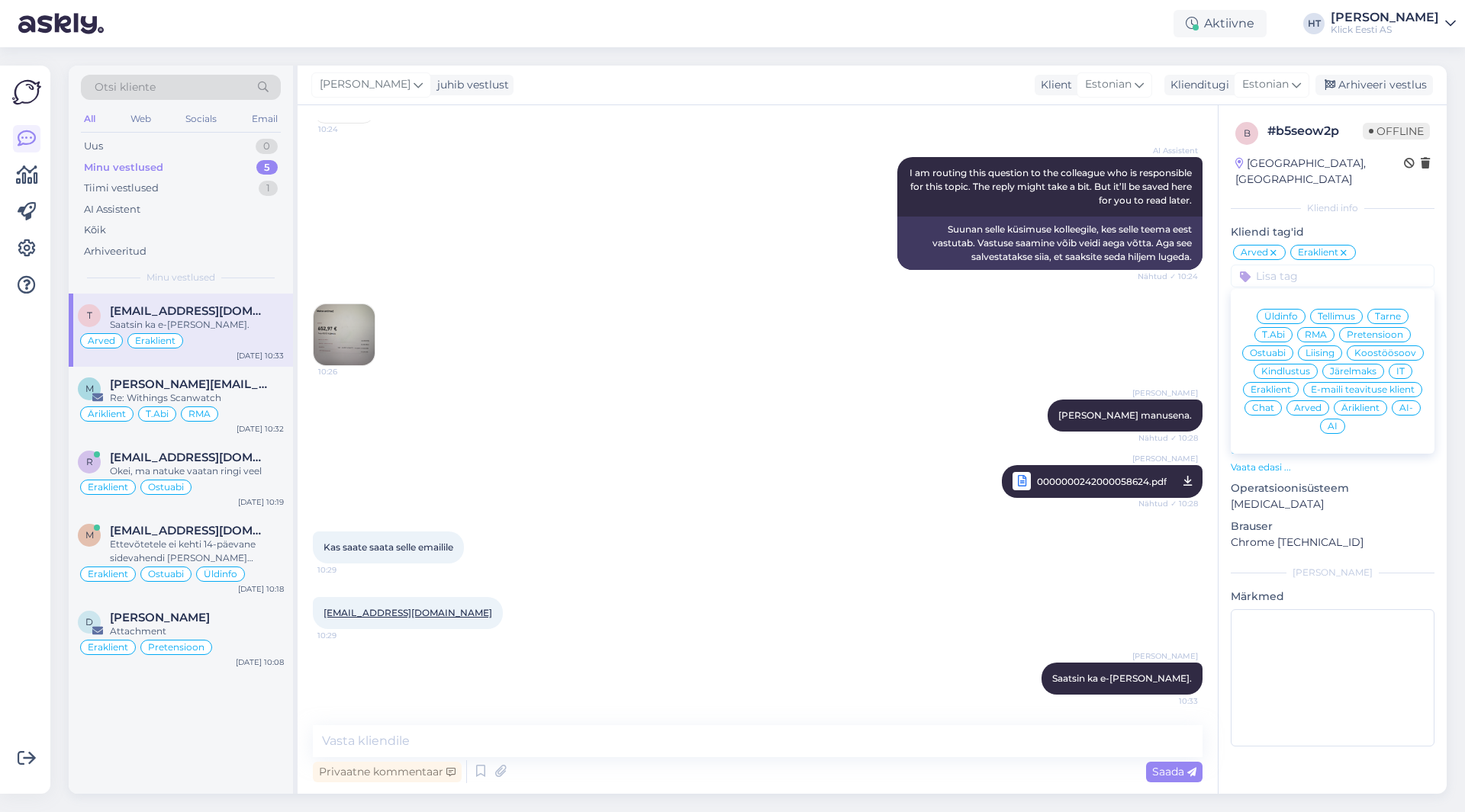
click at [1340, 418] on div "AI" at bounding box center [1333, 426] width 25 height 15
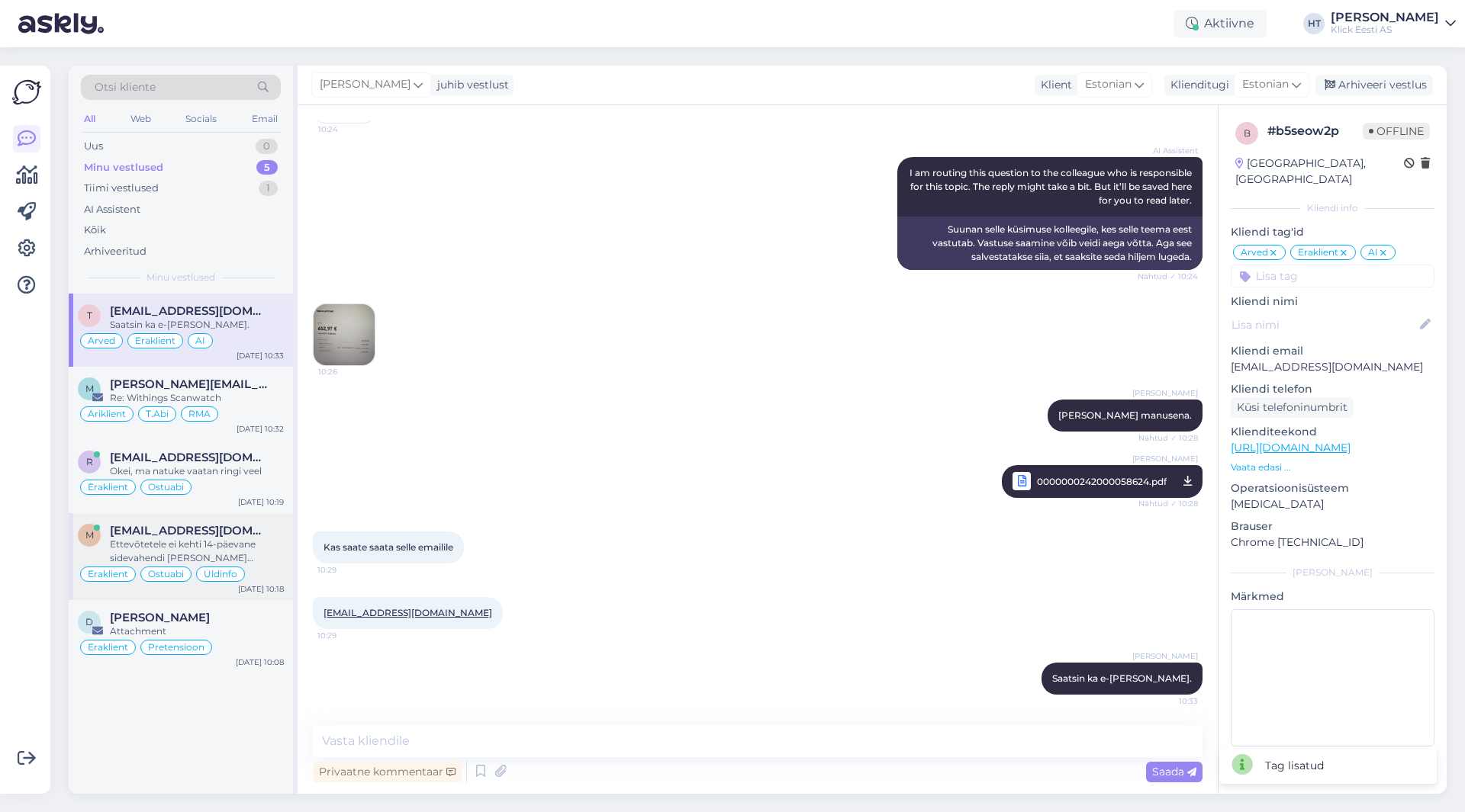
click at [273, 550] on div "Ettevõtetele ei kehti 14-päevane sidevahendi [PERSON_NAME] sõlmitud müügileping…" at bounding box center [197, 552] width 174 height 27
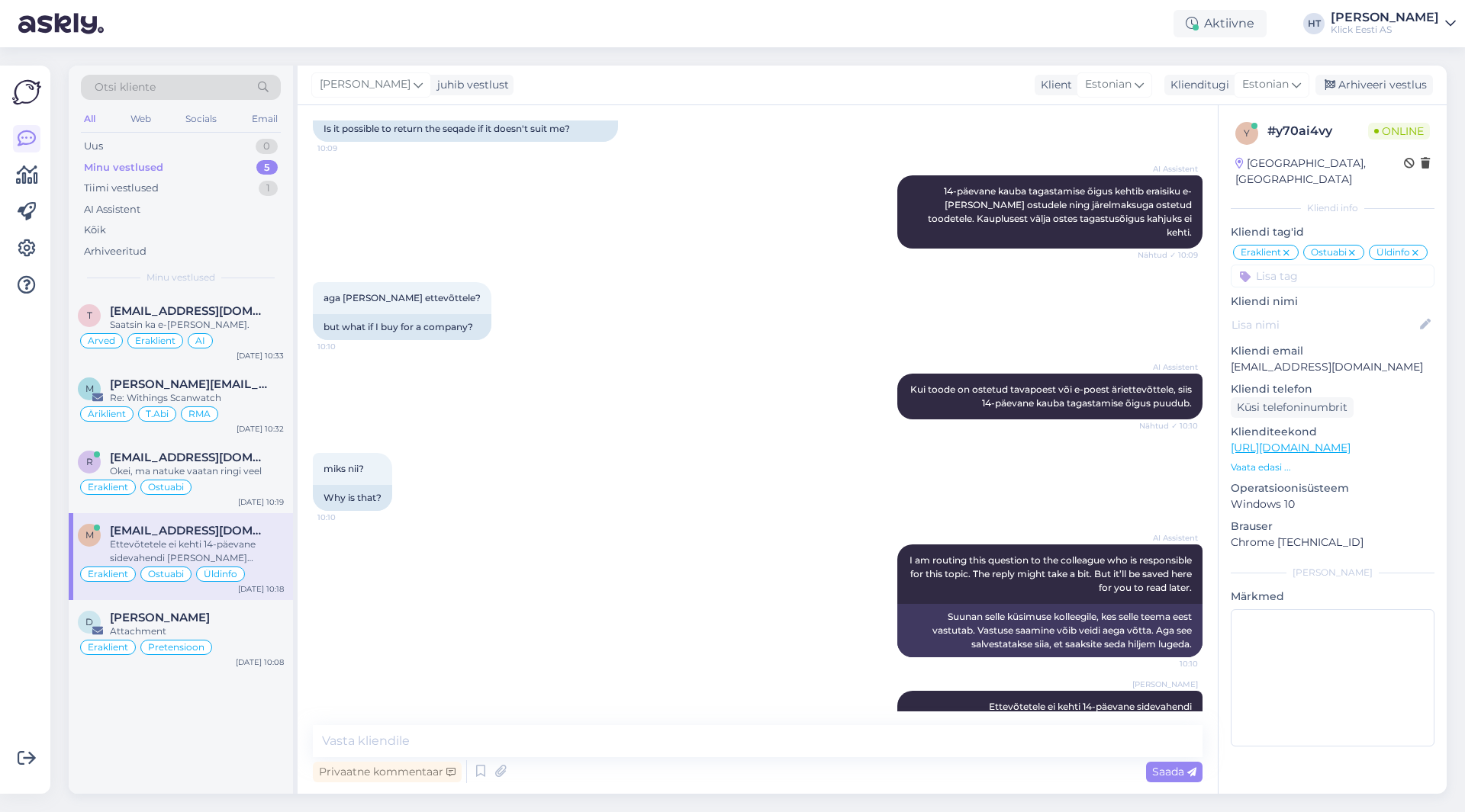
scroll to position [481, 0]
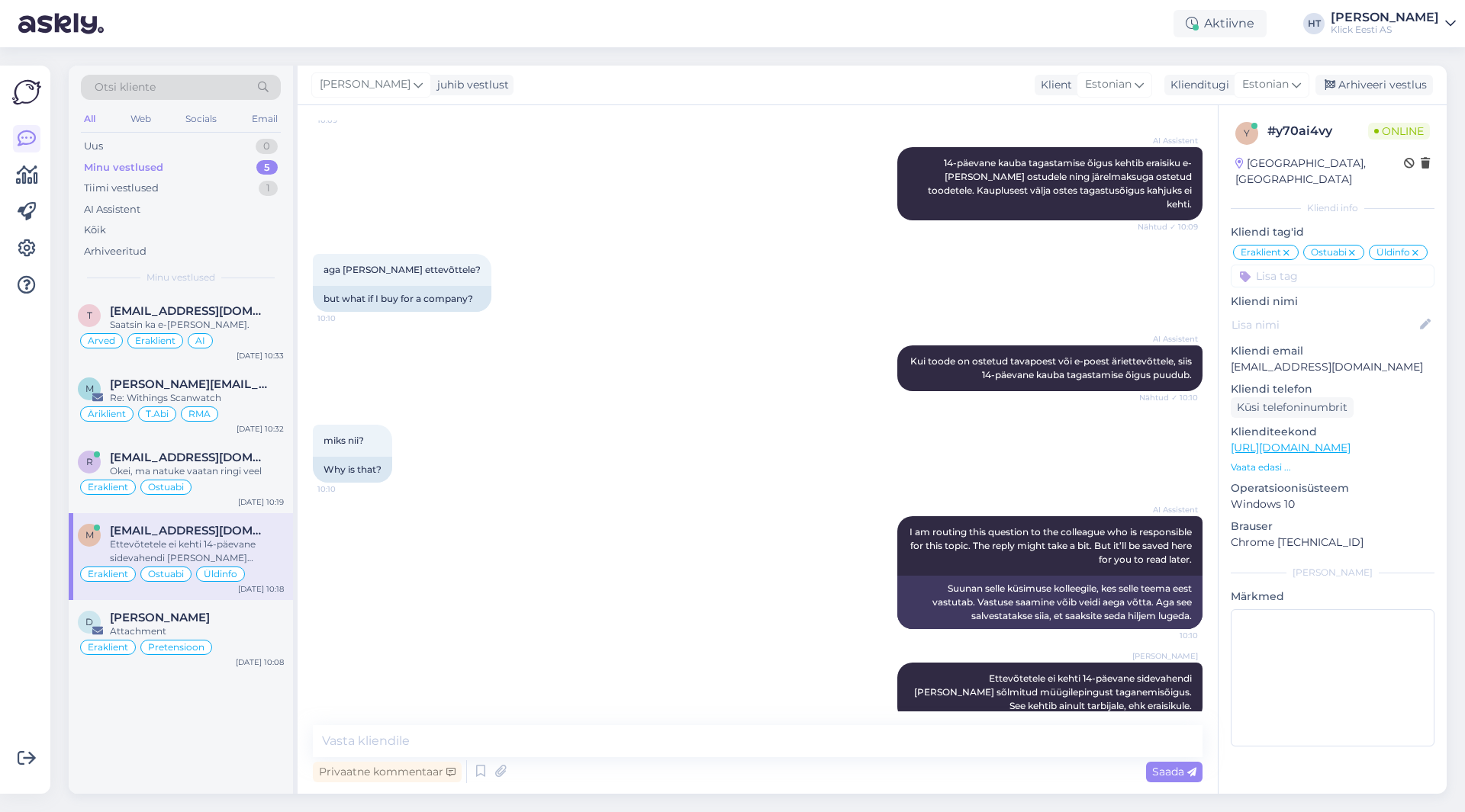
click at [1331, 265] on input at bounding box center [1333, 276] width 204 height 23
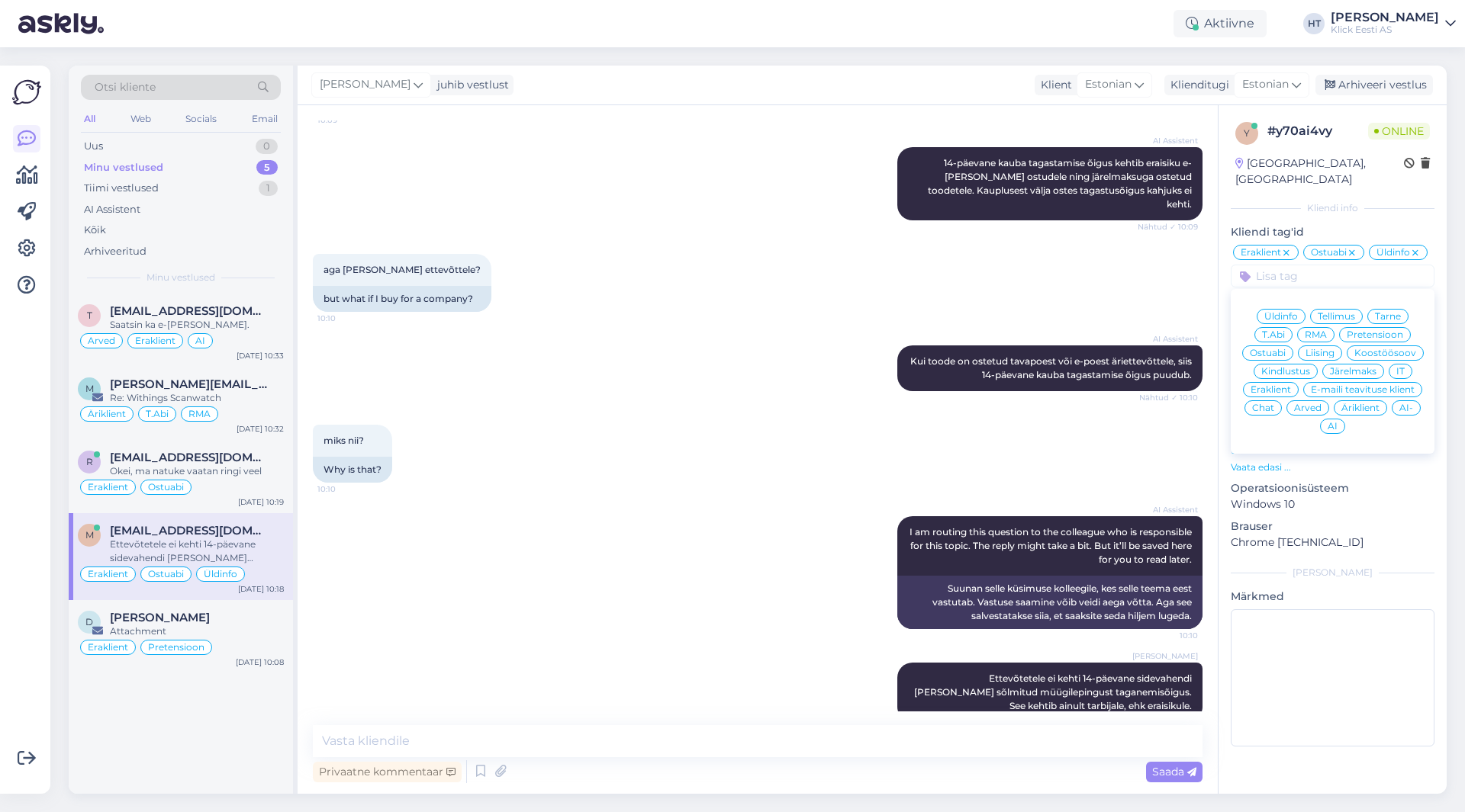
click at [1335, 422] on span "AI" at bounding box center [1333, 426] width 10 height 9
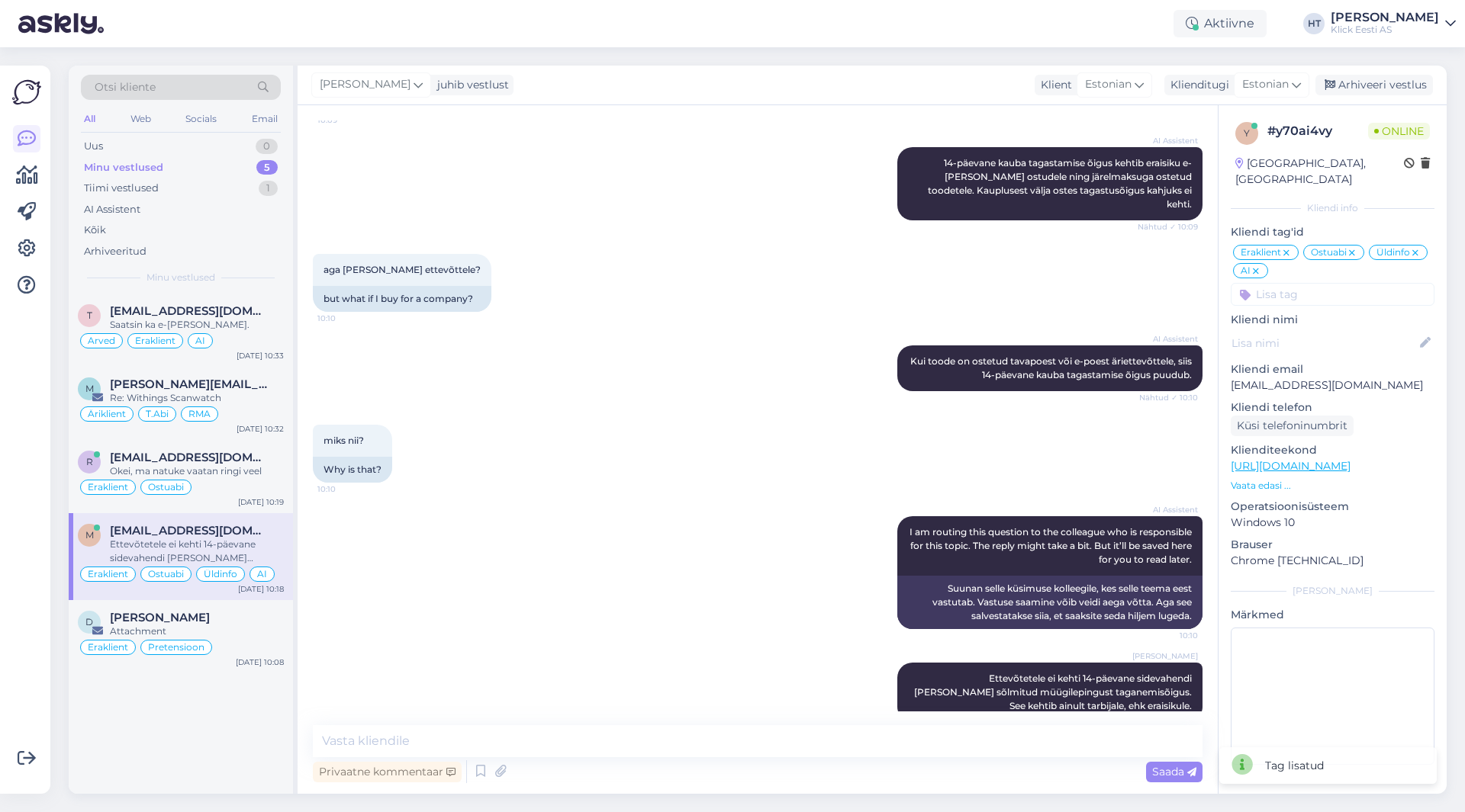
click at [658, 499] on div "AI Assistent I am routing this question to the colleague who is responsible for…" at bounding box center [757, 572] width 890 height 146
click at [261, 632] on div "Attachment" at bounding box center [197, 632] width 174 height 14
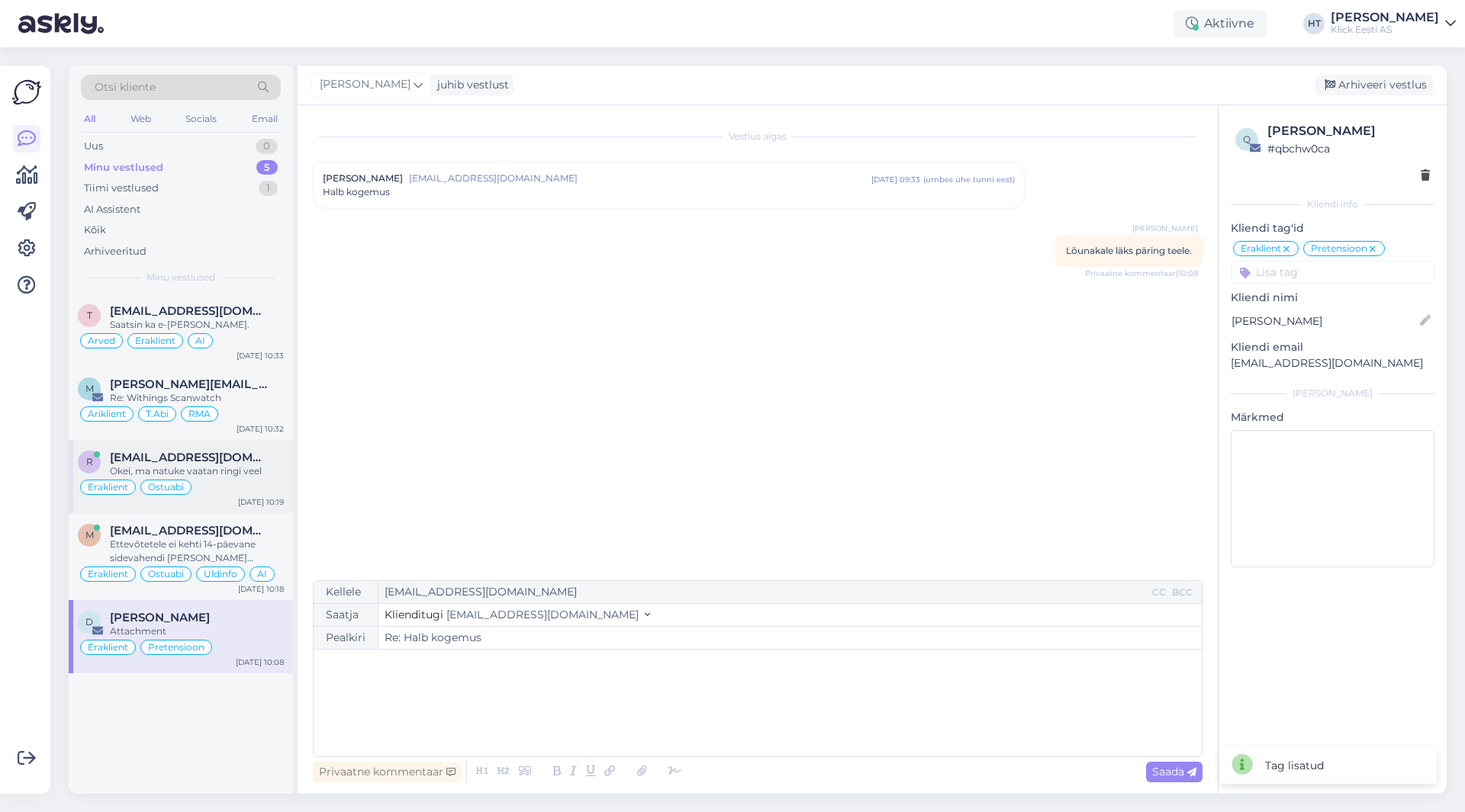
click at [253, 486] on div "Eraklient Ostuabi" at bounding box center [181, 487] width 206 height 18
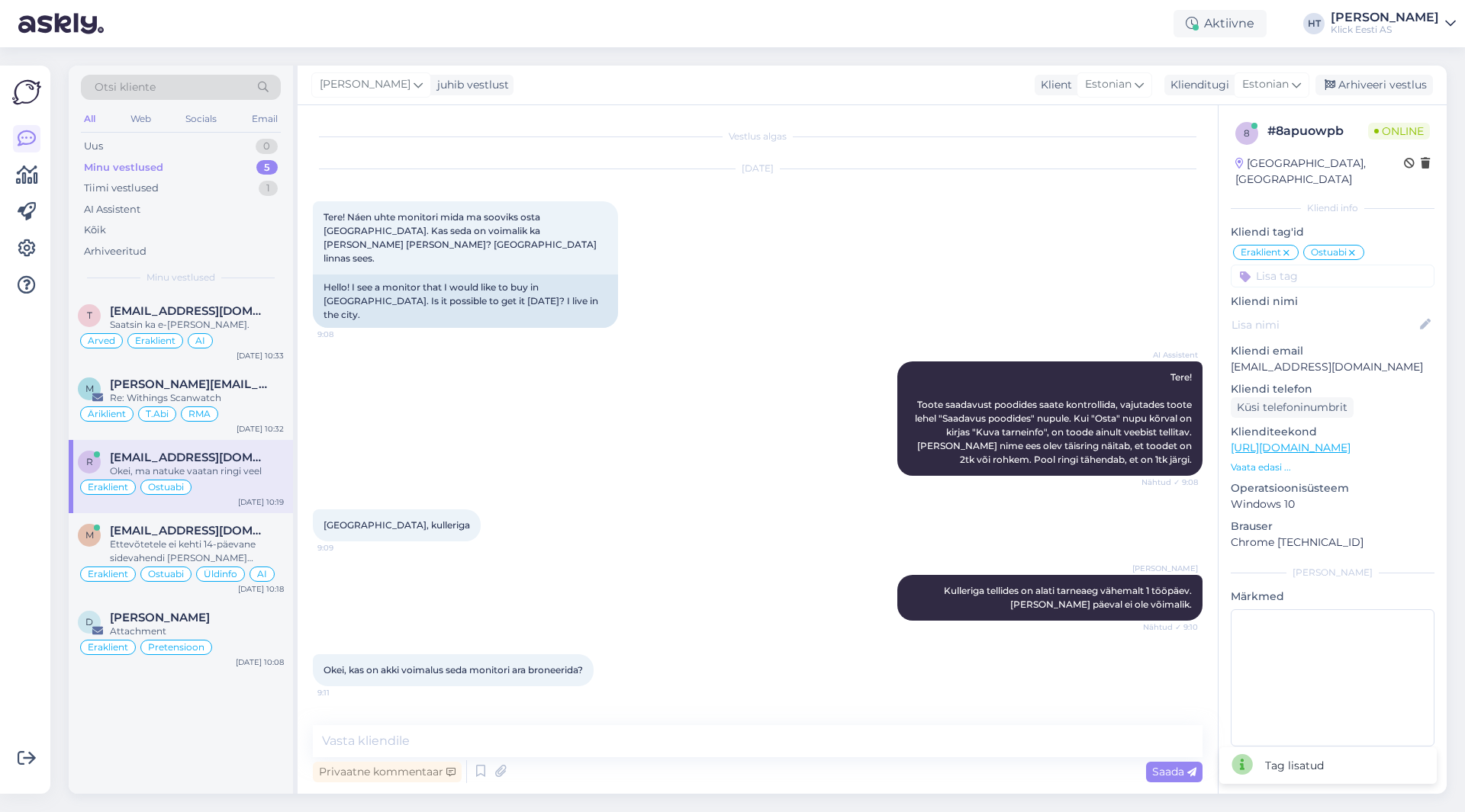
scroll to position [306, 0]
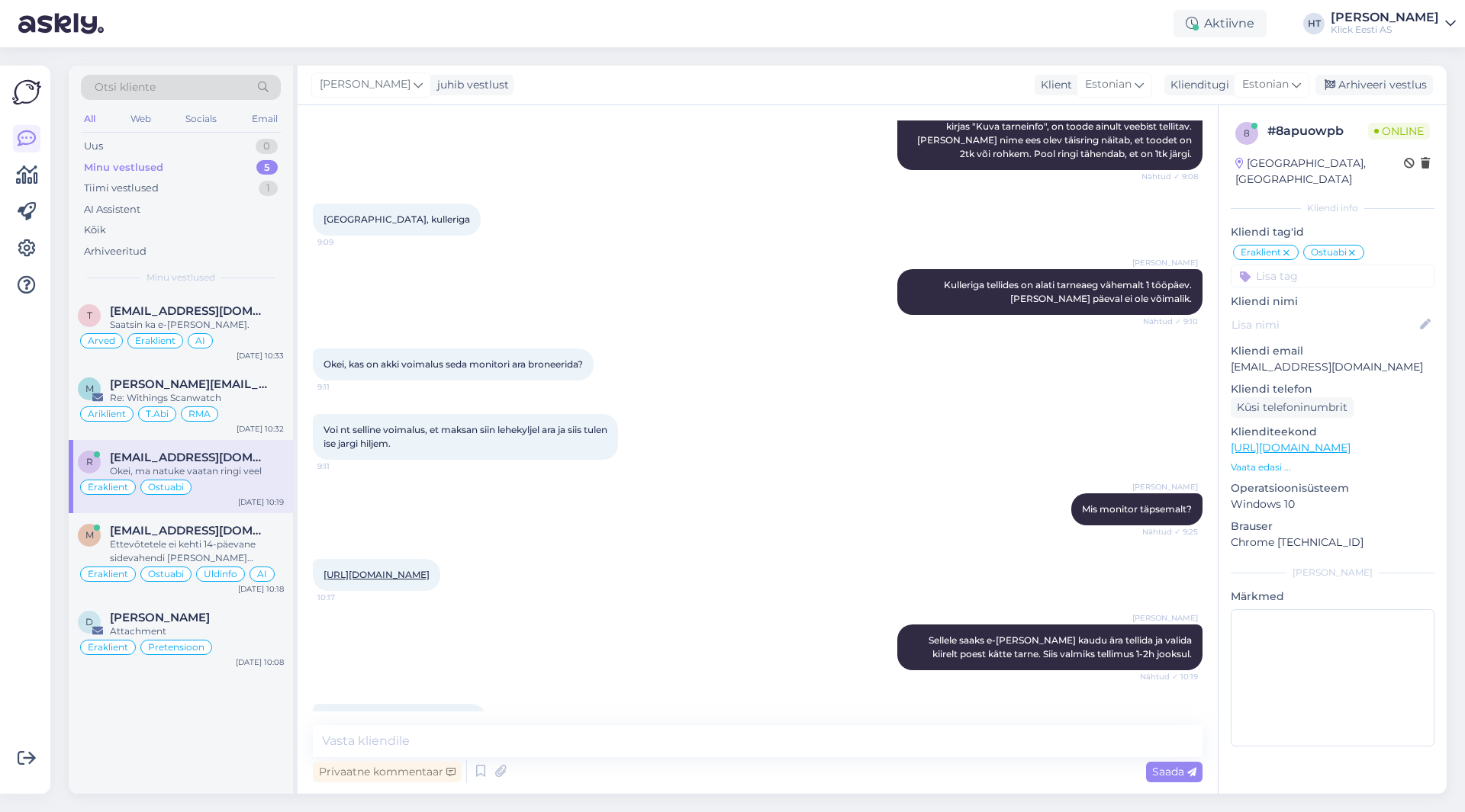
click at [1321, 265] on input at bounding box center [1333, 276] width 204 height 23
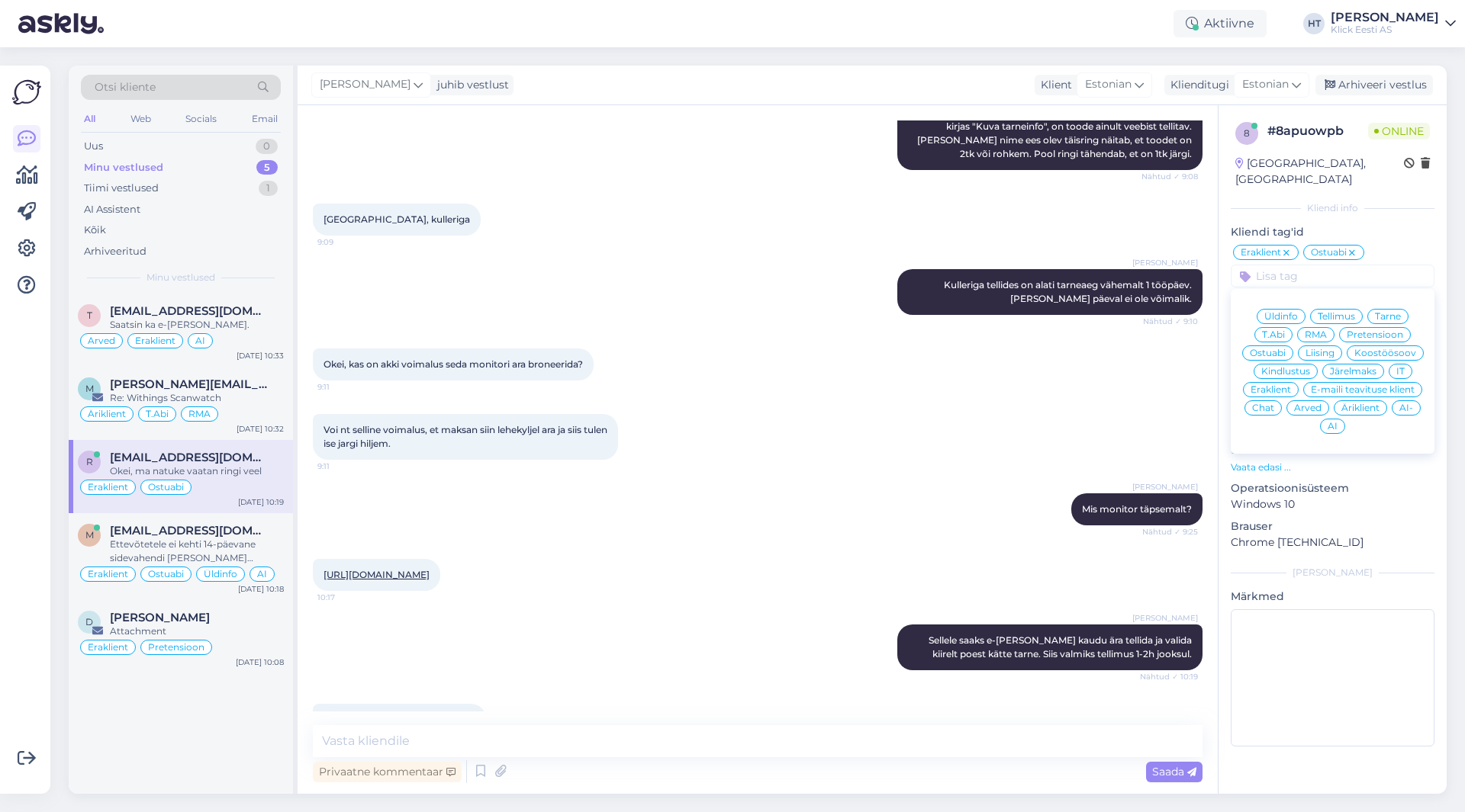
click at [1327, 418] on div "AI" at bounding box center [1333, 426] width 25 height 15
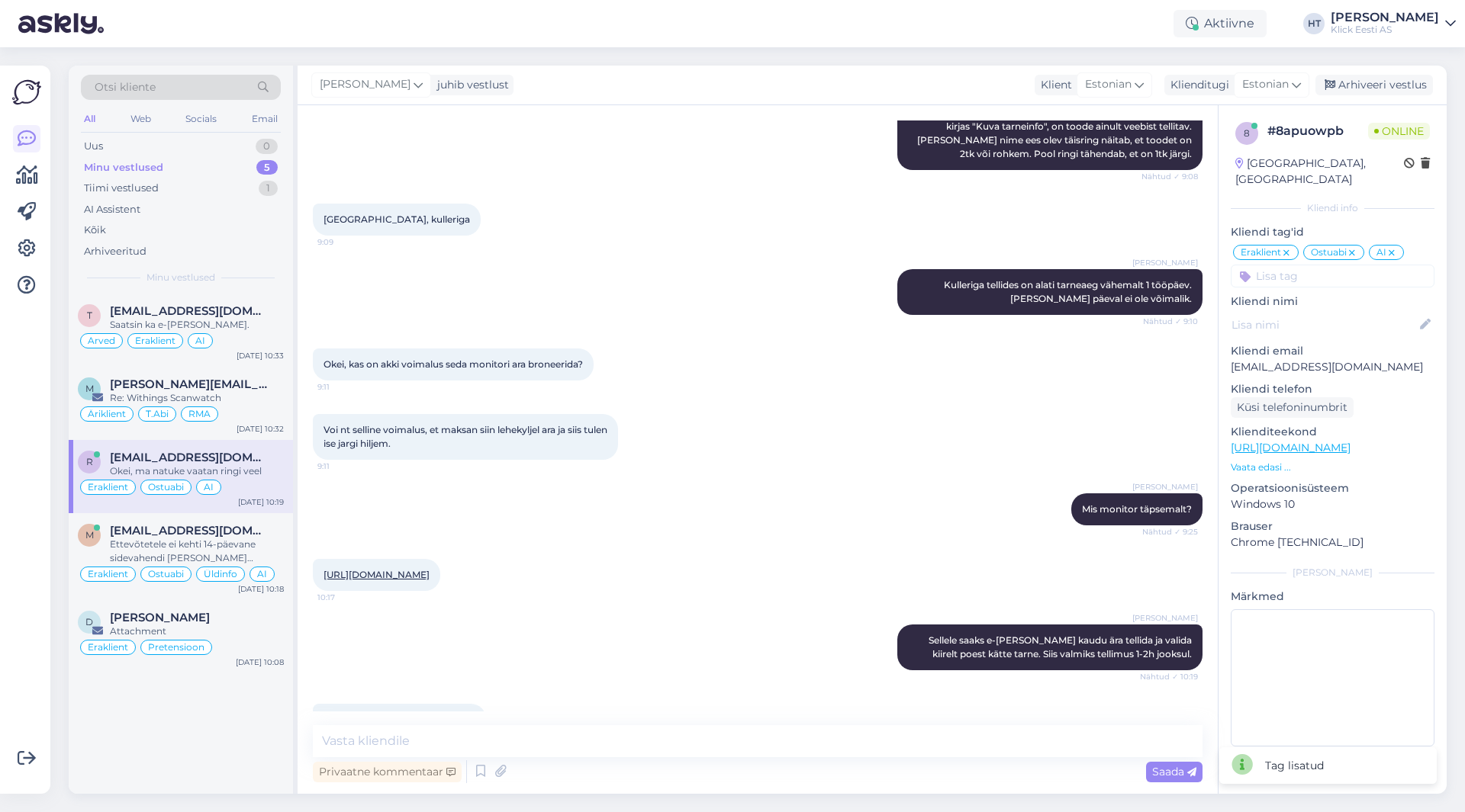
click at [894, 398] on div "Voi nt selline voimalus, et maksan siin lehekyljel ara ja siis tulen ise jargi …" at bounding box center [757, 437] width 890 height 79
click at [252, 397] on div "Re: Withings Scanwatch" at bounding box center [197, 398] width 174 height 14
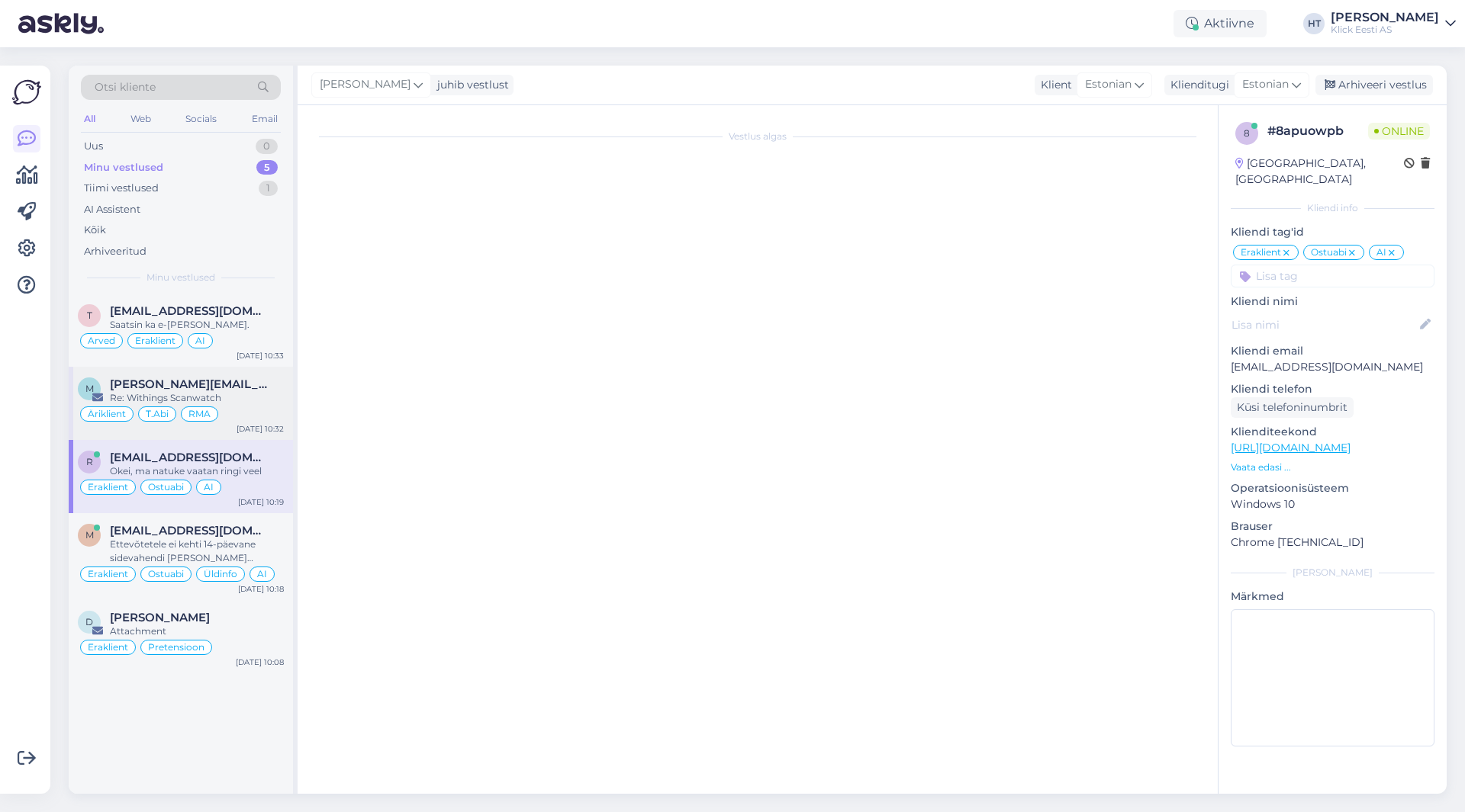
scroll to position [0, 0]
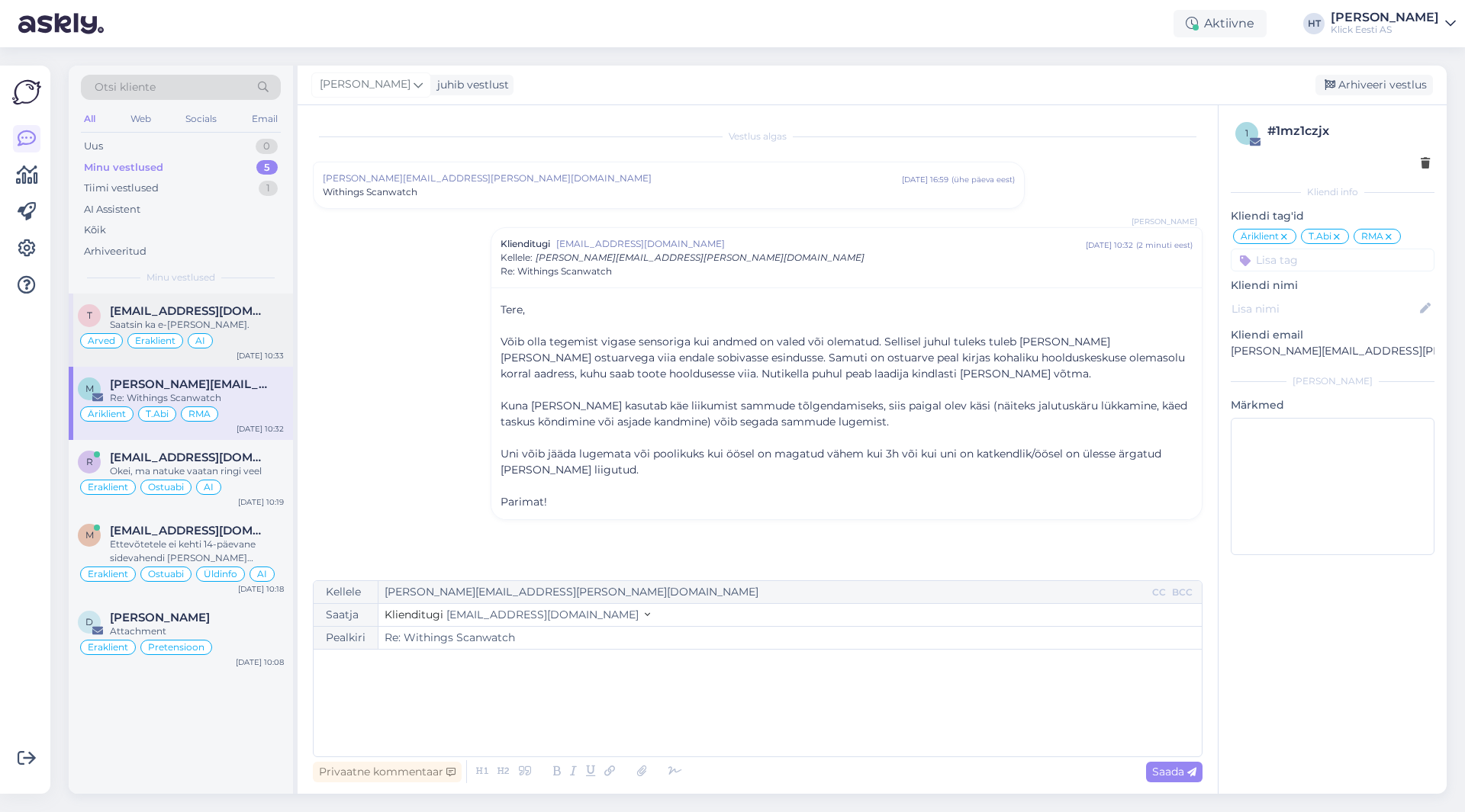
click at [266, 303] on div "t [EMAIL_ADDRESS][DOMAIN_NAME] Saatsin ka e-[PERSON_NAME]. Arved Eraklient AI […" at bounding box center [181, 330] width 224 height 73
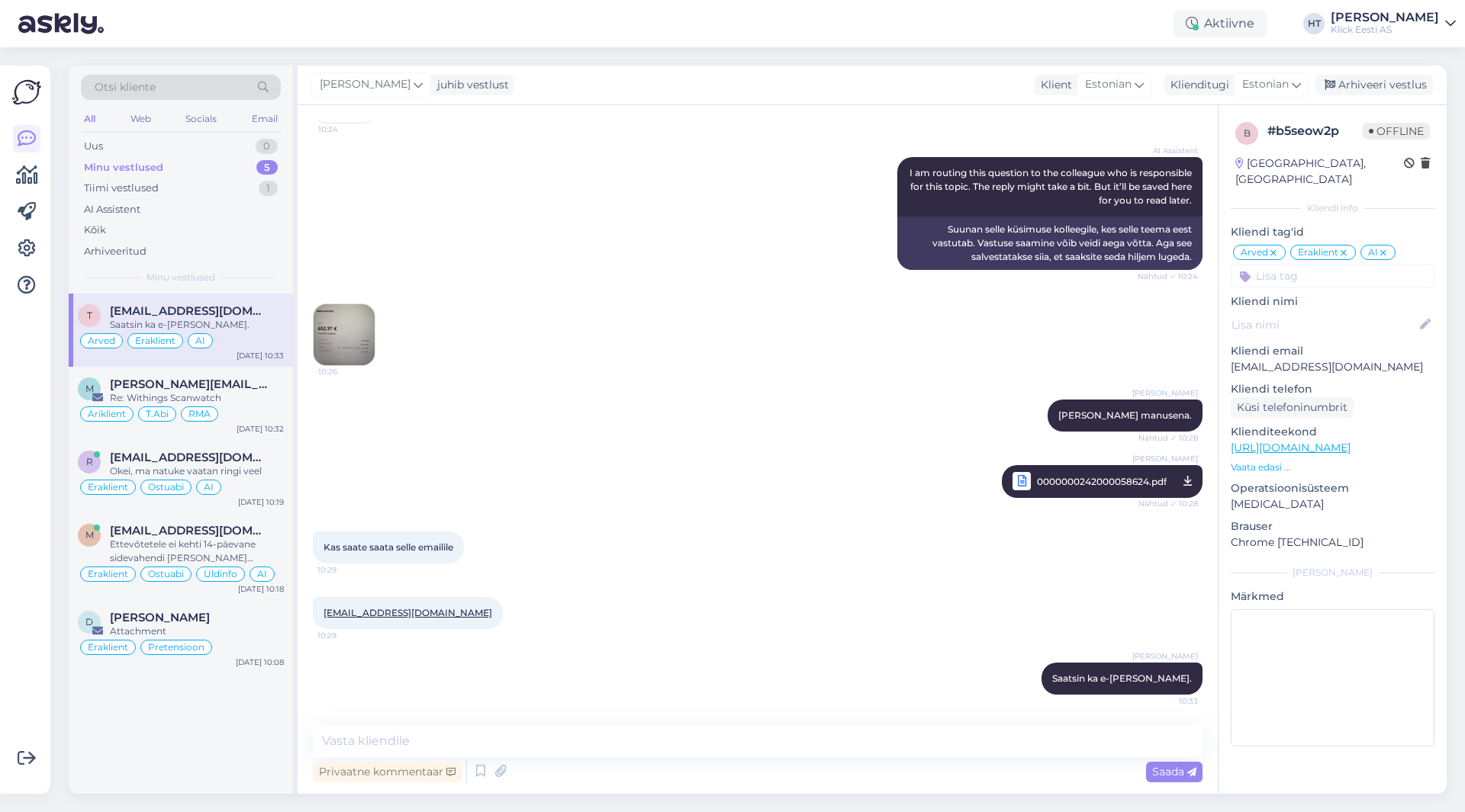
click at [224, 696] on div "t [EMAIL_ADDRESS][DOMAIN_NAME] Saatsin ka e-[PERSON_NAME]. Arved Eraklient AI […" at bounding box center [181, 544] width 224 height 500
click at [246, 151] on div "Uus 1" at bounding box center [181, 146] width 200 height 21
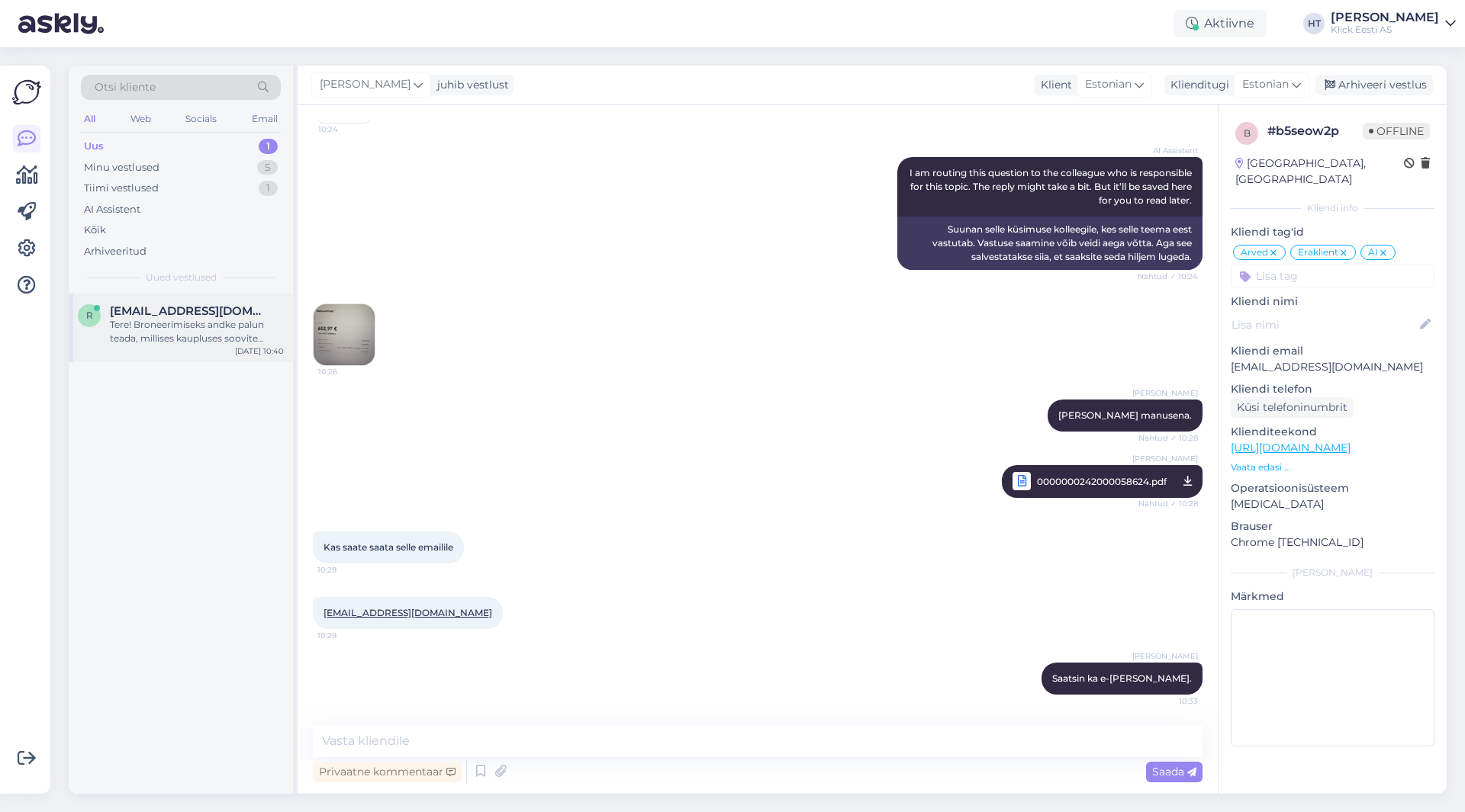
click at [224, 300] on div "r [EMAIL_ADDRESS][DOMAIN_NAME] Tere! Broneerimiseks andke palun teada, millises…" at bounding box center [181, 328] width 224 height 69
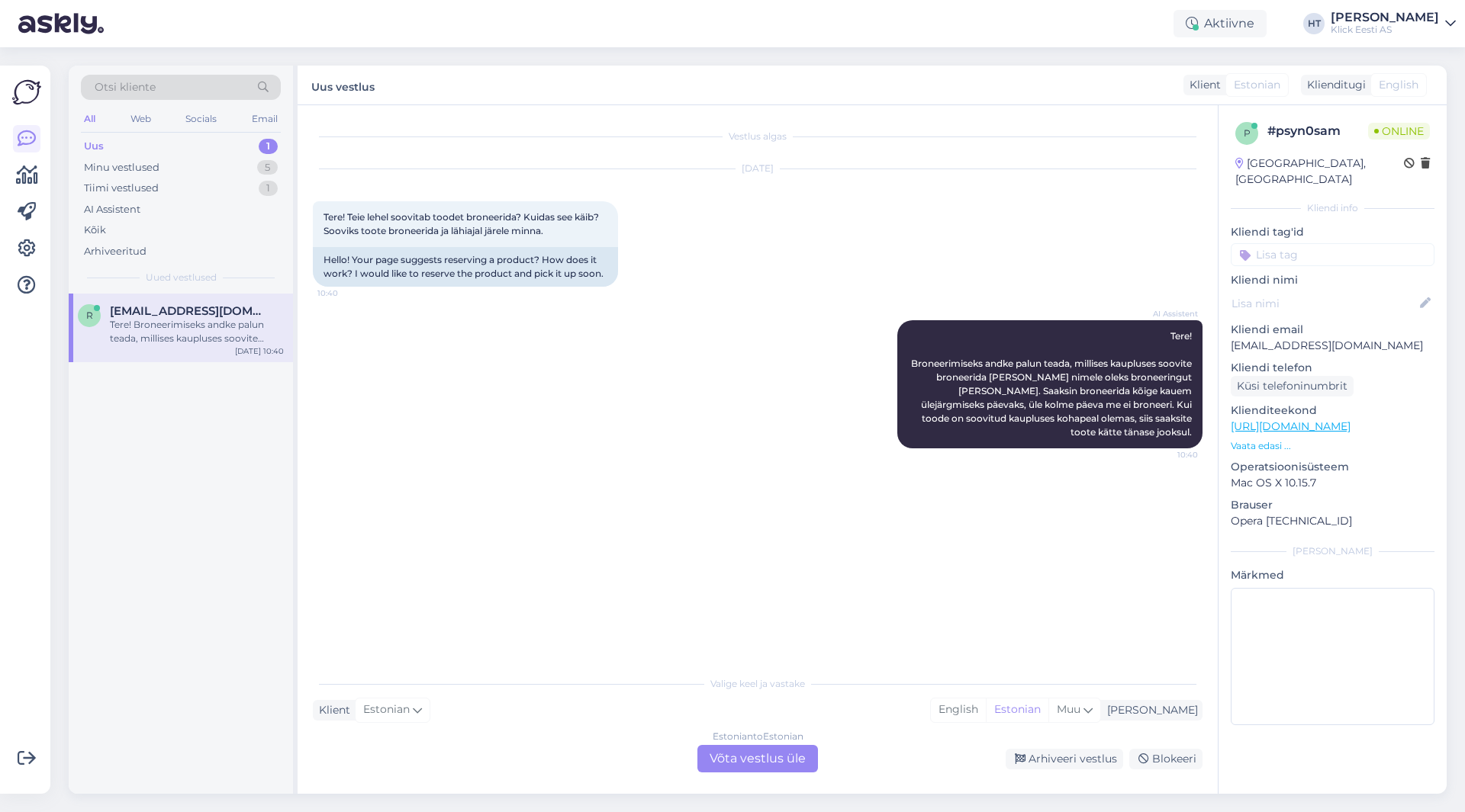
scroll to position [0, 0]
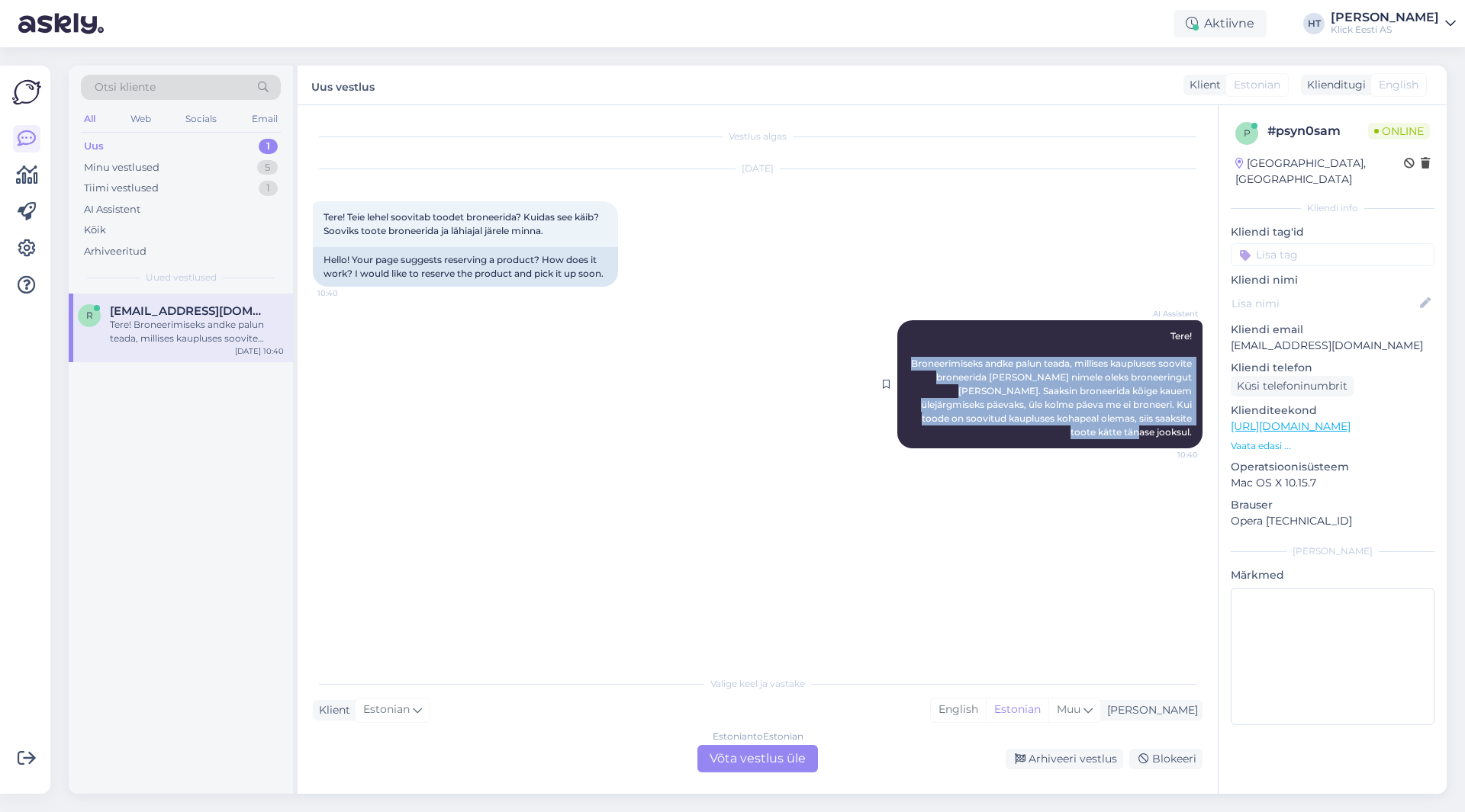
drag, startPoint x: 942, startPoint y: 367, endPoint x: 1195, endPoint y: 432, distance: 261.2
click at [1195, 432] on div "AI Assistent Tere! Broneerimiseks andke palun teada, millises kaupluses soovite…" at bounding box center [1050, 384] width 305 height 128
click at [1195, 433] on div "AI Assistent Tere! Broneerimiseks andke palun teada, millises kaupluses soovite…" at bounding box center [1050, 384] width 305 height 128
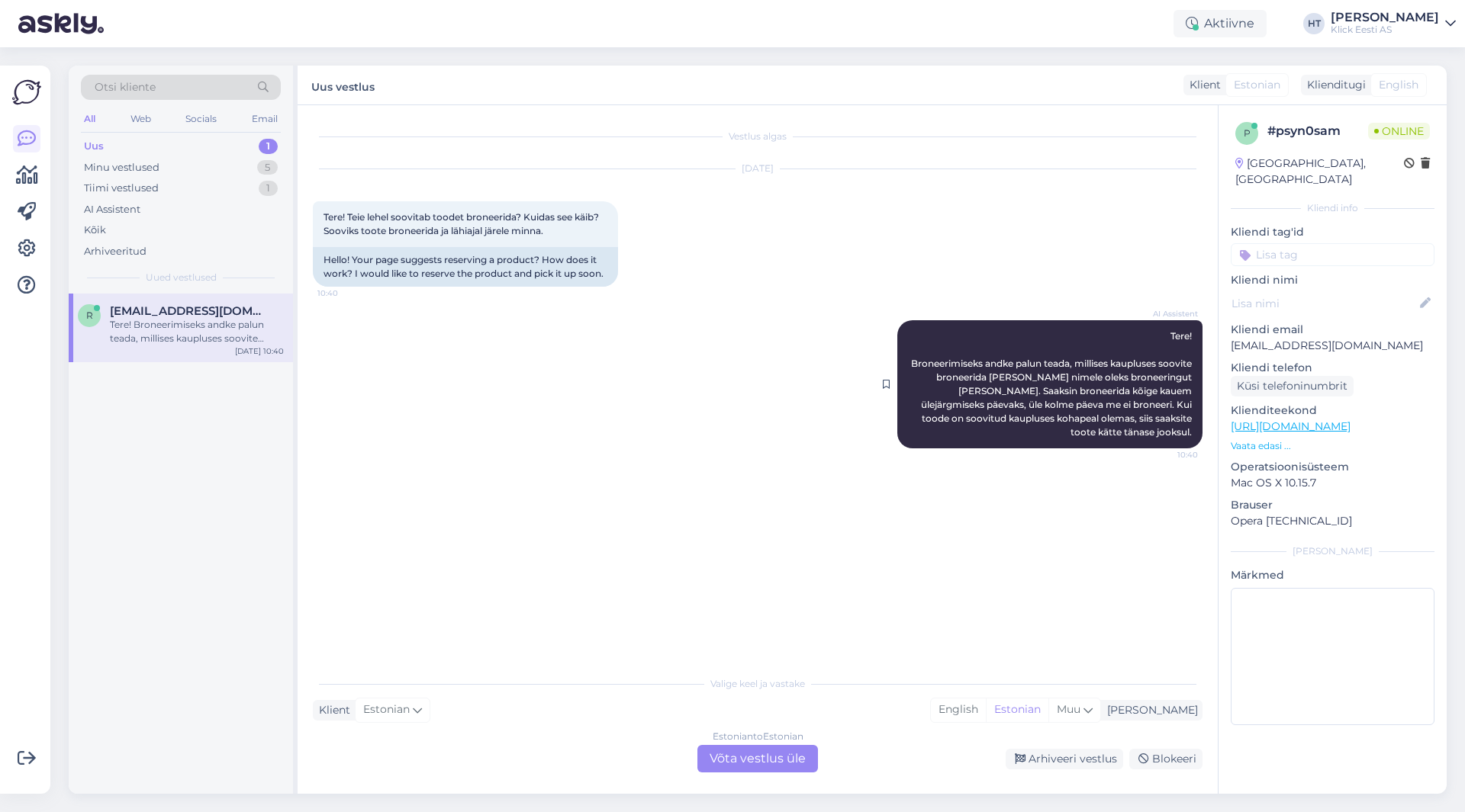
click at [1192, 436] on div "AI Assistent Tere! Broneerimiseks andke palun teada, millises kaupluses soovite…" at bounding box center [1050, 384] width 305 height 128
click at [1274, 439] on p "Vaata edasi ..." at bounding box center [1333, 446] width 204 height 14
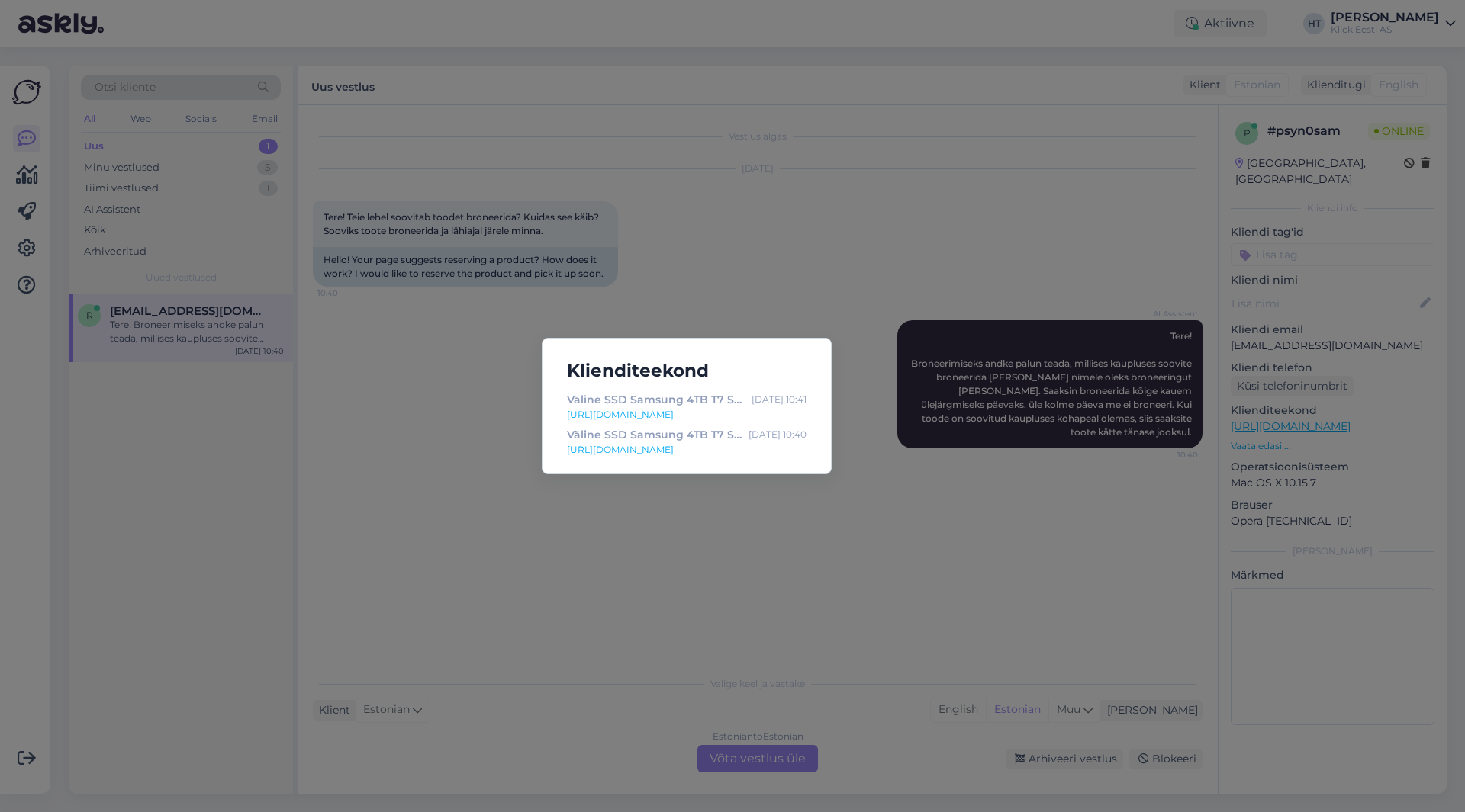
click at [931, 486] on div "Klienditeekond Väline SSD Samsung 4TB T7 Shield USB3.2, must - Klick e-pood [DA…" at bounding box center [732, 406] width 1465 height 812
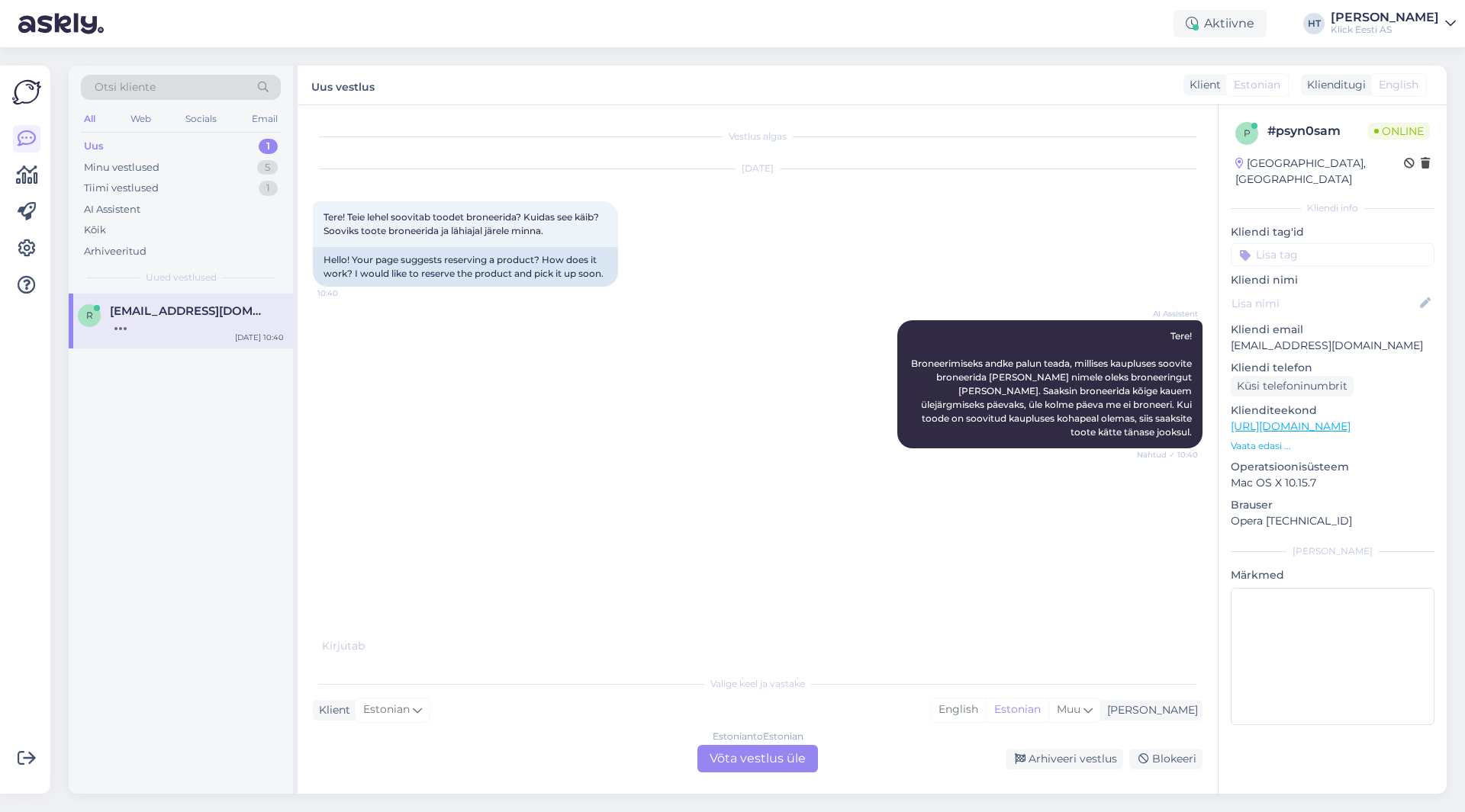
scroll to position [232, 0]
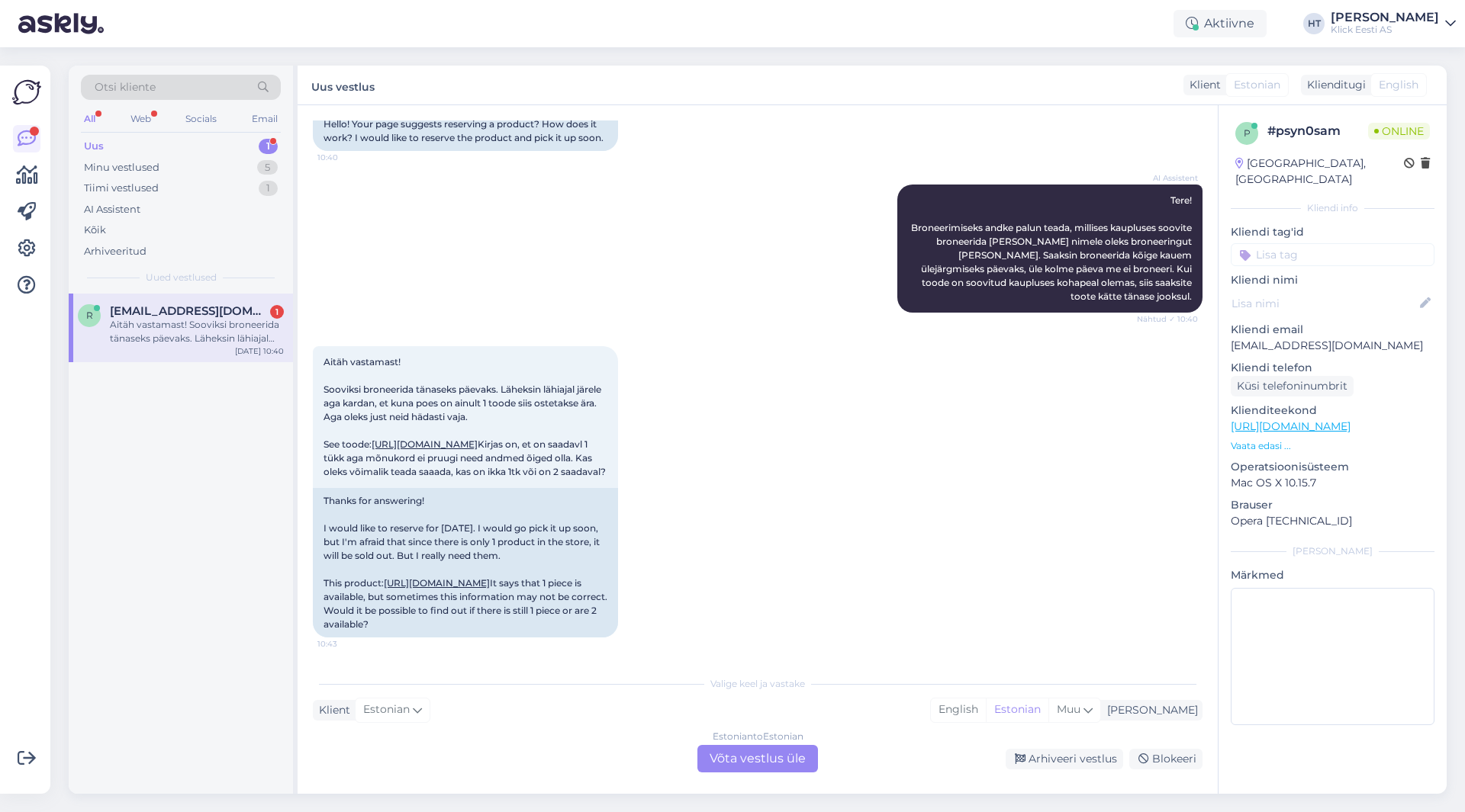
click at [740, 453] on div "Aitäh vastamast! Sooviksi broneerida tänaseks päevaks. Läheksin lähiajal järele…" at bounding box center [757, 491] width 890 height 325
click at [742, 751] on div "Estonian to Estonian Võta vestlus üle" at bounding box center [757, 759] width 120 height 27
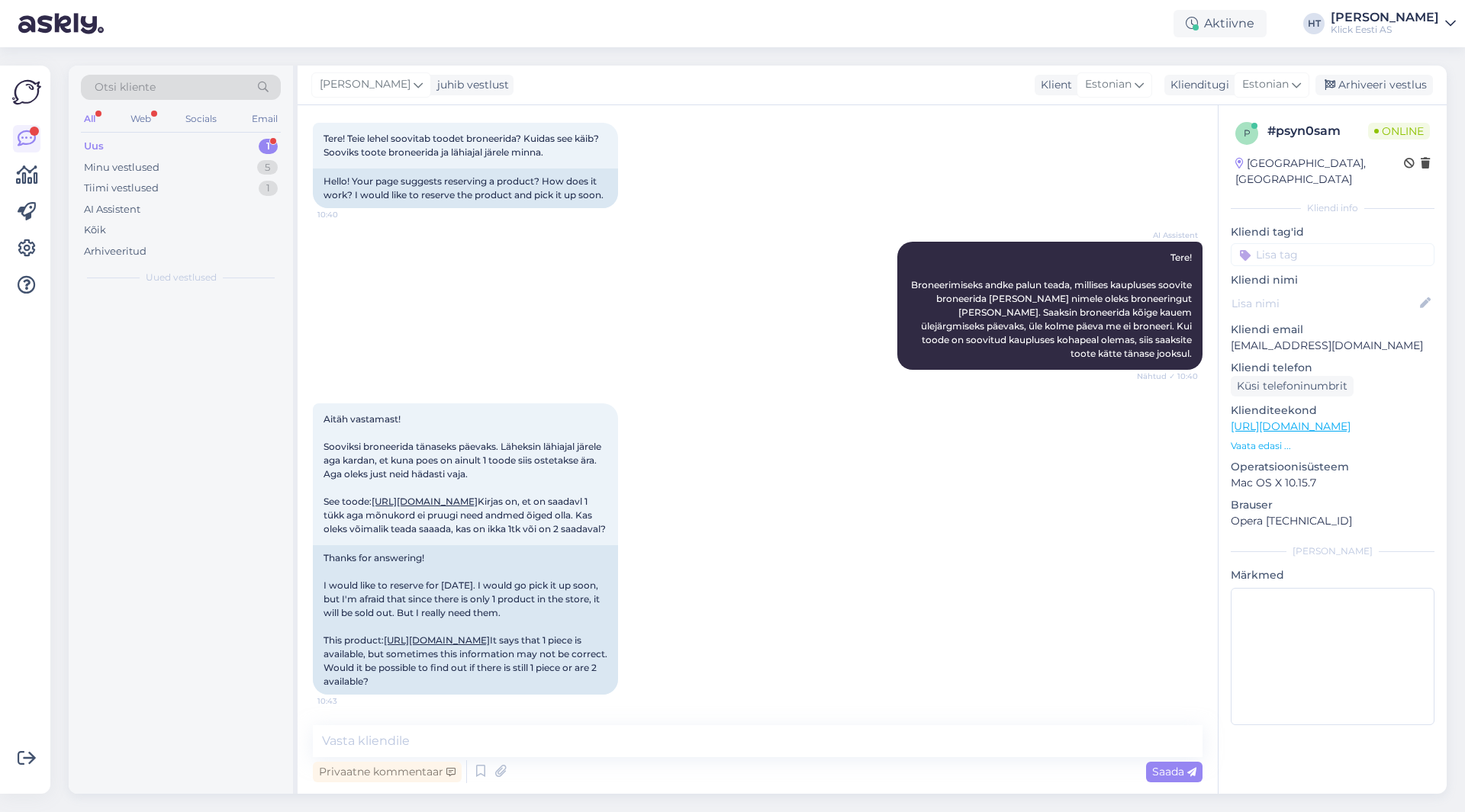
scroll to position [174, 0]
click at [743, 736] on textarea at bounding box center [757, 741] width 890 height 32
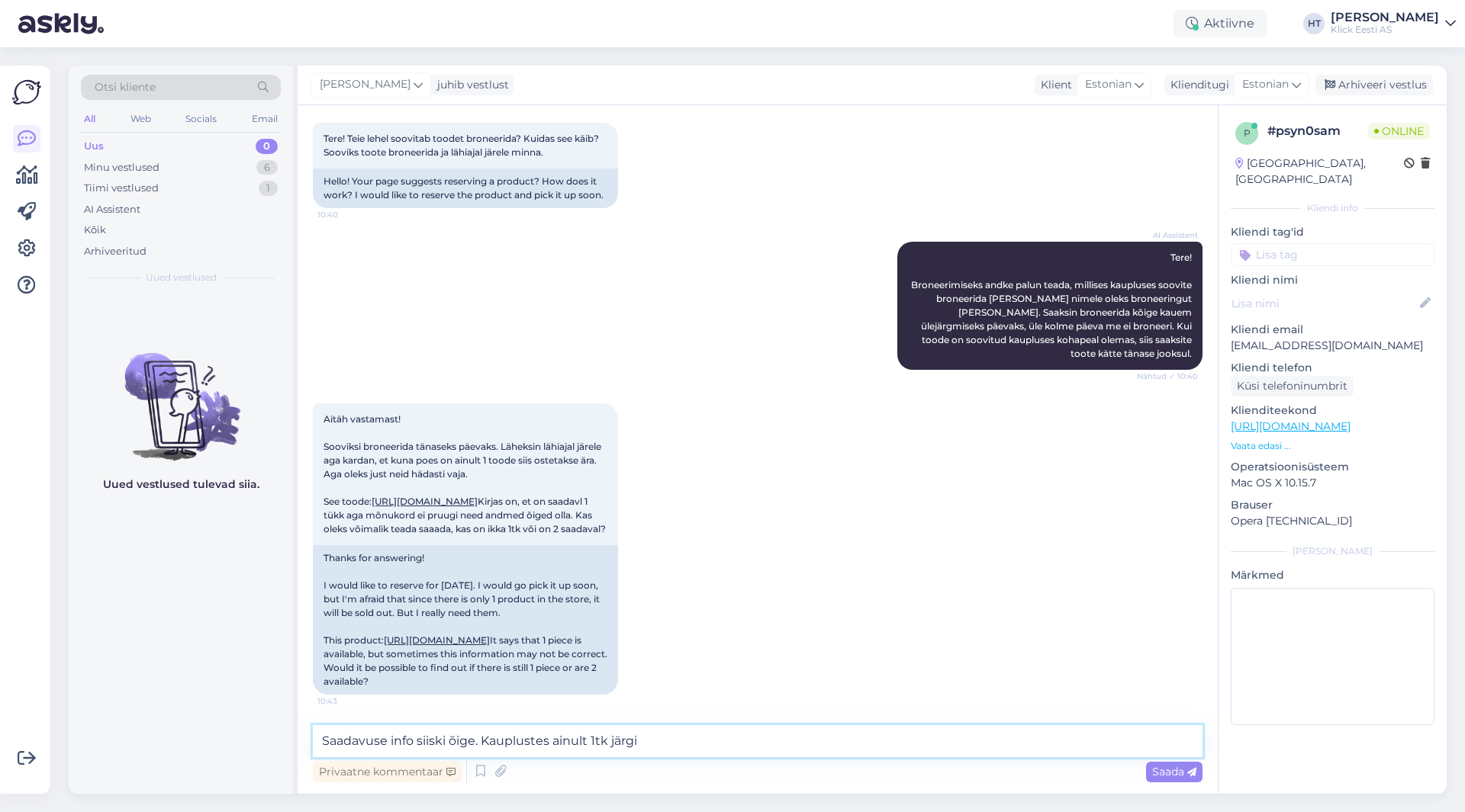
type textarea "Saadavuse info siiski õige. Kauplustes ainult 1tk järgi."
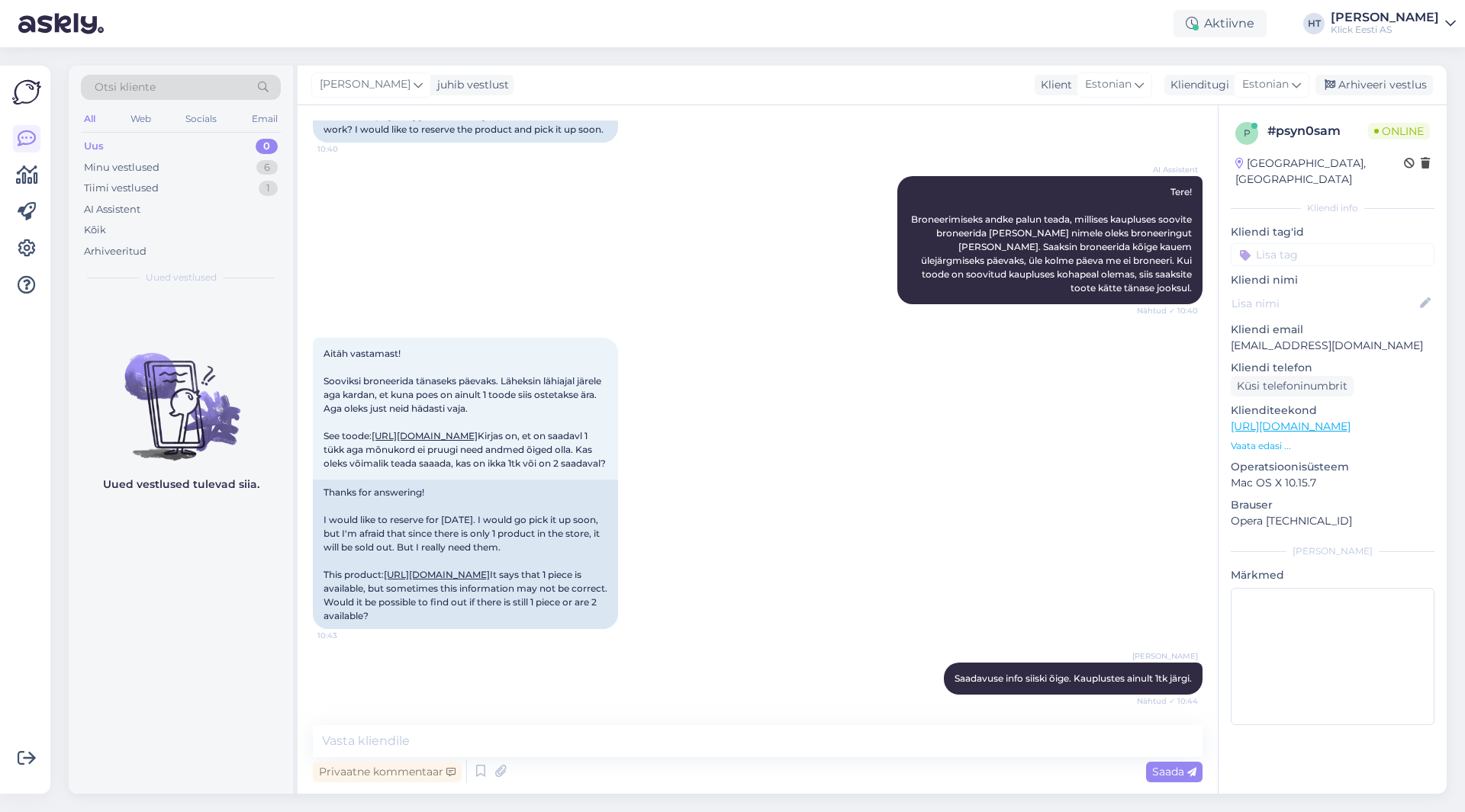
click at [689, 434] on div "Aitäh vastamast! Sooviksi broneerida tänaseks päevaks. Läheksin lähiajal järele…" at bounding box center [757, 484] width 890 height 325
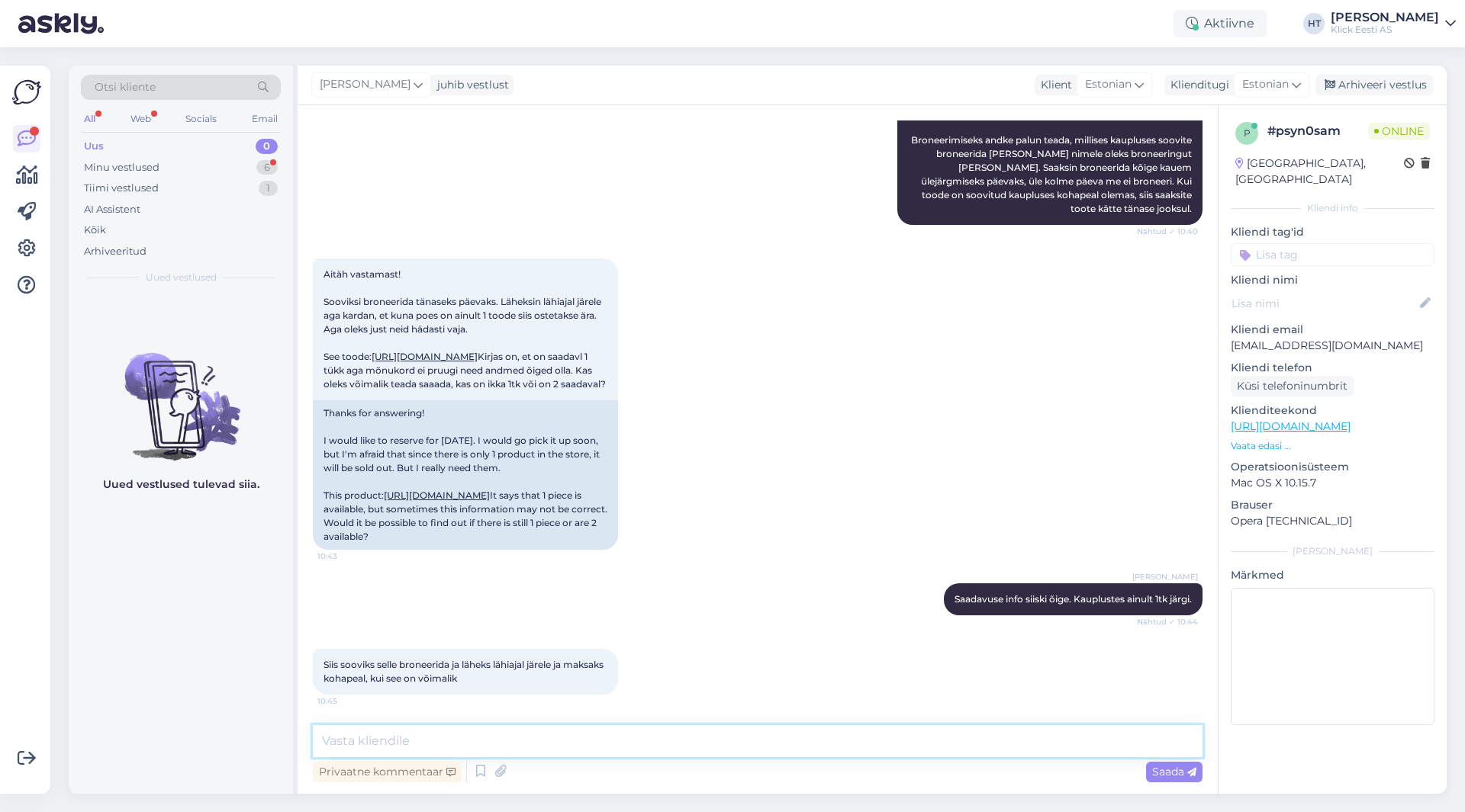
click at [726, 729] on textarea at bounding box center [757, 741] width 890 height 32
type textarea "Mis kaupluses täpsemalt [PERSON_NAME] nimele?"
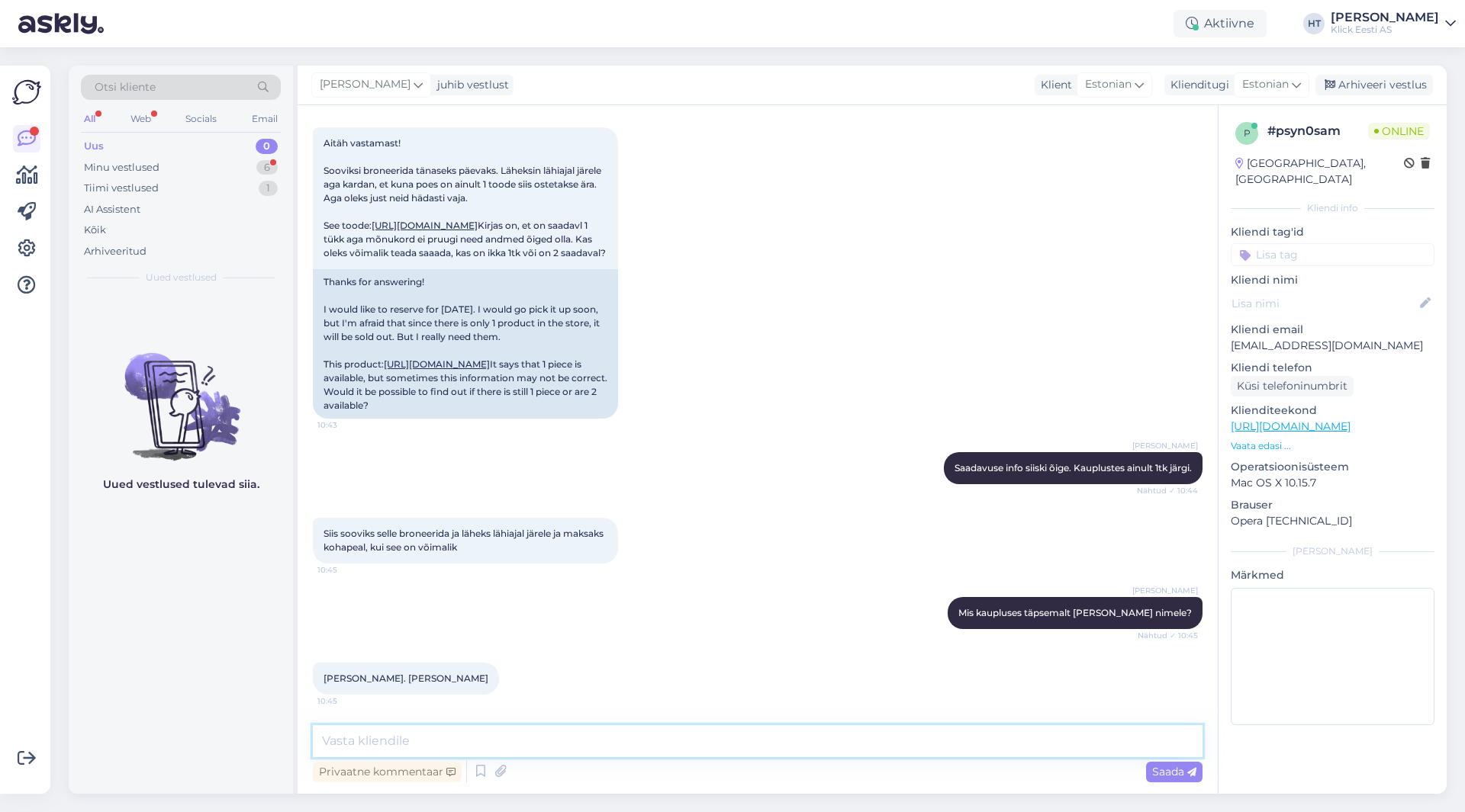
scroll to position [451, 0]
click at [702, 482] on div "[PERSON_NAME] Saadavuse info siiski õige. Kauplustes ainult 1tk järgi. Nähtud ✓…" at bounding box center [757, 468] width 890 height 65
click at [566, 485] on div "[PERSON_NAME] Saadavuse info siiski õige. Kauplustes ainult 1tk järgi. Nähtud ✓…" at bounding box center [757, 468] width 890 height 65
drag, startPoint x: 393, startPoint y: 677, endPoint x: 467, endPoint y: 677, distance: 74.0
click at [467, 677] on div "[PERSON_NAME]. [PERSON_NAME] 10:45" at bounding box center [406, 678] width 187 height 32
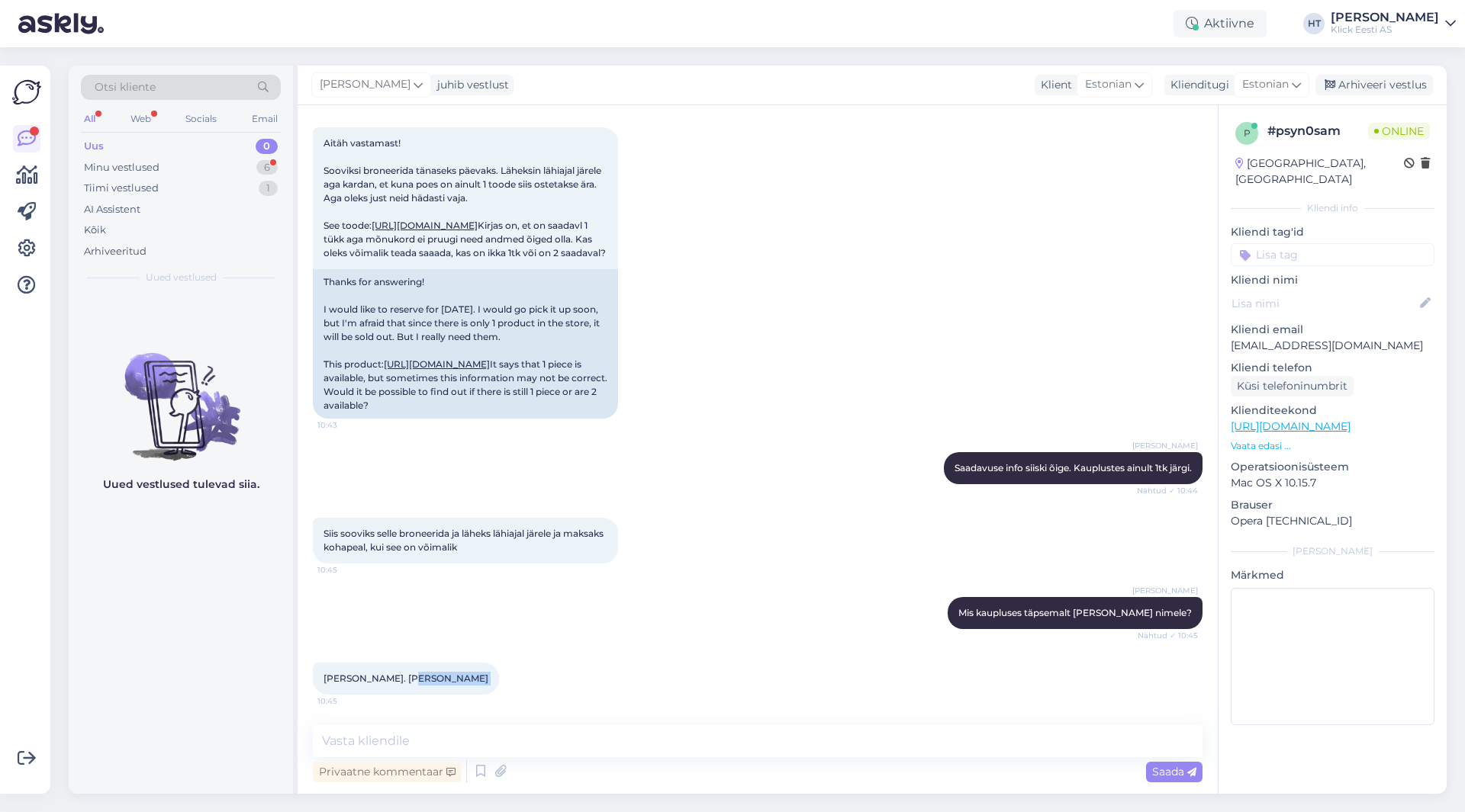
click at [595, 661] on div "[PERSON_NAME]. [PERSON_NAME] 10:45" at bounding box center [757, 679] width 890 height 65
click at [715, 528] on div "Siis sooviks selle broneerida ja läheks lähiajal järele ja maksaks kohapeal, ku…" at bounding box center [757, 540] width 890 height 79
click at [798, 637] on div "[PERSON_NAME] Mis kaupluses täpsemalt [PERSON_NAME] nimele? Nähtud ✓ 10:45" at bounding box center [757, 614] width 890 height 65
click at [667, 736] on textarea at bounding box center [757, 741] width 890 height 32
type textarea "ANdisn kauplusele teada, et paneksid viimase kõrvale."
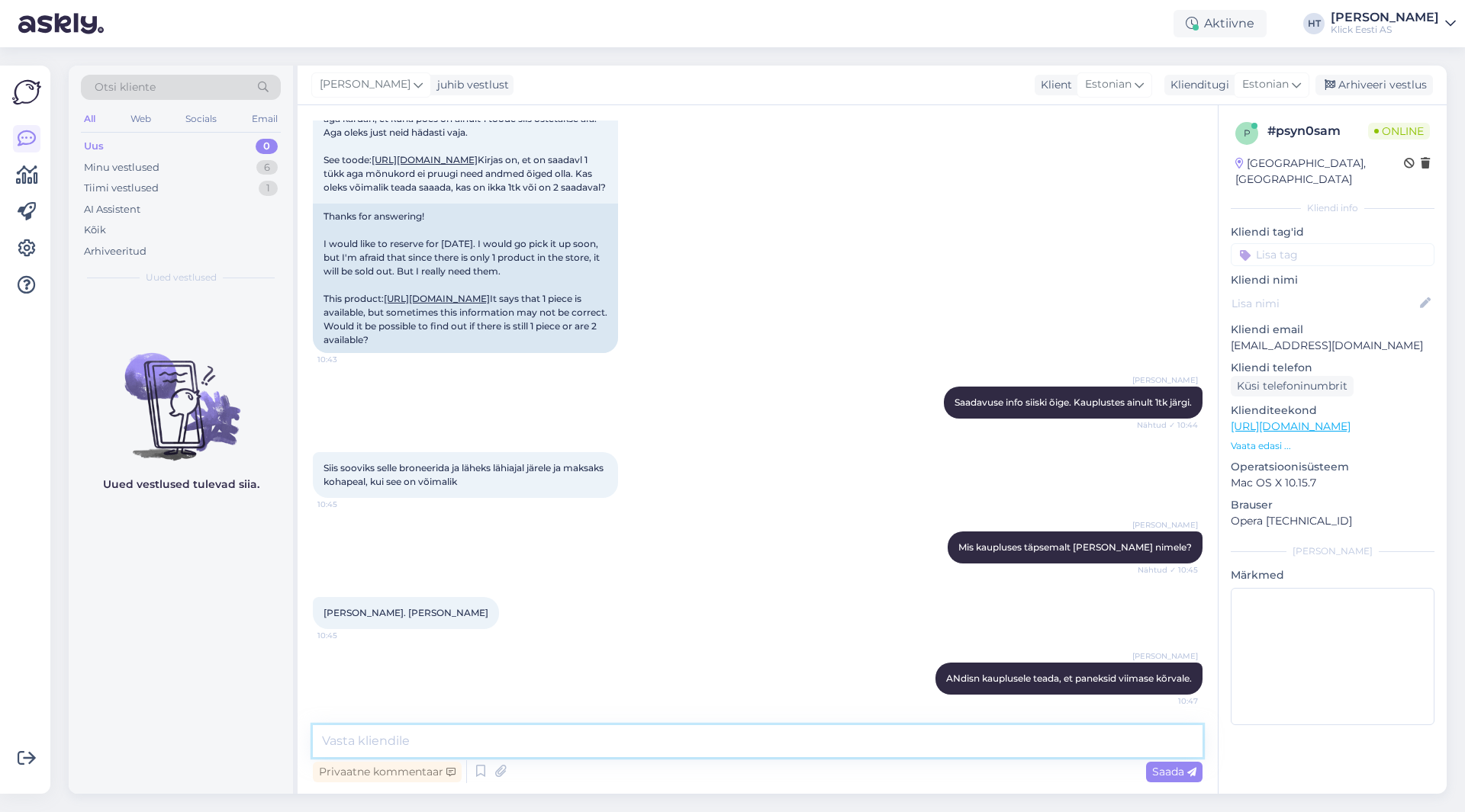
scroll to position [516, 0]
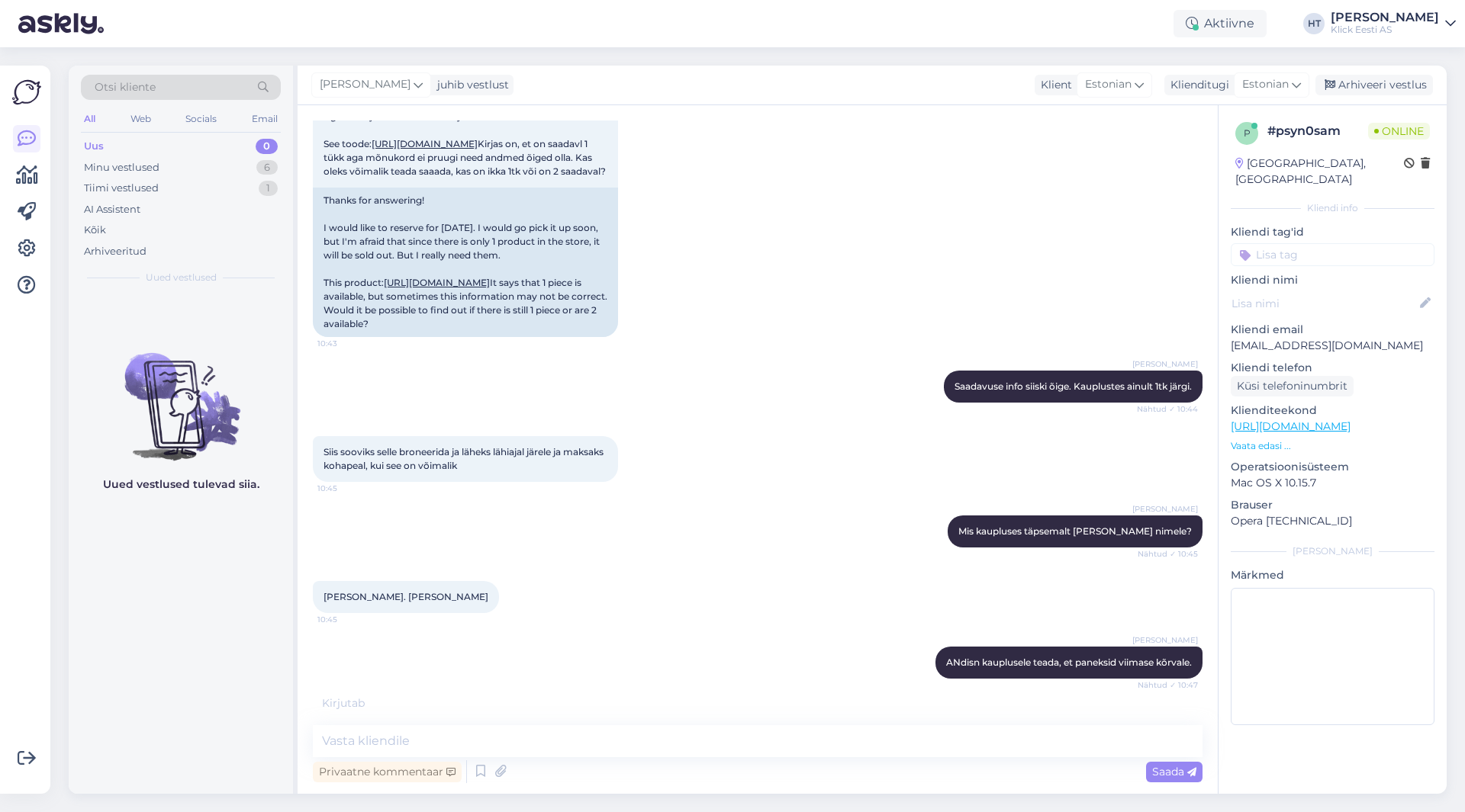
click at [209, 81] on div "Otsi kliente" at bounding box center [181, 87] width 200 height 25
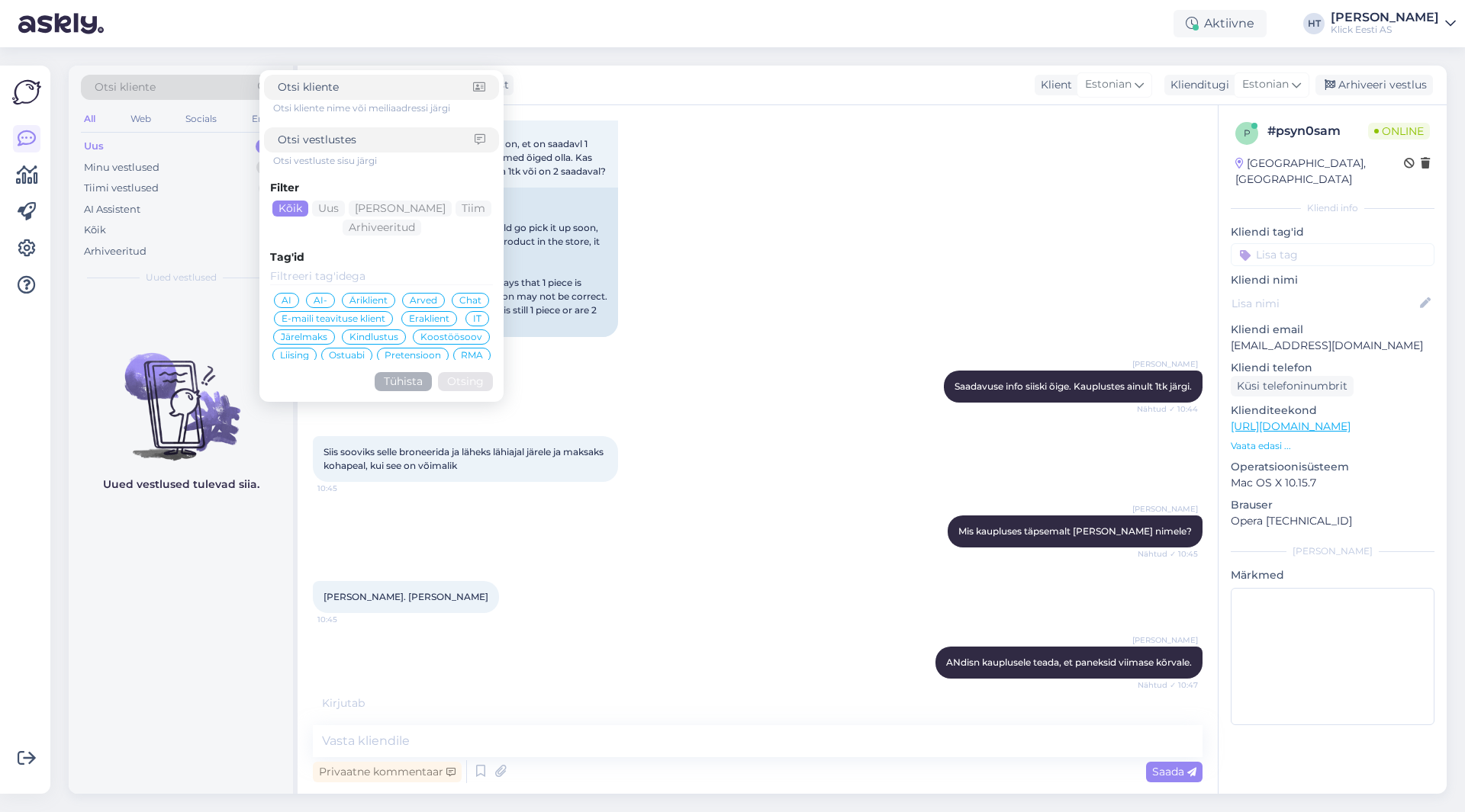
click at [375, 132] on input at bounding box center [376, 140] width 197 height 16
type input "broneeritud"
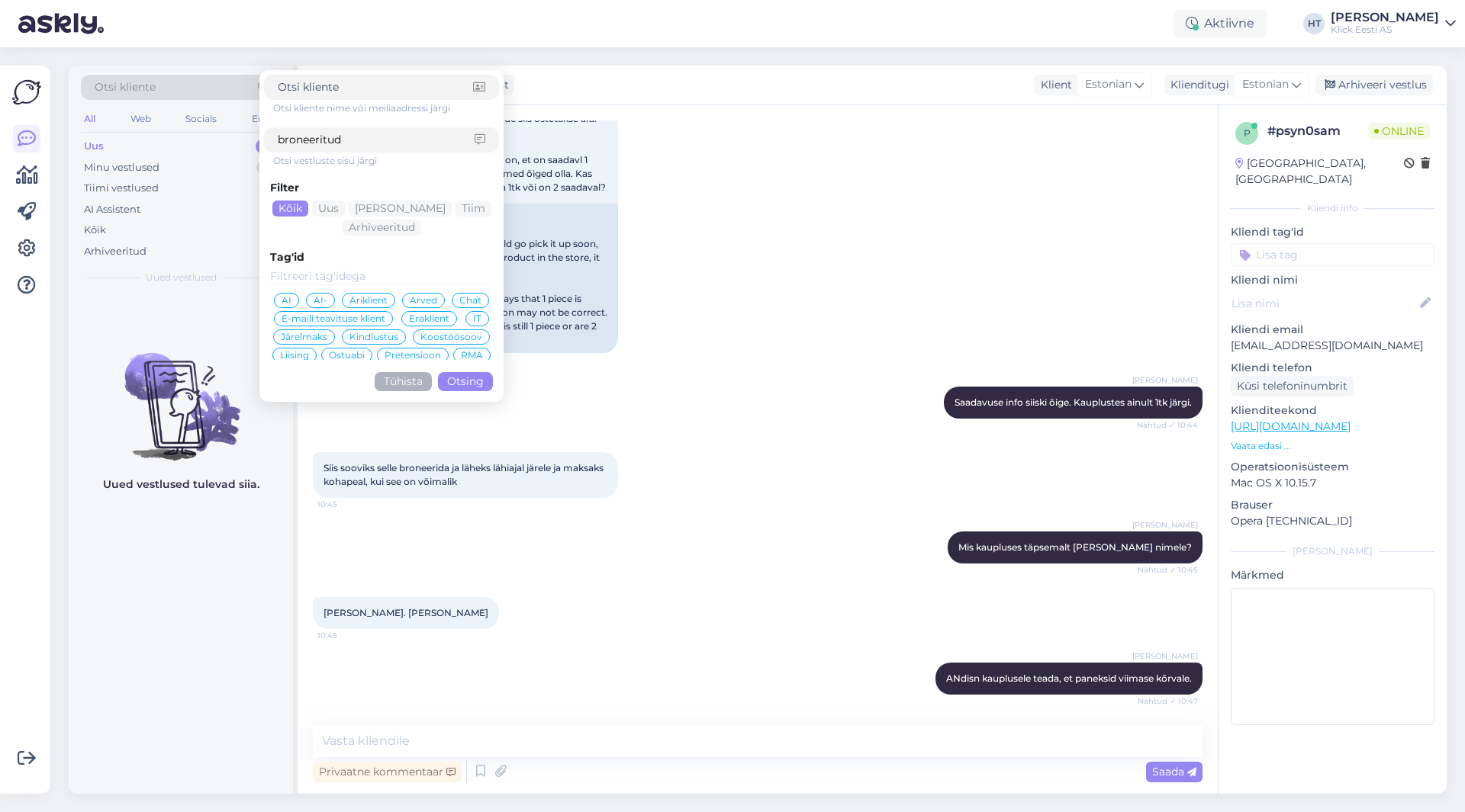
click button "Otsing" at bounding box center [466, 382] width 55 height 19
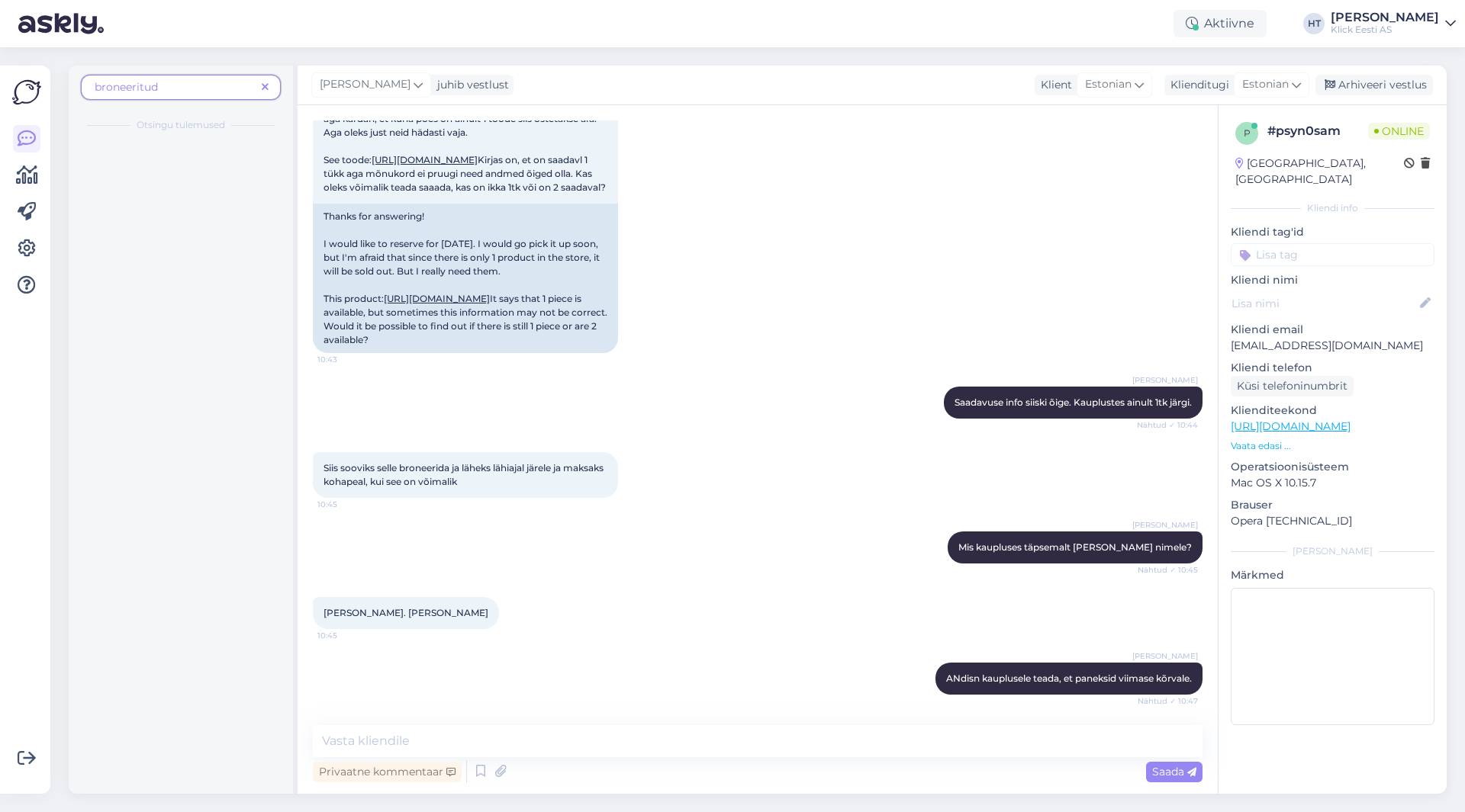
scroll to position [582, 0]
click at [203, 90] on span "broneeritud" at bounding box center [175, 87] width 161 height 16
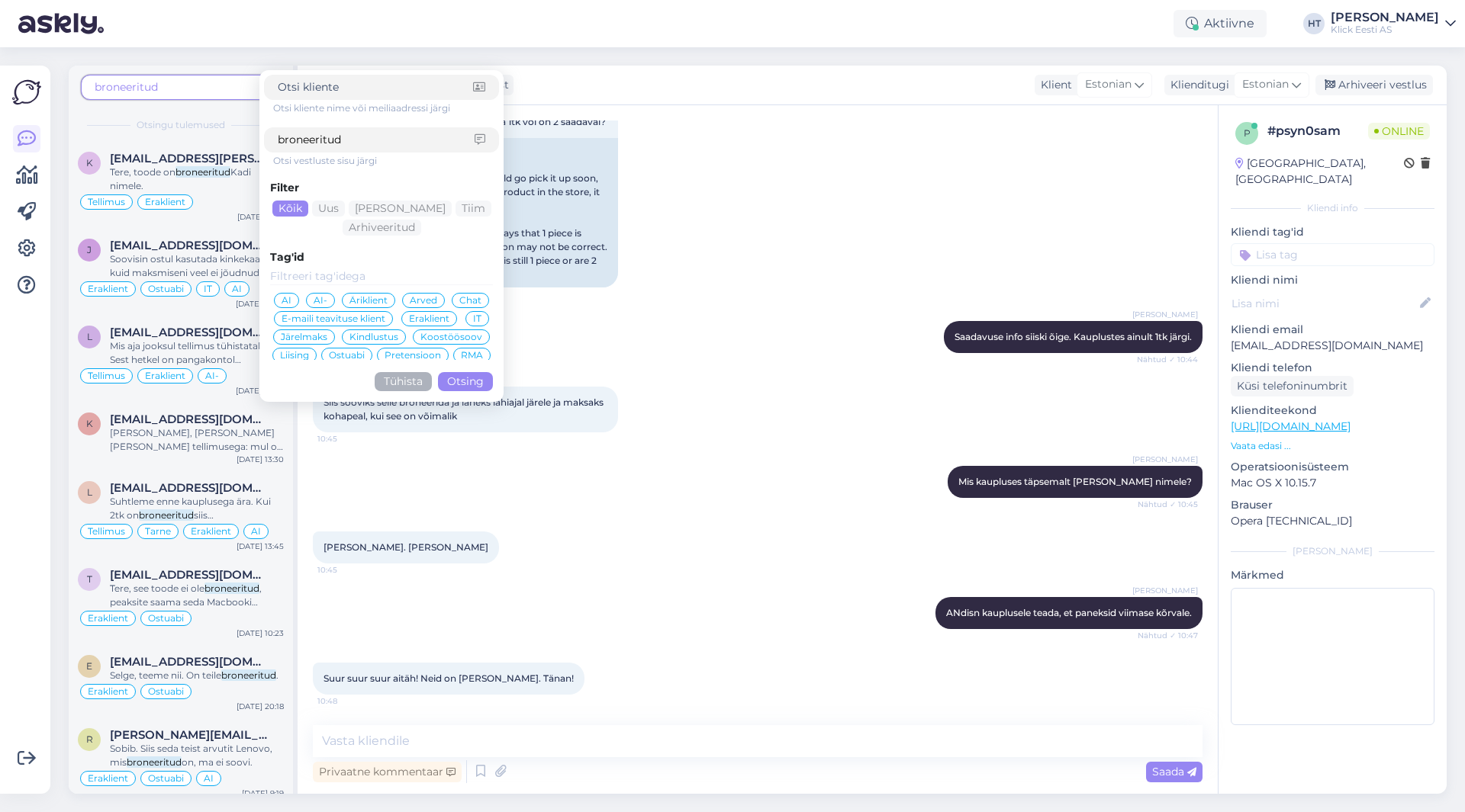
click at [160, 126] on span "Otsingu tulemused" at bounding box center [181, 125] width 89 height 14
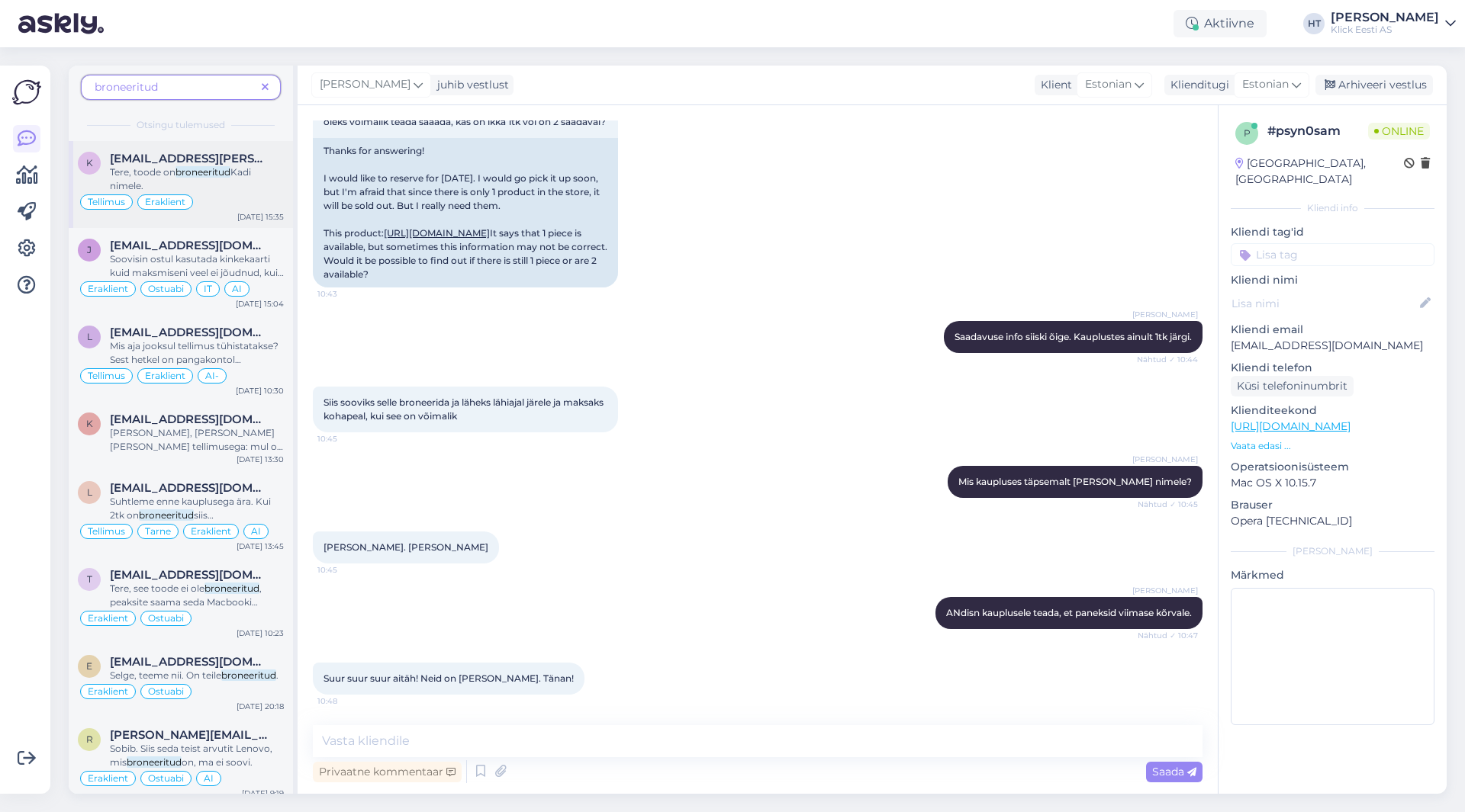
click at [184, 153] on span "[EMAIL_ADDRESS][PERSON_NAME][PERSON_NAME][DOMAIN_NAME]" at bounding box center [189, 159] width 159 height 14
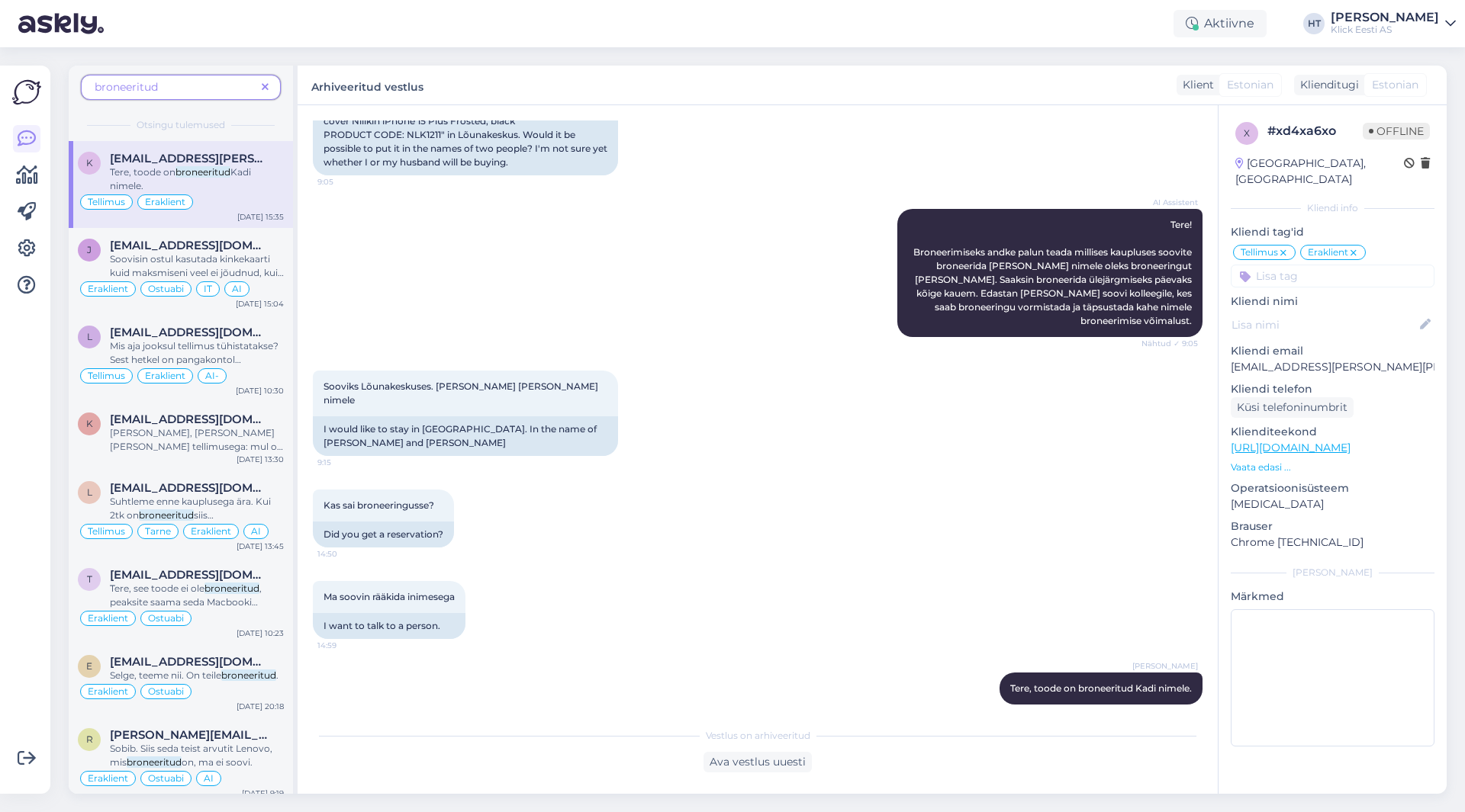
scroll to position [195, 0]
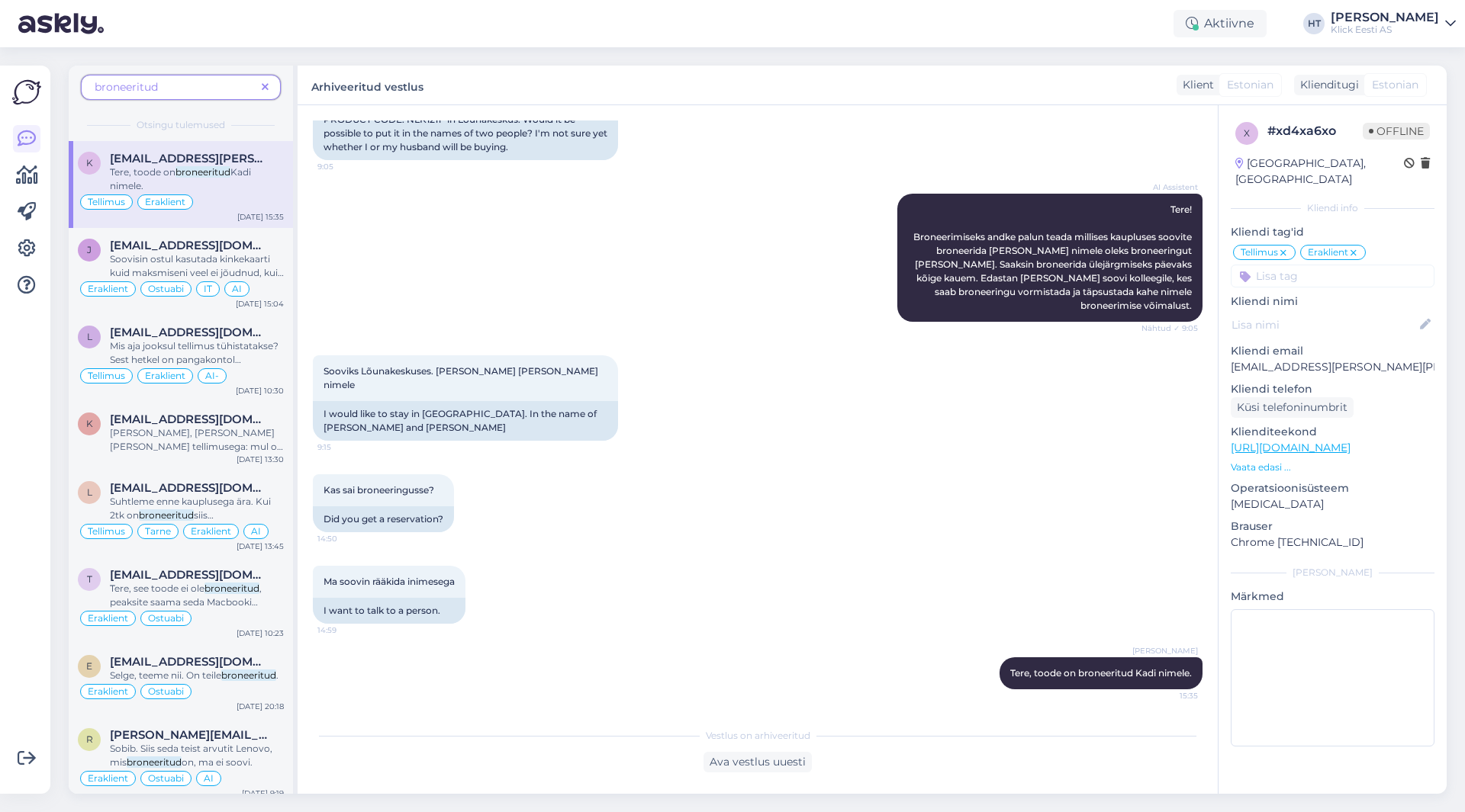
click at [267, 85] on icon at bounding box center [265, 88] width 7 height 10
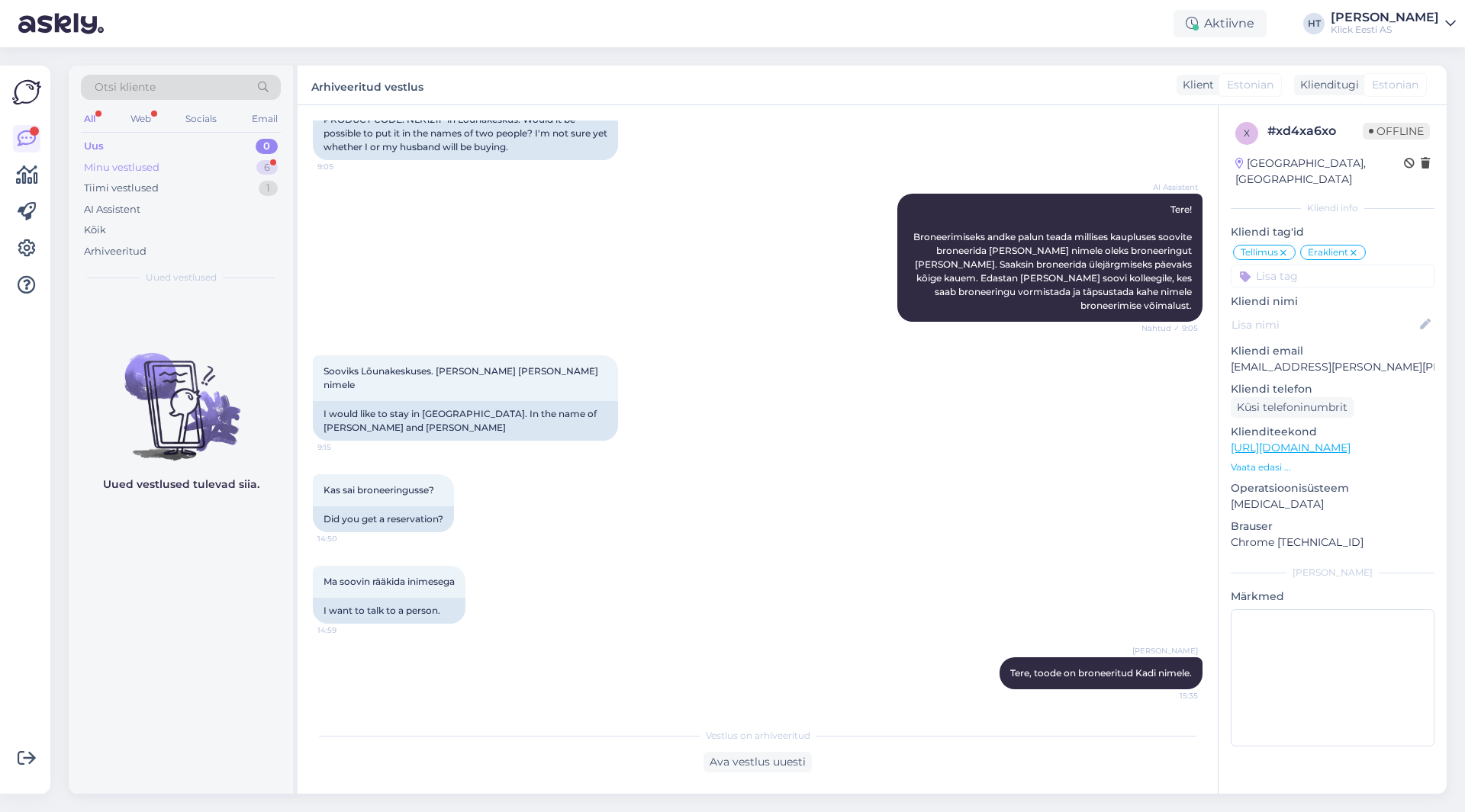
click at [218, 174] on div "Minu vestlused 6" at bounding box center [181, 168] width 200 height 21
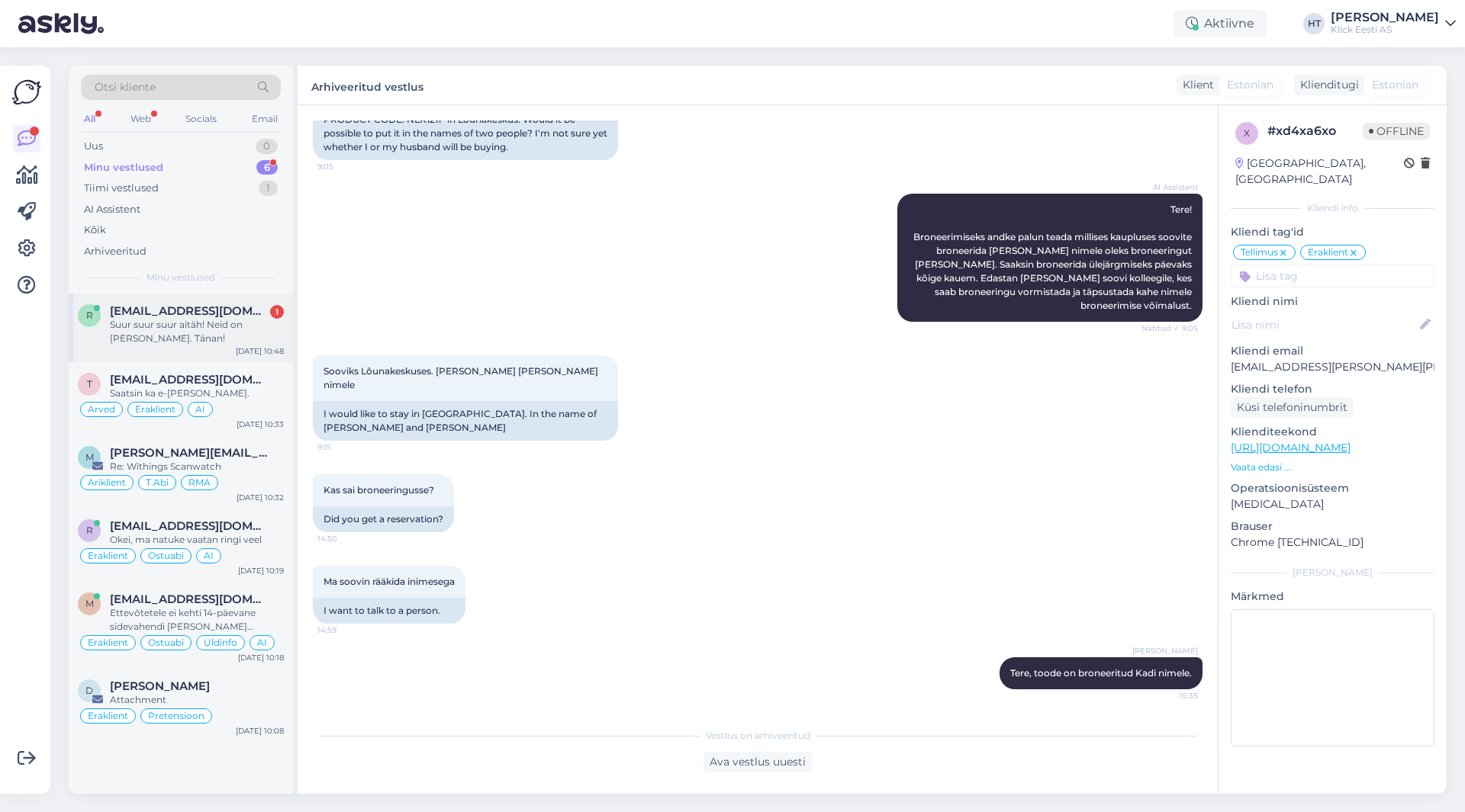
click at [254, 331] on div "Suur suur suur aitäh! Neid on [PERSON_NAME]. Tänan!" at bounding box center [197, 332] width 174 height 27
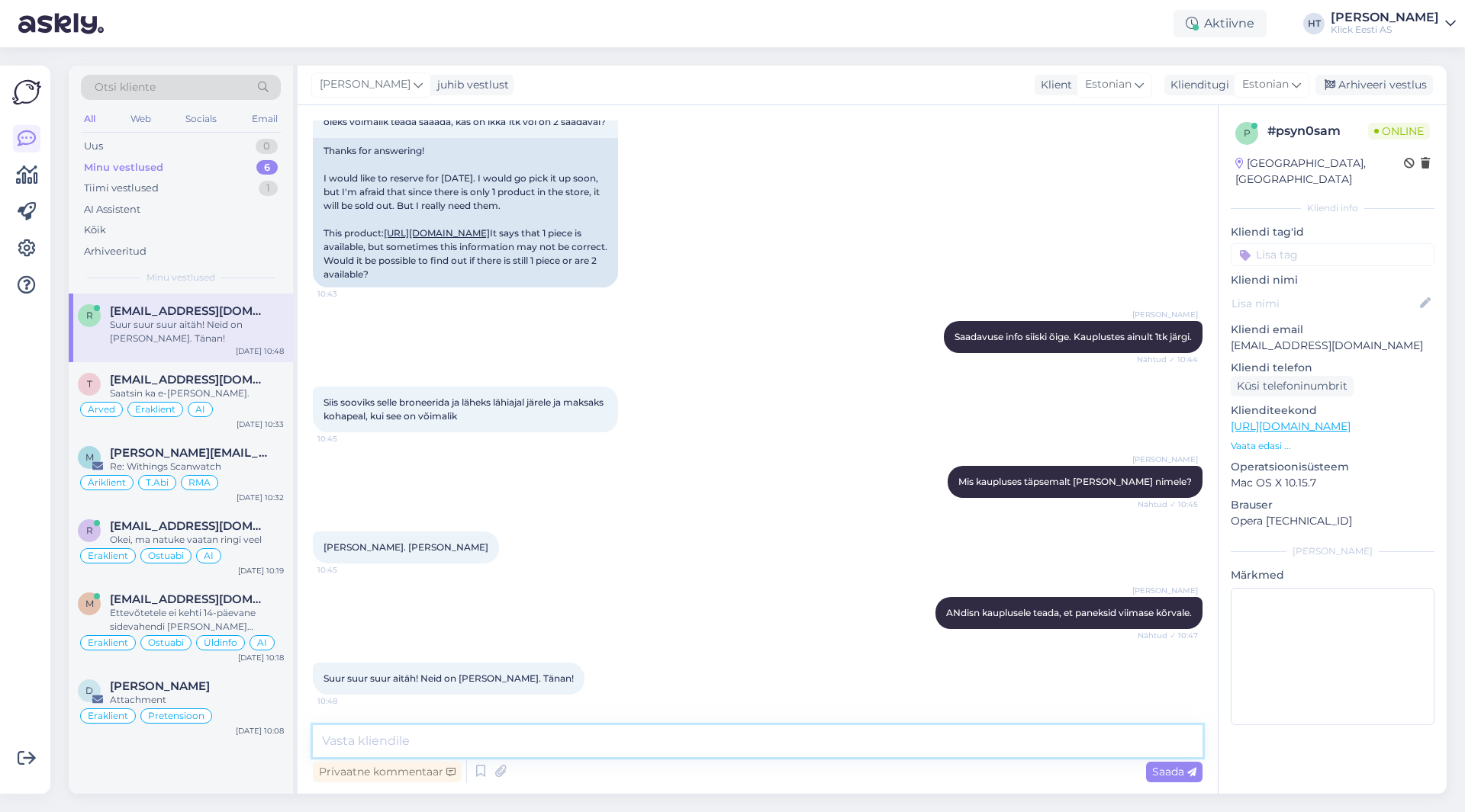
click at [526, 731] on textarea at bounding box center [757, 741] width 890 height 32
type textarea "Palun!"
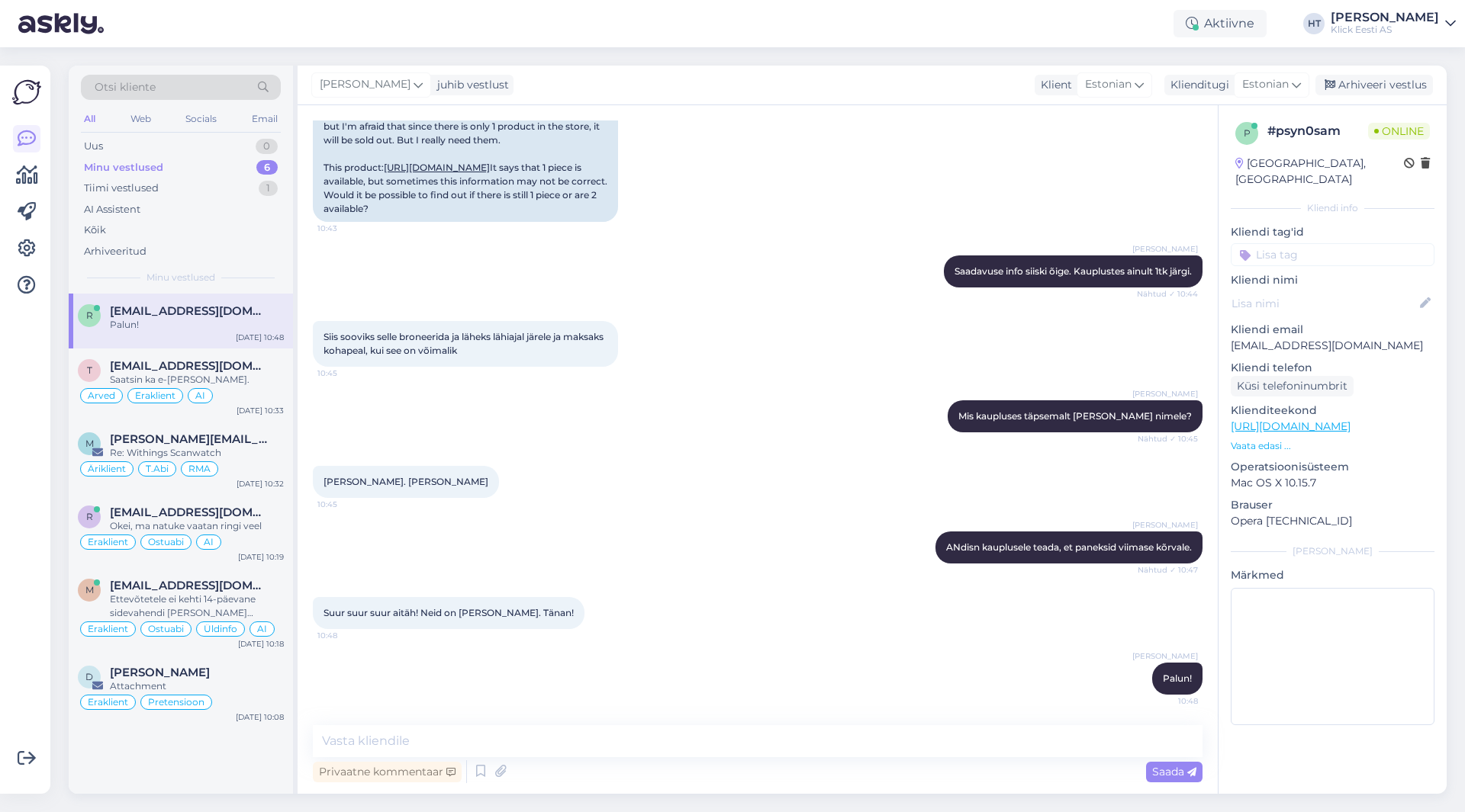
click at [238, 748] on div "r [EMAIL_ADDRESS][DOMAIN_NAME] Palun! [DATE] 10:48 t [EMAIL_ADDRESS][DOMAIN_NAM…" at bounding box center [181, 544] width 224 height 500
click at [274, 583] on div "1" at bounding box center [277, 587] width 14 height 14
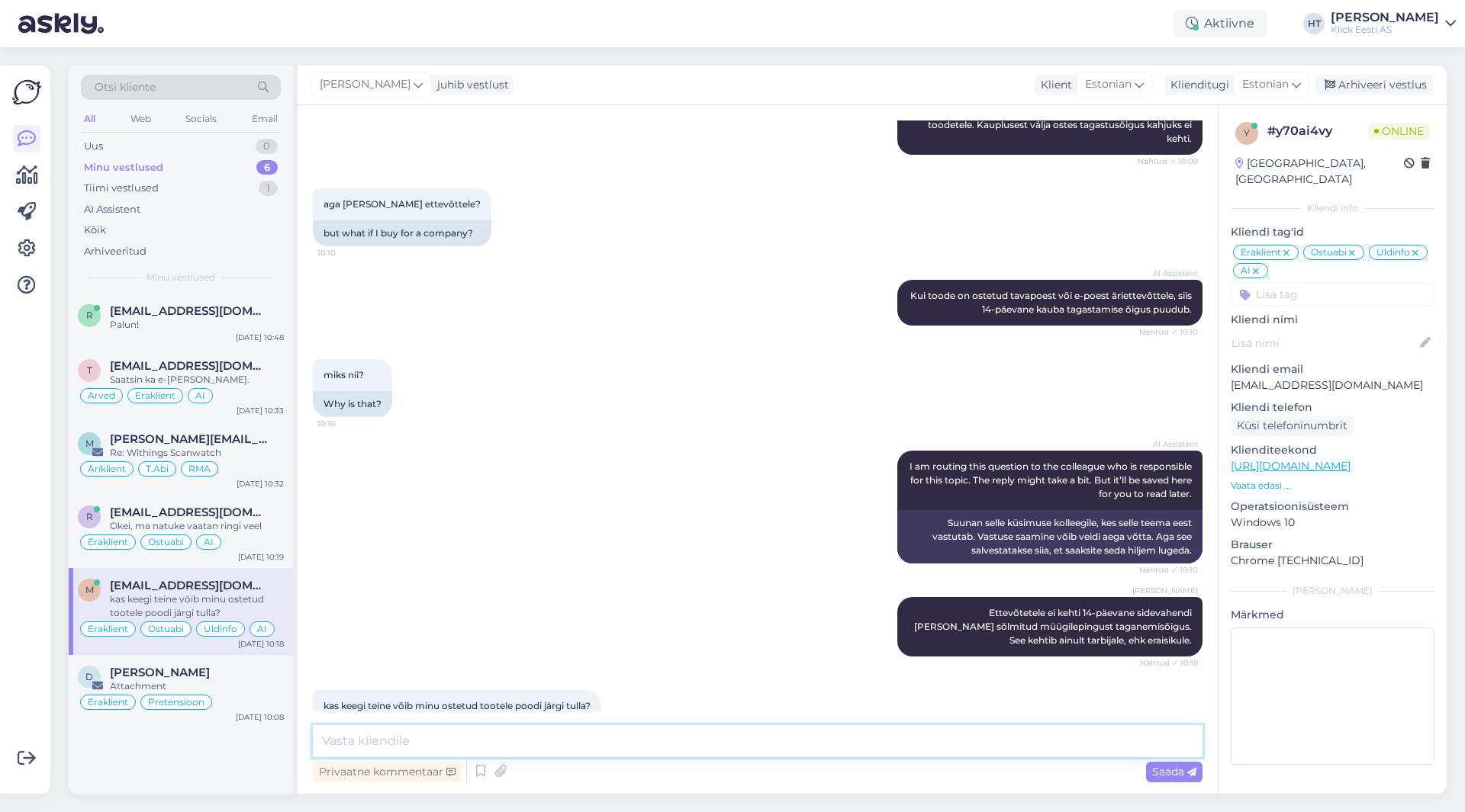
click at [463, 733] on textarea at bounding box center [757, 741] width 890 height 32
paste textarea "Kui on vaja volitada teine inimene kauba kättesaamiseks tuleks tellimust vormis…"
type textarea "Kui on vaja volitada teine inimene kauba kättesaamiseks tuleks tellimust vormis…"
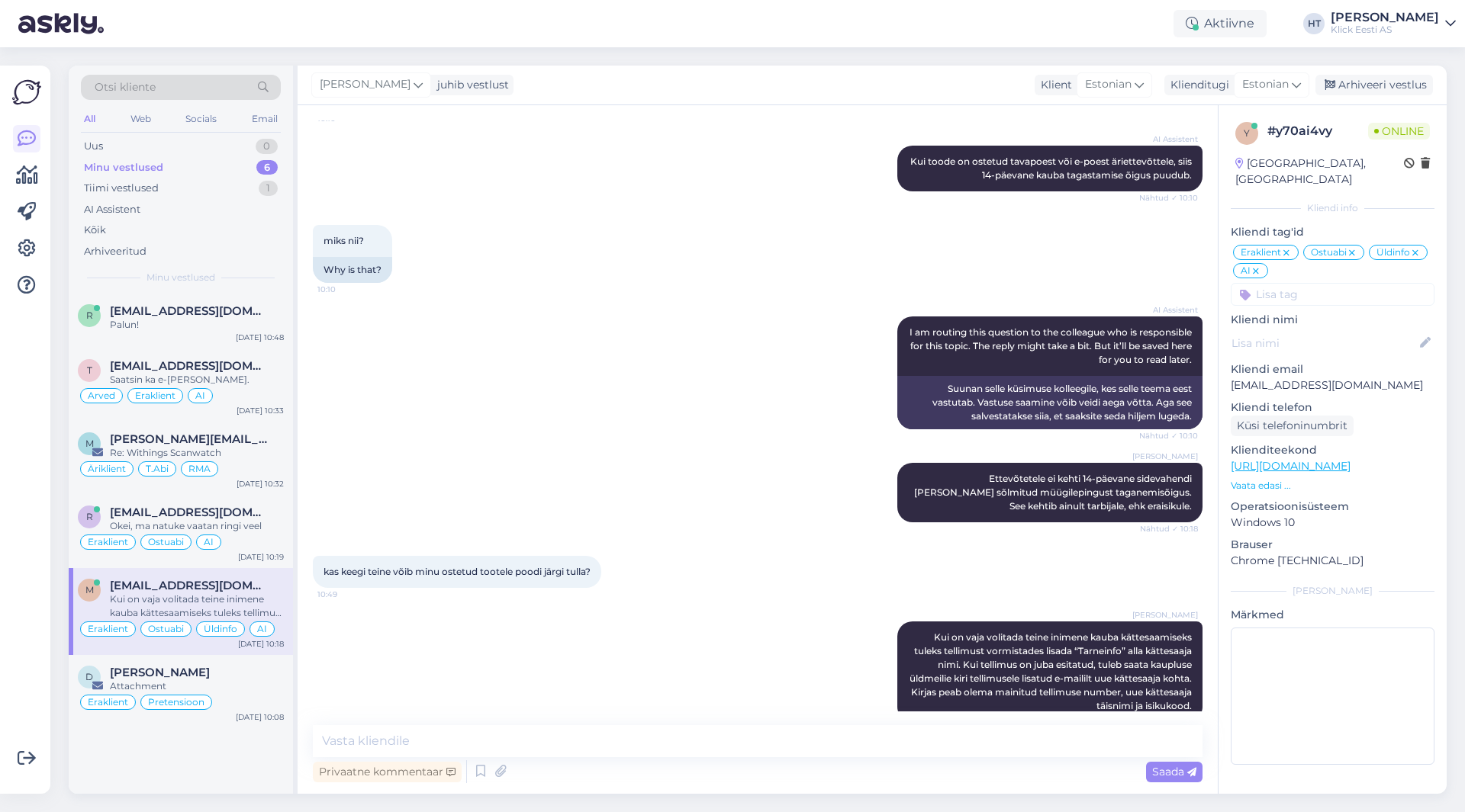
click at [812, 540] on div "kas keegi teine võib minu ostetud tootele poodi järgi tulla? 10:49" at bounding box center [757, 572] width 890 height 65
click at [261, 491] on div "m [PERSON_NAME][EMAIL_ADDRESS][PERSON_NAME][DOMAIN_NAME] Re: Withings Scanwatch…" at bounding box center [181, 458] width 224 height 73
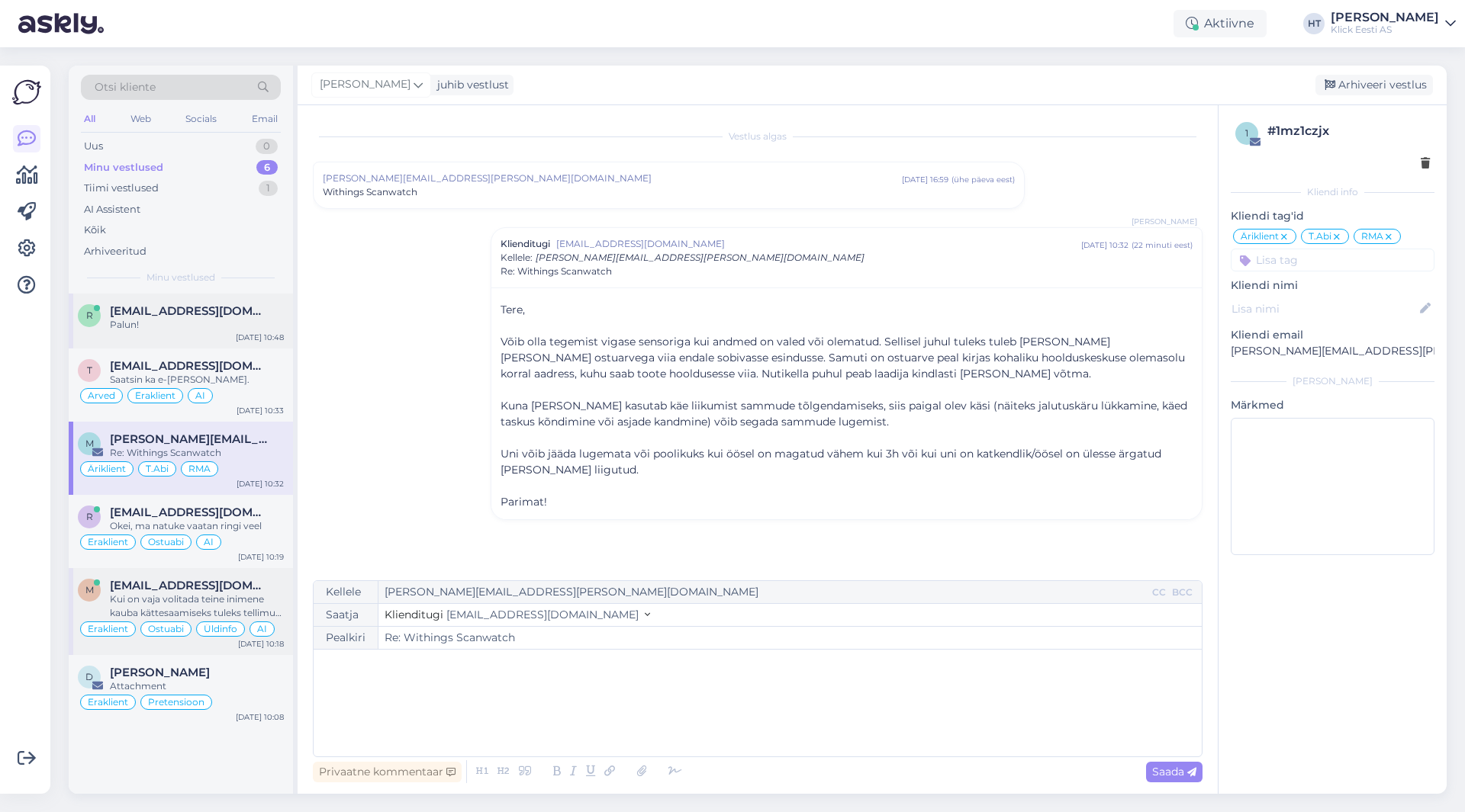
click at [246, 327] on div "Palun!" at bounding box center [197, 325] width 174 height 14
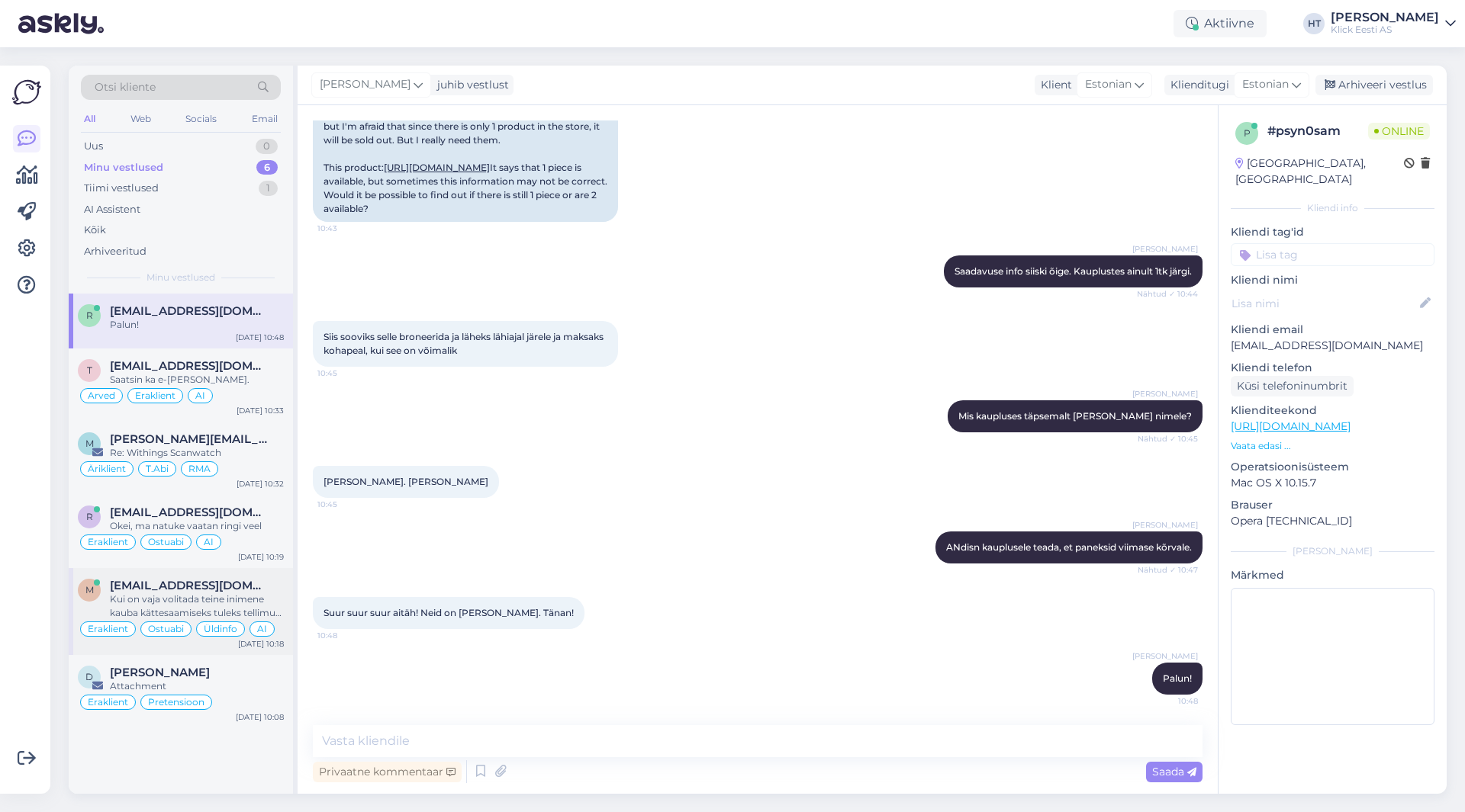
click at [1352, 243] on input at bounding box center [1333, 254] width 204 height 23
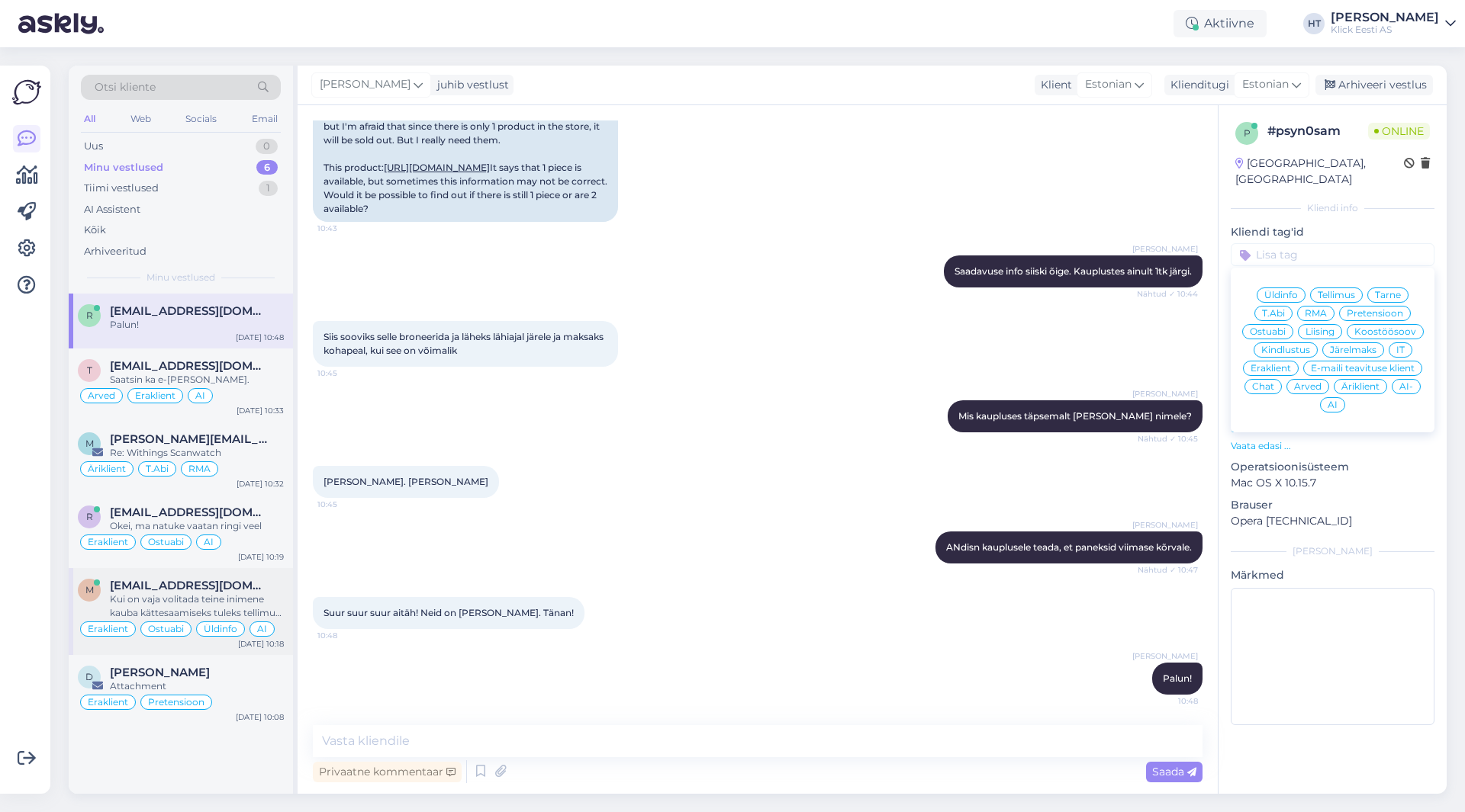
click at [1274, 327] on span "Ostuabi" at bounding box center [1268, 332] width 36 height 9
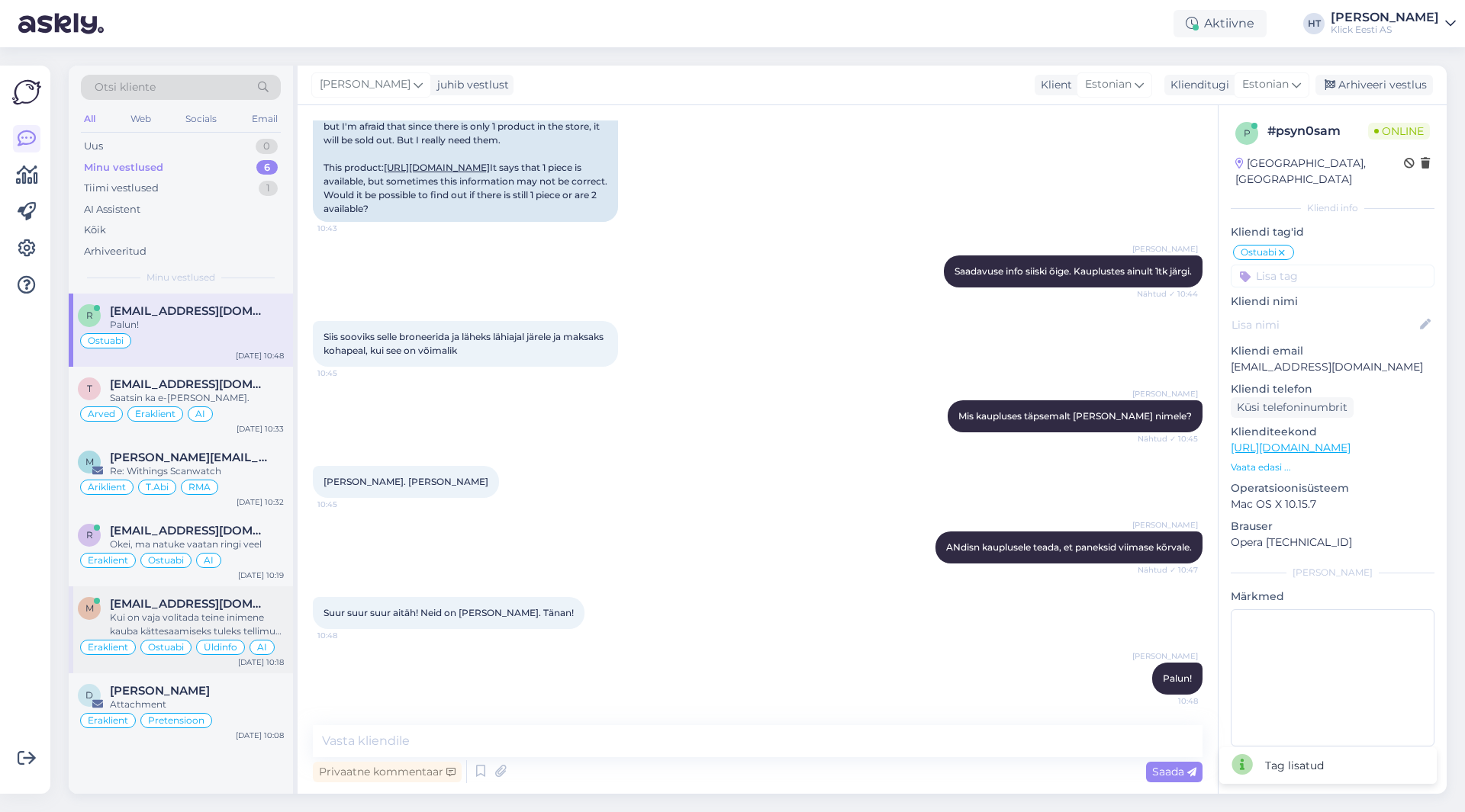
click at [1319, 265] on input at bounding box center [1333, 276] width 204 height 23
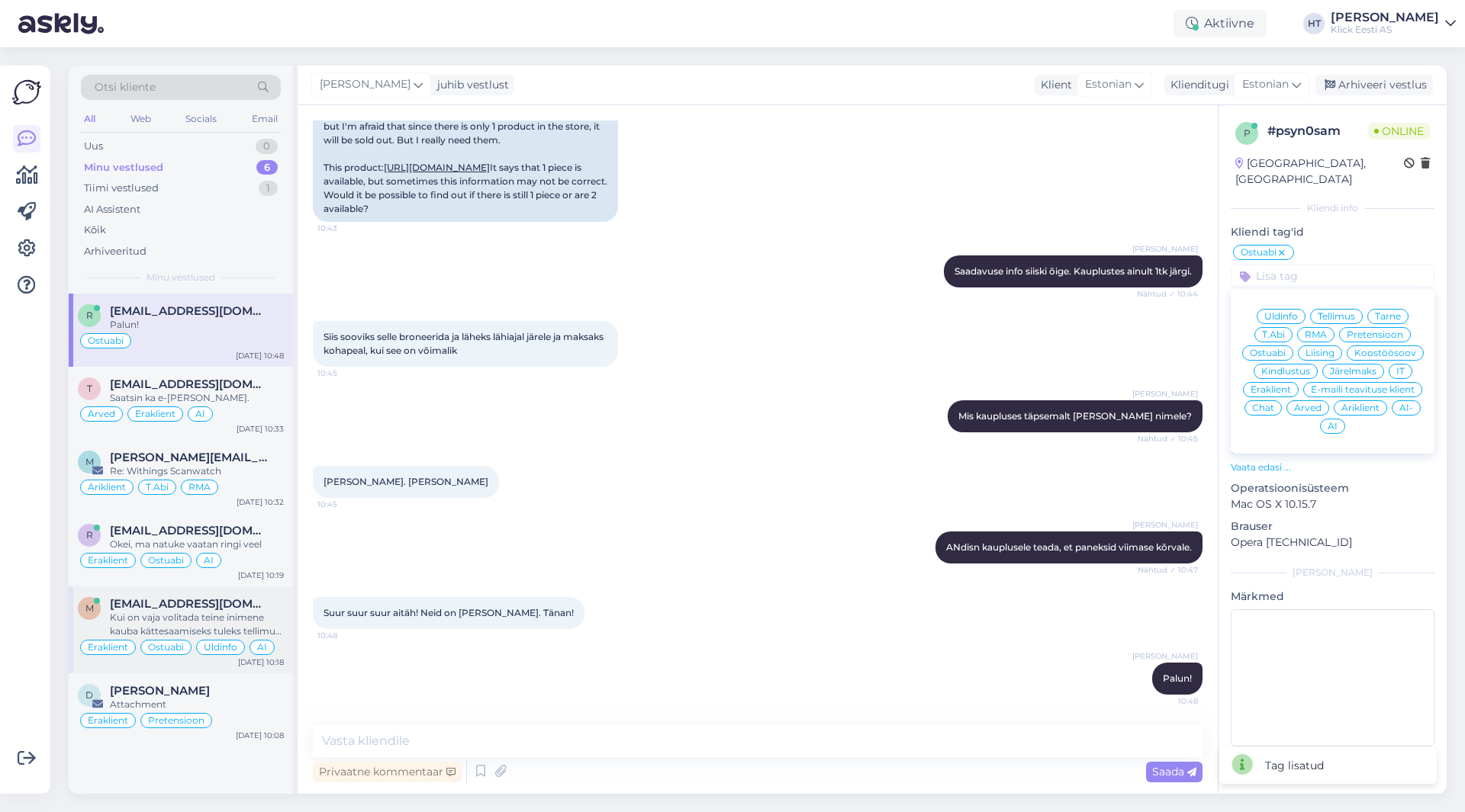
click at [1351, 519] on p "Brauser" at bounding box center [1333, 527] width 204 height 16
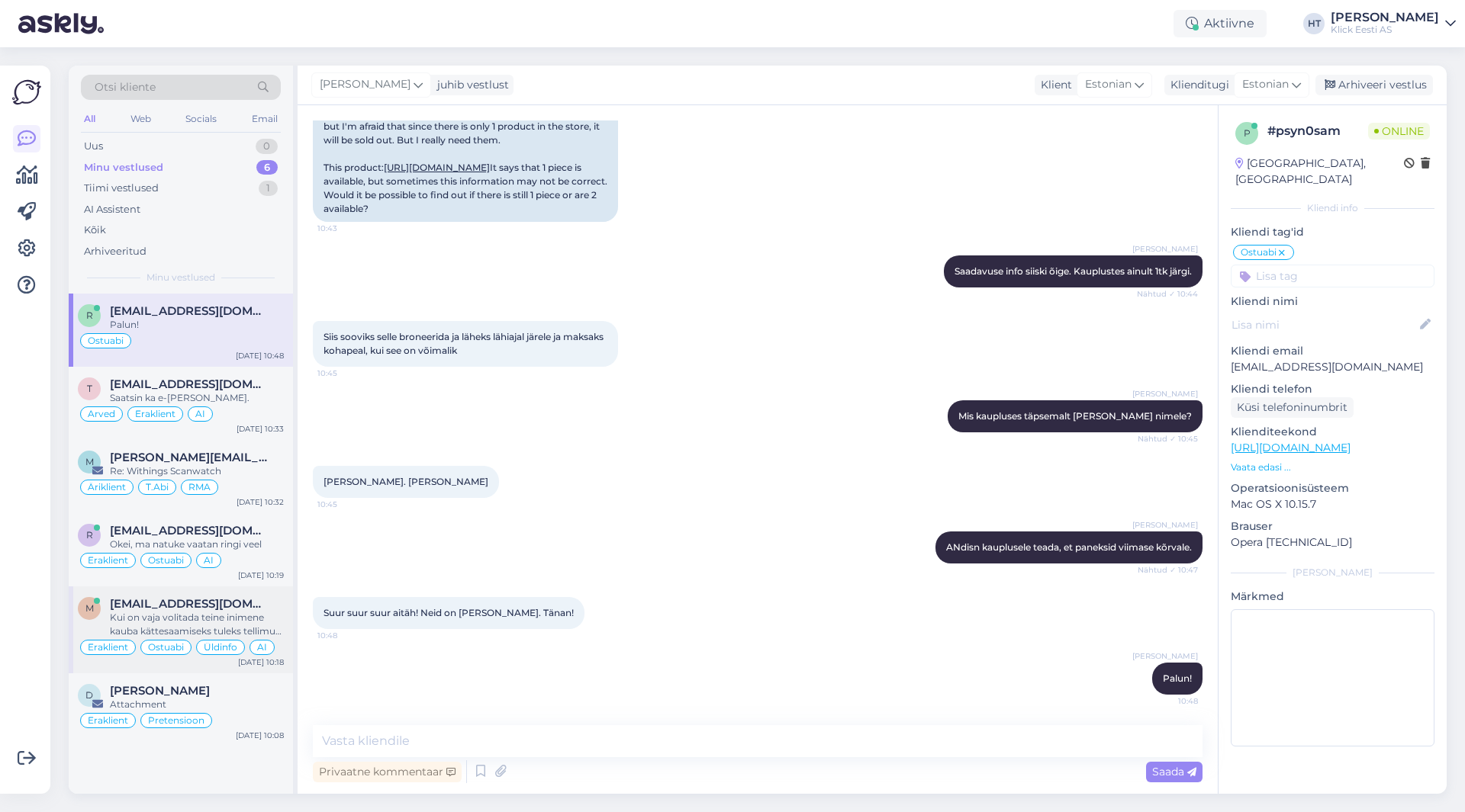
click at [1316, 265] on input at bounding box center [1333, 276] width 204 height 23
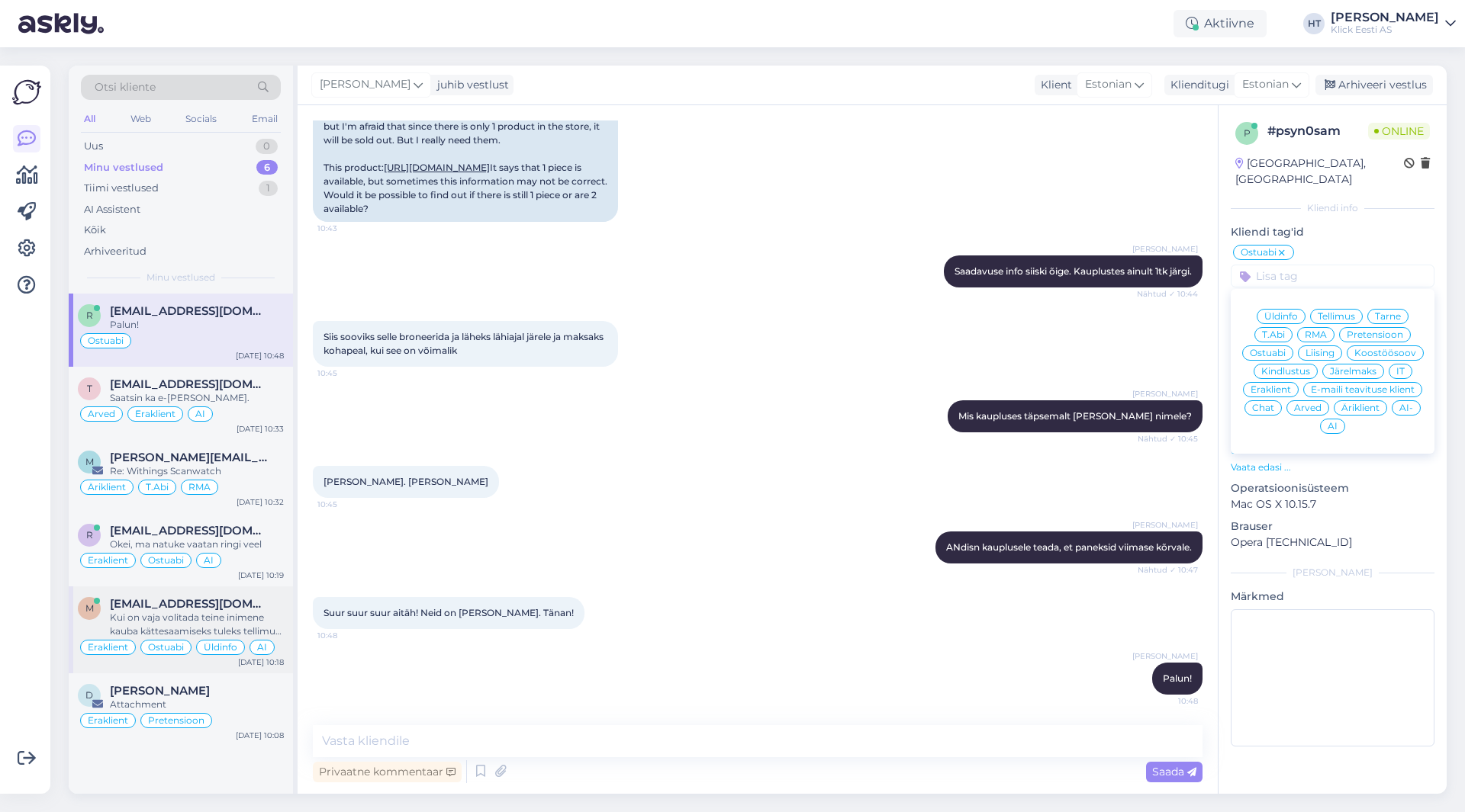
click at [1284, 385] on span "Eraklient" at bounding box center [1271, 389] width 40 height 9
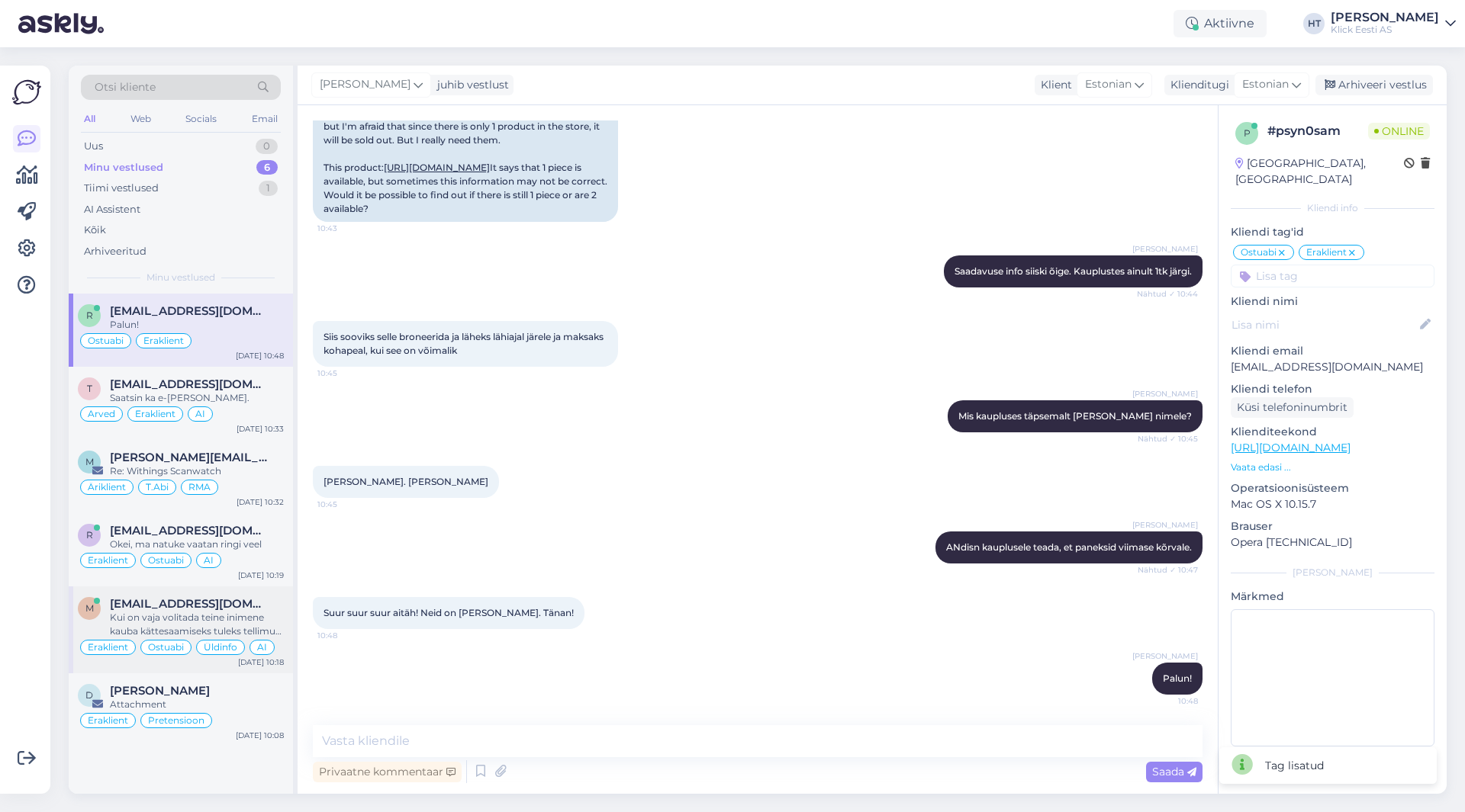
click at [1311, 269] on input at bounding box center [1333, 276] width 204 height 23
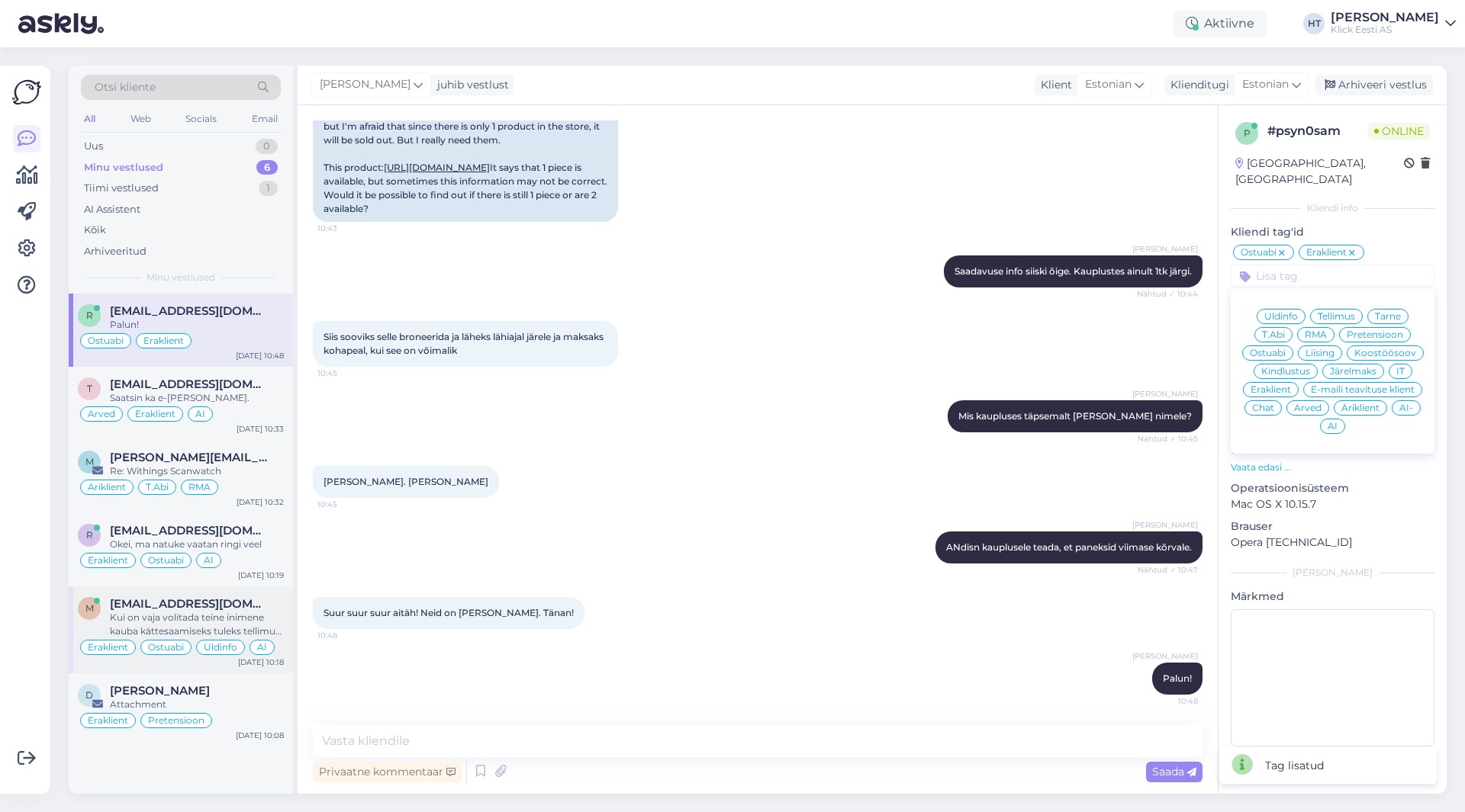
click at [1348, 411] on div "Üldinfo Tellimus Tarne T.Abi RMA Pretensioon Ostuabi Liising Koostöösoov Kindlu…" at bounding box center [1333, 372] width 204 height 153
click at [1338, 418] on div "AI" at bounding box center [1333, 426] width 25 height 15
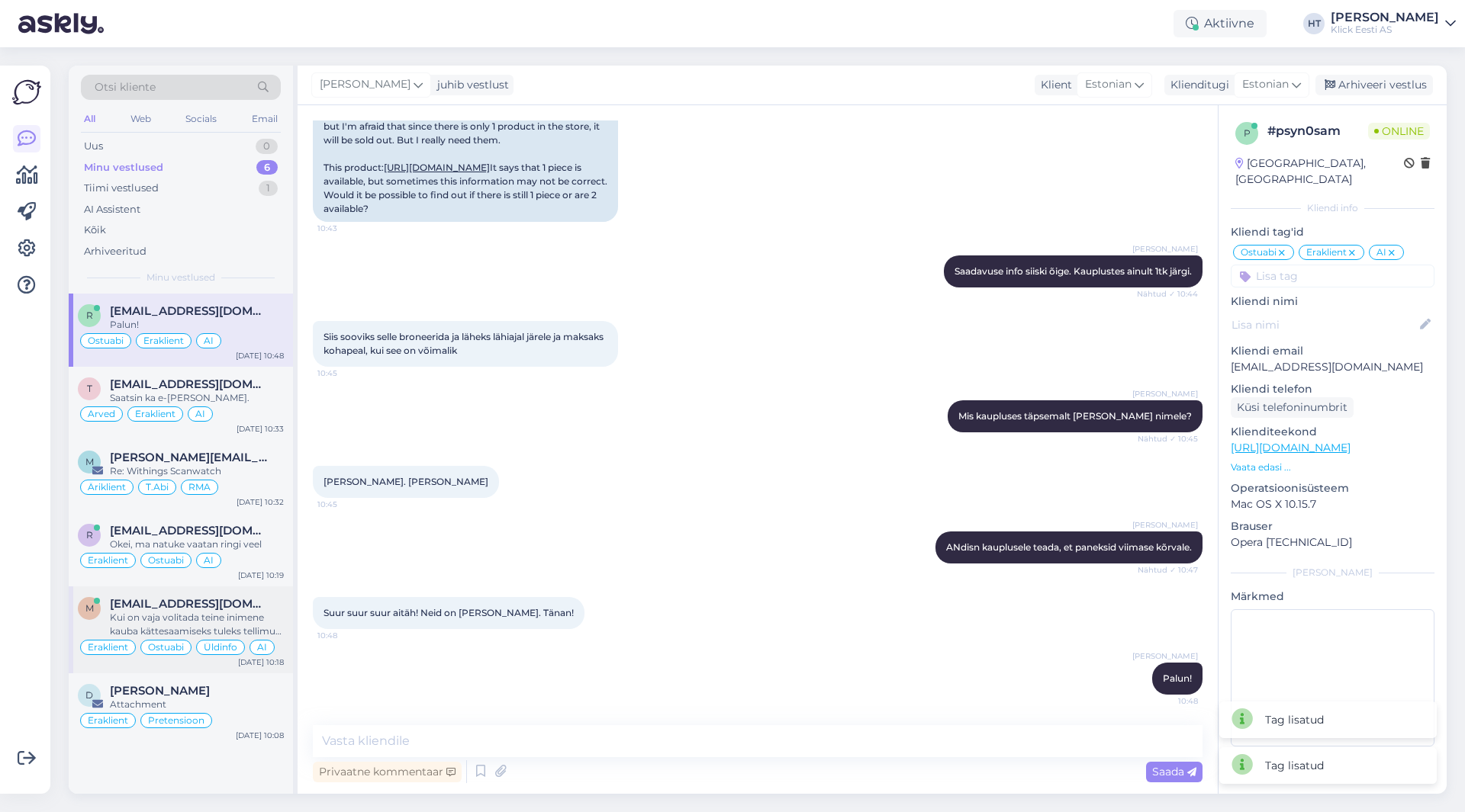
click at [1113, 338] on div "Siis sooviks selle broneerida ja läheks lähiajal järele ja maksaks kohapeal, ku…" at bounding box center [757, 344] width 890 height 79
click at [224, 398] on div "Saatsin ka e-[PERSON_NAME]." at bounding box center [197, 398] width 174 height 14
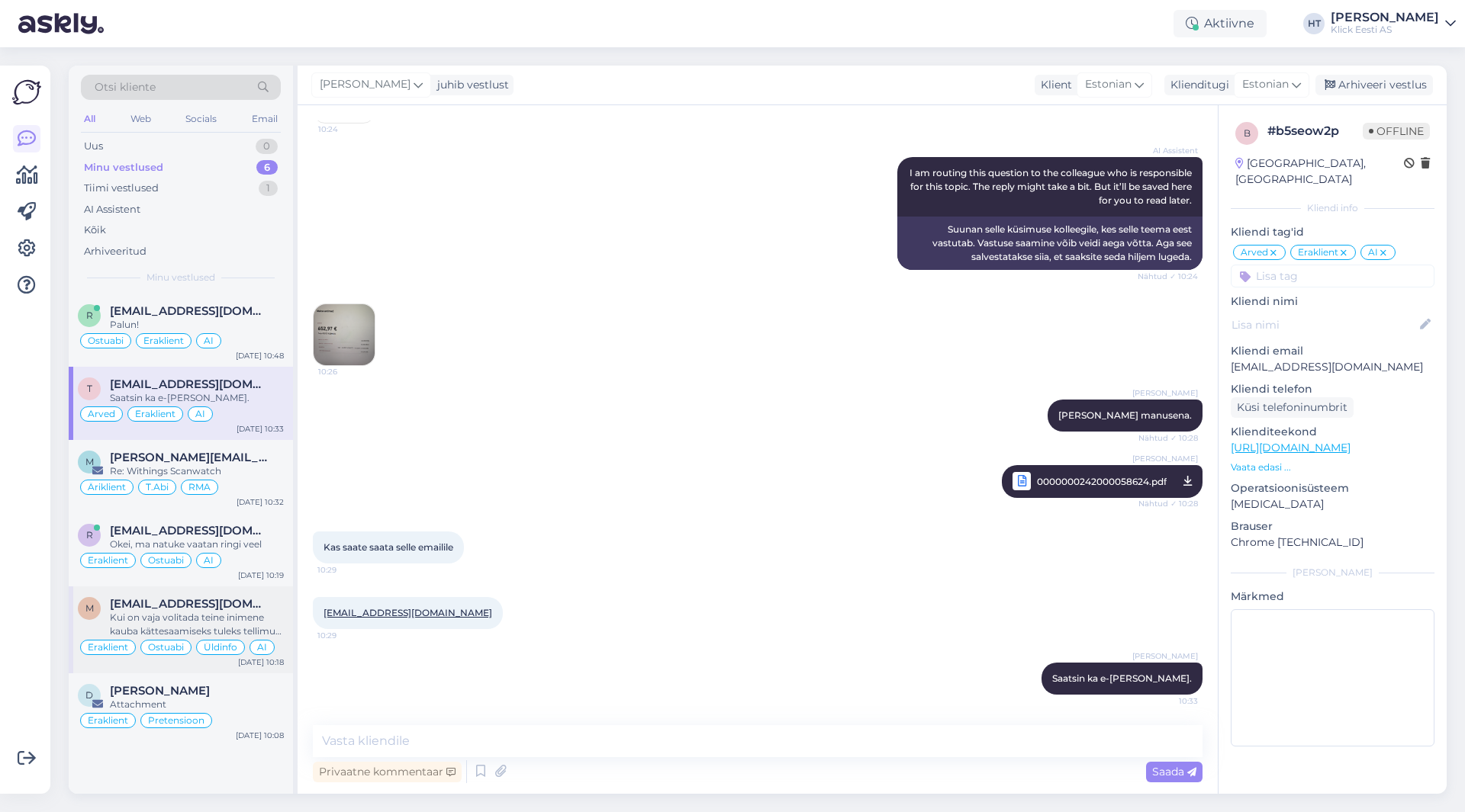
click at [37, 571] on div at bounding box center [27, 430] width 29 height 704
click at [518, 237] on div "AI Assistent I am routing this question to the colleague who is responsible for…" at bounding box center [757, 213] width 890 height 146
click at [197, 86] on div "Otsi kliente" at bounding box center [181, 87] width 200 height 25
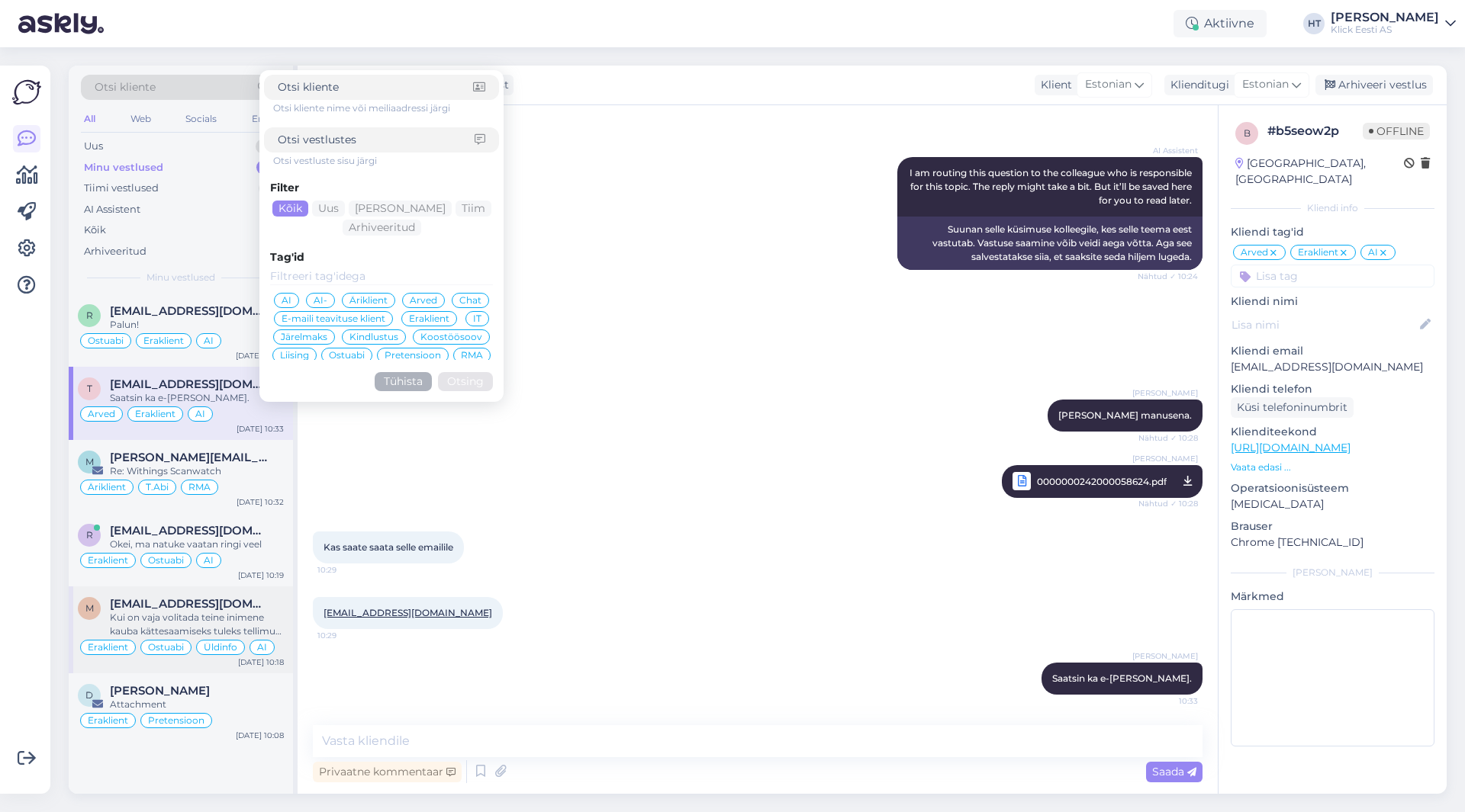
click at [363, 88] on input at bounding box center [375, 87] width 195 height 16
type input "anneli"
click button "Otsing" at bounding box center [466, 382] width 55 height 19
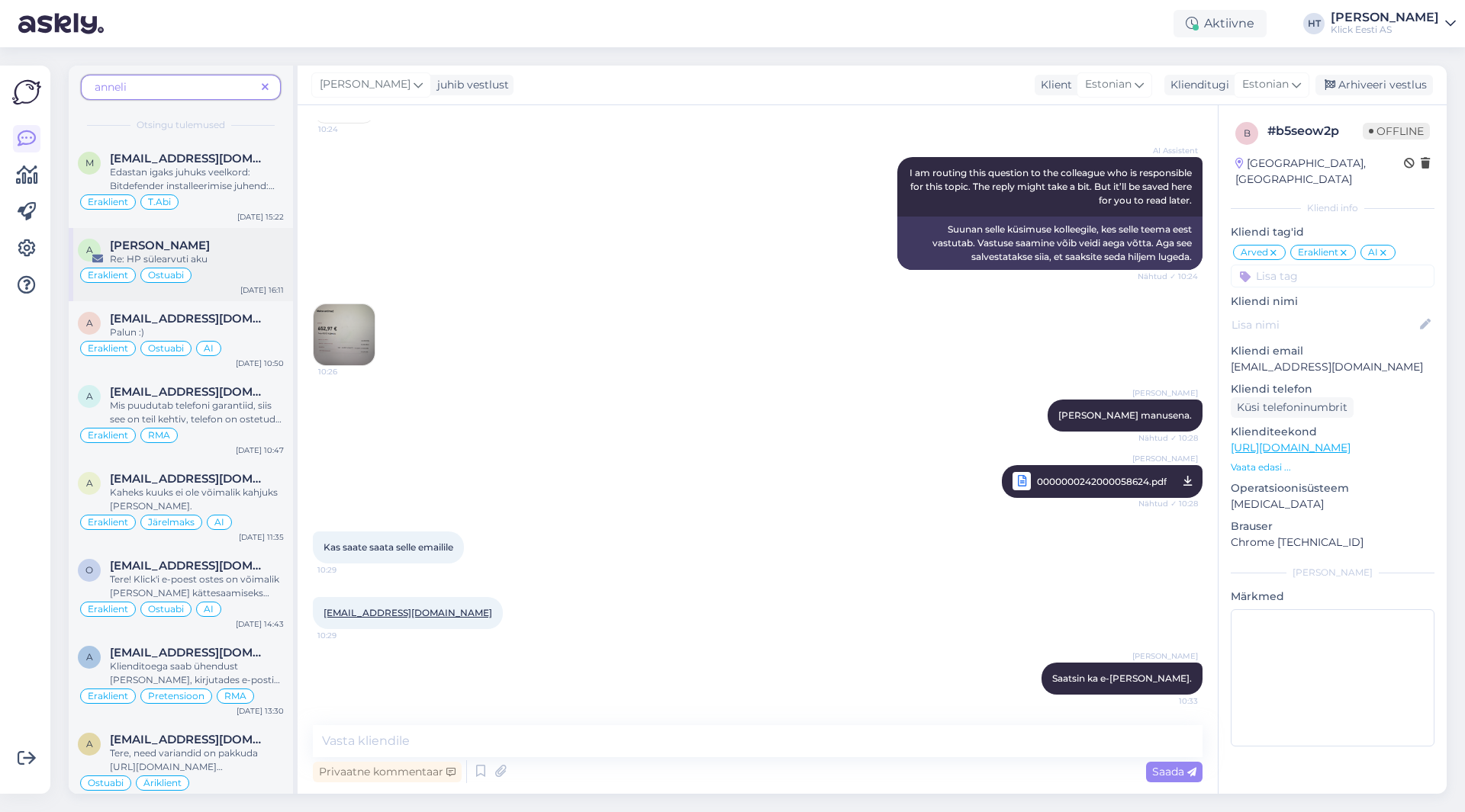
click at [230, 236] on div "A [PERSON_NAME] Re: HP sülearvuti aku Eraklient Ostuabi [DATE] 16:11" at bounding box center [181, 264] width 224 height 73
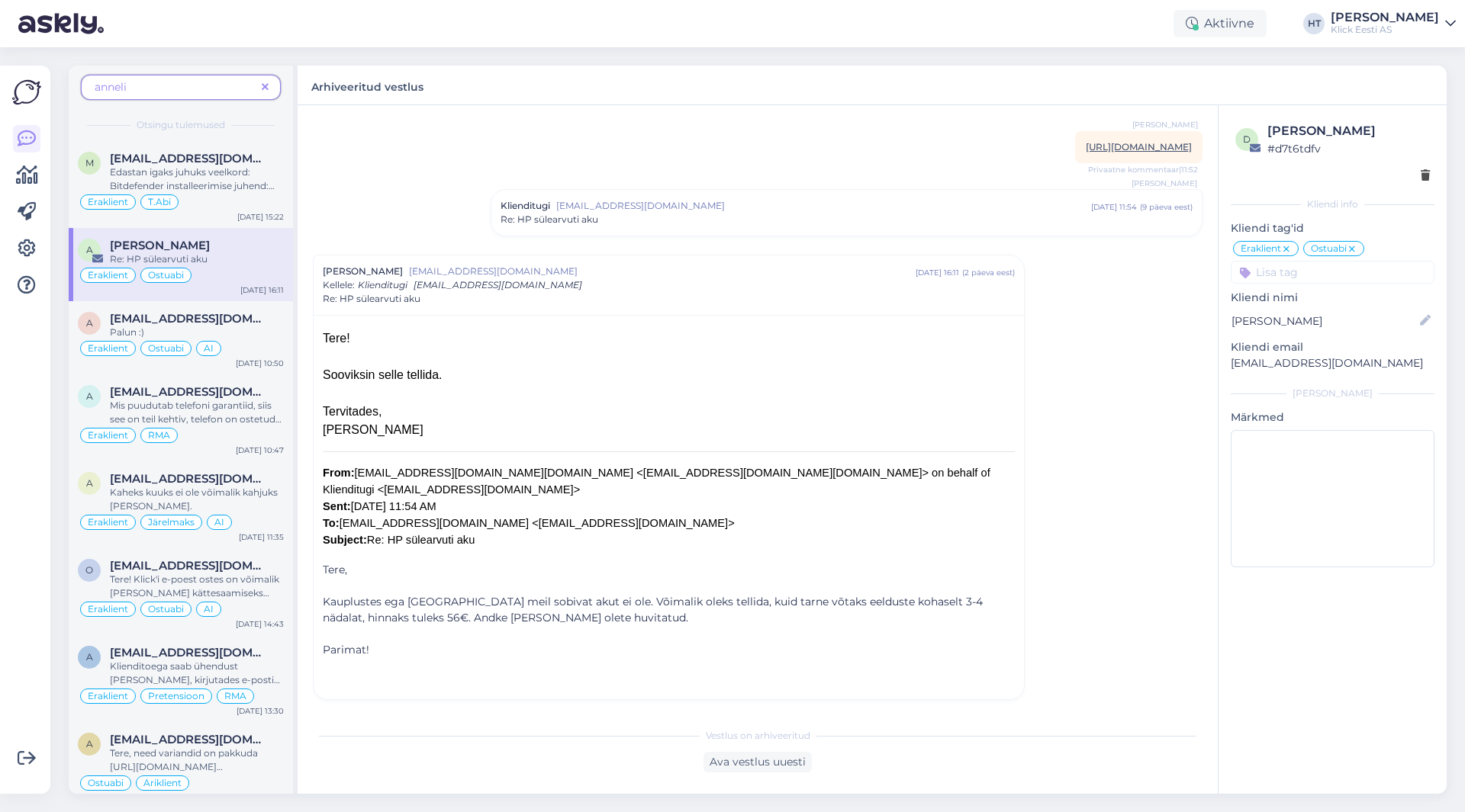
scroll to position [0, 0]
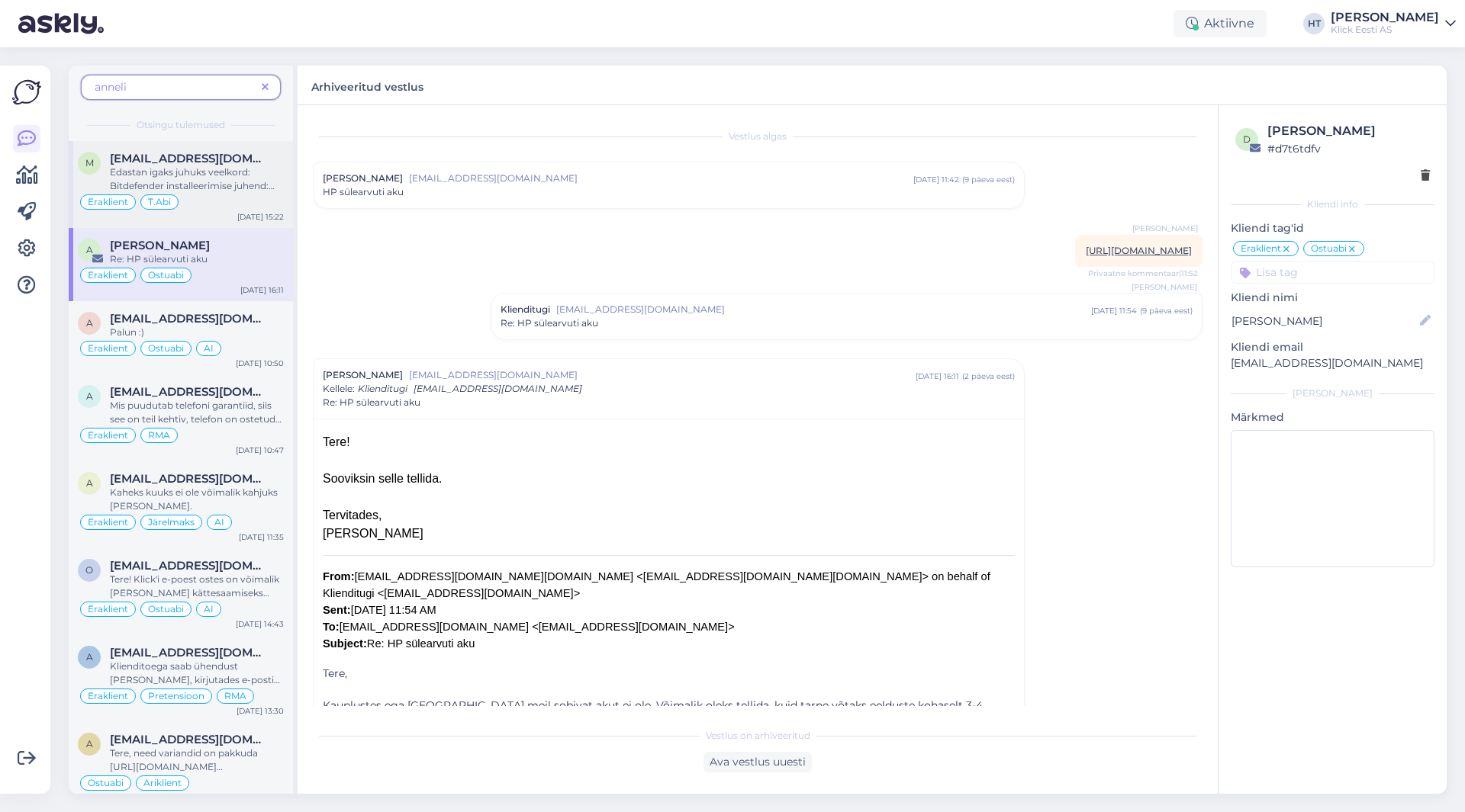
click at [272, 184] on div "Edastan igaks juhuks veelkord: Bitdefender installeerimise juhend: Mine veebile…" at bounding box center [197, 180] width 174 height 27
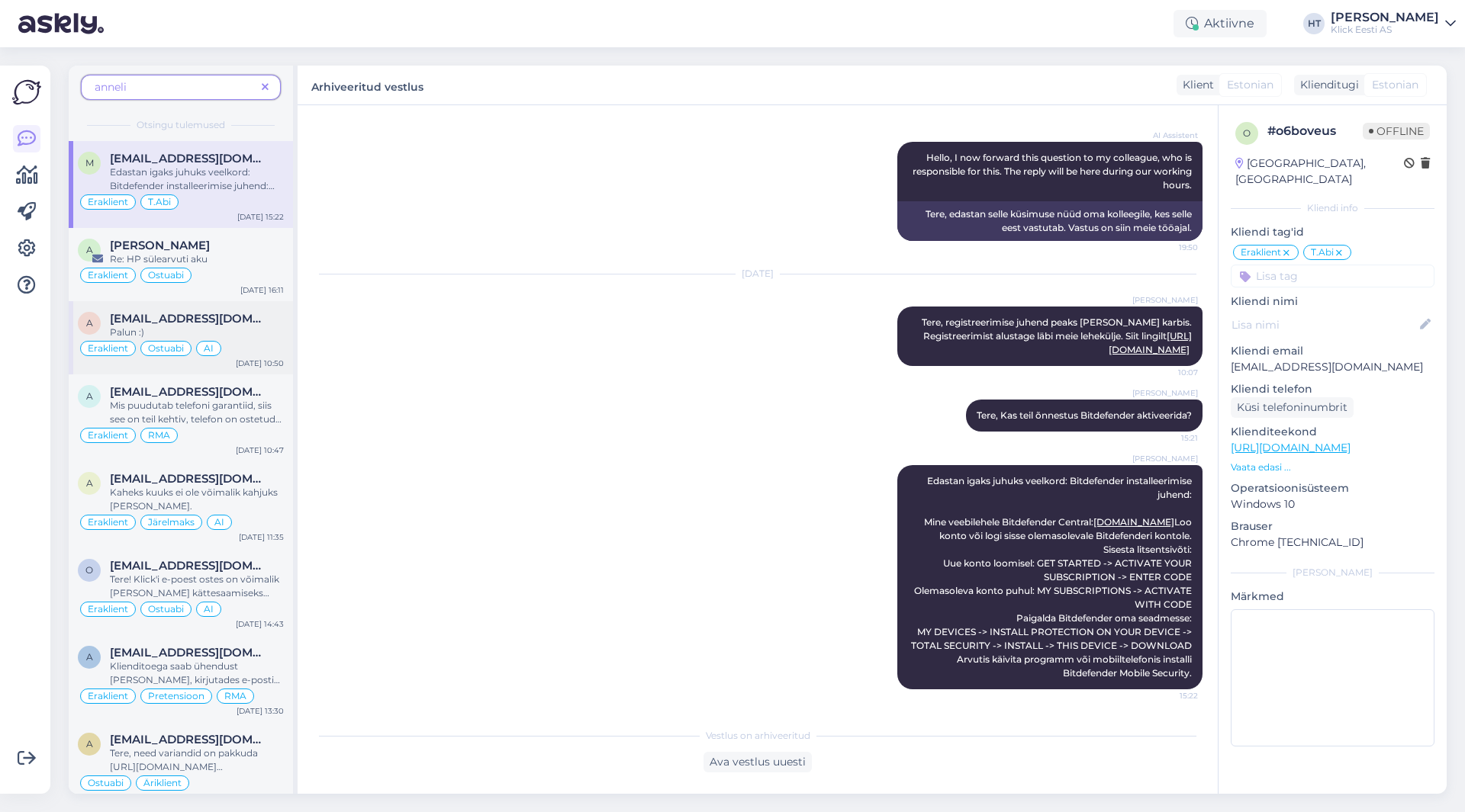
click at [264, 328] on div "Palun :)" at bounding box center [197, 333] width 174 height 14
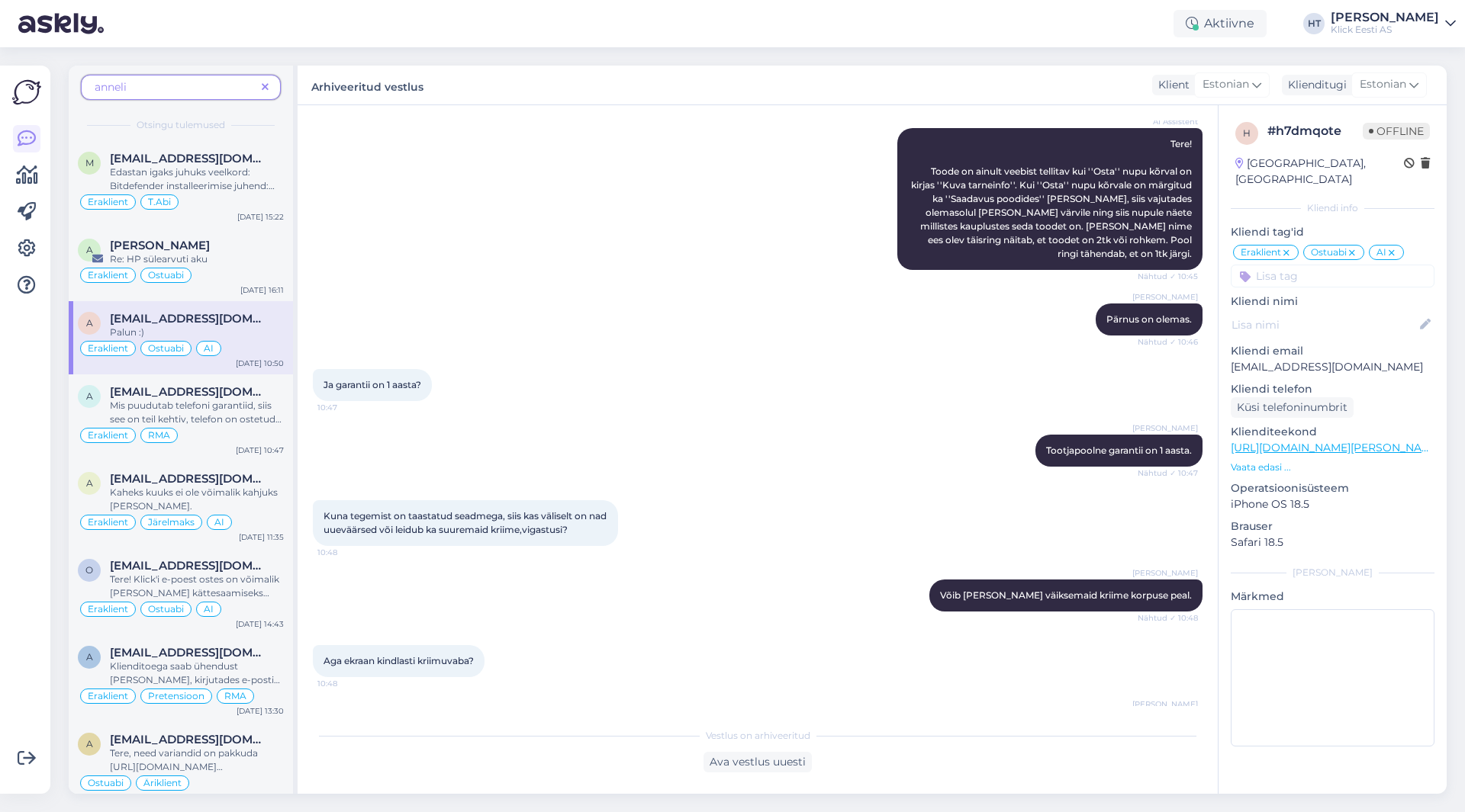
scroll to position [363, 0]
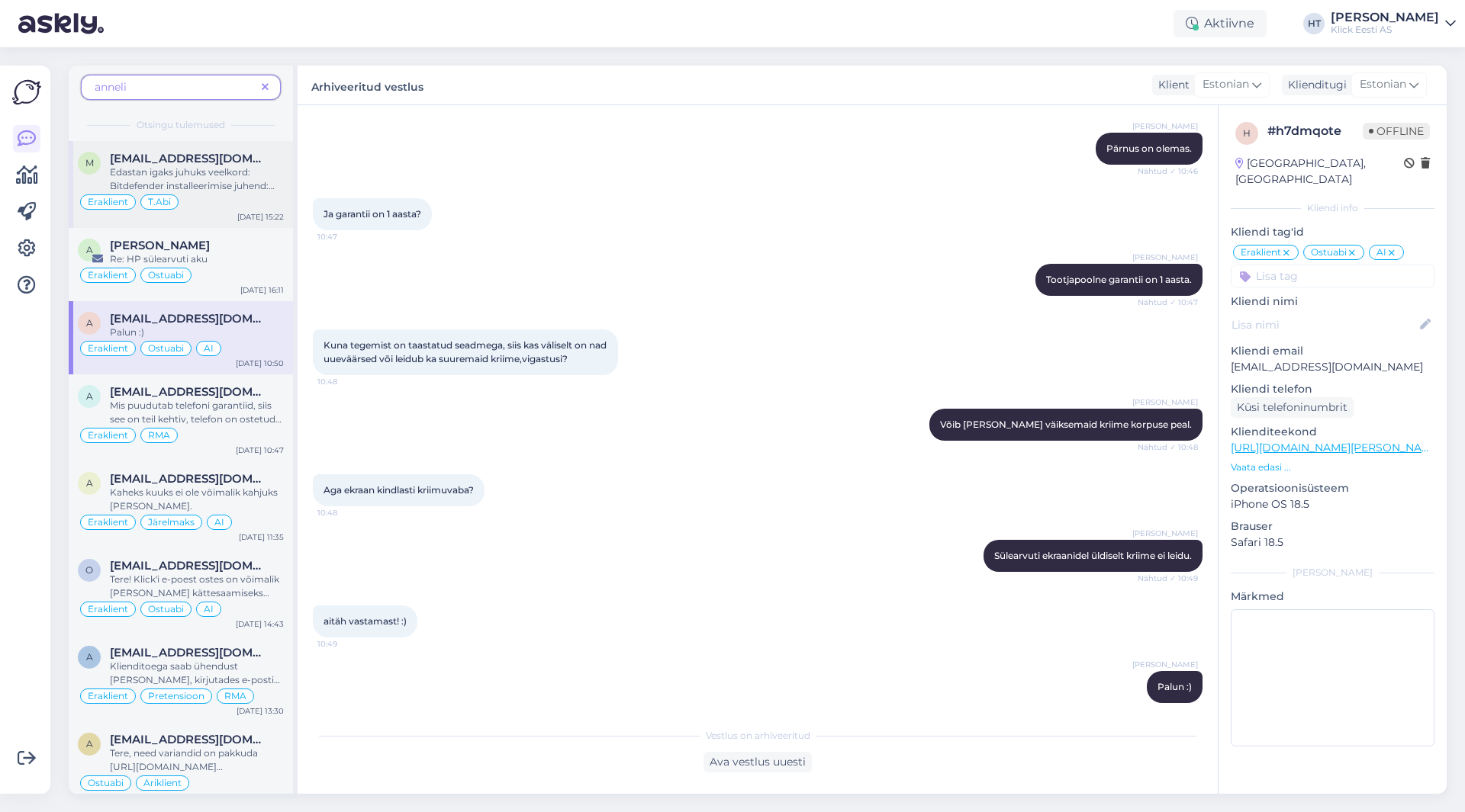
click at [254, 191] on div "Edastan igaks juhuks veelkord: Bitdefender installeerimise juhend: Mine veebile…" at bounding box center [197, 180] width 174 height 27
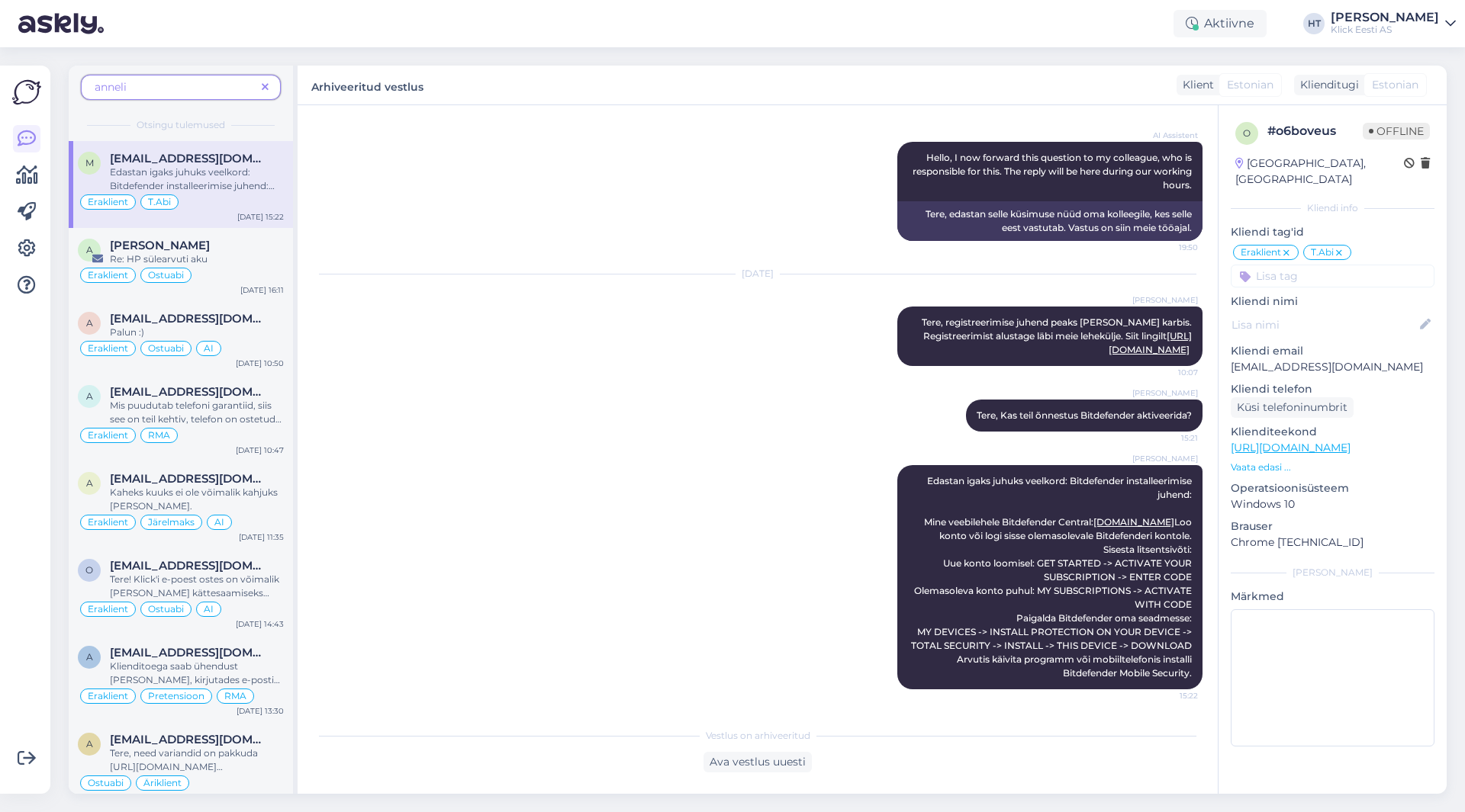
scroll to position [192, 0]
click at [267, 89] on icon at bounding box center [265, 88] width 7 height 10
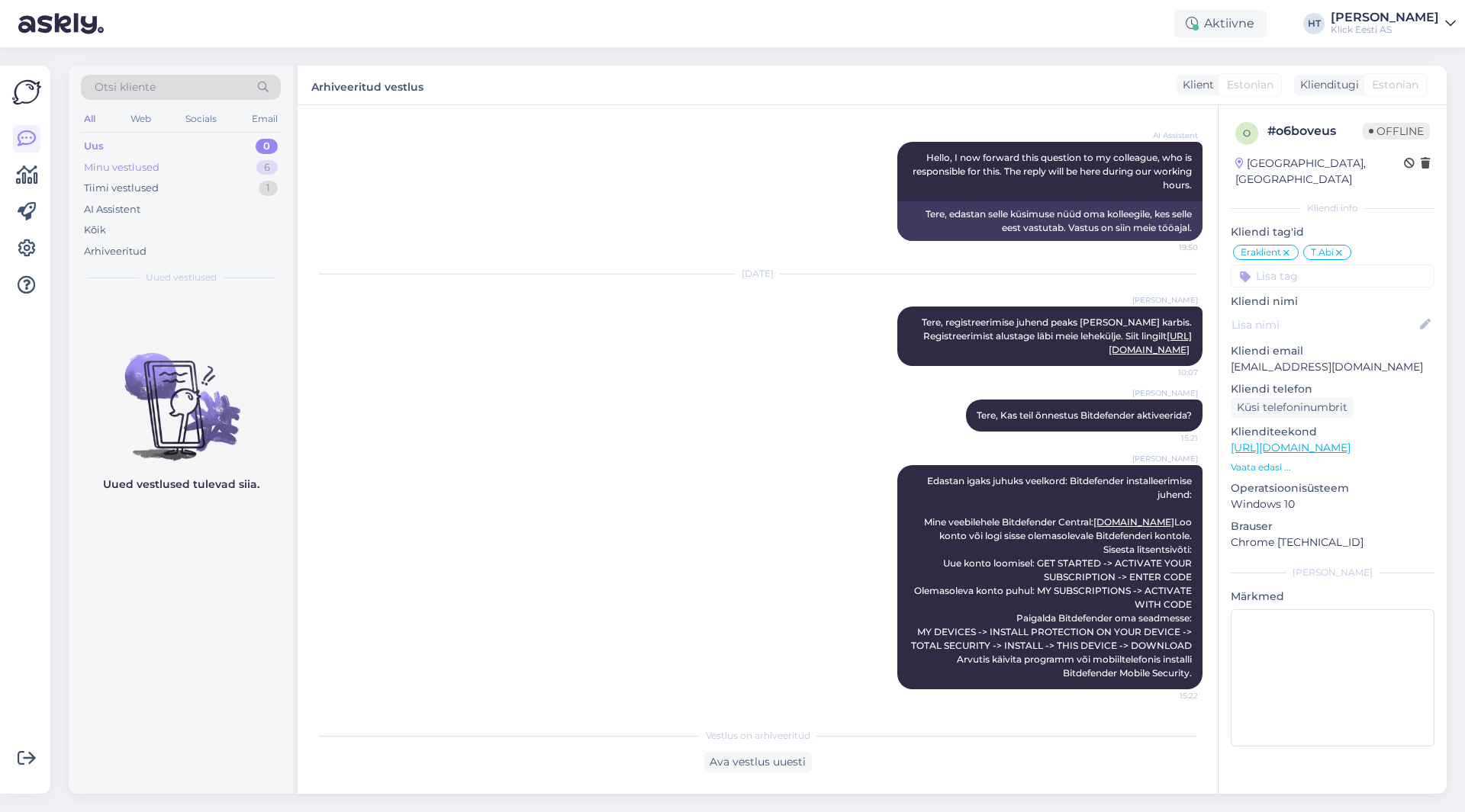
click at [227, 167] on div "Minu vestlused 6" at bounding box center [181, 168] width 200 height 21
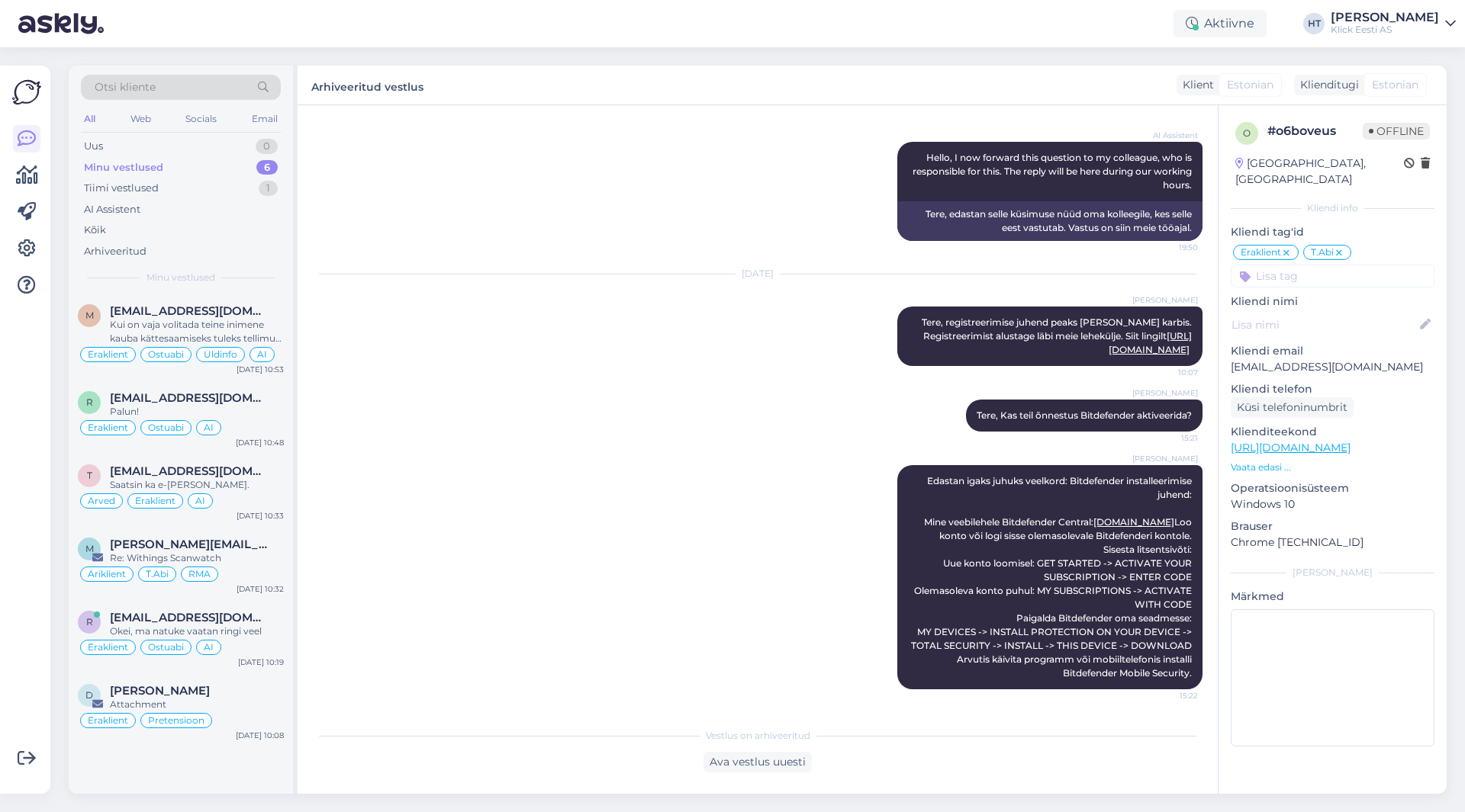
click at [433, 675] on div "[PERSON_NAME] Edastan igaks juhuks veelkord: Bitdefender installeerimise juhend…" at bounding box center [757, 577] width 890 height 258
click at [511, 321] on div "[DATE] [PERSON_NAME] Tere, registreerimise juhend peaks [PERSON_NAME] karbis. R…" at bounding box center [757, 321] width 890 height 125
click at [165, 84] on div "Otsi kliente" at bounding box center [181, 87] width 200 height 25
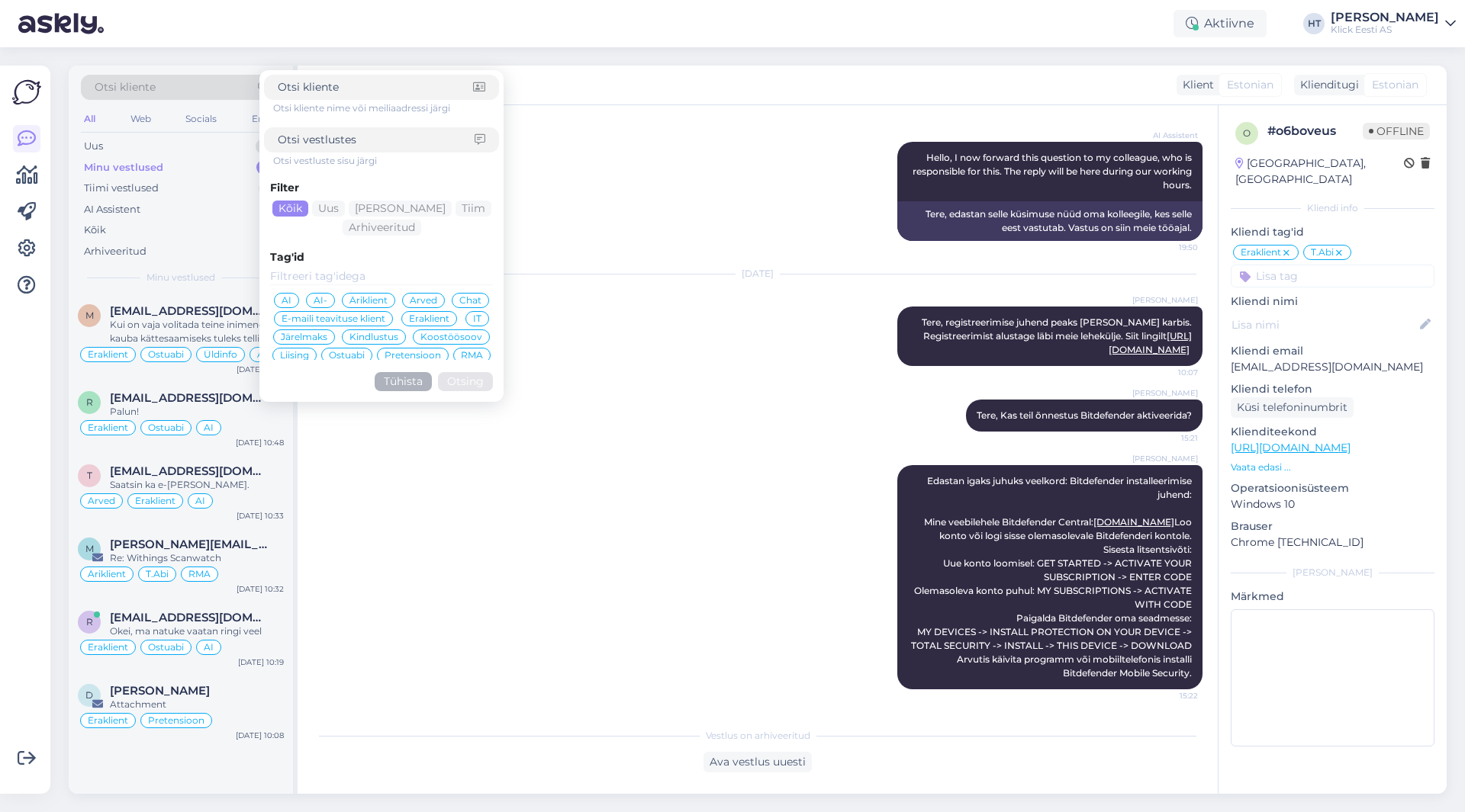
click at [338, 139] on input at bounding box center [376, 140] width 197 height 16
click at [357, 83] on input at bounding box center [375, 87] width 195 height 16
paste input "500006315"
type input "5"
click at [369, 139] on input at bounding box center [376, 140] width 197 height 16
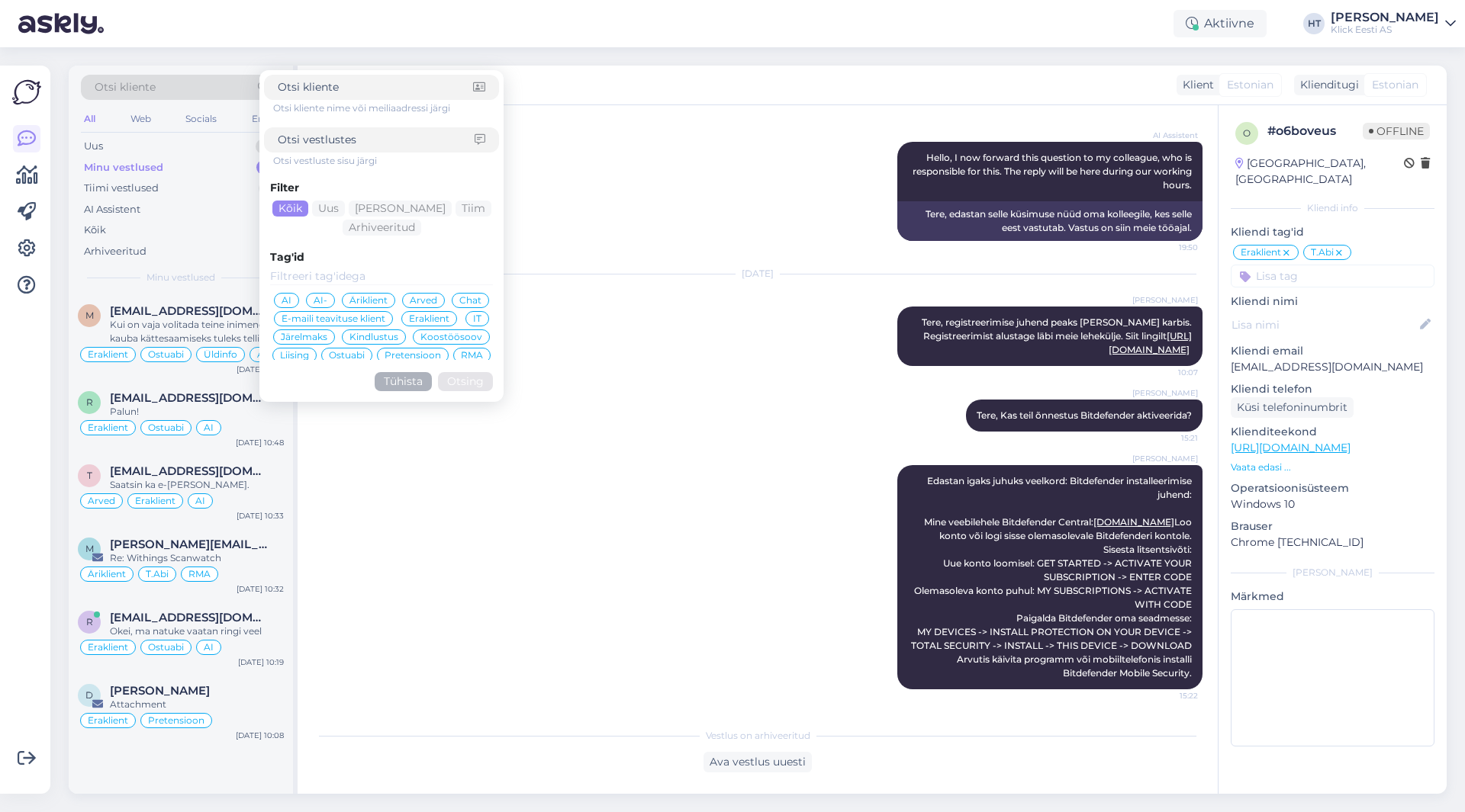
paste input "500006315"
type input "500006315"
click button "Otsing" at bounding box center [466, 382] width 55 height 19
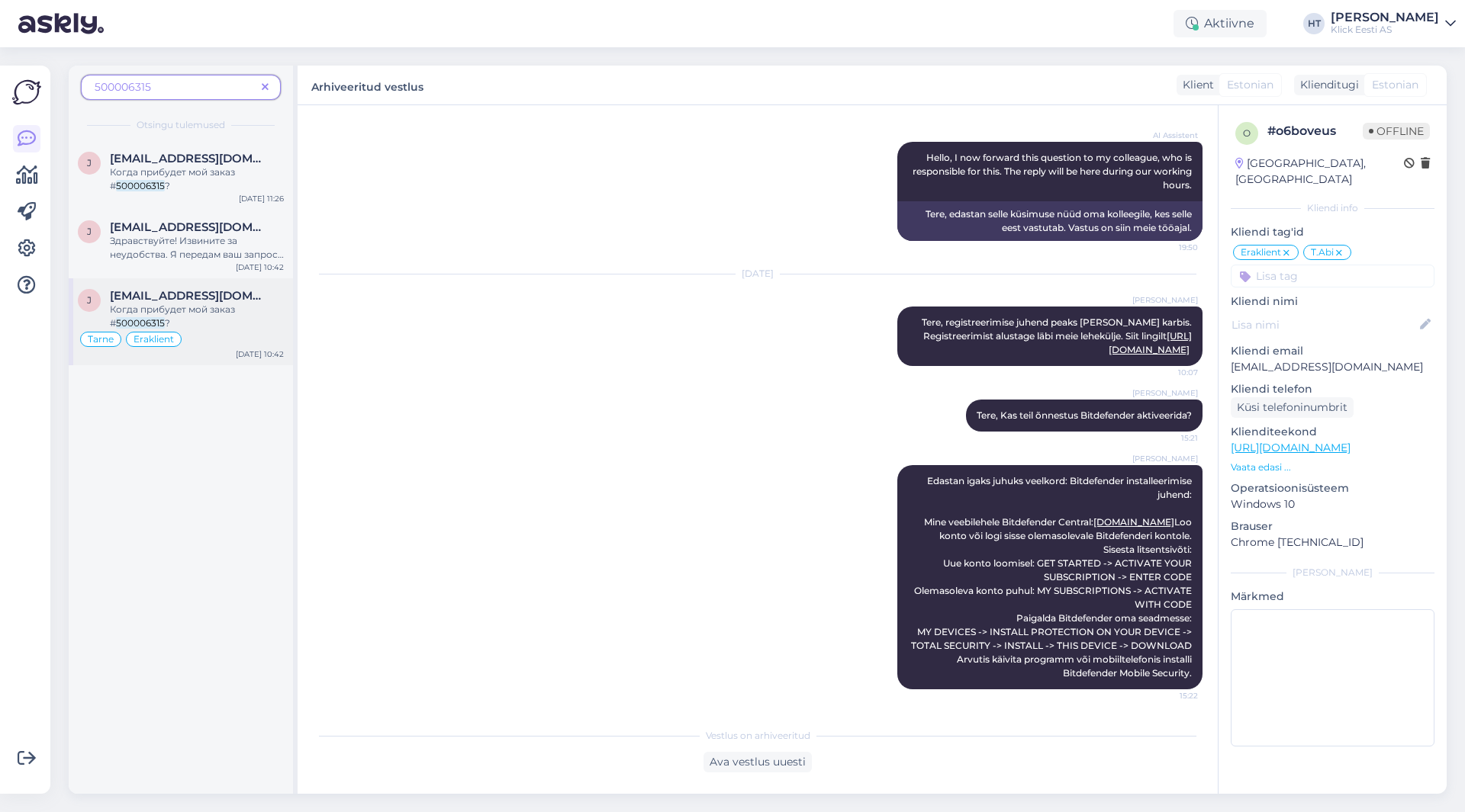
click at [236, 315] on div "Когда прибудет мой заказ # 500006315 ?" at bounding box center [197, 316] width 174 height 27
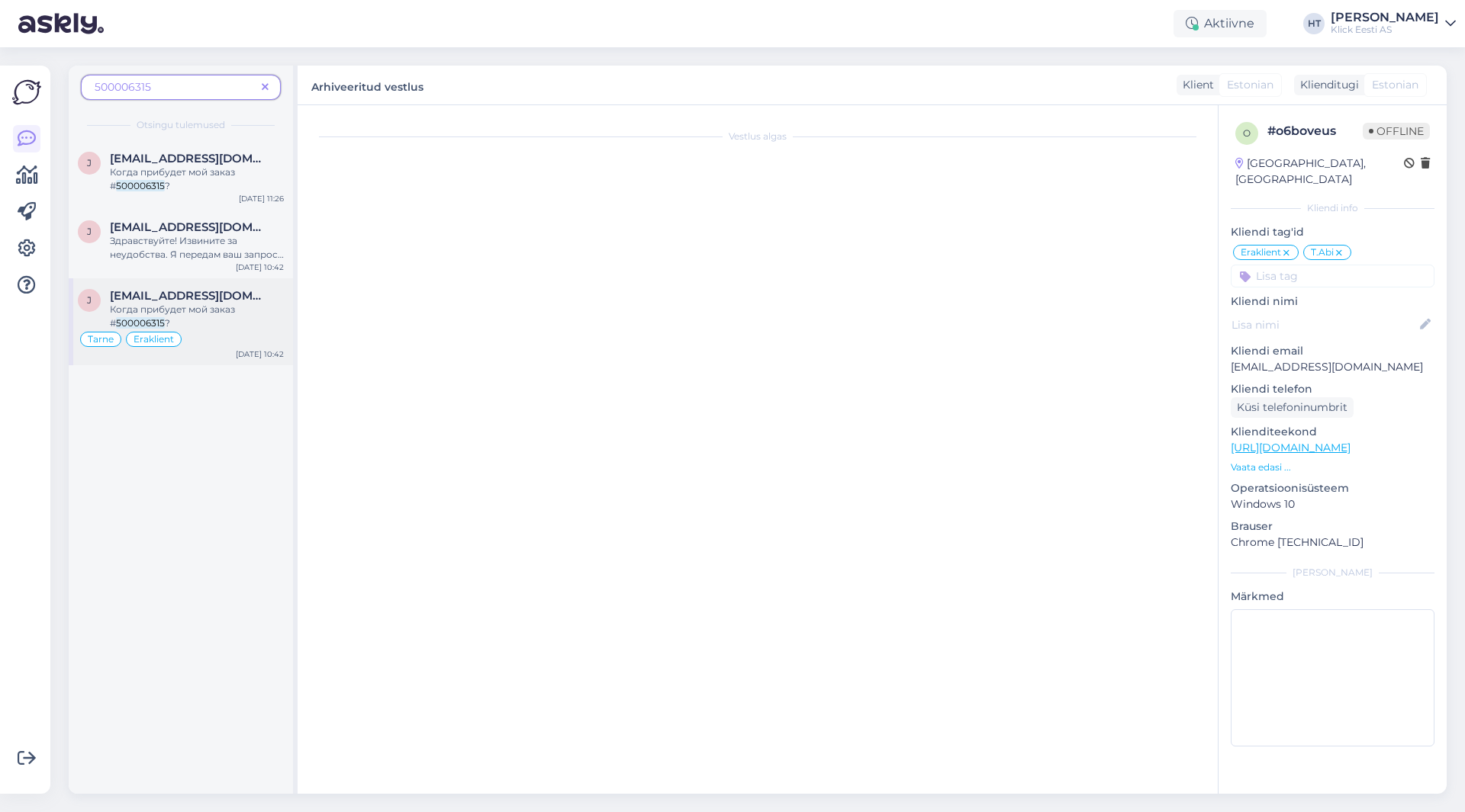
scroll to position [24, 0]
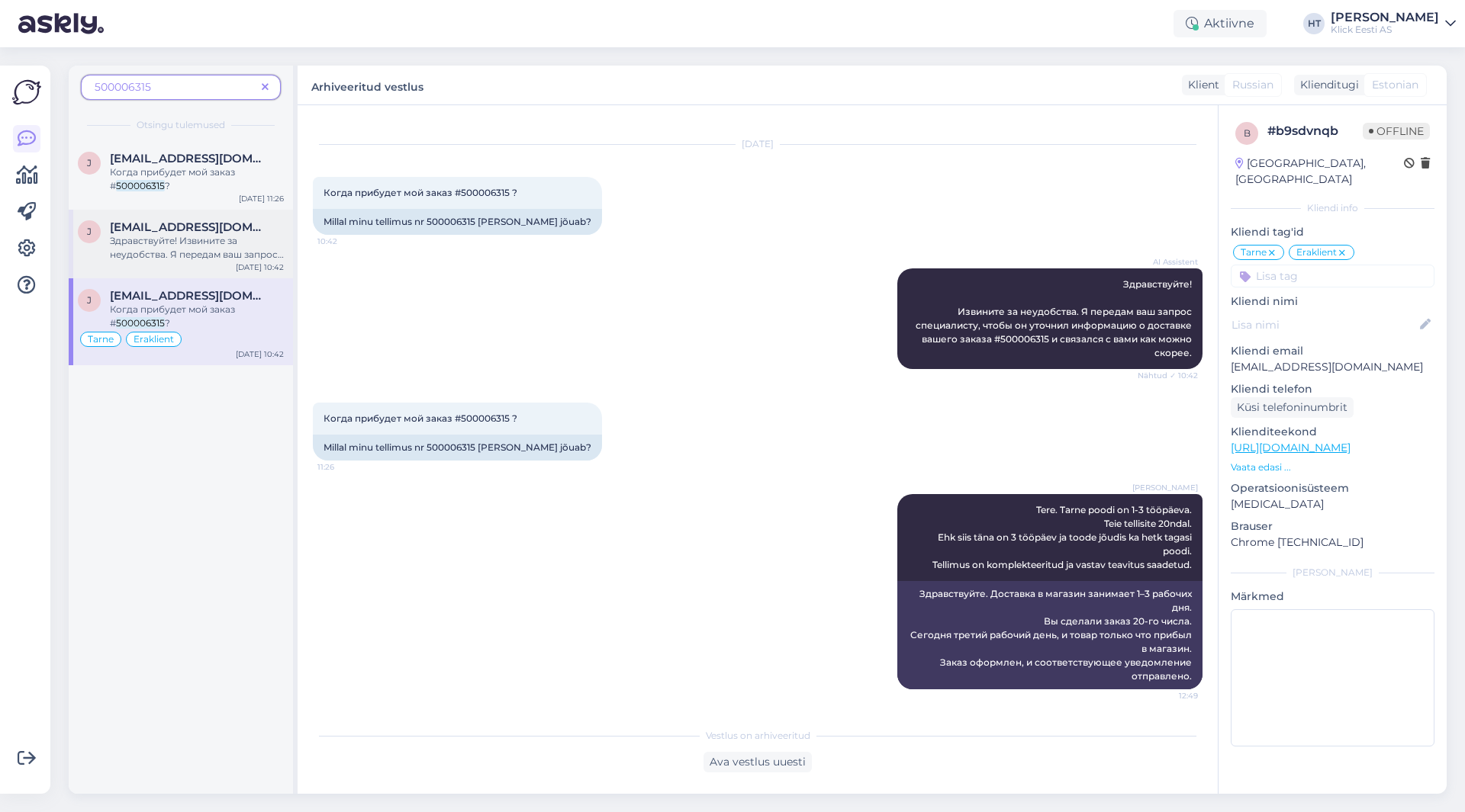
click at [247, 240] on div "Здравствуйте! Извините за неудобства. Я передам ваш запрос специалисту, чтобы о…" at bounding box center [197, 248] width 174 height 27
click at [248, 167] on div "Когда прибудет мой заказ # 500006315 ?" at bounding box center [197, 180] width 174 height 27
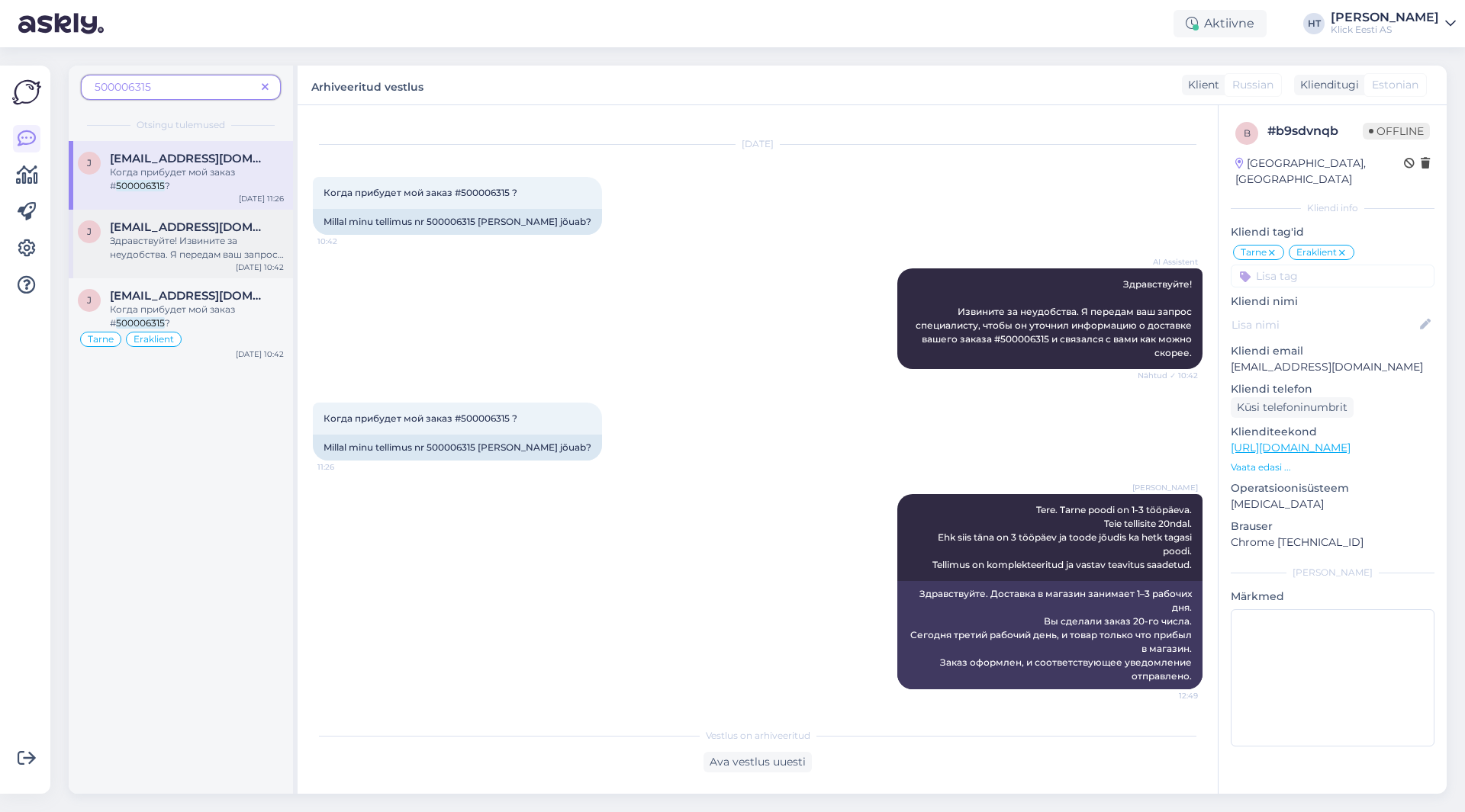
click at [242, 235] on div "Здравствуйте! Извините за неудобства. Я передам ваш запрос специалисту, чтобы о…" at bounding box center [197, 248] width 174 height 27
click at [265, 84] on icon at bounding box center [265, 88] width 7 height 10
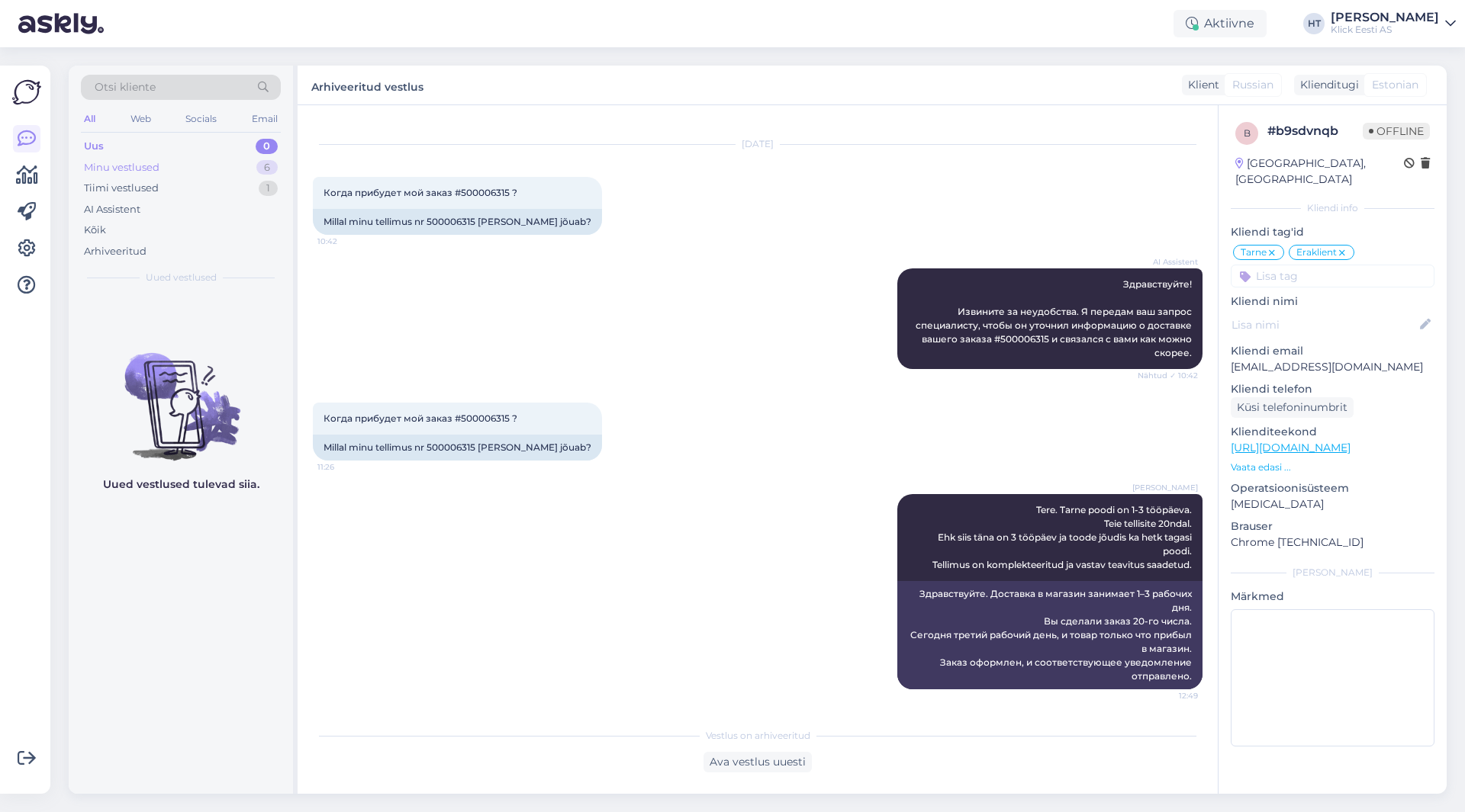
click at [259, 169] on div "6" at bounding box center [267, 168] width 21 height 15
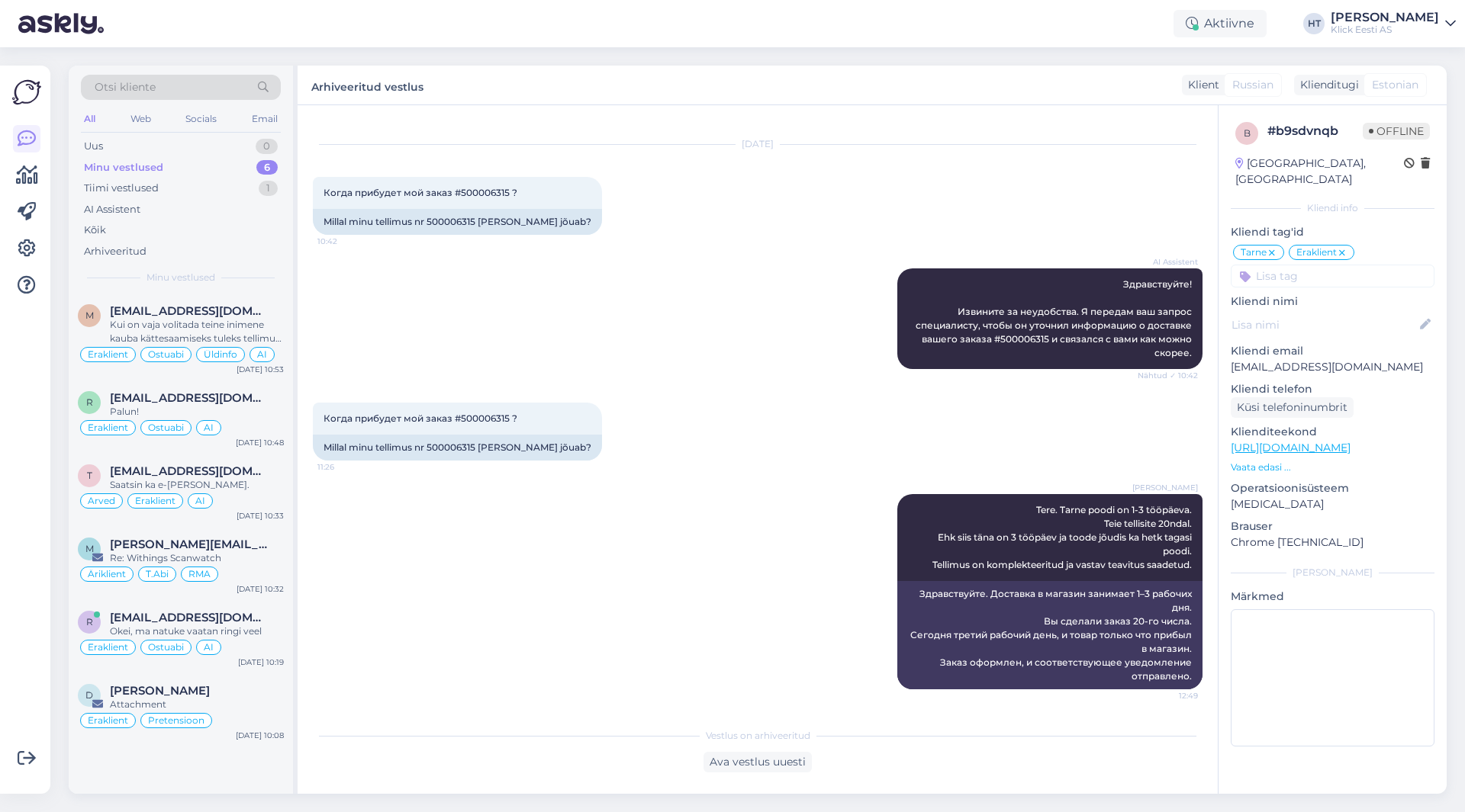
click at [592, 340] on div "AI Assistent Здравствуйте! Извините за неудобства. Я передам ваш запрос специал…" at bounding box center [757, 319] width 890 height 134
click at [37, 174] on icon at bounding box center [28, 175] width 22 height 18
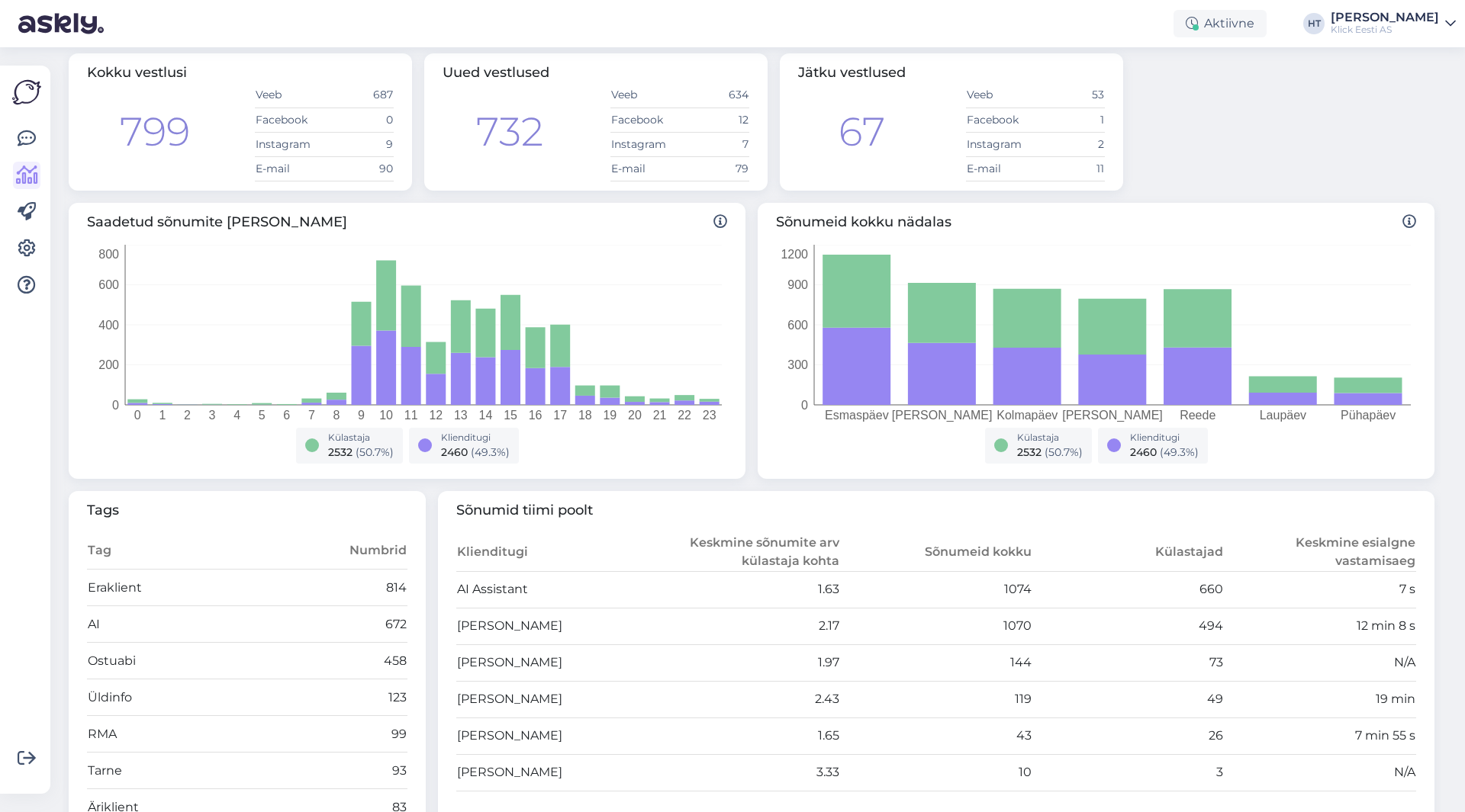
scroll to position [153, 0]
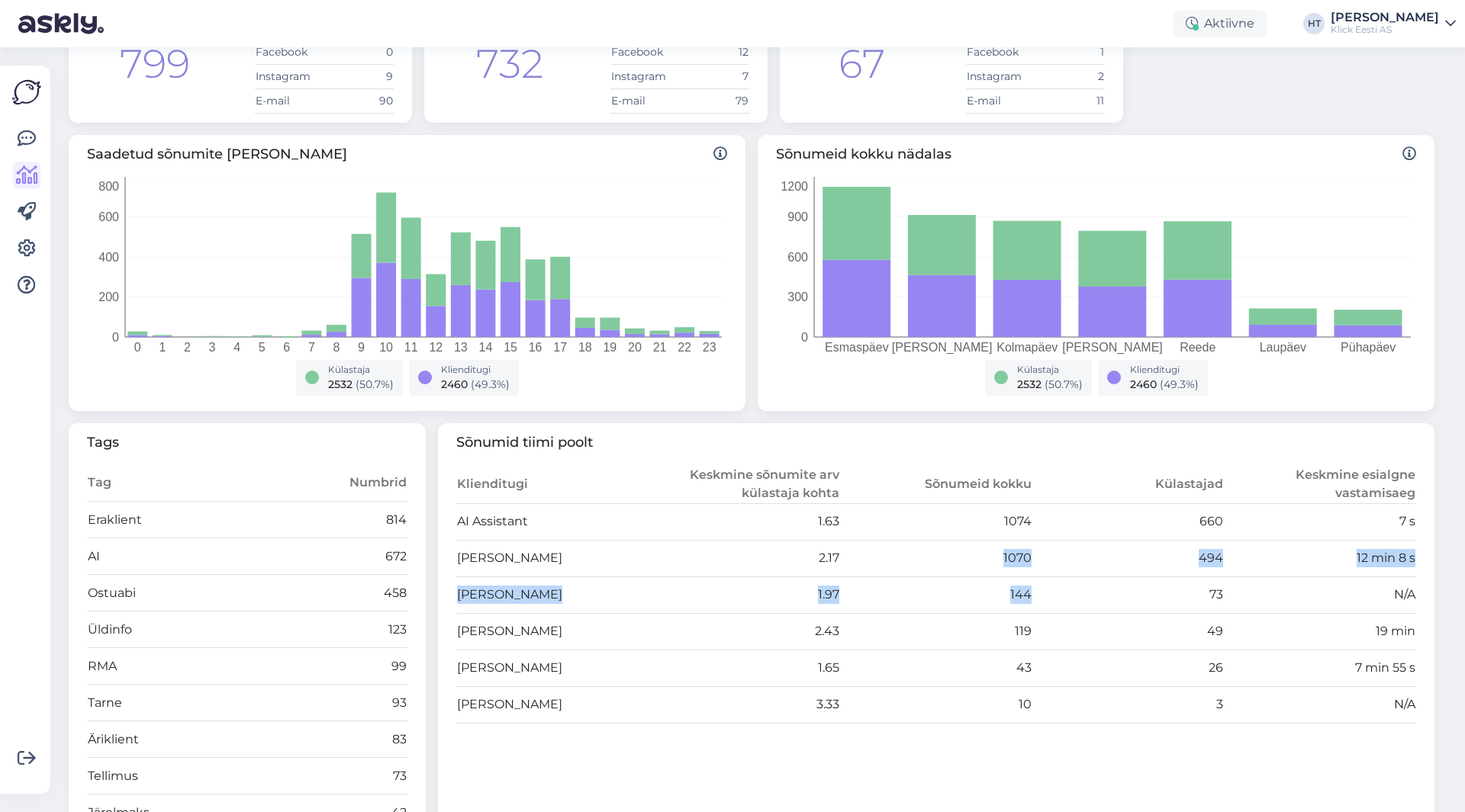
drag, startPoint x: 992, startPoint y: 559, endPoint x: 1105, endPoint y: 601, distance: 120.6
click at [1105, 601] on tbody "AI Assistant 1.63 1074 660 7 s [PERSON_NAME] 2.17 1070 494 12 min 8 s [PERSON_N…" at bounding box center [937, 614] width 961 height 220
click at [1105, 601] on td "73" at bounding box center [1129, 595] width 193 height 37
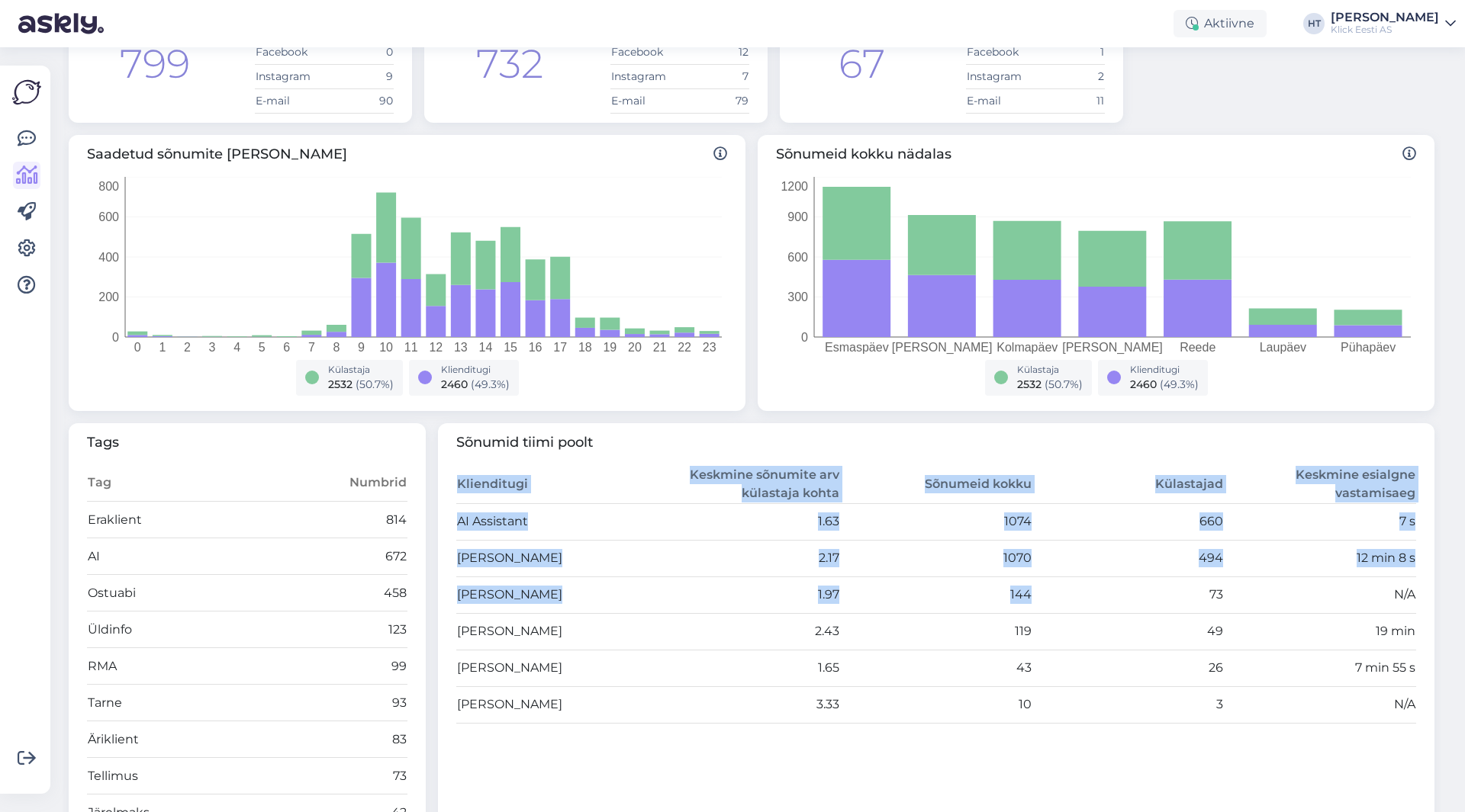
drag, startPoint x: 1084, startPoint y: 602, endPoint x: 448, endPoint y: 552, distance: 638.0
click at [448, 552] on div "Sõnumid tiimi poolt Klienditugi Keskmine sõnumite arv külastaja kohta Sõnumeid …" at bounding box center [937, 650] width 997 height 455
click at [448, 553] on div "Sõnumid tiimi poolt Klienditugi Keskmine sõnumite arv külastaja kohta Sõnumeid …" at bounding box center [937, 650] width 997 height 455
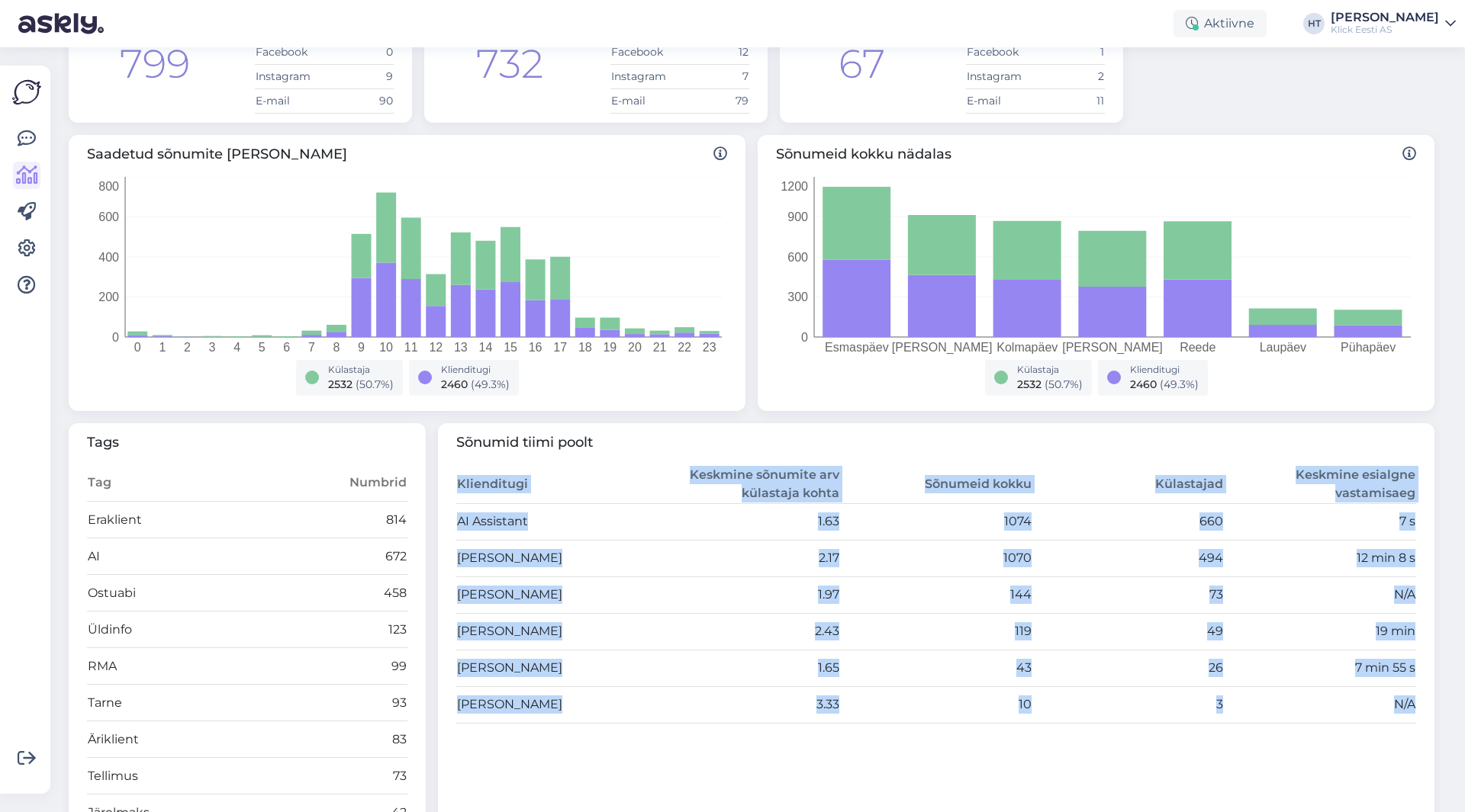
drag, startPoint x: 448, startPoint y: 553, endPoint x: 1419, endPoint y: 608, distance: 972.6
click at [1419, 608] on div "Sõnumid tiimi poolt Klienditugi Keskmine sõnumite arv külastaja kohta Sõnumeid …" at bounding box center [937, 650] width 997 height 455
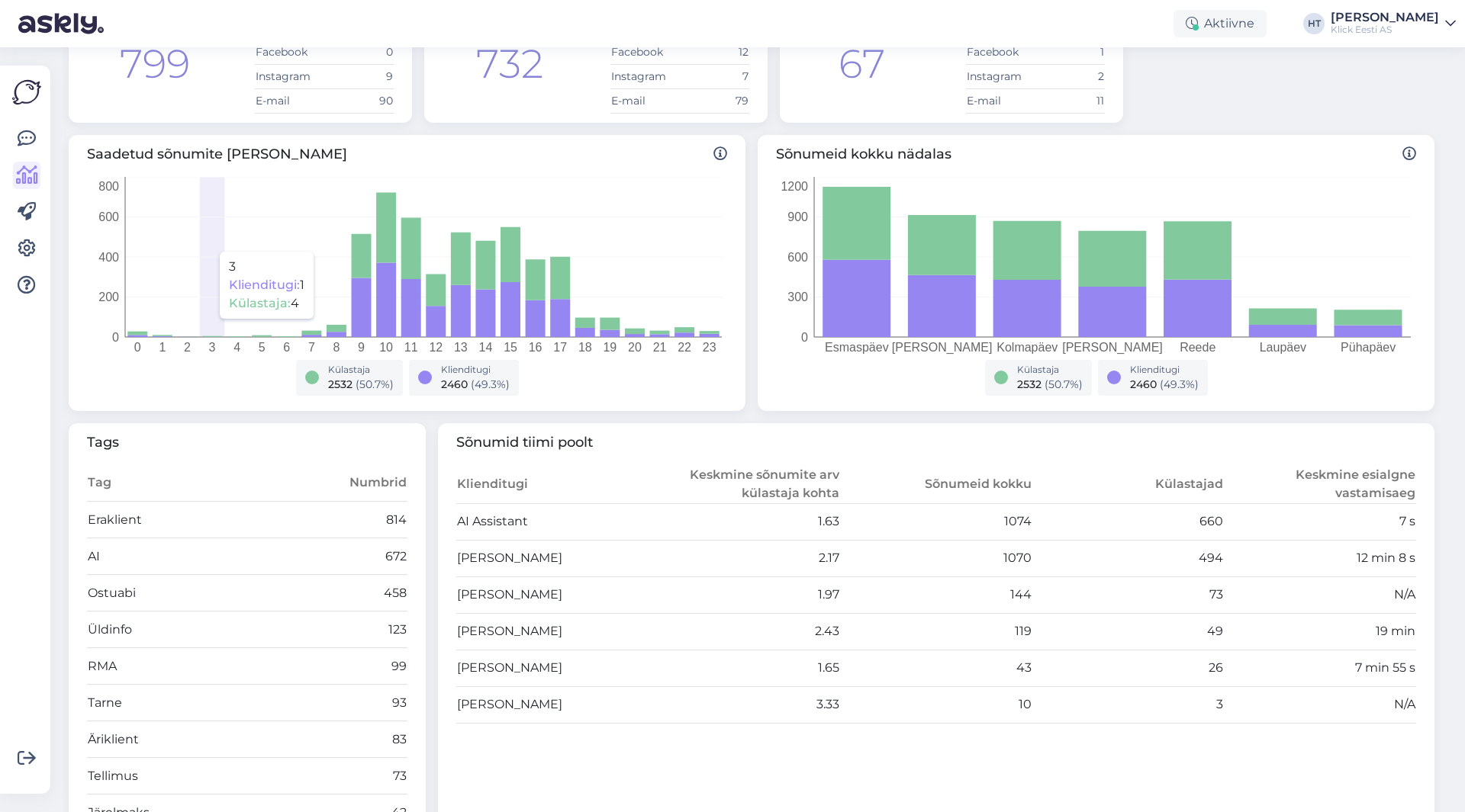
scroll to position [0, 0]
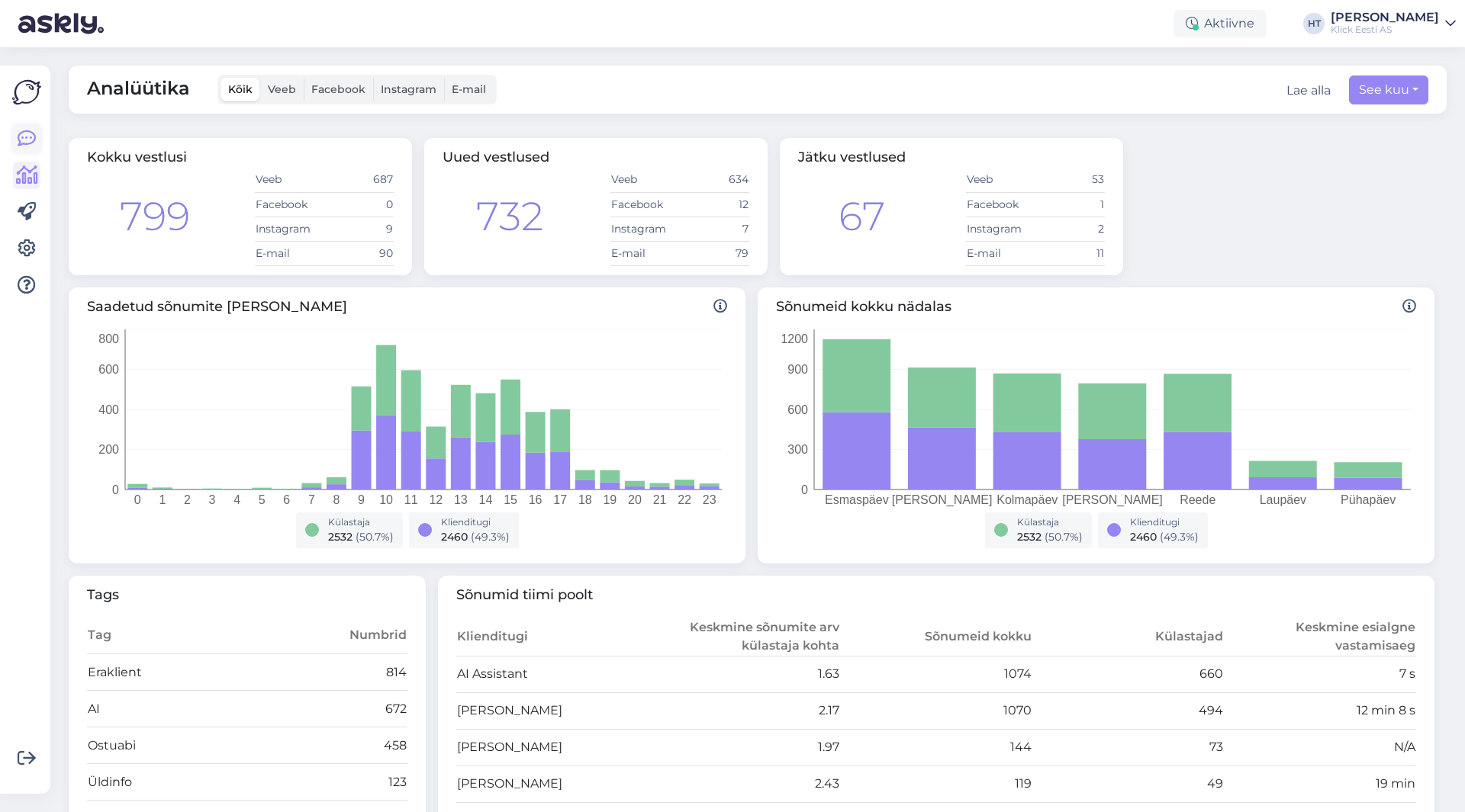
click at [37, 138] on link at bounding box center [27, 139] width 28 height 27
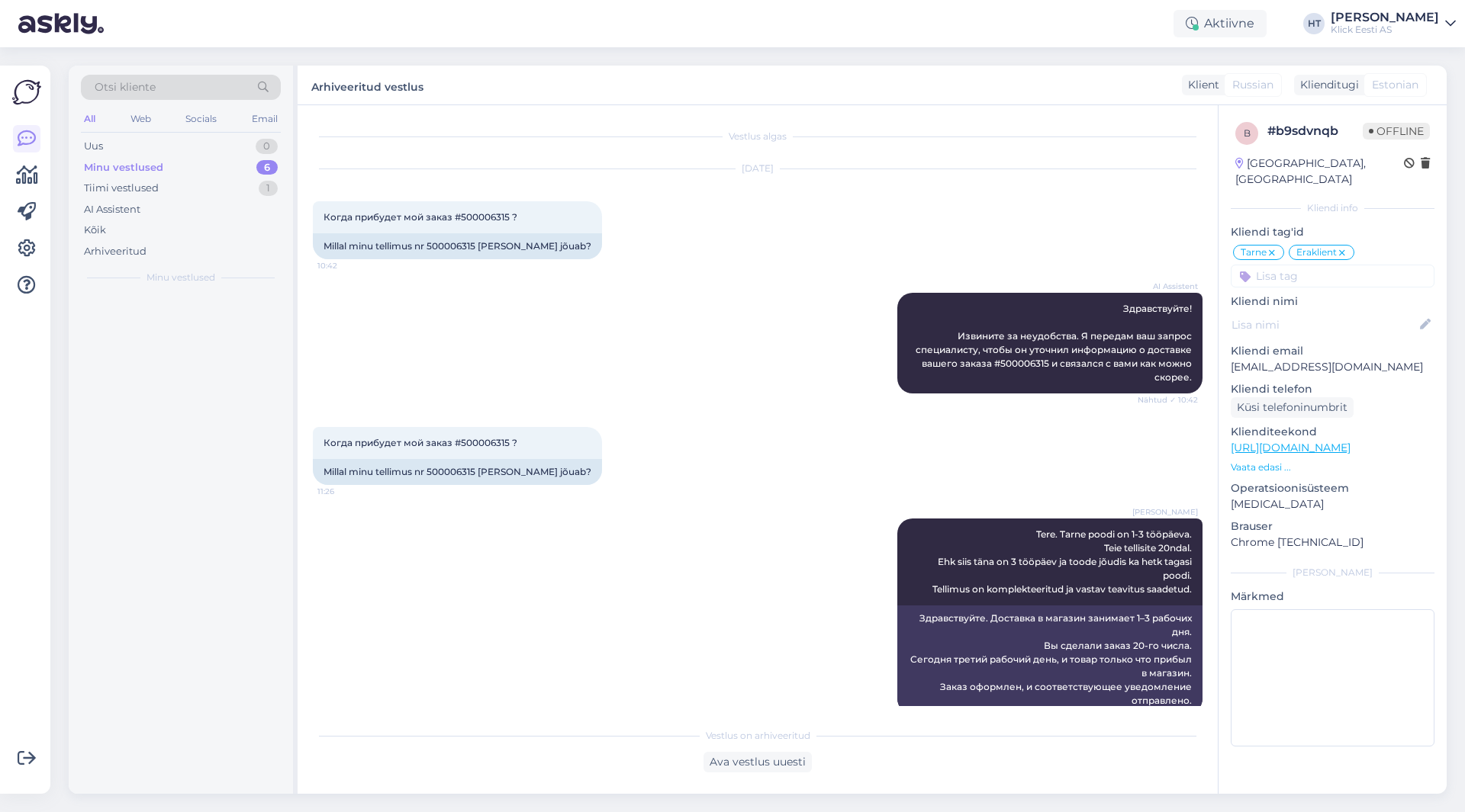
scroll to position [24, 0]
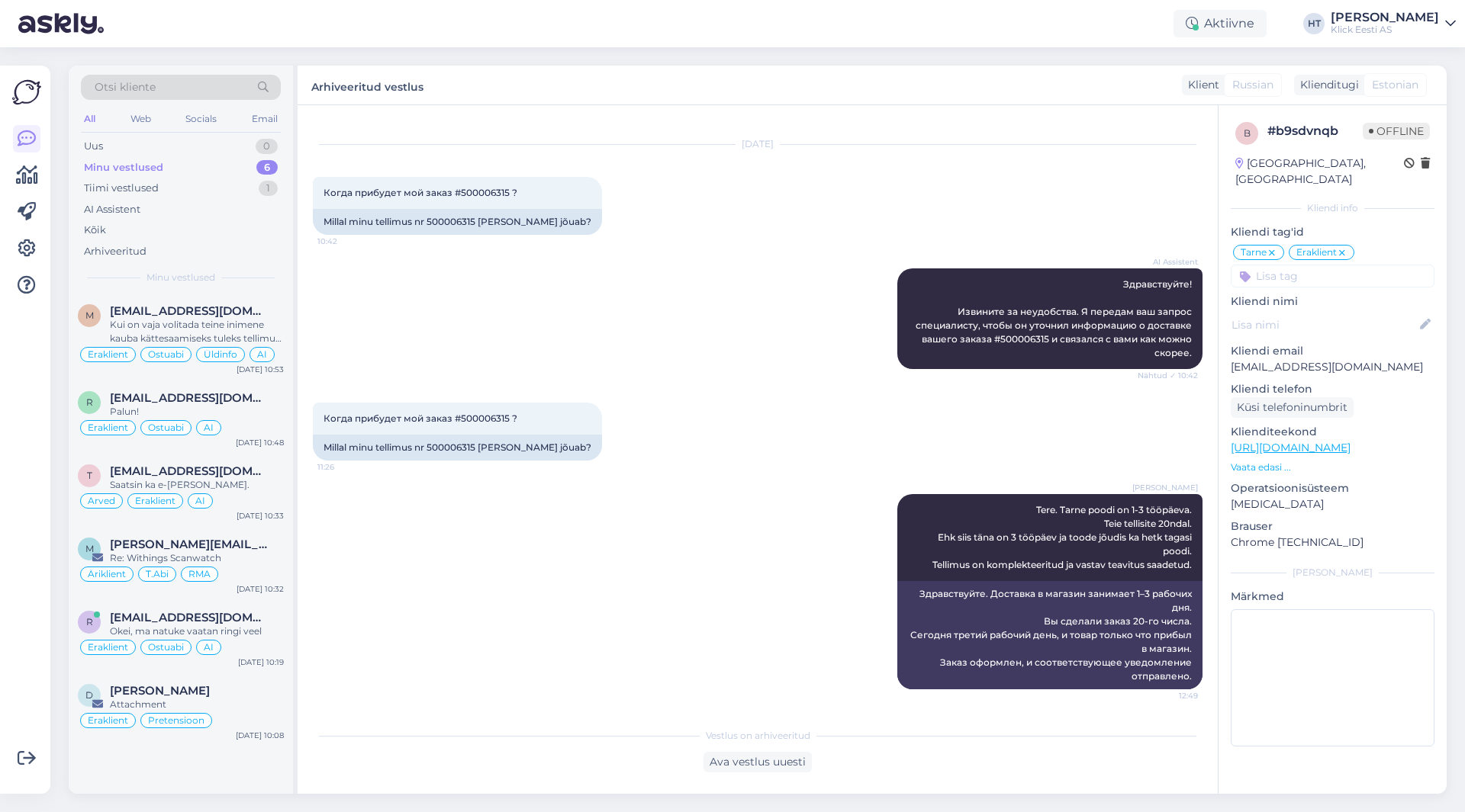
click at [234, 169] on div "Minu vestlused 6" at bounding box center [181, 168] width 200 height 21
click at [237, 144] on div "Uus 1" at bounding box center [181, 146] width 200 height 21
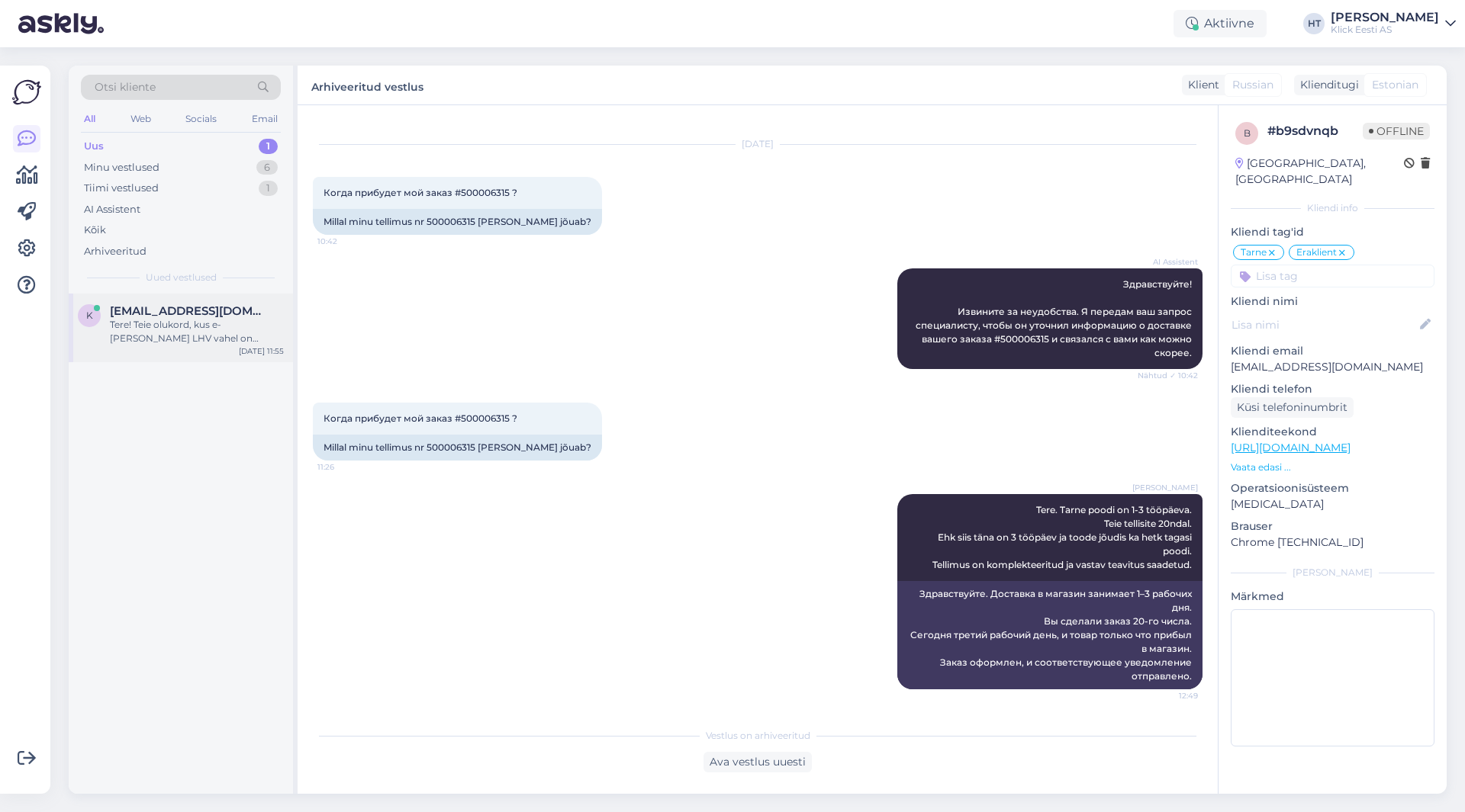
click at [224, 297] on div "k [EMAIL_ADDRESS][DOMAIN_NAME] Tere! Teie olukord, kus e-[PERSON_NAME] LHV vahe…" at bounding box center [181, 328] width 224 height 69
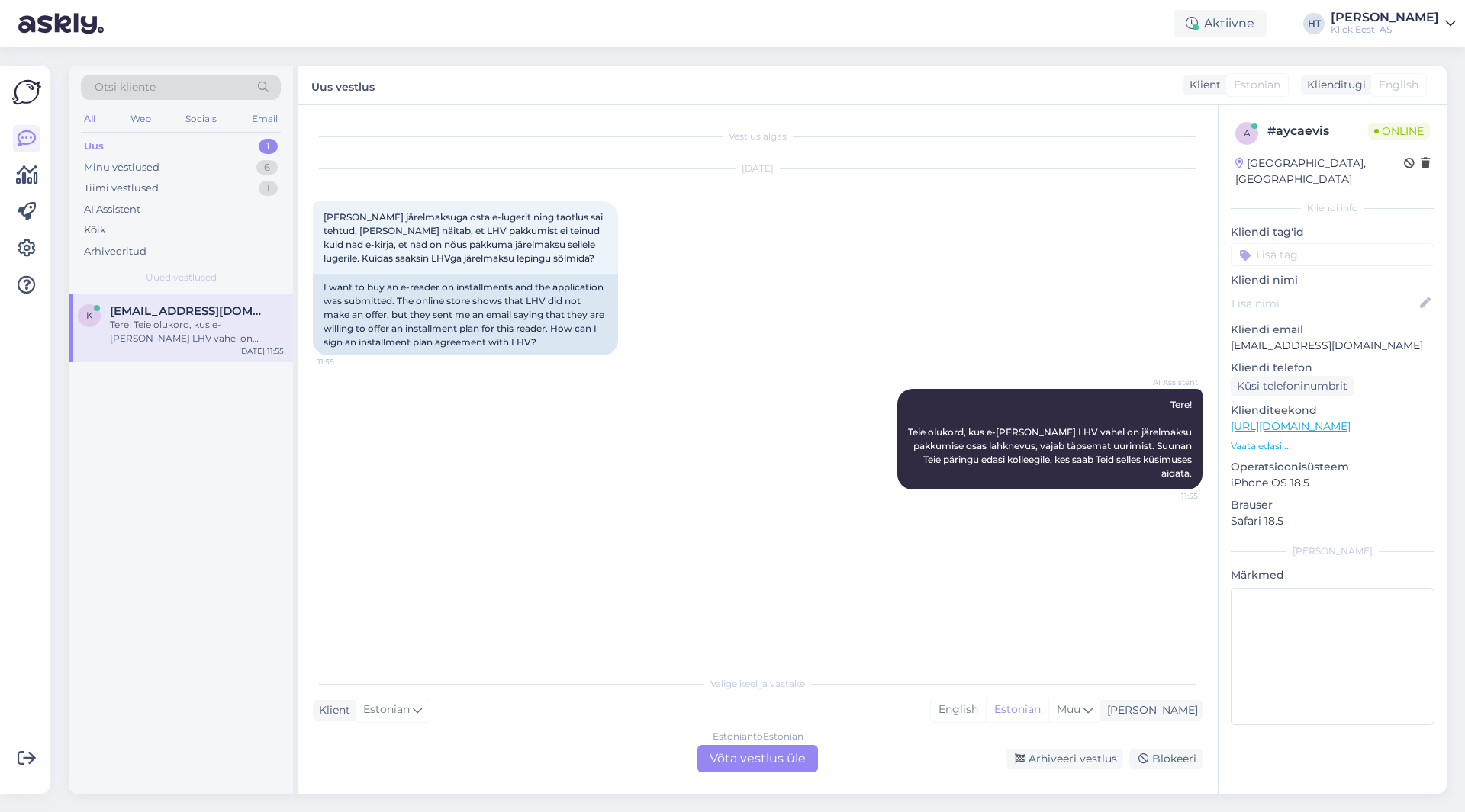
scroll to position [0, 0]
click at [751, 758] on div "Estonian to Estonian Võta vestlus üle" at bounding box center [757, 759] width 120 height 27
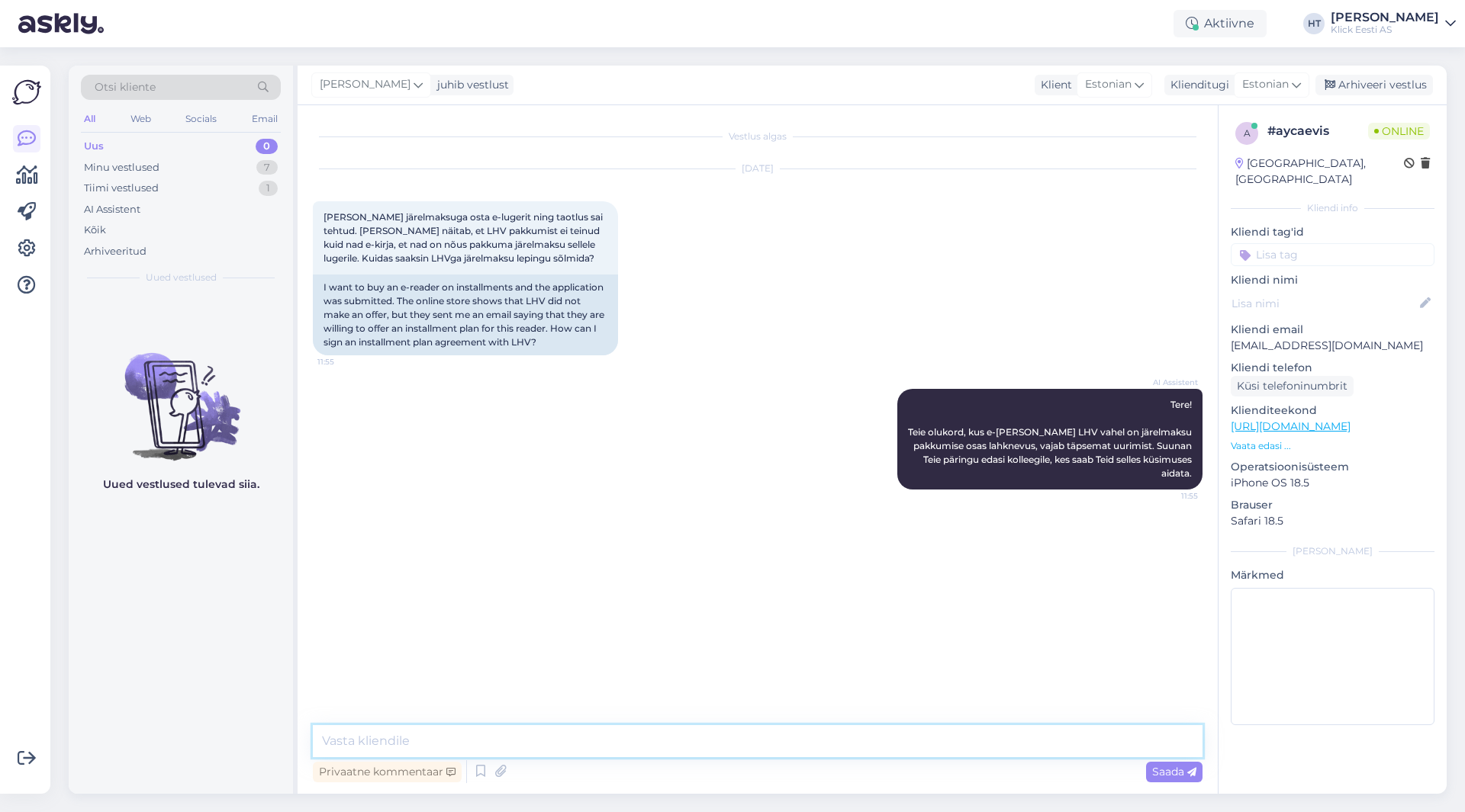
click at [745, 738] on textarea at bounding box center [757, 741] width 890 height 32
type textarea "Tuleks sama protseduur uuesti läbi teha. Kui taotluse andmed on [PERSON_NAME], …"
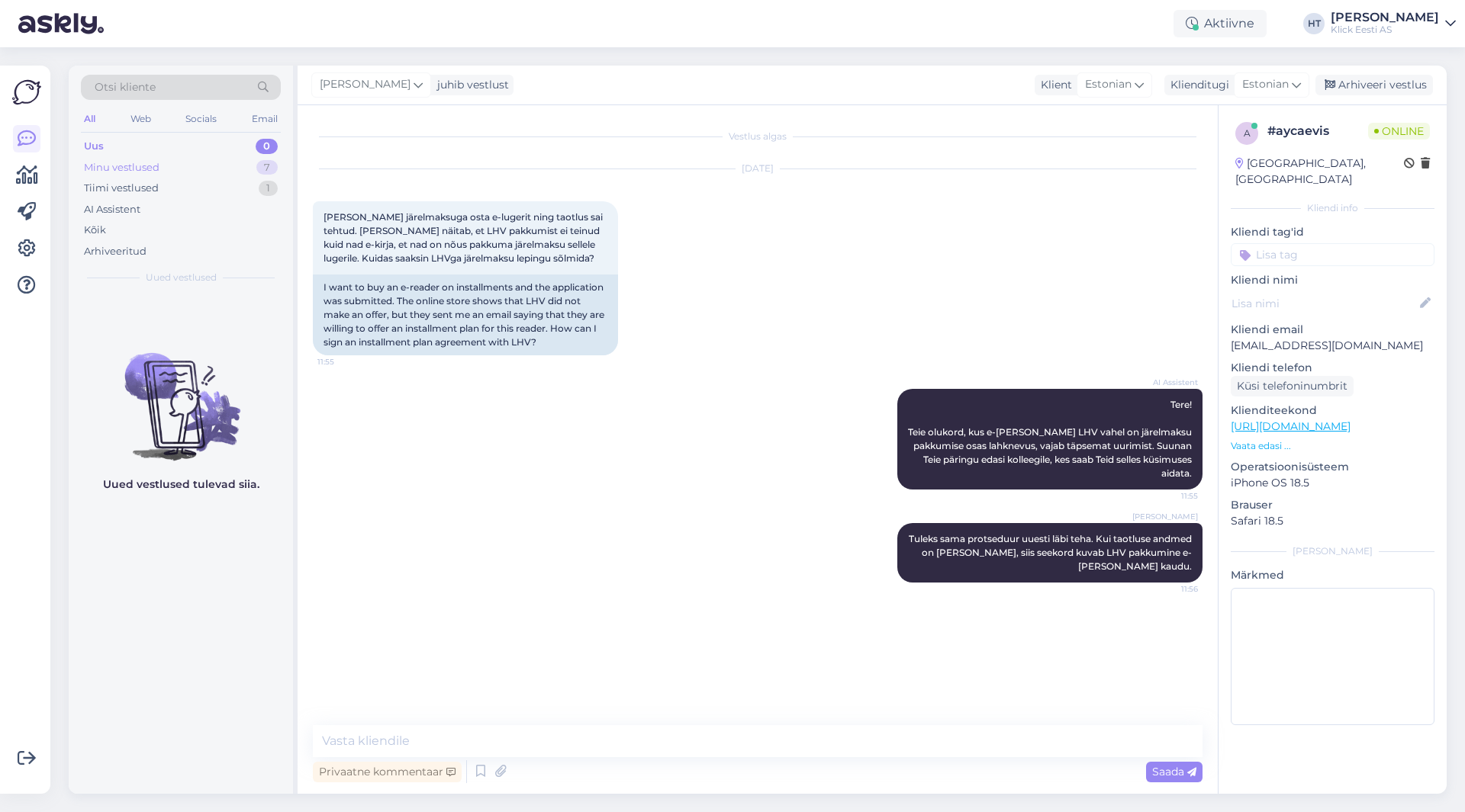
click at [229, 171] on div "Minu vestlused 7" at bounding box center [181, 168] width 200 height 21
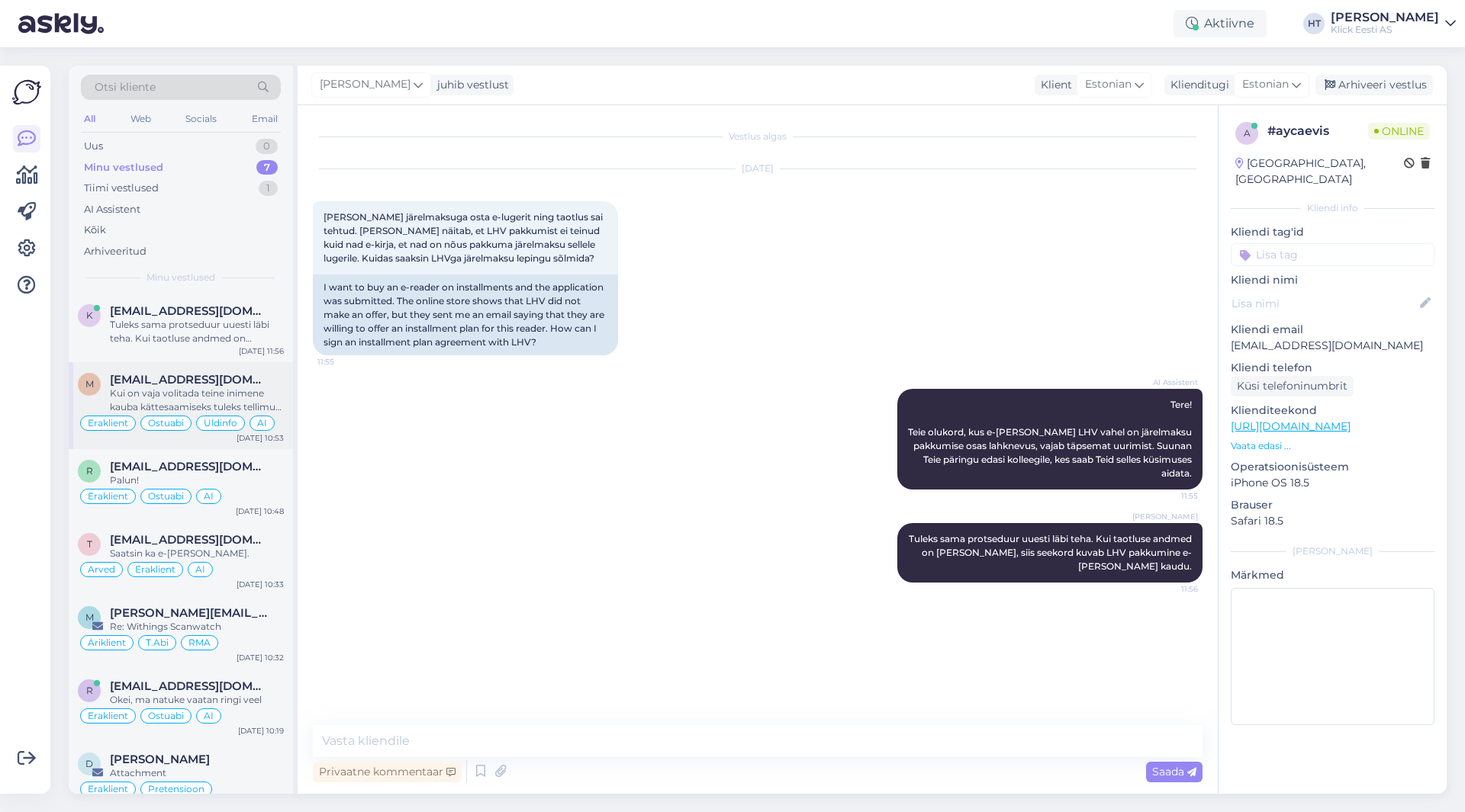
click at [224, 380] on span "[EMAIL_ADDRESS][DOMAIN_NAME]" at bounding box center [189, 380] width 159 height 14
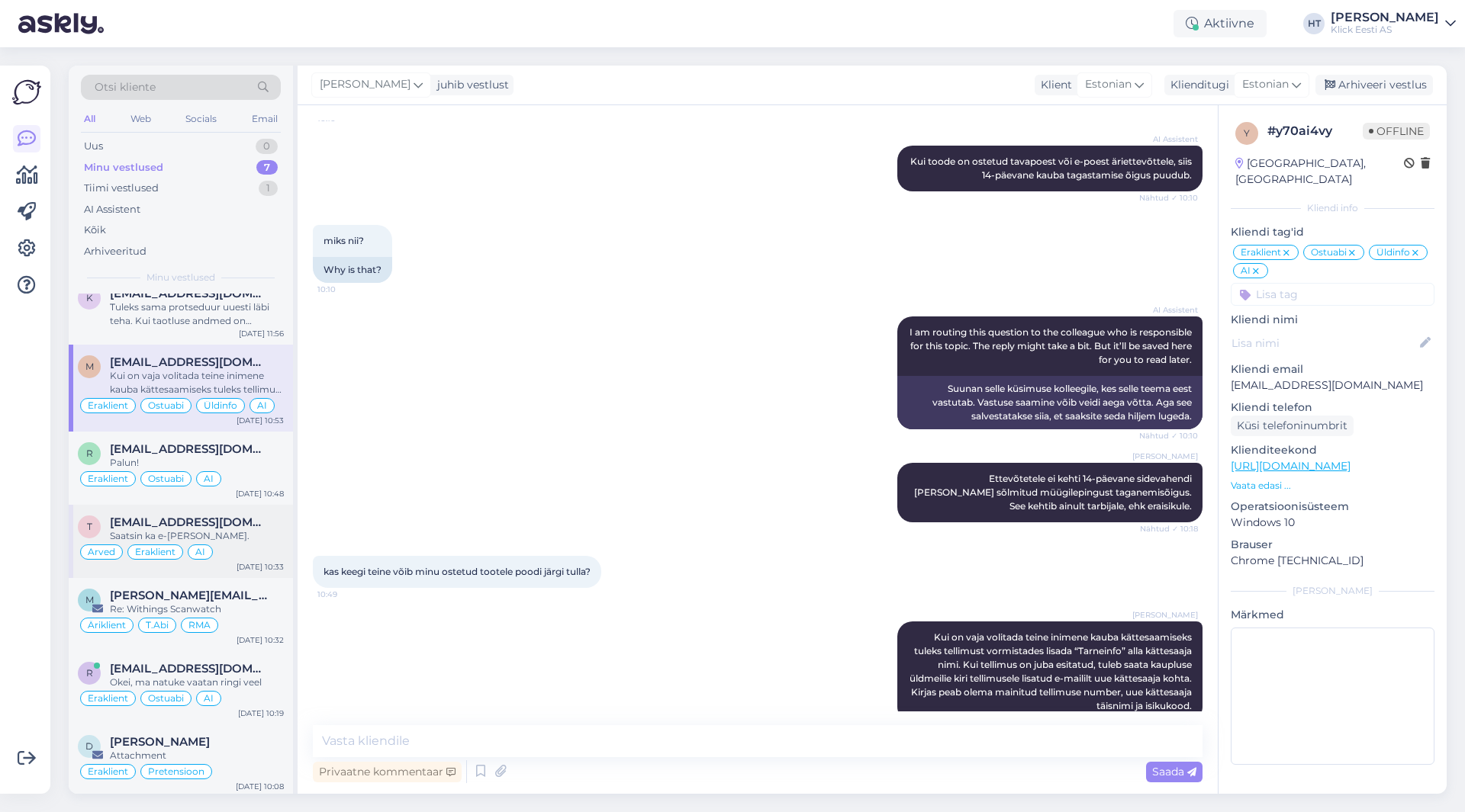
scroll to position [21, 0]
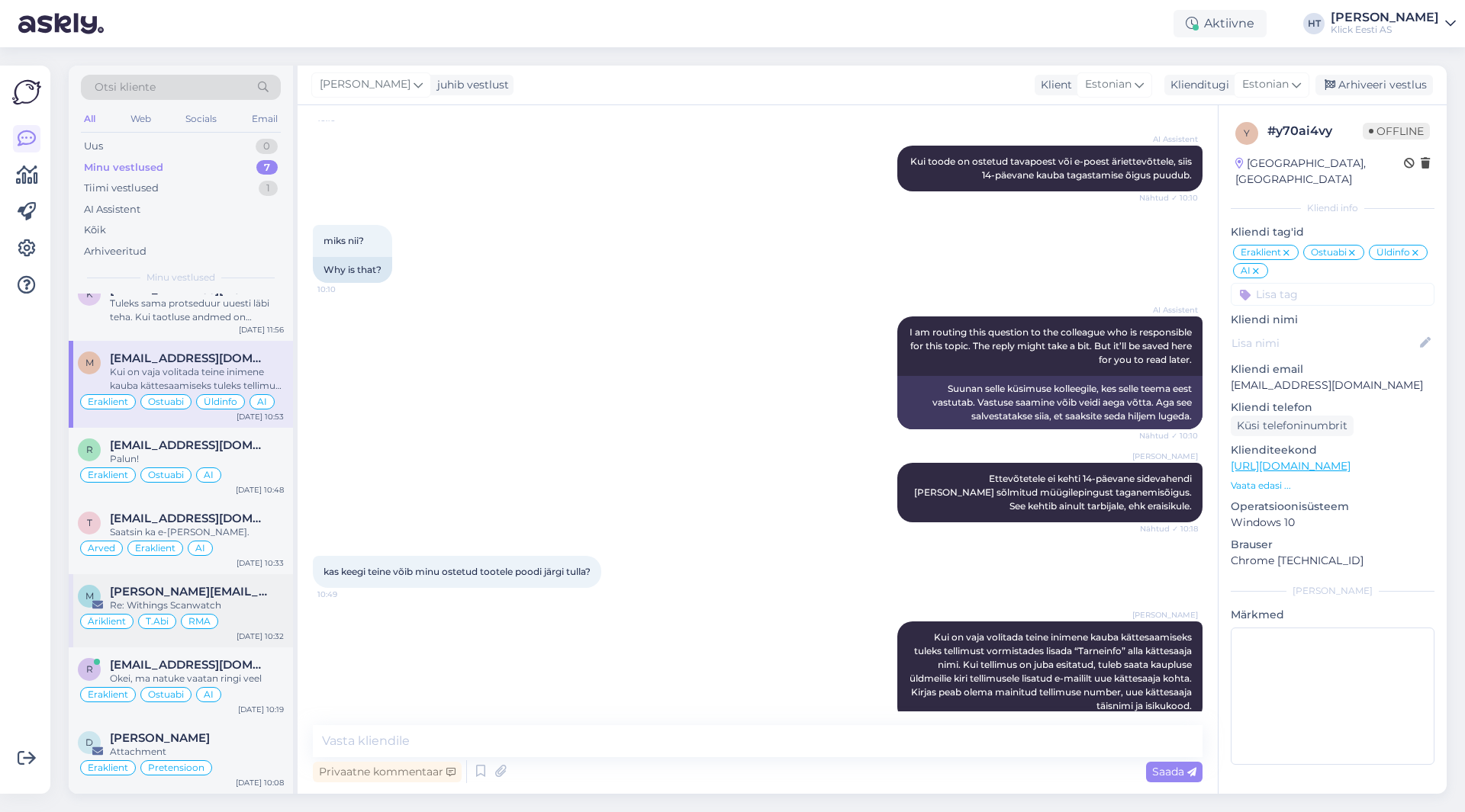
click at [254, 591] on span "[PERSON_NAME][EMAIL_ADDRESS][PERSON_NAME][DOMAIN_NAME]" at bounding box center [189, 592] width 159 height 14
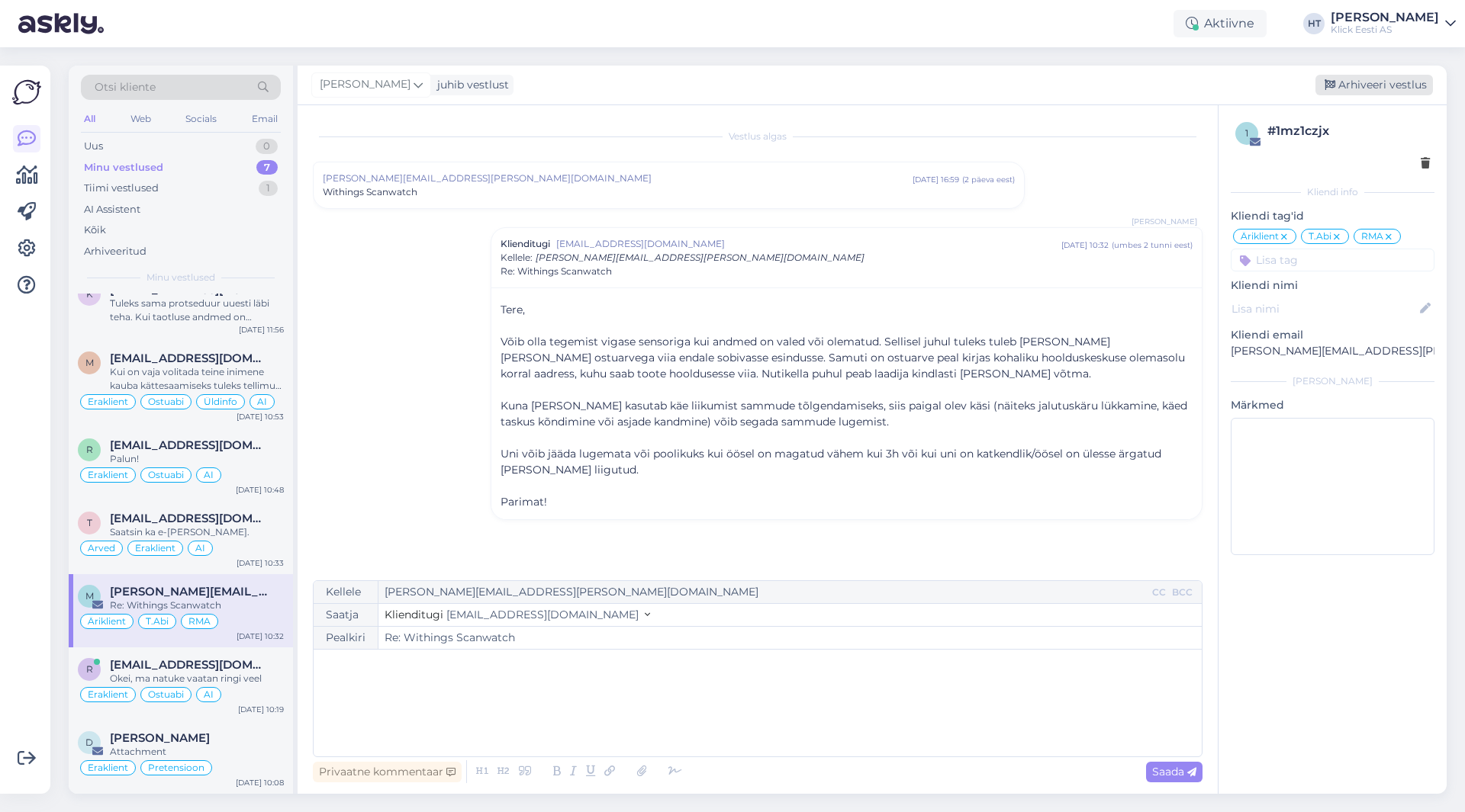
click at [1374, 93] on div "Arhiveeri vestlus" at bounding box center [1374, 85] width 118 height 21
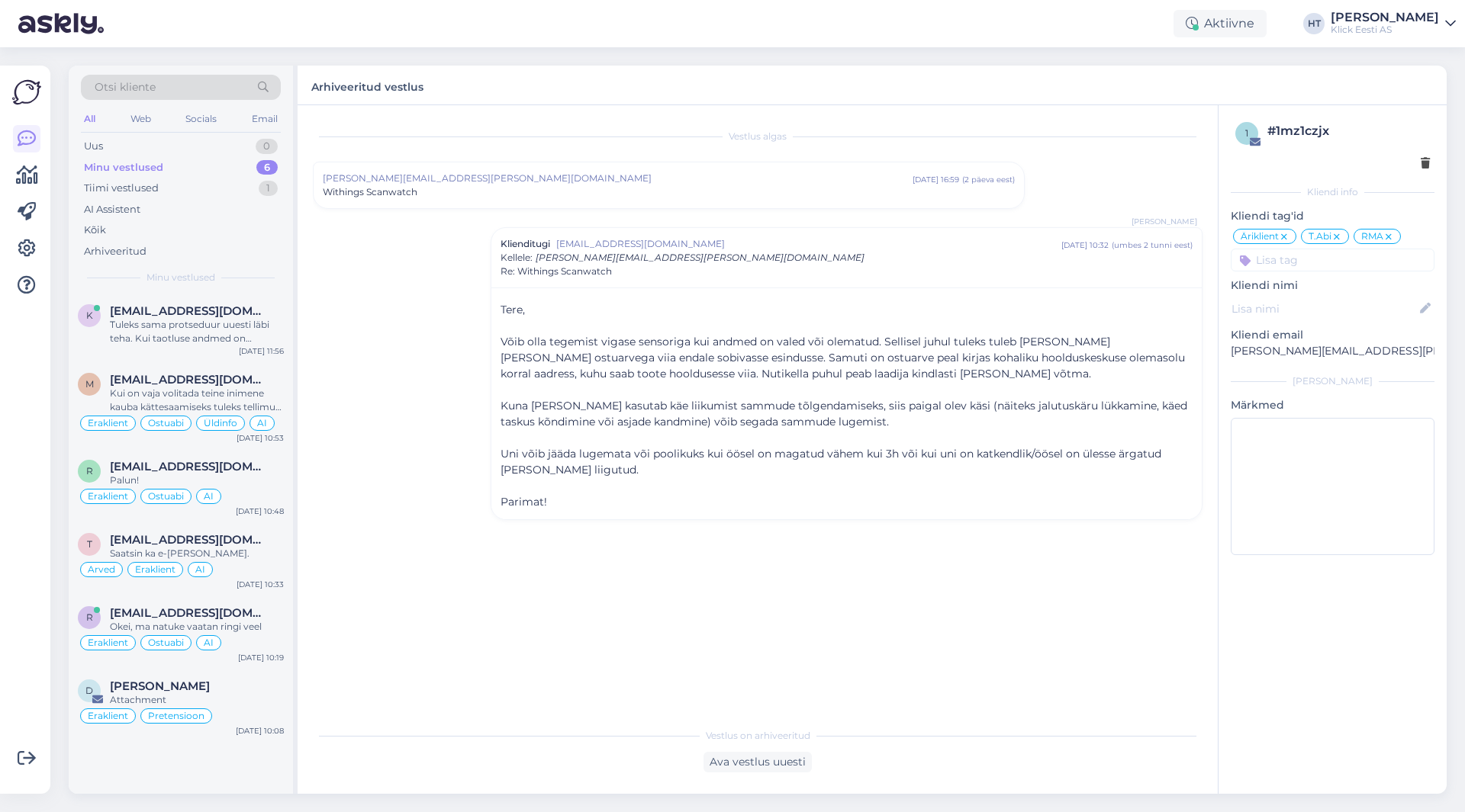
click at [223, 173] on div "Minu vestlused 6" at bounding box center [181, 168] width 200 height 21
click at [254, 629] on div "Okei, ma natuke vaatan ringi veel" at bounding box center [197, 627] width 174 height 14
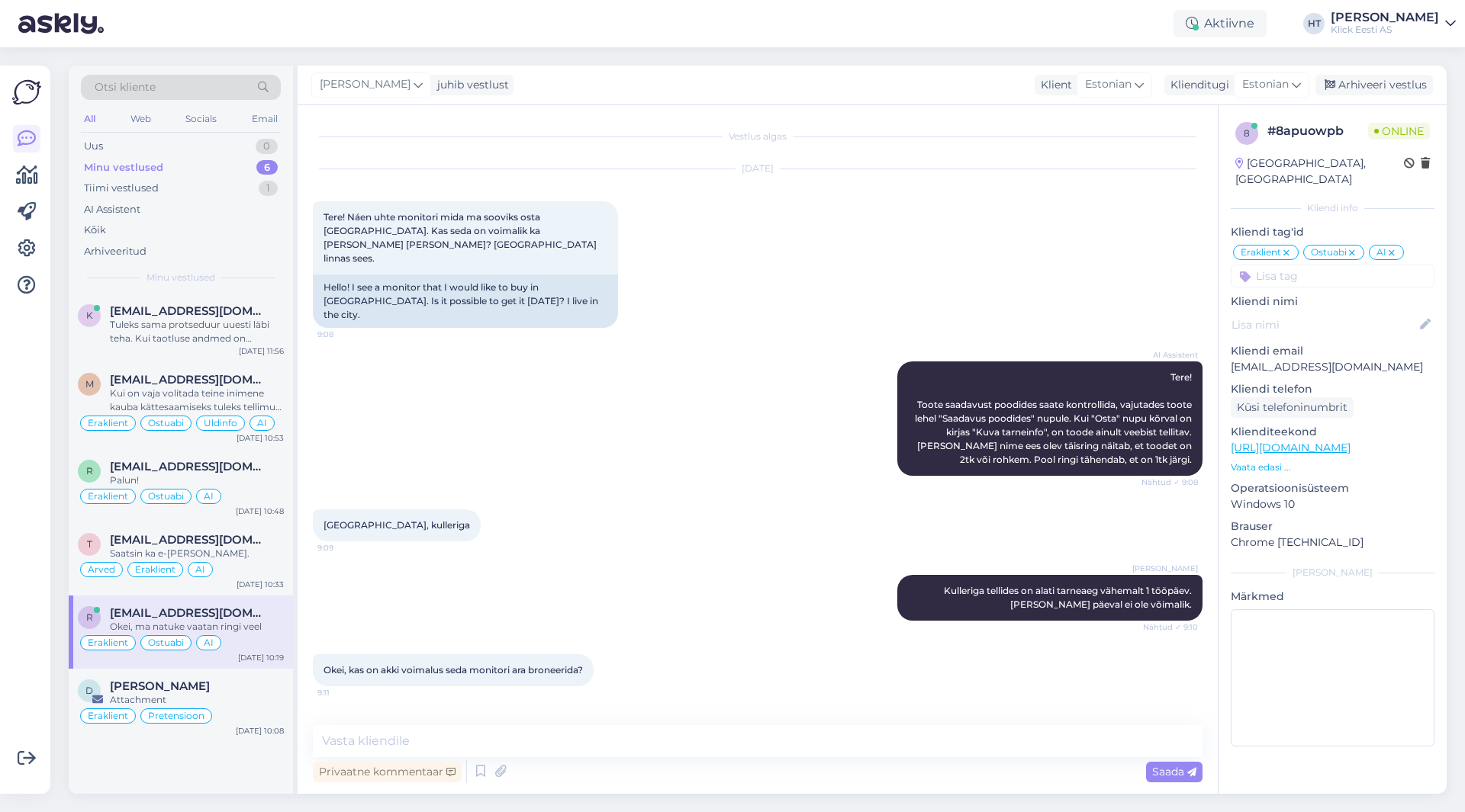
scroll to position [306, 0]
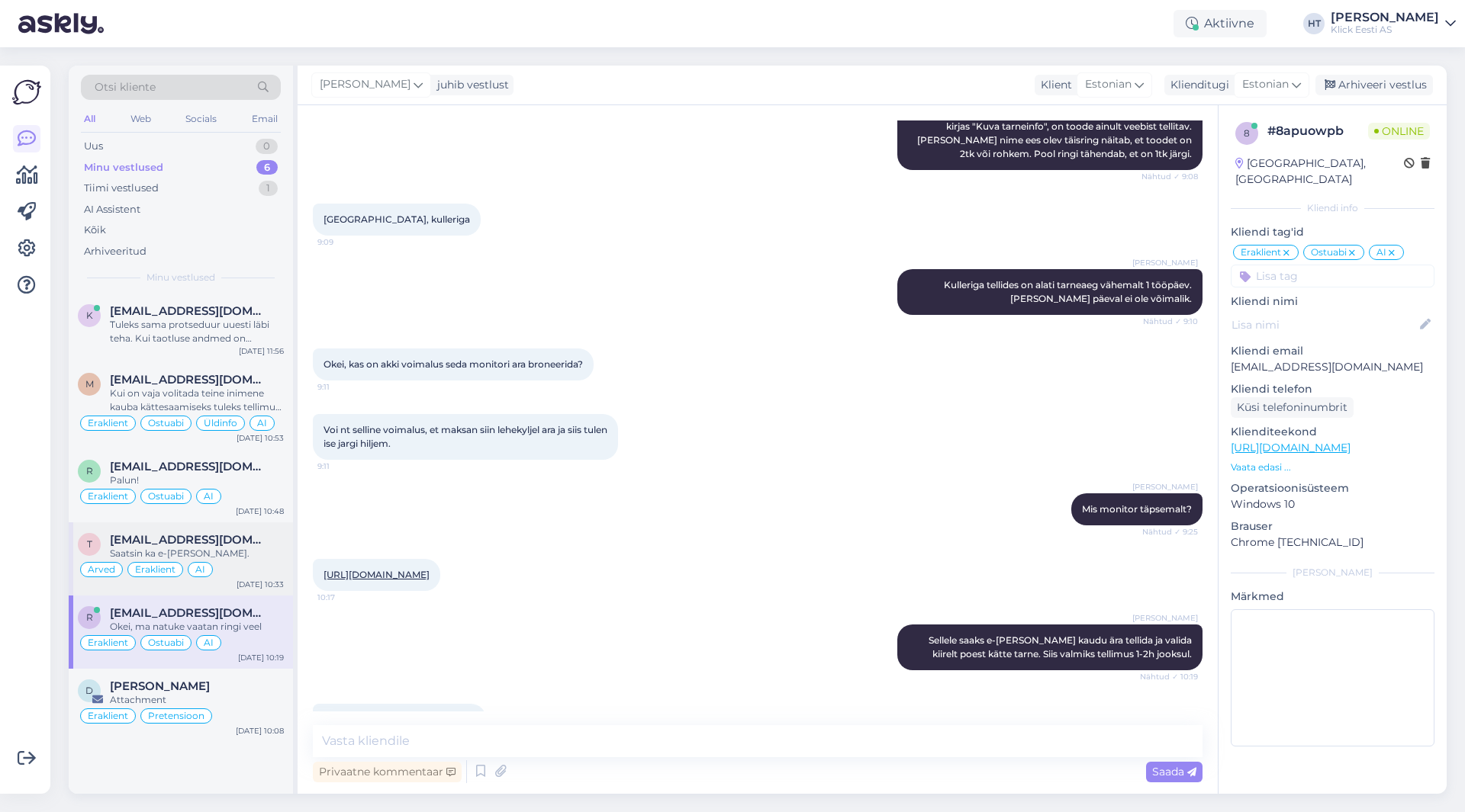
click at [254, 538] on span "[EMAIL_ADDRESS][DOMAIN_NAME]" at bounding box center [189, 540] width 159 height 14
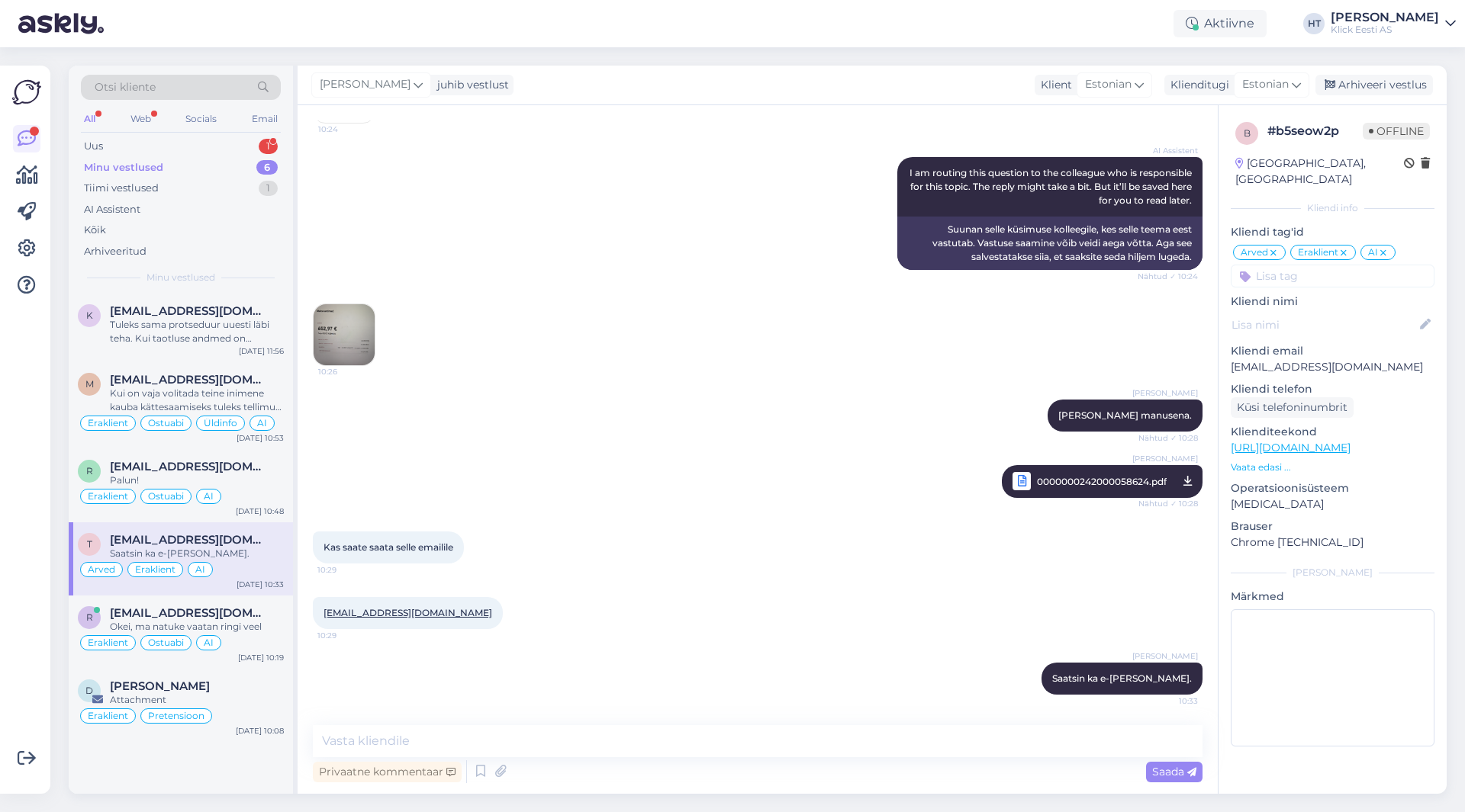
click at [173, 85] on div "Otsi kliente" at bounding box center [181, 87] width 200 height 25
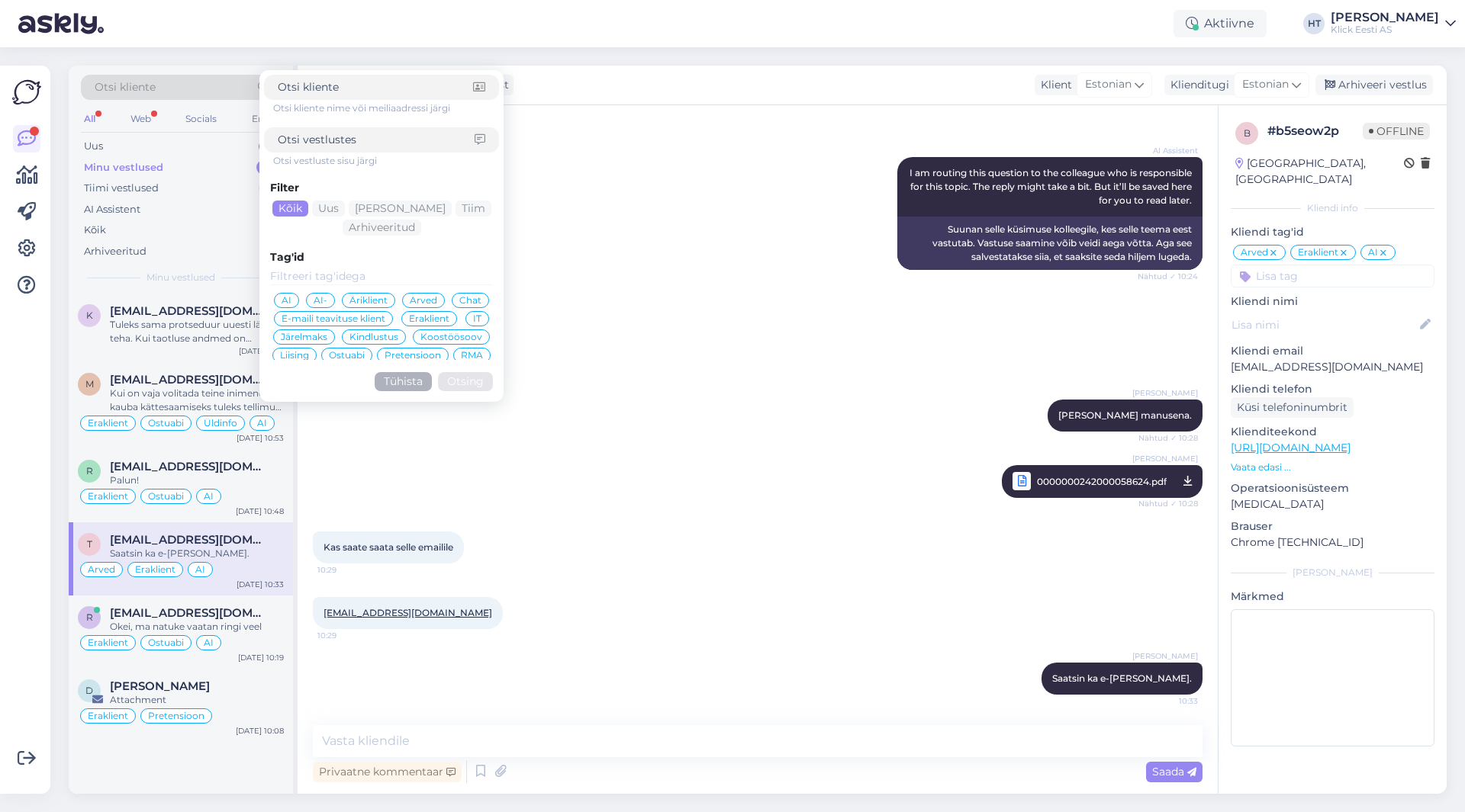
click at [324, 88] on input at bounding box center [375, 87] width 195 height 16
type input "[EMAIL_ADDRESS][DOMAIN_NAME]"
click button "Otsing" at bounding box center [466, 382] width 55 height 19
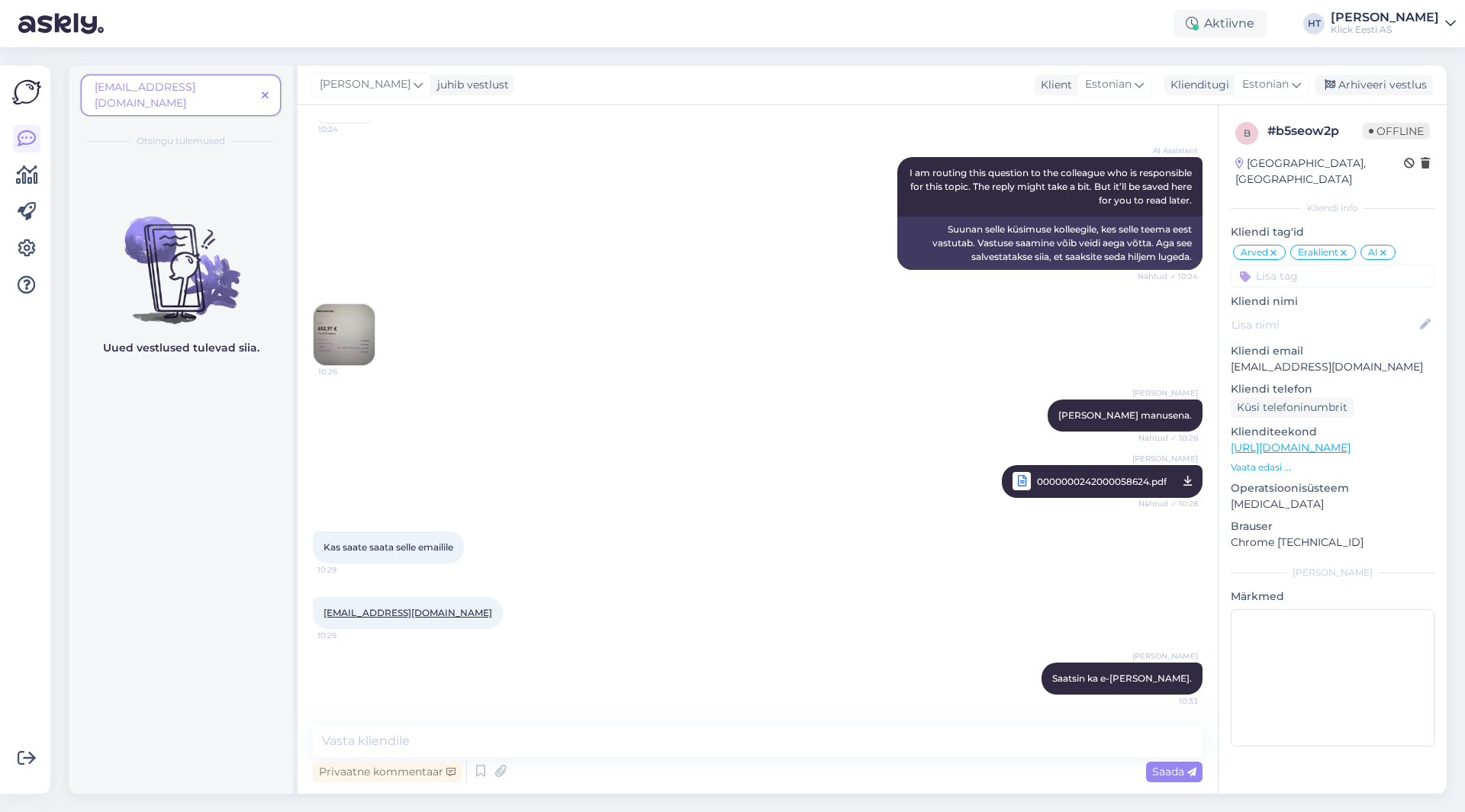
click at [268, 91] on icon at bounding box center [265, 96] width 7 height 10
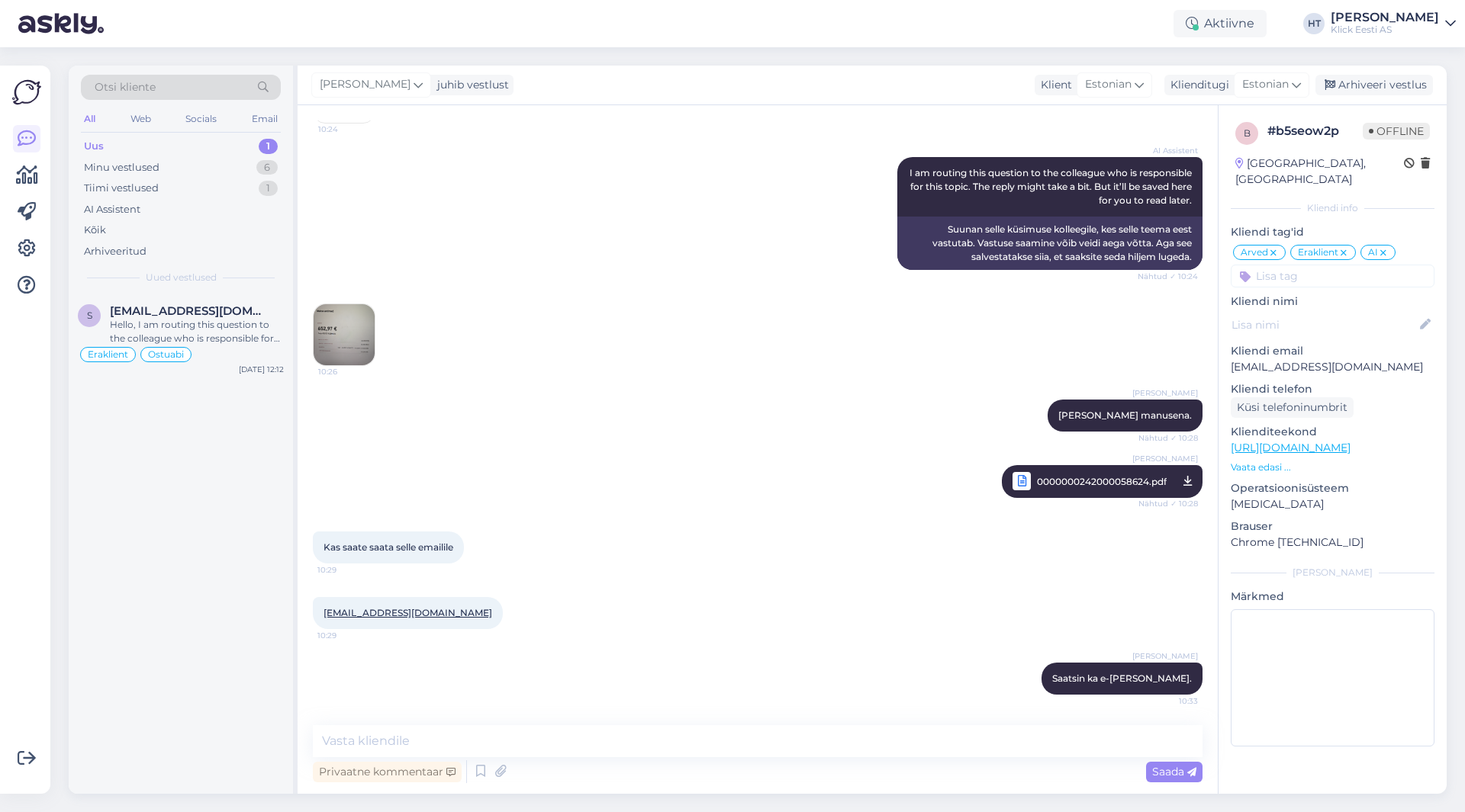
click at [184, 91] on div "Otsi kliente" at bounding box center [181, 87] width 200 height 25
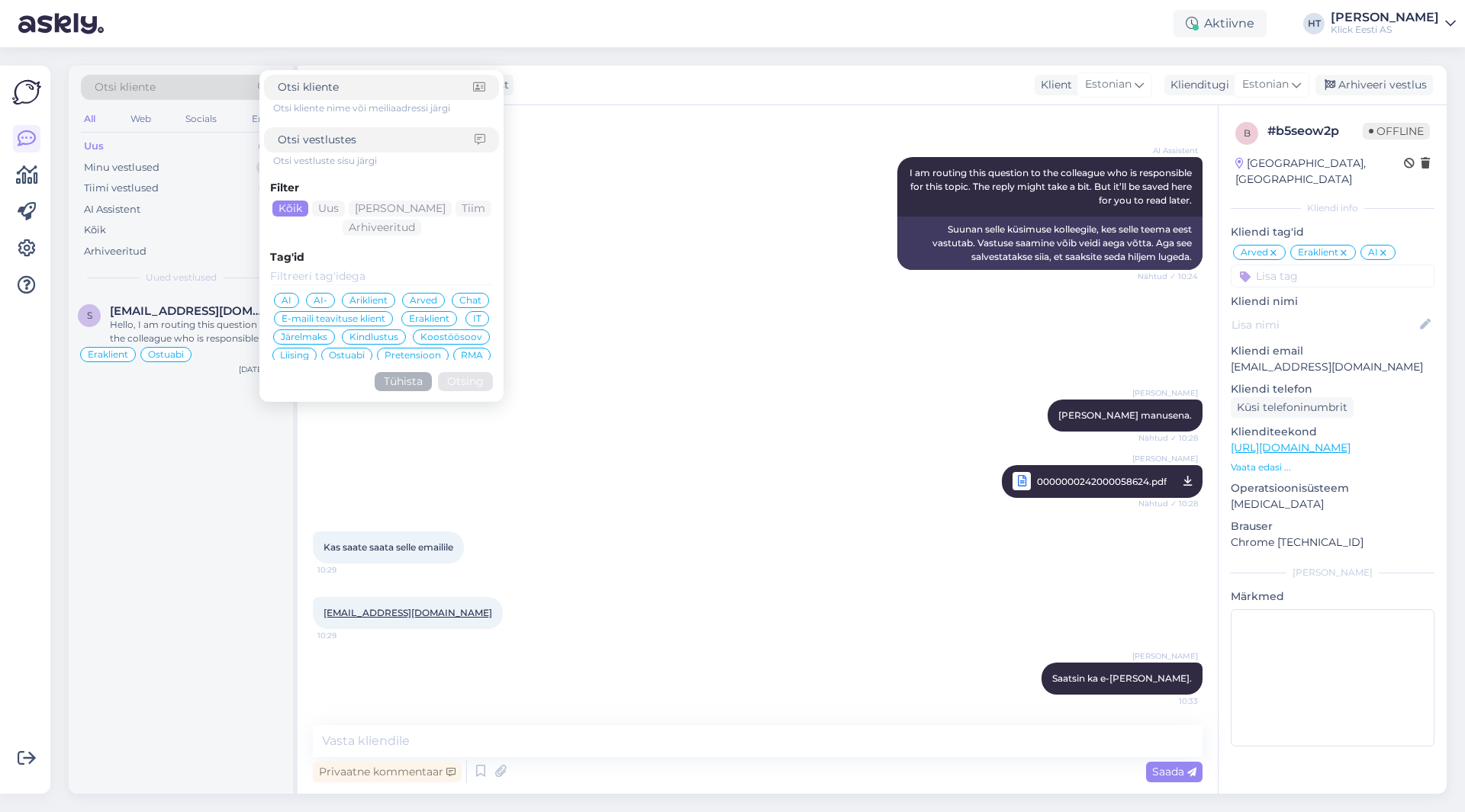
click at [342, 150] on div at bounding box center [381, 139] width 235 height 25
click at [344, 145] on input at bounding box center [376, 140] width 197 height 16
paste input "0000000173000027296"
type input "0000000173000027296"
click button "Otsing" at bounding box center [466, 382] width 55 height 19
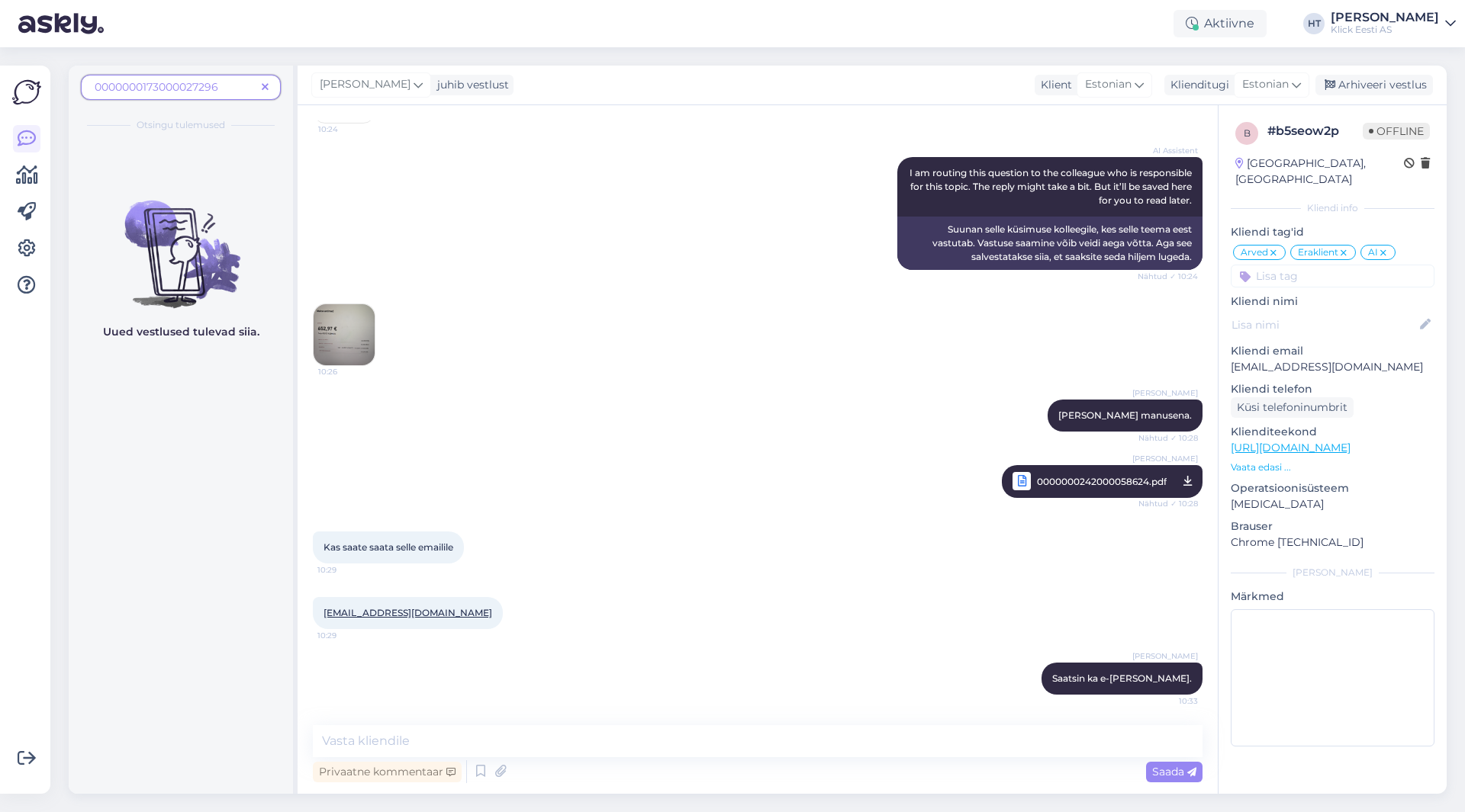
click at [267, 89] on icon at bounding box center [265, 88] width 7 height 10
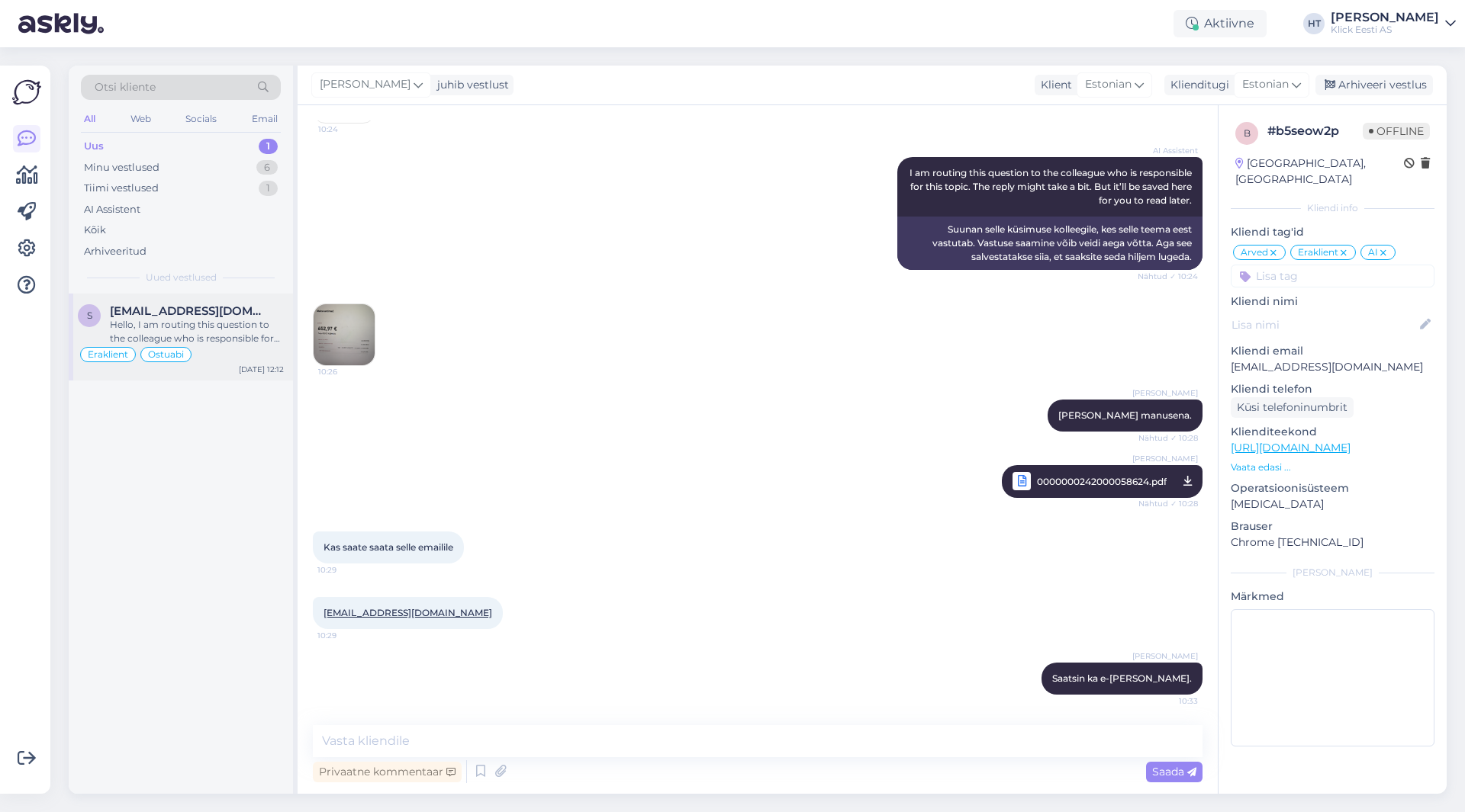
click at [217, 297] on div "s [EMAIL_ADDRESS][DOMAIN_NAME] Hello, I am routing this question to the colleag…" at bounding box center [181, 337] width 224 height 87
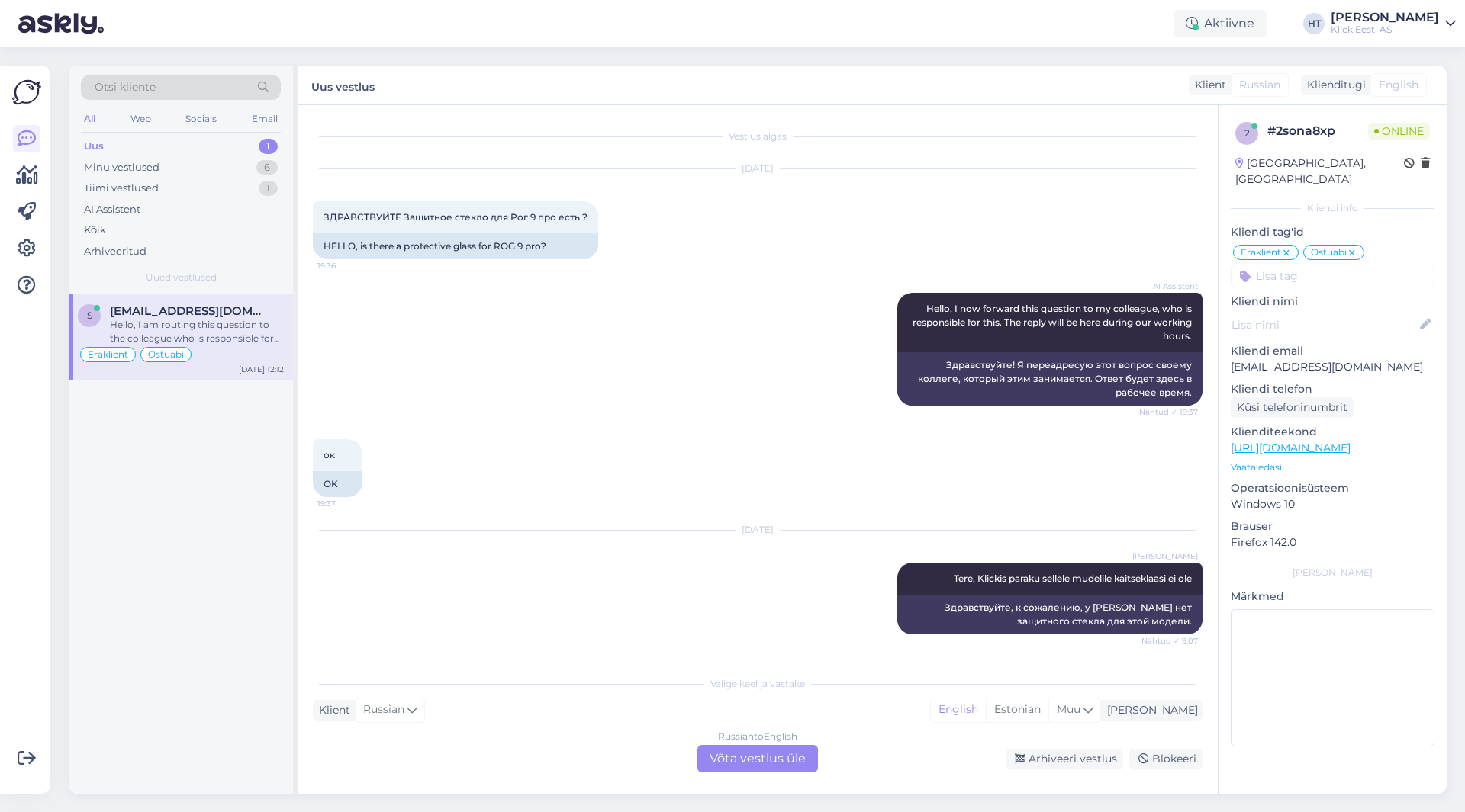
scroll to position [308, 0]
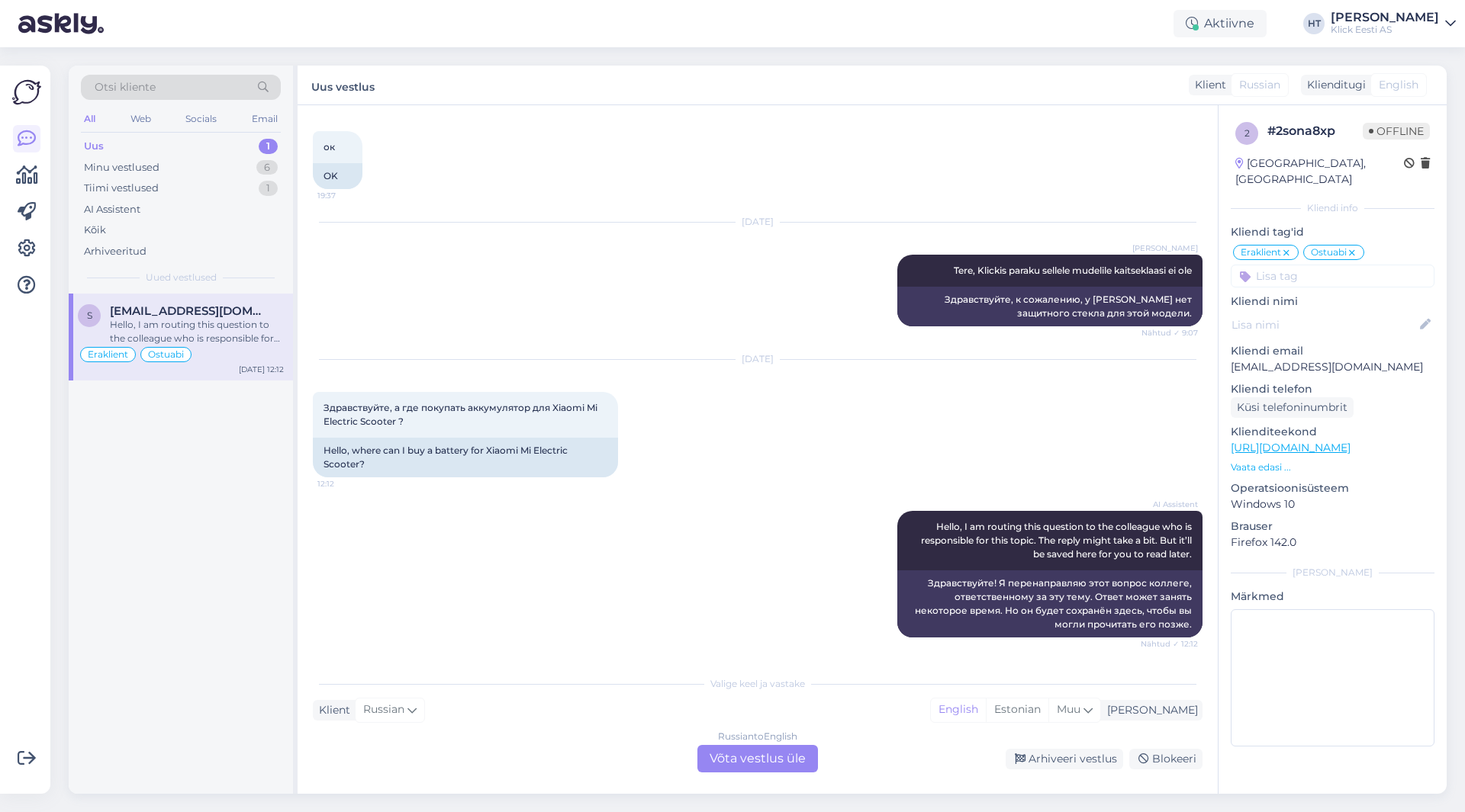
click at [637, 565] on div "AI Assistent Hello, I am routing this question to the colleague who is responsi…" at bounding box center [757, 574] width 890 height 160
click at [751, 756] on div "Russian to English Võta vestlus üle" at bounding box center [757, 759] width 120 height 27
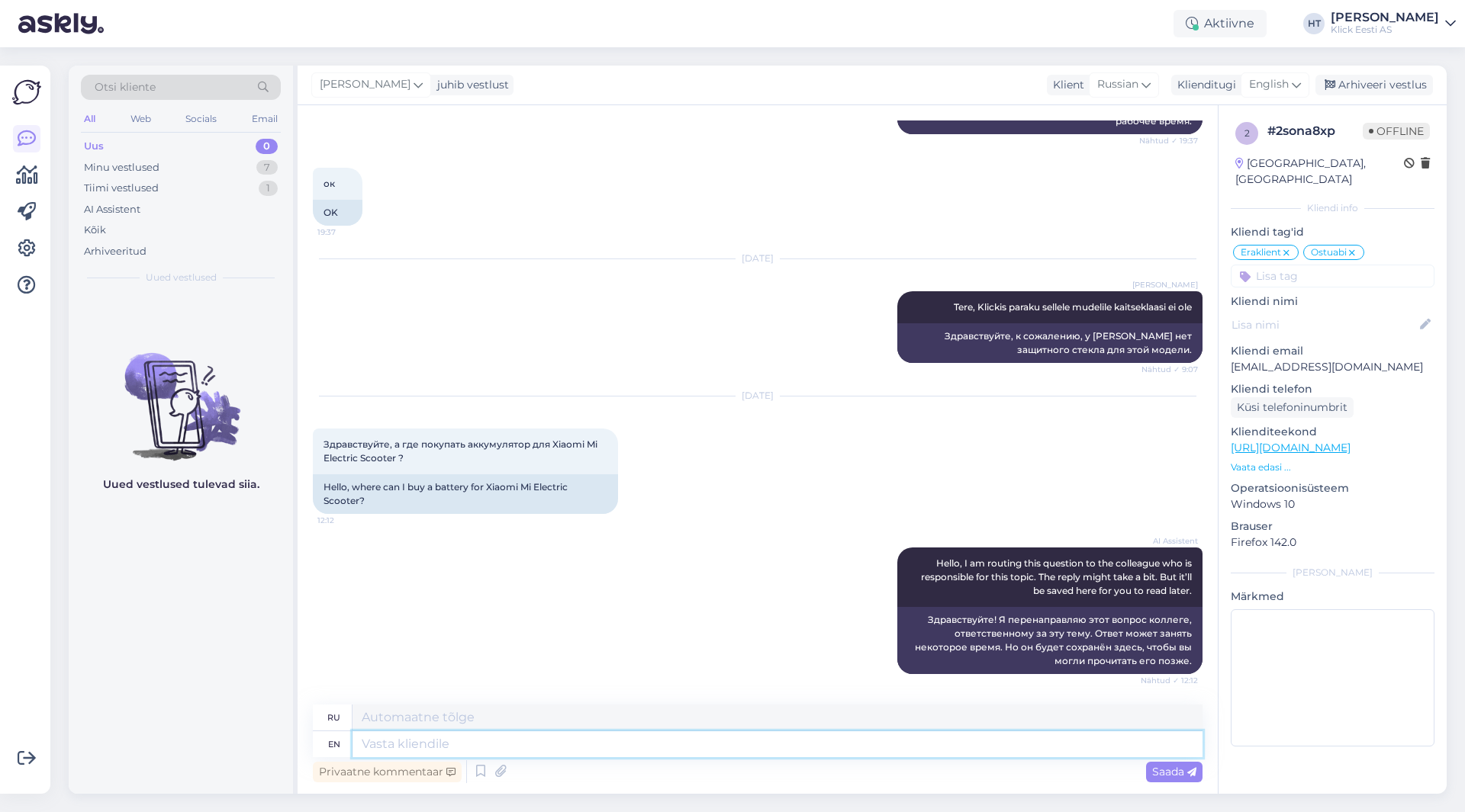
click at [741, 748] on textarea at bounding box center [777, 744] width 850 height 26
type textarea "I d"
type textarea "я"
type textarea "I don't th"
type textarea "Я не"
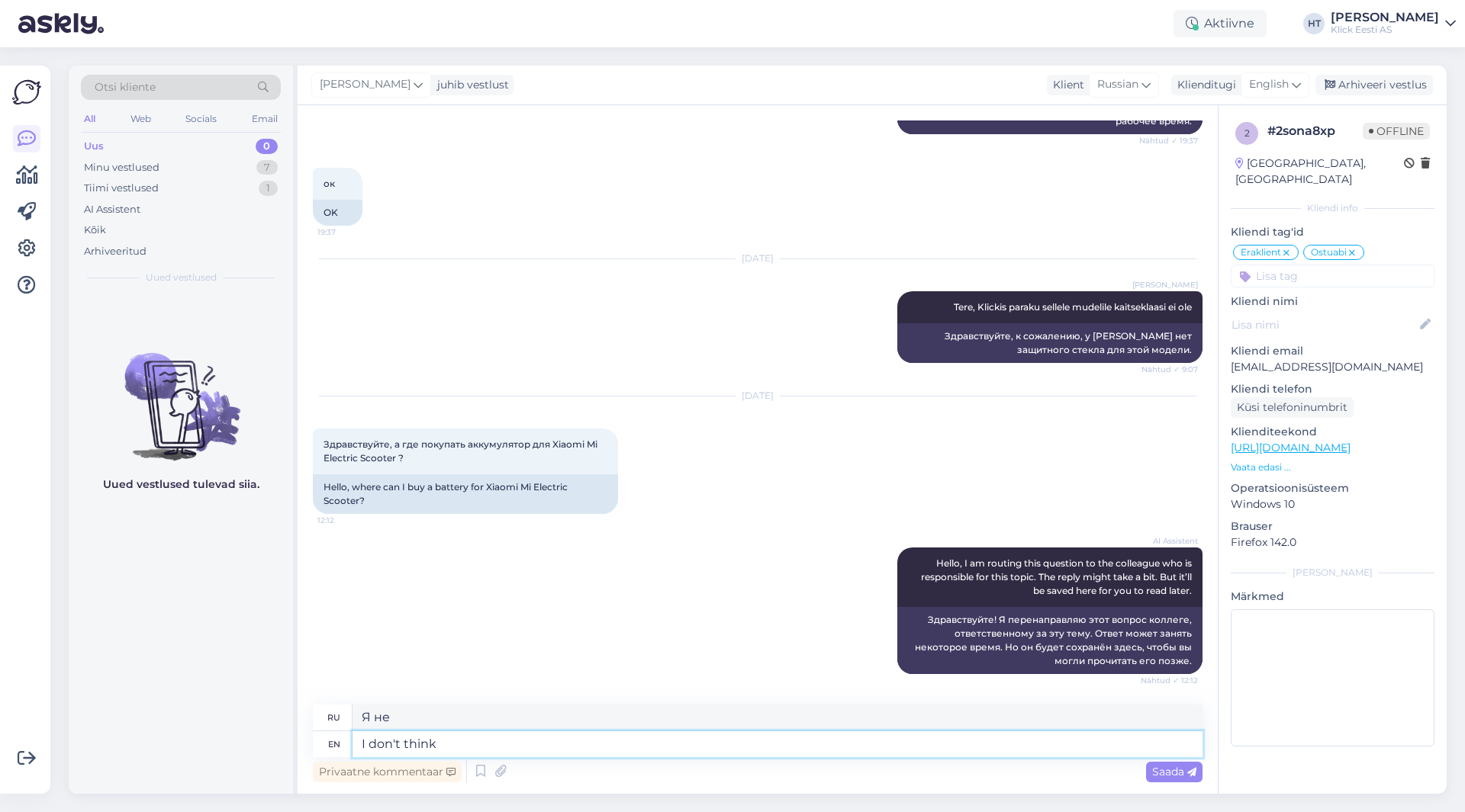
type textarea "I don't think"
type textarea "Я не думаю"
type textarea "I don't think spare"
type textarea "Я не думаю, что запасной"
type textarea "I don't think spare parts"
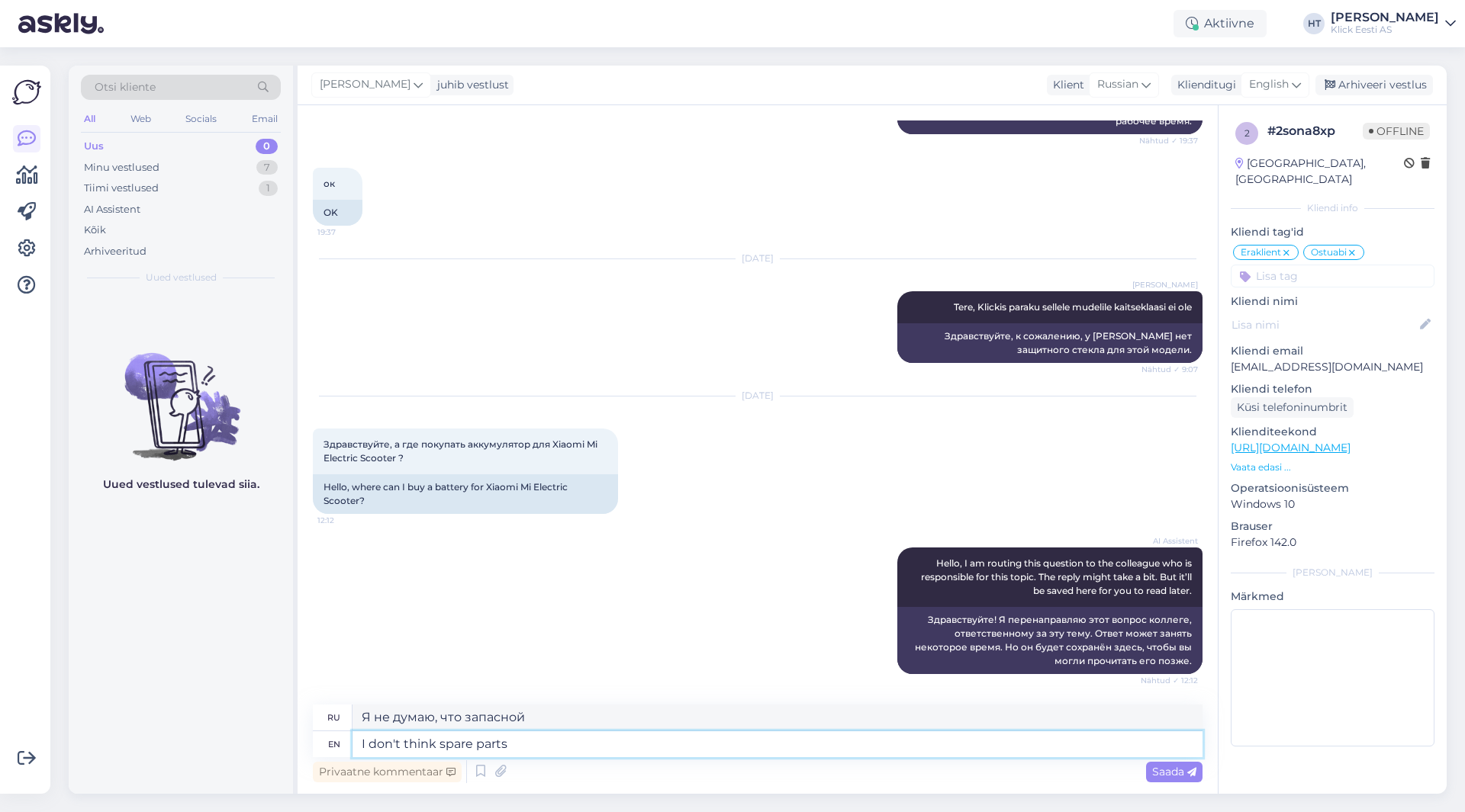
type textarea "Я не думаю, что запасные части"
type textarea "I don't think spare parts are sold"
type textarea "Я не думаю, что запасные части продаются."
type textarea "I don't think spare parts are sold seperately an"
type textarea "Я не думаю, что запасные части продаются отдельно."
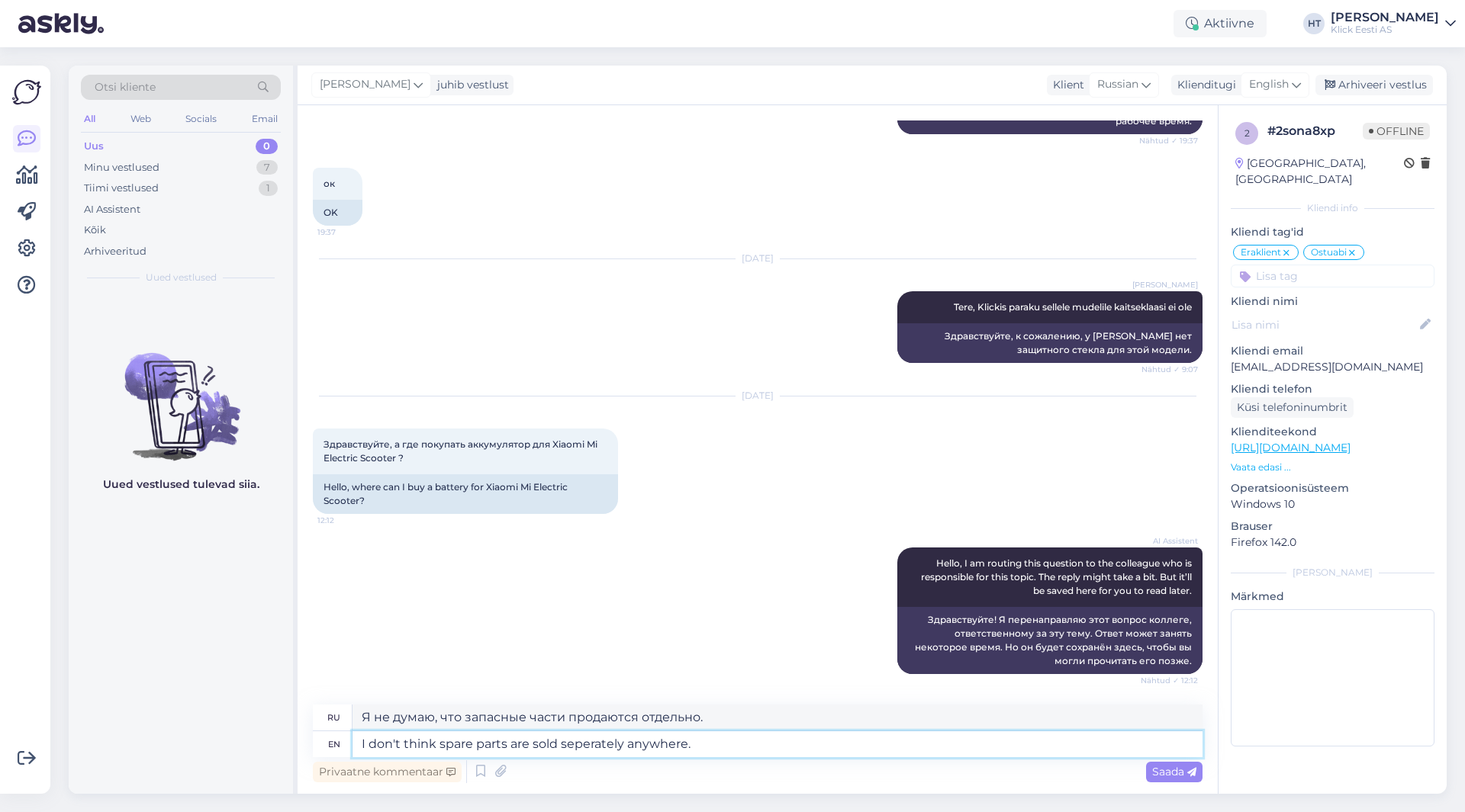
type textarea "I don't think spare parts are sold seperately anywhere."
type textarea "Я не думаю, что где-либо продаются отдельно запасные части."
type textarea "I don't think spare parts are sold seperately anywhere. You c"
type textarea "Я не думаю, что где-то отдельно продаются запасные части. Вы"
type textarea "I don't think spare parts are sold seperately anywhere. You can t"
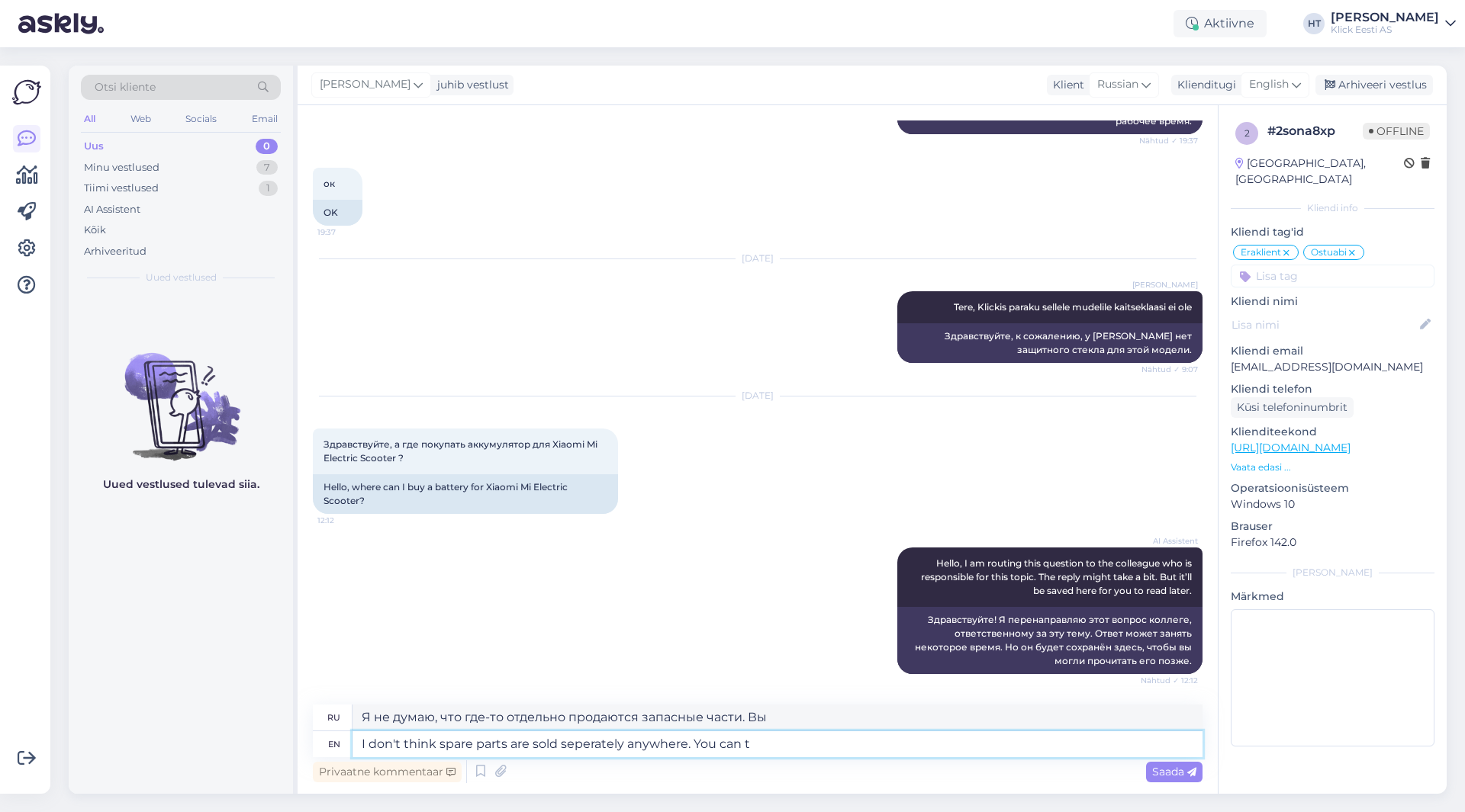
type textarea "Я не думаю, что запчасти где-либо продаются отдельно. Вы можете"
type textarea "I don't think spare parts are sold seperately anywhere. You can try"
type textarea "Не думаю, что запчасти где-то продаются отдельно. Можете попробовать."
type textarea "I don't think spare parts are sold seperately anywhere. You can try contacting"
type textarea "Не думаю, что запчасти где-либо продаются отдельно. Попробуйте связаться с"
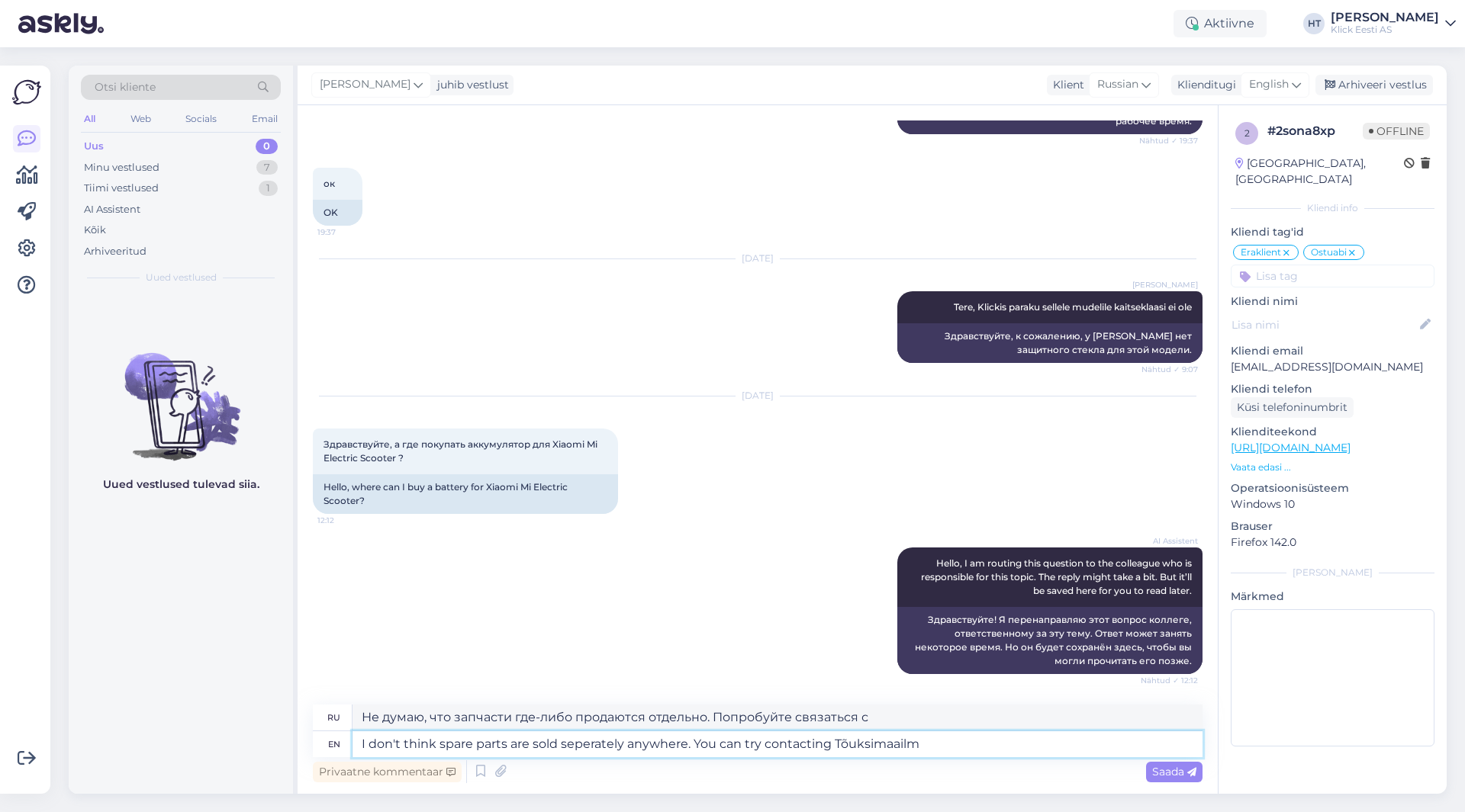
type textarea "I don't think spare parts are sold seperately anywhere. You can try contacting …"
type textarea "Не думаю, что запчасти где-либо продаются отдельно. Попробуйте связаться с Tõuk…"
type textarea "I don't think spare parts are sold seperately anywhere. You can try contacting …"
type textarea "Не думаю, что запчасти где-либо продаются отдельно. Попробуйте связаться с Tõuk…"
type textarea "I don't think spare parts are sold seperately anywhere. You can try contacting …"
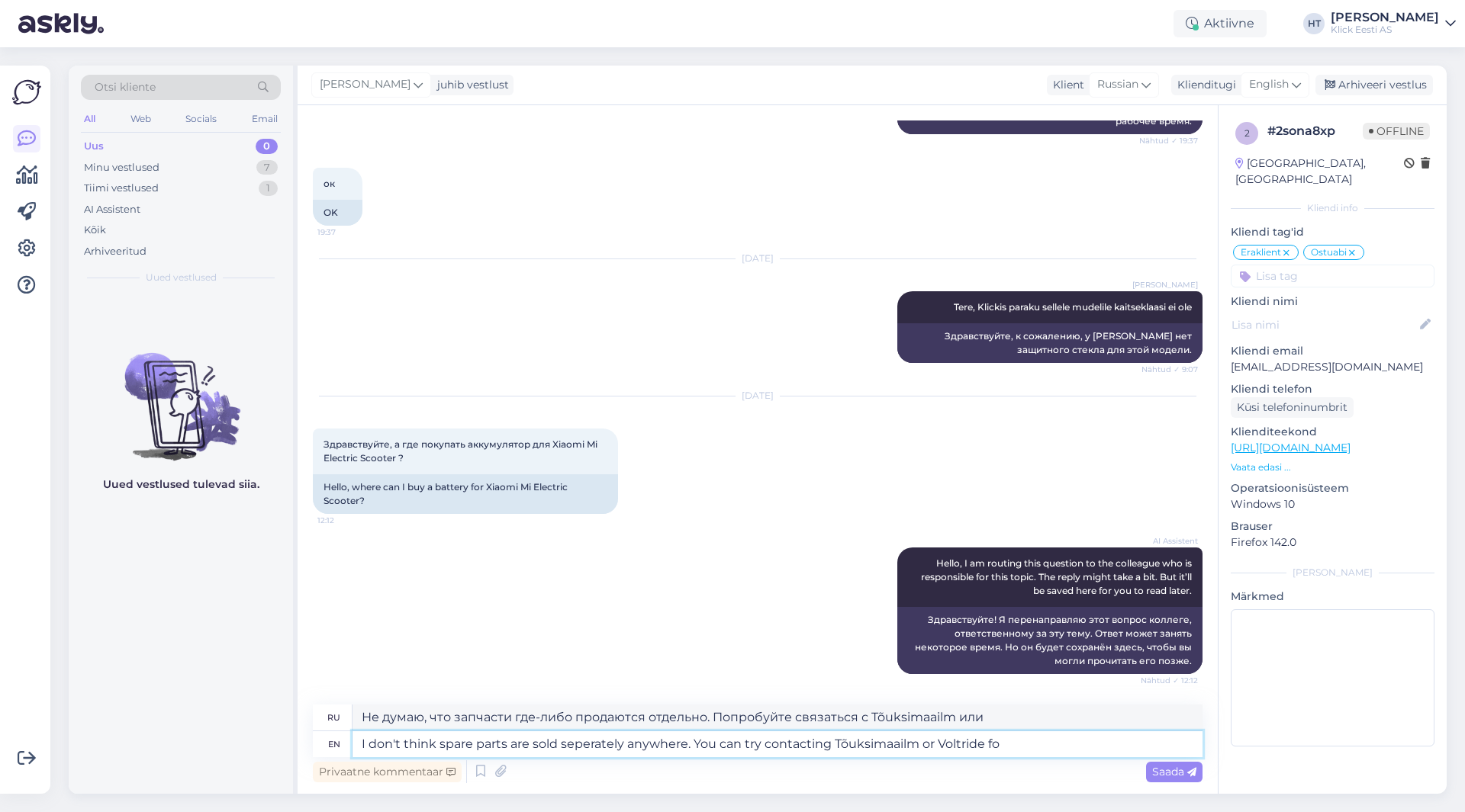
type textarea "Не думаю, что запчасти где-либо продаются отдельно. Попробуйте обратиться в Tõu…"
type textarea "I don't think spare parts are sold seperately anywhere. You can try contacting …"
type textarea "Не думаю, что запчасти где-либо продаются отдельно. Попробуйте обратиться в Tõu…"
type textarea "I don't think spare parts are sold seperately anywhere. You can try contacting …"
type textarea "Не думаю, что запчасти где-либо продаются отдельно. Попробуйте обратиться в Tõu…"
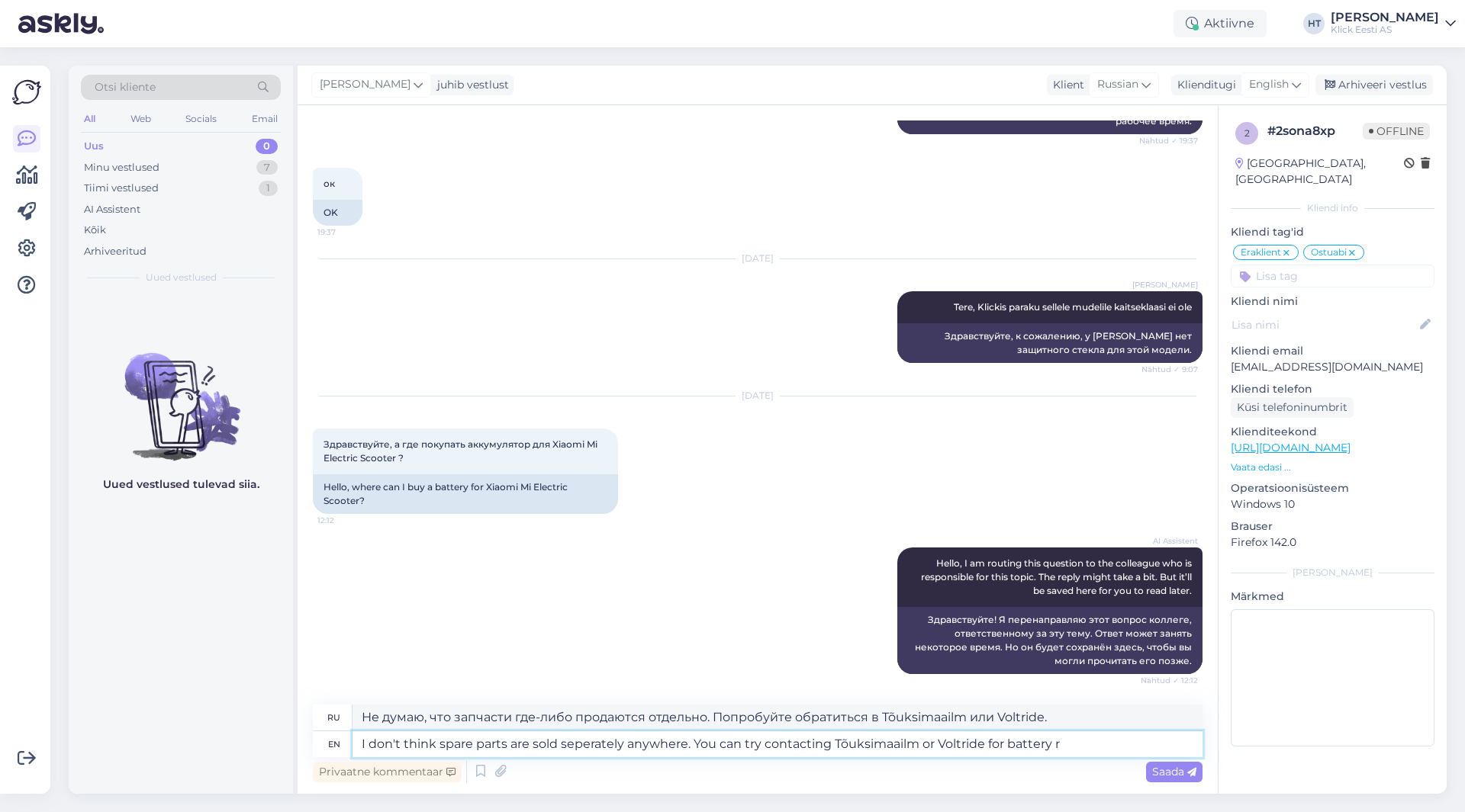
type textarea "I don't think spare parts are sold seperately anywhere. You can try contacting …"
type textarea "Не думаю, что где-либо отдельно продаются запчасти. По поводу аккумулятора можн…"
type textarea "I don't think spare parts are sold seperately anywhere. You can try contacting …"
type textarea "Не думаю, что запчасти где-либо продаются отдельно. Вы можете обратиться в Tõuk…"
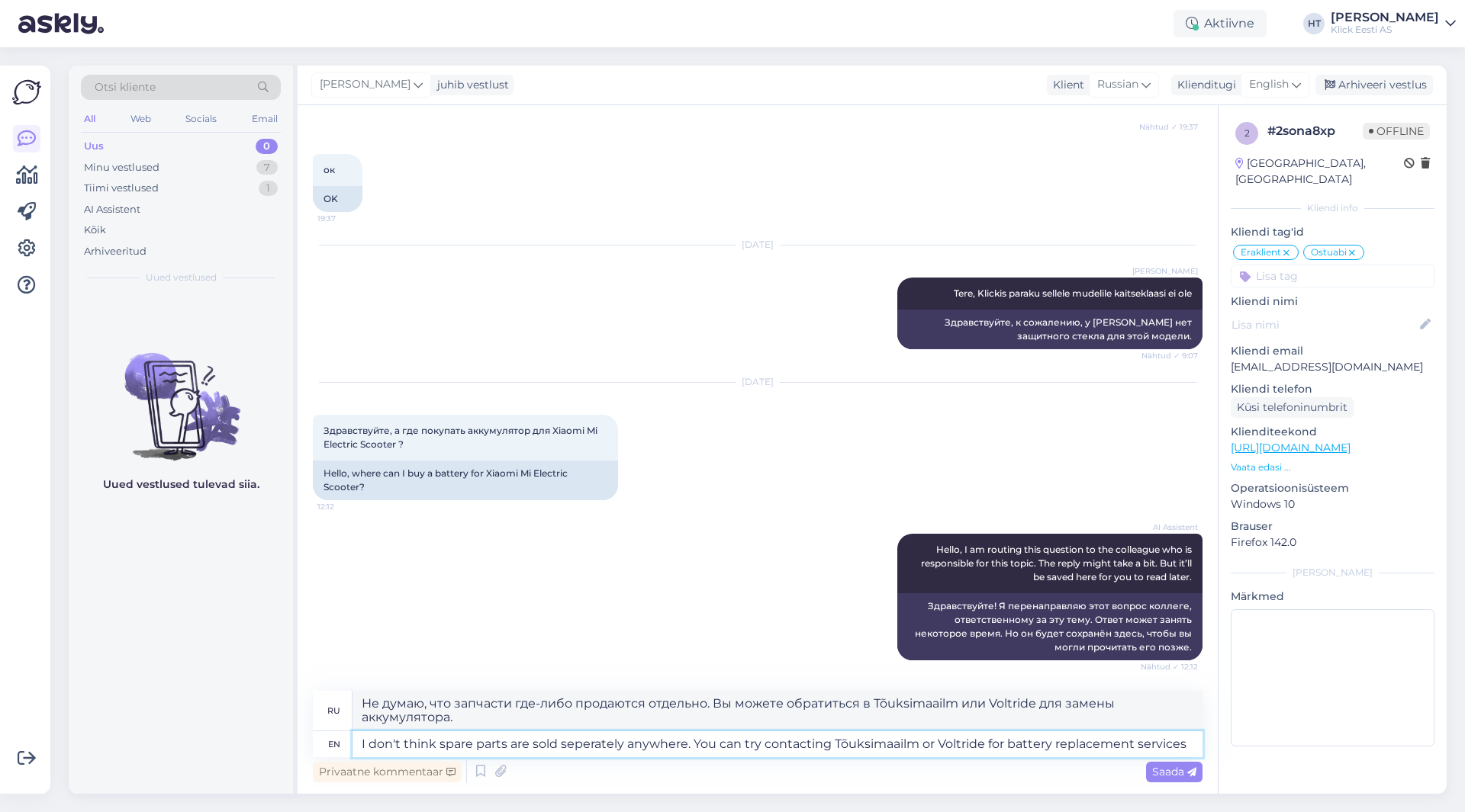
type textarea "I don't think spare parts are sold seperately anywhere. You can try contacting …"
type textarea "Не думаю, что запчасти где-либо продаются отдельно. Вы можете обратиться в Tõuk…"
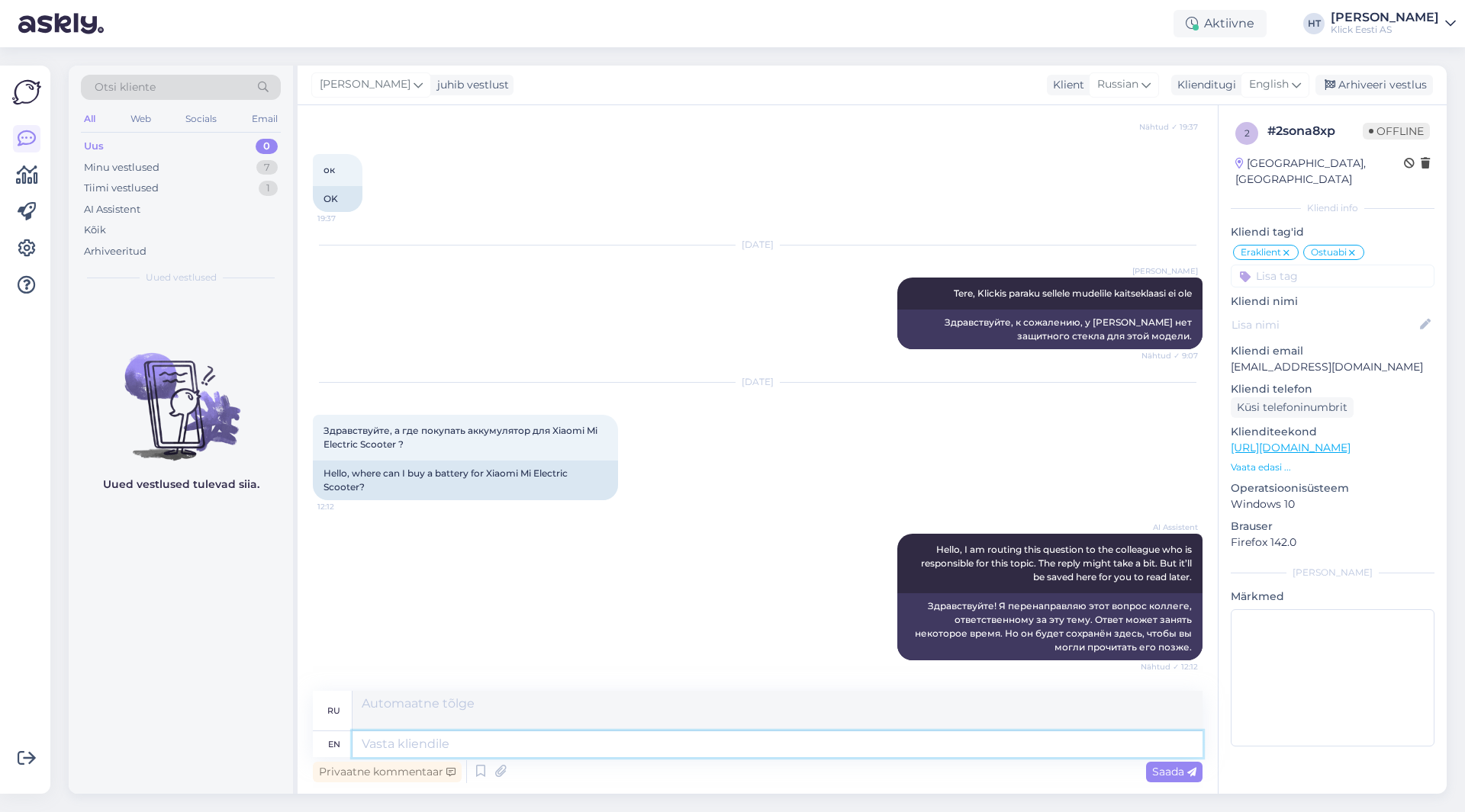
scroll to position [418, 0]
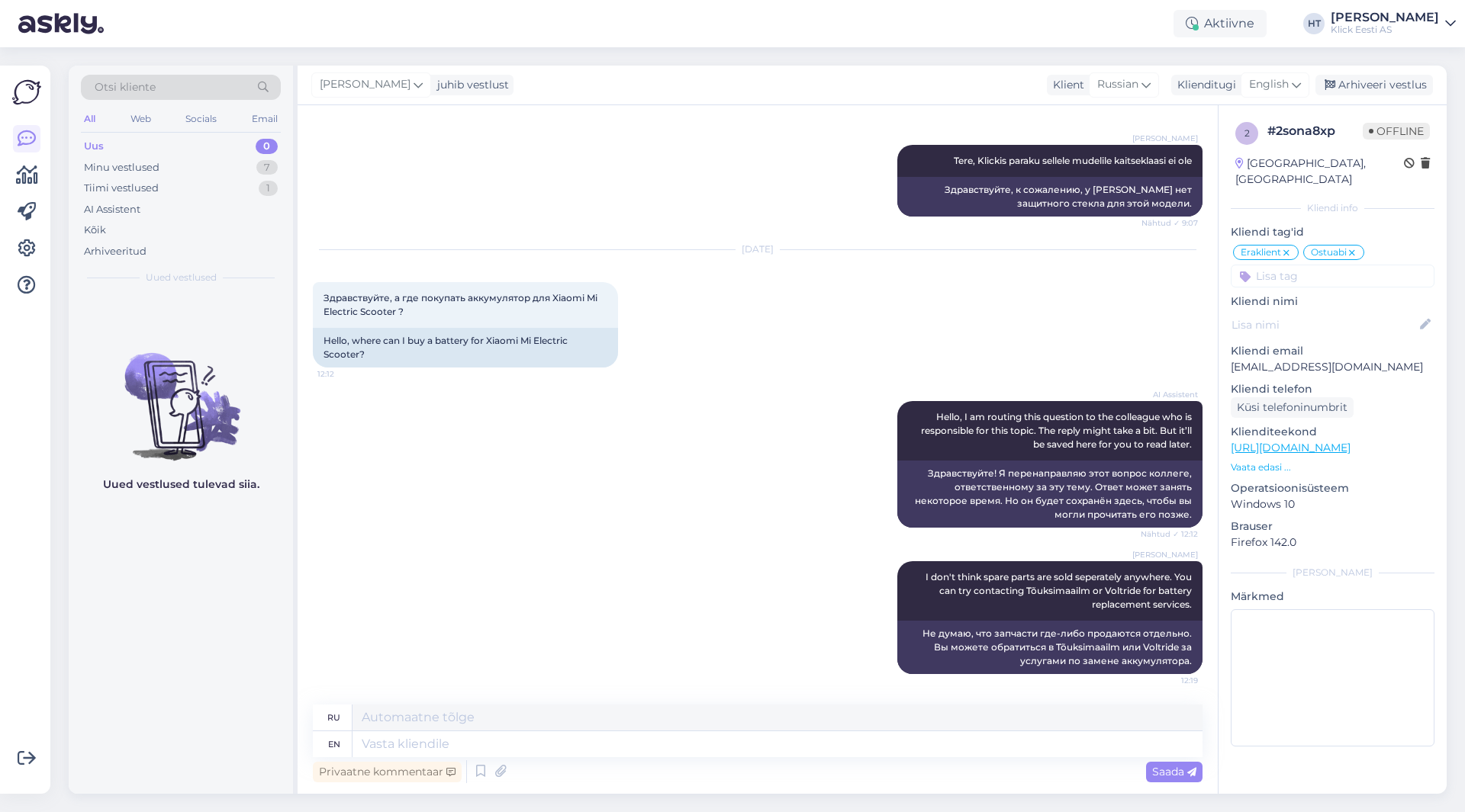
click at [1288, 268] on input at bounding box center [1333, 276] width 204 height 23
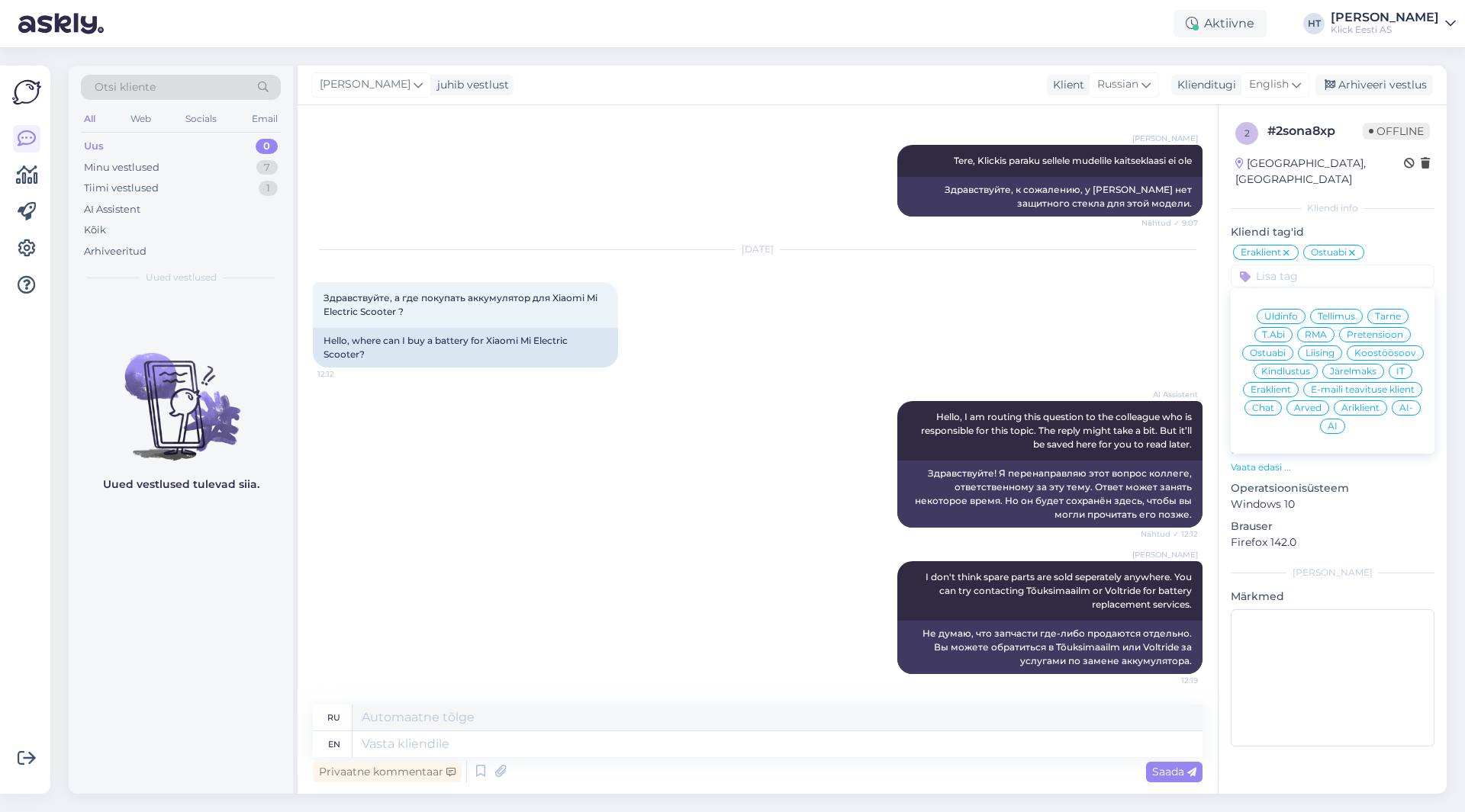
click at [1266, 330] on span "T.Abi" at bounding box center [1273, 334] width 23 height 9
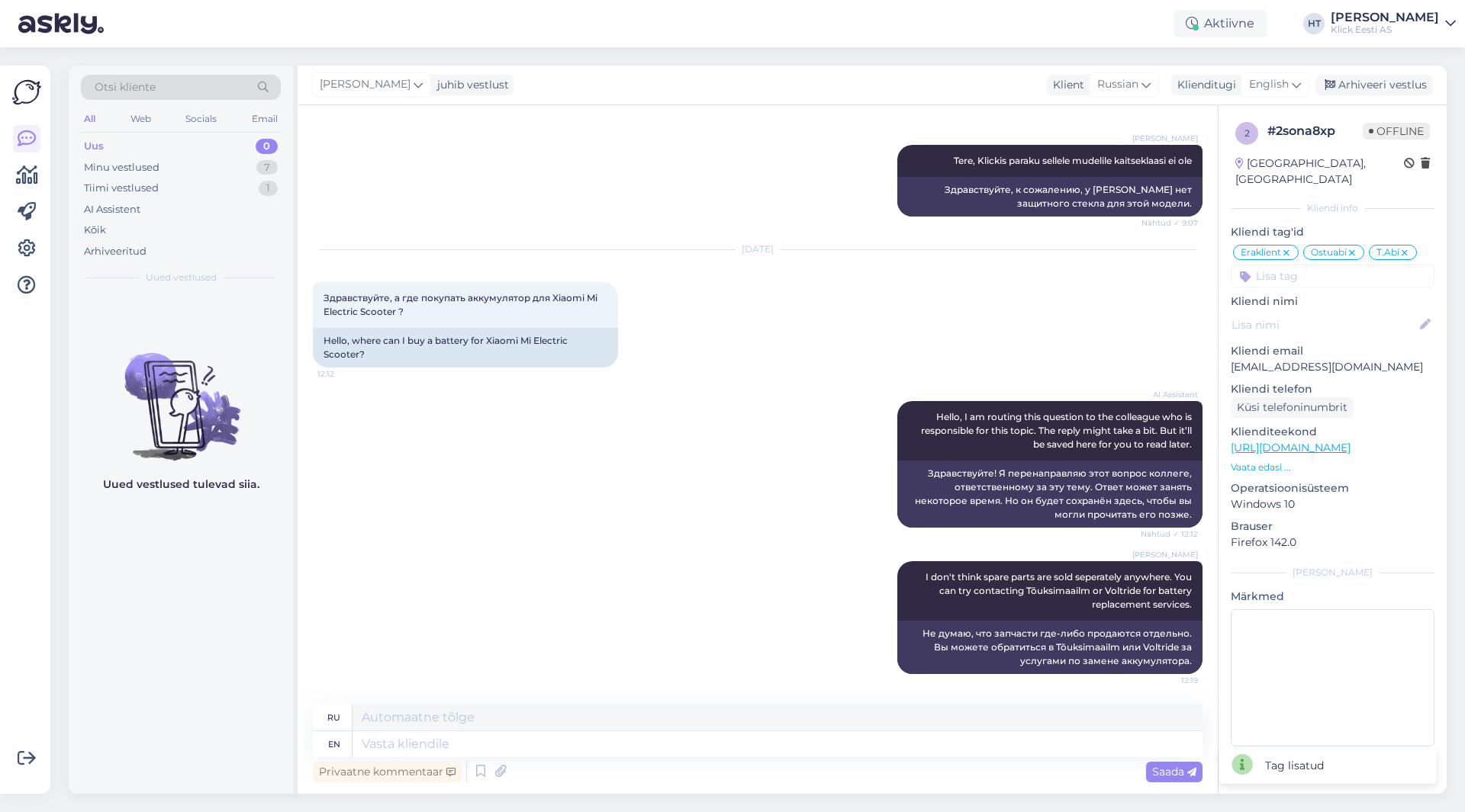
click at [1303, 265] on input at bounding box center [1333, 276] width 204 height 23
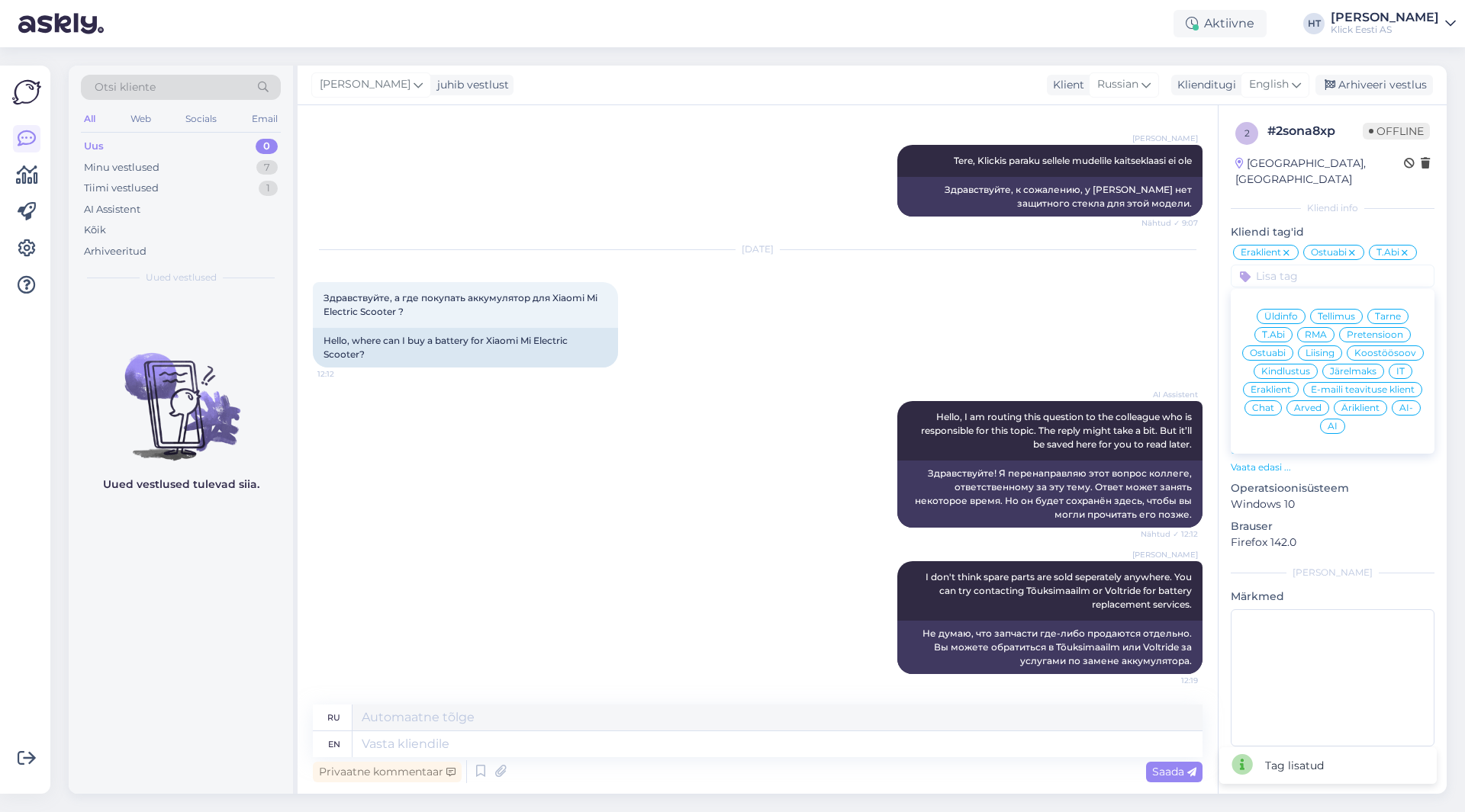
click at [1315, 330] on span "RMA" at bounding box center [1316, 334] width 22 height 9
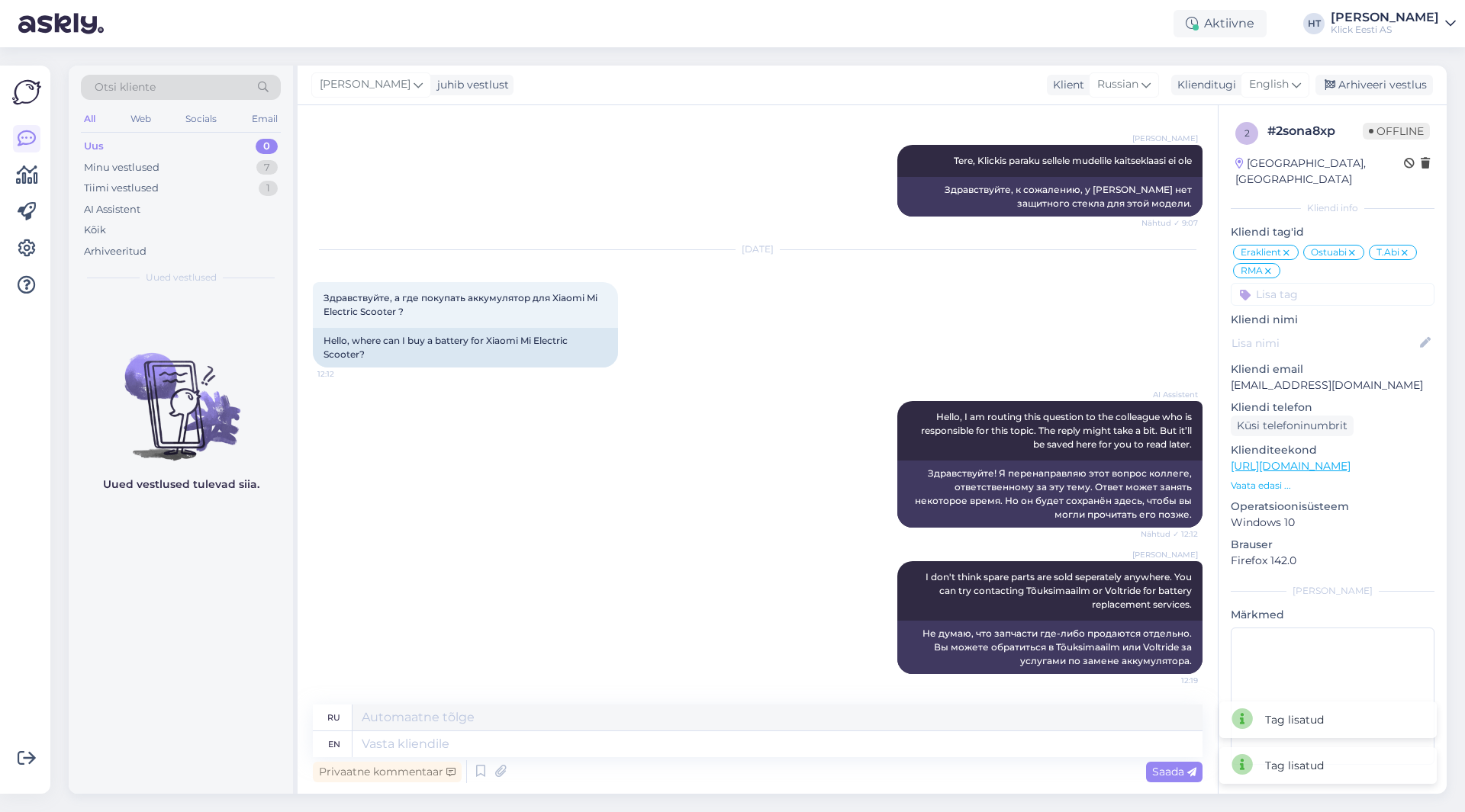
click at [1307, 283] on input at bounding box center [1333, 294] width 204 height 23
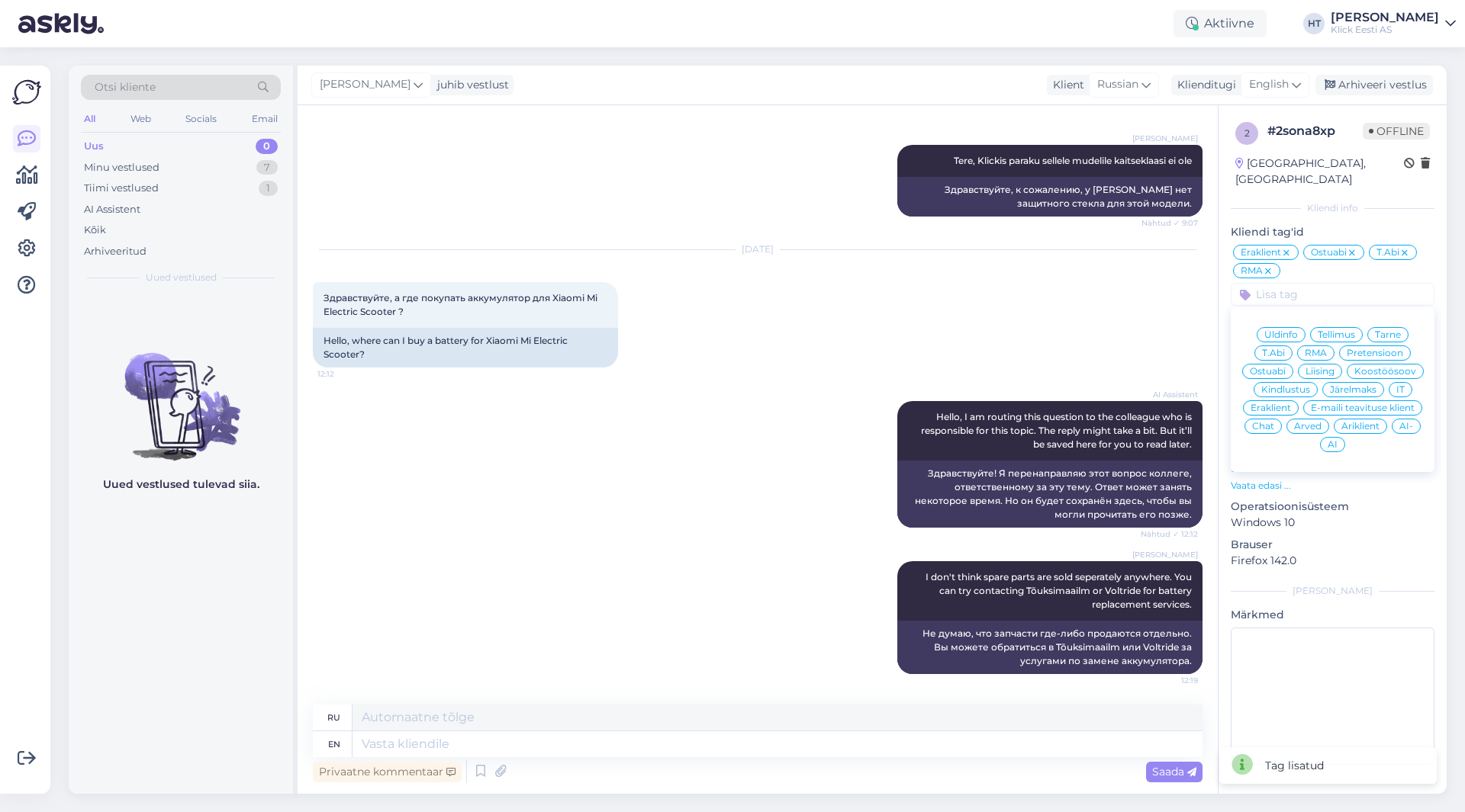
click at [1334, 440] on span "AI" at bounding box center [1333, 444] width 10 height 9
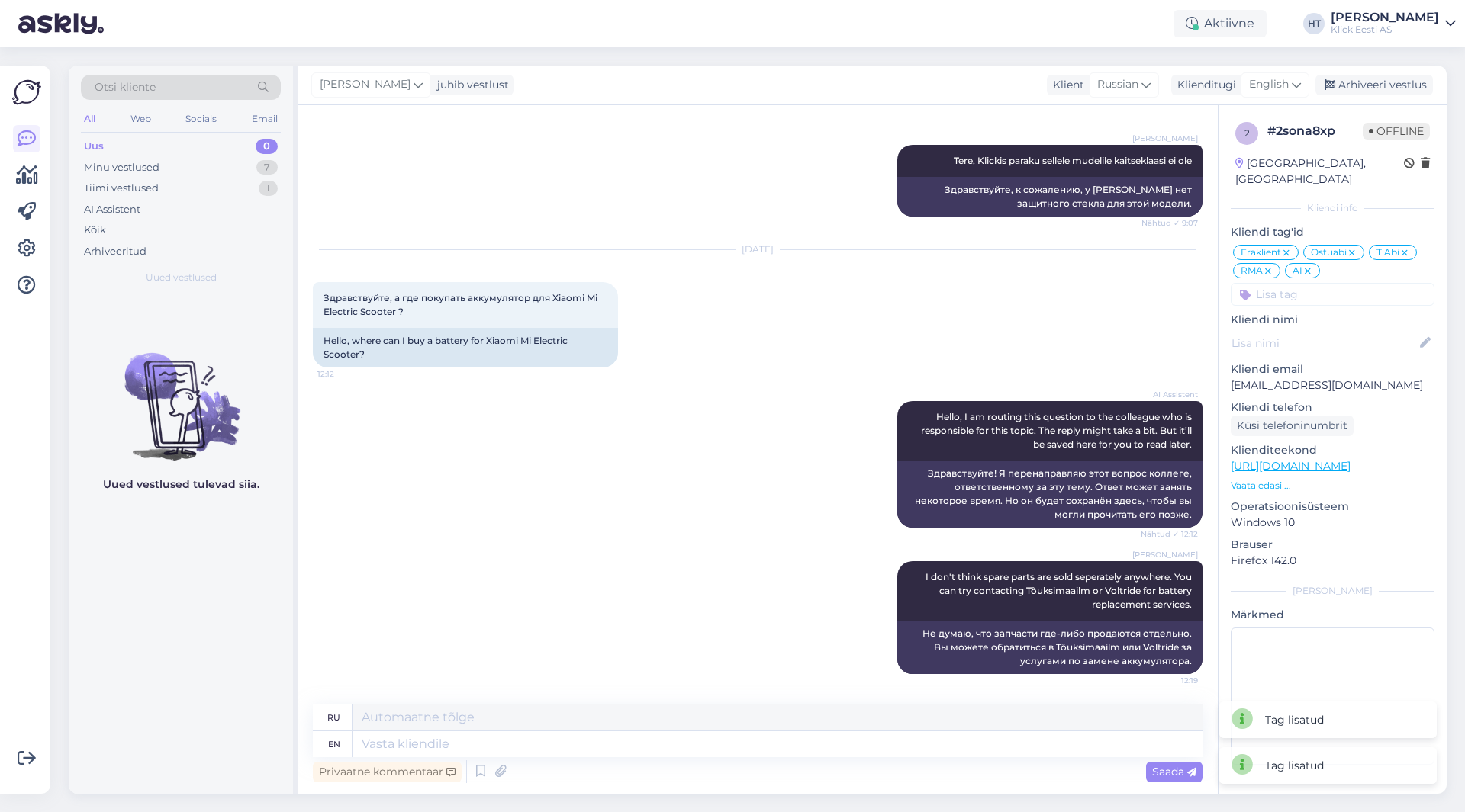
click at [1030, 349] on div "[DATE] Здравствуйте, а где покупать аккумулятор для Xiaomi Mi Electric Scooter …" at bounding box center [757, 309] width 890 height 151
click at [142, 119] on div "Web" at bounding box center [140, 119] width 27 height 20
click at [96, 121] on div "All" at bounding box center [89, 119] width 17 height 20
click at [187, 203] on div "AI Assistent" at bounding box center [181, 210] width 200 height 21
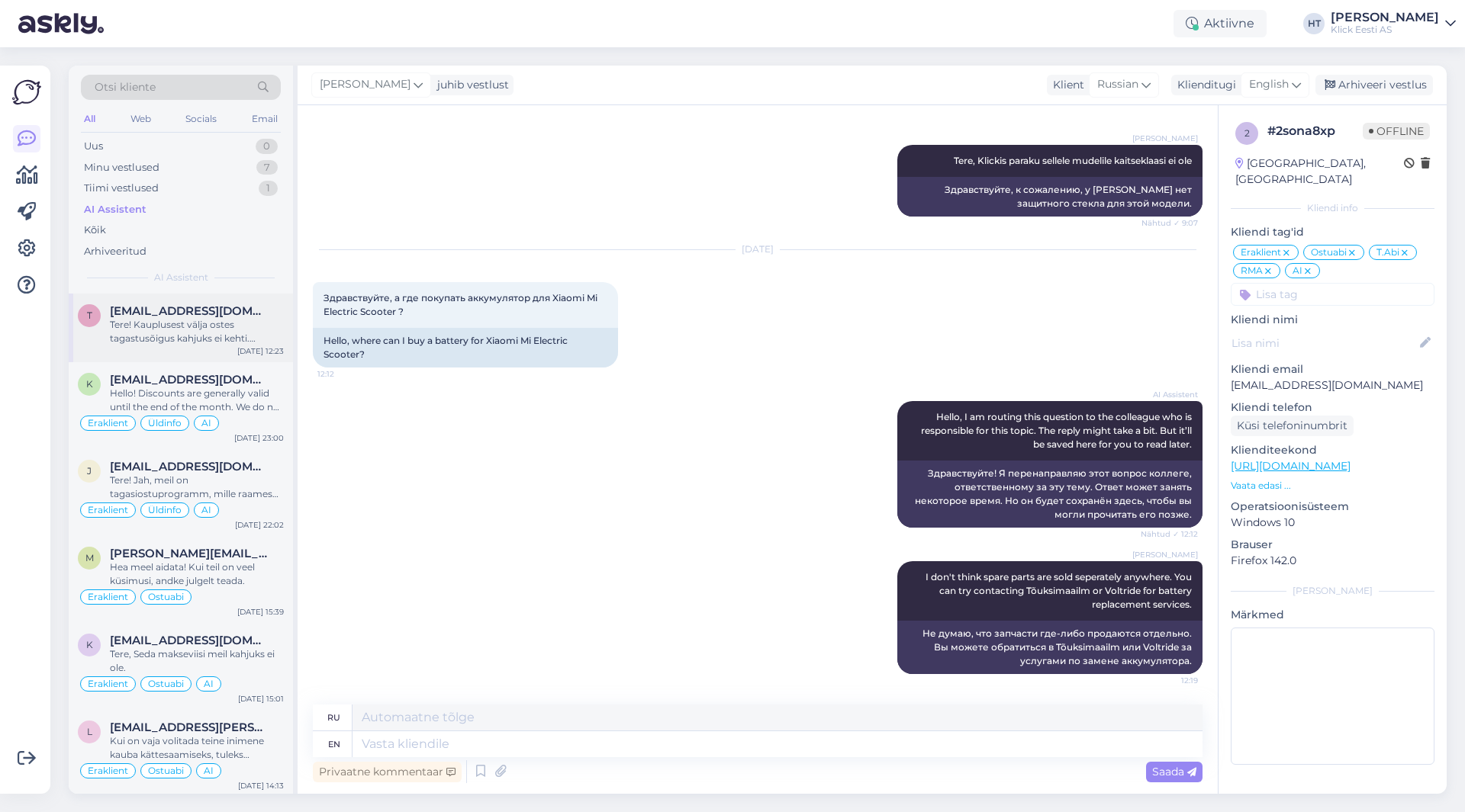
click at [244, 310] on span "[EMAIL_ADDRESS][DOMAIN_NAME]" at bounding box center [189, 311] width 159 height 14
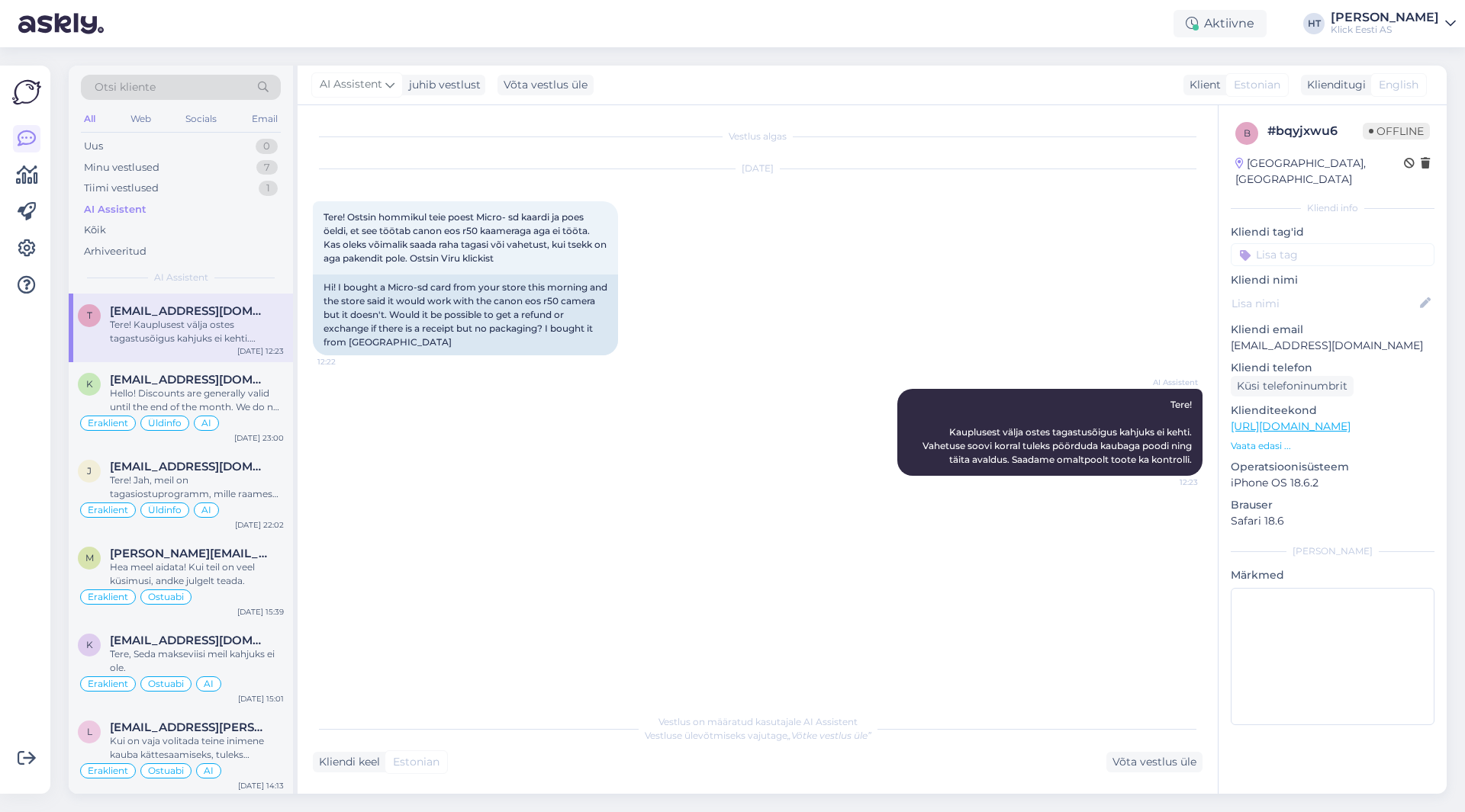
click at [1282, 243] on input at bounding box center [1333, 254] width 204 height 23
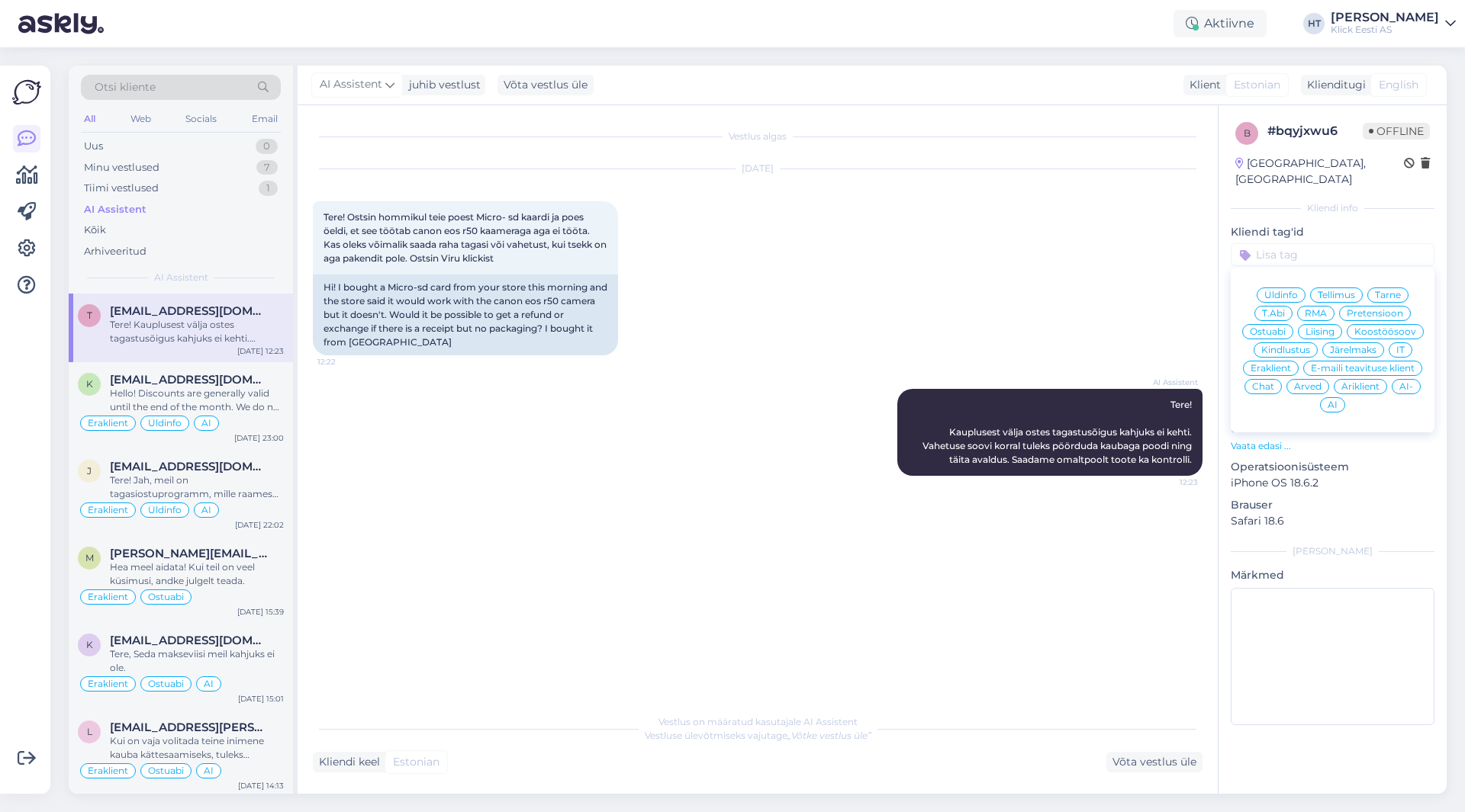
click at [1363, 309] on span "Pretensioon" at bounding box center [1376, 314] width 57 height 9
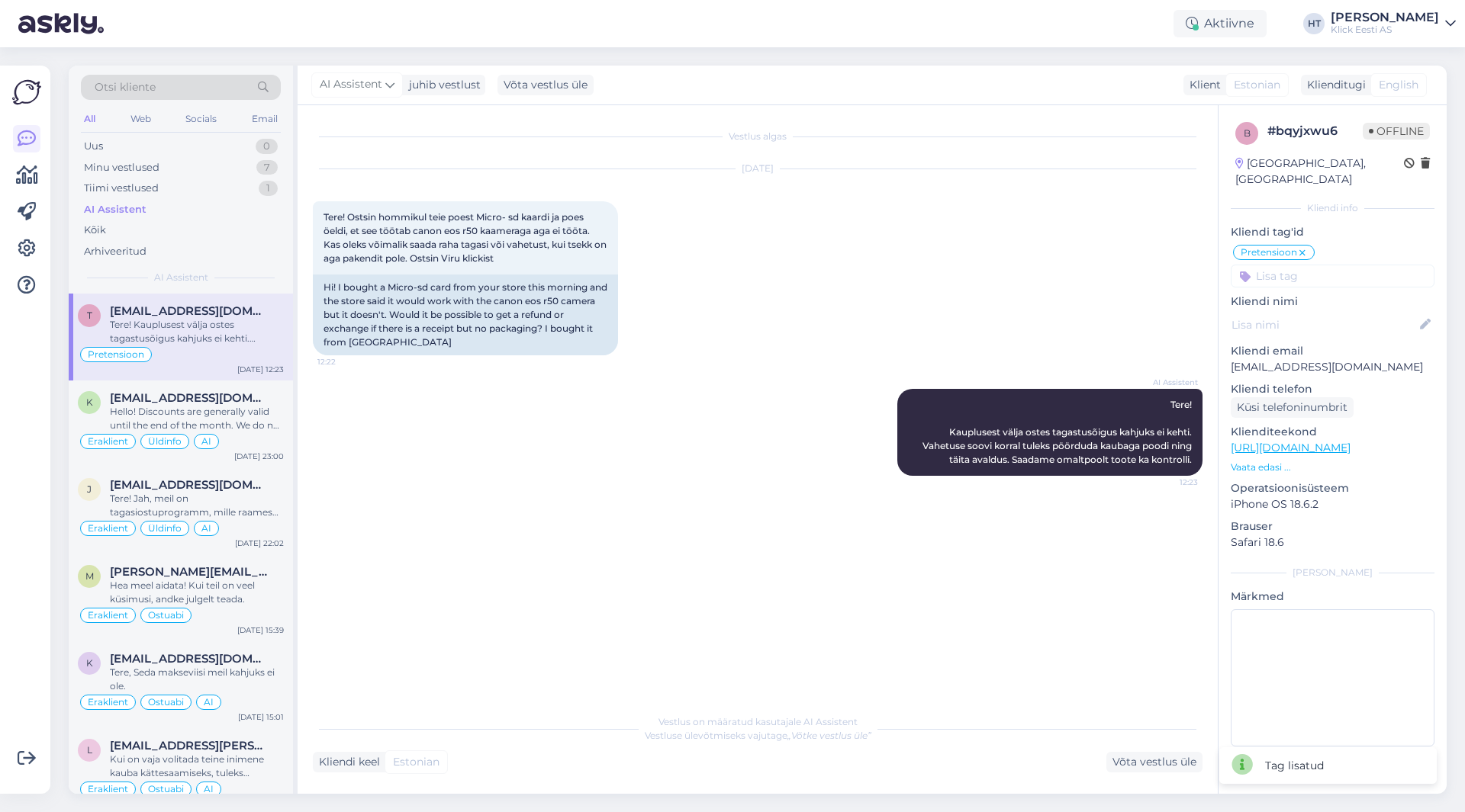
click at [1314, 248] on div "Pretensioon Üldinfo Tellimus Tarne T.Abi RMA Pretensioon Ostuabi Liising Koostö…" at bounding box center [1333, 265] width 204 height 44
click at [1315, 265] on input at bounding box center [1333, 276] width 204 height 23
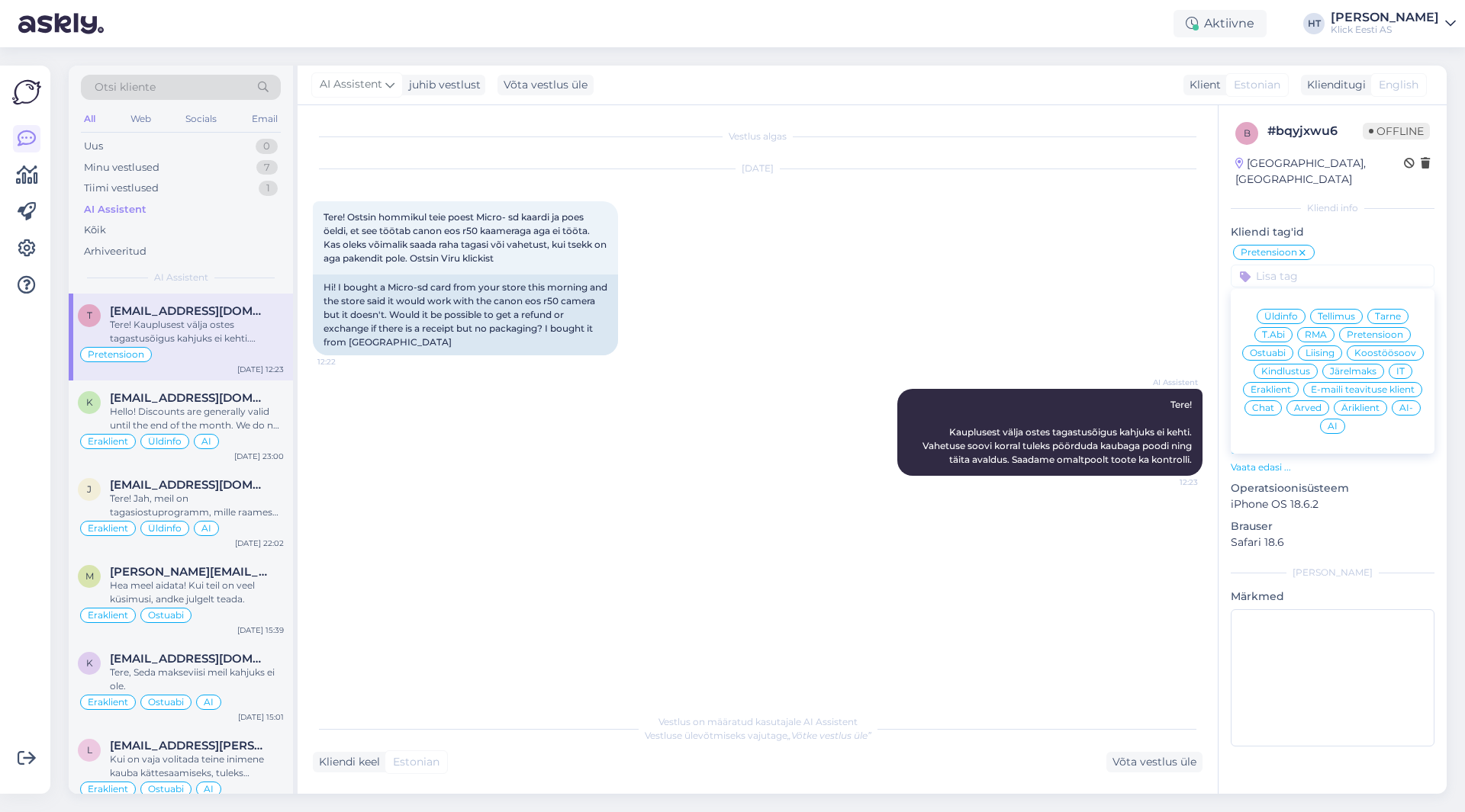
click at [1287, 382] on div "Eraklient" at bounding box center [1271, 390] width 56 height 15
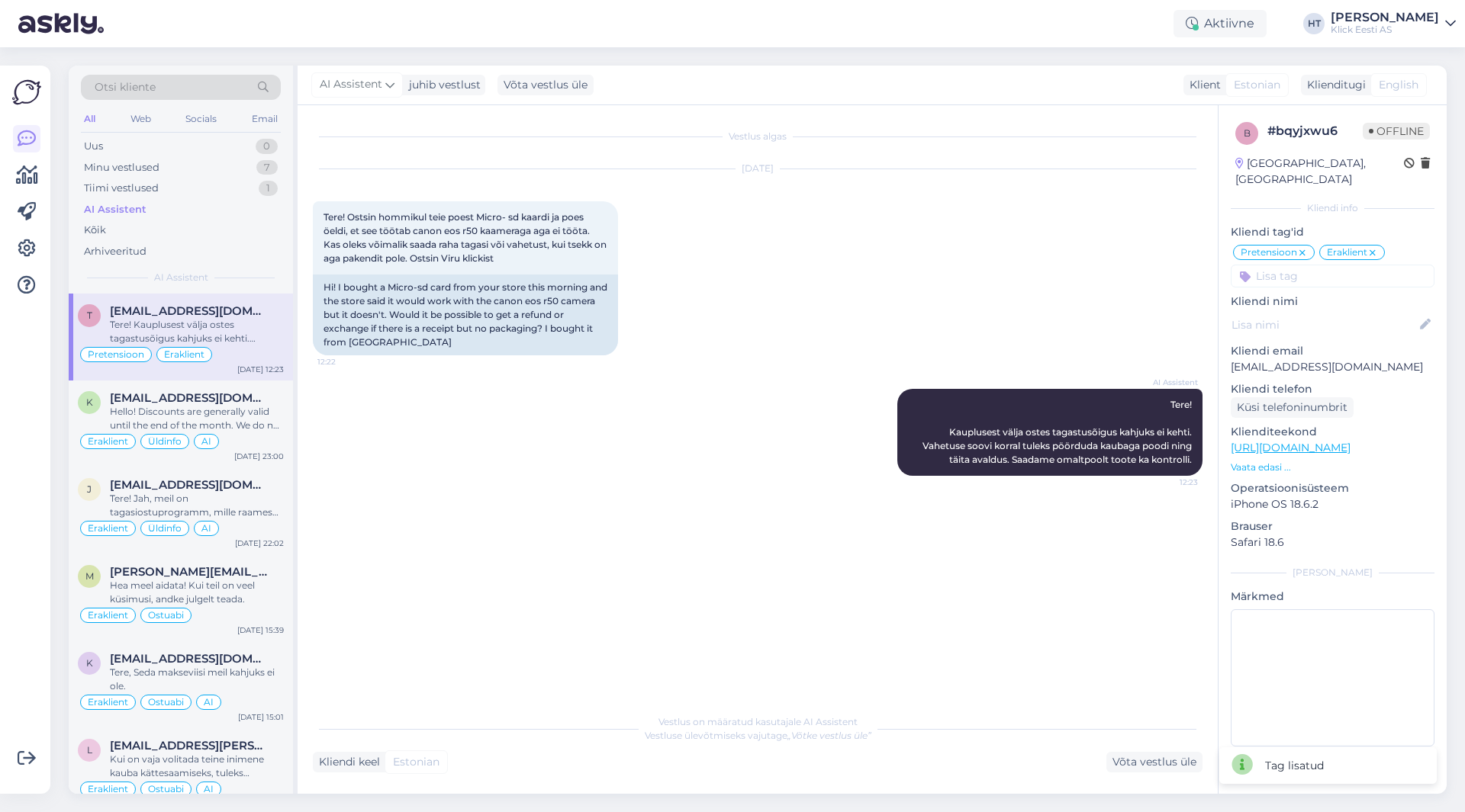
click at [1307, 268] on input at bounding box center [1333, 276] width 204 height 23
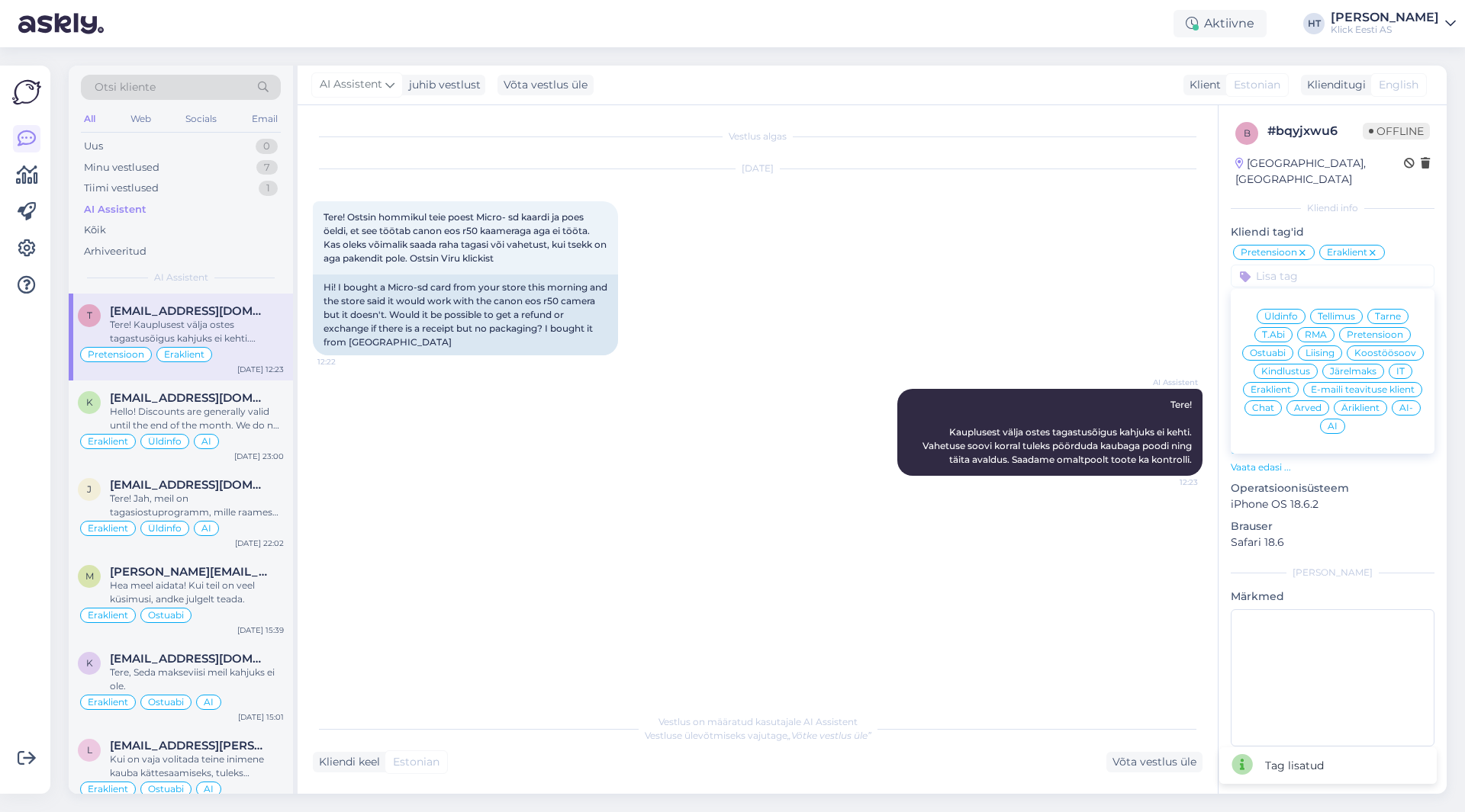
click at [1331, 422] on span "AI" at bounding box center [1333, 426] width 10 height 9
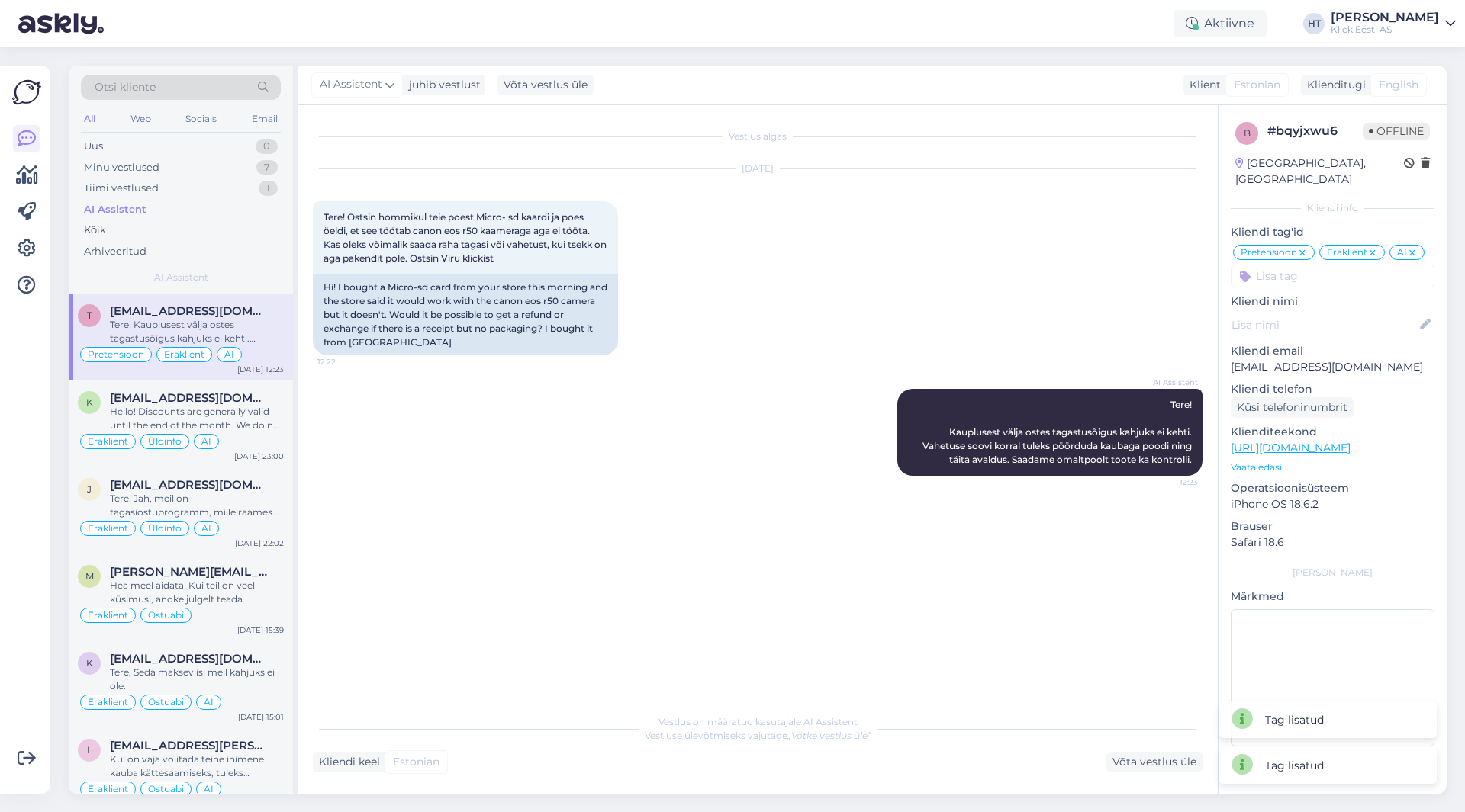
click at [964, 309] on div "[DATE] Tere! Ostsin hommikul teie poest Micro- sd kaardi ja poes öeldi, et see …" at bounding box center [757, 263] width 890 height 220
click at [267, 174] on div "7" at bounding box center [267, 168] width 21 height 15
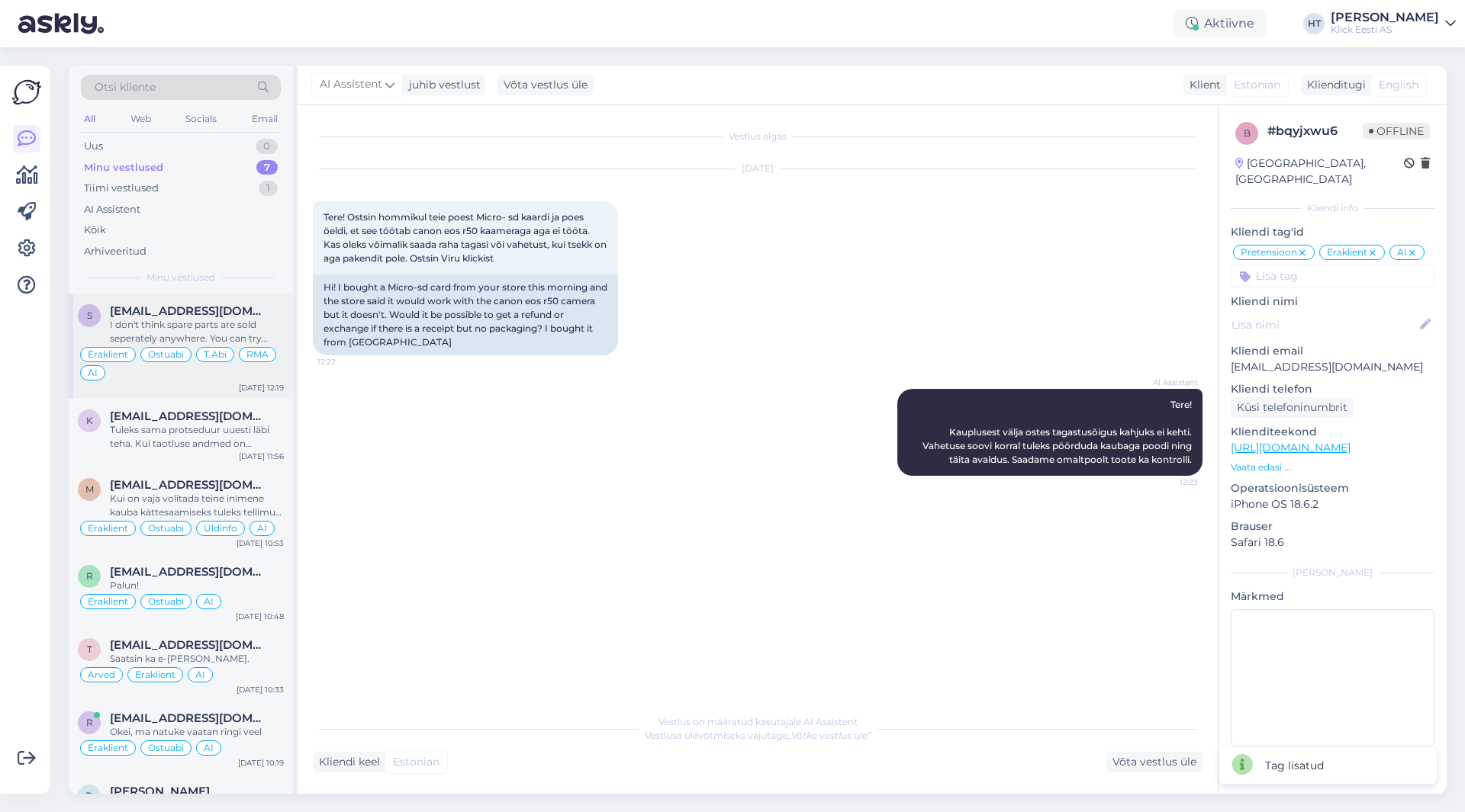
click at [252, 300] on div "s [EMAIL_ADDRESS][DOMAIN_NAME] I don't think spare parts are sold seperately an…" at bounding box center [181, 346] width 224 height 106
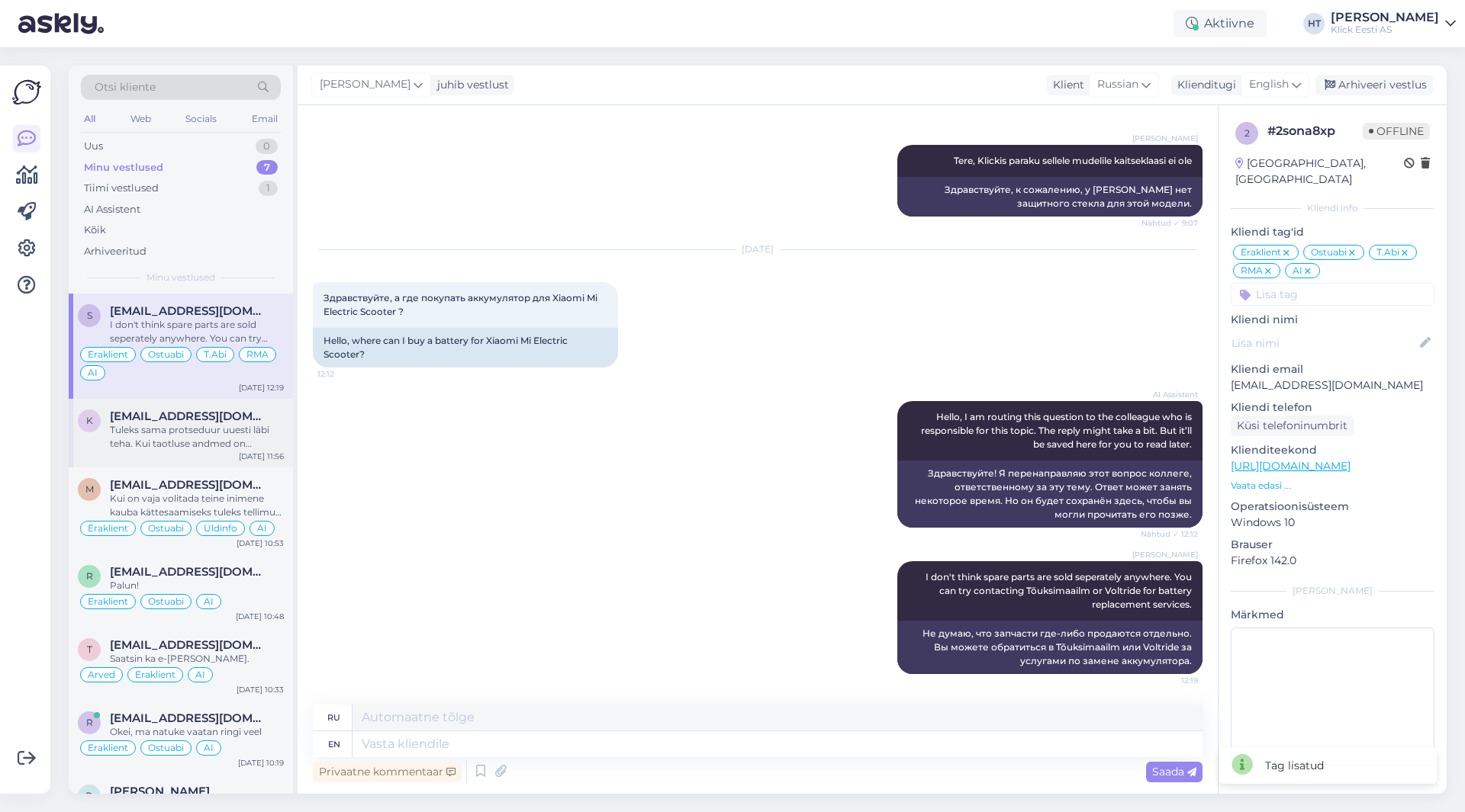
click at [192, 431] on div "Tuleks sama protseduur uuesti läbi teha. Kui taotluse andmed on [PERSON_NAME], …" at bounding box center [197, 437] width 174 height 27
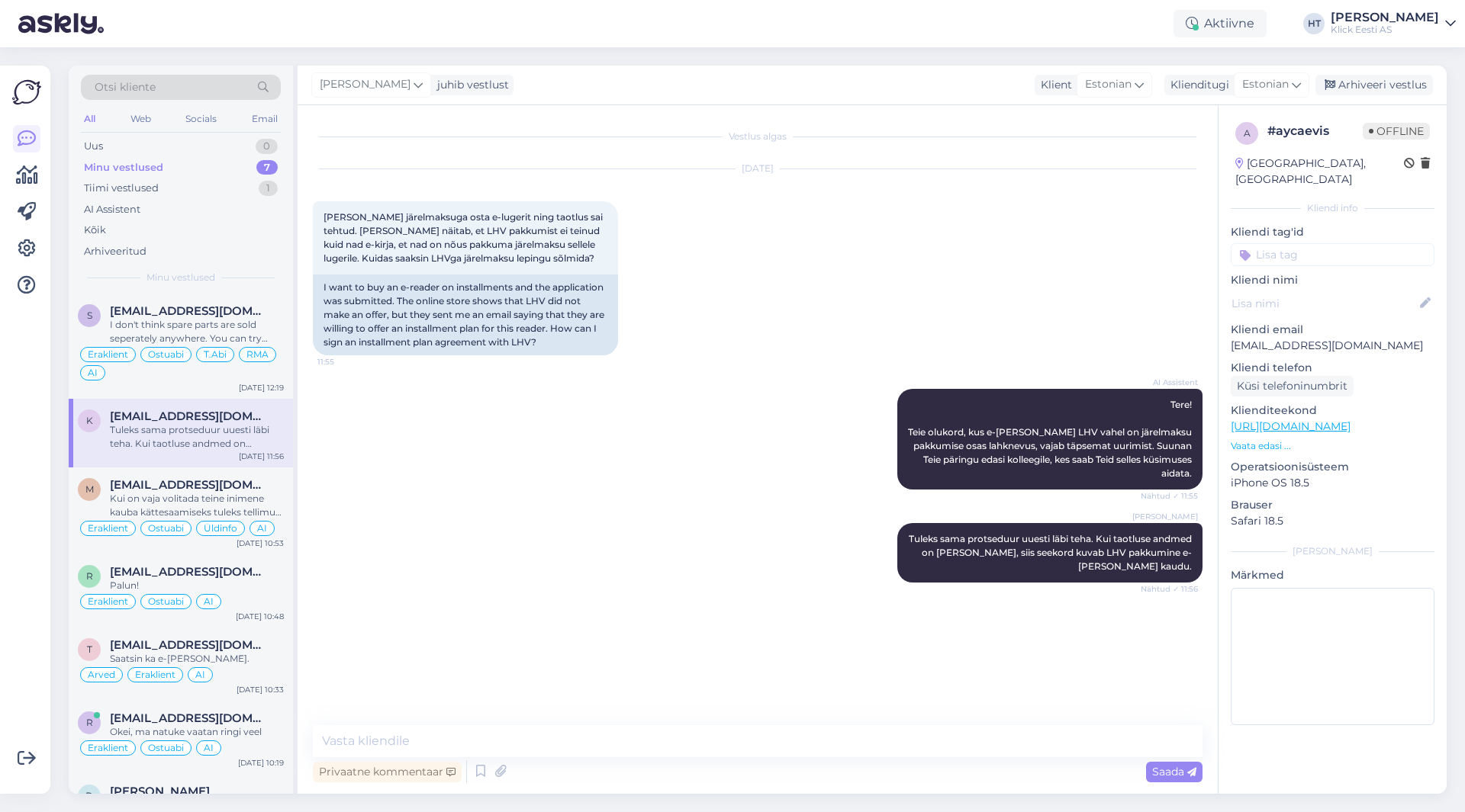
click at [1301, 243] on input at bounding box center [1333, 254] width 204 height 23
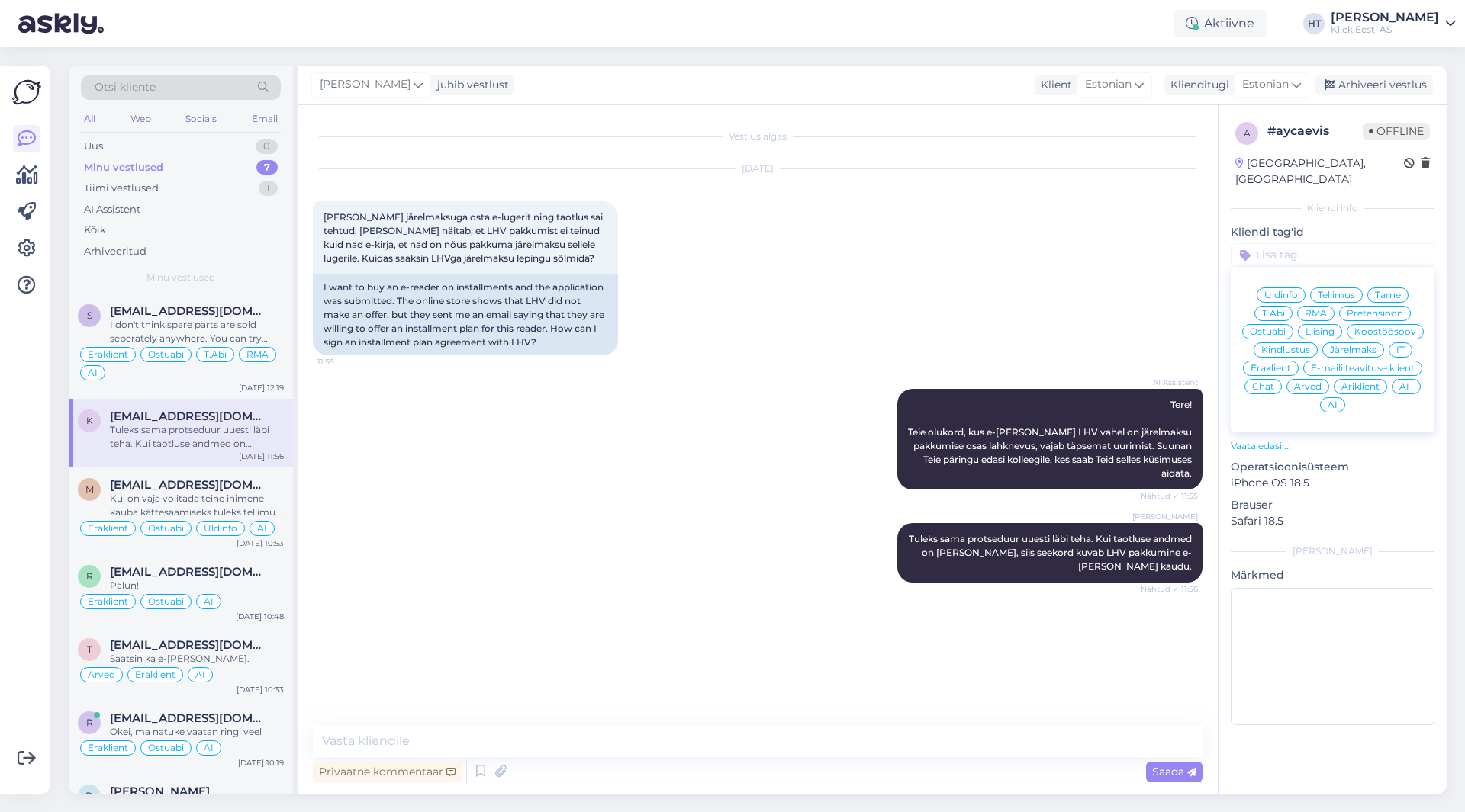
click at [1352, 345] on span "Järelmaks" at bounding box center [1353, 350] width 46 height 9
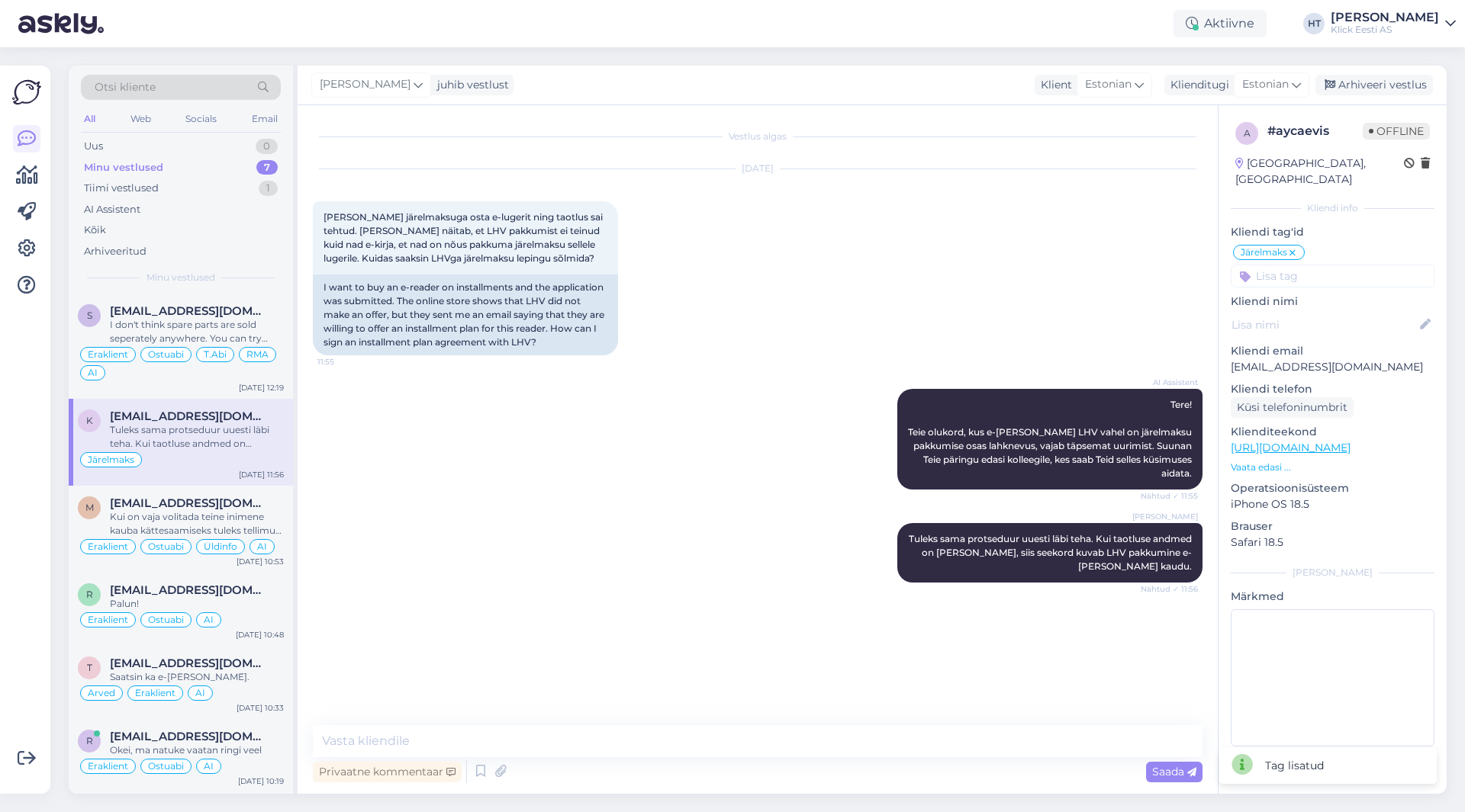
click at [1322, 265] on input at bounding box center [1333, 276] width 204 height 23
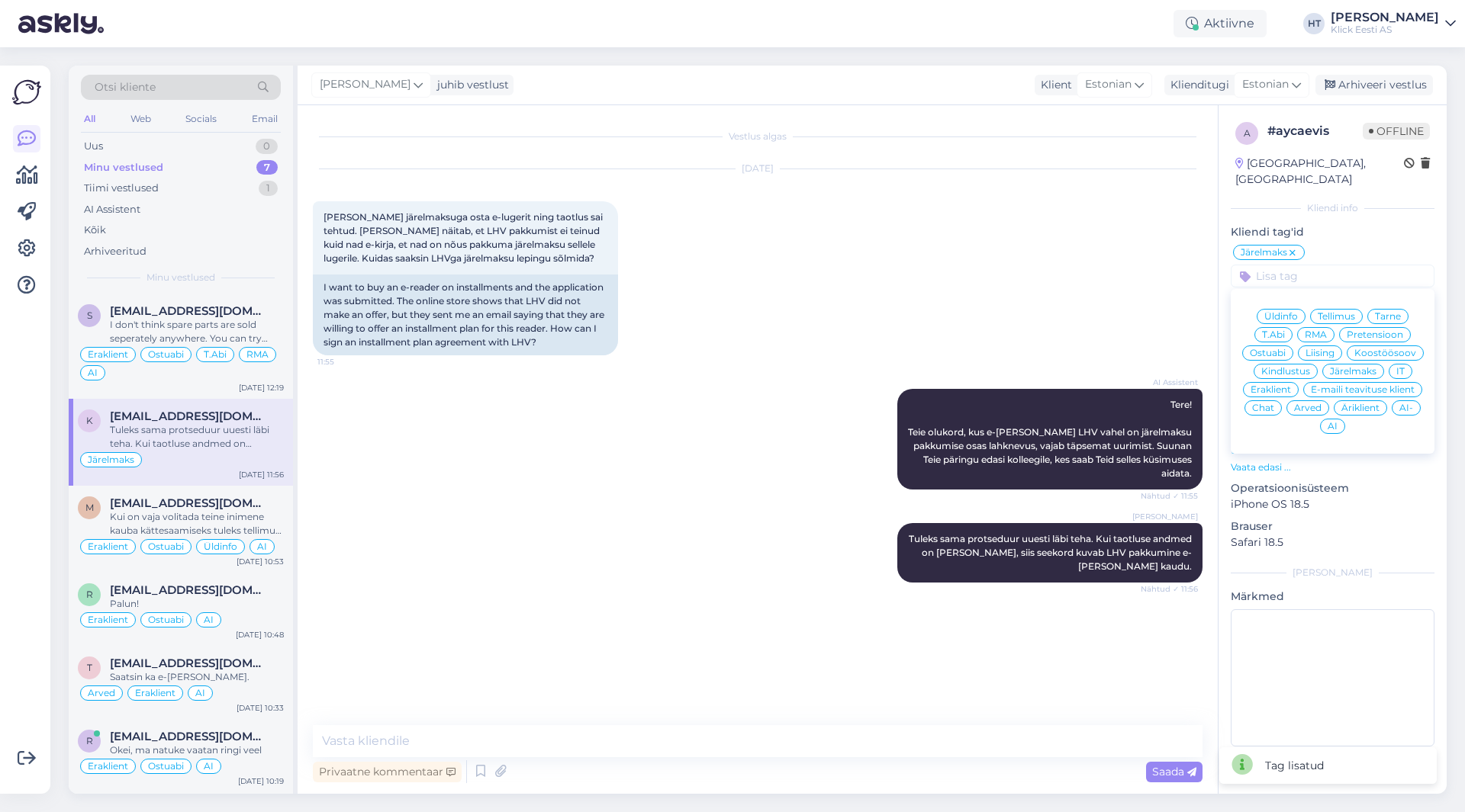
click at [1278, 382] on div "Eraklient" at bounding box center [1271, 390] width 56 height 15
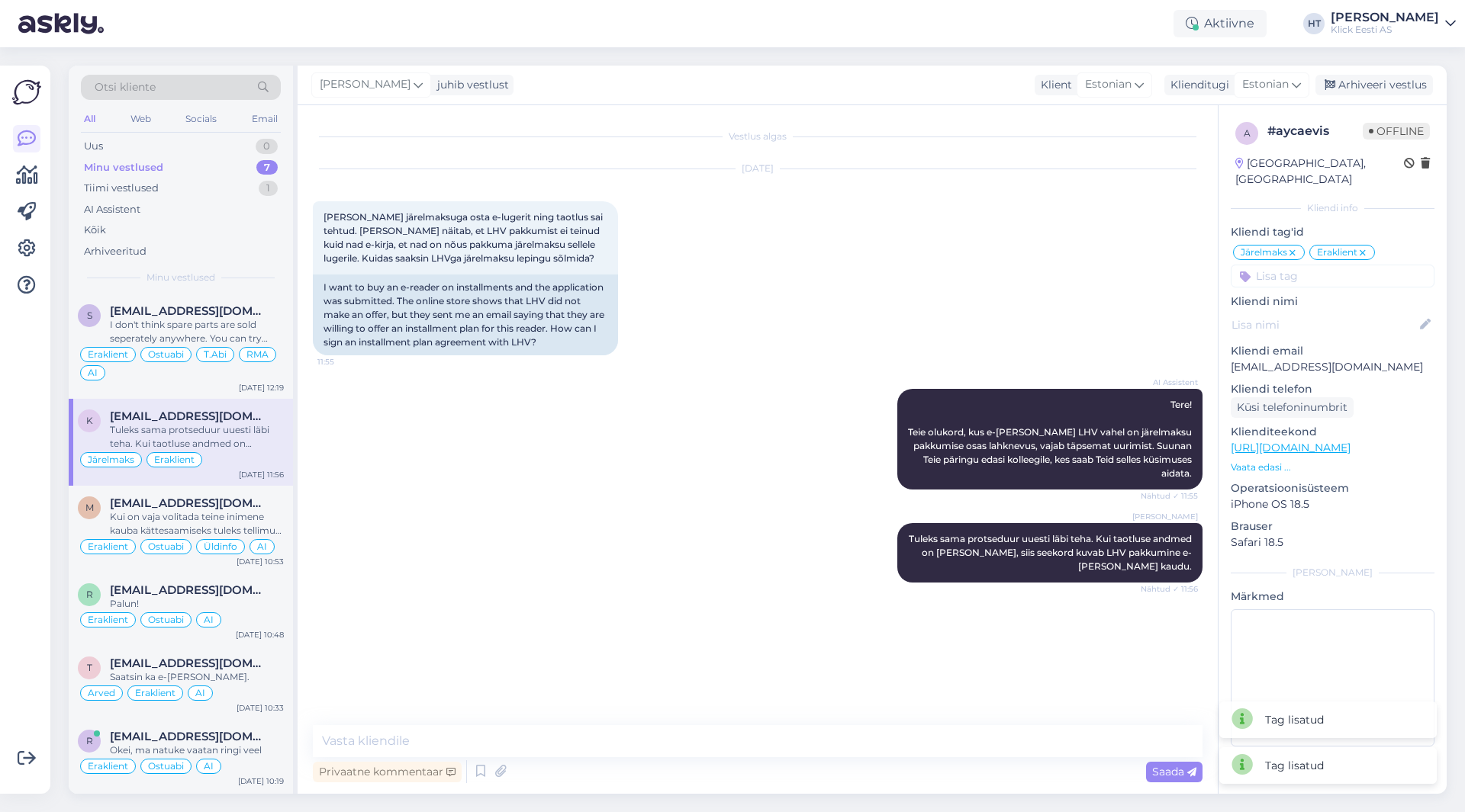
click at [1314, 265] on input at bounding box center [1333, 276] width 204 height 23
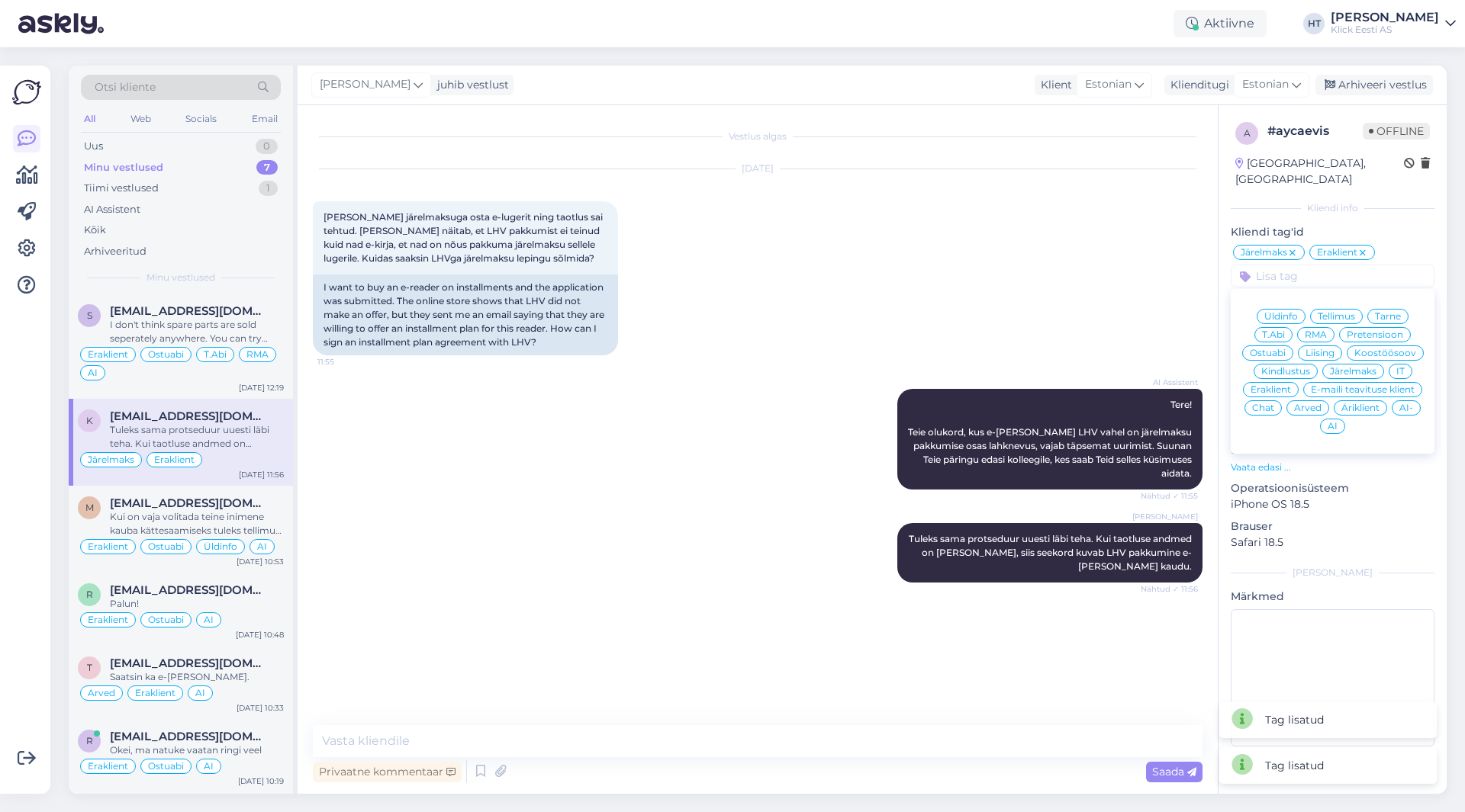
click at [1334, 422] on span "AI" at bounding box center [1333, 426] width 10 height 9
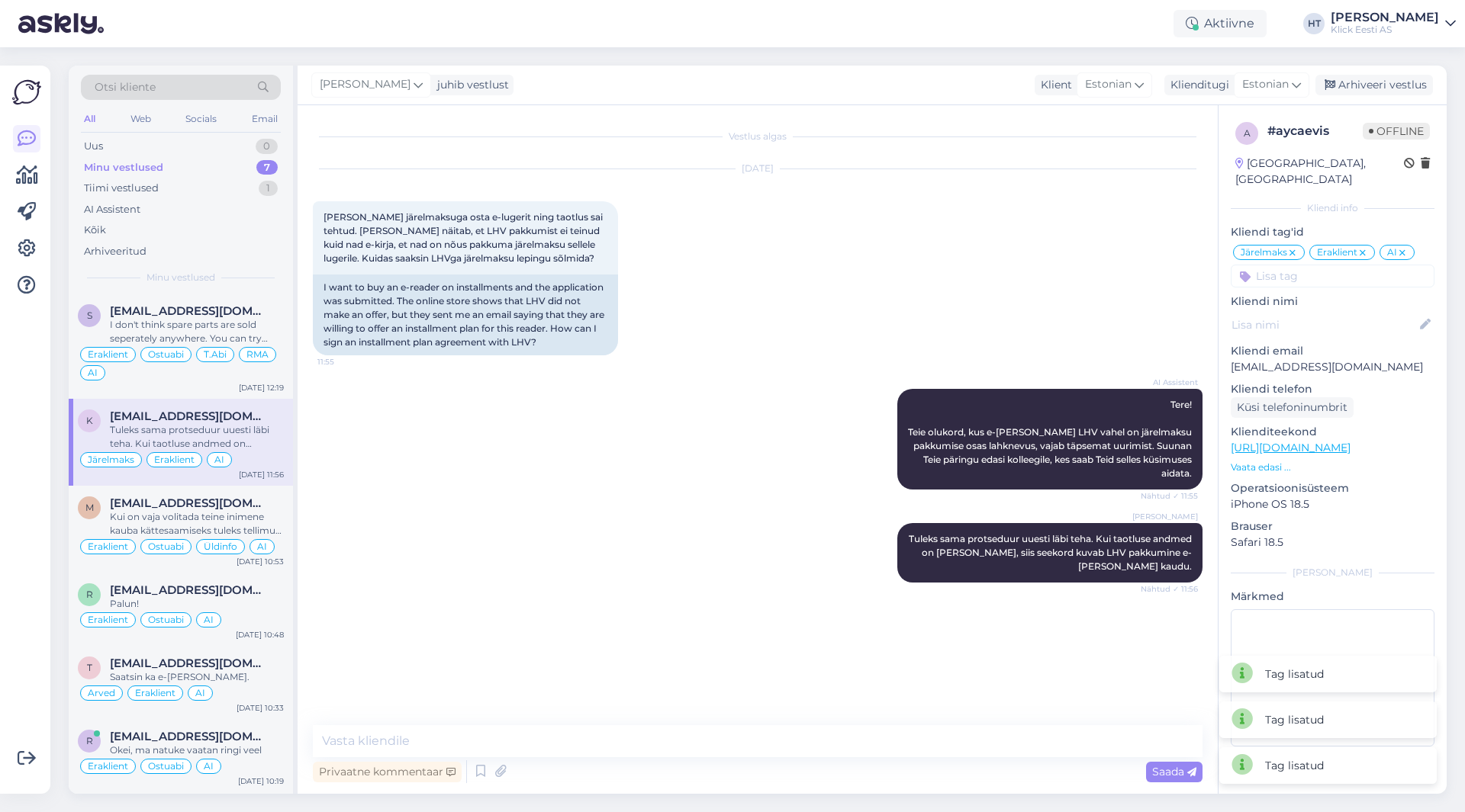
click at [930, 268] on div "[DATE] [PERSON_NAME] järelmaksuga osta e-lugerit ning taotlus sai tehtud. [PERS…" at bounding box center [757, 263] width 890 height 220
click at [1267, 13] on div "Aktiivne" at bounding box center [1220, 24] width 93 height 27
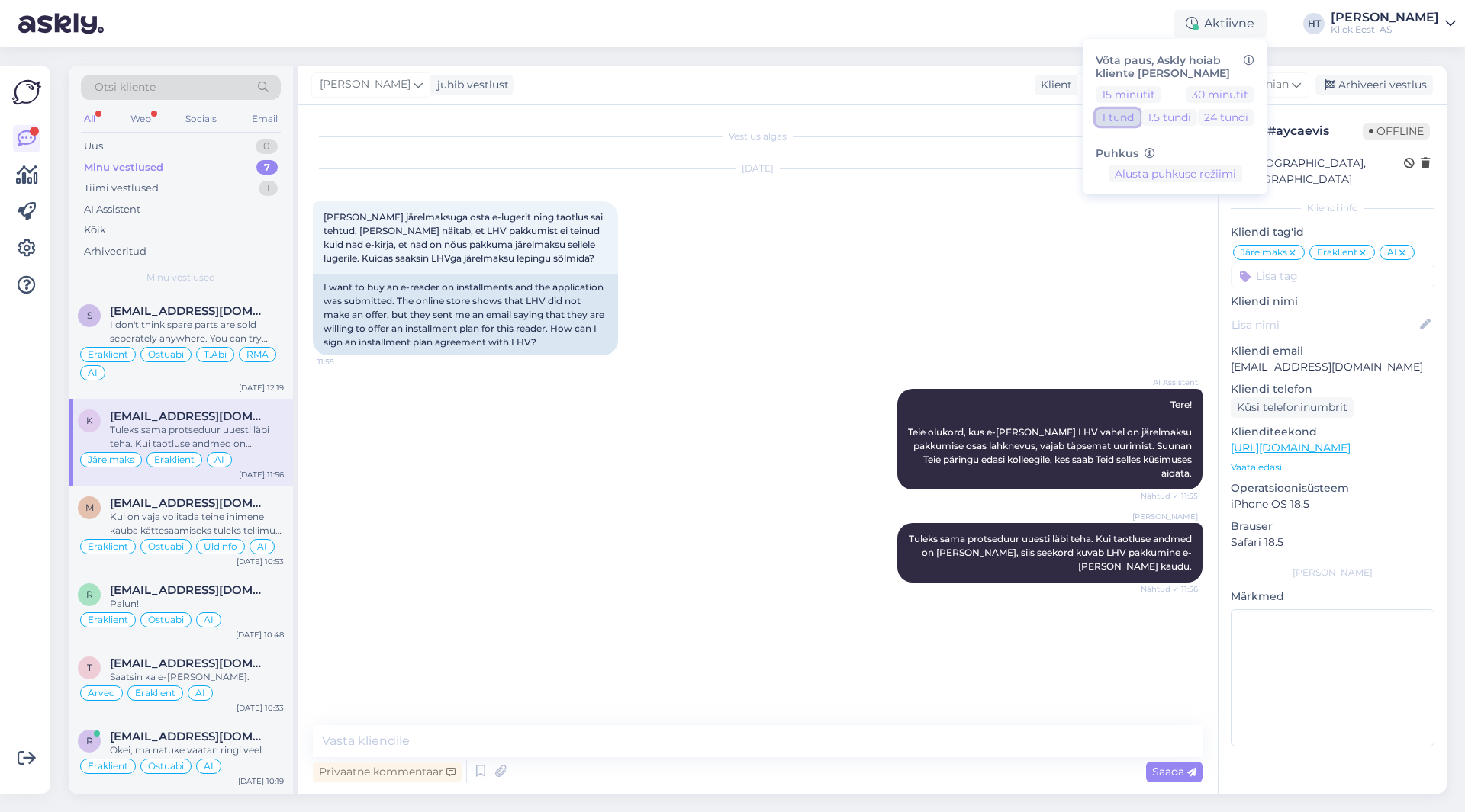
click at [1140, 123] on button "1 tund" at bounding box center [1118, 118] width 44 height 17
click at [919, 46] on div "Eemal Võta paus, Askly hoiab kliente [PERSON_NAME] 15 minutit 30 minutit 1 tund…" at bounding box center [732, 23] width 1465 height 47
click at [160, 113] on div "All Web Socials Email" at bounding box center [181, 121] width 200 height 24
click at [153, 116] on div "Web" at bounding box center [140, 119] width 27 height 20
click at [99, 115] on div "All Web Socials Email" at bounding box center [181, 121] width 200 height 24
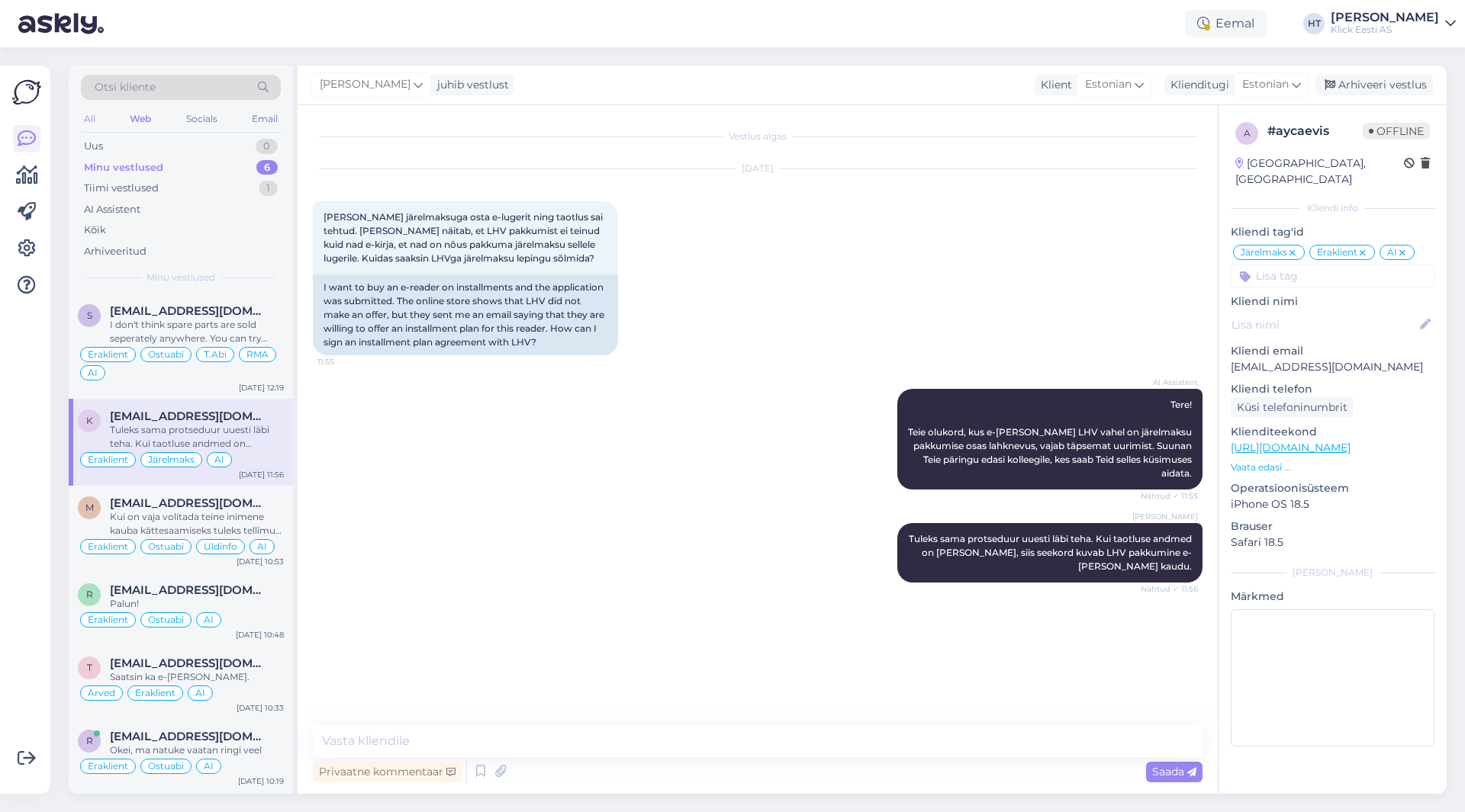
click at [92, 117] on div "All" at bounding box center [89, 119] width 17 height 20
click at [187, 168] on div "Minu vestlused 7" at bounding box center [181, 168] width 200 height 21
click at [632, 156] on div "[DATE] [PERSON_NAME] järelmaksuga osta e-lugerit ning taotlus sai tehtud. [PERS…" at bounding box center [757, 263] width 890 height 220
